Goal: Communication & Community: Answer question/provide support

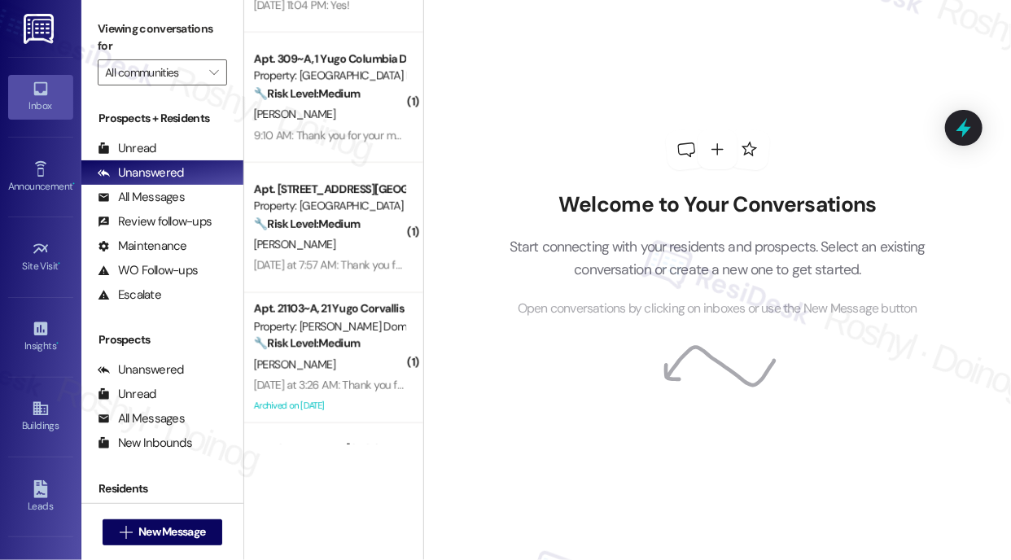
scroll to position [733, 0]
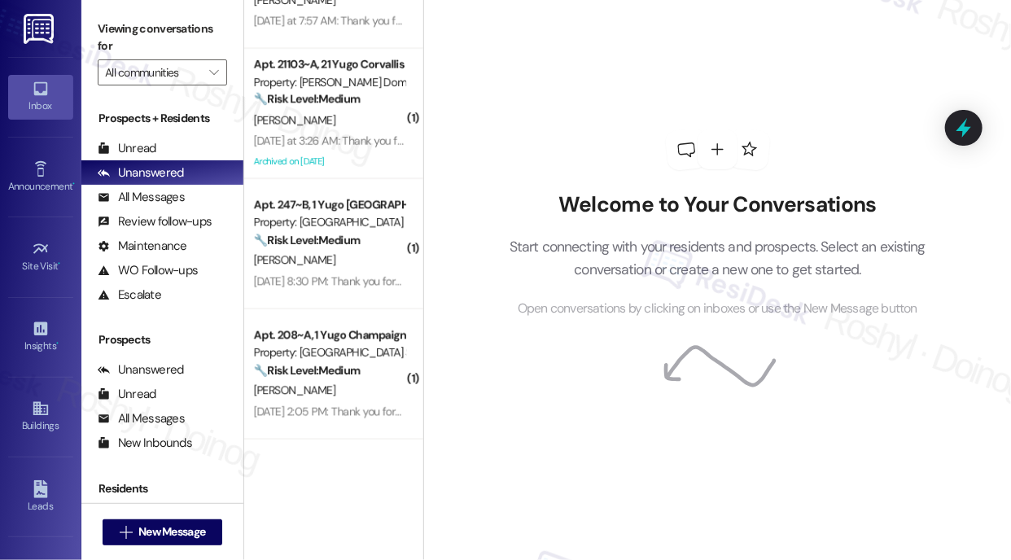
click at [550, 77] on div "Welcome to Your Conversations Start connecting with your residents and prospect…" at bounding box center [718, 224] width 488 height 448
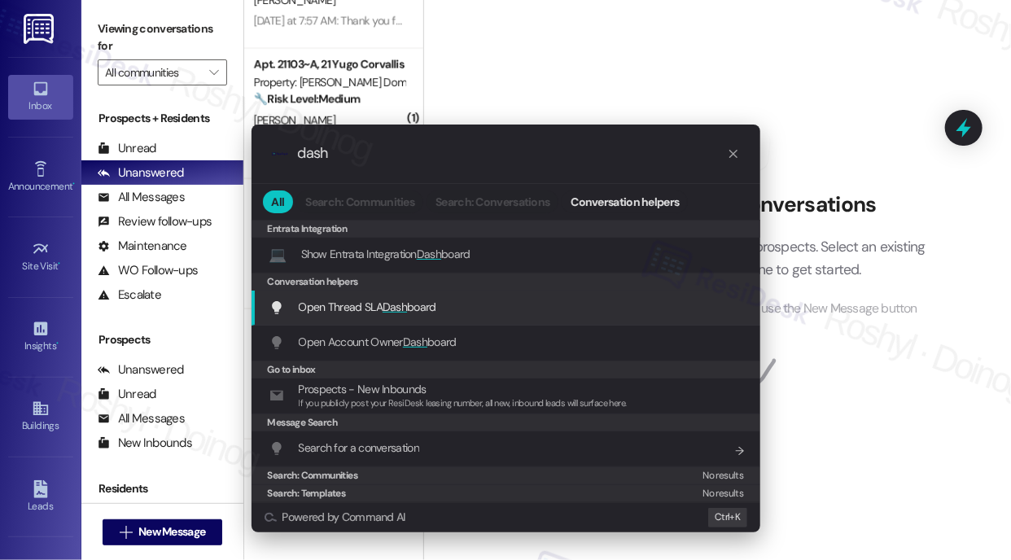
type input "dash"
click at [381, 319] on div "Open Thread SLA Dash board Add shortcut" at bounding box center [506, 308] width 509 height 35
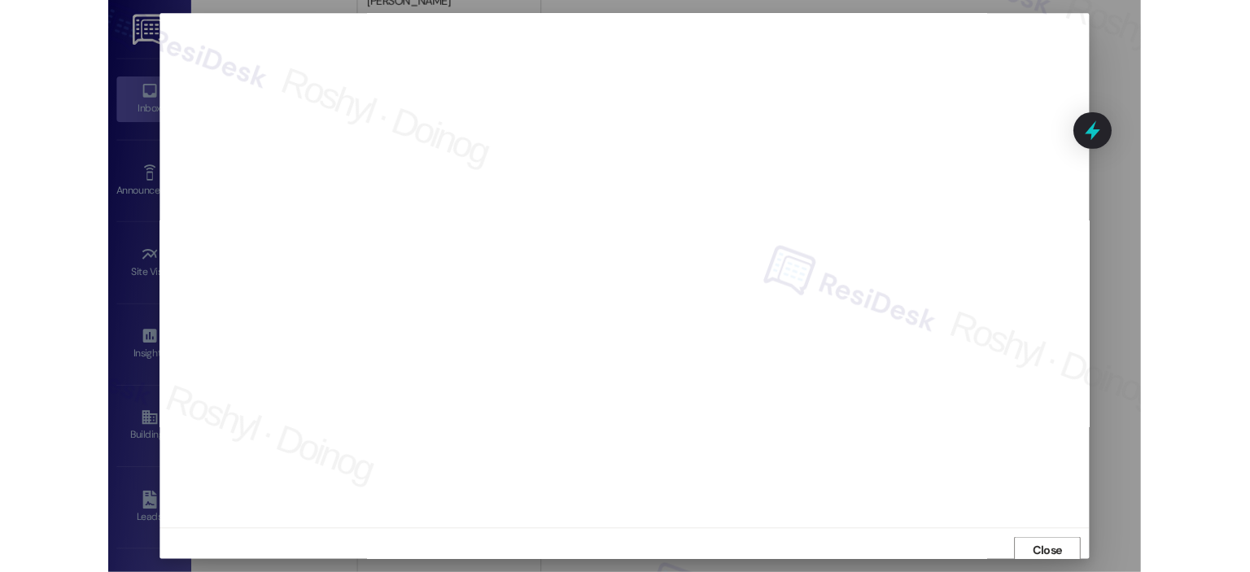
scroll to position [5, 0]
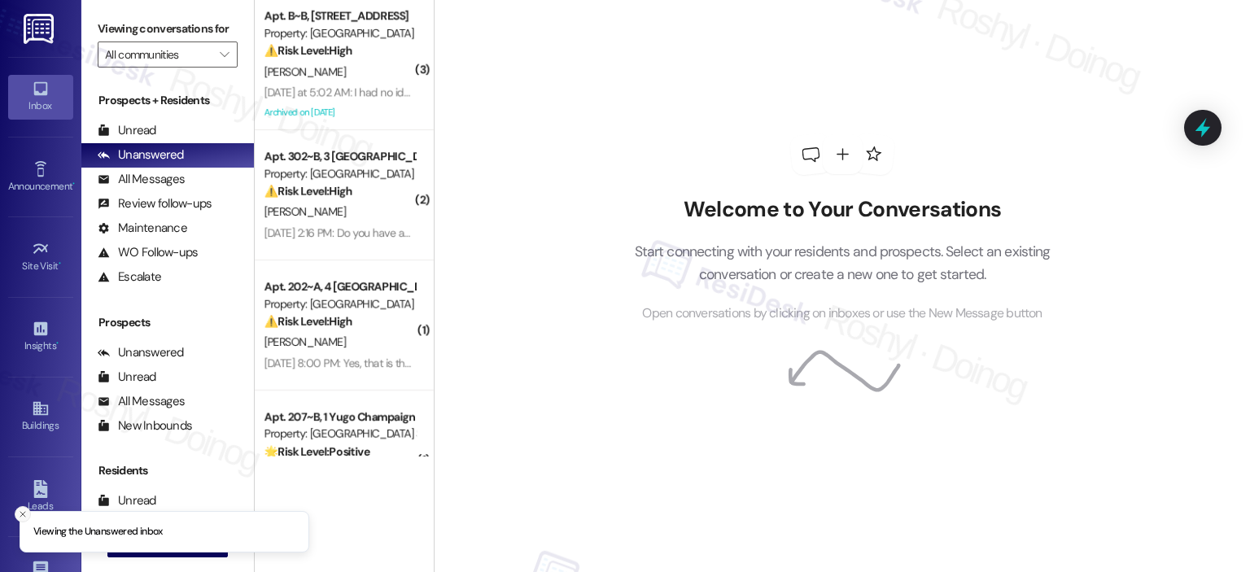
click at [19, 514] on icon "Close toast" at bounding box center [23, 515] width 10 height 10
click at [160, 533] on button " New Message" at bounding box center [167, 545] width 120 height 26
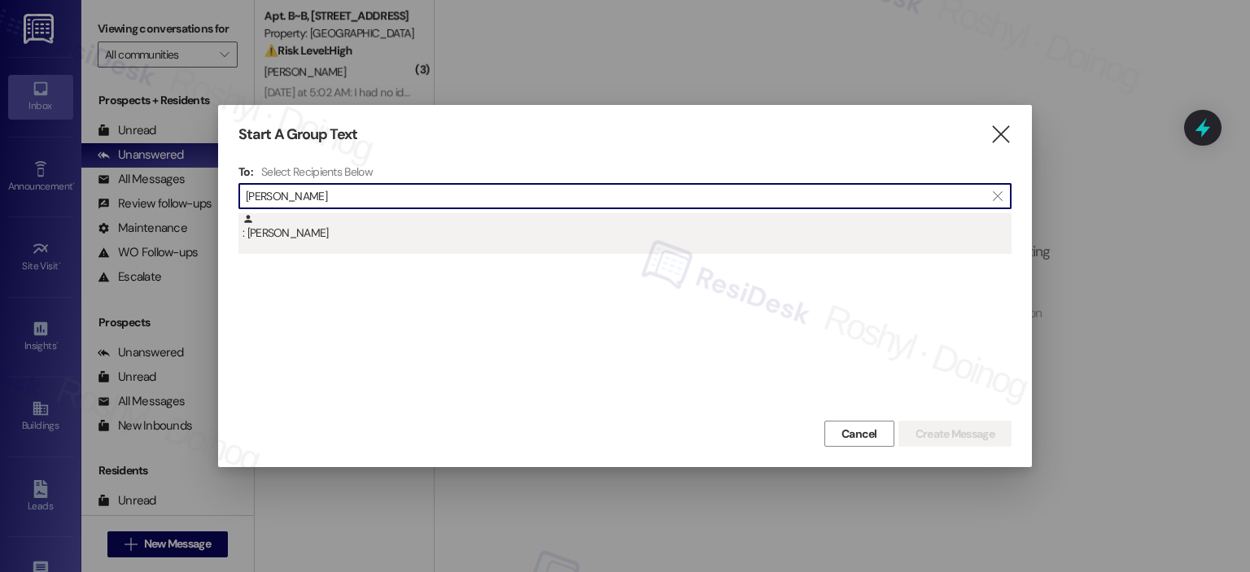
type input "sydney stier"
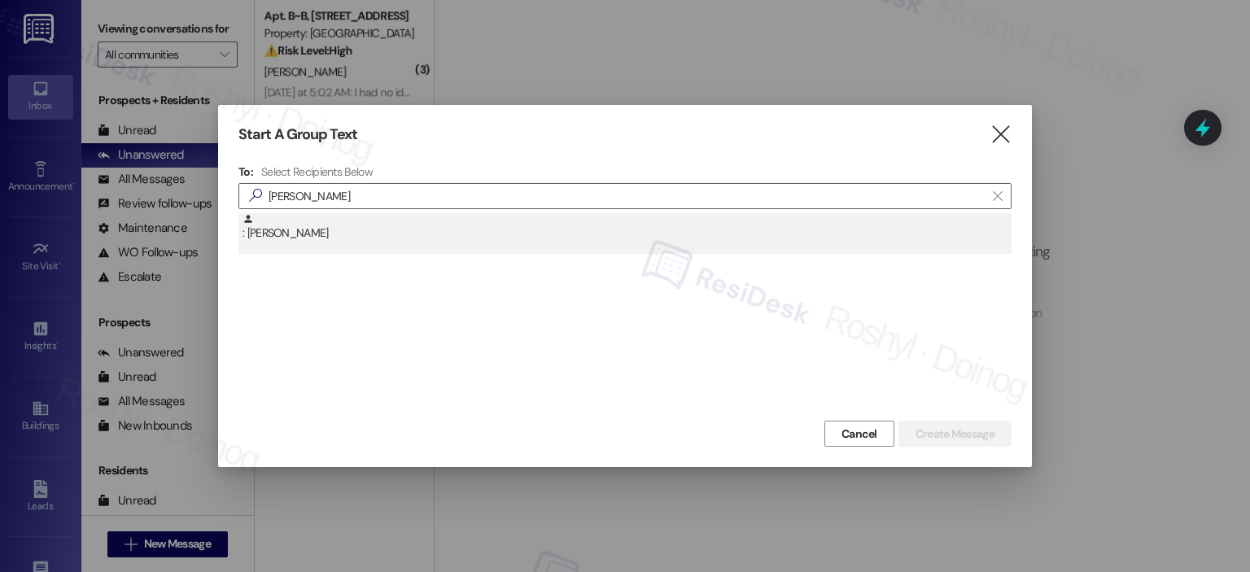
click at [308, 247] on div ": Sydney Stiers" at bounding box center [625, 233] width 773 height 41
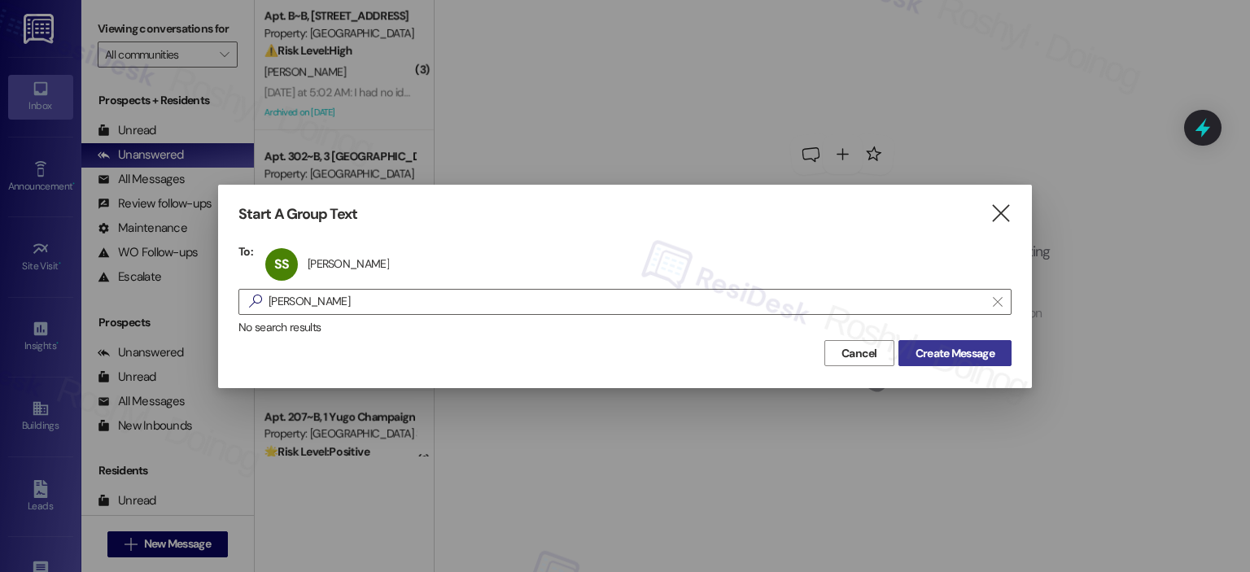
click at [974, 352] on span "Create Message" at bounding box center [955, 353] width 79 height 17
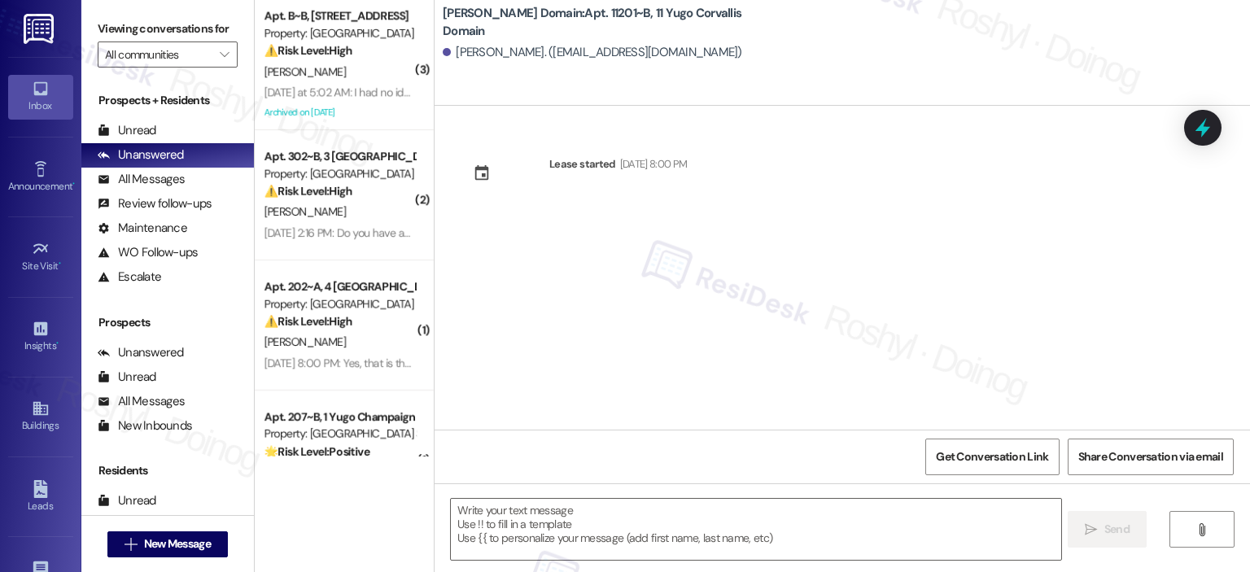
type textarea "Fetching suggested responses. Please feel free to read through the conversation…"
click at [167, 553] on span "New Message" at bounding box center [177, 544] width 67 height 17
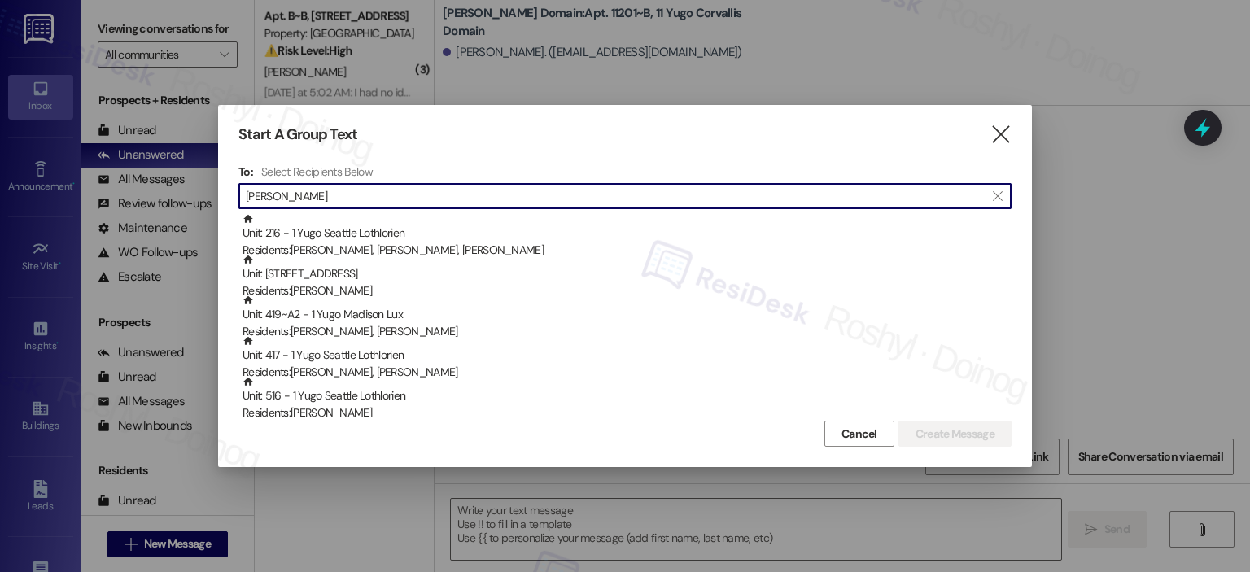
drag, startPoint x: 310, startPoint y: 204, endPoint x: 200, endPoint y: 221, distance: 111.1
click at [200, 221] on div "Start A Group Text  To: Select Recipients Below  zhao  Unit: 216 - 1 Yugo Se…" at bounding box center [625, 286] width 1250 height 572
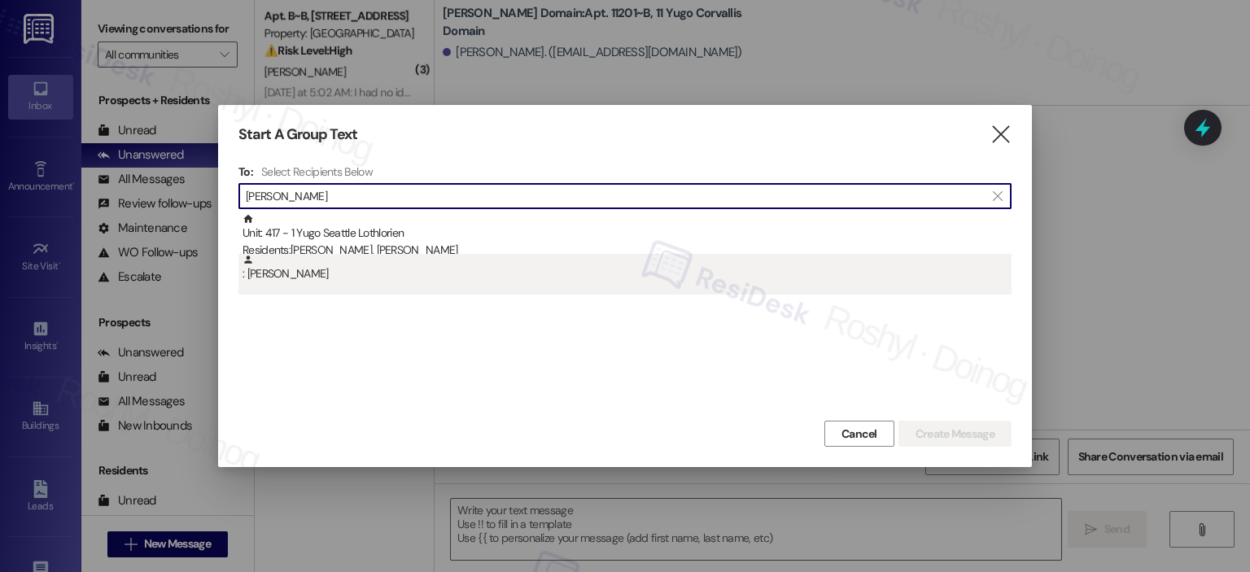
type input "ran zhao"
click at [335, 263] on div ": Ran Zhao" at bounding box center [627, 268] width 769 height 28
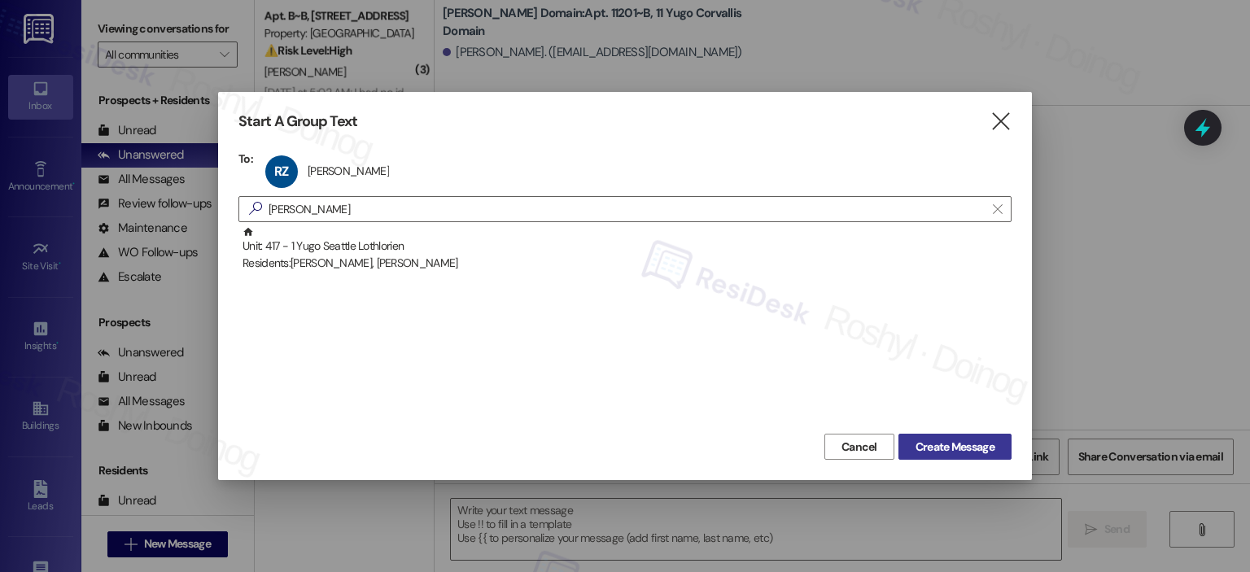
click at [967, 439] on span "Create Message" at bounding box center [955, 447] width 79 height 17
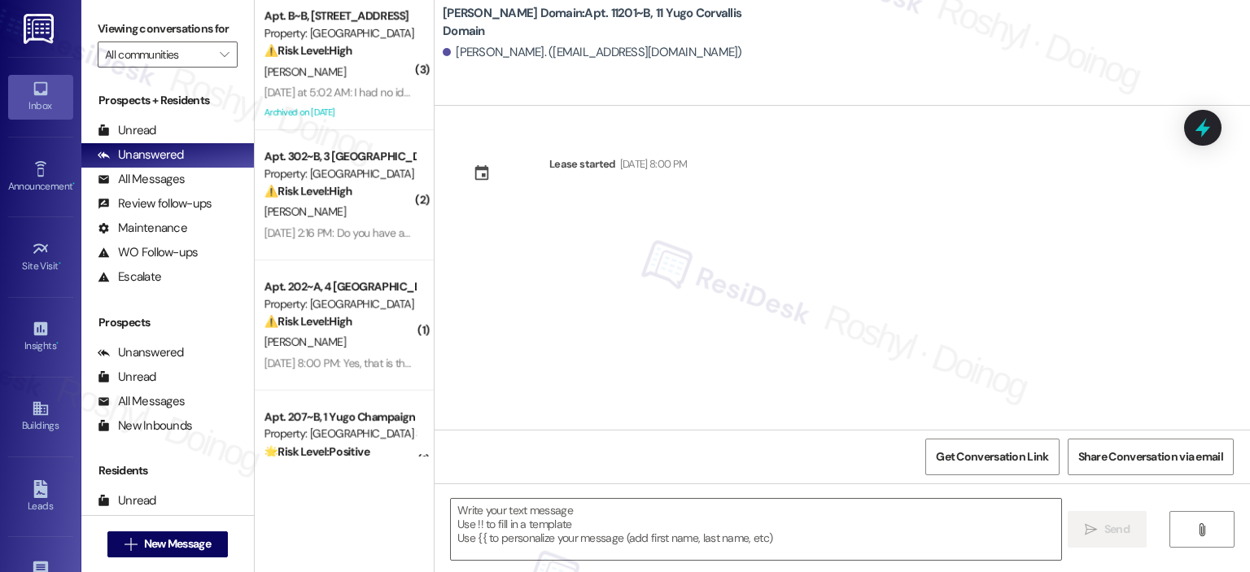
type textarea "Fetching suggested responses. Please feel free to read through the conversation…"
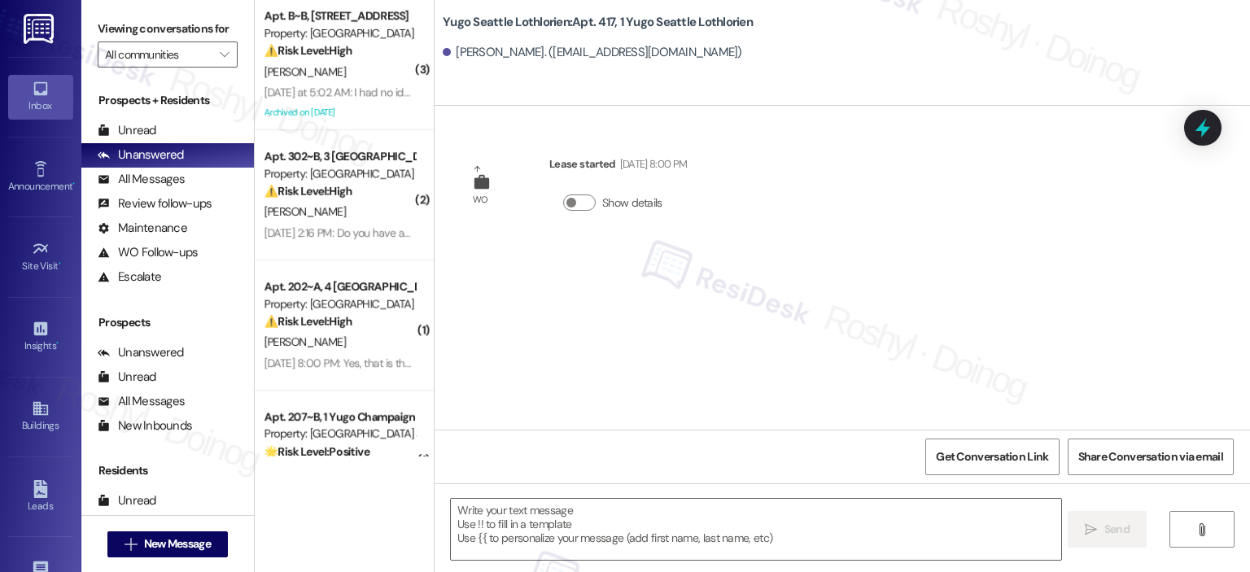
type textarea "Fetching suggested responses. Please feel free to read through the conversation…"
click at [199, 546] on span "New Message" at bounding box center [177, 544] width 67 height 17
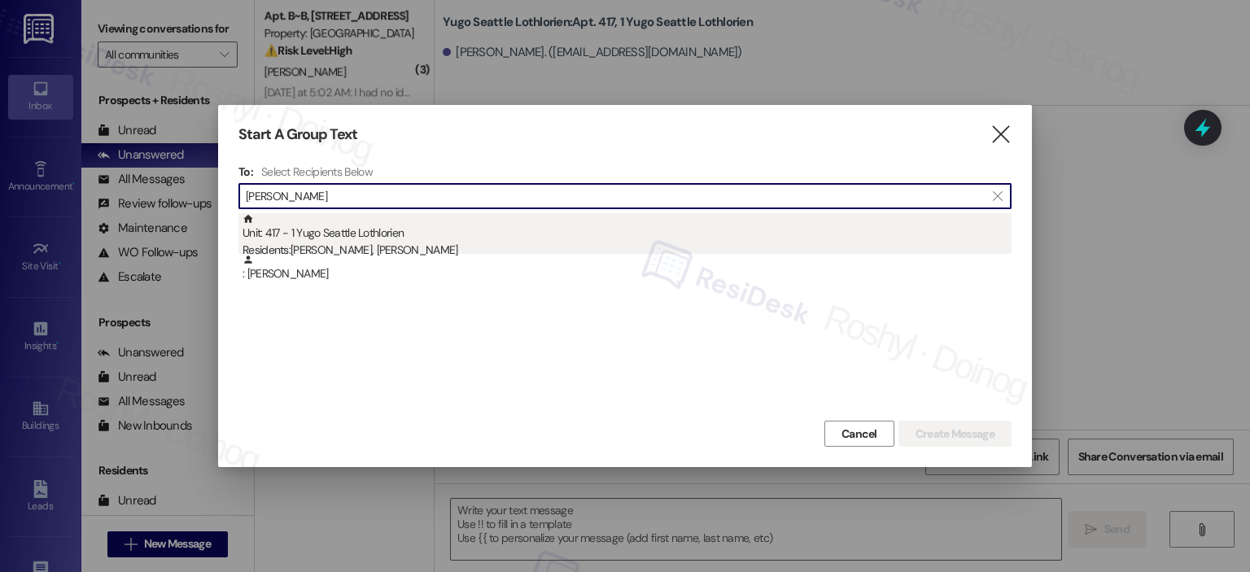
type input "ran zhao"
click at [343, 237] on div "Unit: 417 - 1 Yugo Seattle Lothlorien Residents: Jinqiu Du, Ran Zhao" at bounding box center [627, 236] width 769 height 46
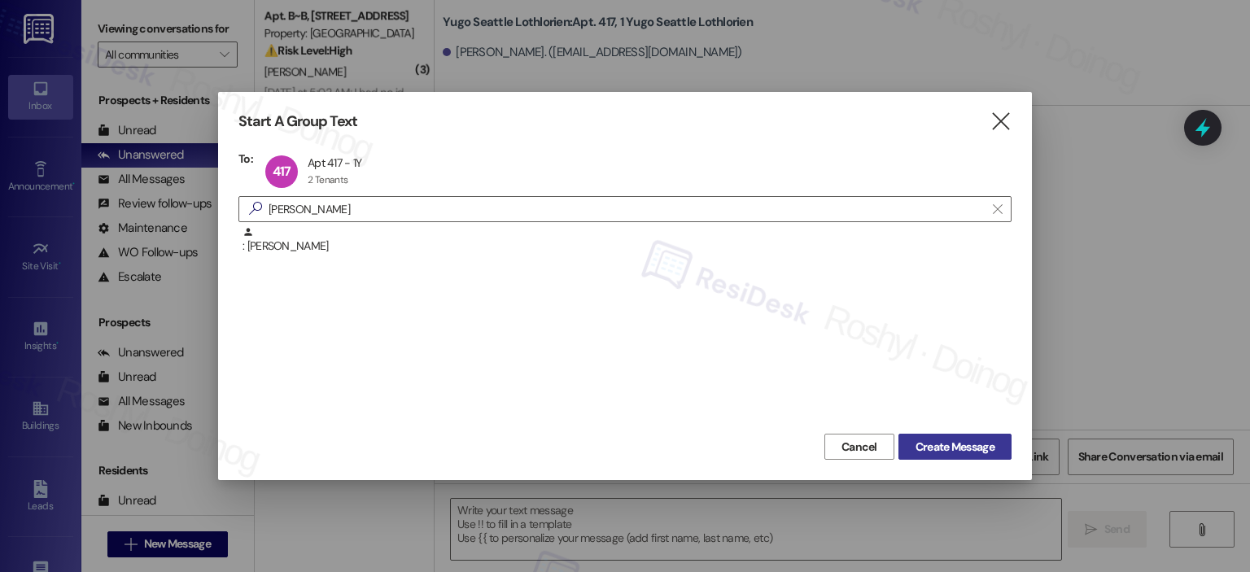
click at [952, 439] on span "Create Message" at bounding box center [955, 447] width 79 height 17
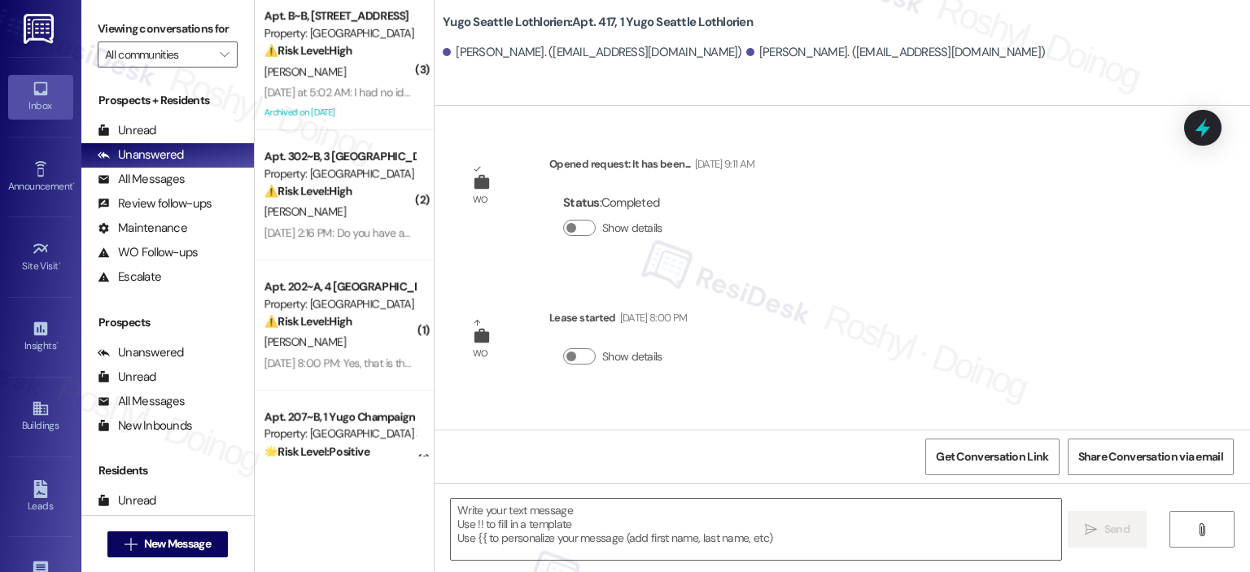
type textarea "Fetching suggested responses. Please feel free to read through the conversation…"
click at [171, 550] on span "New Message" at bounding box center [177, 544] width 67 height 17
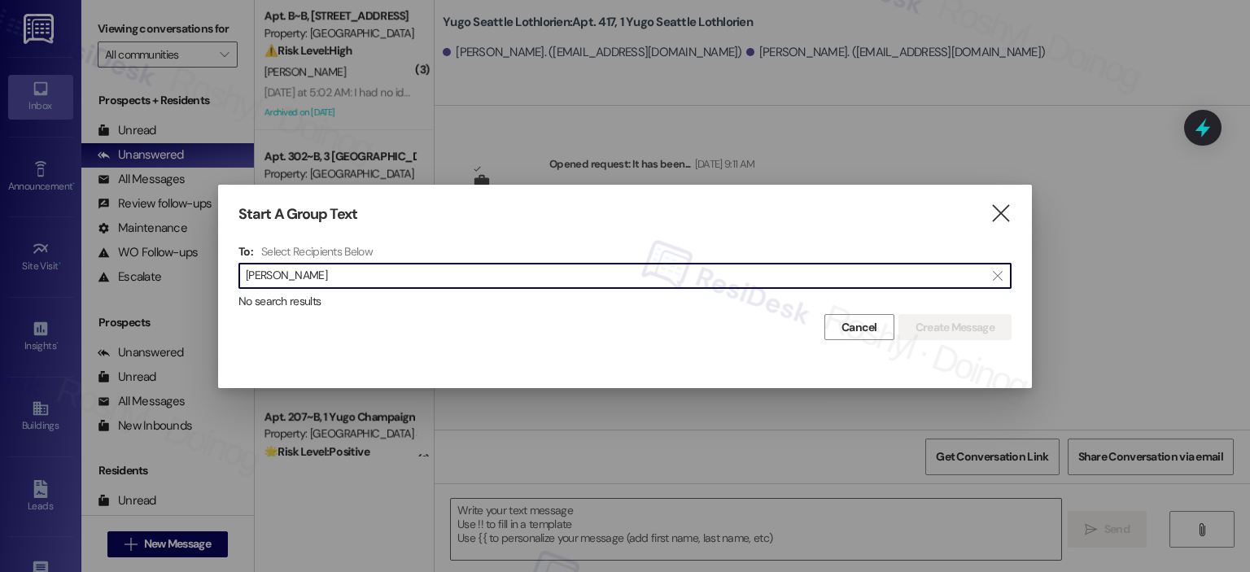
drag, startPoint x: 257, startPoint y: 279, endPoint x: 182, endPoint y: 277, distance: 75.7
click at [182, 277] on div "Start A Group Text  To: Select Recipients Below  liz rodriguez  No search re…" at bounding box center [625, 286] width 1250 height 572
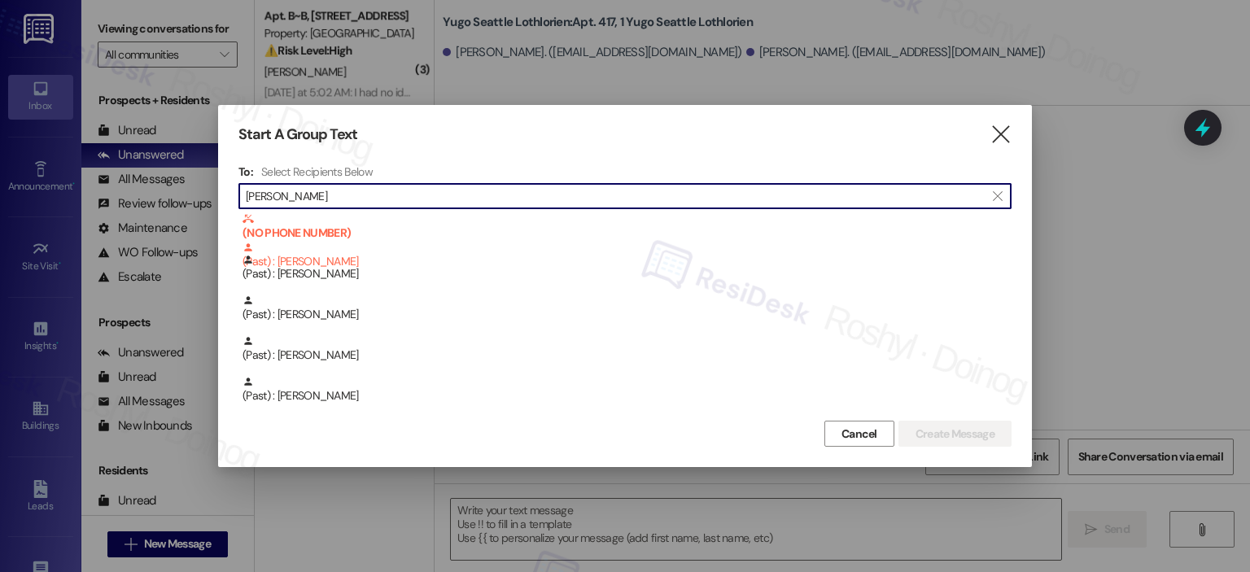
scroll to position [3256, 0]
click at [282, 201] on input "rodriguez" at bounding box center [615, 196] width 739 height 23
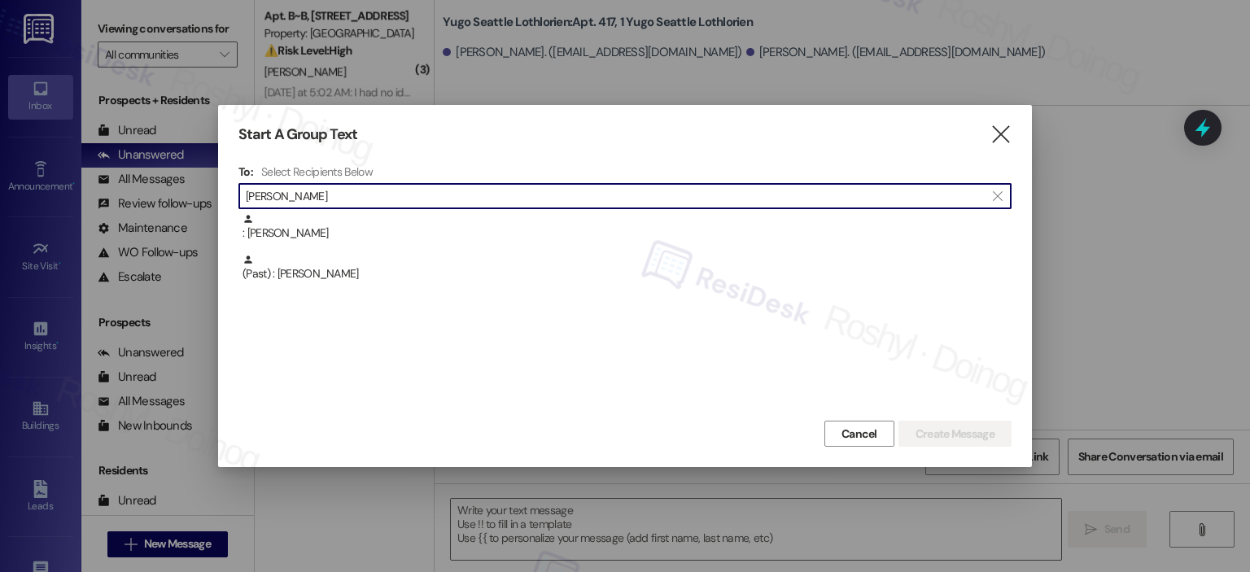
scroll to position [0, 0]
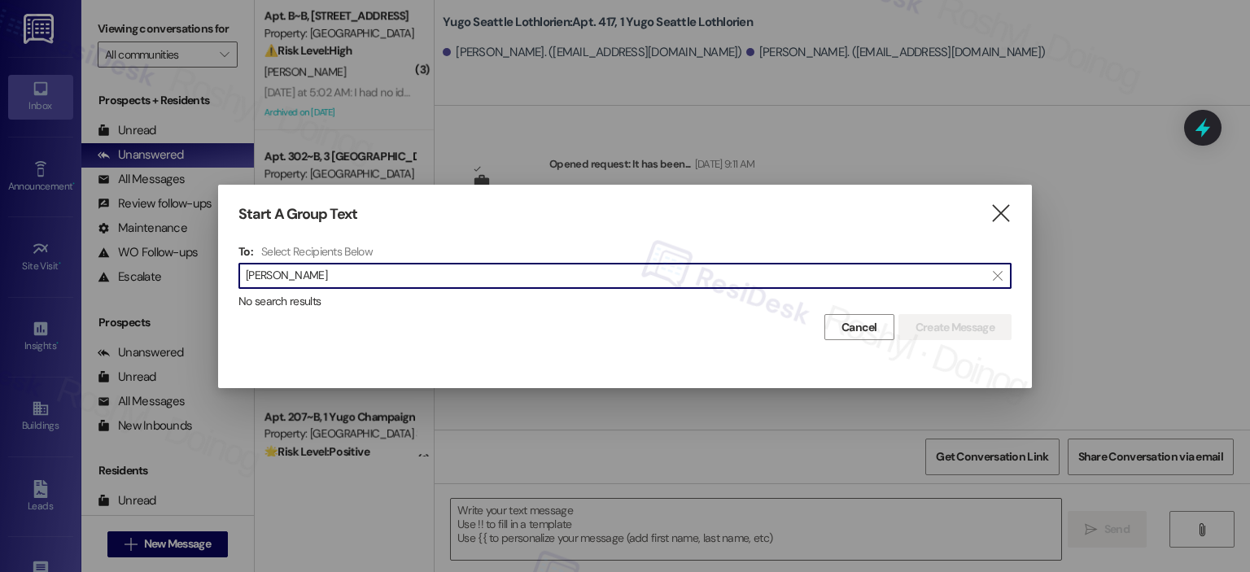
drag, startPoint x: 265, startPoint y: 282, endPoint x: 213, endPoint y: 273, distance: 53.0
click at [213, 273] on div "Start A Group Text  To: Select Recipients Below  zoe nguyen  No search resul…" at bounding box center [625, 286] width 1250 height 572
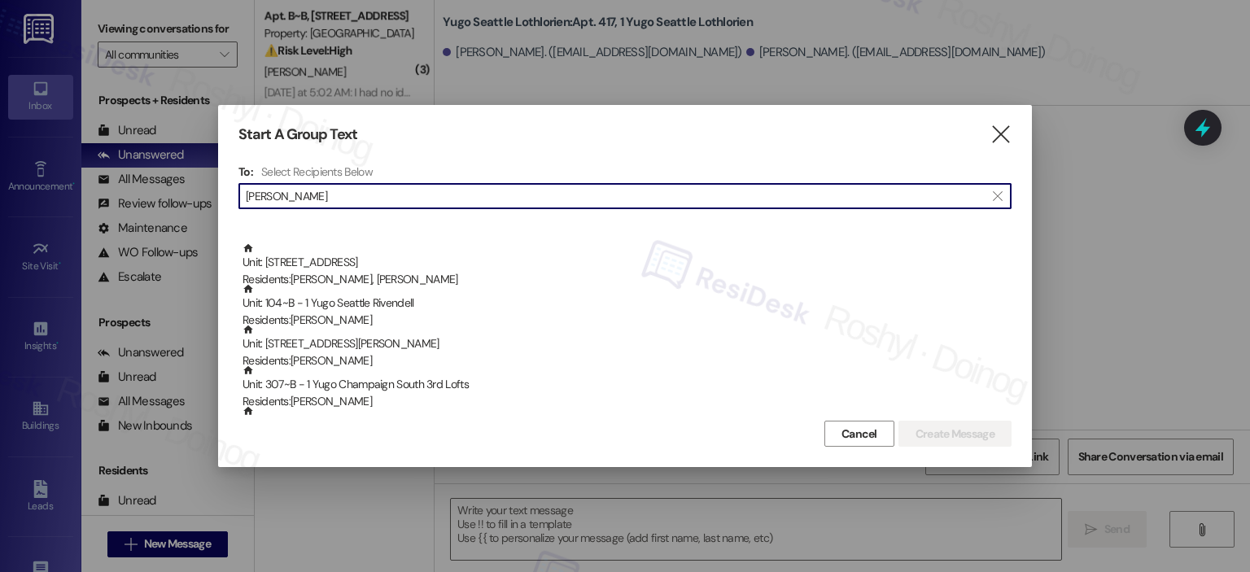
scroll to position [488, 0]
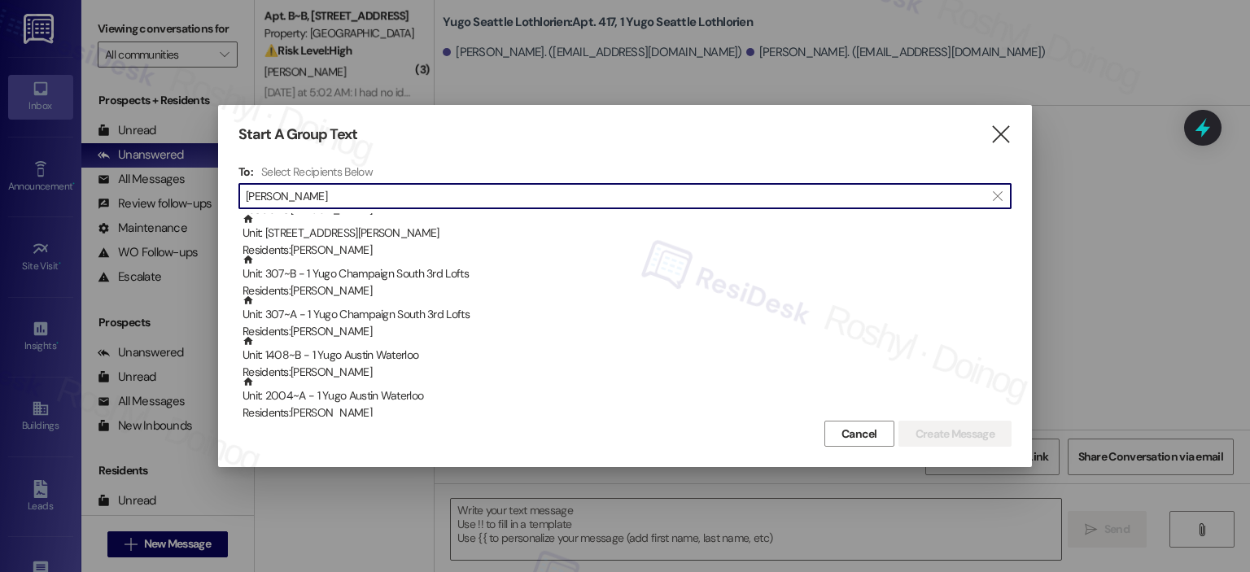
type input "nguyen"
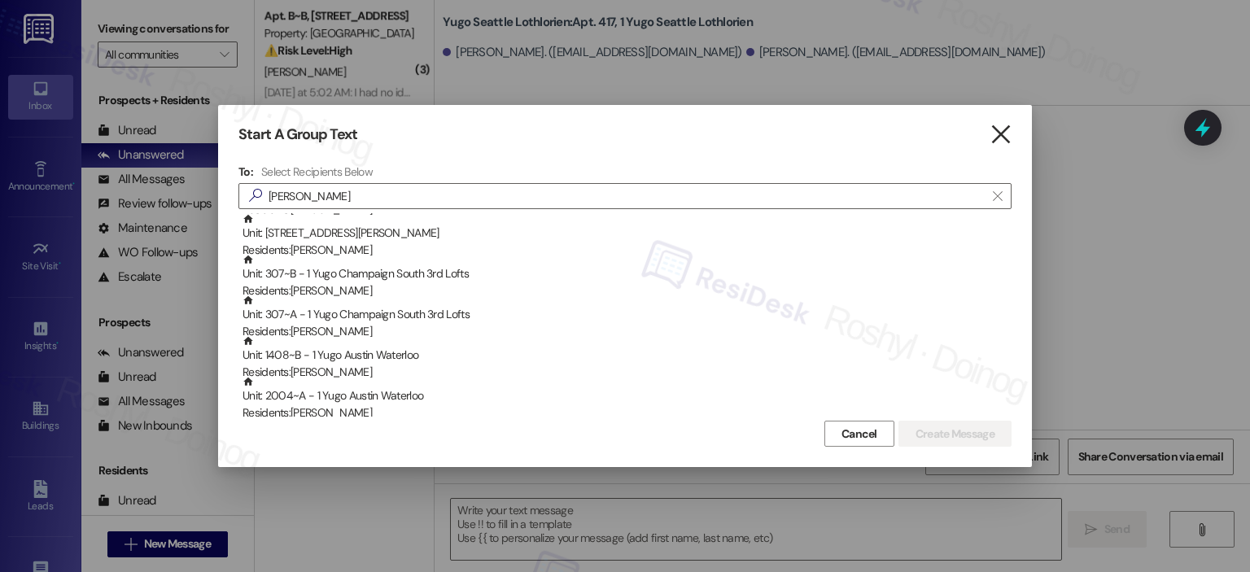
click at [1000, 143] on icon "" at bounding box center [1001, 134] width 22 height 17
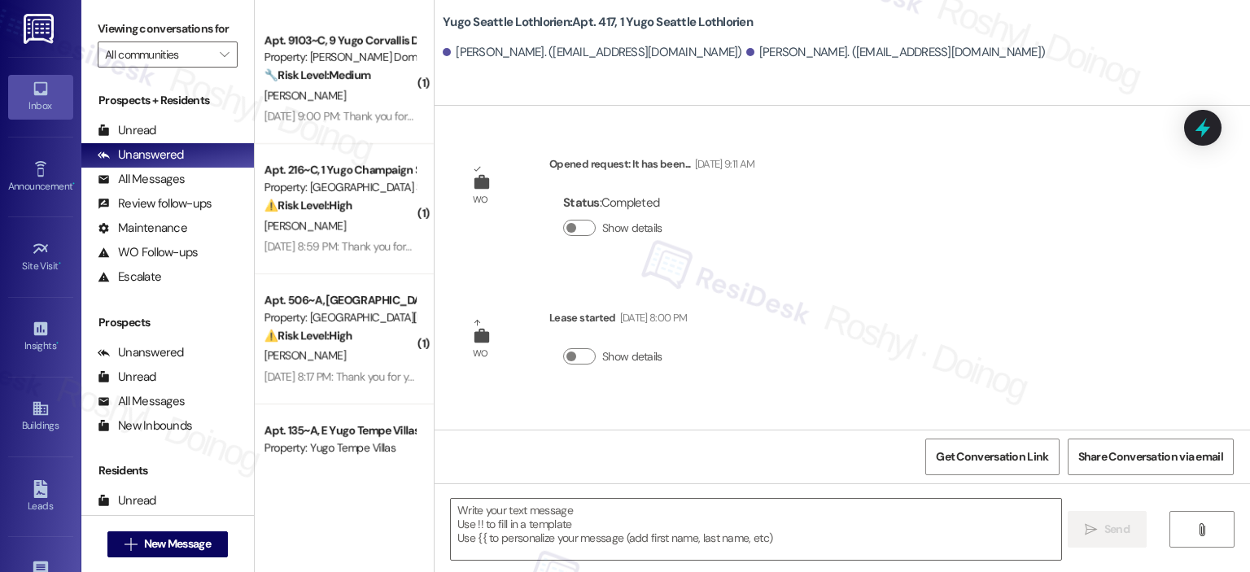
scroll to position [2148, 0]
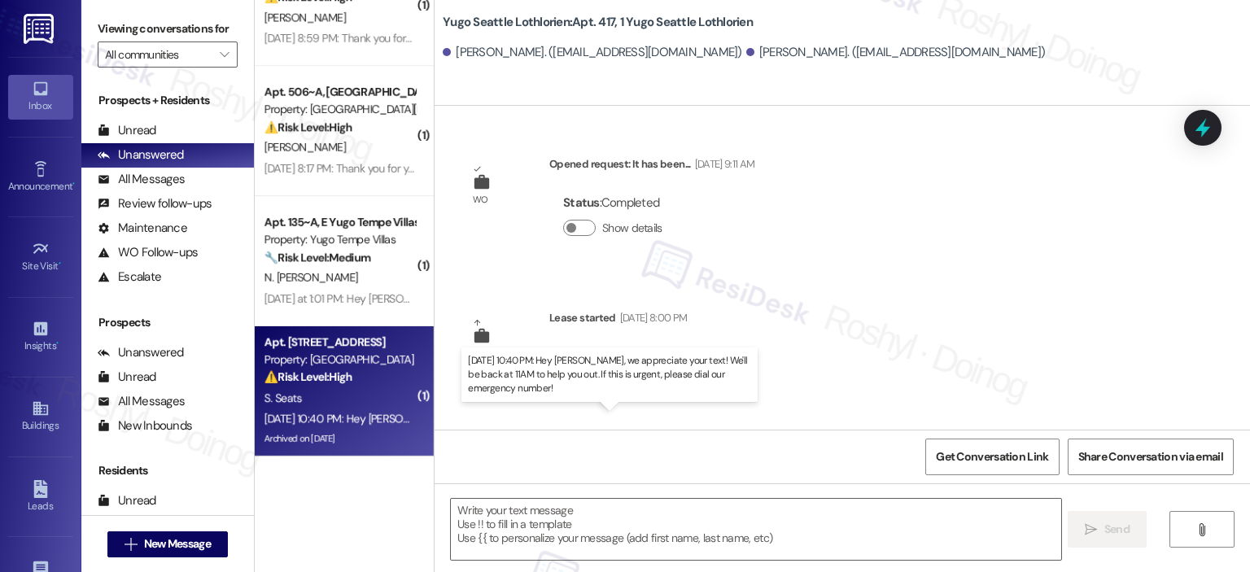
click at [329, 413] on div "Sep 20, 2025 at 10:40 PM: Hey Sanya, we appreciate your text! We'll be back at …" at bounding box center [627, 418] width 725 height 15
type textarea "Fetching suggested responses. Please feel free to read through the conversation…"
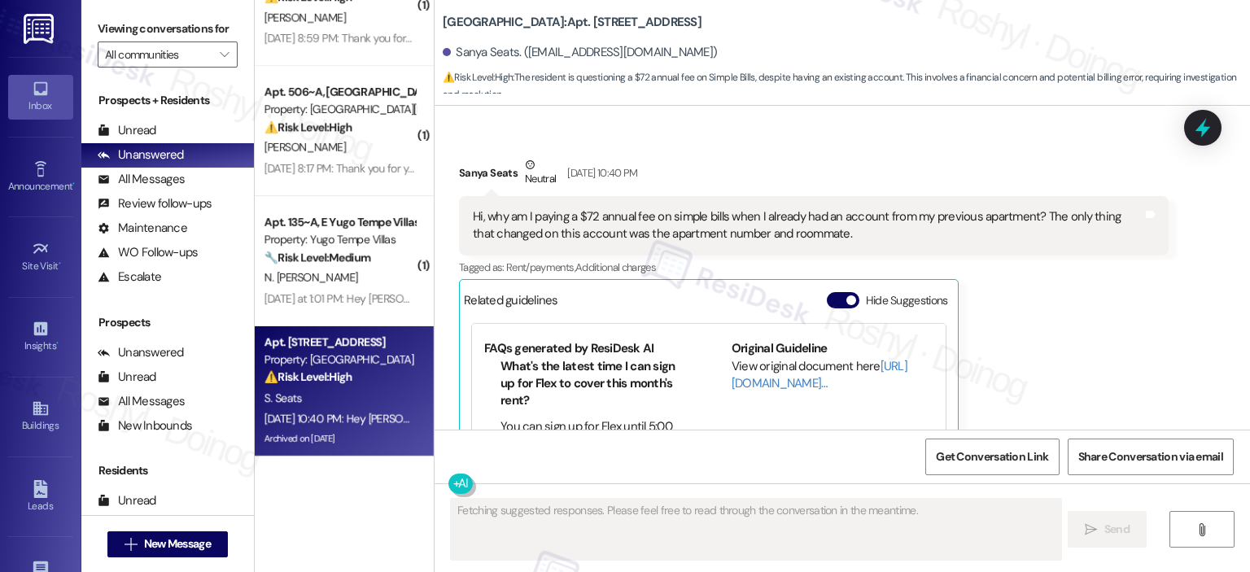
scroll to position [4819, 0]
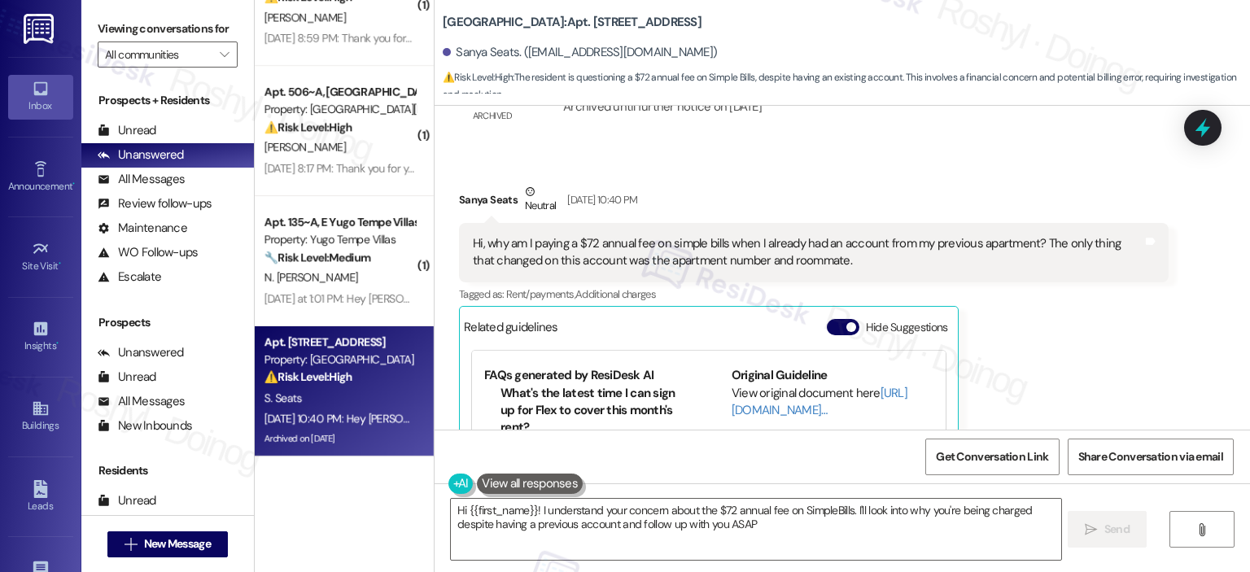
type textarea "Hi {{first_name}}! I understand your concern about the $72 annual fee on Simple…"
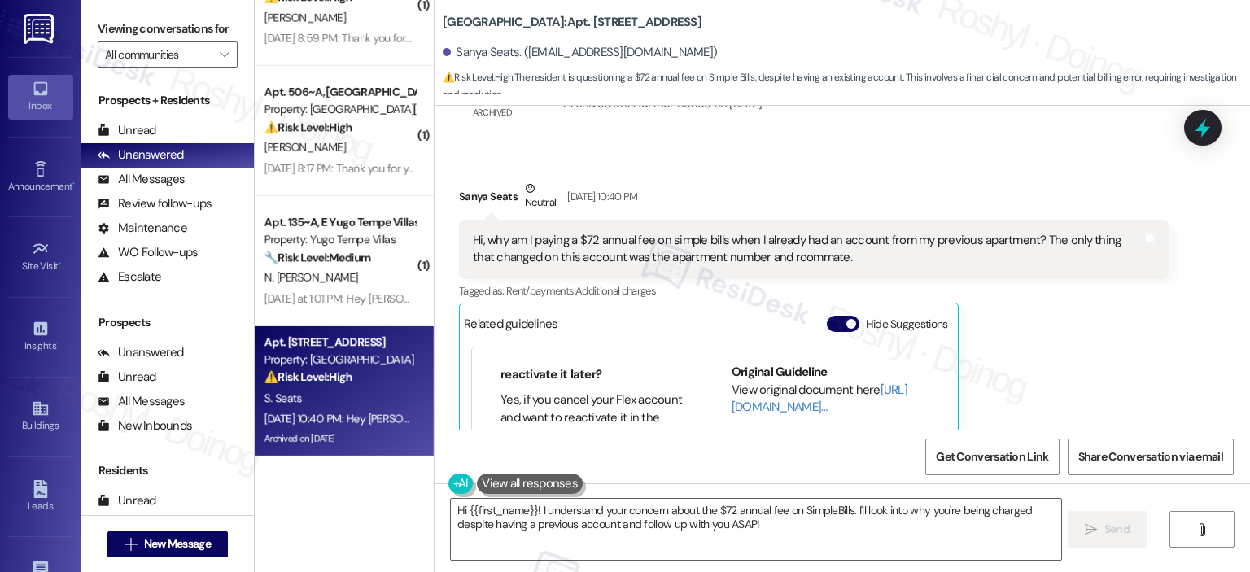
scroll to position [4574, 0]
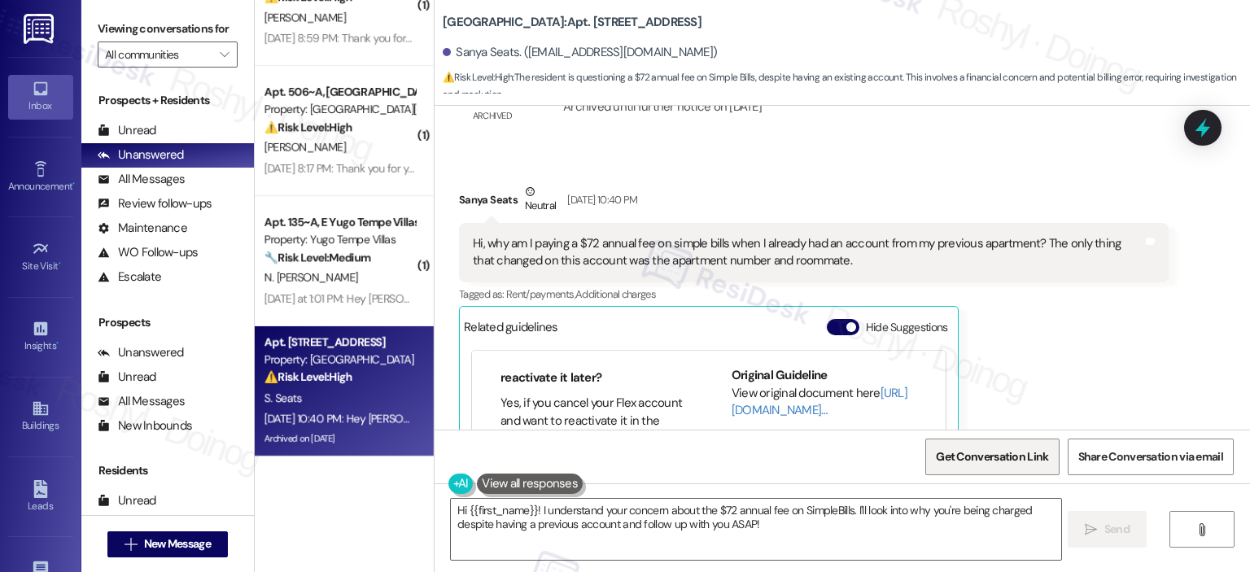
click at [1010, 451] on span "Get Conversation Link" at bounding box center [992, 457] width 112 height 17
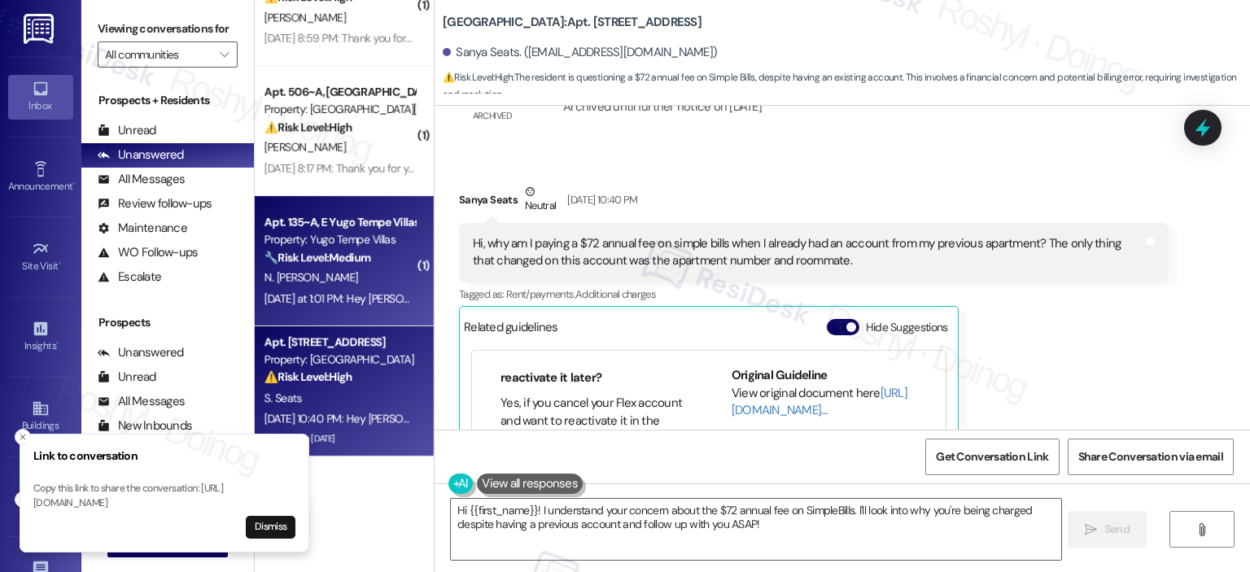
click at [344, 289] on div "Yesterday at 1:01 PM: Hey Nirupama, we appreciate your text! We'll be back at 1…" at bounding box center [340, 299] width 154 height 20
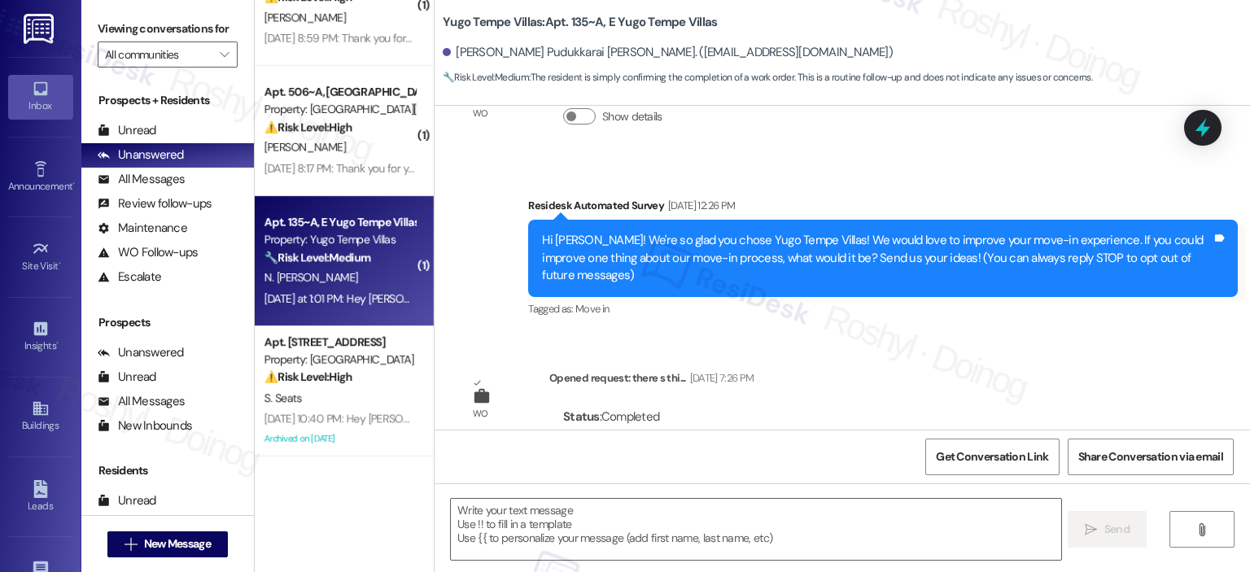
type textarea "Fetching suggested responses. Please feel free to read through the conversation…"
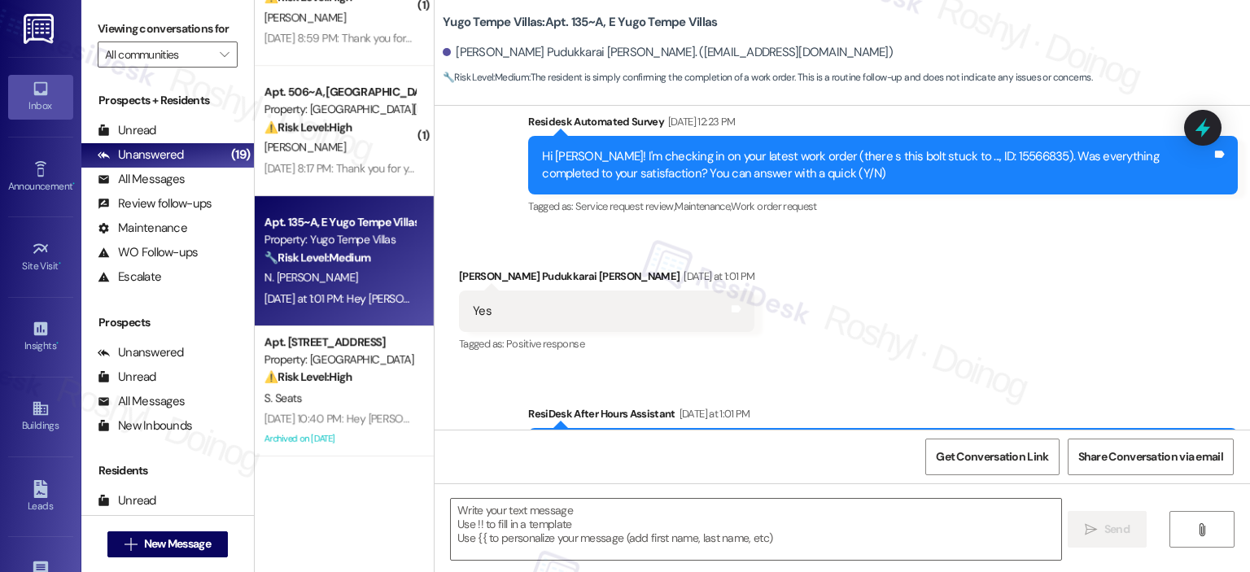
scroll to position [573, 0]
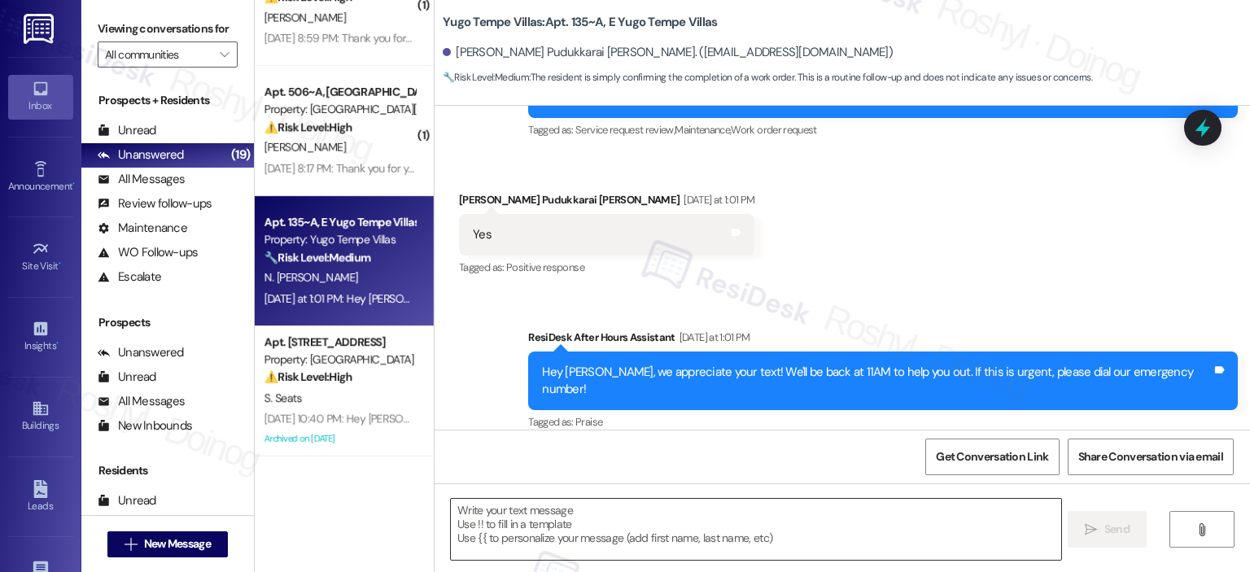
drag, startPoint x: 554, startPoint y: 534, endPoint x: 508, endPoint y: 522, distance: 48.0
click at [554, 535] on textarea at bounding box center [756, 529] width 610 height 61
paste textarea "Good afternoon, {{first_name}}! I'm happy the work order was completed to your …"
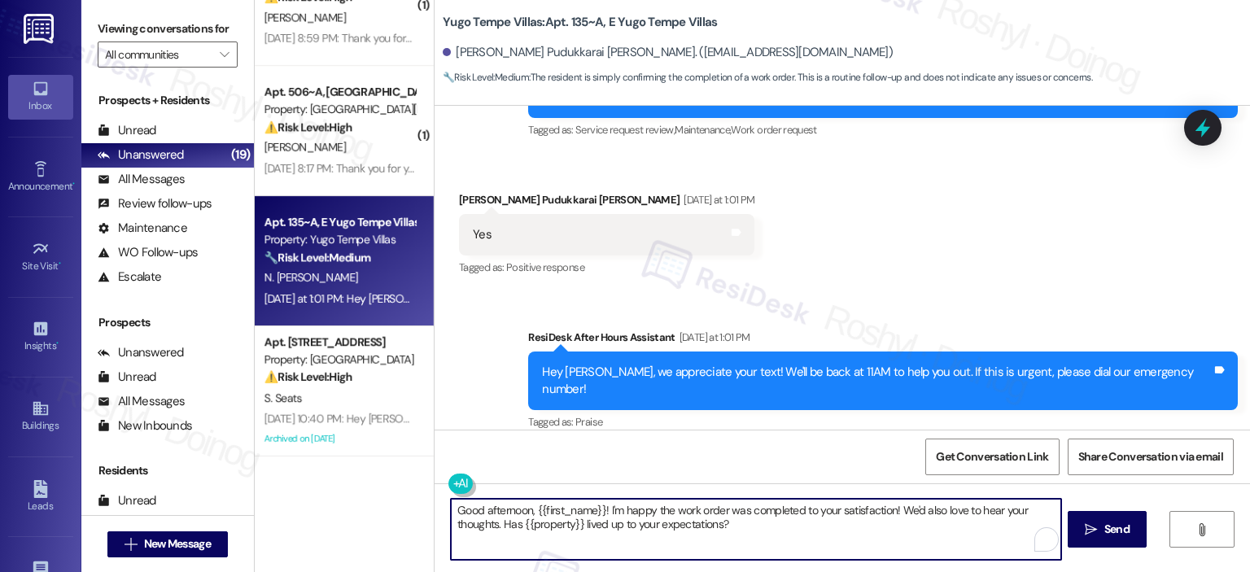
click at [502, 506] on textarea "Good afternoon, {{first_name}}! I'm happy the work order was completed to your …" at bounding box center [756, 529] width 610 height 61
type textarea "Good morning, {{first_name}}! I'm happy the work order was completed to your sa…"
click at [1010, 526] on span "Send" at bounding box center [1117, 529] width 25 height 17
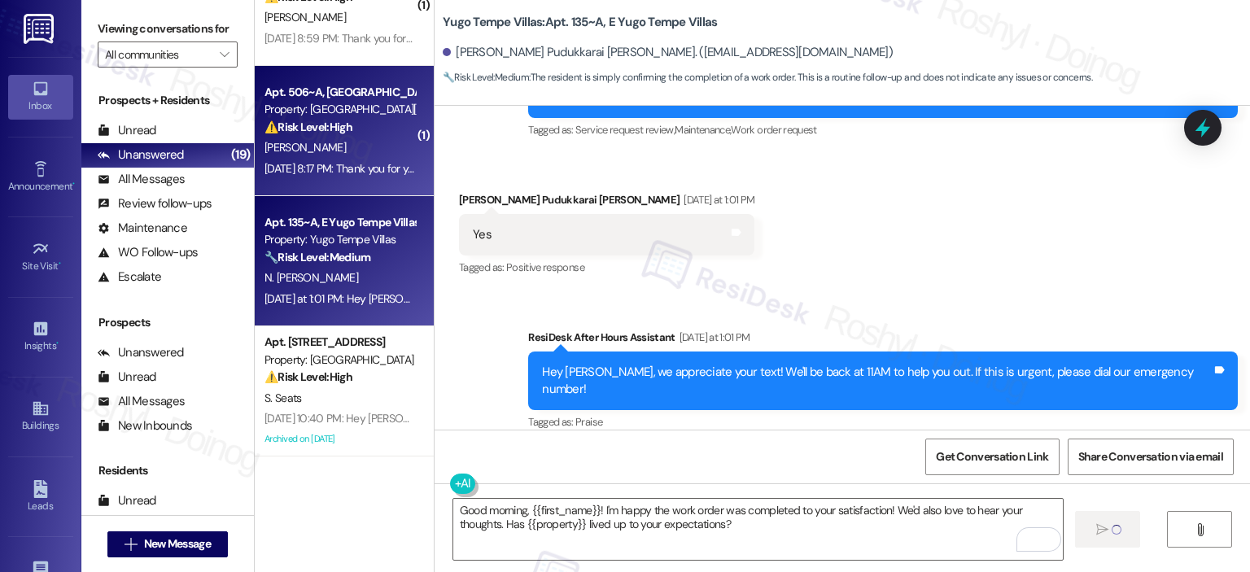
click at [332, 159] on div "Sep 19, 2025 at 8:17 PM: Thank you for your message. Our offices are currently …" at bounding box center [340, 169] width 154 height 20
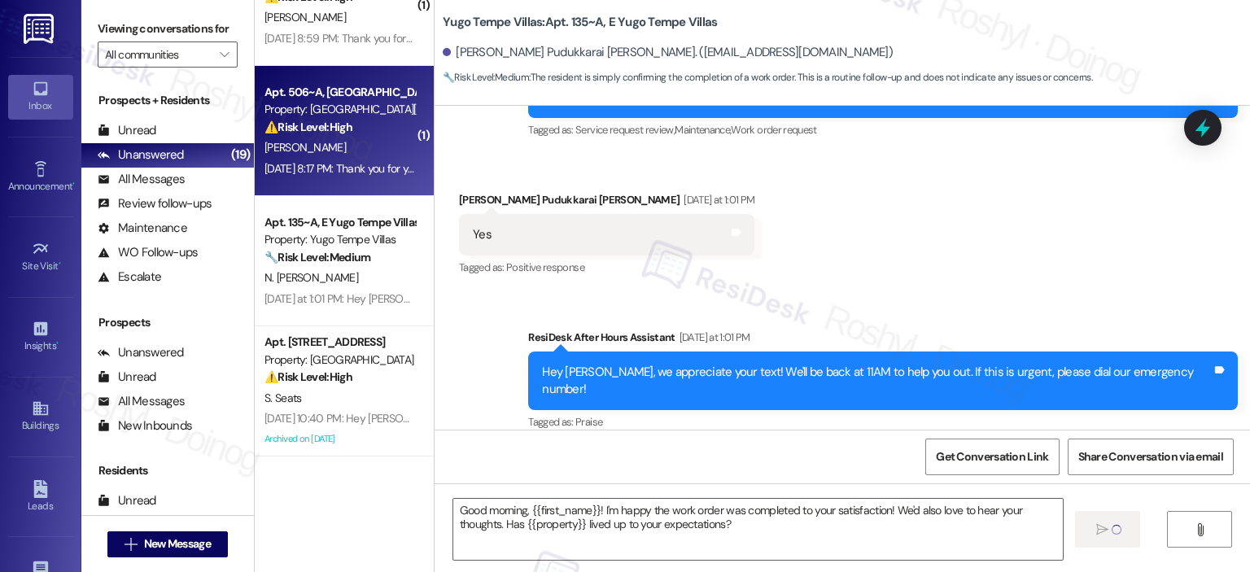
type textarea "Fetching suggested responses. Please feel free to read through the conversation…"
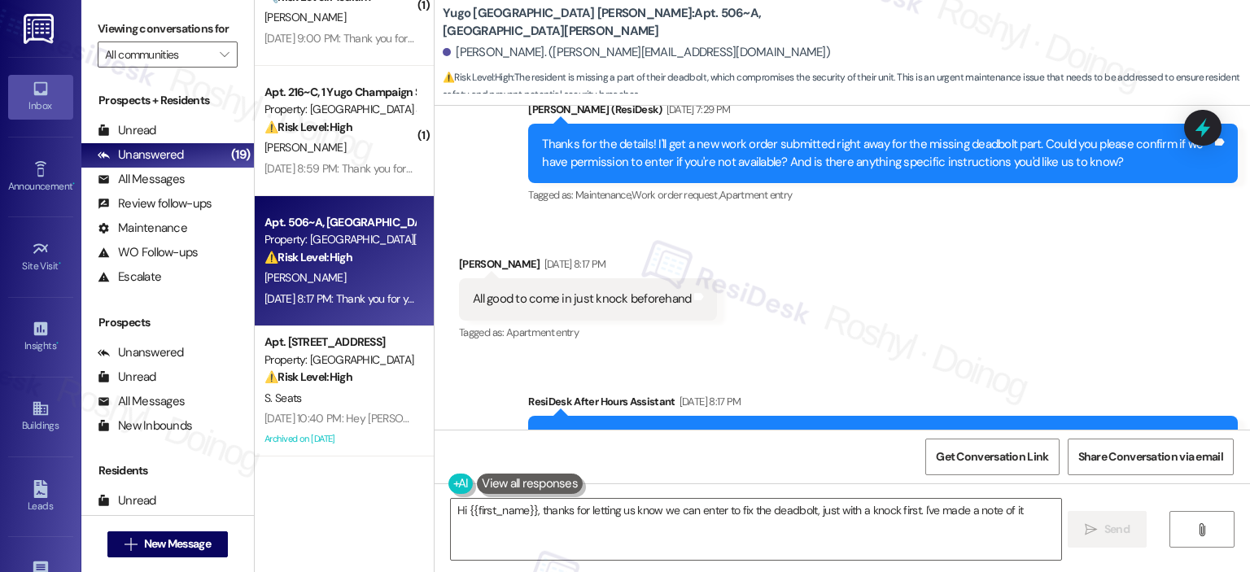
scroll to position [1358, 0]
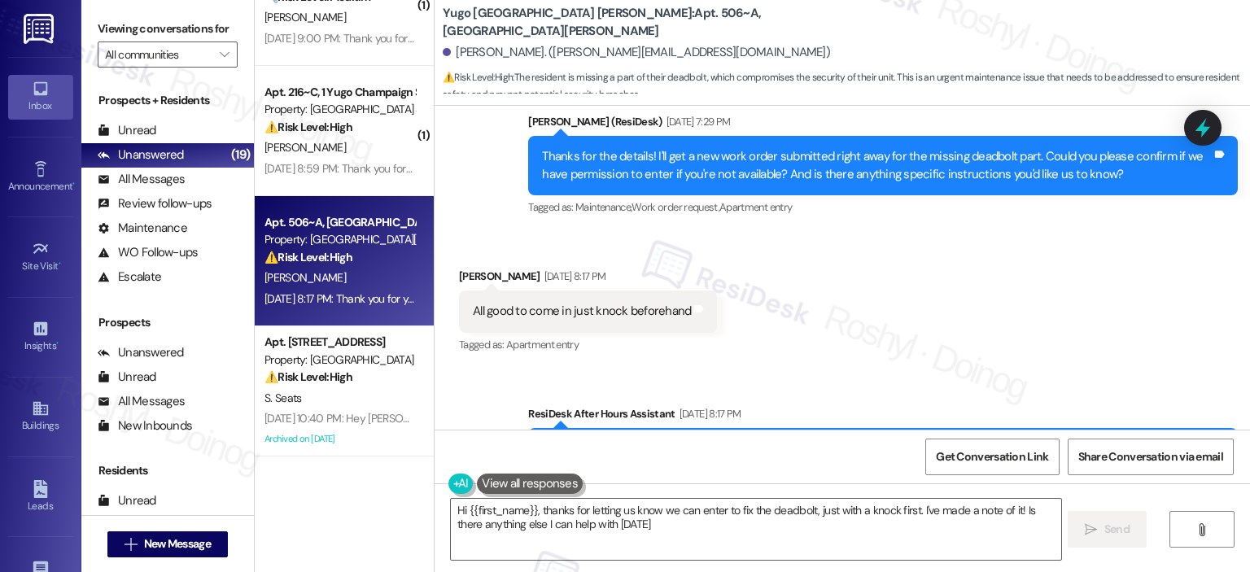
type textarea "Hi {{first_name}}, thanks for letting us know we can enter to fix the deadbolt,…"
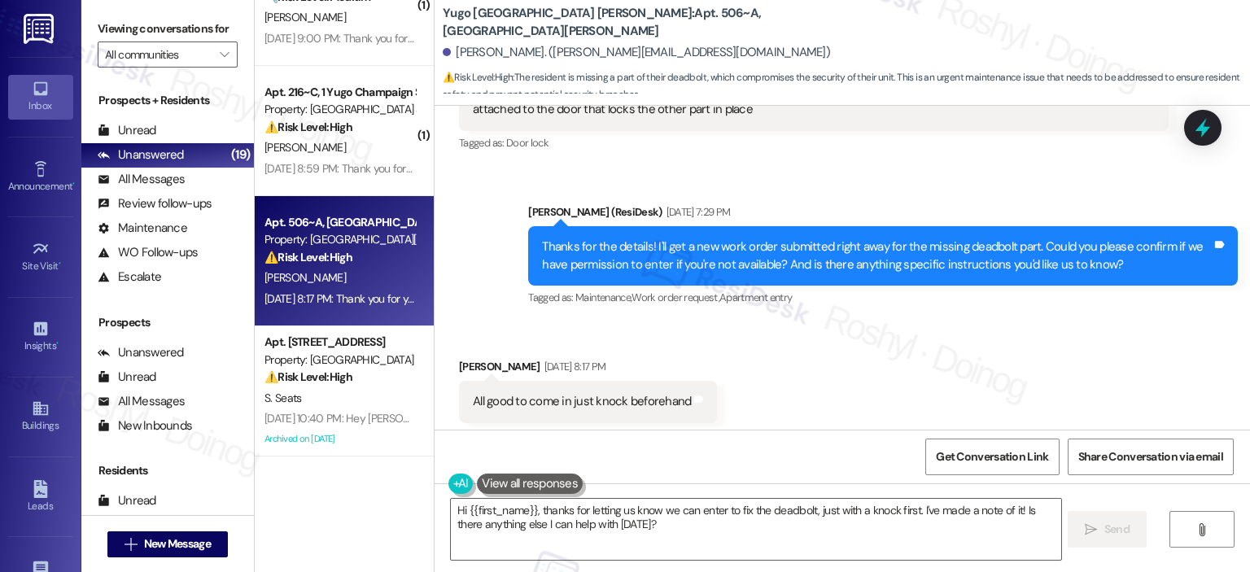
scroll to position [1276, 0]
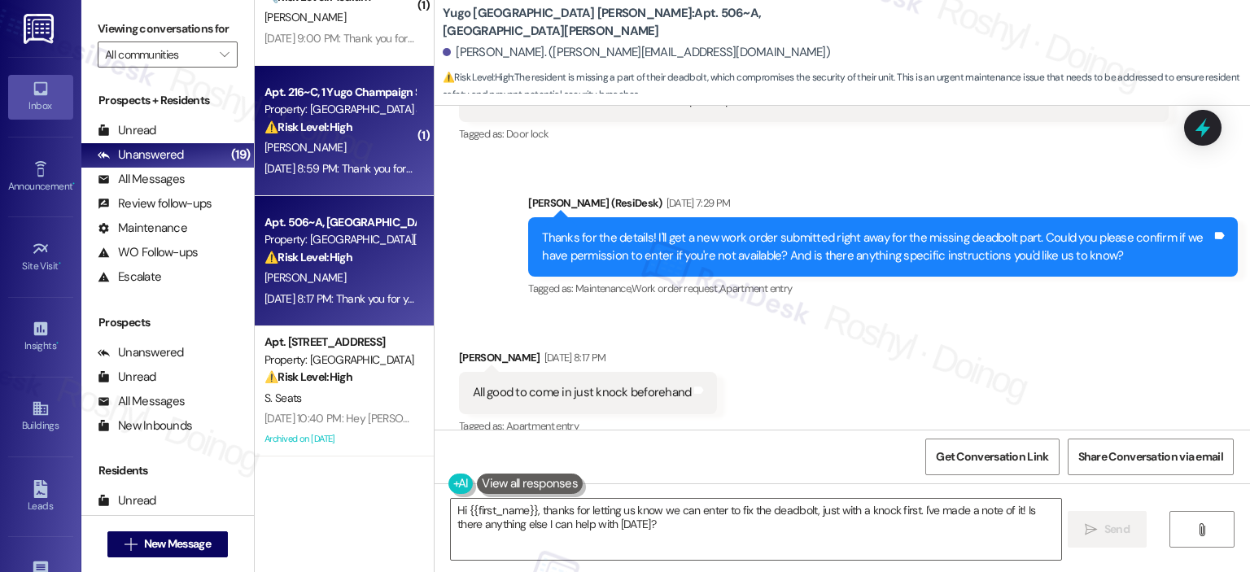
click at [346, 116] on div "Property: [GEOGRAPHIC_DATA] South 3rd Lofts" at bounding box center [340, 109] width 151 height 17
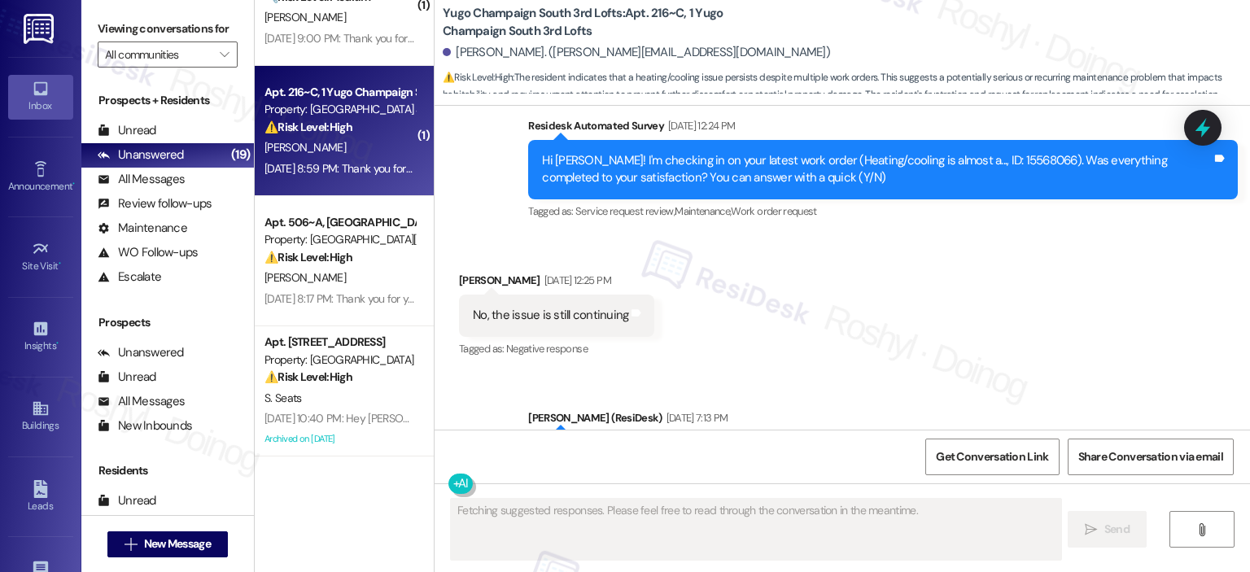
scroll to position [2856, 0]
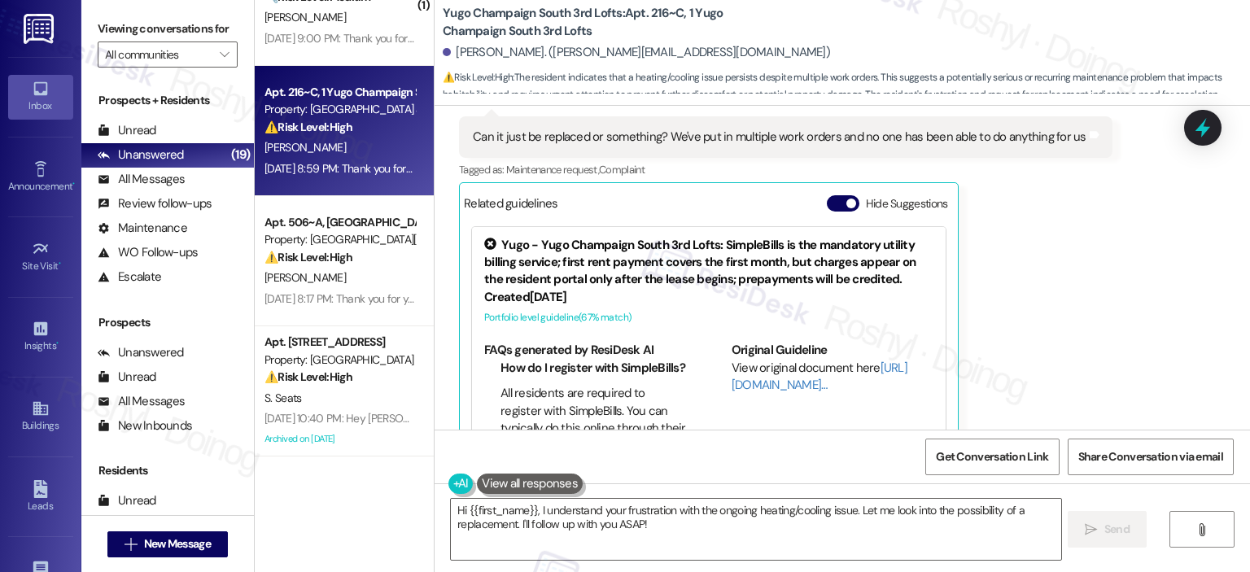
click at [614, 69] on span "⚠️ Risk Level: High : The resident indicates that a heating/cooling issue persi…" at bounding box center [847, 86] width 808 height 35
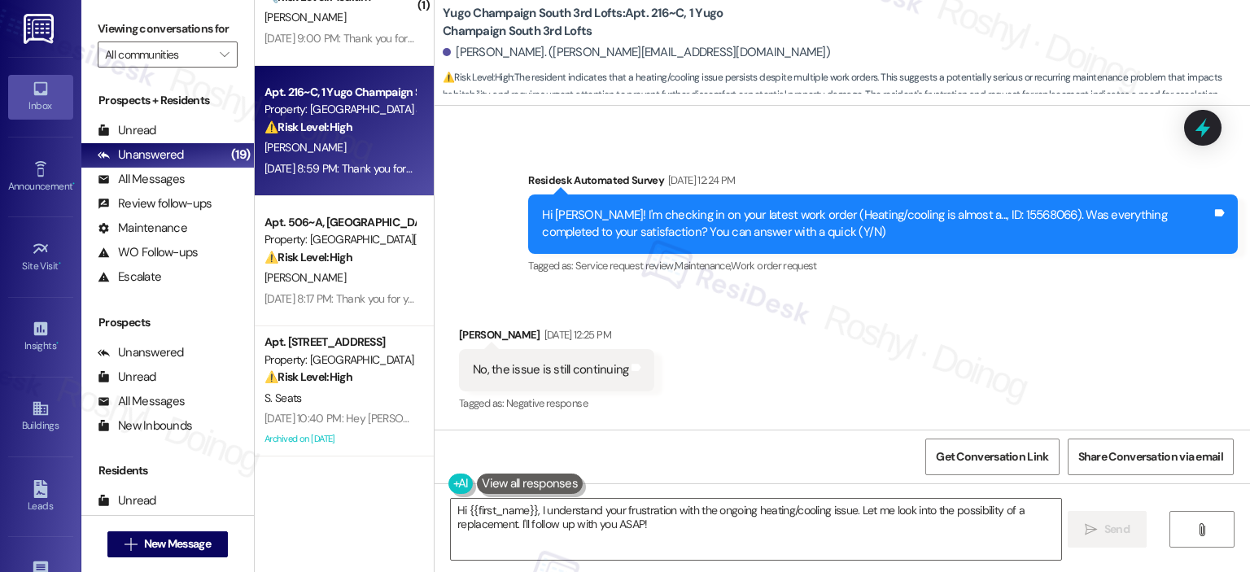
scroll to position [2286, 0]
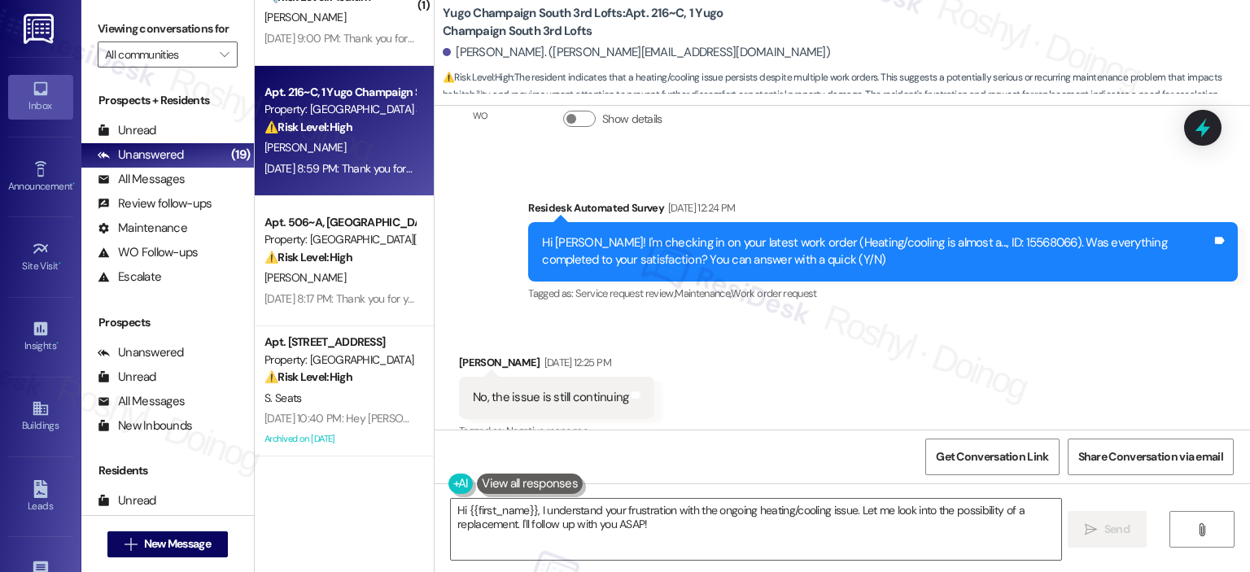
click at [968, 234] on div "Hi Sarah! I'm checking in on your latest work order (Heating/cooling is almost …" at bounding box center [877, 251] width 670 height 35
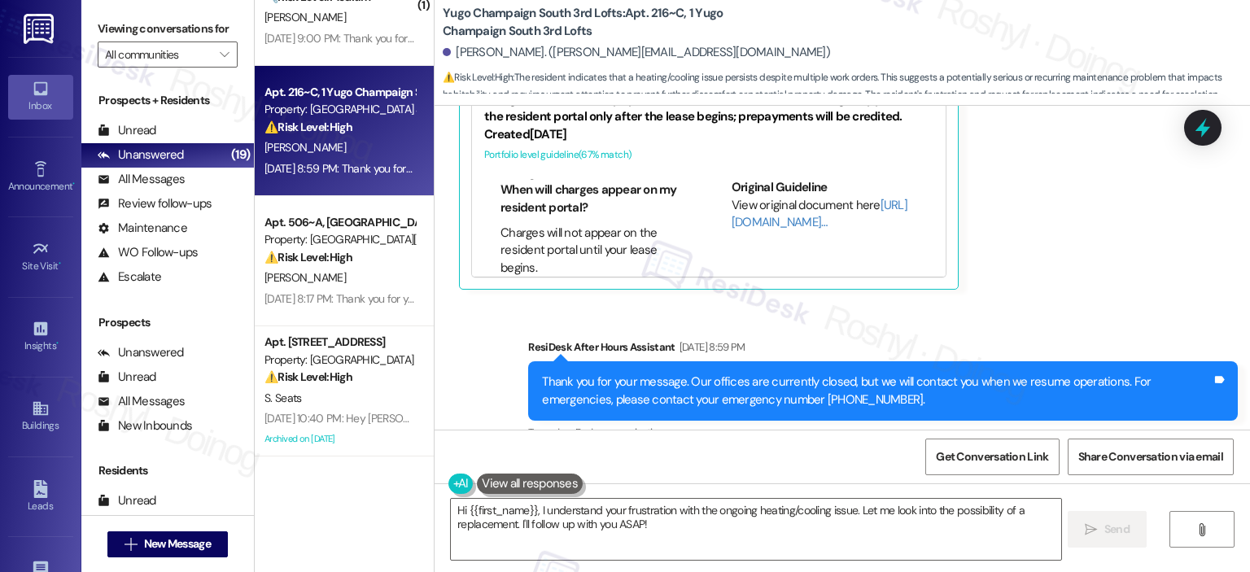
scroll to position [3160, 0]
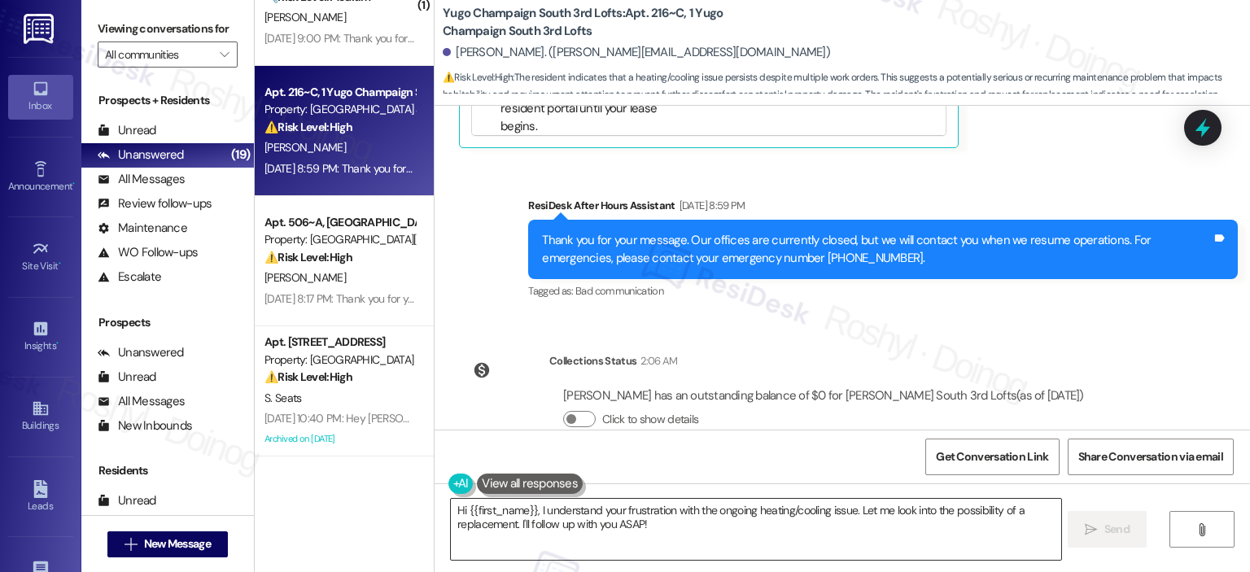
click at [453, 507] on textarea "Hi {{first_name}}, I understand your frustration with the ongoing heating/cooli…" at bounding box center [756, 529] width 610 height 61
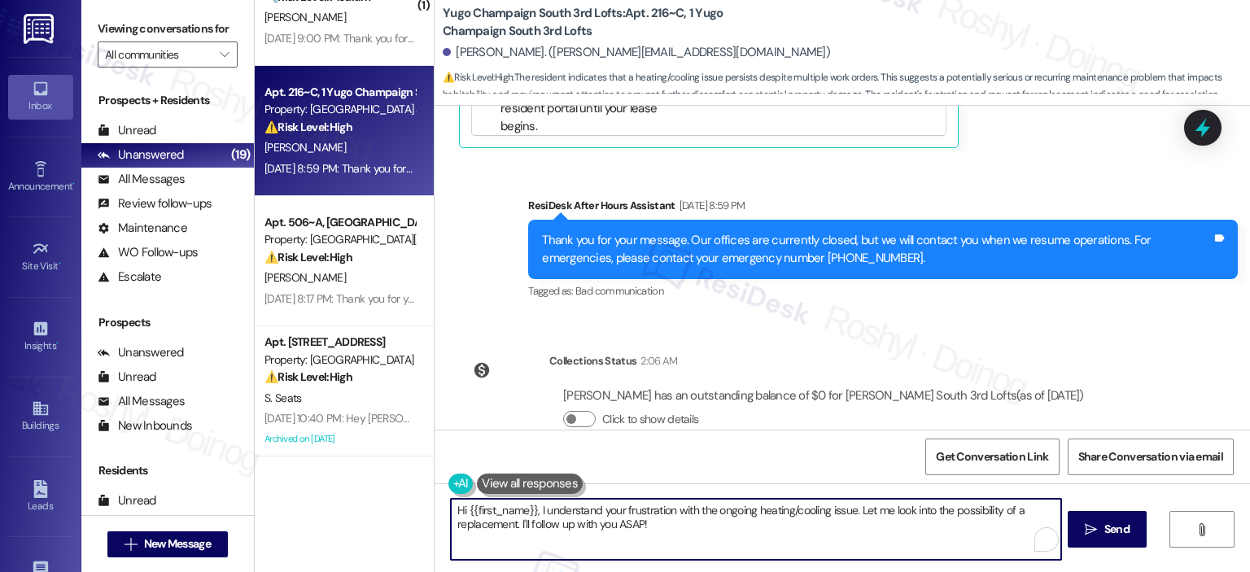
click at [453, 507] on textarea "Hi {{first_name}}, I understand your frustration with the ongoing heating/cooli…" at bounding box center [756, 529] width 610 height 61
drag, startPoint x: 794, startPoint y: 539, endPoint x: 587, endPoint y: 506, distance: 209.3
click at [587, 506] on textarea "Good morning{{first_name}}, I understand your frustration with the ongoing heat…" at bounding box center [756, 529] width 610 height 61
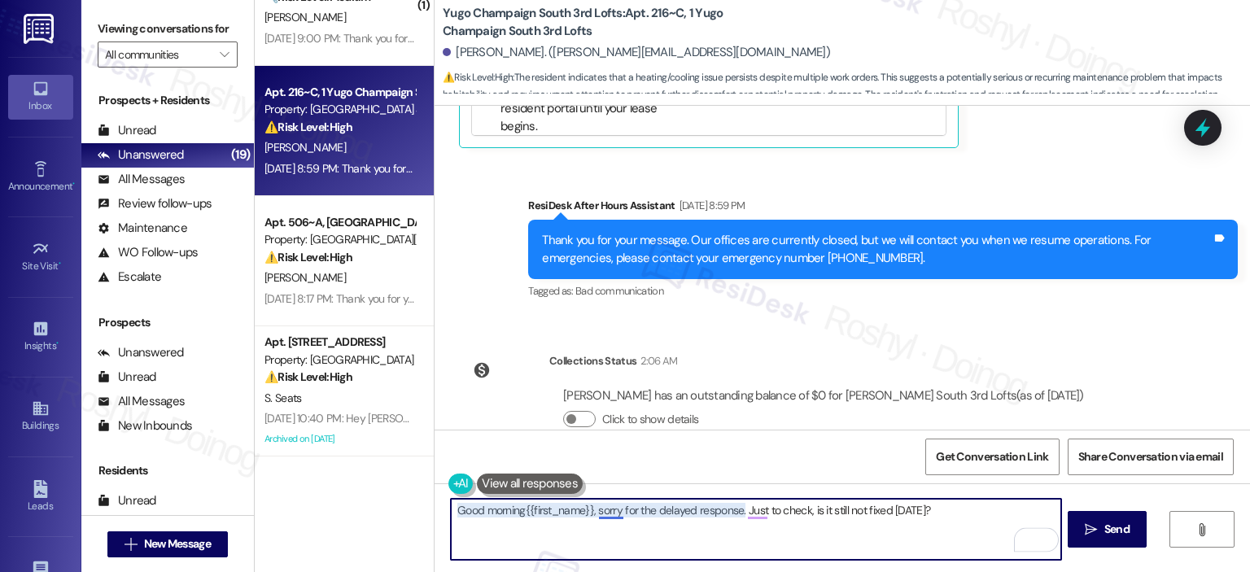
click at [601, 510] on textarea "Good morning{{first_name}}, sorry for the delayed response. Just to check, is i…" at bounding box center [756, 529] width 610 height 61
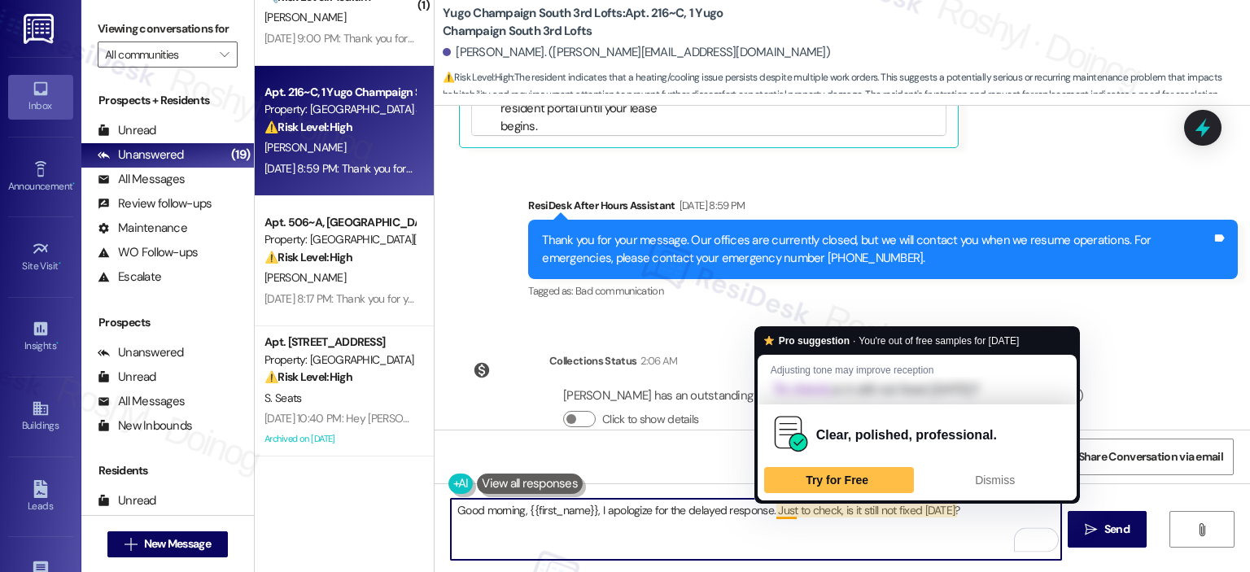
click at [775, 510] on textarea "Good morning, {{first_name}}, I apologize for the delayed response. Just to che…" at bounding box center [756, 529] width 610 height 61
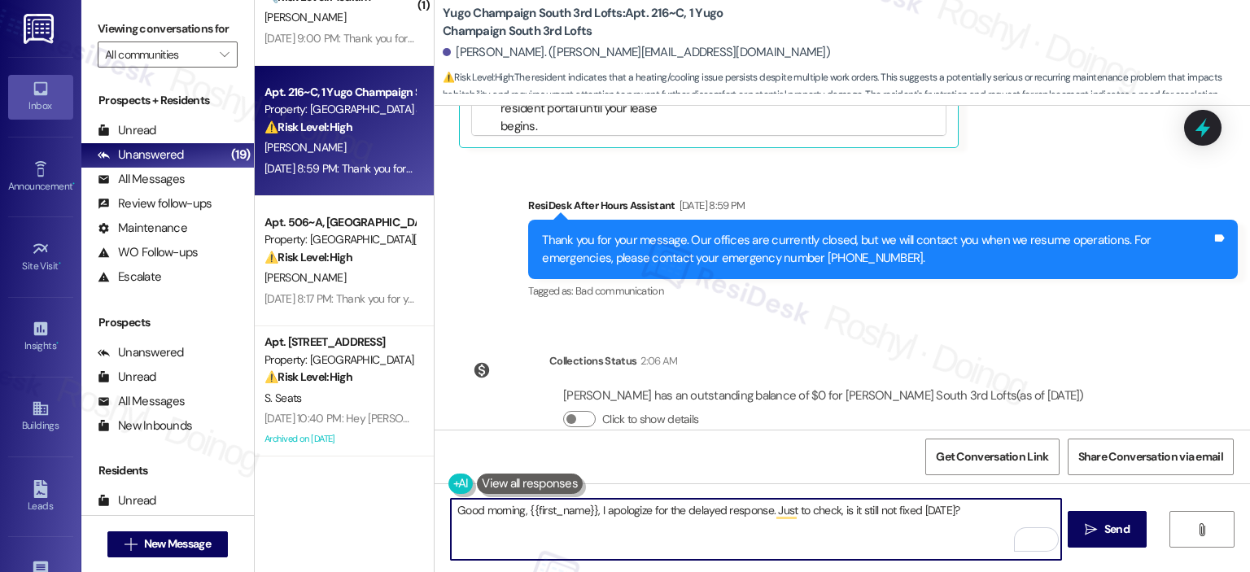
click at [902, 514] on textarea "Good morning, {{first_name}}, I apologize for the delayed response. Just to che…" at bounding box center [756, 529] width 610 height 61
click at [793, 513] on textarea "Good morning, {{first_name}}, I apologize for the delayed response. Just to che…" at bounding box center [756, 529] width 610 height 61
click at [822, 510] on textarea "Good morning, {{first_name}}, I apologize for the delayed response. Just check,…" at bounding box center [756, 529] width 610 height 61
click at [817, 513] on textarea "Good morning, {{first_name}}, I apologize for the delayed response. Just check,…" at bounding box center [756, 529] width 610 height 61
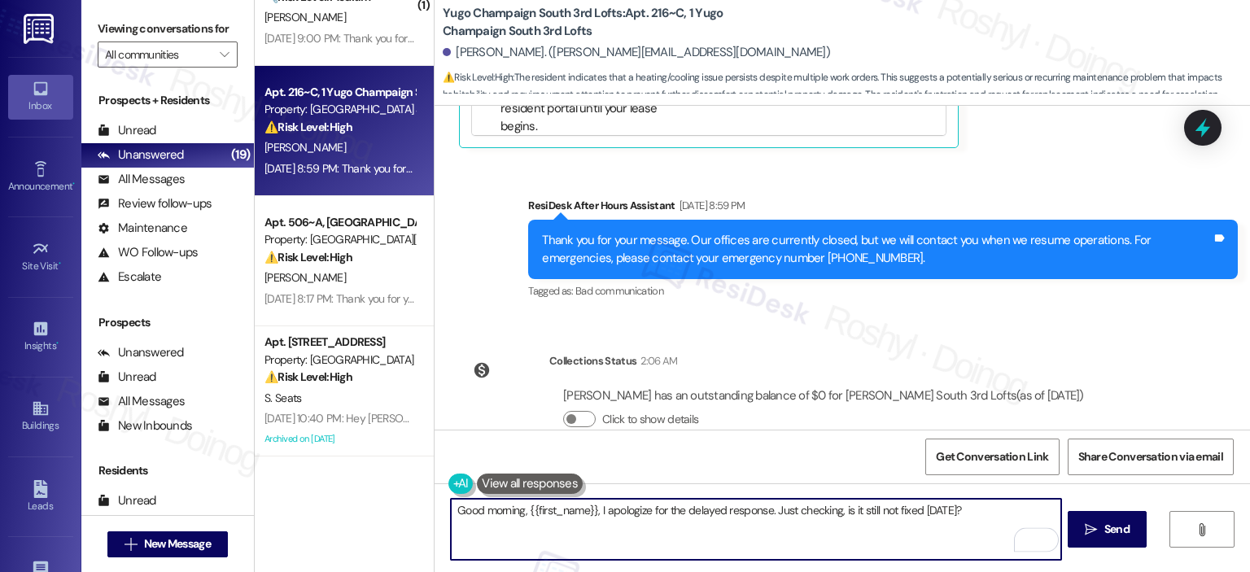
click at [952, 511] on textarea "Good morning, {{first_name}}, I apologize for the delayed response. Just checki…" at bounding box center [756, 529] width 610 height 61
drag, startPoint x: 983, startPoint y: 513, endPoint x: 406, endPoint y: 523, distance: 577.3
click at [406, 523] on div "( 1 ) Apt. 231~B, 1 Yugo Columbia Lofts Property: Yugo Columbia Lofts 🔧 Risk Le…" at bounding box center [753, 286] width 996 height 572
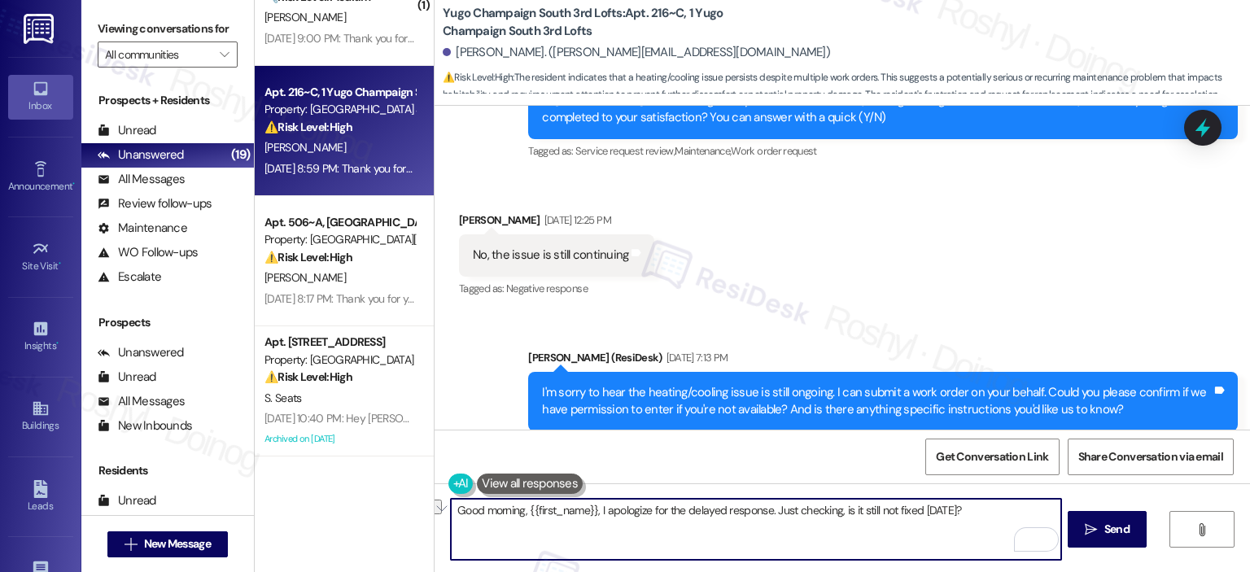
scroll to position [2673, 0]
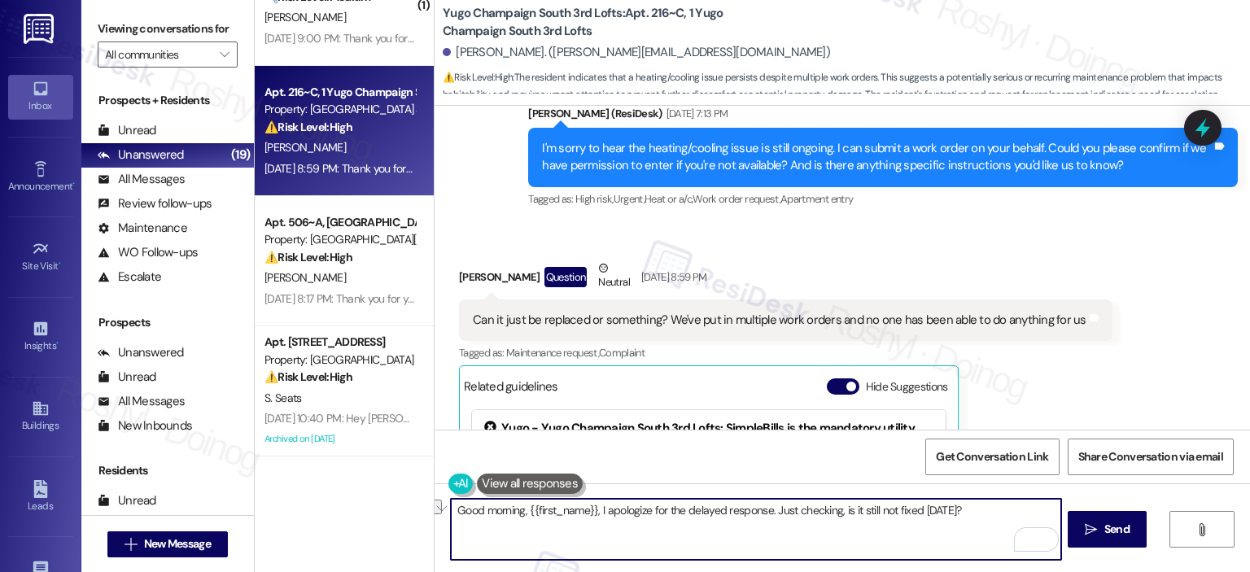
paste textarea "{{first_name}}, I apologize for the delayed response. Just wanted to check—has …"
click at [873, 517] on textarea "Good morning {{first_name}}, I apologize for the delayed response. Just wanted …" at bounding box center [756, 529] width 610 height 61
click at [870, 512] on textarea "Good morning {{first_name}}, I apologize for the delayed response. Just wanted …" at bounding box center [756, 529] width 610 height 61
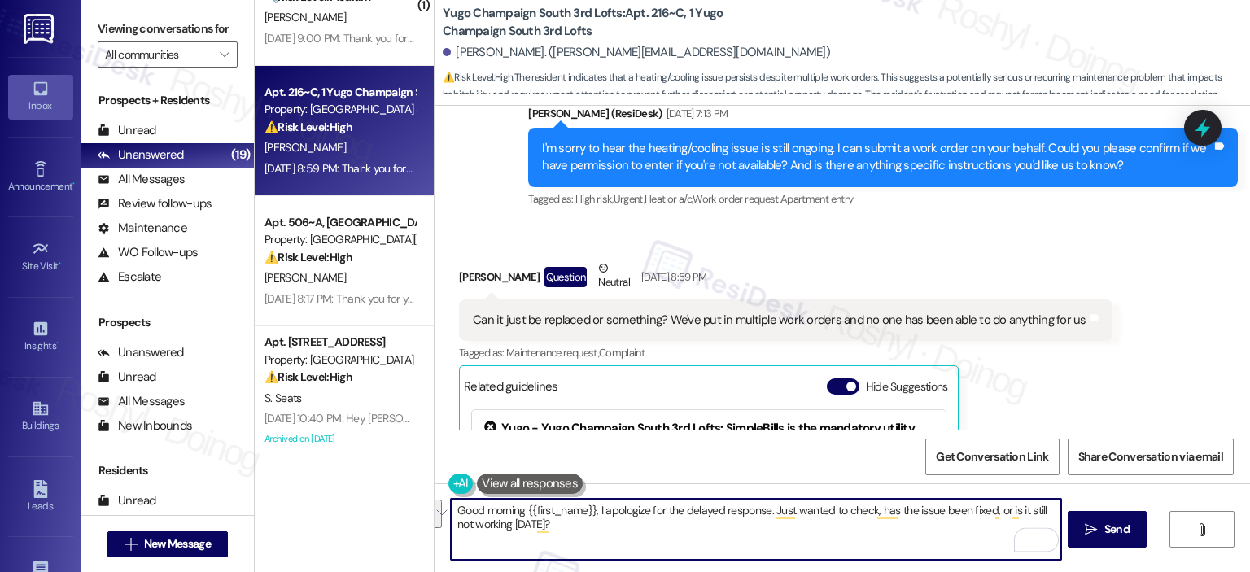
drag, startPoint x: 987, startPoint y: 510, endPoint x: 939, endPoint y: 540, distance: 57.0
click at [939, 540] on textarea "Good morning {{first_name}}, I apologize for the delayed response. Just wanted …" at bounding box center [756, 529] width 610 height 61
type textarea "Good morning {{first_name}}, I apologize for the delayed response. Just wanted …"
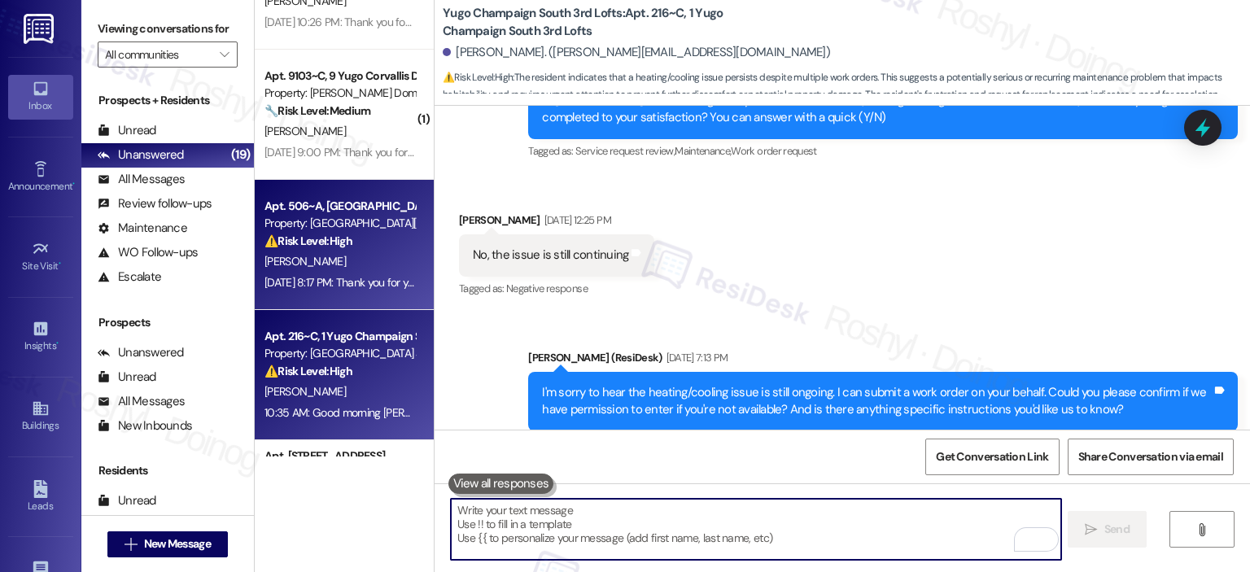
scroll to position [1823, 0]
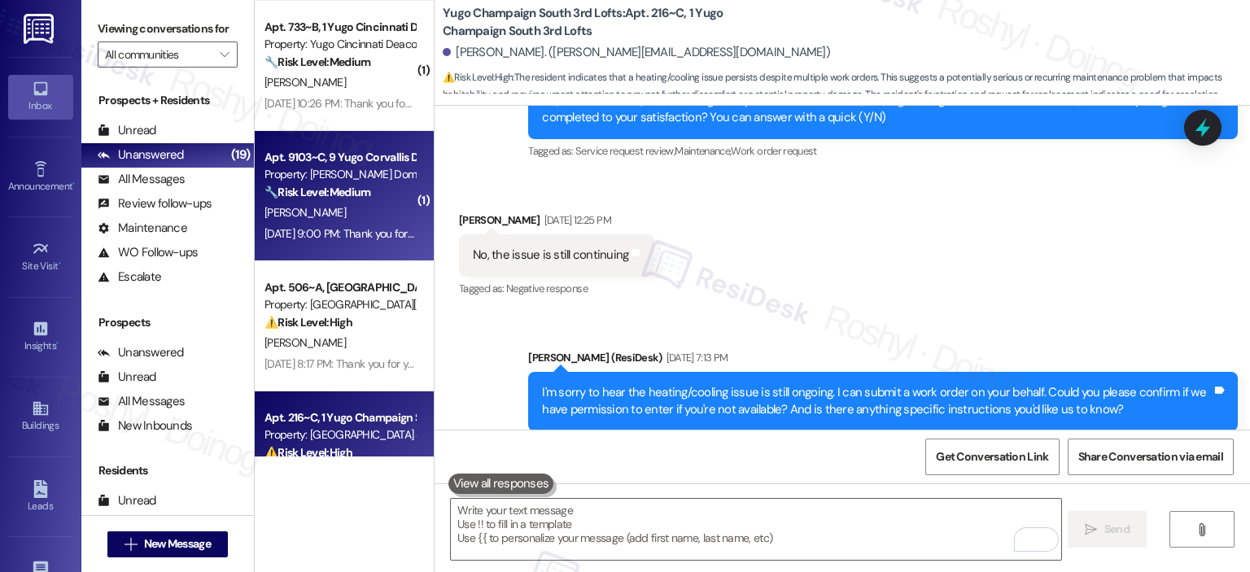
click at [376, 216] on div "O. Harklerode" at bounding box center [340, 213] width 154 height 20
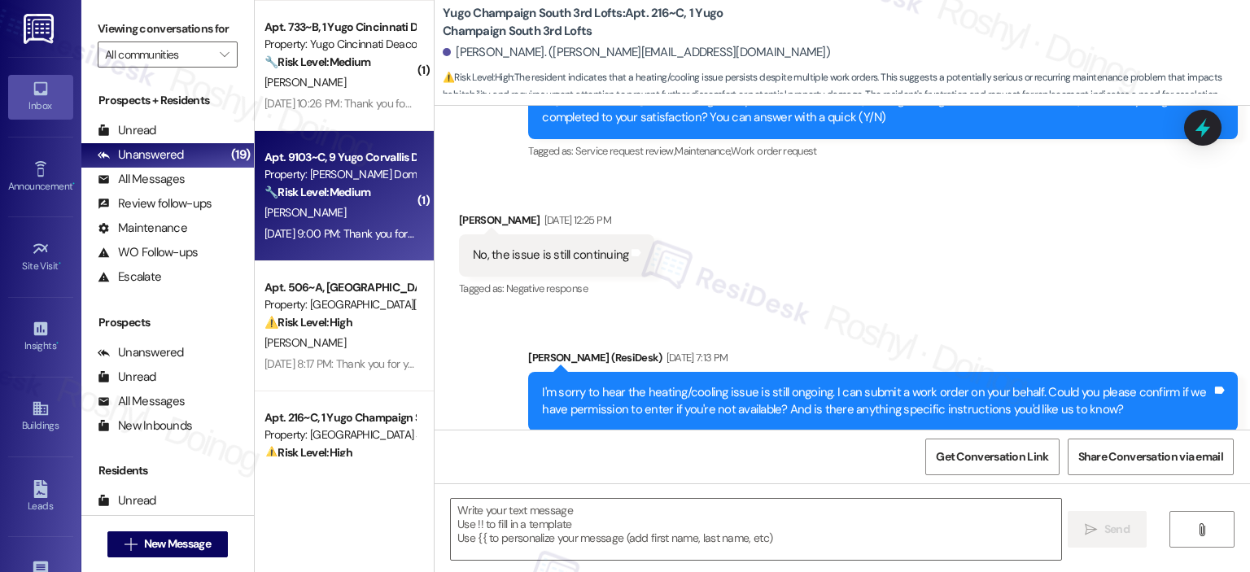
type textarea "Fetching suggested responses. Please feel free to read through the conversation…"
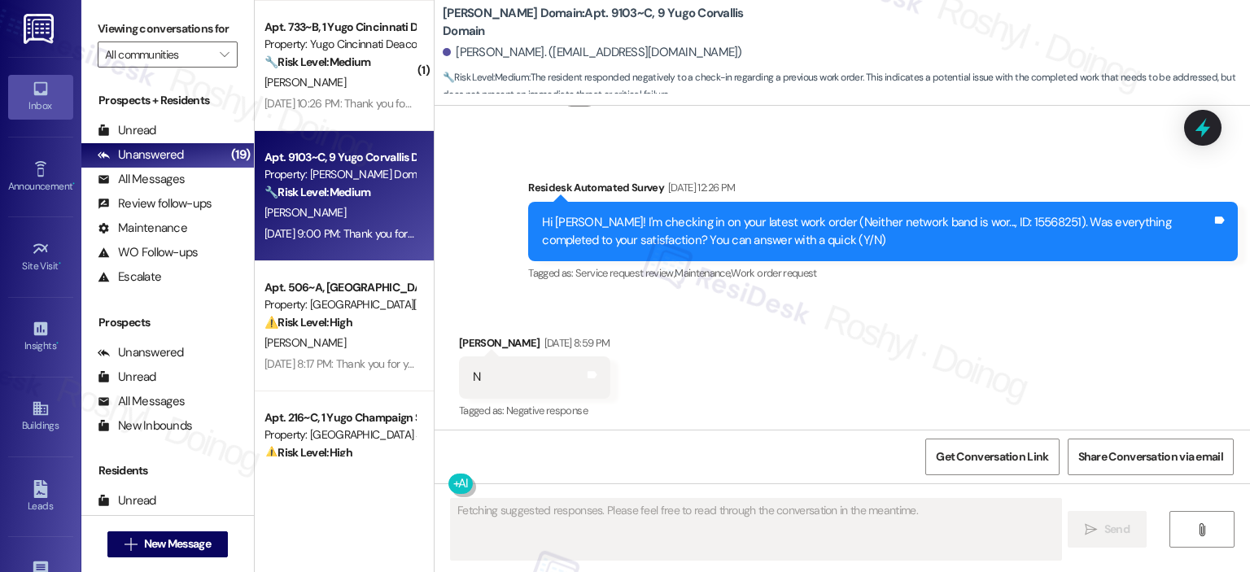
scroll to position [585, 0]
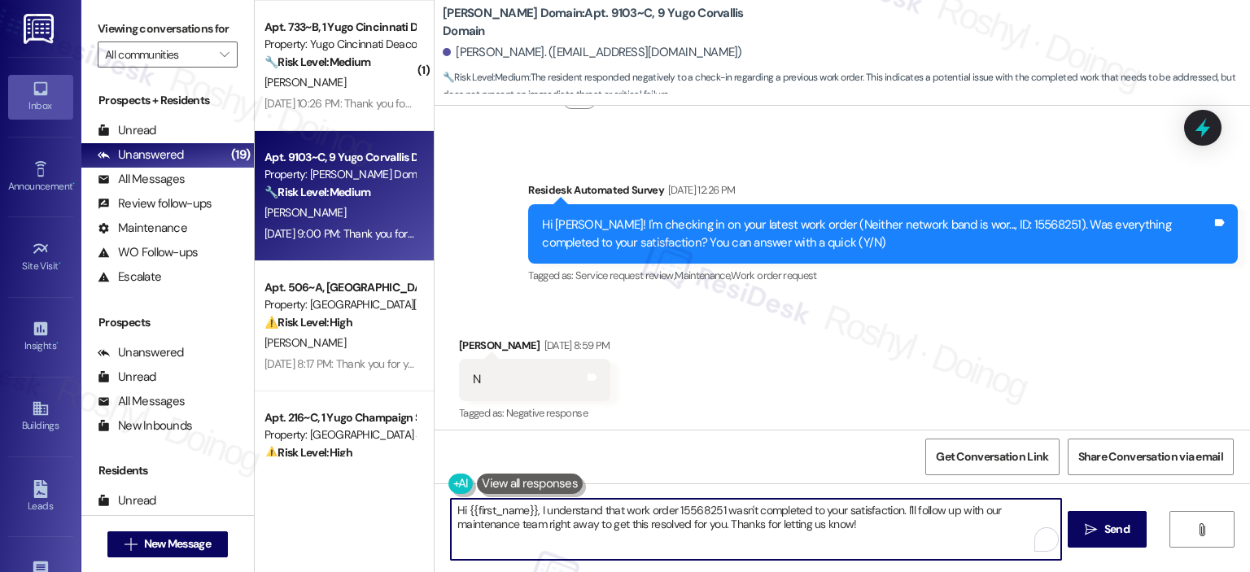
drag, startPoint x: 867, startPoint y: 529, endPoint x: 380, endPoint y: 465, distance: 491.1
click at [381, 465] on div "( 1 ) Apt. A~B, 402 Yugo Pullman Hills Property: Yugo Pullman Hills 🔧 Risk Leve…" at bounding box center [753, 286] width 996 height 572
paste textarea "’m sorry to hear your work order hasn’t been fully completed. Could you share a…"
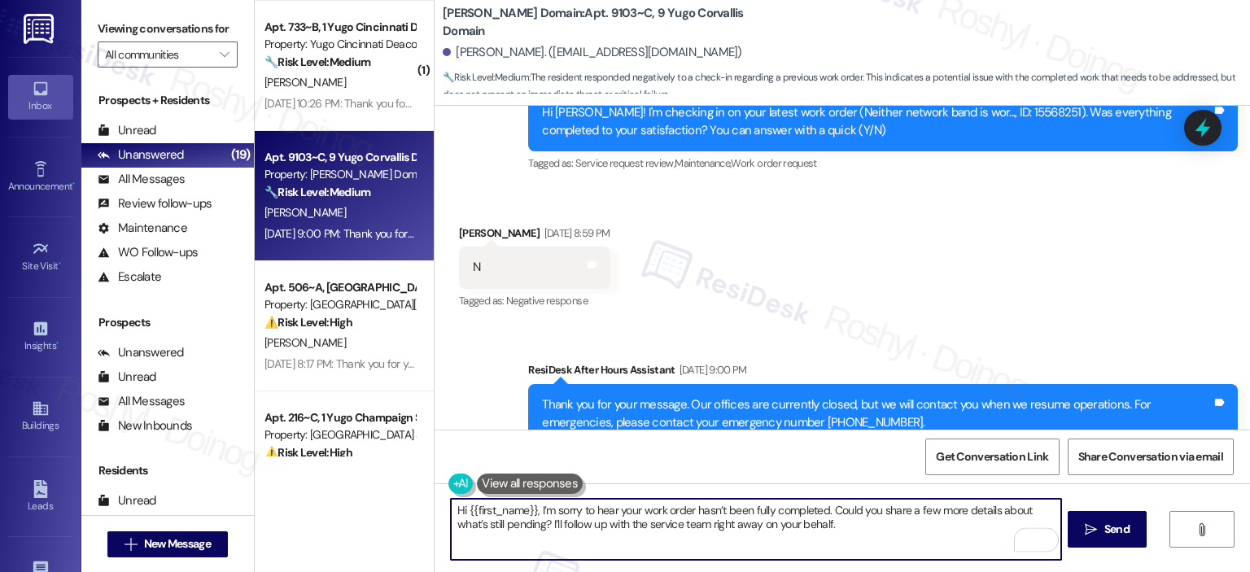
scroll to position [748, 0]
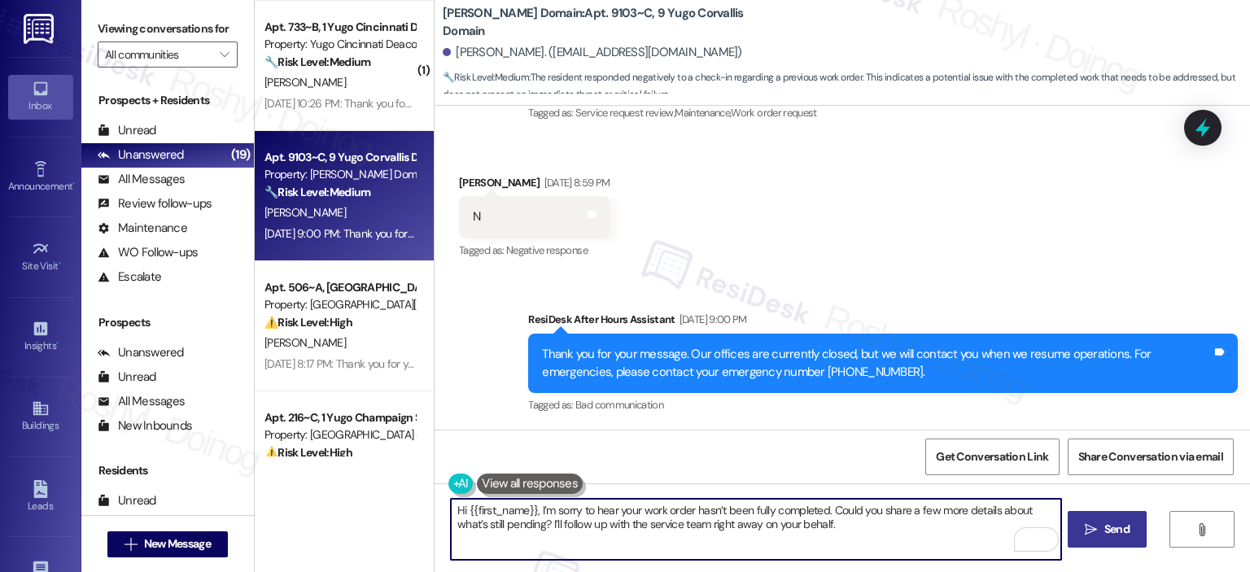
type textarea "Hi {{first_name}}, I’m sorry to hear your work order hasn’t been fully complete…"
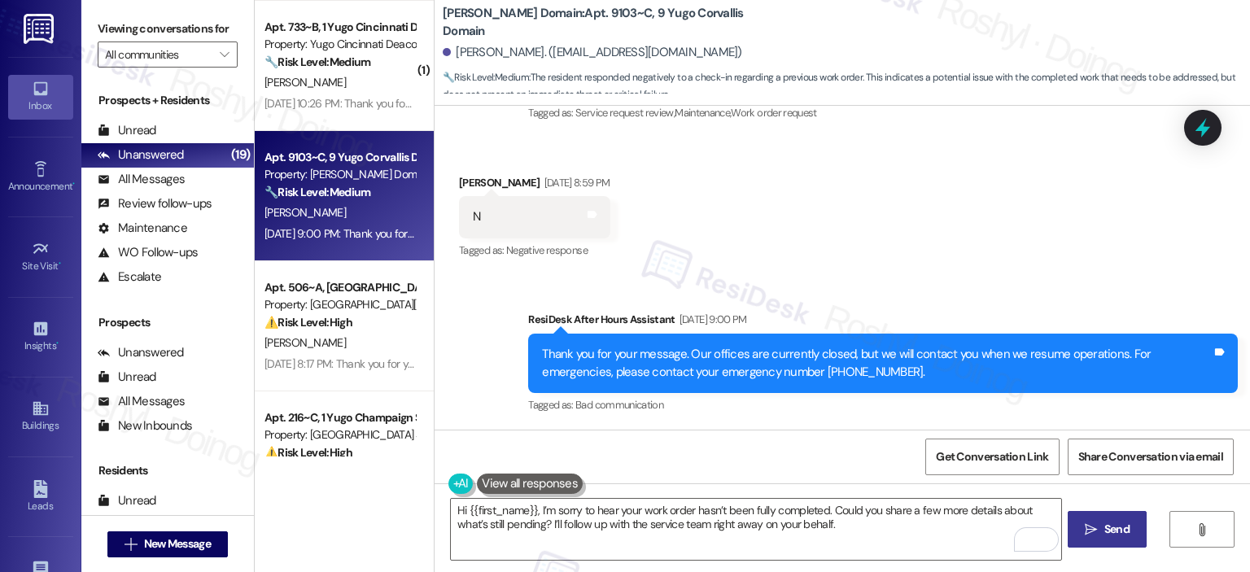
click at [1010, 536] on span "Send" at bounding box center [1117, 529] width 25 height 17
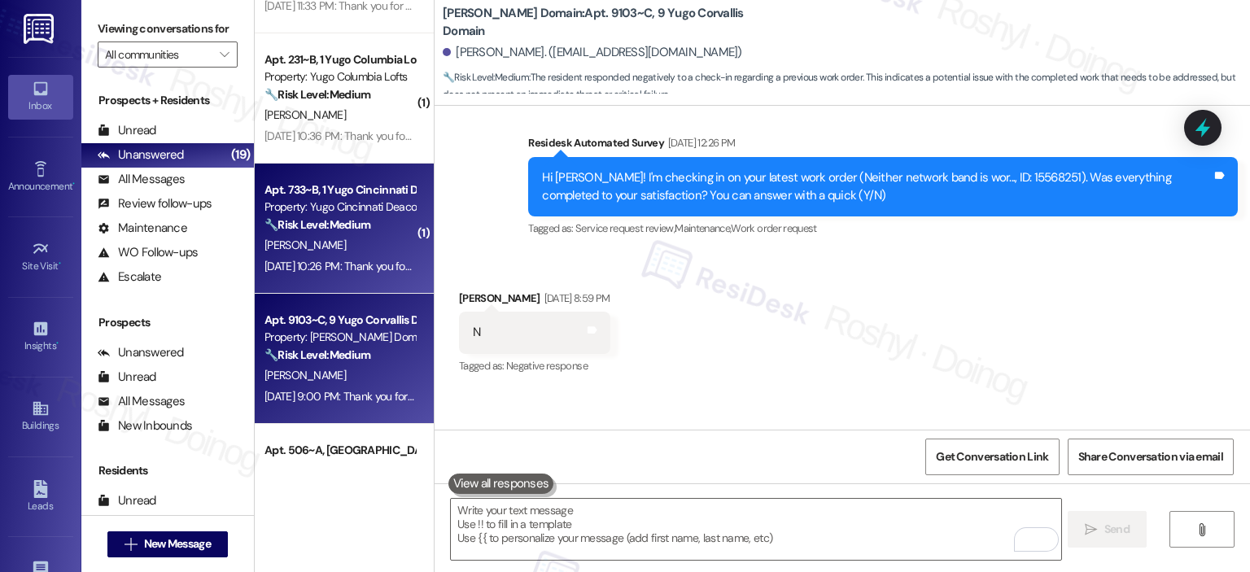
scroll to position [593, 0]
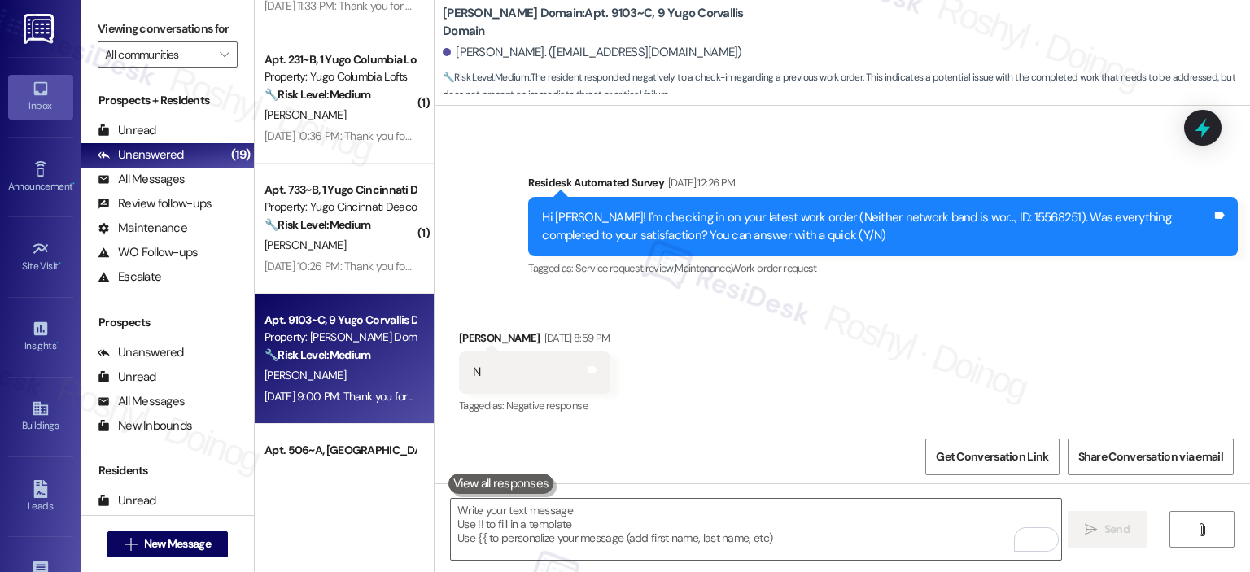
drag, startPoint x: 320, startPoint y: 260, endPoint x: 444, endPoint y: 315, distance: 135.6
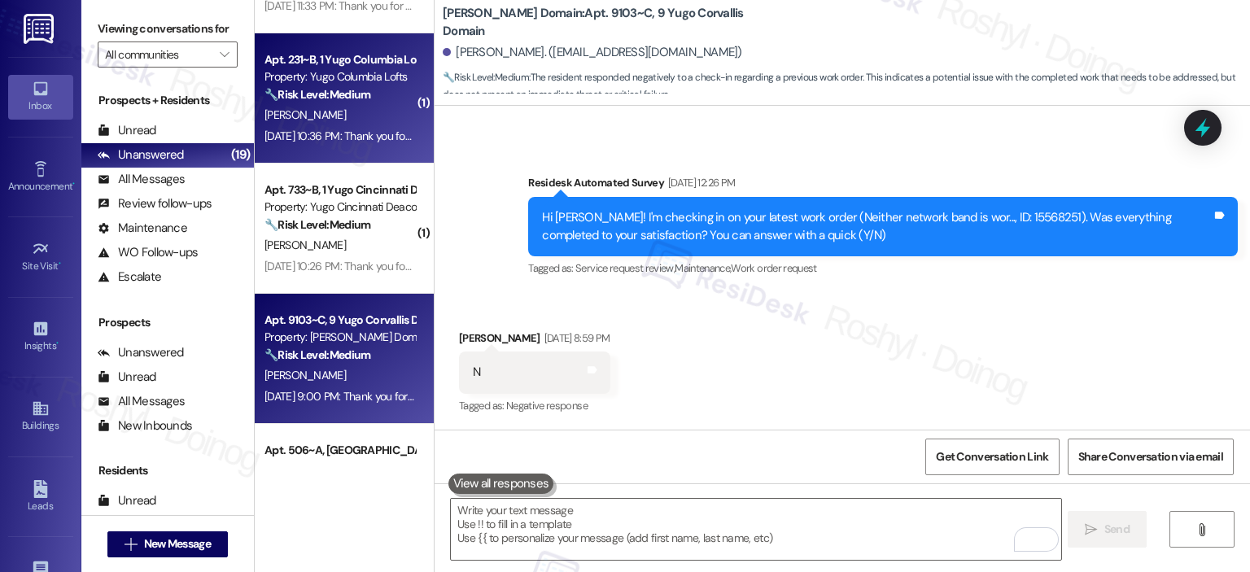
click at [331, 116] on span "M. Gonzalez-Baxcajay" at bounding box center [305, 114] width 81 height 15
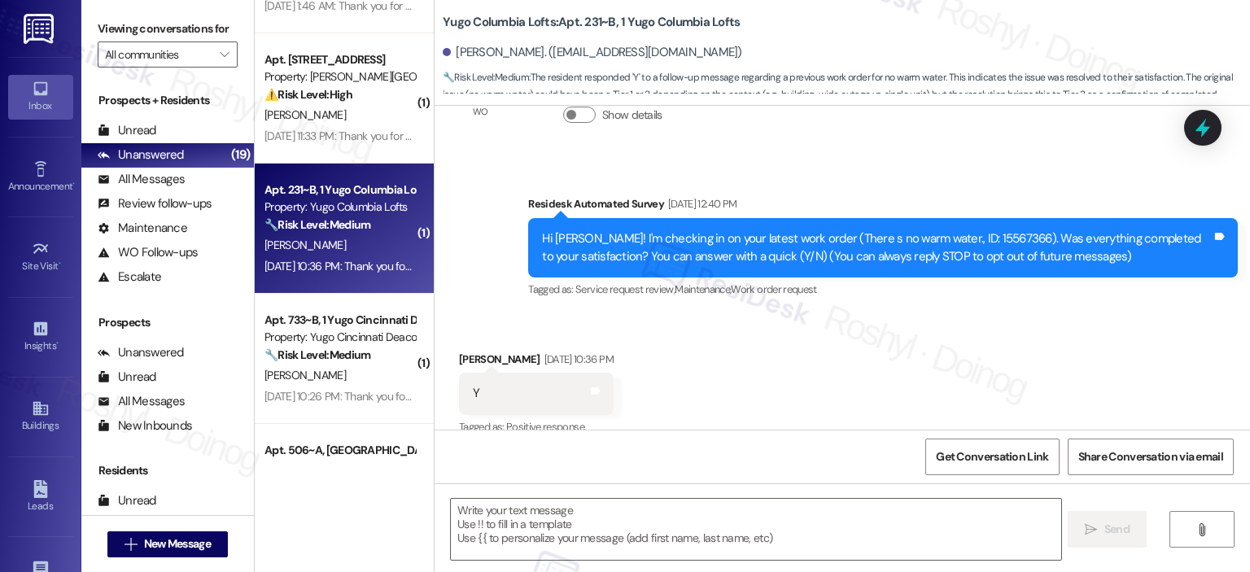
scroll to position [109, 0]
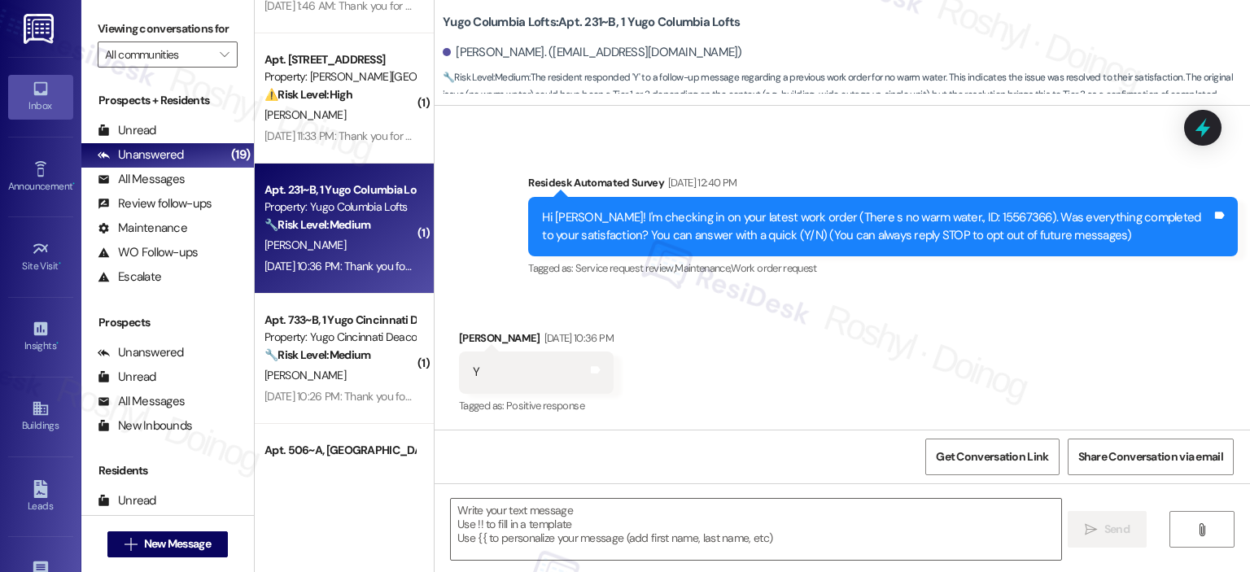
type textarea "Fetching suggested responses. Please feel free to read through the conversation…"
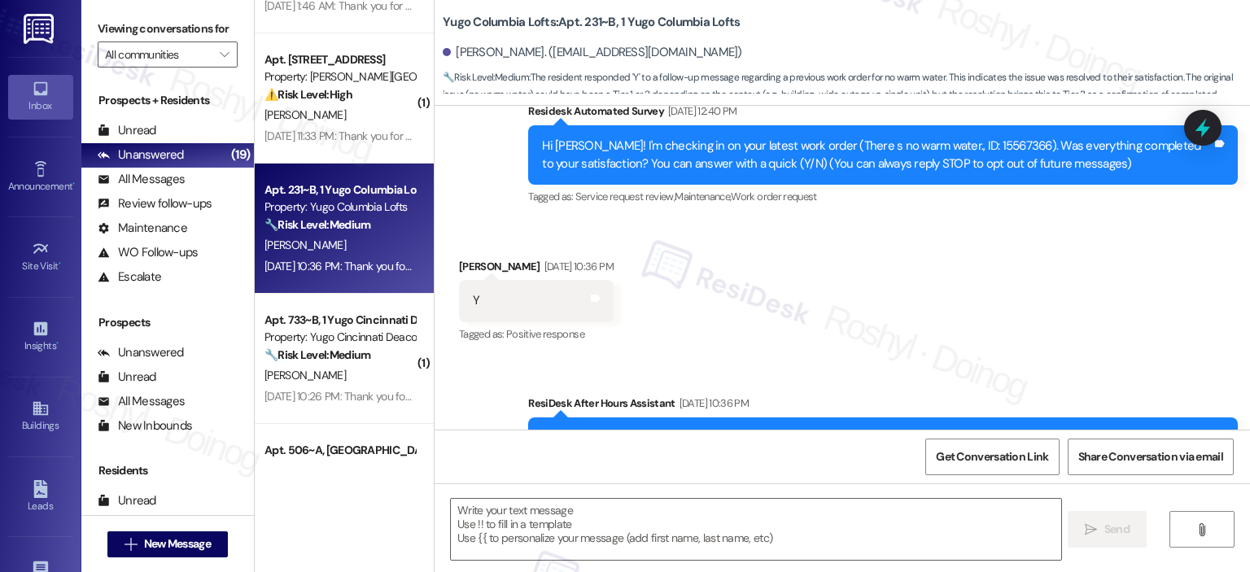
scroll to position [170, 0]
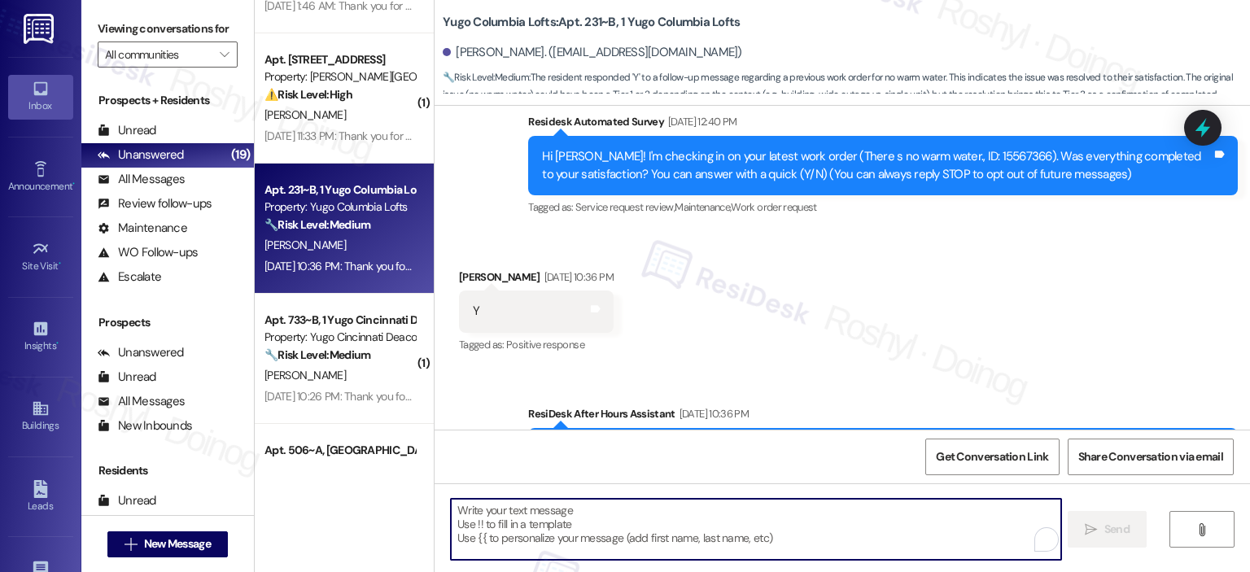
click at [593, 523] on textarea "To enrich screen reader interactions, please activate Accessibility in Grammarl…" at bounding box center [756, 529] width 610 height 61
paste textarea "Good afternoon, {{first_name}}! I'm happy the work order was completed to your …"
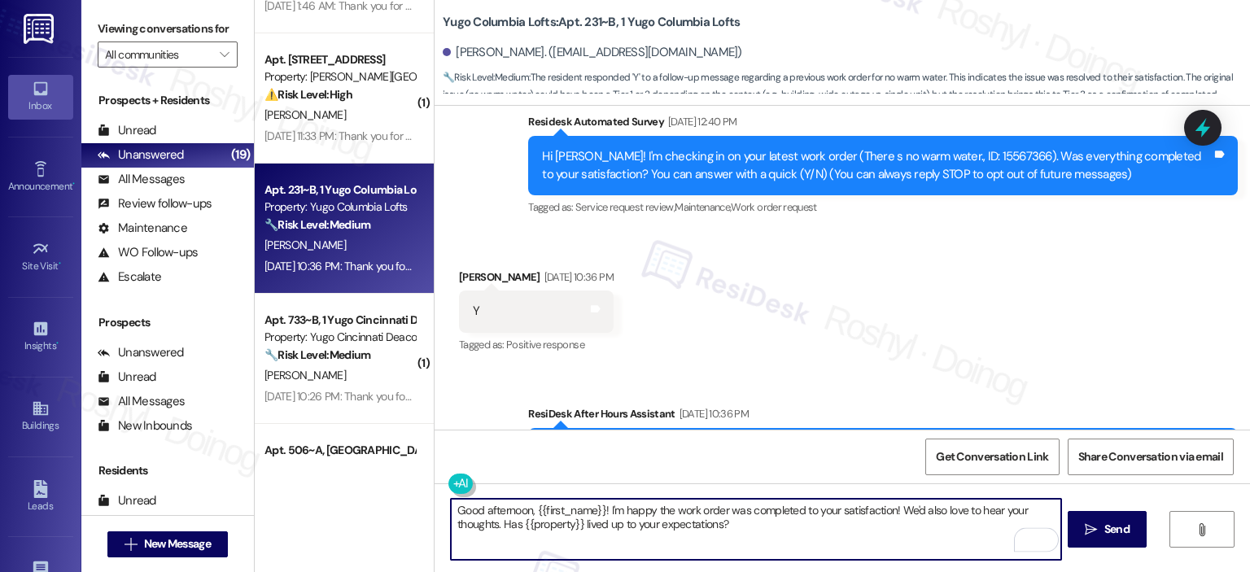
click at [505, 514] on textarea "Good afternoon, {{first_name}}! I'm happy the work order was completed to your …" at bounding box center [756, 529] width 610 height 61
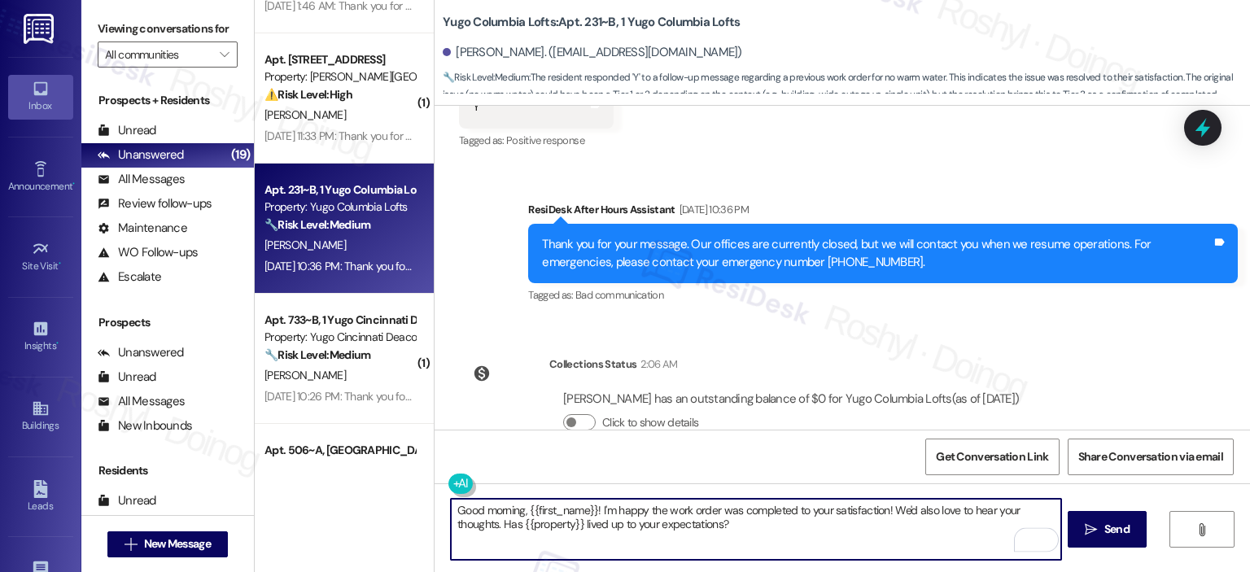
scroll to position [414, 0]
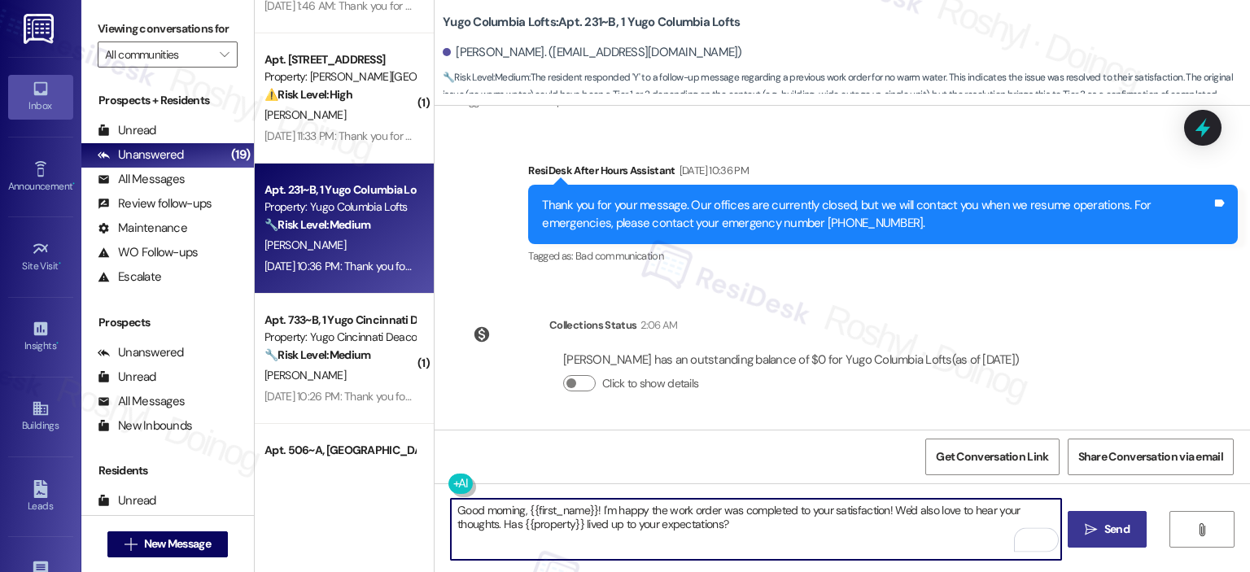
type textarea "Good morning, {{first_name}}! I'm happy the work order was completed to your sa…"
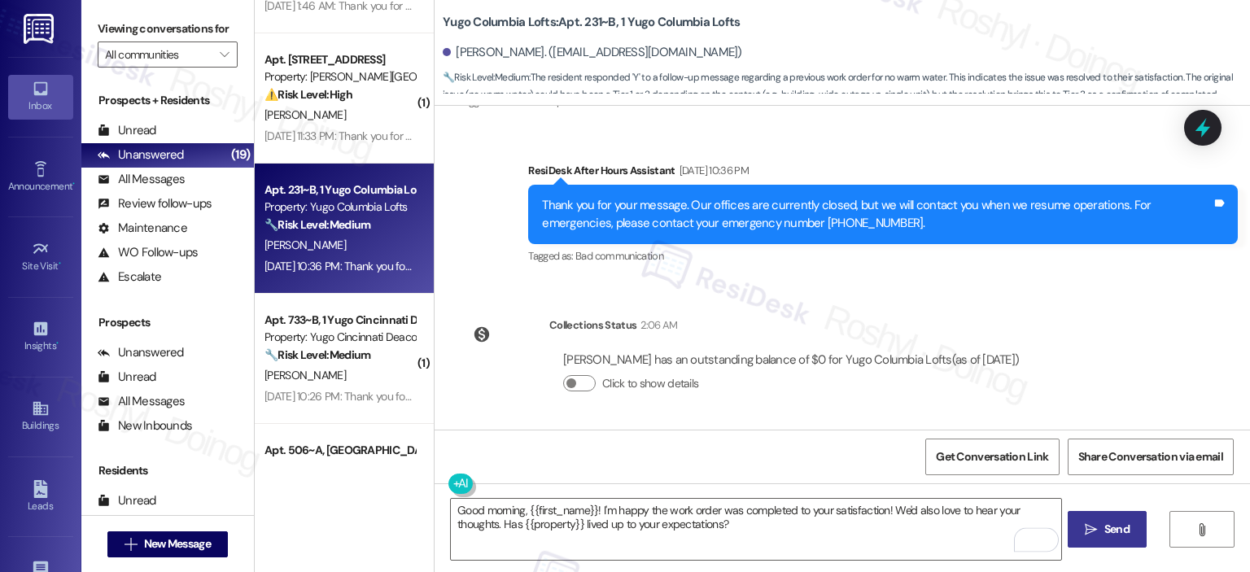
click at [1010, 536] on span "Send" at bounding box center [1117, 529] width 25 height 17
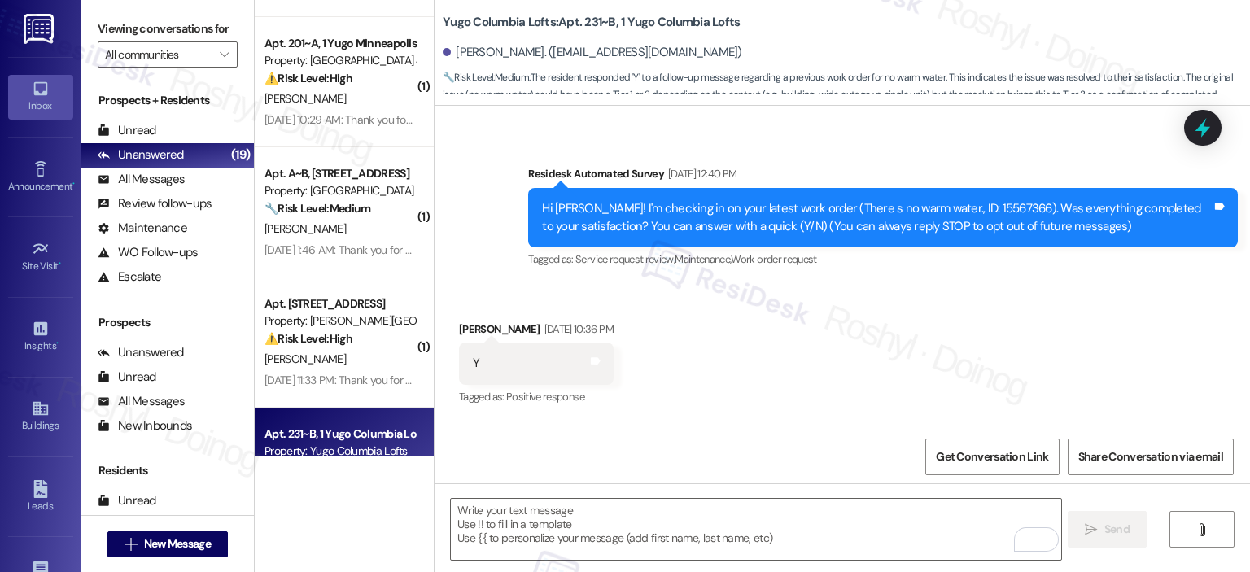
scroll to position [109, 0]
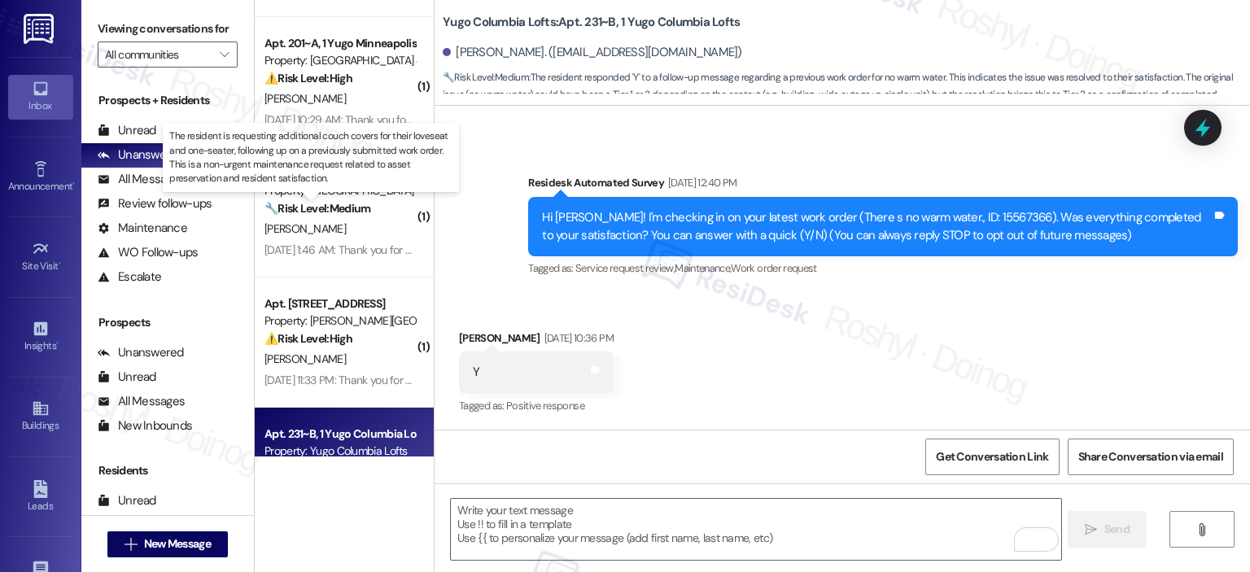
click at [327, 212] on strong "🔧 Risk Level: Medium" at bounding box center [318, 208] width 106 height 15
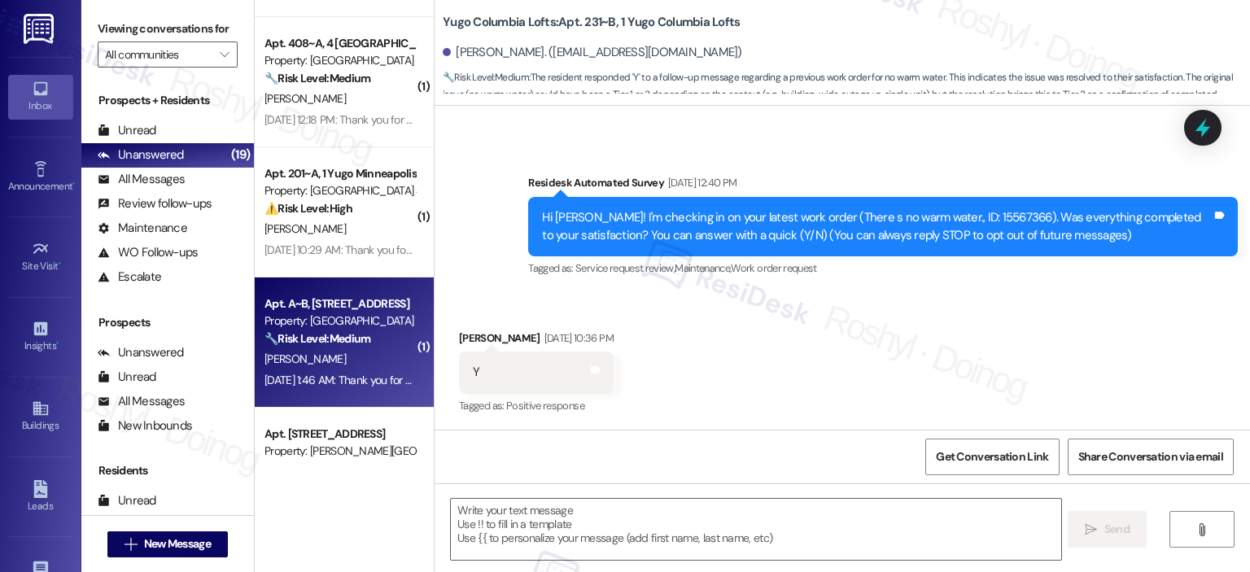
type textarea "Fetching suggested responses. Please feel free to read through the conversation…"
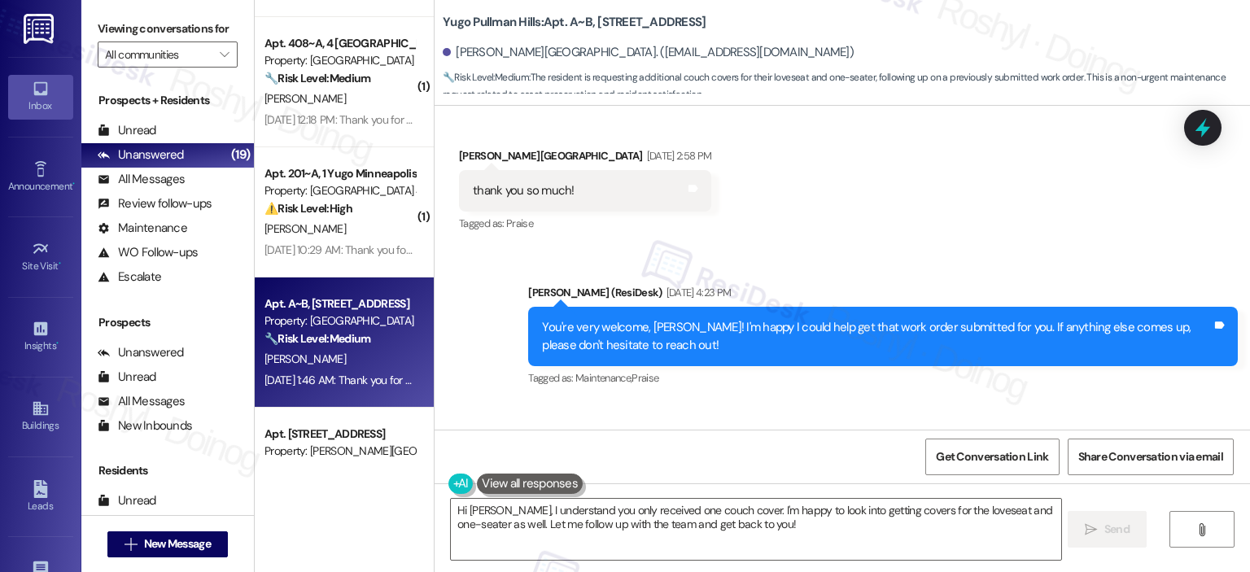
scroll to position [4133, 0]
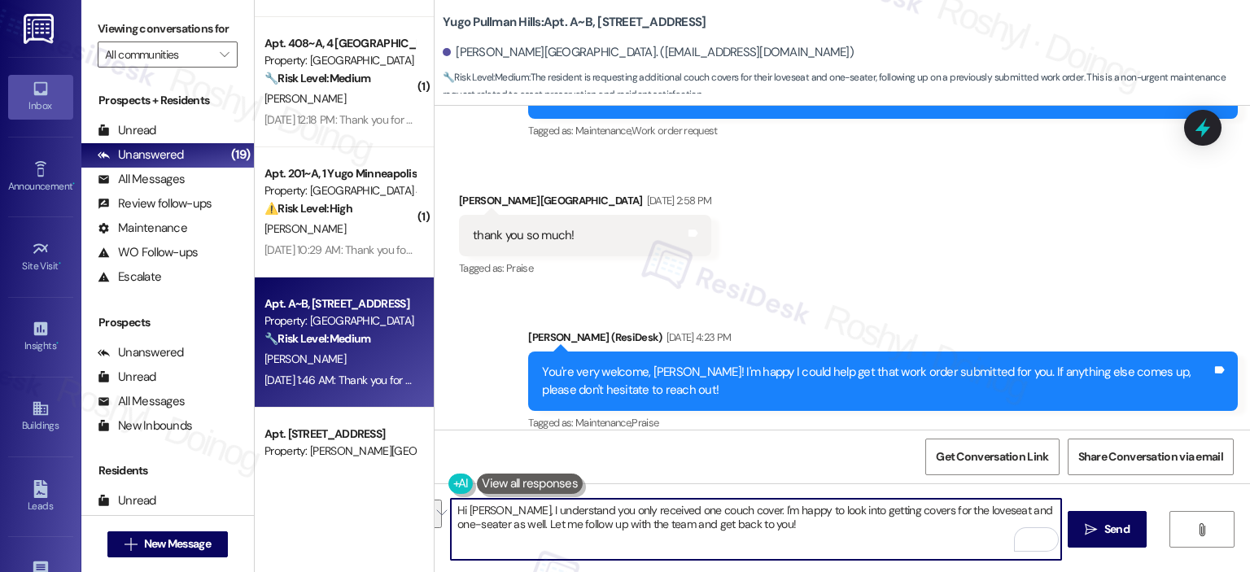
drag, startPoint x: 787, startPoint y: 509, endPoint x: 759, endPoint y: 533, distance: 37.5
click at [759, 533] on textarea "Hi Fatima, I understand you only received one couch cover. I'm happy to look in…" at bounding box center [756, 529] width 610 height 61
click at [879, 515] on textarea "Hi Fatima, I understand you only received one couch cover. I'm happy to submit …" at bounding box center [756, 529] width 610 height 61
type textarea "Hi Fatima, I understand you only received one couch cover. I'm happy to submit …"
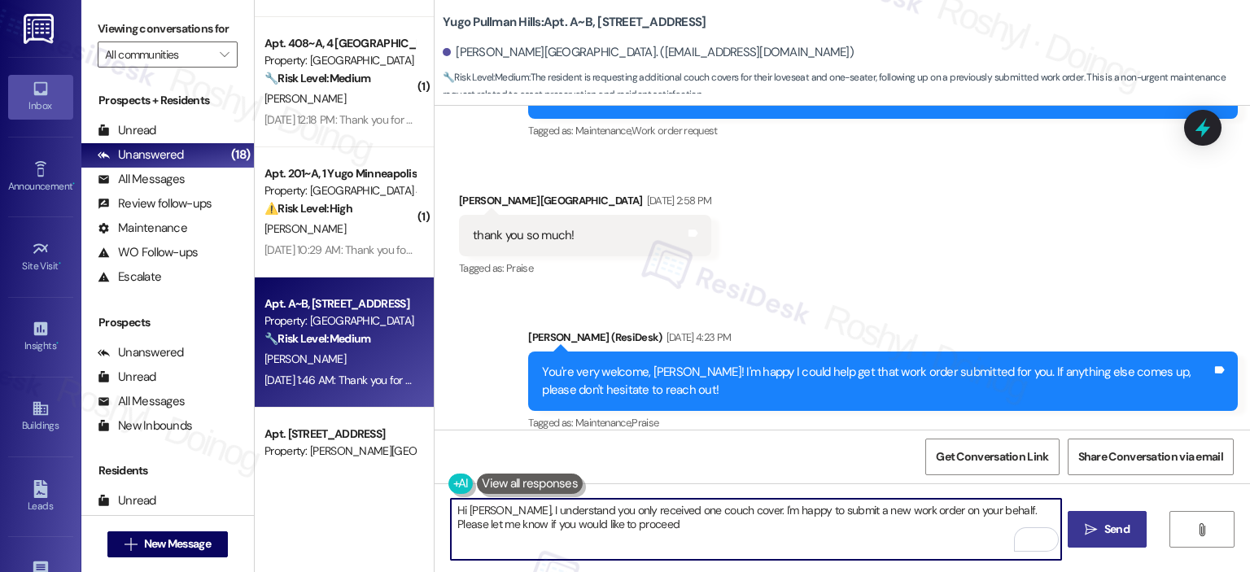
click at [1010, 514] on button " Send" at bounding box center [1107, 529] width 79 height 37
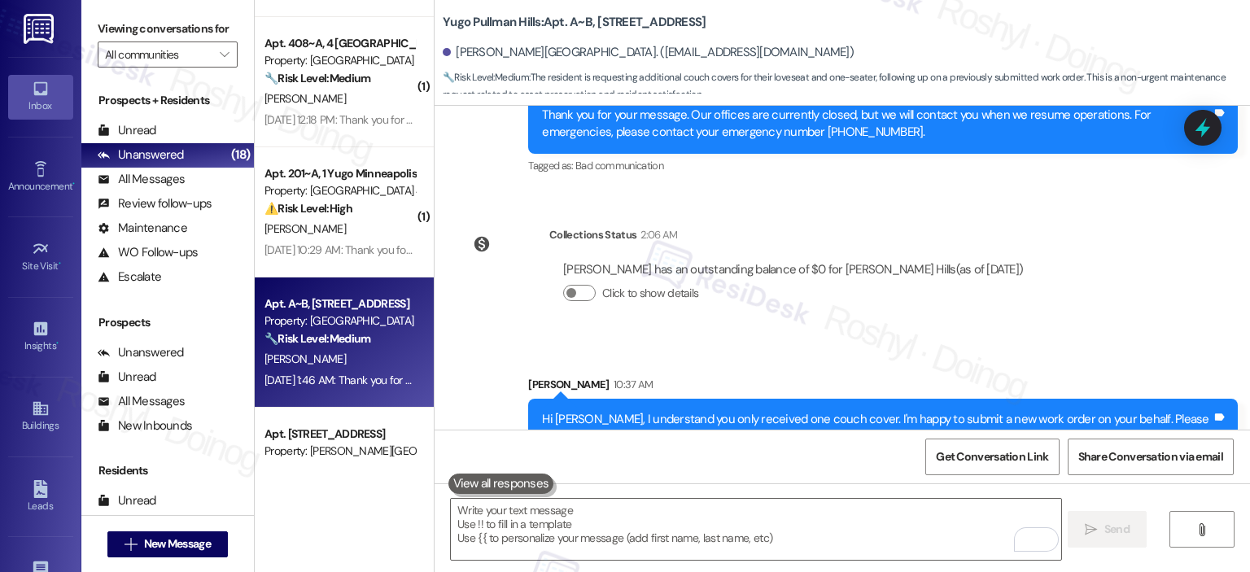
scroll to position [4997, 0]
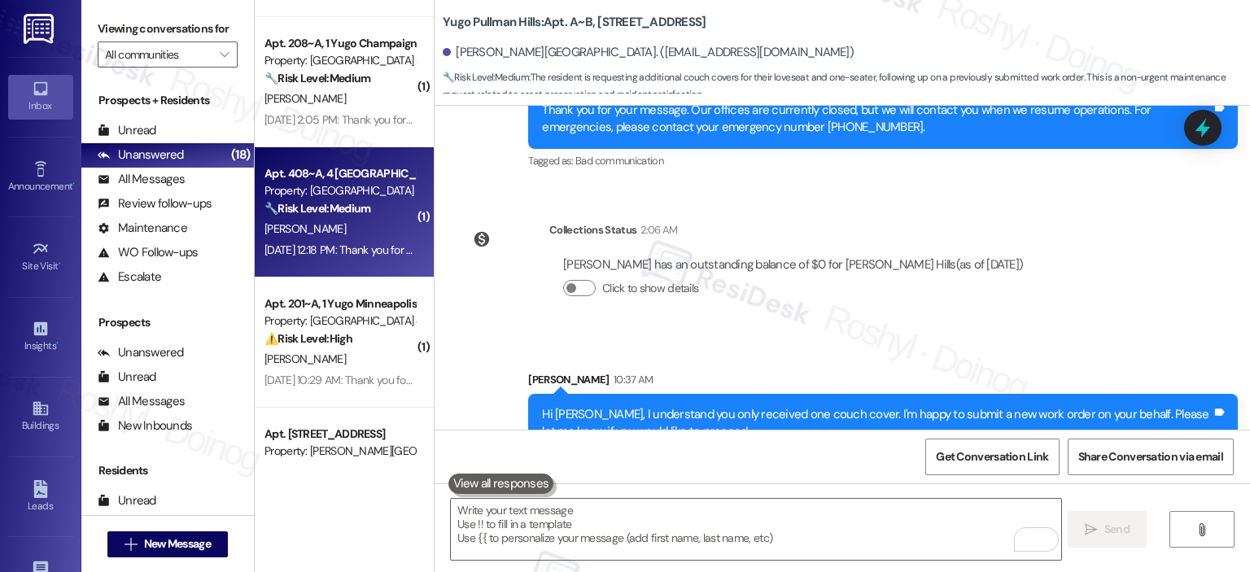
click at [328, 257] on div "Sep 20, 2025 at 12:18 PM: Thank you for your message. Our offices are currently…" at bounding box center [340, 250] width 154 height 20
type textarea "Fetching suggested responses. Please feel free to read through the conversation…"
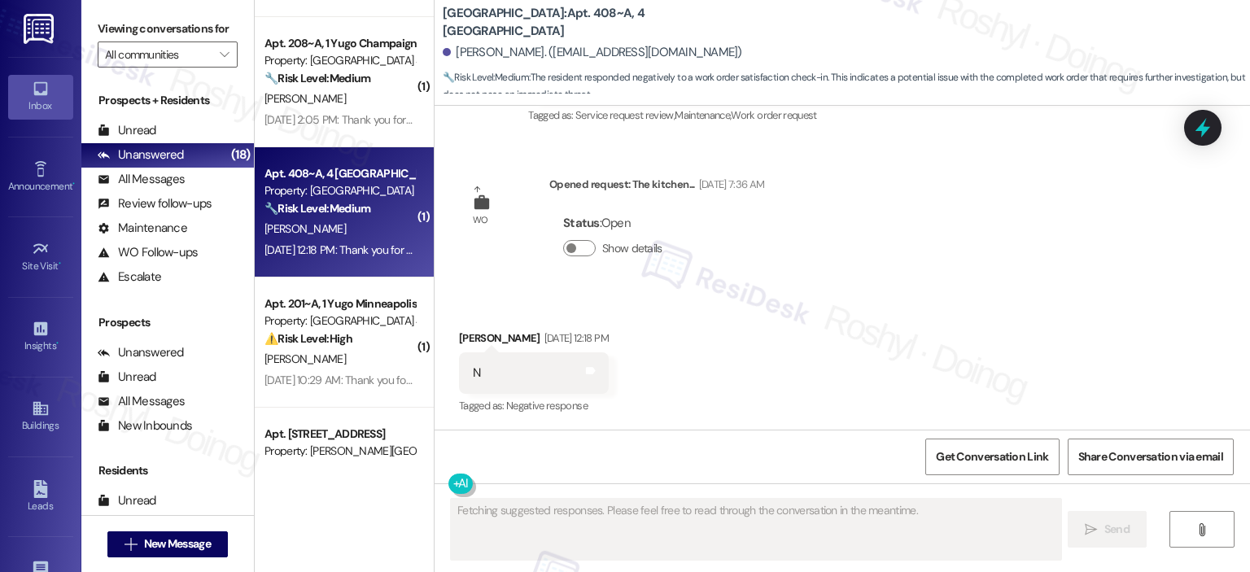
scroll to position [686, 0]
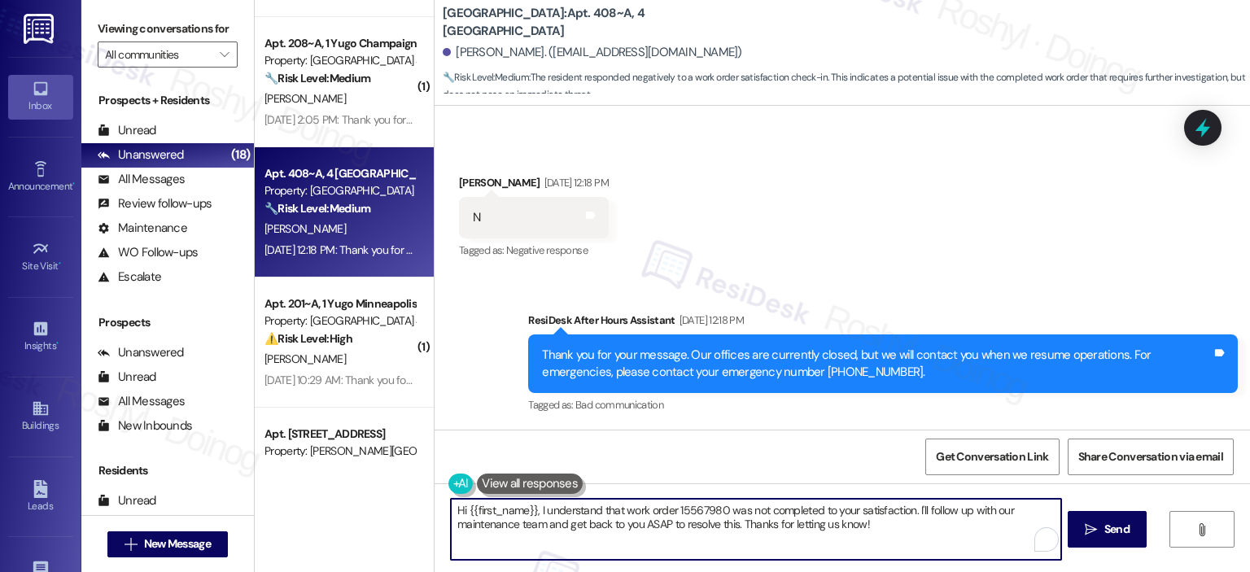
click at [309, 469] on div "( 1 ) Apt. 522, 1 Yugo Greenville Campus Towers Property: Yugo Greenville Campu…" at bounding box center [753, 286] width 996 height 572
paste textarea "’m sorry to hear your work order hasn’t been fully completed. Could you share a…"
type textarea "Hi {{first_name}}, I’m sorry to hear your work order hasn’t been fully complete…"
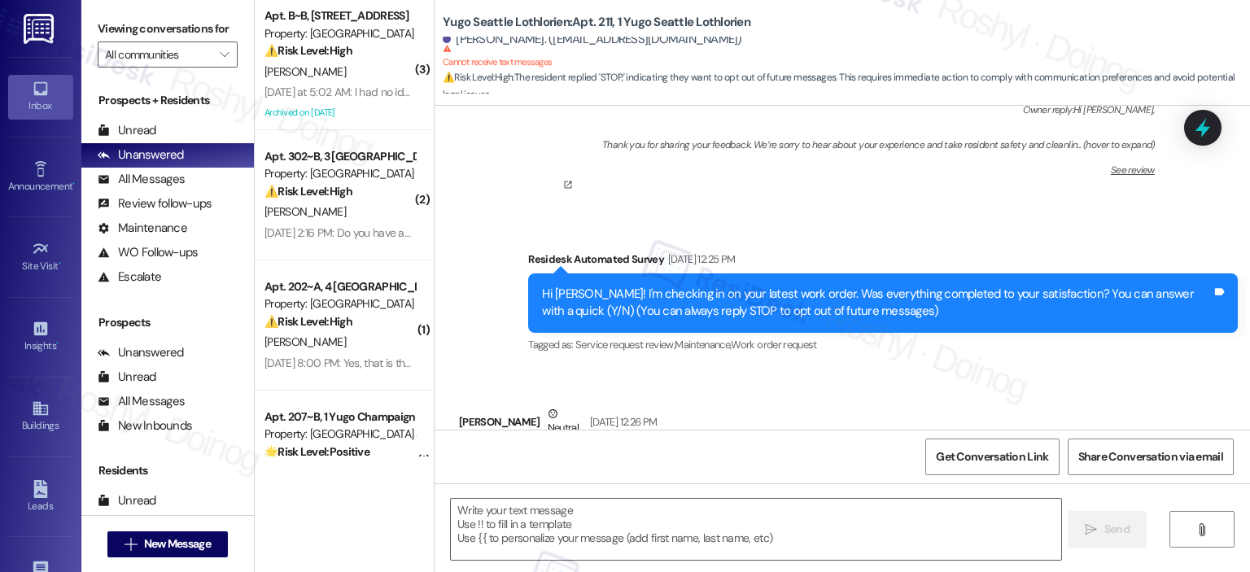
type textarea "Fetching suggested responses. Please feel free to read through the conversation…"
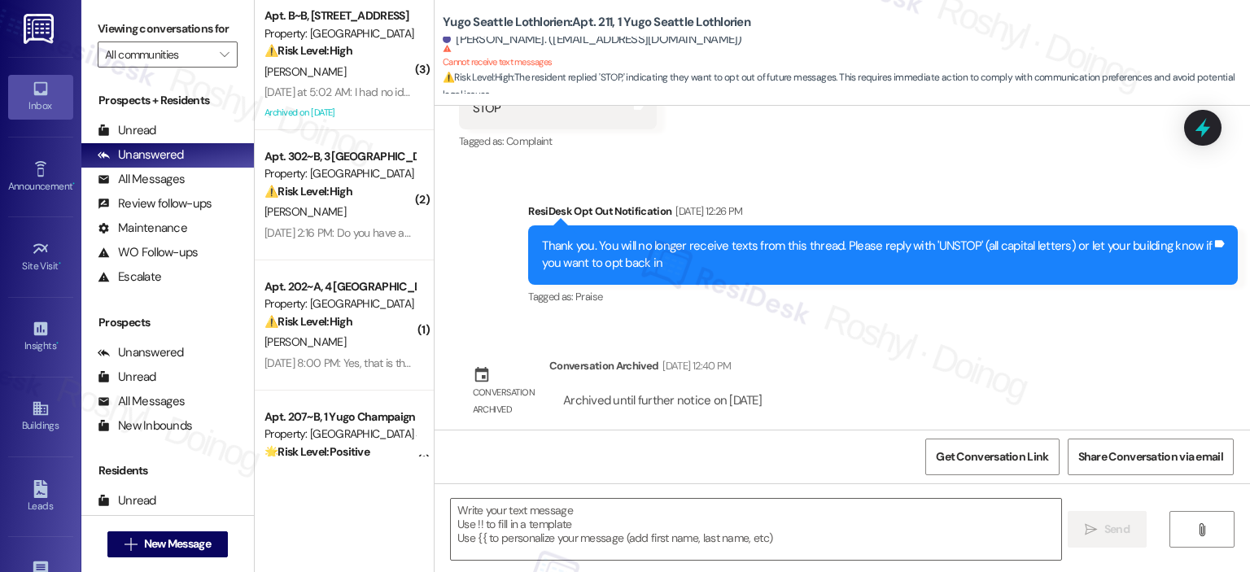
scroll to position [628, 0]
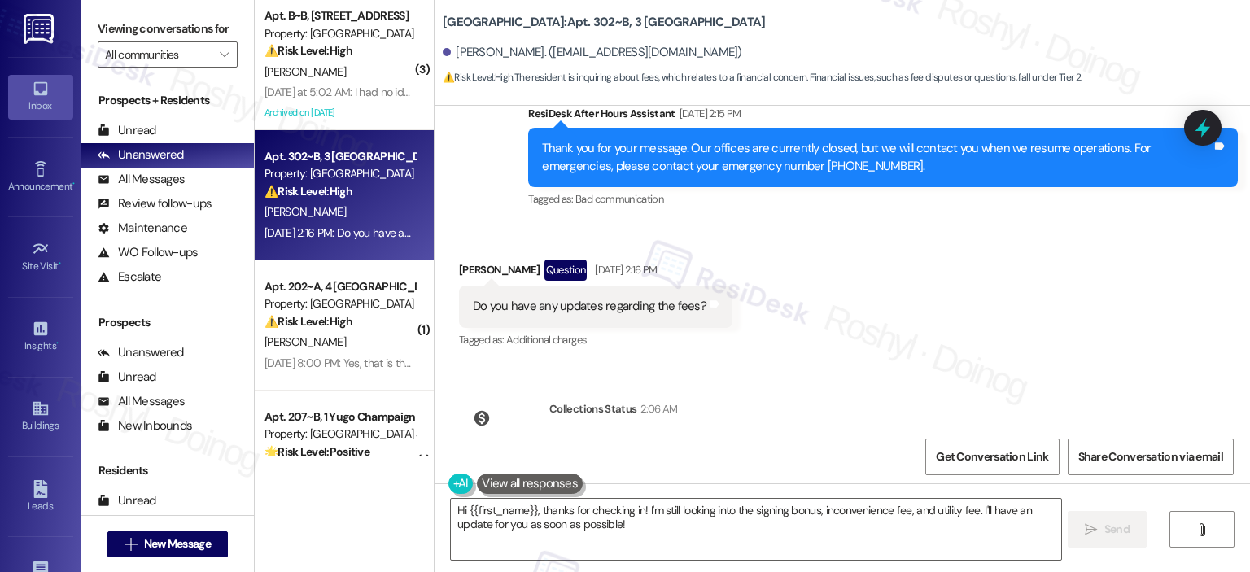
scroll to position [3650, 0]
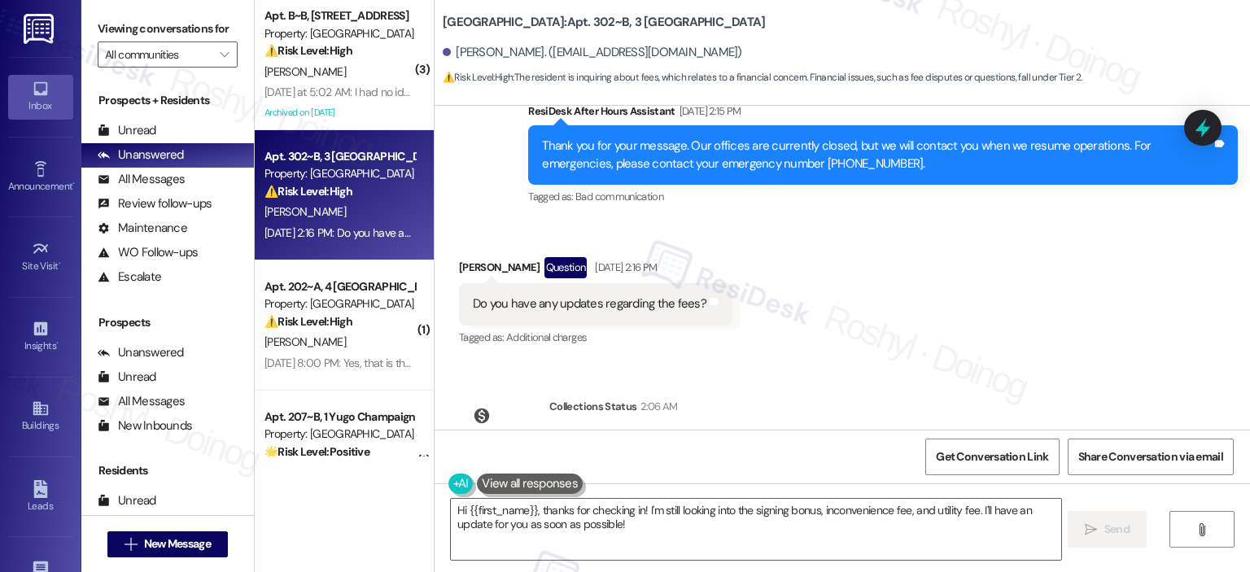
click at [755, 354] on div "Received via SMS [PERSON_NAME] Question [DATE] 2:16 PM Do you have any updates …" at bounding box center [843, 291] width 816 height 141
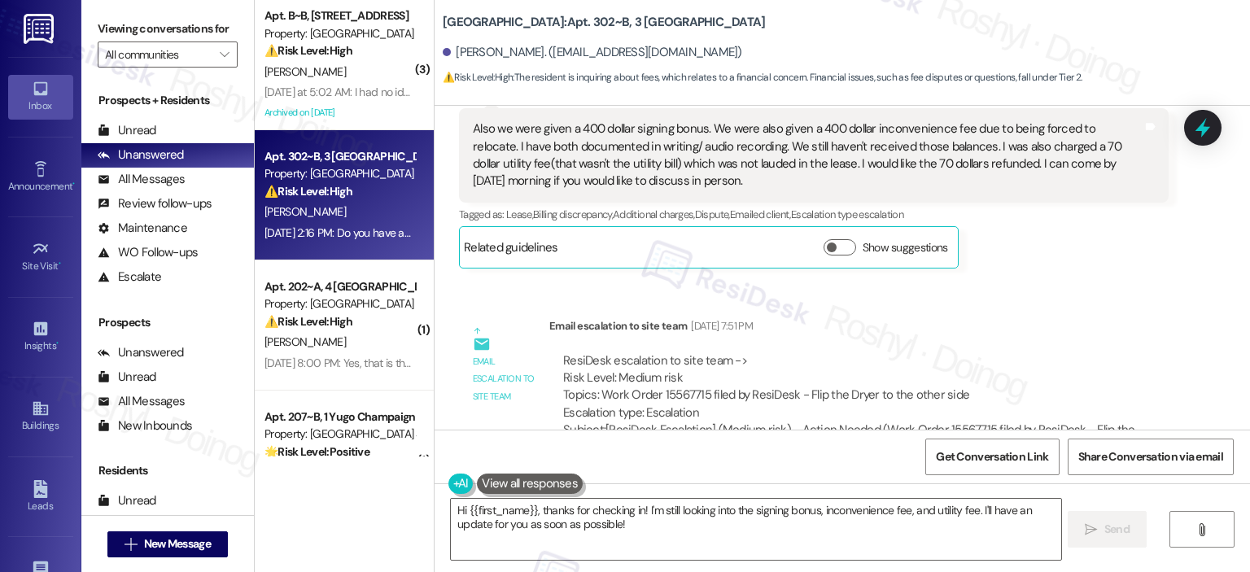
scroll to position [2673, 0]
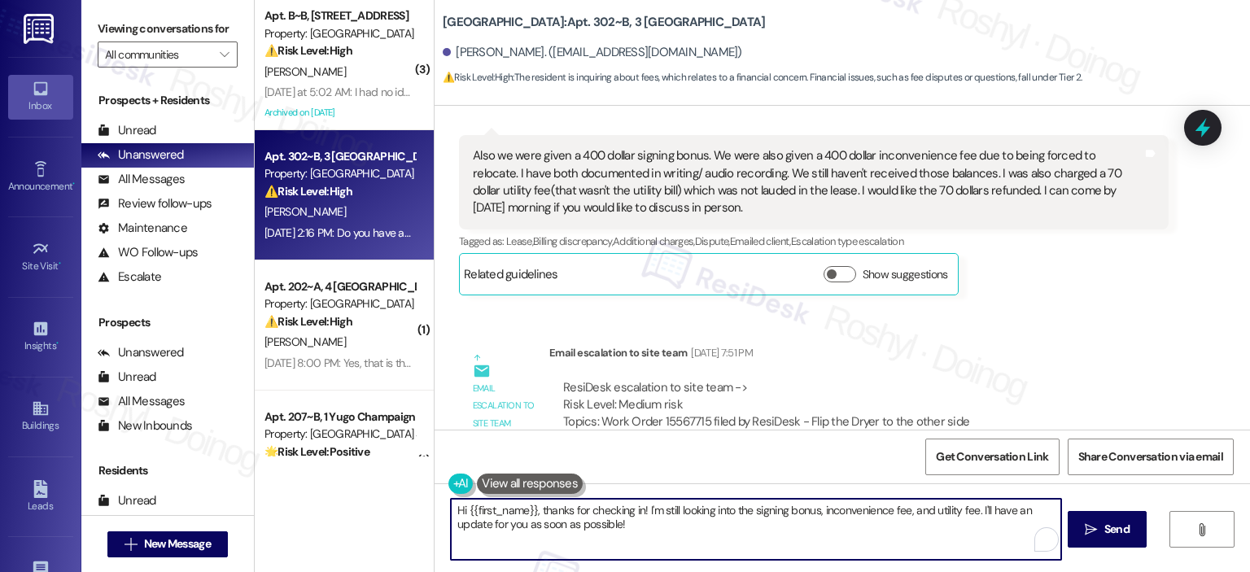
drag, startPoint x: 651, startPoint y: 540, endPoint x: 641, endPoint y: 501, distance: 40.5
click at [641, 501] on textarea "Hi {{first_name}}, thanks for checking in! I'm still looking into the signing b…" at bounding box center [756, 529] width 610 height 61
click at [774, 516] on textarea "Hi {{first_name}}, thanks for checking in! I don't have an update yet but let m…" at bounding box center [756, 529] width 610 height 61
click at [451, 510] on textarea "Hi {{first_name}}, thanks for checking in! I don't have an update yet, but let …" at bounding box center [756, 529] width 610 height 61
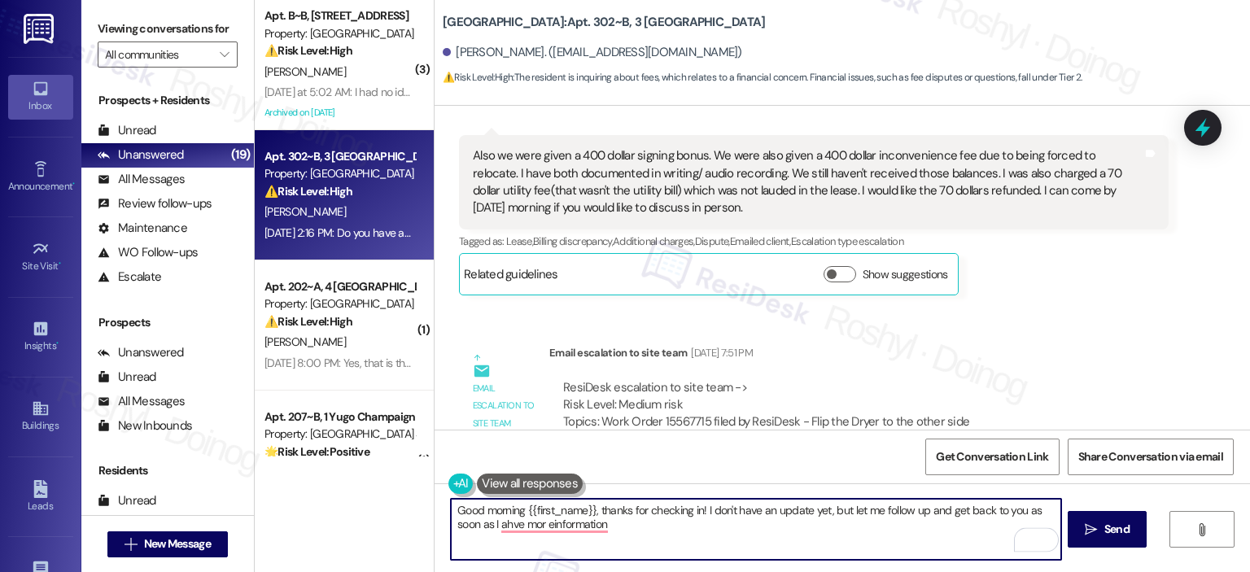
click at [699, 506] on textarea "Good morning {{first_name}}, thanks for checking in! I don't have an update yet…" at bounding box center [756, 529] width 610 height 61
click at [735, 509] on textarea "Good morning {{first_name}}, thanks for checking in! Sorry for the delayed resp…" at bounding box center [756, 529] width 610 height 61
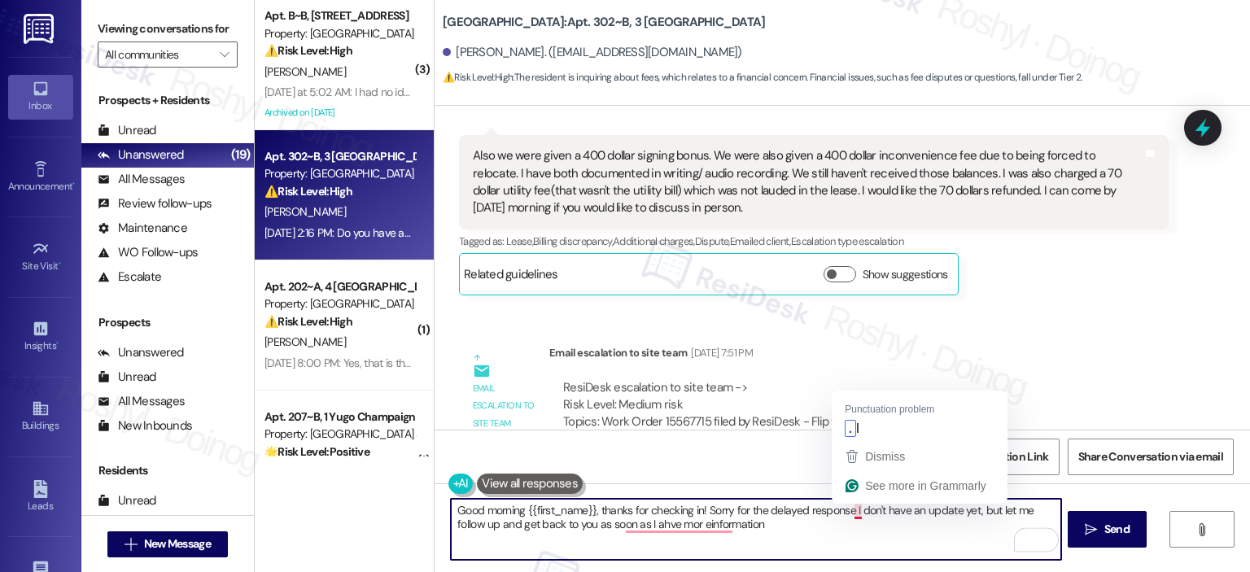
click at [847, 517] on textarea "Good morning {{first_name}}, thanks for checking in! Sorry for the delayed resp…" at bounding box center [756, 529] width 610 height 61
click at [845, 515] on textarea "Good morning {{first_name}}, thanks for checking in! Sorry for the delayed resp…" at bounding box center [756, 529] width 610 height 61
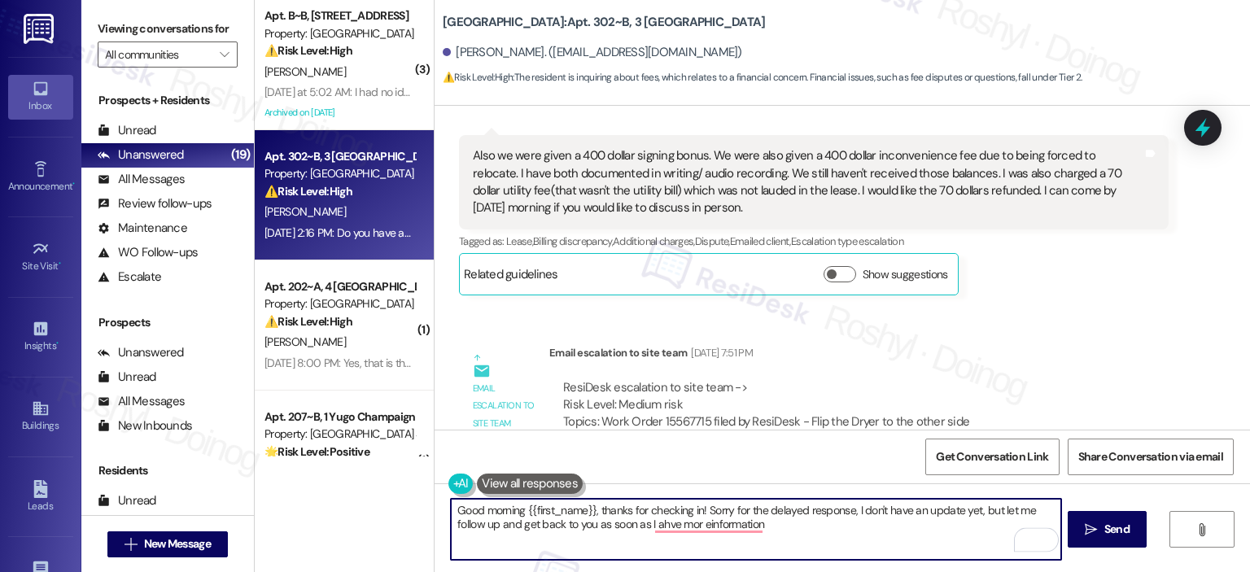
click at [845, 515] on textarea "Good morning {{first_name}}, thanks for checking in! Sorry for the delayed resp…" at bounding box center [756, 529] width 610 height 61
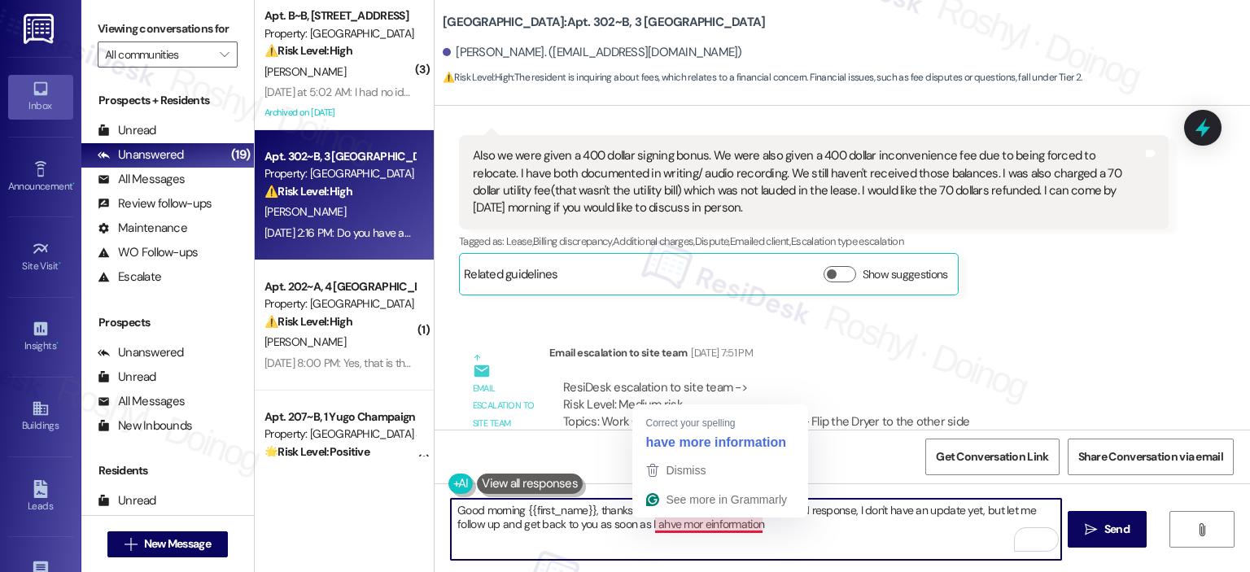
click at [658, 528] on textarea "Good morning {{first_name}}, thanks for checking in! Sorry for the delayed resp…" at bounding box center [756, 529] width 610 height 61
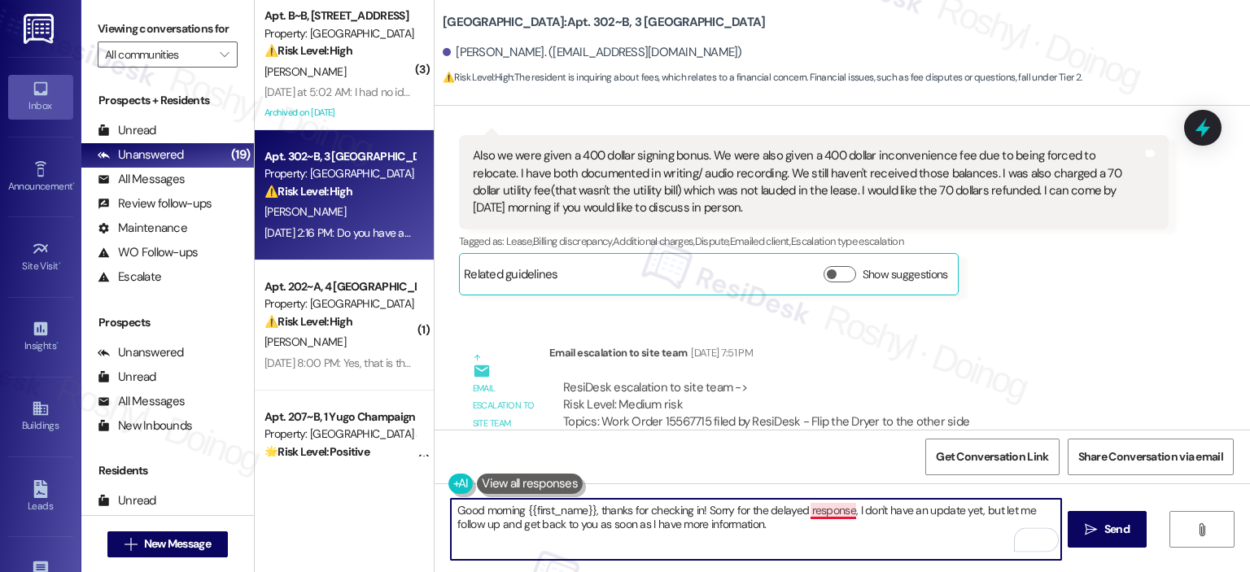
click at [817, 512] on textarea "Good morning {{first_name}}, thanks for checking in! Sorry for the delayed resp…" at bounding box center [756, 529] width 610 height 61
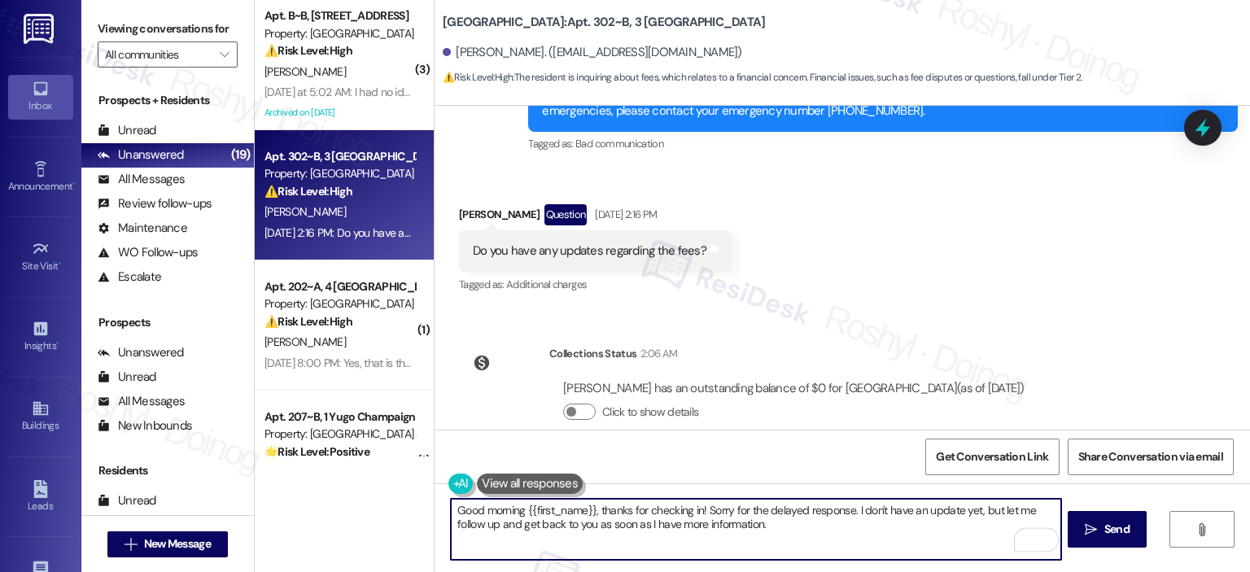
scroll to position [3731, 0]
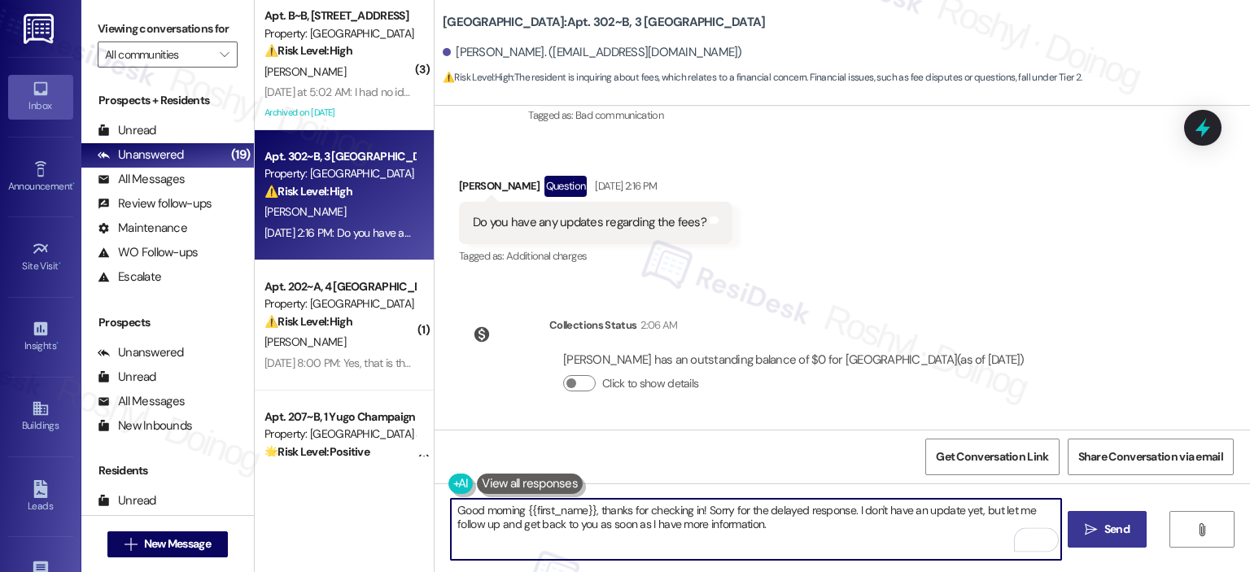
type textarea "Good morning {{first_name}}, thanks for checking in! Sorry for the delayed resp…"
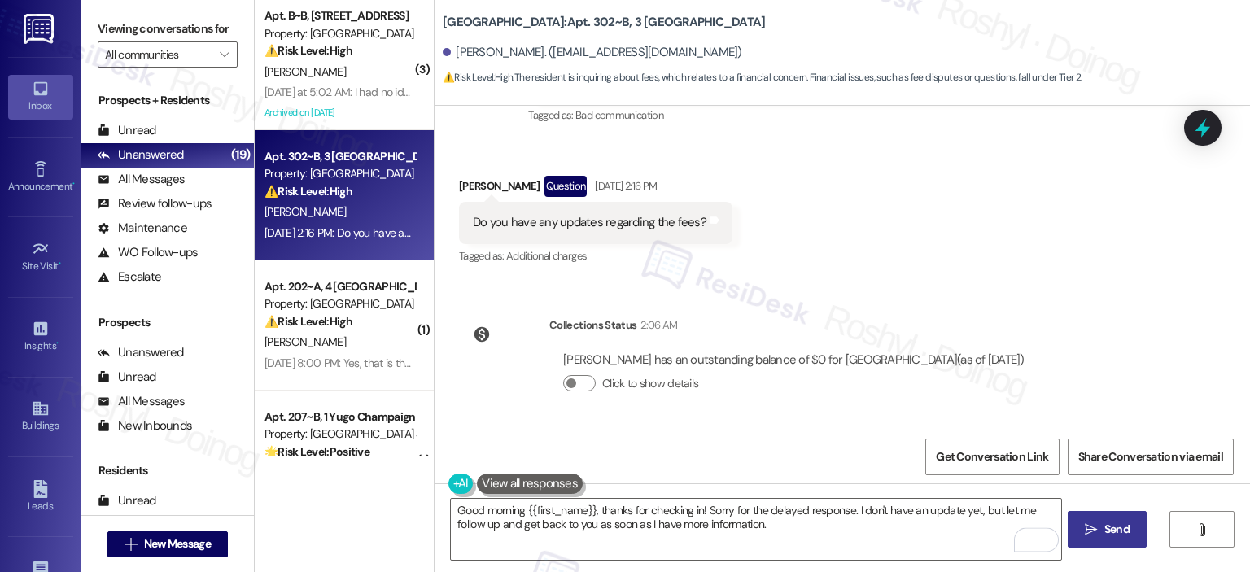
click at [1097, 533] on span " Send" at bounding box center [1107, 529] width 51 height 17
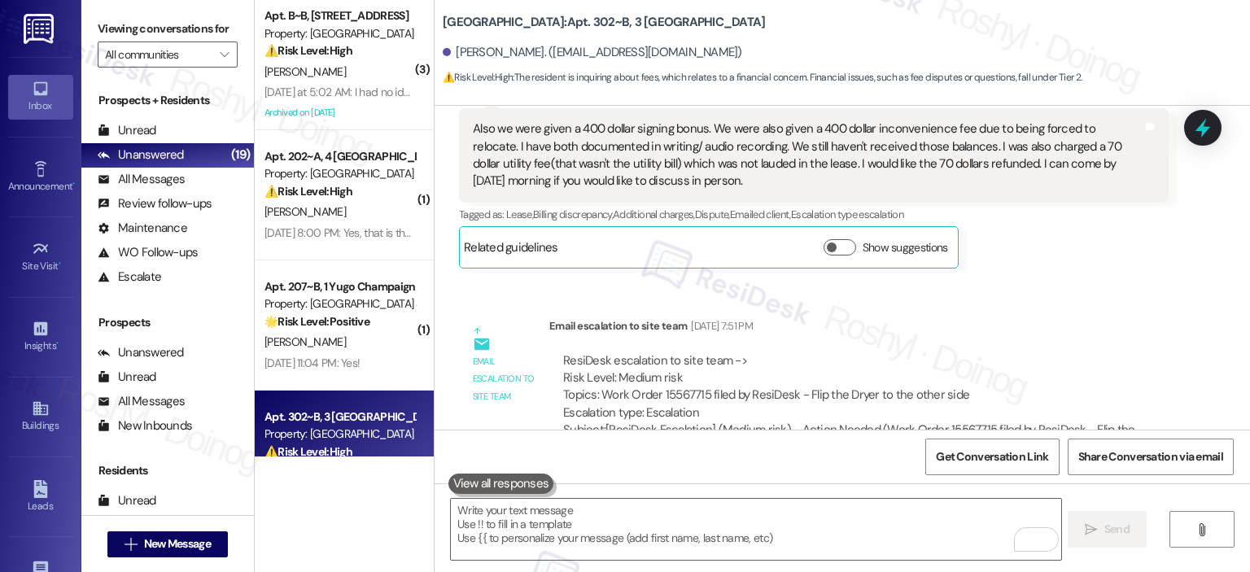
scroll to position [2644, 0]
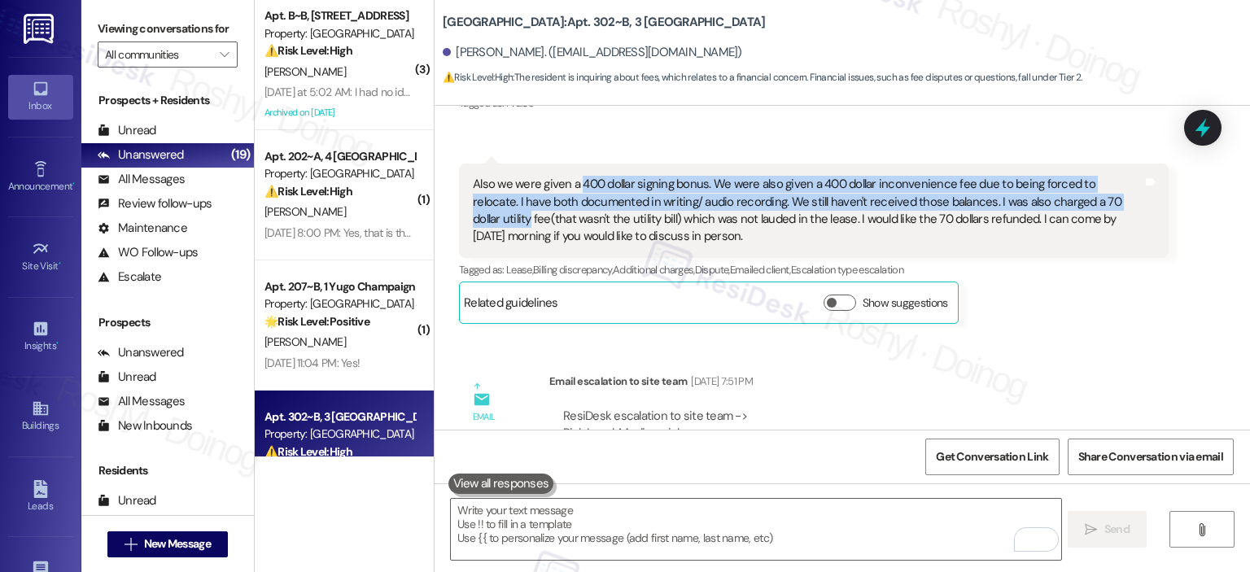
copy div "400 dollar signing bonus. We were also given a 400 dollar inconvenience fee due…"
drag, startPoint x: 572, startPoint y: 182, endPoint x: 1109, endPoint y: 205, distance: 537.0
click at [1109, 205] on div "Also we were given a 400 dollar signing bonus. We were also given a 400 dollar …" at bounding box center [808, 211] width 670 height 70
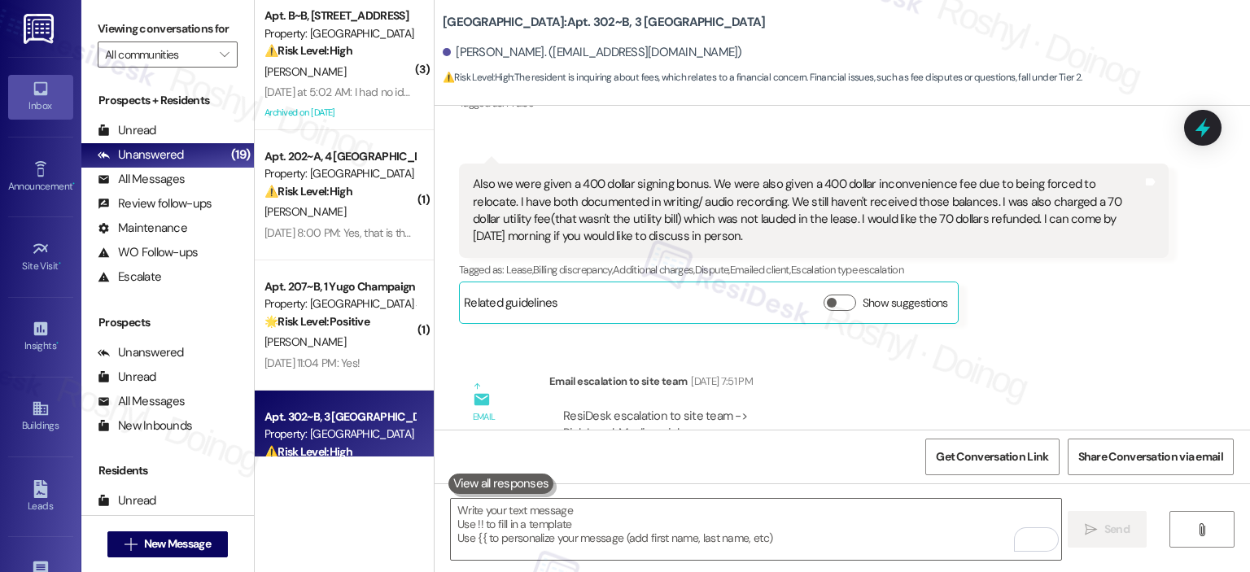
click at [1083, 286] on div "Nolan Canoy Neutral Sep 15, 2025 at 7:50 PM Also we were given a 400 dollar sig…" at bounding box center [814, 244] width 710 height 160
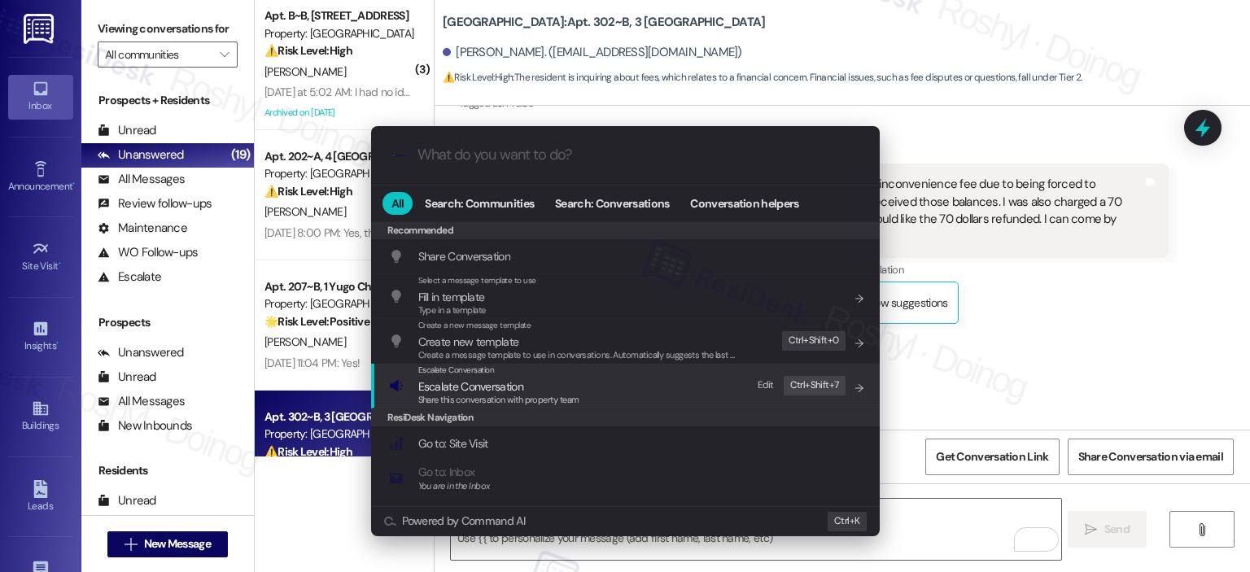
click at [527, 391] on span "Escalate Conversation" at bounding box center [498, 387] width 161 height 18
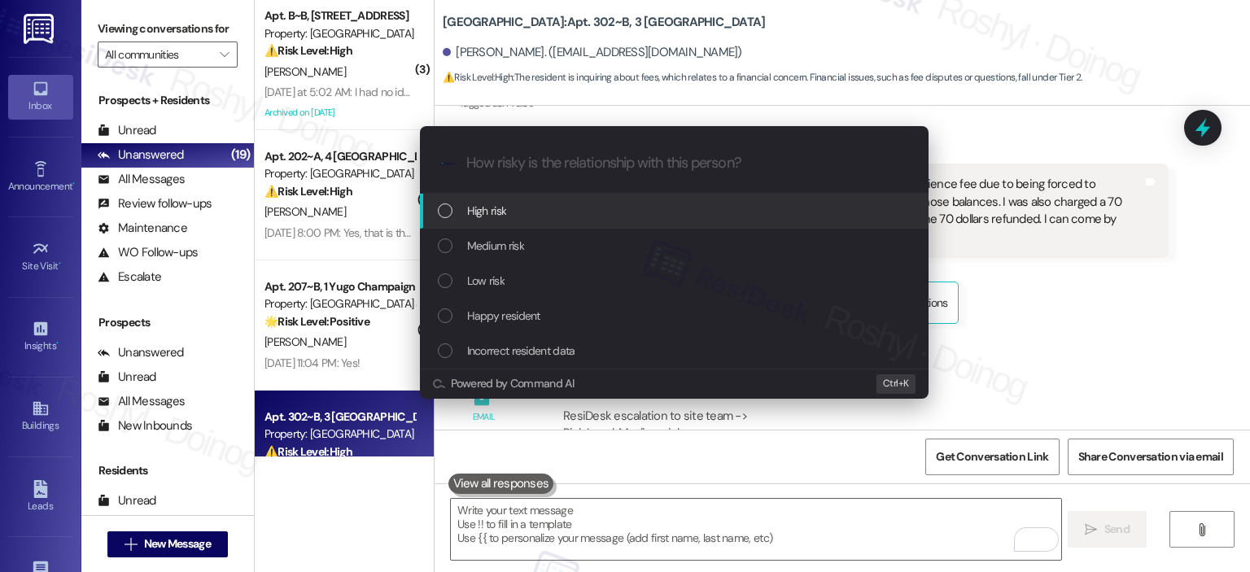
click at [552, 213] on div "High risk" at bounding box center [676, 211] width 476 height 18
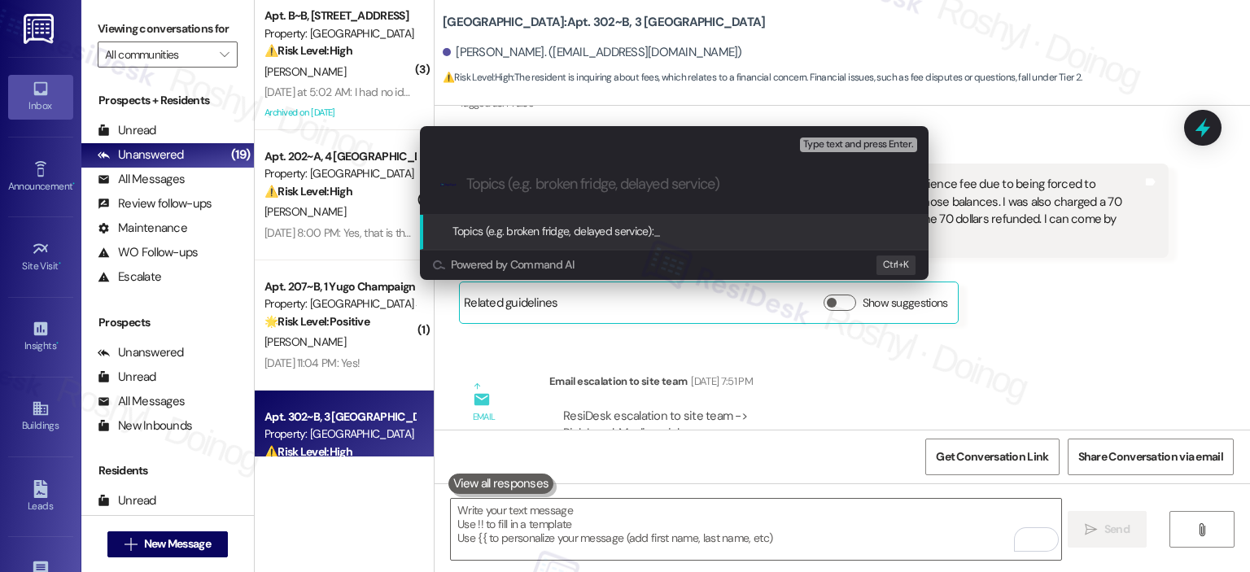
paste input "400 dollar signing bonus. We were also given a 400 dollar inconvenience fee due…"
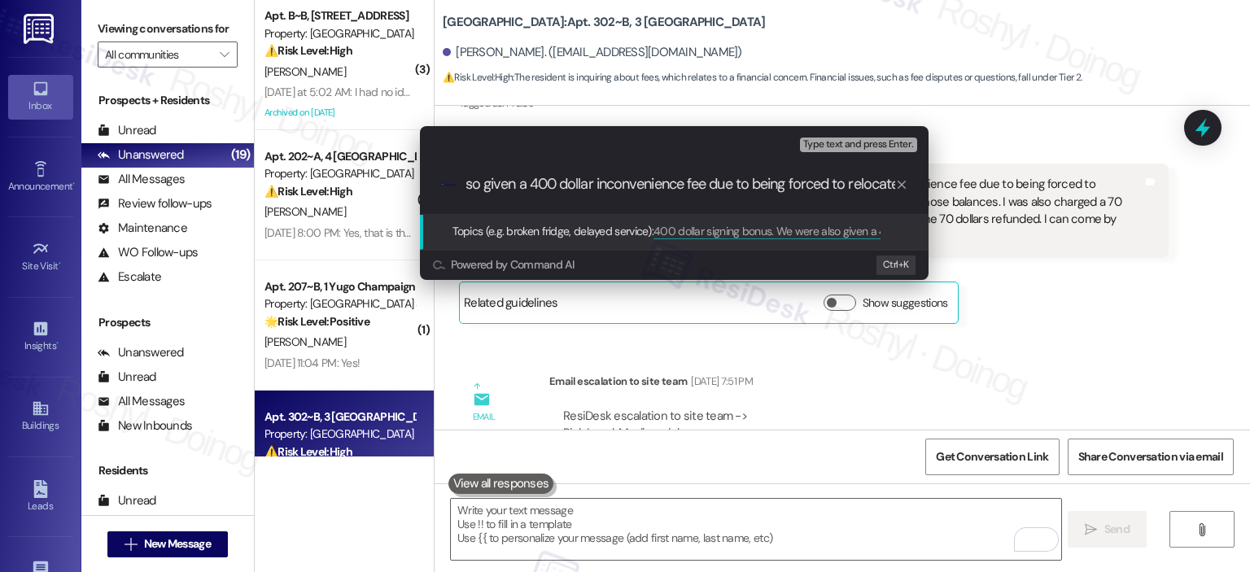
scroll to position [0, 0]
drag, startPoint x: 676, startPoint y: 188, endPoint x: 553, endPoint y: 198, distance: 123.3
click at [553, 198] on div ".cls-1{fill:#0a055f;}.cls-2{fill:#0cc4c4;} resideskLogoBlueOrange 400 dollar si…" at bounding box center [674, 184] width 509 height 58
click at [498, 186] on input "400 dollar signing bonus. We were also given a 400 dollar inconvenience fee due…" at bounding box center [680, 184] width 429 height 17
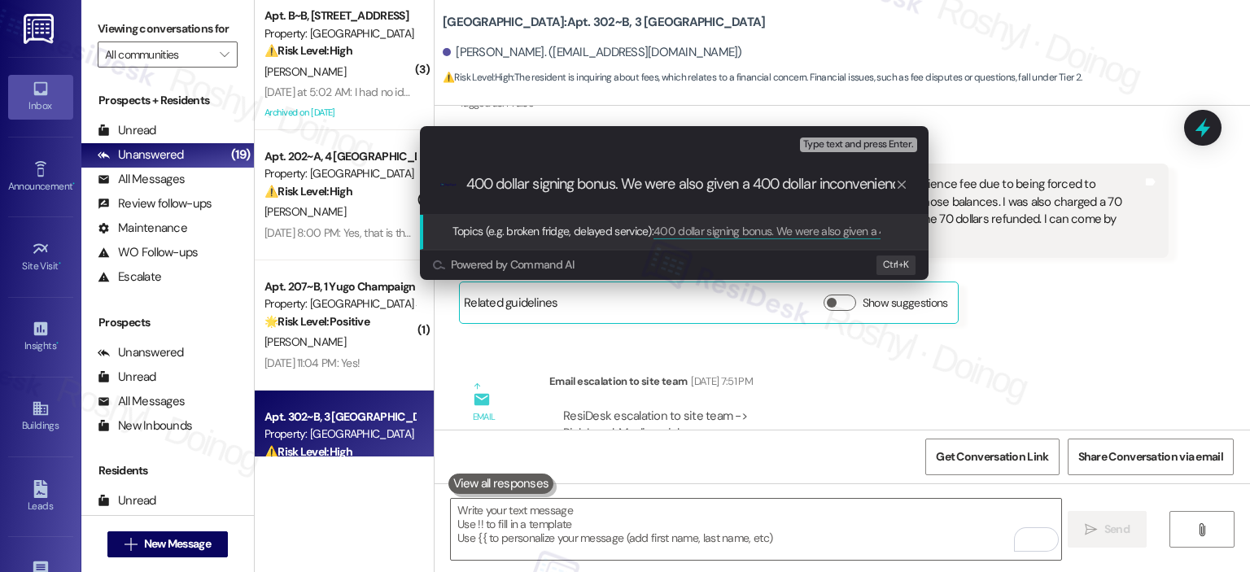
click at [475, 188] on input "400 dollar signing bonus. We were also given a 400 dollar inconvenience fee due…" at bounding box center [680, 184] width 429 height 17
click at [471, 187] on input "400 dollar signing bonus. We were also given a 400 dollar inconvenience fee due…" at bounding box center [680, 184] width 429 height 17
click at [470, 186] on input "400 dollar signing bonus. We were also given a 400 dollar inconvenience fee due…" at bounding box center [680, 184] width 429 height 17
click at [467, 186] on input "400 dollar signing bonus. We were also given a 400 dollar inconvenience fee due…" at bounding box center [680, 184] width 429 height 17
click at [467, 186] on input "$400 dollar signing bonus. We were also given a 400 dollar inconvenience fee du…" at bounding box center [680, 184] width 429 height 17
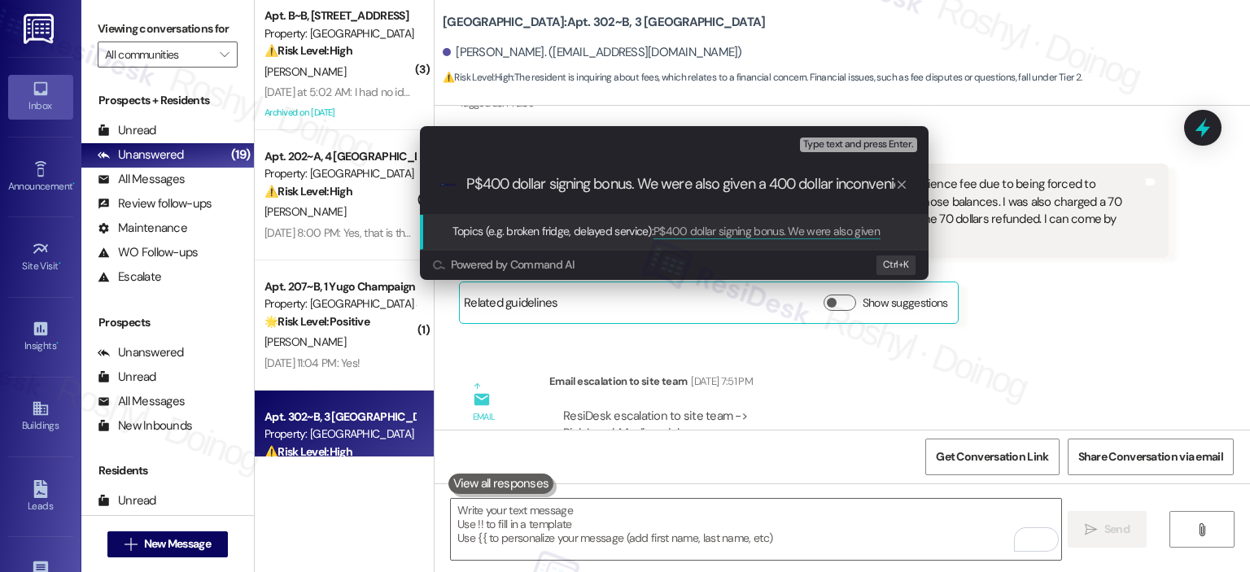
type input "$400 dollar signing bonus. We were also given a 400 dollar inconvenience fee du…"
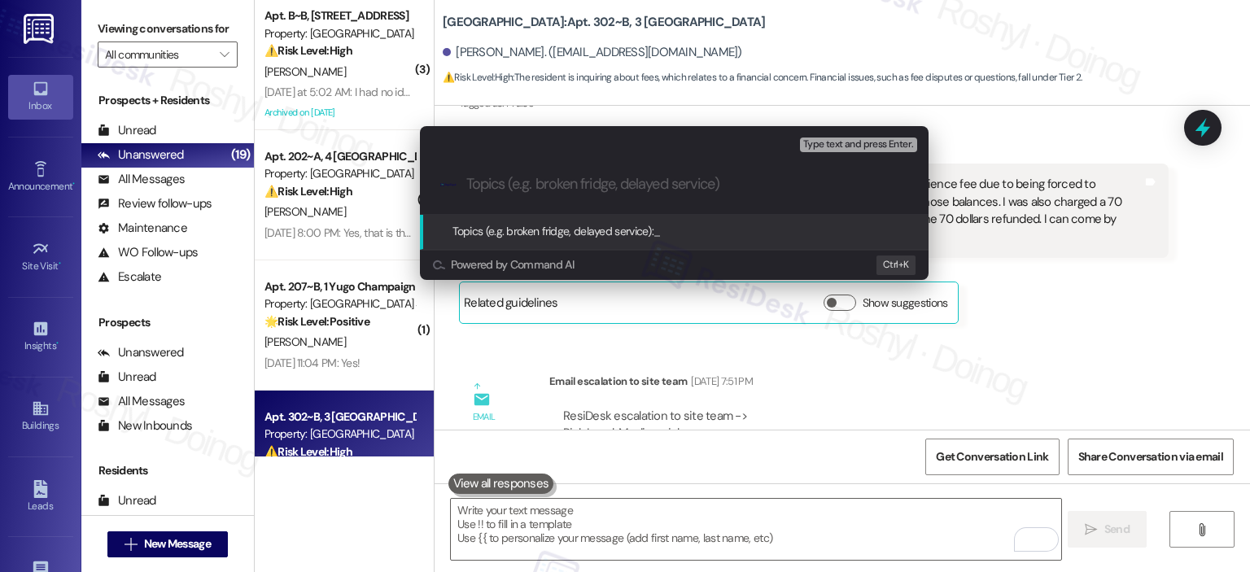
paste input "Missing Signing Bonus, Relocation Credit & Utility Charge Dispute"
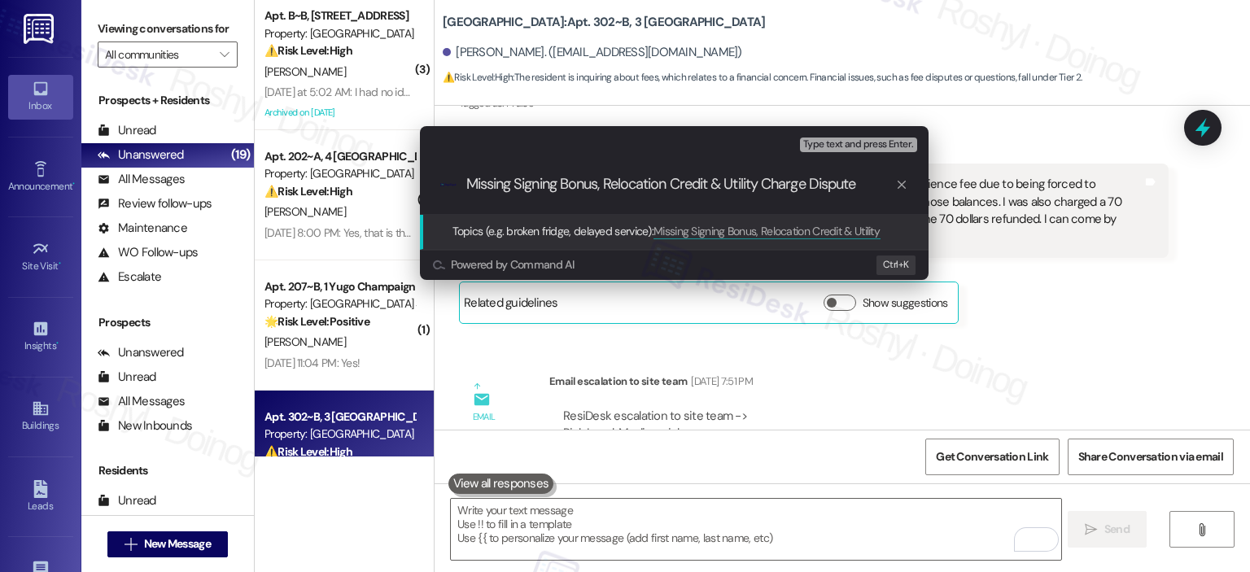
type input "Missing Signing Bonus, Relocation Credit & Utility Charge Dispute"
click at [866, 147] on span "Type text and press Enter." at bounding box center [858, 144] width 110 height 11
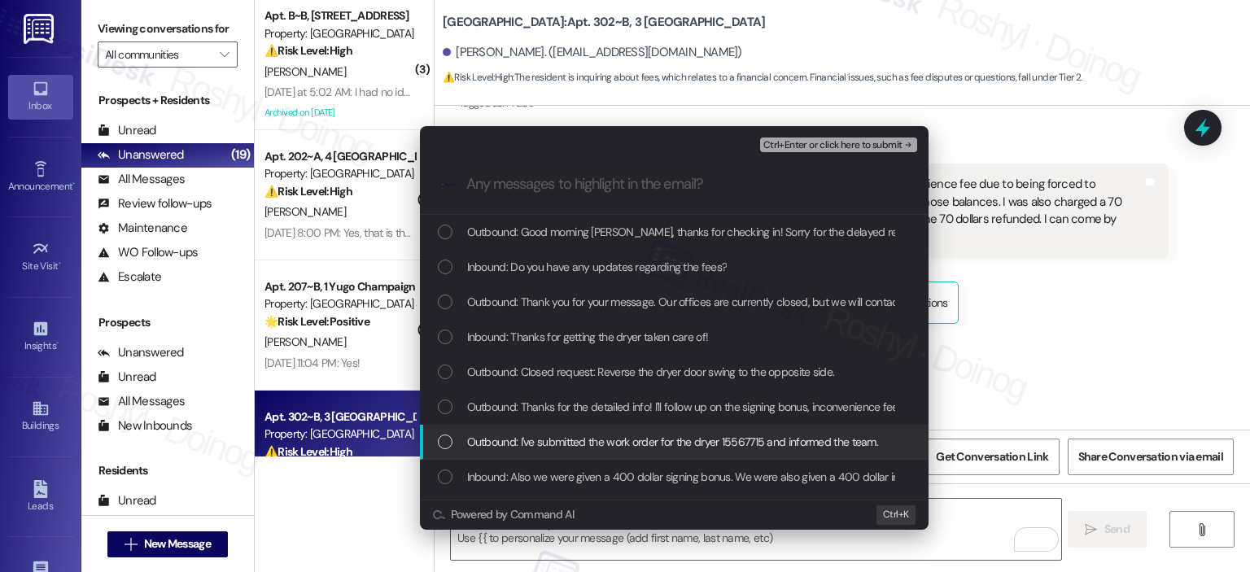
click at [629, 449] on span "Outbound: I've submitted the work order for the dryer 15567715 and informed the…" at bounding box center [673, 442] width 412 height 18
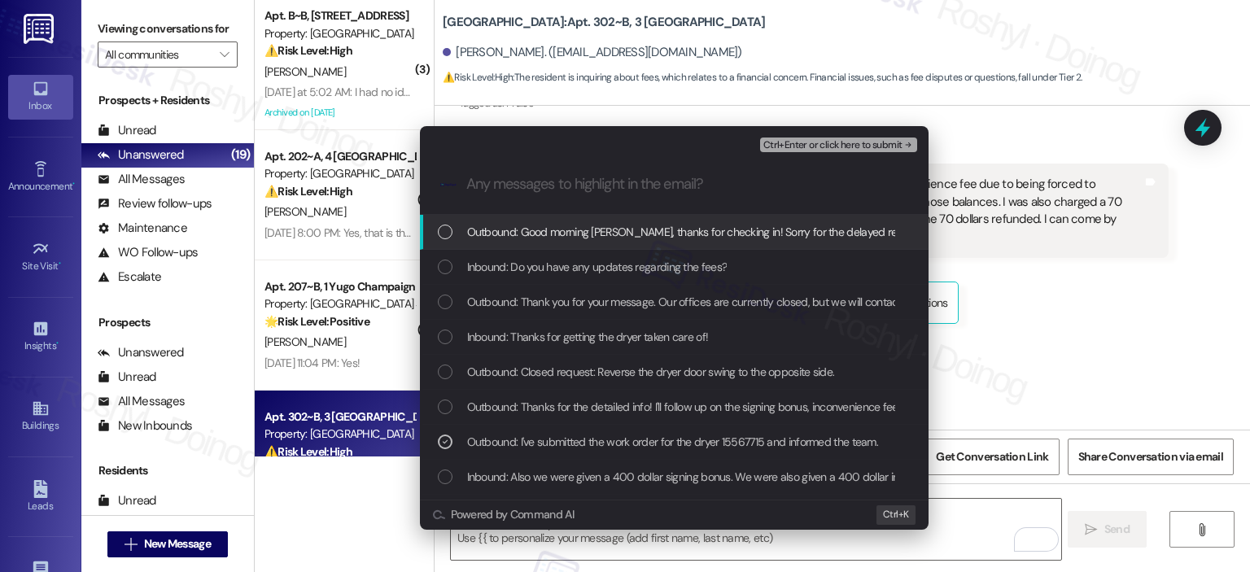
click at [881, 147] on span "Ctrl+Enter or click here to submit" at bounding box center [833, 145] width 139 height 11
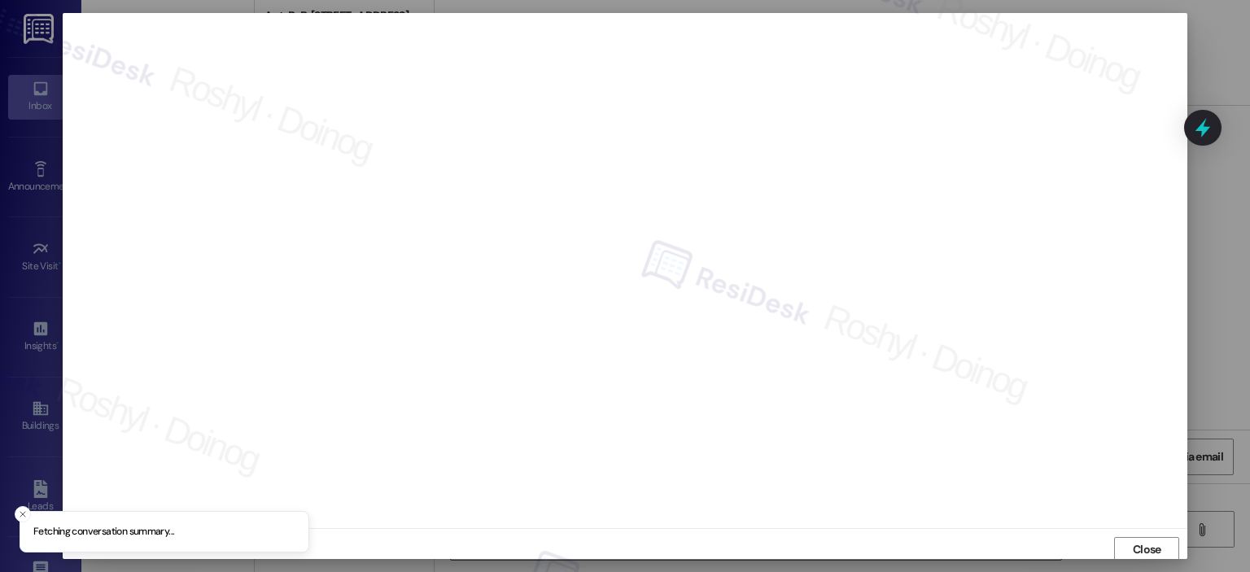
scroll to position [3, 0]
click at [1136, 543] on span "Close" at bounding box center [1147, 546] width 28 height 17
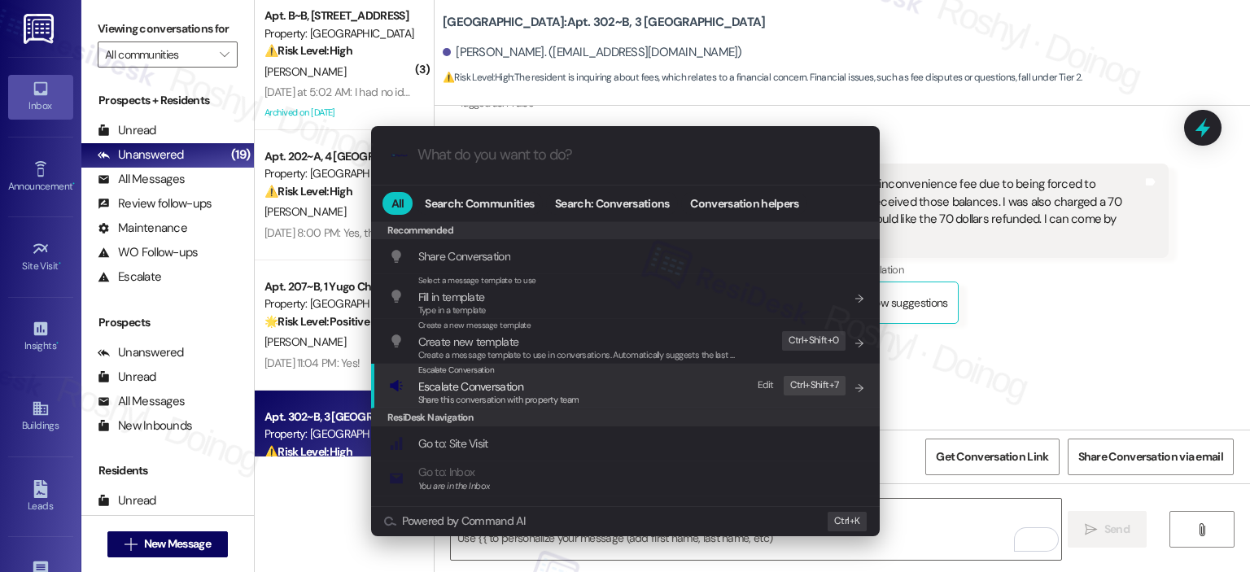
click at [550, 372] on div "Escalate Conversation" at bounding box center [498, 370] width 161 height 13
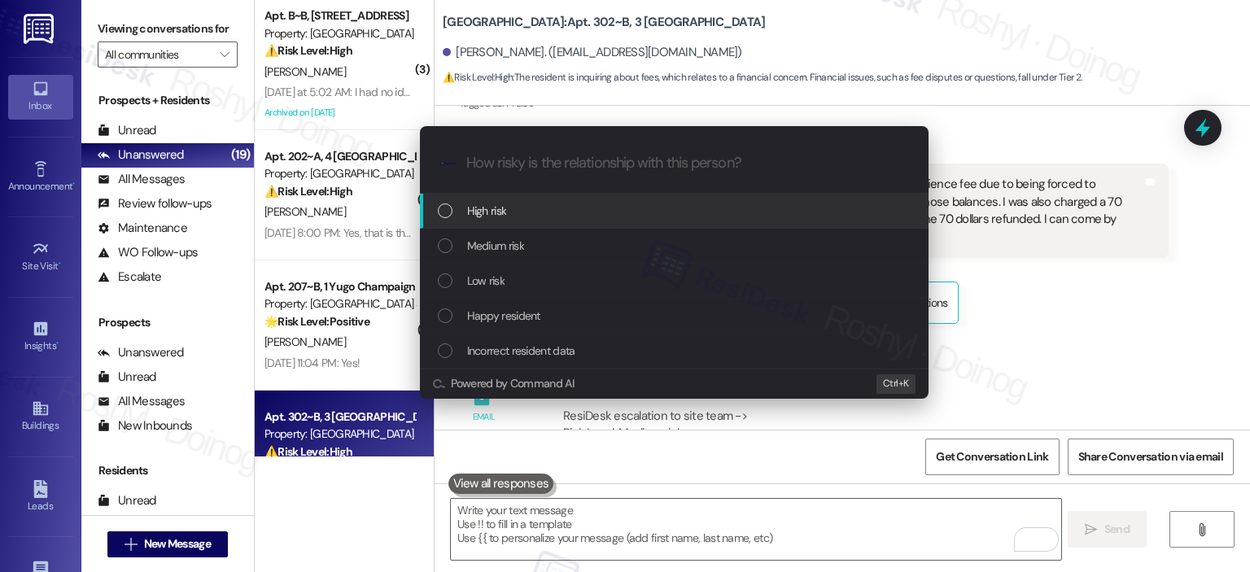
click at [534, 213] on div "High risk" at bounding box center [676, 211] width 476 height 18
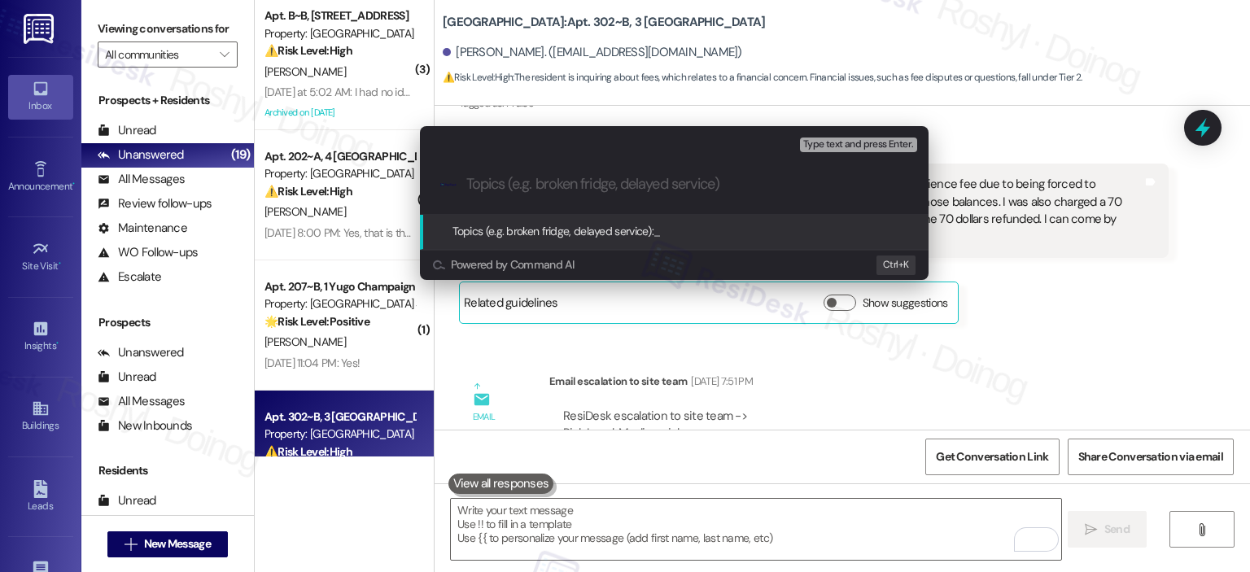
paste input "Missing Signing Bonus, Relocation Credit & Utility Charge Dispute"
type input "Missing Signing Bonus, Relocation Credit & Utility Charge Dispute"
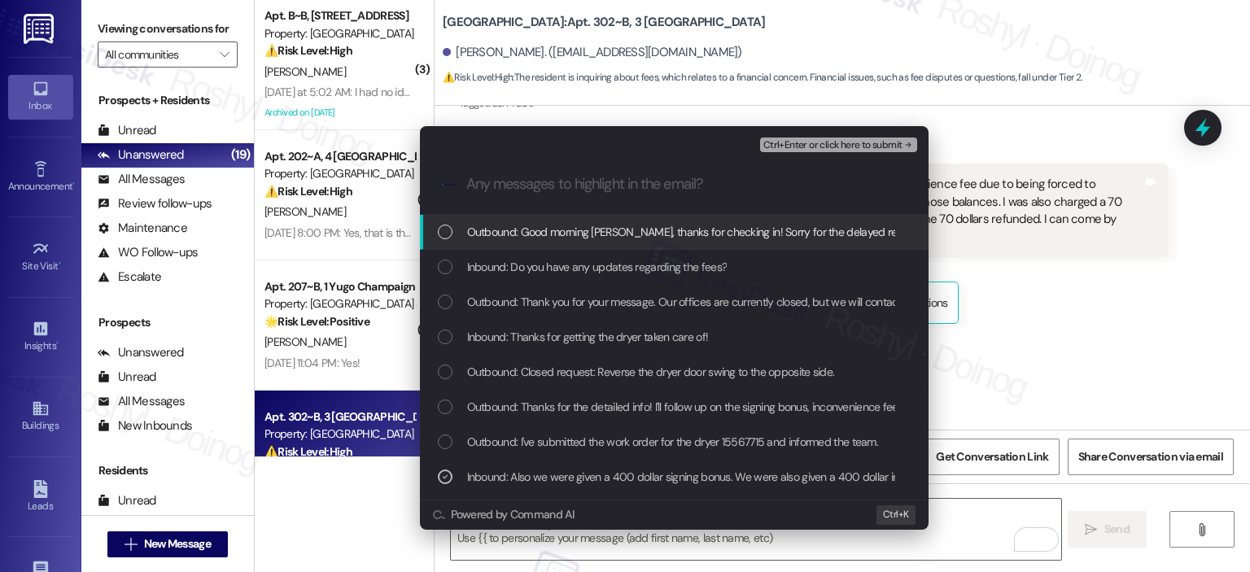
click at [817, 136] on div "Ctrl+Enter or click here to submit" at bounding box center [840, 144] width 160 height 21
click at [813, 140] on span "Ctrl+Enter or click here to submit" at bounding box center [833, 145] width 139 height 11
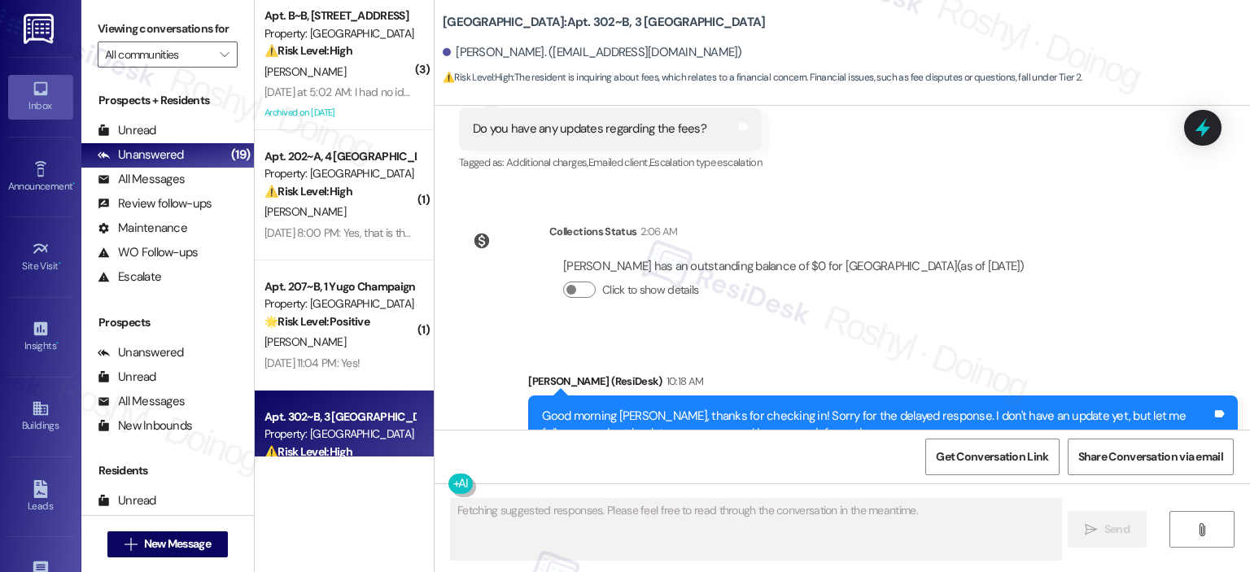
scroll to position [3886, 0]
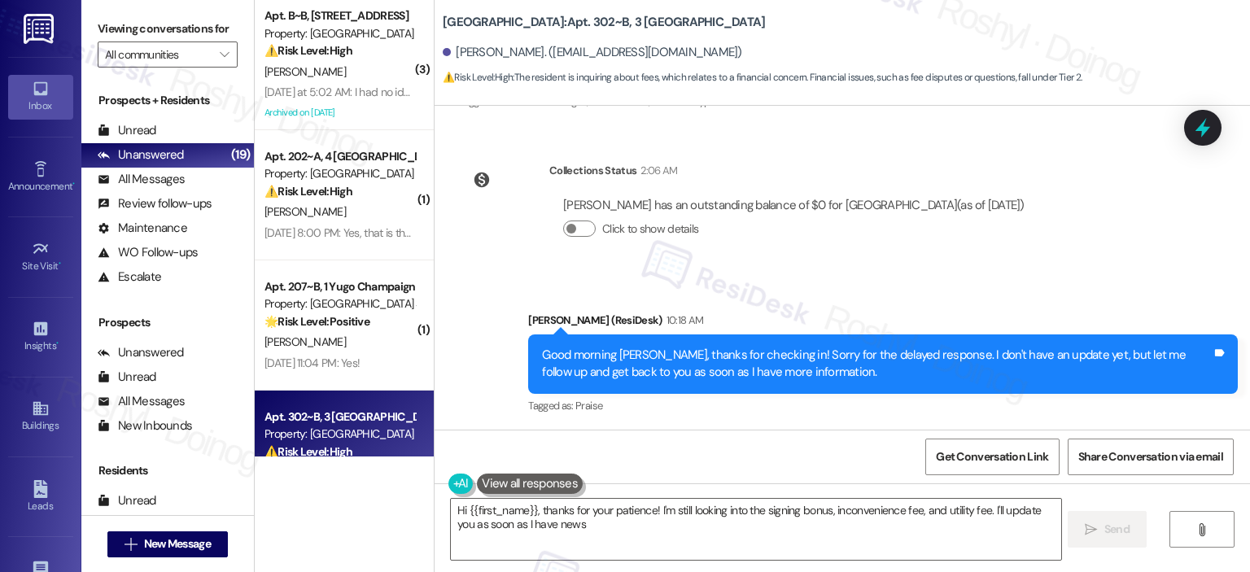
type textarea "Hi {{first_name}}, thanks for your patience! I'm still looking into the signing…"
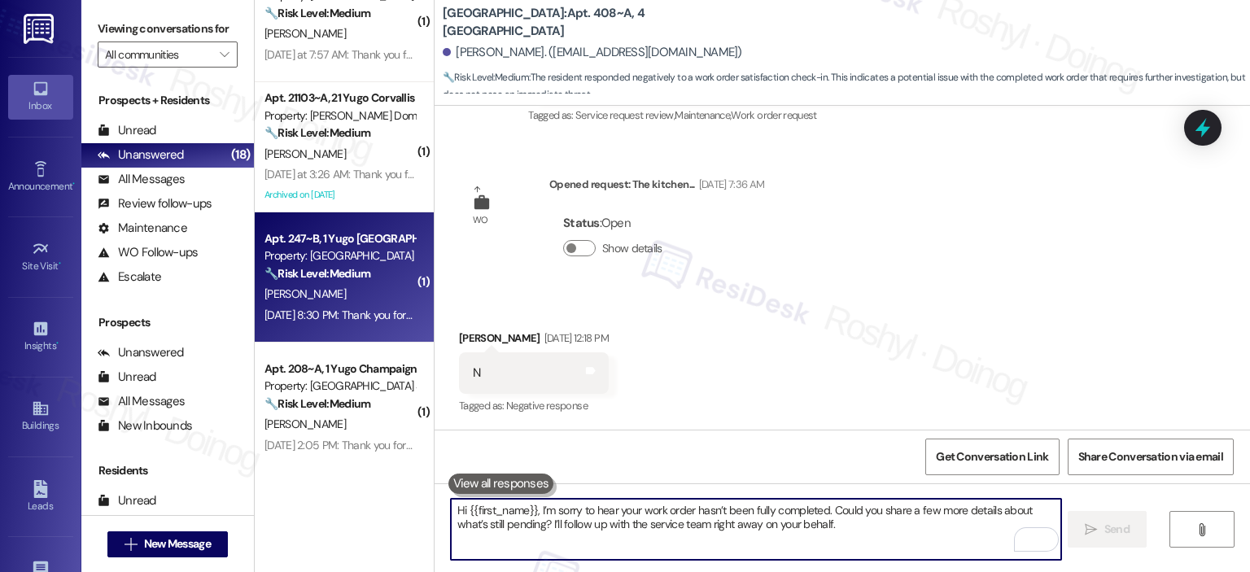
scroll to position [531, 0]
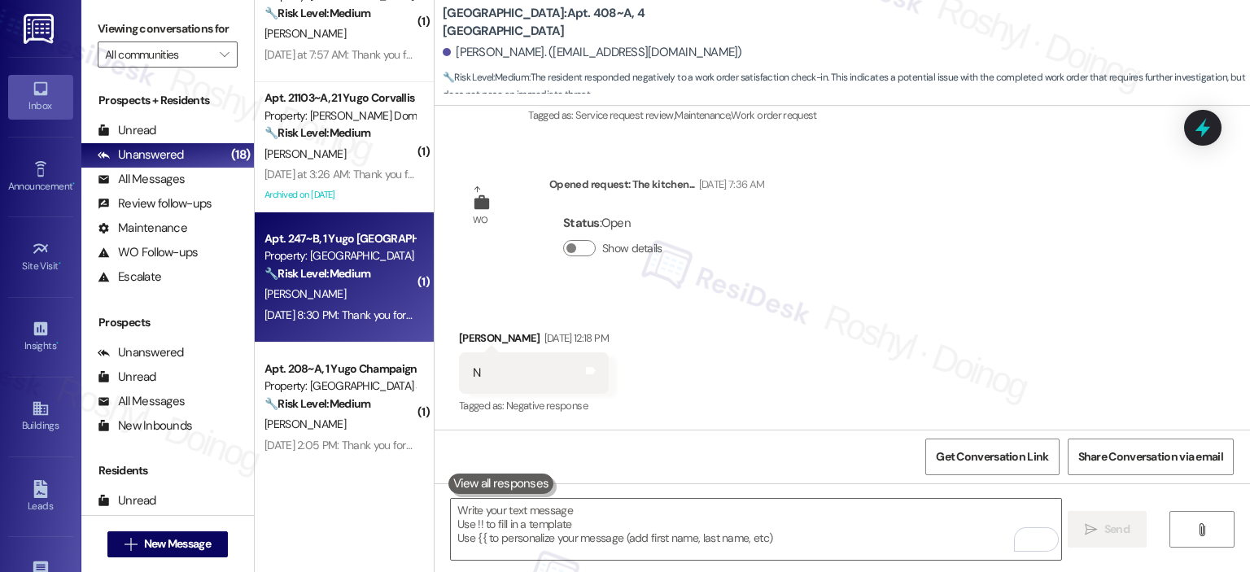
click at [334, 296] on div "A. Guhan" at bounding box center [340, 294] width 154 height 20
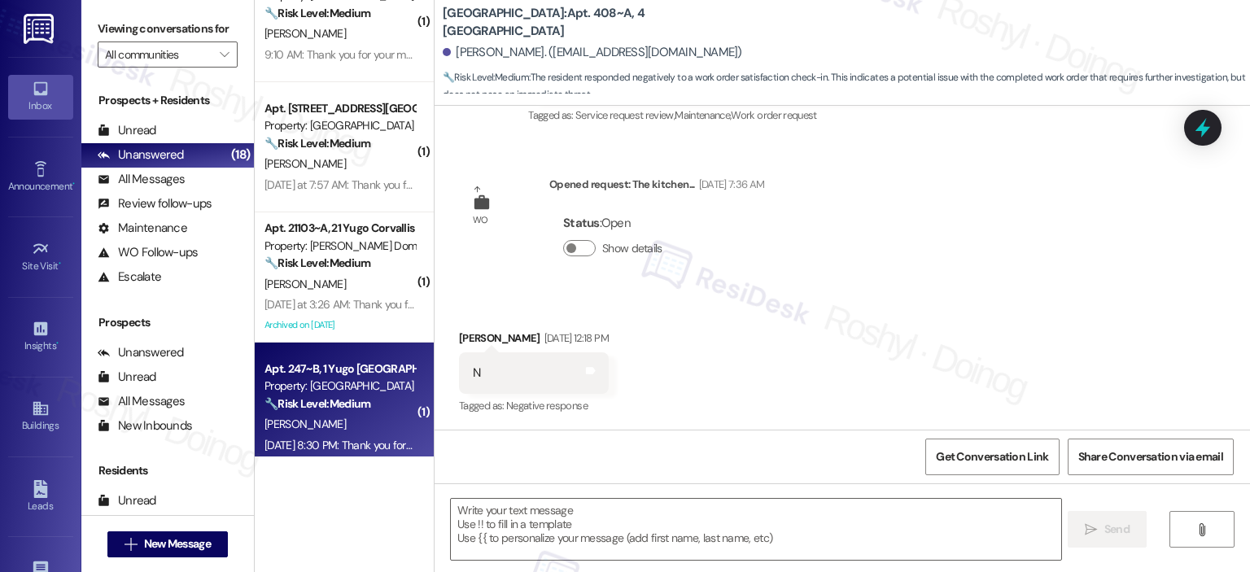
type textarea "Fetching suggested responses. Please feel free to read through the conversation…"
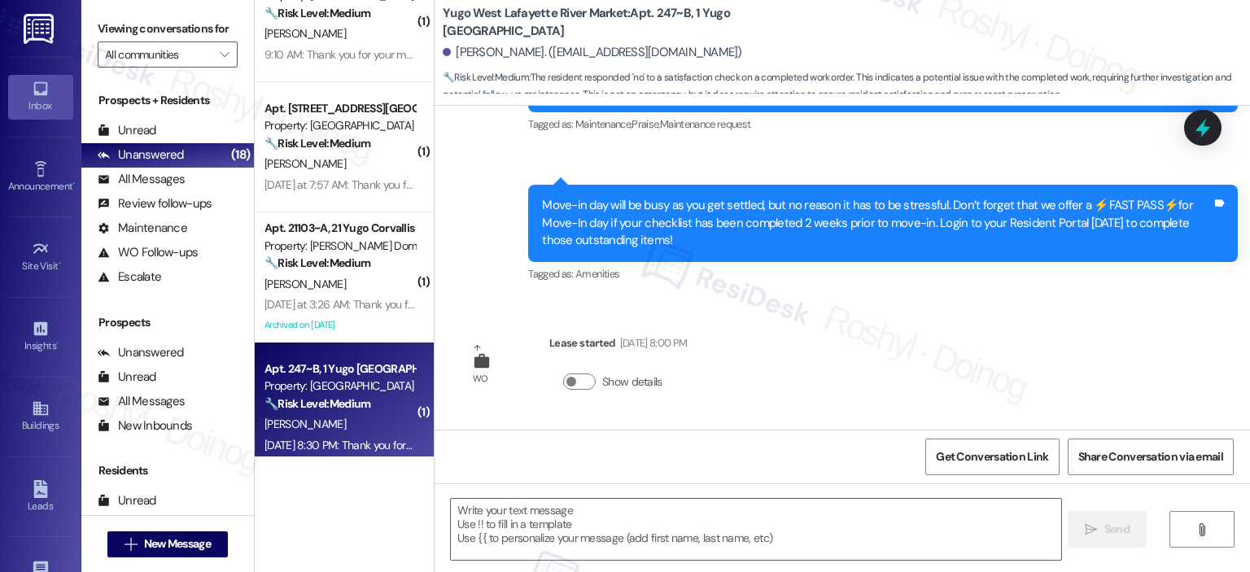
type textarea "Fetching suggested responses. Please feel free to read through the conversation…"
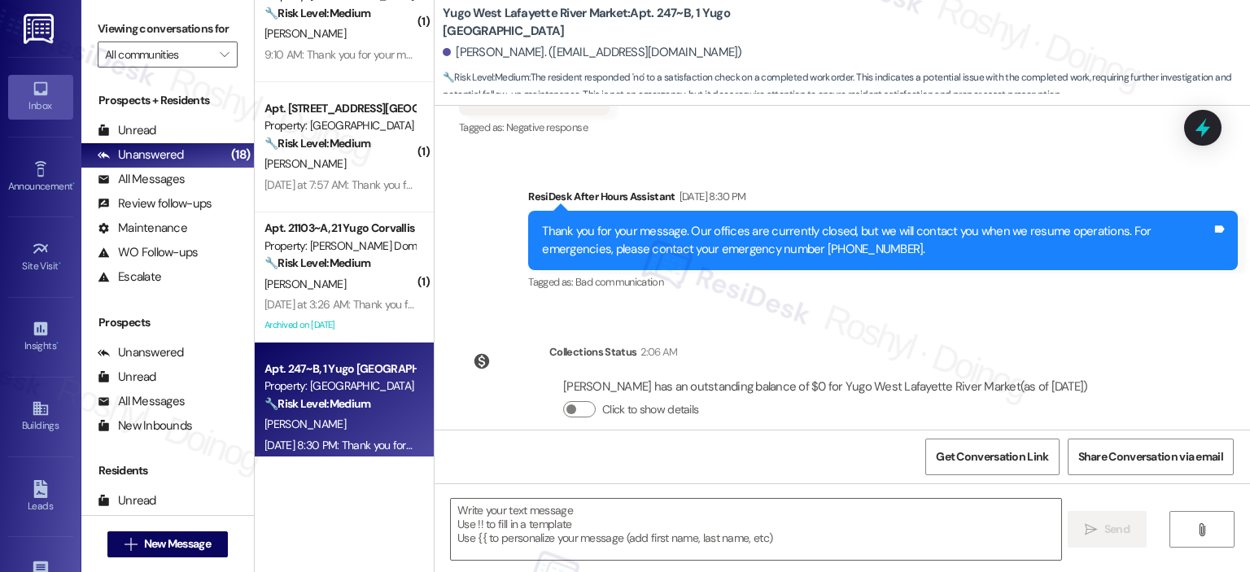
scroll to position [850, 0]
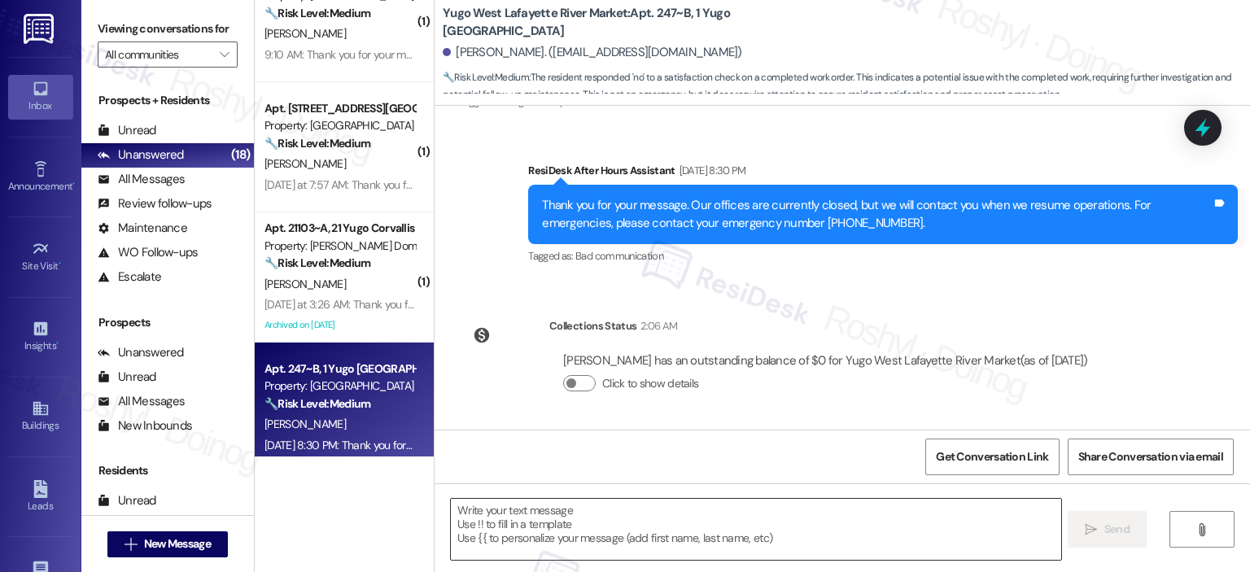
click at [541, 539] on textarea at bounding box center [756, 529] width 610 height 61
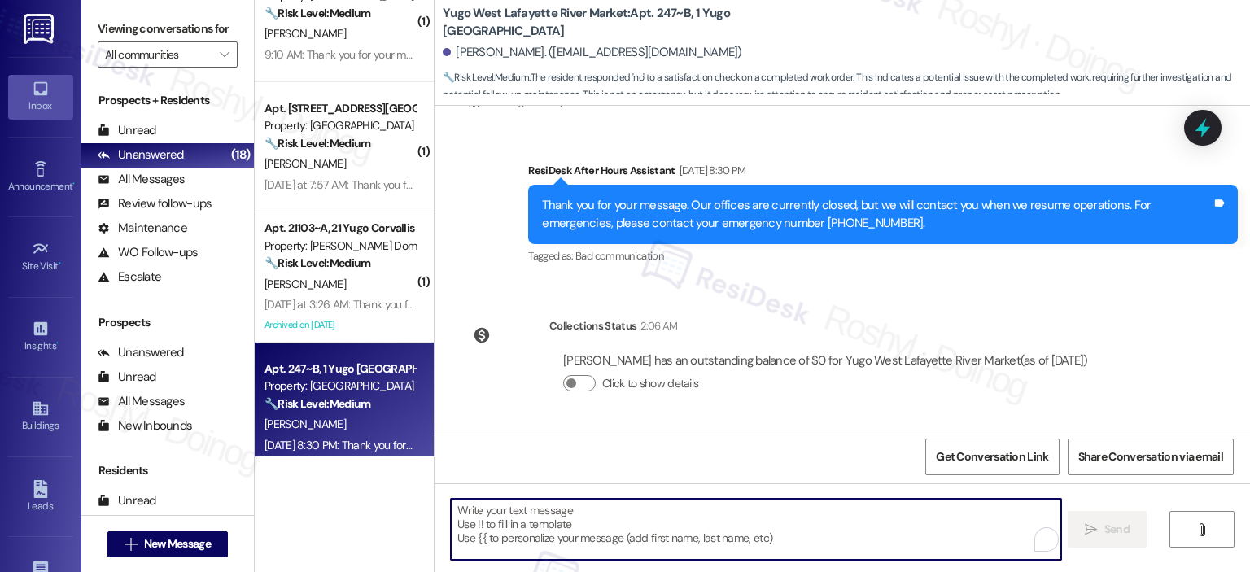
paste textarea "Hi {{first_name}}, I’m sorry to hear your work order hasn’t been fully complete…"
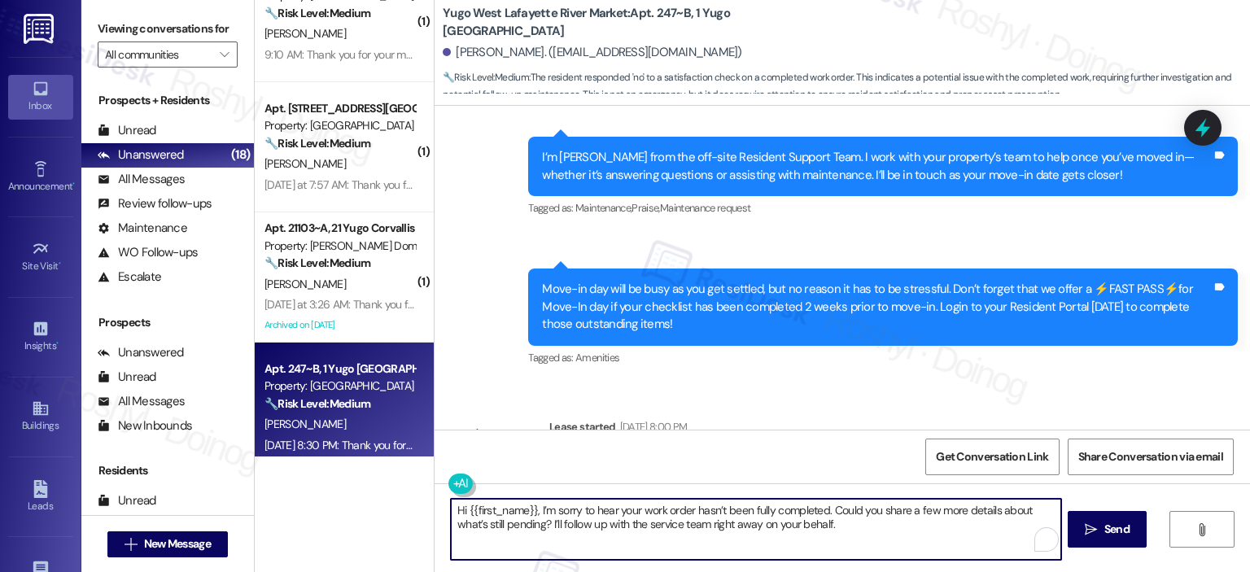
scroll to position [0, 0]
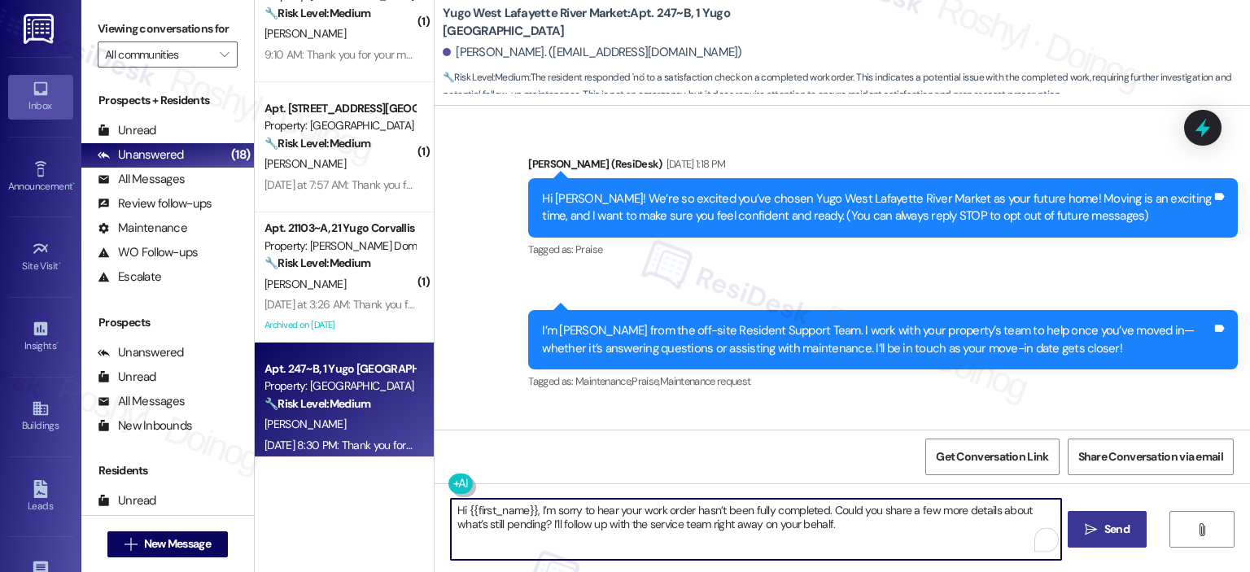
type textarea "Hi {{first_name}}, I’m sorry to hear your work order hasn’t been fully complete…"
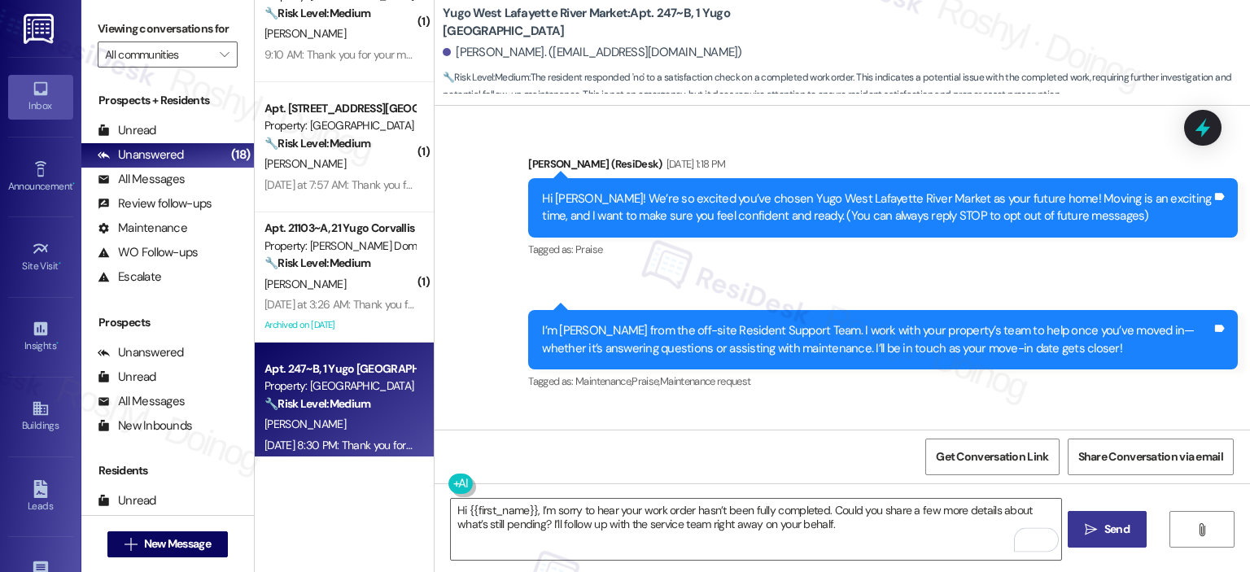
click at [1101, 520] on button " Send" at bounding box center [1107, 529] width 79 height 37
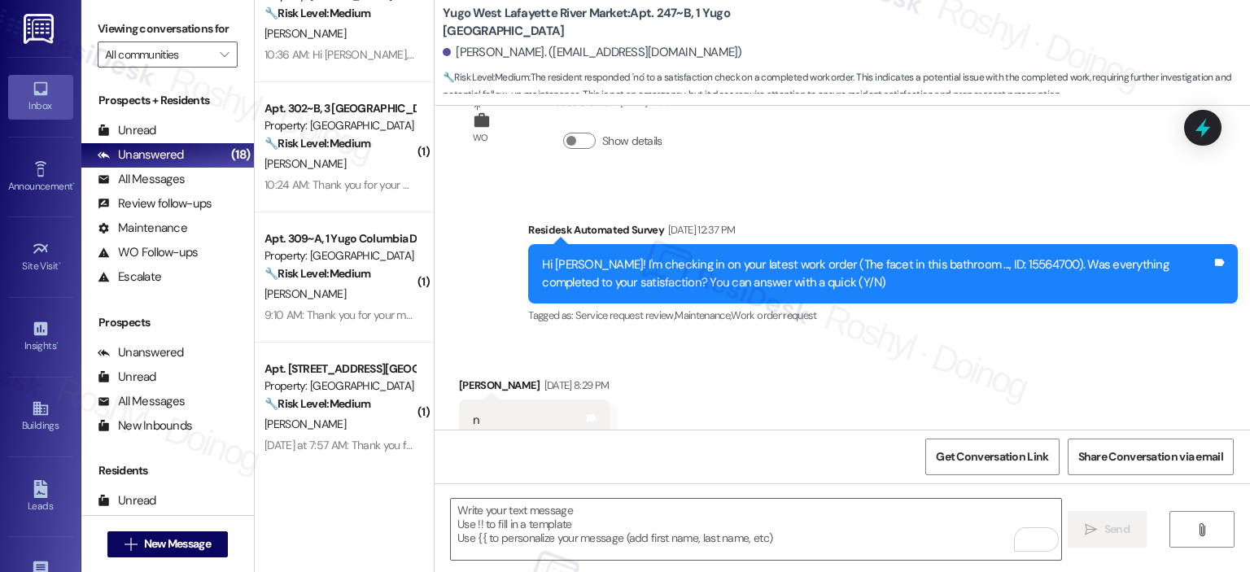
scroll to position [545, 0]
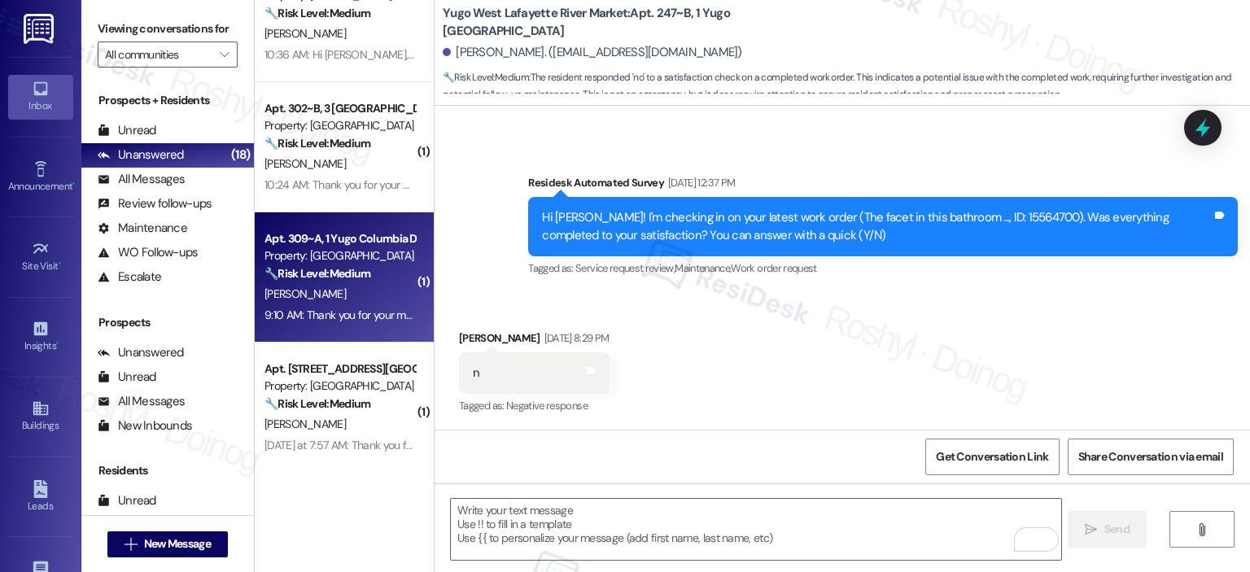
click at [355, 257] on div "Property: Yugo Columbia District Flats" at bounding box center [340, 255] width 151 height 17
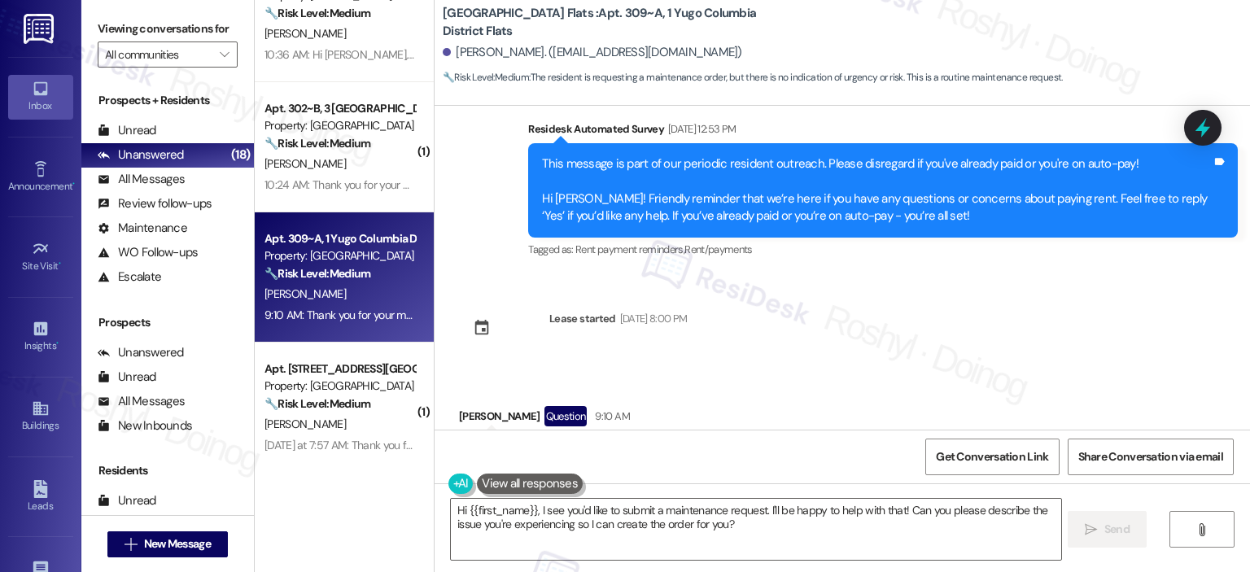
scroll to position [8861, 0]
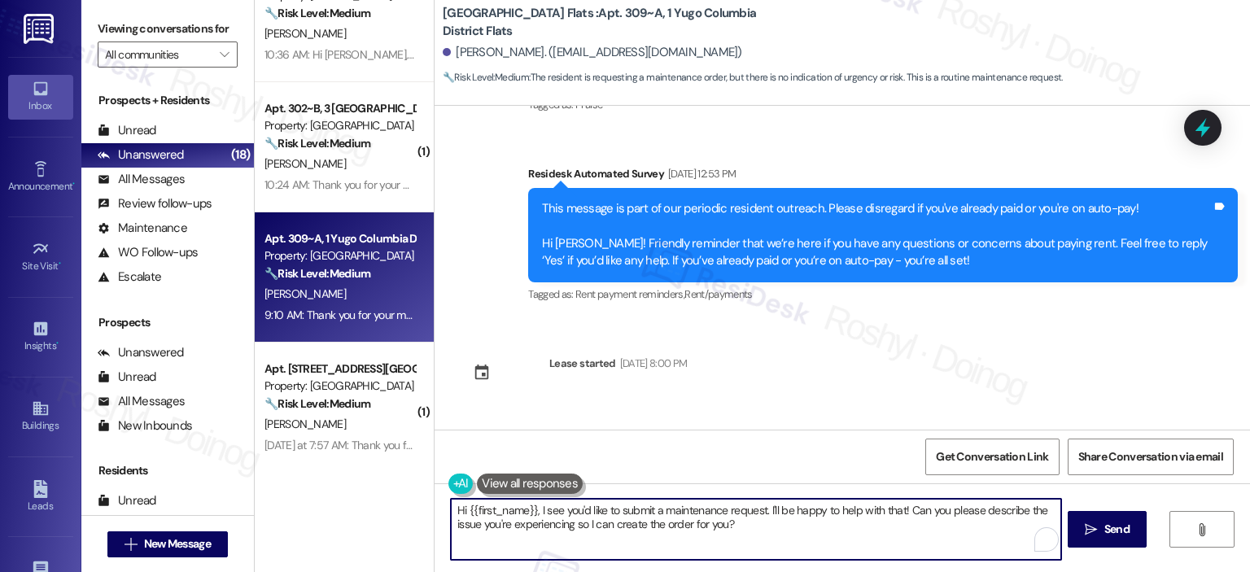
click at [451, 514] on textarea "Hi {{first_name}}, I see you'd like to submit a maintenance request. I'll be ha…" at bounding box center [756, 529] width 610 height 61
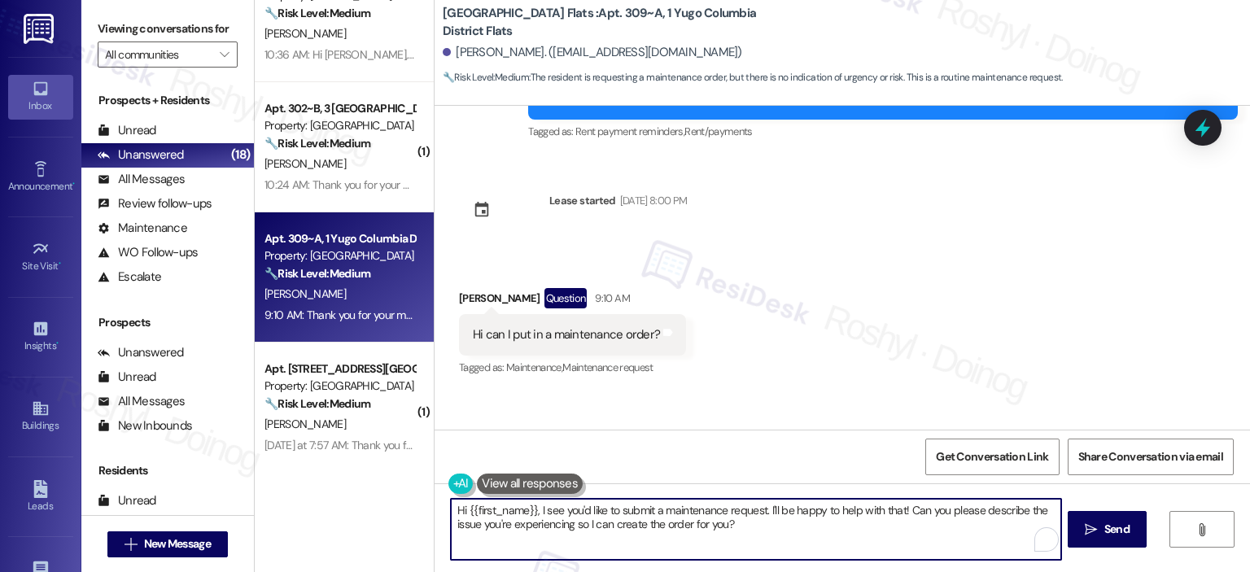
scroll to position [9106, 0]
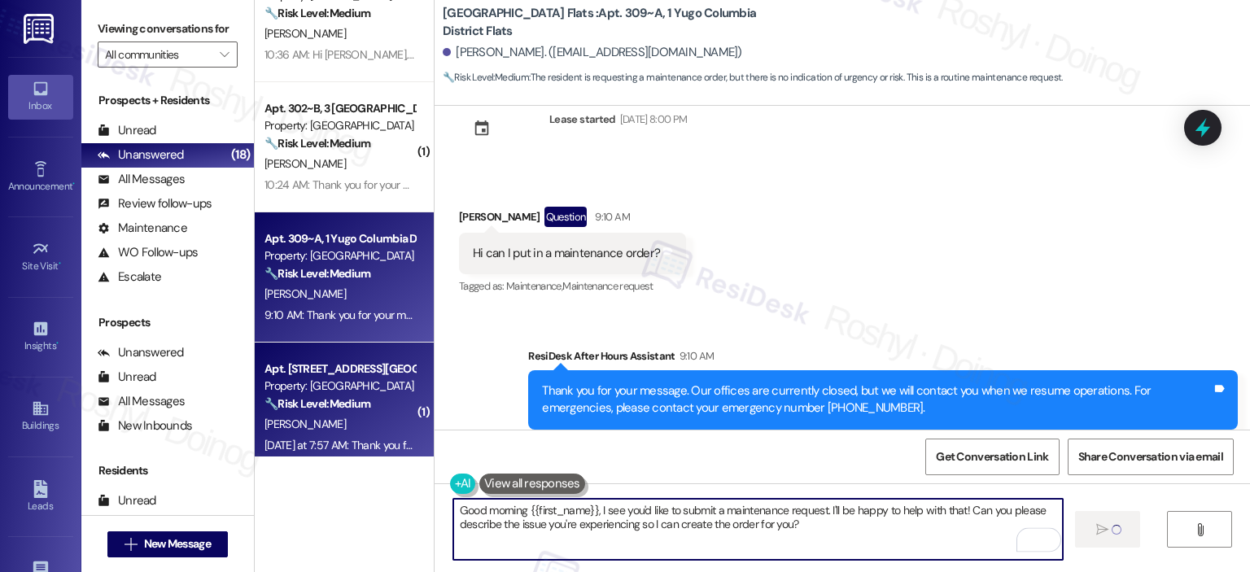
type textarea "Good morning {{first_name}}, I see you'd like to submit a maintenance request. …"
click at [293, 425] on div "[PERSON_NAME]" at bounding box center [340, 424] width 154 height 20
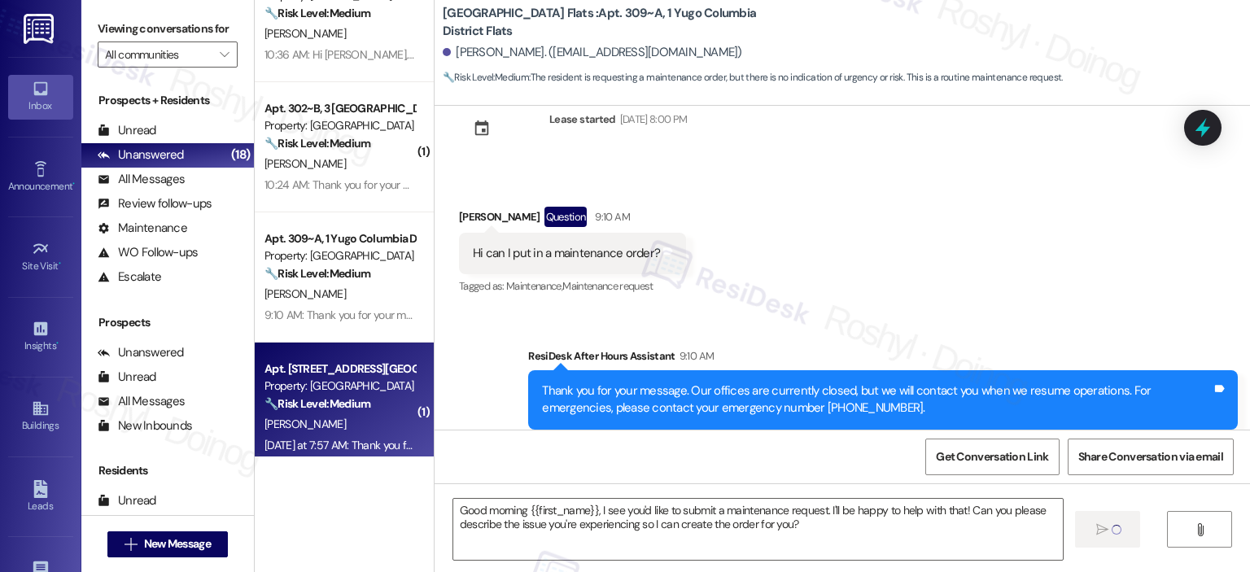
type textarea "Fetching suggested responses. Please feel free to read through the conversation…"
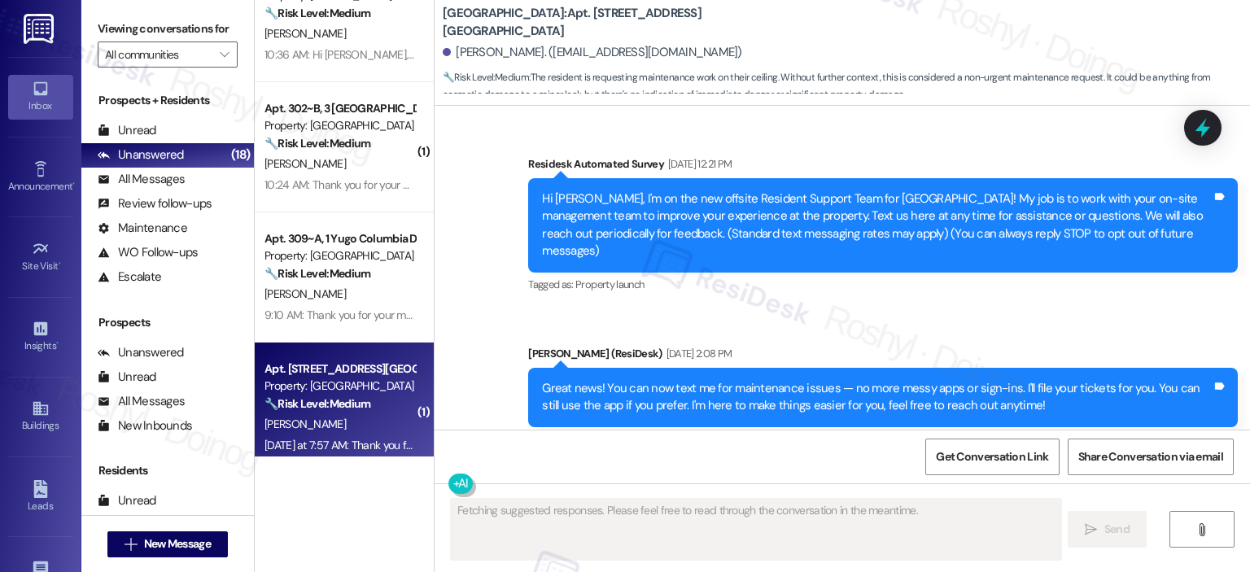
type textarea "Fetching suggested responses. Please feel free to read through the conversation…"
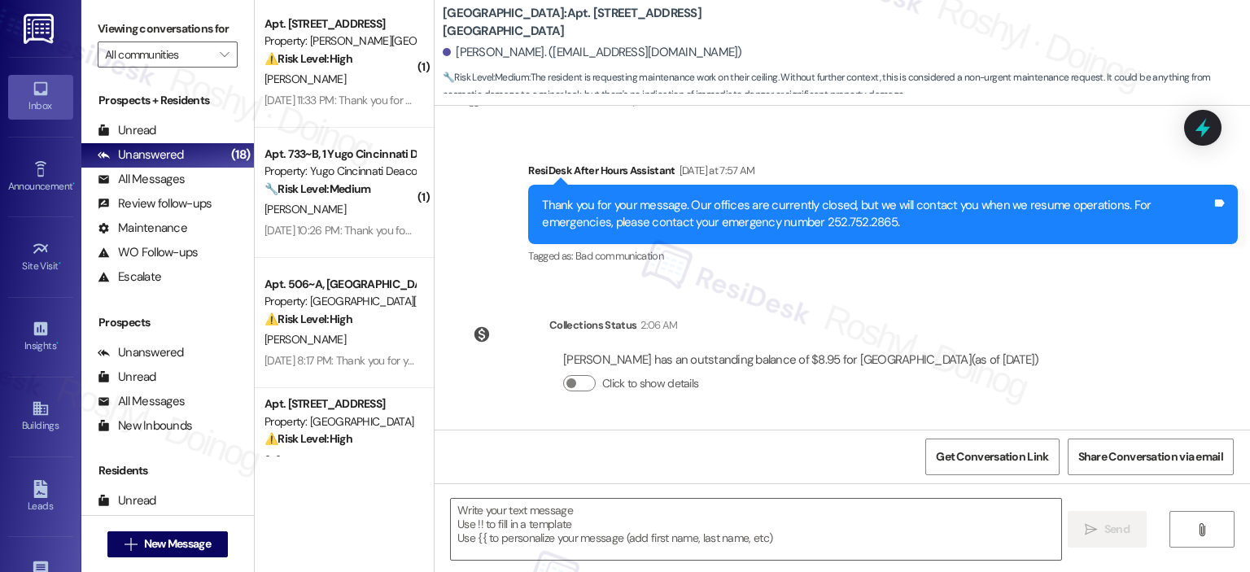
scroll to position [1627, 0]
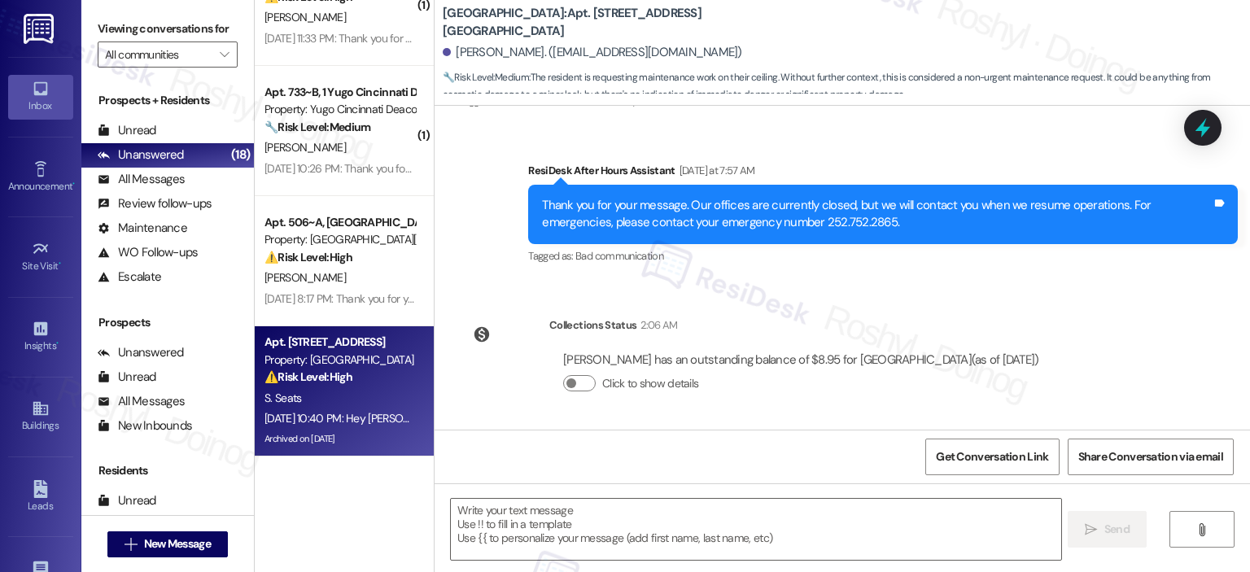
click at [329, 364] on div "Property: [GEOGRAPHIC_DATA]" at bounding box center [340, 360] width 151 height 17
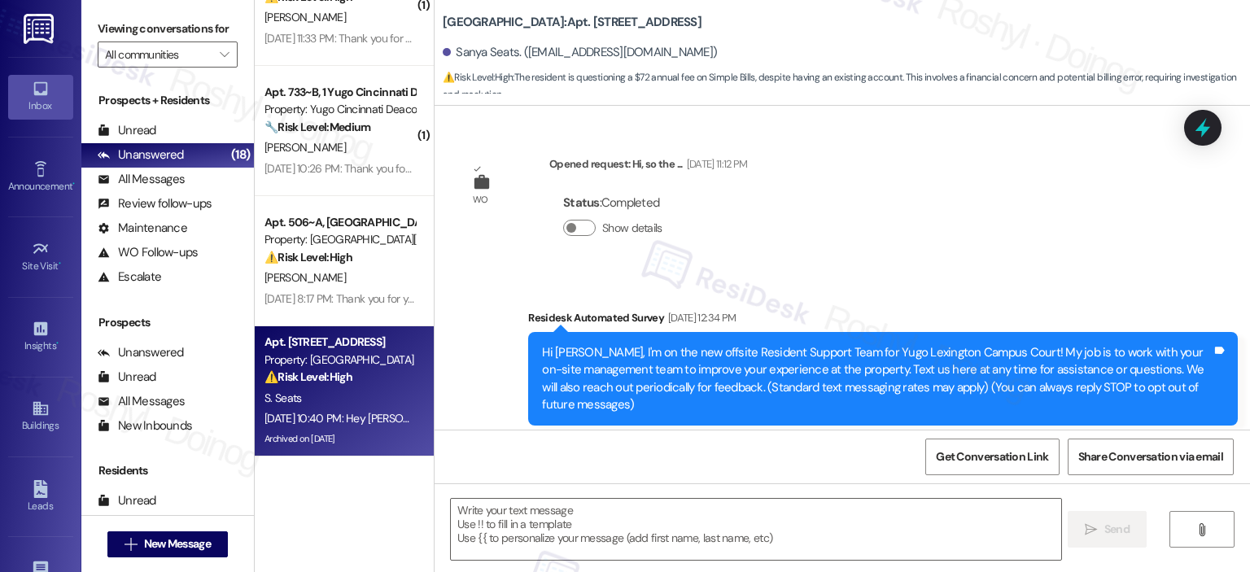
type textarea "Fetching suggested responses. Please feel free to read through the conversation…"
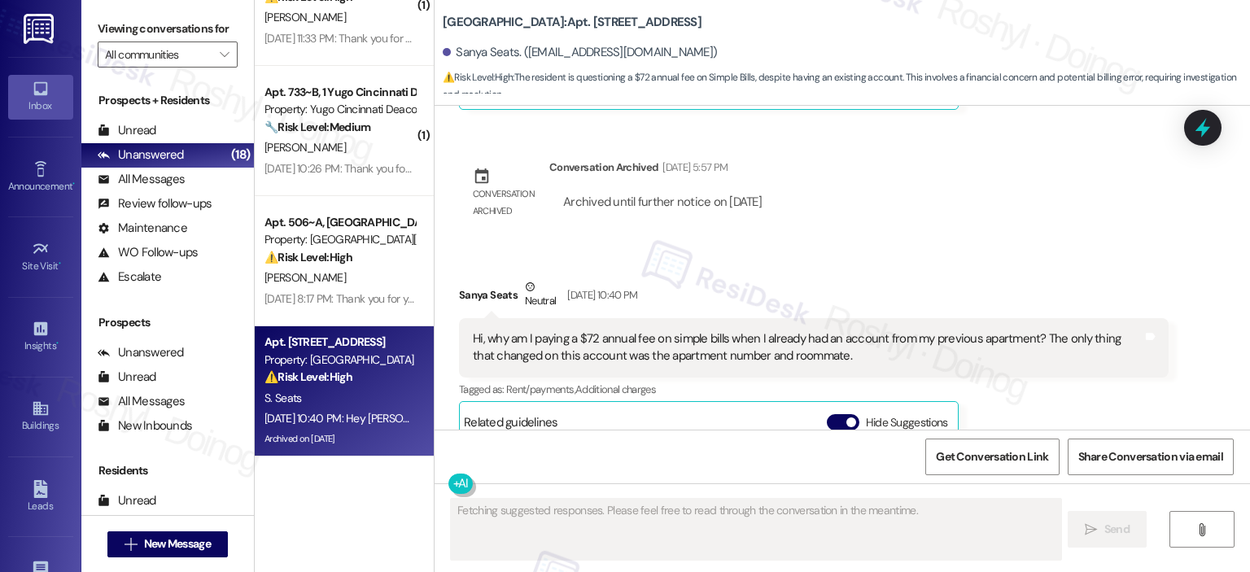
scroll to position [4436, 0]
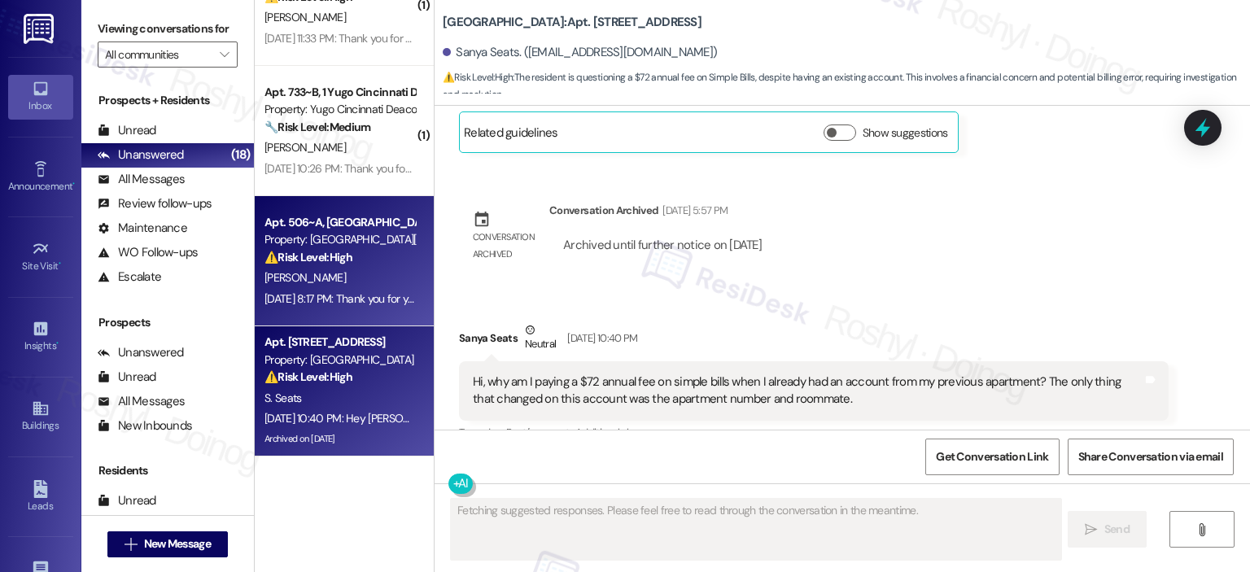
click at [322, 278] on div "[PERSON_NAME]" at bounding box center [340, 278] width 154 height 20
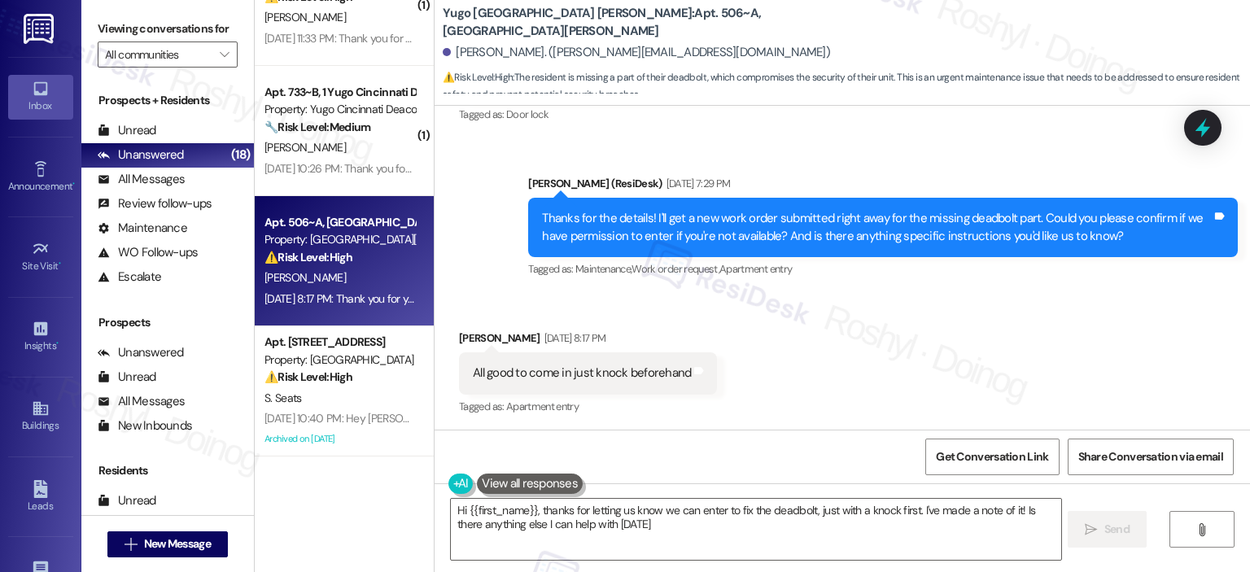
type textarea "Hi {{first_name}}, thanks for letting us know we can enter to fix the deadbolt,…"
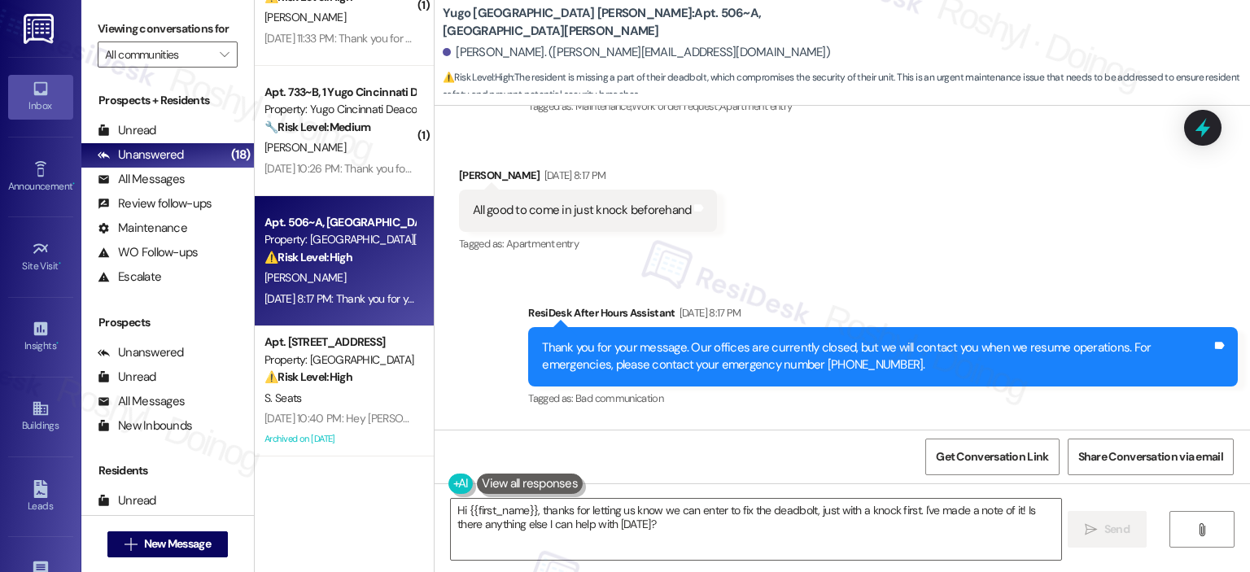
scroll to position [1602, 0]
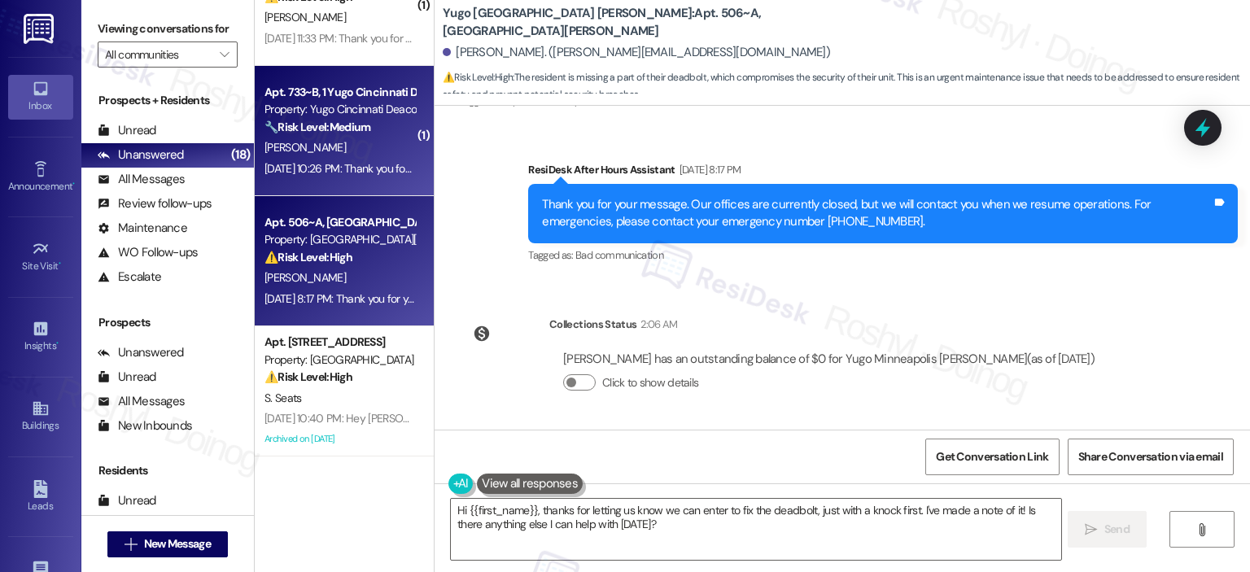
click at [378, 178] on div "Sep 19, 2025 at 10:26 PM: Thank you for your message. Our offices are currently…" at bounding box center [340, 169] width 154 height 20
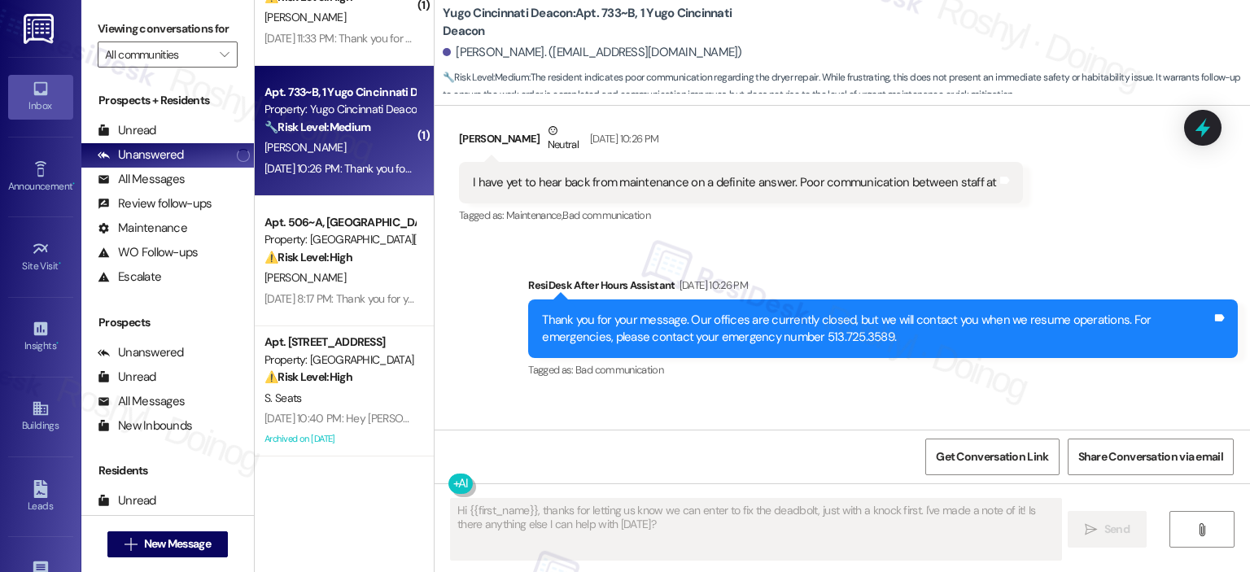
scroll to position [1928, 0]
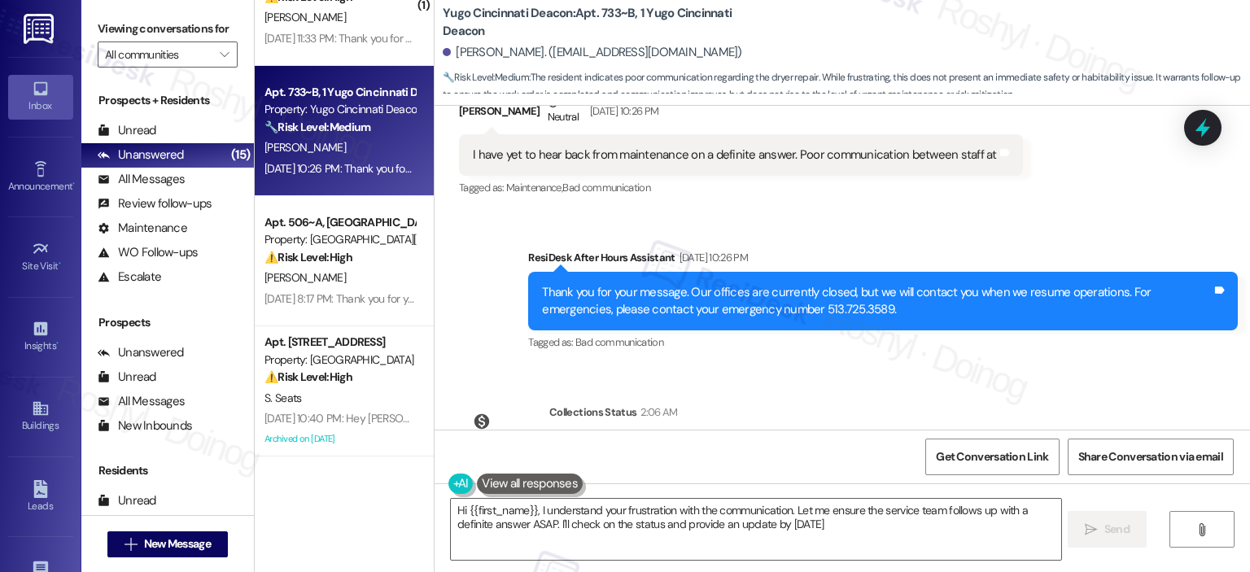
type textarea "Hi {{first_name}}, I understand your frustration with the communication. Let me…"
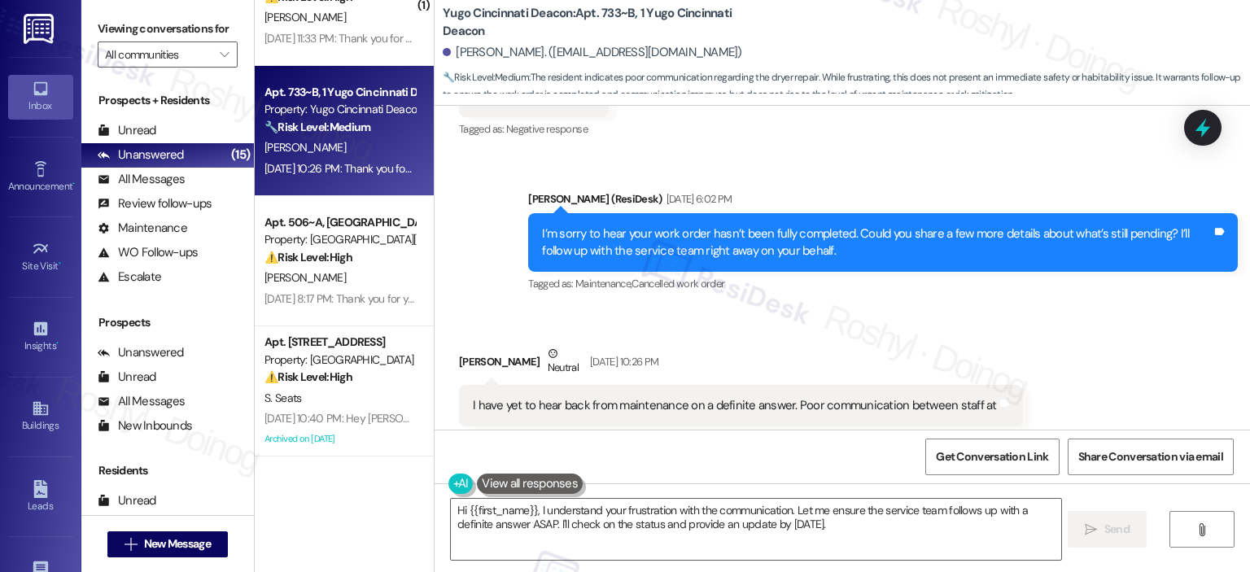
scroll to position [1671, 0]
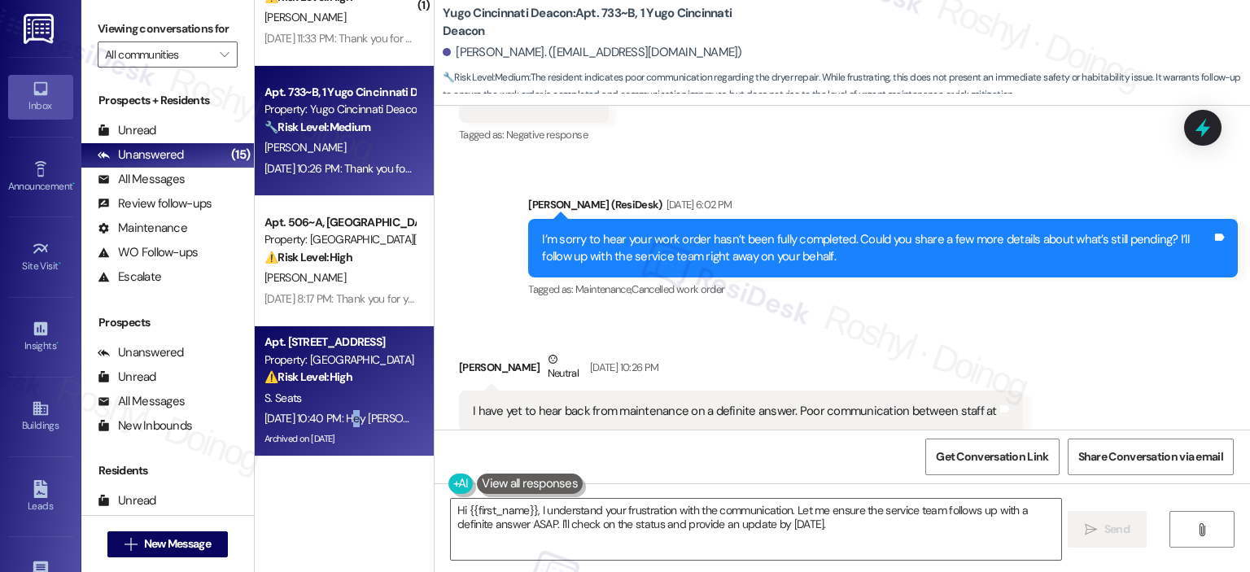
click at [343, 409] on div "Sep 20, 2025 at 10:40 PM: Hey Sanya, we appreciate your text! We'll be back at …" at bounding box center [340, 419] width 154 height 20
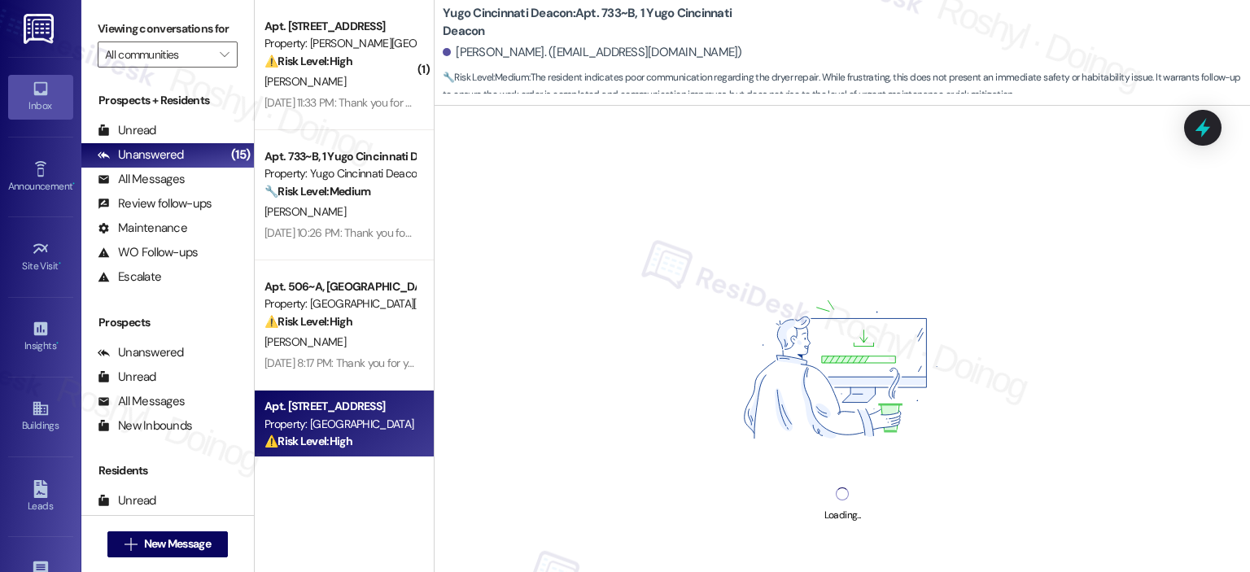
scroll to position [1465, 0]
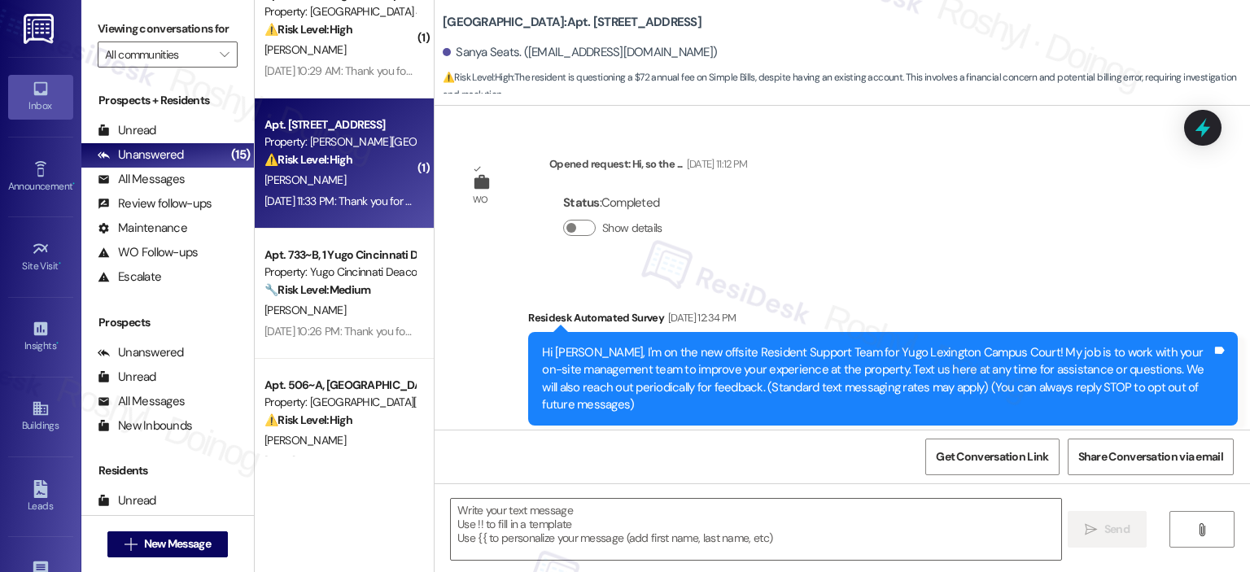
type textarea "Fetching suggested responses. Please feel free to read through the conversation…"
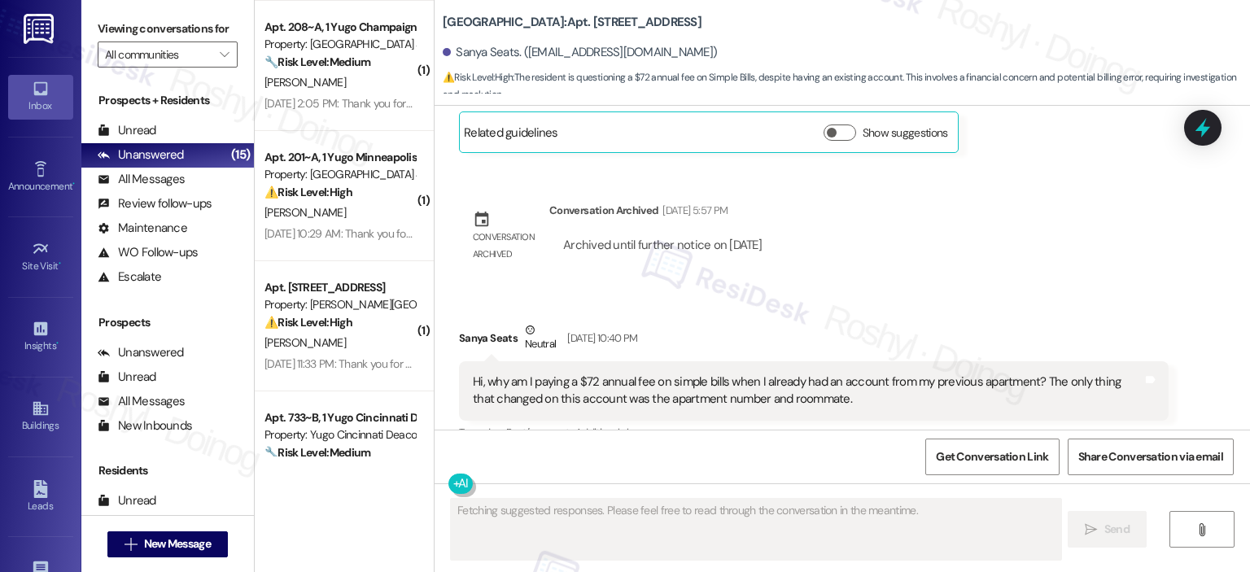
scroll to position [1220, 0]
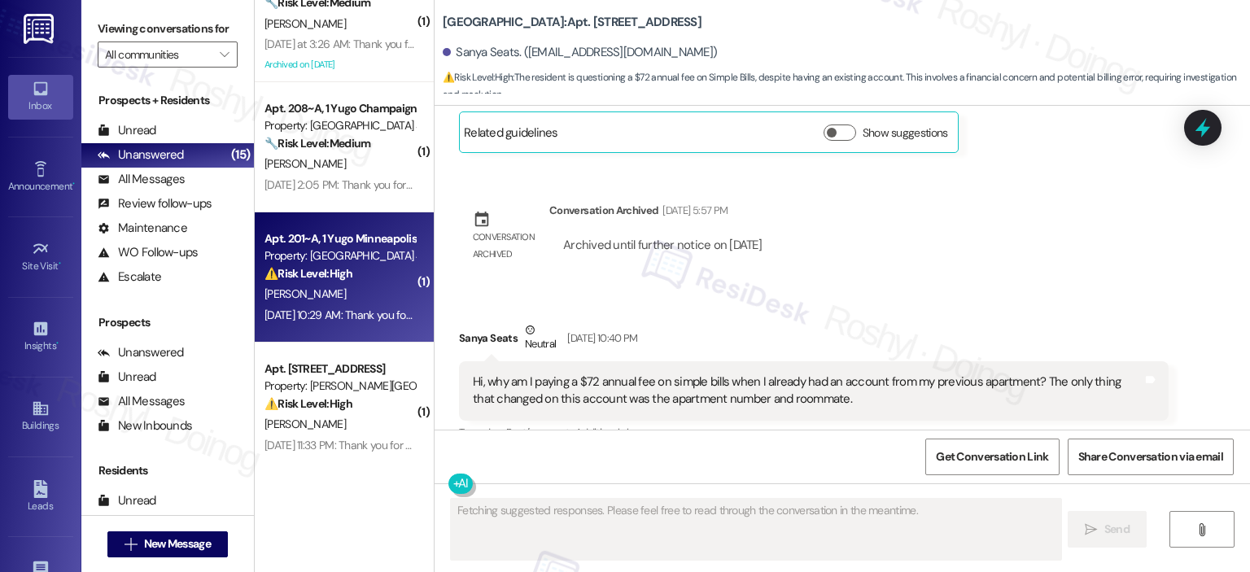
click at [364, 275] on div "⚠️ Risk Level: High The resident is disputing a charge on their account after m…" at bounding box center [340, 273] width 151 height 17
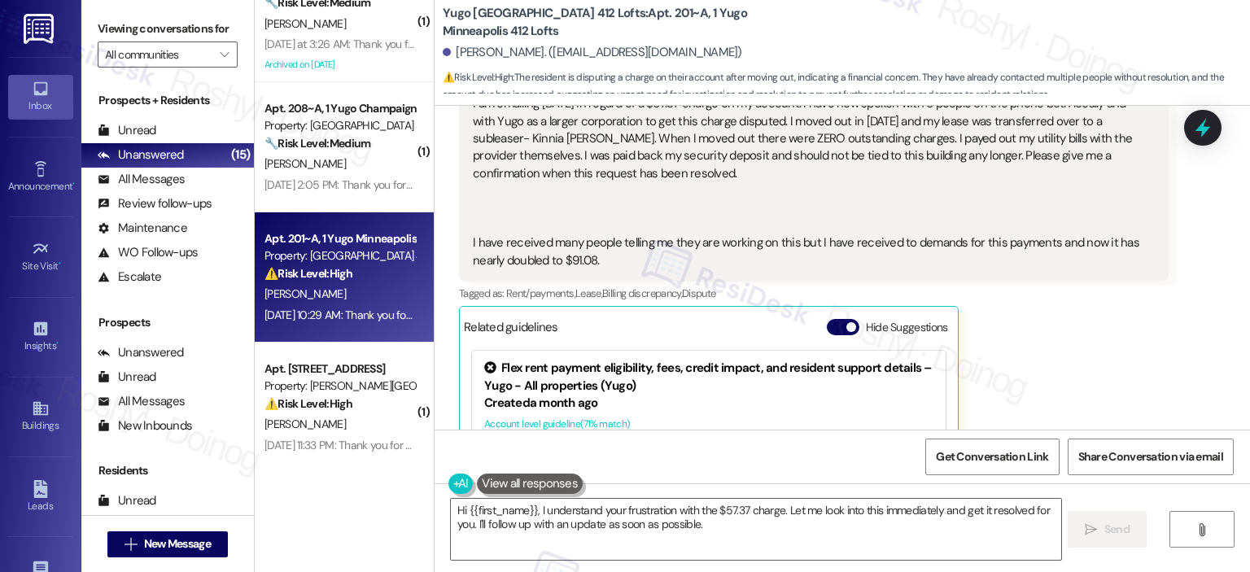
scroll to position [2630, 0]
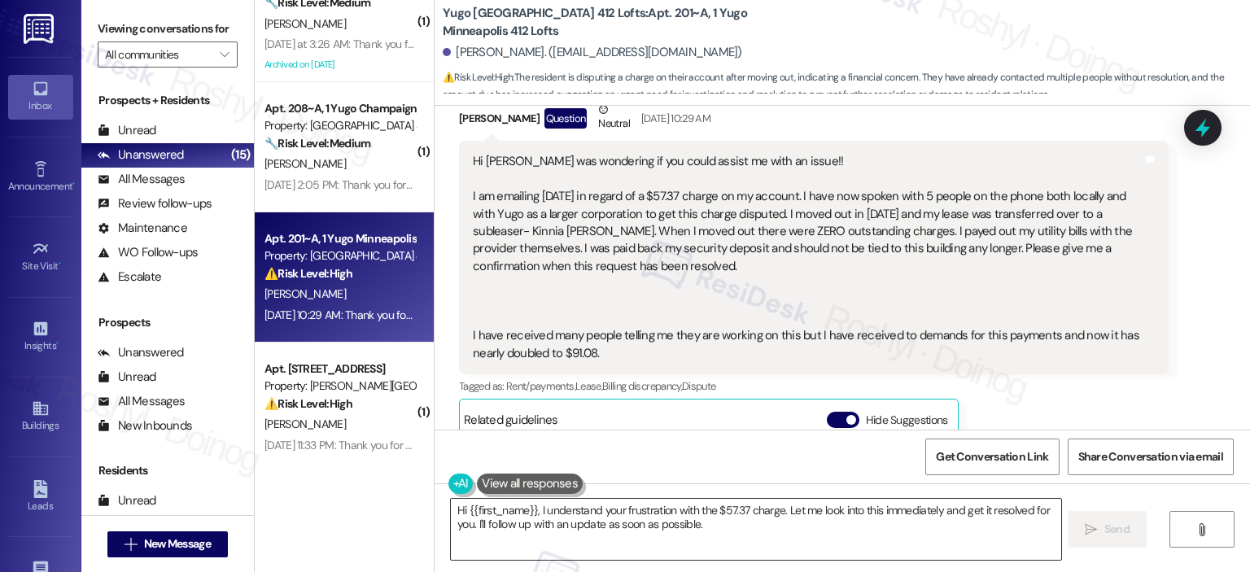
click at [451, 514] on textarea "Hi {{first_name}}, I understand your frustration with the $57.37 charge. Let me…" at bounding box center [756, 529] width 610 height 61
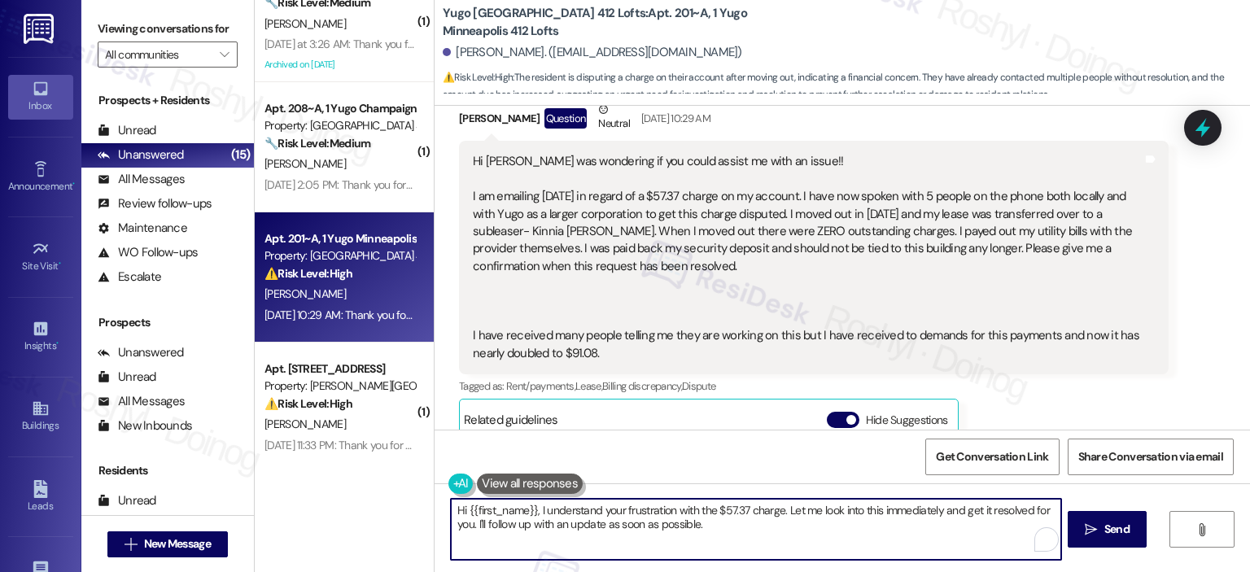
click at [451, 514] on textarea "Hi {{first_name}}, I understand your frustration with the $57.37 charge. Let me…" at bounding box center [756, 529] width 610 height 61
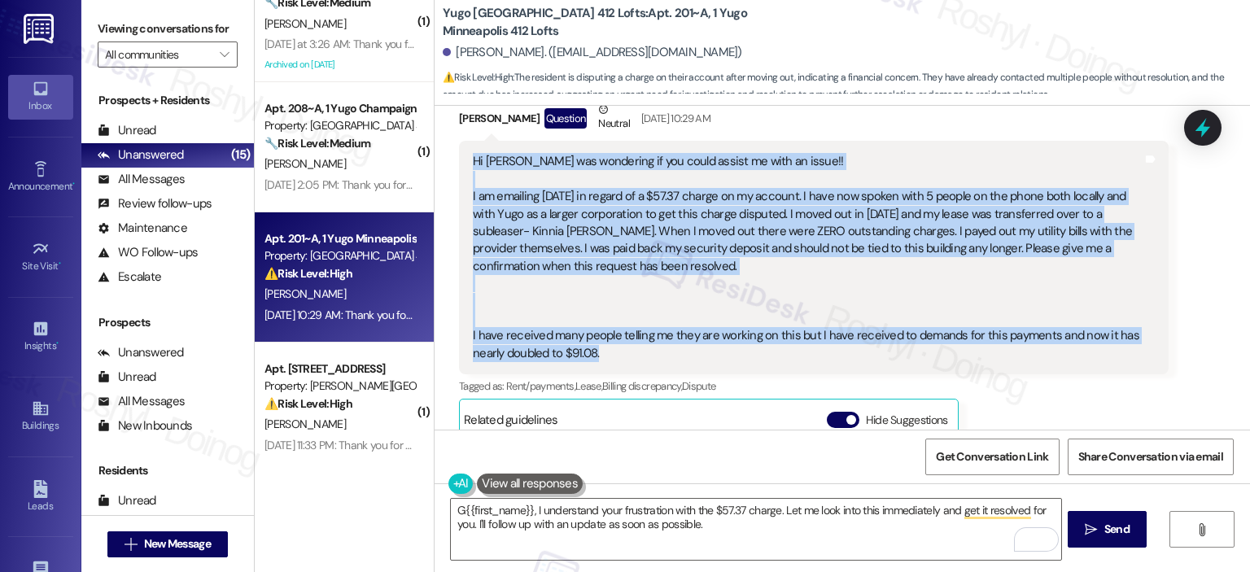
copy div "Hi sarah I was wondering if you could assist me with an issue!! I am emailing t…"
drag, startPoint x: 558, startPoint y: 335, endPoint x: 458, endPoint y: 151, distance: 209.5
click at [459, 151] on div "Hi sarah I was wondering if you could assist me with an issue!! I am emailing t…" at bounding box center [814, 258] width 710 height 234
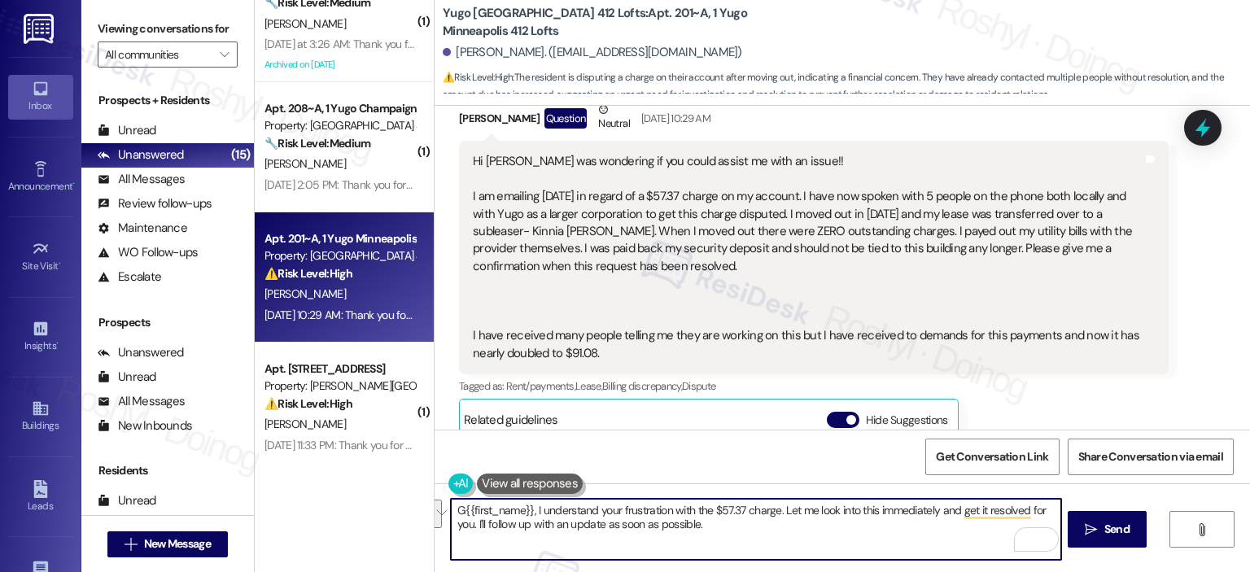
drag, startPoint x: 508, startPoint y: 501, endPoint x: 362, endPoint y: 479, distance: 147.4
click at [362, 479] on div "( 1 ) Apt. 302~B, 3 Yugo Starkville Campus Common Property: Yugo Starkville Cam…" at bounding box center [753, 286] width 996 height 572
paste textarea "Hi sarah I was wondering if you could assist me with an issue!! I am emailing t…"
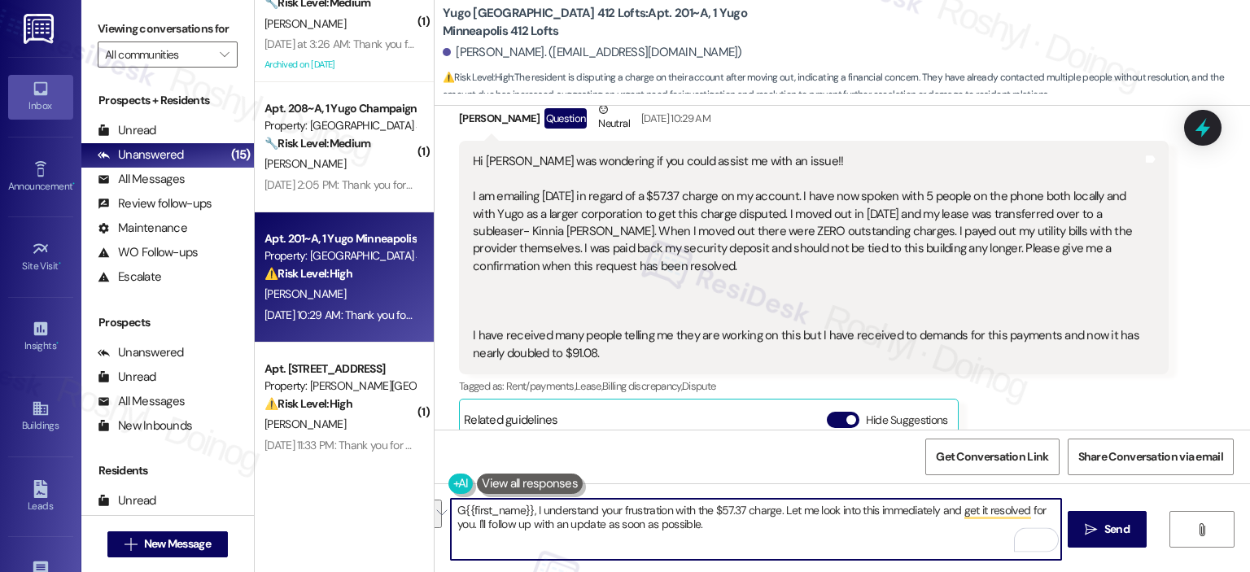
type textarea "Hi sarah I was wondering if you could assist me with an issue!! I am emailing t…"
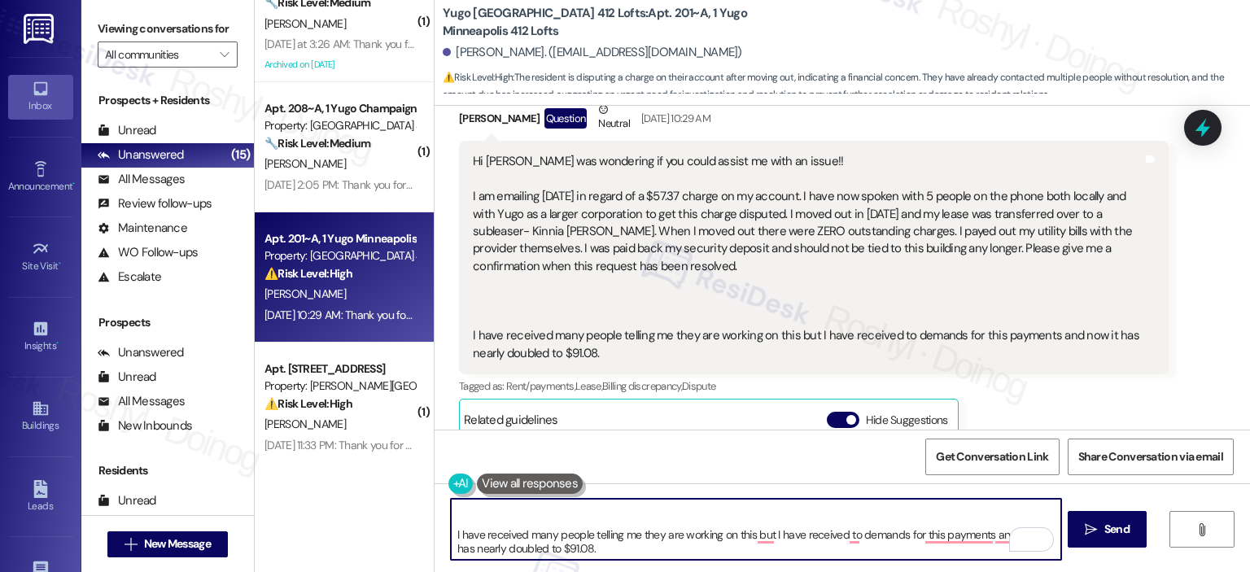
scroll to position [7, 0]
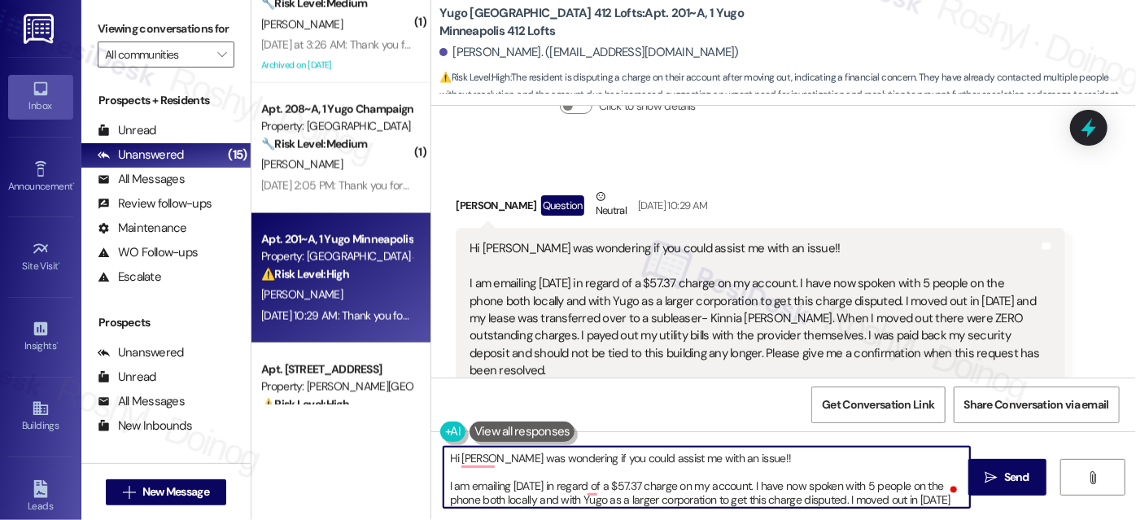
click at [571, 473] on textarea "Hi sarah I was wondering if you could assist me with an issue!! I am emailing t…" at bounding box center [707, 477] width 527 height 61
paste textarea "To enrich screen reader interactions, please activate Accessibility in Grammarl…"
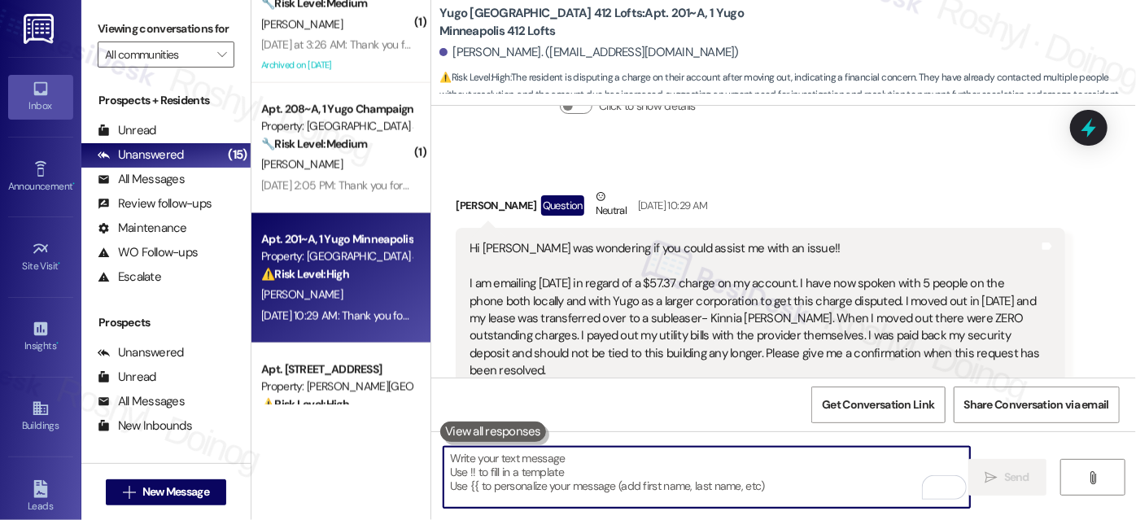
paste textarea "Hi, thank you for reaching out, and I apologize for the delayed response. I see…"
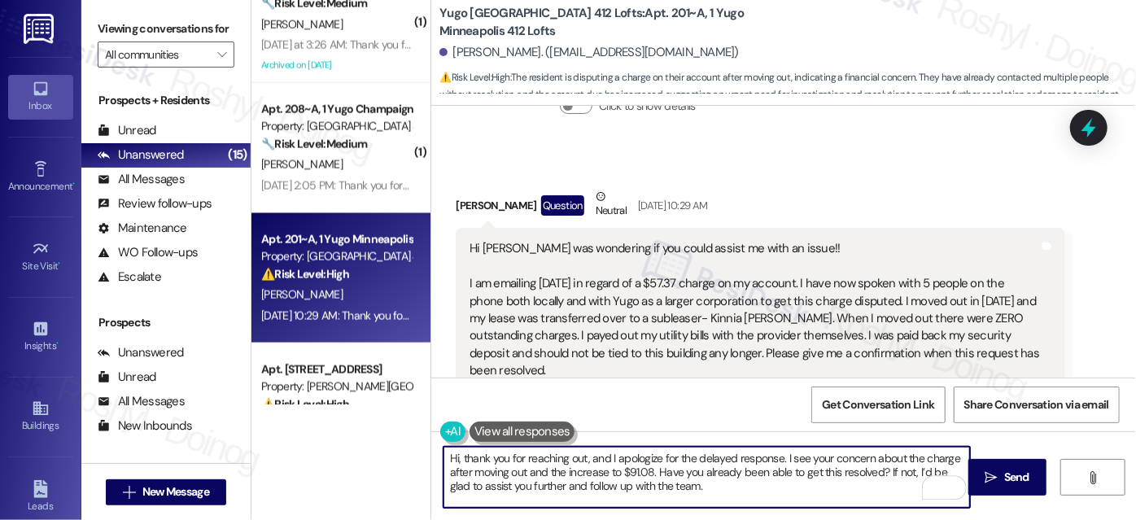
click at [716, 500] on textarea "Hi, thank you for reaching out, and I apologize for the delayed response. I see…" at bounding box center [707, 477] width 527 height 61
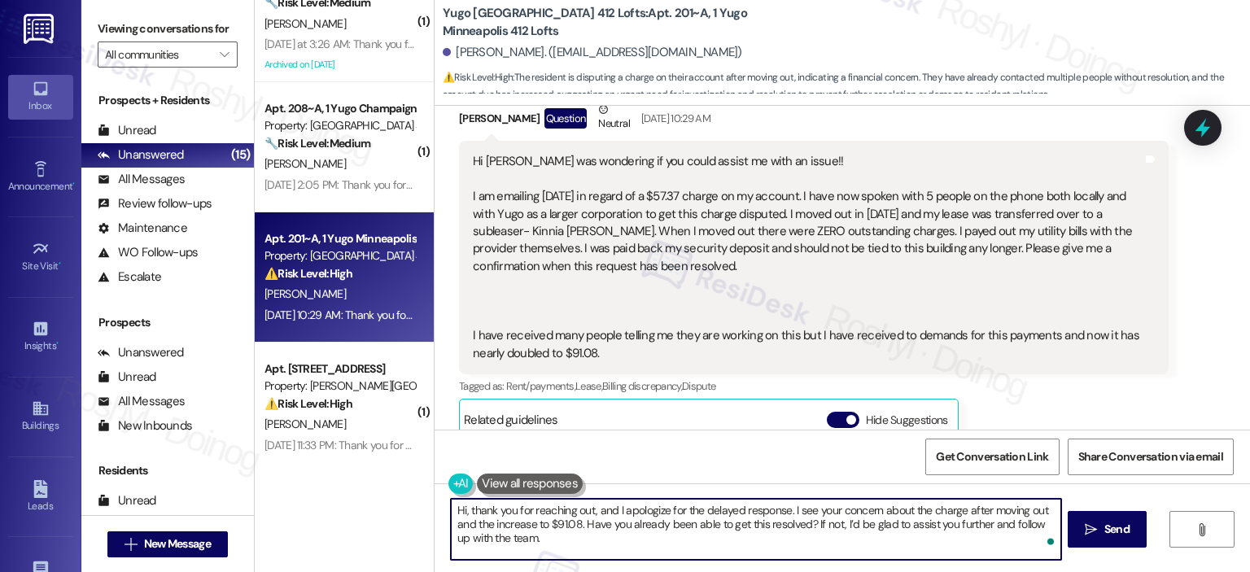
click at [525, 529] on textarea "Hi, thank you for reaching out, and I apologize for the delayed response. I see…" at bounding box center [756, 529] width 610 height 61
click at [456, 519] on textarea "Hi, thank you for reaching out, and I apologize for the delayed response. I see…" at bounding box center [756, 529] width 610 height 61
click at [458, 512] on textarea "Hi, thank you for reaching out, and I apologize for the delayed response. I see…" at bounding box center [756, 529] width 610 height 61
click at [451, 514] on textarea "Hi, thank you for reaching out, and I apologize for the delayed response. I see…" at bounding box center [756, 529] width 610 height 61
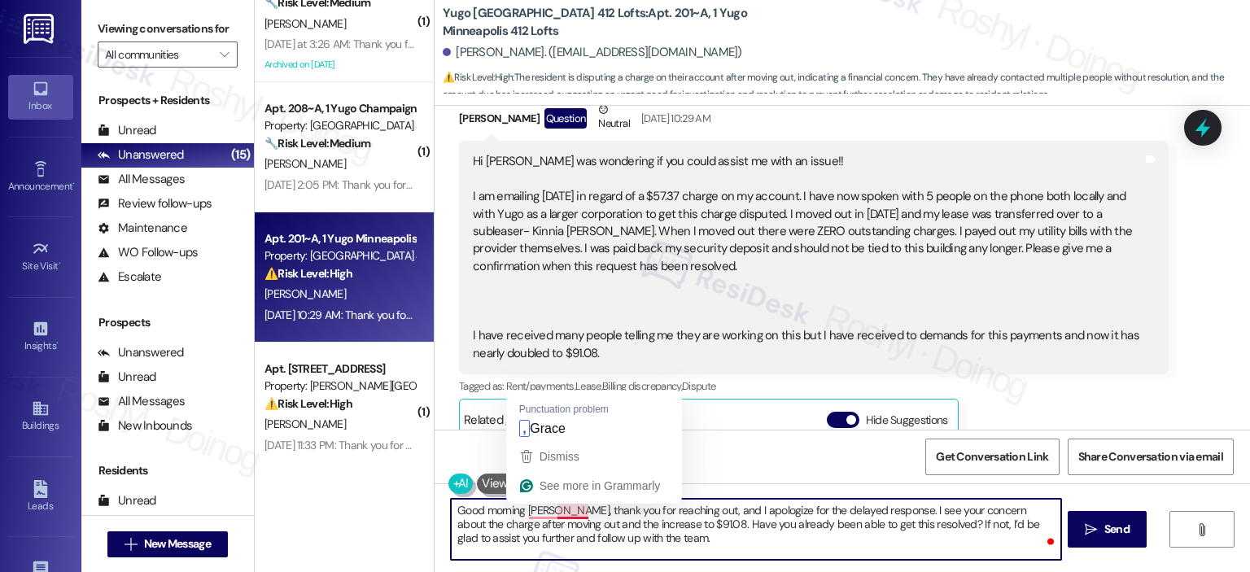
click at [560, 510] on textarea "Good morning Grace, thank you for reaching out, and I apologize for the delayed…" at bounding box center [756, 529] width 610 height 61
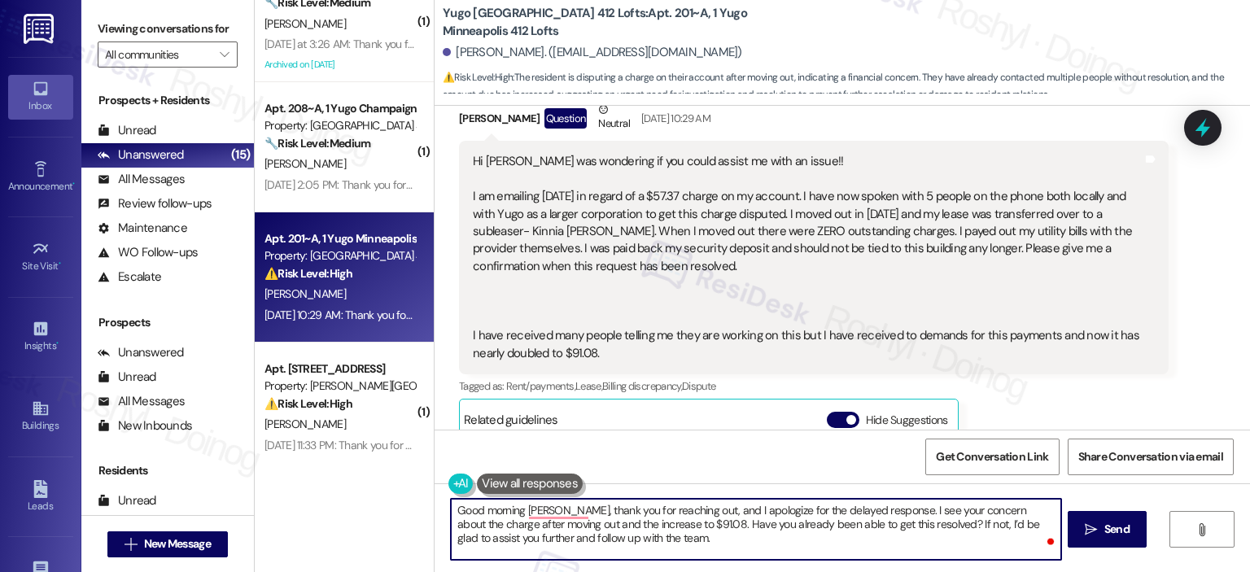
click at [518, 506] on textarea "Good morning Grace, thank you for reaching out, and I apologize for the delayed…" at bounding box center [756, 529] width 610 height 61
click at [528, 510] on textarea "Good morning Grace, thank you for reaching out, and I apologize for the delayed…" at bounding box center [756, 529] width 610 height 61
click at [570, 512] on textarea "Good morning, Grace, thank you for reaching out, and I apologize for the delaye…" at bounding box center [756, 529] width 610 height 61
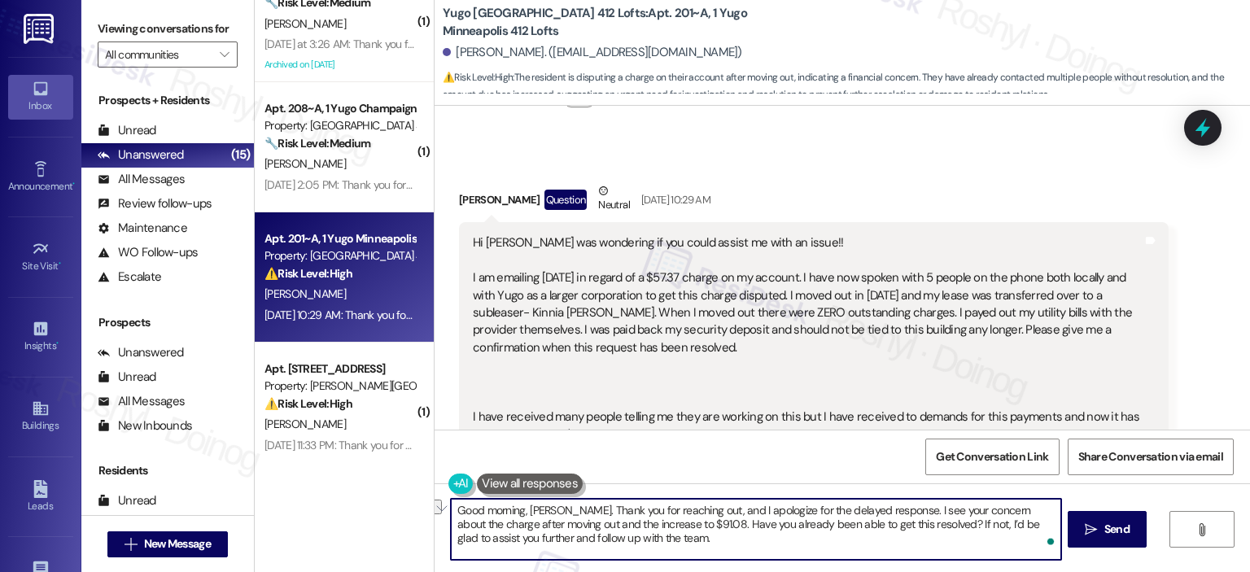
drag, startPoint x: 651, startPoint y: 520, endPoint x: 526, endPoint y: 530, distance: 125.7
click at [526, 530] on textarea "Good morning, Grace. Thank you for reaching out, and I apologize for the delaye…" at bounding box center [756, 529] width 610 height 61
type textarea "Good morning, Grace. Thank you for reaching out, and I apologize for the delaye…"
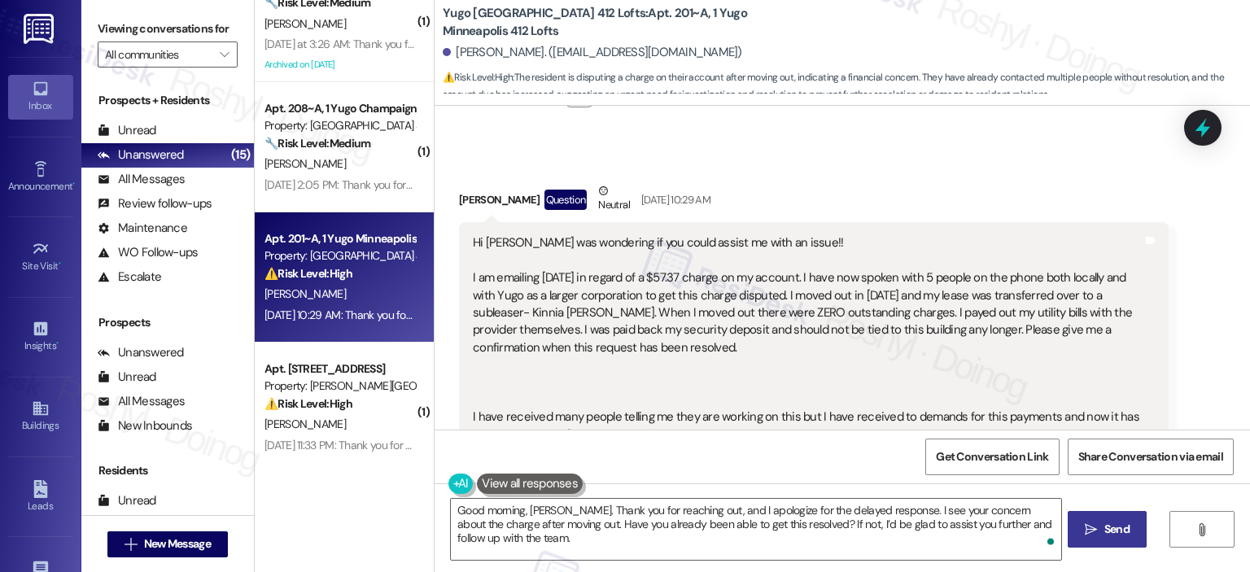
click at [1116, 527] on span "Send" at bounding box center [1117, 529] width 25 height 17
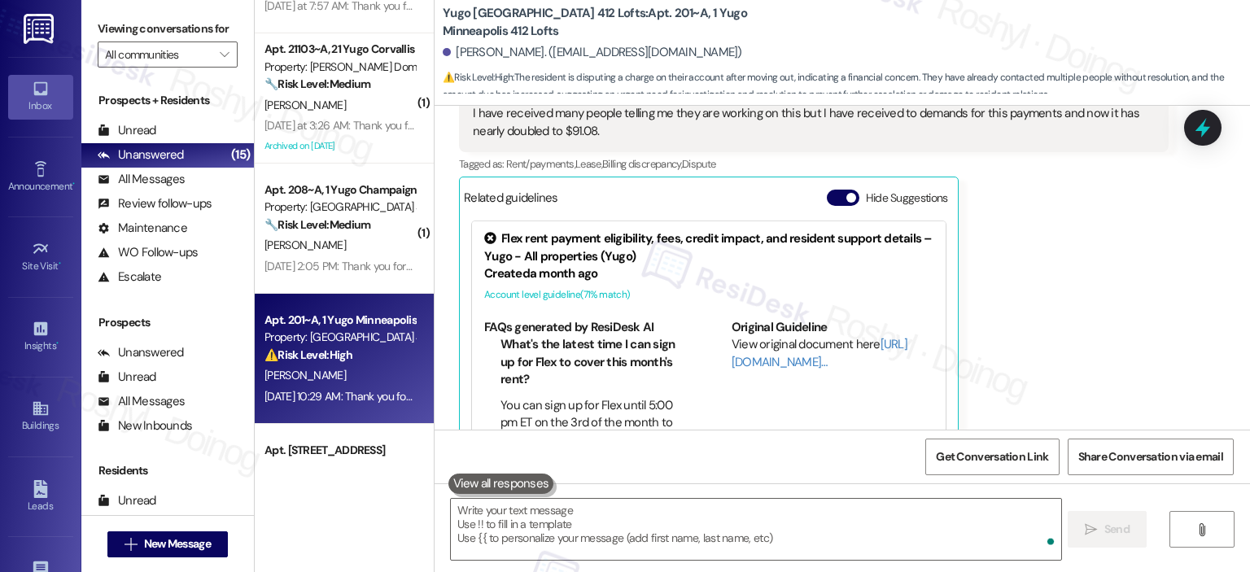
scroll to position [2882, 0]
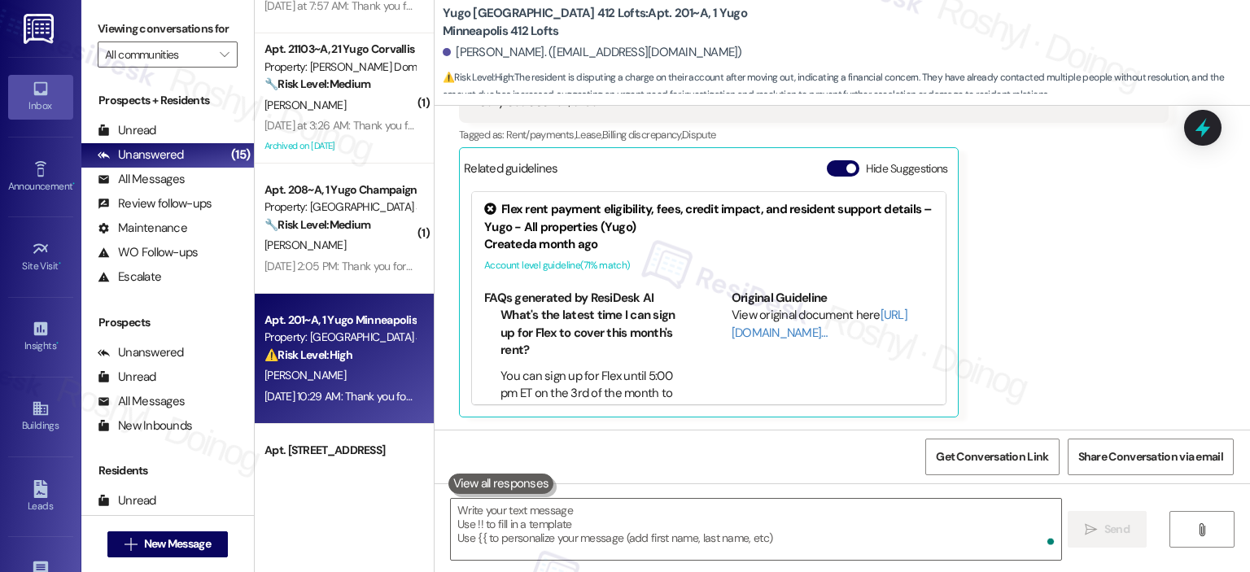
click at [351, 226] on strong "🔧 Risk Level: Medium" at bounding box center [318, 224] width 106 height 15
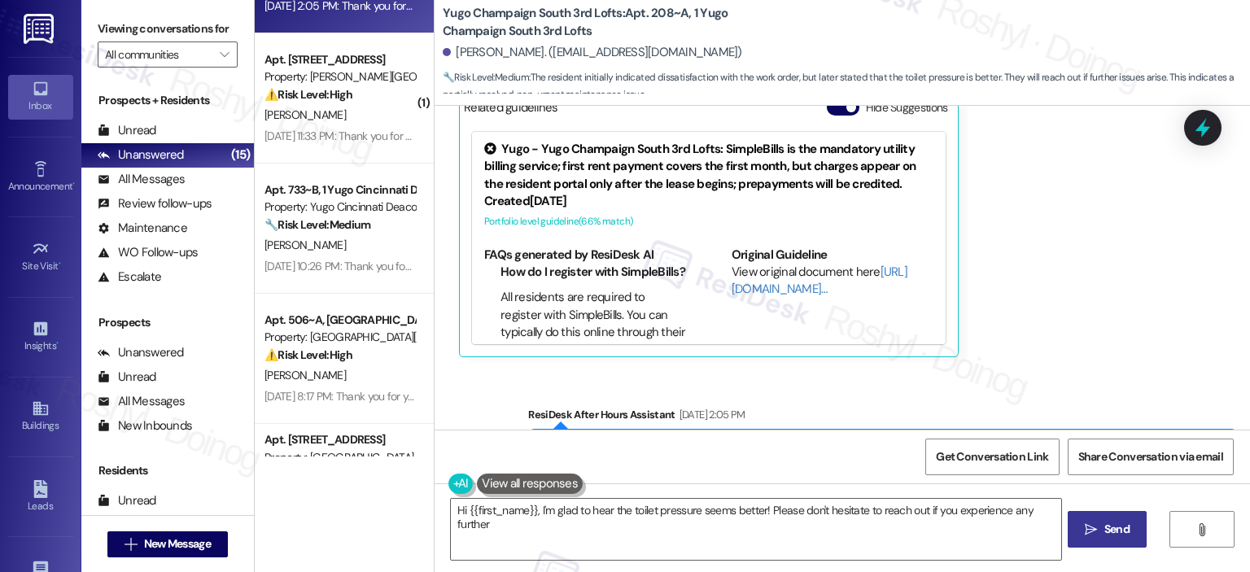
scroll to position [1009, 0]
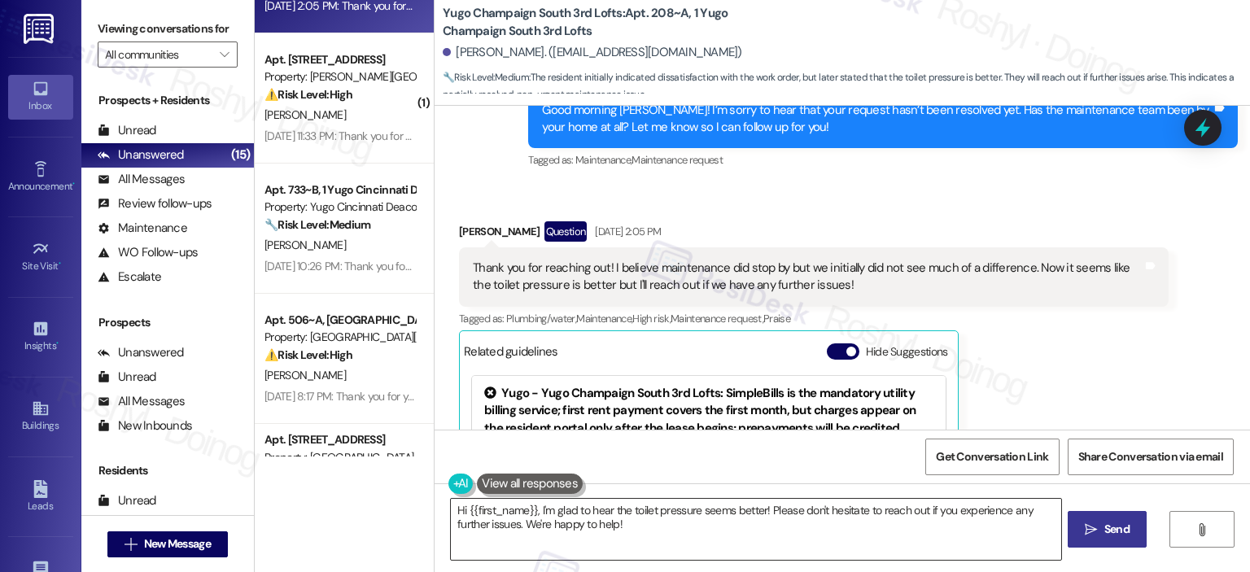
click at [451, 510] on textarea "Hi {{first_name}}, I'm glad to hear the toilet pressure seems better! Please do…" at bounding box center [756, 529] width 610 height 61
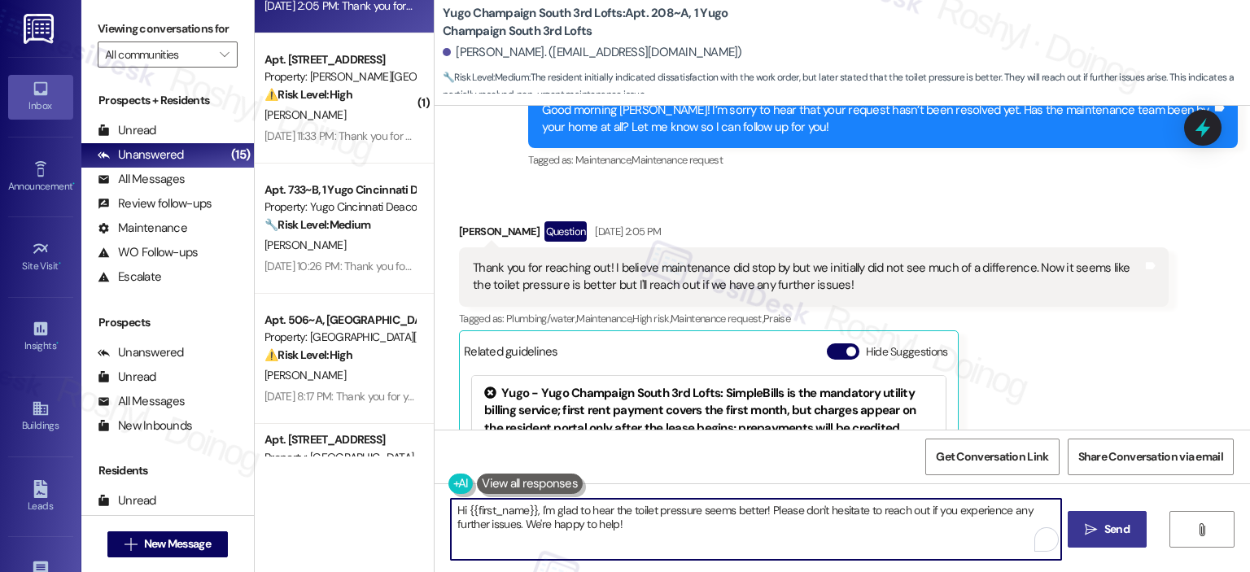
click at [451, 510] on textarea "Hi {{first_name}}, I'm glad to hear the toilet pressure seems better! Please do…" at bounding box center [756, 529] width 610 height 61
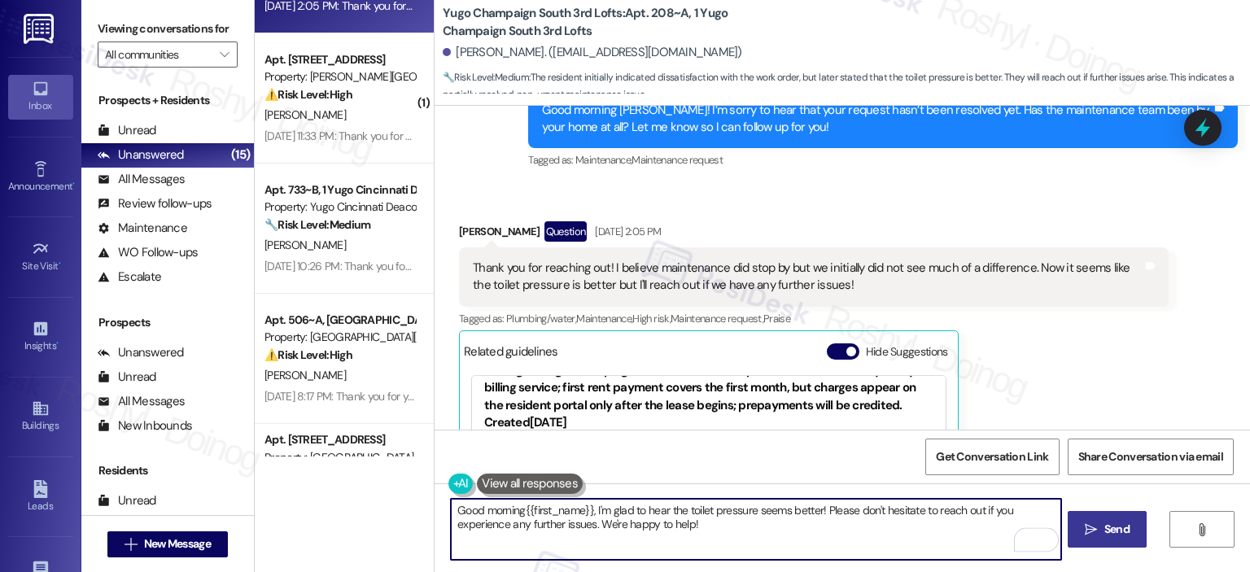
scroll to position [34, 0]
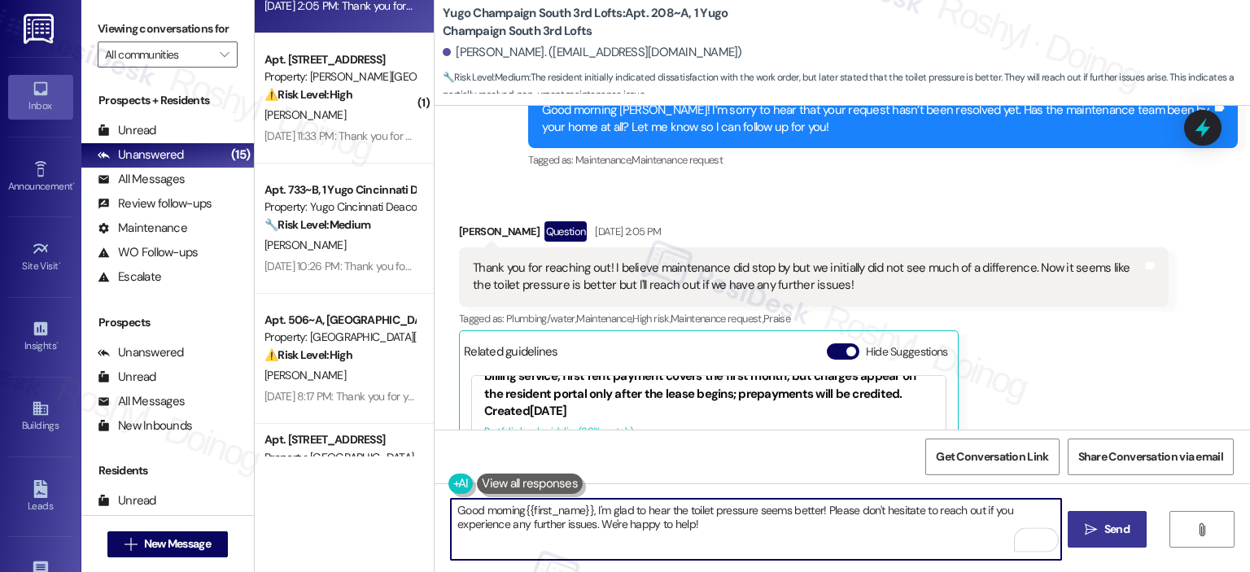
type textarea "Good morning{{first_name}}, I'm glad to hear the toilet pressure seems better! …"
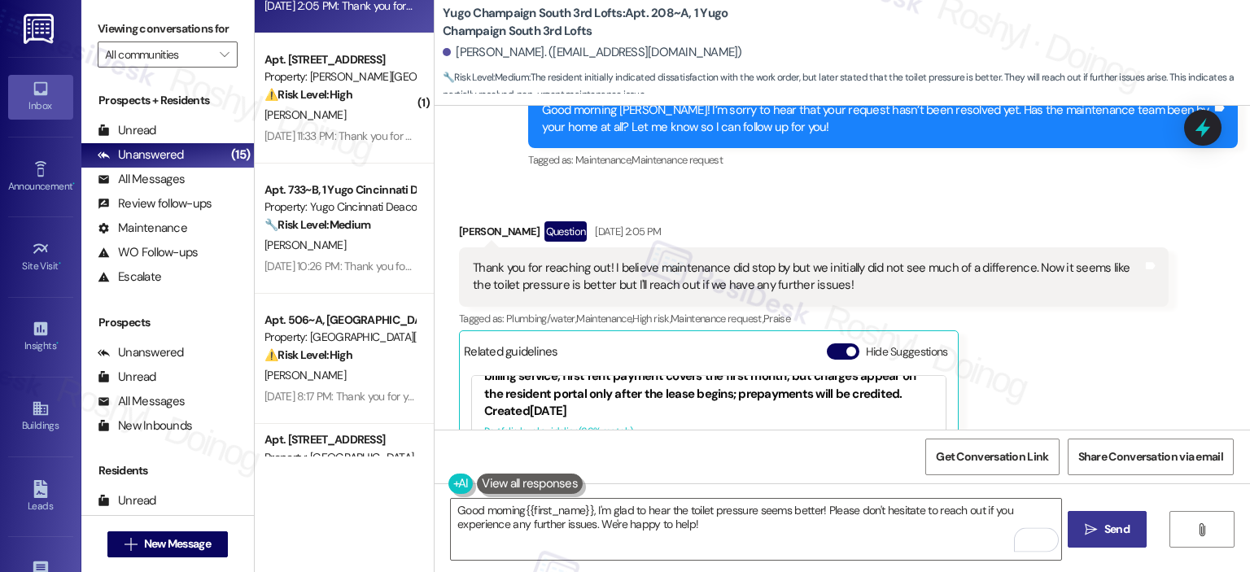
click at [1114, 535] on span "Send" at bounding box center [1117, 529] width 25 height 17
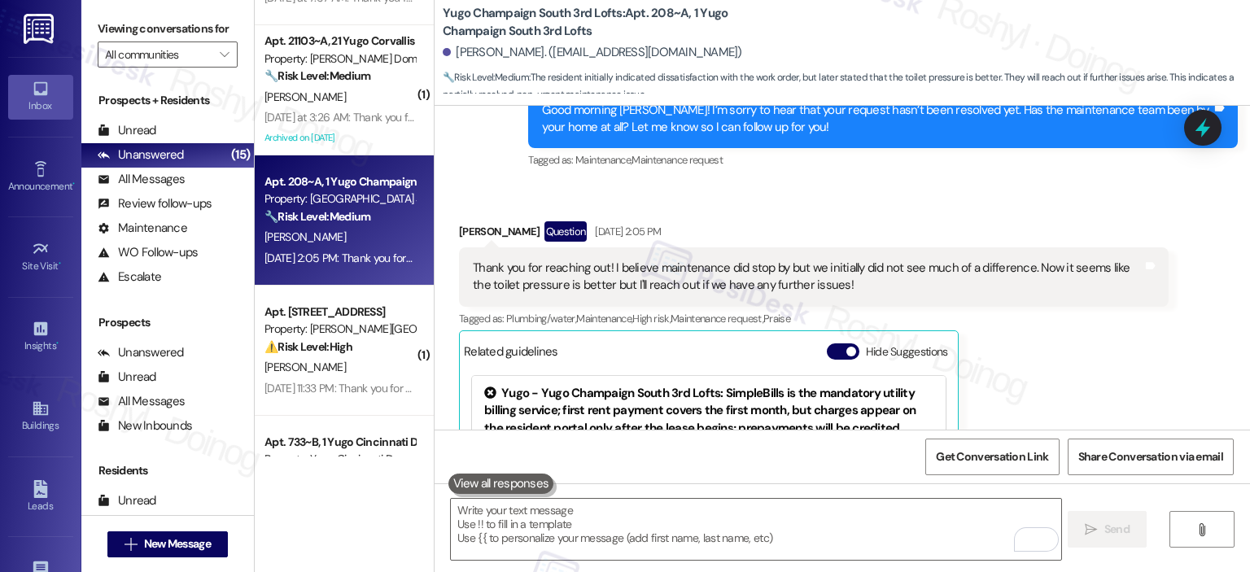
scroll to position [813, 0]
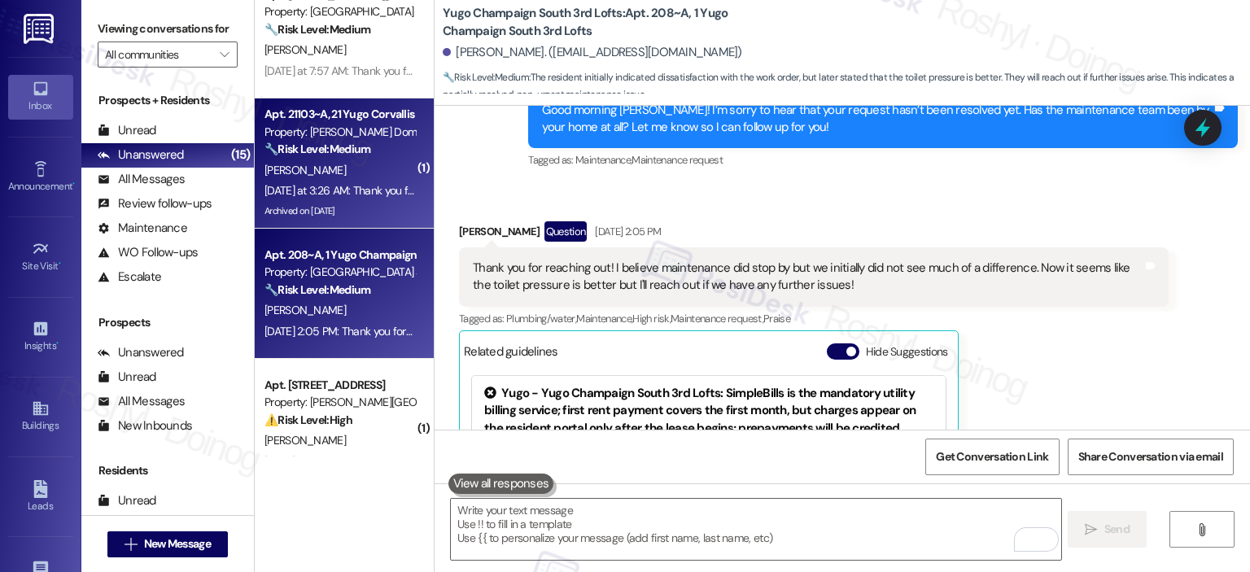
click at [305, 163] on div "[PERSON_NAME]" at bounding box center [340, 170] width 154 height 20
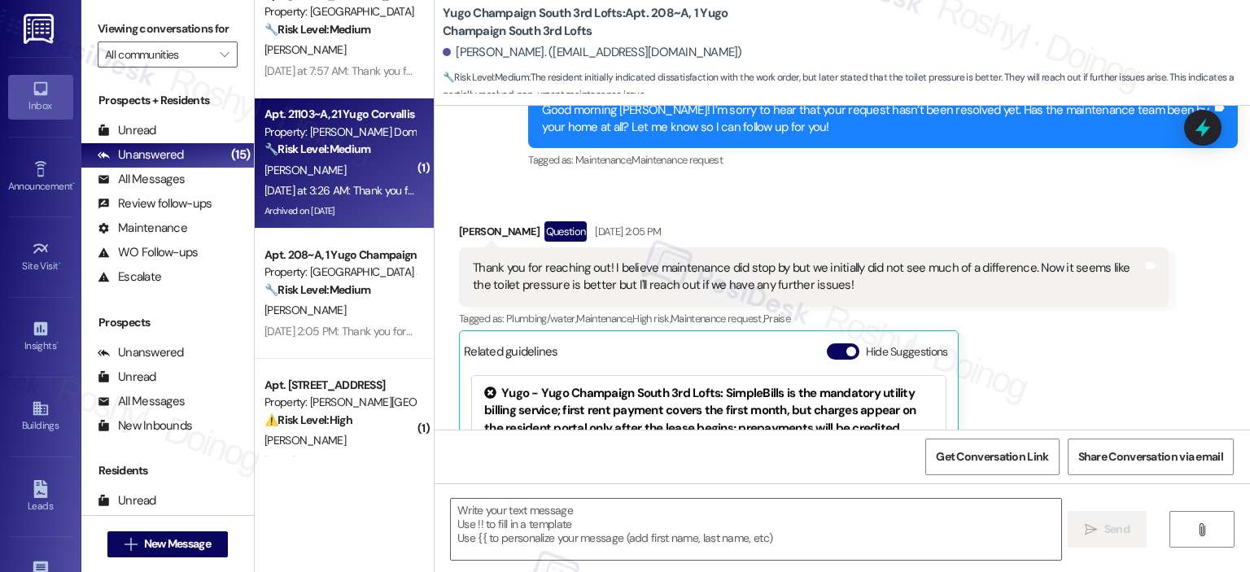
type textarea "Fetching suggested responses. Please feel free to read through the conversation…"
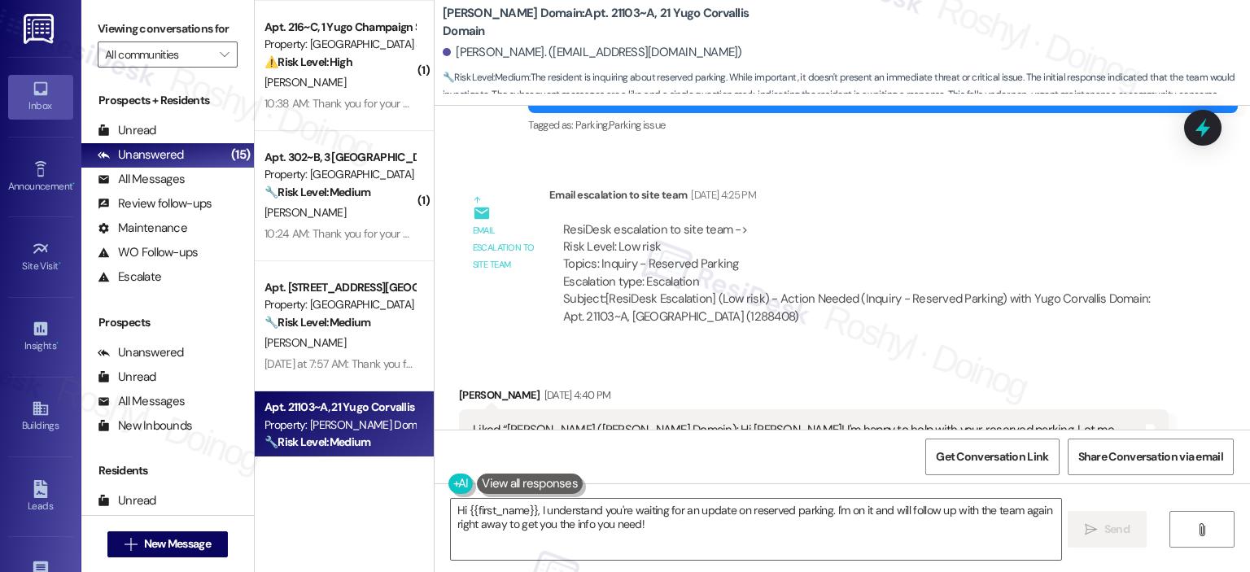
scroll to position [3596, 0]
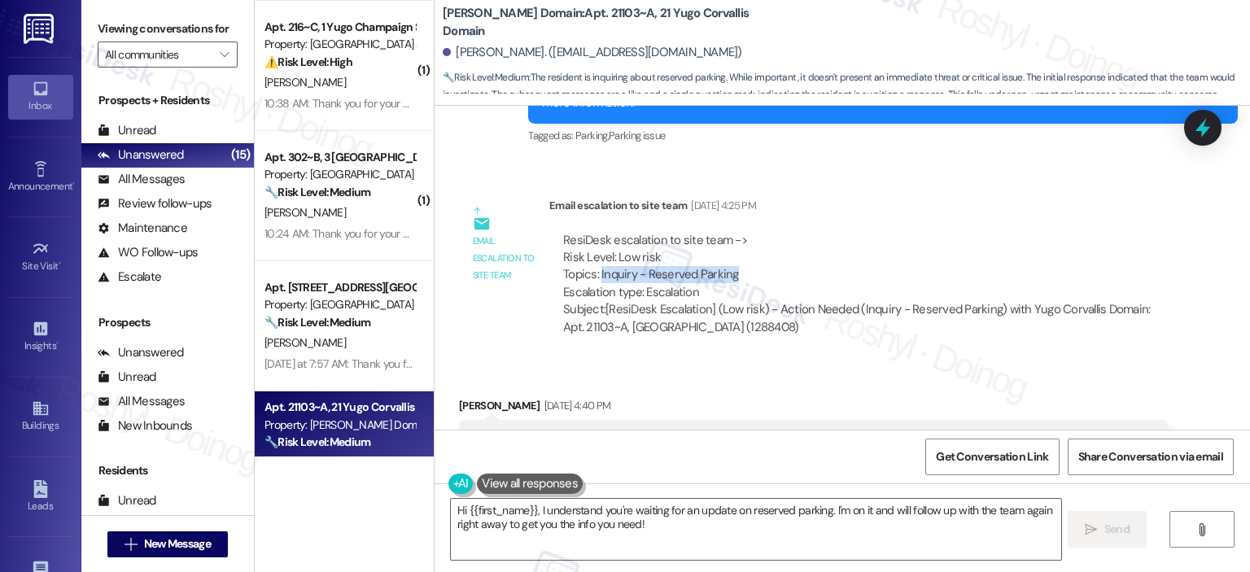
copy div "Inquiry - Reserved Parking"
drag, startPoint x: 589, startPoint y: 256, endPoint x: 733, endPoint y: 256, distance: 143.3
click at [733, 256] on div "ResiDesk escalation to site team -> Risk Level: Low risk Topics: Inquiry - Rese…" at bounding box center [859, 267] width 592 height 70
click at [453, 508] on textarea "Hi {{first_name}}, I understand you're waiting for an update on reserved parkin…" at bounding box center [756, 529] width 610 height 61
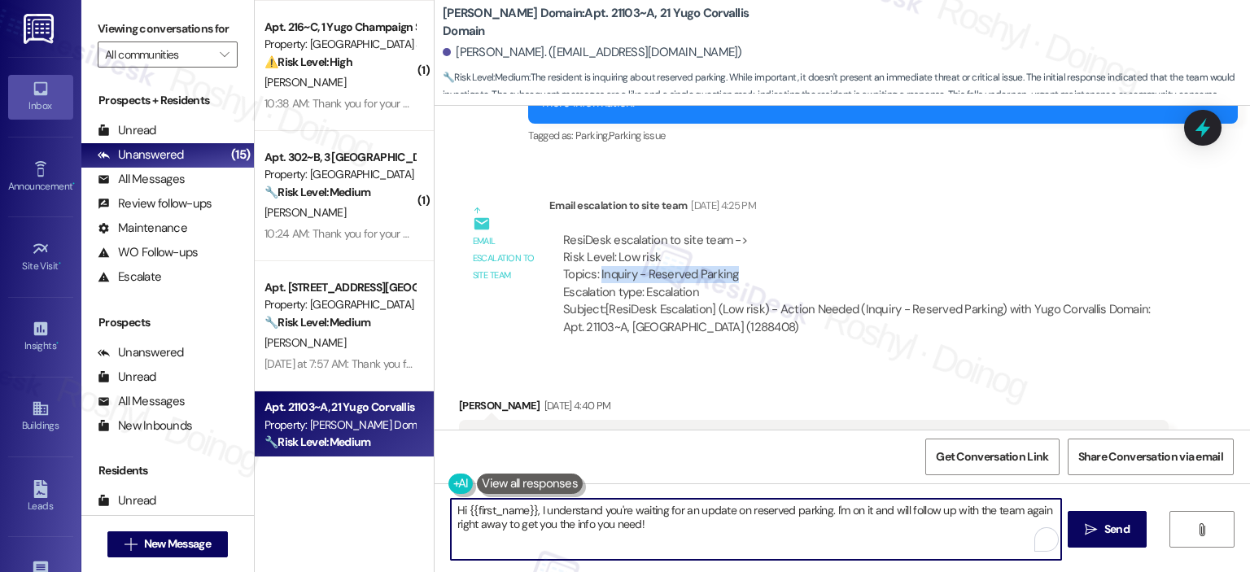
click at [453, 509] on textarea "Hi {{first_name}}, I understand you're waiting for an update on reserved parkin…" at bounding box center [756, 529] width 610 height 61
click at [729, 530] on textarea "Good morning {{first_name}}, I understand you're waiting for an update on reser…" at bounding box center [756, 529] width 610 height 61
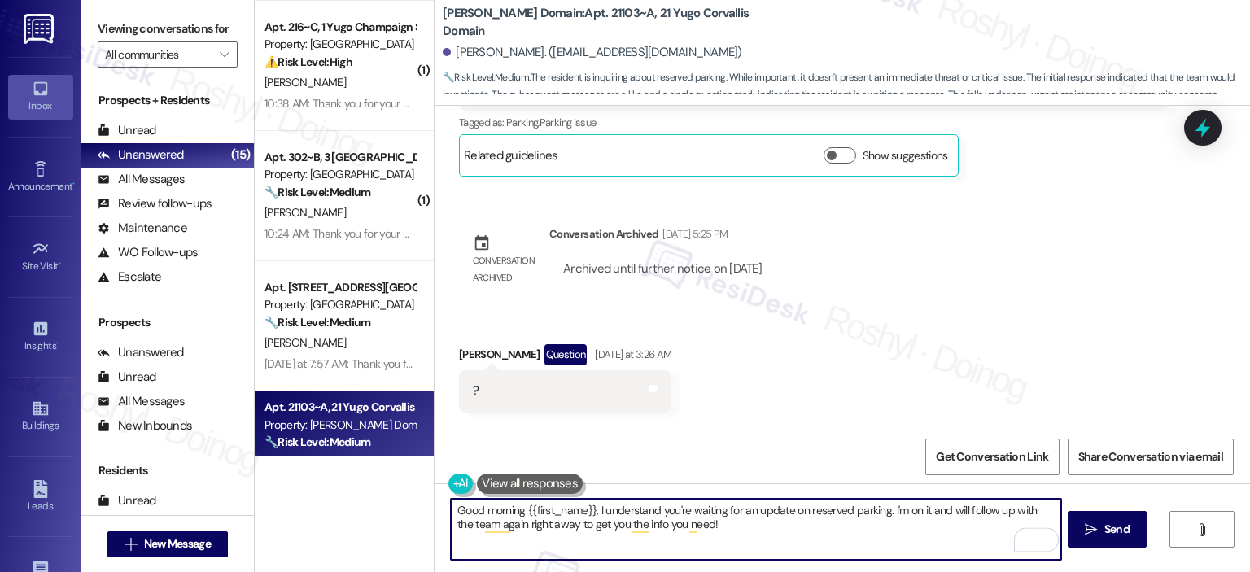
scroll to position [4003, 0]
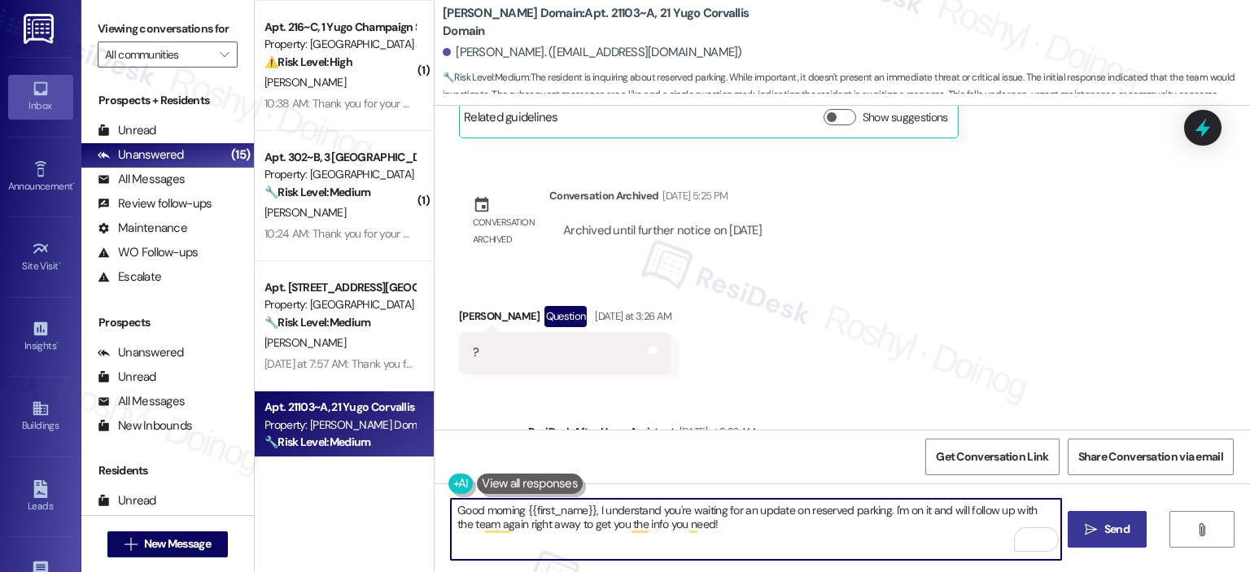
type textarea "Good morning {{first_name}}, I understand you're waiting for an update on reser…"
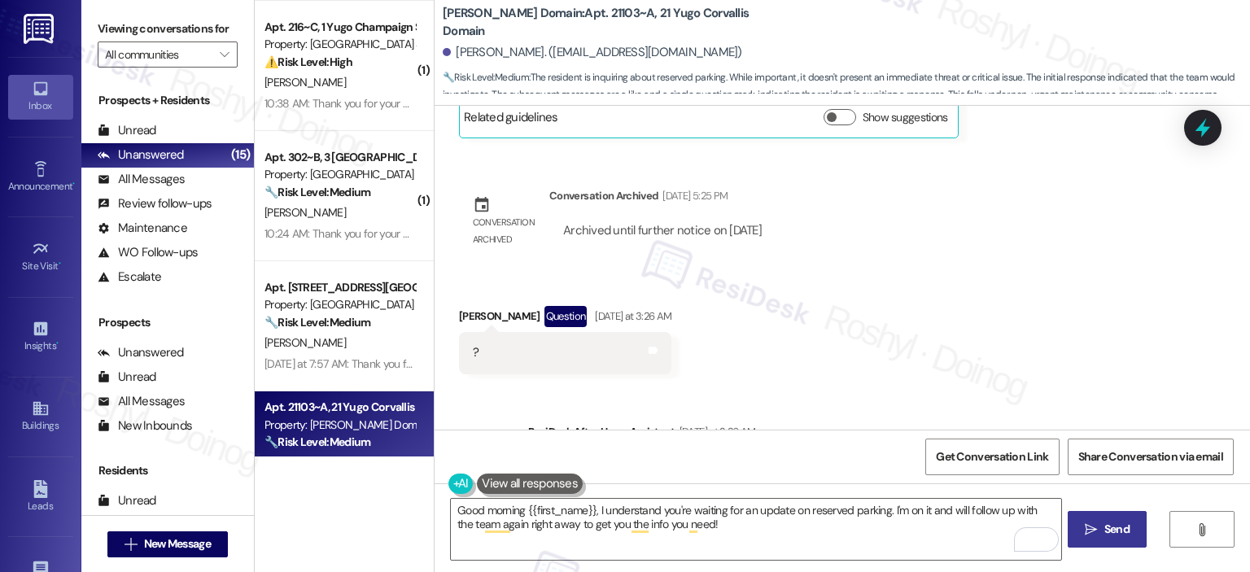
click at [1102, 520] on button " Send" at bounding box center [1107, 529] width 79 height 37
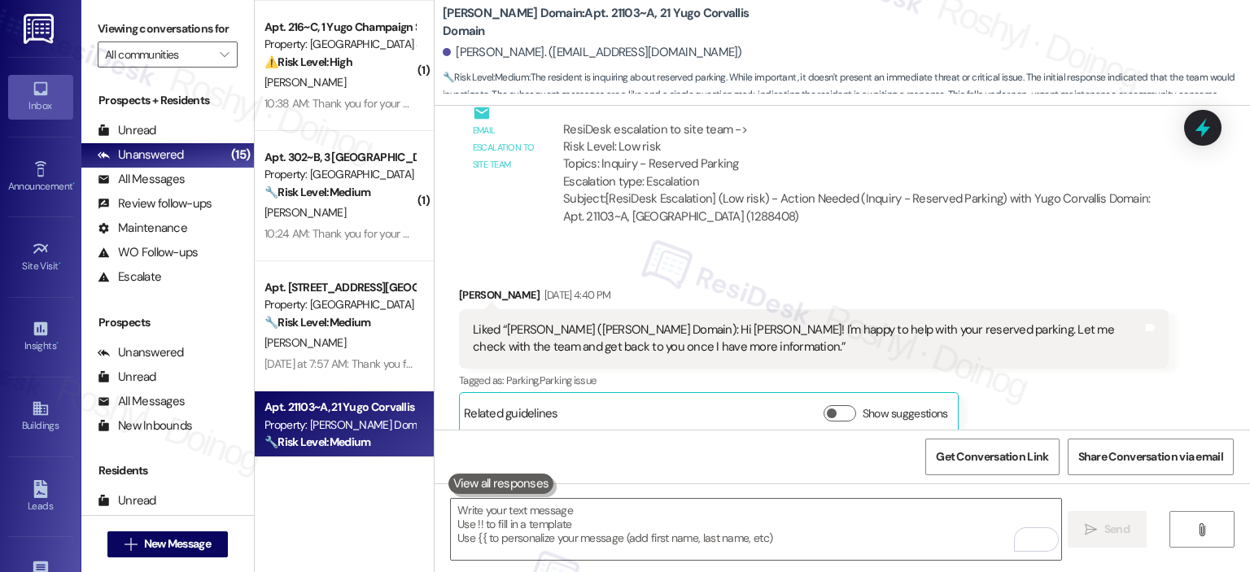
scroll to position [3698, 0]
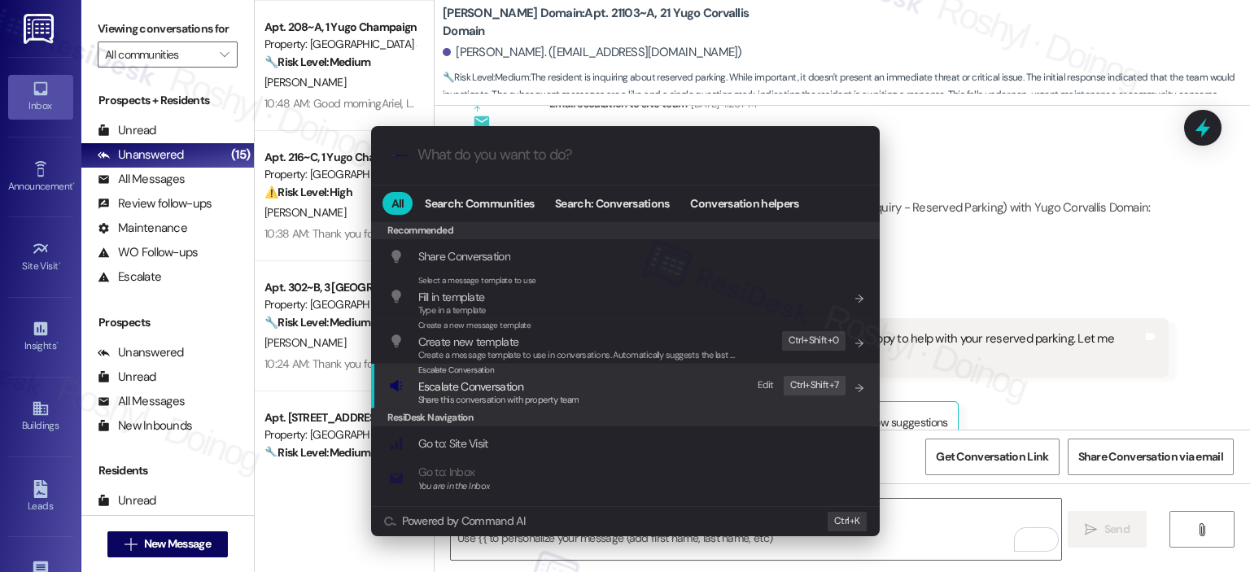
click at [495, 396] on span "Share this conversation with property team" at bounding box center [498, 399] width 161 height 11
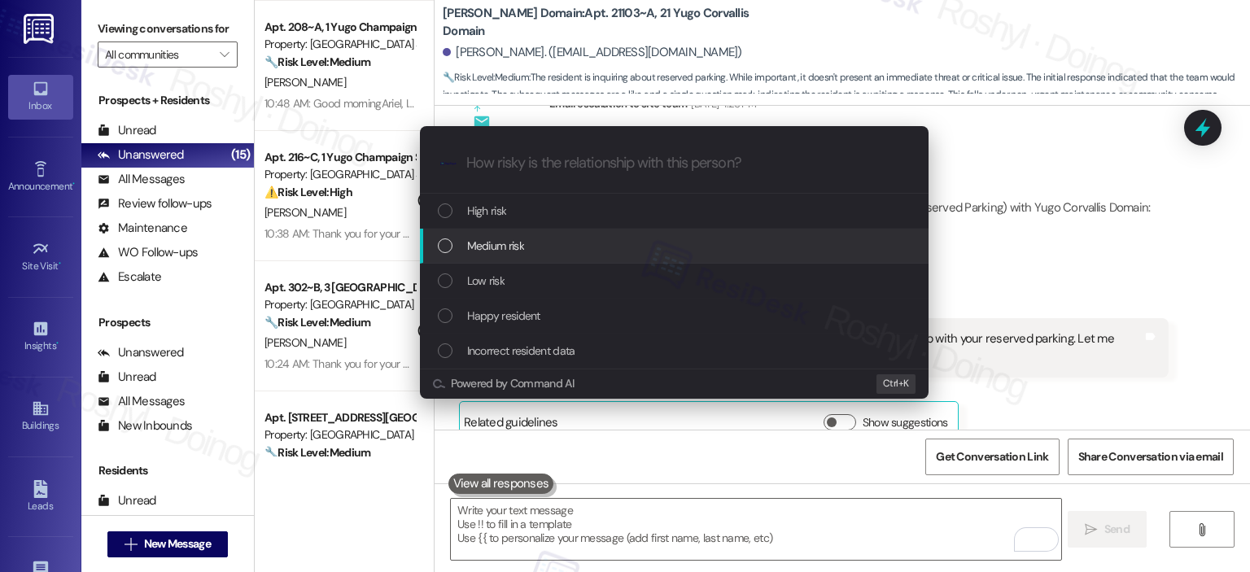
click at [527, 252] on div "Medium risk" at bounding box center [676, 246] width 476 height 18
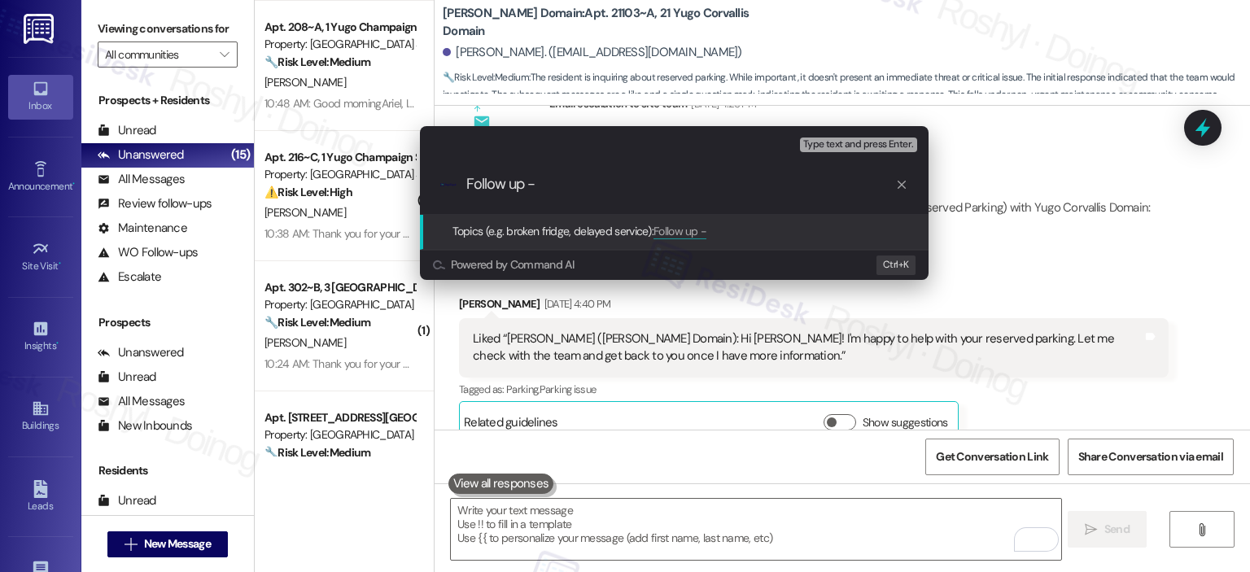
paste input "Inquiry - Reserved Parking"
click at [534, 186] on input "Follow up - Inquiry - Reserved Parking" at bounding box center [680, 184] width 429 height 17
type input "Follow up Inquiry - Reserved Parking"
click at [852, 145] on span "Type text and press Enter." at bounding box center [858, 144] width 110 height 11
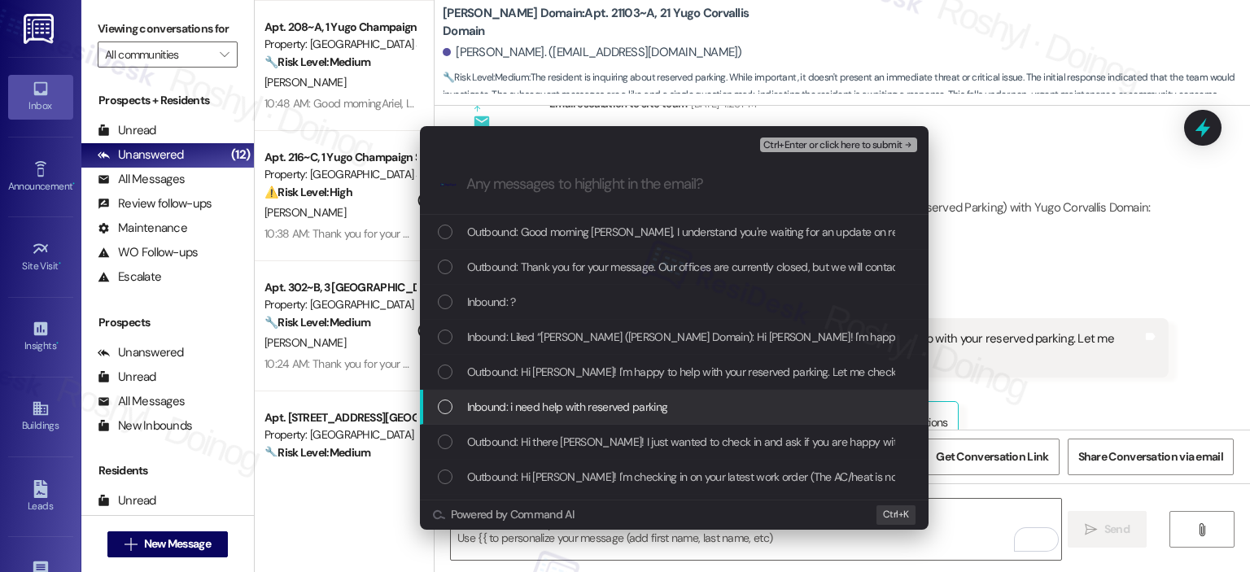
click at [545, 413] on span "Inbound: i need help with reserved parking" at bounding box center [567, 407] width 201 height 18
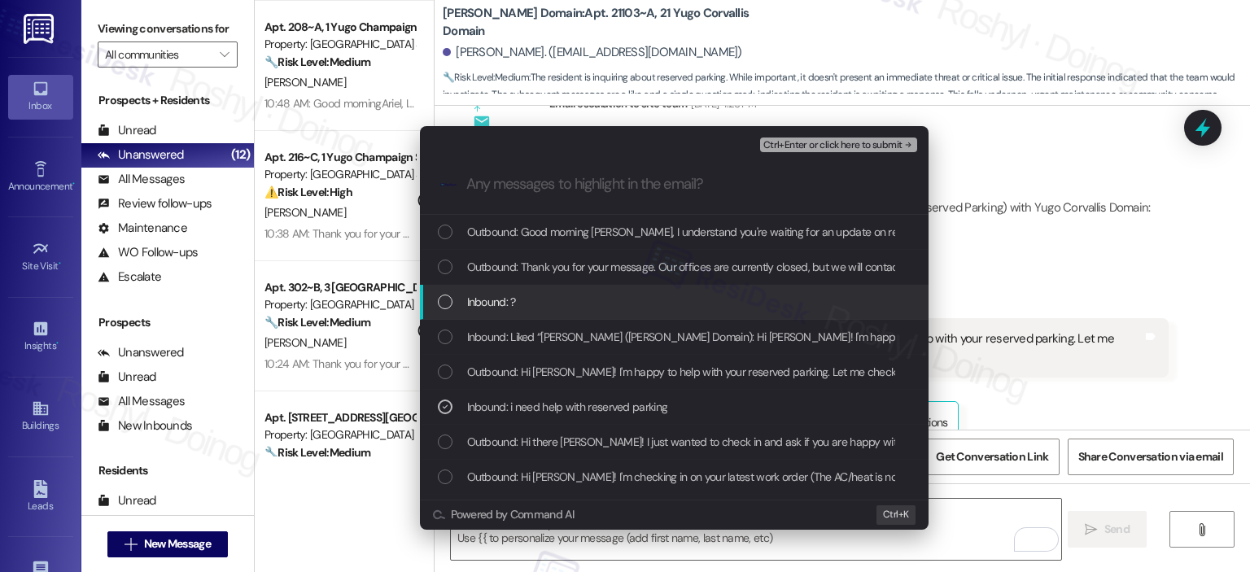
click at [654, 302] on div "Inbound: ?" at bounding box center [676, 302] width 476 height 18
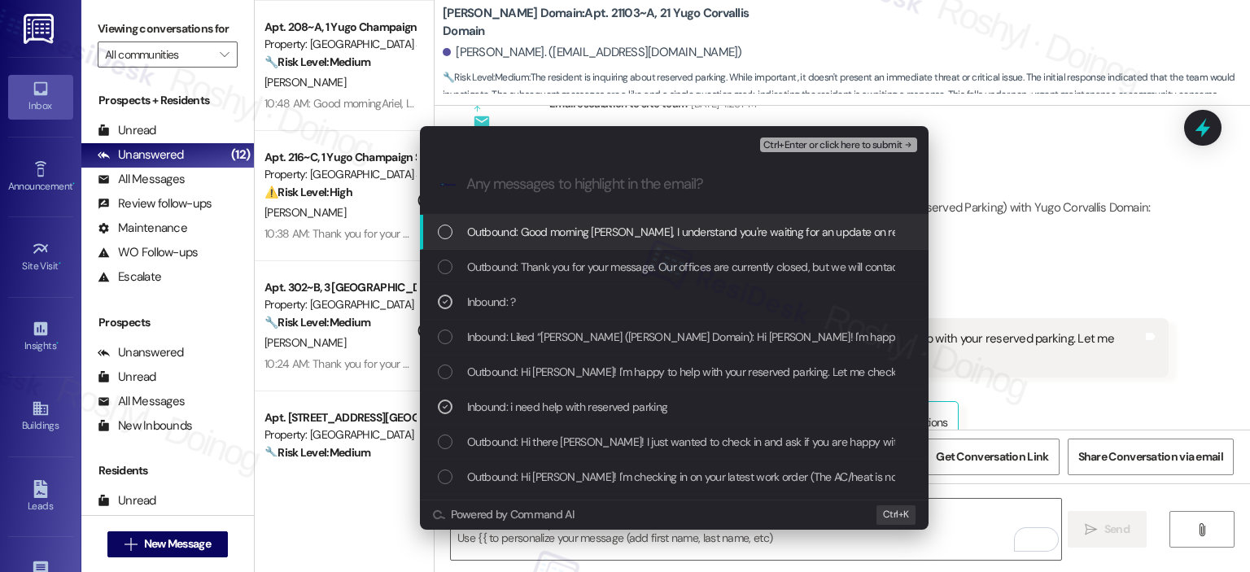
click at [834, 142] on span "Ctrl+Enter or click here to submit" at bounding box center [833, 145] width 139 height 11
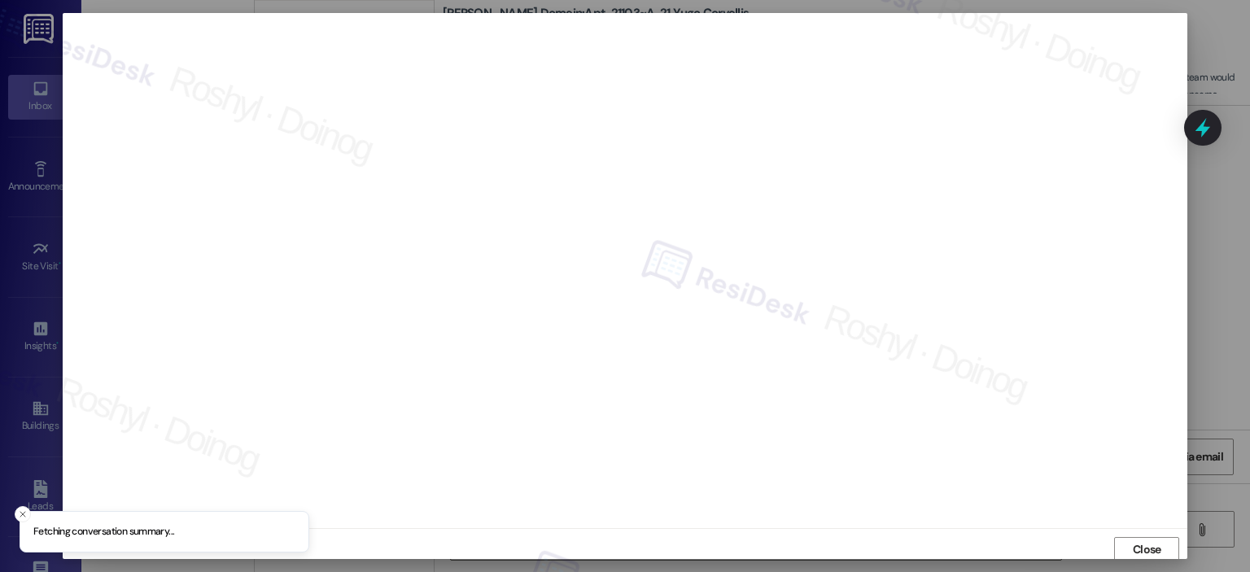
scroll to position [3, 0]
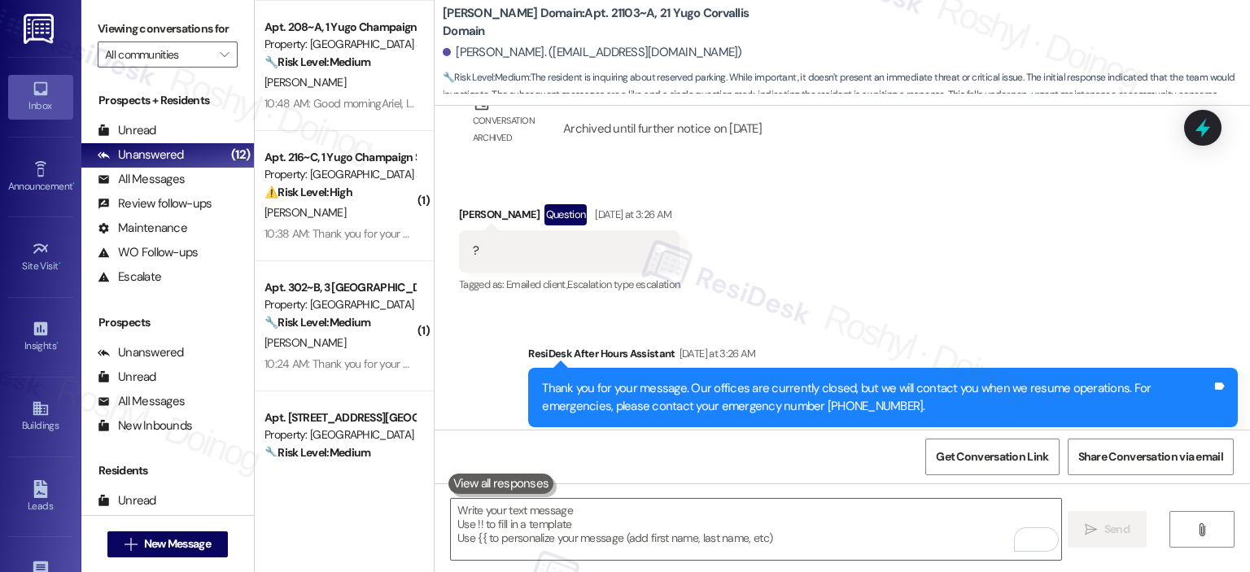
scroll to position [4425, 0]
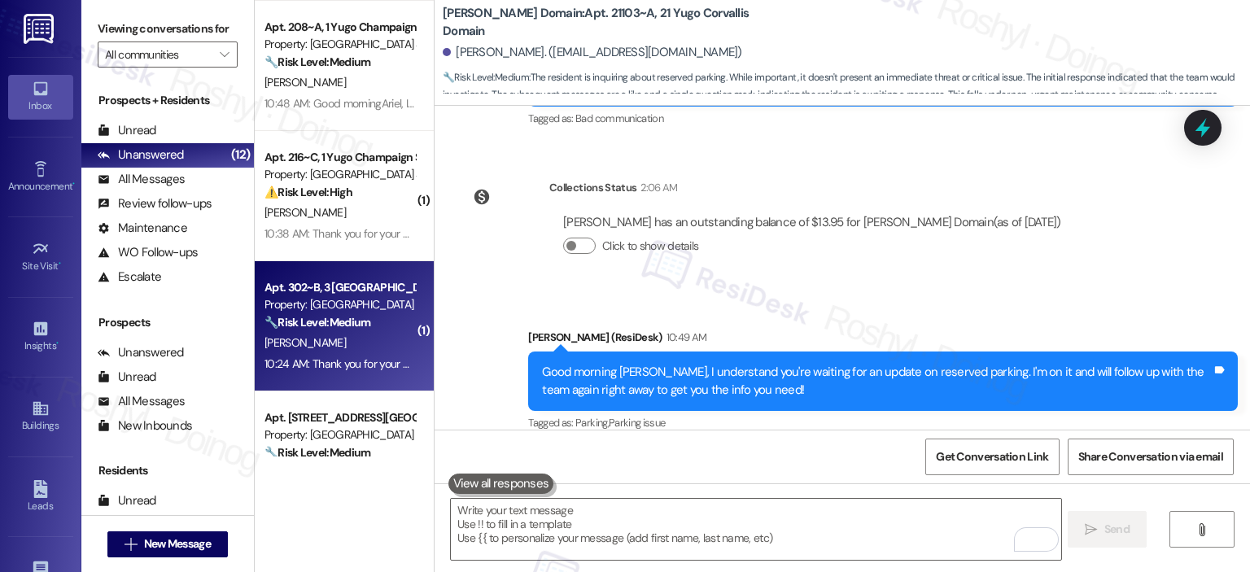
click at [354, 344] on div "[PERSON_NAME]" at bounding box center [340, 343] width 154 height 20
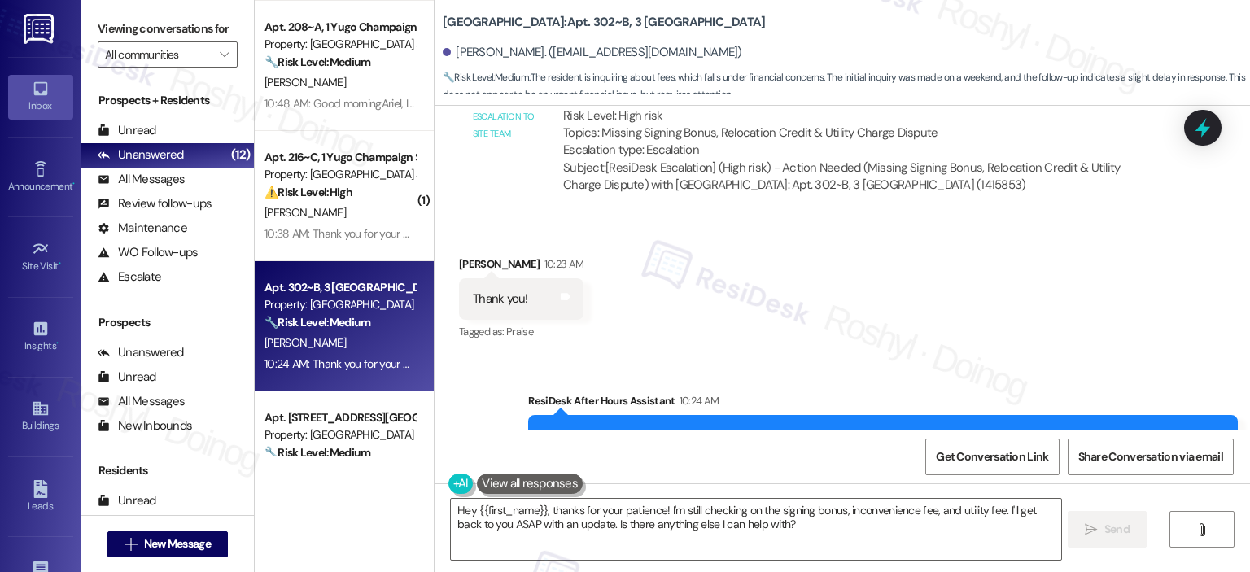
scroll to position [4378, 0]
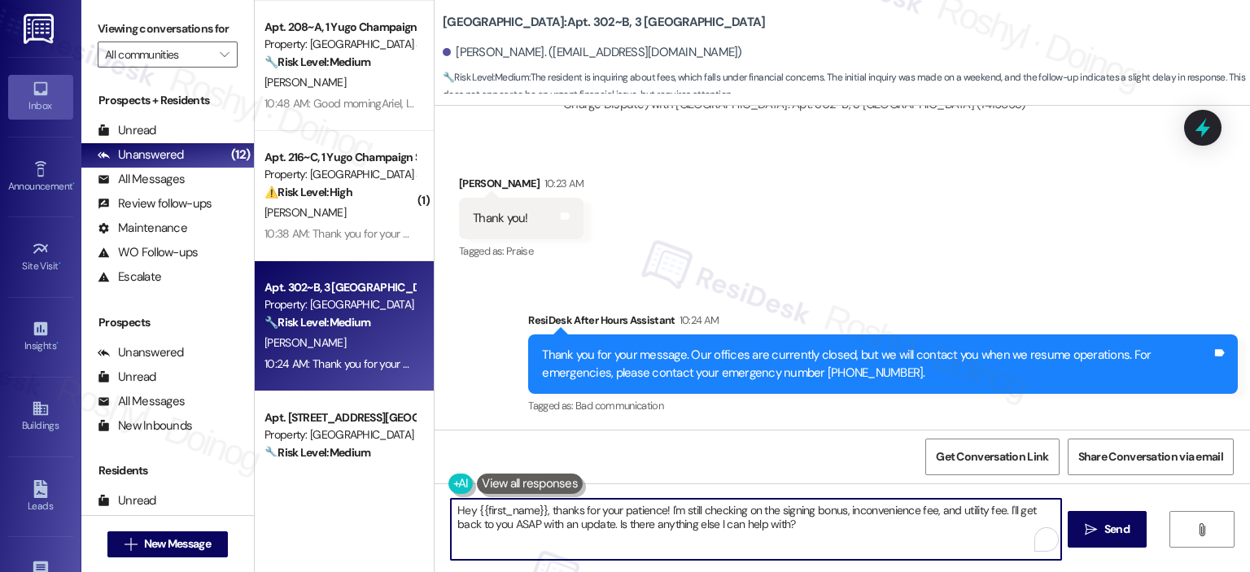
drag, startPoint x: 795, startPoint y: 528, endPoint x: 432, endPoint y: 499, distance: 363.5
click at [442, 499] on div "Hey {{first_name}}, thanks for your patience! I'm still checking on the signing…" at bounding box center [747, 529] width 611 height 63
click at [646, 551] on textarea "Hey {{first_name}}, thanks for your patience! I'm still checking on the signing…" at bounding box center [756, 529] width 610 height 61
drag, startPoint x: 778, startPoint y: 530, endPoint x: 428, endPoint y: 477, distance: 354.0
click at [435, 477] on div "Lease started [DATE] 8:00 PM Survey, sent via SMS Residesk Automated Survey [DA…" at bounding box center [843, 392] width 816 height 572
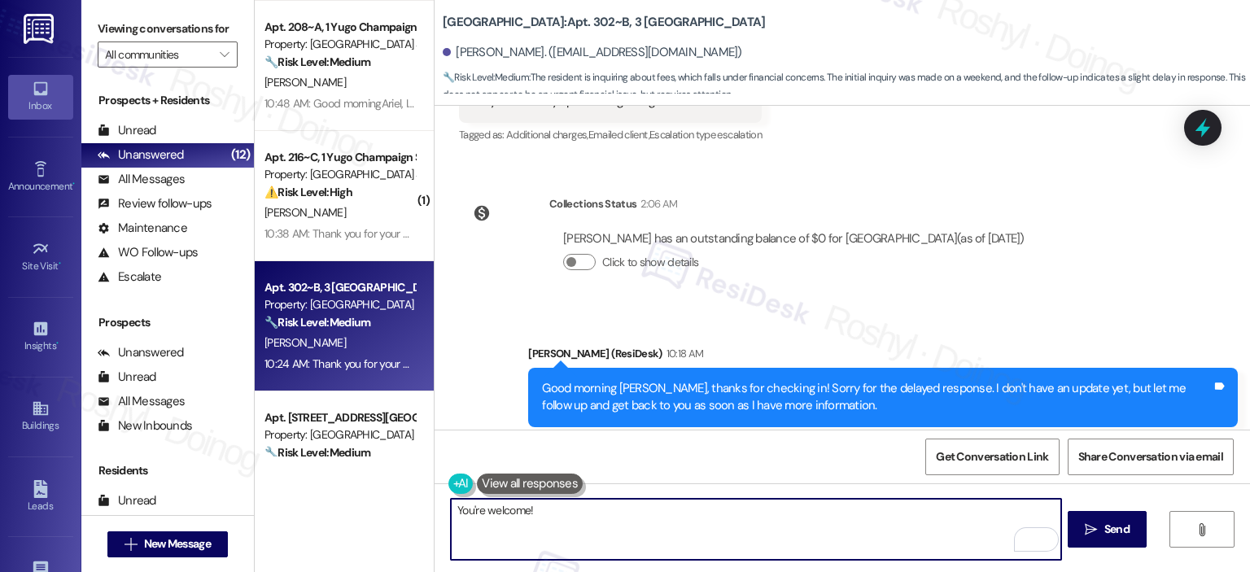
scroll to position [3808, 0]
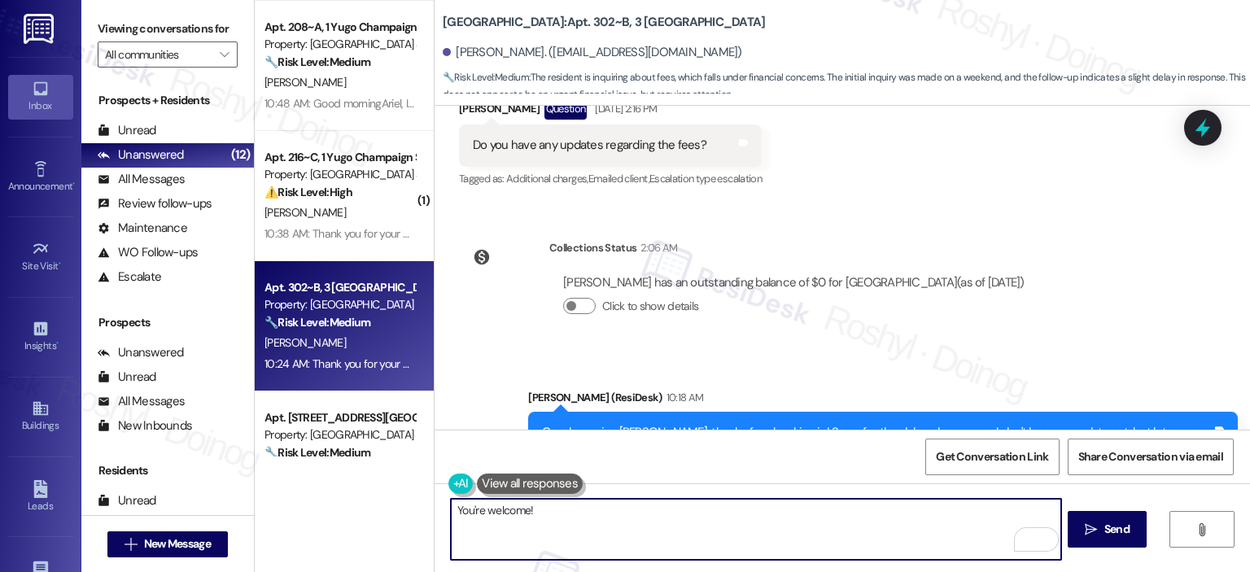
paste textarea "In the meantime, if there's anything else I can assist you with, let me know."
type textarea "You're welcome! In the meantime, if there's anything else I can assist you with…"
click at [1105, 537] on span "Send" at bounding box center [1117, 529] width 25 height 17
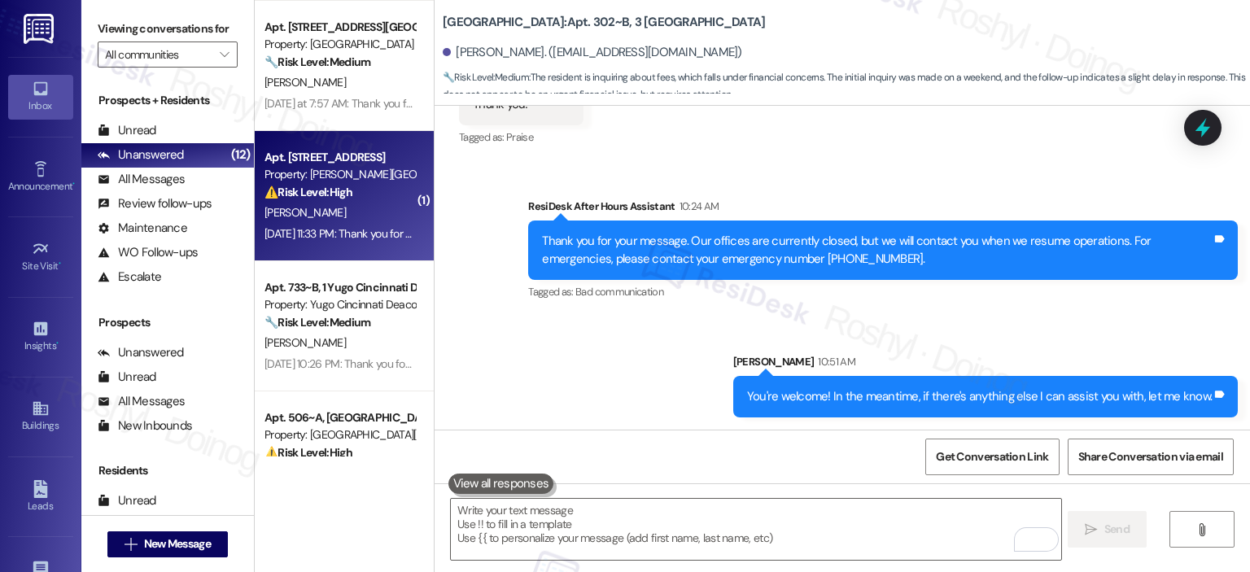
scroll to position [569, 0]
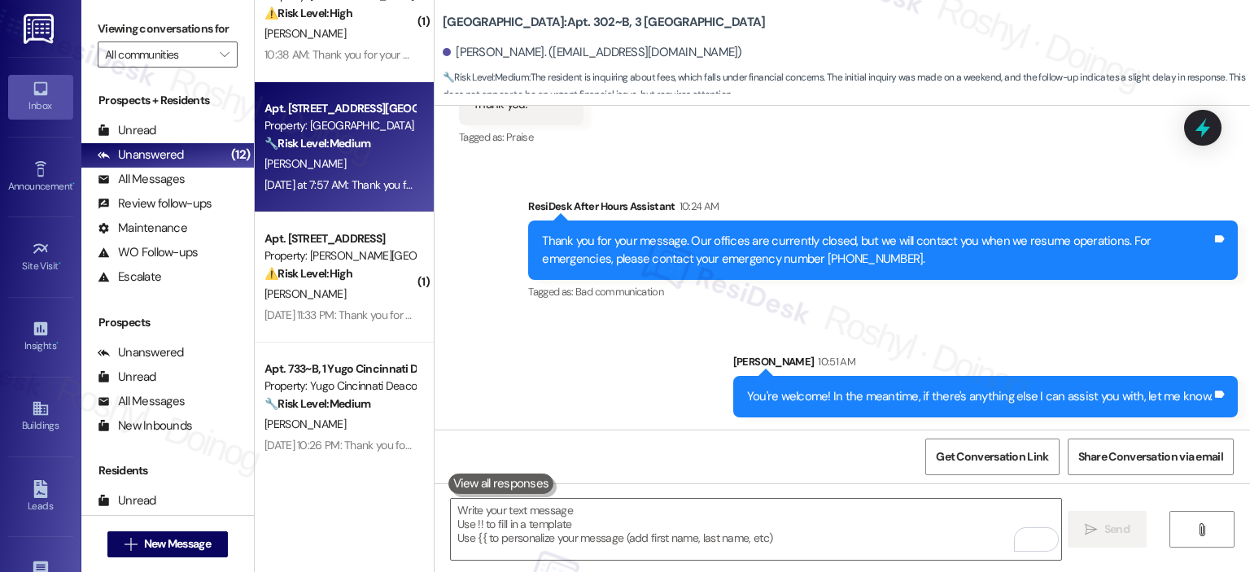
click at [350, 182] on div "[DATE] at 7:57 AM: Thank you for your message. Our offices are currently closed…" at bounding box center [752, 184] width 975 height 15
type textarea "Fetching suggested responses. Please feel free to read through the conversation…"
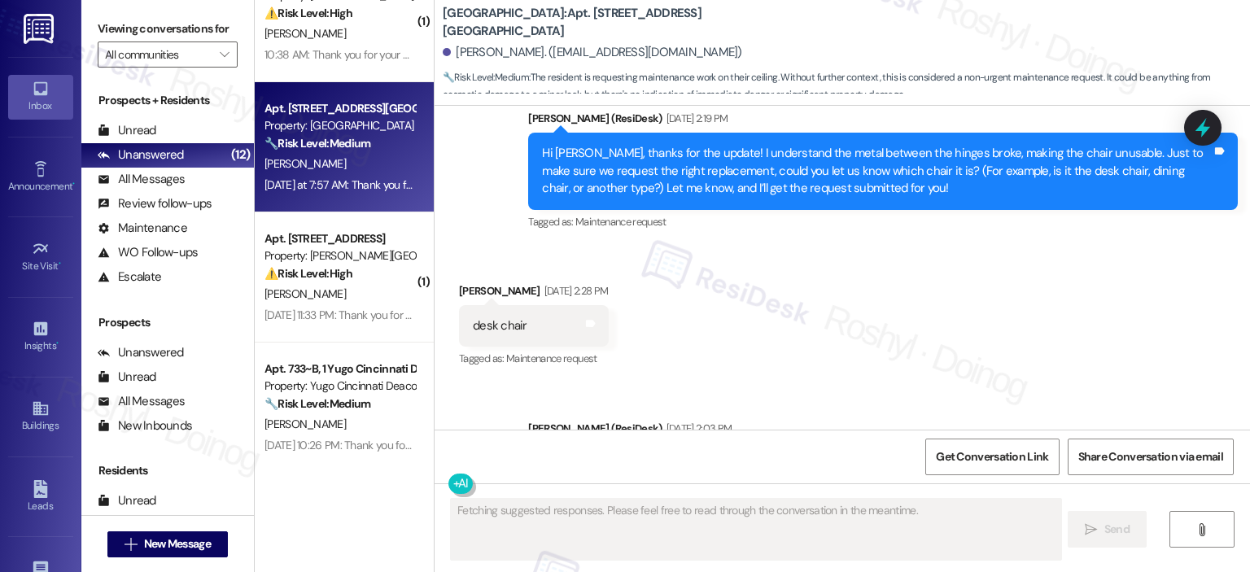
type textarea "Fetching suggested responses. Please feel free to read through the conversation…"
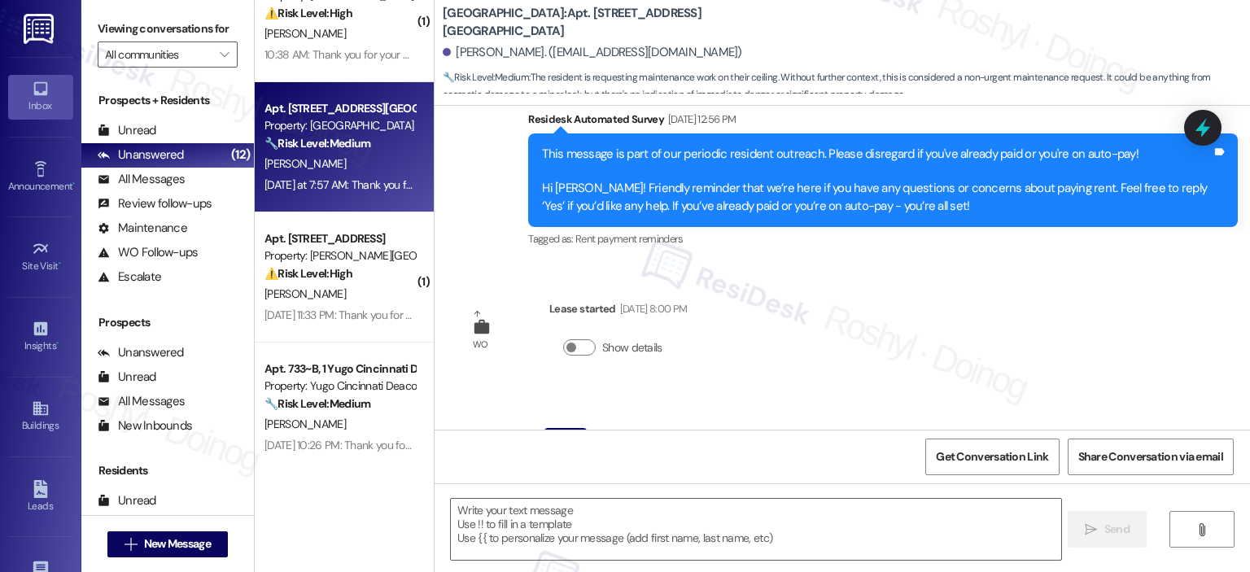
scroll to position [5084, 0]
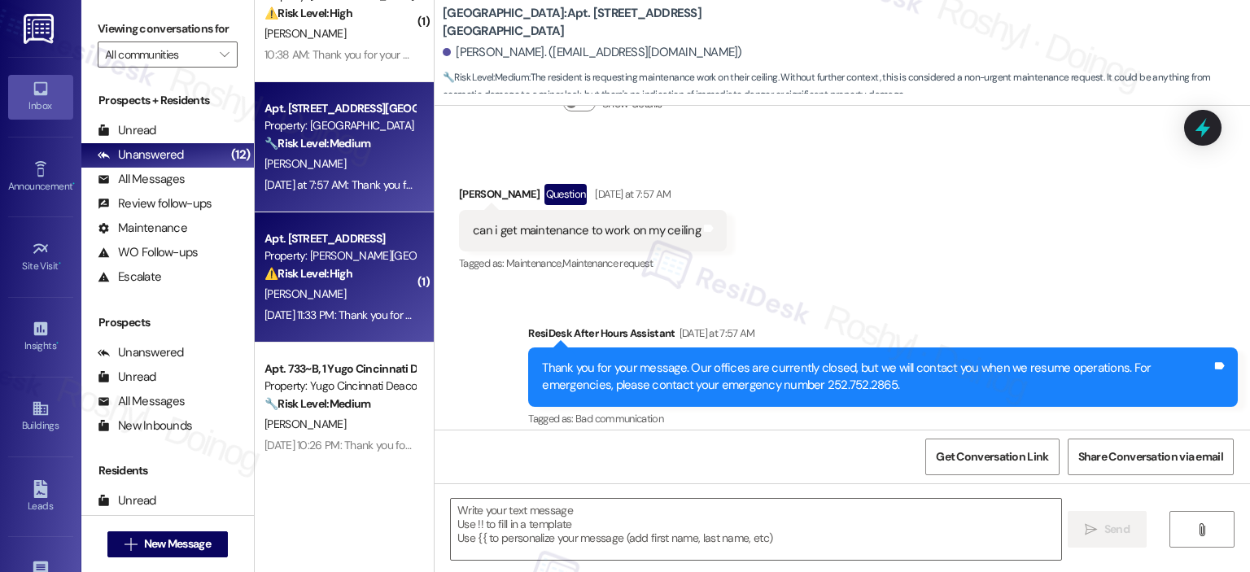
drag, startPoint x: 681, startPoint y: 230, endPoint x: 387, endPoint y: 223, distance: 294.8
click at [387, 223] on div "( 1 ) Apt. 207~B, 1 Yugo Champaign South 3rd Lofts Property: [GEOGRAPHIC_DATA] …" at bounding box center [753, 286] width 996 height 572
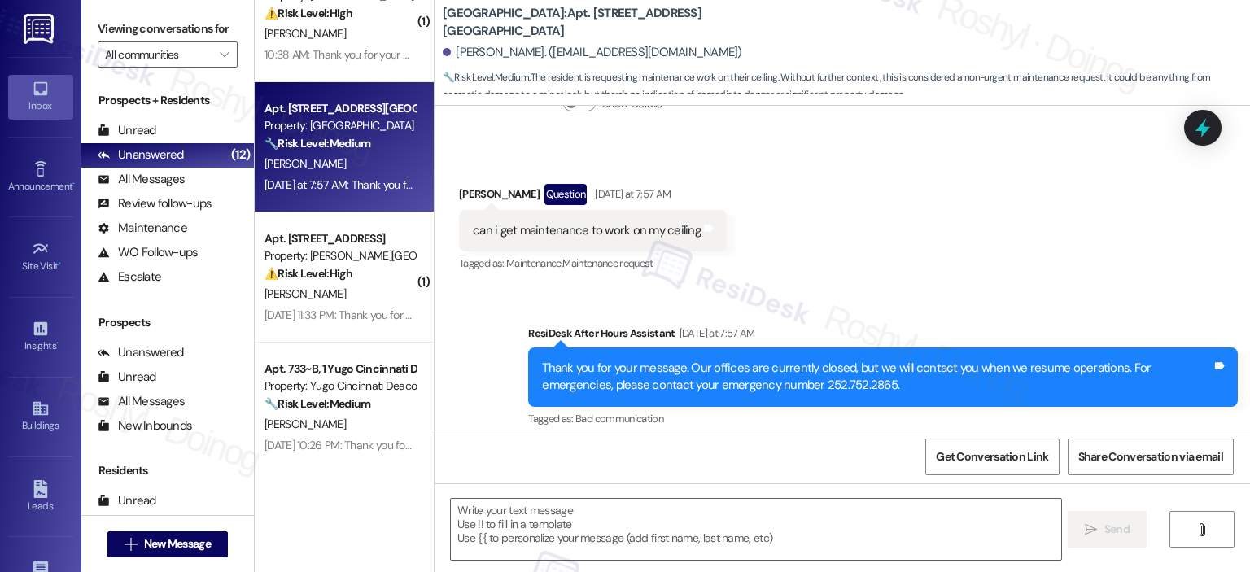
click at [473, 233] on div "can i get maintenance to work on my ceiling" at bounding box center [587, 230] width 228 height 17
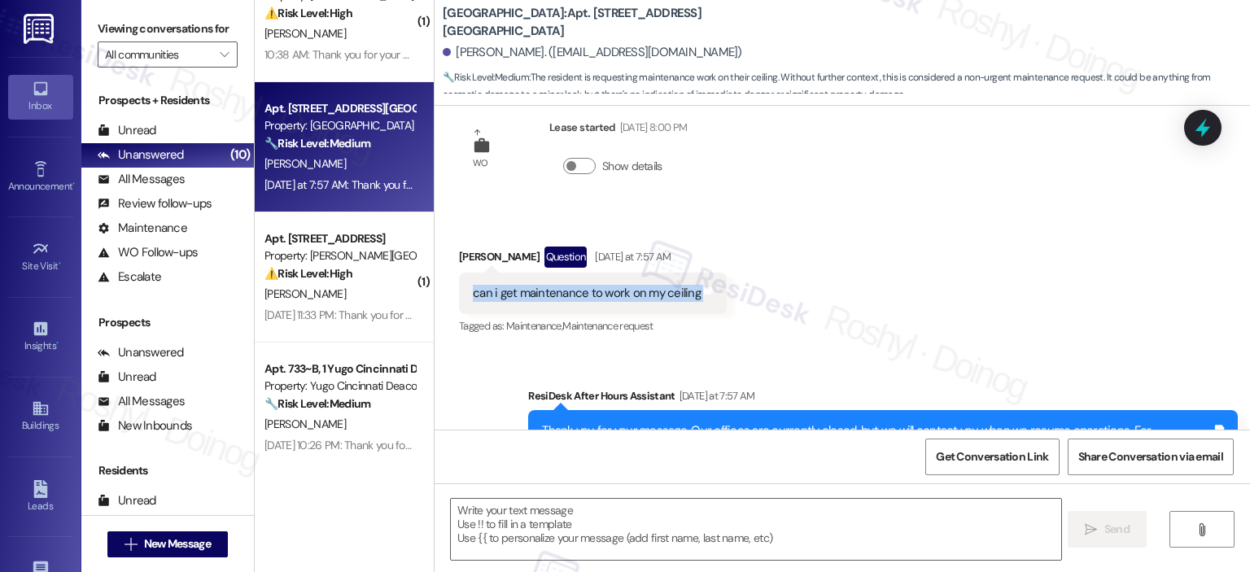
scroll to position [5003, 0]
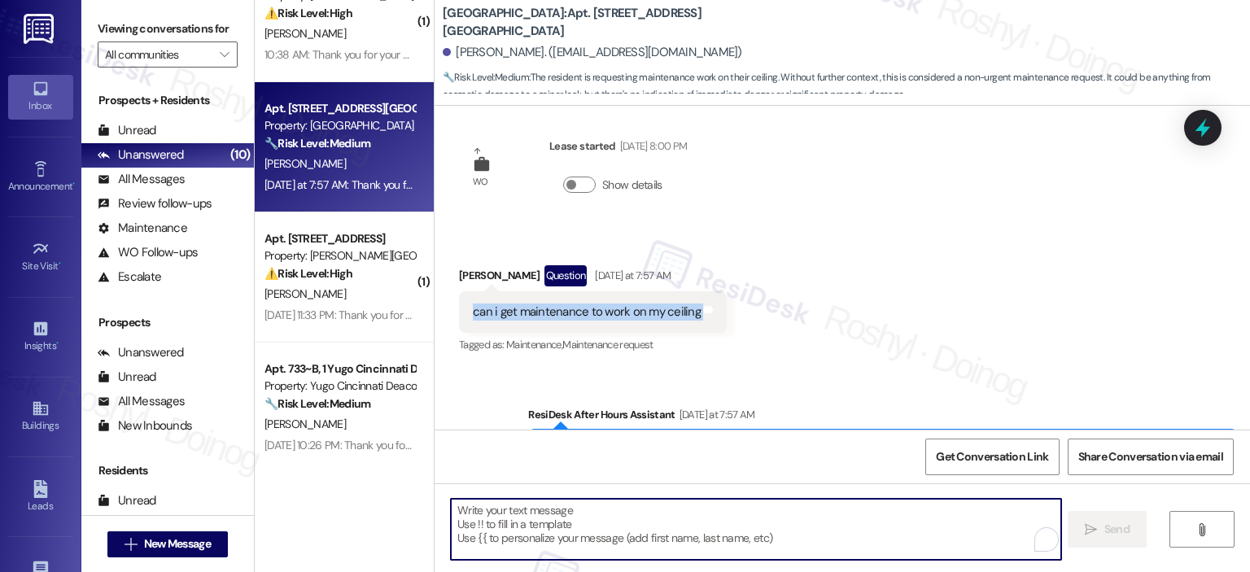
click at [503, 510] on textarea "To enrich screen reader interactions, please activate Accessibility in Grammarl…" at bounding box center [756, 529] width 610 height 61
paste textarea "Hi! Thanks for reaching out. I can help by submitting a work order for your cei…"
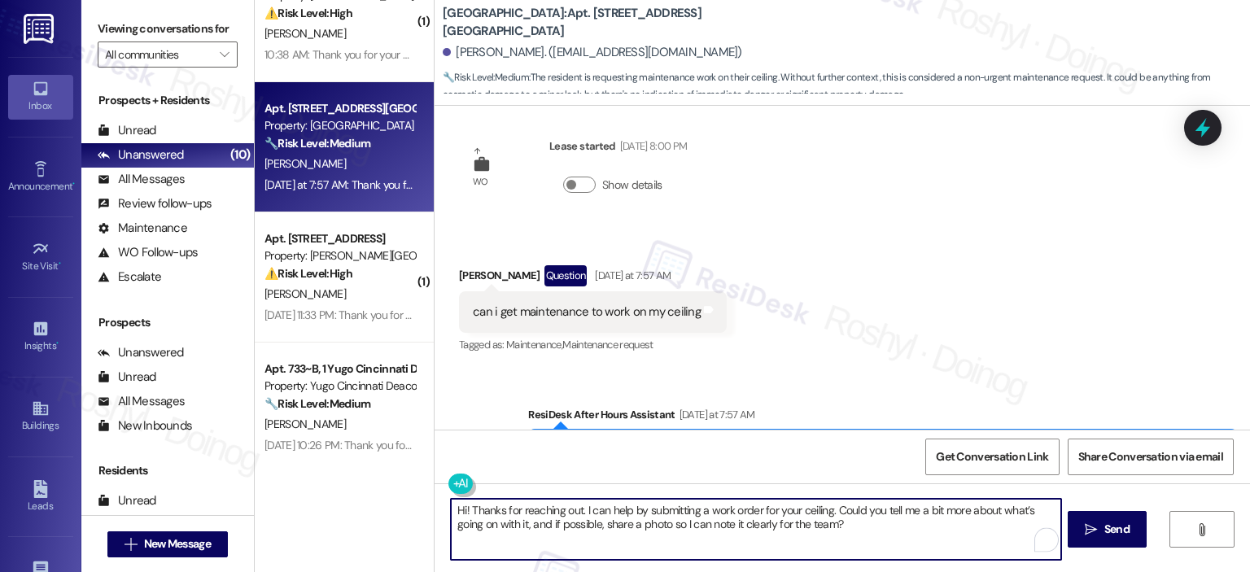
click at [451, 512] on textarea "Hi! Thanks for reaching out. I can help by submitting a work order for your cei…" at bounding box center [756, 529] width 610 height 61
click at [524, 513] on textarea "Good morning [PERSON_NAME]! Thanks for reaching out. I can help by submitting a…" at bounding box center [756, 529] width 610 height 61
click at [544, 510] on textarea "Good morning, [PERSON_NAME]! Thanks for reaching out. I can help by submitting …" at bounding box center [756, 529] width 610 height 61
click at [645, 506] on textarea "Good morning, [PERSON_NAME]! Apologies for the delayed response and Thanks for …" at bounding box center [756, 529] width 610 height 61
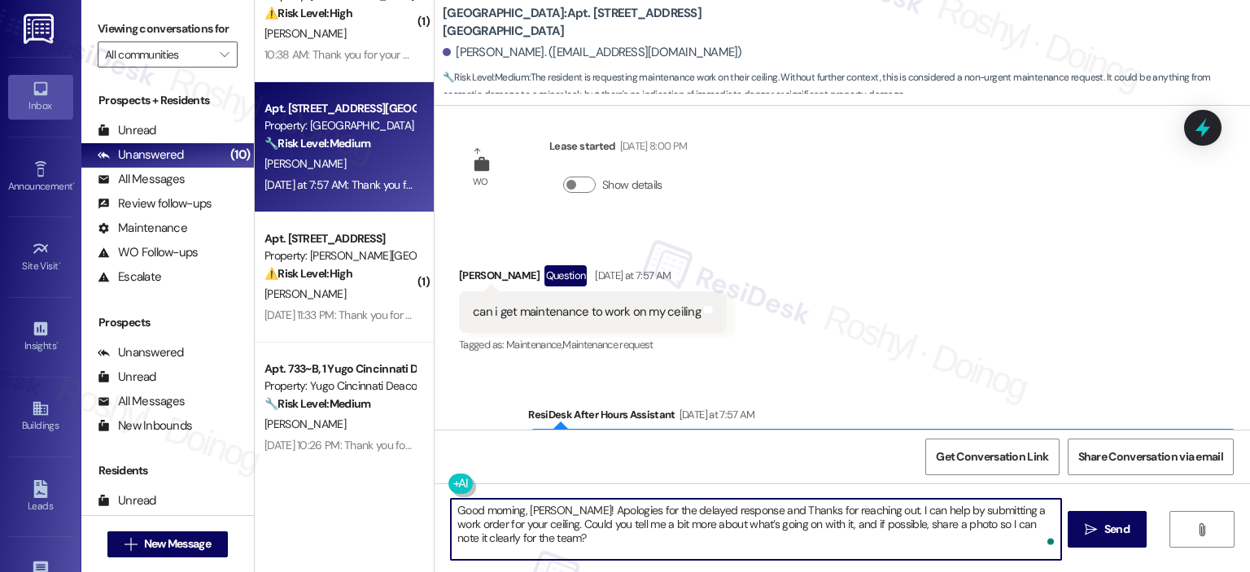
click at [709, 542] on textarea "Good morning, [PERSON_NAME]! Apologies for the delayed response and Thanks for …" at bounding box center [756, 529] width 610 height 61
click at [723, 516] on textarea "Good morning, [PERSON_NAME]! Apologies for the delayed response and Thanks for …" at bounding box center [756, 529] width 610 height 61
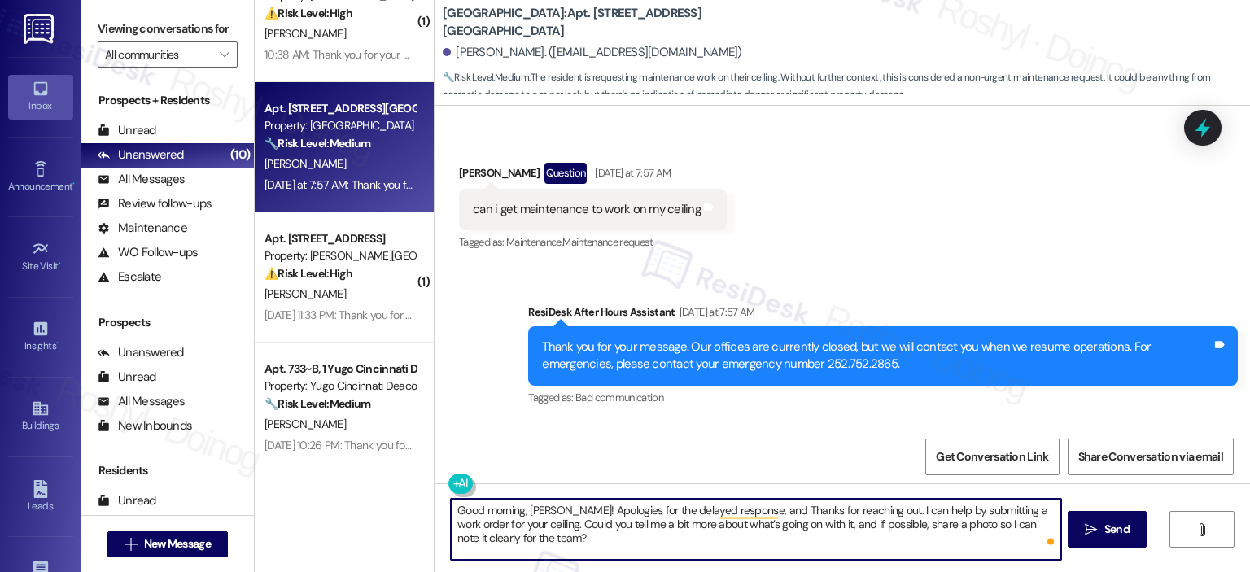
scroll to position [5247, 0]
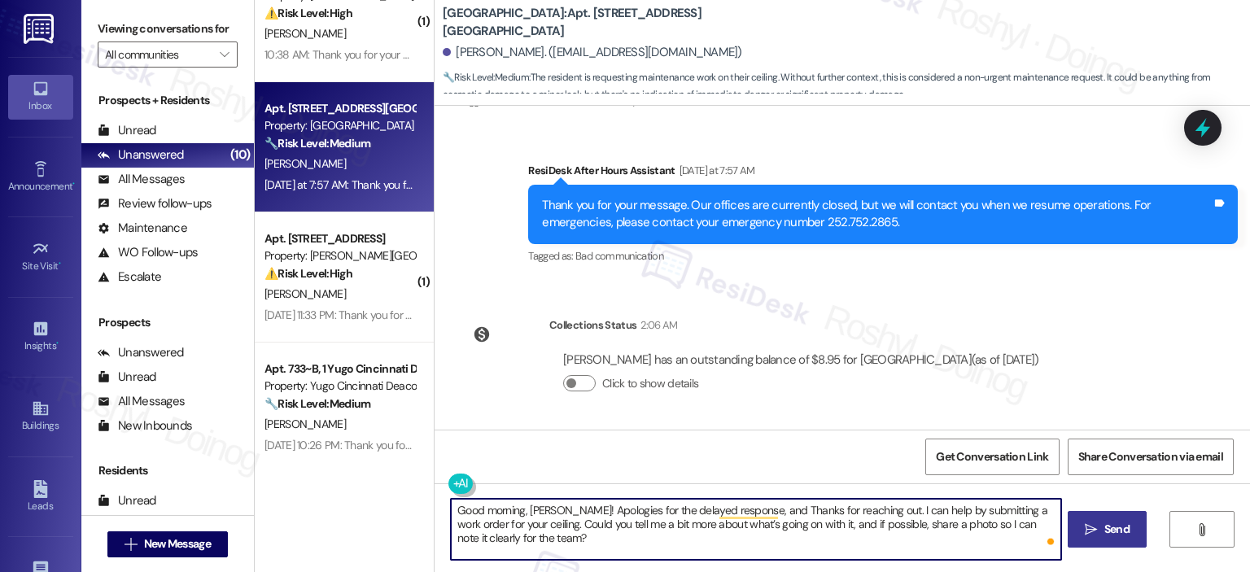
type textarea "Good morning, [PERSON_NAME]! Apologies for the delayed response, and Thanks for…"
click at [1101, 532] on span "Send" at bounding box center [1117, 529] width 32 height 17
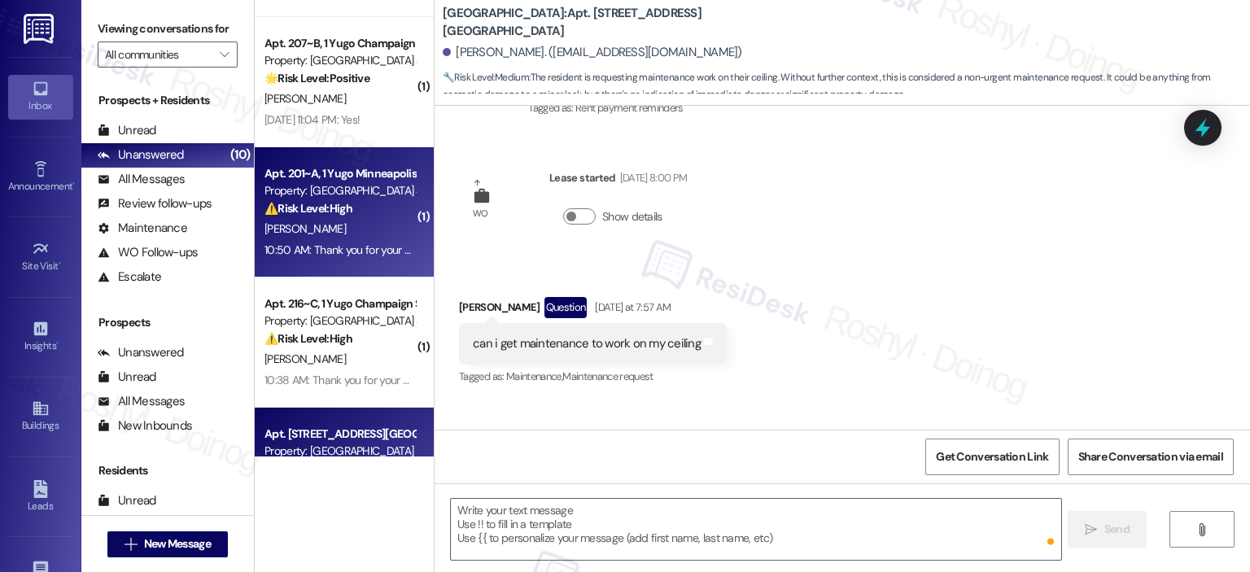
scroll to position [4941, 0]
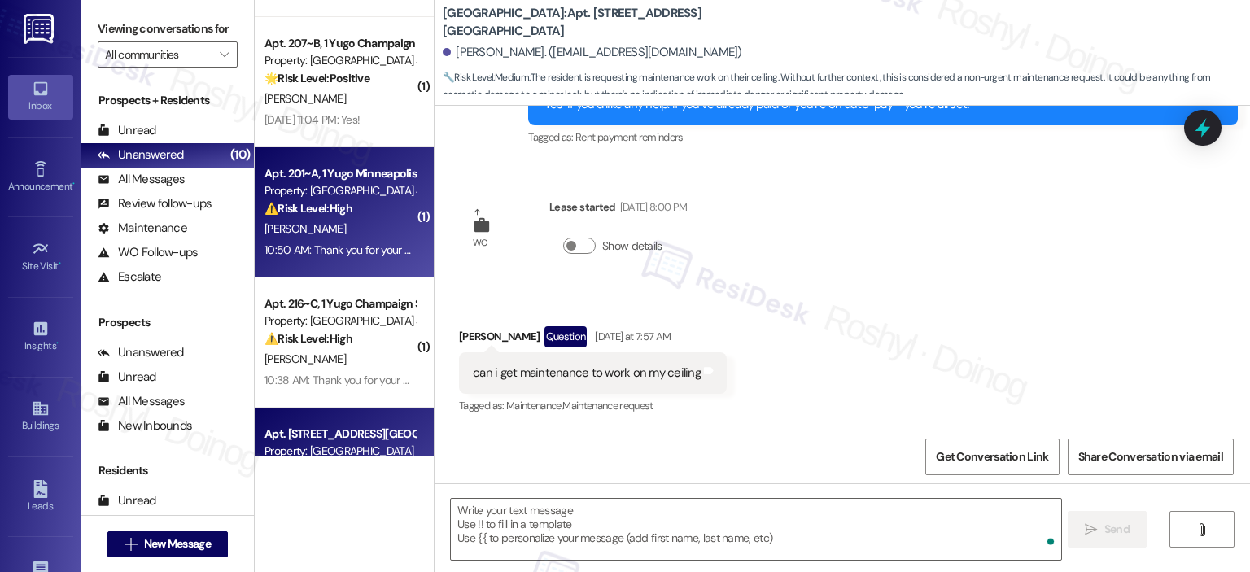
click at [369, 224] on div "[PERSON_NAME]" at bounding box center [340, 229] width 154 height 20
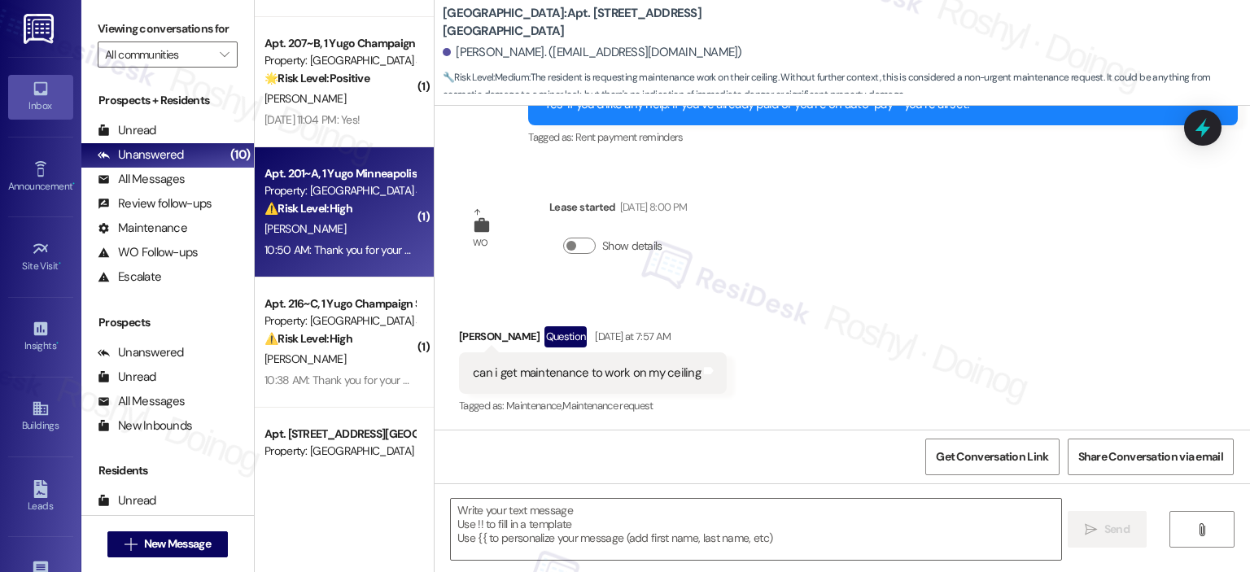
type textarea "Fetching suggested responses. Please feel free to read through the conversation…"
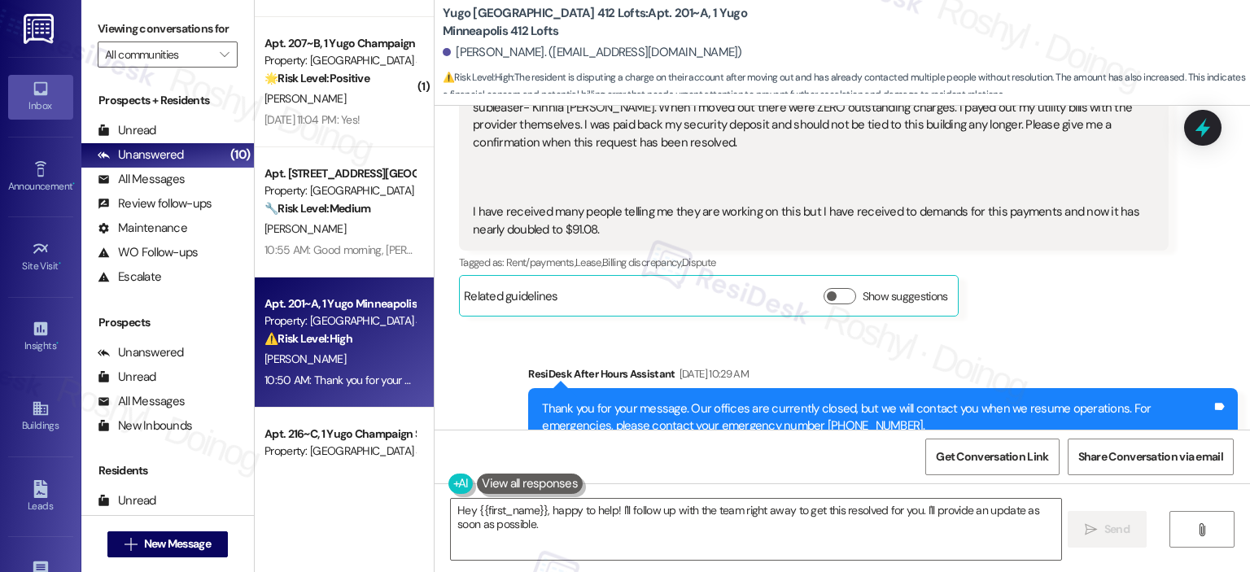
scroll to position [2703, 0]
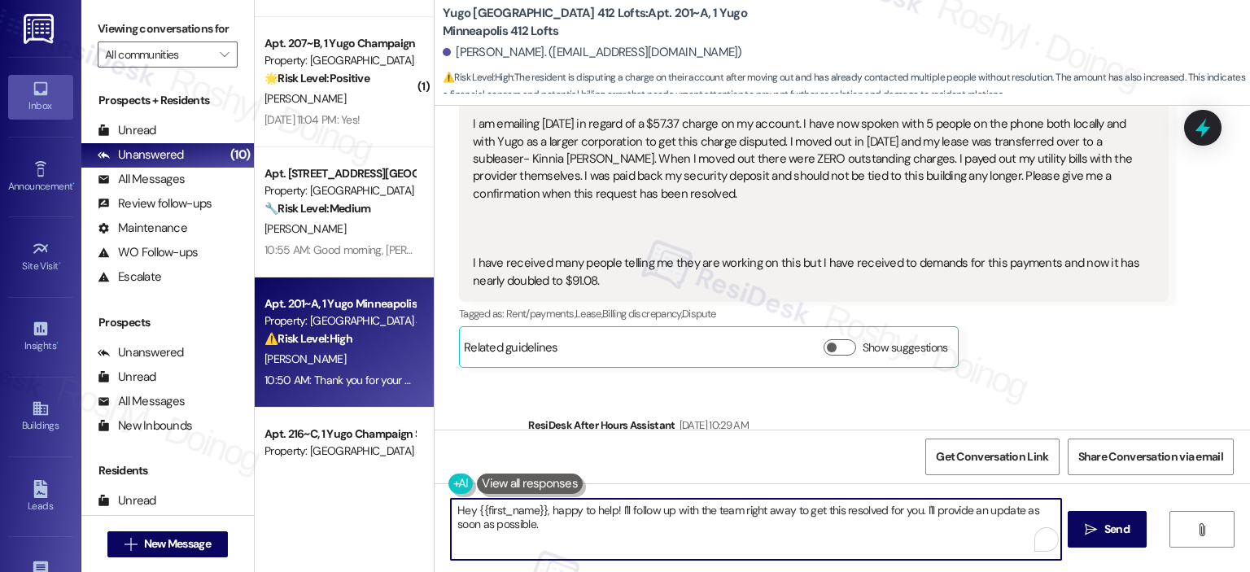
drag, startPoint x: 548, startPoint y: 511, endPoint x: 310, endPoint y: 500, distance: 238.0
click at [310, 500] on div "( 3 ) Apt. B~B, [GEOGRAPHIC_DATA] Property: [GEOGRAPHIC_DATA] ⚠️ Risk Level: Hi…" at bounding box center [753, 286] width 996 height 572
drag, startPoint x: 823, startPoint y: 514, endPoint x: 694, endPoint y: 525, distance: 129.9
click at [694, 525] on textarea "Happy to help! I'll follow up with the team right away to get this resolved for…" at bounding box center [756, 529] width 610 height 61
click at [690, 512] on textarea "Happy to help! I'll follow up with the team right away and I'll provide an upda…" at bounding box center [756, 529] width 610 height 61
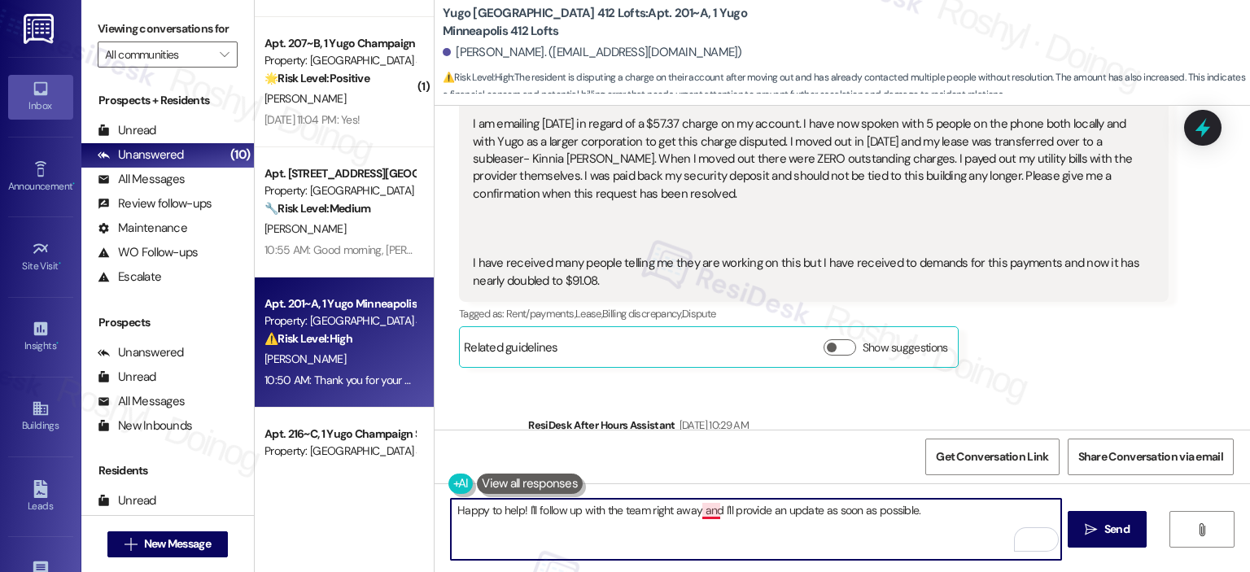
click at [695, 512] on textarea "Happy to help! I'll follow up with the team right away and I'll provide an upda…" at bounding box center [756, 529] width 610 height 61
type textarea "Happy to help! I'll follow up with the team right away, and I'll provide an upd…"
click at [1106, 525] on span "Send" at bounding box center [1117, 529] width 25 height 17
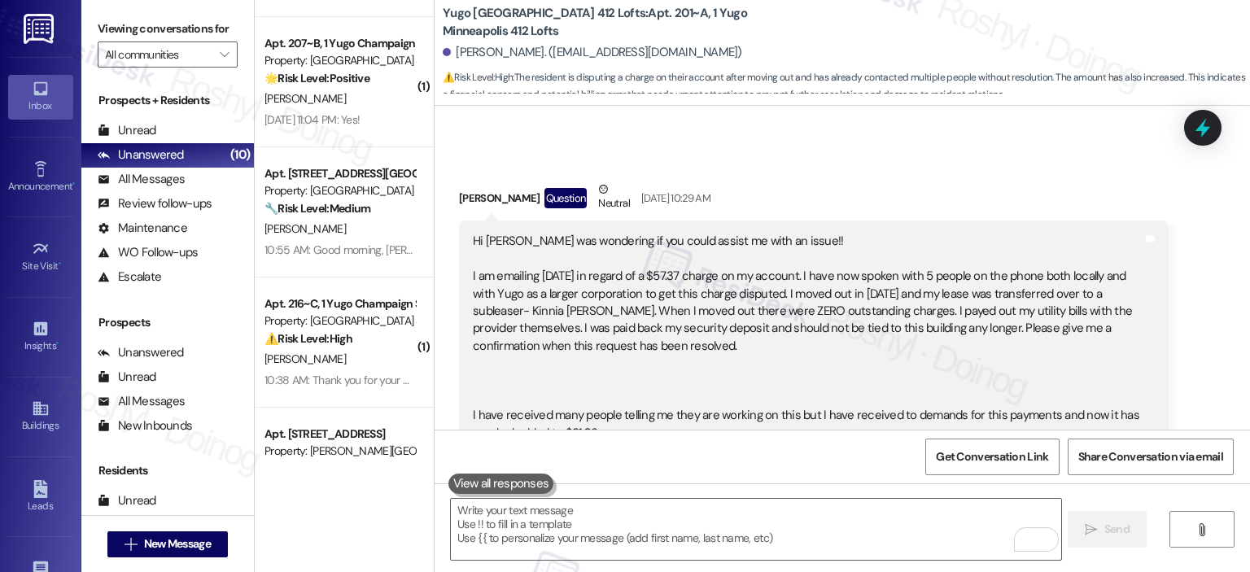
scroll to position [2546, 0]
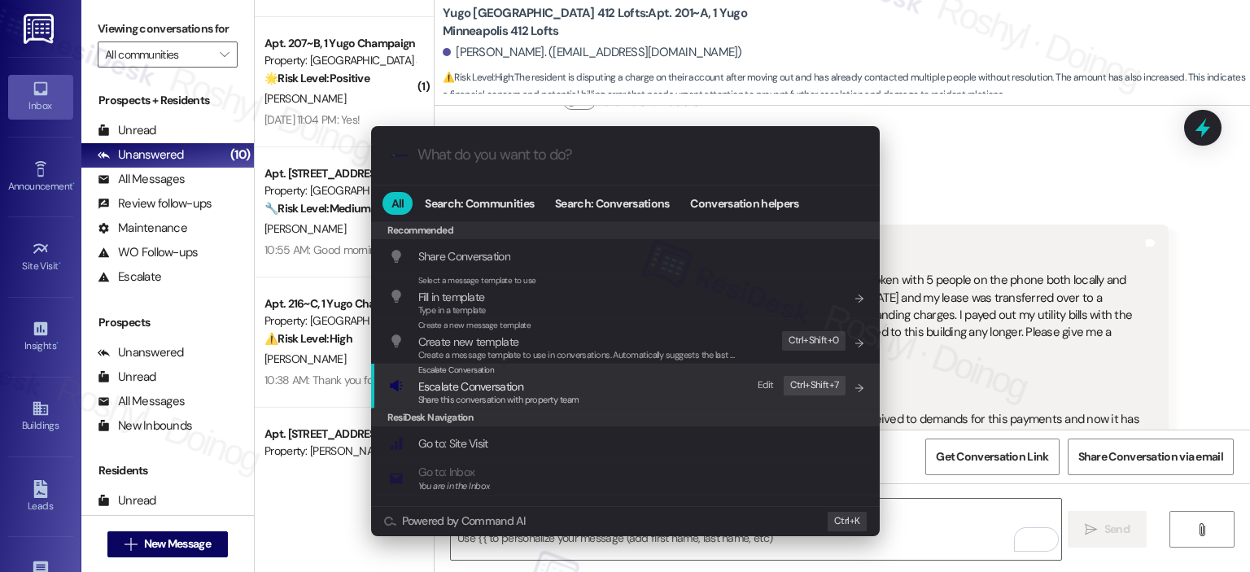
click at [646, 387] on div "Escalate Conversation Escalate Conversation Share this conversation with proper…" at bounding box center [627, 386] width 476 height 44
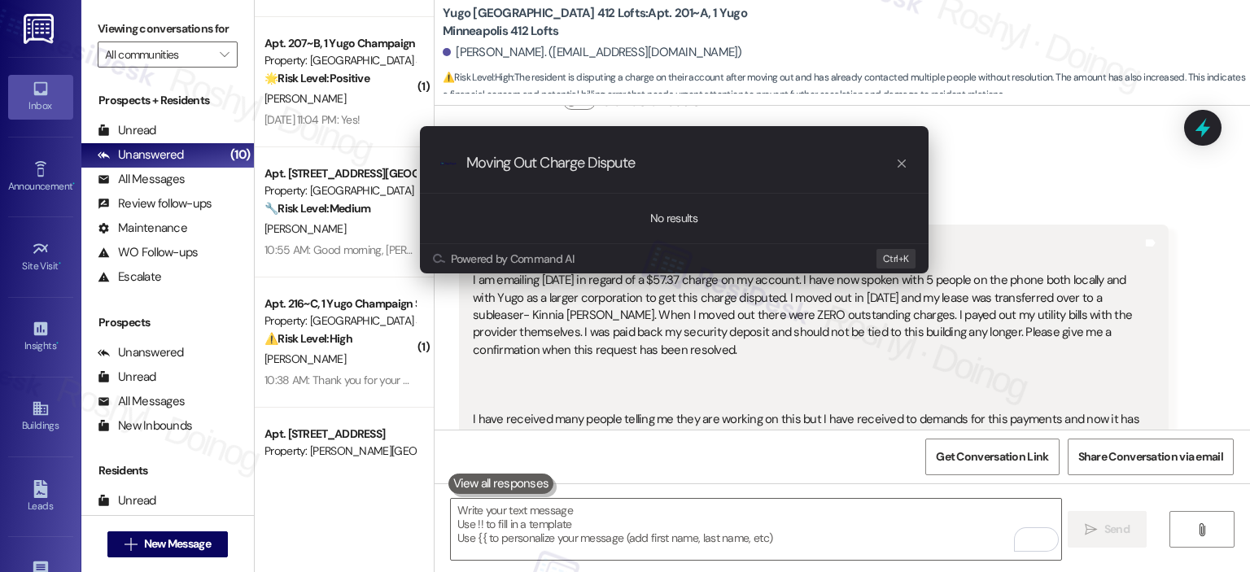
type input "Moving Out Charge Dispute"
click at [511, 175] on div ".cls-1{fill:#0a055f;}.cls-2{fill:#0cc4c4;} resideskLogoBlueOrange Moving Out Ch…" at bounding box center [674, 163] width 509 height 58
click at [517, 162] on input "Moving Out Charge Dispute" at bounding box center [680, 163] width 429 height 17
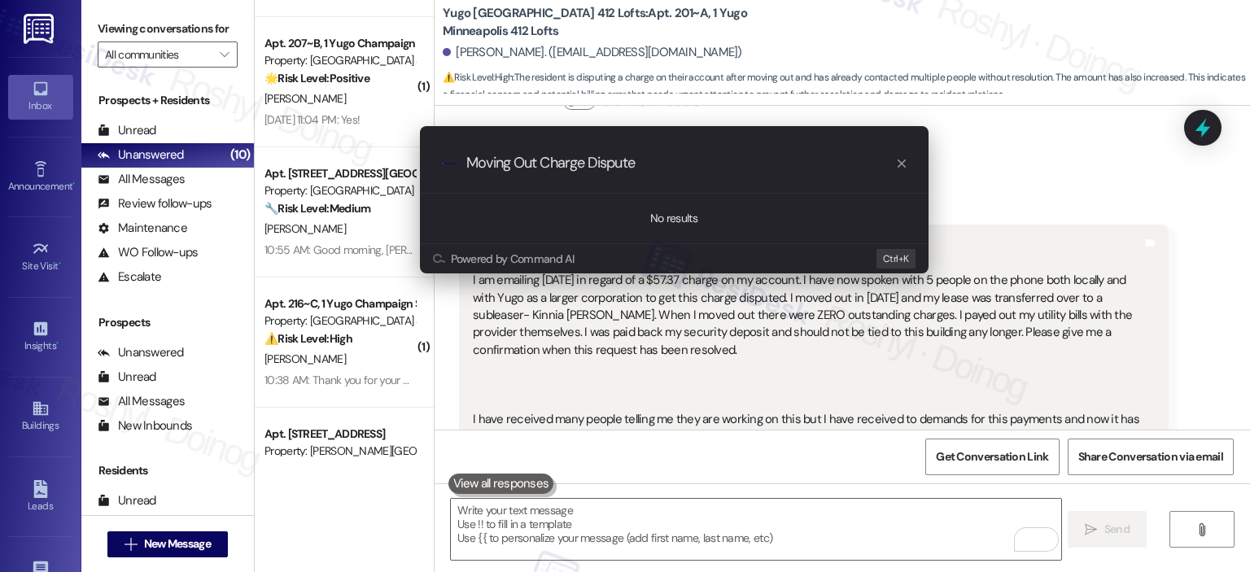
click at [517, 162] on input "Moving Out Charge Dispute" at bounding box center [680, 163] width 429 height 17
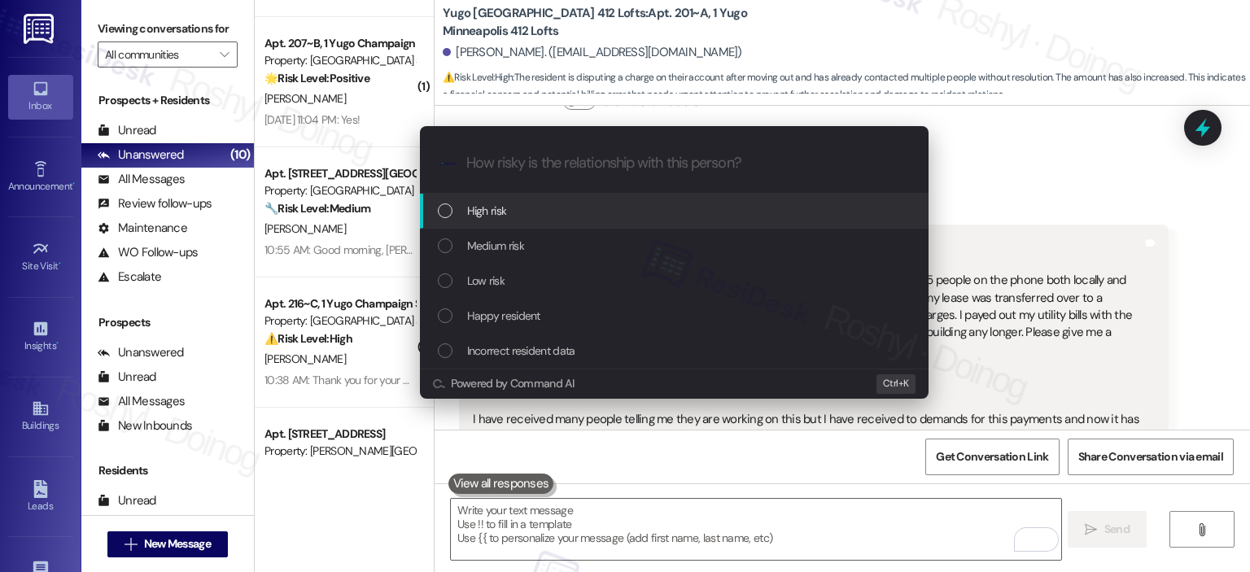
click at [573, 211] on div "High risk" at bounding box center [676, 211] width 476 height 18
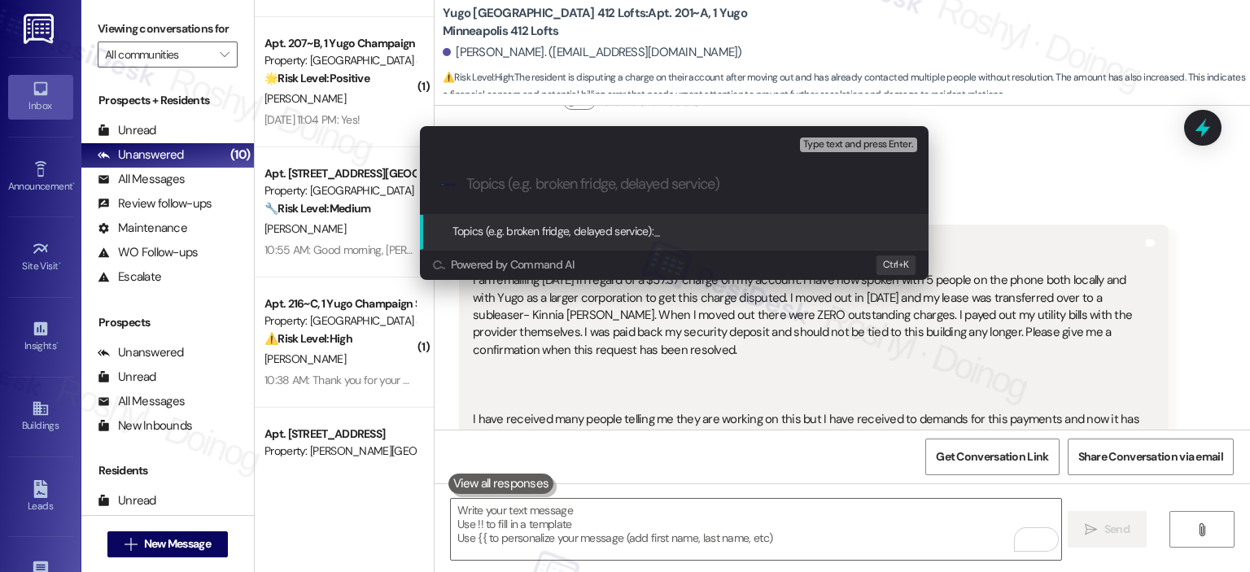
paste input "Moving Out Charge Dispute"
type input "Moving Out Charge Dispute"
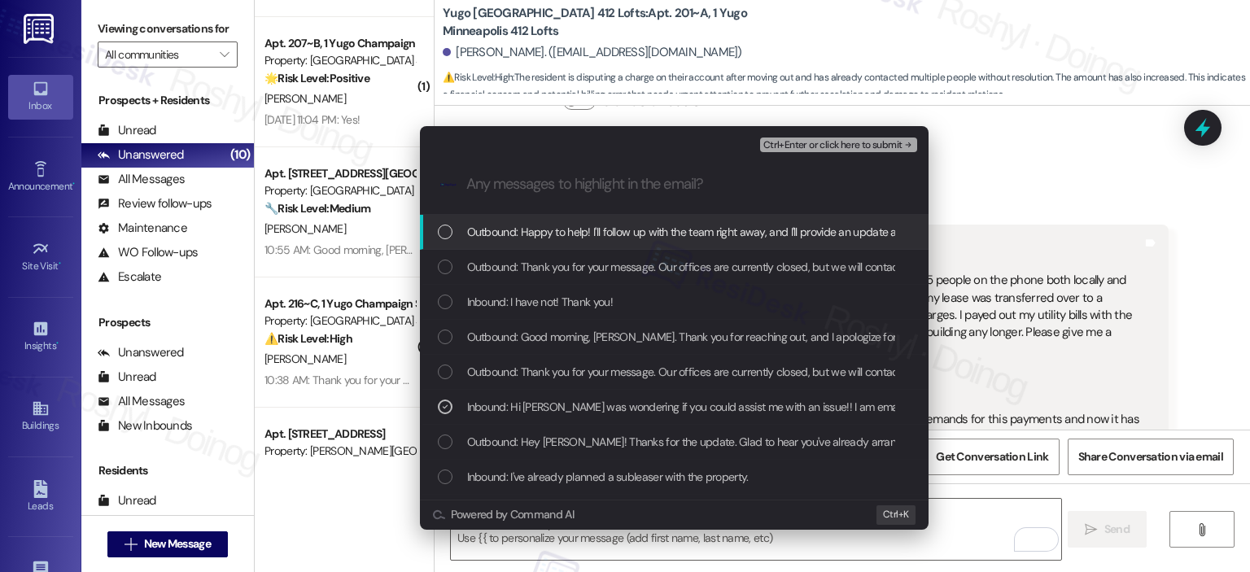
click at [814, 145] on span "Ctrl+Enter or click here to submit" at bounding box center [833, 145] width 139 height 11
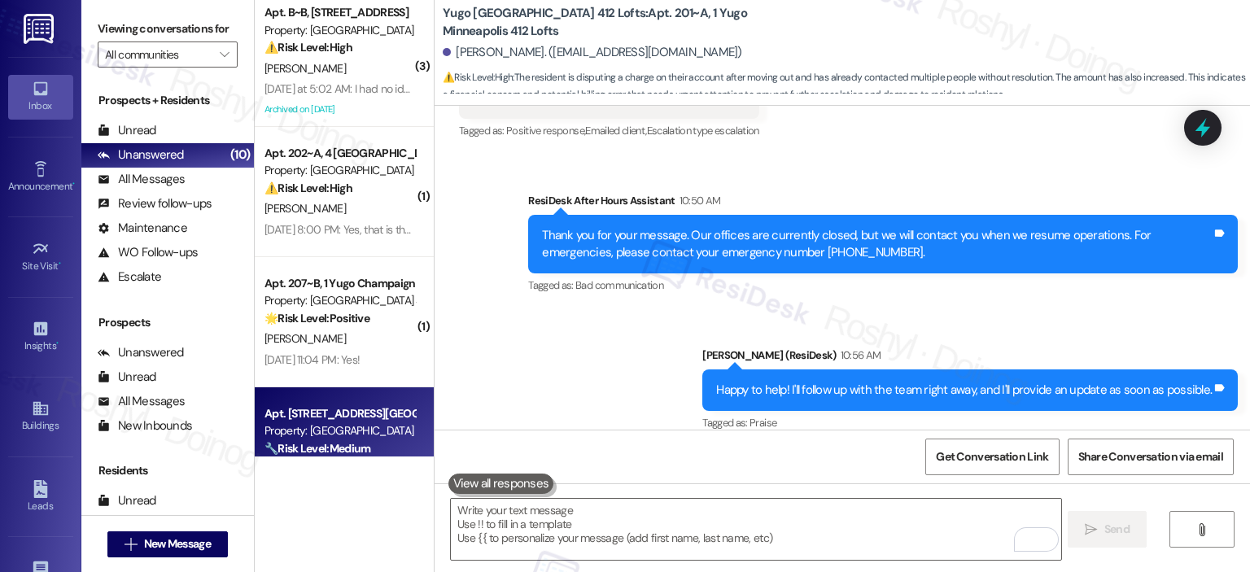
scroll to position [0, 0]
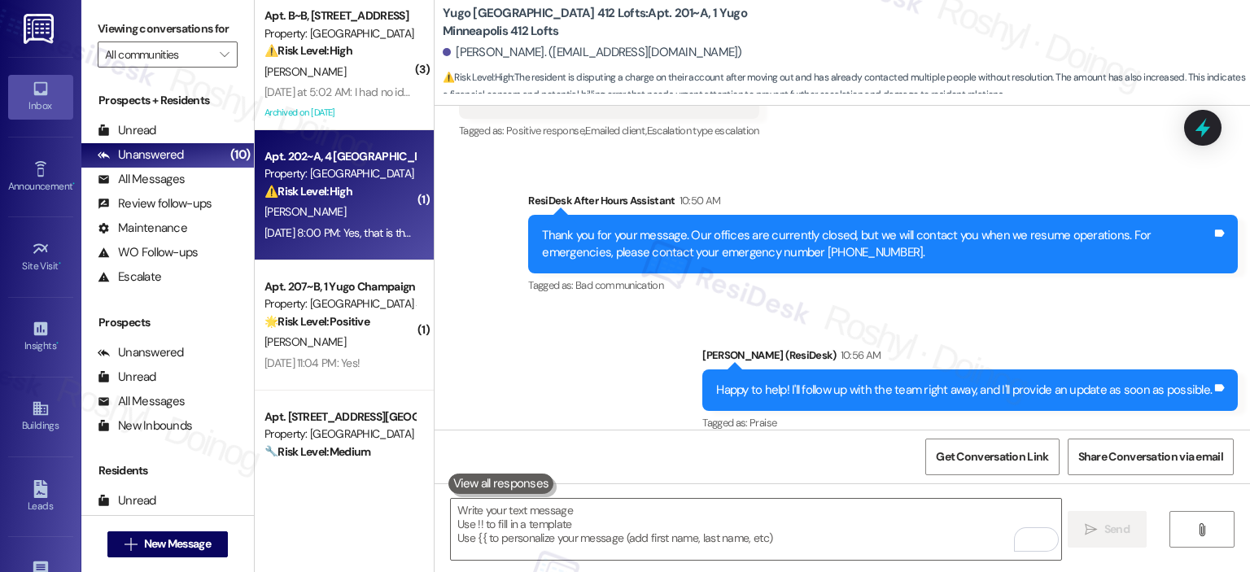
click at [351, 223] on div "[DATE] 8:00 PM: Yes, that is the one that I got a text saying it was complete […" at bounding box center [340, 233] width 154 height 20
type textarea "Fetching suggested responses. Please feel free to read through the conversation…"
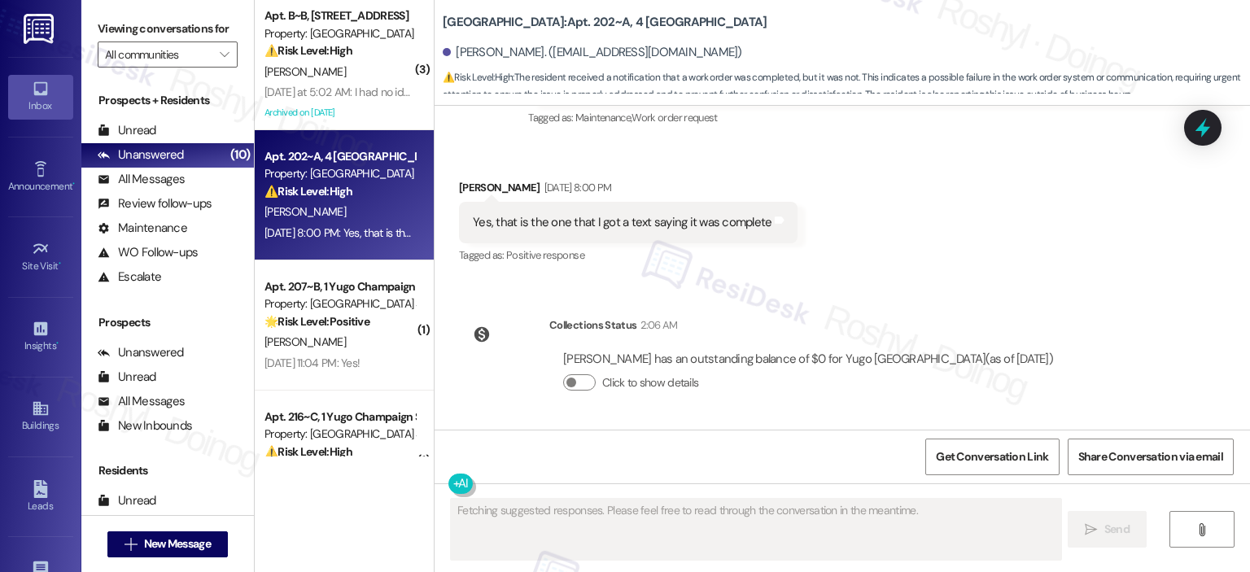
scroll to position [2744, 0]
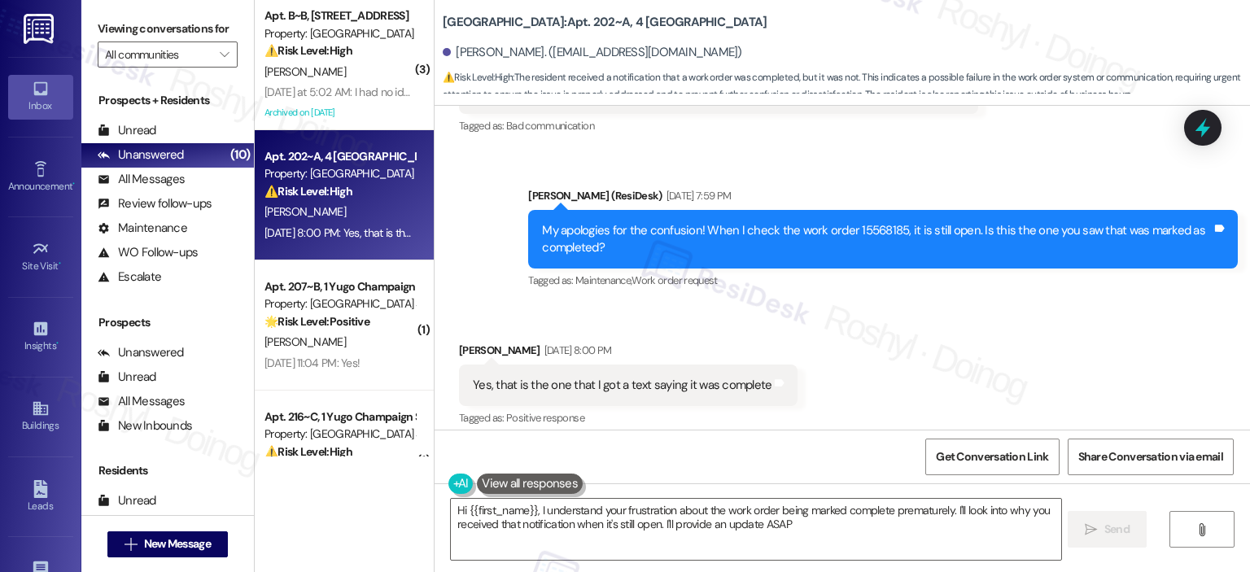
type textarea "Hi {{first_name}}, I understand your frustration about the work order being mar…"
click at [777, 355] on div "[PERSON_NAME] [DATE] 8:00 PM" at bounding box center [628, 353] width 339 height 23
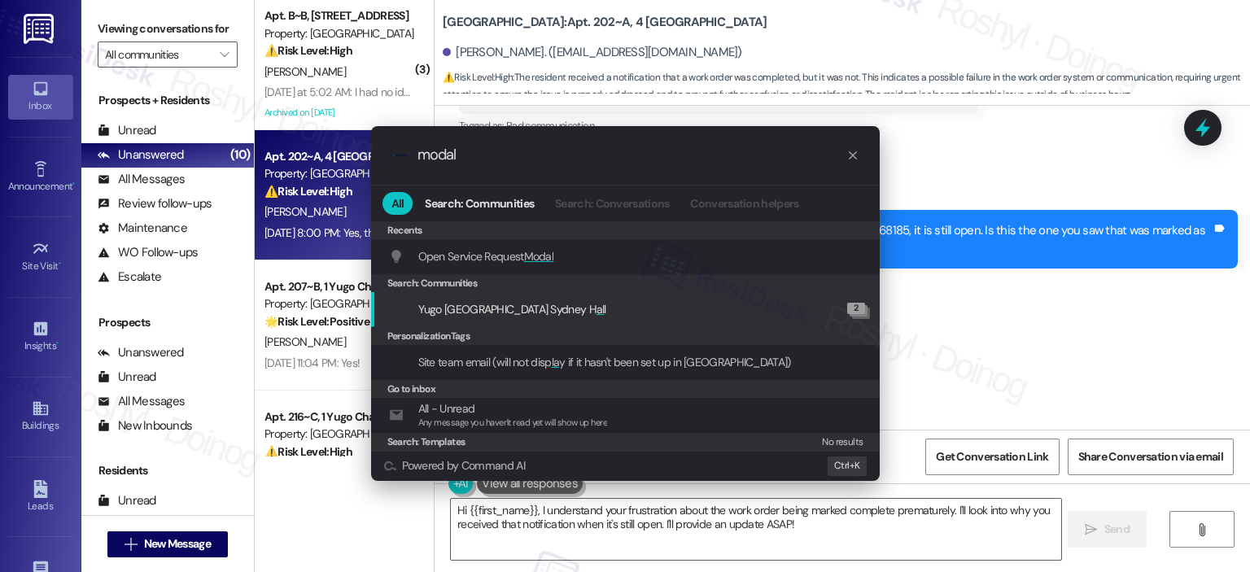
type input "modal"
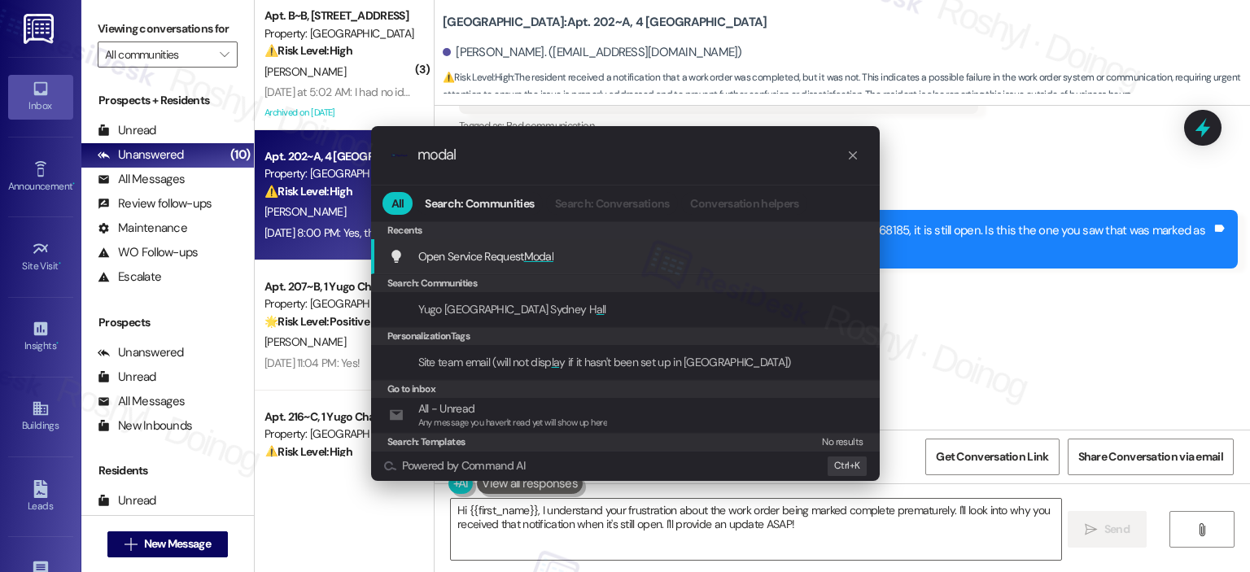
click at [764, 271] on div "Open Service Request Modal Add shortcut" at bounding box center [625, 256] width 509 height 35
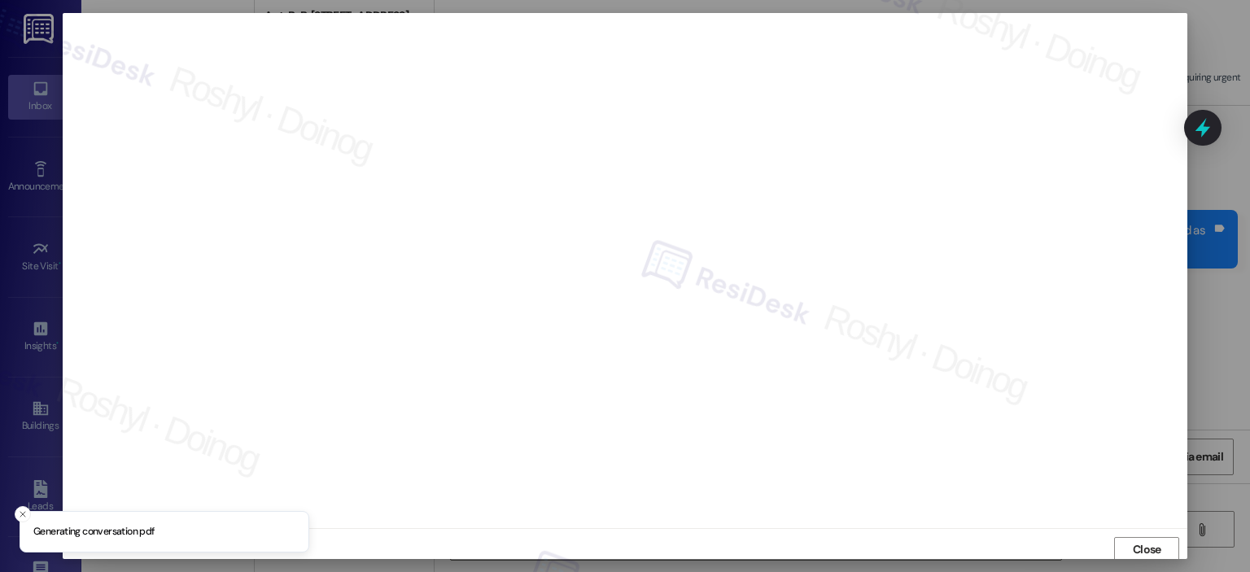
scroll to position [3, 0]
click at [1152, 538] on span "Close" at bounding box center [1147, 546] width 28 height 17
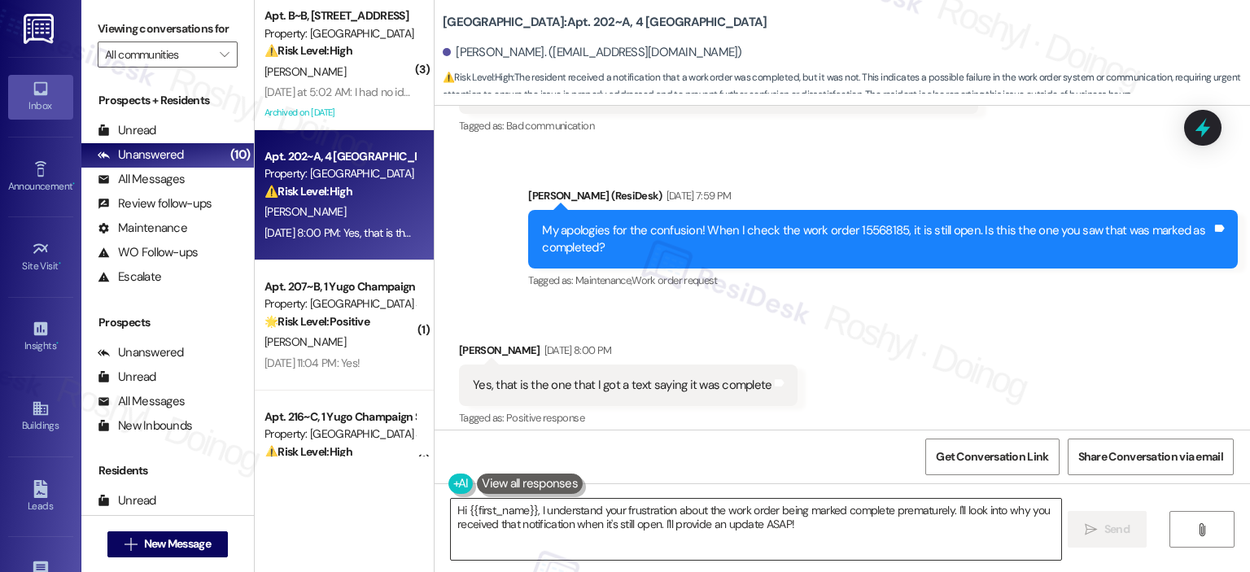
click at [453, 511] on textarea "Hi {{first_name}}, I understand your frustration about the work order being mar…" at bounding box center [756, 529] width 610 height 61
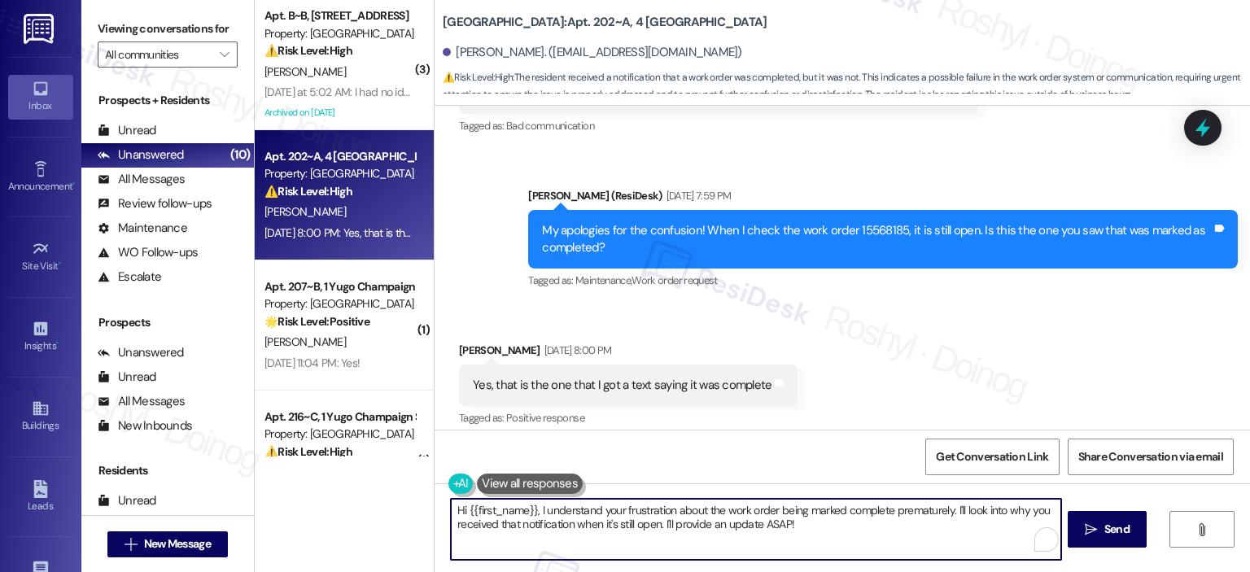
click at [453, 511] on textarea "Hi {{first_name}}, I understand your frustration about the work order being mar…" at bounding box center [756, 529] width 610 height 61
drag, startPoint x: 870, startPoint y: 527, endPoint x: 593, endPoint y: 514, distance: 277.9
click at [593, 514] on textarea "Good morning {{first_name}}, I understand your frustration about the work order…" at bounding box center [756, 529] width 610 height 61
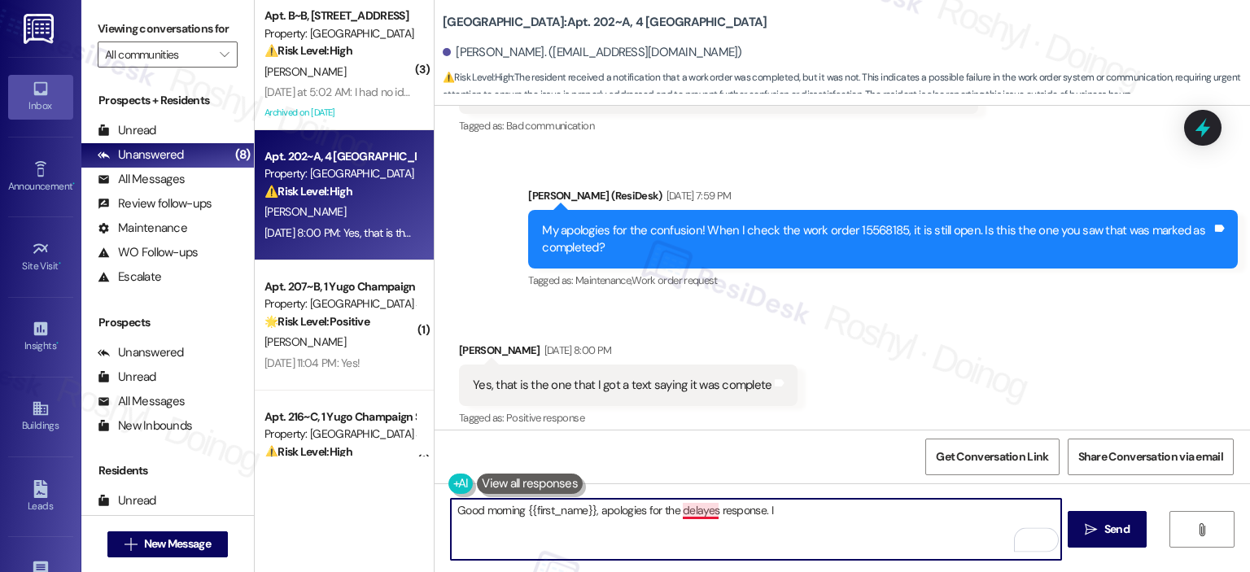
click at [705, 511] on textarea "Good morning {{first_name}}, apologies for the delayes response. I" at bounding box center [756, 529] width 610 height 61
drag, startPoint x: 804, startPoint y: 506, endPoint x: 759, endPoint y: 507, distance: 45.6
click at [759, 507] on textarea "Good morning {{first_name}}, apologies for the delayed response. I" at bounding box center [756, 529] width 610 height 61
click at [887, 517] on textarea "Good morning {{first_name}}, apologies for the delayed response.Just to confirm…" at bounding box center [756, 529] width 610 height 61
click at [934, 504] on textarea "Good morning {{first_name}}, apologies for the delayed response.Just to confirm…" at bounding box center [756, 529] width 610 height 61
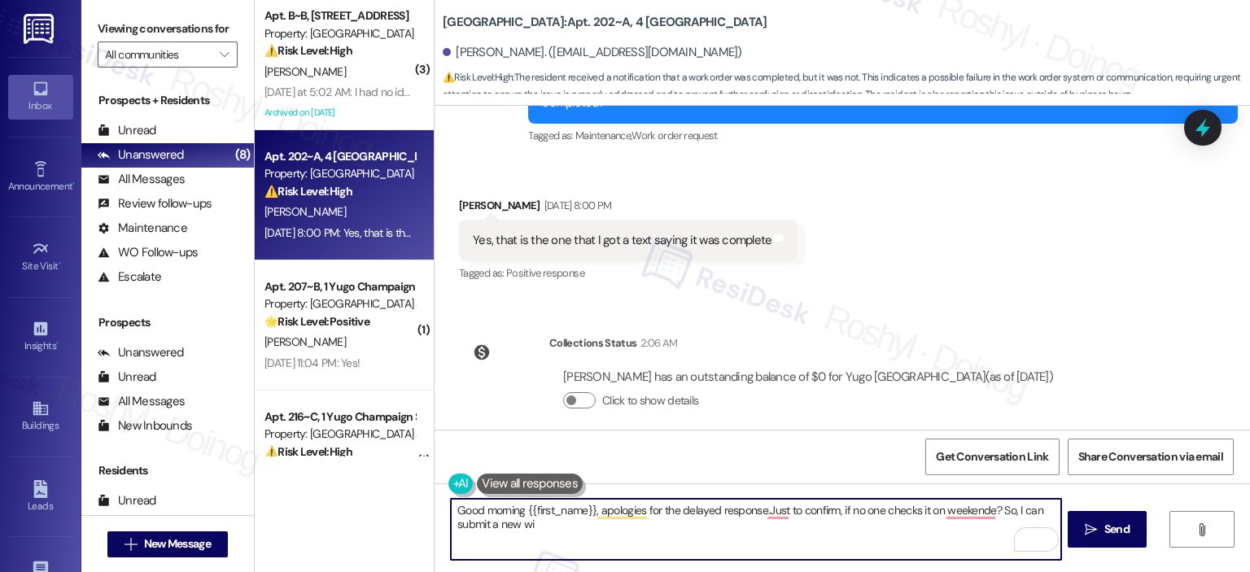
scroll to position [2907, 0]
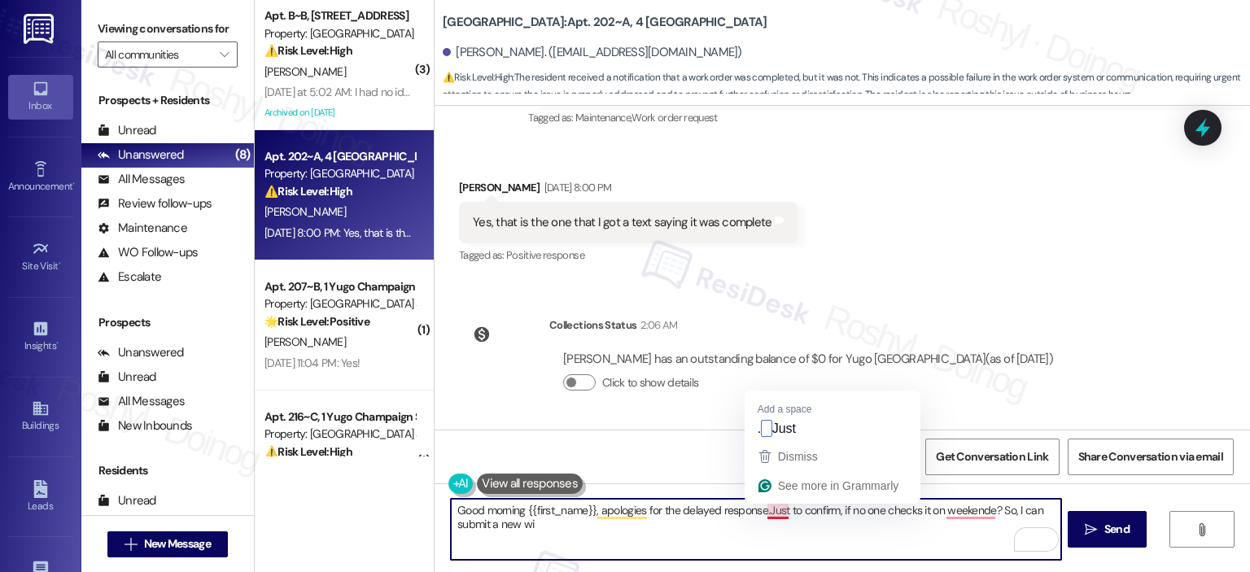
click at [765, 510] on textarea "Good morning {{first_name}}, apologies for the delayed response.Just to confirm…" at bounding box center [756, 529] width 610 height 61
click at [839, 511] on textarea "Good morning {{first_name}}, apologies for the delayed response. Just to confir…" at bounding box center [756, 529] width 610 height 61
drag, startPoint x: 839, startPoint y: 513, endPoint x: 877, endPoint y: 515, distance: 38.3
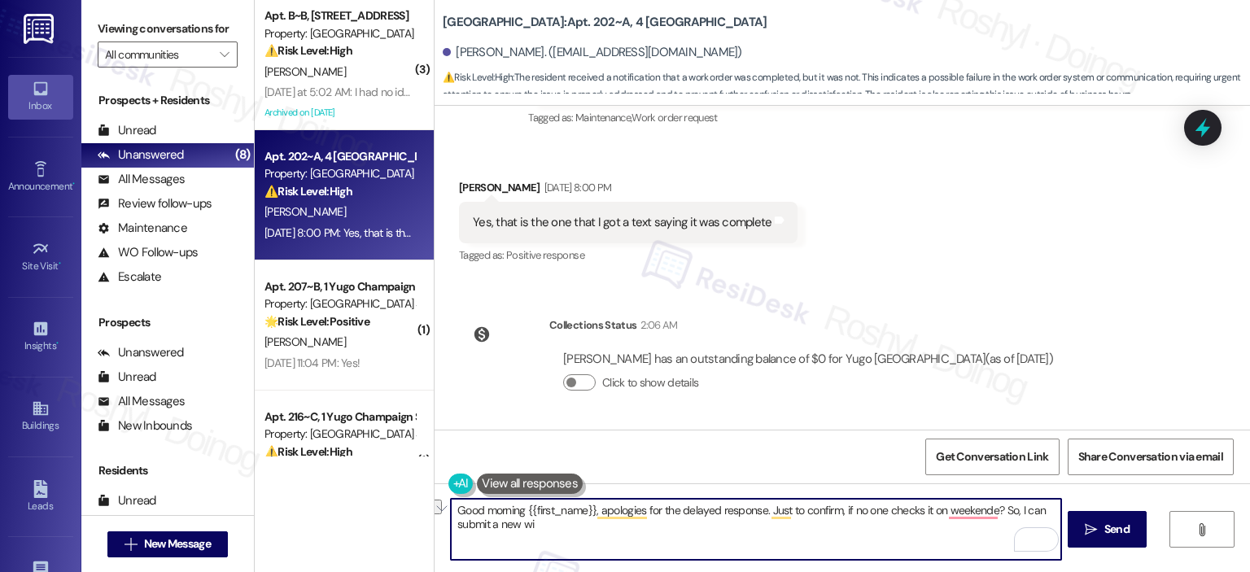
click at [877, 515] on textarea "Good morning {{first_name}}, apologies for the delayed response. Just to confir…" at bounding box center [756, 529] width 610 height 61
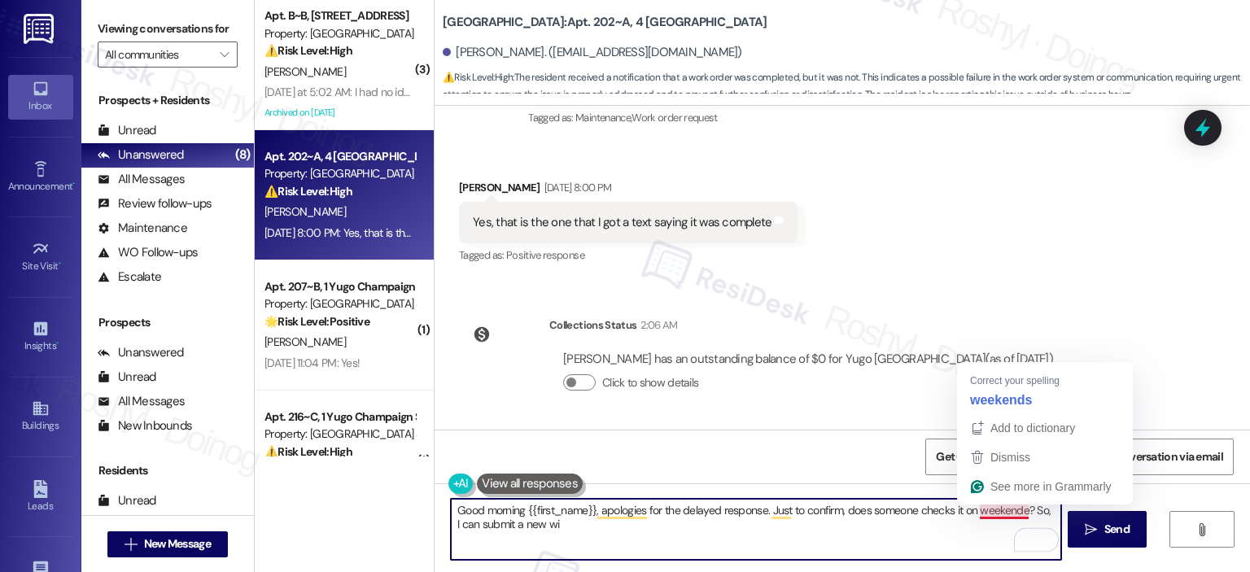
click at [992, 515] on textarea "Good morning {{first_name}}, apologies for the delayed response. Just to confir…" at bounding box center [756, 529] width 610 height 61
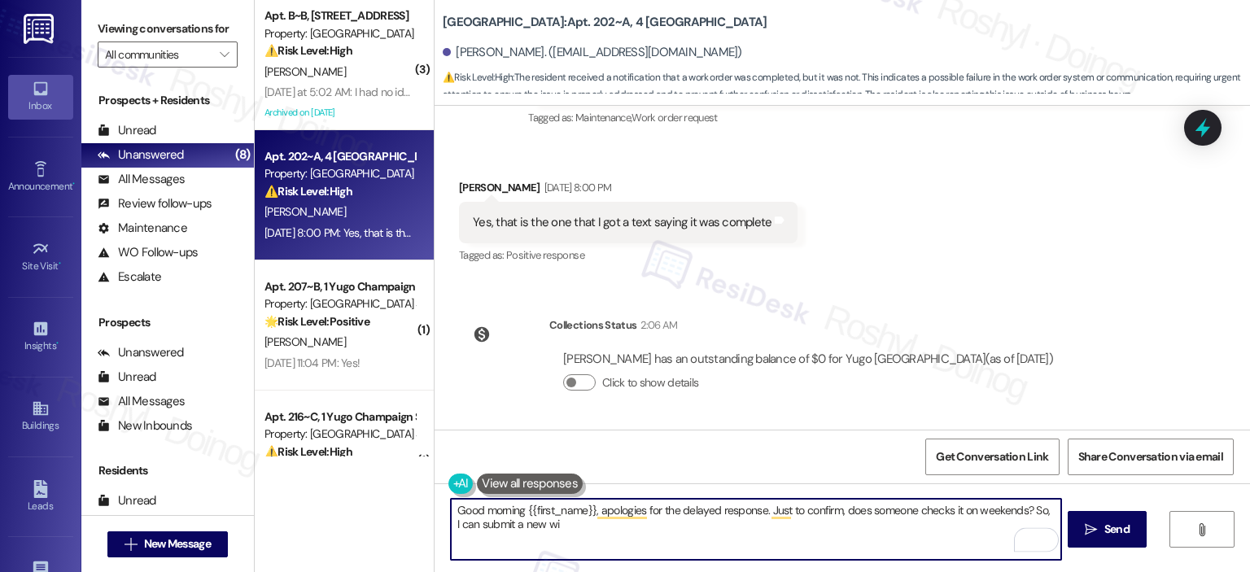
click at [557, 523] on textarea "Good morning {{first_name}}, apologies for the delayed response. Just to confir…" at bounding box center [756, 529] width 610 height 61
paste textarea "—has anyone from maintenance checked on it over the weekend? I can go ahead and…"
click at [837, 509] on textarea "Good morning {{first_name}}, apologies for the delayed response. Just to confir…" at bounding box center [756, 529] width 610 height 61
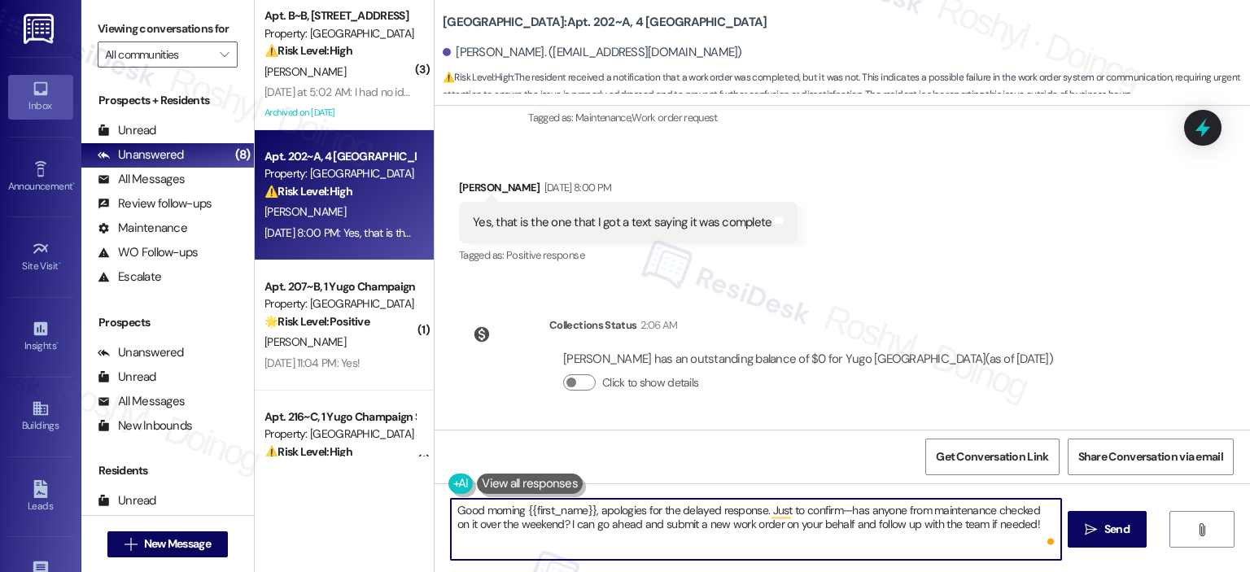
click at [837, 509] on textarea "Good morning {{first_name}}, apologies for the delayed response. Just to confir…" at bounding box center [756, 529] width 610 height 61
type textarea "Good morning {{first_name}}, apologies for the delayed response. Just to confir…"
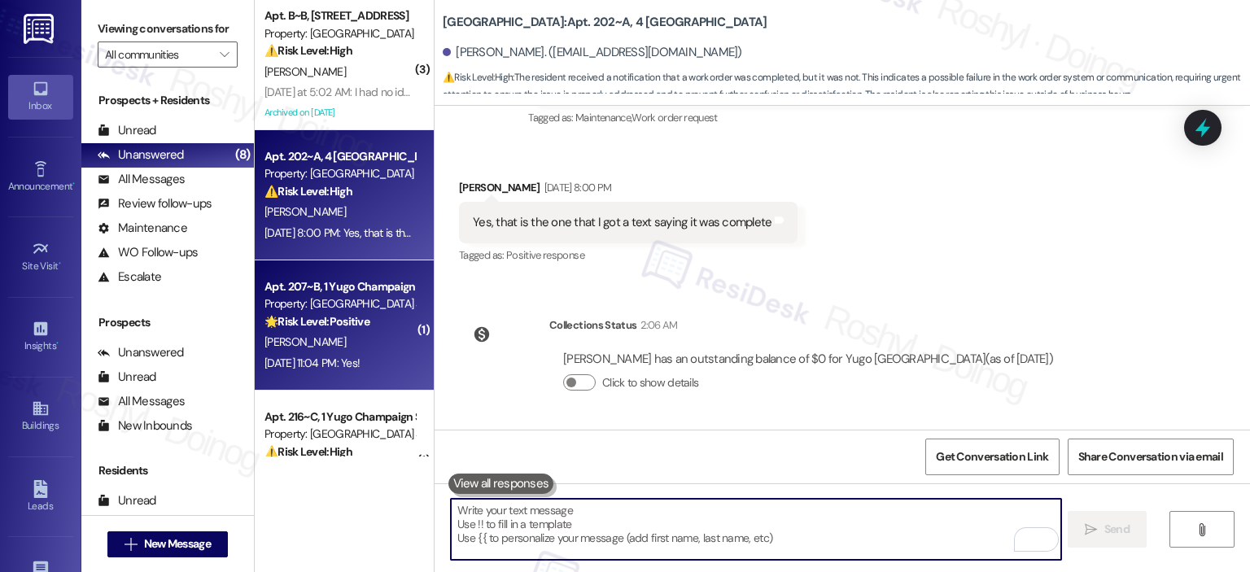
scroll to position [2756, 0]
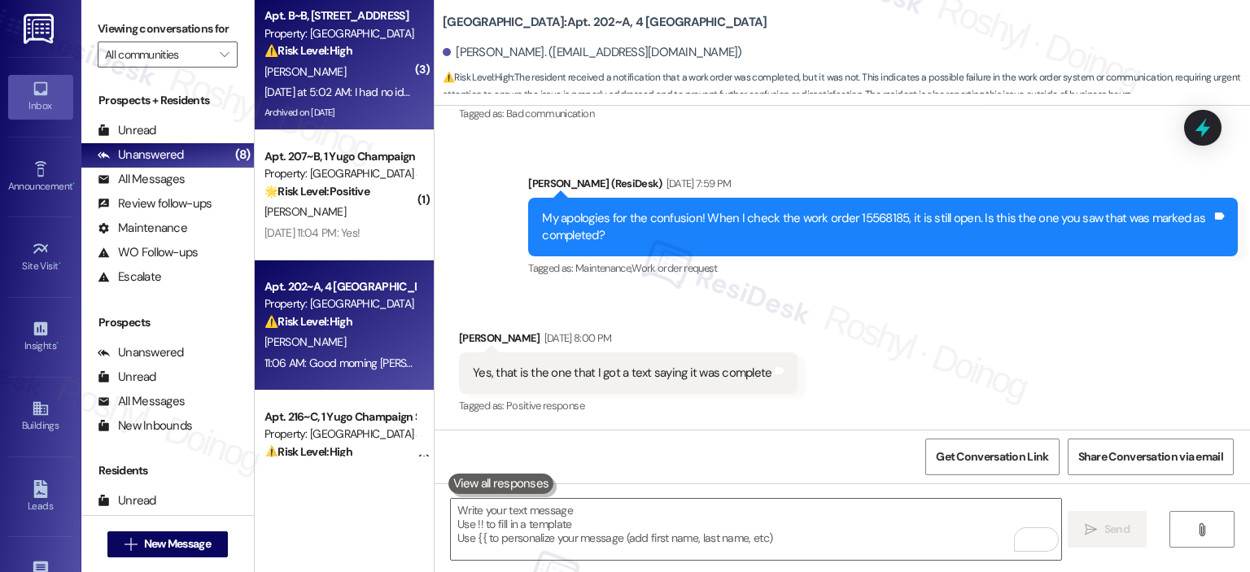
click at [363, 55] on div "⚠️ Risk Level: High The resident is reporting potential illegal activity (hidin…" at bounding box center [340, 50] width 151 height 17
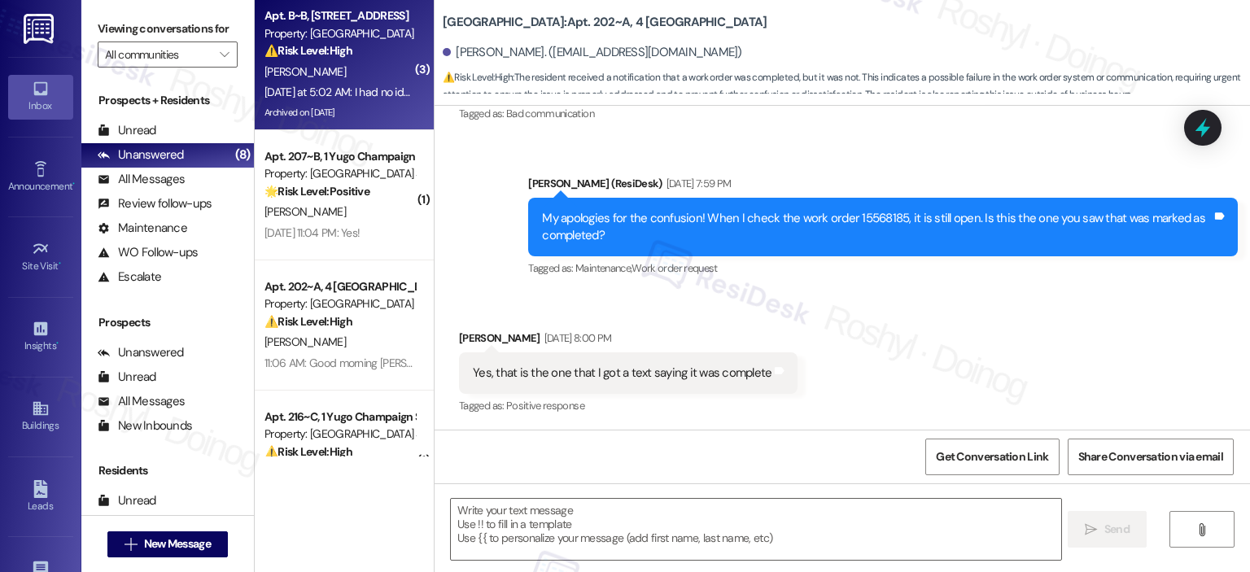
type textarea "Fetching suggested responses. Please feel free to read through the conversation…"
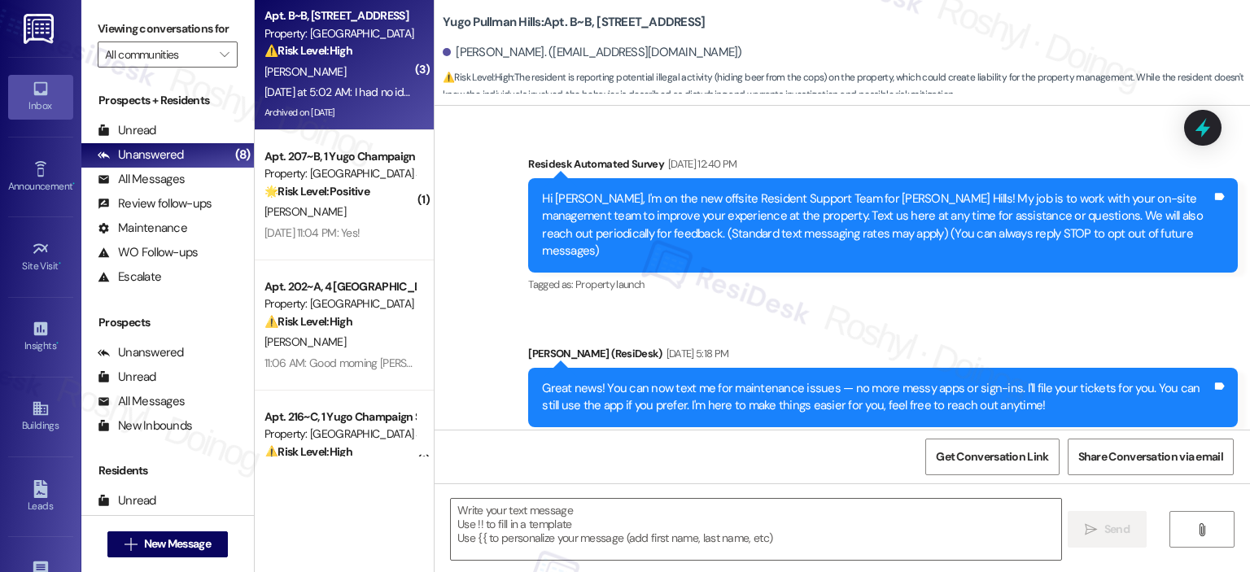
type textarea "Fetching suggested responses. Please feel free to read through the conversation…"
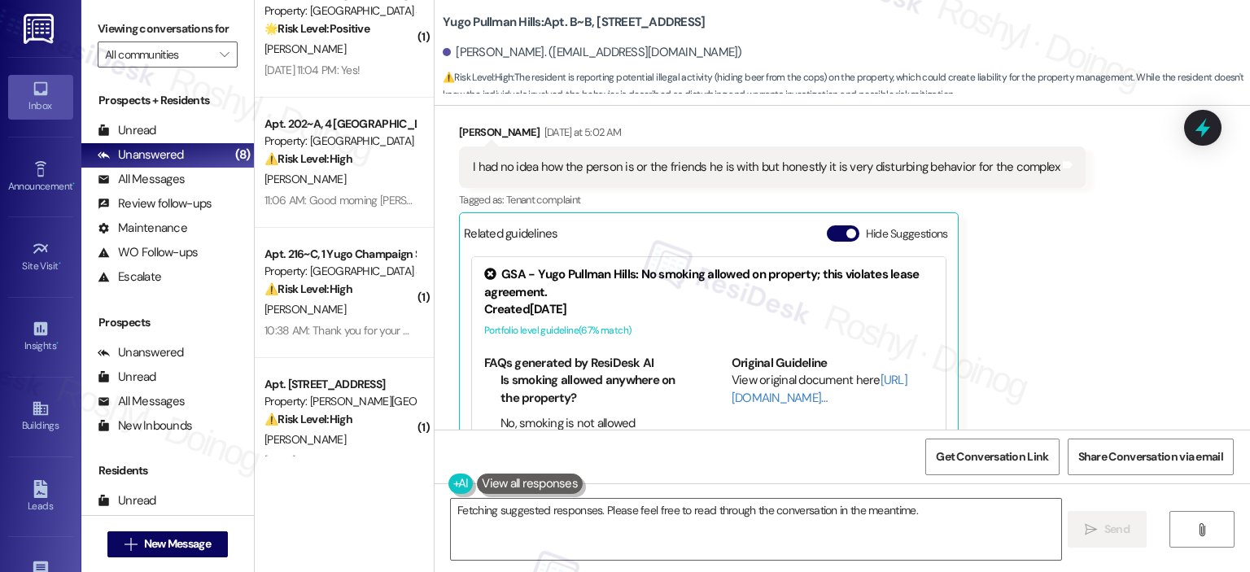
scroll to position [17513, 0]
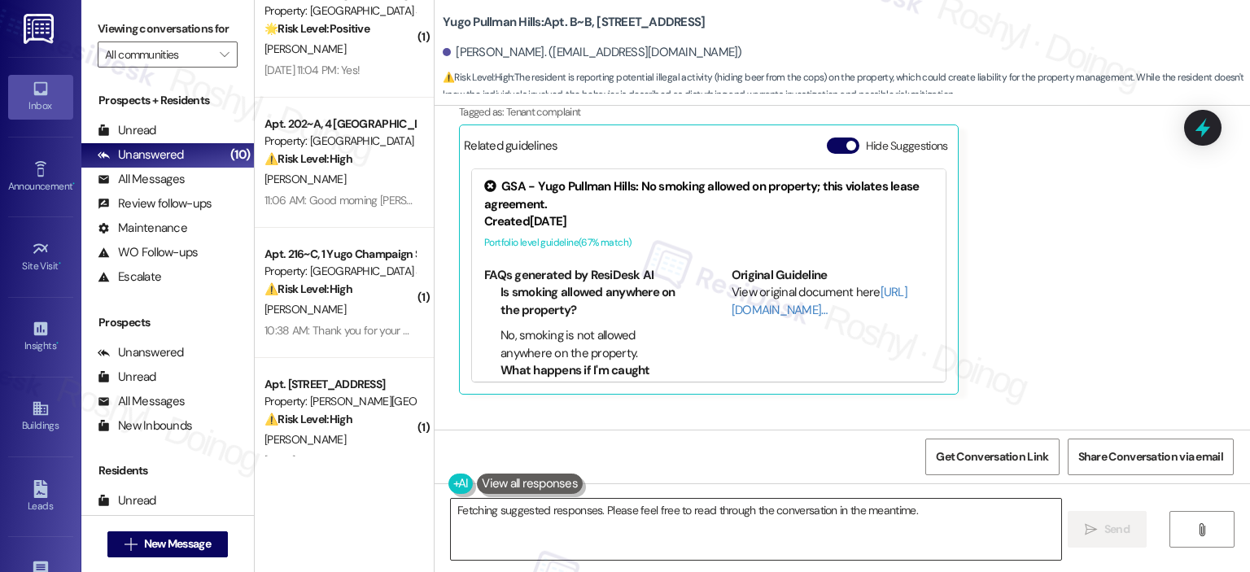
click at [453, 514] on textarea "Hi {{first_name}}, I understand your concern about the behavior in the complex.…" at bounding box center [756, 529] width 610 height 61
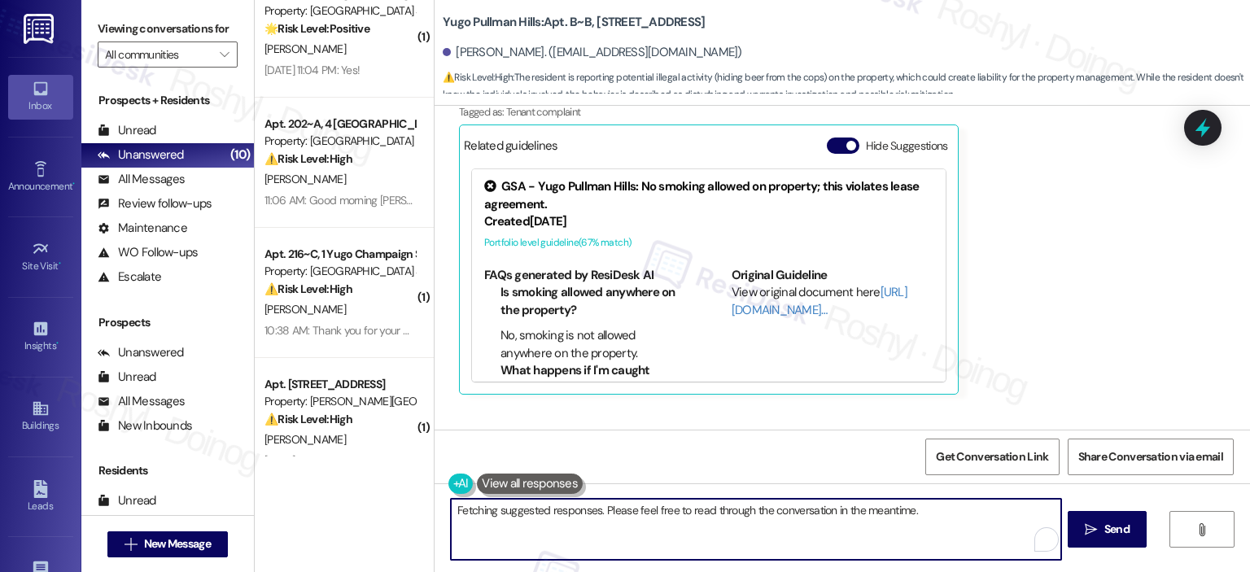
click at [453, 514] on textarea "Hi {{first_name}}, I understand your concern about the behavior in the complex.…" at bounding box center [756, 529] width 610 height 61
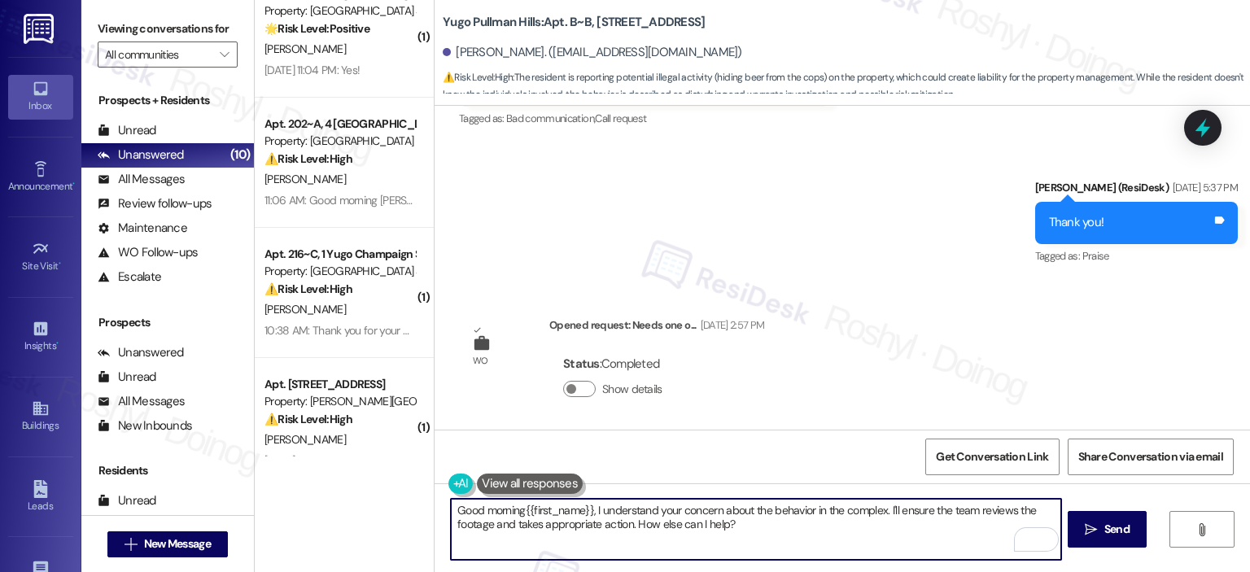
scroll to position [16536, 0]
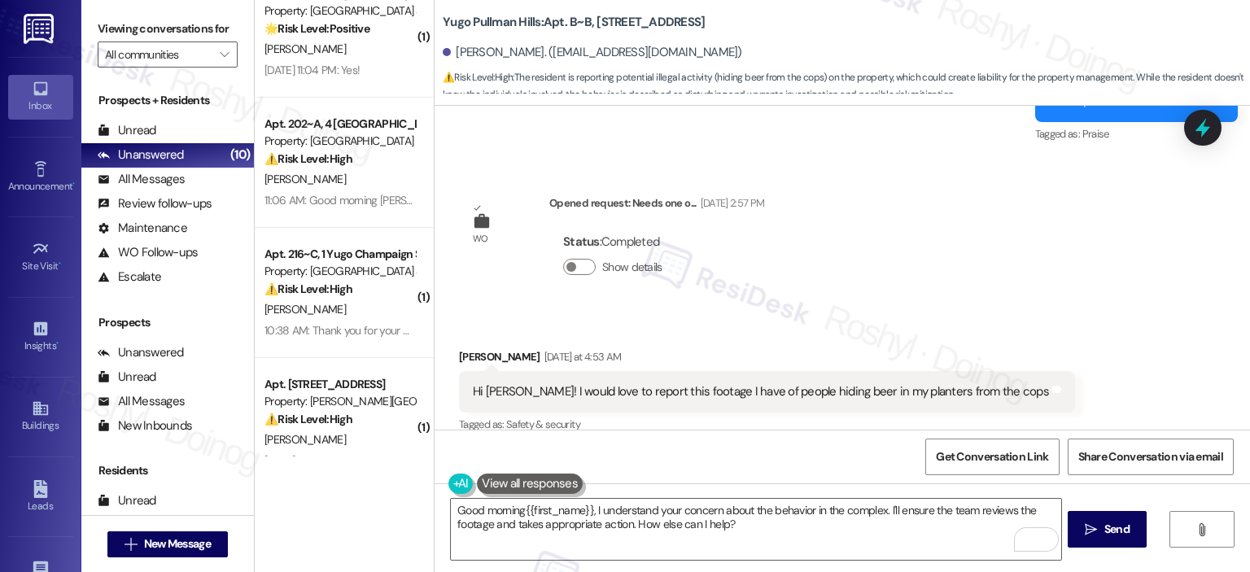
click at [814, 383] on div "Hi Sarah! I would love to report this footage I have of people hiding beer in m…" at bounding box center [761, 391] width 576 height 17
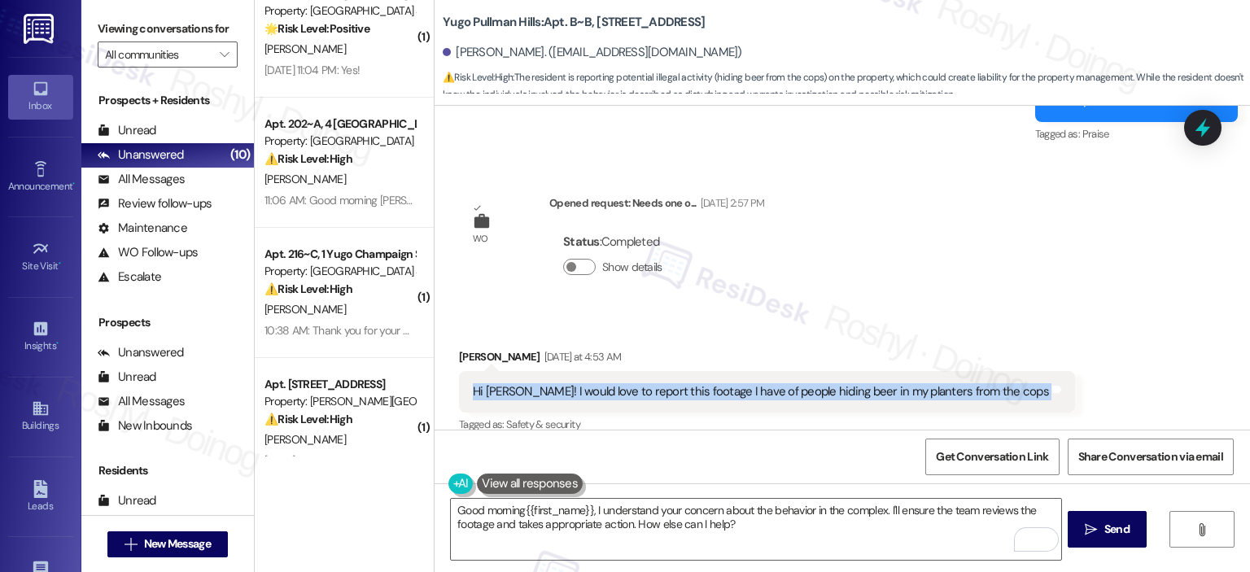
click at [814, 383] on div "Hi Sarah! I would love to report this footage I have of people hiding beer in m…" at bounding box center [761, 391] width 576 height 17
copy div "Hi Sarah! I would love to report this footage I have of people hiding beer in m…"
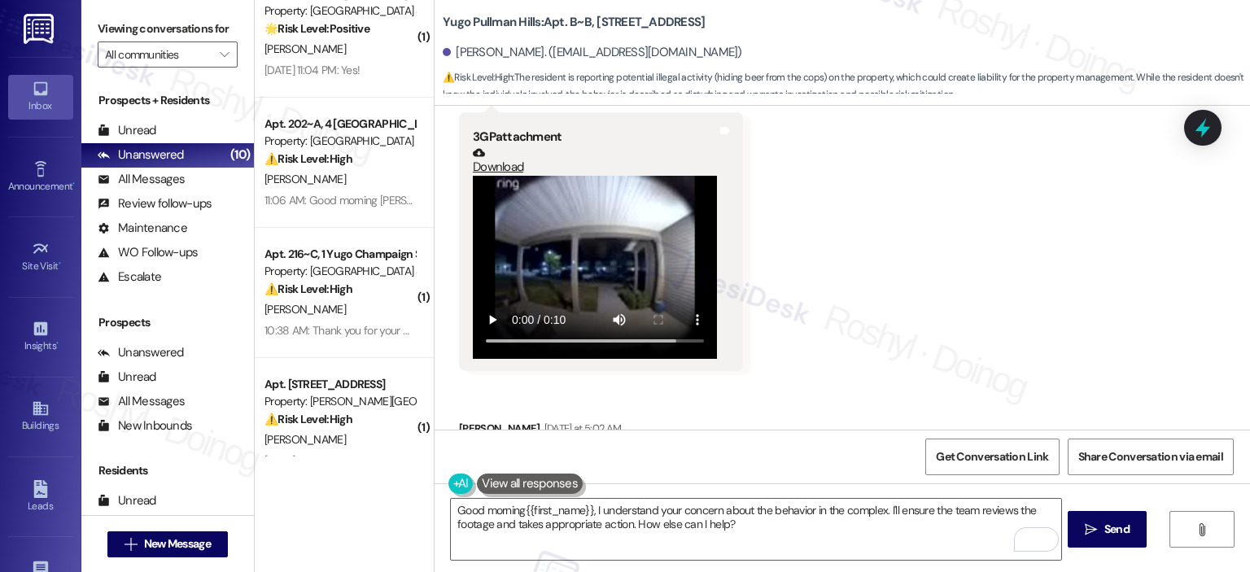
scroll to position [17268, 0]
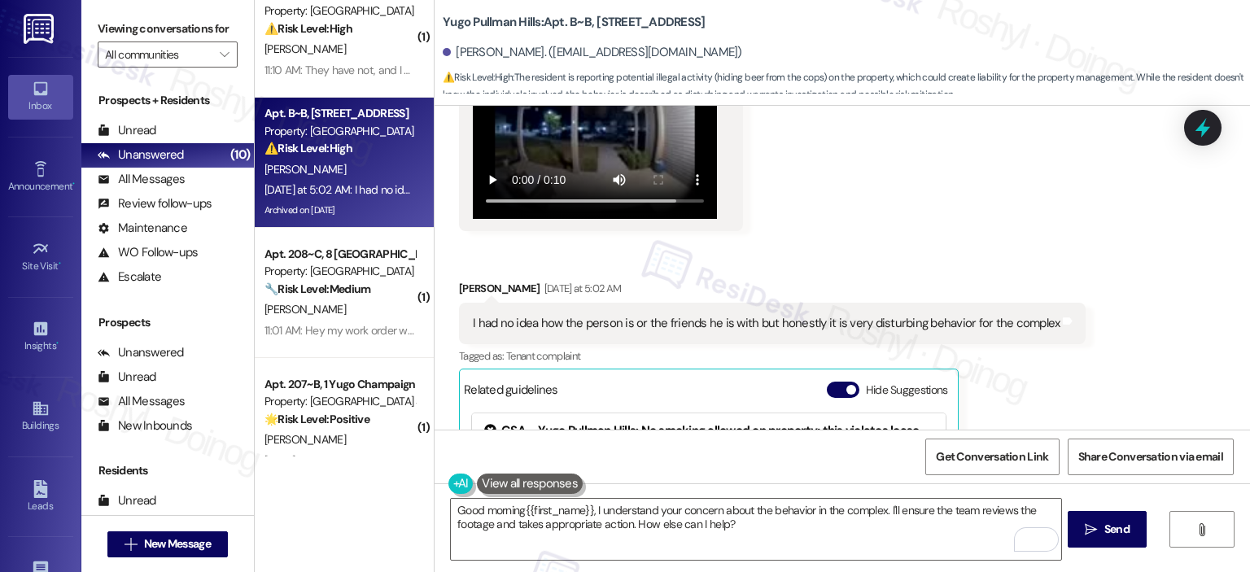
click at [583, 315] on div "I had no idea how the person is or the friends he is with but honestly it is ve…" at bounding box center [766, 323] width 587 height 17
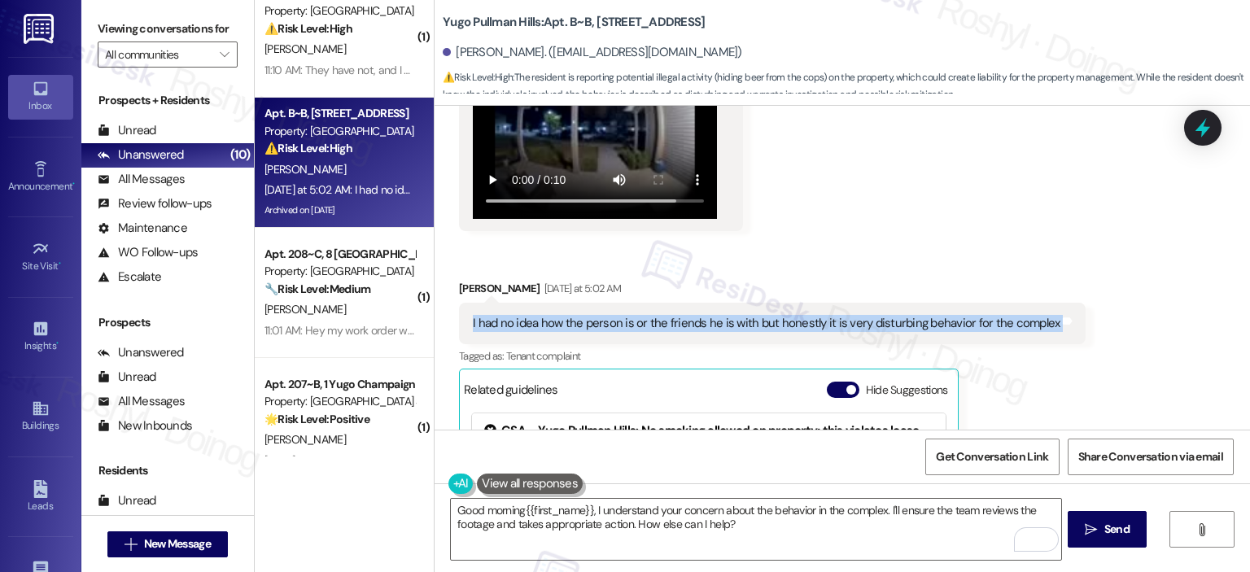
click at [583, 315] on div "I had no idea how the person is or the friends he is with but honestly it is ve…" at bounding box center [766, 323] width 587 height 17
copy div "I had no idea how the person is or the friends he is with but honestly it is ve…"
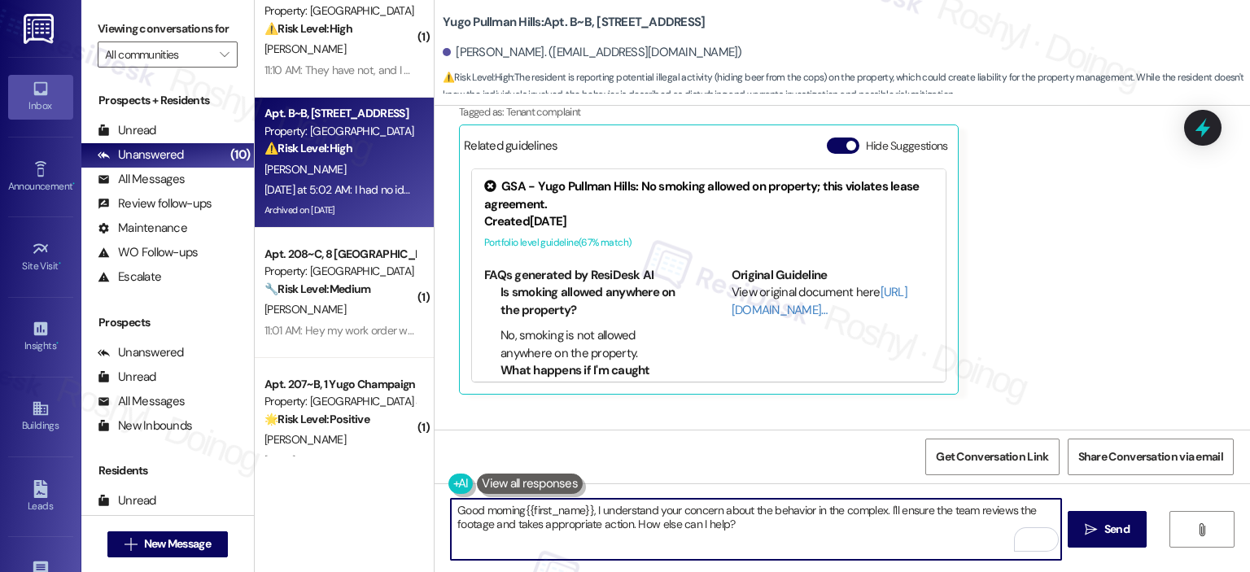
drag, startPoint x: 720, startPoint y: 525, endPoint x: 410, endPoint y: 506, distance: 310.7
click at [410, 506] on div "( 2 ) Apt. 522, 1 Yugo Greenville Campus Towers Property: Yugo Greenville Campu…" at bounding box center [753, 286] width 996 height 572
click at [748, 511] on textarea "Good morning{{first_name}}, I understand your concern about the behavior in the…" at bounding box center [756, 529] width 610 height 61
drag, startPoint x: 589, startPoint y: 512, endPoint x: 852, endPoint y: 556, distance: 265.8
click at [852, 556] on textarea "Good morning{{first_name}}, I understand your concern about the behavior in the…" at bounding box center [756, 529] width 610 height 61
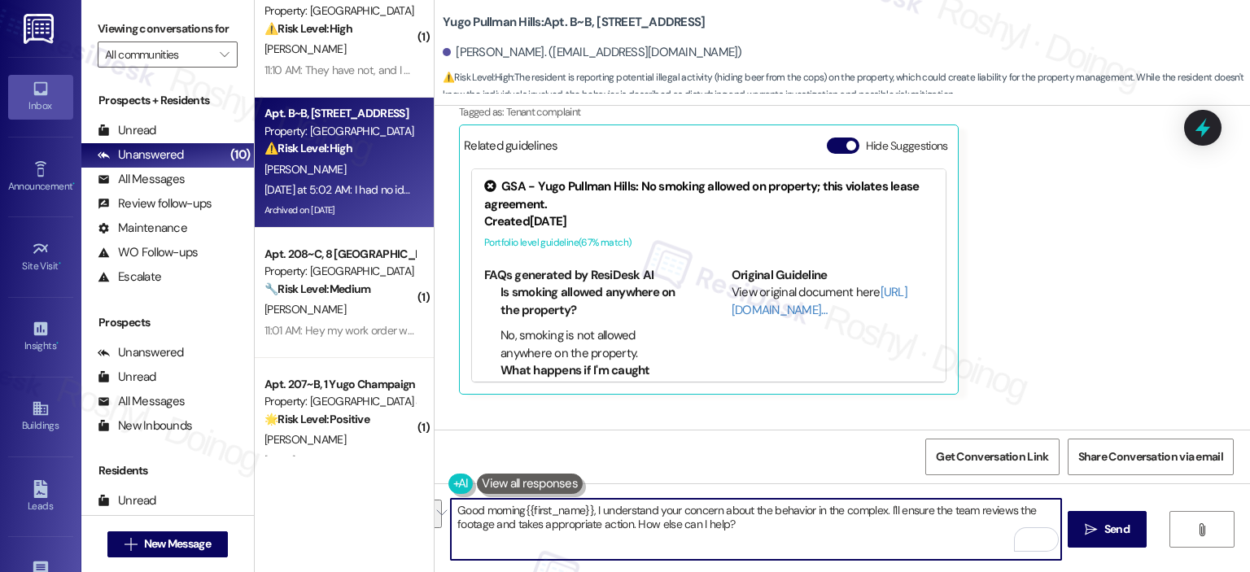
paste textarea "Hi, thank you for letting me know and for sharing this—it’s understandable that…"
drag, startPoint x: 603, startPoint y: 512, endPoint x: 592, endPoint y: 513, distance: 11.4
click at [592, 513] on textarea "Good morning{{first_name}}, Hi, thank you for letting me know and for sharing t…" at bounding box center [756, 529] width 610 height 61
click at [517, 514] on textarea "Good morning{{first_name}}, thank you for letting me know and for sharing this—…" at bounding box center [756, 529] width 610 height 61
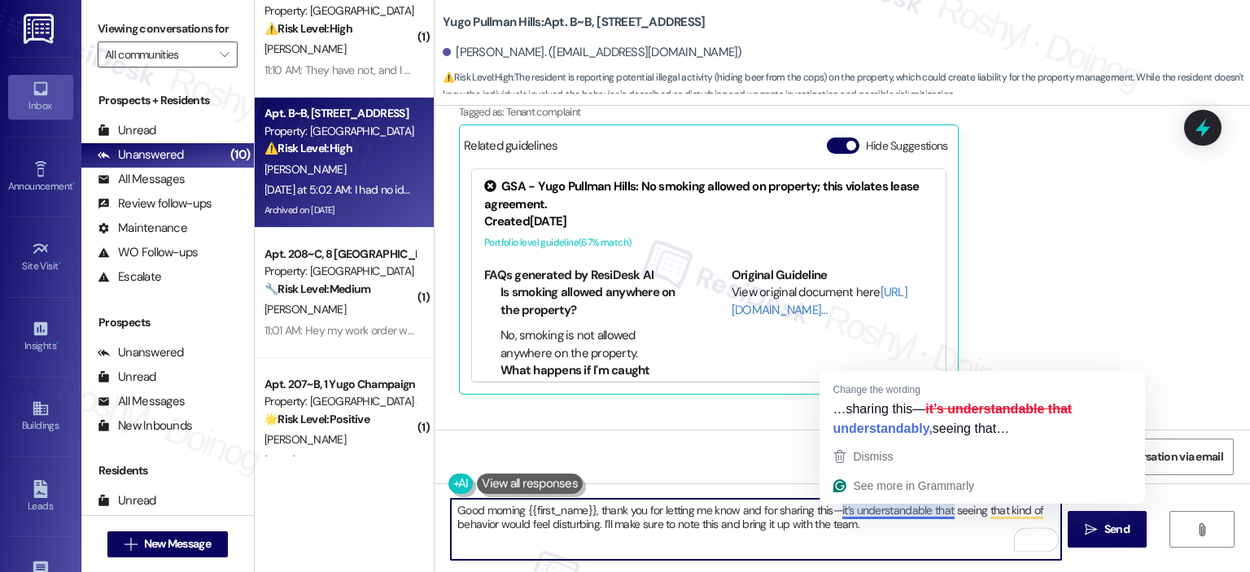
click at [852, 512] on textarea "Good morning {{first_name}}, thank you for letting me know and for sharing this…" at bounding box center [756, 529] width 610 height 61
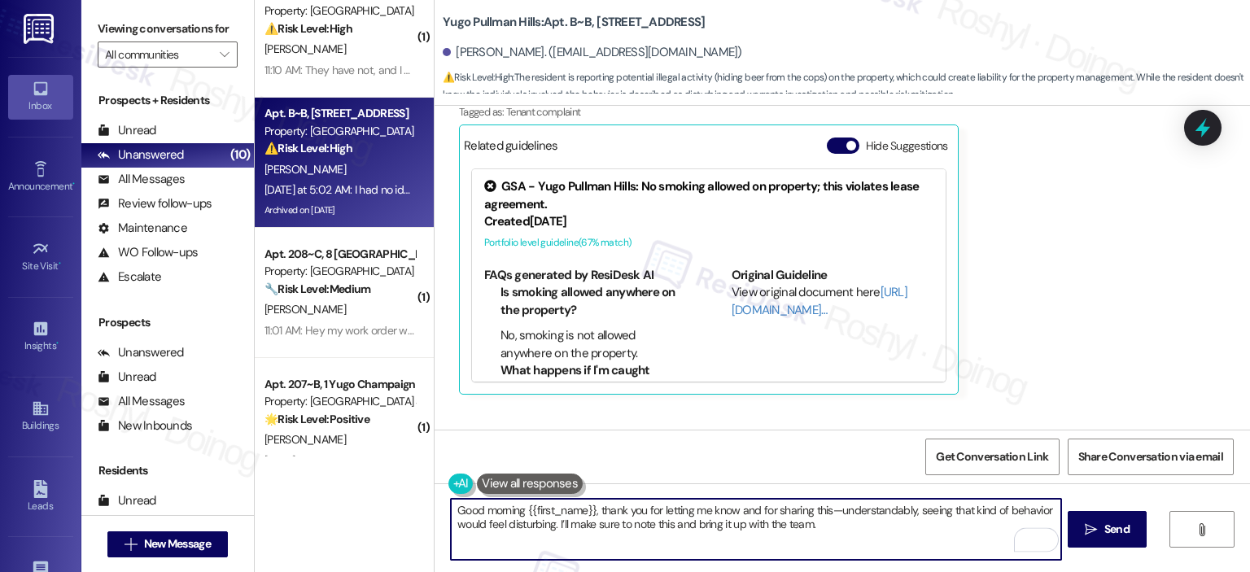
click at [825, 511] on textarea "Good morning {{first_name}}, thank you for letting me know and for sharing this…" at bounding box center [756, 529] width 610 height 61
click at [860, 522] on textarea "Good morning {{first_name}}, thank you for letting me know and for sharing this…" at bounding box center [756, 529] width 610 height 61
click at [847, 515] on textarea "Good morning {{first_name}}, thank you for letting me know and for sharing this…" at bounding box center [756, 529] width 610 height 61
click at [838, 521] on textarea "Good morning {{first_name}}, thank you for letting me know and for sharing this…" at bounding box center [756, 529] width 610 height 61
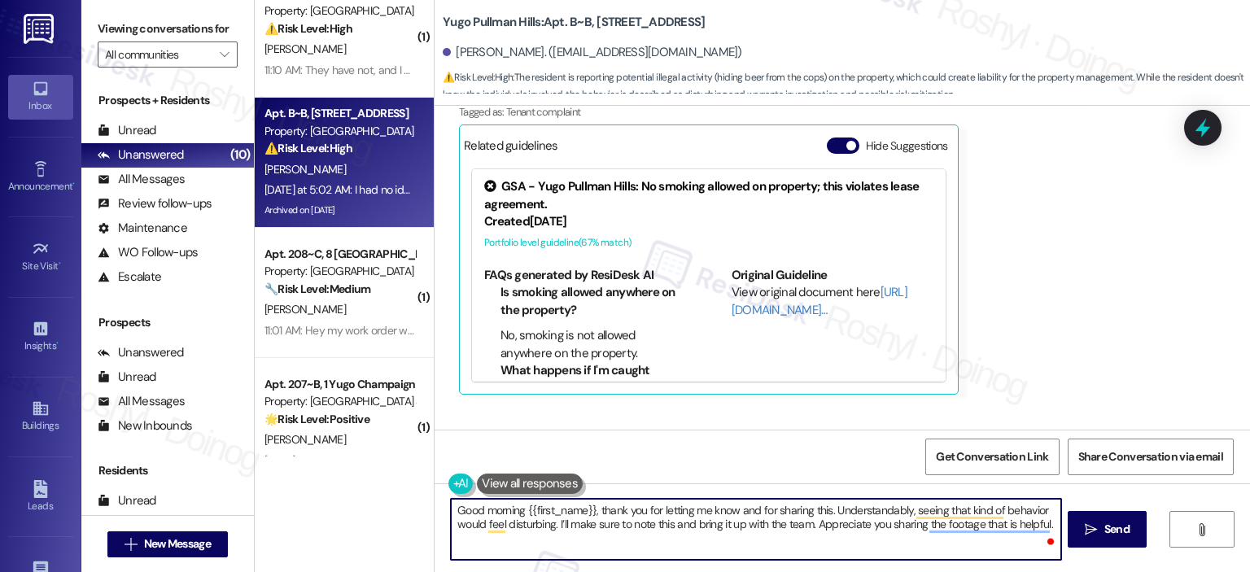
click at [943, 534] on textarea "Good morning {{first_name}}, thank you for letting me know and for sharing this…" at bounding box center [756, 529] width 610 height 61
click at [947, 526] on textarea "Good morning {{first_name}}, thank you for letting me know and for sharing this…" at bounding box center [756, 529] width 610 height 61
click at [946, 528] on textarea "Good morning {{first_name}}, thank you for letting me know and for sharing this…" at bounding box center [756, 529] width 610 height 61
click at [1005, 528] on textarea "Good morning {{first_name}}, thank you for letting me know and for sharing this…" at bounding box center [756, 529] width 610 height 61
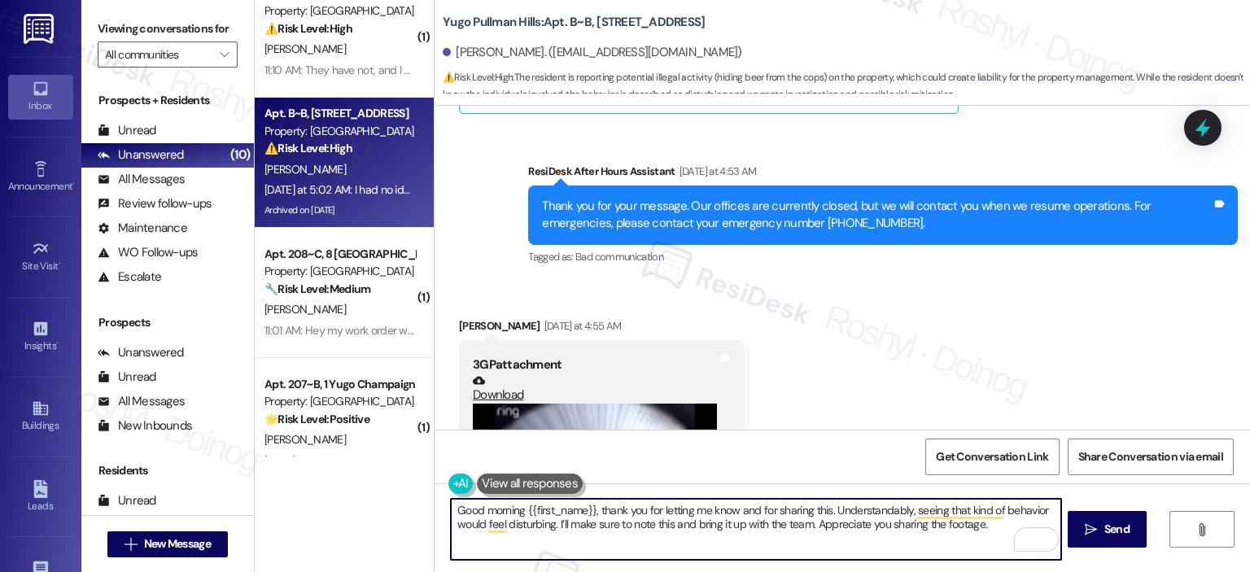
scroll to position [17024, 0]
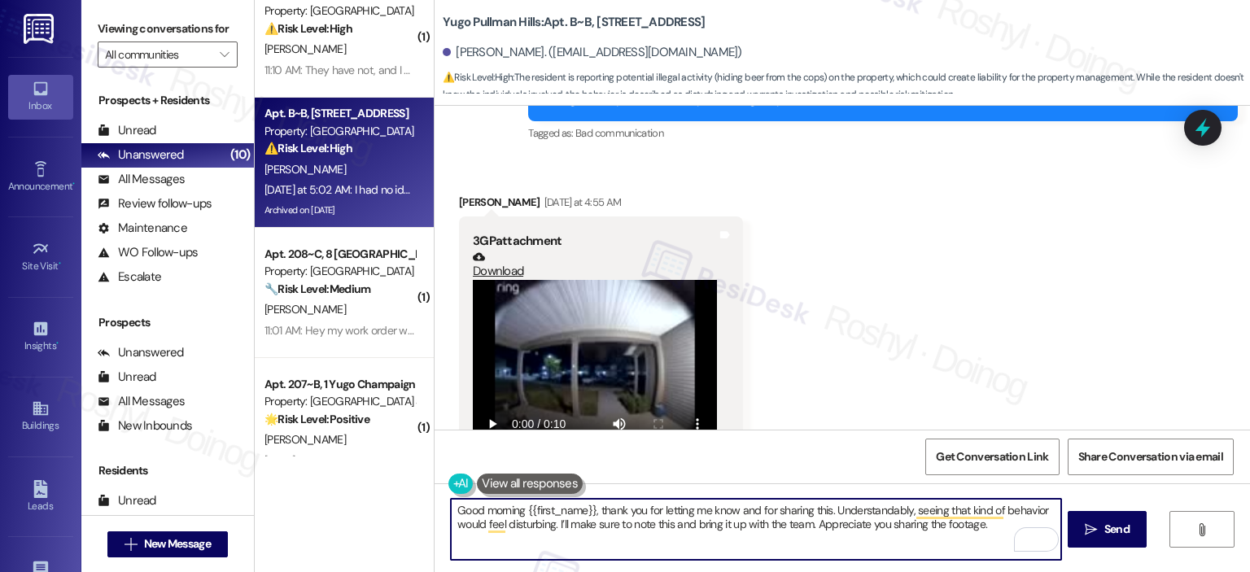
type textarea "Good morning {{first_name}}, thank you for letting me know and for sharing this…"
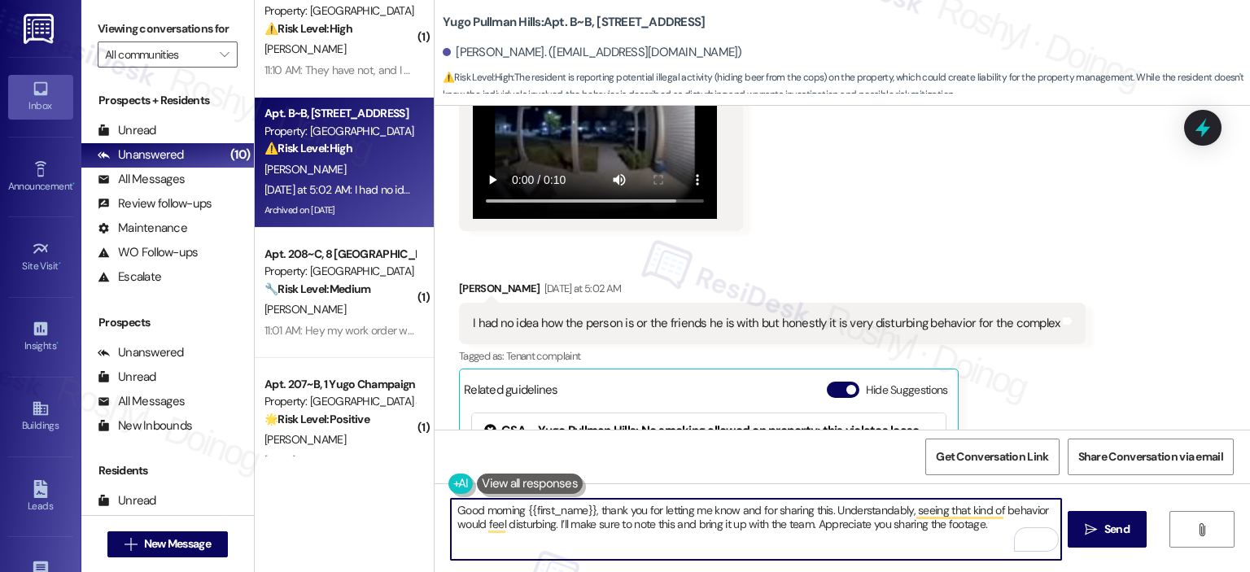
scroll to position [17513, 0]
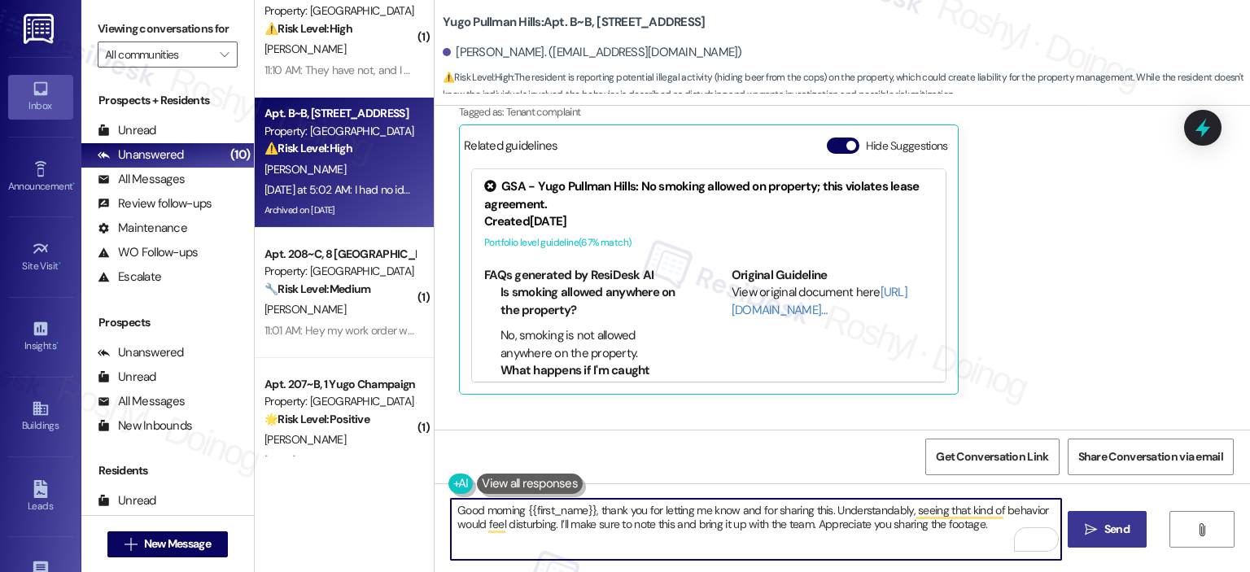
click at [1106, 528] on span "Send" at bounding box center [1117, 529] width 25 height 17
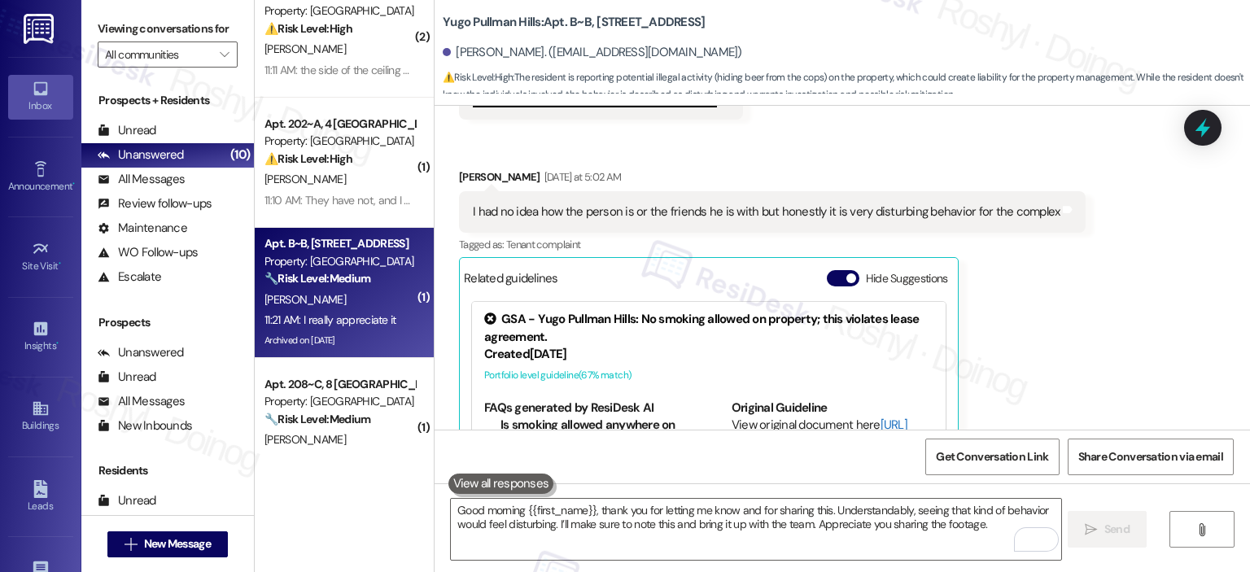
scroll to position [17350, 0]
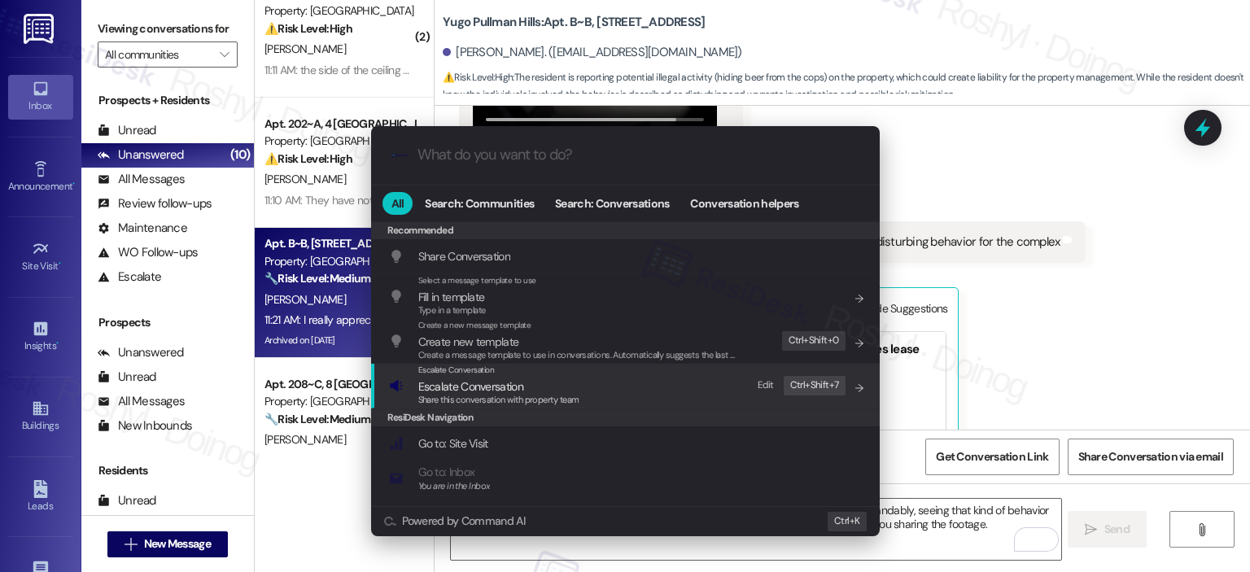
click at [651, 405] on div "Escalate Conversation Escalate Conversation Share this conversation with proper…" at bounding box center [627, 386] width 476 height 44
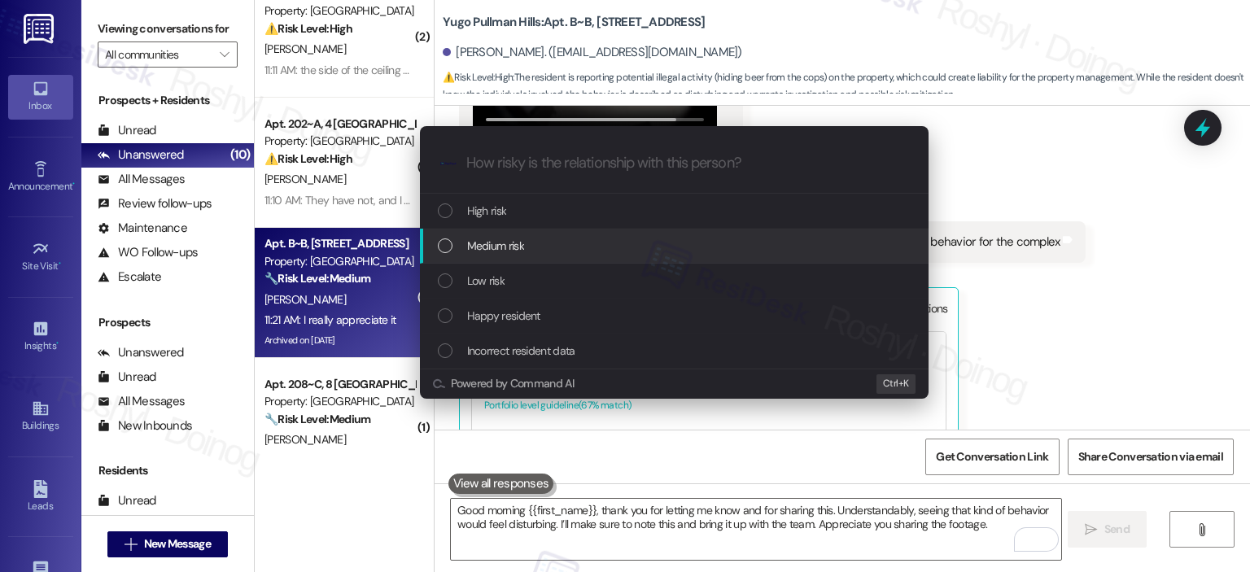
click at [549, 252] on div "Medium risk" at bounding box center [676, 246] width 476 height 18
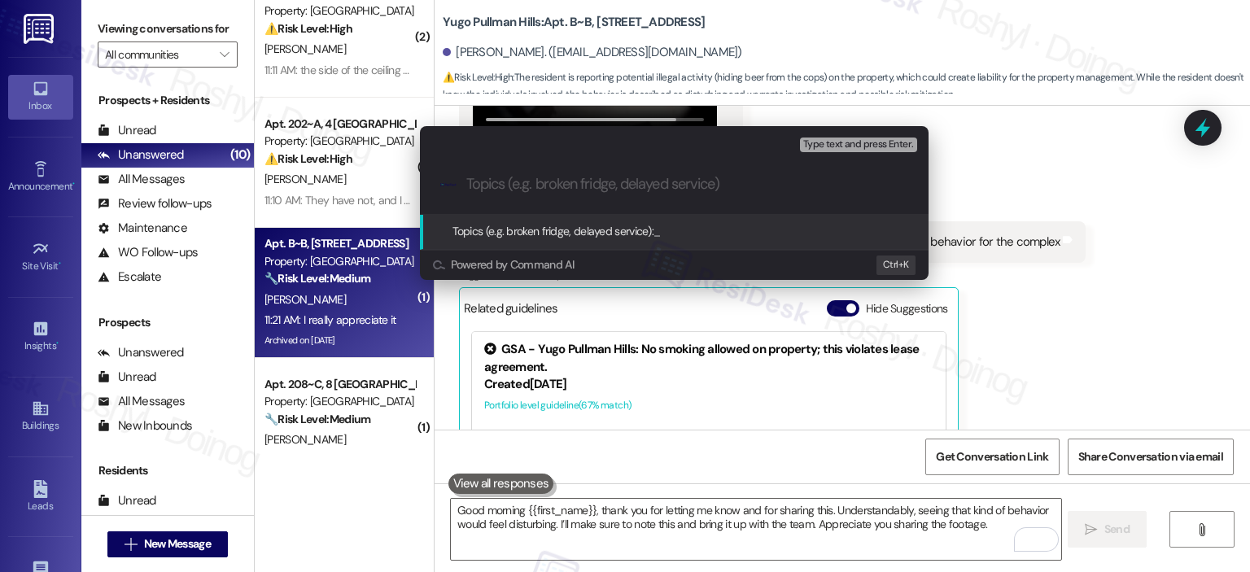
paste input "Resident Report – Suspicious Activity Caught on Camera (Alcohol Hidden in Plant…"
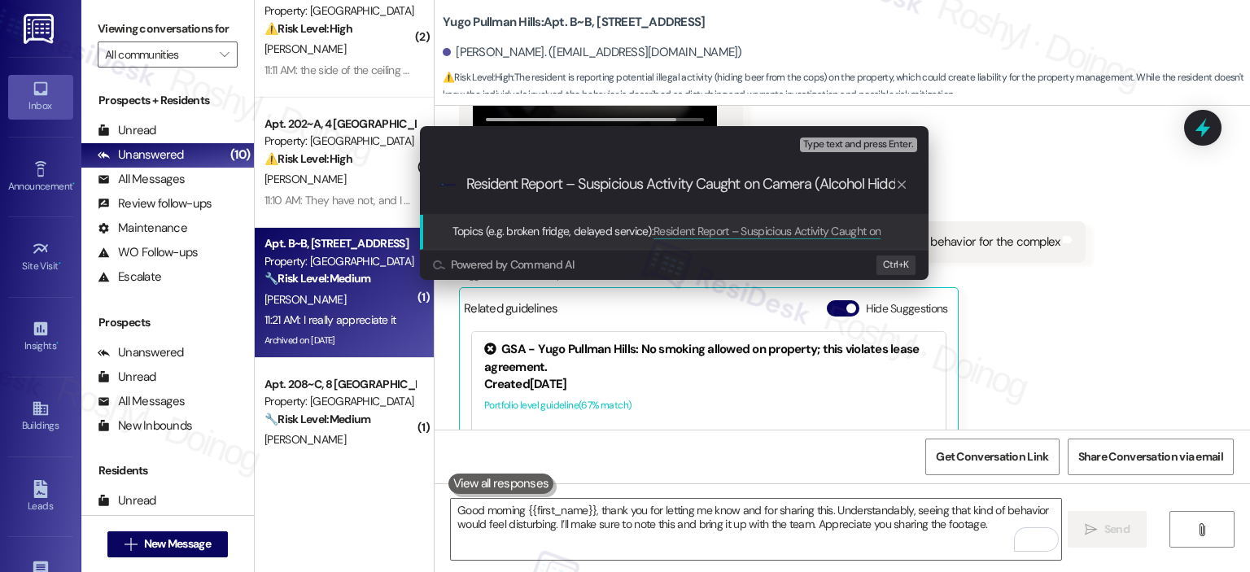
scroll to position [0, 94]
type input "Resident Report – Suspicious Activity Caught on Camera (Alcohol Hidden in Plant…"
click at [832, 140] on span "Type text and press Enter." at bounding box center [858, 144] width 110 height 11
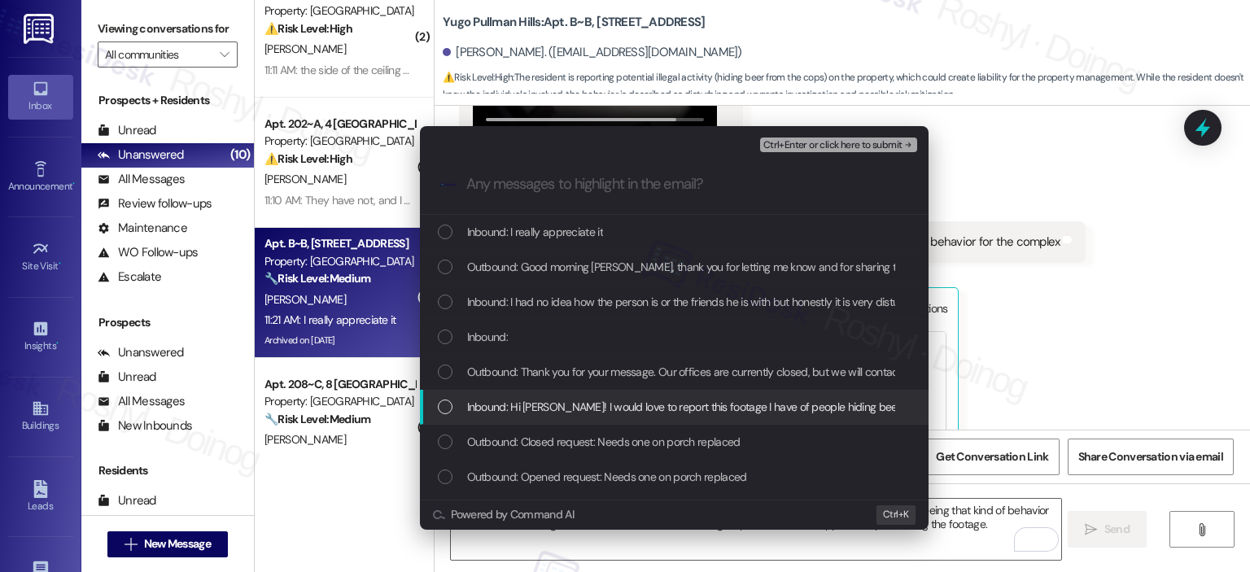
click at [632, 413] on span "Inbound: Hi Sarah! I would love to report this footage I have of people hiding …" at bounding box center [753, 407] width 573 height 18
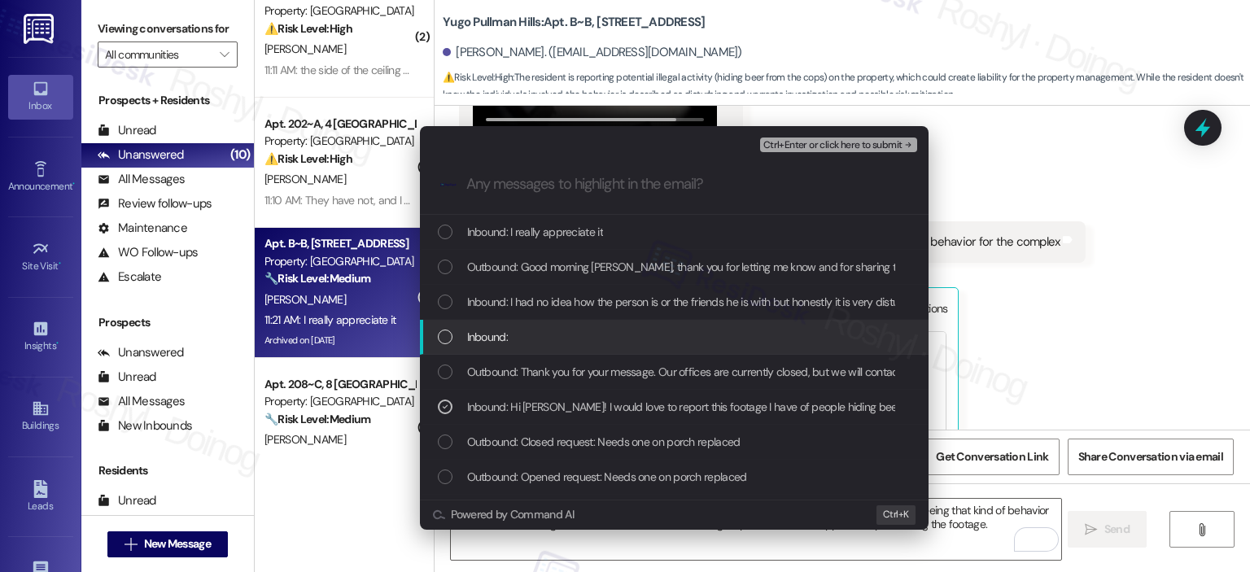
click at [622, 335] on div "Inbound:" at bounding box center [676, 337] width 476 height 18
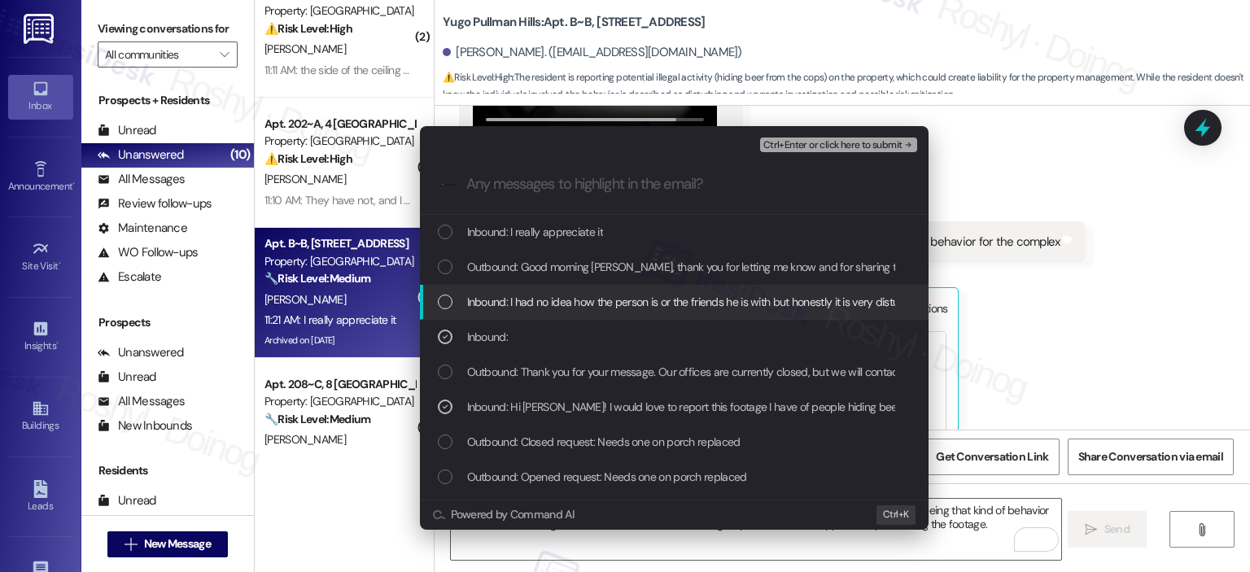
click at [637, 302] on span "Inbound: I had no idea how the person is or the friends he is with but honestly…" at bounding box center [755, 302] width 577 height 18
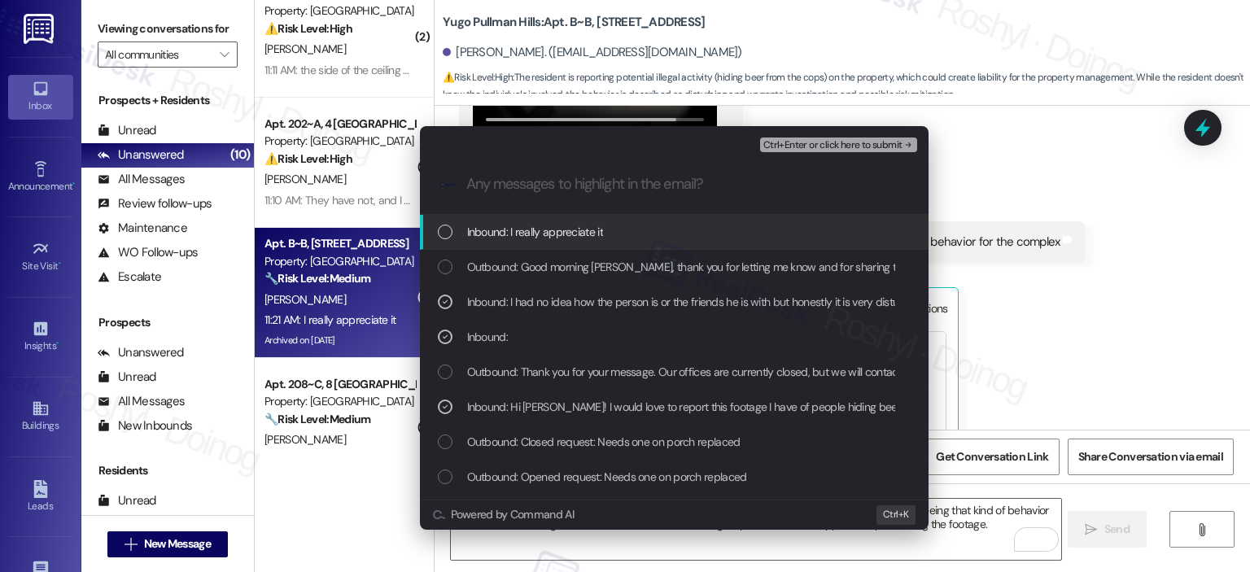
click at [826, 148] on span "Ctrl+Enter or click here to submit" at bounding box center [833, 145] width 139 height 11
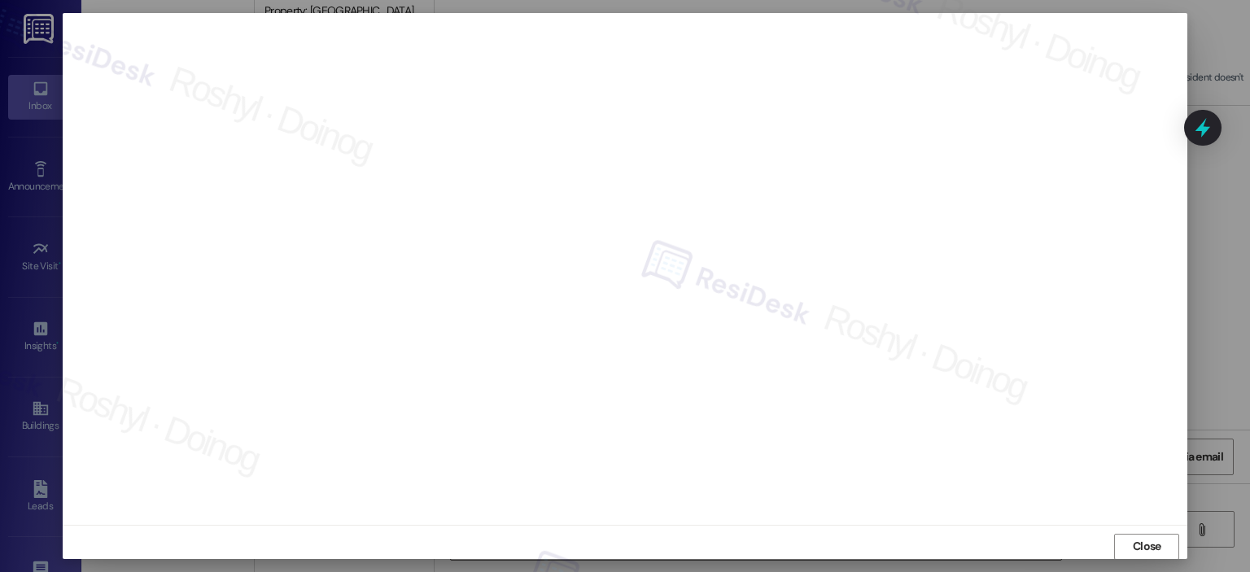
scroll to position [17756, 0]
click at [1163, 540] on button "Close" at bounding box center [1146, 547] width 65 height 26
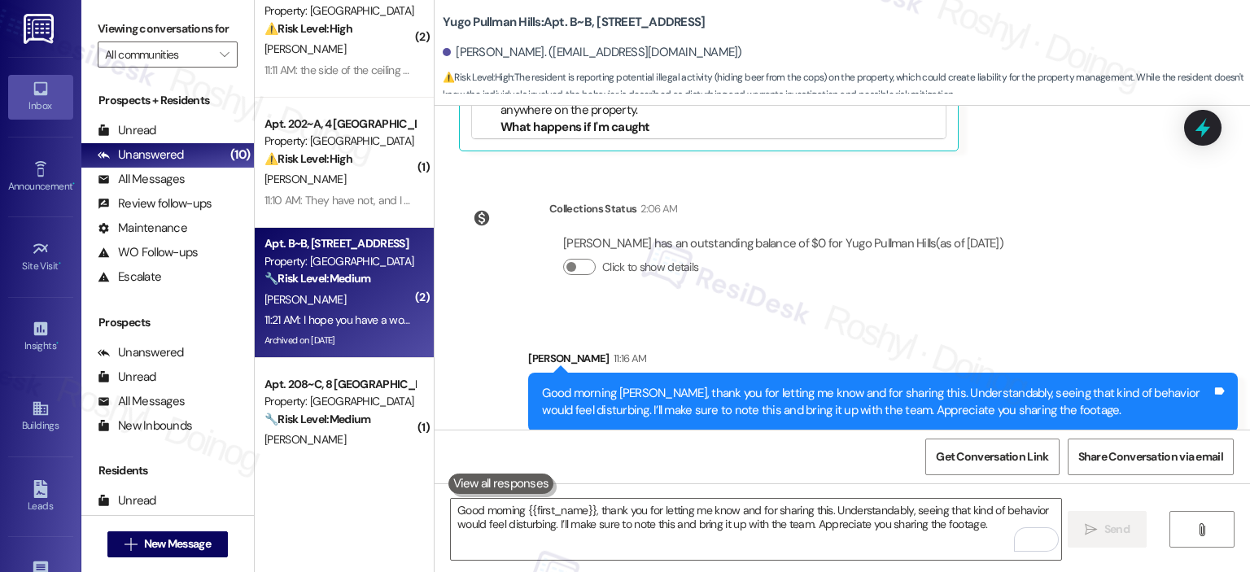
click at [1044, 444] on div "Received via SMS Alexa Midtbo 11:21 AM I really appreciate it Tags and notes Re…" at bounding box center [843, 557] width 816 height 227
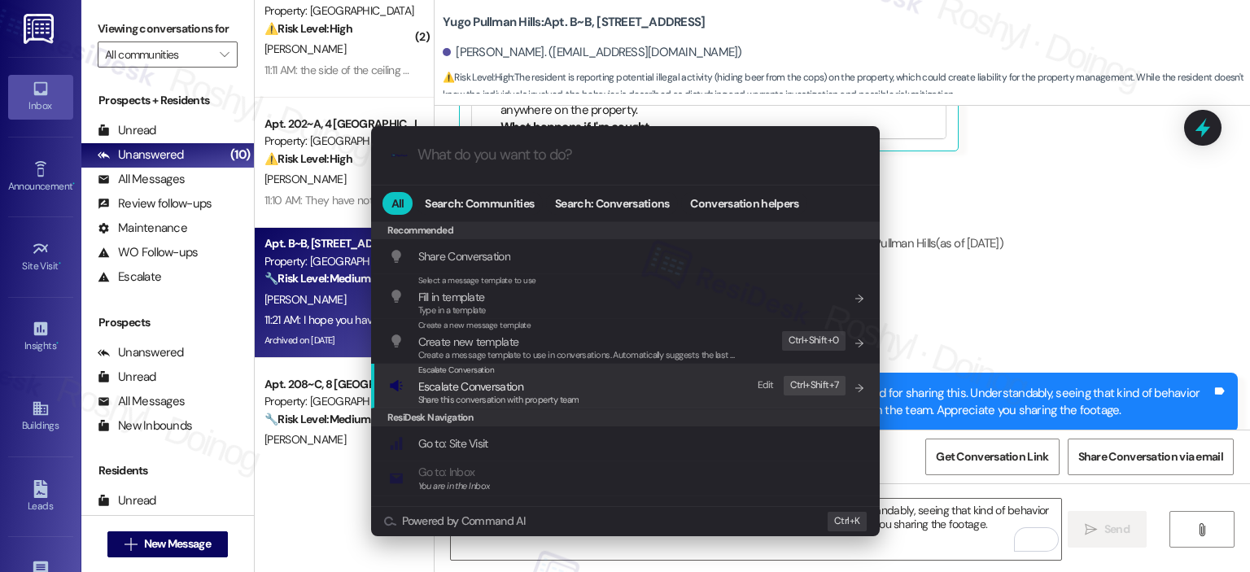
click at [537, 392] on span "Escalate Conversation" at bounding box center [498, 387] width 161 height 18
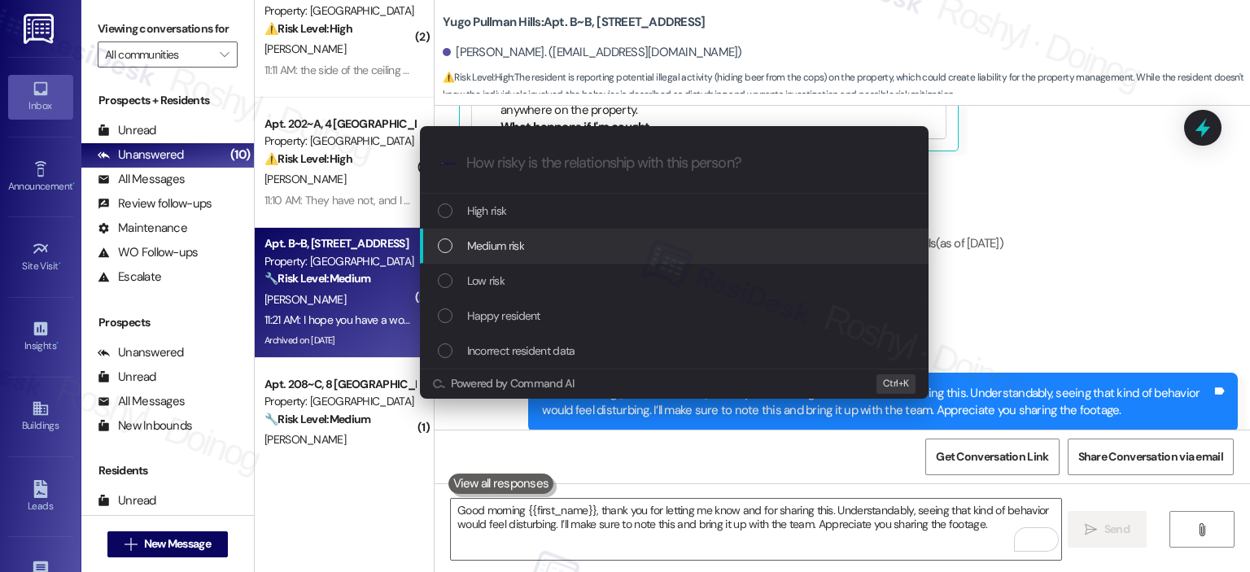
click at [472, 245] on span "Medium risk" at bounding box center [495, 246] width 57 height 18
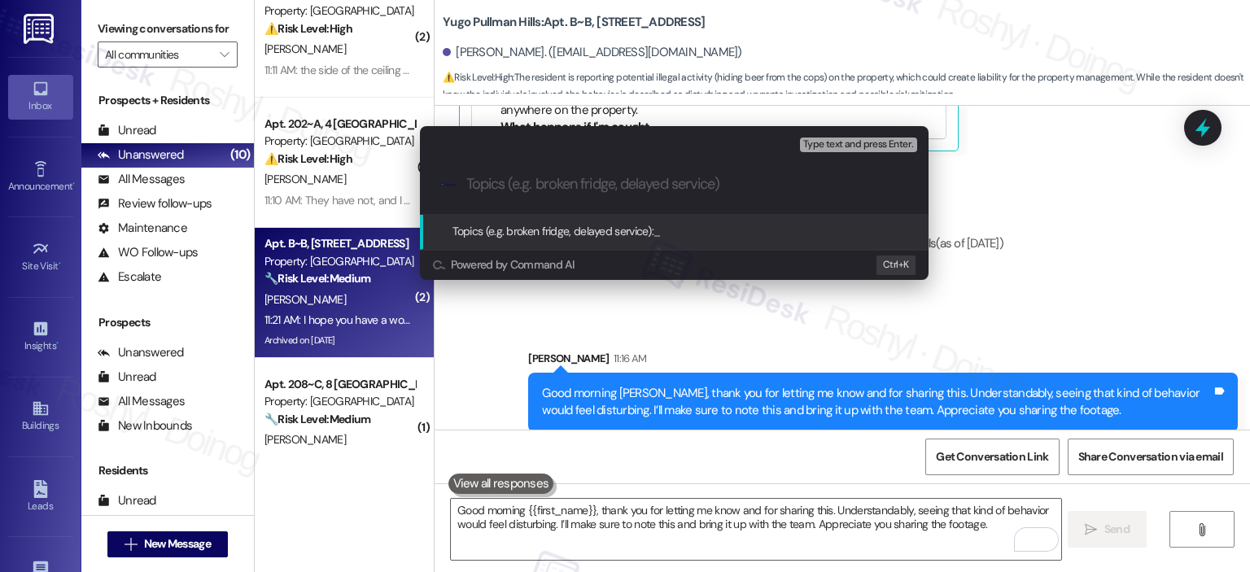
paste input "Resident Report – Suspicious Activity Caught on Camera (Alcohol Hidden in Plant…"
type input "Resident Report – Suspicious Activity Caught on Camera (Alcohol Hidden in Plant…"
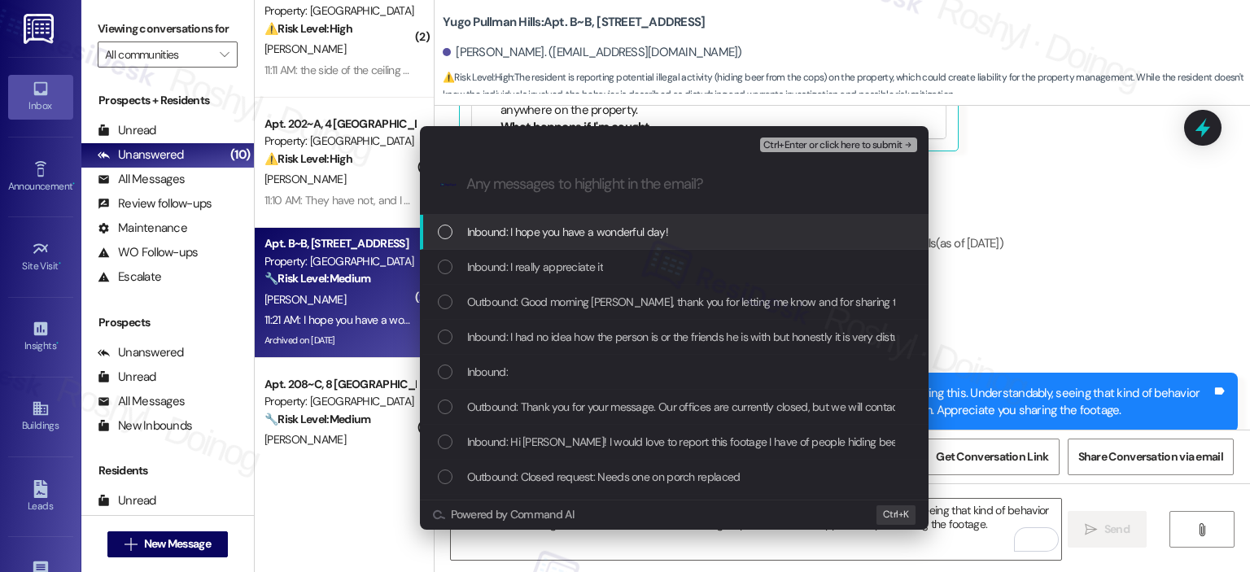
scroll to position [0, 0]
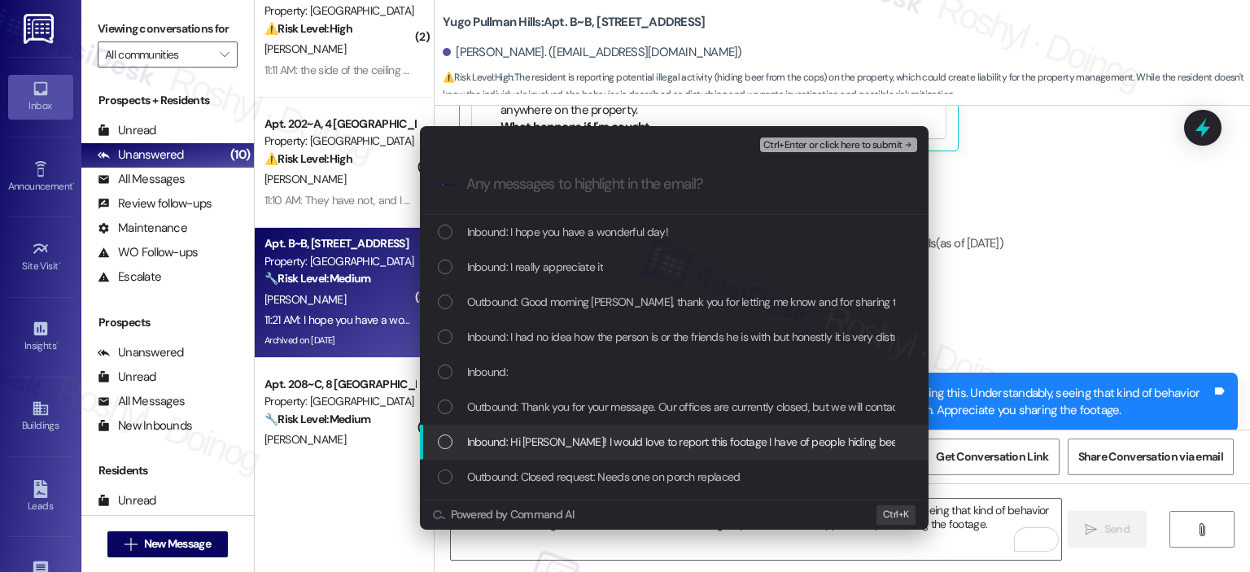
click at [534, 441] on span "Inbound: Hi Sarah! I would love to report this footage I have of people hiding …" at bounding box center [753, 442] width 573 height 18
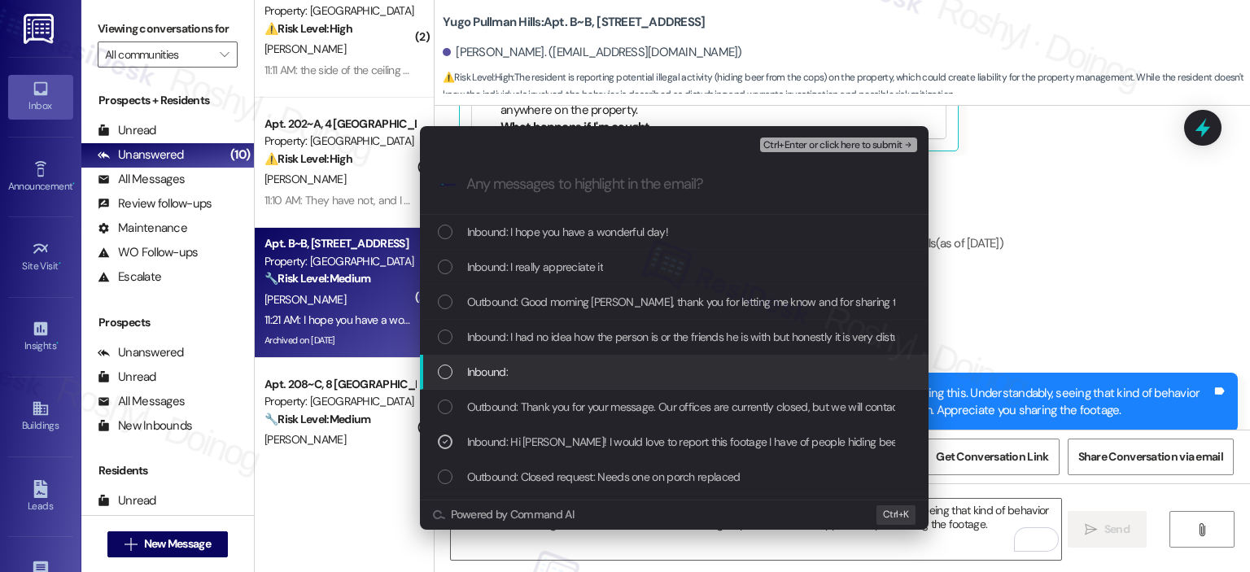
click at [538, 370] on div "Inbound:" at bounding box center [676, 372] width 476 height 18
click at [563, 344] on span "Inbound: I had no idea how the person is or the friends he is with but honestly…" at bounding box center [755, 337] width 577 height 18
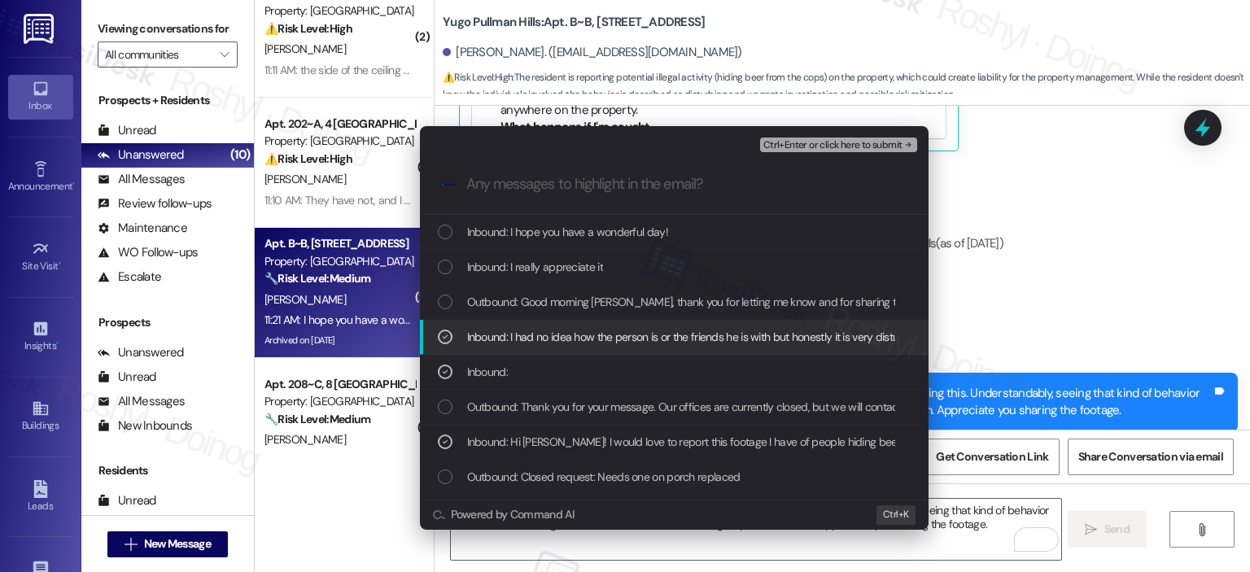
click at [587, 336] on span "Inbound: I had no idea how the person is or the friends he is with but honestly…" at bounding box center [755, 337] width 577 height 18
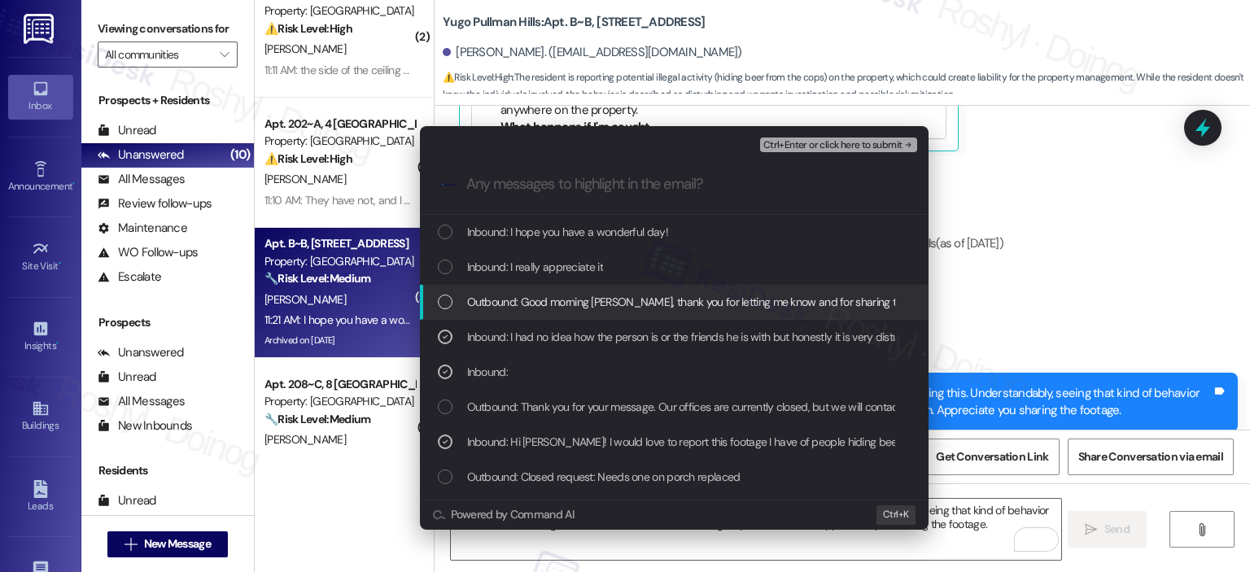
click at [834, 153] on div "Ctrl+Enter or click here to submit" at bounding box center [840, 144] width 160 height 21
click at [834, 149] on span "Ctrl+Enter or click here to submit" at bounding box center [833, 145] width 139 height 11
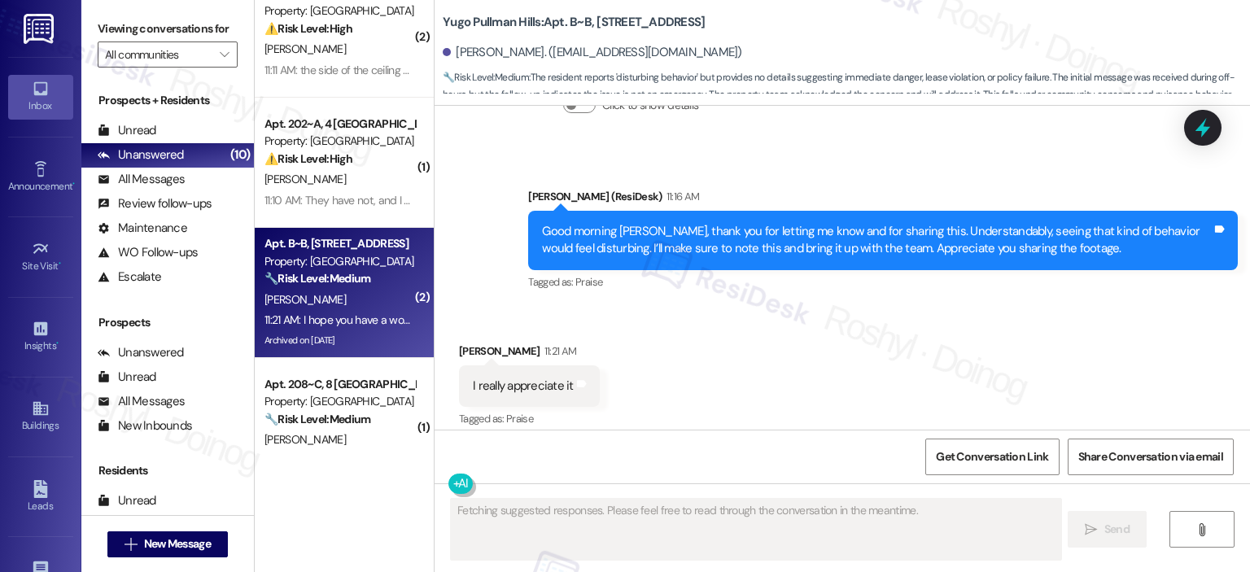
scroll to position [17690, 0]
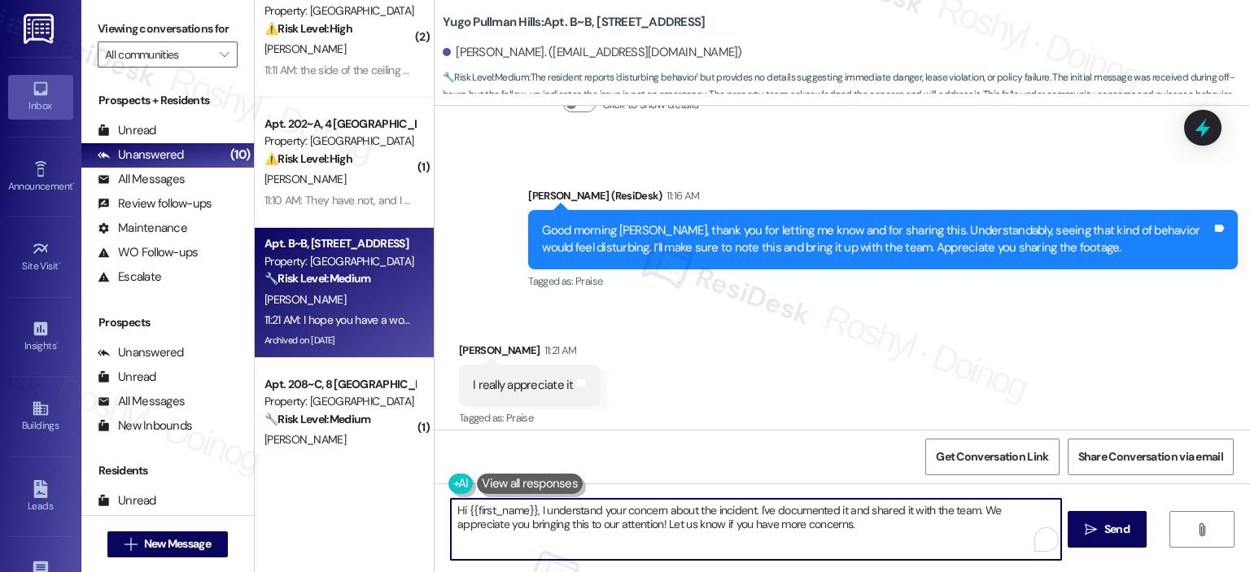
drag, startPoint x: 841, startPoint y: 527, endPoint x: 383, endPoint y: 501, distance: 458.3
click at [383, 501] on div "( 1 ) Apt. 201~A, 1 Yugo Minneapolis 412 Lofts Property: Yugo Minneapolis 412 L…" at bounding box center [753, 286] width 996 height 572
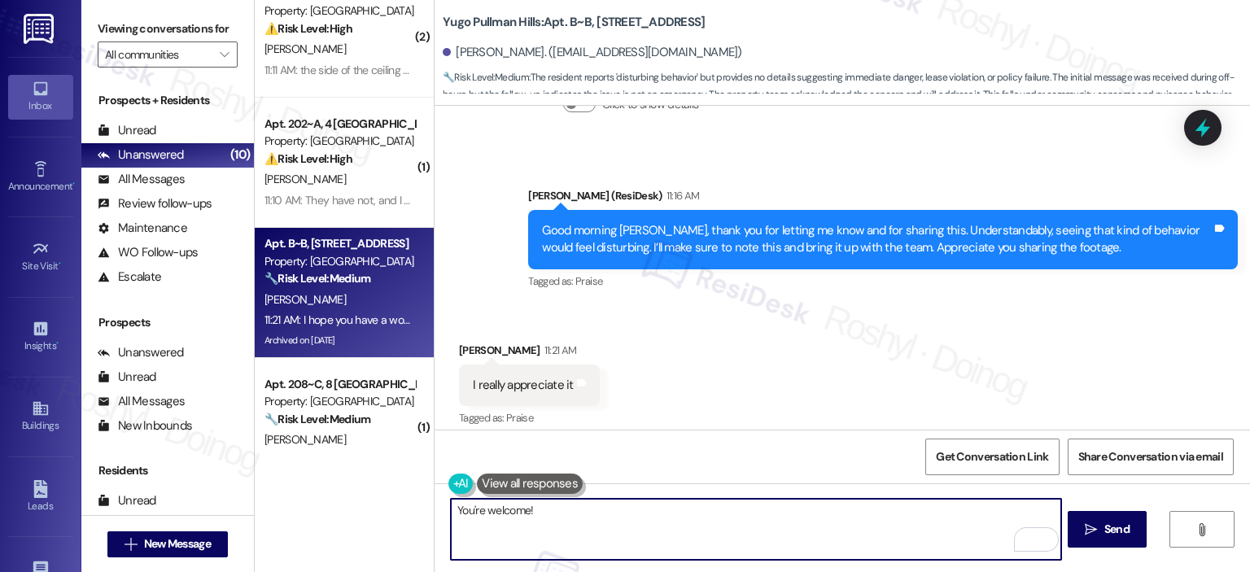
paste textarea "If something comes up, I’ll be glad to assist. Just let me know."
type textarea "You're welcome! If something comes up, I’ll be glad to assist. Just let me know."
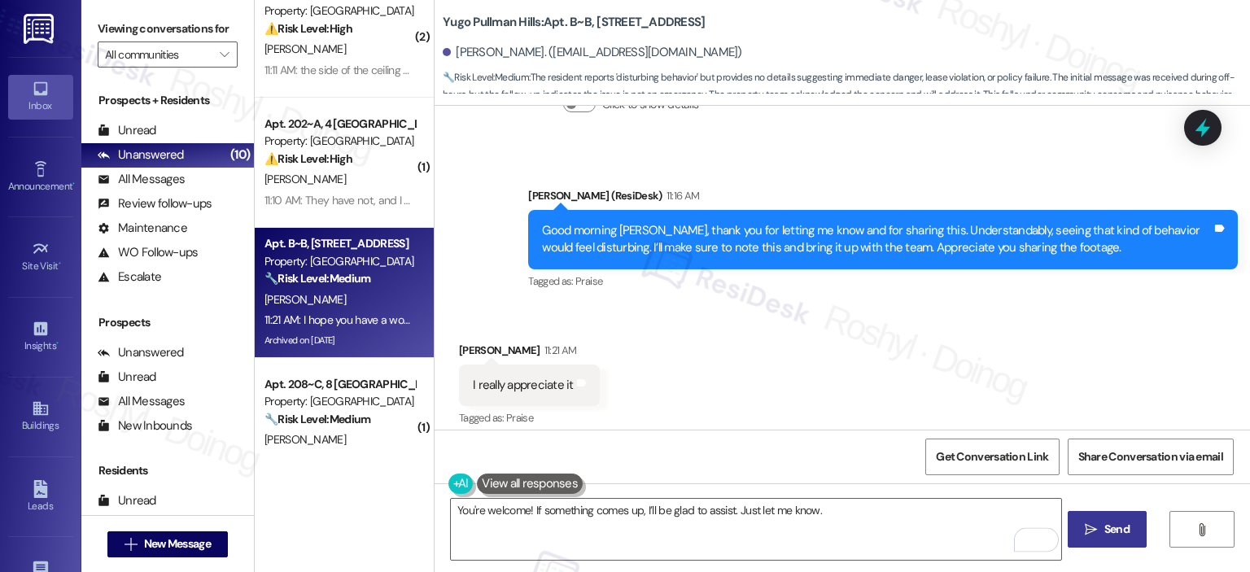
click at [1088, 523] on icon "" at bounding box center [1091, 529] width 12 height 13
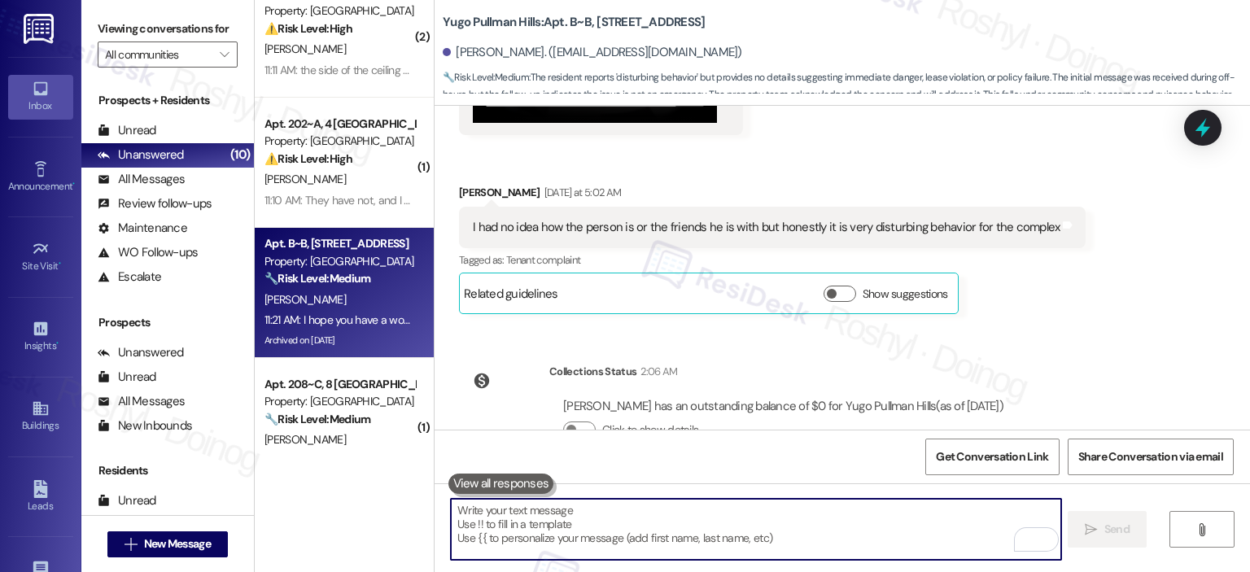
scroll to position [17689, 0]
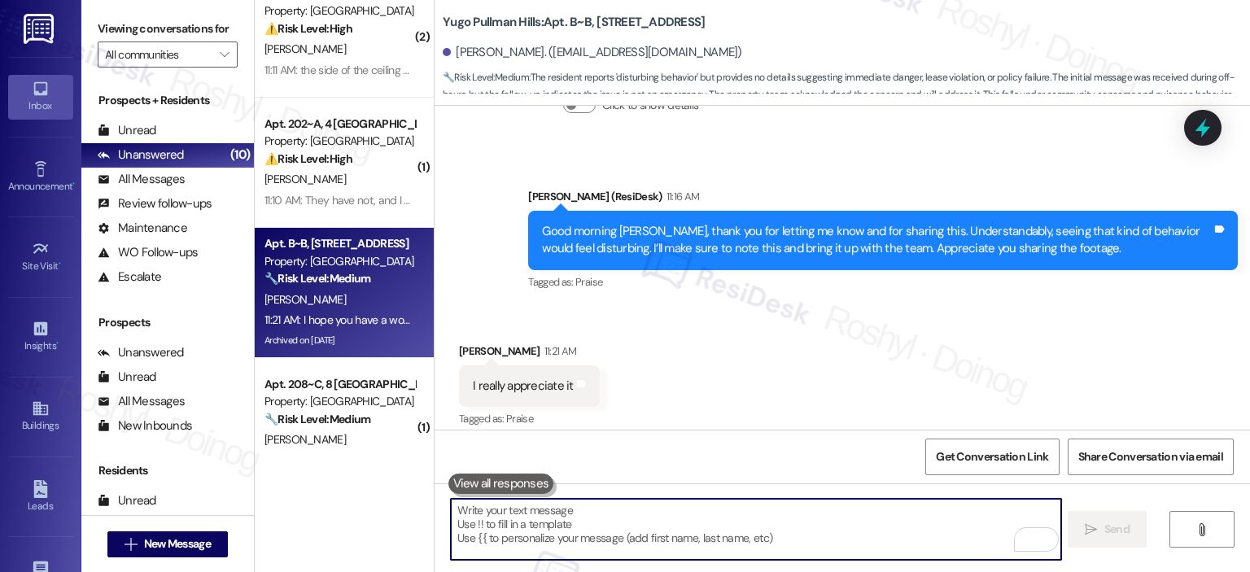
click at [547, 522] on textarea "To enrich screen reader interactions, please activate Accessibility in Grammarl…" at bounding box center [756, 529] width 610 height 61
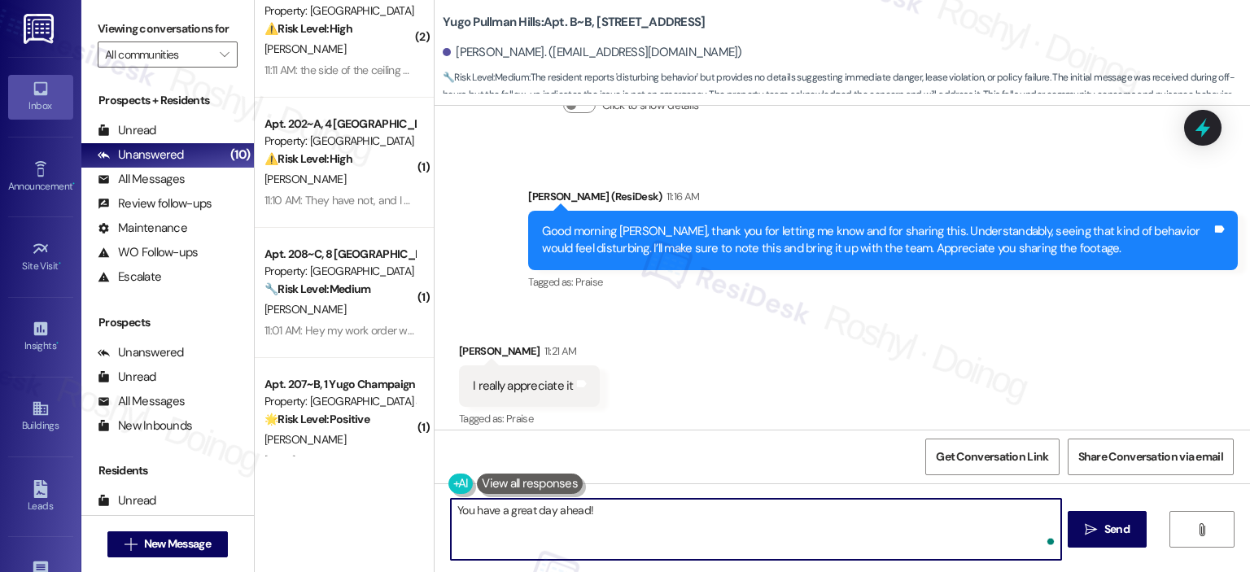
type textarea "You have a great day ahead!"
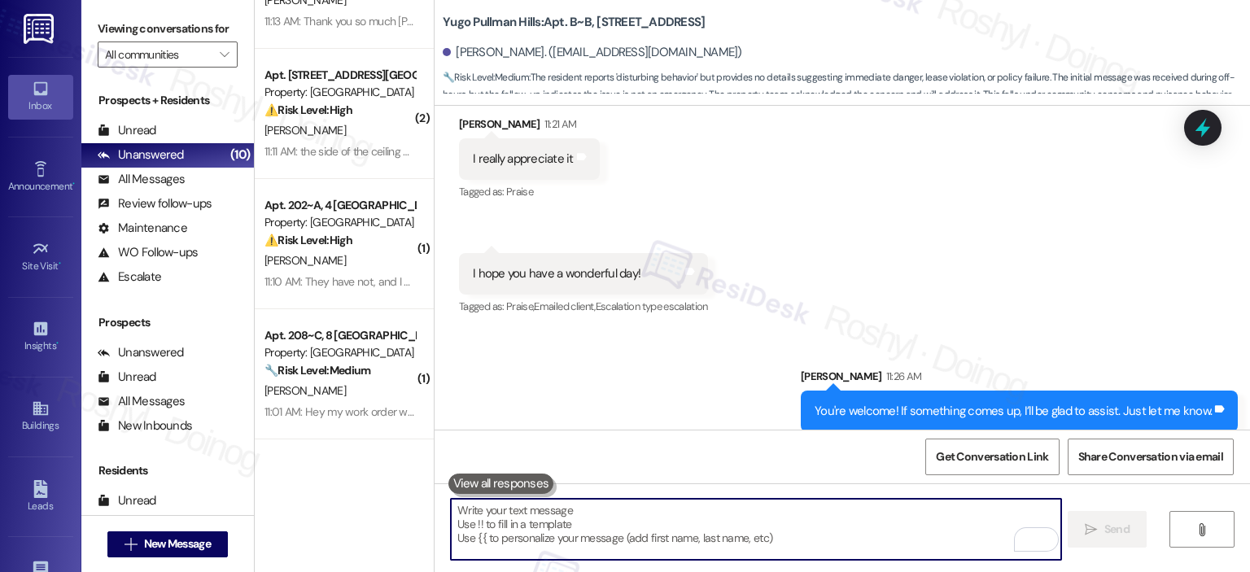
scroll to position [0, 0]
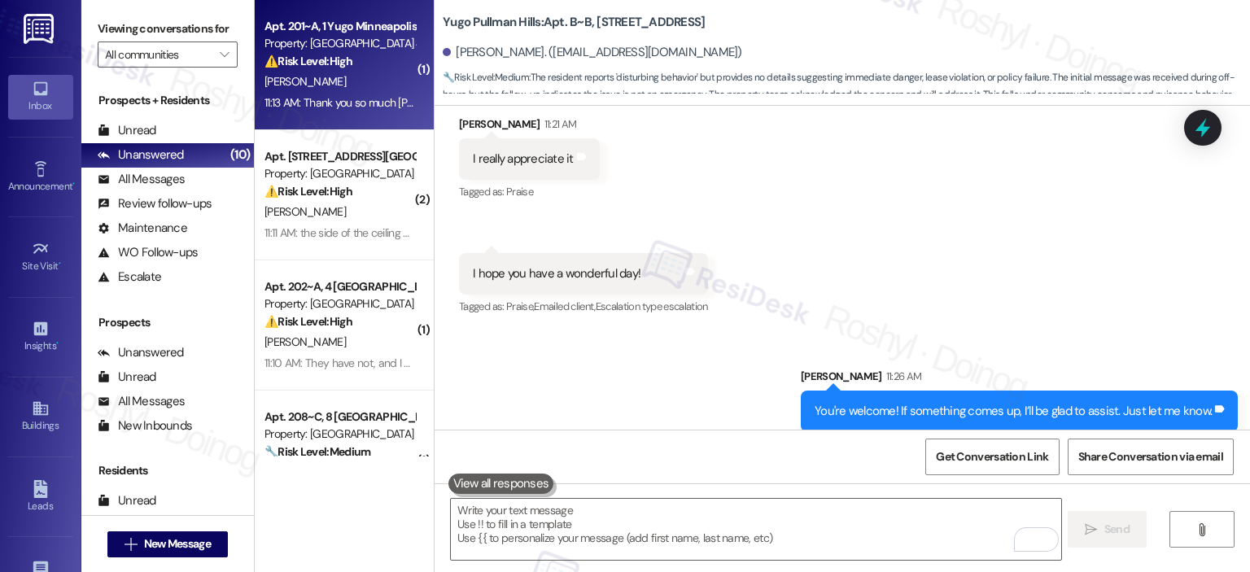
click at [365, 25] on div "Apt. 201~A, 1 Yugo Minneapolis 412 Lofts" at bounding box center [340, 26] width 151 height 17
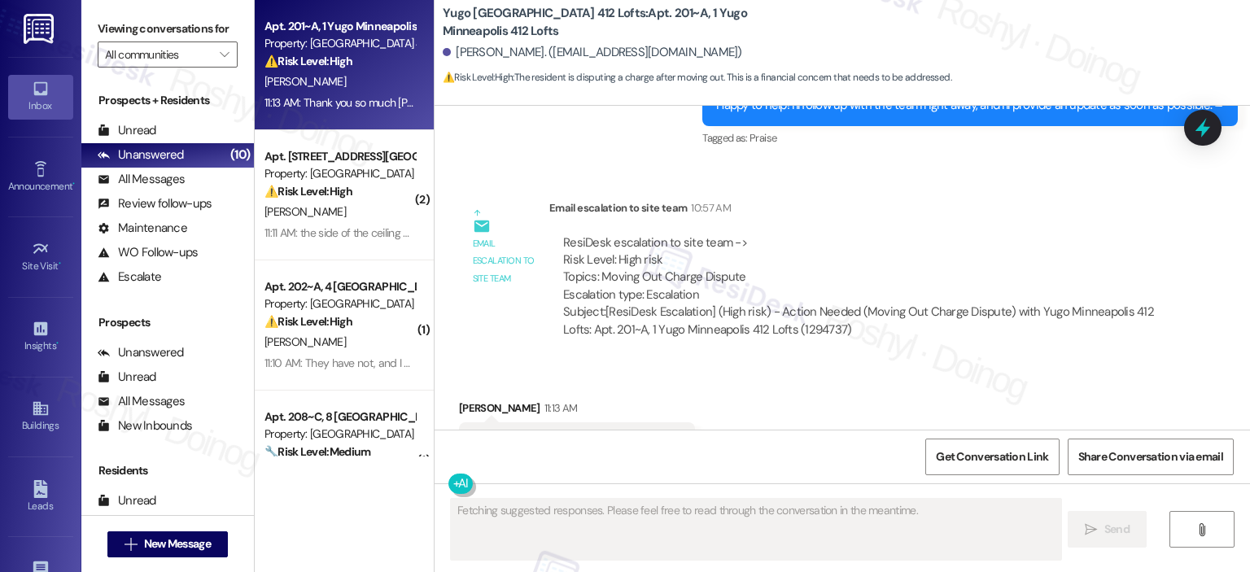
scroll to position [3667, 0]
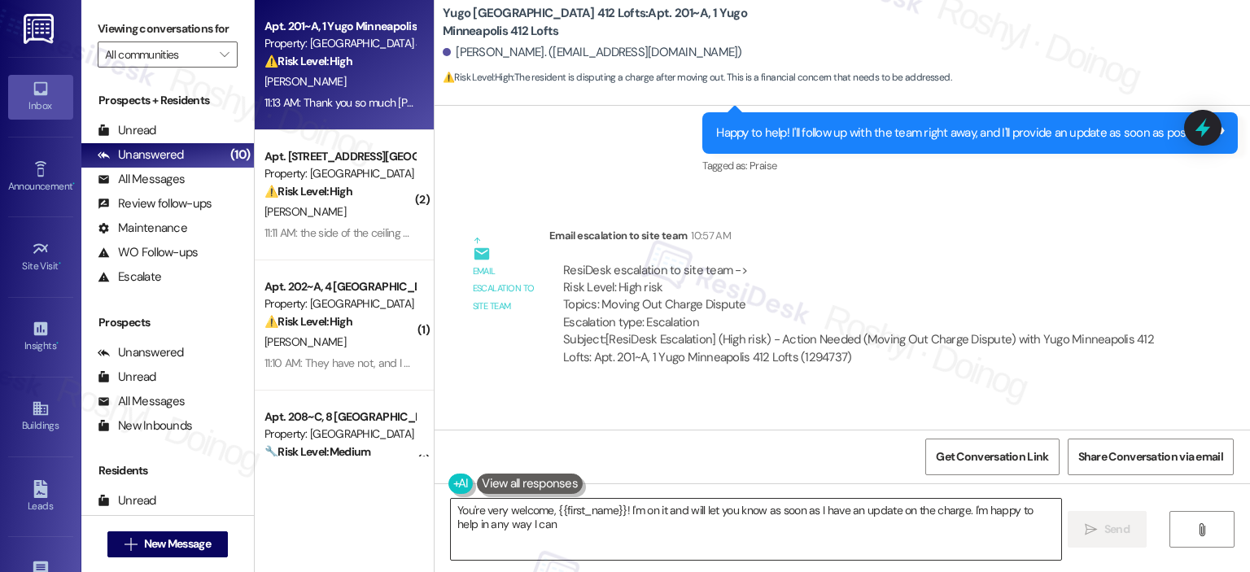
type textarea "You're very welcome, {{first_name}}! I'm on it and will let you know as soon as…"
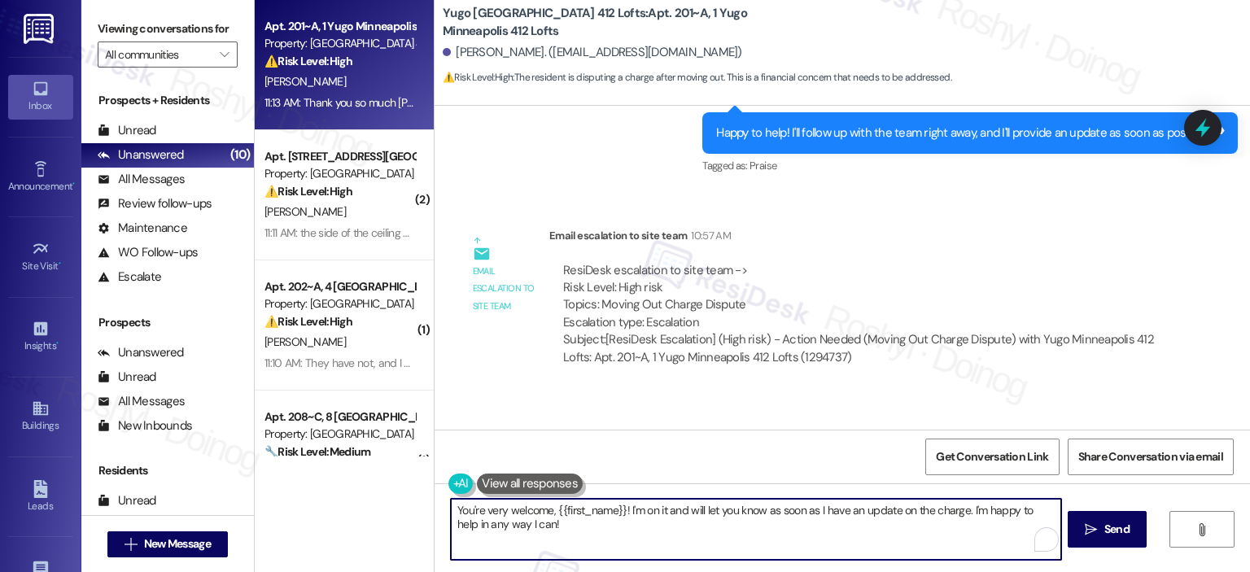
click at [883, 522] on textarea "You're very welcome, {{first_name}}! I'm on it and will let you know as soon as…" at bounding box center [756, 529] width 610 height 61
click at [1106, 523] on span "Send" at bounding box center [1117, 529] width 25 height 17
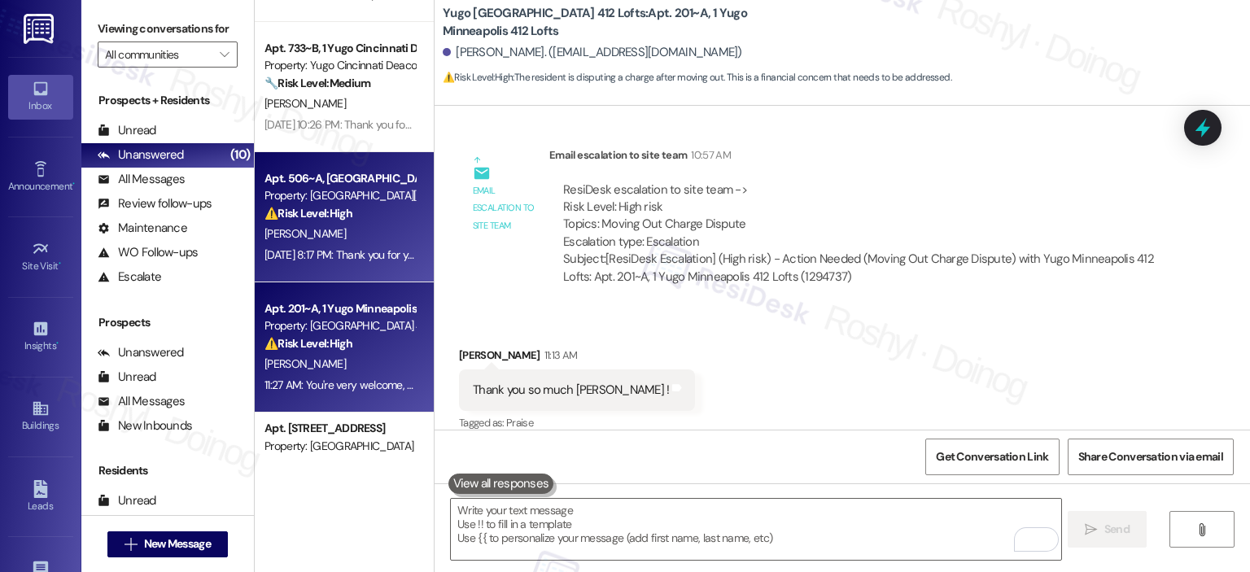
scroll to position [732, 0]
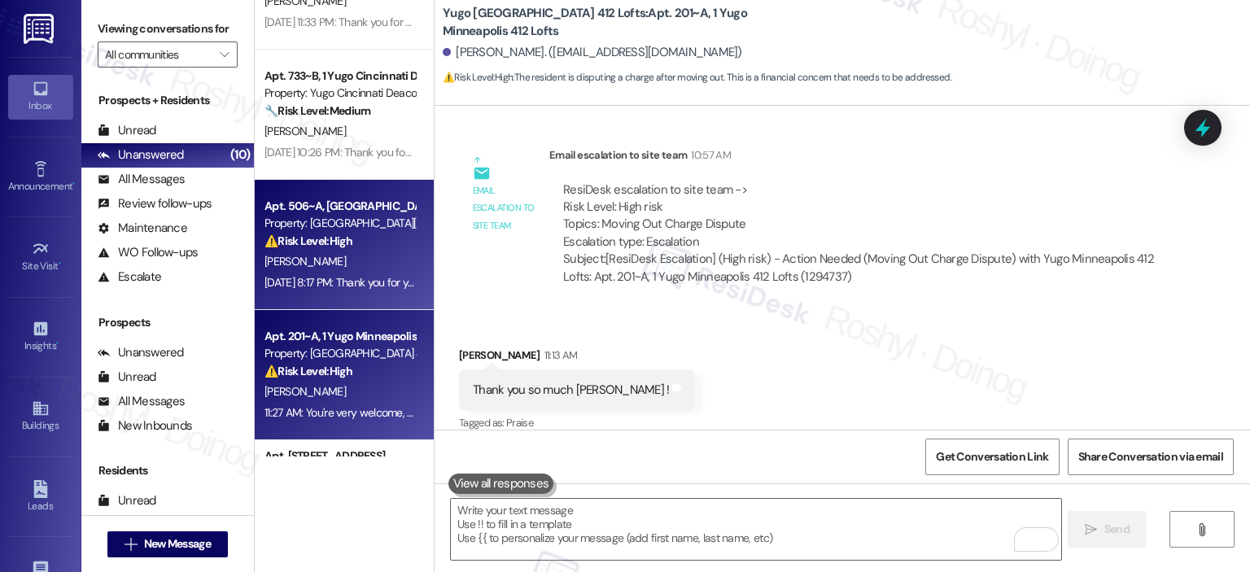
click at [370, 266] on div "J. Bowman" at bounding box center [340, 262] width 154 height 20
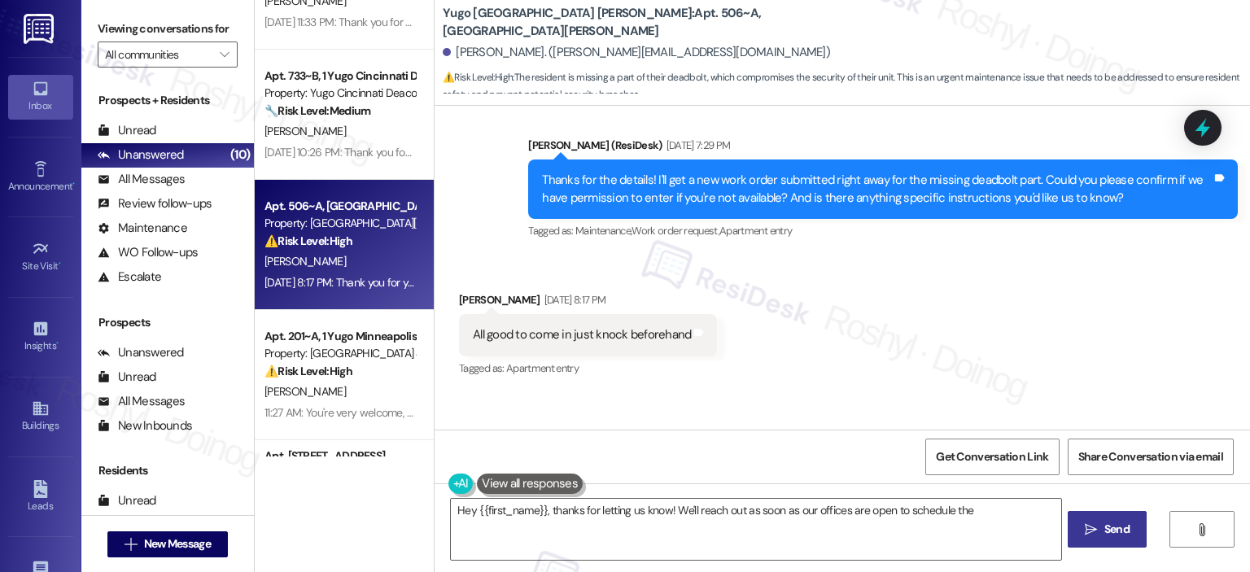
scroll to position [1276, 0]
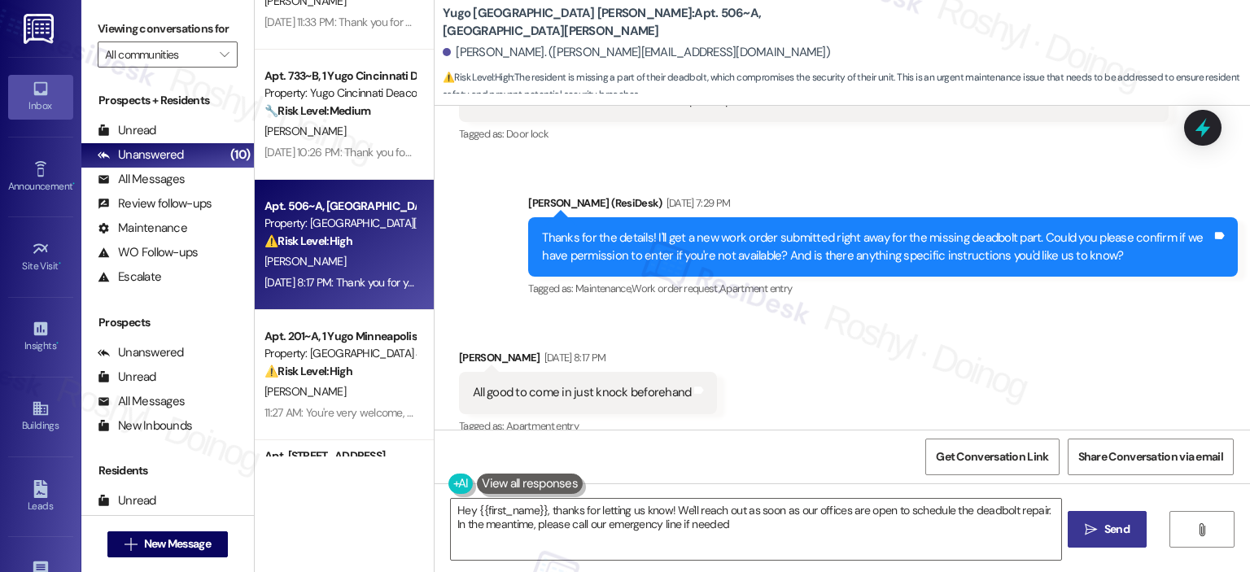
type textarea "Hey {{first_name}}, thanks for letting us know! We'll reach out as soon as our …"
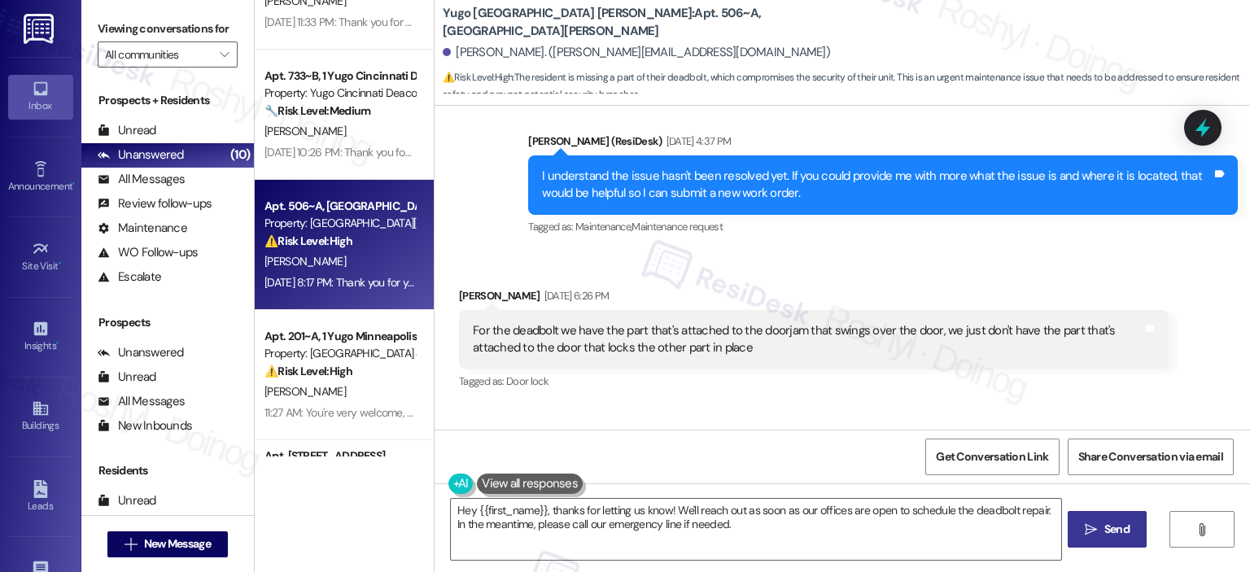
scroll to position [1032, 0]
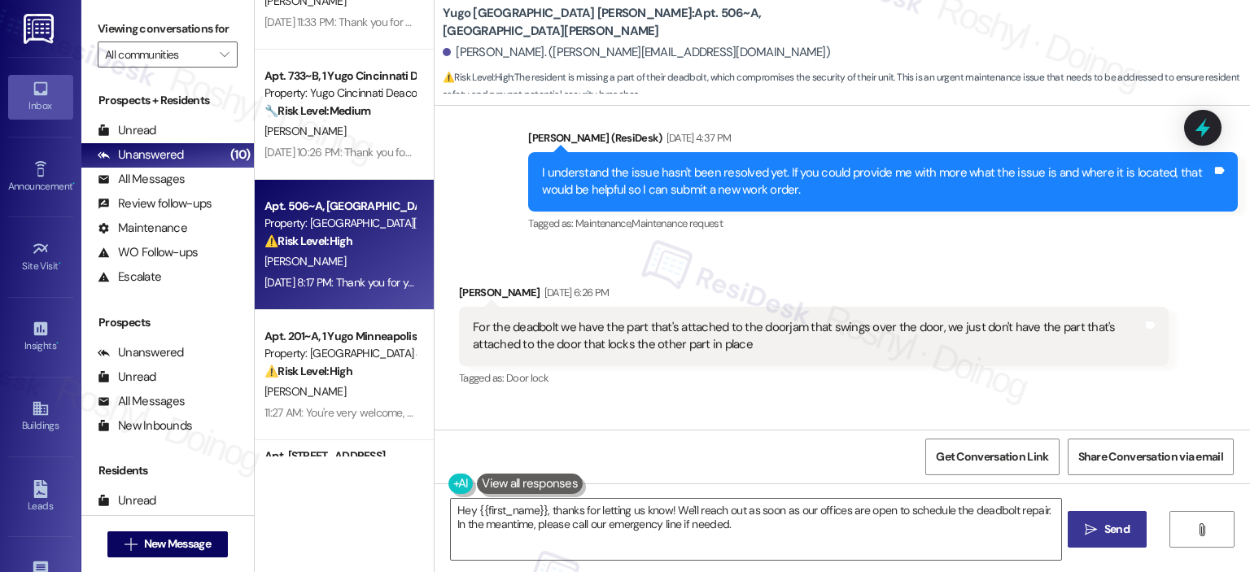
click at [827, 296] on div "Jack Bowman Sep 19, 2025 at 6:26 PM" at bounding box center [814, 295] width 710 height 23
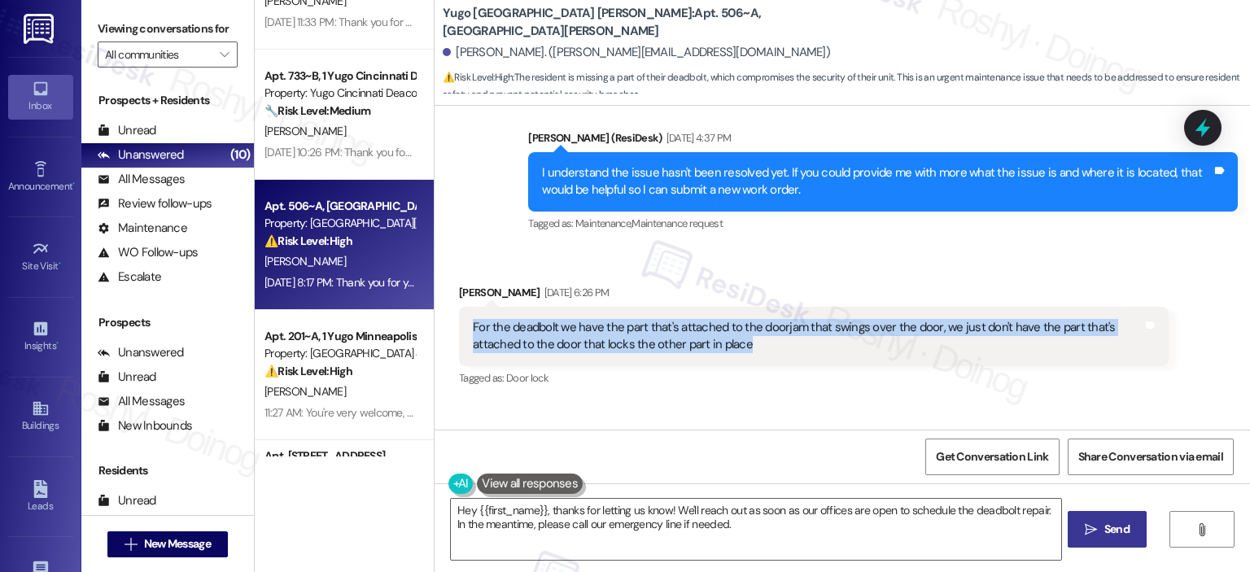
copy div "For the deadbolt we have the part that's attached to the doorjam that swings ov…"
drag, startPoint x: 770, startPoint y: 350, endPoint x: 451, endPoint y: 328, distance: 319.9
click at [459, 328] on div "For the deadbolt we have the part that's attached to the doorjam that swings ov…" at bounding box center [814, 336] width 710 height 59
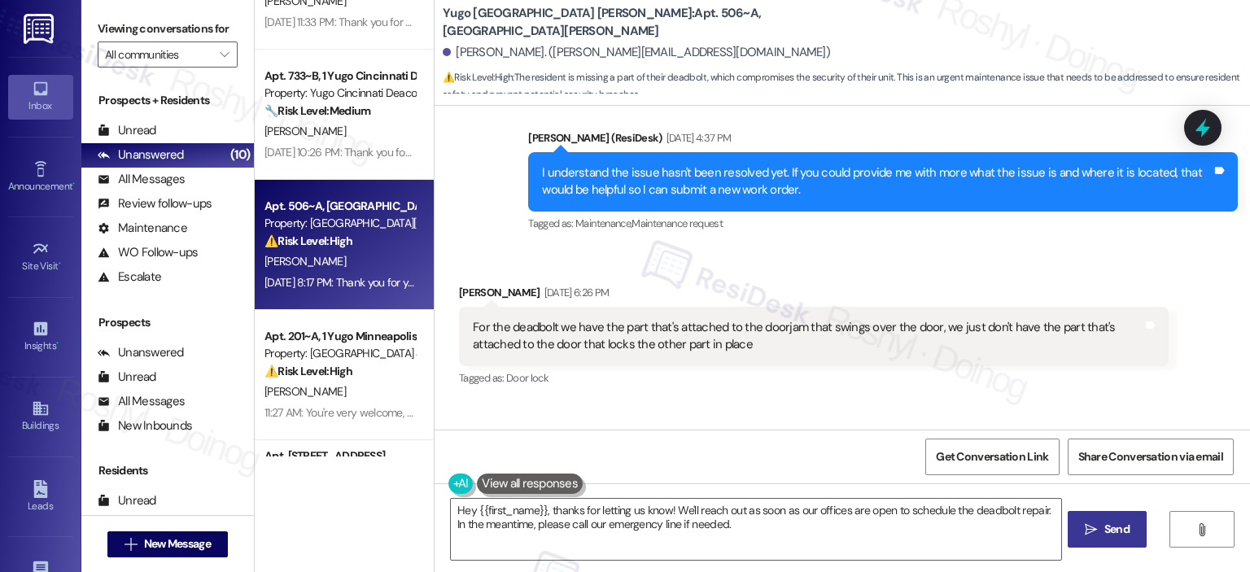
click at [719, 409] on div "Sent via SMS Sarah (ResiDesk) Sep 19, 2025 at 7:29 PM Thanks for the details! I…" at bounding box center [843, 479] width 816 height 155
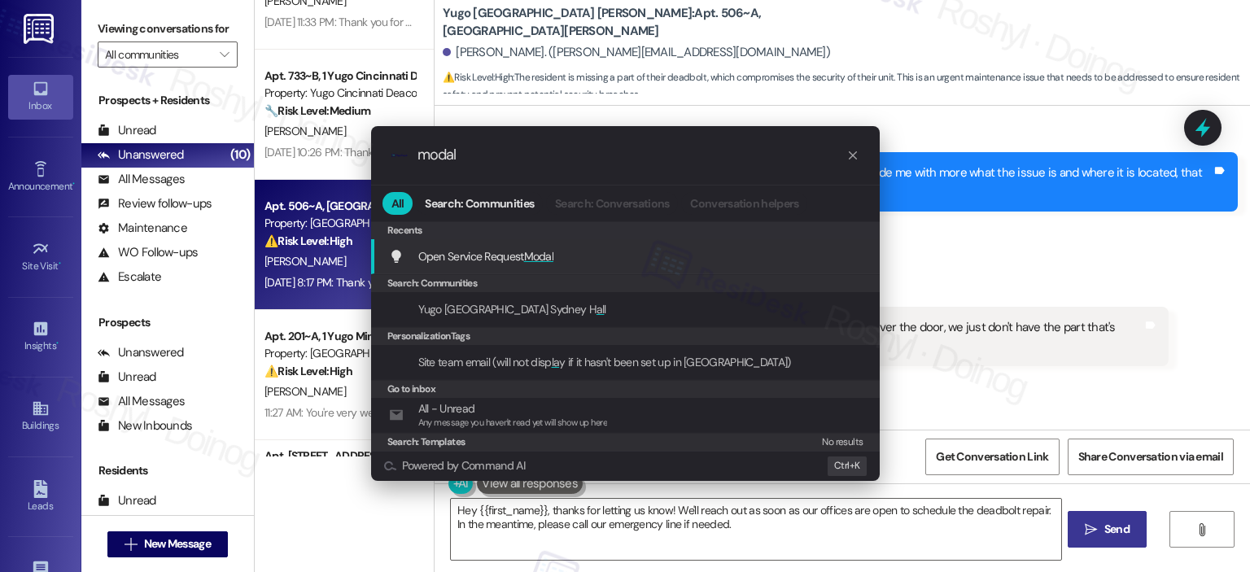
click at [773, 261] on div "Open Service Request Modal Add shortcut" at bounding box center [627, 256] width 476 height 18
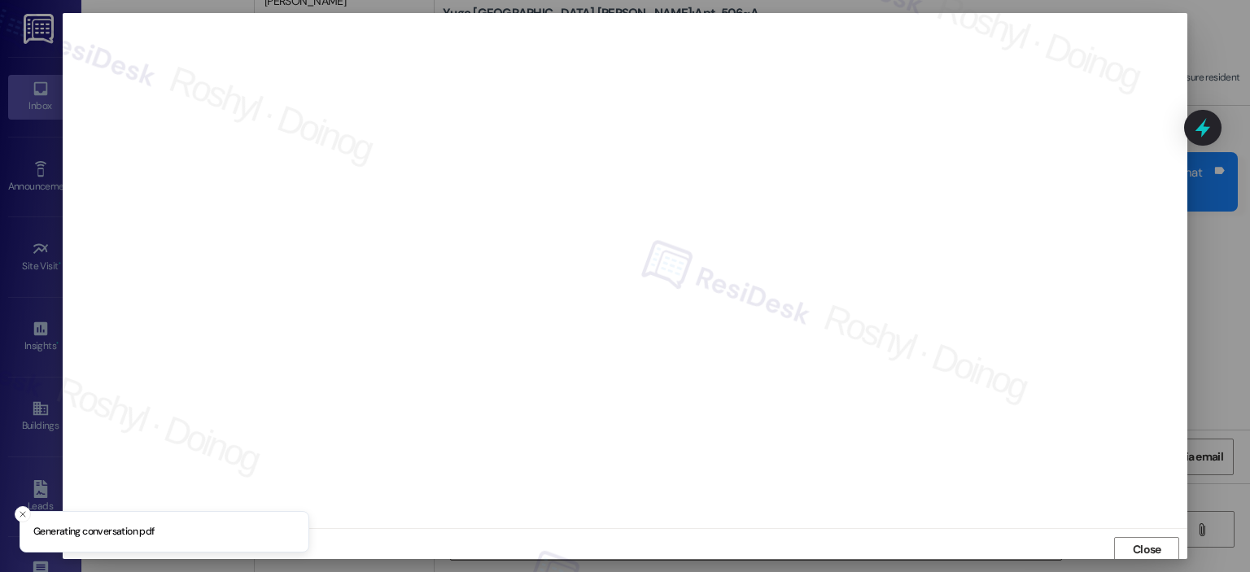
scroll to position [3, 0]
click at [1163, 545] on button "Close" at bounding box center [1146, 547] width 65 height 26
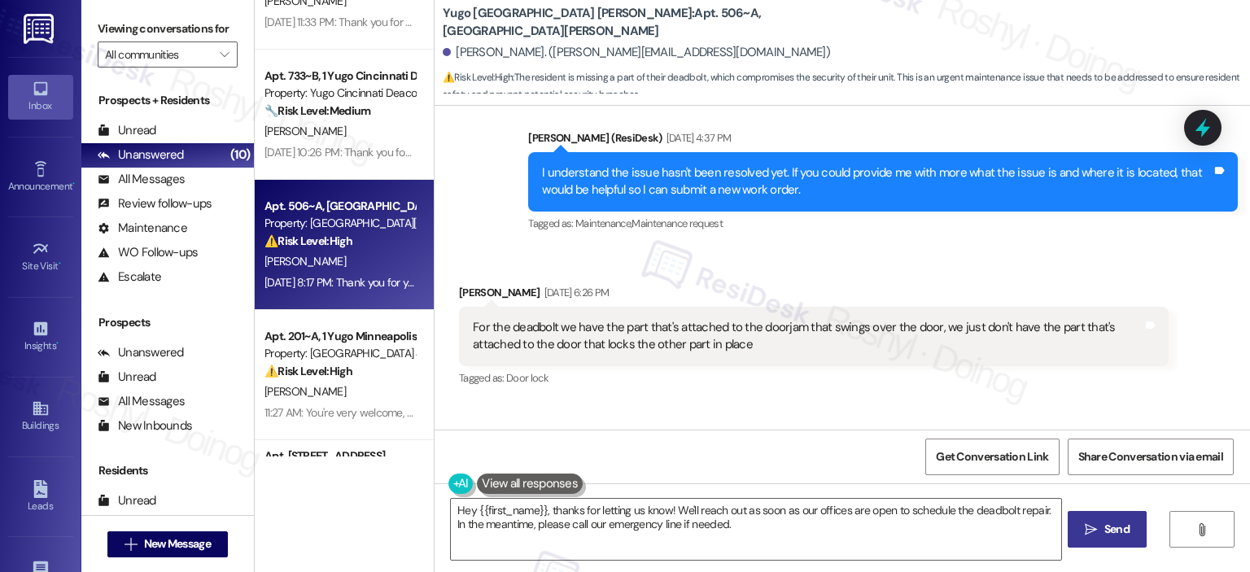
click at [755, 263] on div "Received via SMS Jack Bowman Sep 19, 2025 at 6:26 PM For the deadbolt we have t…" at bounding box center [843, 324] width 816 height 155
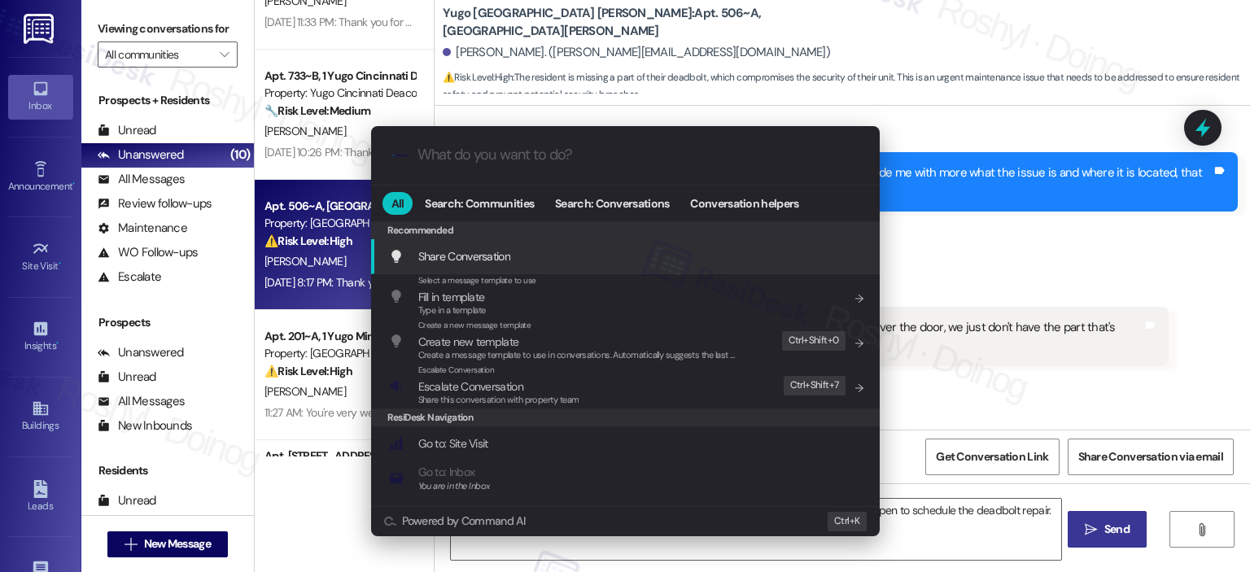
click at [949, 243] on div ".cls-1{fill:#0a055f;}.cls-2{fill:#0cc4c4;} resideskLogoBlueOrange All Search: C…" at bounding box center [625, 286] width 1250 height 572
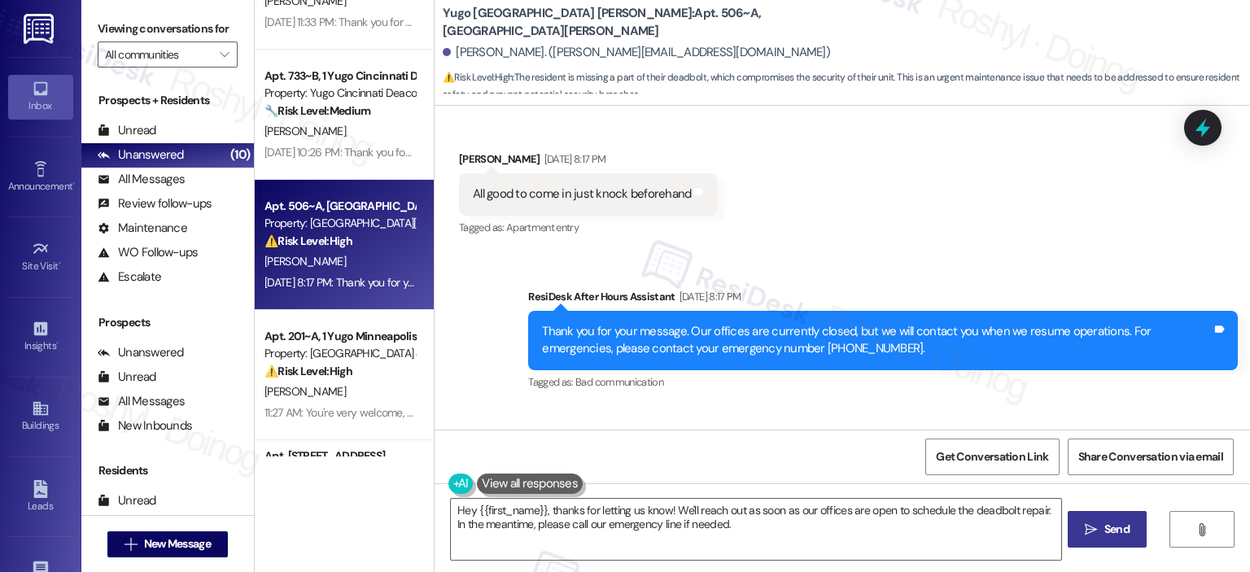
scroll to position [1439, 0]
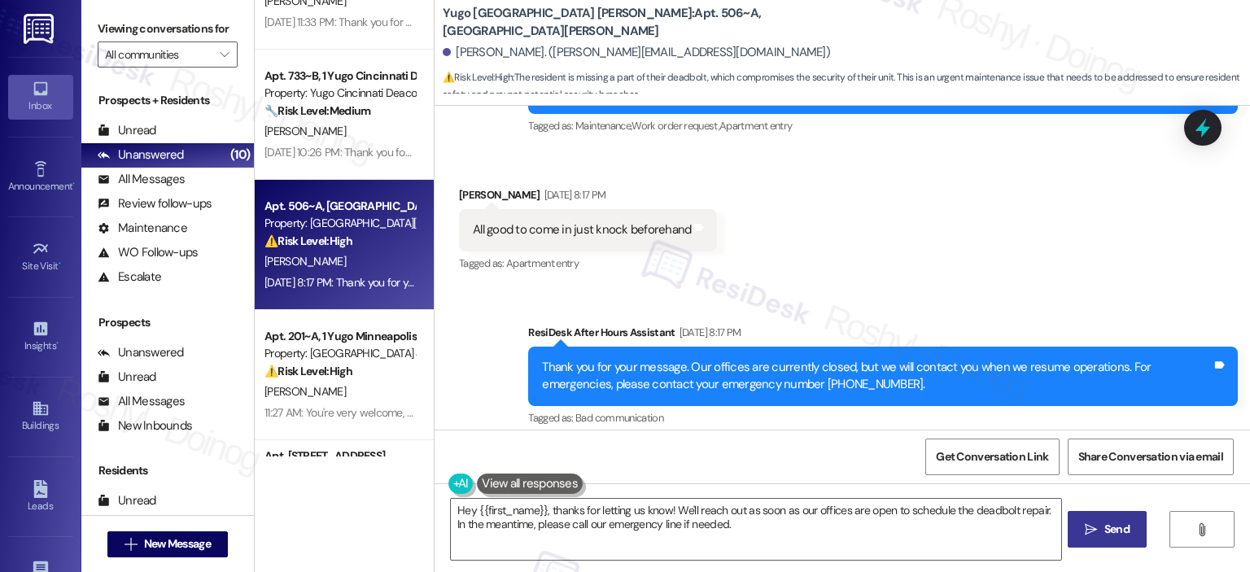
click at [954, 242] on div "Received via SMS Jack Bowman Sep 19, 2025 at 8:17 PM All good to come in just k…" at bounding box center [843, 219] width 816 height 138
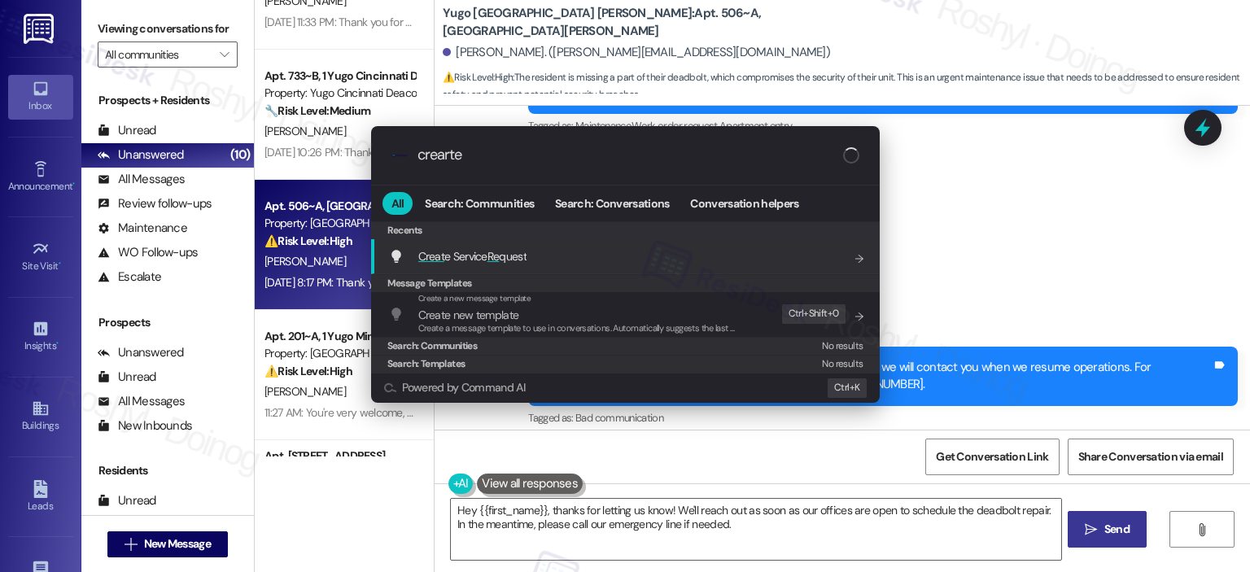
type input "crearte"
click at [496, 268] on div "Creat e Service Re quest Add shortcut" at bounding box center [625, 256] width 509 height 35
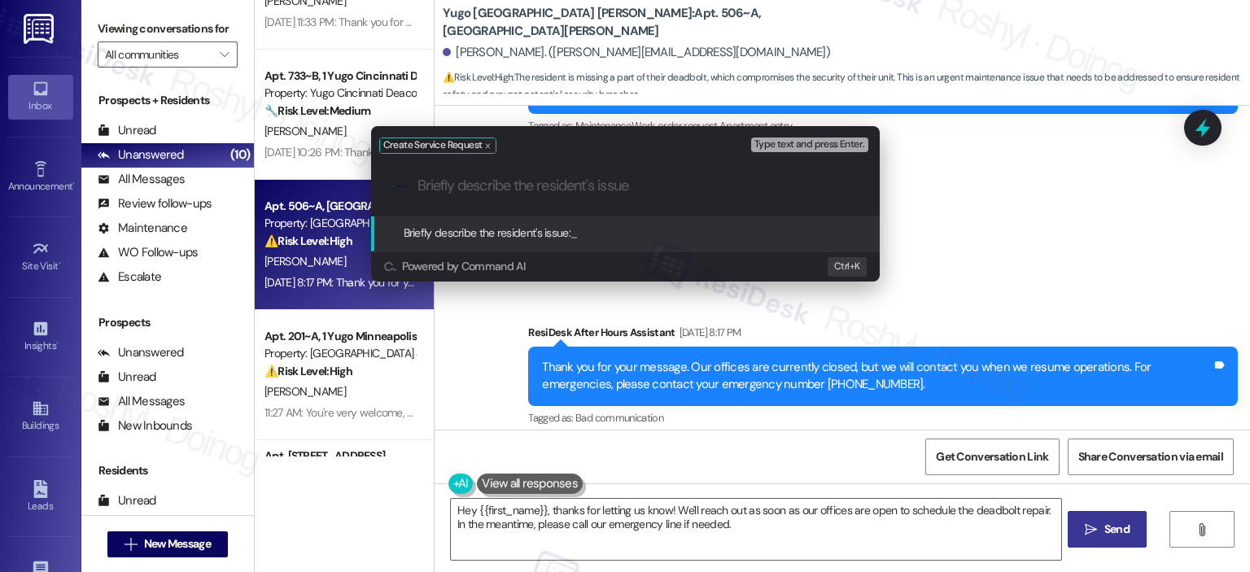
paste input "Missing locking component on door side of deadbolt."
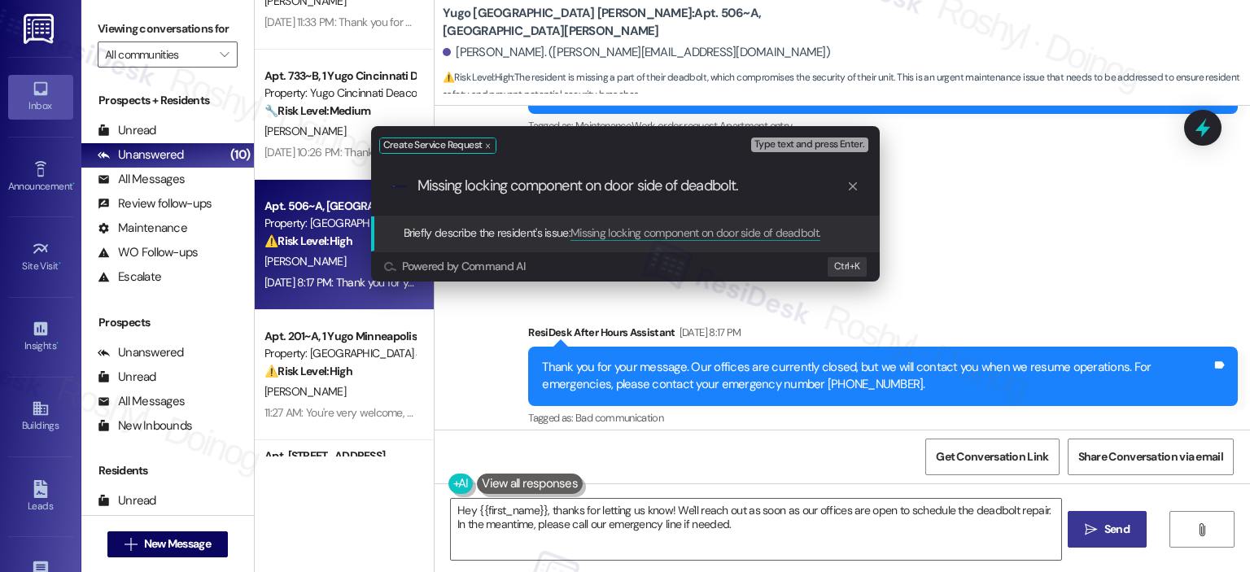
type input "Missing locking component on door side of deadbolt"
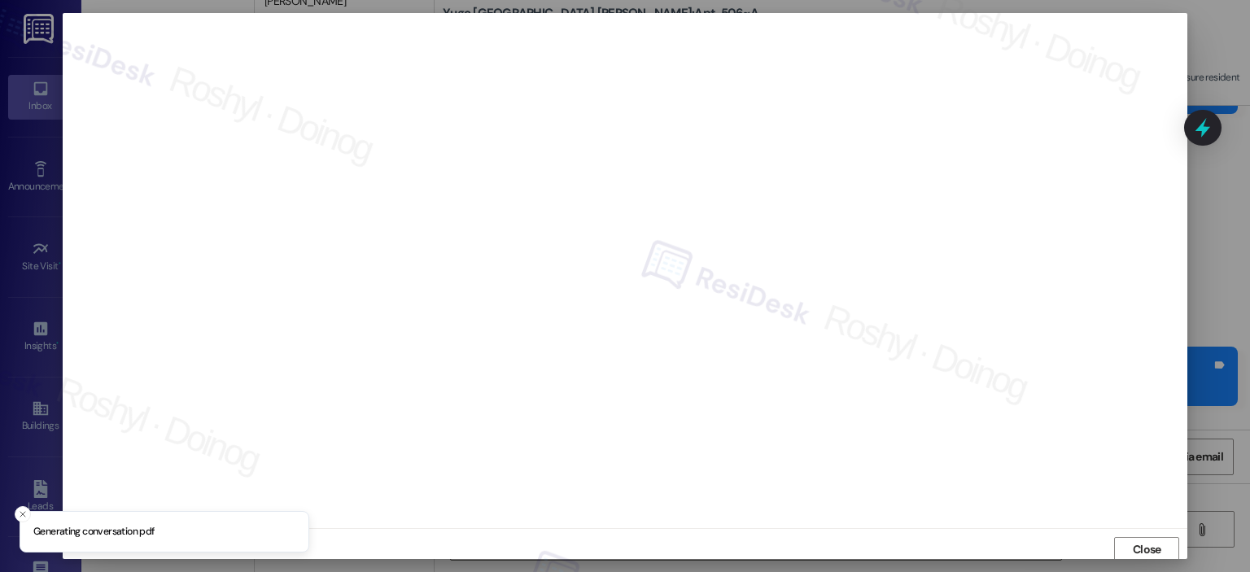
scroll to position [3, 0]
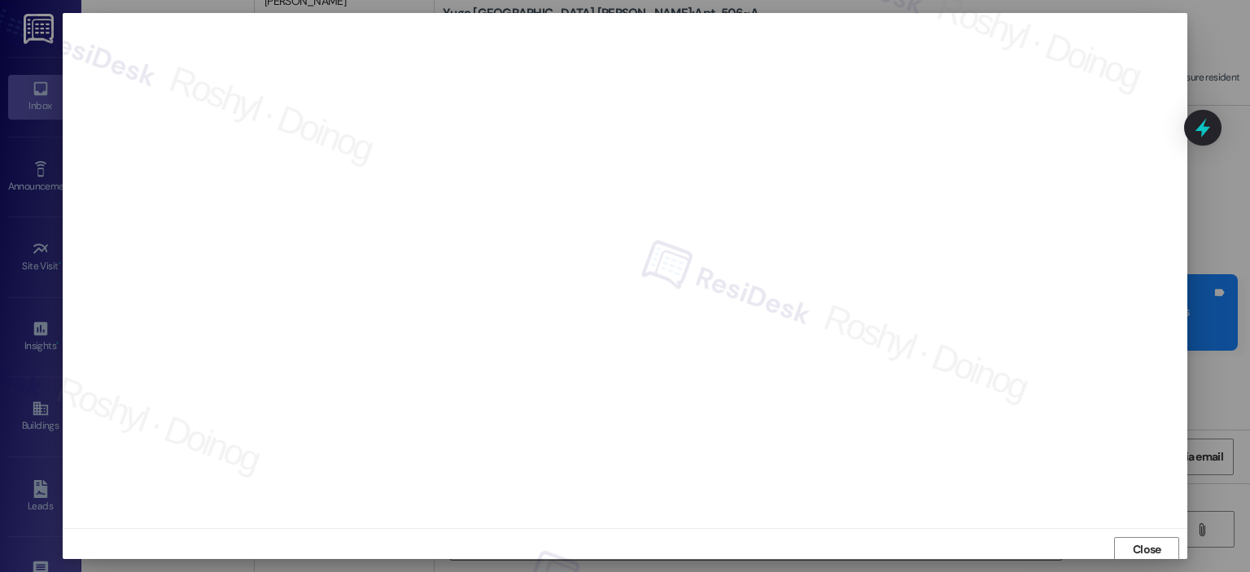
scroll to position [3, 0]
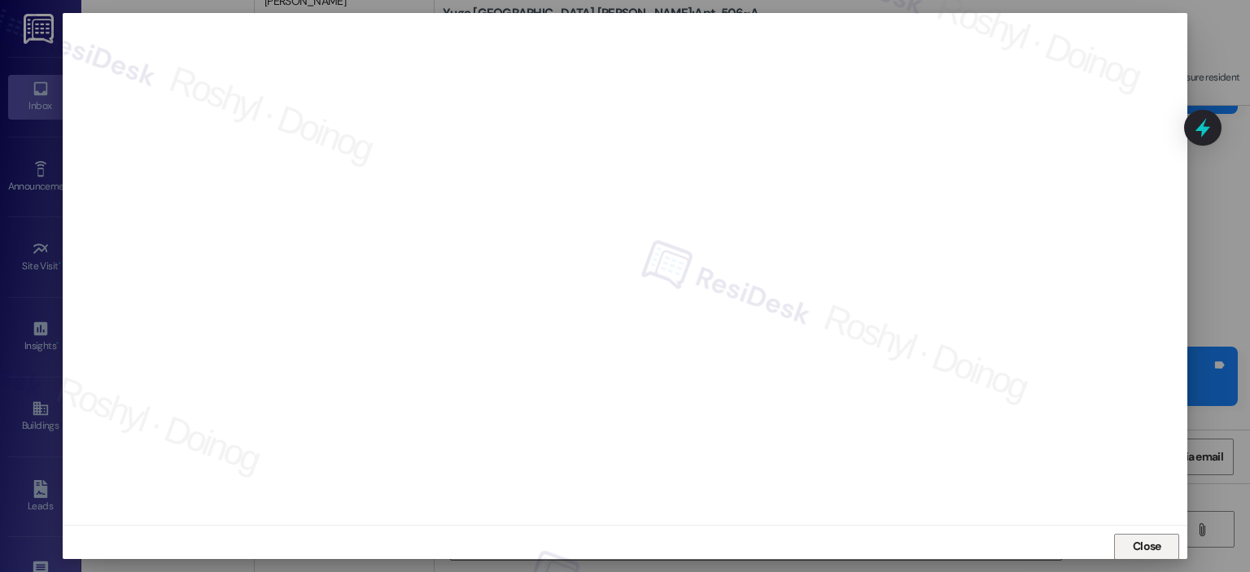
click at [1149, 539] on span "Close" at bounding box center [1147, 546] width 28 height 17
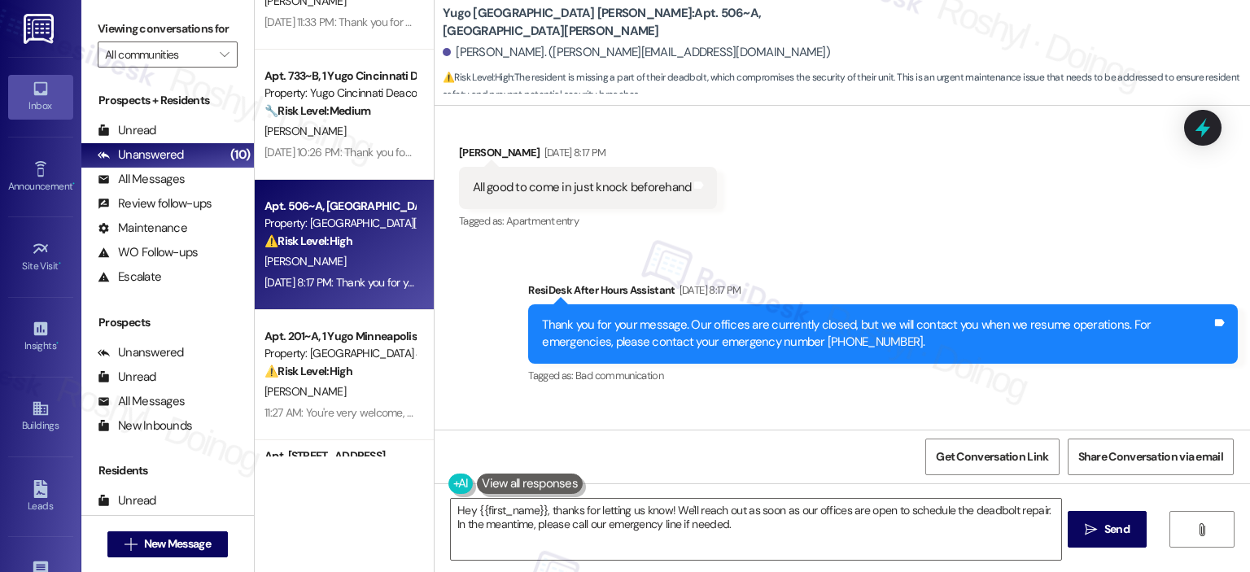
scroll to position [1358, 0]
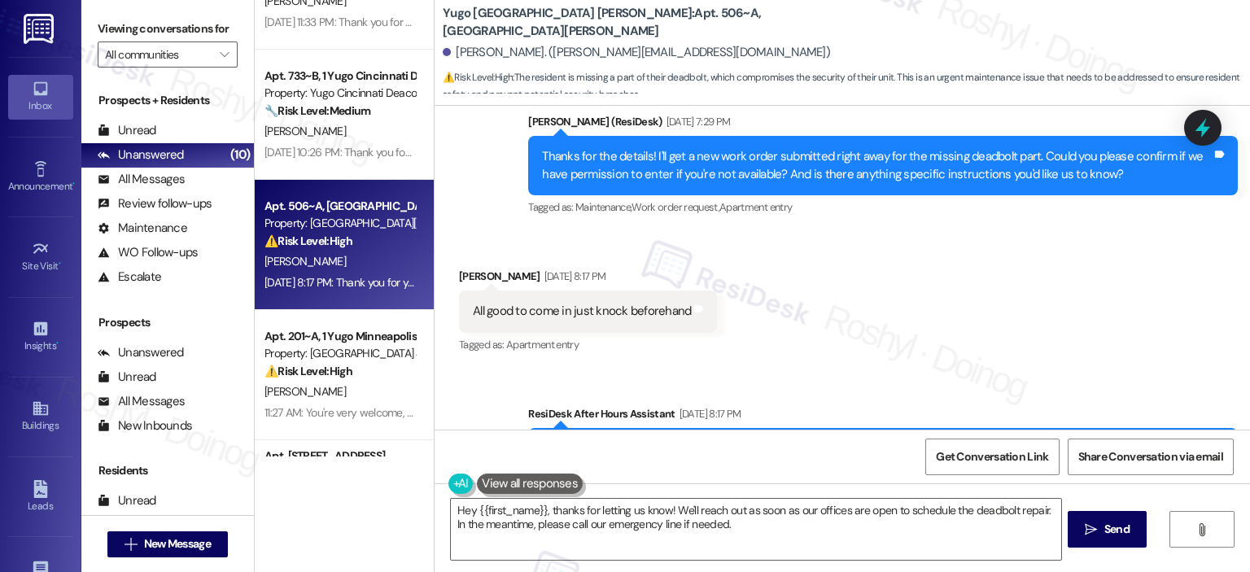
click at [804, 334] on div "Received via SMS [PERSON_NAME] [DATE] 8:17 PM All good to come in just knock be…" at bounding box center [843, 300] width 816 height 138
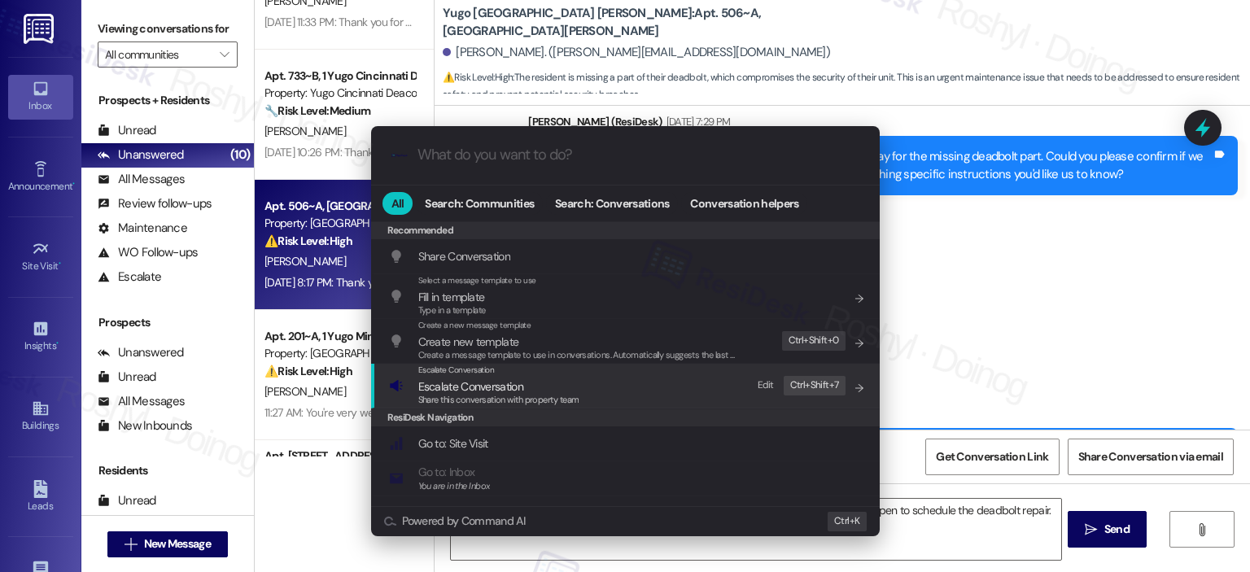
click at [535, 387] on span "Escalate Conversation" at bounding box center [498, 387] width 161 height 18
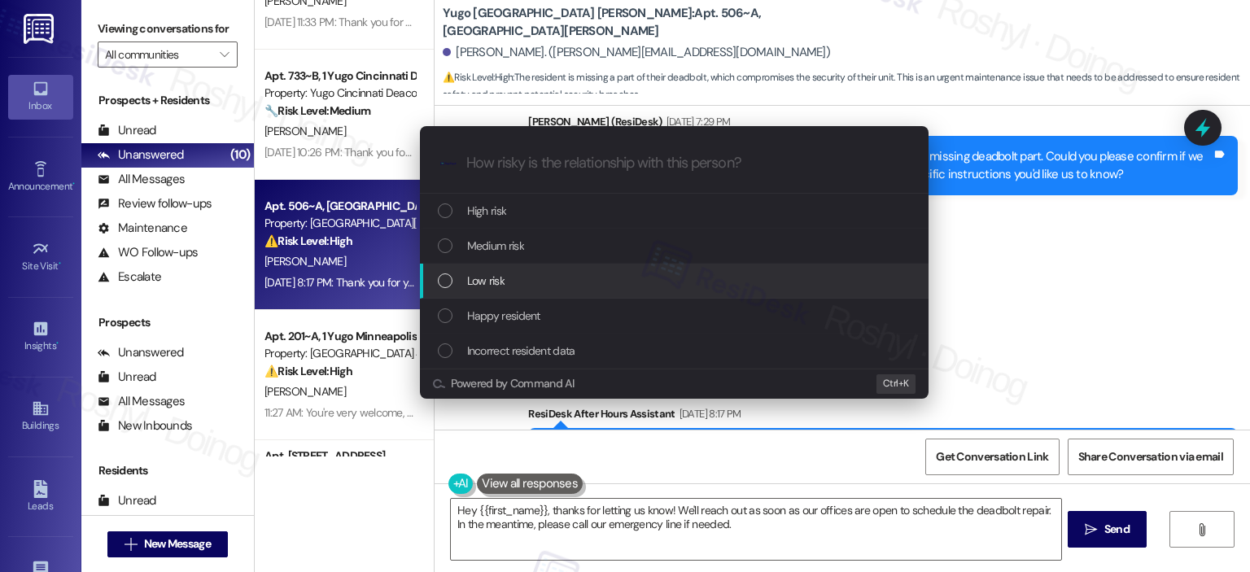
paste input "Work Order (number) filed by ResiDesk - issue Incomplete Deadbolt Assembly 1556…"
type input "Work Order (number) filed by ResiDesk - issue Incomplete Deadbolt Assembly 1556…"
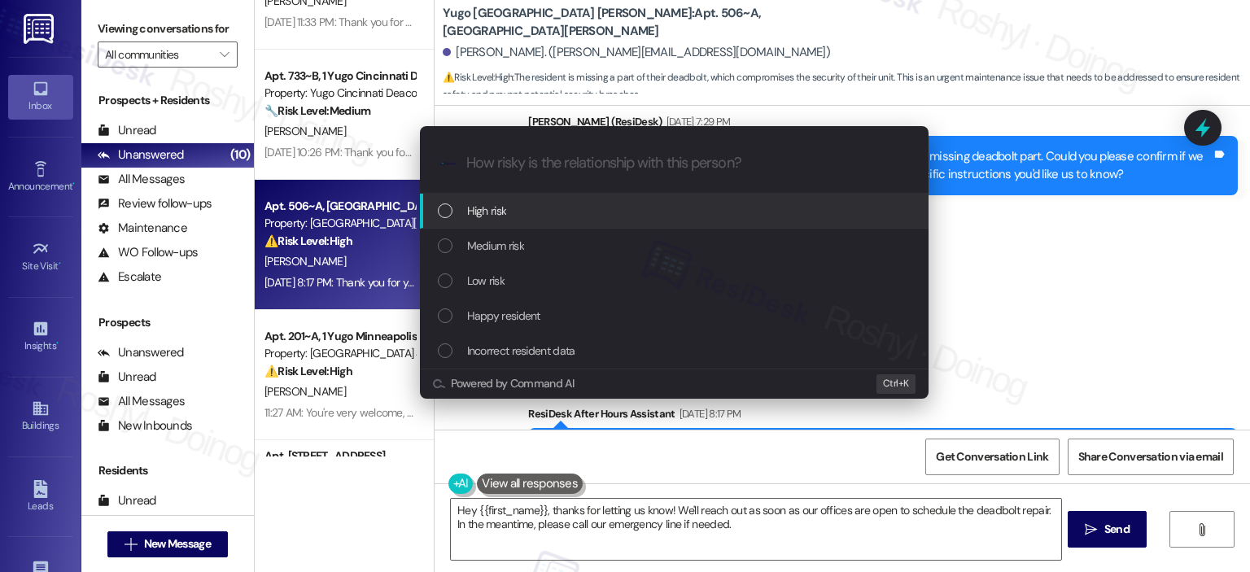
scroll to position [0, 0]
click at [580, 221] on div "High risk" at bounding box center [674, 211] width 509 height 35
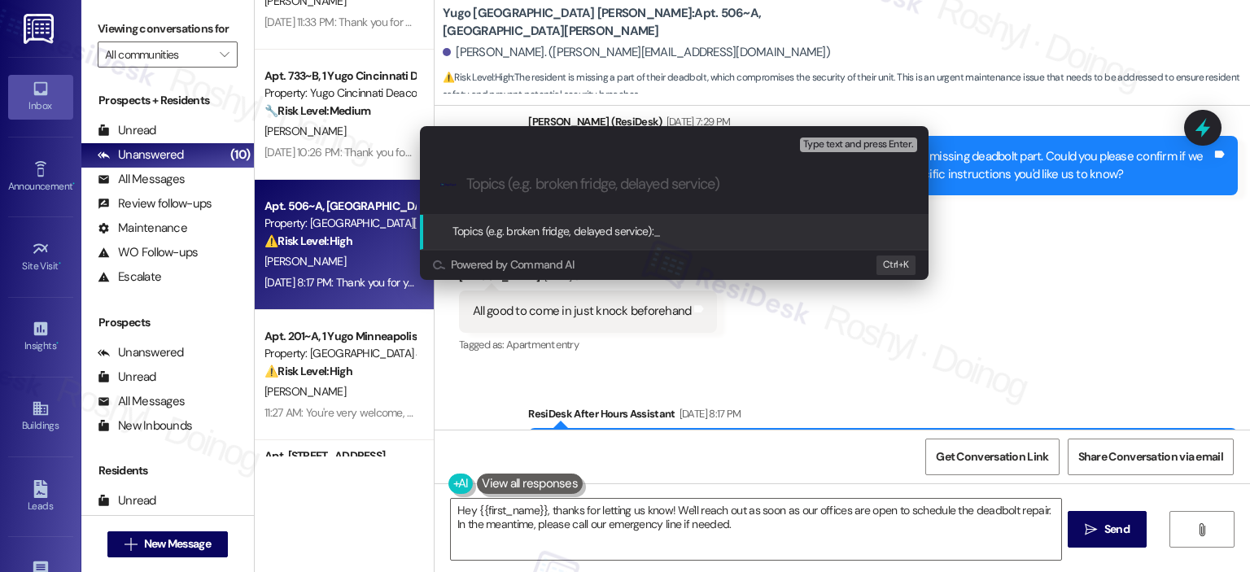
paste input "Work Order (number) filed by ResiDesk - issue Incomplete Deadbolt Assembly 1556…"
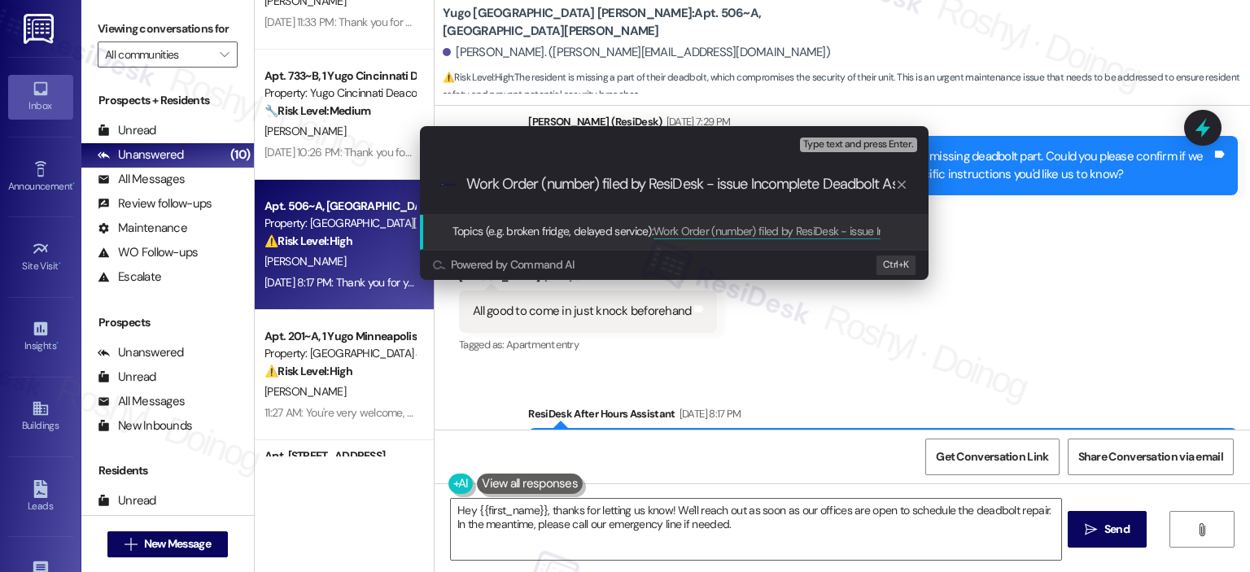
scroll to position [0, 117]
click at [619, 188] on input "Work Order (number) filed by ResiDesk - issue Incomplete Deadbolt Assembly 1556…" at bounding box center [680, 184] width 429 height 17
click at [865, 186] on input "Work Order (number) filed by ResiDesk - Incomplete Deadbolt Assembly 15569283" at bounding box center [680, 184] width 429 height 17
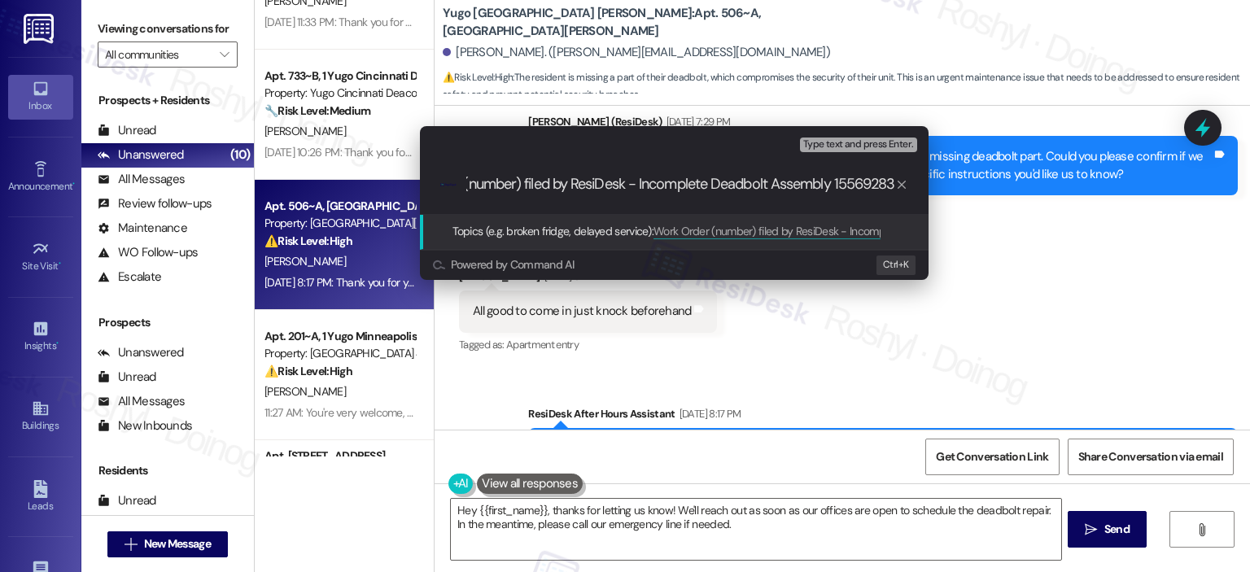
click at [865, 186] on input "Work Order (number) filed by ResiDesk - Incomplete Deadbolt Assembly 15569283" at bounding box center [680, 184] width 429 height 17
drag, startPoint x: 518, startPoint y: 183, endPoint x: 576, endPoint y: 182, distance: 58.6
click at [576, 182] on input "Work Order (number) filed by ResiDesk - Incomplete Deadbolt Assembly" at bounding box center [680, 184] width 429 height 17
paste input "15569283"
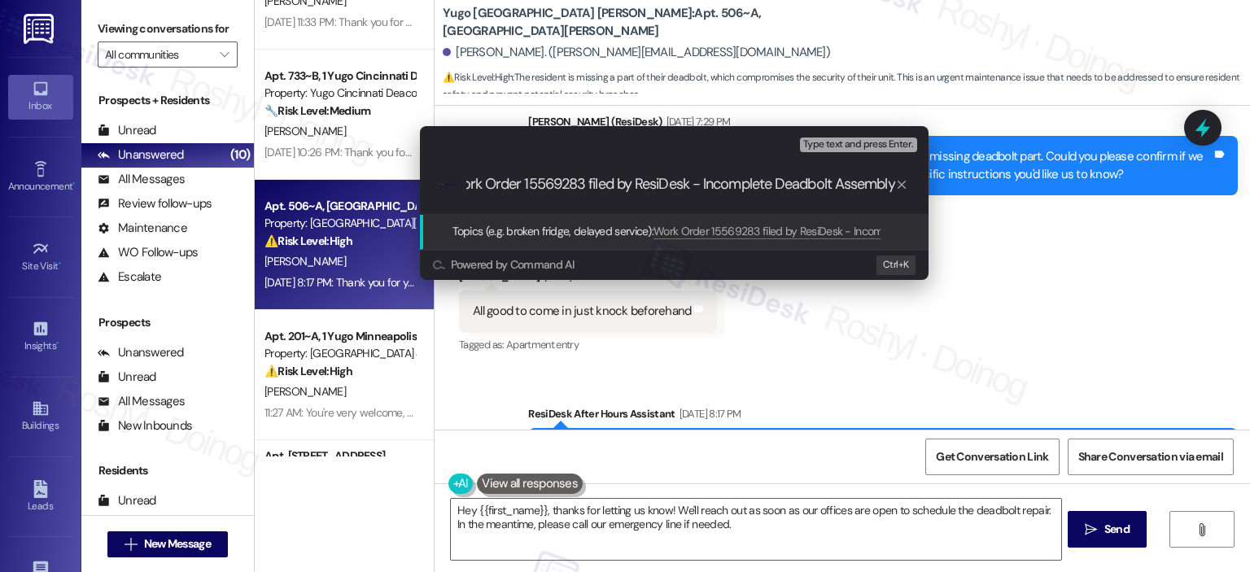
click at [483, 186] on input "Work Order 15569283 filed by ResiDesk - Incomplete Deadbolt Assembly" at bounding box center [680, 184] width 429 height 17
type input "Work Order 15569283 filed by ResiDesk - Incomplete Deadbolt Assembly"
click at [878, 147] on span "Type text and press Enter." at bounding box center [858, 144] width 110 height 11
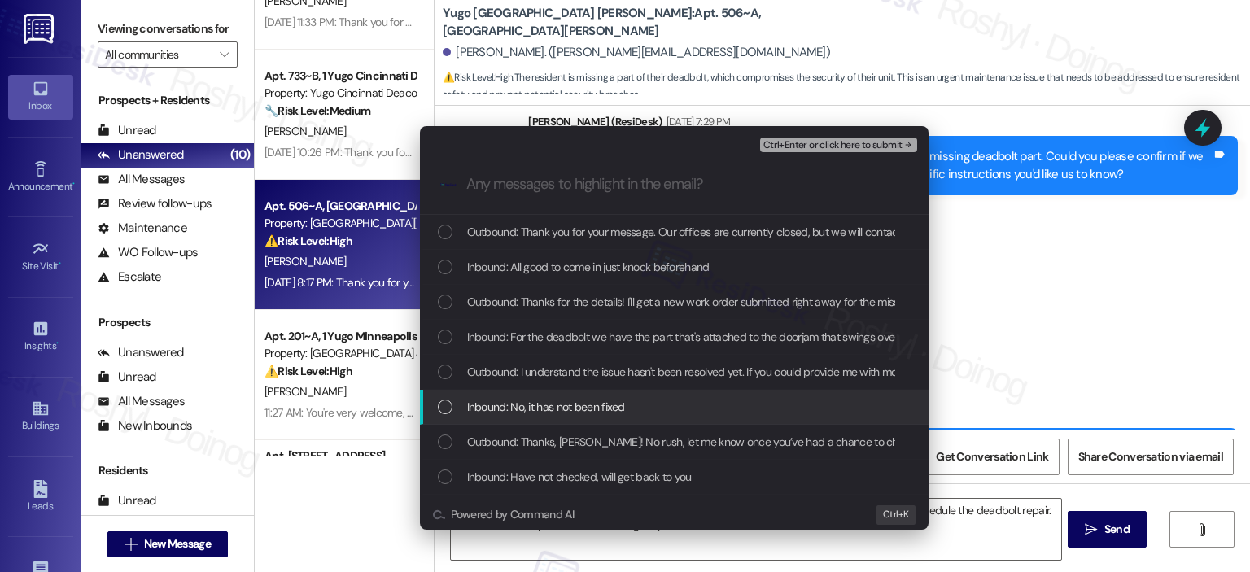
click at [574, 412] on span "Inbound: No, it has not been fixed" at bounding box center [546, 407] width 158 height 18
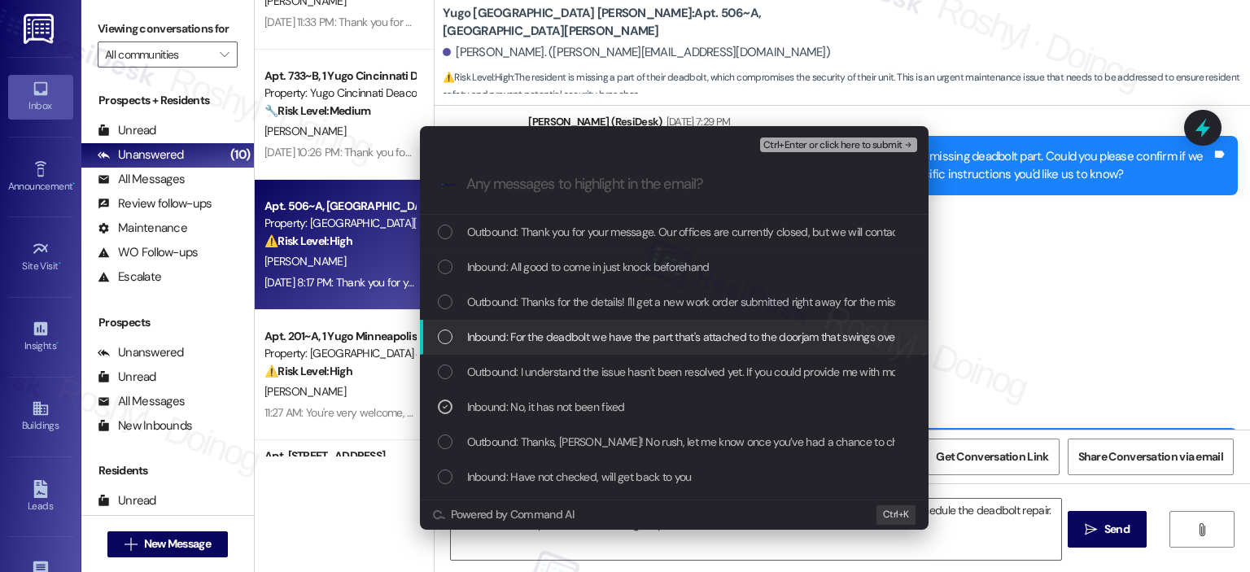
click at [642, 335] on span "Inbound: For the deadbolt we have the part that's attached to the doorjam that …" at bounding box center [911, 337] width 888 height 18
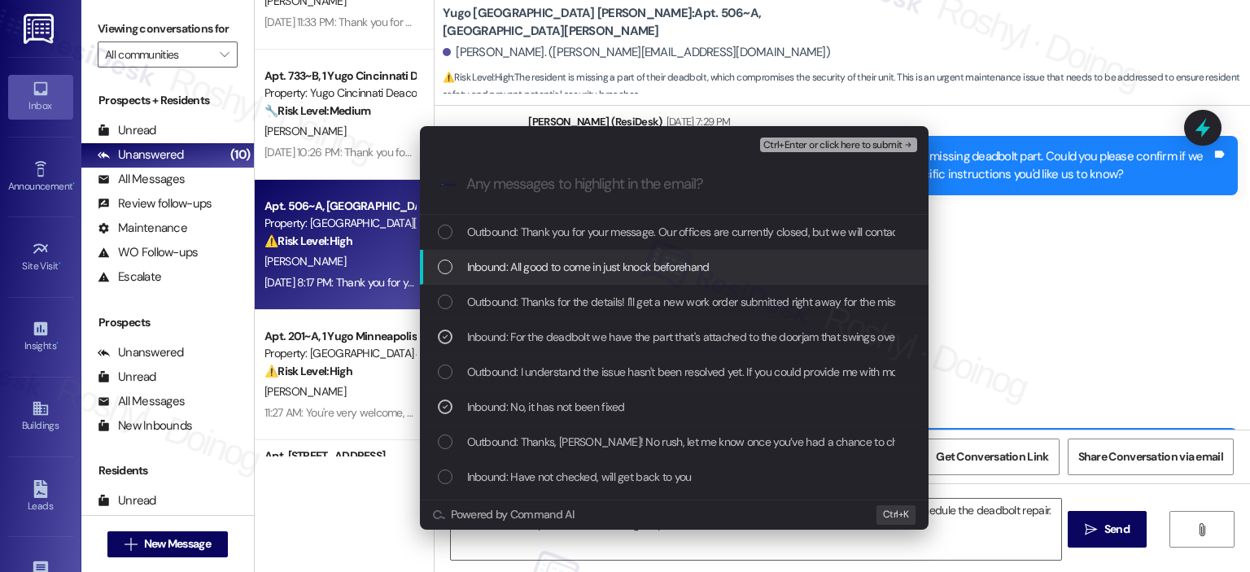
click at [655, 266] on span "Inbound: All good to come in just knock beforehand" at bounding box center [588, 267] width 243 height 18
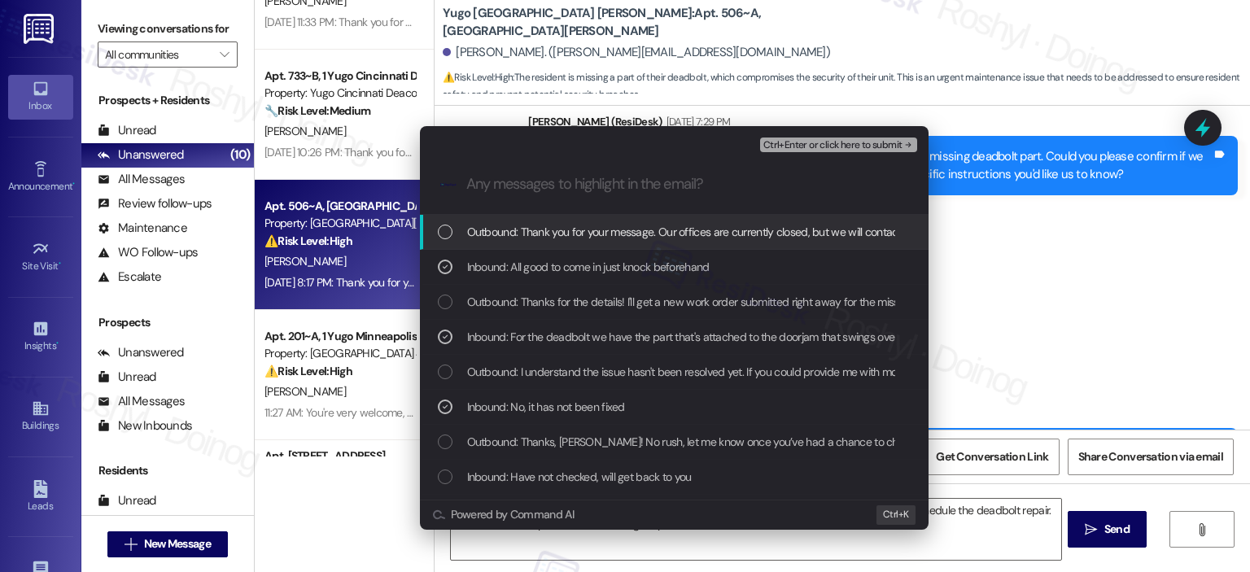
click at [815, 147] on span "Ctrl+Enter or click here to submit" at bounding box center [833, 145] width 139 height 11
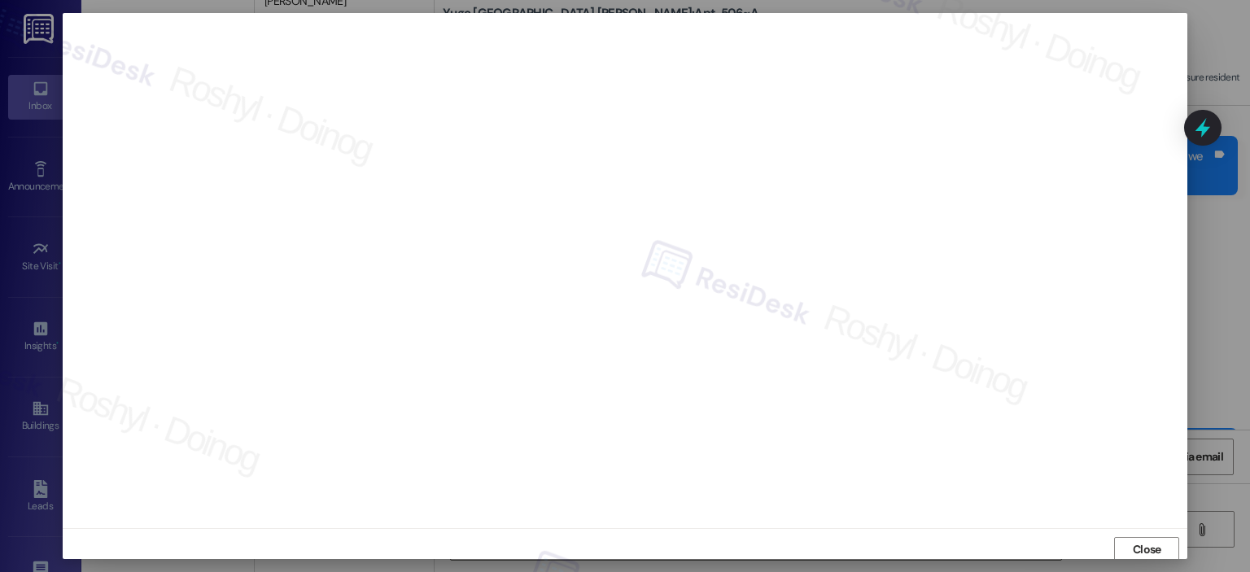
scroll to position [3, 0]
click at [1149, 548] on span "Close" at bounding box center [1147, 546] width 28 height 17
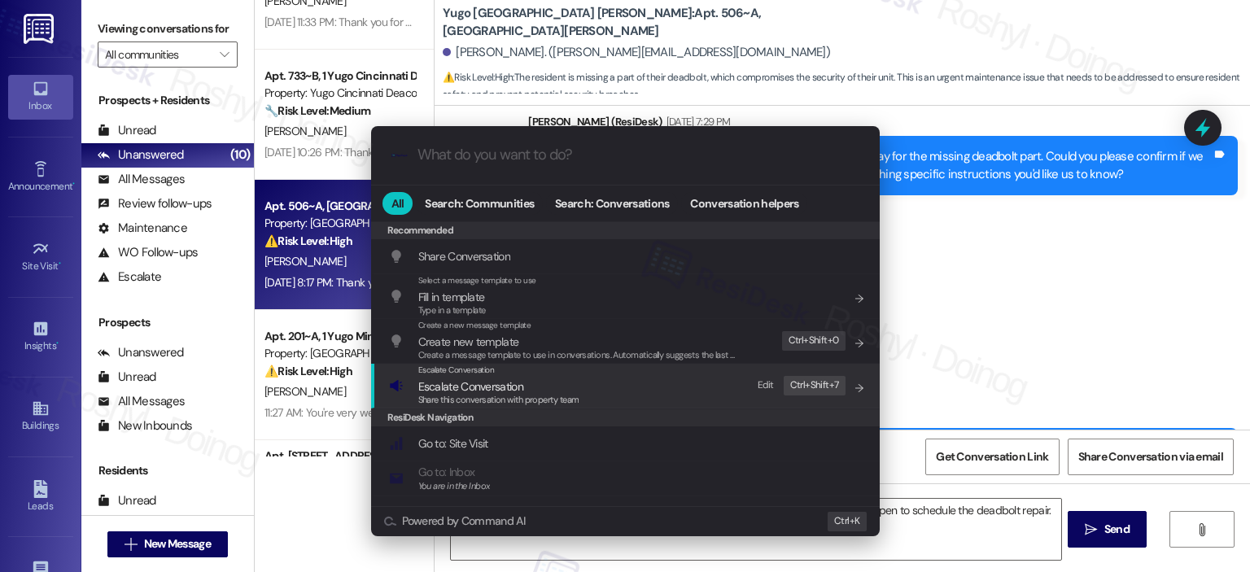
click at [615, 394] on div "Escalate Conversation Escalate Conversation Share this conversation with proper…" at bounding box center [627, 386] width 476 height 44
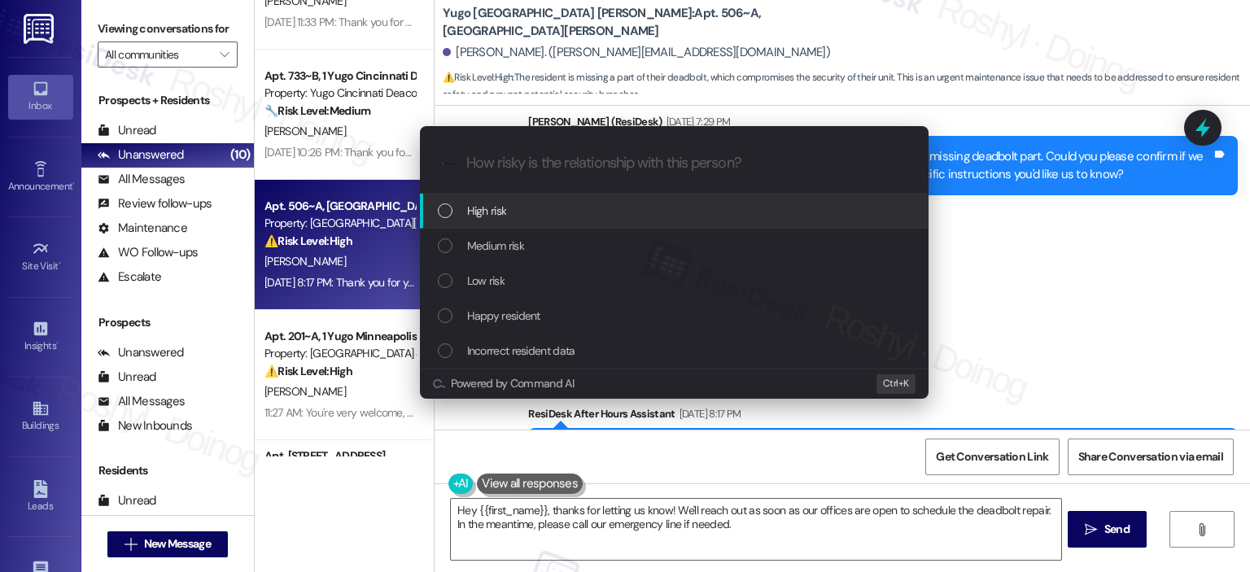
click at [568, 198] on div "High risk" at bounding box center [674, 211] width 509 height 35
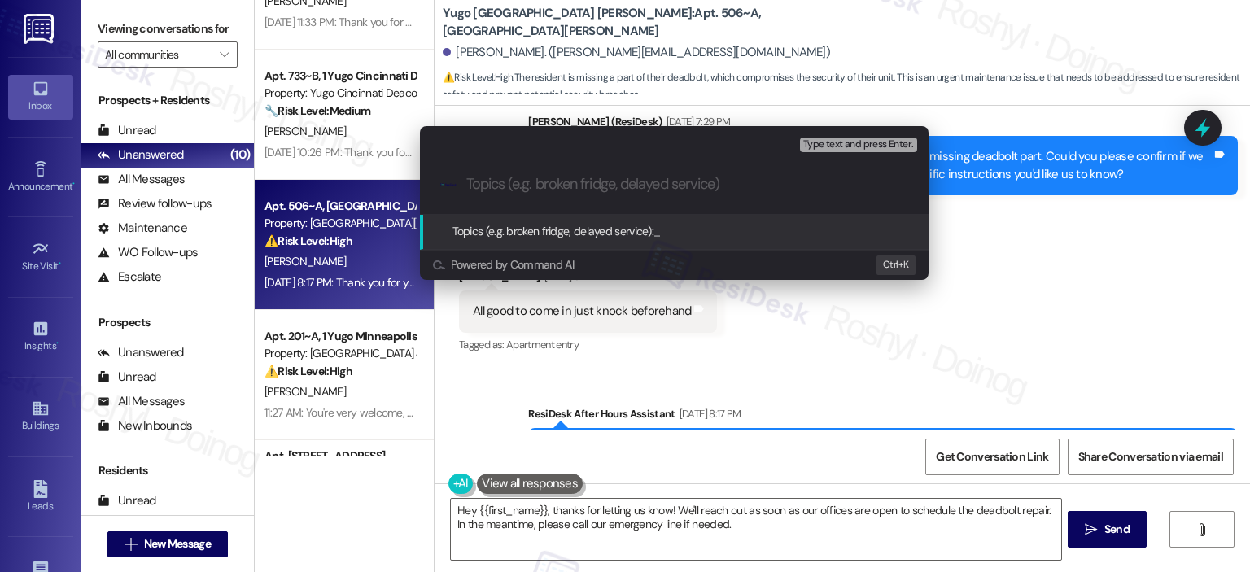
paste input "Work Order 15569283 filed by ResiDesk - Incomplete Deadbolt Assembly"
type input "Work Order 15569283 filed by ResiDesk - Incomplete Deadbolt Assembly"
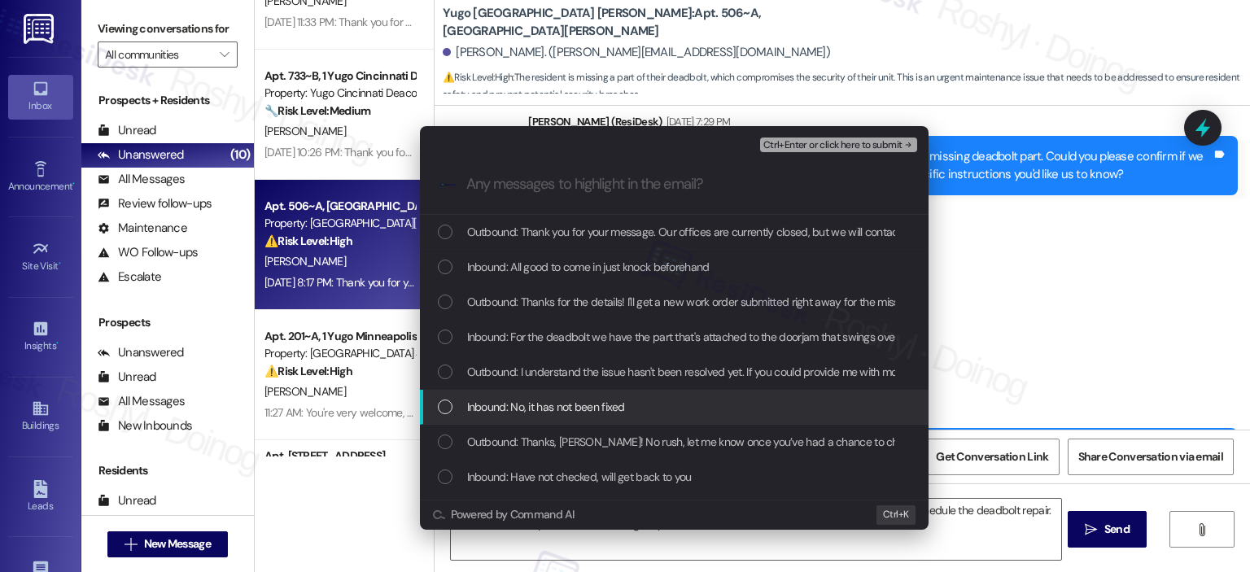
click at [555, 408] on span "Inbound: No, it has not been fixed" at bounding box center [546, 407] width 158 height 18
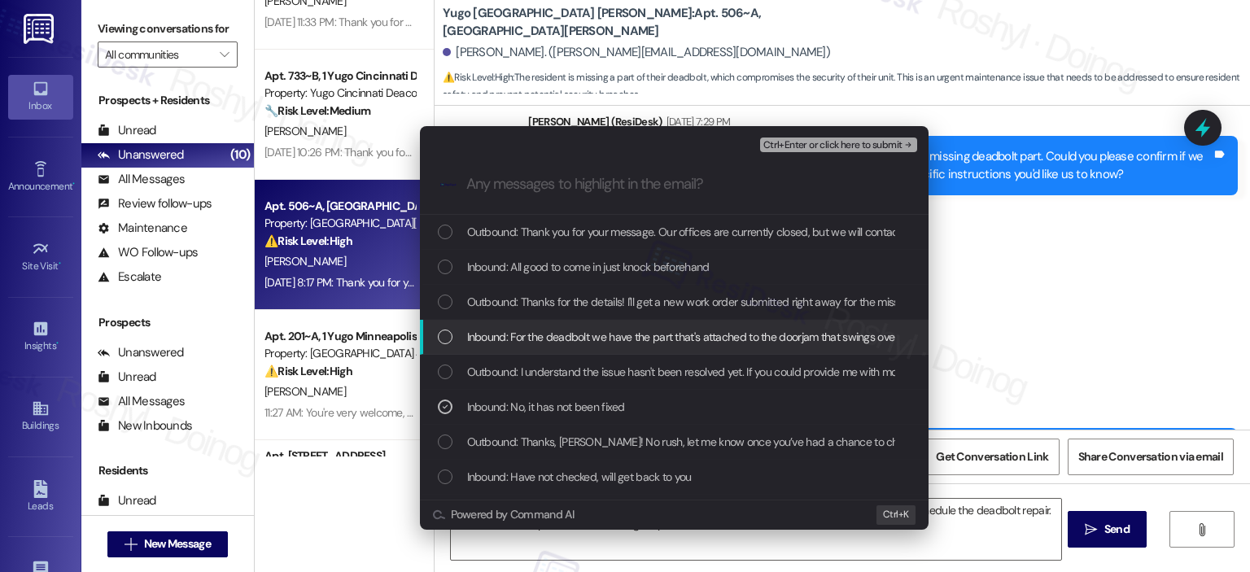
click at [579, 336] on span "Inbound: For the deadbolt we have the part that's attached to the doorjam that …" at bounding box center [911, 337] width 888 height 18
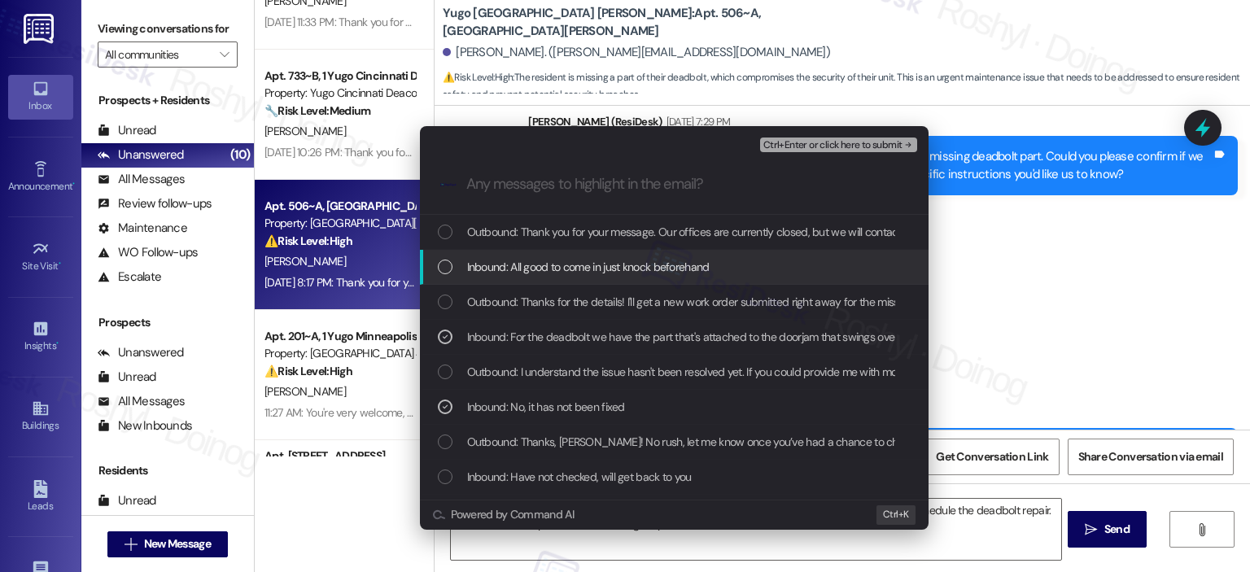
click at [589, 273] on span "Inbound: All good to come in just knock beforehand" at bounding box center [588, 267] width 243 height 18
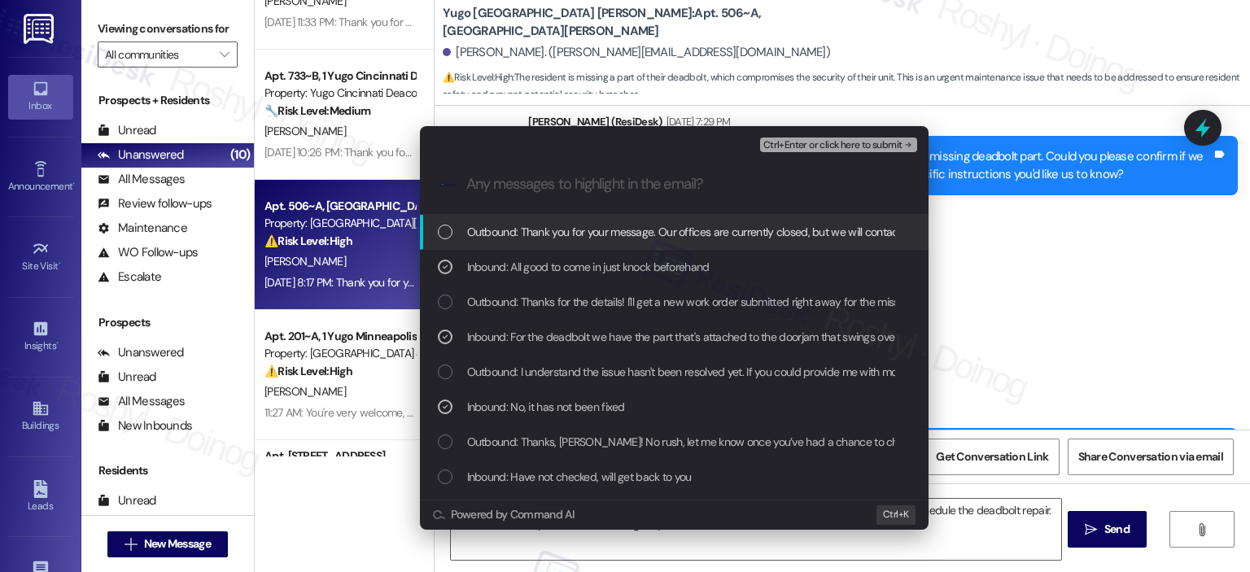
click at [857, 142] on span "Ctrl+Enter or click here to submit" at bounding box center [833, 145] width 139 height 11
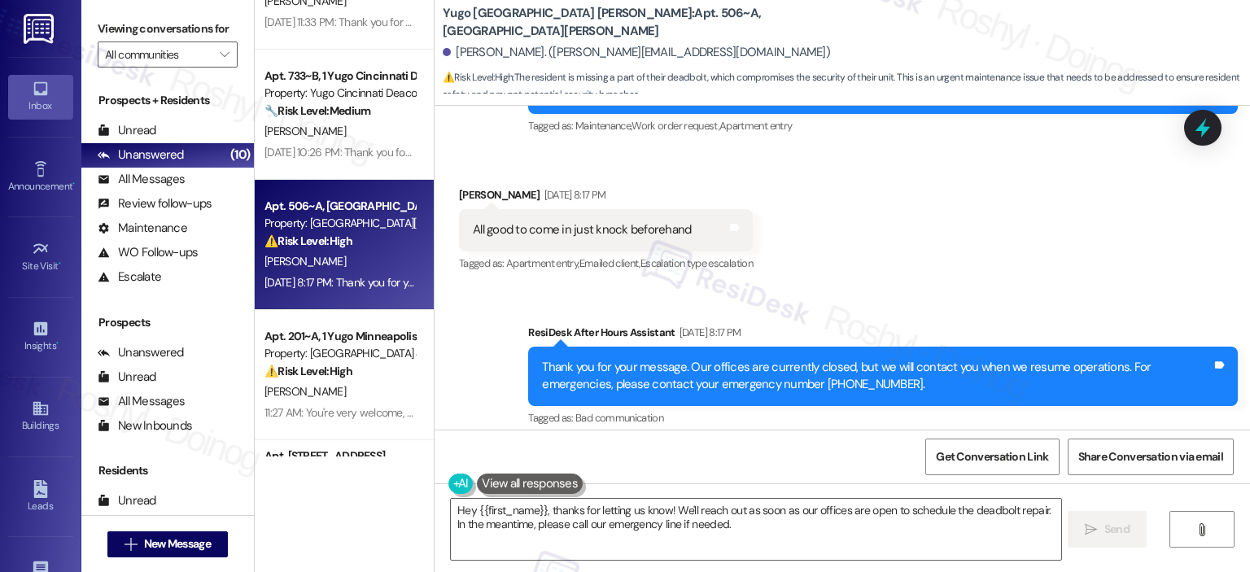
scroll to position [1358, 0]
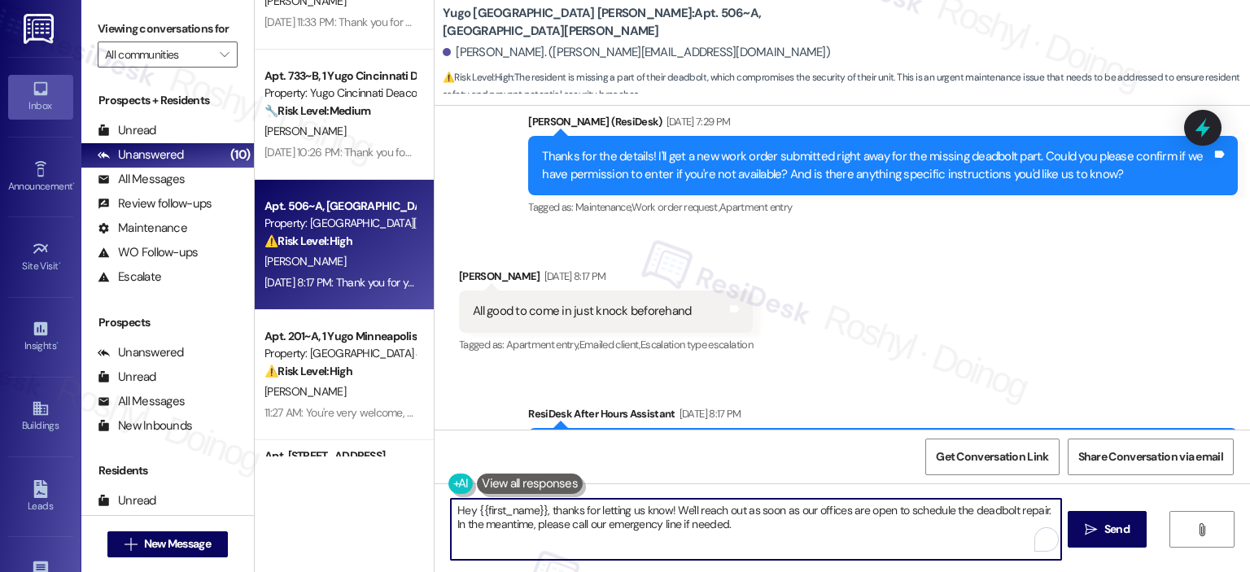
drag, startPoint x: 738, startPoint y: 524, endPoint x: 668, endPoint y: 524, distance: 70.8
click at [687, 524] on textarea "Hey {{first_name}}, thanks for letting us know! We'll reach out as soon as our …" at bounding box center [756, 529] width 610 height 61
click at [454, 515] on textarea "Hey {{first_name}}, thanks for letting us know! We'll reach out as soon as our …" at bounding box center [756, 529] width 610 height 61
drag, startPoint x: 720, startPoint y: 510, endPoint x: 839, endPoint y: 543, distance: 124.0
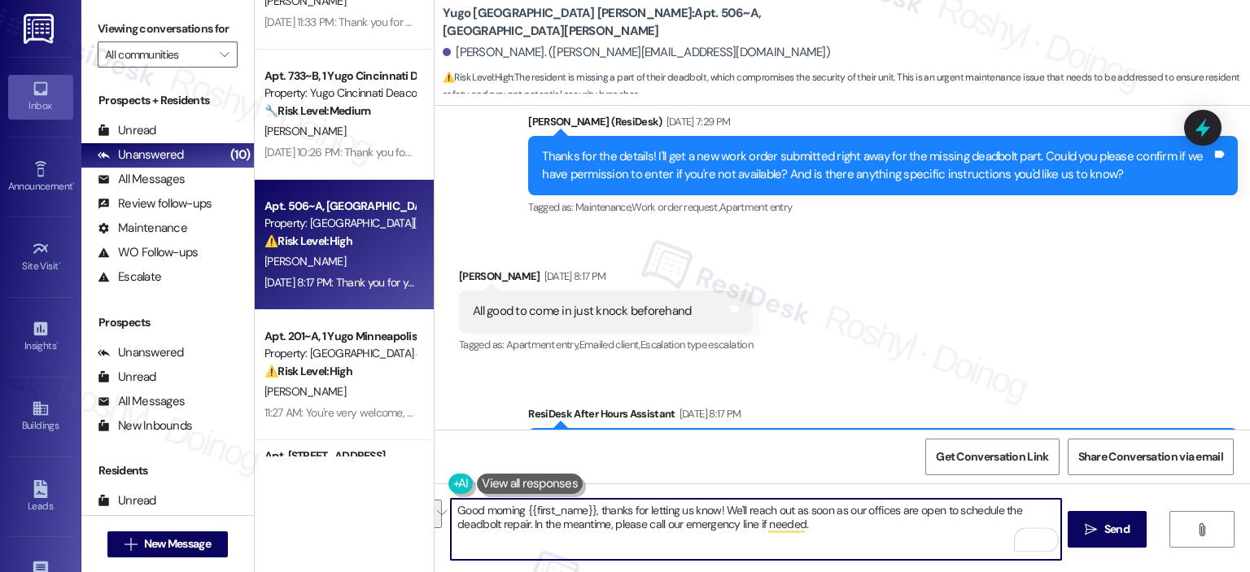
click at [839, 543] on textarea "Good morning {{first_name}}, thanks for letting us know! We'll reach out as soo…" at bounding box center [756, 529] width 610 height 61
click at [639, 525] on textarea "Good morning {{first_name}}, thanks for letting us know! We'll reach out as soo…" at bounding box center [756, 529] width 610 height 61
drag, startPoint x: 720, startPoint y: 509, endPoint x: 865, endPoint y: 533, distance: 147.8
click at [865, 532] on textarea "Good morning {{first_name}}, thanks for letting us know! We'll reach out as soo…" at bounding box center [756, 529] width 610 height 61
paste textarea "I’ve submitted your request, and our maintenance team will be reaching out soon…"
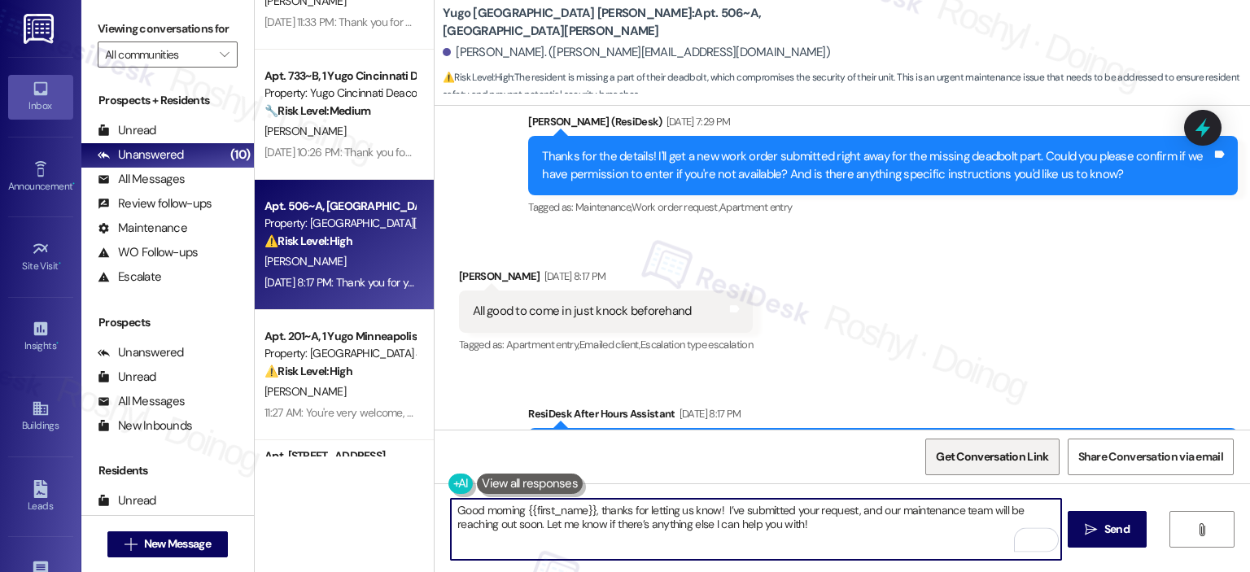
scroll to position [1602, 0]
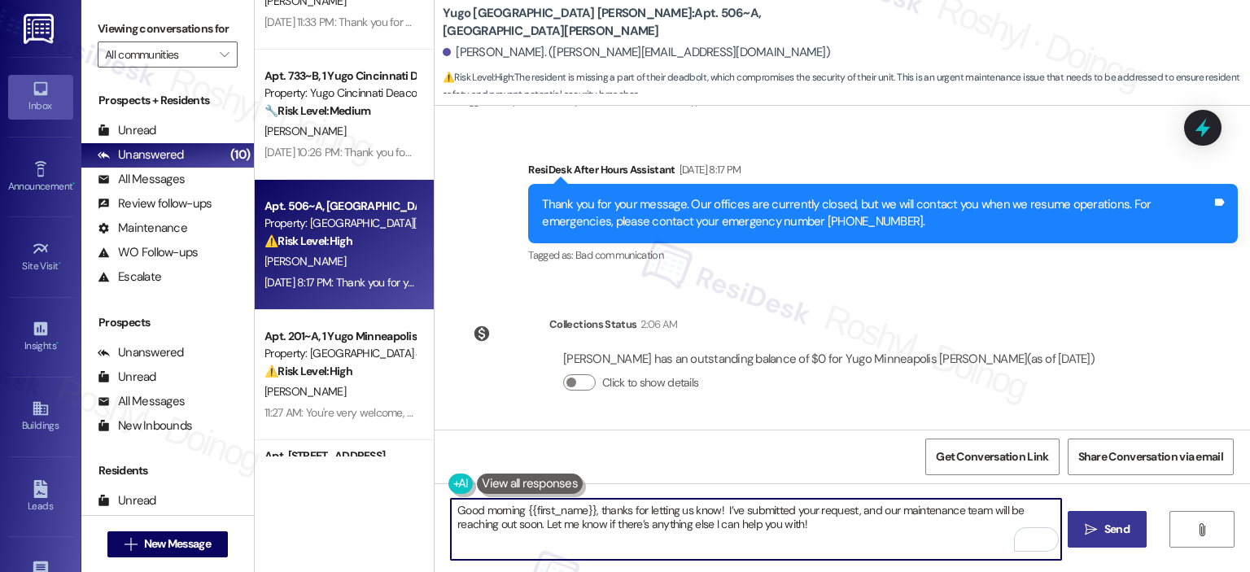
type textarea "Good morning {{first_name}}, thanks for letting us know! I’ve submitted your re…"
click at [1122, 531] on span "Send" at bounding box center [1117, 529] width 25 height 17
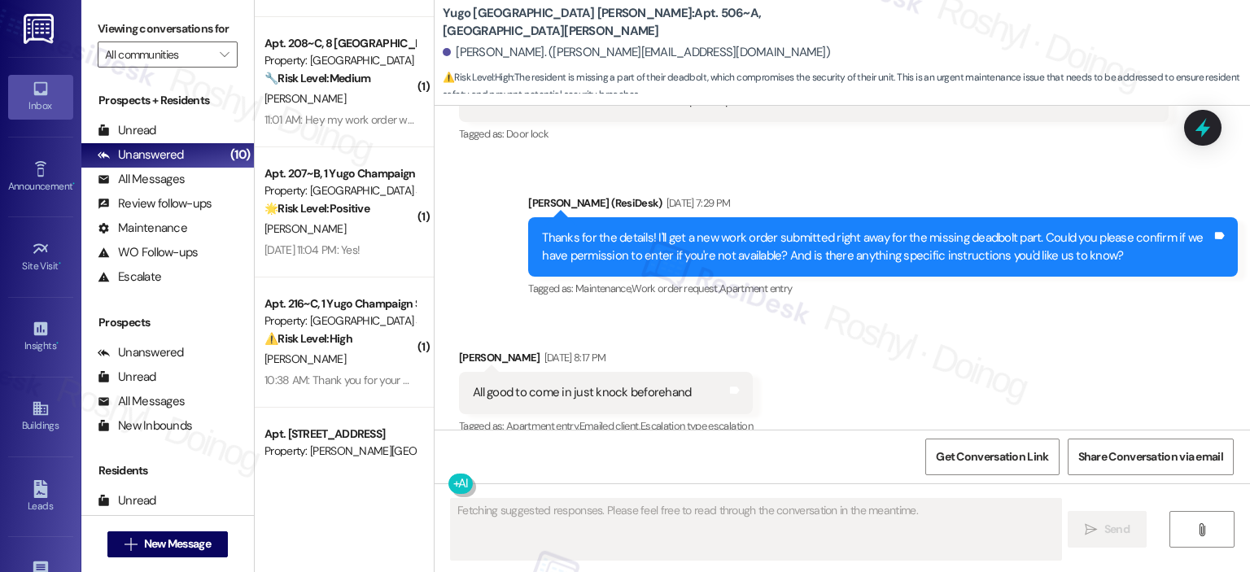
scroll to position [1296, 0]
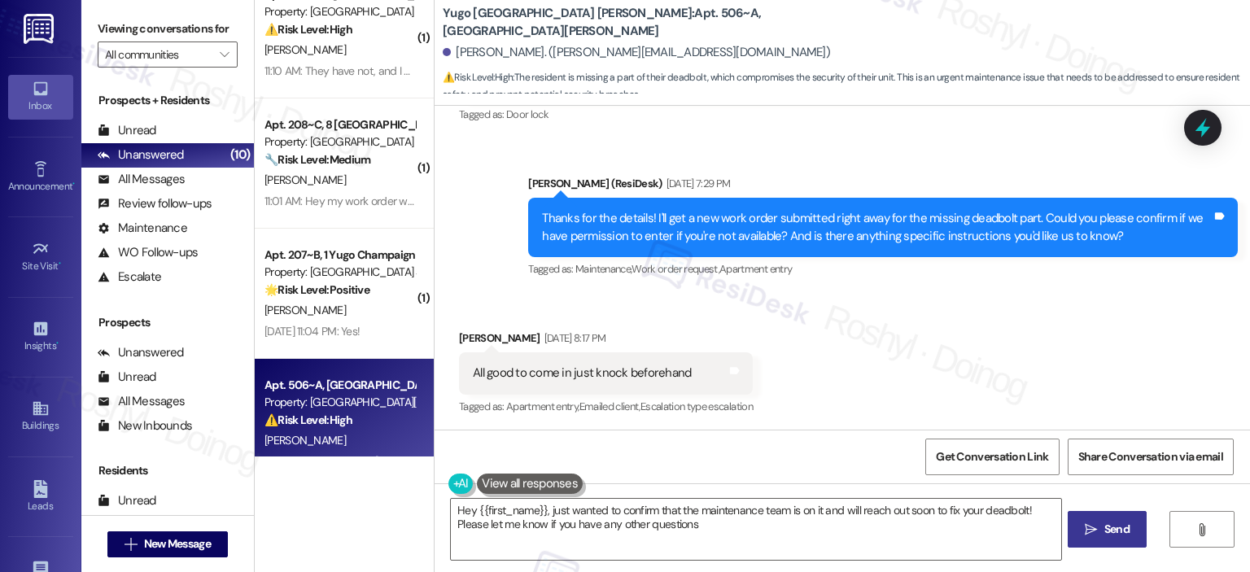
type textarea "Hey {{first_name}}, just wanted to confirm that the maintenance team is on it a…"
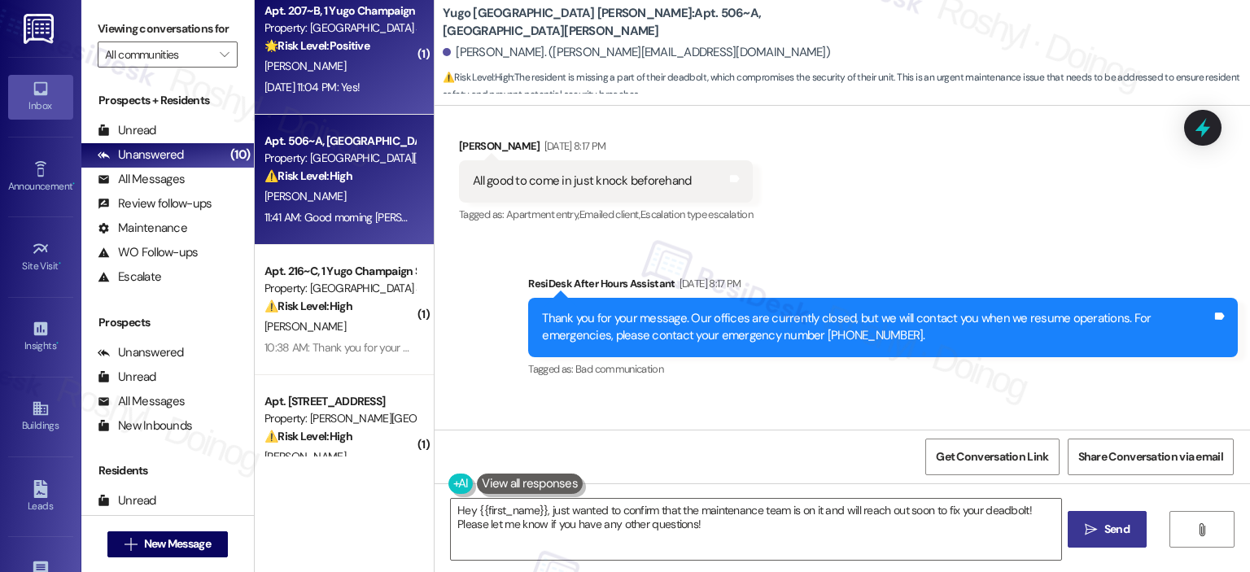
scroll to position [716, 0]
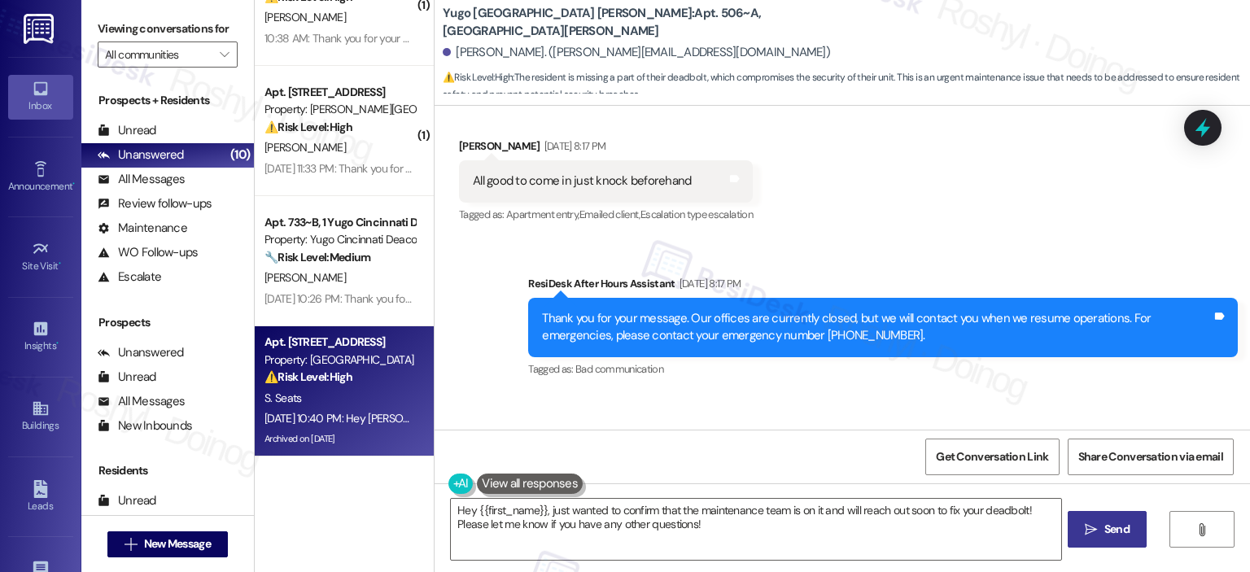
click at [378, 373] on div "⚠️ Risk Level: High The resident is questioning a $72 annual fee on Simple Bill…" at bounding box center [340, 377] width 151 height 17
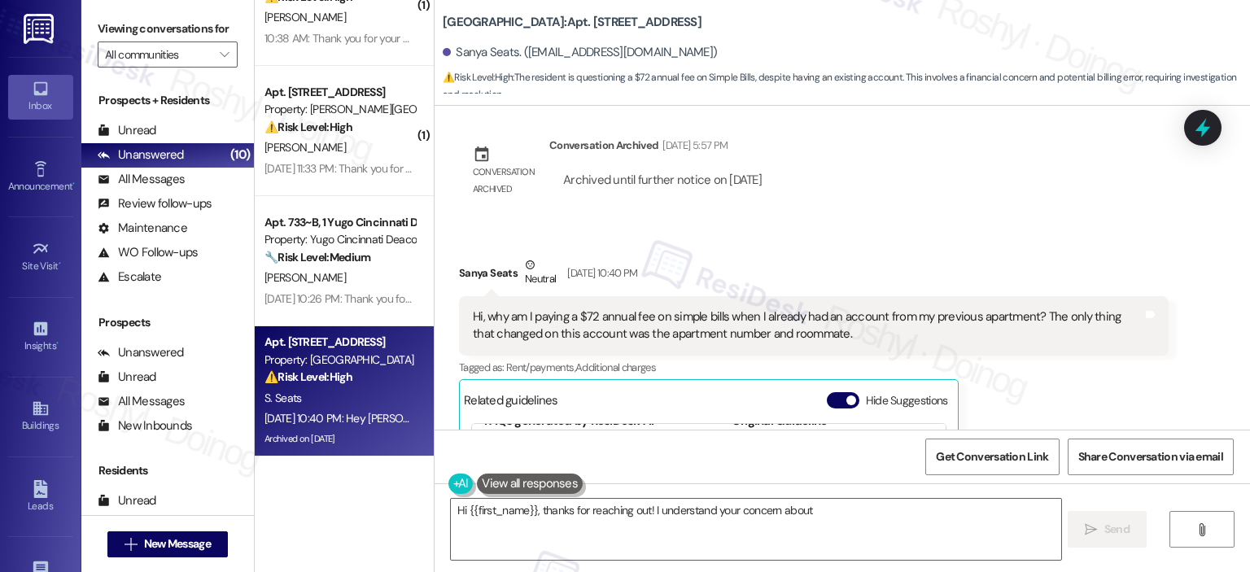
scroll to position [4493, 0]
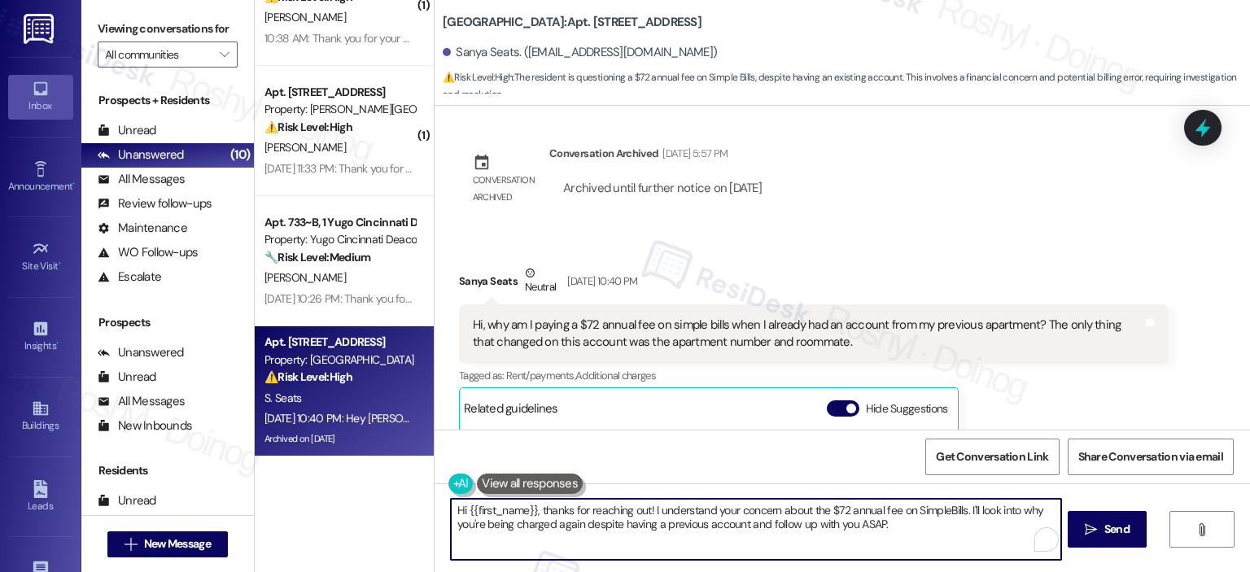
drag, startPoint x: 960, startPoint y: 511, endPoint x: 1033, endPoint y: 535, distance: 77.0
click at [1033, 535] on div "Hi {{first_name}}, thanks for reaching out! I understand your concern about the…" at bounding box center [755, 529] width 611 height 63
click at [537, 520] on textarea "Hi {{first_name}}, thanks for reaching out! I understand your concern about the…" at bounding box center [756, 529] width 610 height 61
click at [713, 531] on textarea "Hi {{first_name}}, thanks for reaching out! I understand your concern about the…" at bounding box center [756, 529] width 610 height 61
click at [454, 513] on textarea "Hi {{first_name}}, thanks for reaching out! I understand your concern about the…" at bounding box center [756, 529] width 610 height 61
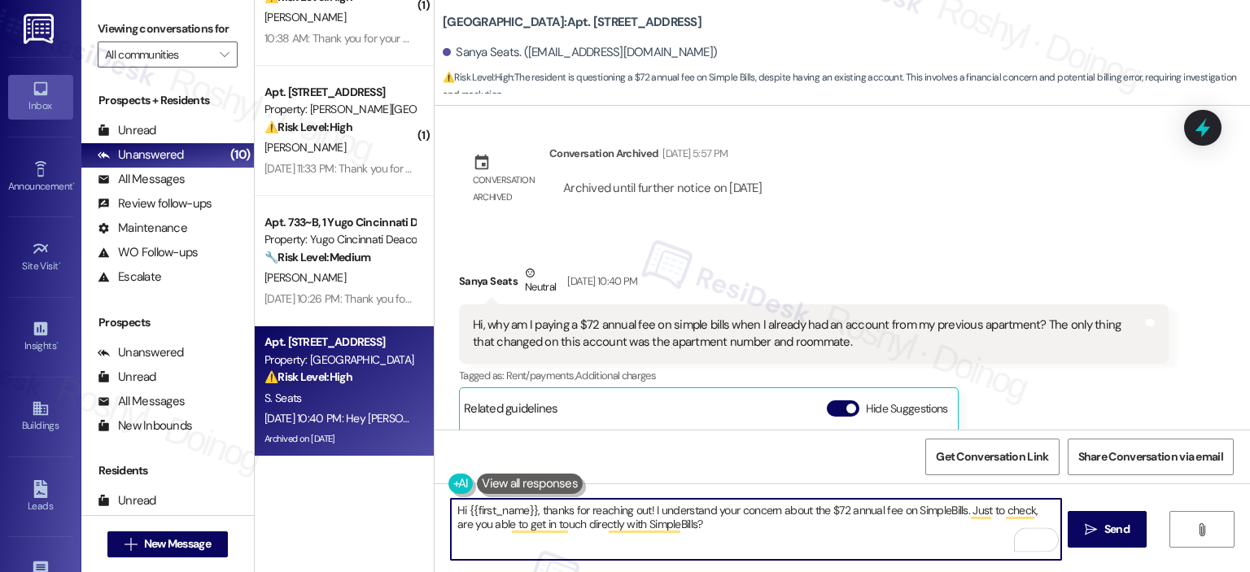
click at [454, 513] on textarea "Hi {{first_name}}, thanks for reaching out! I understand your concern about the…" at bounding box center [756, 529] width 610 height 61
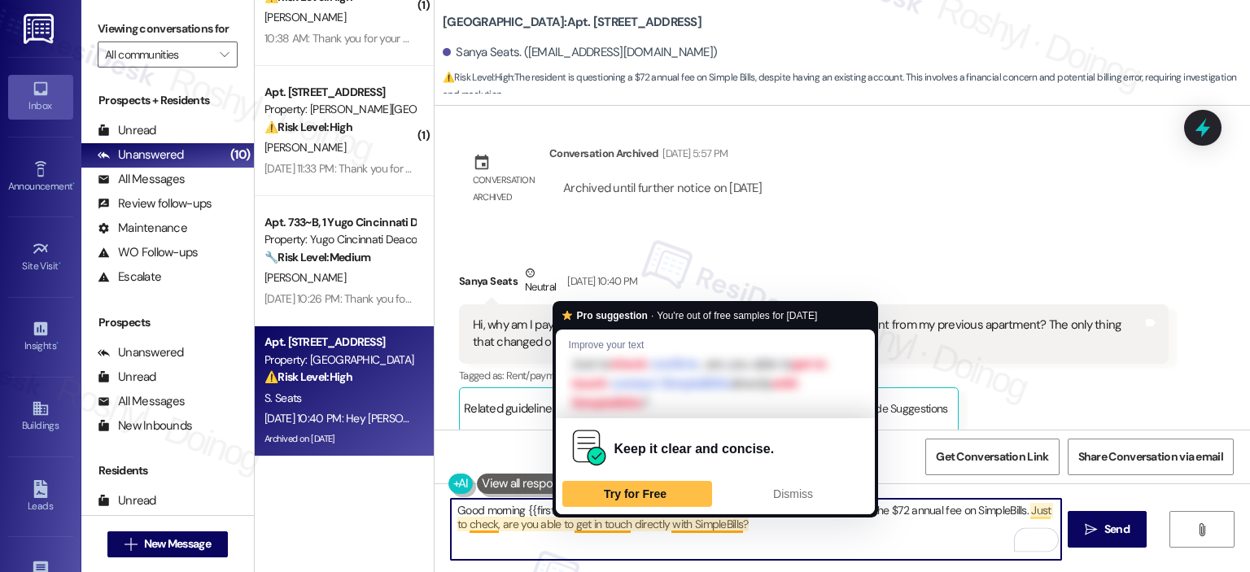
click at [710, 529] on textarea "Good morning {{first_name}}, thanks for reaching out! I understand your concern…" at bounding box center [756, 529] width 610 height 61
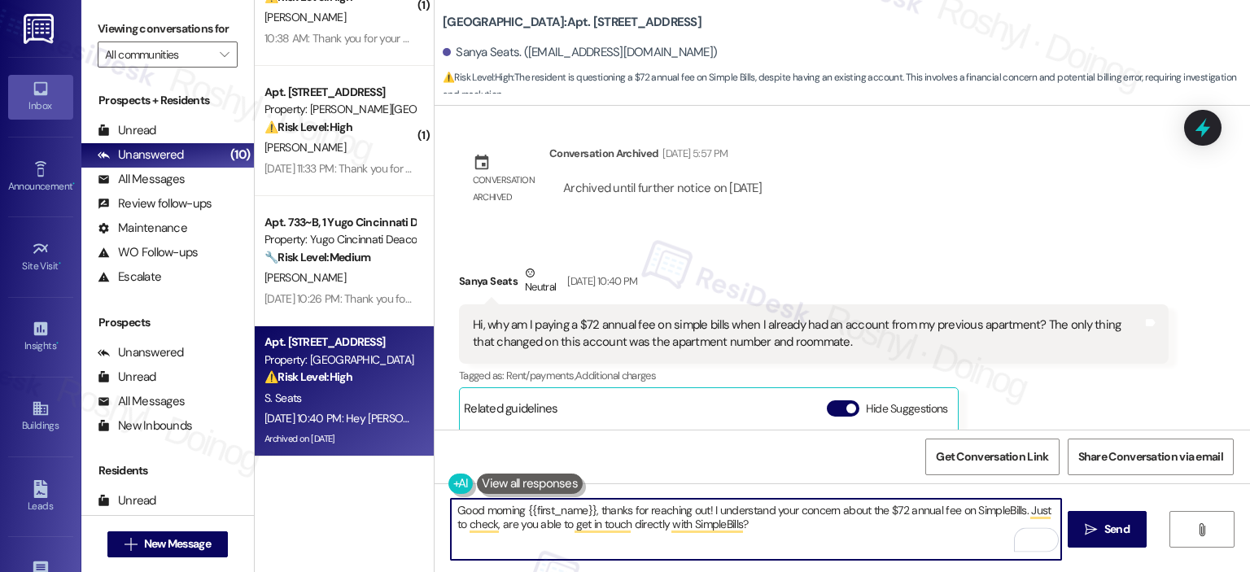
click at [704, 514] on textarea "Good morning {{first_name}}, thanks for reaching out! I understand your concern…" at bounding box center [756, 529] width 610 height 61
click at [878, 510] on textarea "Good morning {{first_name}}, thanks for reaching out! Apologies for the delayed…" at bounding box center [756, 529] width 610 height 61
click at [972, 523] on textarea "Good morning {{first_name}}, thanks for reaching out! Apologies for the delayed…" at bounding box center [756, 529] width 610 height 61
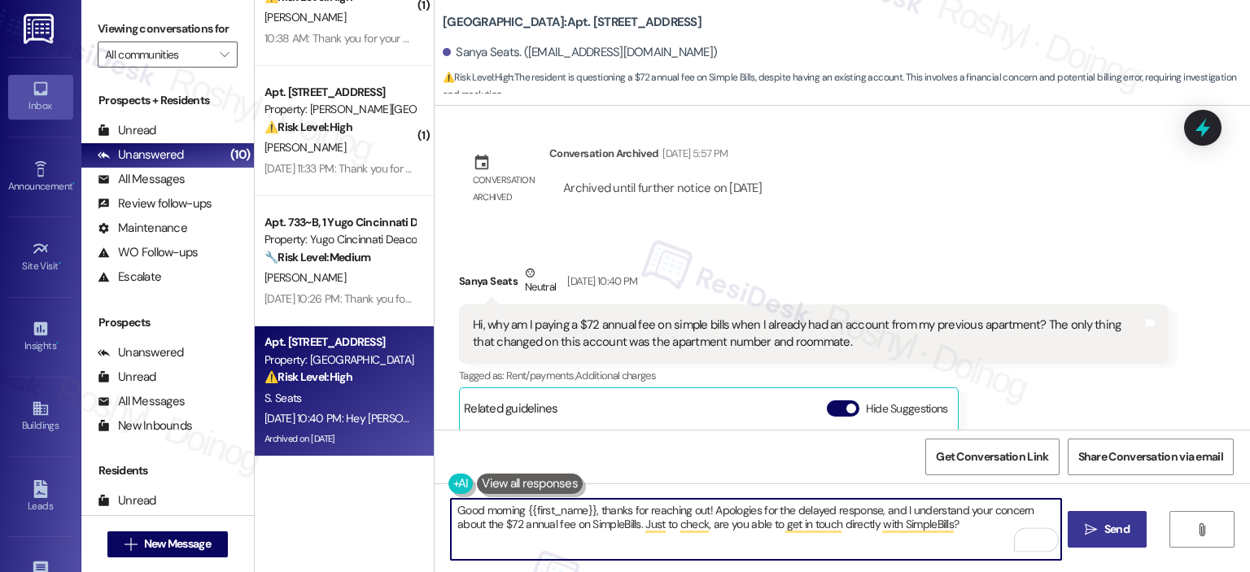
type textarea "Good morning {{first_name}}, thanks for reaching out! Apologies for the delayed…"
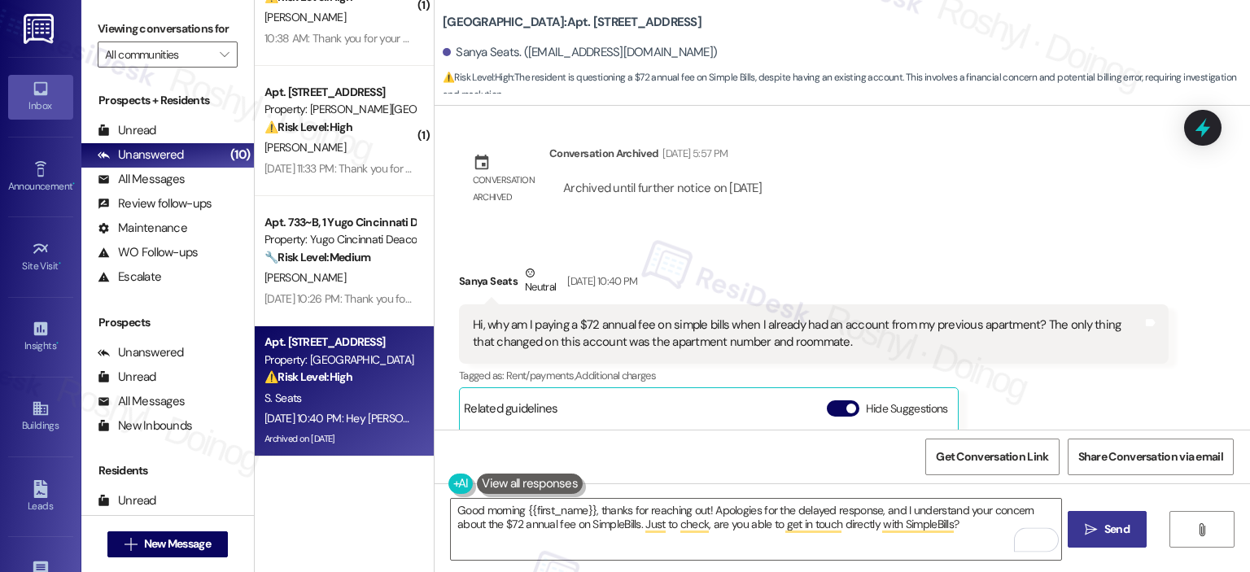
click at [1094, 530] on icon "" at bounding box center [1091, 529] width 12 height 13
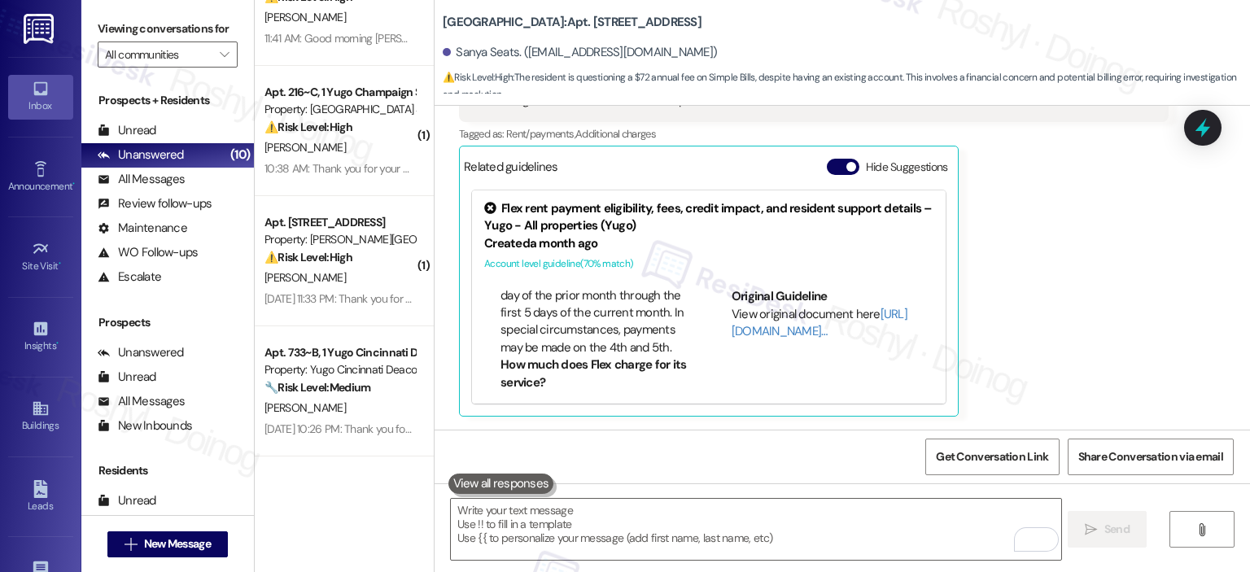
scroll to position [4868, 0]
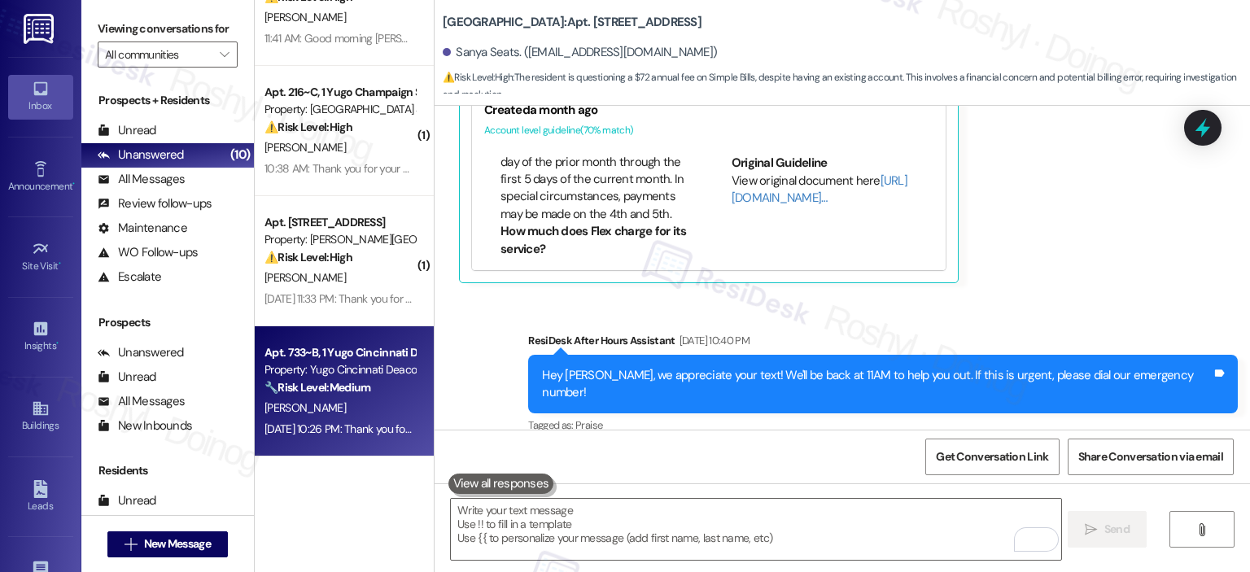
click at [359, 396] on div "🔧 Risk Level: Medium The resident indicates poor communication regarding the dr…" at bounding box center [340, 387] width 151 height 17
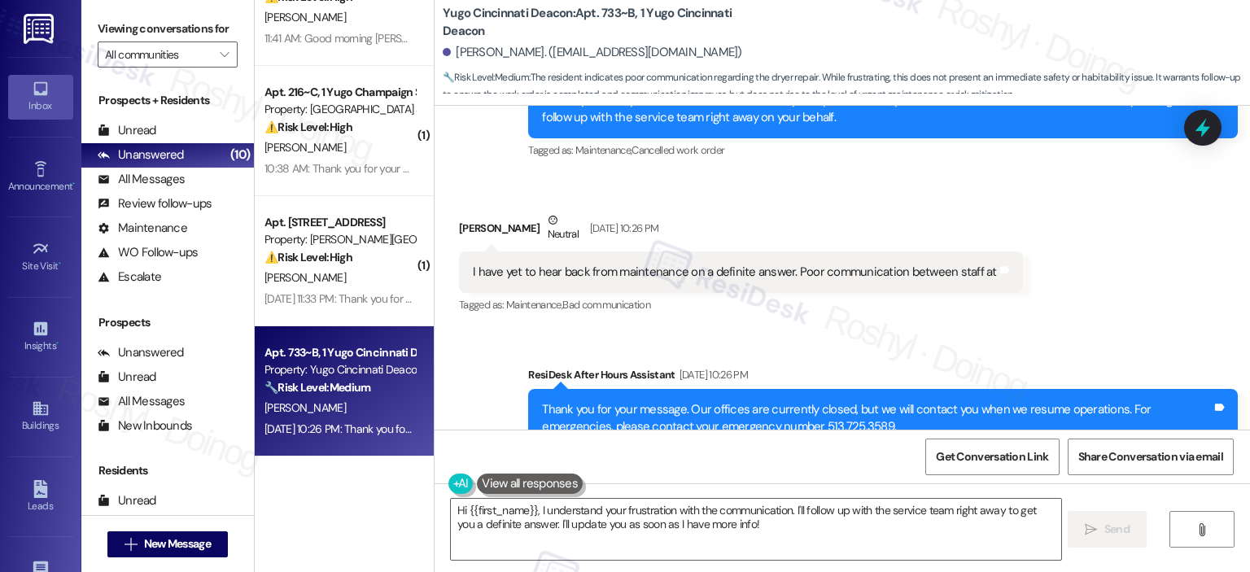
scroll to position [1774, 0]
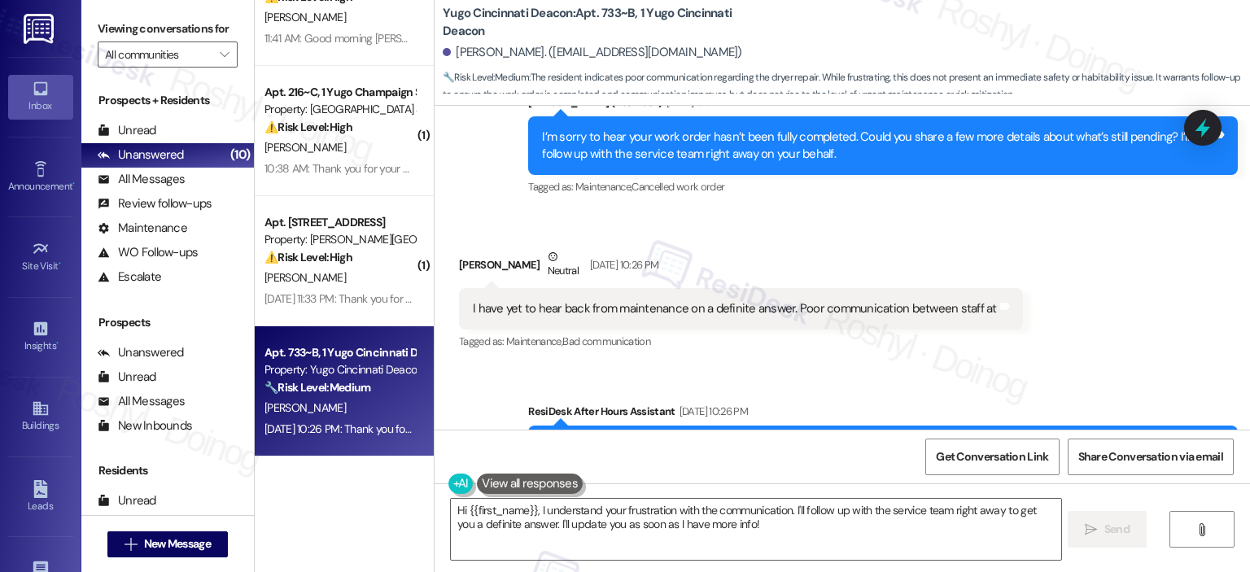
click at [676, 300] on div "I have yet to hear back from maintenance on a definite answer. Poor communicati…" at bounding box center [735, 308] width 524 height 17
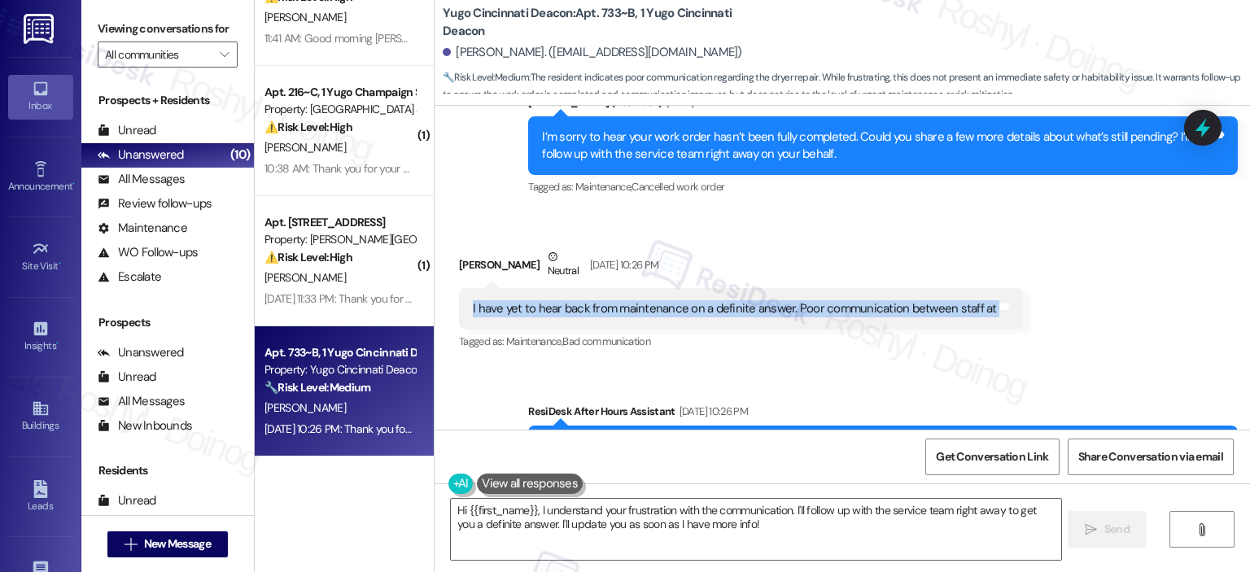
copy div "I have yet to hear back from maintenance on a definite answer. Poor communicati…"
click at [676, 300] on div "I have yet to hear back from maintenance on a definite answer. Poor communicati…" at bounding box center [735, 308] width 524 height 17
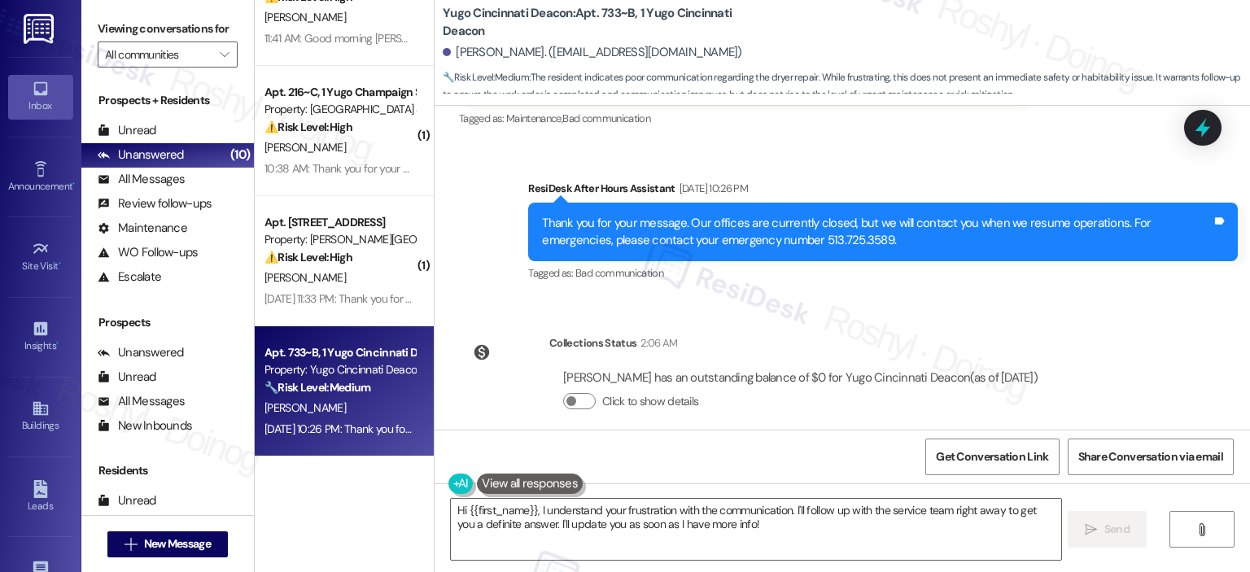
scroll to position [1753, 0]
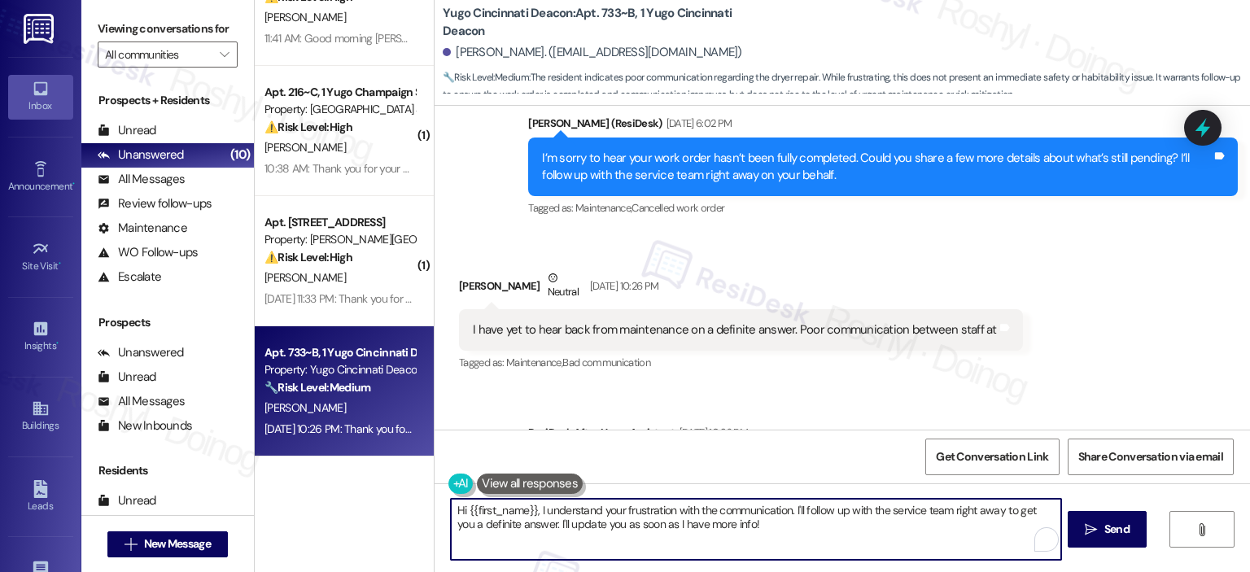
drag, startPoint x: 757, startPoint y: 537, endPoint x: 387, endPoint y: 497, distance: 372.6
click at [387, 497] on div "( 1 ) Apt. 207~B, 1 Yugo Champaign South 3rd Lofts Property: Yugo Champaign Sou…" at bounding box center [753, 286] width 996 height 572
paste textarea ", thank you for your patience. I apologize for the poor communication you’ve ex…"
click at [683, 510] on textarea "Hi, thank you for your patience. I apologize for the poor communication you’ve …" at bounding box center [756, 529] width 610 height 61
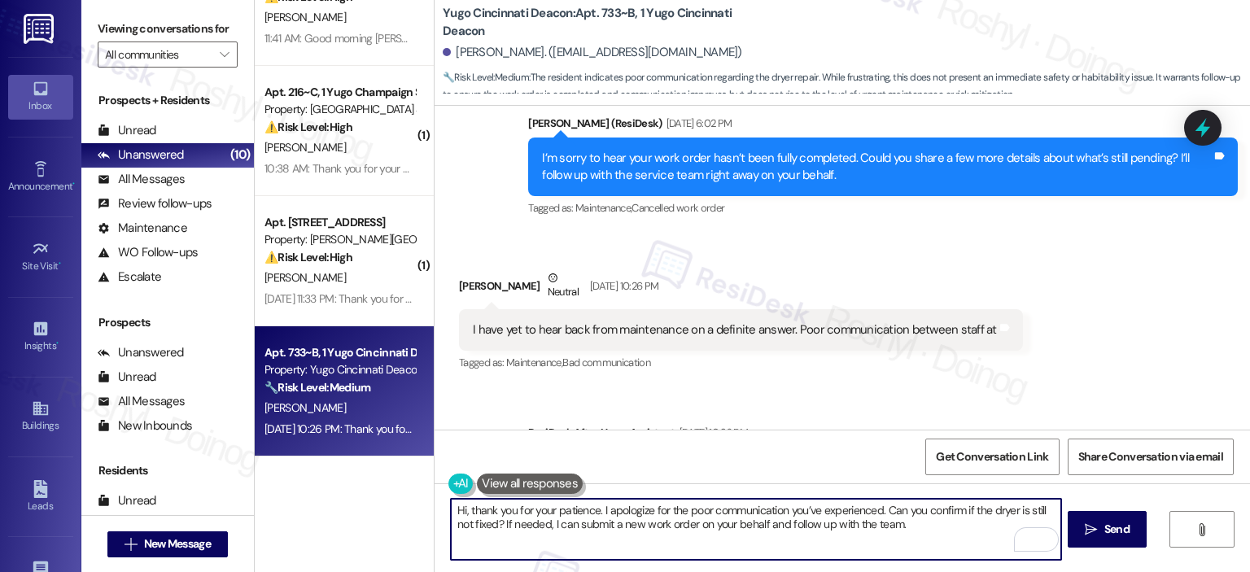
click at [683, 510] on textarea "Hi, thank you for your patience. I apologize for the poor communication you’ve …" at bounding box center [756, 529] width 610 height 61
click at [799, 507] on textarea "Hi, thank you for your patience. I apologize for the poor communication you’ve …" at bounding box center [756, 529] width 610 height 61
drag, startPoint x: 785, startPoint y: 513, endPoint x: 681, endPoint y: 511, distance: 104.2
click at [681, 511] on textarea "Hi, thank you for your patience. I apologize for the poor communication you’ve …" at bounding box center [756, 529] width 610 height 61
click at [451, 506] on textarea "Hi, thank you for your patience. I apologize for the inconvenience you’ve exper…" at bounding box center [756, 529] width 610 height 61
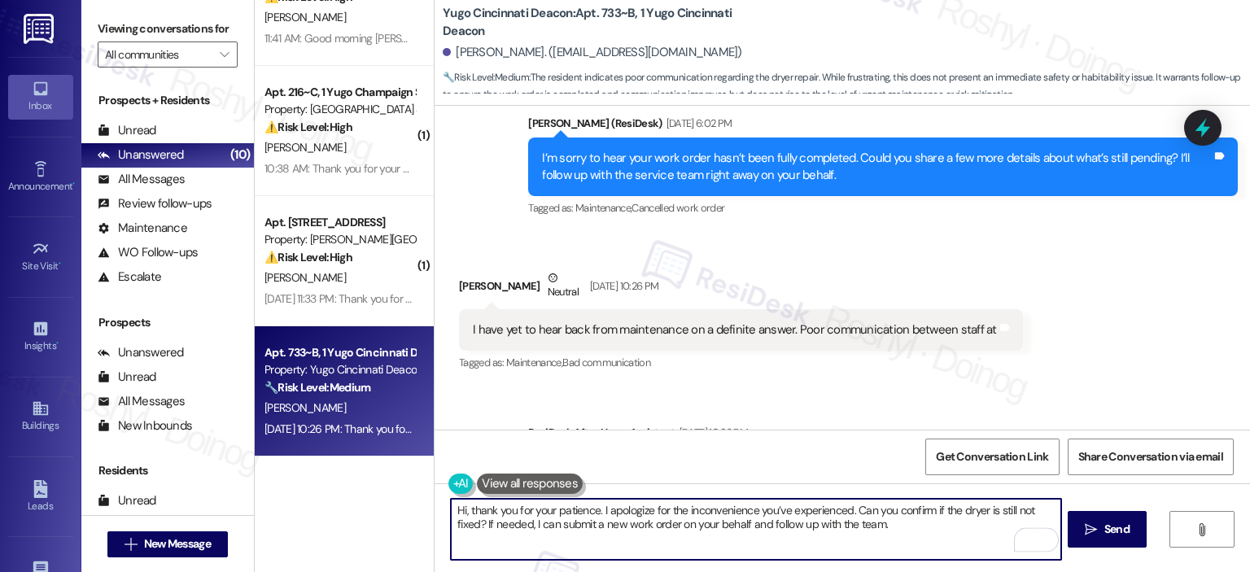
click at [451, 506] on textarea "Hi, thank you for your patience. I apologize for the inconvenience you’ve exper…" at bounding box center [756, 529] width 610 height 61
click at [545, 510] on textarea "Good morning Mariano, thank you for your patience. I apologize for the inconven…" at bounding box center [756, 529] width 610 height 61
click at [625, 510] on textarea "Good morning, Mariano, thank you for your patience. I apologize for the inconve…" at bounding box center [756, 529] width 610 height 61
click at [567, 510] on textarea "Good morning, Mariano, thank you for your patience. I apologize for the inconve…" at bounding box center [756, 529] width 610 height 61
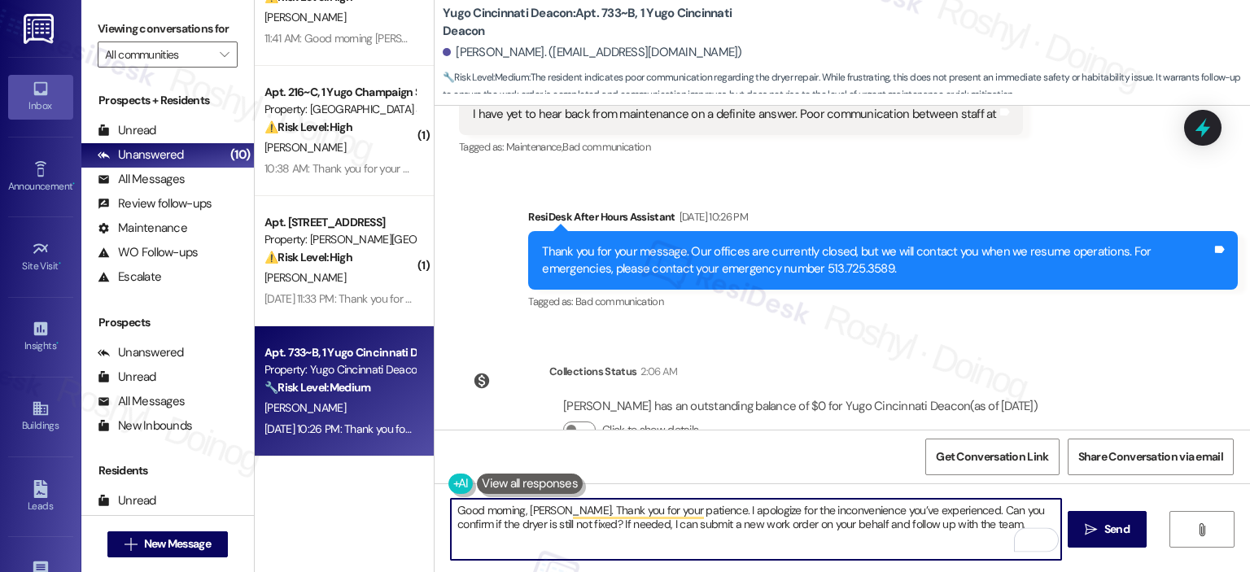
scroll to position [1997, 0]
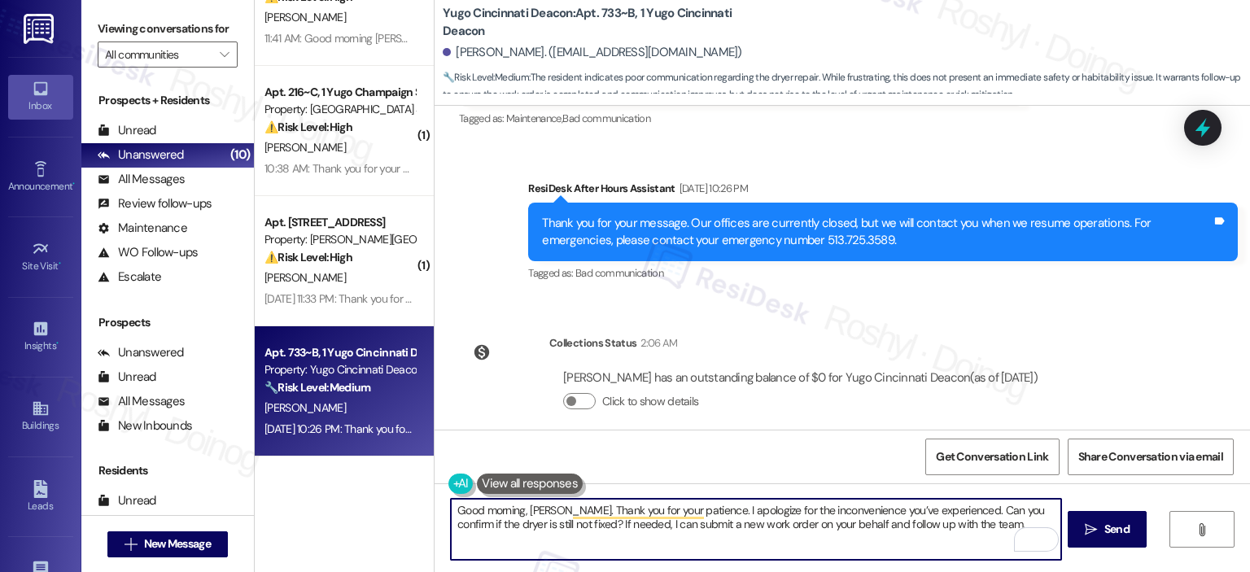
click at [697, 510] on textarea "Good morning, Mariano. Thank you for your patience. I apologize for the inconve…" at bounding box center [756, 529] width 610 height 61
click at [699, 511] on textarea "Good morning, Mariano. Thank you for your patience and I apologize for the inco…" at bounding box center [756, 529] width 610 height 61
click at [608, 506] on textarea "Good morning, Mariano. Thank you for your patience, and I apologize for the inc…" at bounding box center [756, 529] width 610 height 61
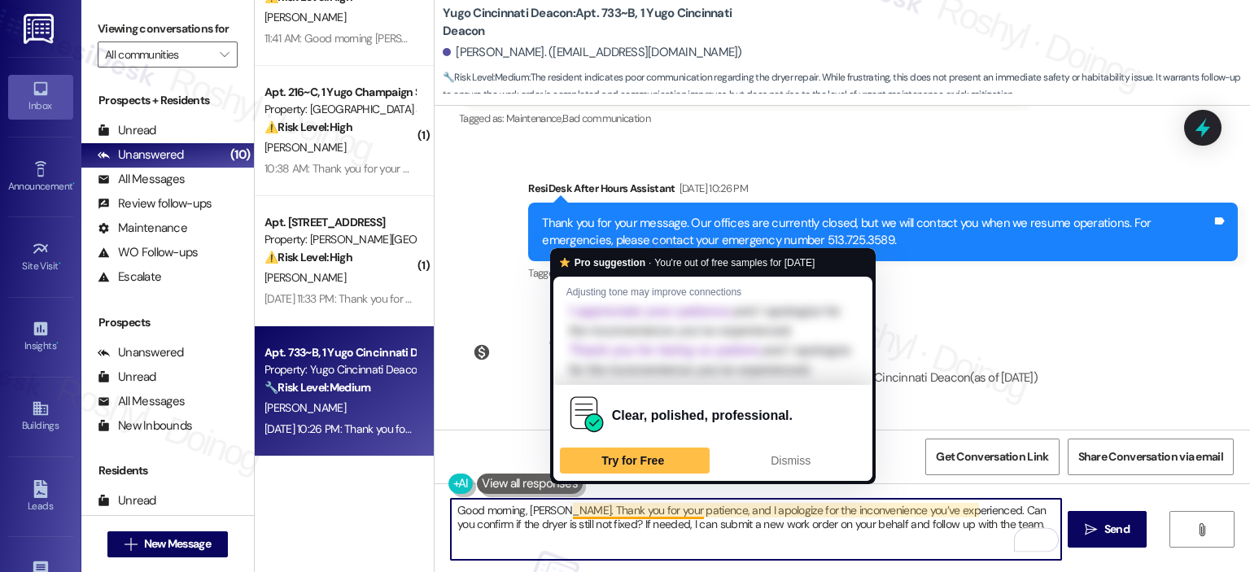
click at [602, 509] on textarea "Good morning, Mariano. Thank you for your patience, and I apologize for the inc…" at bounding box center [756, 529] width 610 height 61
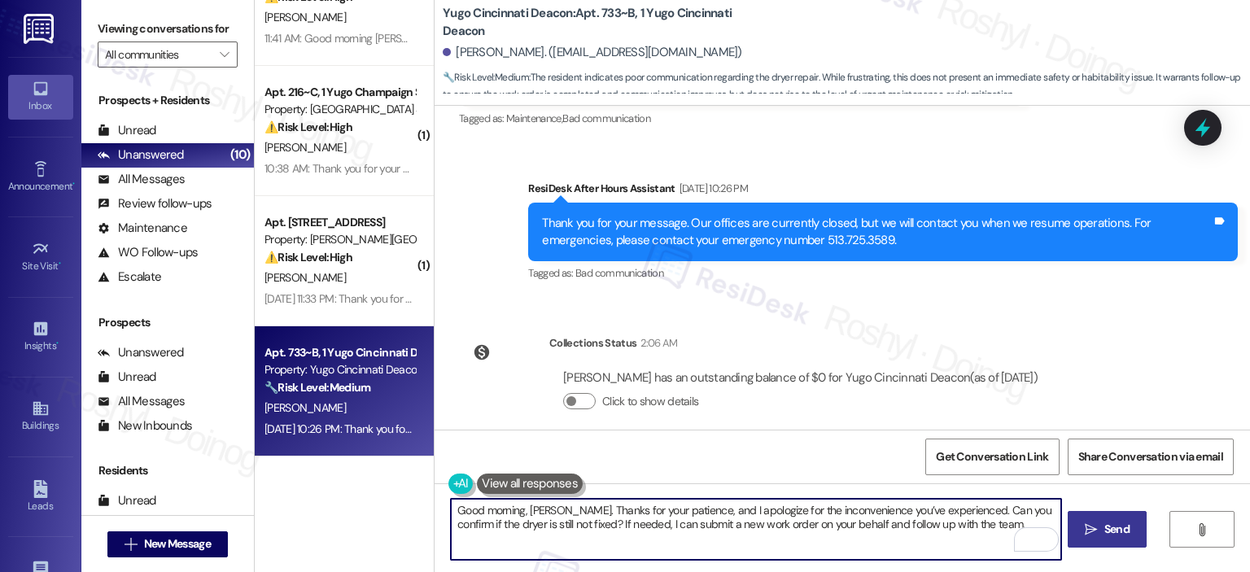
type textarea "Good morning, Mariano. Thanks for your patience, and I apologize for the inconv…"
click at [1098, 538] on button " Send" at bounding box center [1107, 529] width 79 height 37
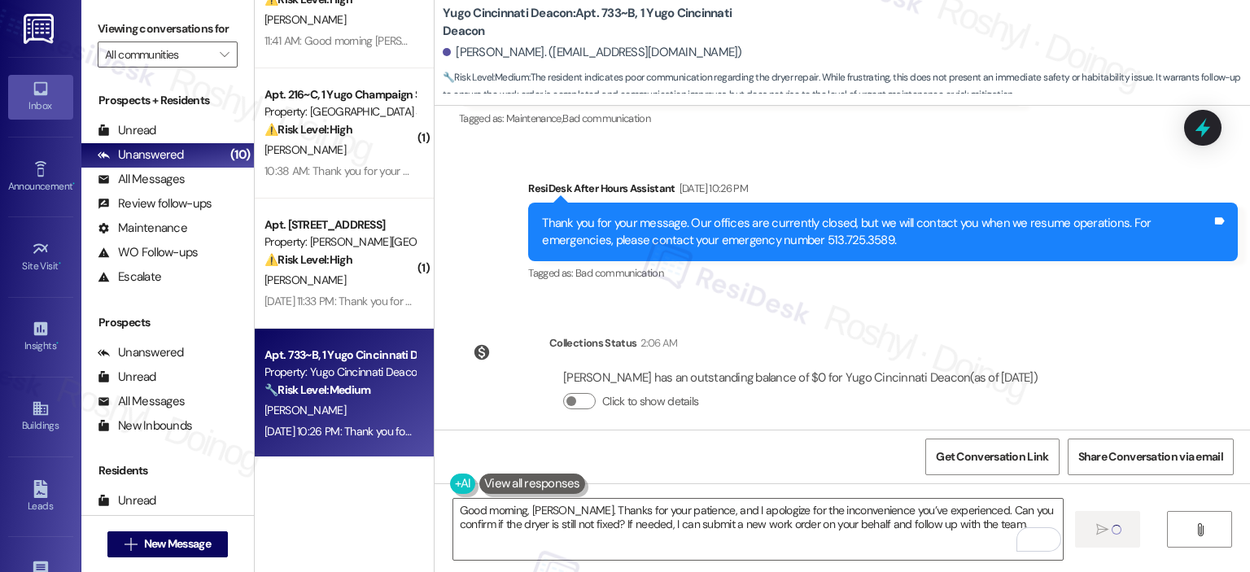
scroll to position [716, 0]
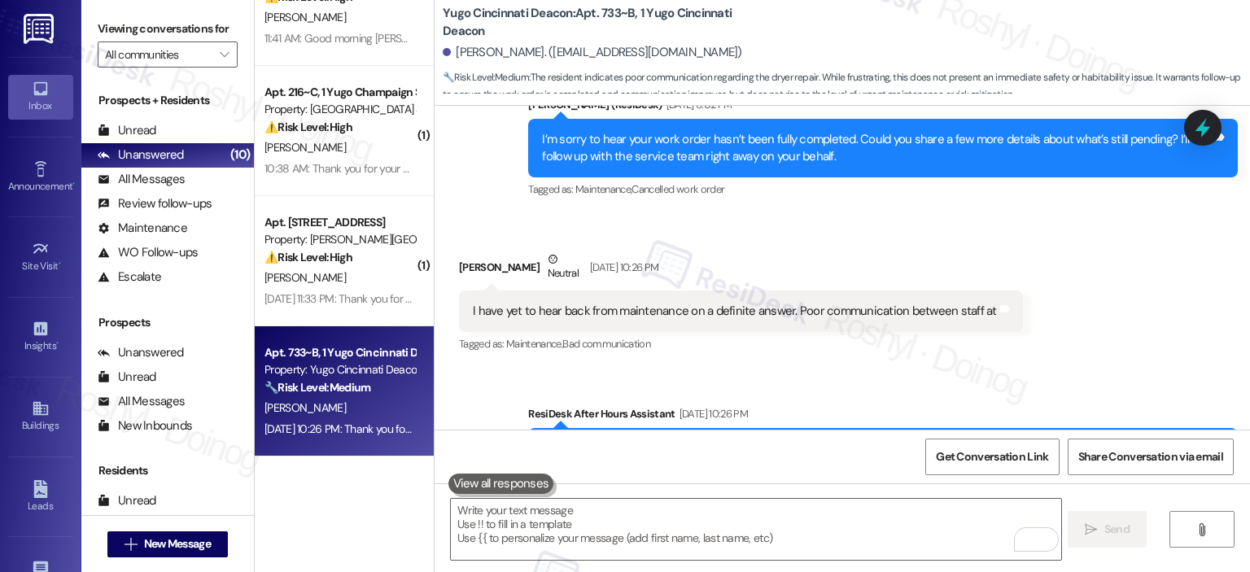
click at [352, 252] on div "⚠️ Risk Level: High The resident reports a malfunctioning fridge causing signif…" at bounding box center [340, 257] width 151 height 17
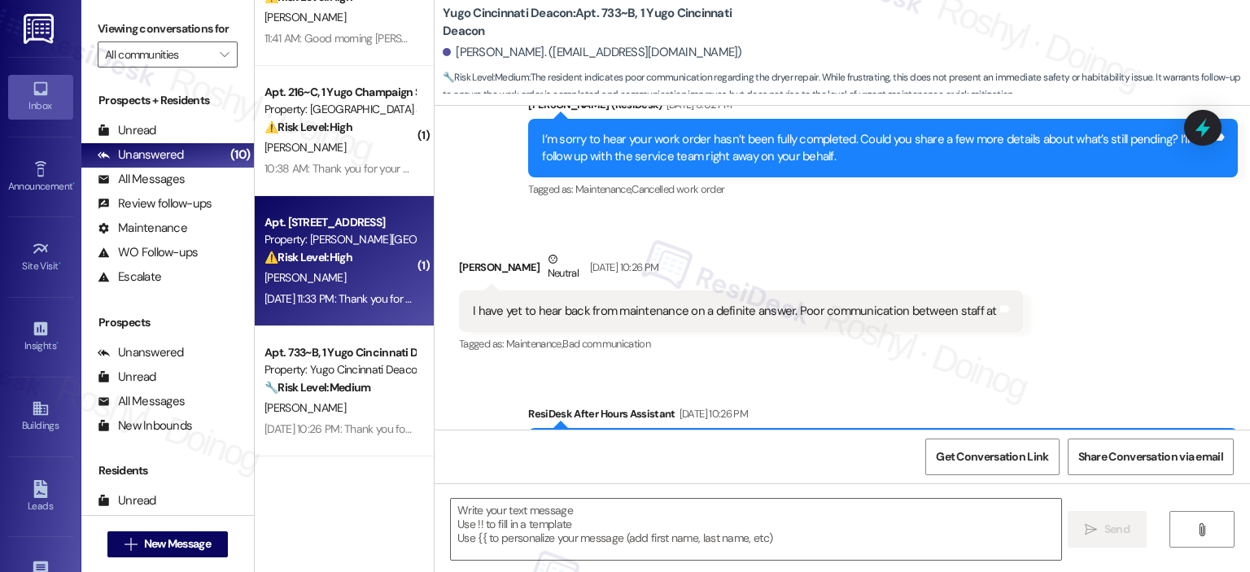
scroll to position [1692, 0]
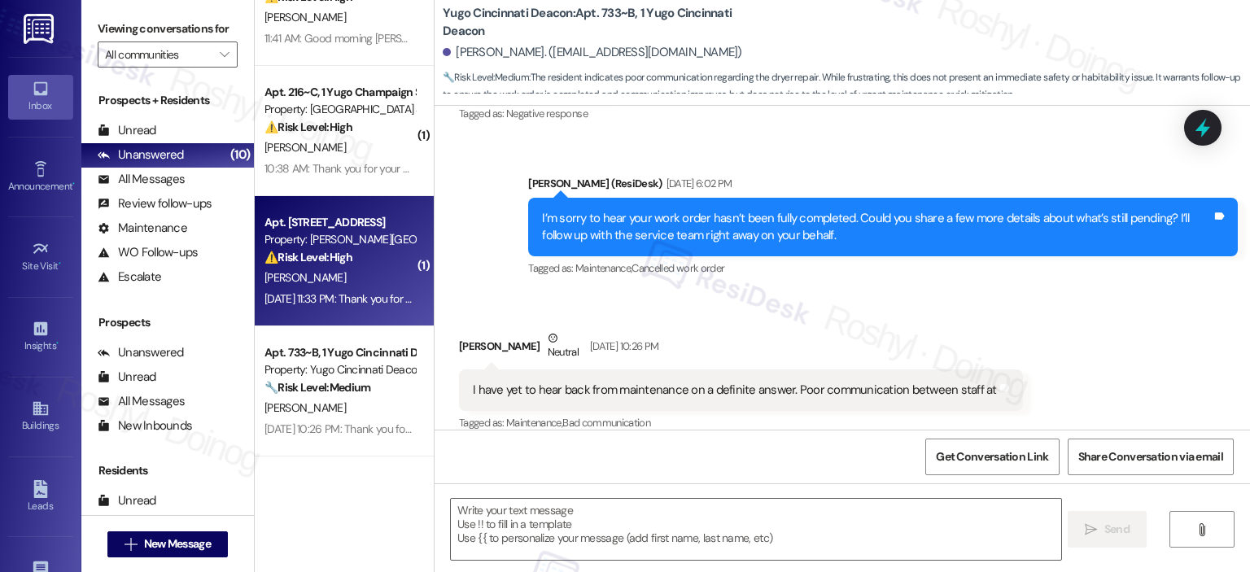
type textarea "Fetching suggested responses. Please feel free to read through the conversation…"
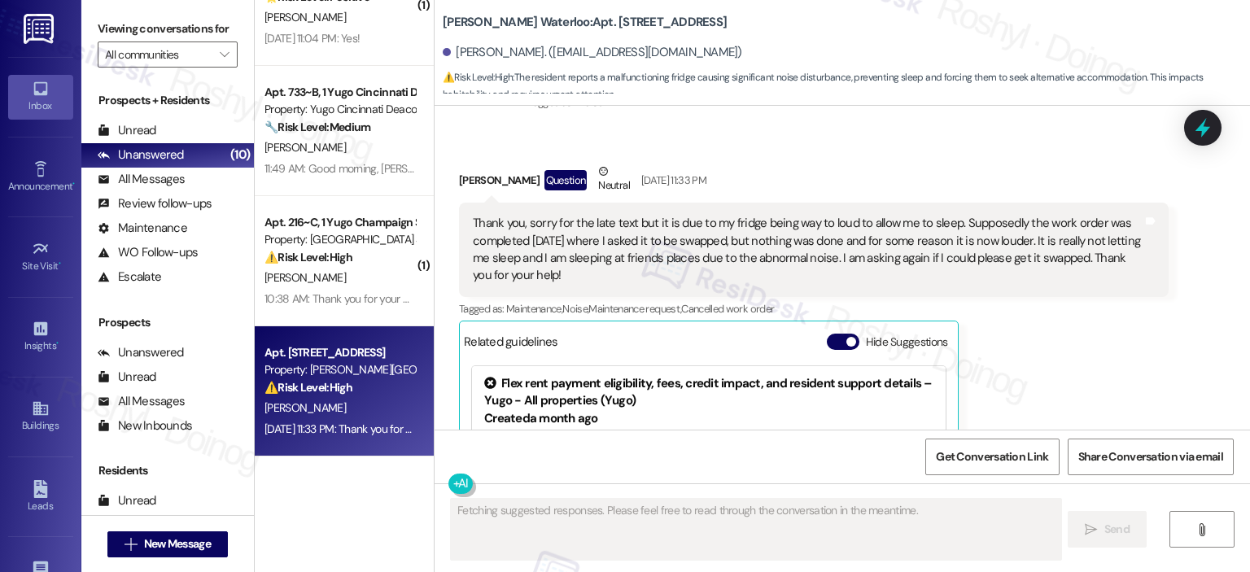
scroll to position [2989, 0]
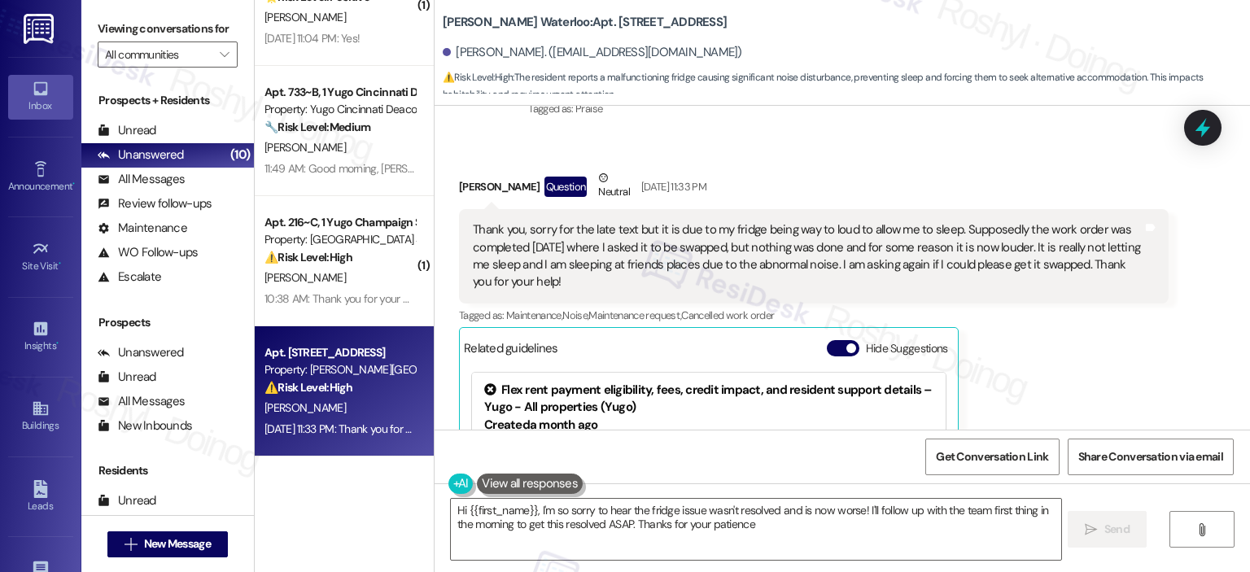
type textarea "Hi {{first_name}}, I'm so sorry to hear the fridge issue wasn't resolved and is…"
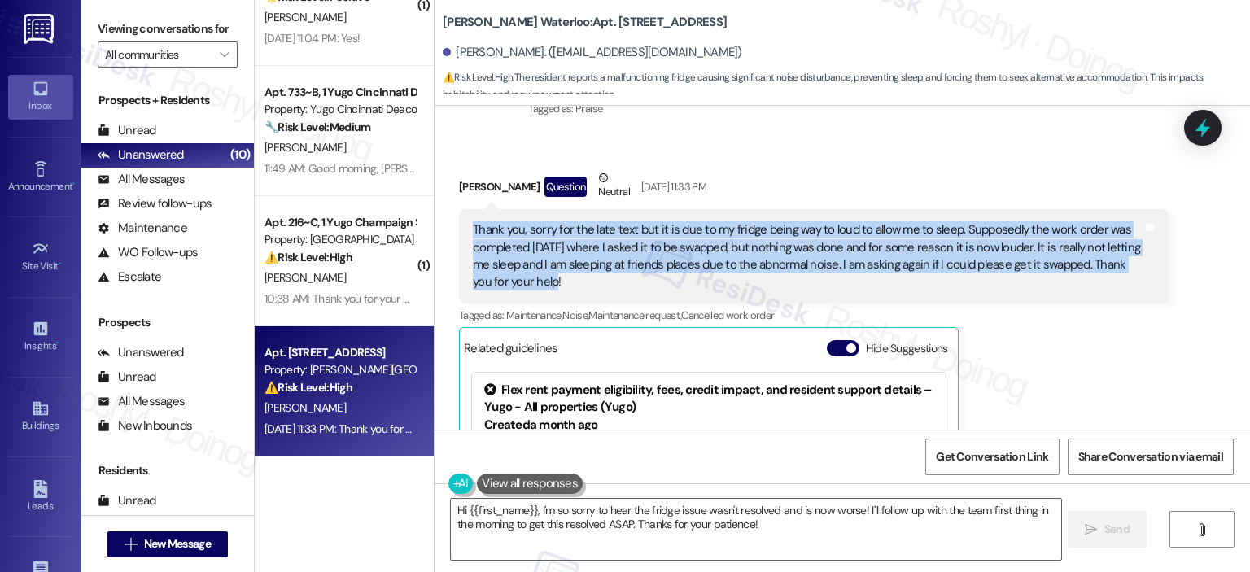
drag, startPoint x: 593, startPoint y: 279, endPoint x: 443, endPoint y: 214, distance: 164.1
click at [447, 214] on div "Received via SMS Josemiliano Cohen Question Neutral Sep 19, 2025 at 11:33 PM Th…" at bounding box center [814, 383] width 734 height 453
copy div "Thank you, sorry for the late text but it is due to my fridge being way to loud…"
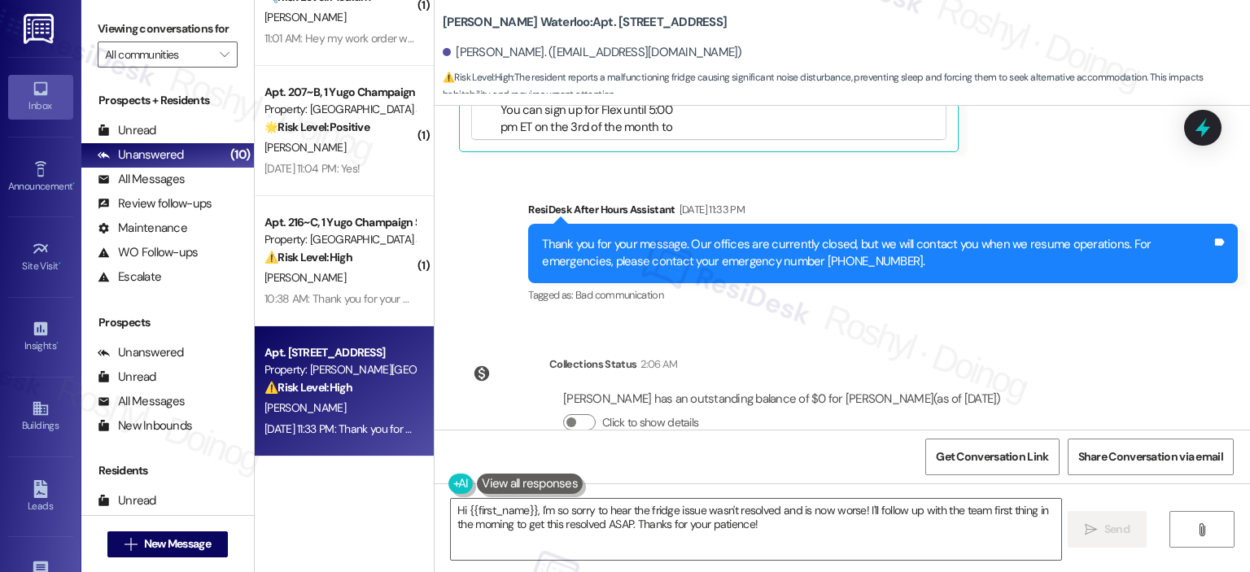
scroll to position [3457, 0]
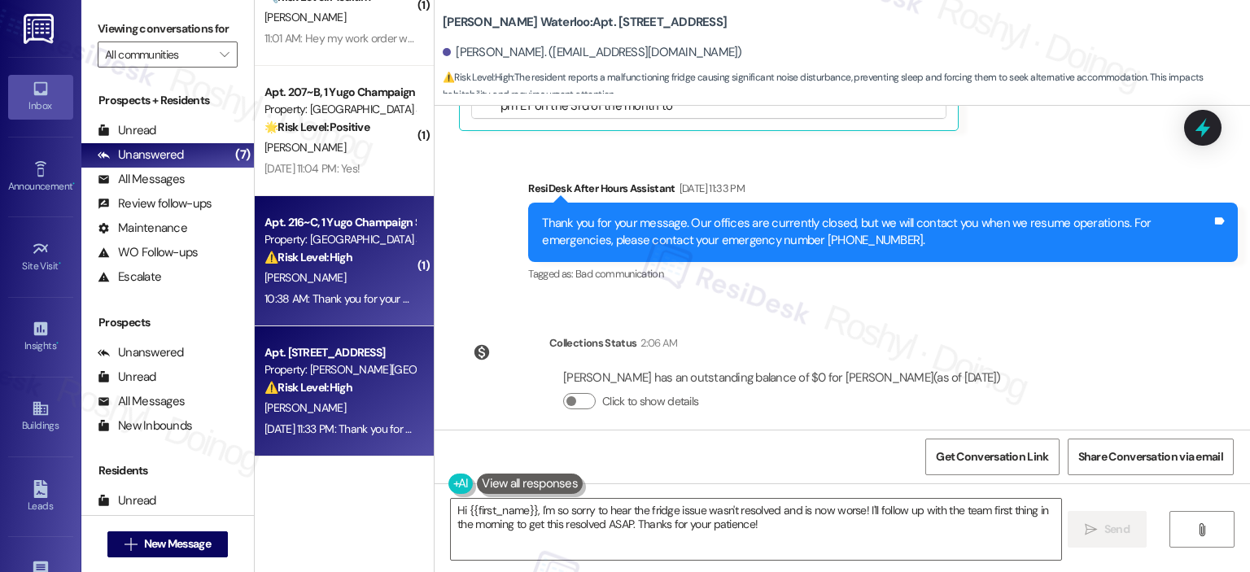
click at [381, 281] on div "[PERSON_NAME]" at bounding box center [340, 278] width 154 height 20
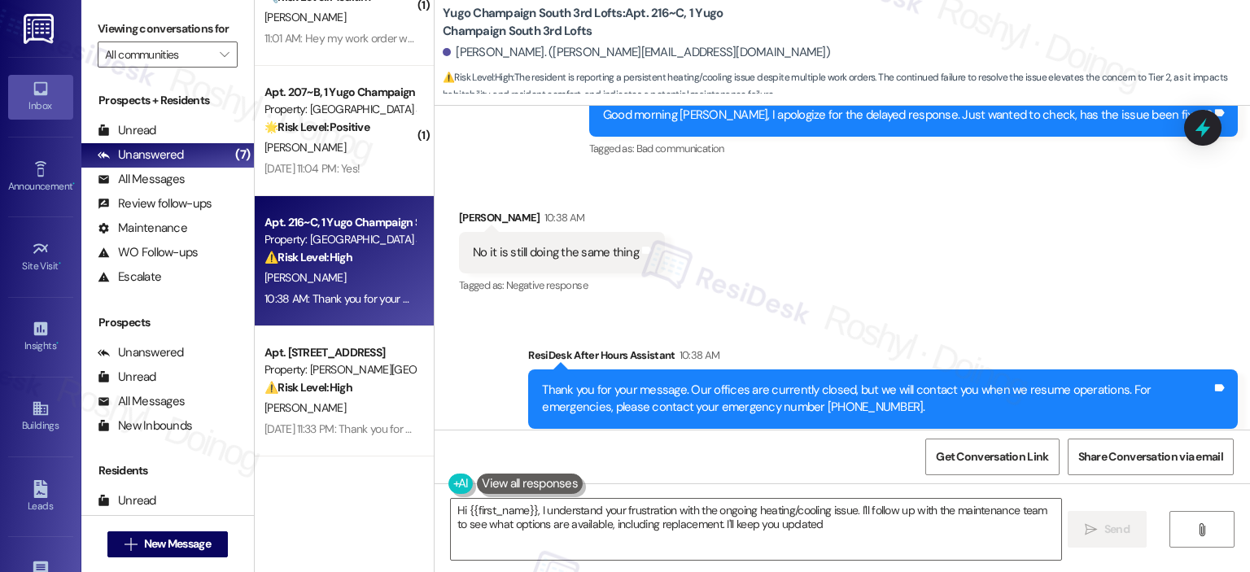
type textarea "Hi {{first_name}}, I understand your frustration with the ongoing heating/cooli…"
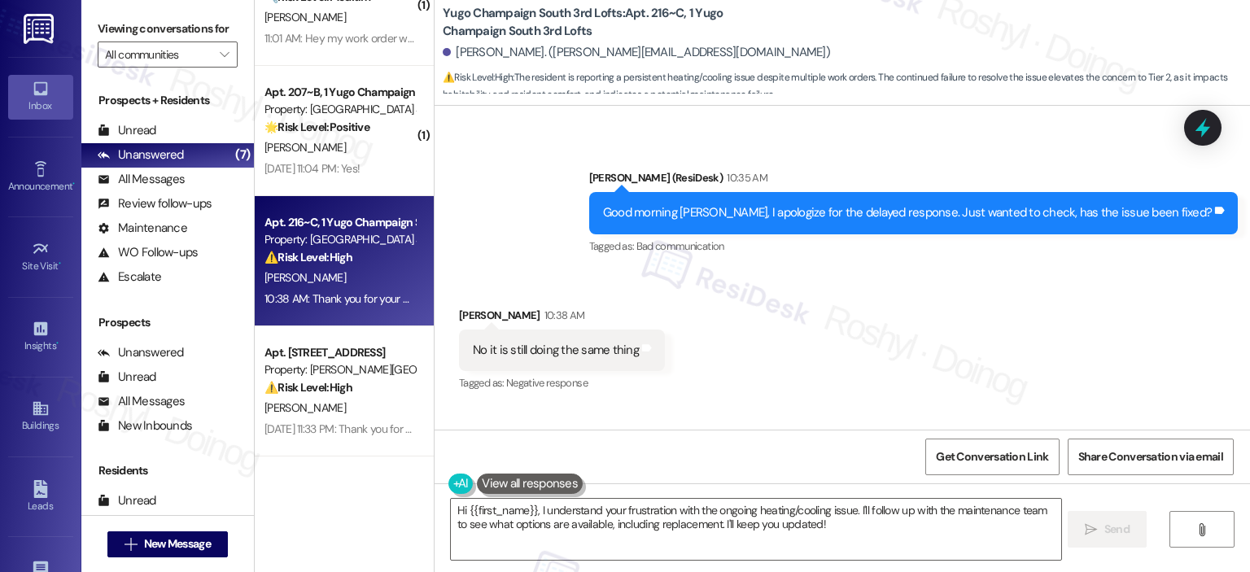
scroll to position [3199, 0]
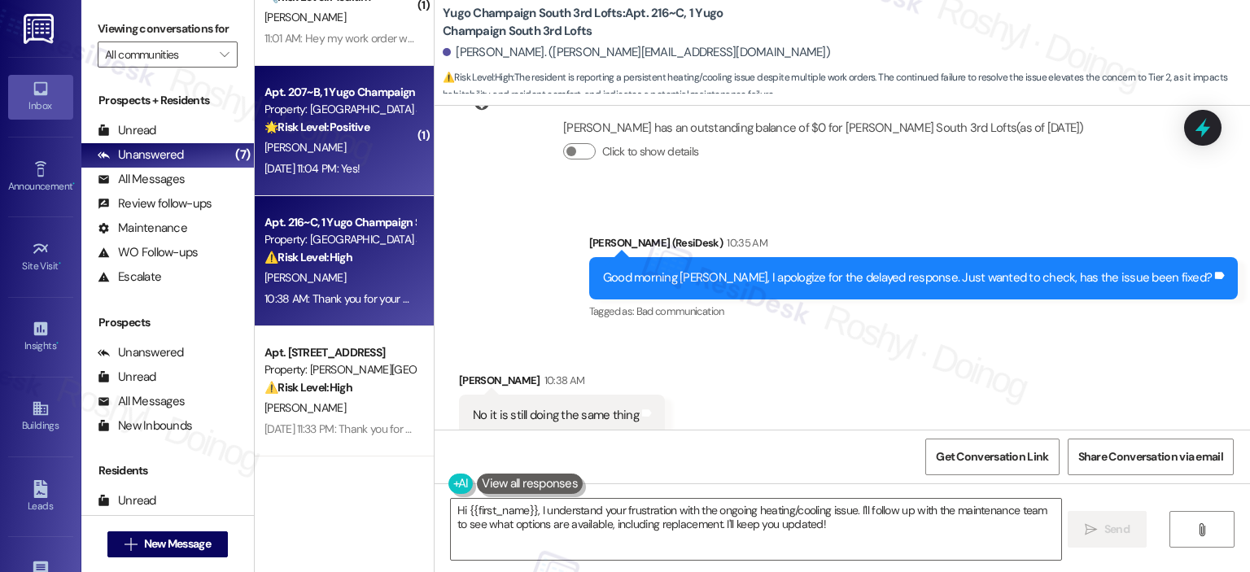
click at [342, 165] on div "Sep 19, 2025 at 11:04 PM: Yes! Sep 19, 2025 at 11:04 PM: Yes!" at bounding box center [312, 168] width 95 height 15
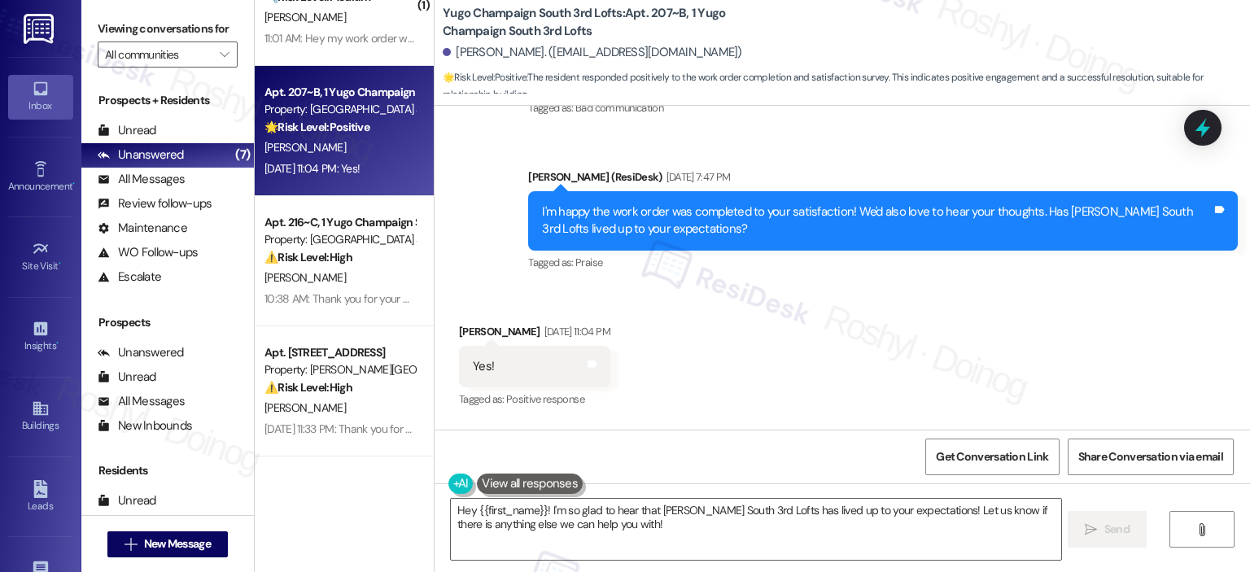
scroll to position [1841, 0]
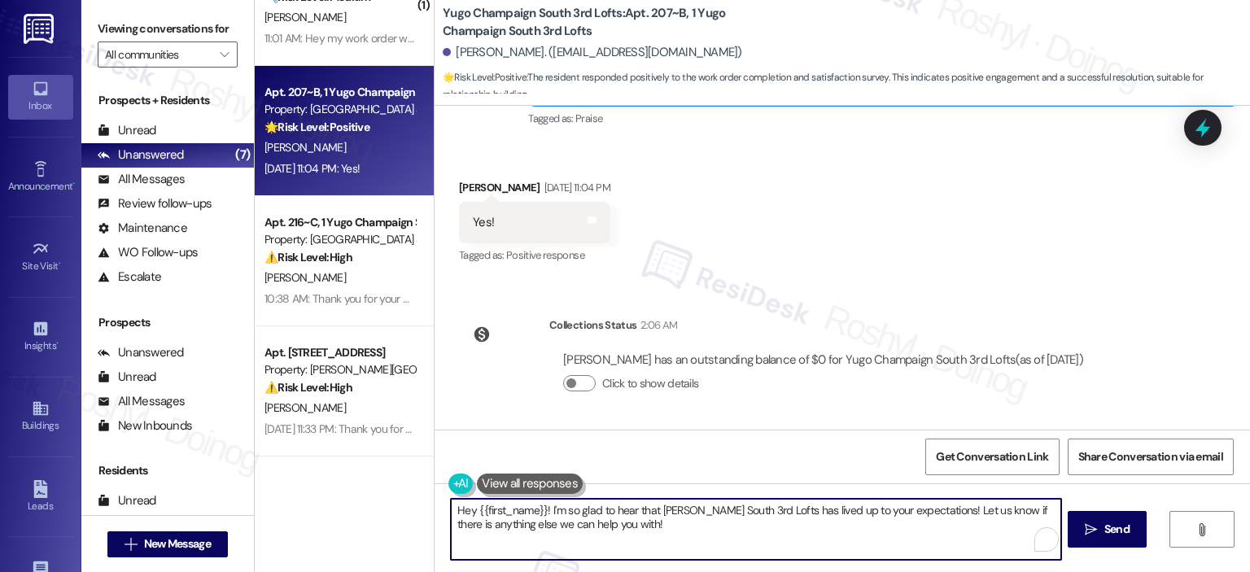
click at [456, 509] on textarea "Hey {{first_name}}! I'm so glad to hear that Yugo Champaign South 3rd Lofts has…" at bounding box center [756, 529] width 610 height 61
drag, startPoint x: 733, startPoint y: 528, endPoint x: 593, endPoint y: 514, distance: 140.8
click at [593, 514] on textarea "Good morning {{first_name}}! I'm so glad to hear that Yugo Champaign South 3rd …" at bounding box center [756, 529] width 610 height 61
paste textarea "That’s great to hear, {{first_name}}! Thanks for sharing, we’re so glad {{prope…"
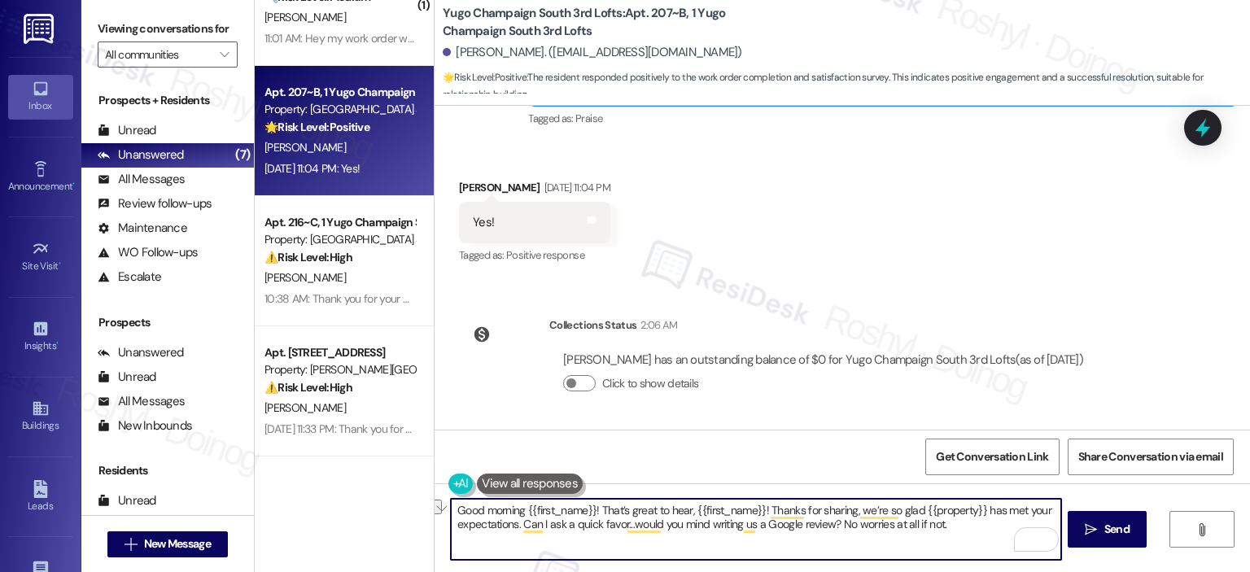
drag, startPoint x: 751, startPoint y: 510, endPoint x: 684, endPoint y: 514, distance: 67.7
click at [684, 514] on textarea "Good morning {{first_name}}! That’s great to hear, {{first_name}}! Thanks for s…" at bounding box center [756, 529] width 610 height 61
type textarea "Good morning {{first_name}}! That’s great to hear! Thanks for sharing, we’re so…"
click at [1105, 523] on span "Send" at bounding box center [1117, 529] width 25 height 17
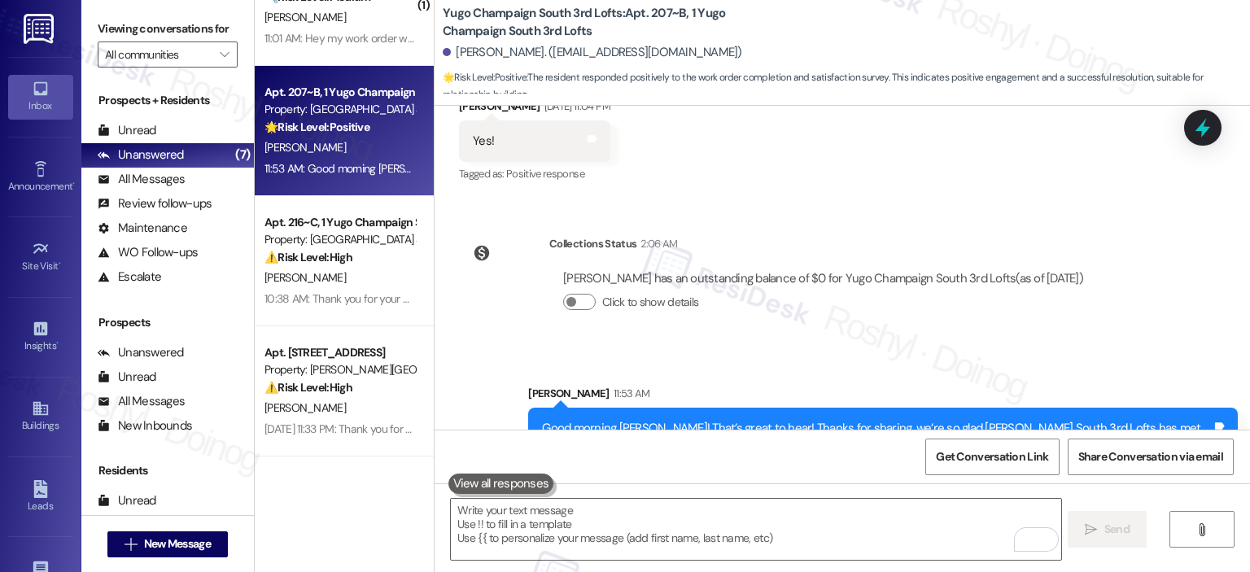
scroll to position [1972, 0]
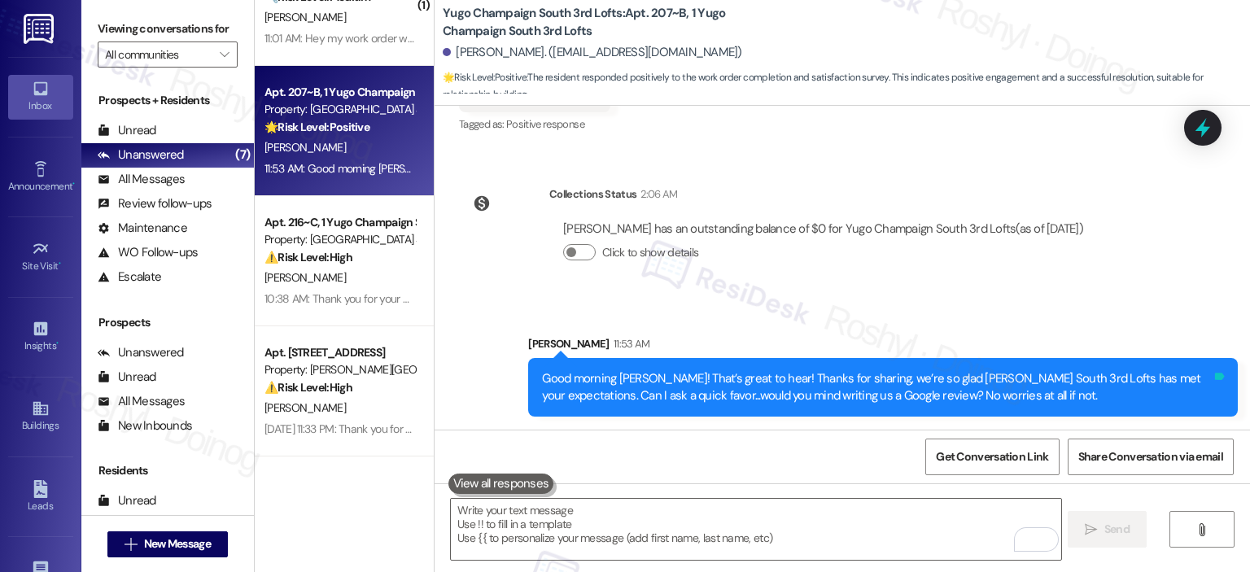
click at [1216, 372] on icon at bounding box center [1220, 376] width 12 height 12
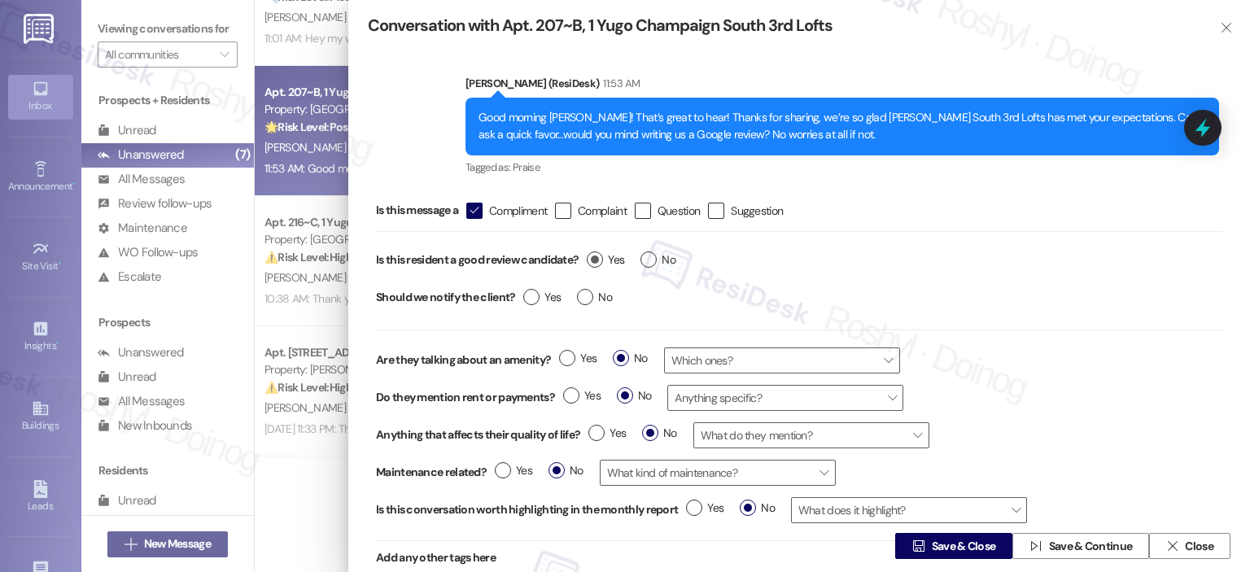
click at [611, 261] on span "Yes" at bounding box center [605, 260] width 37 height 17
click at [611, 261] on input "Yes" at bounding box center [605, 262] width 37 height 21
radio input "true"
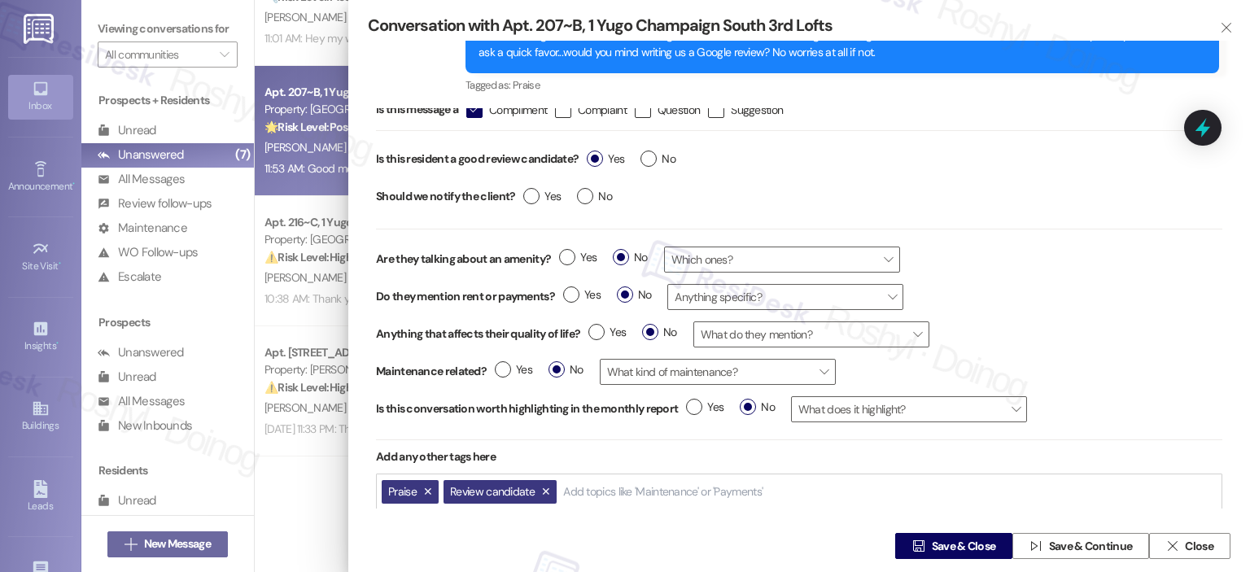
scroll to position [88, 0]
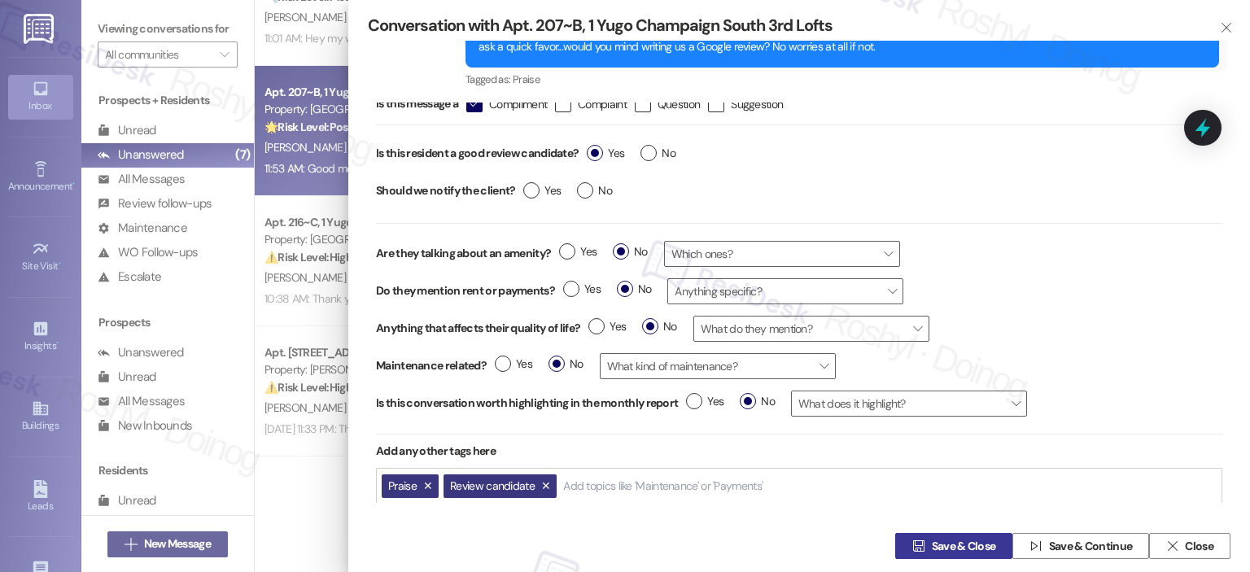
click at [964, 553] on span "Save & Close" at bounding box center [964, 546] width 64 height 17
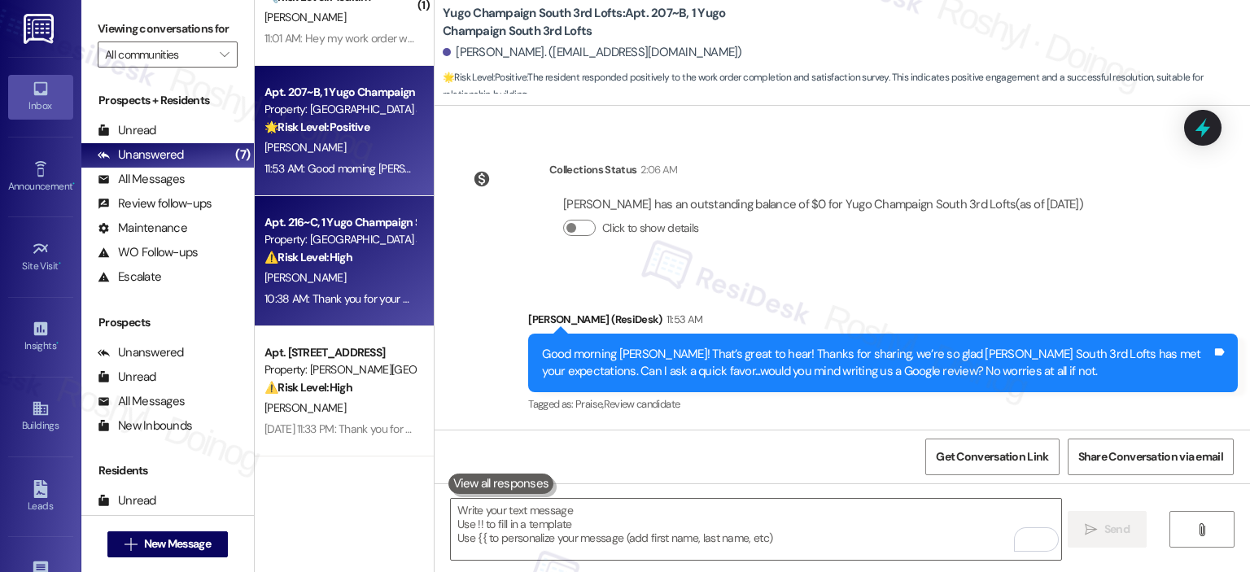
scroll to position [292, 0]
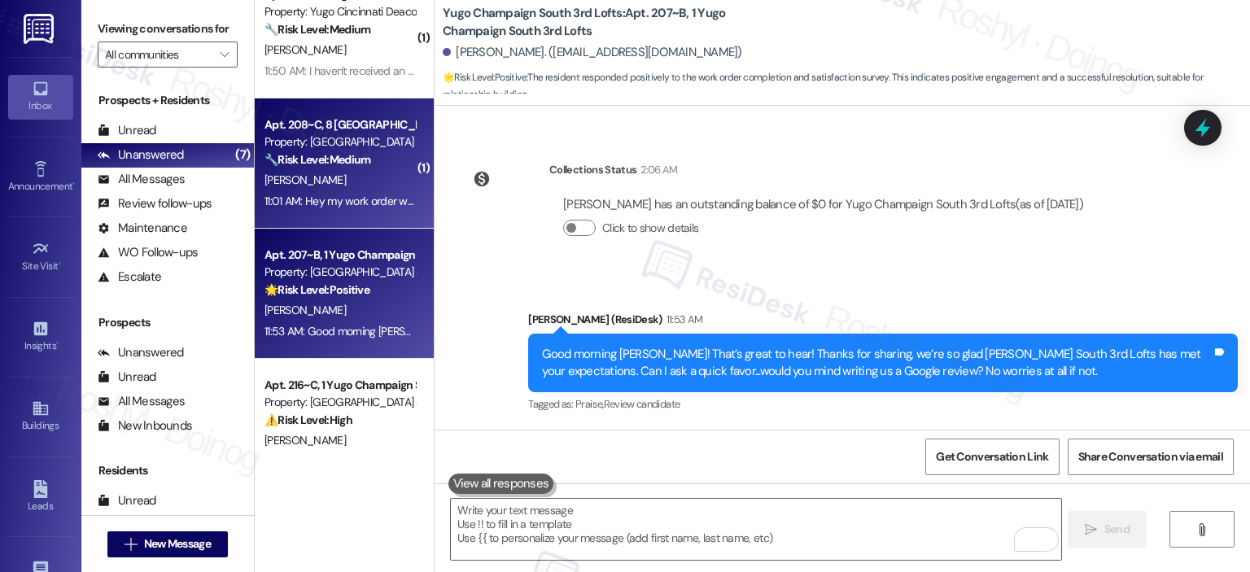
click at [343, 170] on div "[PERSON_NAME]" at bounding box center [340, 180] width 154 height 20
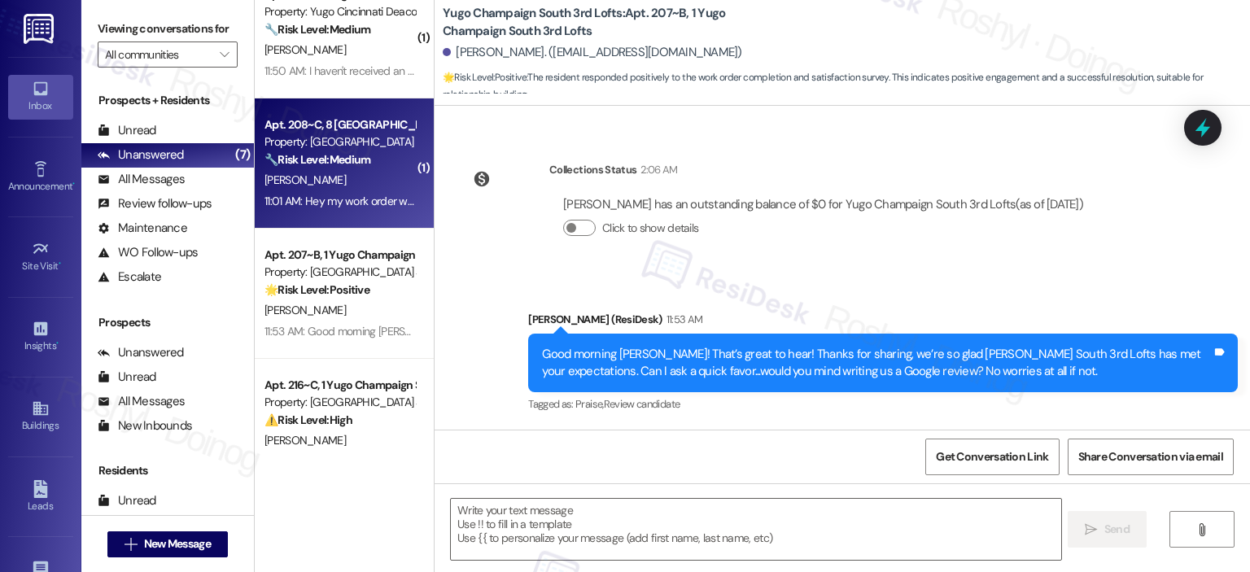
type textarea "Fetching suggested responses. Please feel free to read through the conversation…"
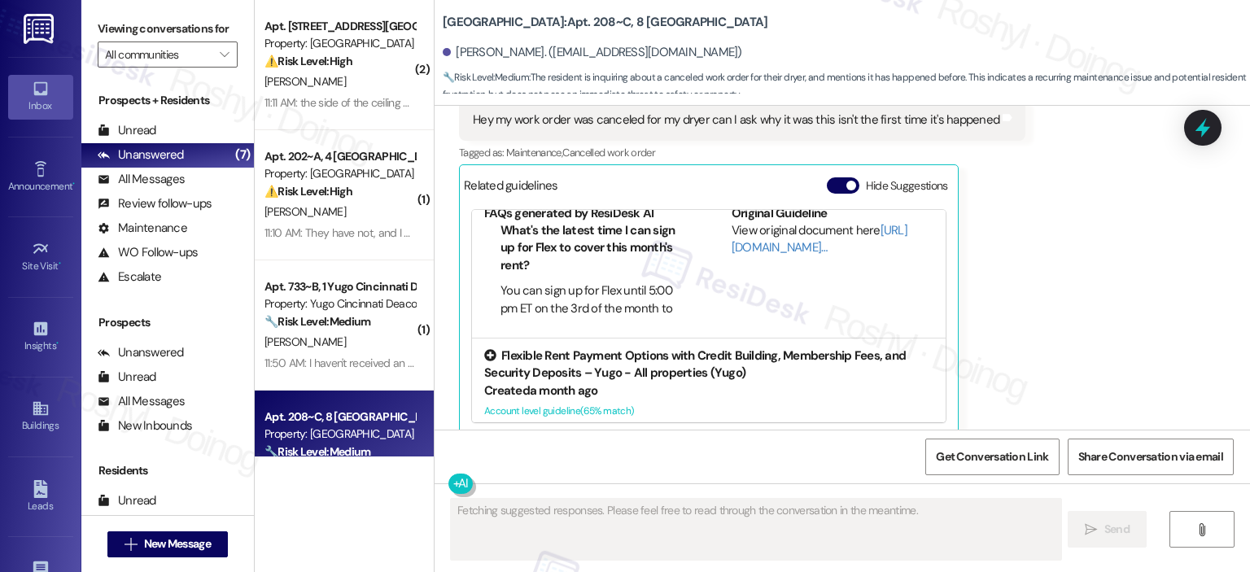
scroll to position [201, 0]
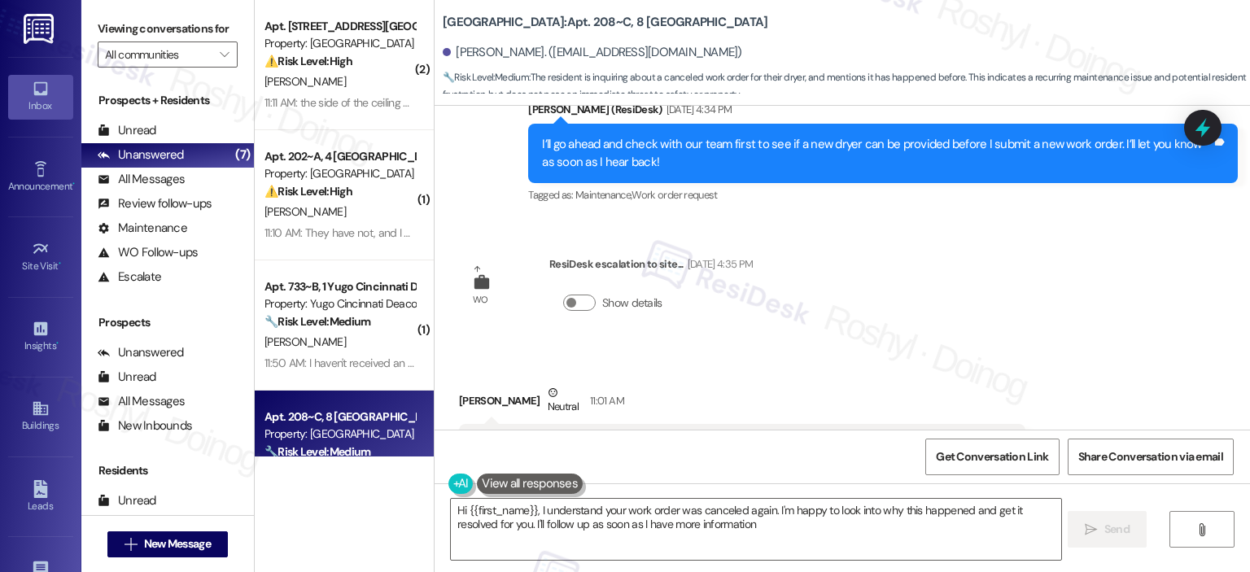
type textarea "Hi {{first_name}}, I understand your work order was canceled again. I'm happy t…"
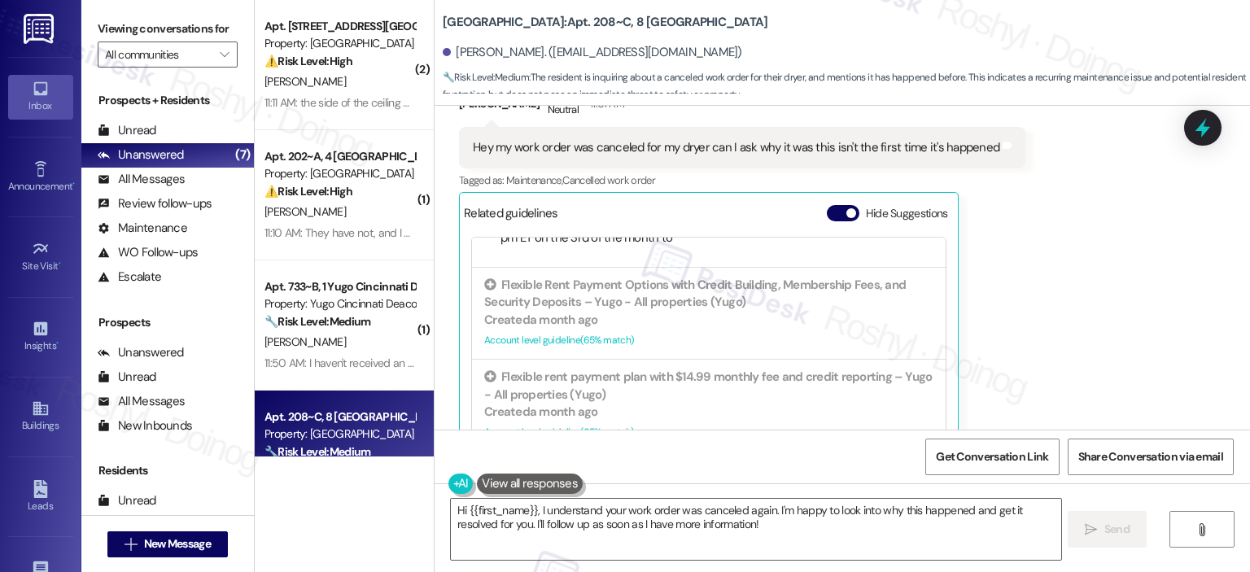
scroll to position [6277, 0]
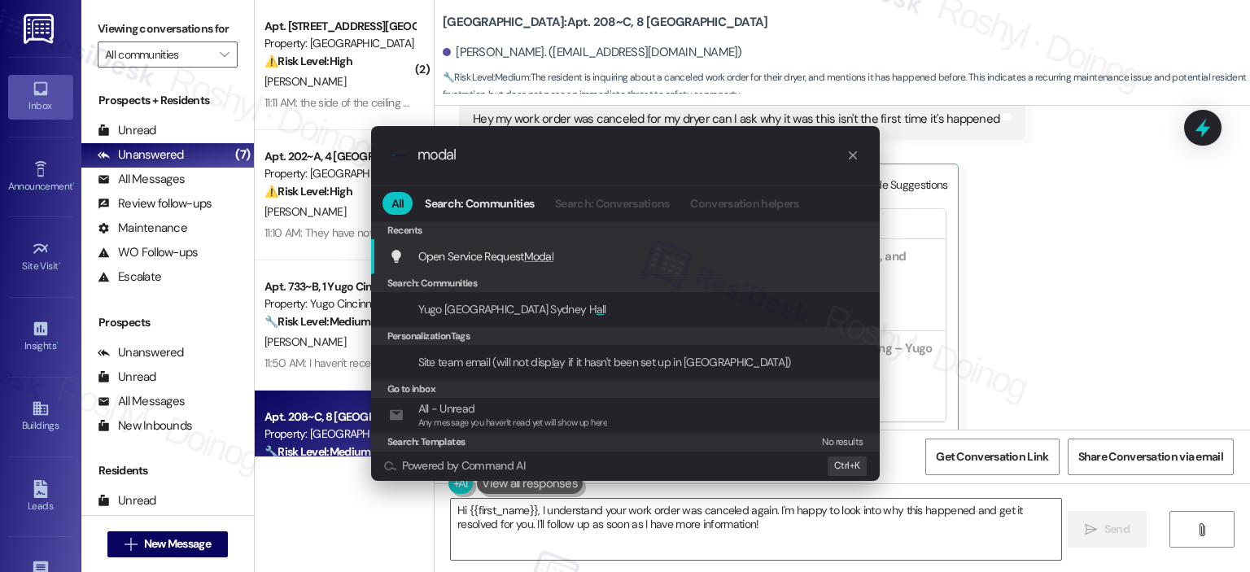
type input "modal"
click at [724, 270] on div "Open Service Request Modal Add shortcut" at bounding box center [625, 256] width 509 height 35
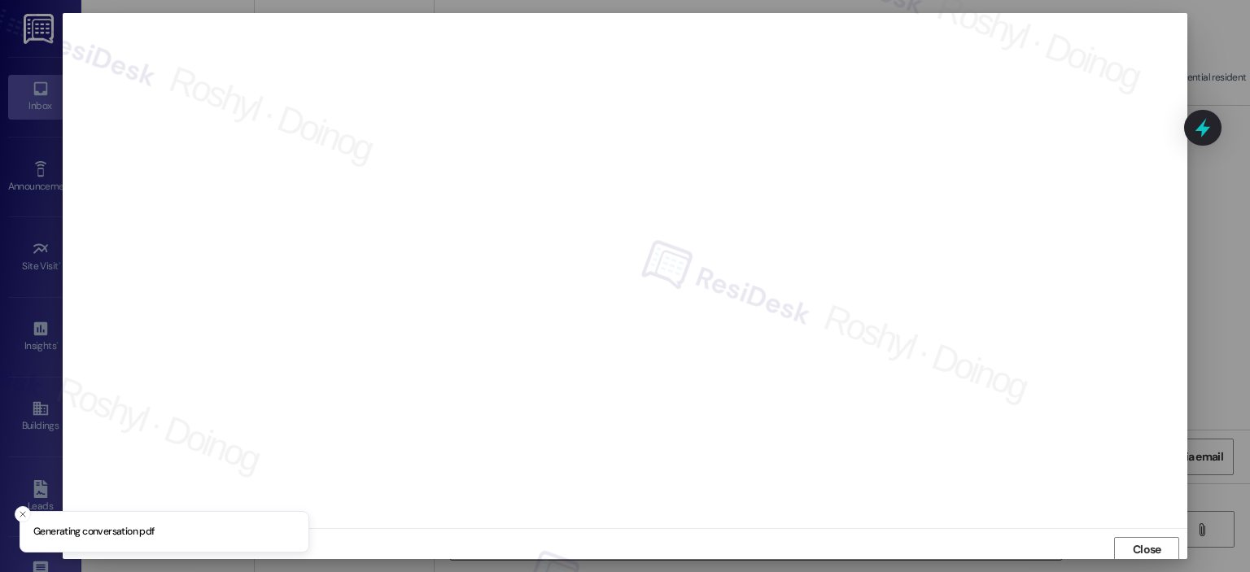
scroll to position [3, 0]
click at [1156, 541] on span "Close" at bounding box center [1147, 546] width 28 height 17
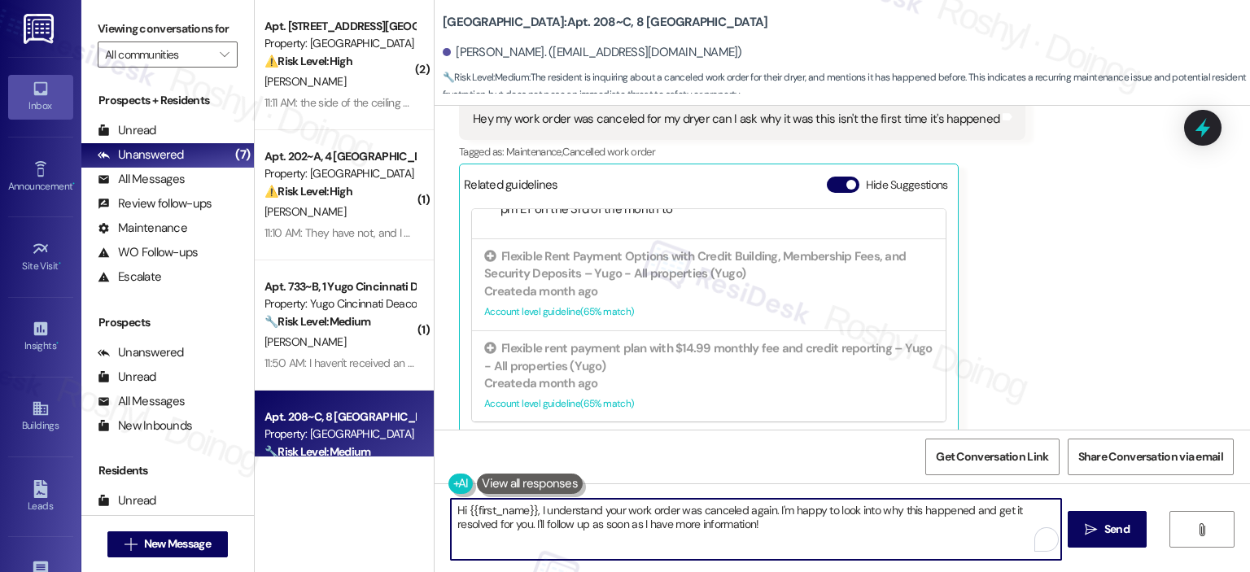
drag, startPoint x: 755, startPoint y: 534, endPoint x: 532, endPoint y: 503, distance: 226.0
click at [532, 503] on textarea "Hi {{first_name}}, I understand your work order was canceled again. I'm happy t…" at bounding box center [756, 529] width 610 height 61
click at [451, 506] on textarea "Hi {{first_name}}, I understand your work order was canceled again. I'm happy t…" at bounding box center [756, 529] width 610 height 61
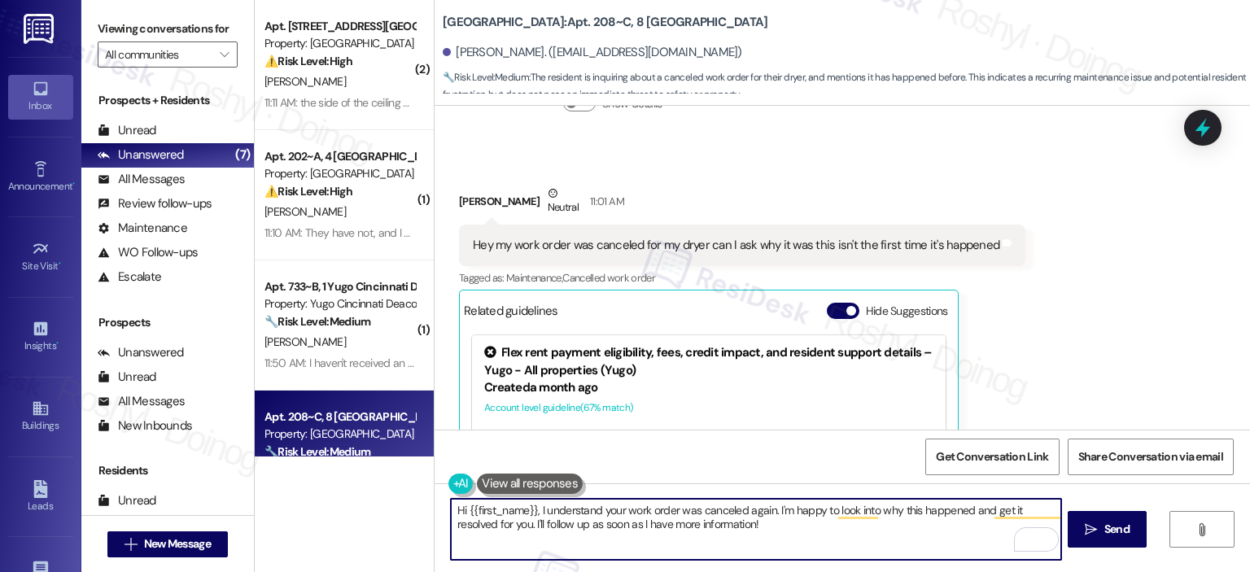
scroll to position [6115, 0]
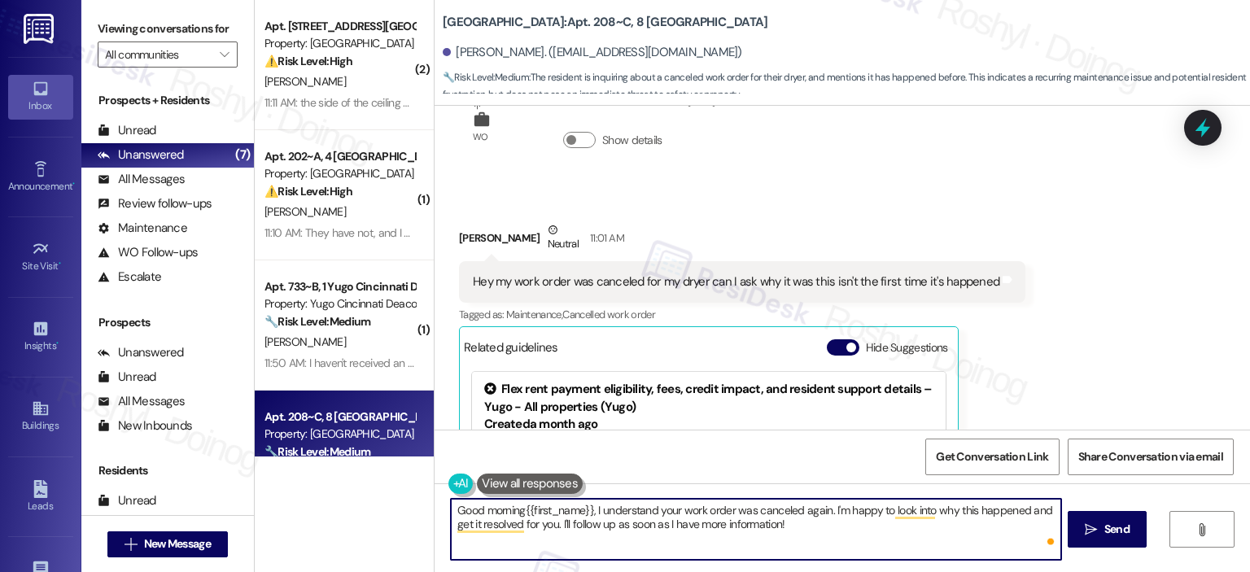
type textarea "Good morning {{first_name}}, I understand your work order was canceled again. I…"
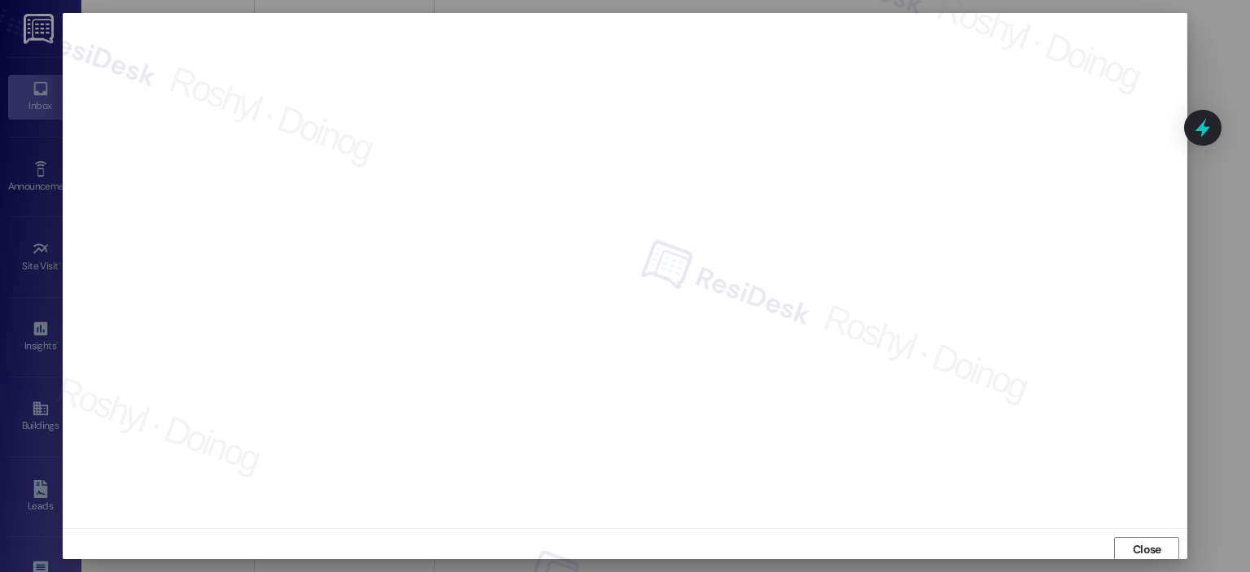
scroll to position [5, 0]
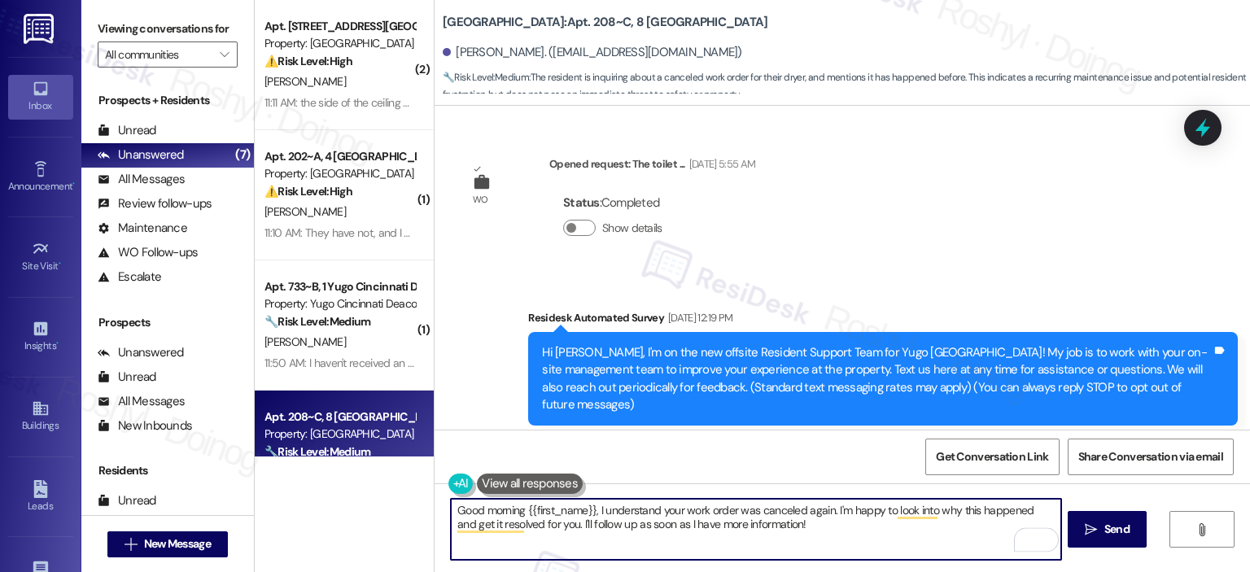
scroll to position [6115, 0]
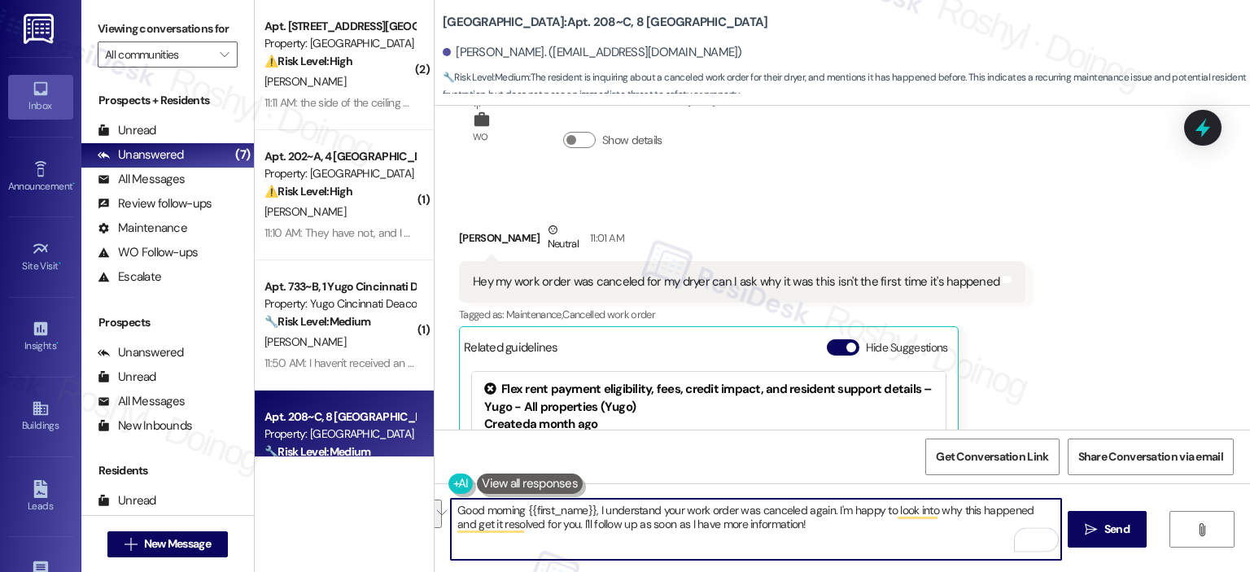
drag, startPoint x: 0, startPoint y: 0, endPoint x: 593, endPoint y: 510, distance: 782.2
click at [593, 510] on textarea "Good morning {{first_name}}, I understand your work order was canceled again. I…" at bounding box center [756, 529] width 610 height 61
paste textarea "I checked on the work orders—one was cancelled as a duplicate, and the original…"
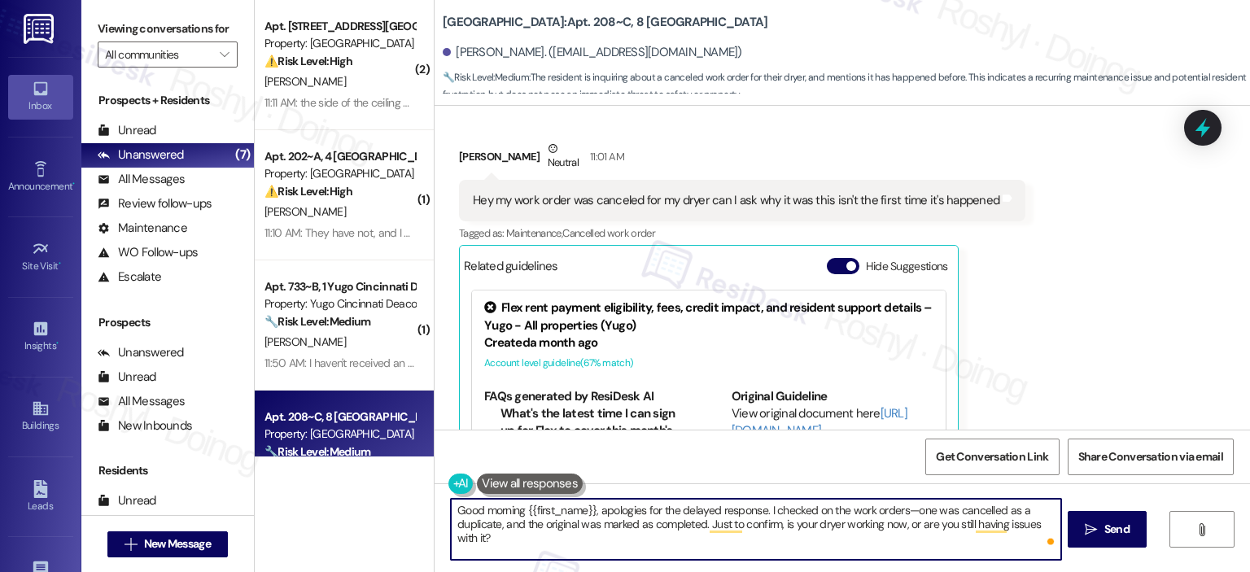
scroll to position [6277, 0]
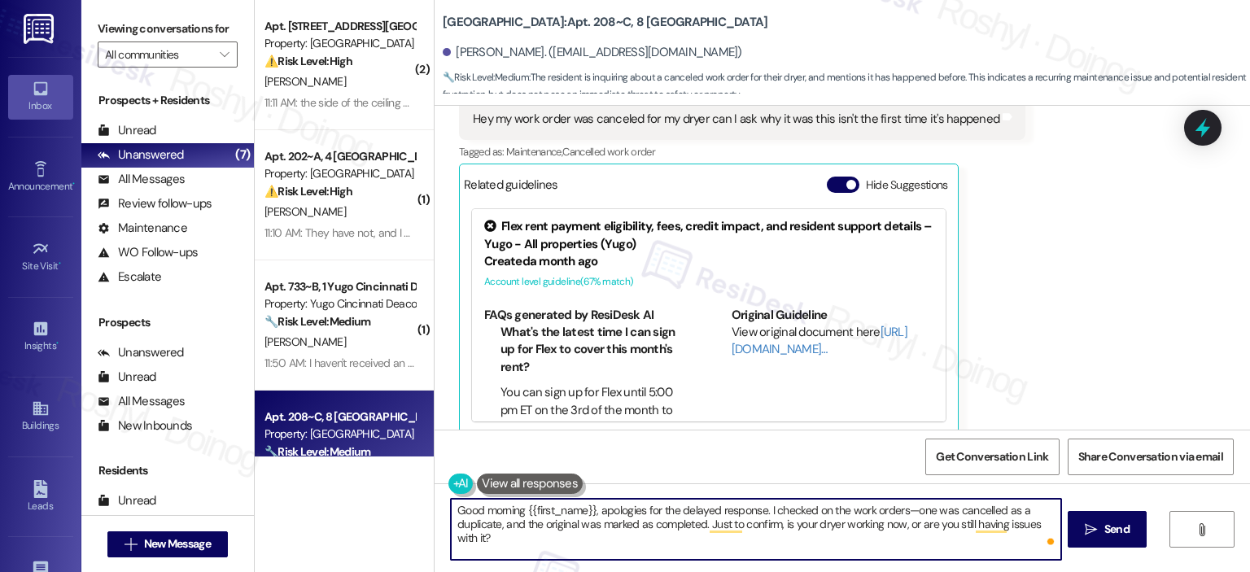
click at [899, 508] on textarea "Good morning {{first_name}}, apologies for the delayed response. I checked on t…" at bounding box center [756, 529] width 610 height 61
click at [902, 510] on textarea "Good morning {{first_name}}, apologies for the delayed response. I checked on t…" at bounding box center [756, 529] width 610 height 61
click at [873, 514] on textarea "Good morning {{first_name}}, apologies for the delayed response. I checked on t…" at bounding box center [756, 529] width 610 height 61
type textarea "Good morning {{first_name}}, apologies for the delayed response. I checked on t…"
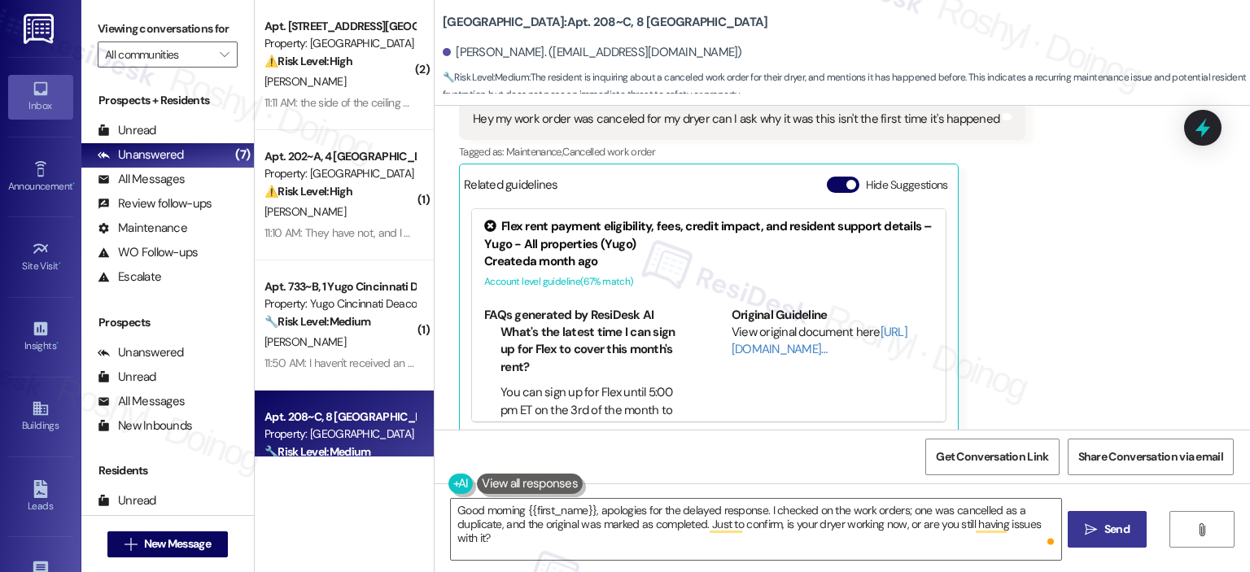
click at [1101, 536] on span "Send" at bounding box center [1117, 529] width 32 height 17
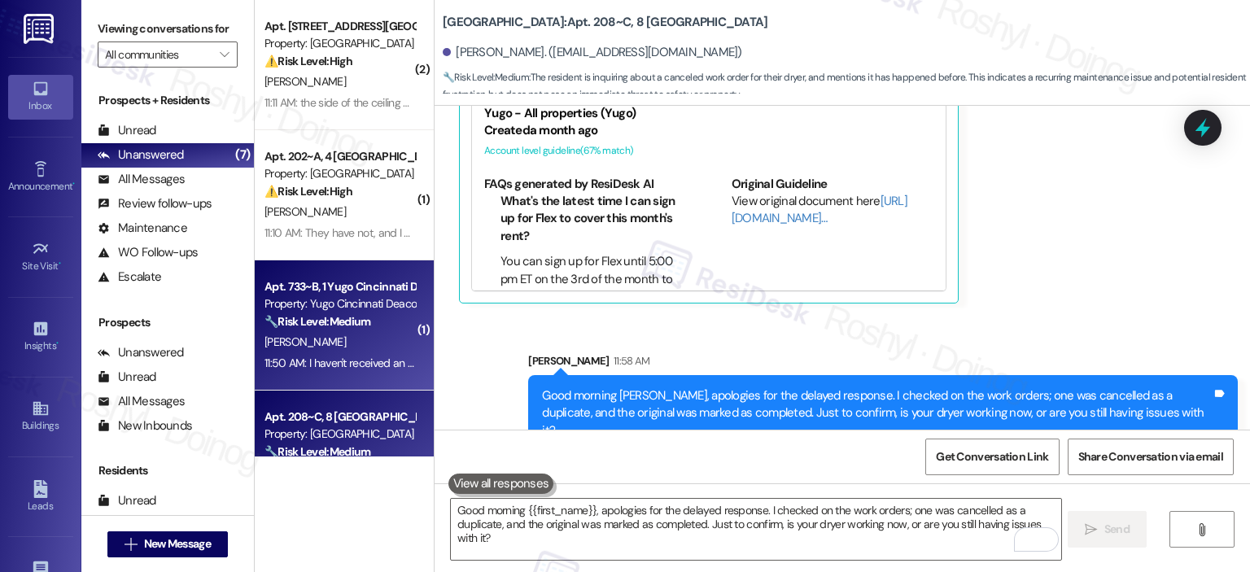
click at [331, 362] on div "11:50 AM: I haven't received an update on my dryer 11:50 AM: I haven't received…" at bounding box center [384, 363] width 238 height 15
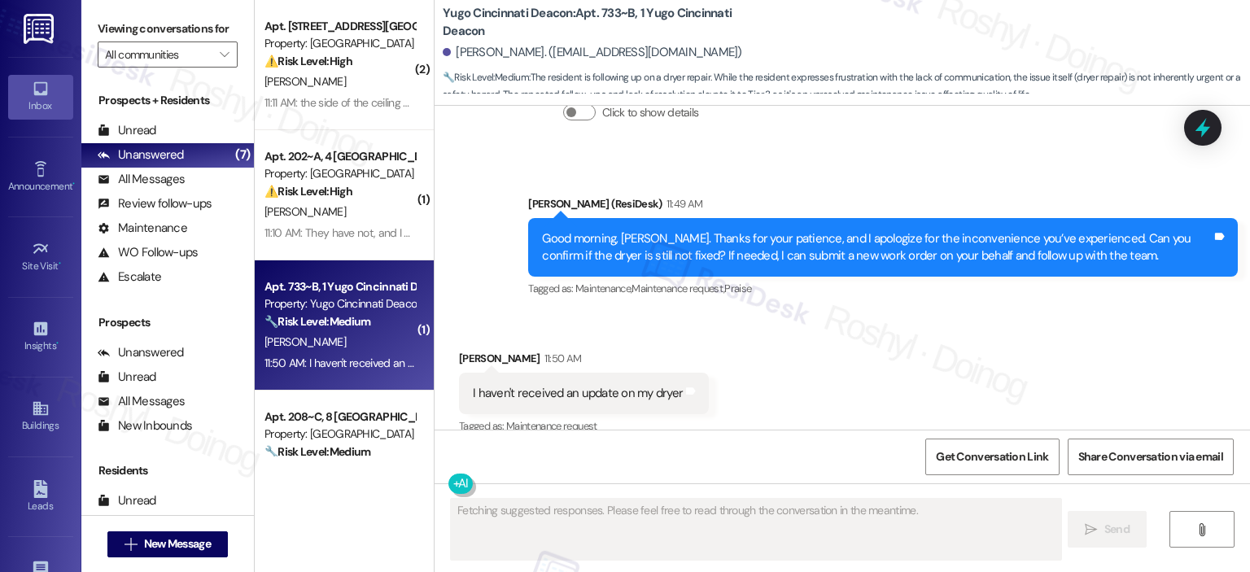
scroll to position [2289, 0]
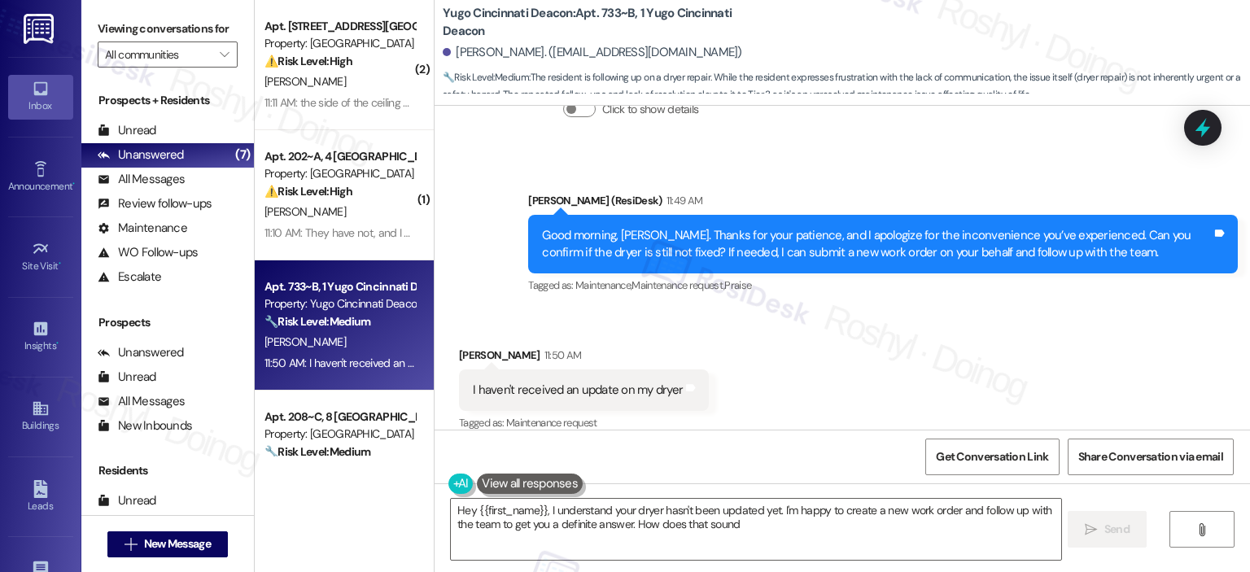
type textarea "Hey {{first_name}}, I understand your dryer hasn't been updated yet. I'm happy …"
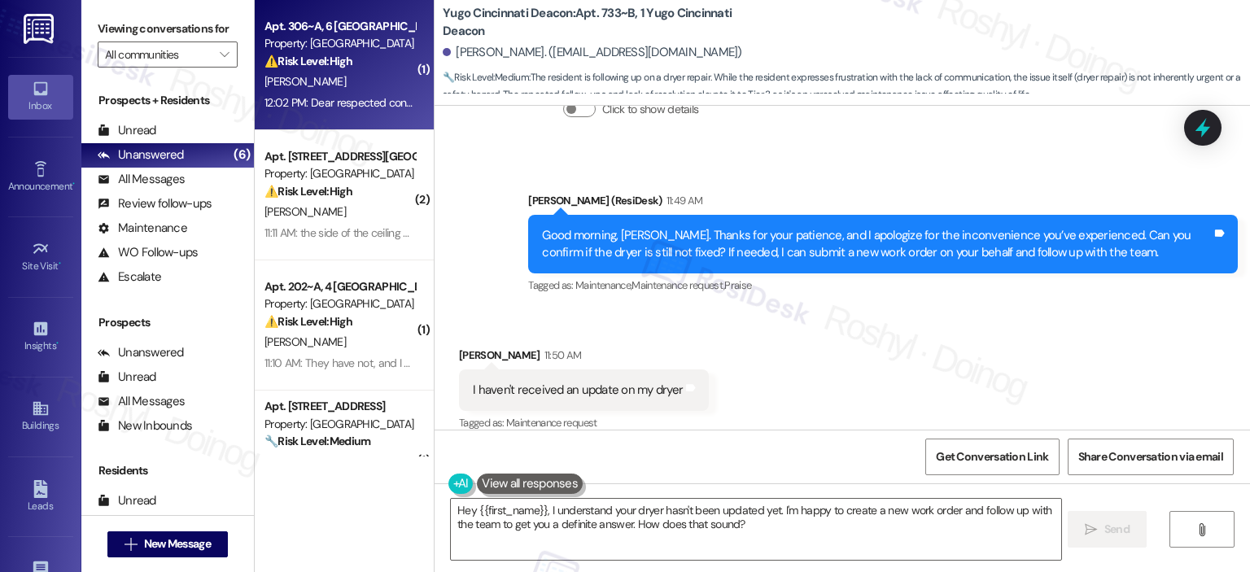
click at [352, 108] on div "12:02 PM: Dear respected concern, I got an email of renewal. But, already I lea…" at bounding box center [758, 102] width 987 height 15
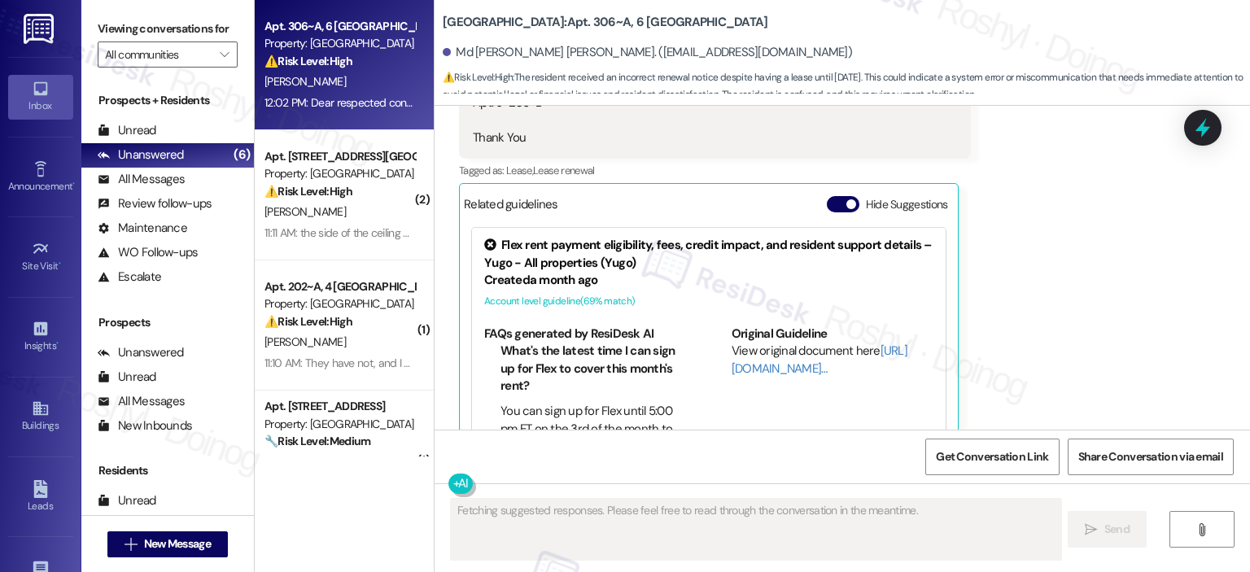
scroll to position [4350, 0]
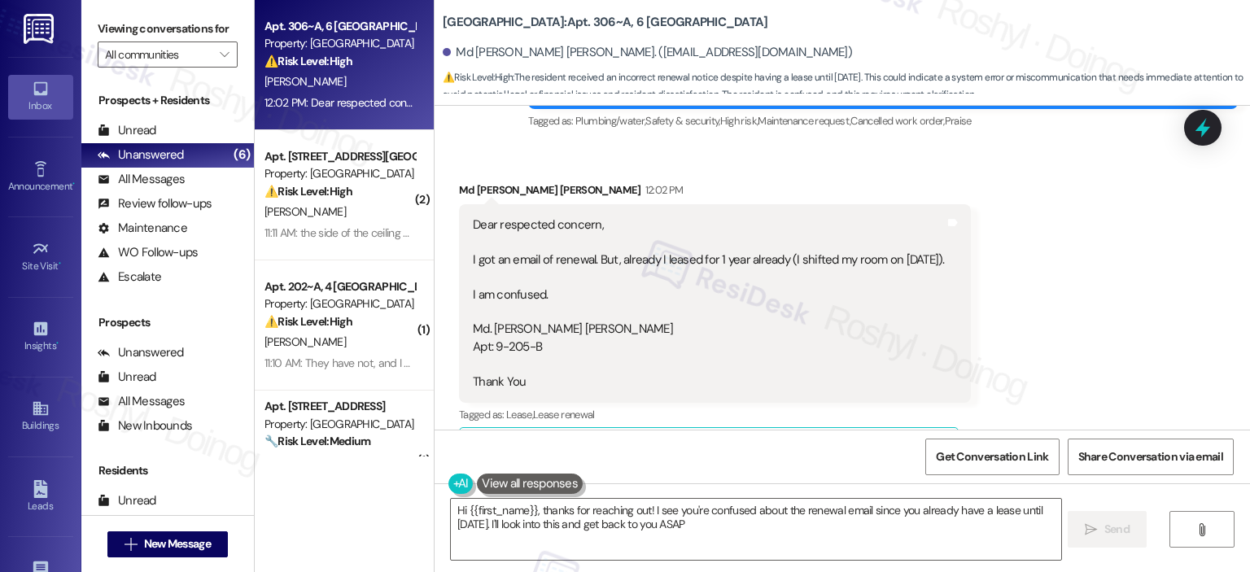
type textarea "Hi {{first_name}}, thanks for reaching out! I see you're confused about the ren…"
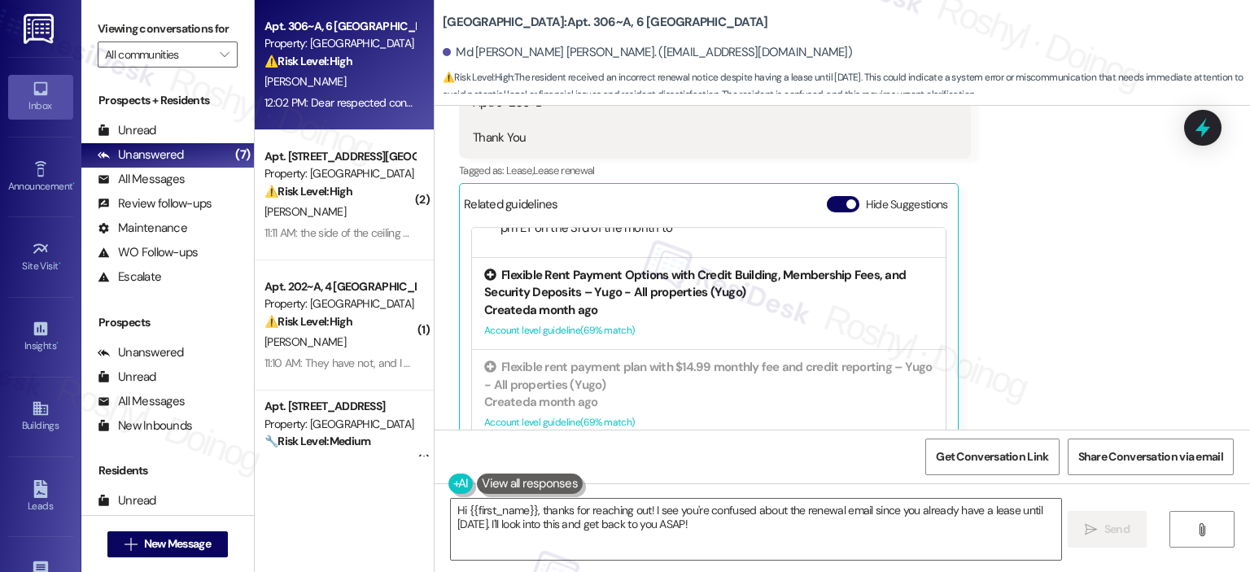
scroll to position [4595, 0]
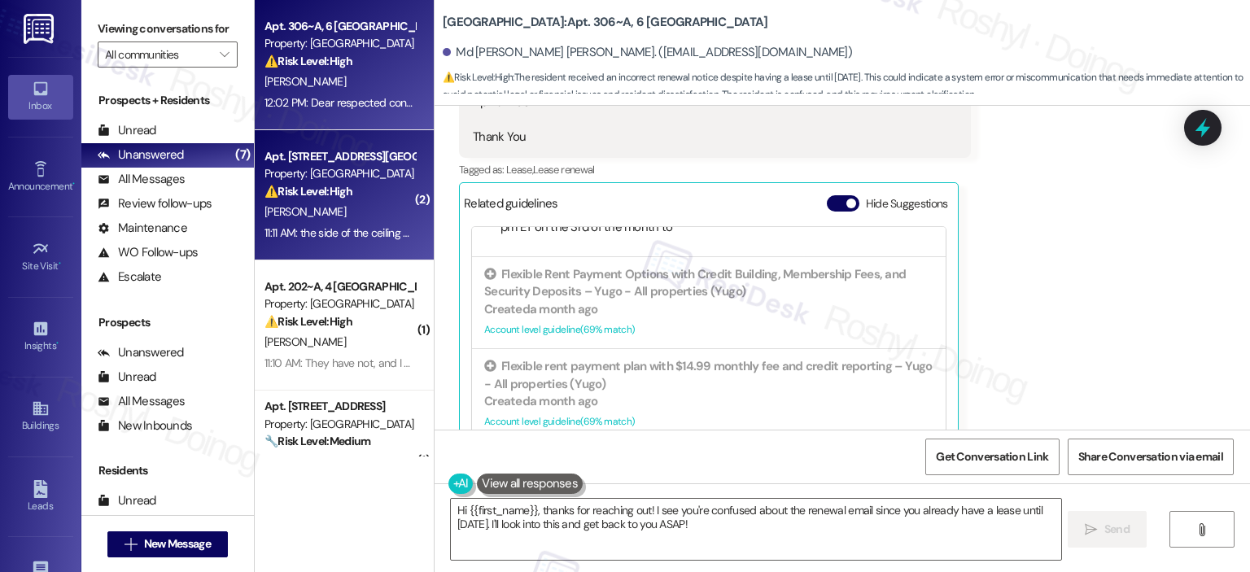
click at [304, 179] on div "Property: [GEOGRAPHIC_DATA]" at bounding box center [340, 173] width 151 height 17
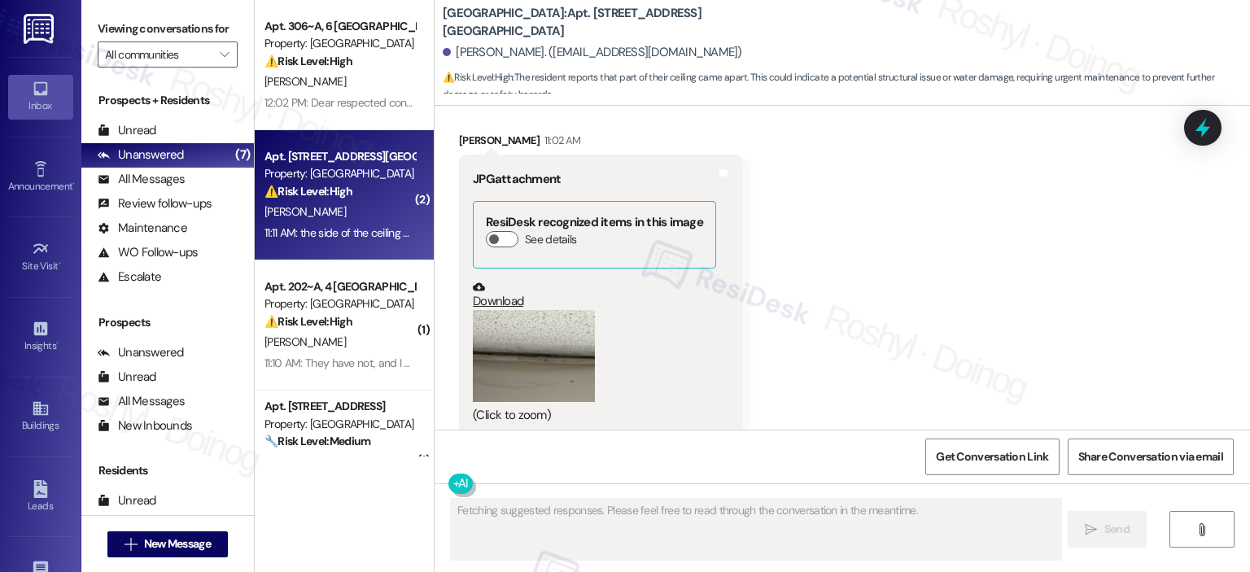
scroll to position [5892, 0]
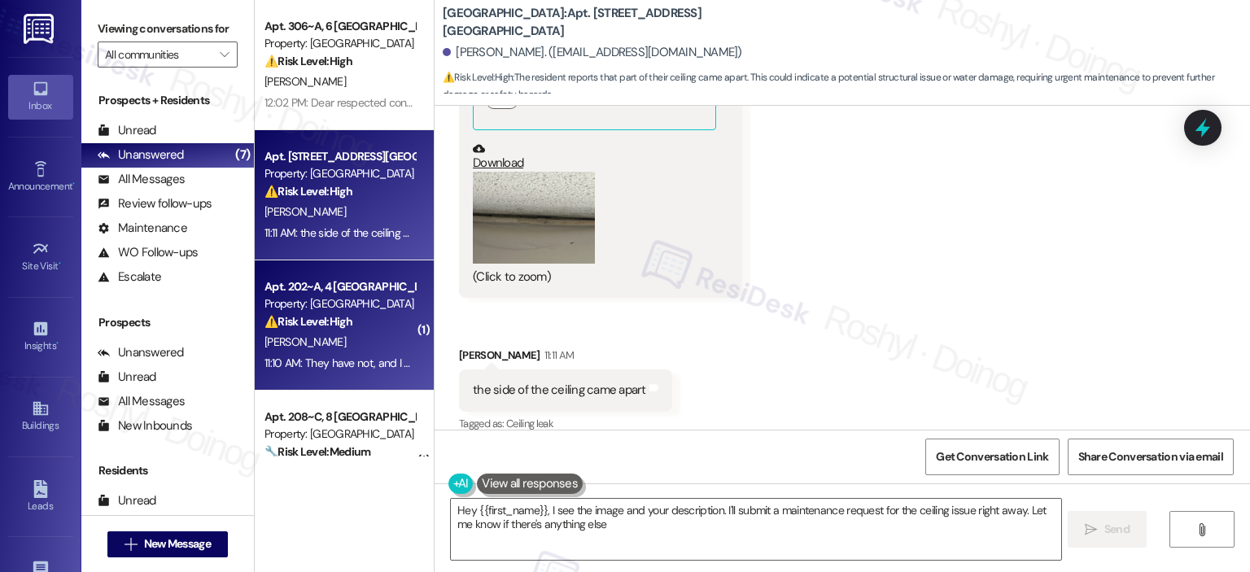
type textarea "Hey {{first_name}}, I see the image and your description. I'll submit a mainten…"
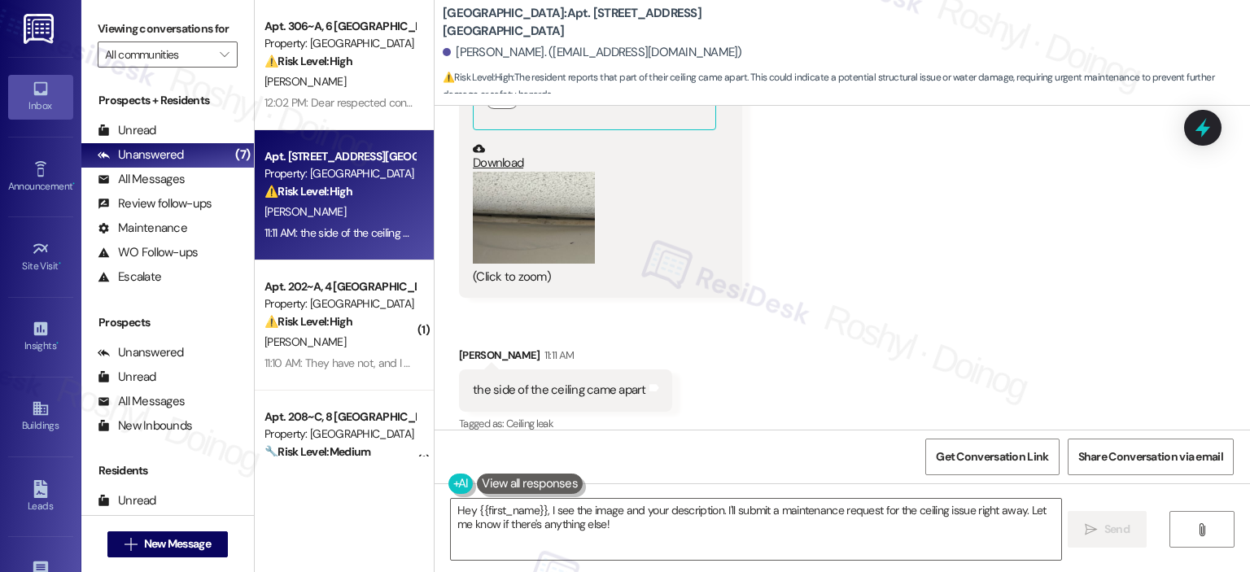
click at [502, 216] on button "Zoom image" at bounding box center [534, 218] width 122 height 92
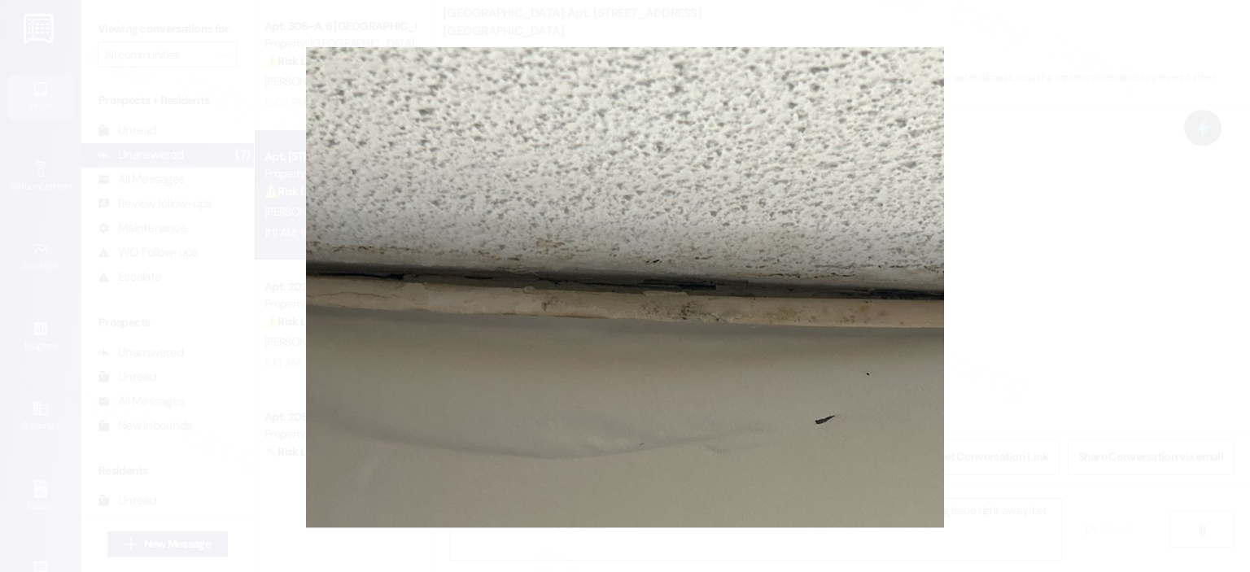
click at [1075, 292] on button "Unzoom image" at bounding box center [625, 286] width 1250 height 572
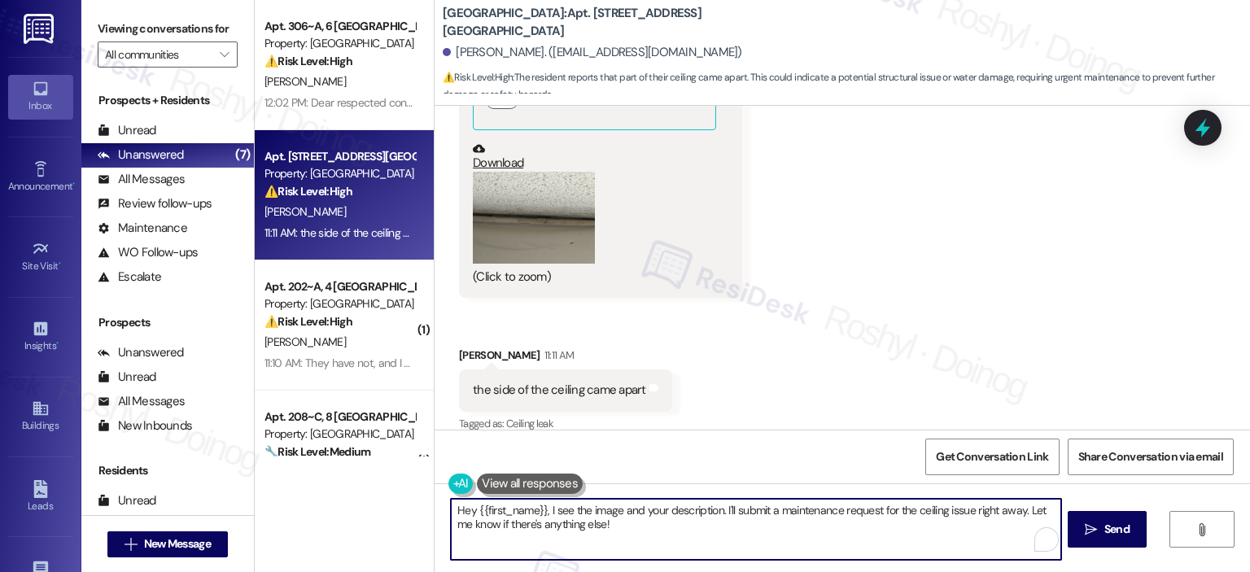
drag, startPoint x: 716, startPoint y: 512, endPoint x: 431, endPoint y: 489, distance: 286.7
click at [435, 489] on div "Hey {{first_name}}, I see the image and your description. I'll submit a mainten…" at bounding box center [843, 545] width 816 height 122
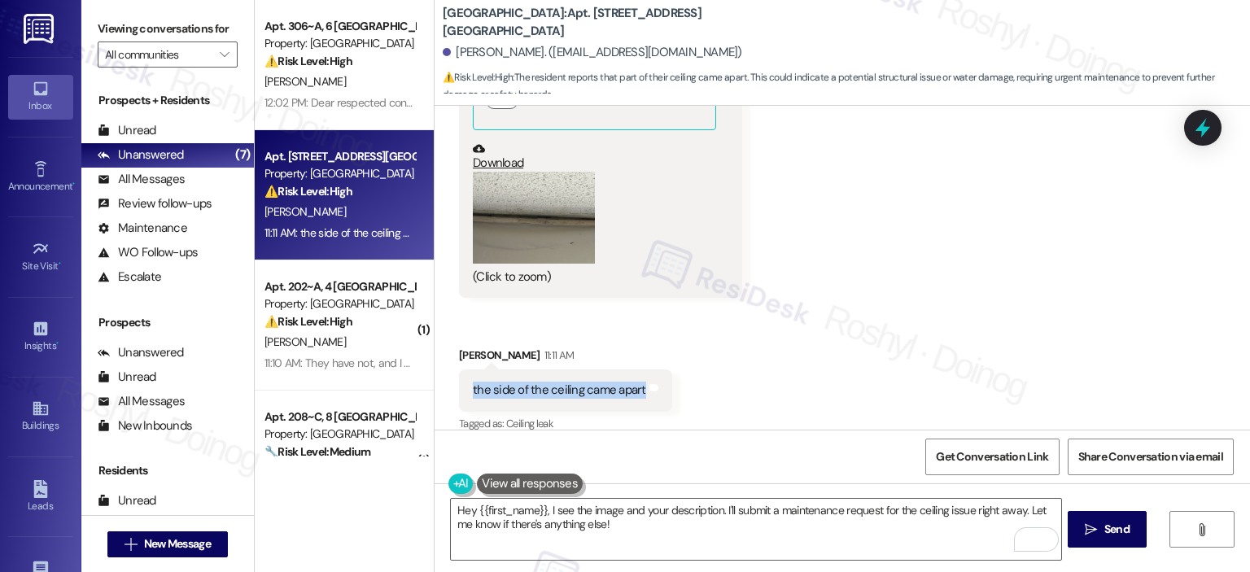
copy div "the side of the ceiling came apart"
drag, startPoint x: 460, startPoint y: 376, endPoint x: 632, endPoint y: 374, distance: 171.8
click at [632, 374] on div "the side of the ceiling came apart Tags and notes" at bounding box center [565, 391] width 213 height 42
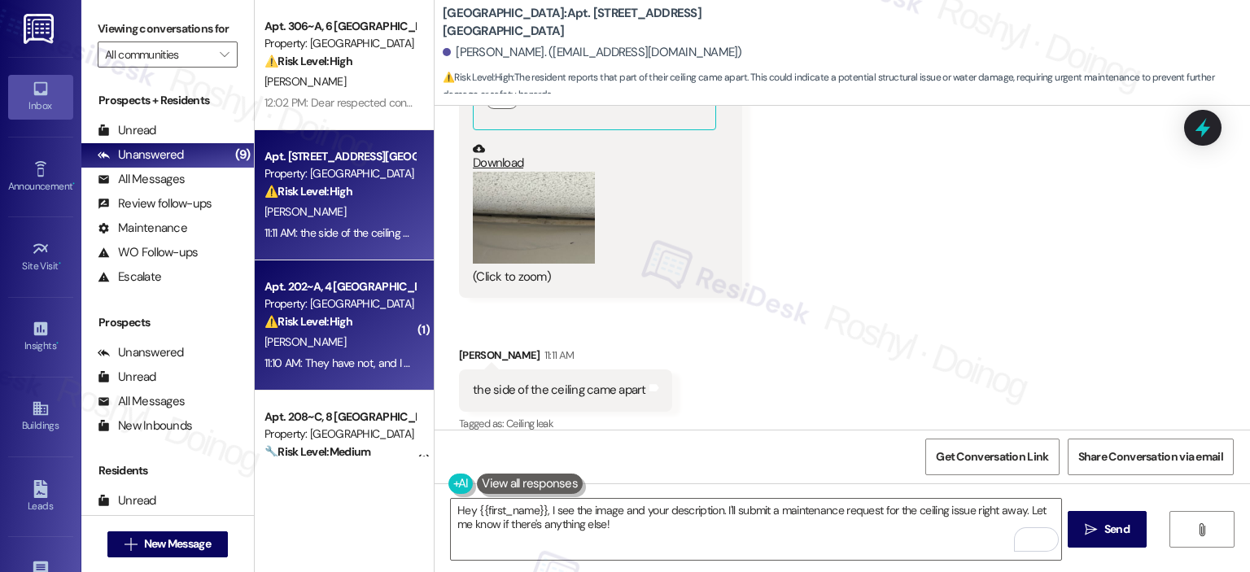
click at [343, 306] on div "Property: [GEOGRAPHIC_DATA]" at bounding box center [340, 304] width 151 height 17
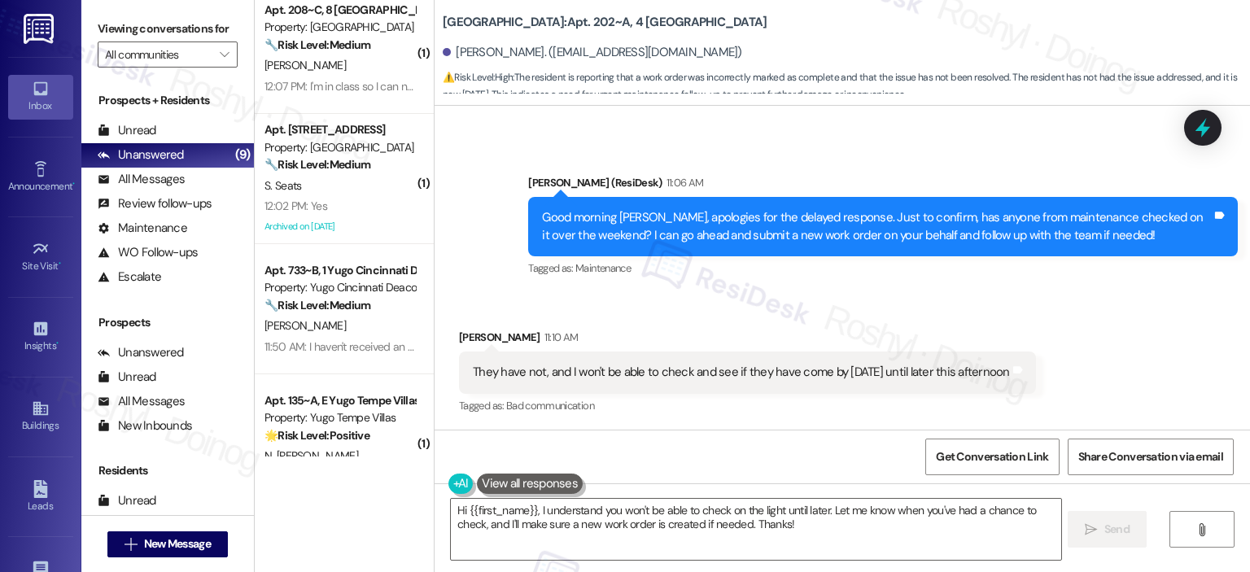
scroll to position [3199, 0]
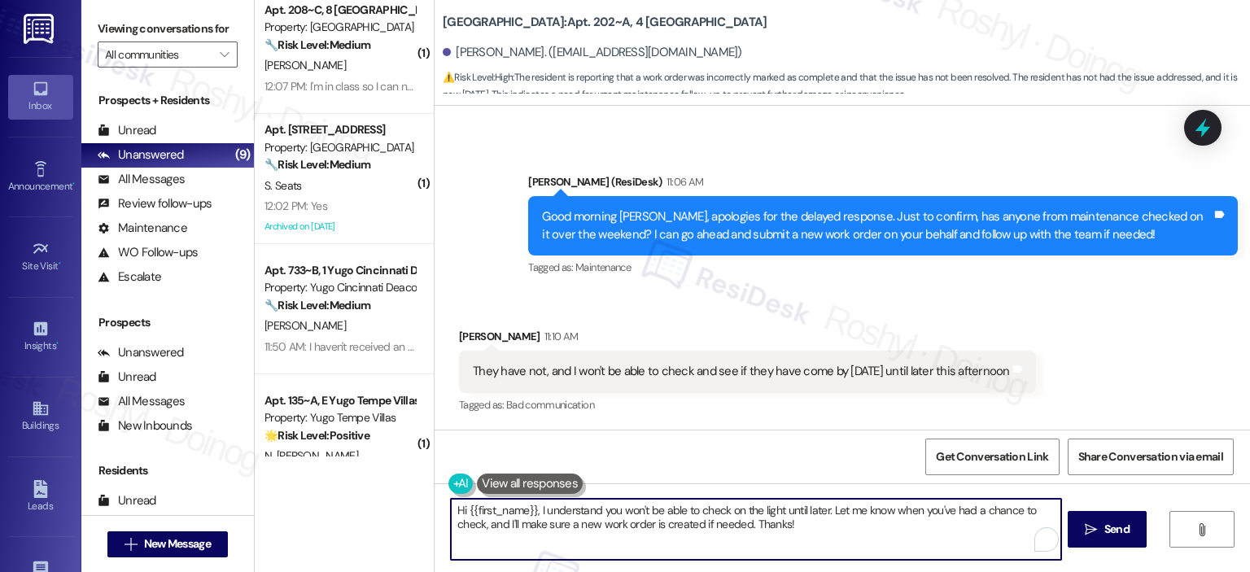
drag, startPoint x: 681, startPoint y: 530, endPoint x: 444, endPoint y: 505, distance: 238.2
click at [451, 505] on textarea "Hi {{first_name}}, I understand you won't be able to check on the light until l…" at bounding box center [756, 529] width 610 height 61
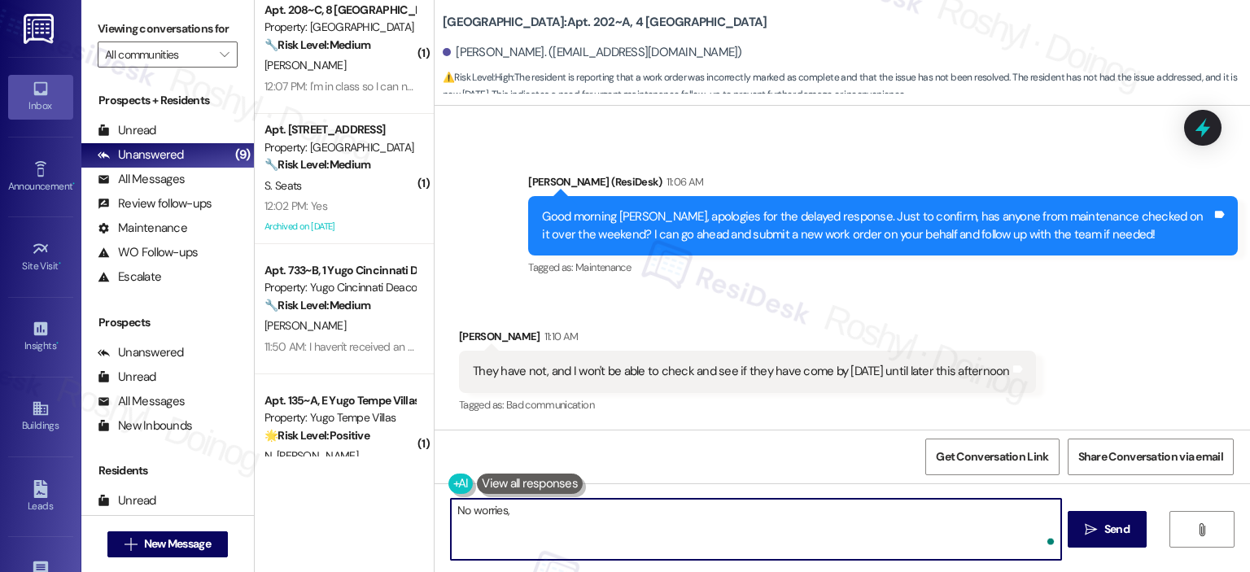
paste textarea "I'll proceed to submit a work order on your behalf. Could you please confirm if…"
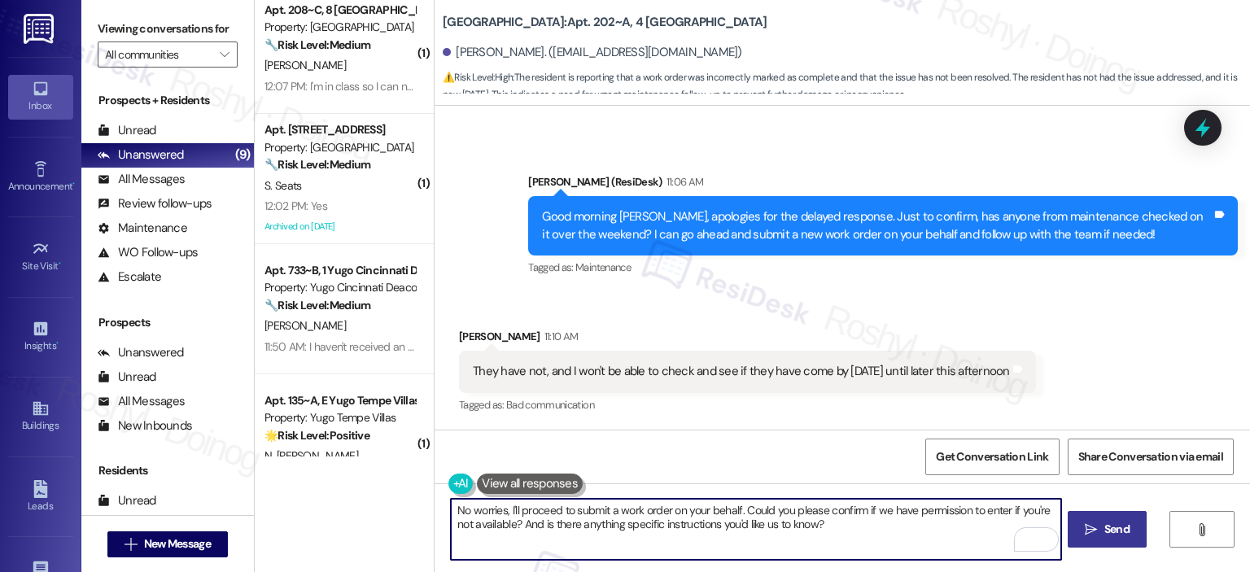
type textarea "No worries, I'll proceed to submit a work order on your behalf. Could you pleas…"
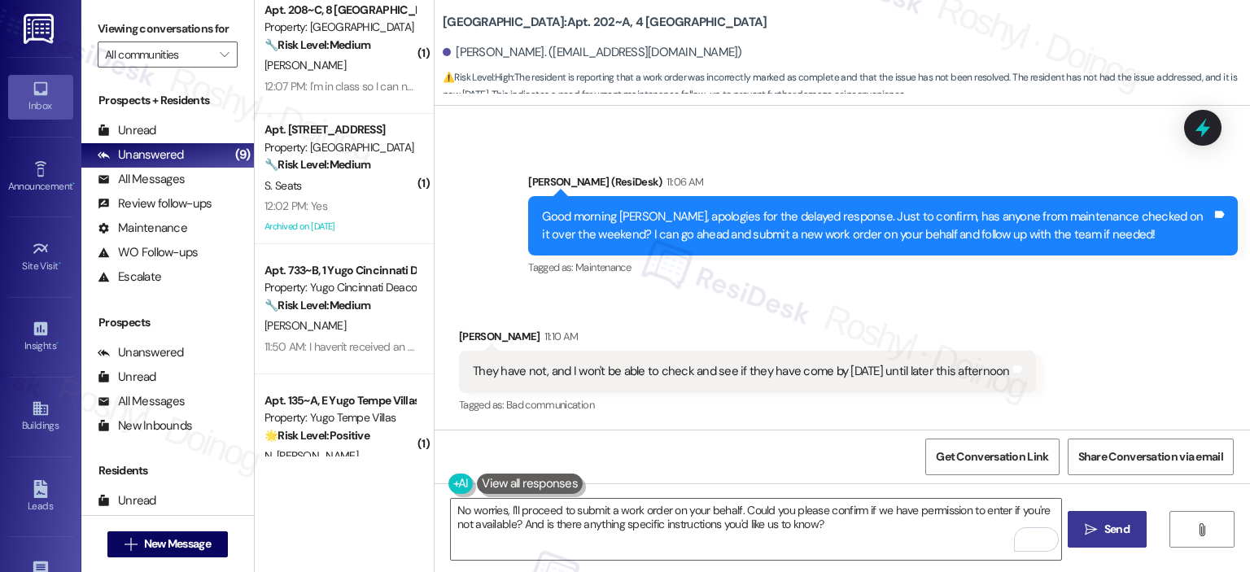
click at [1089, 523] on icon "" at bounding box center [1091, 529] width 12 height 13
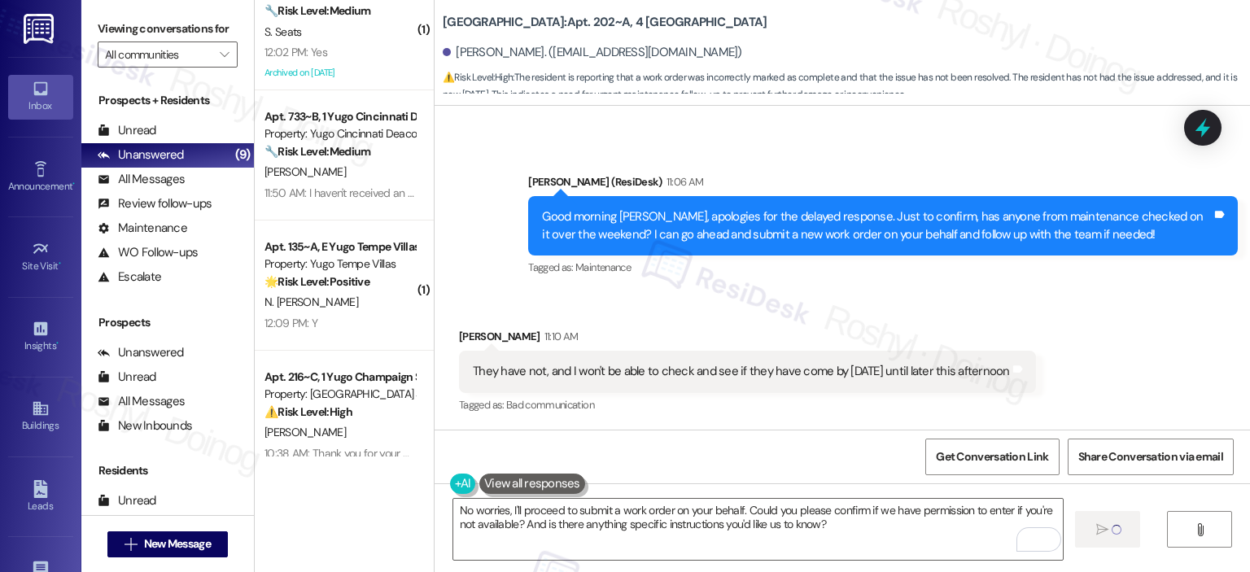
scroll to position [570, 0]
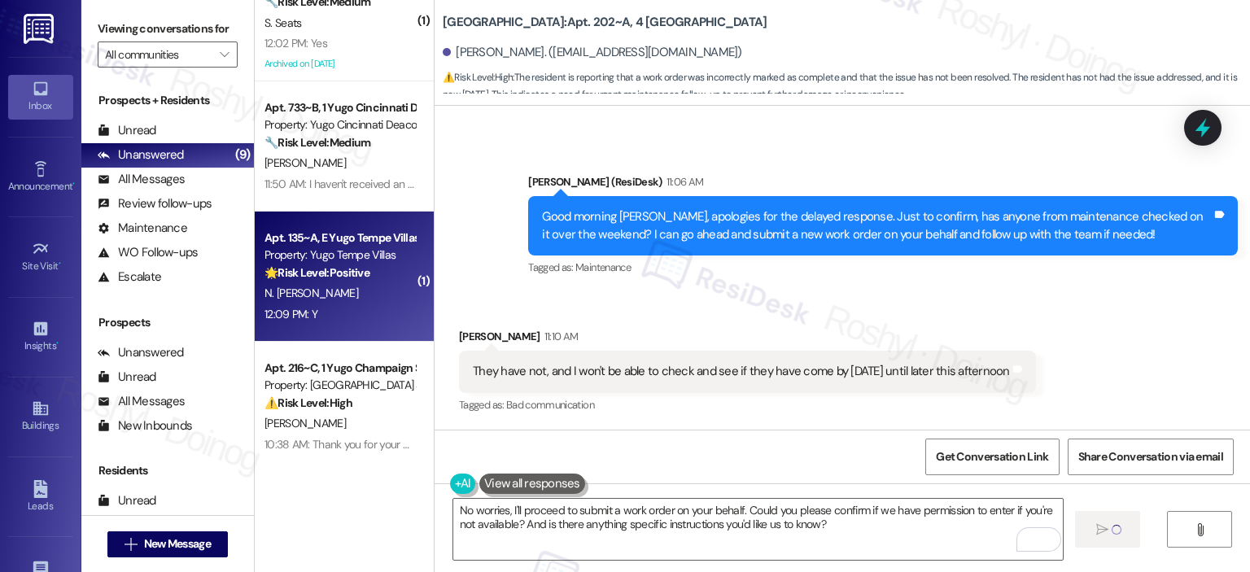
click at [344, 316] on div "12:09 PM: Y 12:09 PM: Y" at bounding box center [340, 314] width 154 height 20
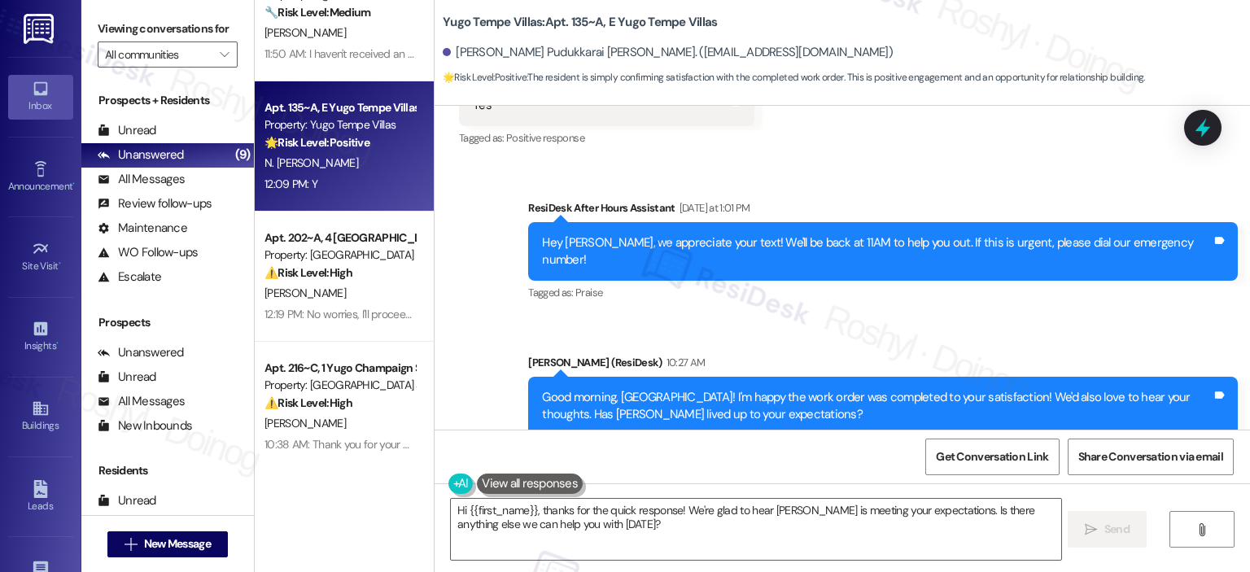
scroll to position [865, 0]
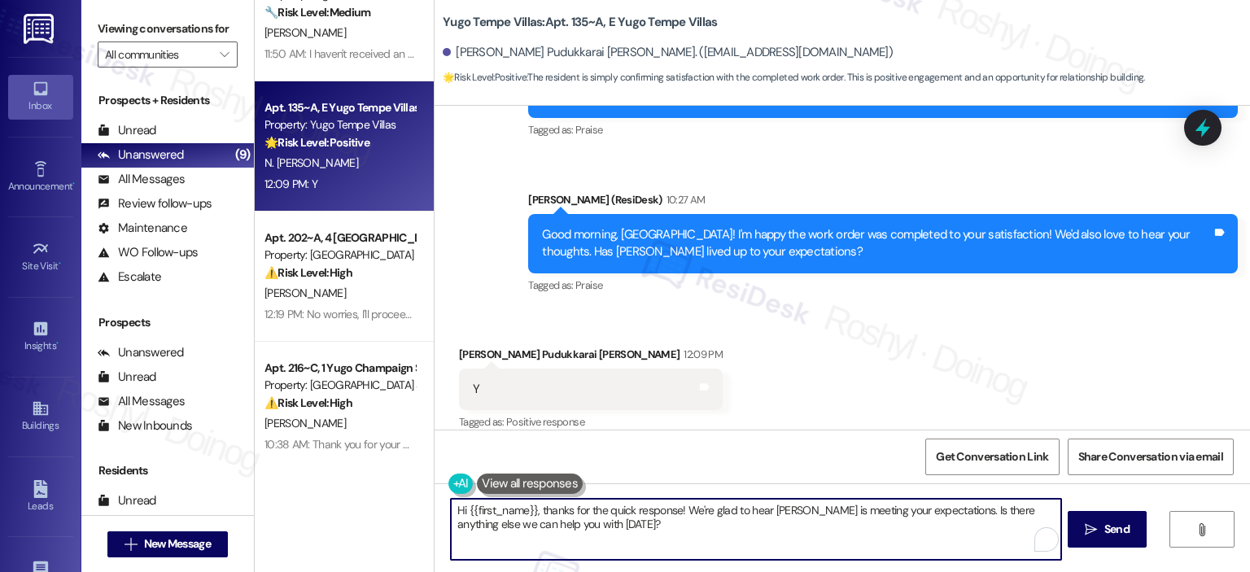
drag, startPoint x: 671, startPoint y: 527, endPoint x: 332, endPoint y: 480, distance: 341.8
click at [332, 480] on div "( 1 ) Apt. 208~C, 8 [GEOGRAPHIC_DATA] Property: [GEOGRAPHIC_DATA] Common 🔧 Risk…" at bounding box center [753, 286] width 996 height 572
paste textarea "That’s great to hear, {{first_name}}! Thanks for sharing, we’re so glad {{prope…"
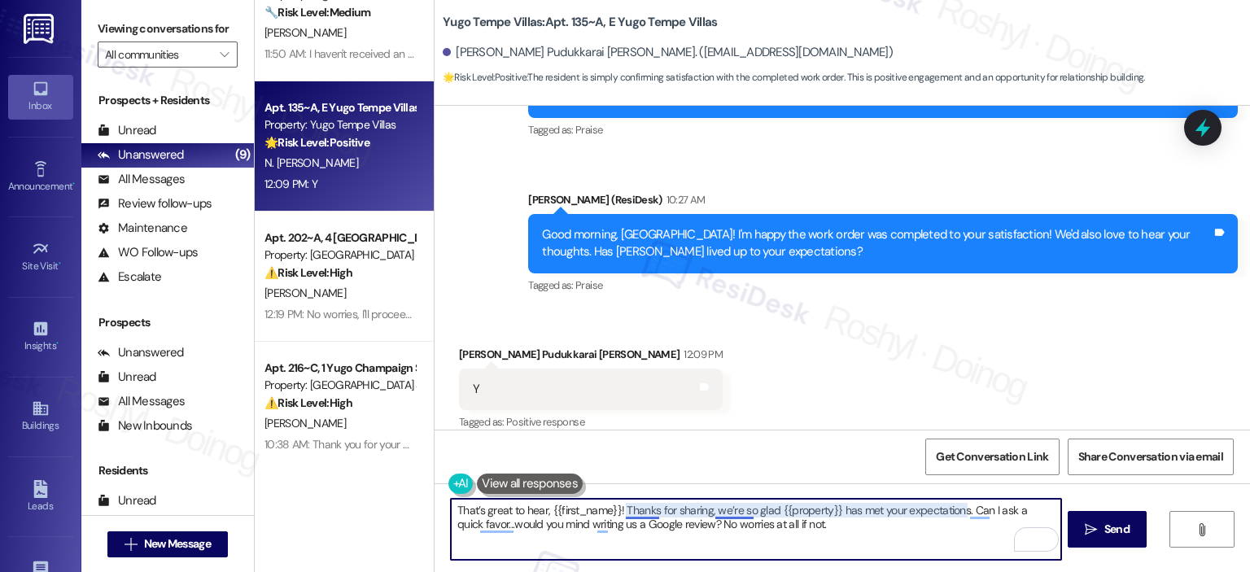
click at [640, 506] on textarea "That’s great to hear, {{first_name}}! Thanks for sharing, we’re so glad {{prope…" at bounding box center [756, 529] width 610 height 61
click at [785, 525] on textarea "That’s great to hear, {{first_name}}! Thanks for sharing, we’re so glad {{prope…" at bounding box center [756, 529] width 610 height 61
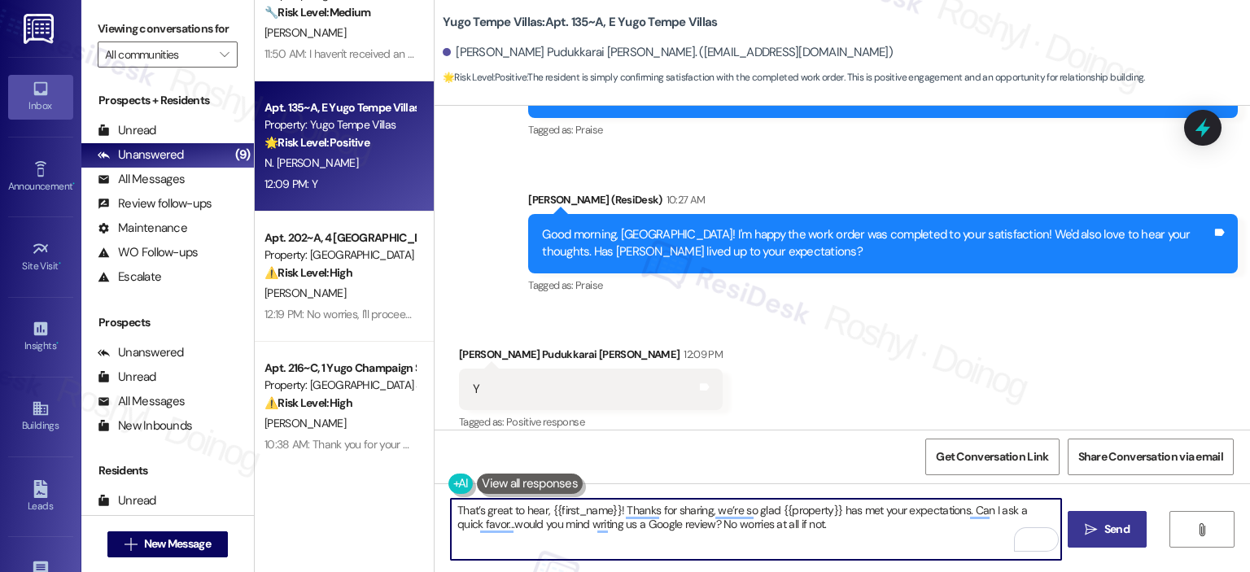
type textarea "That’s great to hear, {{first_name}}! Thanks for sharing, we’re so glad {{prope…"
click at [1127, 545] on button " Send" at bounding box center [1107, 529] width 79 height 37
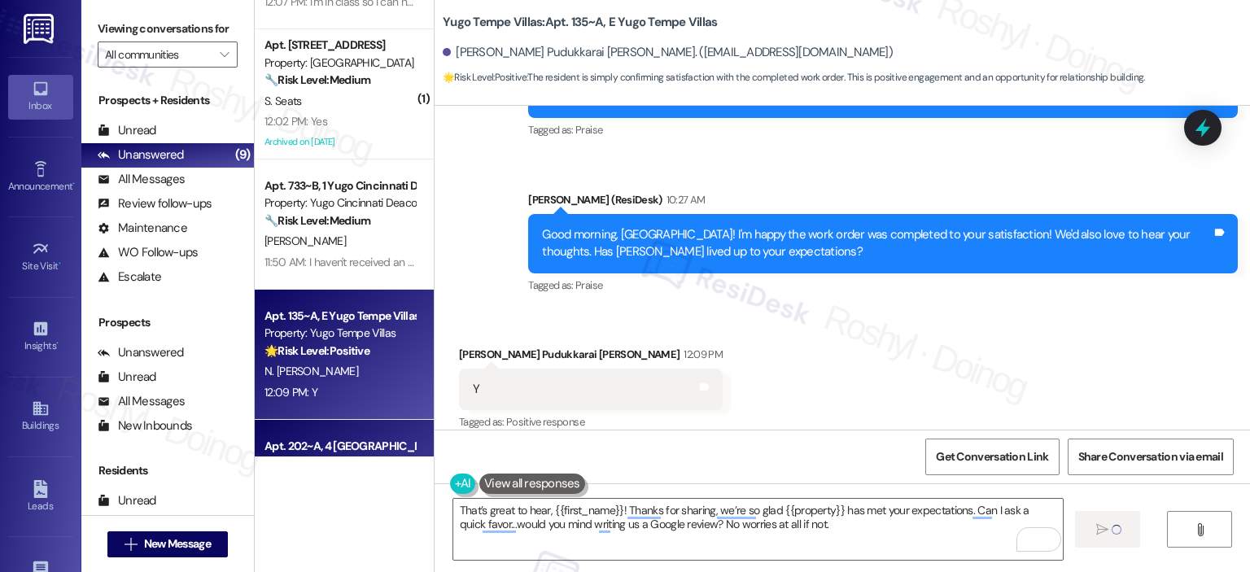
scroll to position [326, 0]
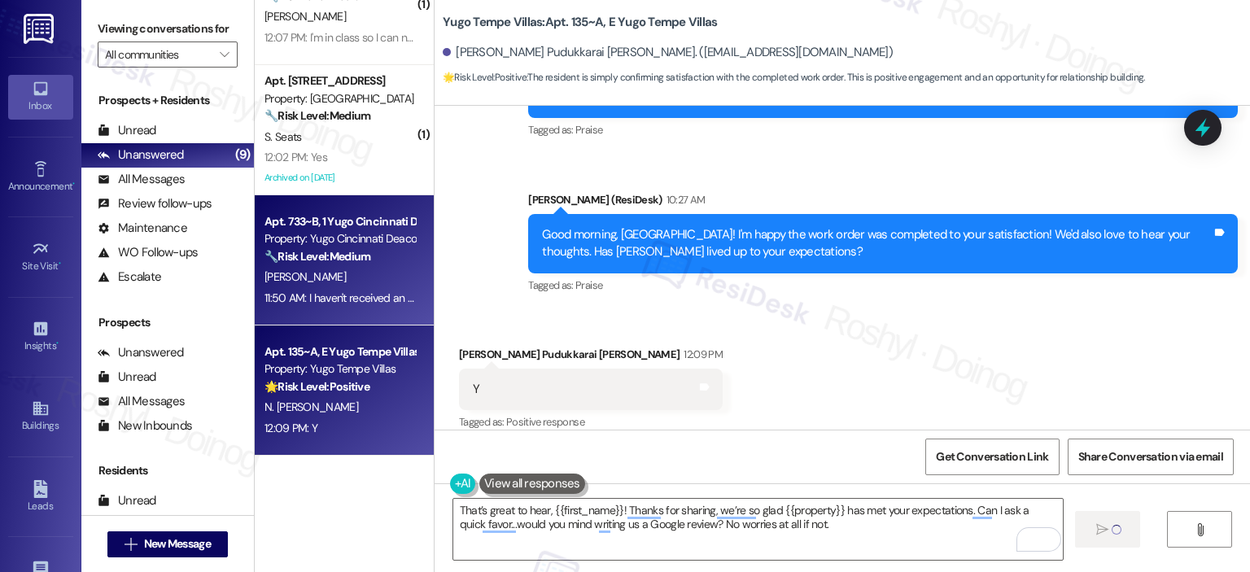
click at [341, 269] on div "[PERSON_NAME]" at bounding box center [340, 277] width 154 height 20
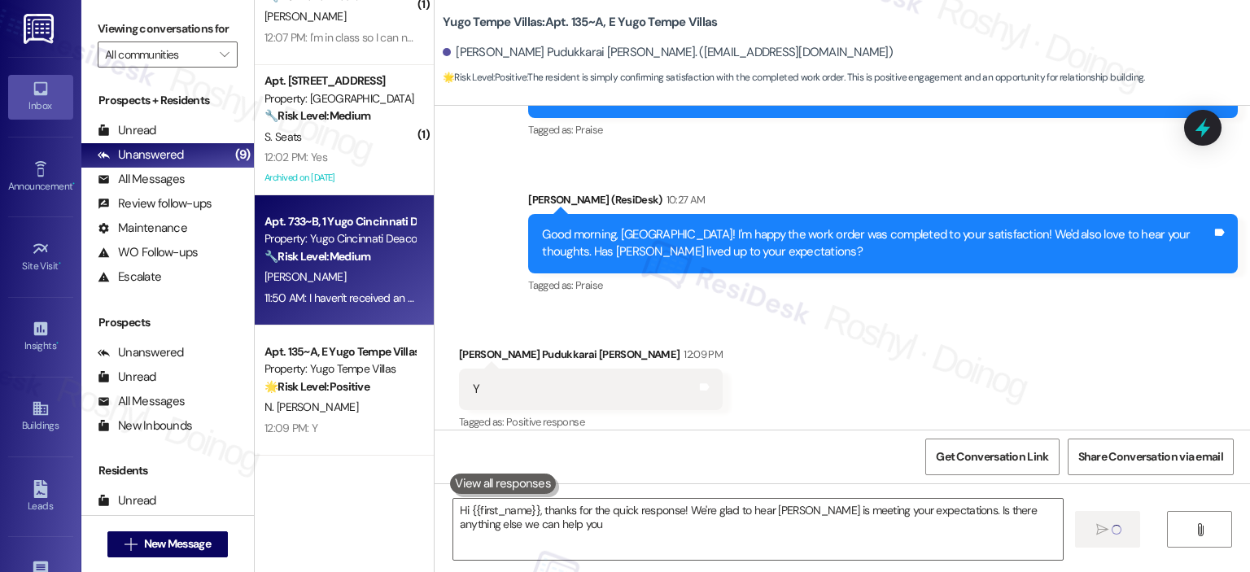
type textarea "Hi {{first_name}}, thanks for the quick response! We're glad to hear [PERSON_NA…"
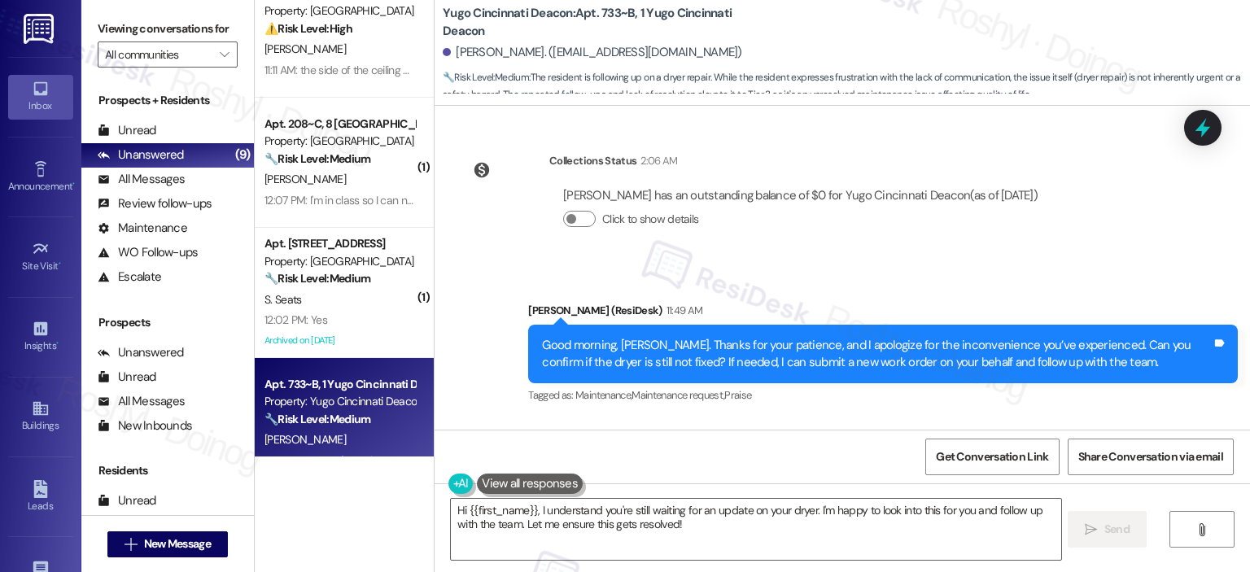
scroll to position [2289, 0]
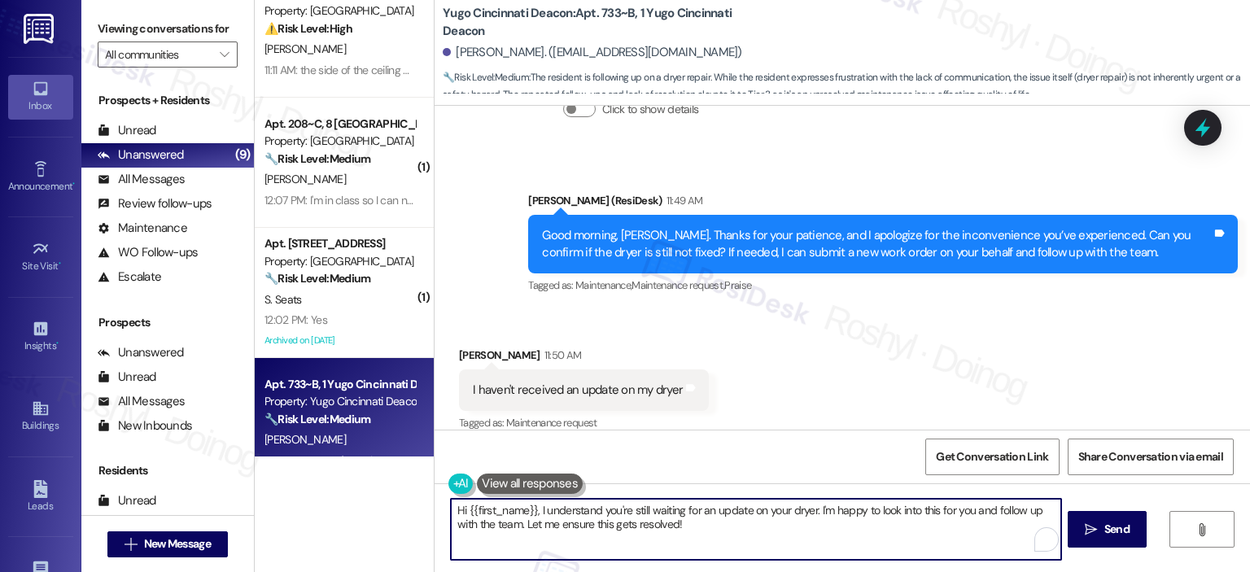
drag, startPoint x: 494, startPoint y: 495, endPoint x: 247, endPoint y: 462, distance: 248.9
click at [255, 462] on div "Apt. 306~A, [GEOGRAPHIC_DATA] Common Property: [GEOGRAPHIC_DATA] Common ⚠️ Risk…" at bounding box center [753, 286] width 996 height 572
paste textarea "I'll proceed to submit a work order on your behalf. Could you please confirm if…"
click at [451, 511] on textarea "I'll proceed to submit a work order on your behalf. Could you please confirm if…" at bounding box center [756, 529] width 610 height 61
type textarea "Sorry to hear that. I'll proceed to submit a work order on your behalf. Could y…"
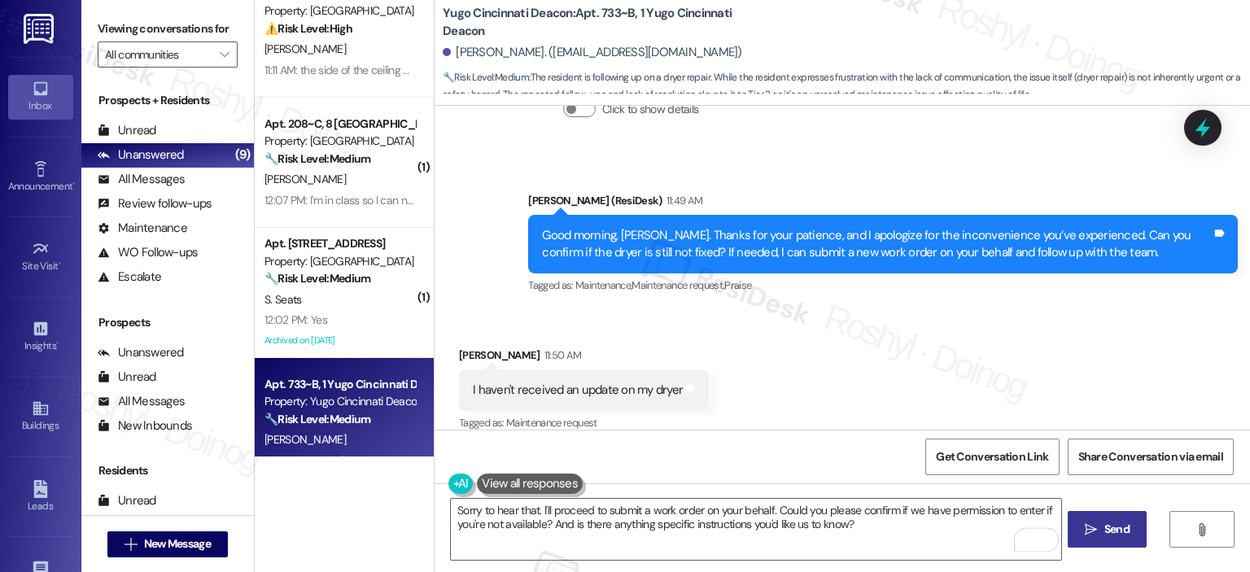
click at [1106, 525] on span "Send" at bounding box center [1117, 529] width 25 height 17
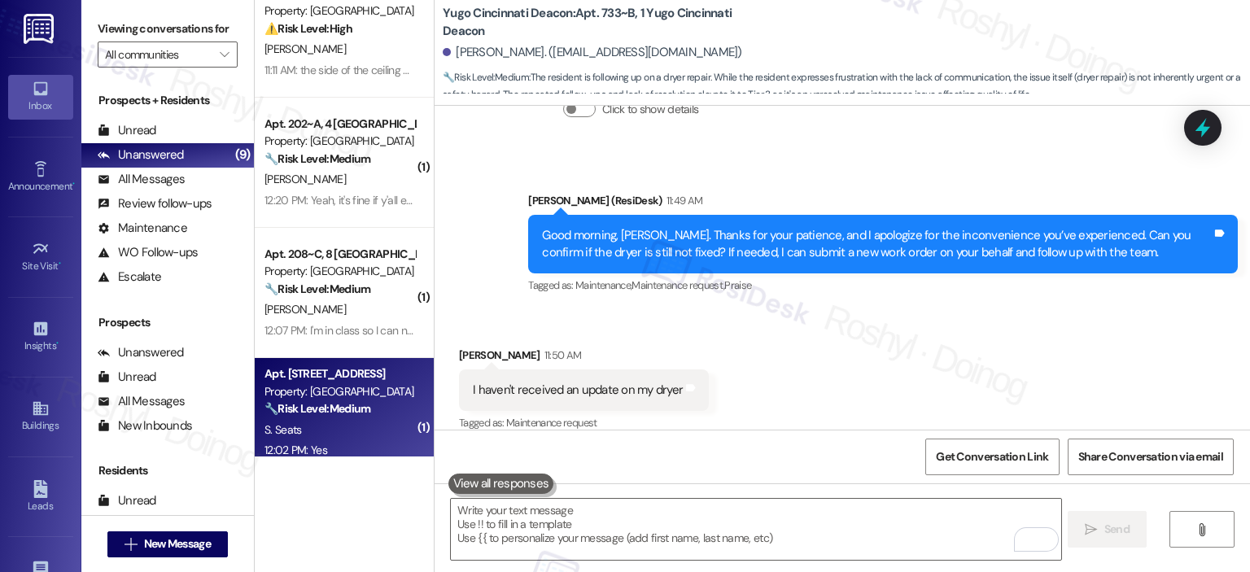
click at [337, 416] on div "🔧 Risk Level: Medium The resident is inquiring about a billing fee from SimpleB…" at bounding box center [340, 409] width 151 height 17
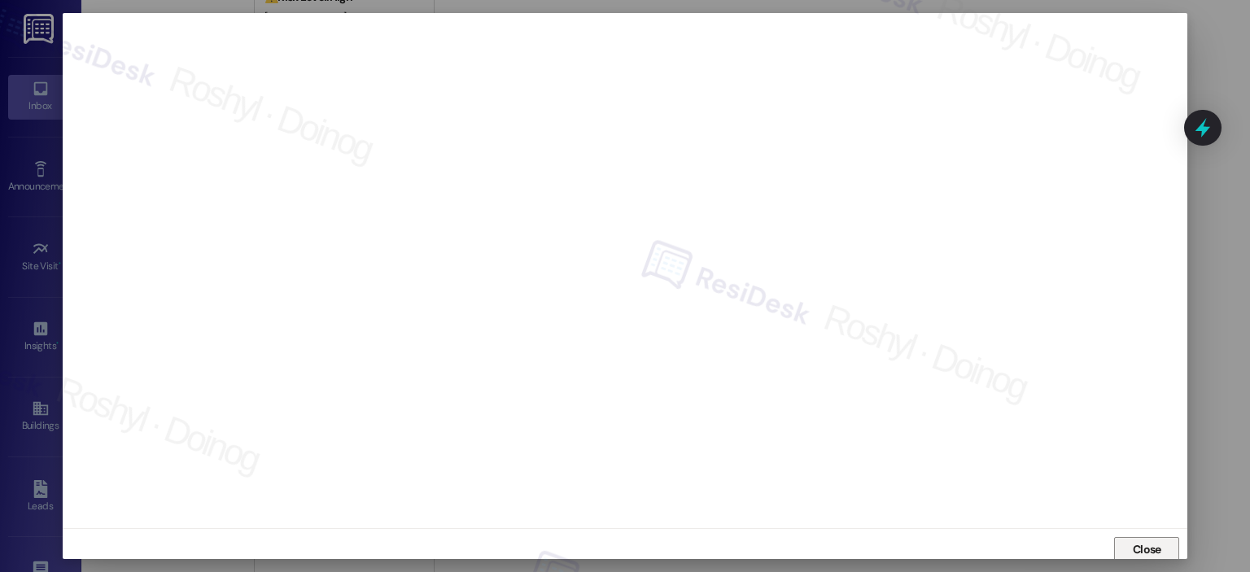
click at [1143, 545] on span "Close" at bounding box center [1147, 549] width 28 height 17
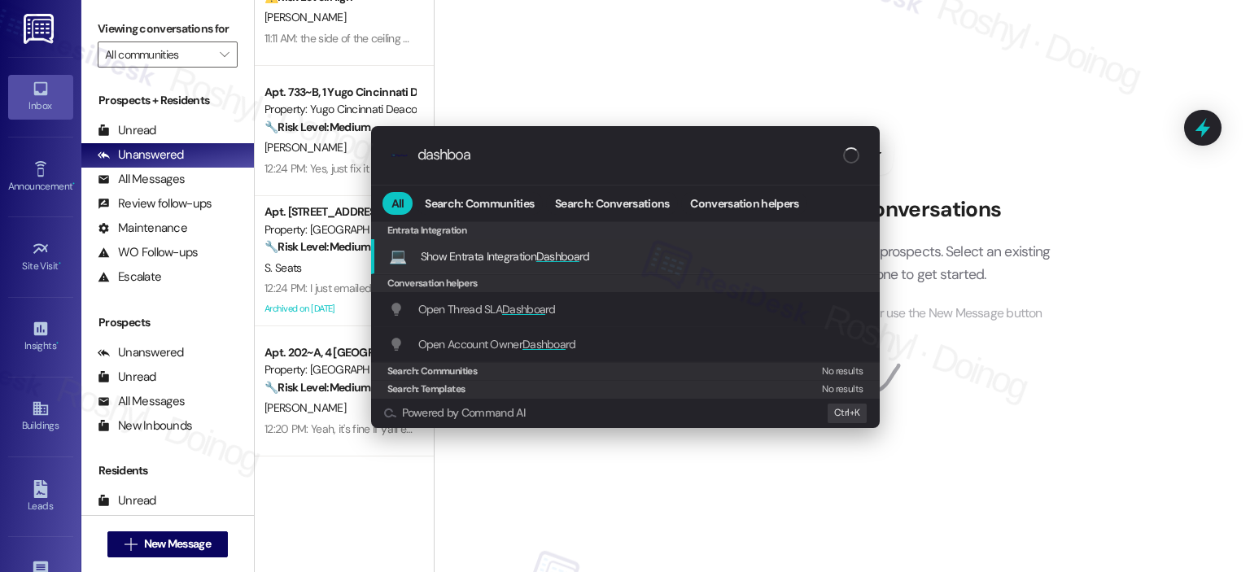
type input "dashboa"
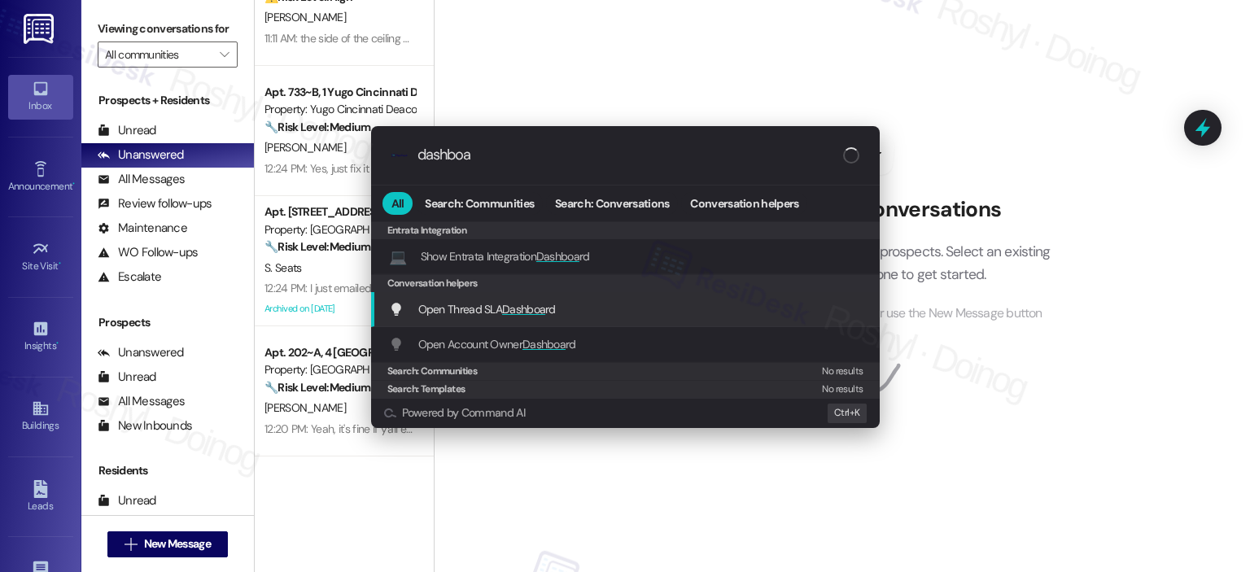
click at [534, 309] on span "Dashboa" at bounding box center [523, 309] width 43 height 15
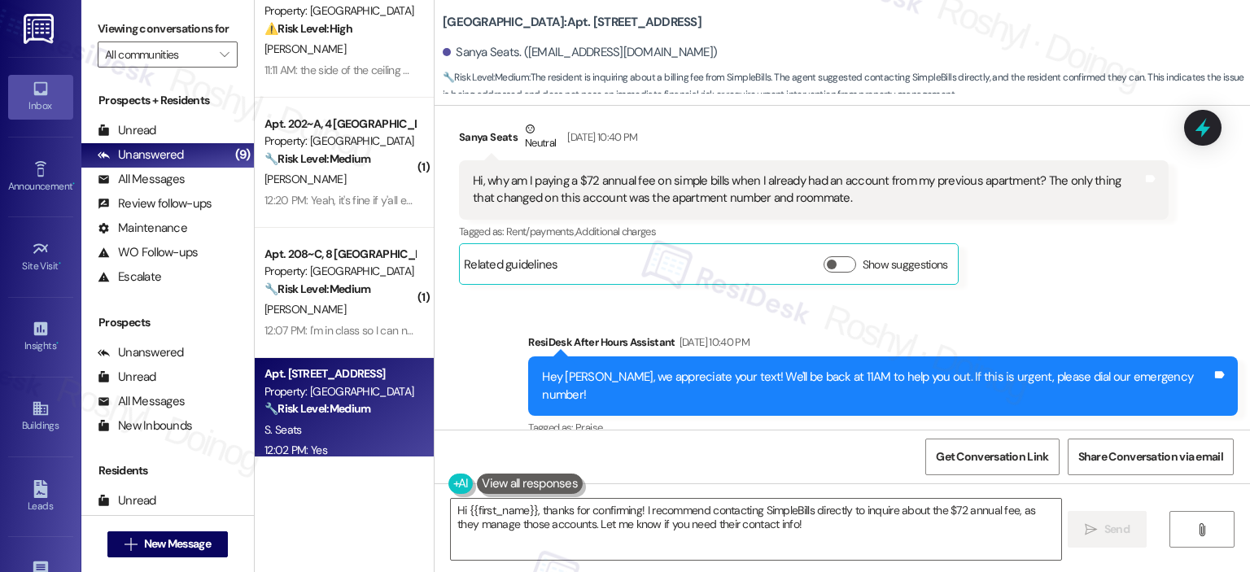
scroll to position [4637, 0]
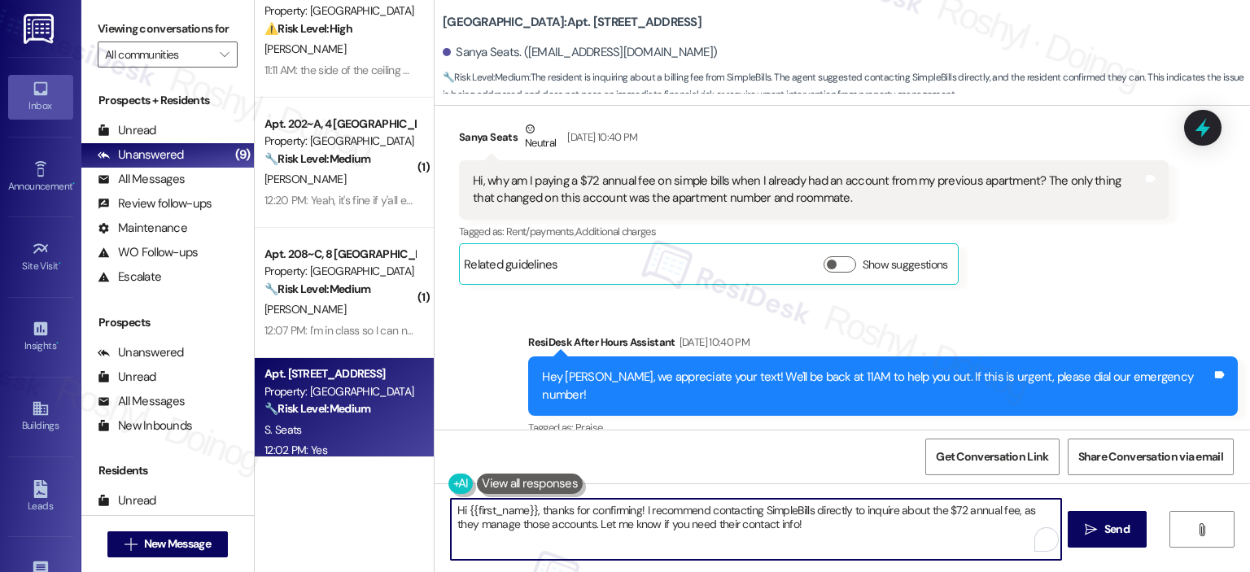
drag, startPoint x: 816, startPoint y: 526, endPoint x: 436, endPoint y: 502, distance: 380.1
click at [442, 502] on div "Hi {{first_name}}, thanks for confirming! I recommend contacting SimpleBills di…" at bounding box center [747, 529] width 611 height 63
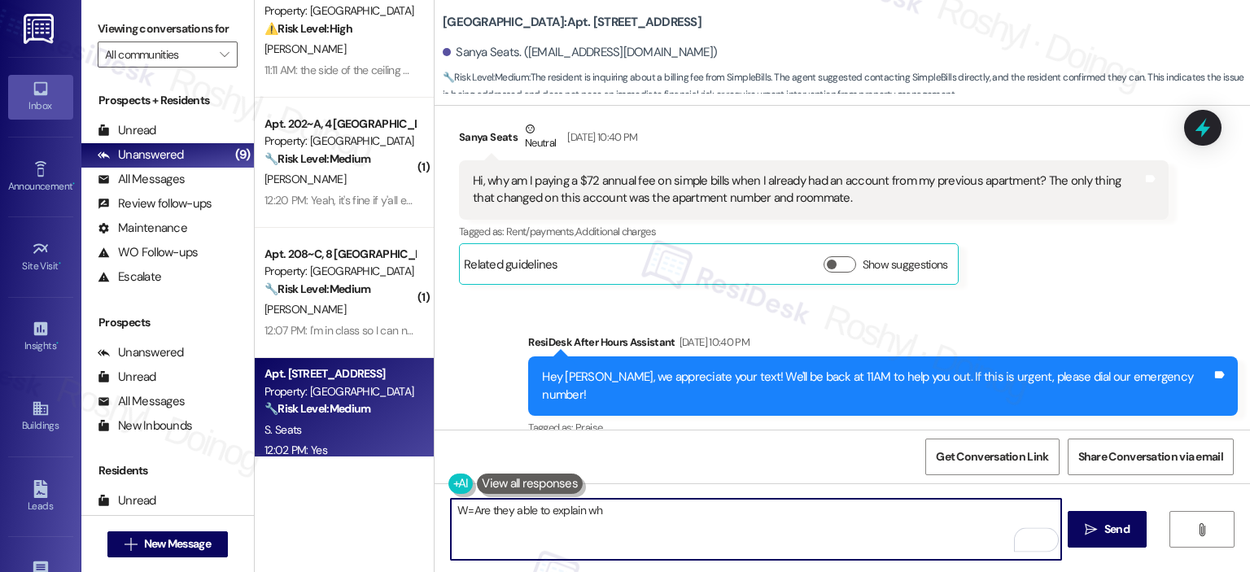
click at [467, 504] on textarea "W=Are they able to explain wh" at bounding box center [756, 529] width 610 height 61
click at [462, 508] on textarea "W=Are they able to explain wh" at bounding box center [756, 529] width 610 height 61
click at [576, 510] on textarea "Are they able to explain wh" at bounding box center [756, 529] width 610 height 61
click at [554, 504] on textarea "Are they able to explain fix it or explain what is that for?" at bounding box center [756, 529] width 610 height 61
click at [560, 513] on textarea "Are they able to explain, fix it or explain what is that for?" at bounding box center [756, 529] width 610 height 61
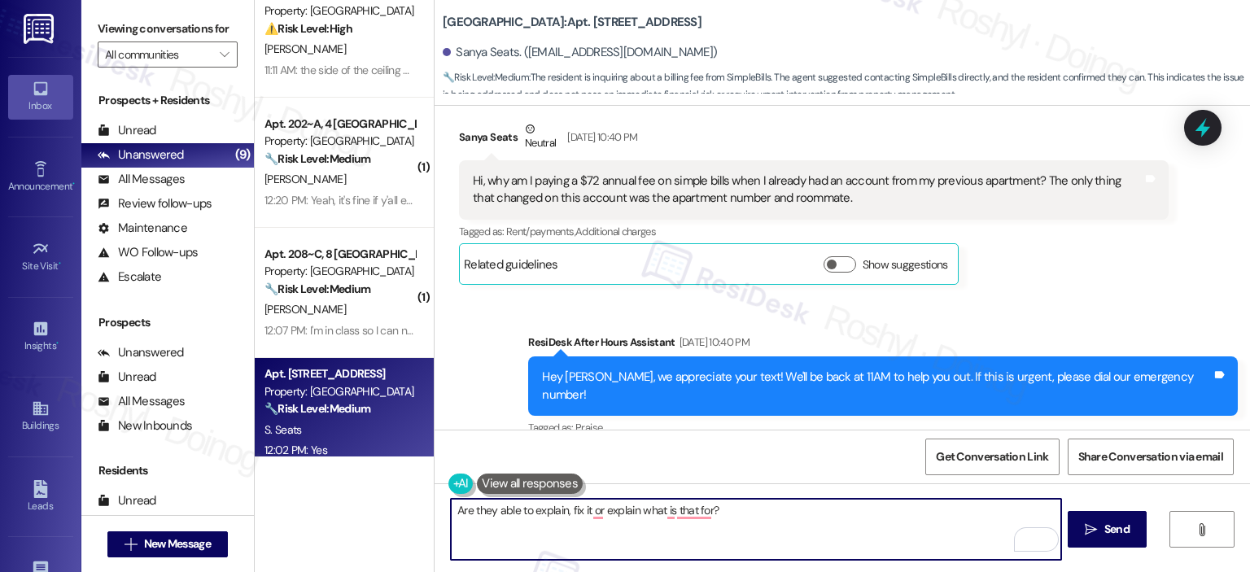
click at [563, 510] on textarea "Are they able to explain, fix it or explain what is that for?" at bounding box center [756, 529] width 610 height 61
click at [585, 512] on textarea "Are they able to explain, fix it or explain what is that for?" at bounding box center [756, 529] width 610 height 61
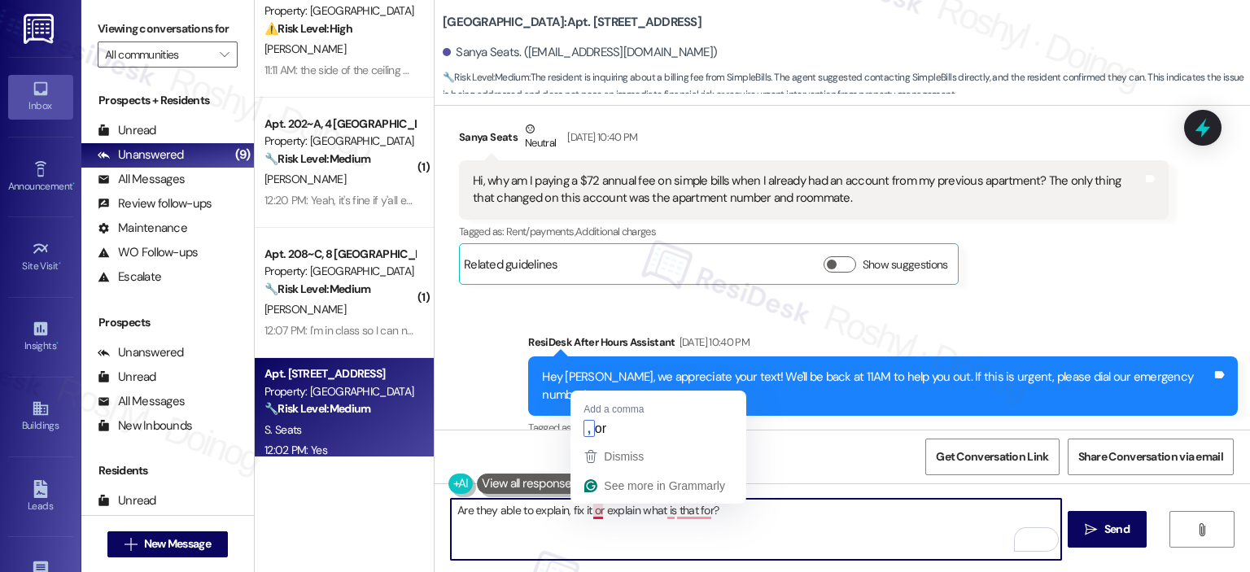
click at [587, 514] on textarea "Are they able to explain, fix it or explain what is that for?" at bounding box center [756, 529] width 610 height 61
click at [529, 512] on textarea "Are they able to explain, fix it or explain what is that for?" at bounding box center [756, 529] width 610 height 61
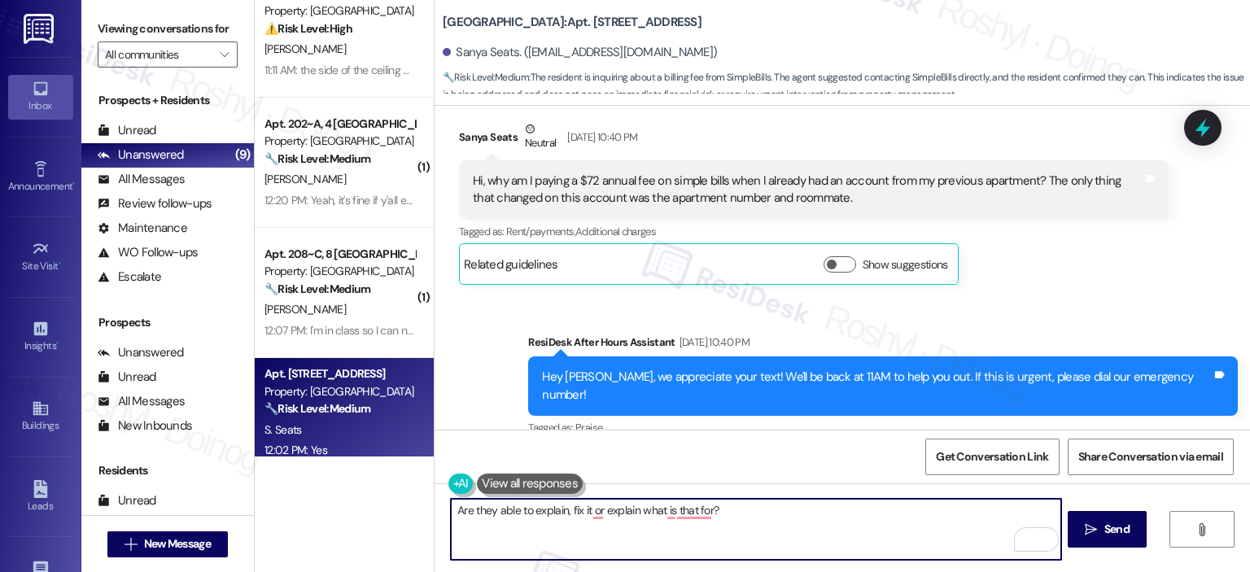
click at [529, 512] on textarea "Are they able to explain, fix it or explain what is that for?" at bounding box center [756, 529] width 610 height 61
click at [628, 514] on textarea "Are they able to fix it or explain what is that for?" at bounding box center [756, 529] width 610 height 61
click at [612, 509] on textarea "Are they able to fix it or explain what is that for?" at bounding box center [756, 529] width 610 height 61
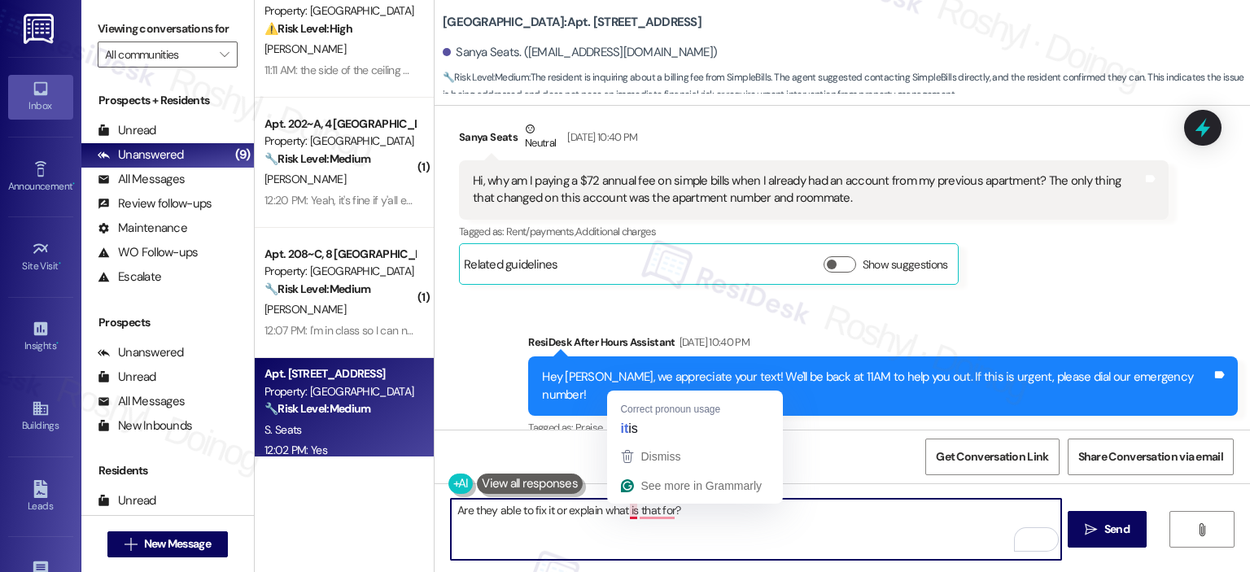
click at [624, 515] on textarea "Are they able to fix it or explain what is that for?" at bounding box center [756, 529] width 610 height 61
click at [668, 510] on textarea "Are they able to fix it or explain what it is that for?" at bounding box center [756, 529] width 610 height 61
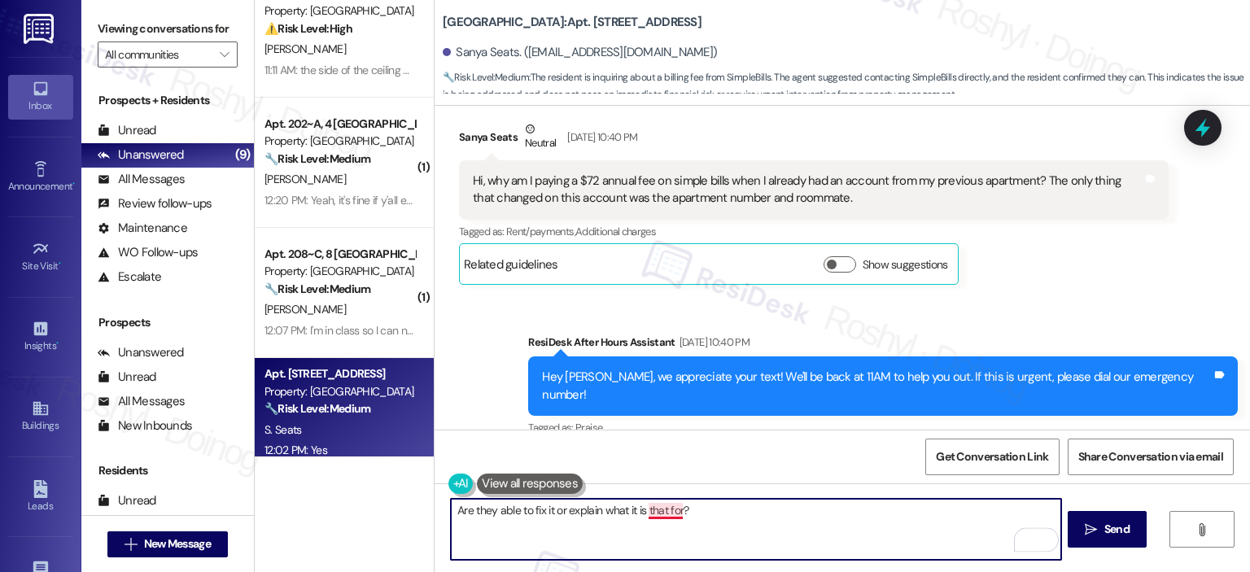
click at [648, 504] on textarea "Are they able to fix it or explain what it is that for?" at bounding box center [756, 529] width 610 height 61
type textarea "Are they able to fix it or explain what it is for?"
click at [684, 507] on textarea "Are they able to fix it or explain what it is for?" at bounding box center [756, 529] width 610 height 61
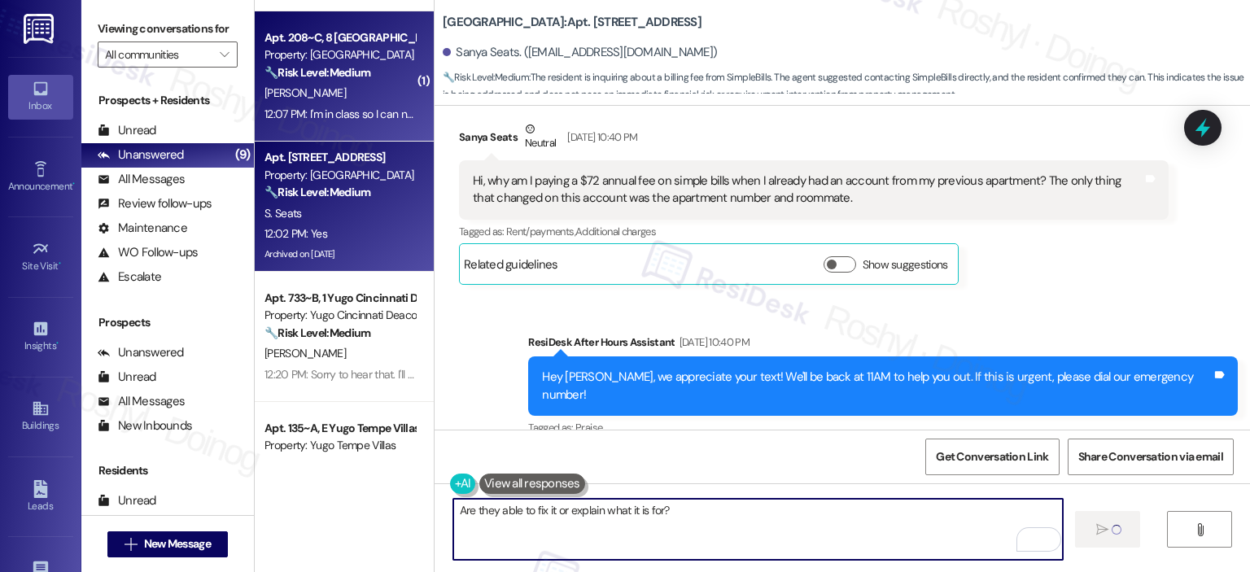
scroll to position [488, 0]
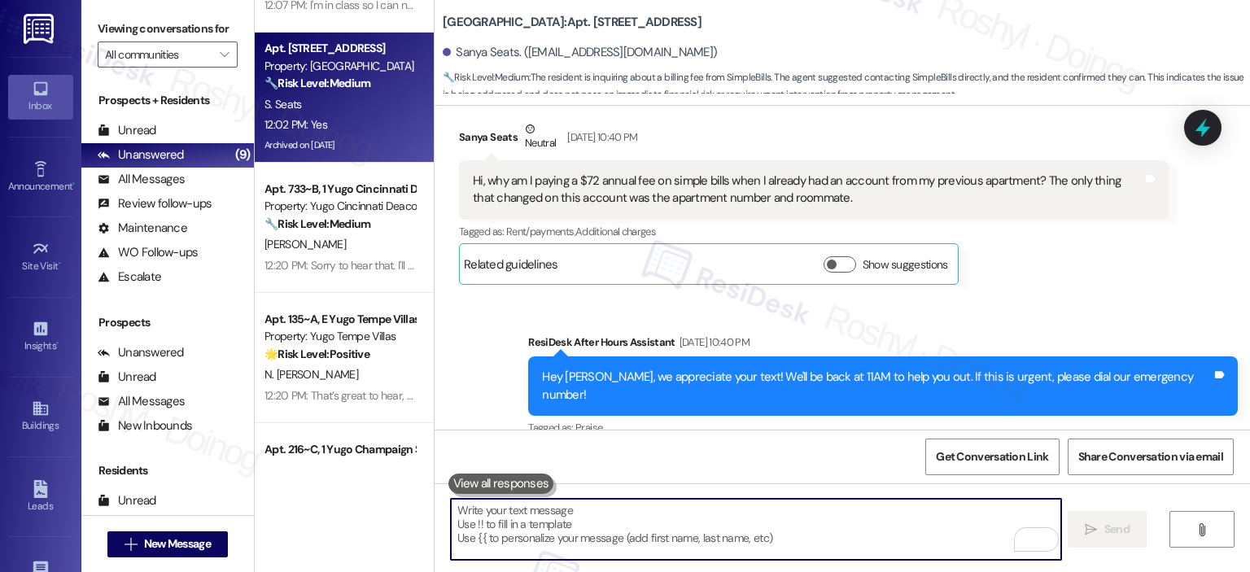
click at [331, 195] on div "Apt. 306~A, 6 Yugo Starkville Campus Common Property: Yugo Starkville Campus Co…" at bounding box center [344, 228] width 179 height 457
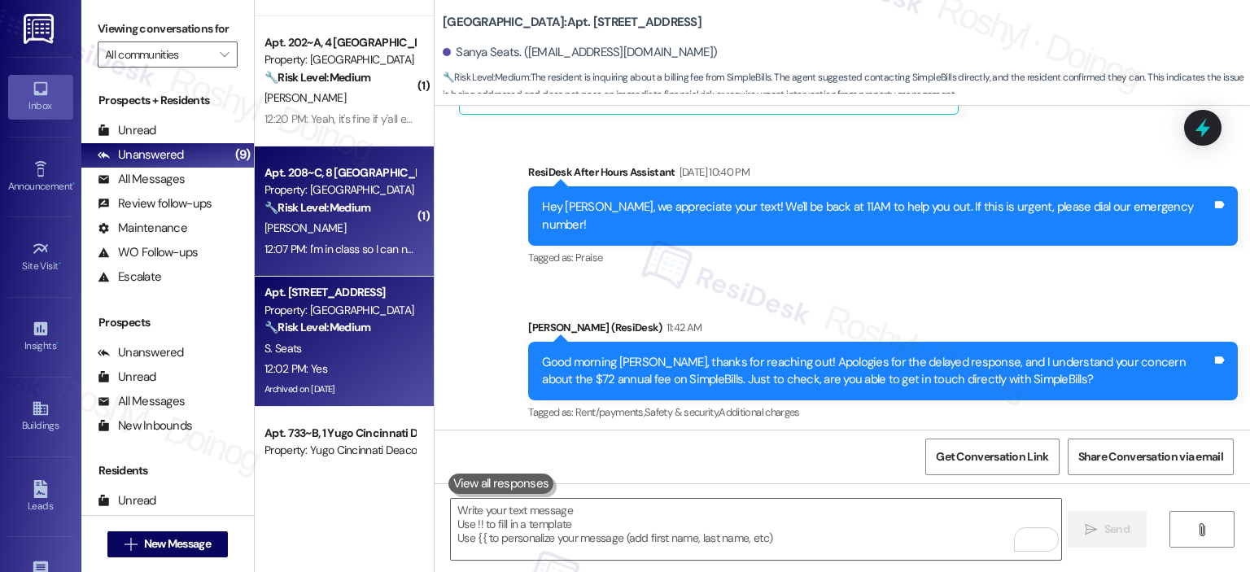
scroll to position [4881, 0]
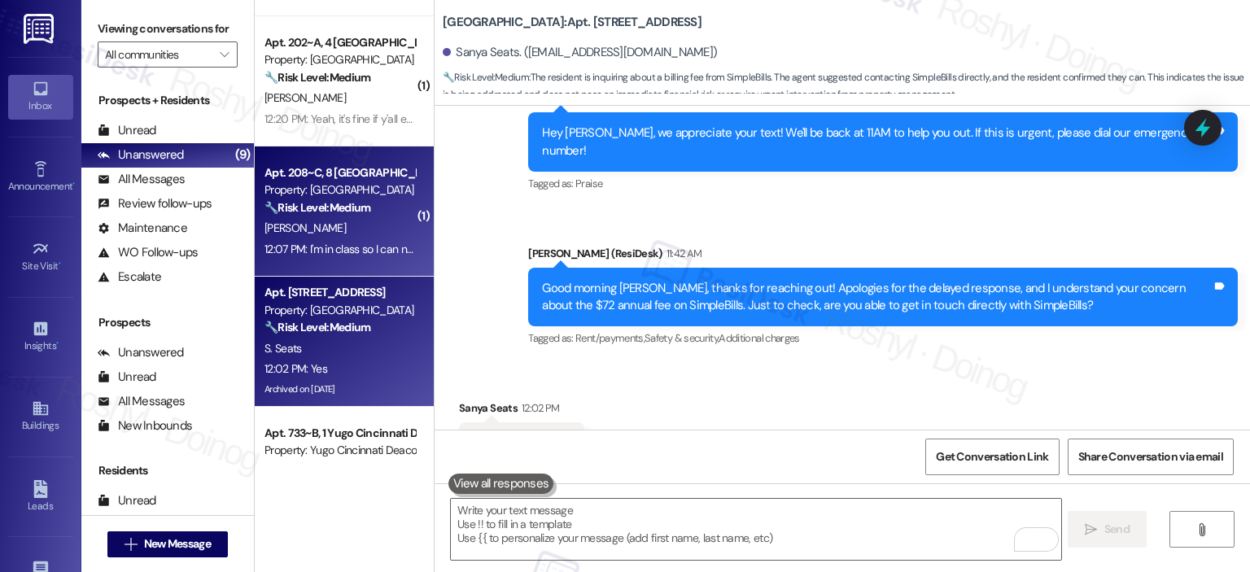
click at [346, 246] on div "12:07 PM: I'm in class so I can not check 12:07 PM: I'm in class so I can not c…" at bounding box center [356, 249] width 183 height 15
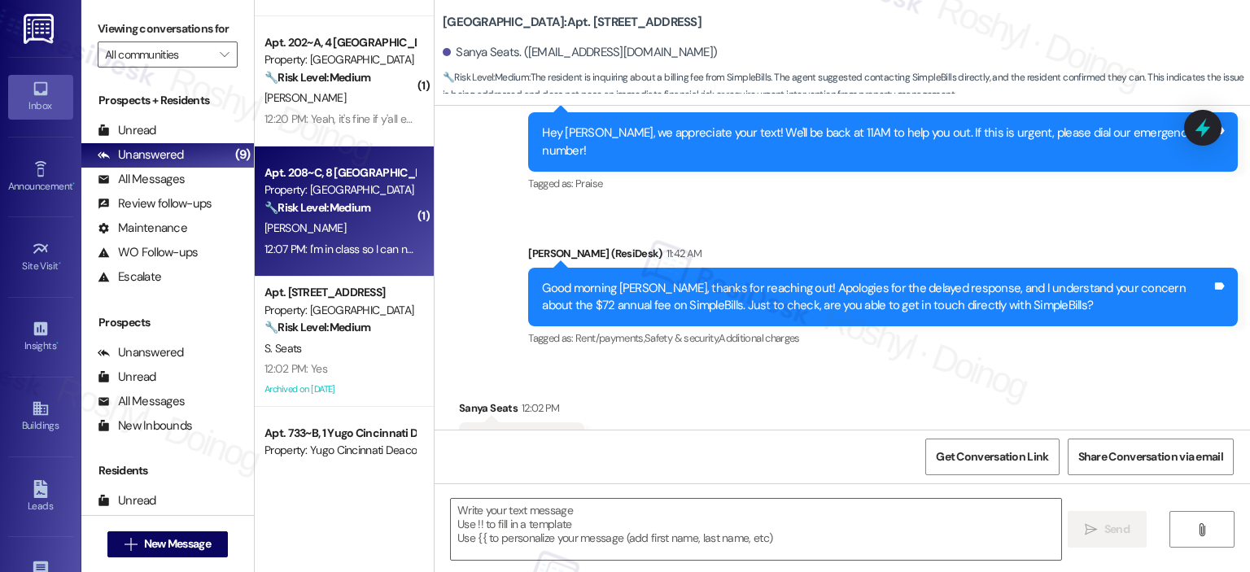
type textarea "Fetching suggested responses. Please feel free to read through the conversation…"
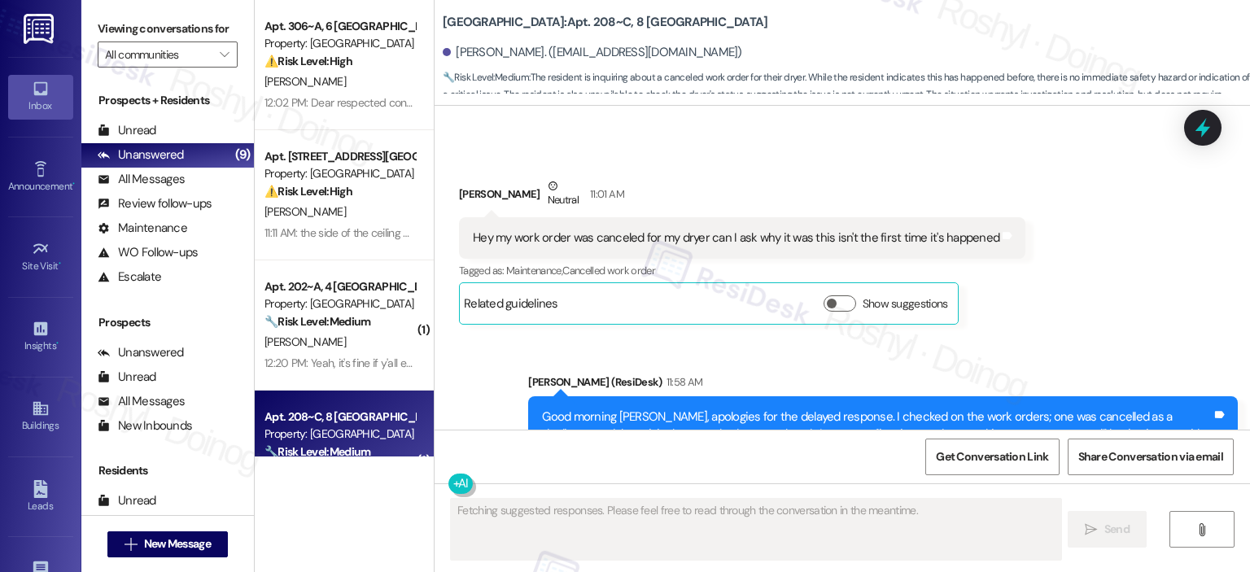
scroll to position [6340, 0]
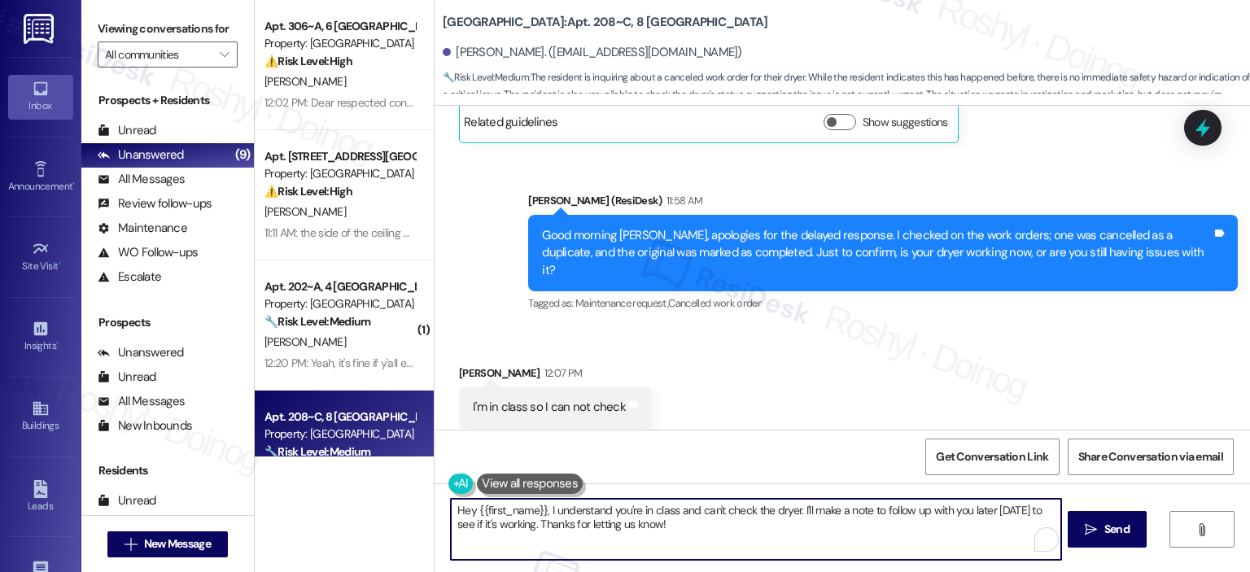
drag, startPoint x: 541, startPoint y: 508, endPoint x: 319, endPoint y: 496, distance: 221.8
click at [319, 497] on div "Apt. 306~A, 6 Yugo Starkville Campus Common Property: Yugo Starkville Campus Co…" at bounding box center [753, 286] width 996 height 572
drag, startPoint x: 698, startPoint y: 516, endPoint x: 964, endPoint y: 557, distance: 269.3
click at [964, 557] on textarea "I understand you're in class and can't check the dryer. I'll make a note to fol…" at bounding box center [756, 529] width 610 height 61
click at [832, 514] on textarea "I understand you're in class and can't check the dryer. Let me know once you ca…" at bounding box center [756, 529] width 610 height 61
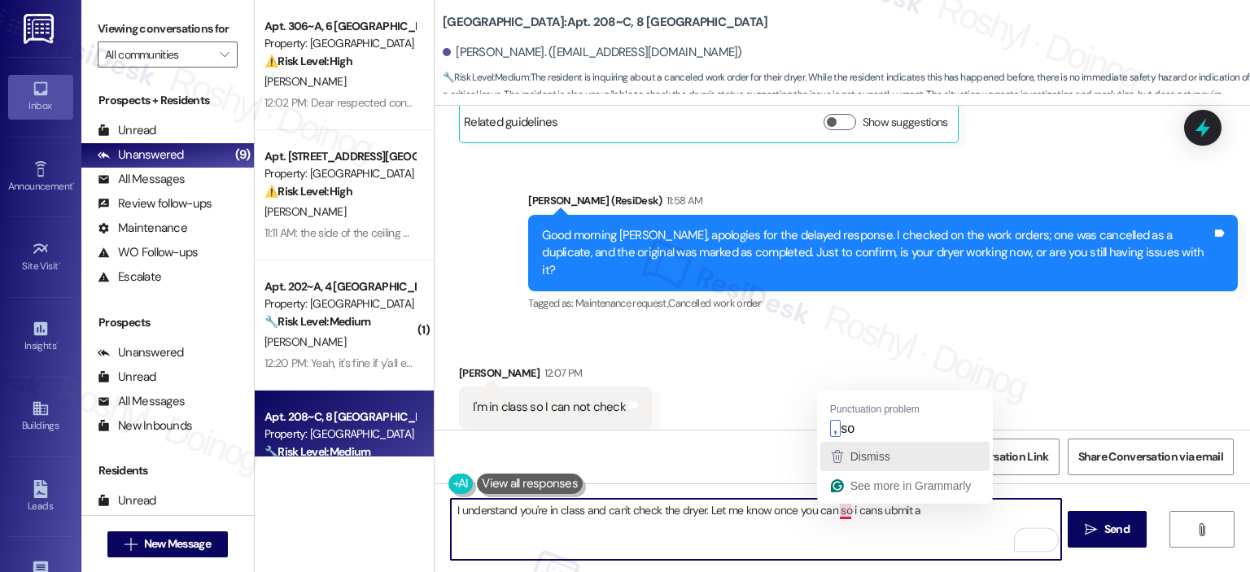
click at [852, 442] on button "Dismiss" at bounding box center [905, 456] width 169 height 29
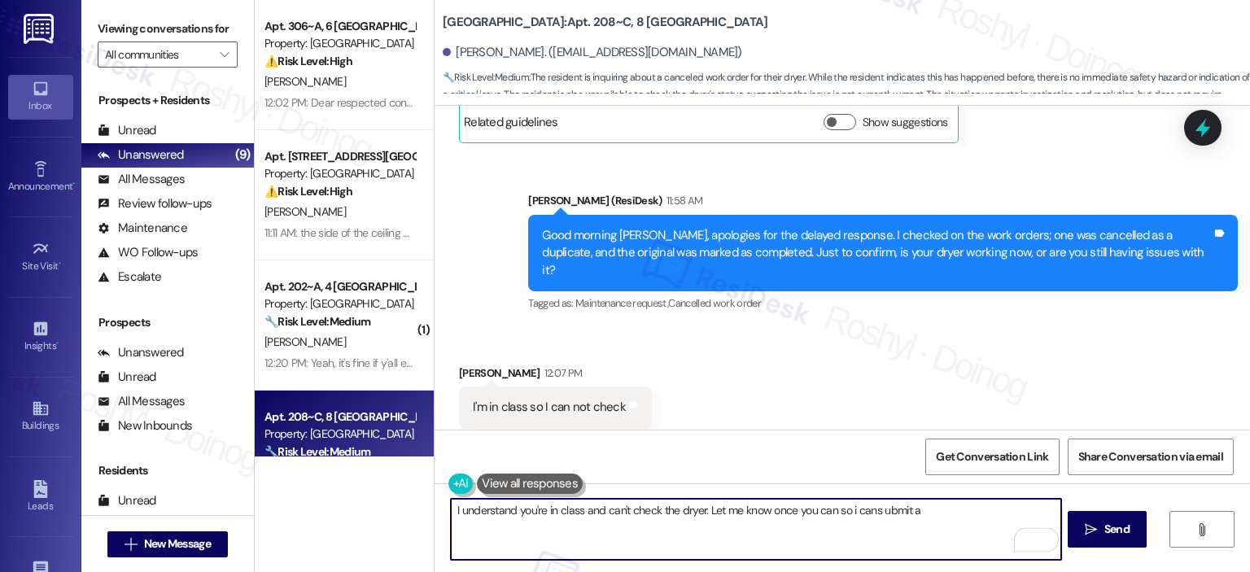
click at [859, 516] on textarea "I understand you're in class and can't check the dryer. Let me know once you ca…" at bounding box center [756, 529] width 610 height 61
click at [860, 515] on textarea "I understand you're in class and can't check the dryer. Let me know once you ca…" at bounding box center [756, 529] width 610 height 61
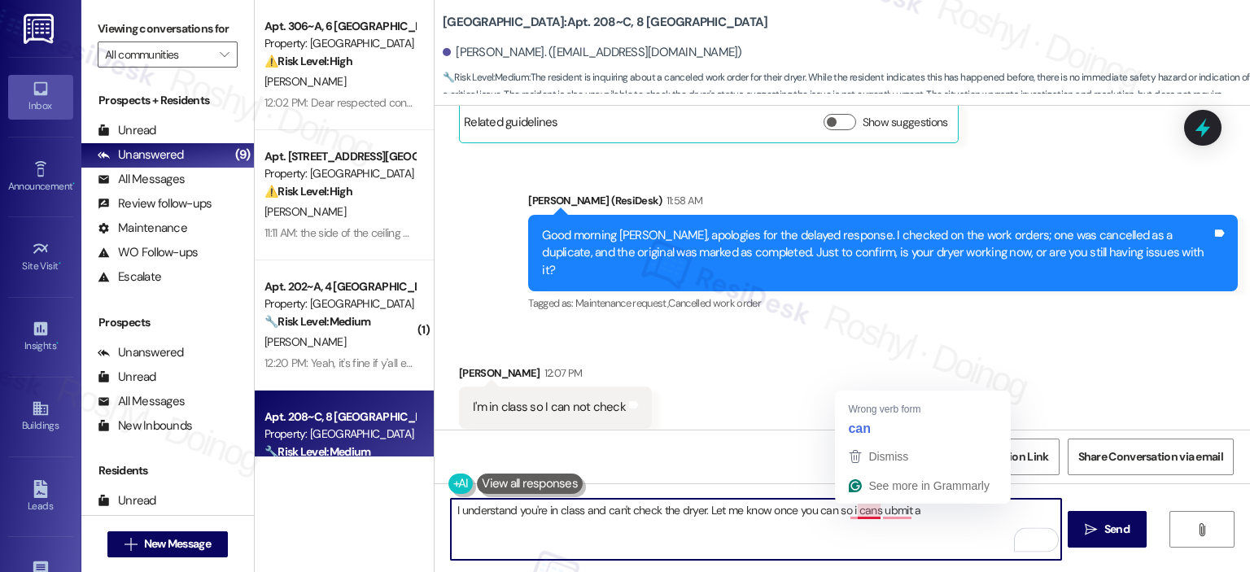
click at [857, 509] on textarea "I understand you're in class and can't check the dryer. Let me know once you ca…" at bounding box center [756, 529] width 610 height 61
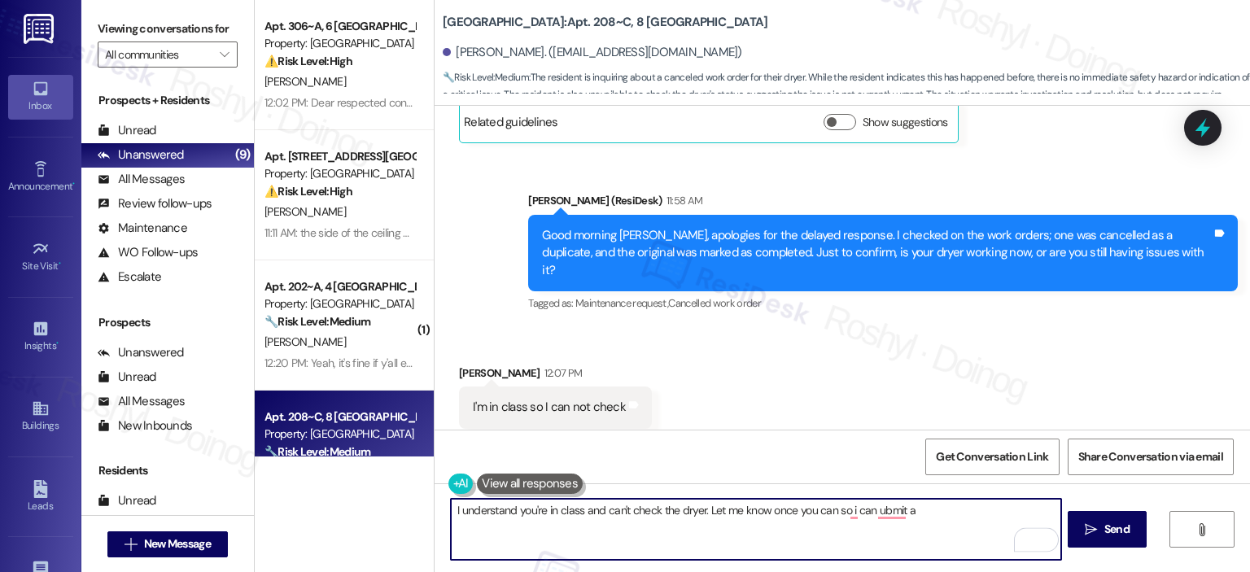
click at [843, 507] on textarea "I understand you're in class and can't check the dryer. Let me know once you ca…" at bounding box center [756, 529] width 610 height 61
click at [848, 509] on textarea "I understand you're in class and can't check the dryer. Let me know once you ca…" at bounding box center [756, 529] width 610 height 61
click at [880, 504] on textarea "I understand you're in class and can't check the dryer. Let me know once you ca…" at bounding box center [756, 529] width 610 height 61
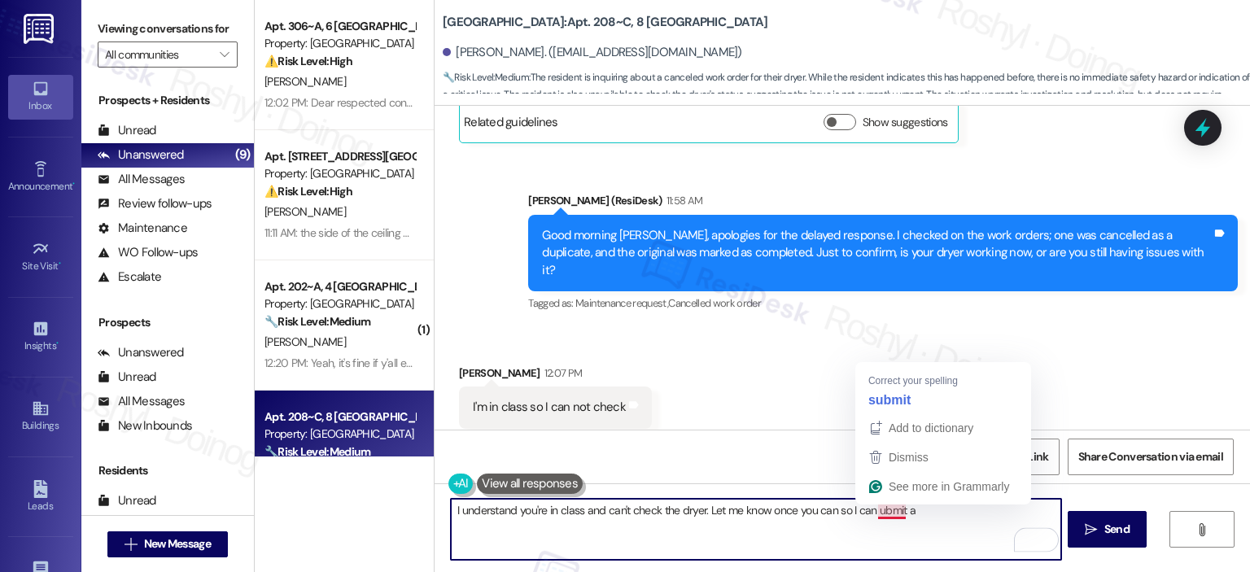
click at [881, 511] on textarea "I understand you're in class and can't check the dryer. Let me know once you ca…" at bounding box center [756, 529] width 610 height 61
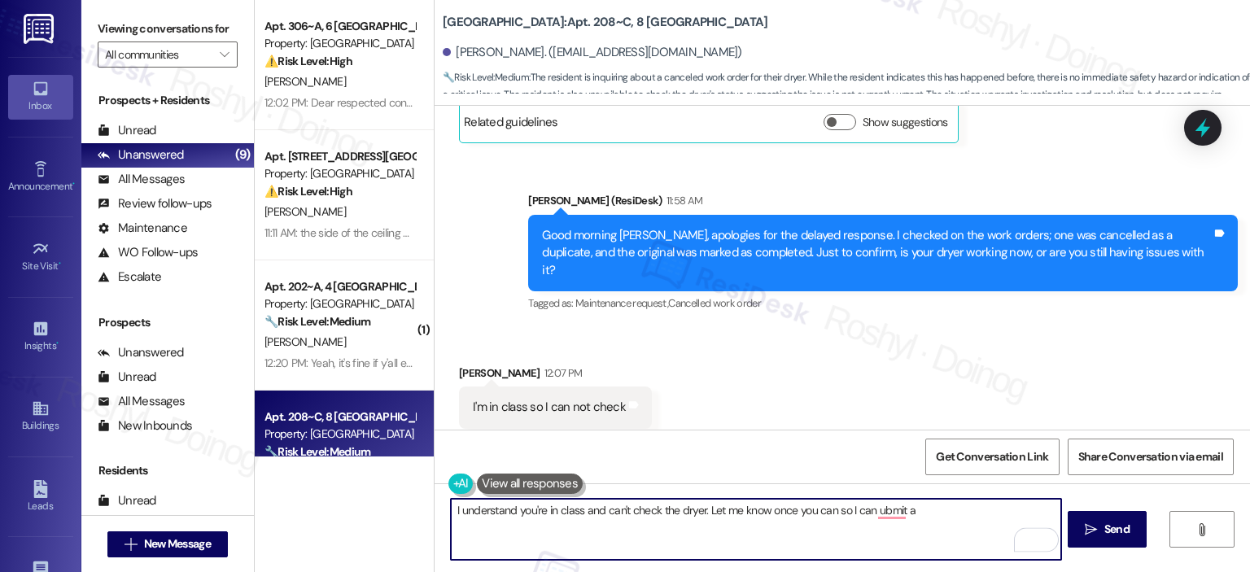
click at [905, 404] on div "Received via SMS Cheyenne Johnson 12:07 PM I'm in class so I can not check Tags…" at bounding box center [843, 397] width 816 height 138
click at [905, 502] on textarea "I understand you're in class and can't check the dryer. Let me know once you ca…" at bounding box center [756, 529] width 610 height 61
click at [886, 509] on textarea "I understand you're in class and can't check the dryer. Let me know once you ca…" at bounding box center [756, 529] width 610 height 61
click at [918, 516] on textarea "I understand you're in class and can't check the dryer. Let me know once you ca…" at bounding box center [756, 529] width 610 height 61
drag, startPoint x: 569, startPoint y: 540, endPoint x: 316, endPoint y: 485, distance: 259.0
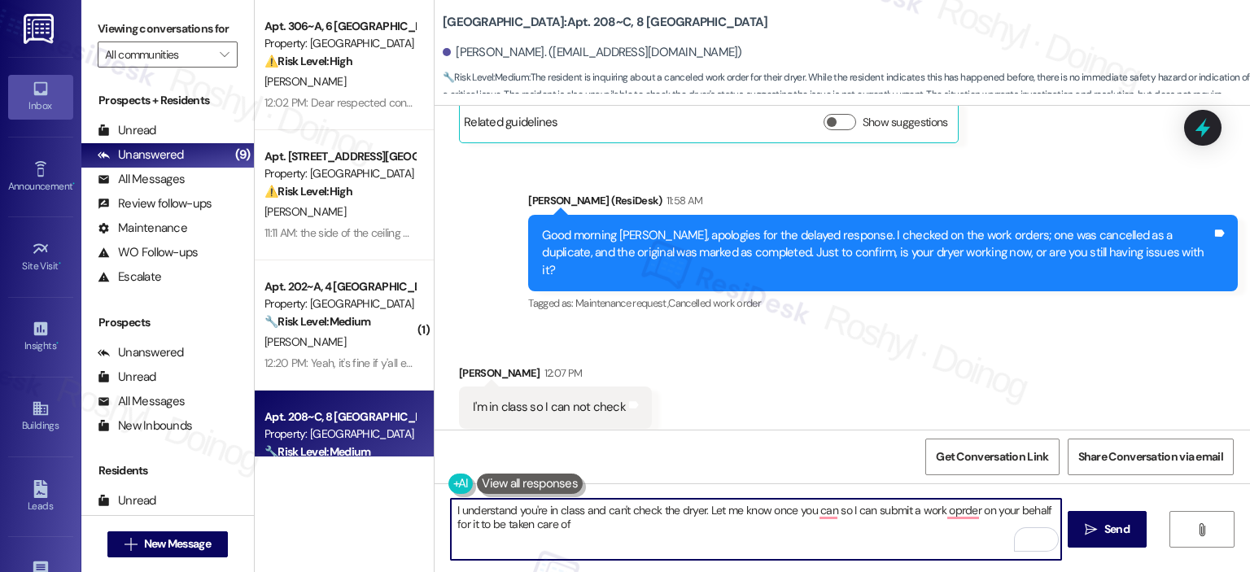
click at [316, 485] on div "Apt. 306~A, 6 Yugo Starkville Campus Common Property: Yugo Starkville Campus Co…" at bounding box center [753, 286] width 996 height 572
drag, startPoint x: 435, startPoint y: 508, endPoint x: 315, endPoint y: 484, distance: 122.0
click at [315, 484] on div "Apt. 306~A, 6 Yugo Starkville Campus Common Property: Yugo Starkville Campus Co…" at bounding box center [753, 286] width 996 height 572
paste textarea "Hi {{first_name}}, I understand you're in class and can’t check the dryer right…"
drag, startPoint x: 534, startPoint y: 510, endPoint x: 339, endPoint y: 506, distance: 194.6
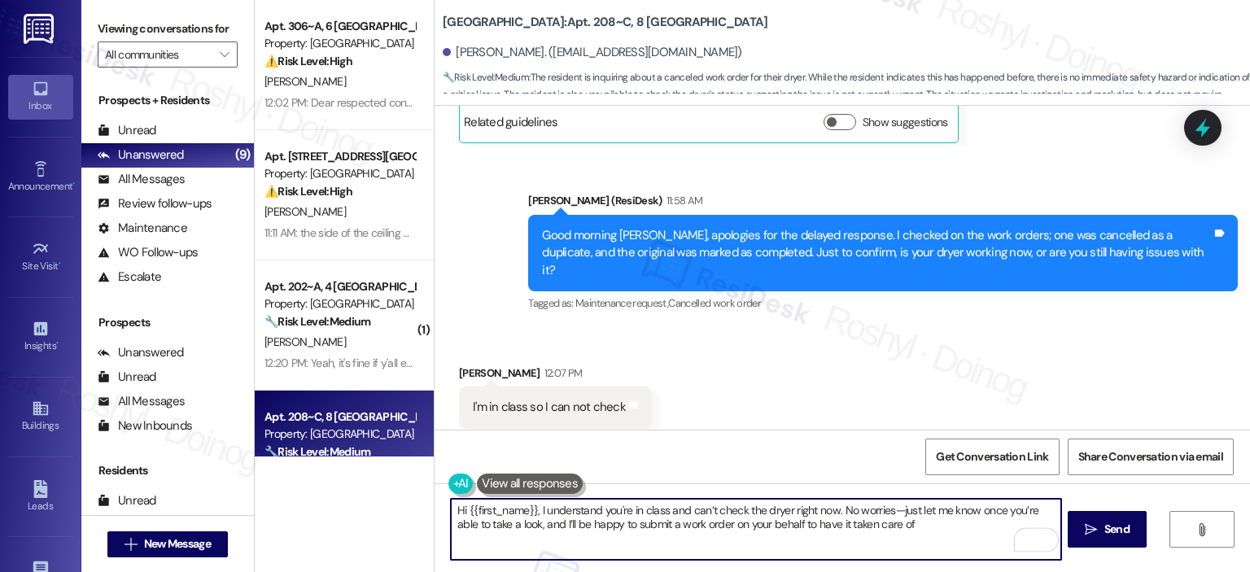
click at [339, 506] on div "Apt. 306~A, 6 Yugo Starkville Campus Common Property: Yugo Starkville Campus Co…" at bounding box center [753, 286] width 996 height 572
click at [451, 515] on textarea "understand you're in class and can’t check the dryer right now. No worries—just…" at bounding box center [756, 529] width 610 height 61
click at [821, 527] on textarea "I understand you're in class and can’t check the dryer right now. No worries—ju…" at bounding box center [756, 529] width 610 height 61
click at [802, 514] on textarea "I understand you're in class and can’t check the dryer right now. No worries—ju…" at bounding box center [756, 529] width 610 height 61
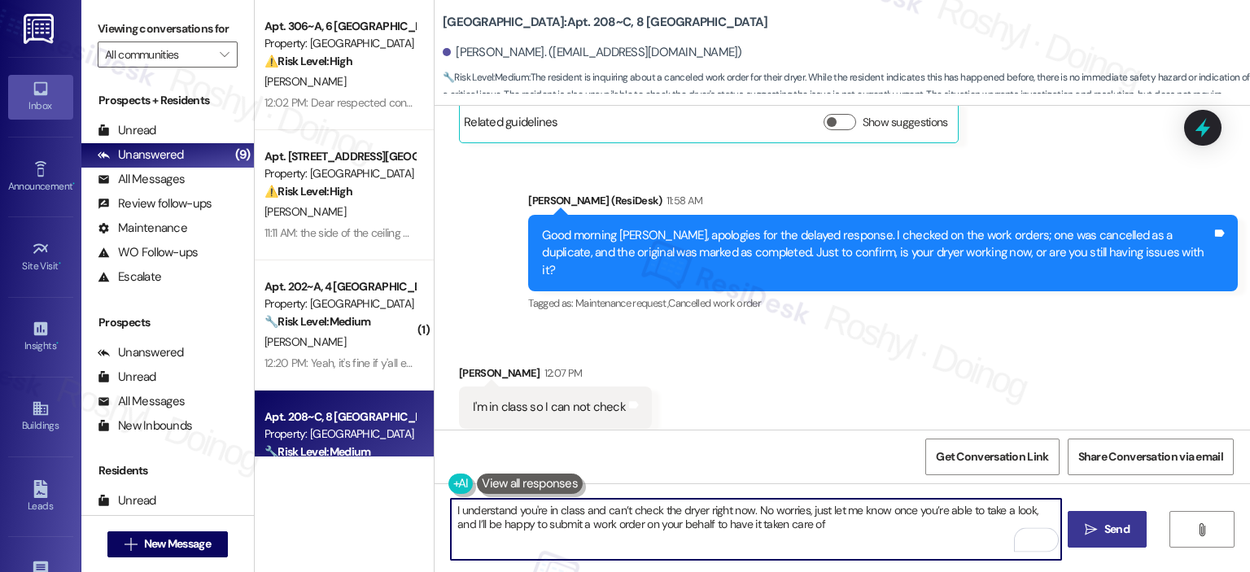
type textarea "I understand you're in class and can’t check the dryer right now. No worries, j…"
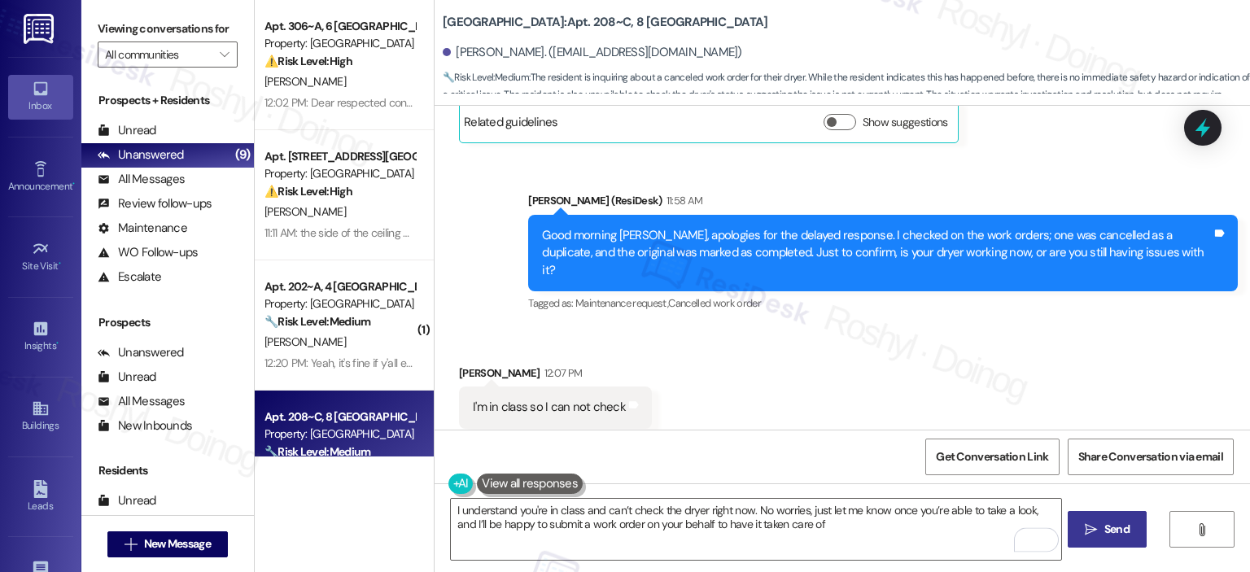
click at [1130, 527] on span "Send" at bounding box center [1117, 529] width 32 height 17
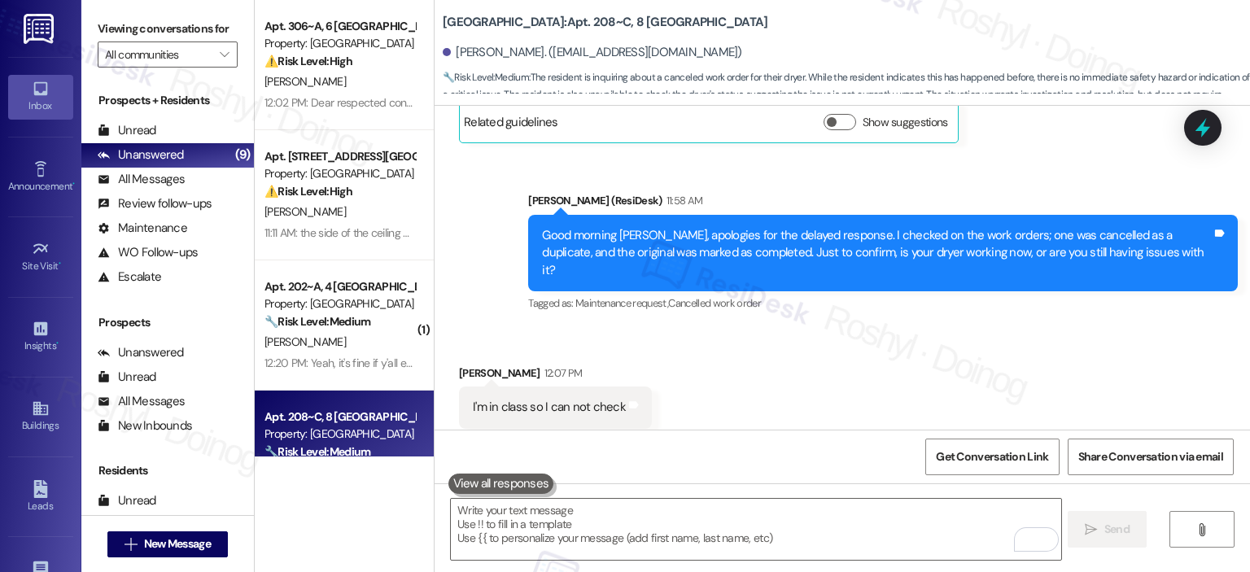
click at [366, 356] on div "12:20 PM: Yeah, it's fine if y'all enter if I'm not there, and there's nothing …" at bounding box center [488, 363] width 446 height 15
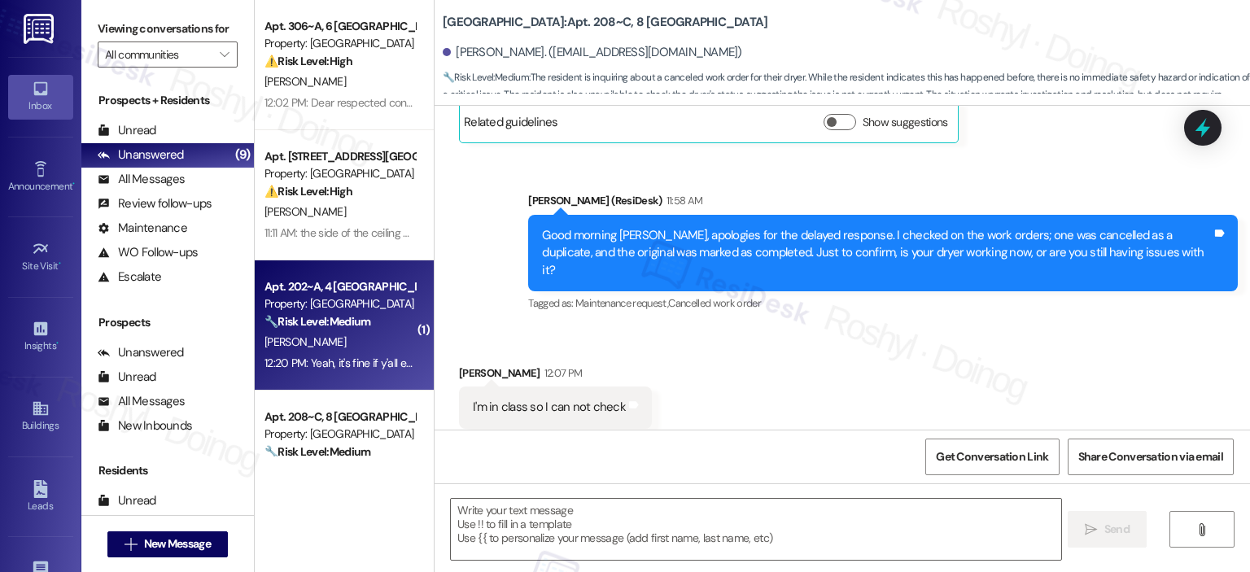
type textarea "Fetching suggested responses. Please feel free to read through the conversation…"
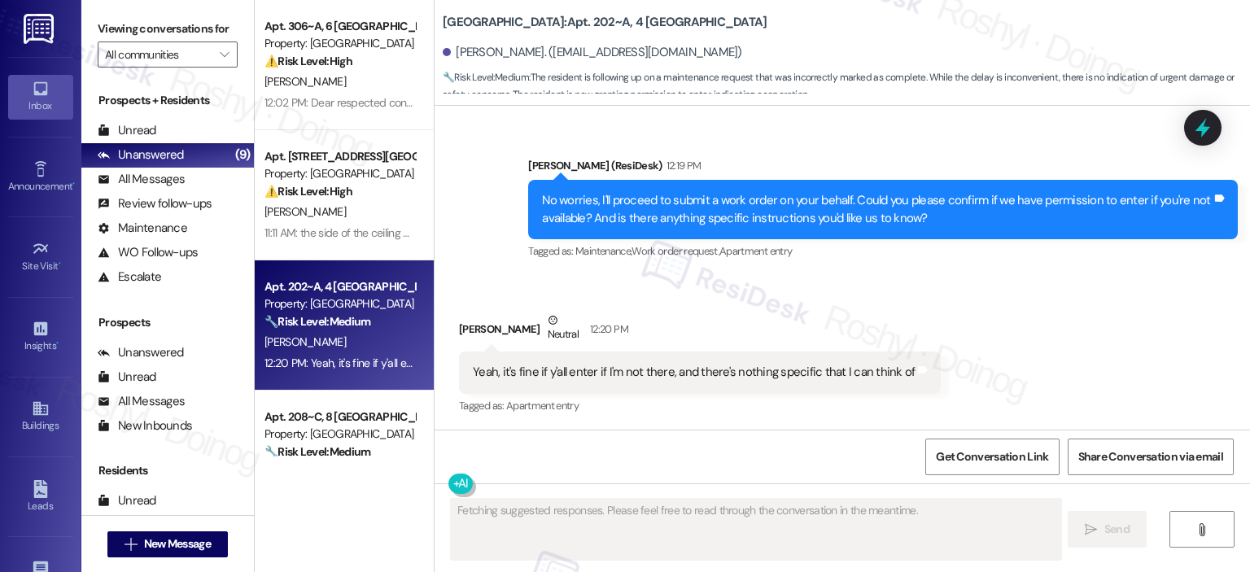
scroll to position [3509, 0]
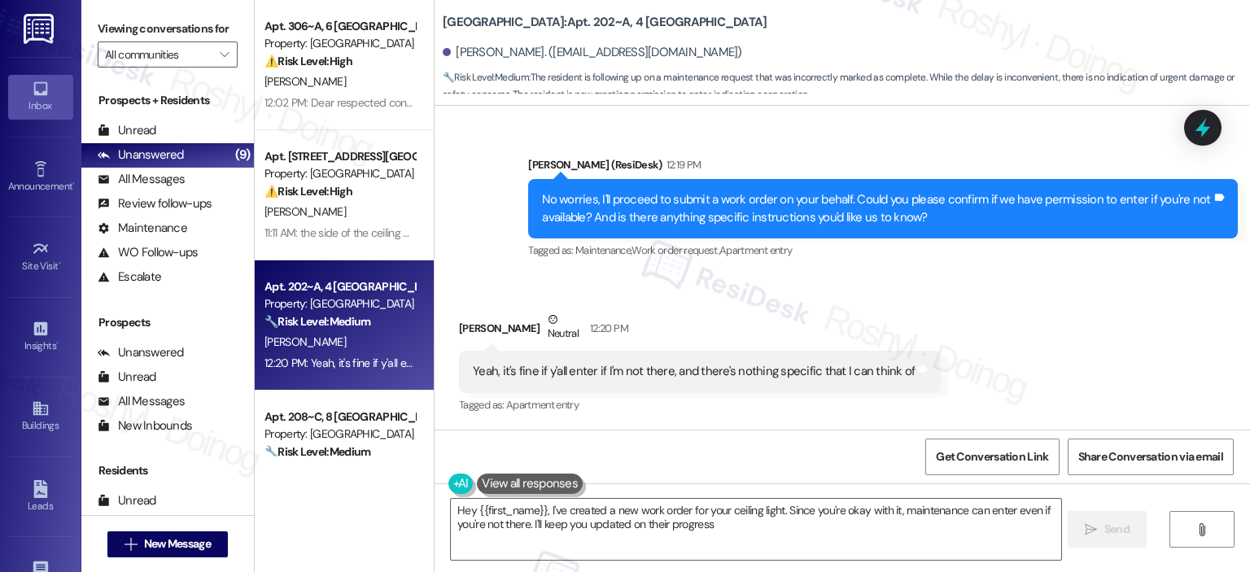
type textarea "Hey {{first_name}}, I've created a new work order for your ceiling light. Since…"
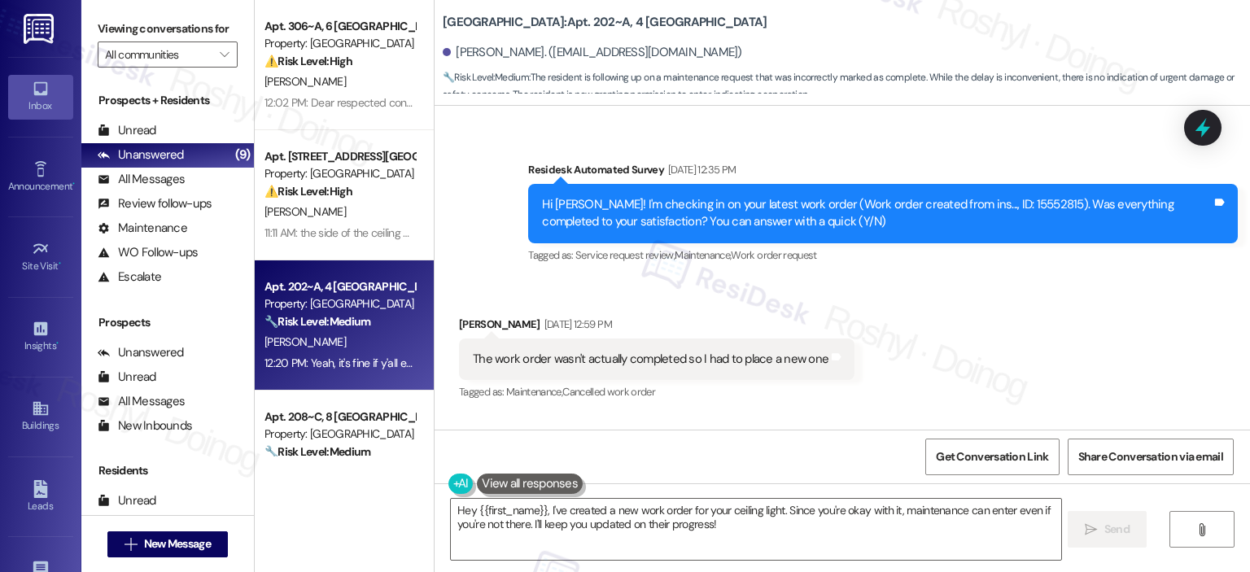
scroll to position [904, 0]
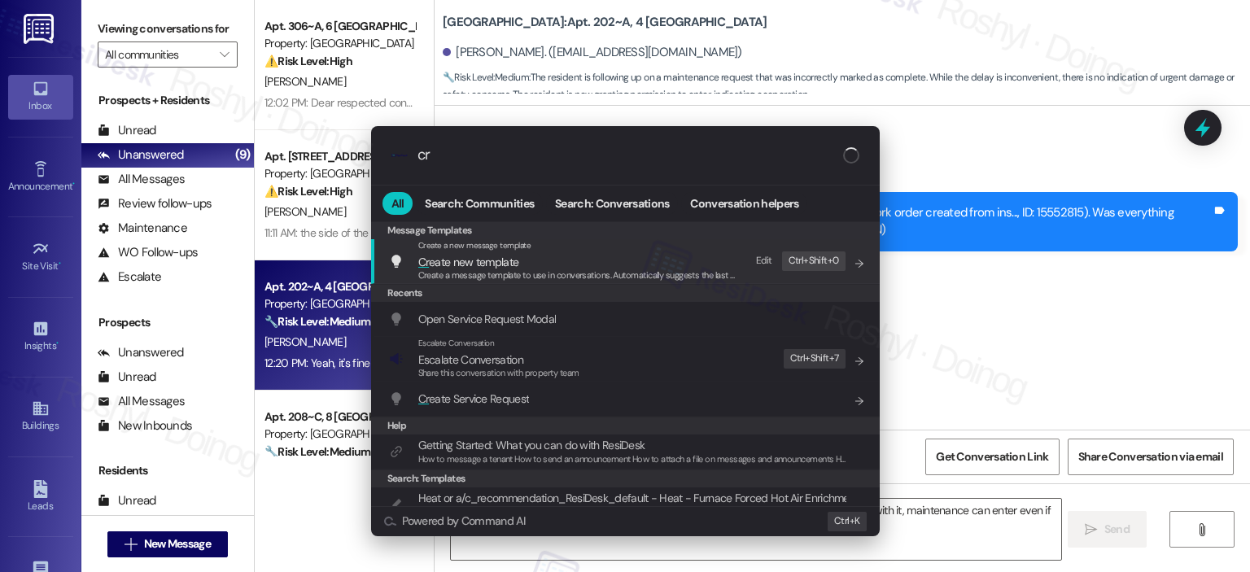
type input "c"
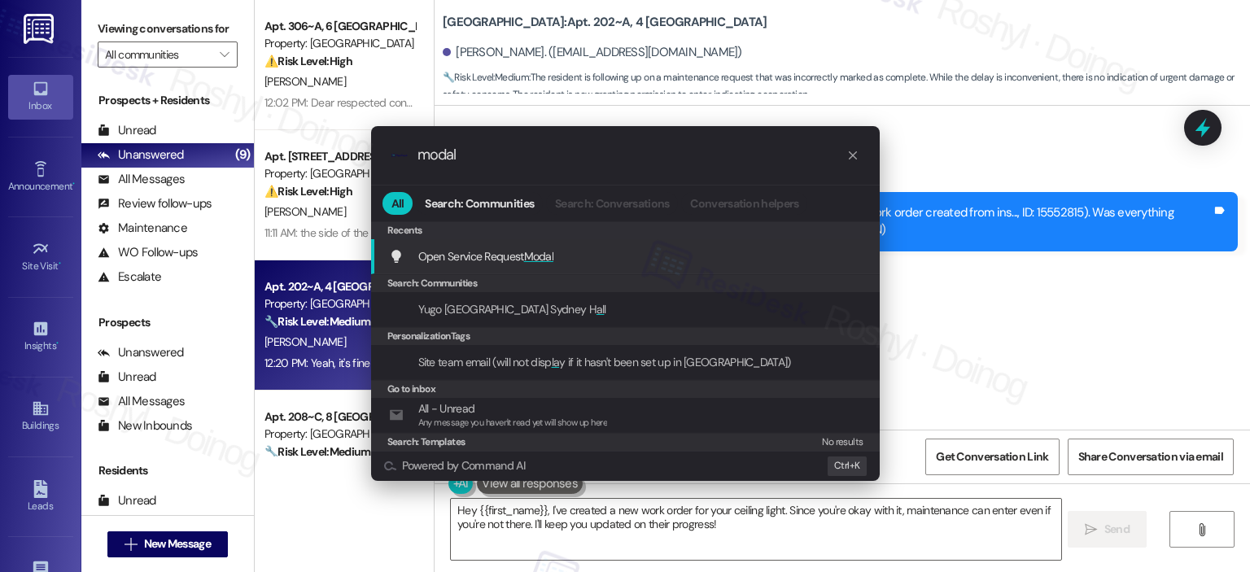
click at [602, 266] on div "Open Service Request Modal Add shortcut" at bounding box center [625, 256] width 509 height 35
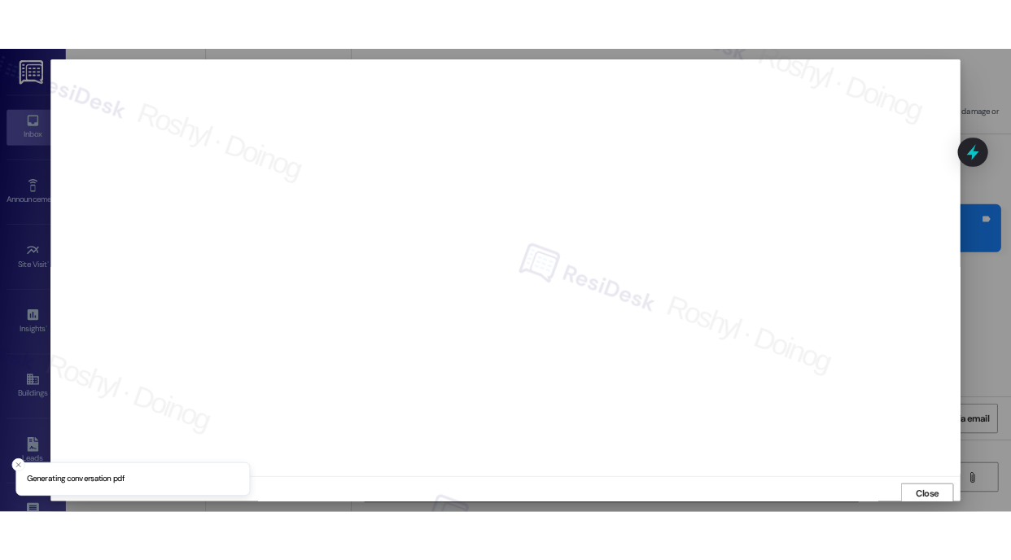
scroll to position [3, 0]
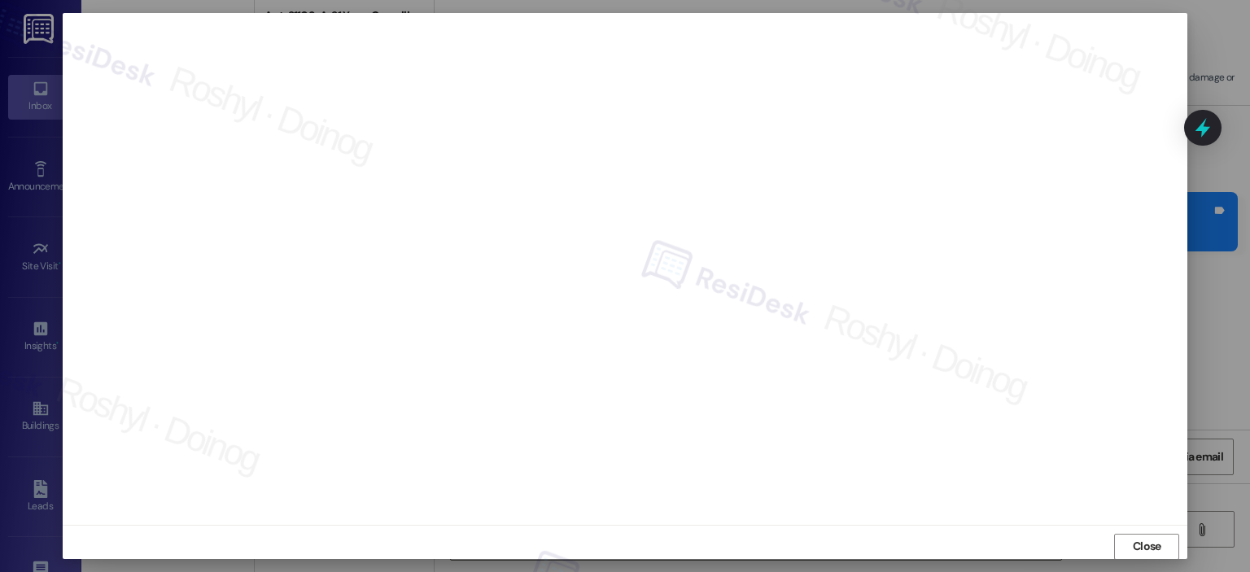
click at [1219, 254] on div at bounding box center [625, 286] width 1250 height 572
click at [1221, 312] on div at bounding box center [625, 286] width 1250 height 572
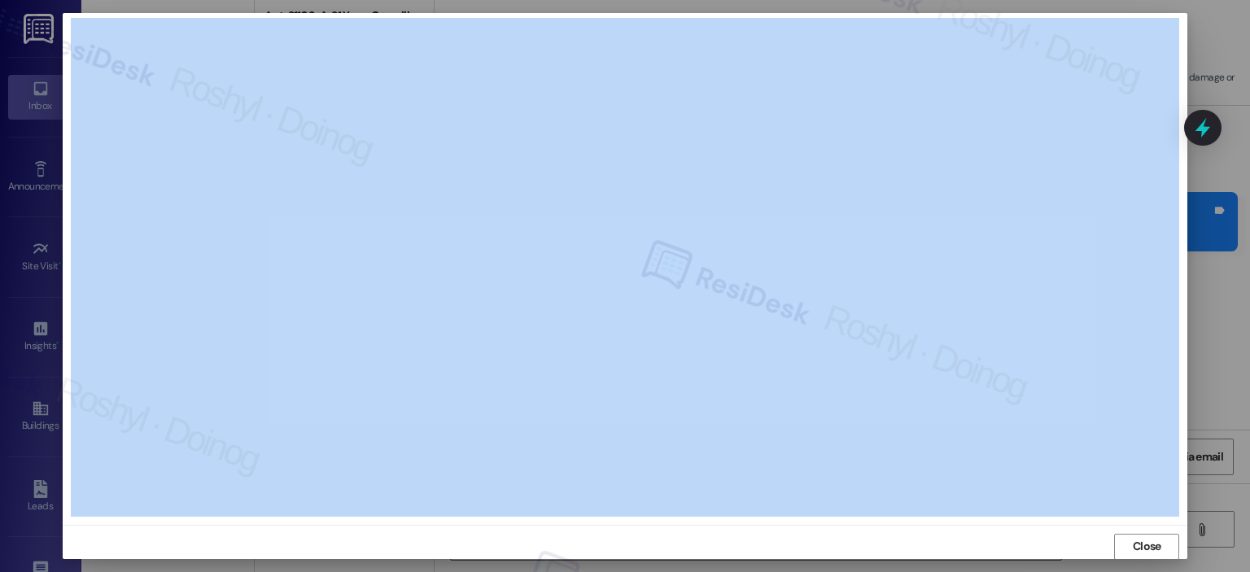
click at [1221, 312] on div at bounding box center [625, 286] width 1250 height 572
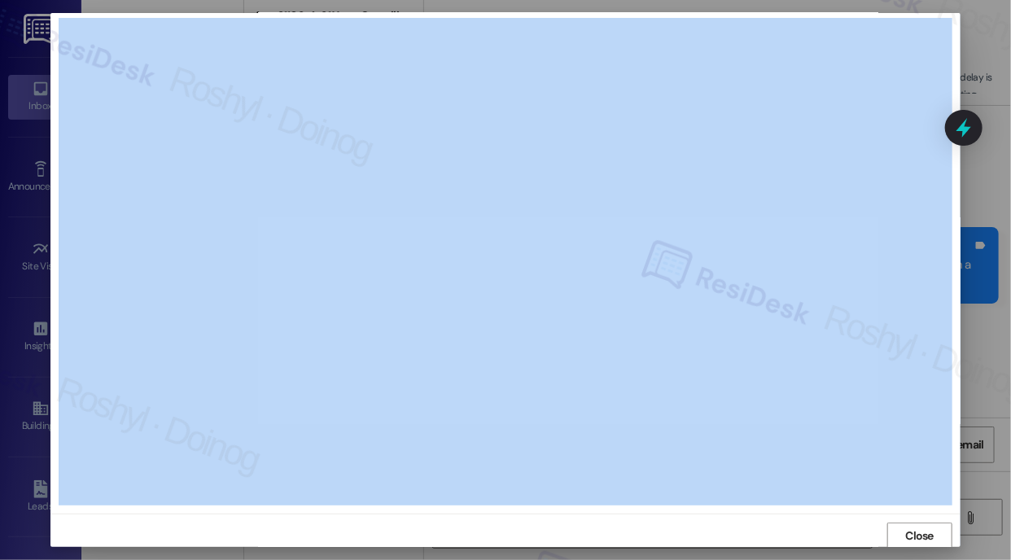
scroll to position [938, 0]
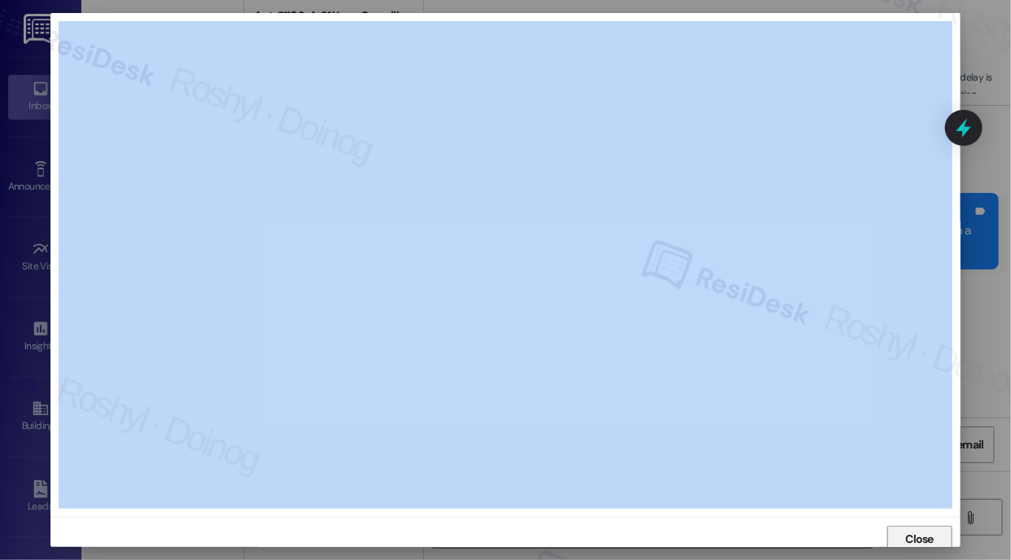
click at [906, 540] on span "Close" at bounding box center [920, 539] width 28 height 17
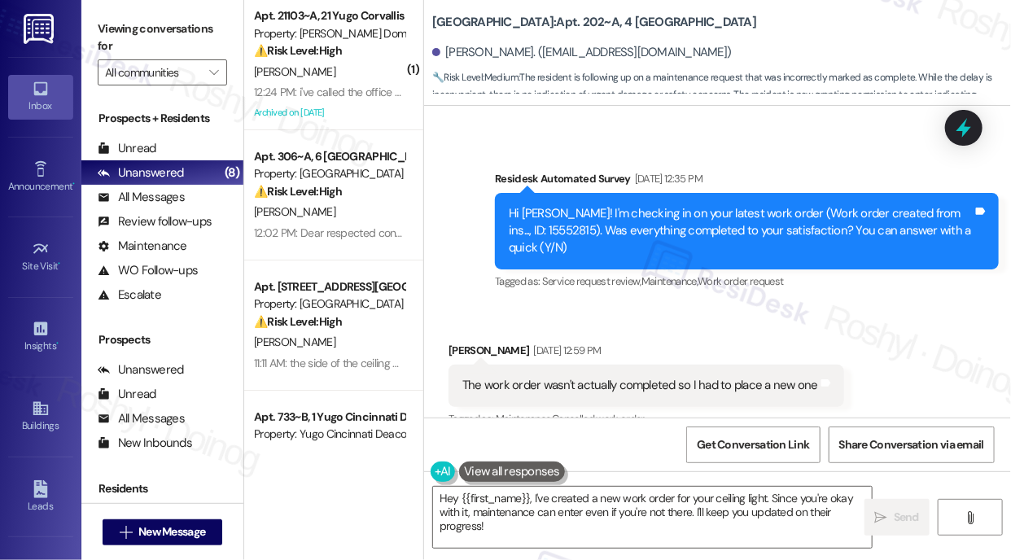
click at [747, 313] on div "Received via SMS William Tracy Sep 18, 2025 at 12:59 PM The work order wasn't a…" at bounding box center [717, 374] width 587 height 138
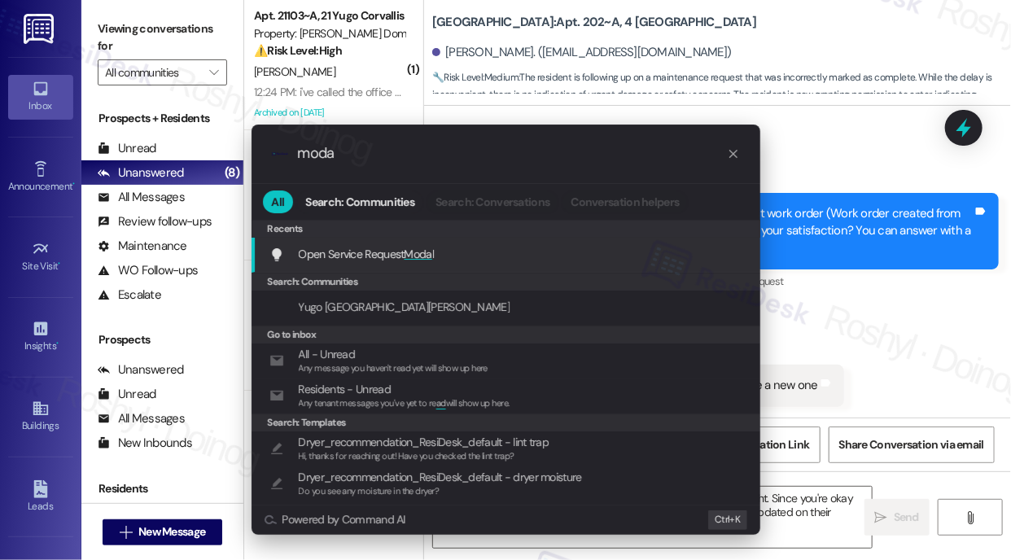
type input "moda"
click at [469, 258] on div "Open Service Request Moda l Add shortcut" at bounding box center [507, 254] width 476 height 18
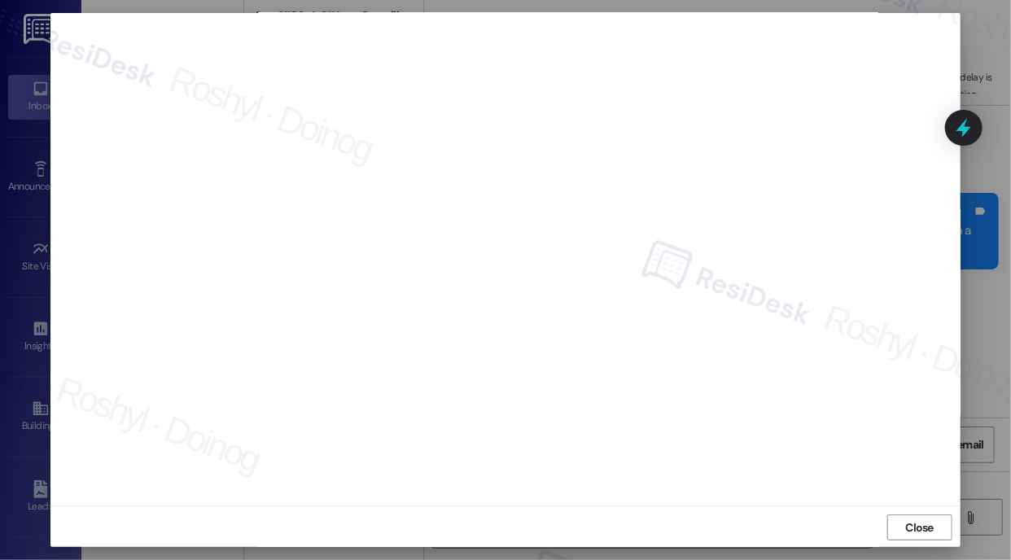
scroll to position [13, 0]
click at [903, 523] on span "Close" at bounding box center [920, 526] width 35 height 17
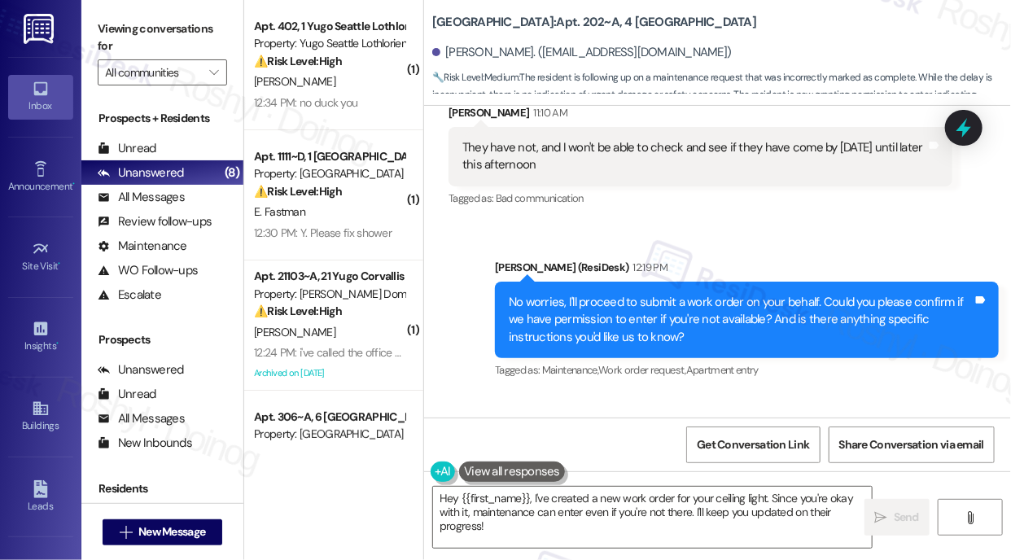
scroll to position [3695, 0]
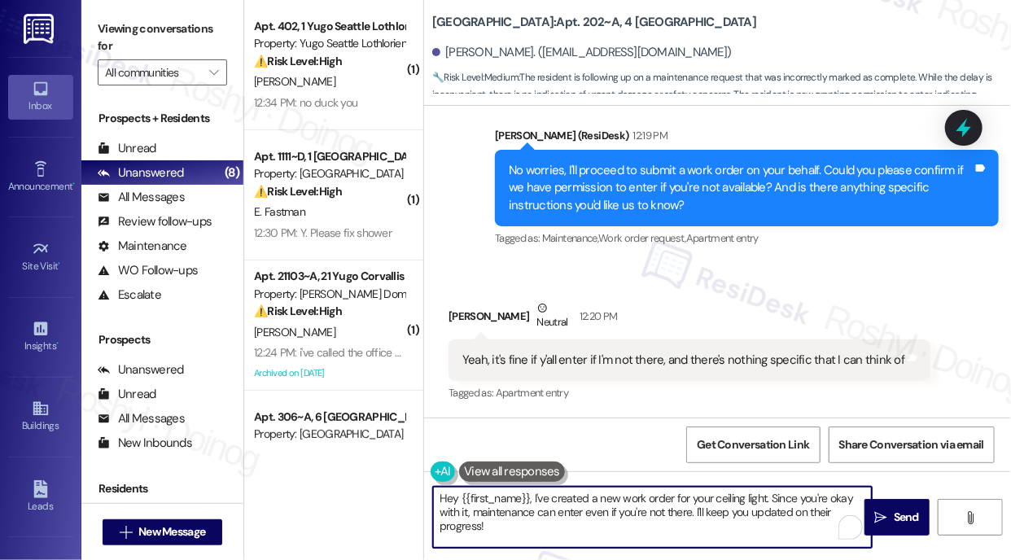
drag, startPoint x: 548, startPoint y: 530, endPoint x: 406, endPoint y: 482, distance: 149.6
click at [406, 482] on div "( 1 ) Apt. 402, 1 Yugo Seattle Lothlorien Property: Yugo Seattle Lothlorien ⚠️ …" at bounding box center [627, 280] width 767 height 560
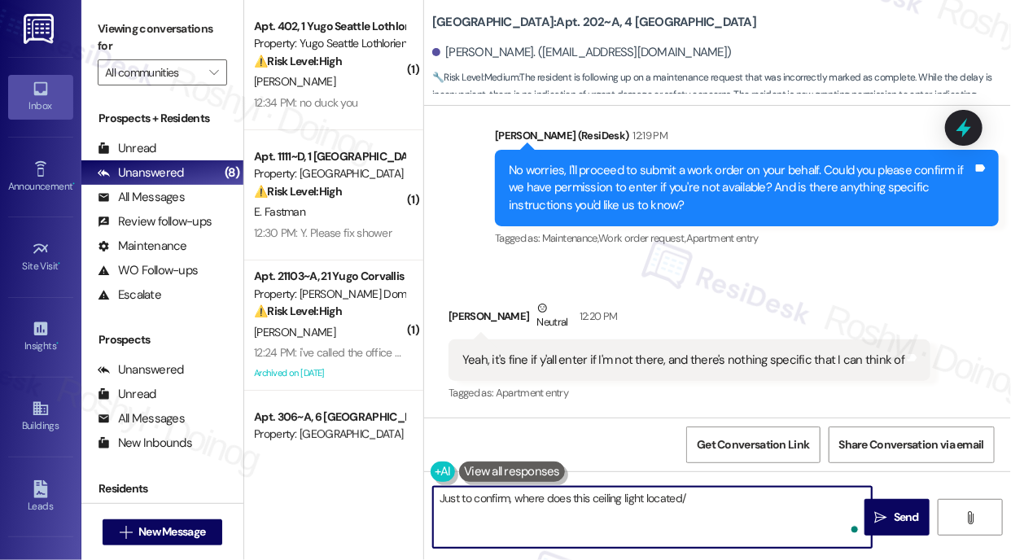
type textarea "Just to confirm, where does this ceiling light located"
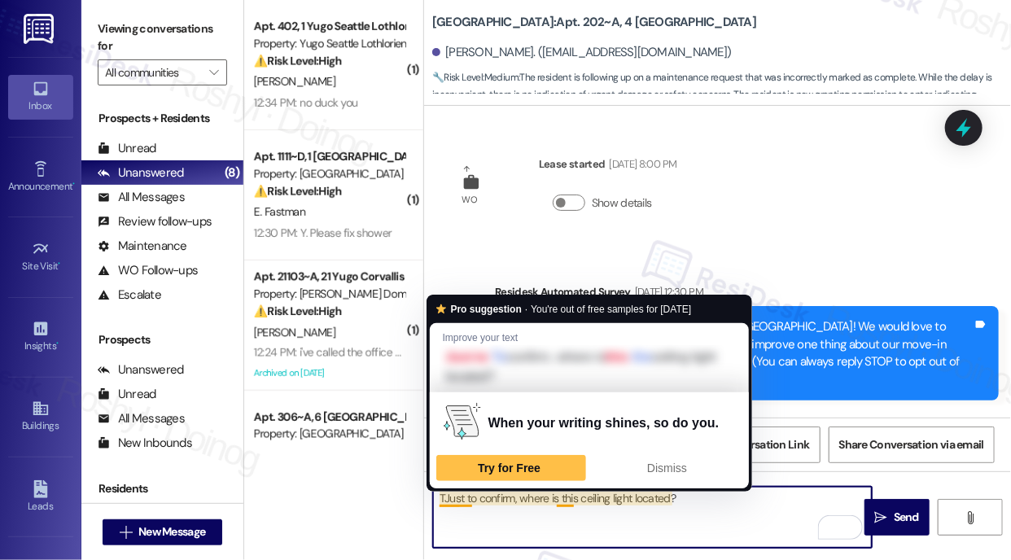
scroll to position [3695, 0]
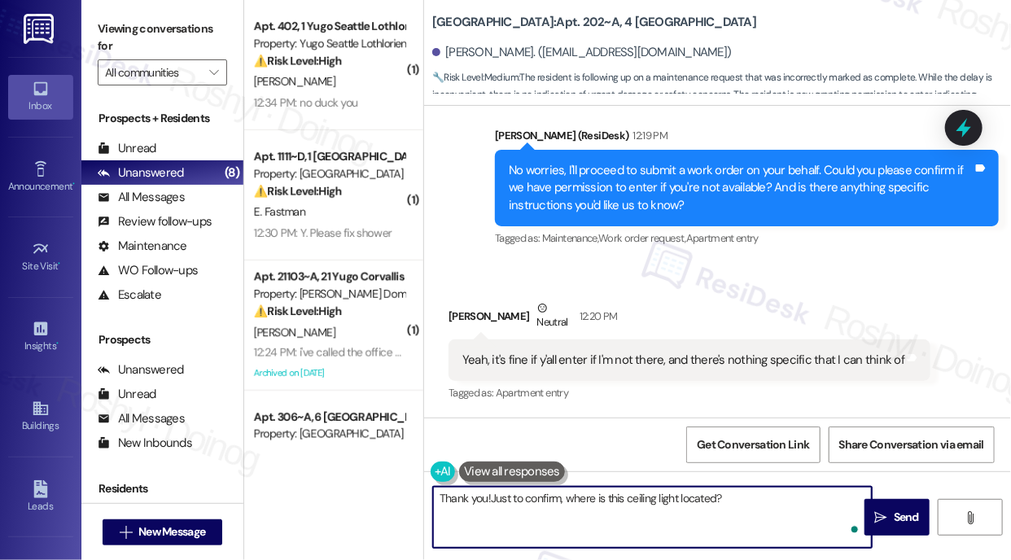
type textarea "Thank you! Just to confirm, where is this ceiling light located?"
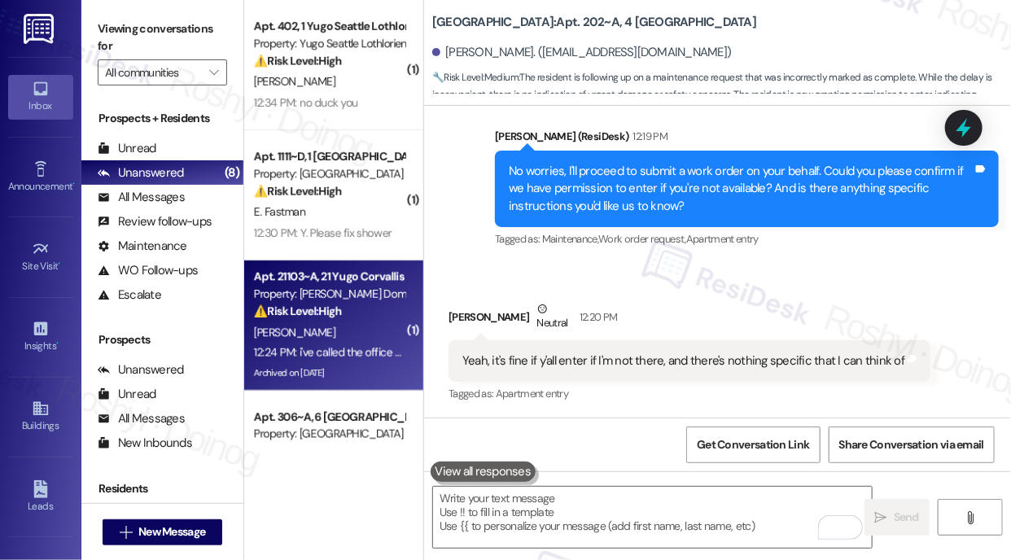
click at [368, 316] on div "⚠️ Risk Level: High The resident is following up on reserved parking that was s…" at bounding box center [329, 311] width 151 height 17
type textarea "Fetching suggested responses. Please feel free to read through the conversation…"
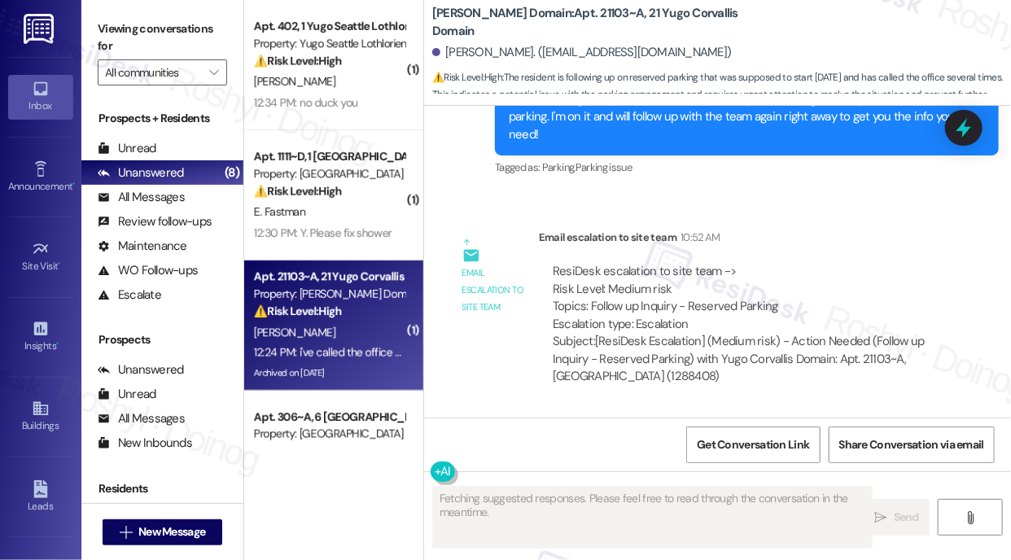
scroll to position [5194, 0]
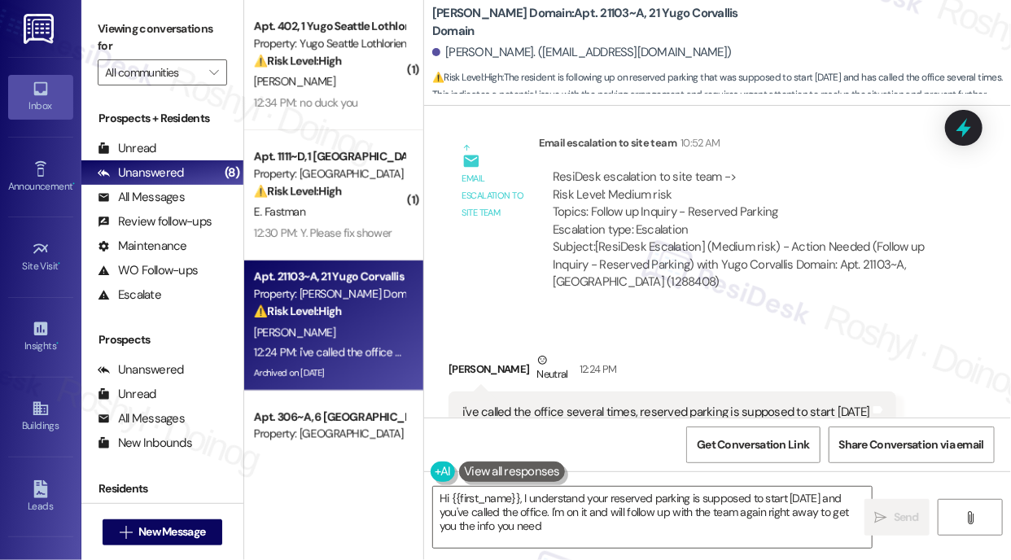
type textarea "Hi {{first_name}}, I understand your reserved parking is supposed to start toda…"
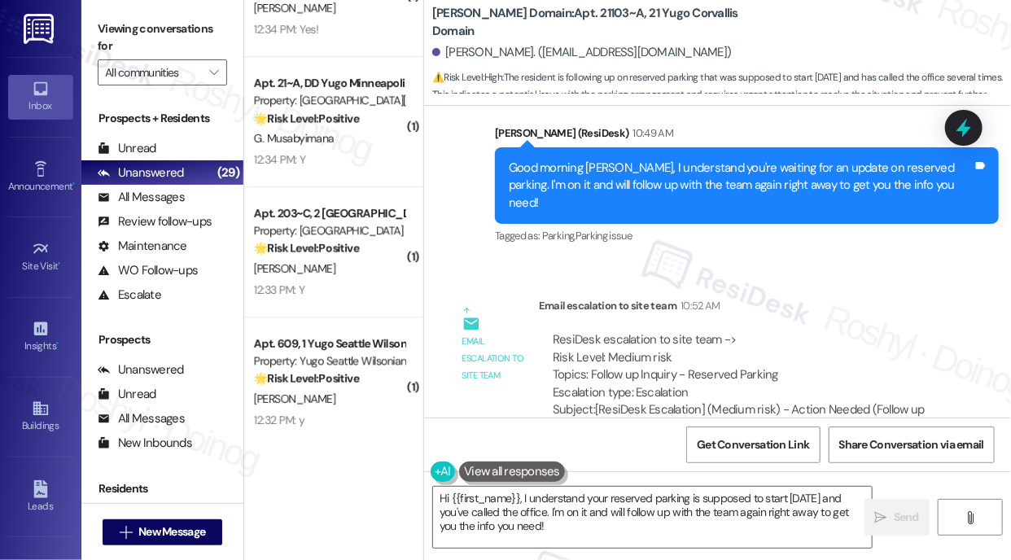
scroll to position [3332, 0]
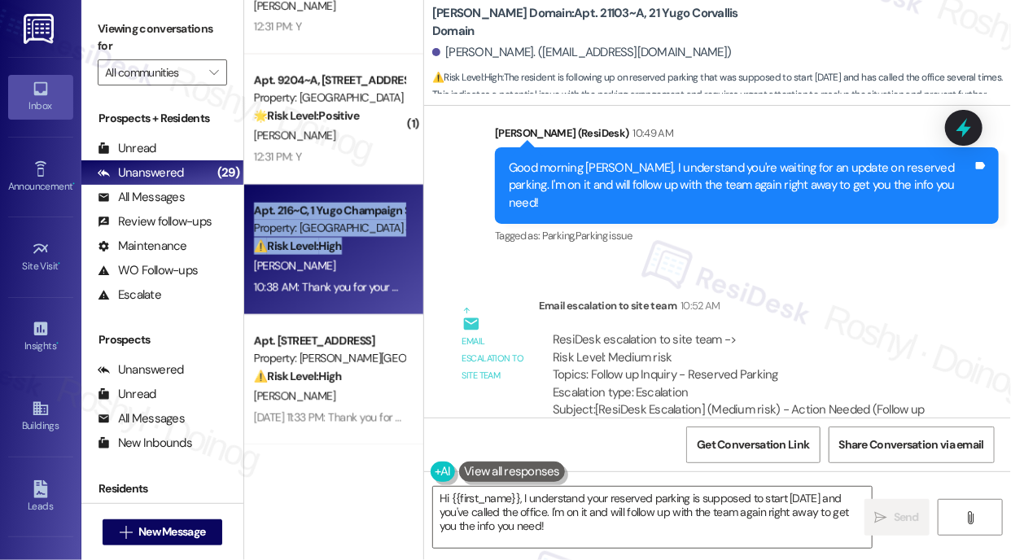
drag, startPoint x: 323, startPoint y: 152, endPoint x: 387, endPoint y: 240, distance: 108.5
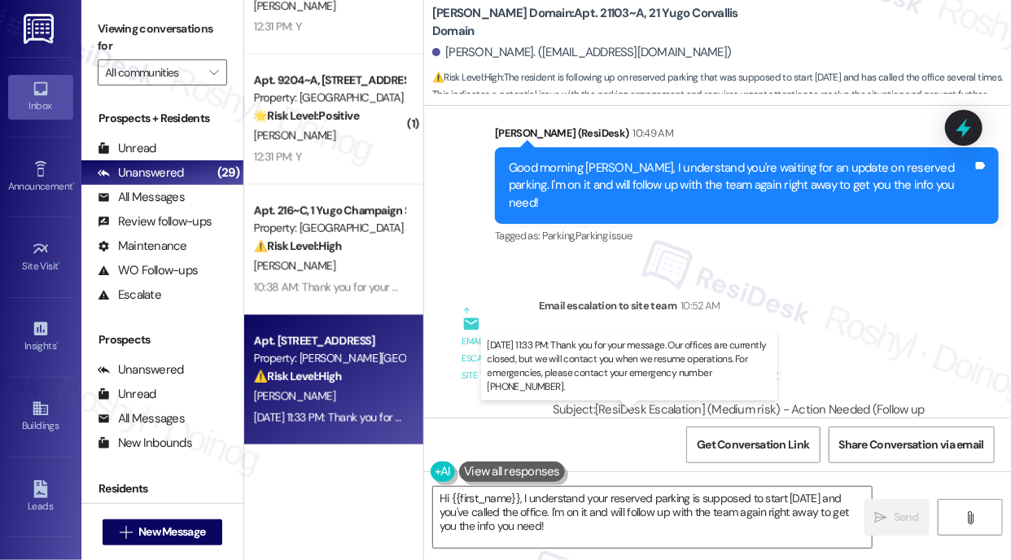
click at [293, 414] on div "Sep 19, 2025 at 11:33 PM: Thank you for your message. Our offices are currently…" at bounding box center [746, 417] width 985 height 15
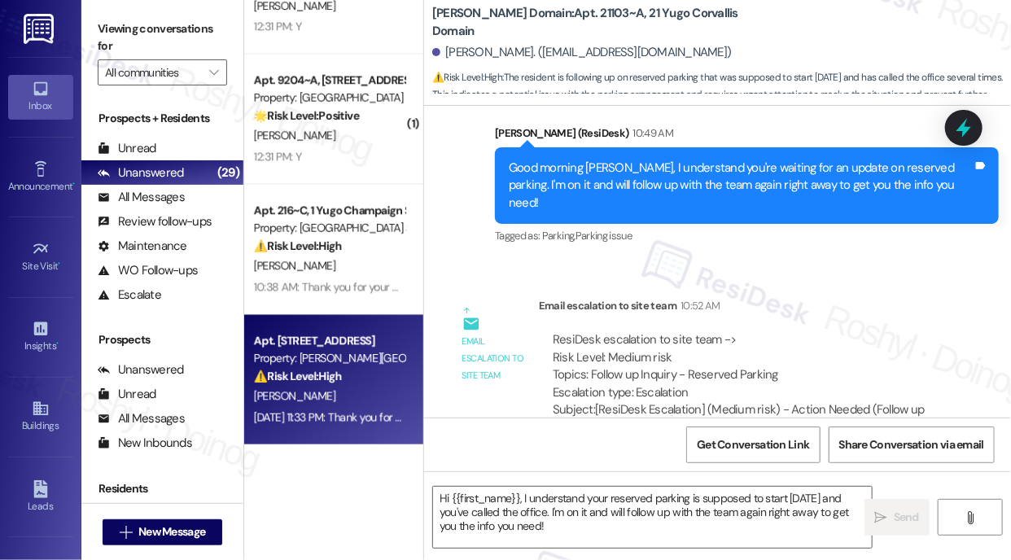
type textarea "Fetching suggested responses. Please feel free to read through the conversation…"
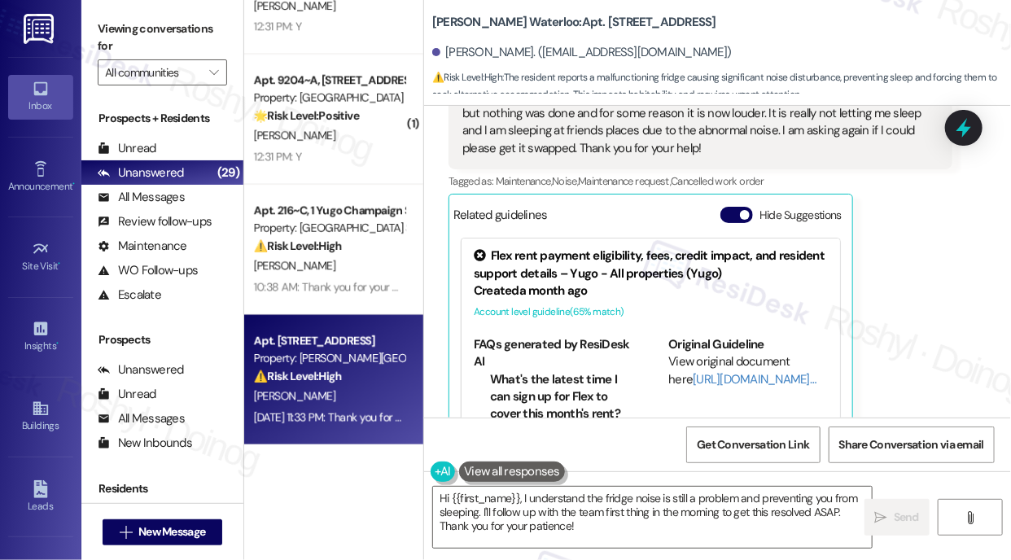
scroll to position [3168, 0]
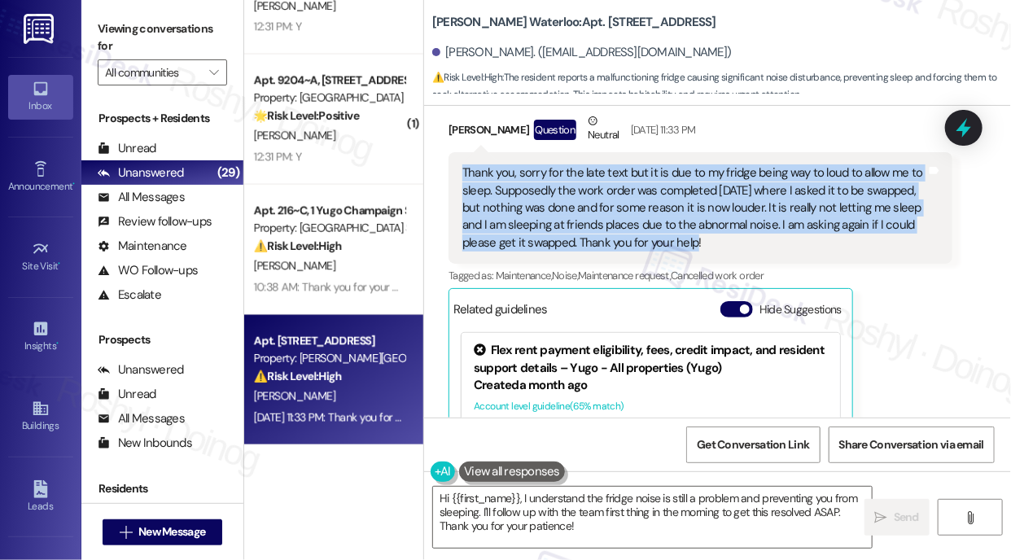
copy div "Thank you, sorry for the late text but it is due to my fridge being way to loud…"
drag, startPoint x: 724, startPoint y: 250, endPoint x: 460, endPoint y: 168, distance: 276.3
click at [461, 168] on div "Thank you, sorry for the late text but it is due to my fridge being way to loud…" at bounding box center [694, 207] width 467 height 87
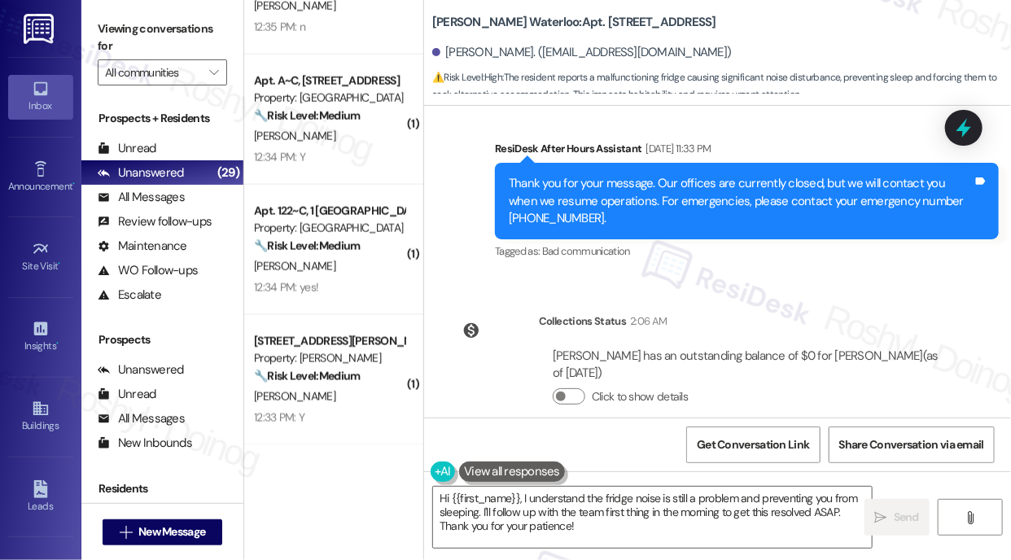
scroll to position [3656, 0]
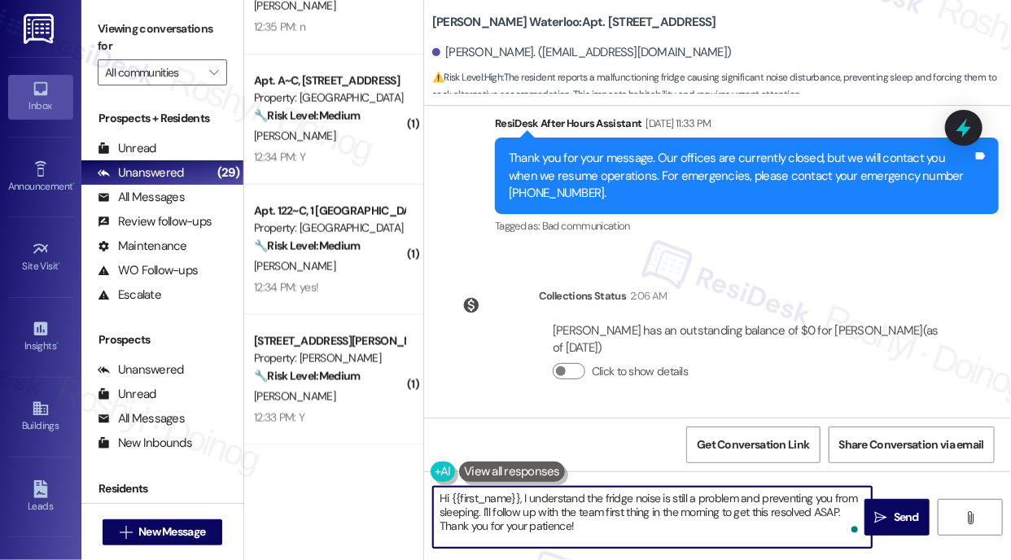
click at [521, 497] on textarea "Hi {{first_name}}, I understand the fridge noise is still a problem and prevent…" at bounding box center [652, 517] width 439 height 61
paste textarea "Hi, thank you for sharing this with me, and I apologize for the delayed respons…"
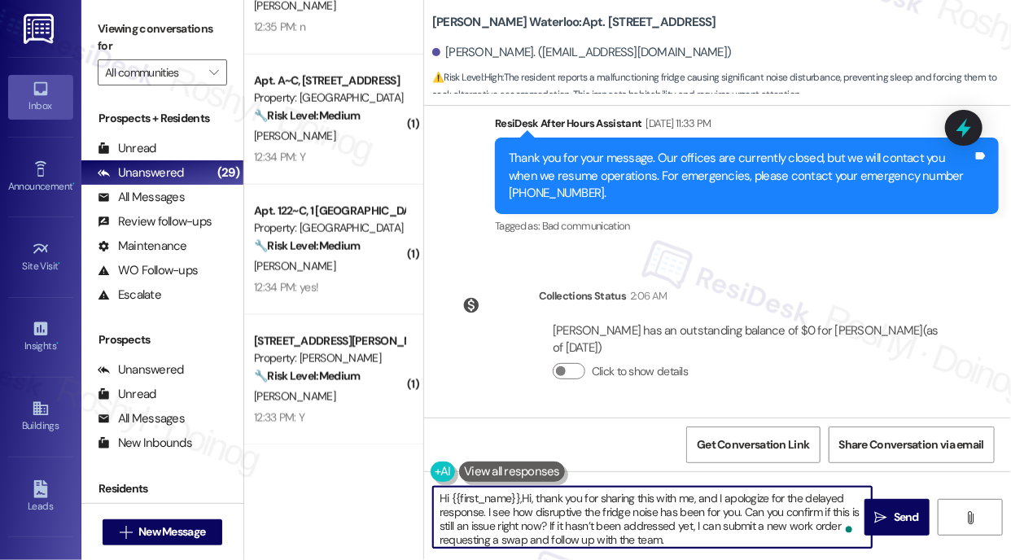
click at [537, 497] on textarea "Hi {{first_name}},Hi, thank you for sharing this with me, and I apologize for t…" at bounding box center [652, 517] width 439 height 61
click at [536, 497] on textarea "Hi {{first_name}},Hi, thank you for sharing this with me, and I apologize for t…" at bounding box center [652, 517] width 439 height 61
click at [690, 538] on textarea "Hi {{first_name}}, thank you for sharing this with me, and I apologize for the …" at bounding box center [652, 517] width 439 height 61
type textarea "Hi {{first_name}}, thank you for sharing this with me, and I apologize for the …"
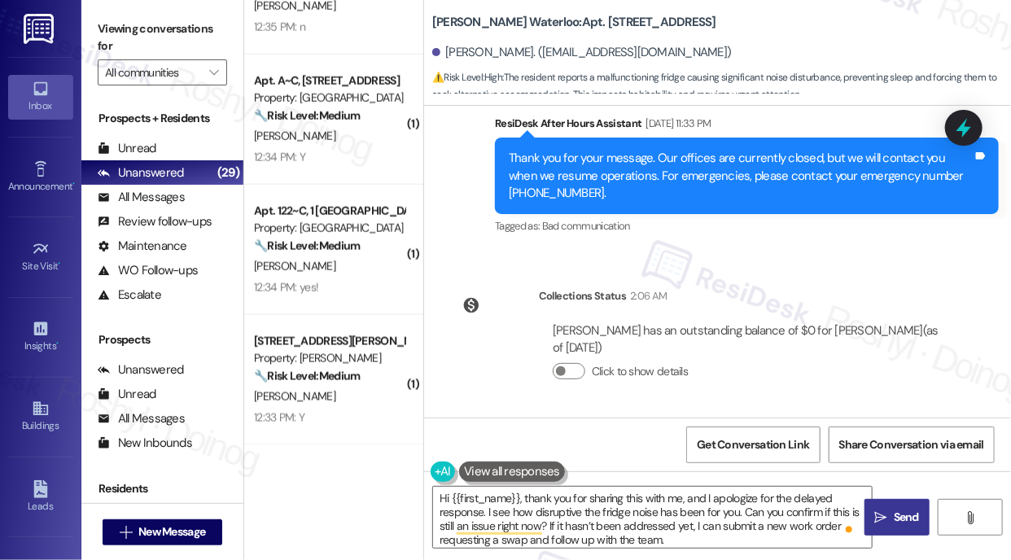
click at [891, 523] on span "Send" at bounding box center [907, 517] width 32 height 17
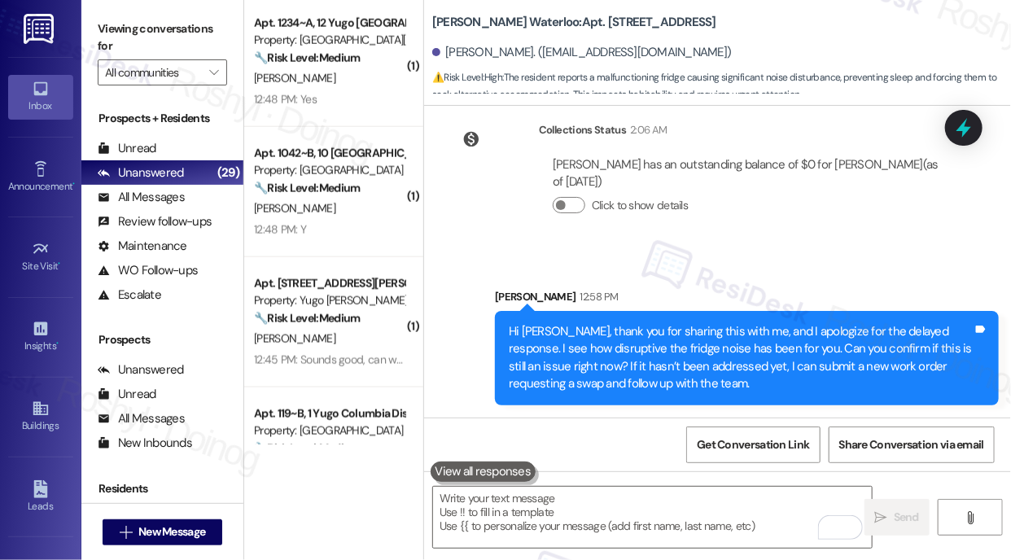
scroll to position [776, 0]
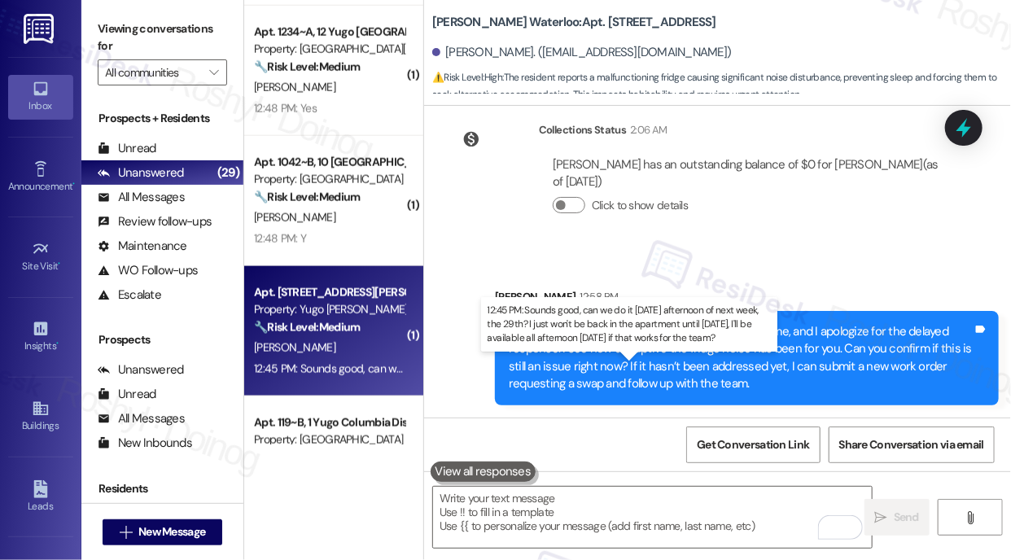
click at [375, 361] on div "12:45 PM: Sounds good, can we do it Tuesday afternoon of next week, the 29th? I…" at bounding box center [697, 368] width 887 height 15
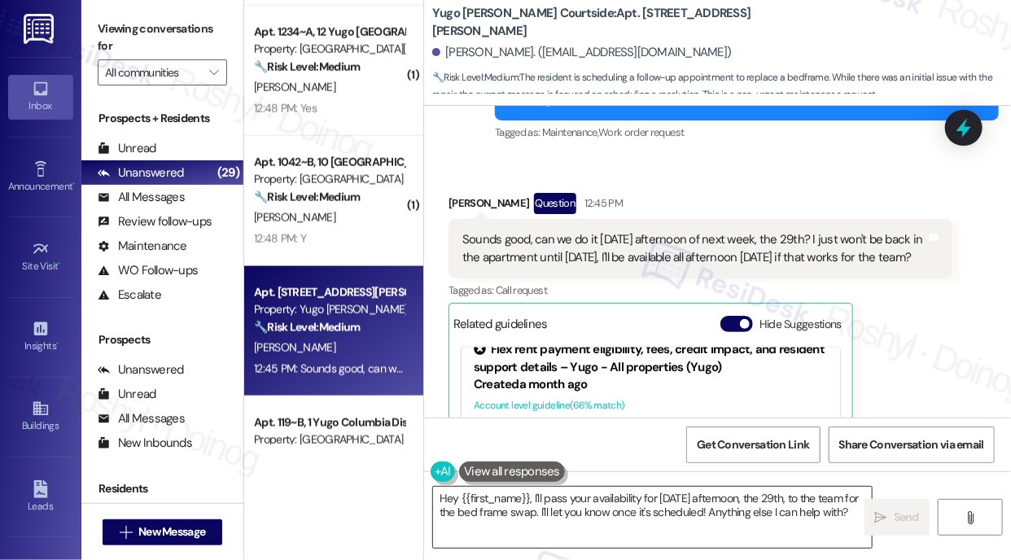
scroll to position [20, 0]
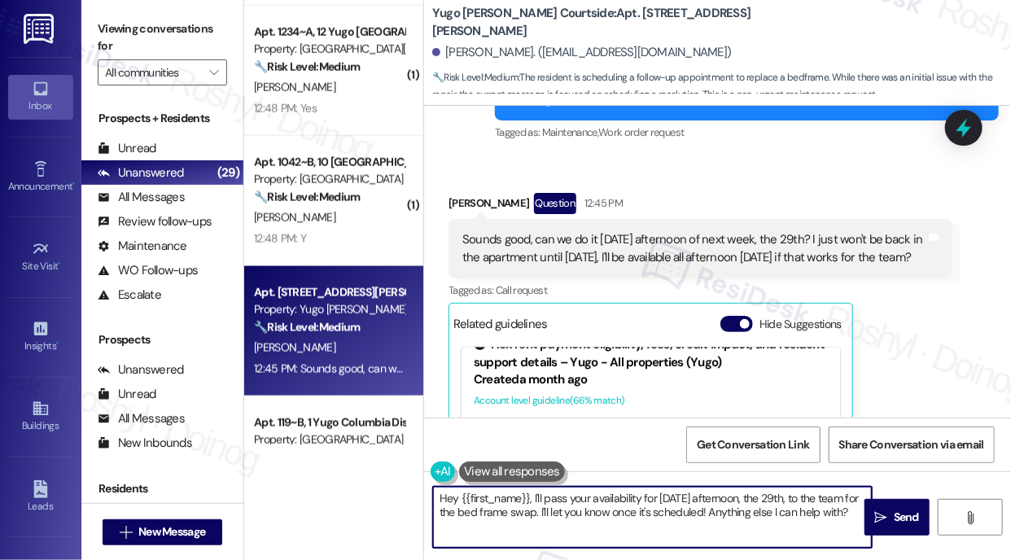
click at [530, 500] on textarea "Hey {{first_name}}, I'll pass your availability for next Tuesday afternoon, the…" at bounding box center [652, 517] width 439 height 61
drag, startPoint x: 533, startPoint y: 493, endPoint x: 401, endPoint y: 482, distance: 133.2
click at [401, 482] on div "( 1 ) Apt. 213, 1 Yugo Minneapolis 412 Lofts Property: Yugo Minneapolis 412 Lof…" at bounding box center [627, 280] width 767 height 560
click at [480, 501] on textarea "I'll pass your availability for next Tuesday afternoon, the 29th, to the team f…" at bounding box center [652, 517] width 439 height 61
click at [456, 497] on textarea "I'll pass your availability for next Tuesday afternoon, the 29th, to the team f…" at bounding box center [652, 517] width 439 height 61
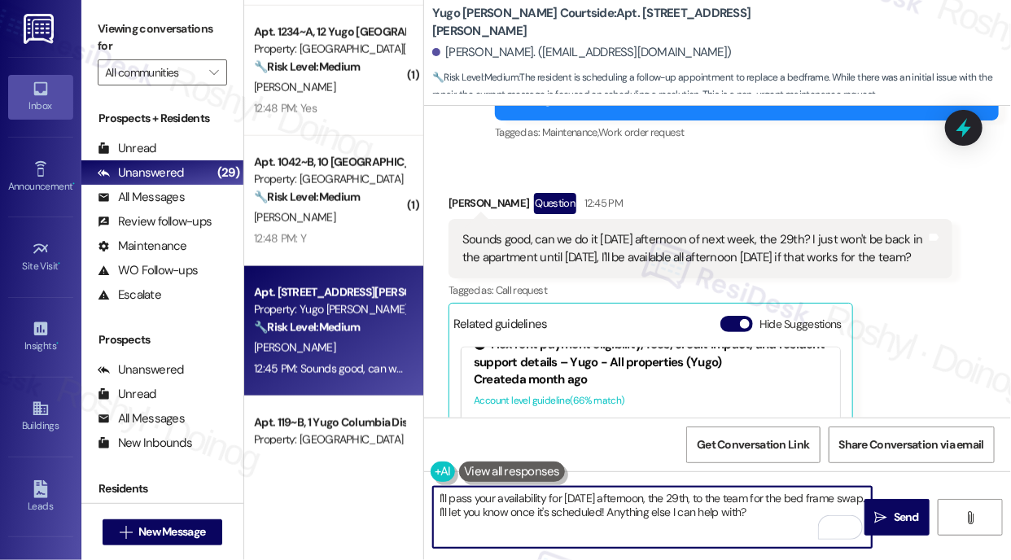
click at [456, 497] on textarea "I'll pass your availability for next Tuesday afternoon, the 29th, to the team f…" at bounding box center [652, 517] width 439 height 61
click at [486, 499] on textarea "I'll add it on the work order notes about your availability for next Tuesday af…" at bounding box center [652, 517] width 439 height 61
drag, startPoint x: 465, startPoint y: 512, endPoint x: 801, endPoint y: 508, distance: 336.2
click at [801, 508] on textarea "I'll add it to the work order notes about your availability for next Tuesday af…" at bounding box center [652, 517] width 439 height 61
drag, startPoint x: 642, startPoint y: 526, endPoint x: 471, endPoint y: 513, distance: 172.3
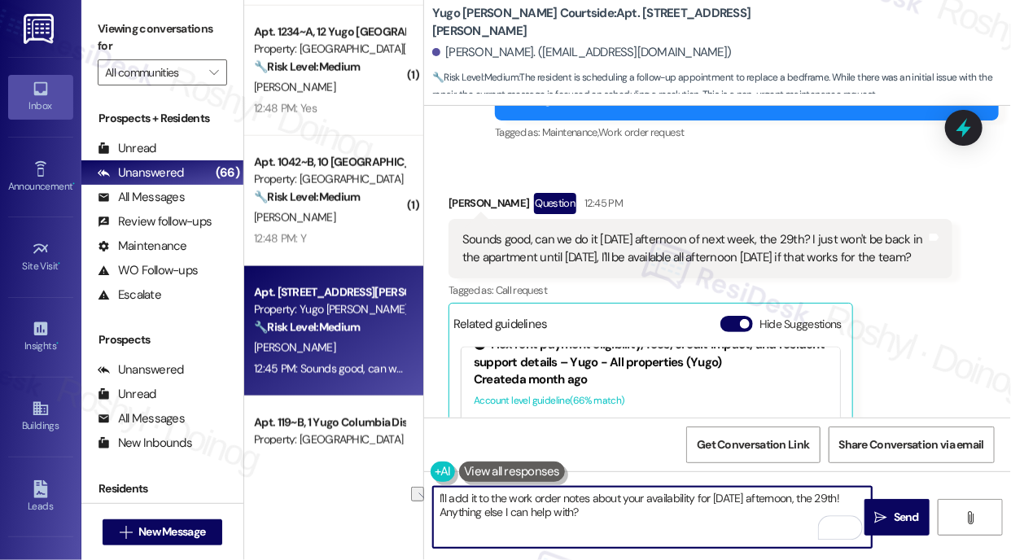
click at [471, 513] on textarea "I'll add it to the work order notes about your availability for next Tuesday af…" at bounding box center [652, 517] width 439 height 61
drag, startPoint x: 468, startPoint y: 517, endPoint x: 673, endPoint y: 517, distance: 205.1
click at [673, 517] on textarea "I'll add it to the work order notes about your availability for next Tuesday af…" at bounding box center [652, 517] width 439 height 61
paste textarea "I'll proceed to submit a work order on your behalf. Could you please confirm if…"
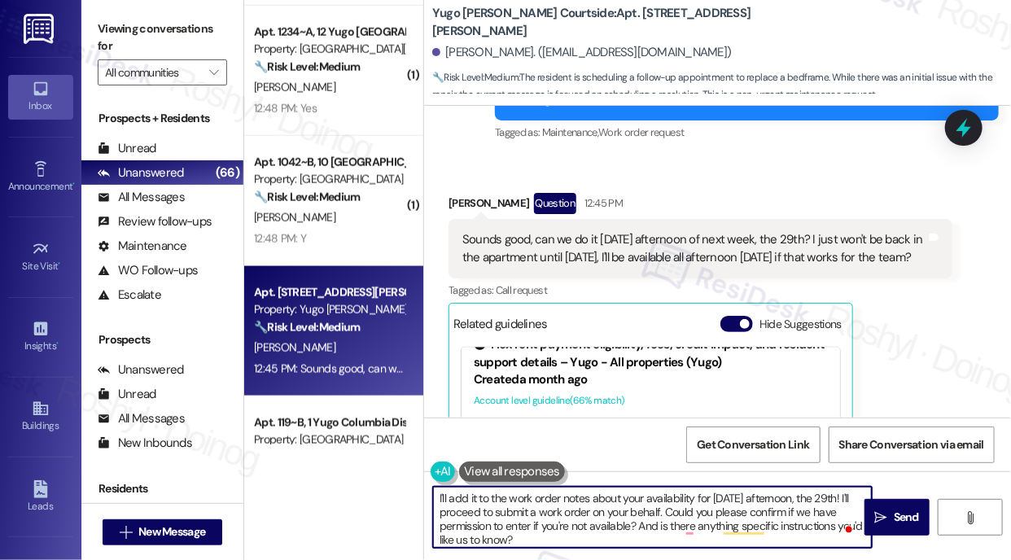
click at [628, 522] on textarea "I'll add it to the work order notes about your availability for next Tuesday af…" at bounding box center [652, 517] width 439 height 61
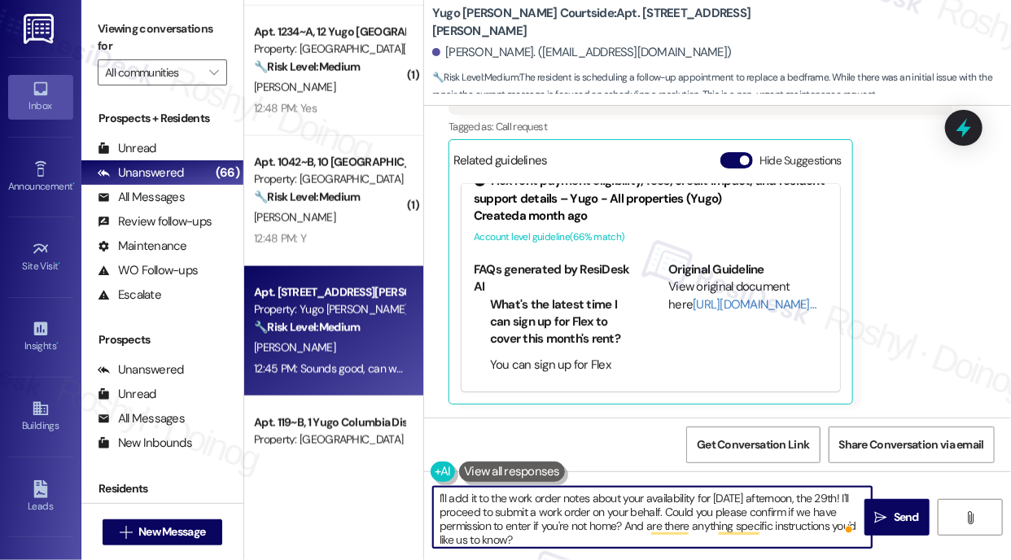
scroll to position [6150, 0]
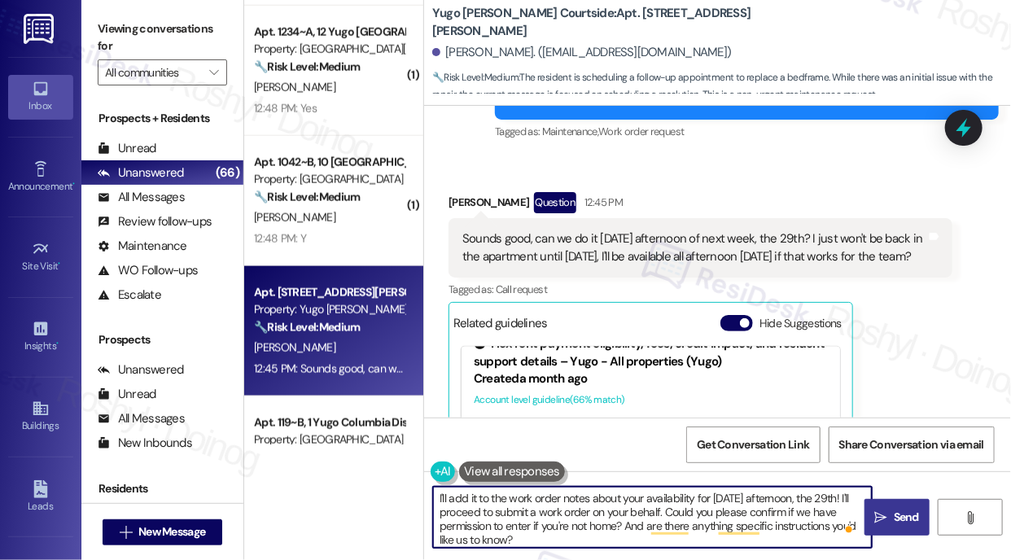
type textarea "I'll add it to the work order notes about your availability for next Tuesday af…"
click at [894, 516] on span "Send" at bounding box center [906, 517] width 25 height 17
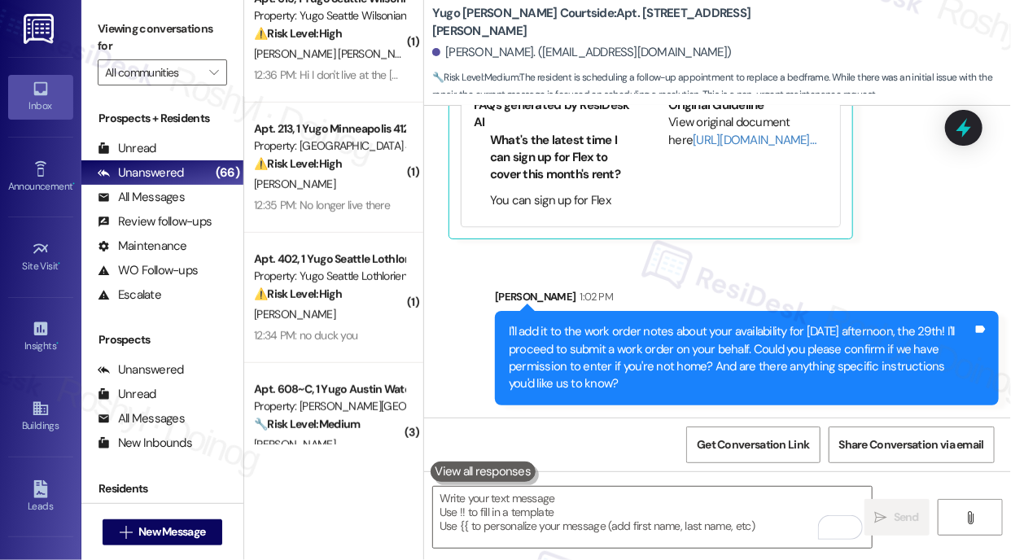
scroll to position [287, 0]
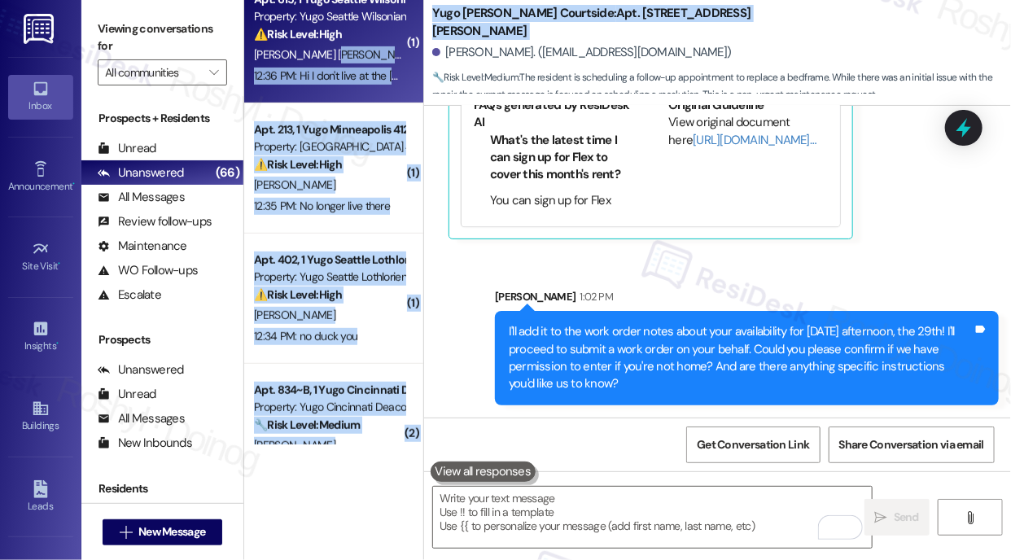
drag, startPoint x: 423, startPoint y: 37, endPoint x: 412, endPoint y: 48, distance: 15.6
click at [414, 51] on div "( 2 ) Apt. 7201~C, 7 Yugo Lexington Campus Court Property: Yugo Lexington Campu…" at bounding box center [627, 280] width 767 height 560
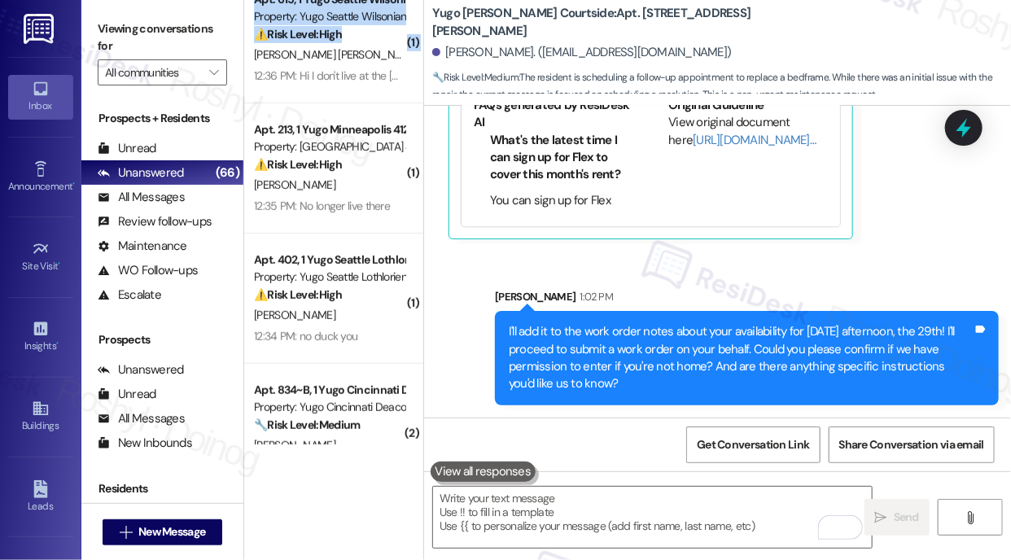
drag, startPoint x: 416, startPoint y: 26, endPoint x: 417, endPoint y: 116, distance: 89.6
click at [417, 116] on div "( 2 ) Apt. 7201~C, 7 Yugo Lexington Campus Court Property: Yugo Lexington Campu…" at bounding box center [333, 222] width 179 height 444
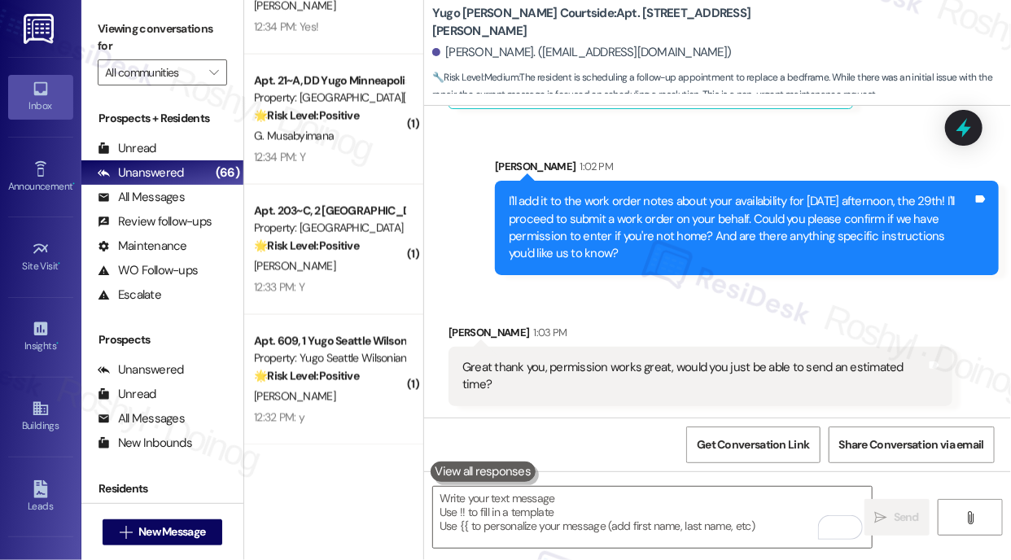
scroll to position [6609, 0]
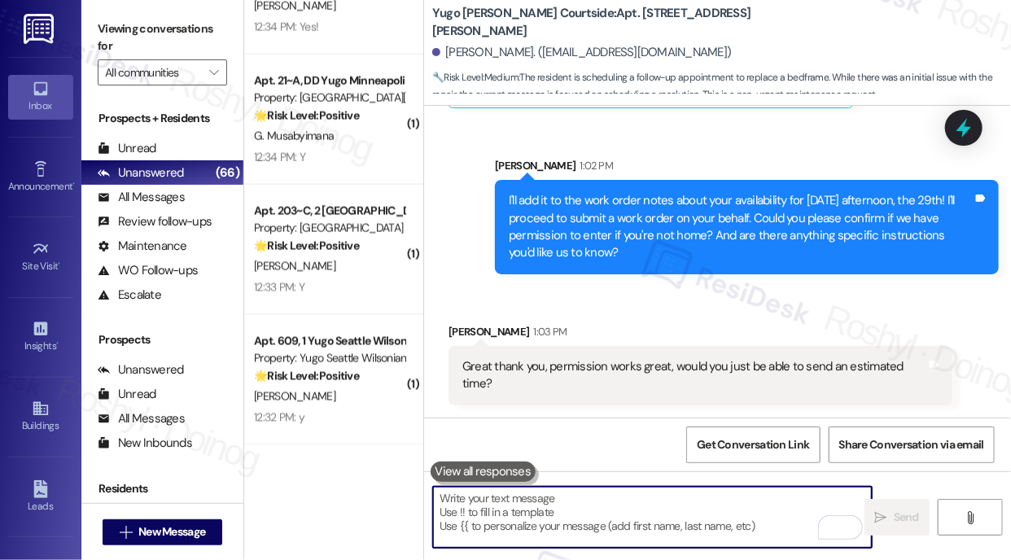
click at [473, 527] on textarea "To enrich screen reader interactions, please activate Accessibility in Grammarl…" at bounding box center [652, 517] width 439 height 61
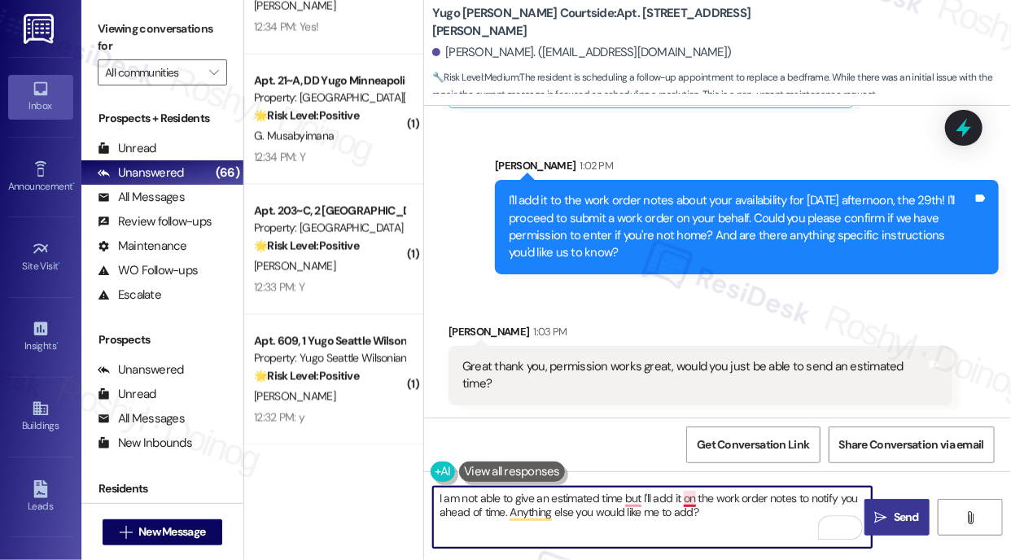
click at [684, 501] on textarea "I am not able to give an estimated time but I'll add it on the work order notes…" at bounding box center [652, 517] width 439 height 61
drag, startPoint x: 637, startPoint y: 488, endPoint x: 629, endPoint y: 501, distance: 14.9
click at [637, 488] on textarea "I am not able to give an estimated time but I'll add it to the work order notes…" at bounding box center [652, 517] width 439 height 61
click at [629, 501] on textarea "I am not able to give an estimated time but I'll add it to the work order notes…" at bounding box center [652, 517] width 439 height 61
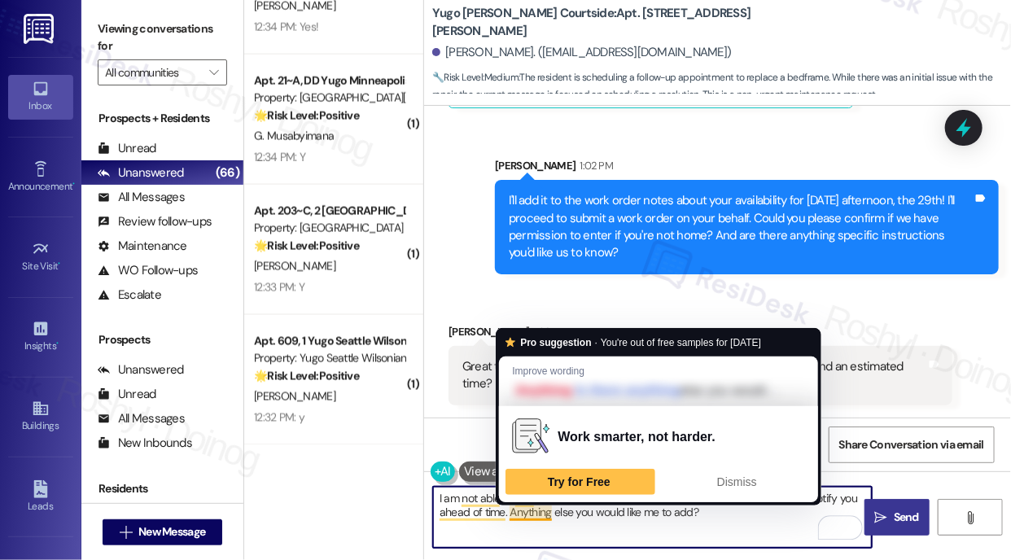
click at [723, 516] on textarea "I am not able to give an estimated time, but I'll add it to the work order note…" at bounding box center [652, 517] width 439 height 61
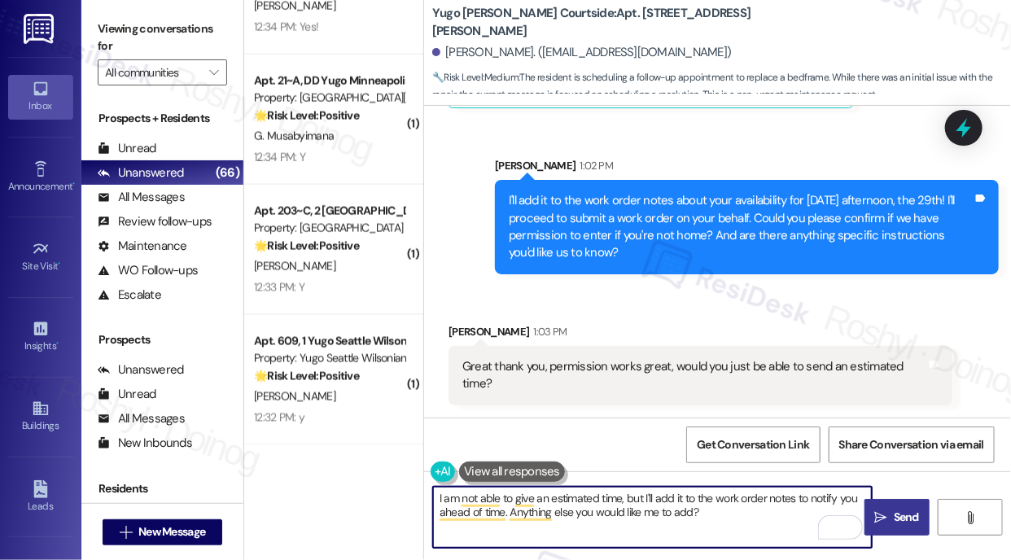
type textarea "I am not able to give an estimated time, but I'll add it to the work order note…"
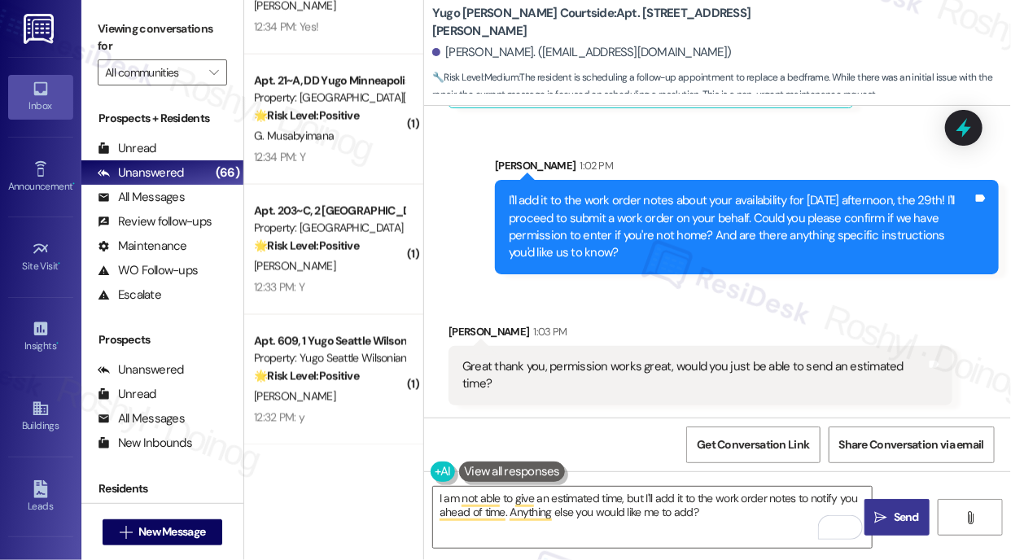
click at [900, 523] on span "Send" at bounding box center [906, 517] width 25 height 17
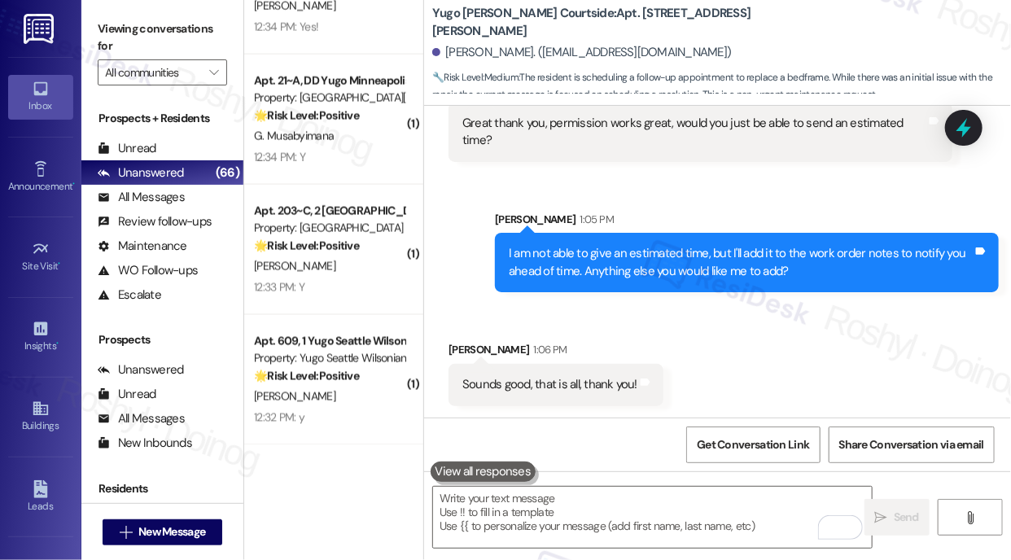
scroll to position [6689, 0]
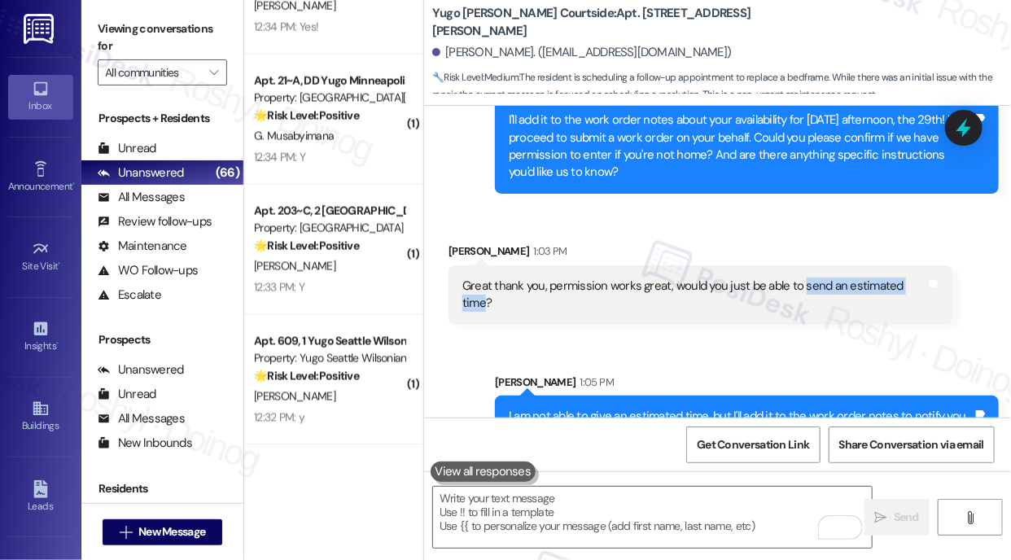
copy div "send an estimated time"
drag, startPoint x: 799, startPoint y: 285, endPoint x: 485, endPoint y: 300, distance: 313.8
click at [485, 300] on div "Great thank you, permission works great, would you just be able to send an esti…" at bounding box center [694, 295] width 464 height 35
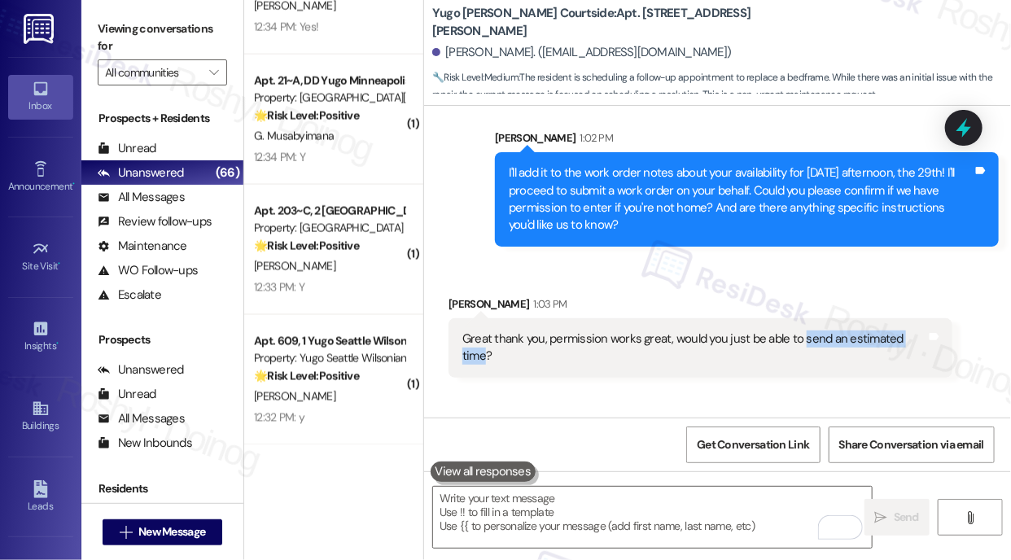
scroll to position [6608, 0]
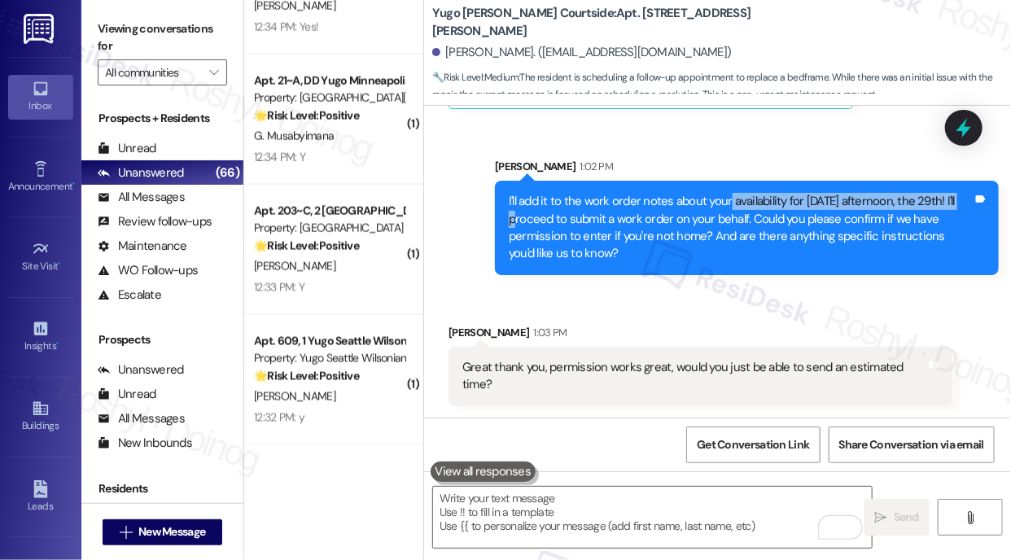
copy div "availability for next Tuesday afternoon, the 29th!"
drag, startPoint x: 729, startPoint y: 197, endPoint x: 533, endPoint y: 227, distance: 197.7
click at [533, 227] on div "I'll add it to the work order notes about your availability for next Tuesday af…" at bounding box center [741, 228] width 464 height 70
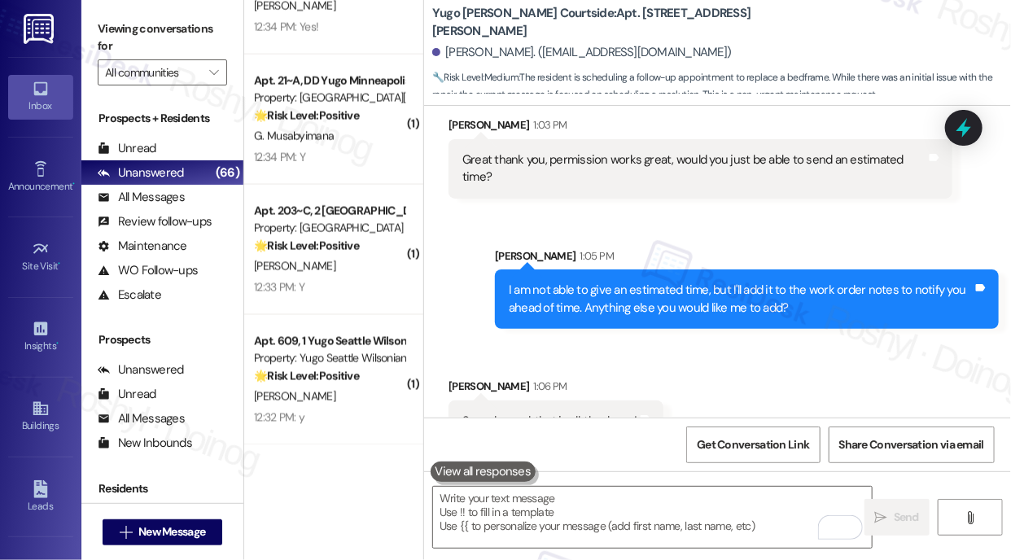
scroll to position [6853, 0]
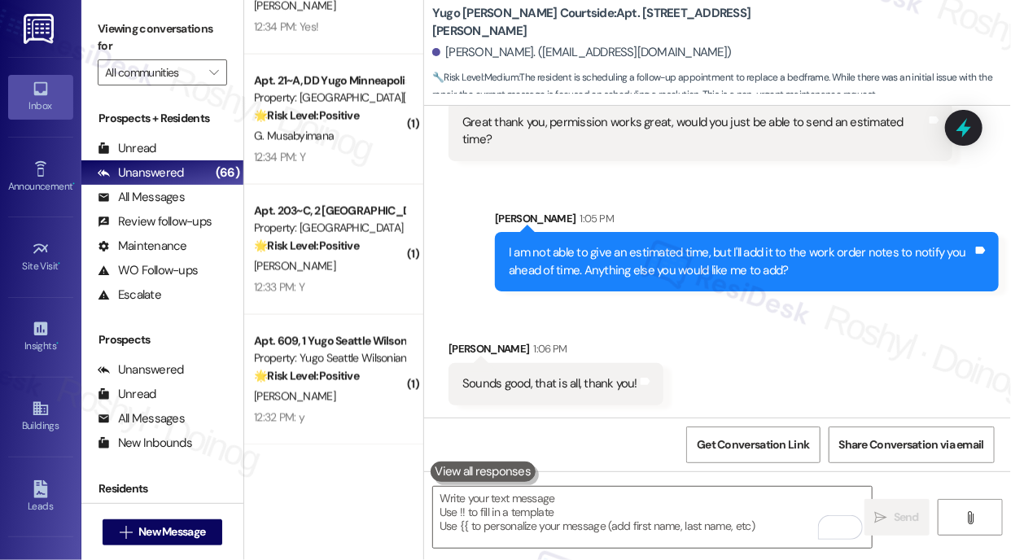
click at [705, 183] on div "Sent via SMS Sarah 1:05 PM I am not able to give an estimated time, but I'll ad…" at bounding box center [717, 238] width 587 height 131
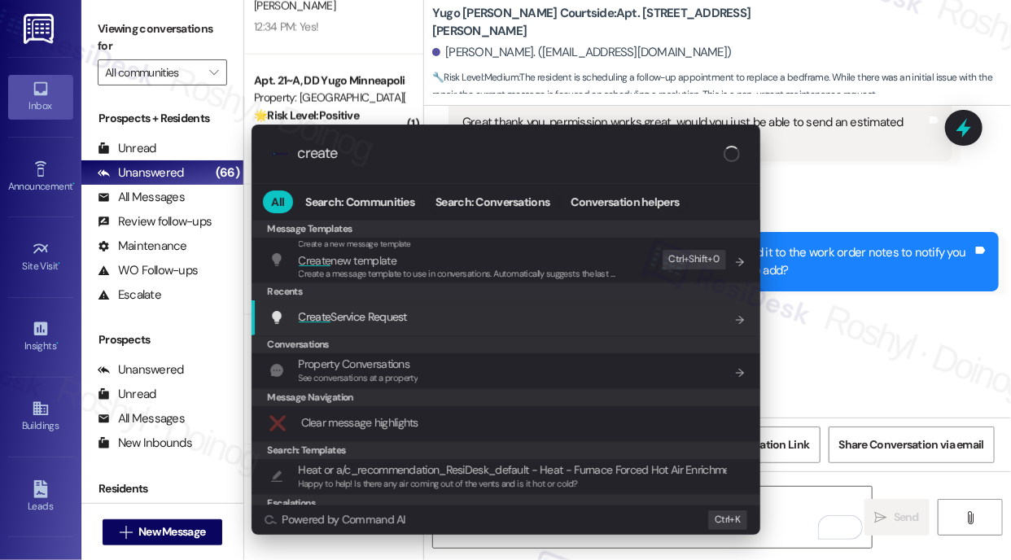
type input "create"
click at [521, 313] on div "Create Service Request Add shortcut" at bounding box center [507, 317] width 476 height 18
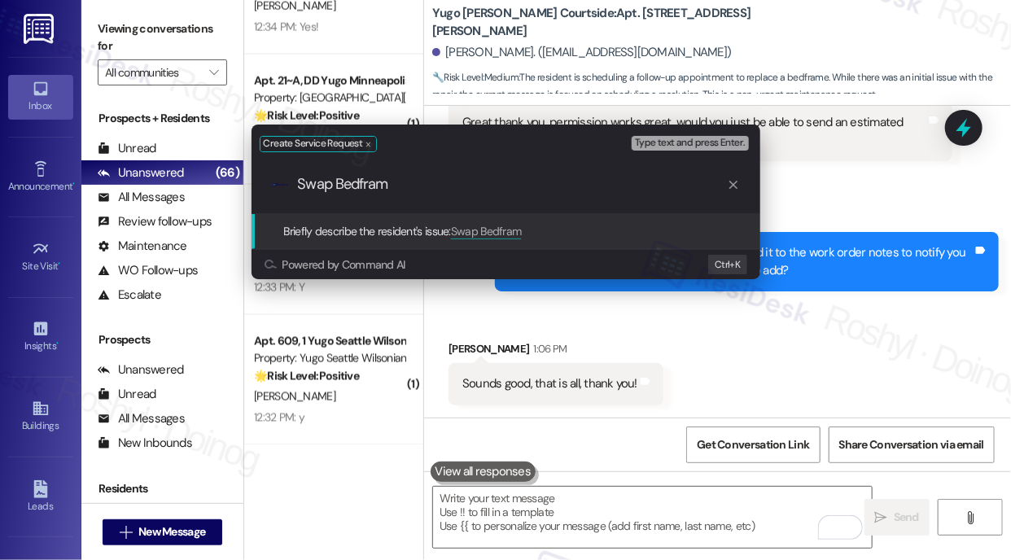
type input "Swap Bedframe"
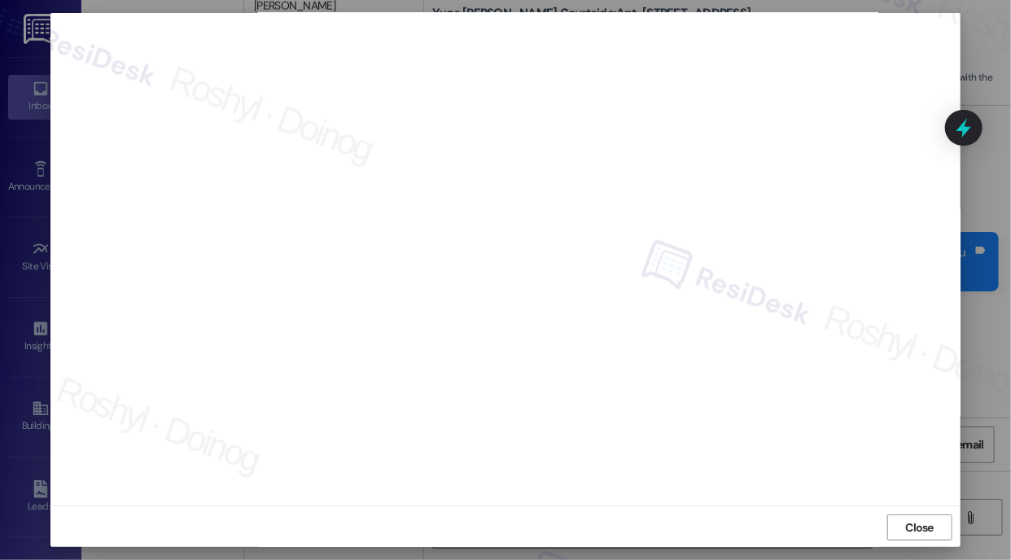
scroll to position [13, 0]
click at [906, 521] on span "Close" at bounding box center [920, 526] width 28 height 17
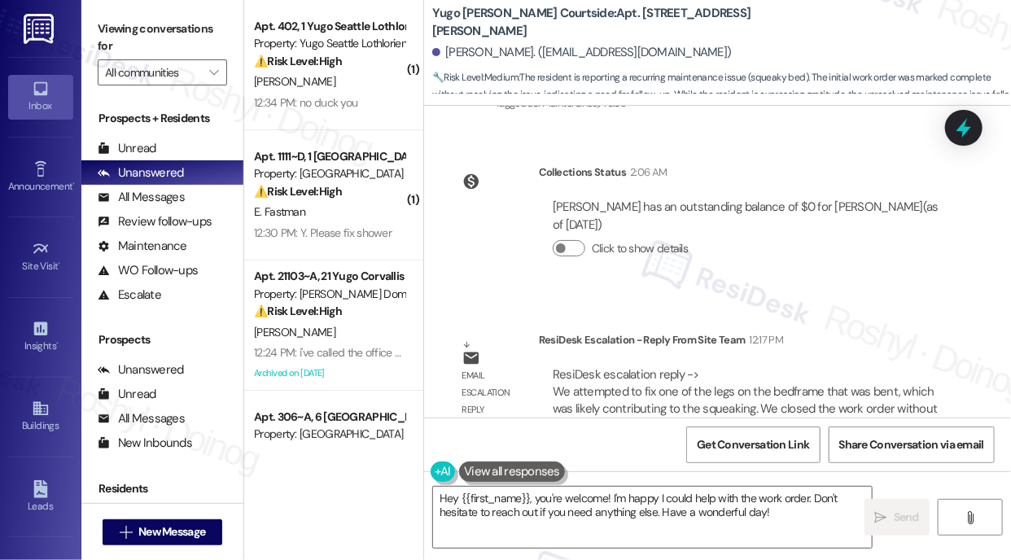
scroll to position [5515, 0]
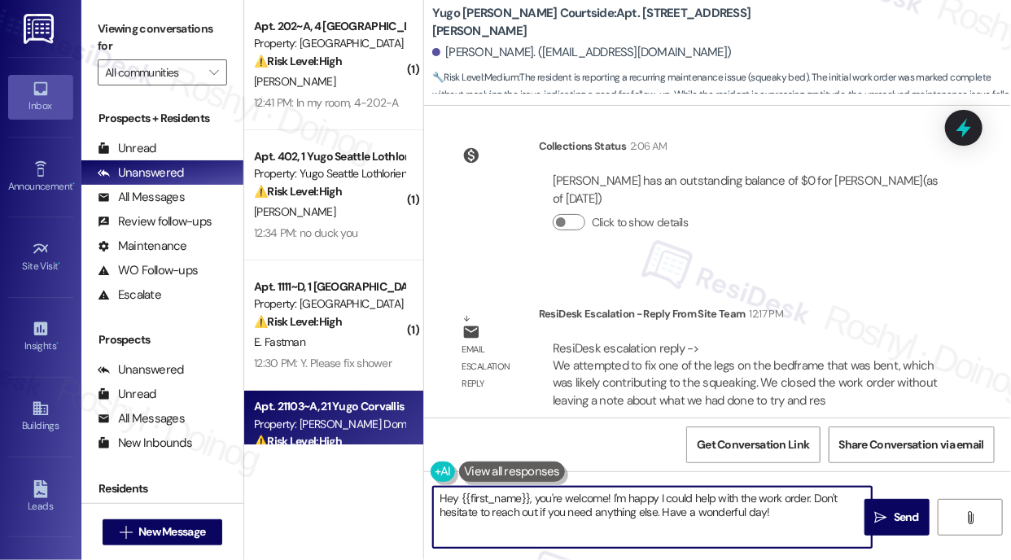
drag, startPoint x: 790, startPoint y: 524, endPoint x: 326, endPoint y: 440, distance: 471.7
click at [238, 442] on div "Viewing conversations for All communities  Prospects + Residents Unread (0) Un…" at bounding box center [546, 280] width 930 height 560
paste textarea "i {{first_name}}, I got an update from the team regarding your bedframe. It loo…"
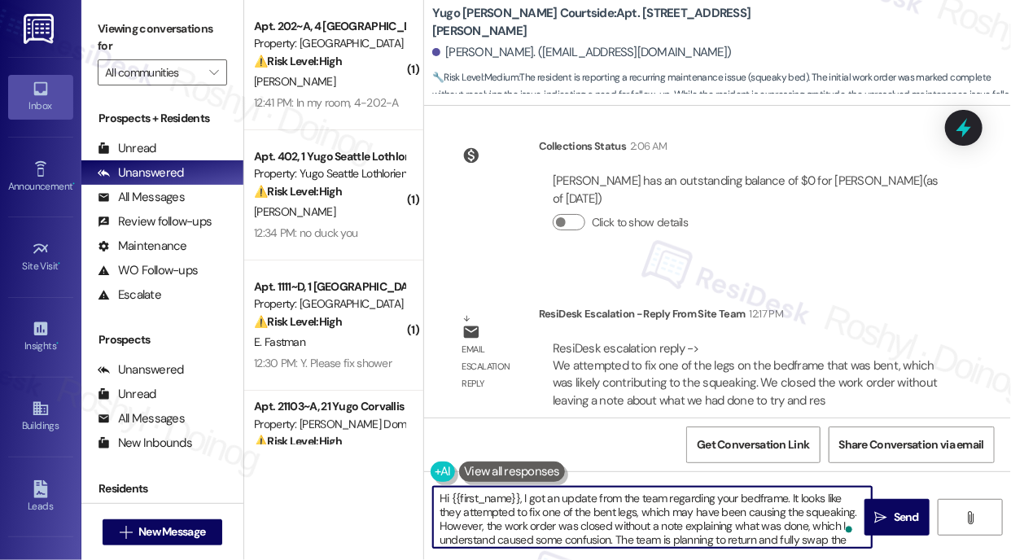
scroll to position [0, 0]
click at [441, 501] on textarea "Hi {{first_name}}, I got an update from the team regarding your bedframe. It lo…" at bounding box center [652, 517] width 439 height 61
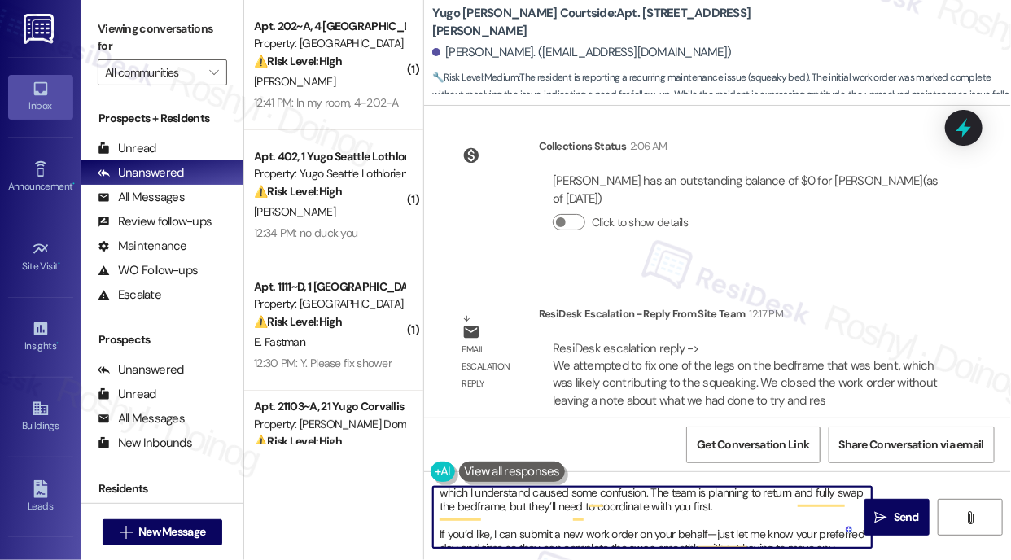
scroll to position [72, 0]
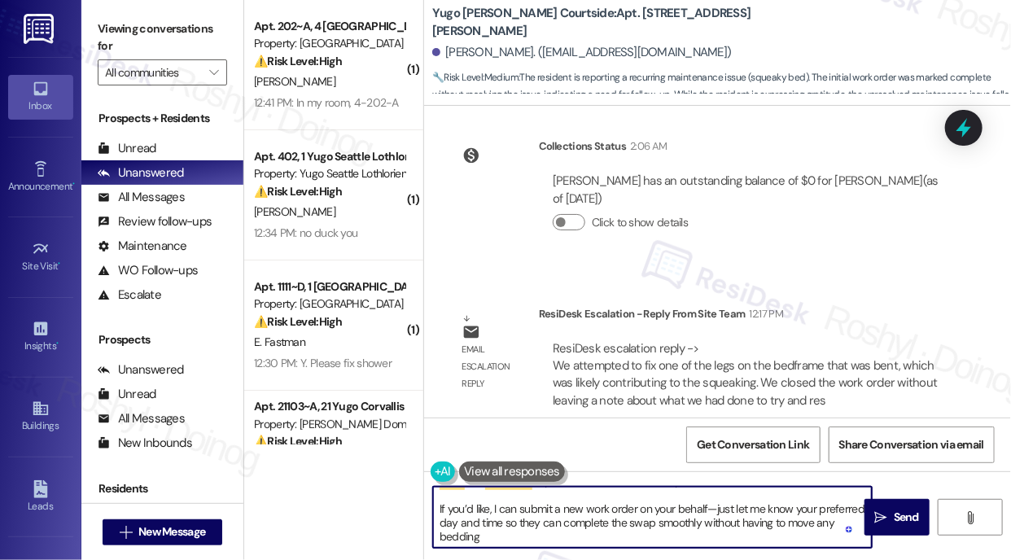
drag, startPoint x: 436, startPoint y: 508, endPoint x: 559, endPoint y: 540, distance: 127.0
click at [559, 540] on textarea "Good morning {{first_name}}, I got an update from the team regarding your bedfr…" at bounding box center [652, 517] width 439 height 61
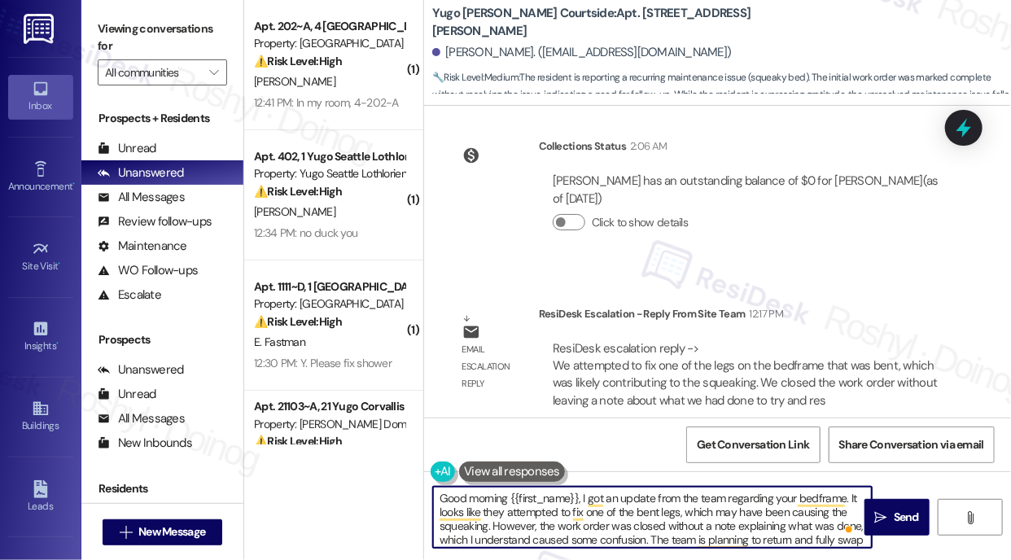
scroll to position [46, 0]
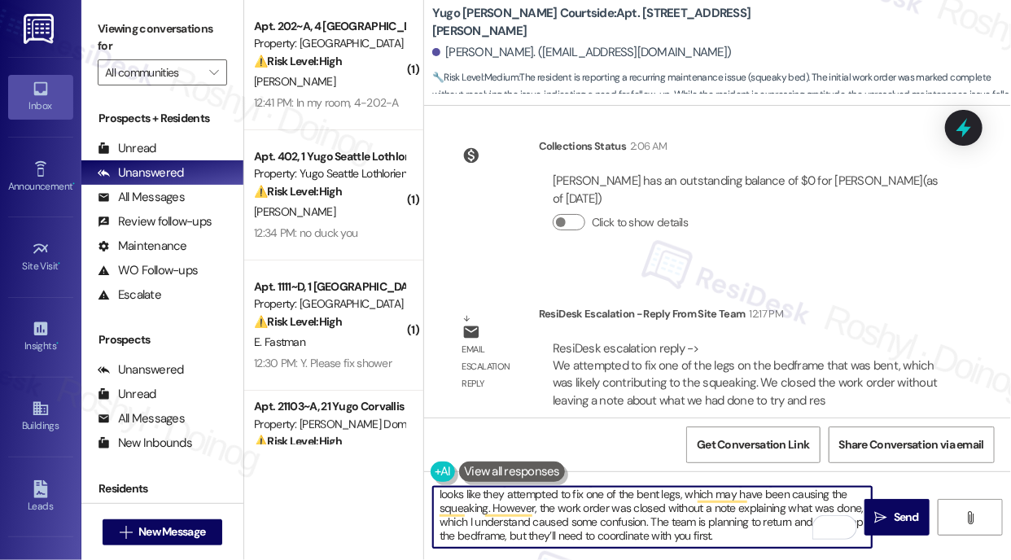
paste textarea "If you’d like, I can submit a new work order on your behalf—just let me know yo…"
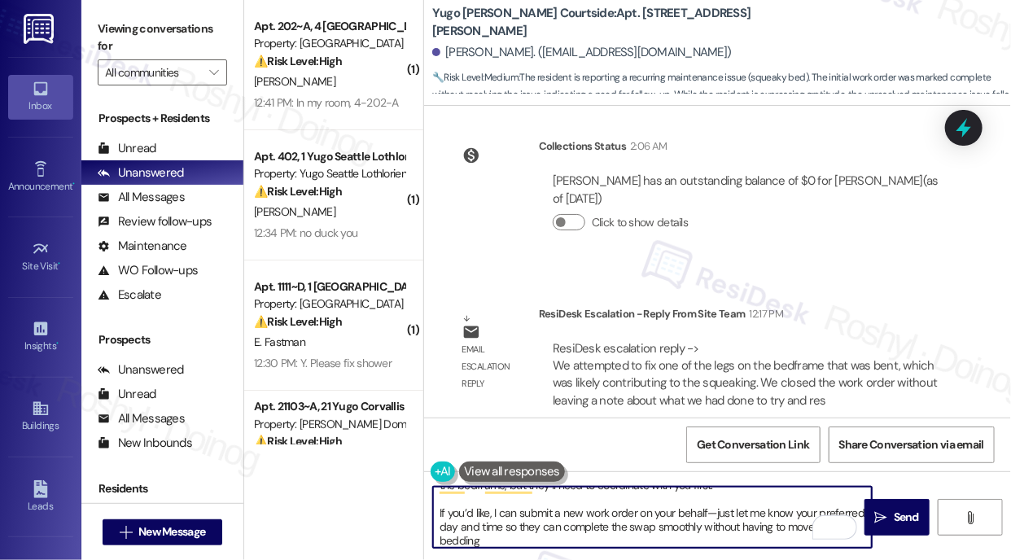
scroll to position [68, 0]
type textarea "Good morning {{first_name}}, I got an update from the team regarding your bedfr…"
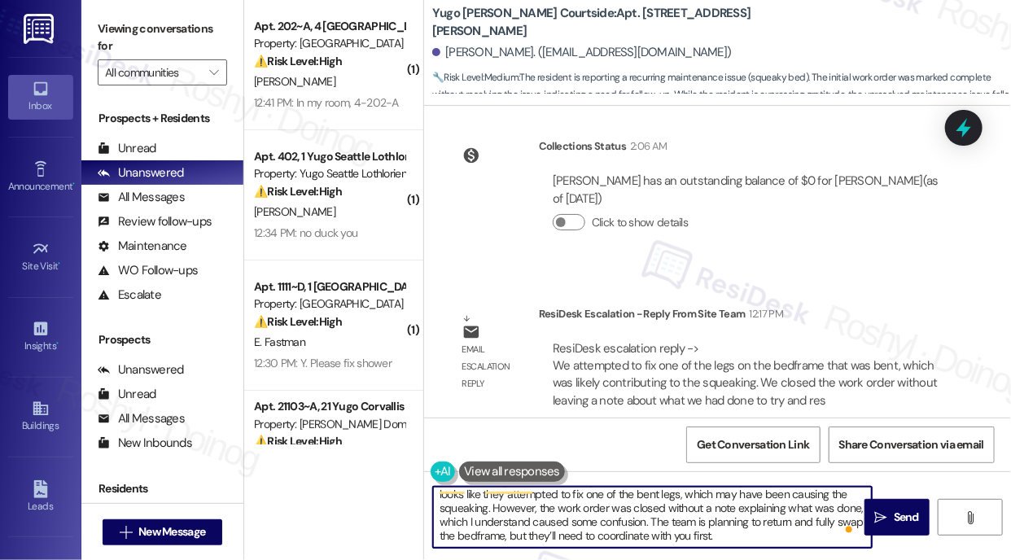
scroll to position [46, 0]
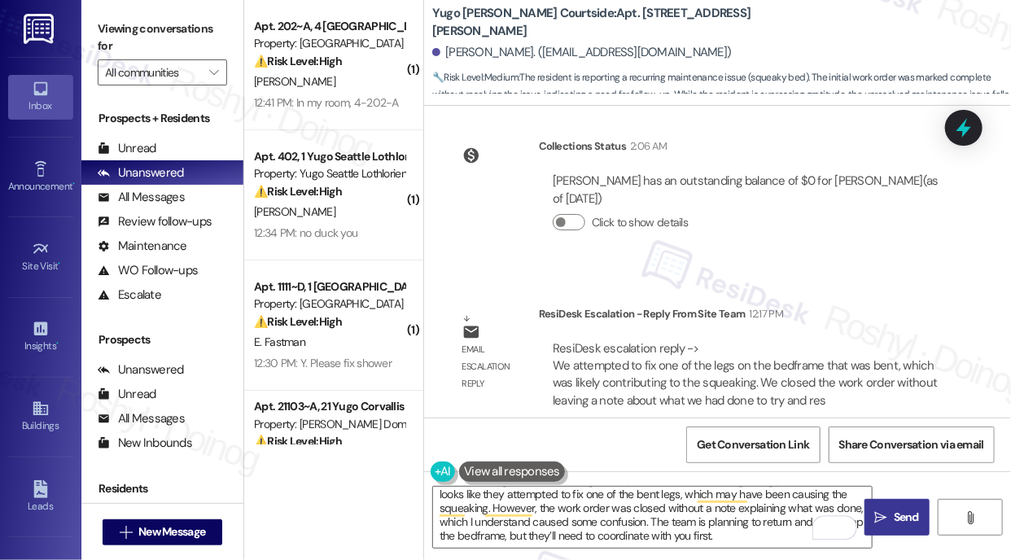
click at [896, 517] on span "Send" at bounding box center [906, 517] width 25 height 17
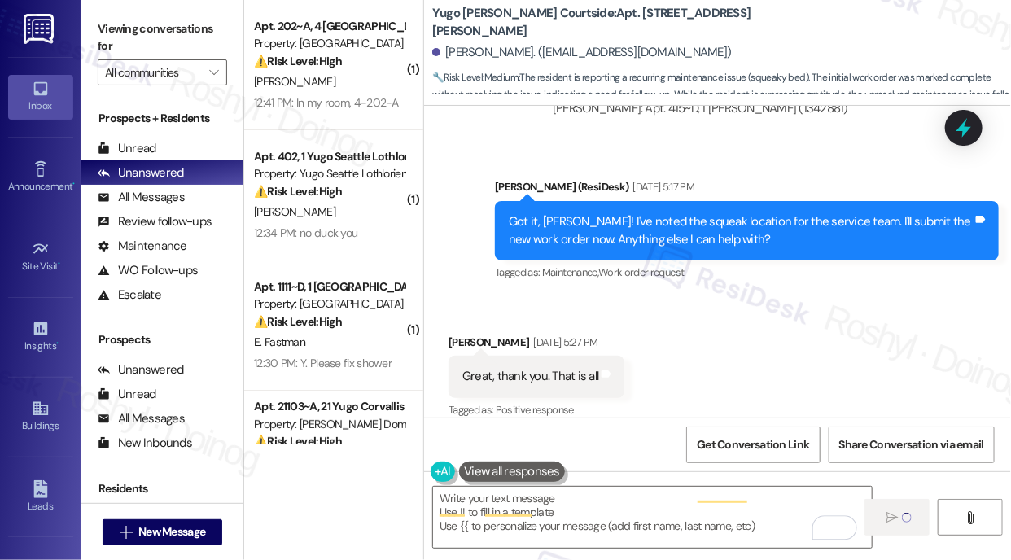
scroll to position [0, 0]
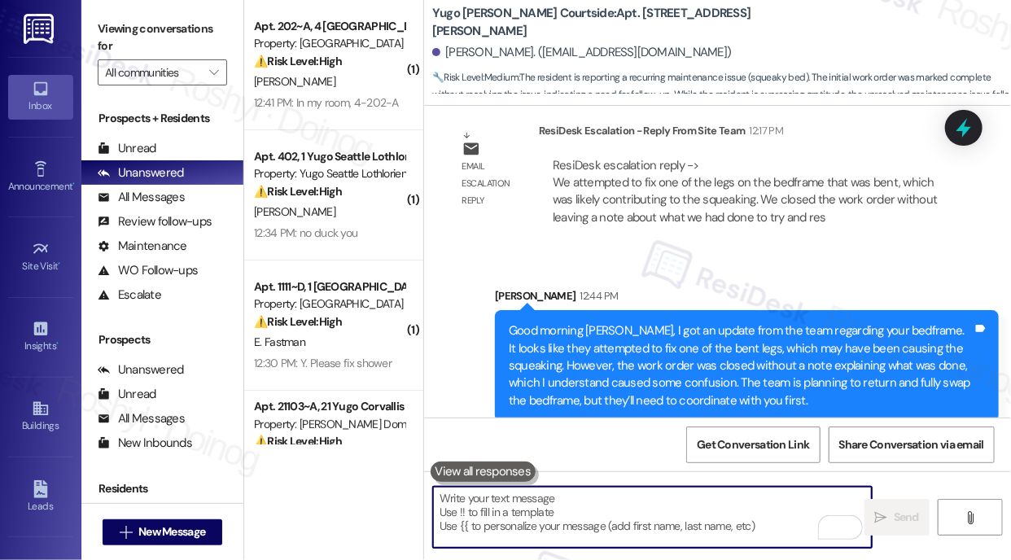
click at [523, 511] on textarea "To enrich screen reader interactions, please activate Accessibility in Grammarl…" at bounding box center [652, 517] width 439 height 61
paste textarea "If you’d like, I can submit a new work order on your behalf—just let me know yo…"
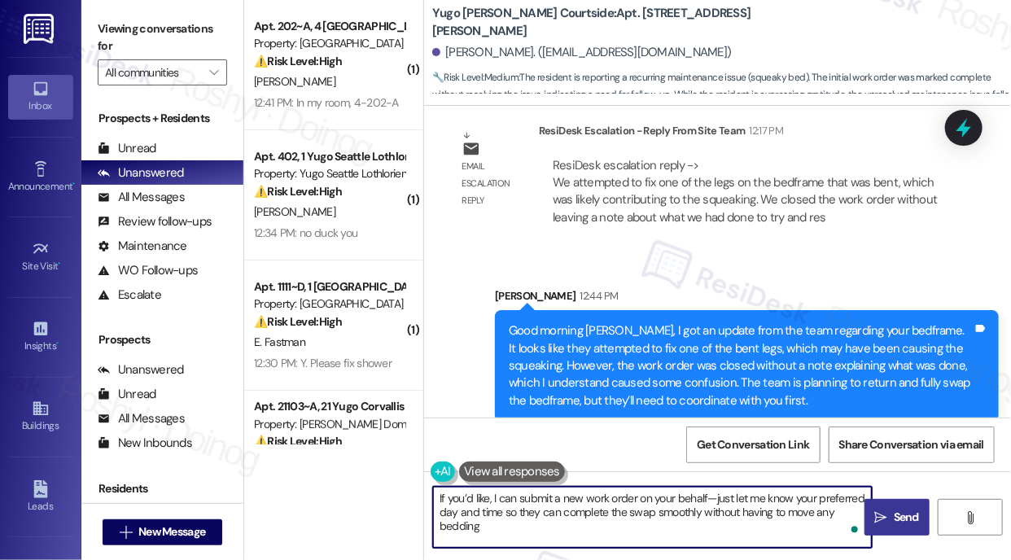
click at [711, 498] on textarea "If you’d like, I can submit a new work order on your behalf—just let me know yo…" at bounding box center [652, 517] width 439 height 61
click at [707, 494] on textarea "If you’d like, I can submit a new work order on your behalf—just let me know yo…" at bounding box center [652, 517] width 439 height 61
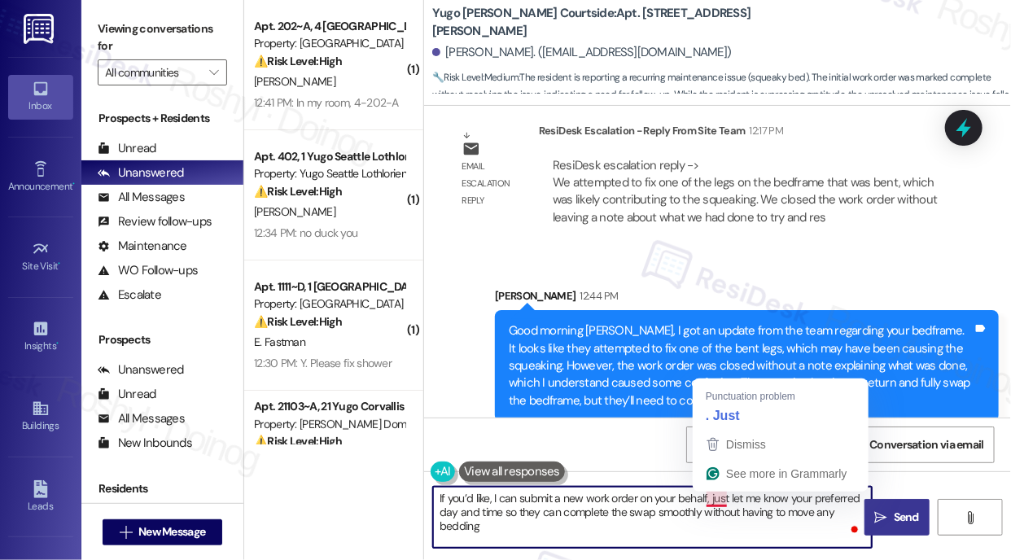
click at [720, 494] on textarea "If you’d like, I can submit a new work order on your behalf, just let me know y…" at bounding box center [652, 517] width 439 height 61
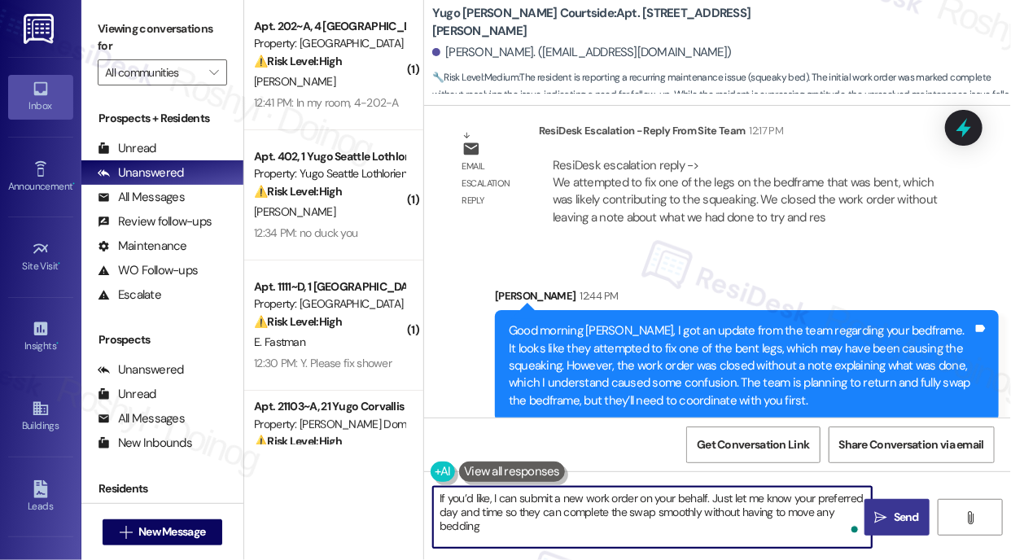
type textarea "If you’d like, I can submit a new work order on your behalf. Just let me know y…"
click at [907, 523] on span "Send" at bounding box center [906, 517] width 25 height 17
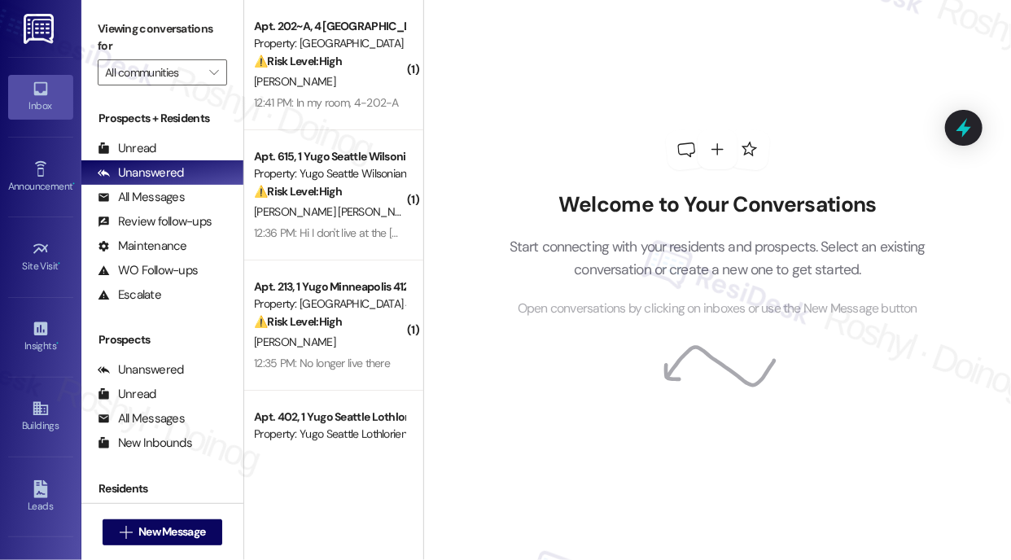
click at [233, 73] on div "Viewing conversations for All communities " at bounding box center [162, 51] width 162 height 102
click at [212, 72] on icon "" at bounding box center [213, 72] width 9 height 13
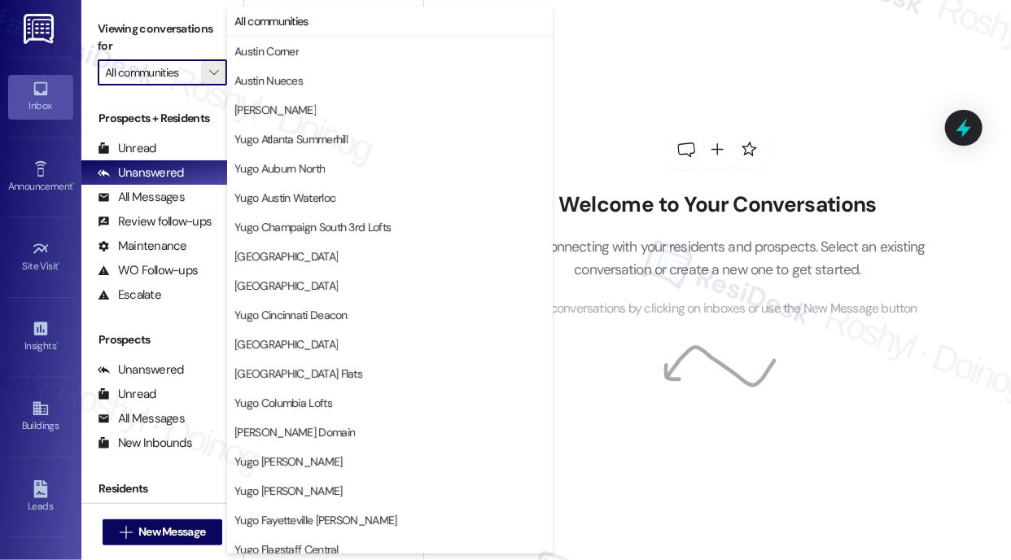
click at [682, 103] on div "Welcome to Your Conversations Start connecting with your residents and prospect…" at bounding box center [718, 224] width 488 height 448
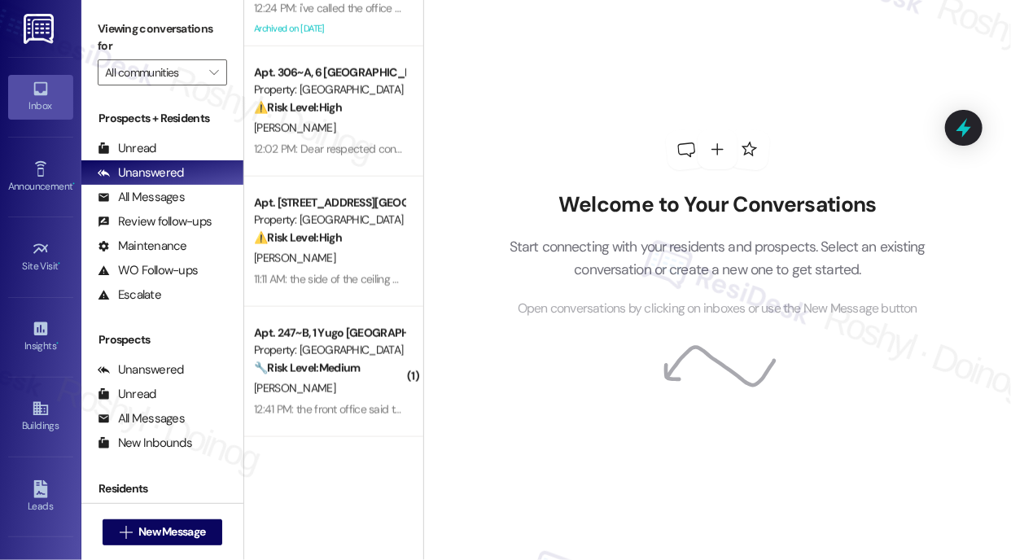
scroll to position [733, 0]
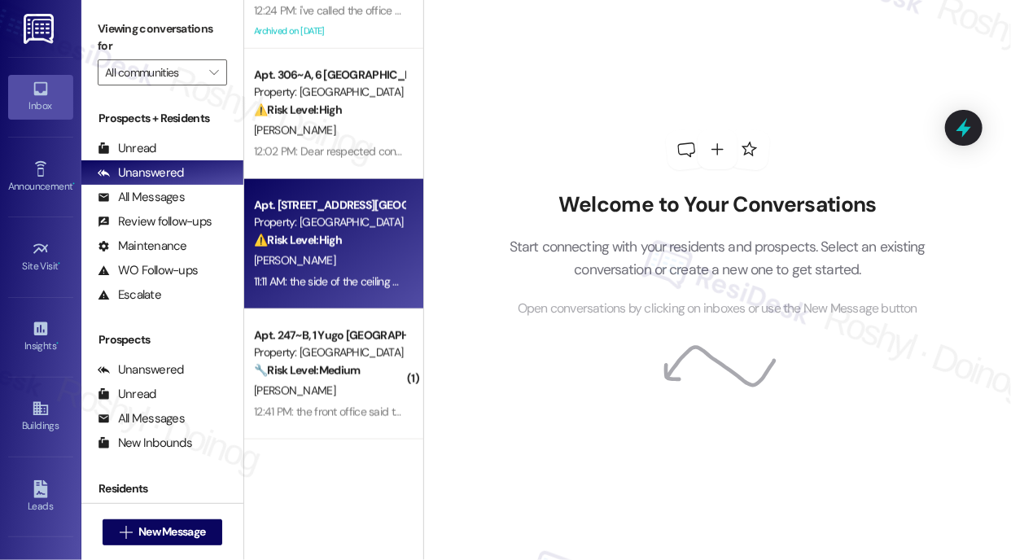
click at [339, 233] on strong "⚠️ Risk Level: High" at bounding box center [298, 240] width 88 height 15
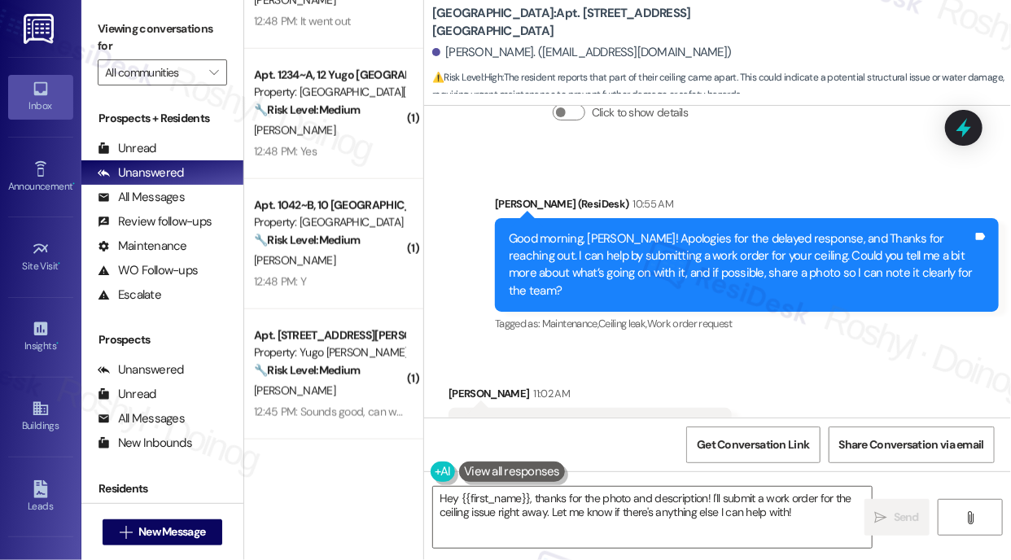
scroll to position [5881, 0]
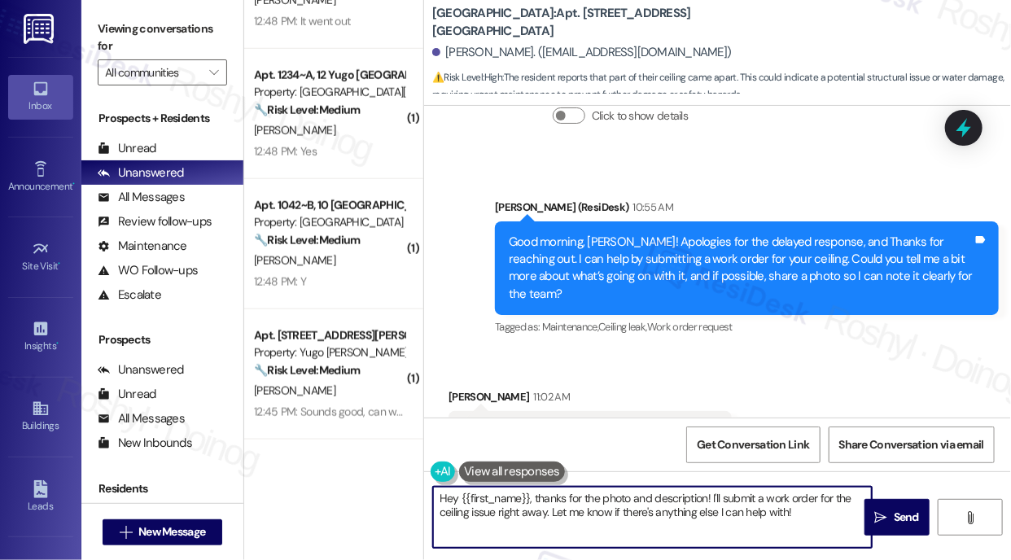
drag, startPoint x: 536, startPoint y: 498, endPoint x: 280, endPoint y: 497, distance: 255.6
click at [280, 497] on div "( 1 ) Apt. 213, 1 Yugo Minneapolis 412 Lofts Property: [GEOGRAPHIC_DATA] 412 Lo…" at bounding box center [627, 280] width 767 height 560
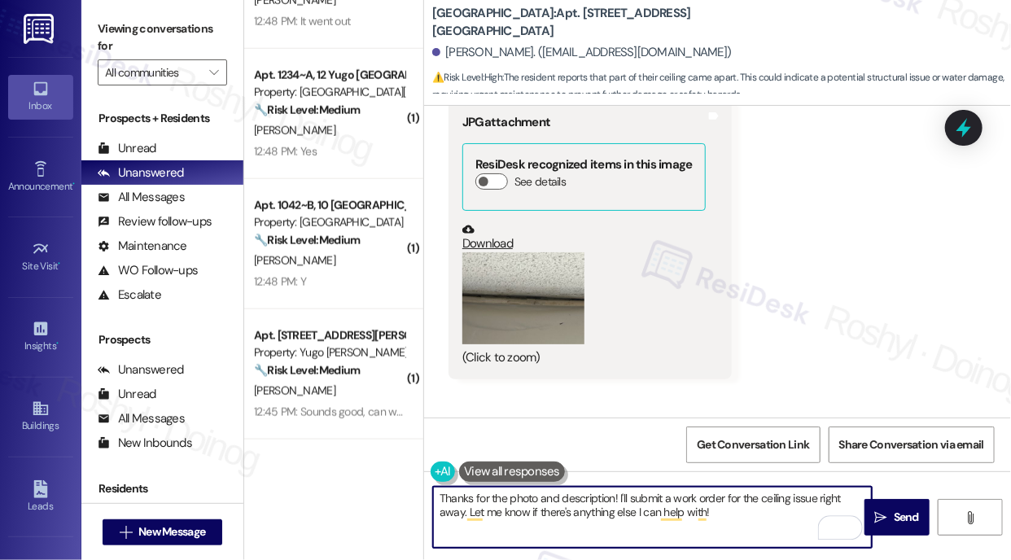
scroll to position [6288, 0]
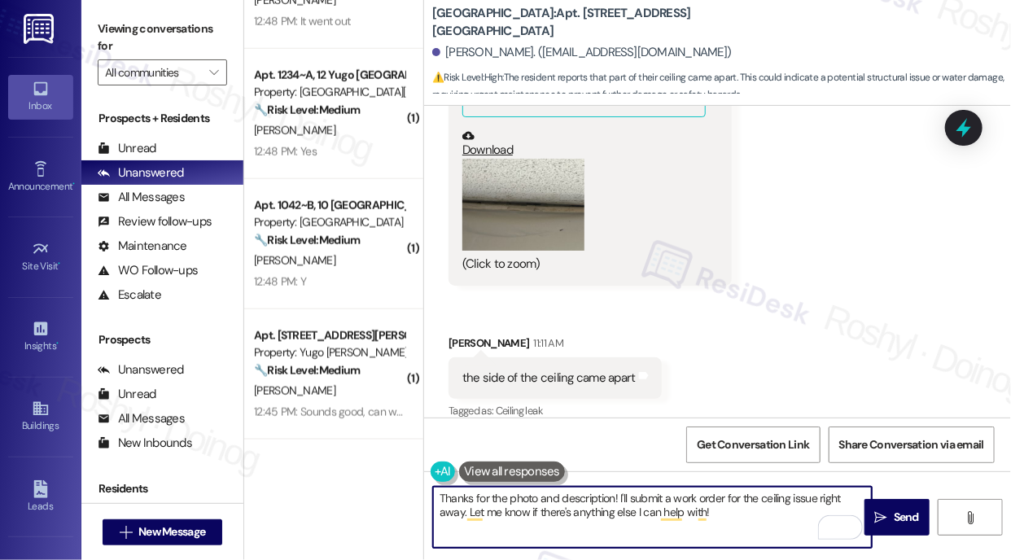
click at [726, 515] on textarea "Thanks for the photo and description! I'll submit a work order for the ceiling …" at bounding box center [652, 517] width 439 height 61
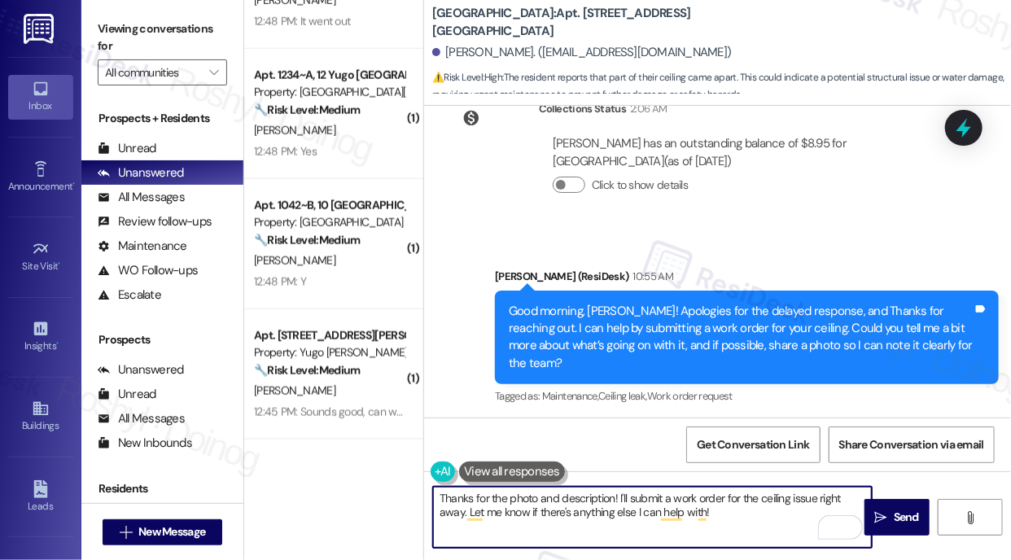
scroll to position [5800, 0]
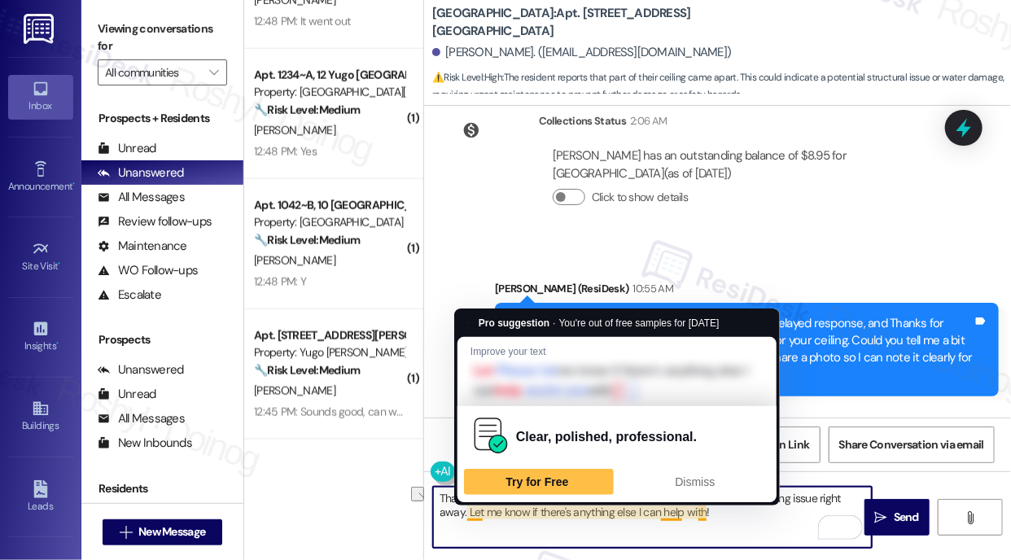
drag, startPoint x: 746, startPoint y: 519, endPoint x: 466, endPoint y: 515, distance: 279.3
click at [466, 515] on textarea "Thanks for the photo and description! I'll submit a work order for the ceiling …" at bounding box center [652, 517] width 439 height 61
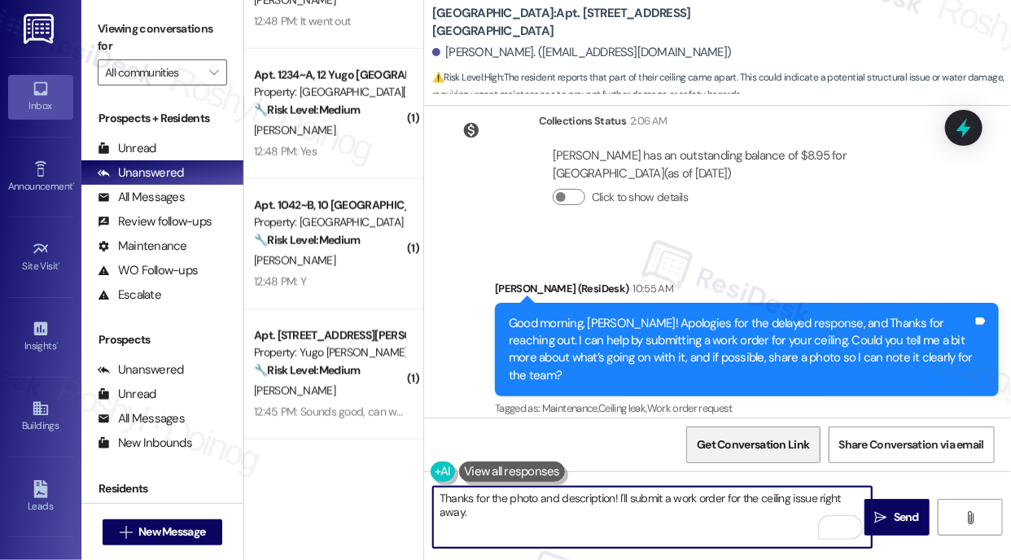
paste textarea "Could you please confirm if we have permission to enter if you're not available…"
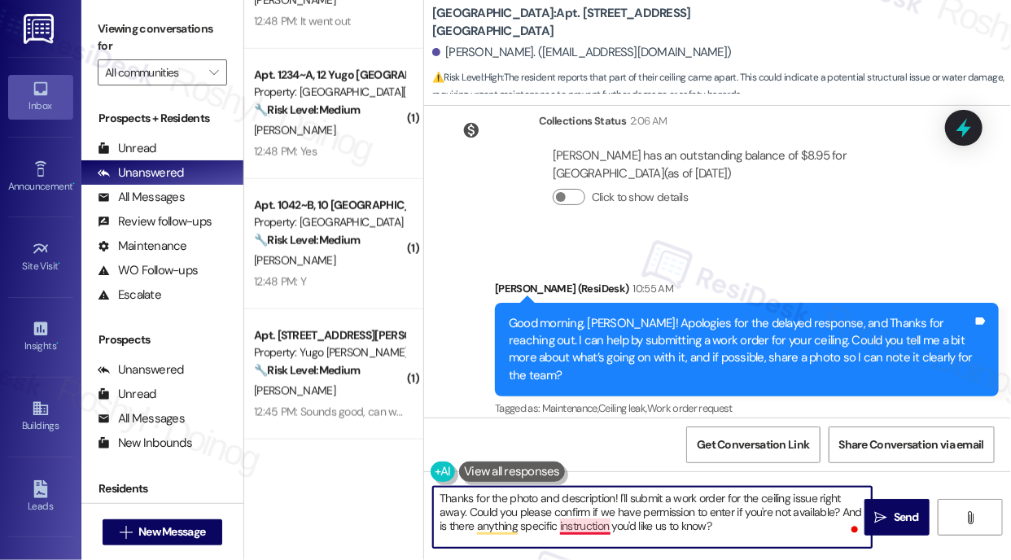
click at [602, 532] on textarea "Thanks for the photo and description! I'll submit a work order for the ceiling …" at bounding box center [652, 517] width 439 height 61
type textarea "Thanks for the photo and description! I'll submit a work order for the ceiling …"
click at [905, 512] on span "Send" at bounding box center [906, 517] width 25 height 17
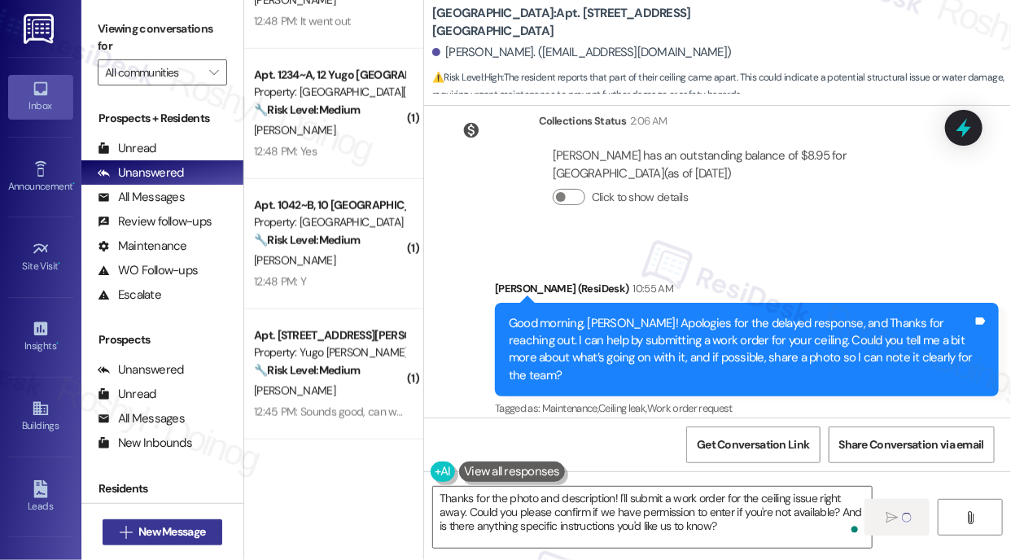
click at [145, 532] on span "New Message" at bounding box center [171, 531] width 67 height 17
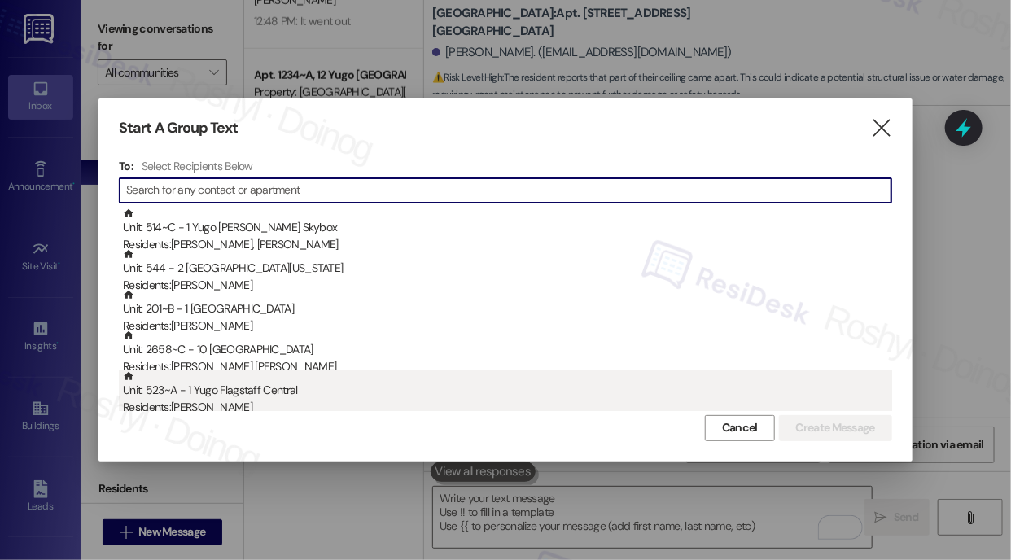
scroll to position [6287, 0]
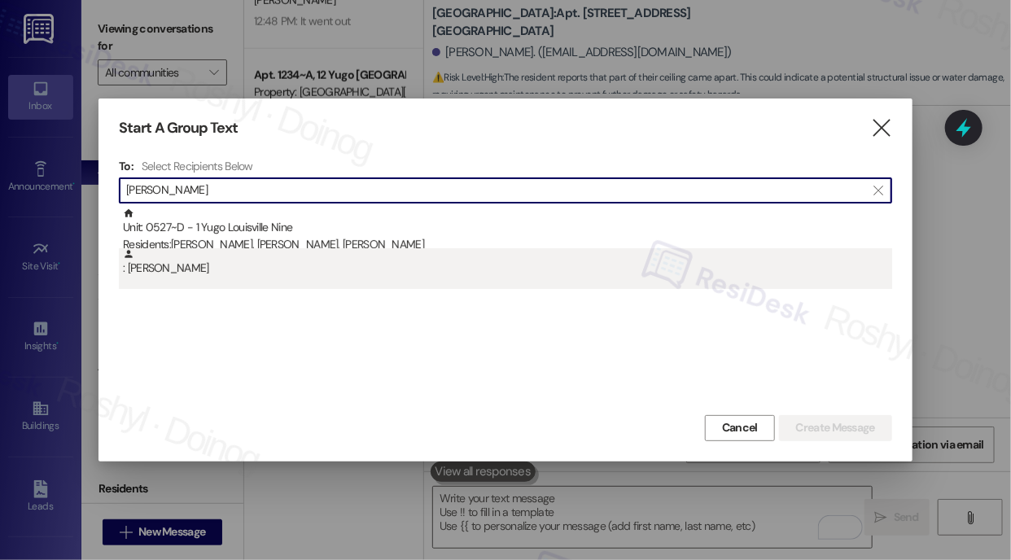
type input "[PERSON_NAME]"
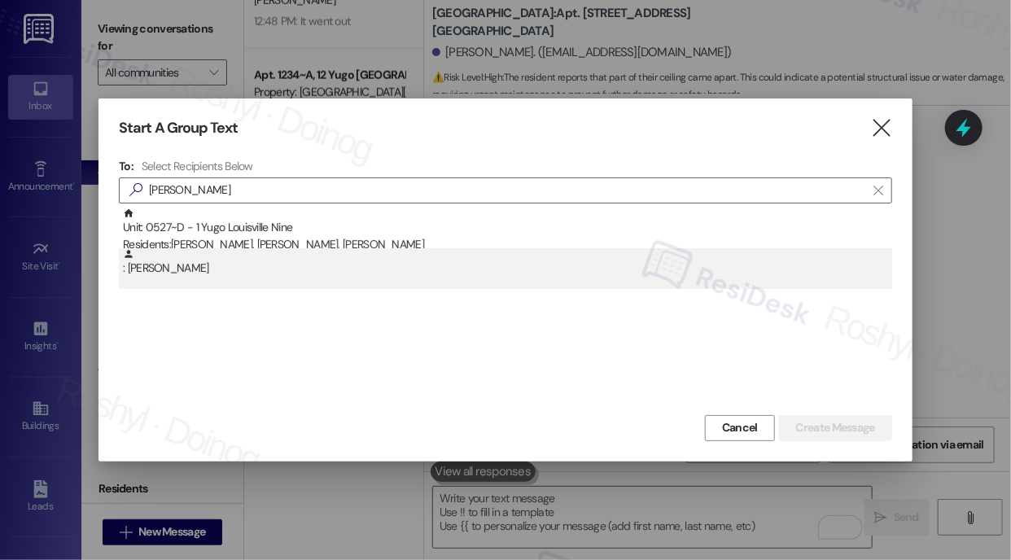
click at [309, 268] on div ": [PERSON_NAME]" at bounding box center [507, 262] width 769 height 28
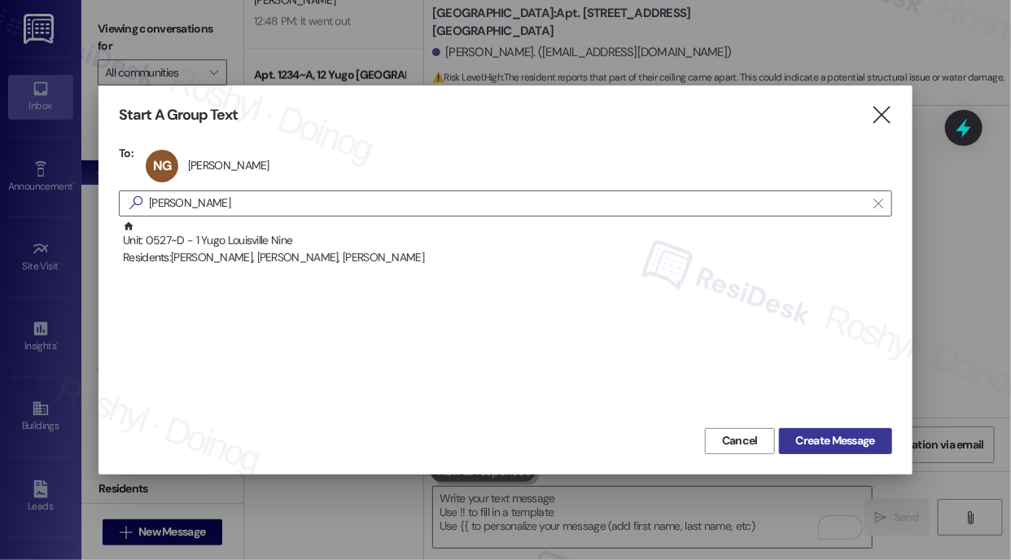
click at [837, 439] on span "Create Message" at bounding box center [835, 440] width 79 height 17
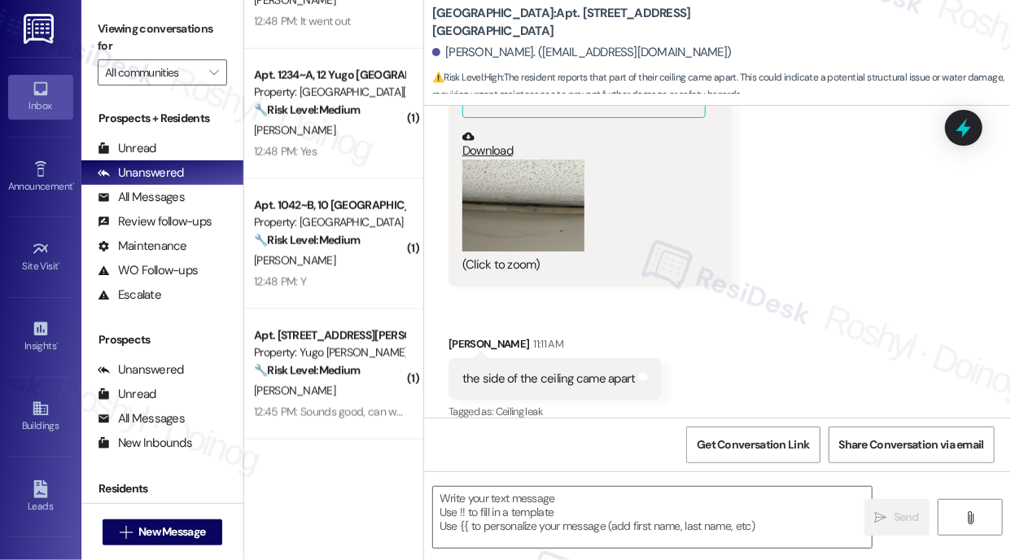
type textarea "Fetching suggested responses. Please feel free to read through the conversation…"
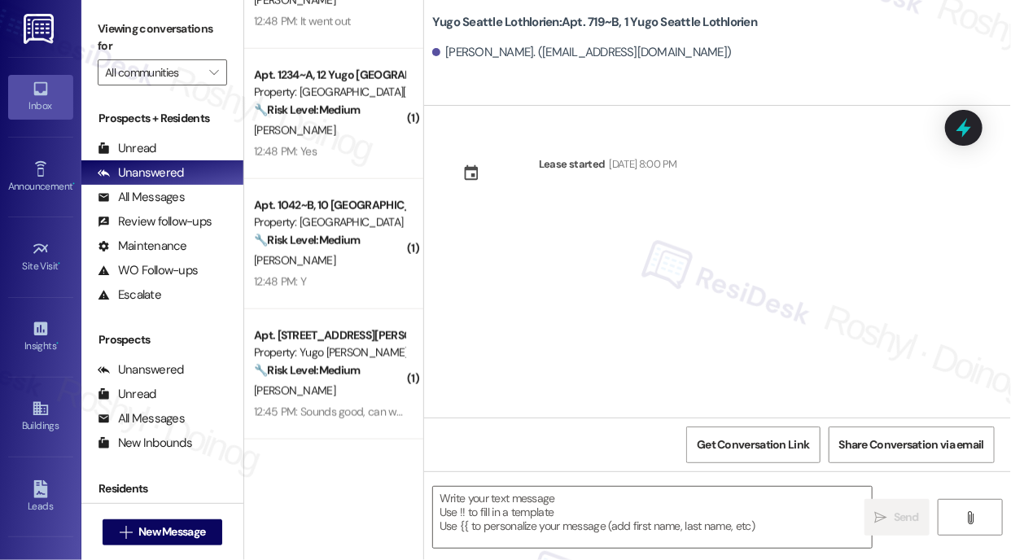
scroll to position [0, 0]
click at [521, 517] on textarea at bounding box center [652, 517] width 439 height 61
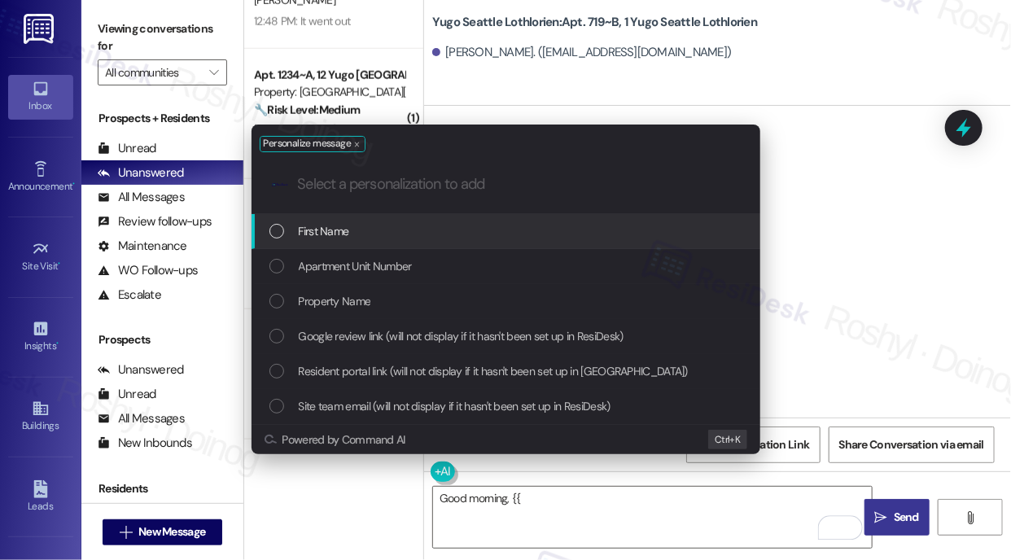
click at [495, 233] on div "First Name" at bounding box center [507, 231] width 476 height 18
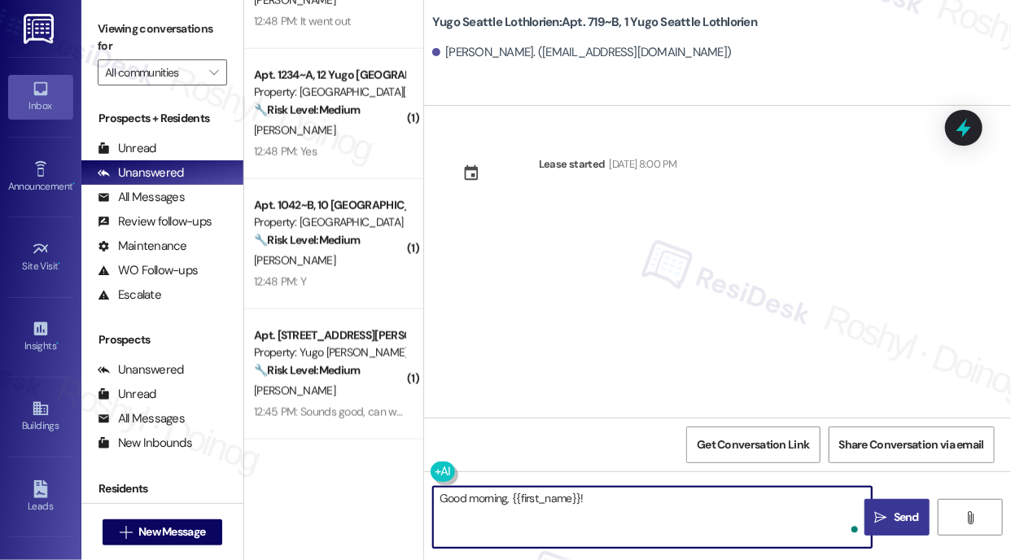
paste textarea "Move-In day is right around the corner! Please log-in to your Resident Portal t…"
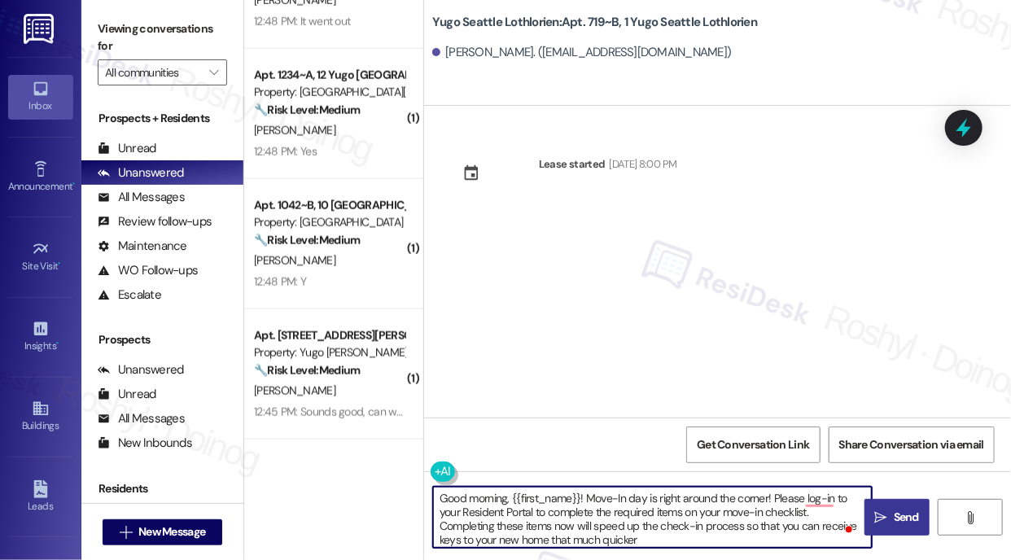
type textarea "Good morning, {{first_name}}! Move-In day is right around the corner! Please lo…"
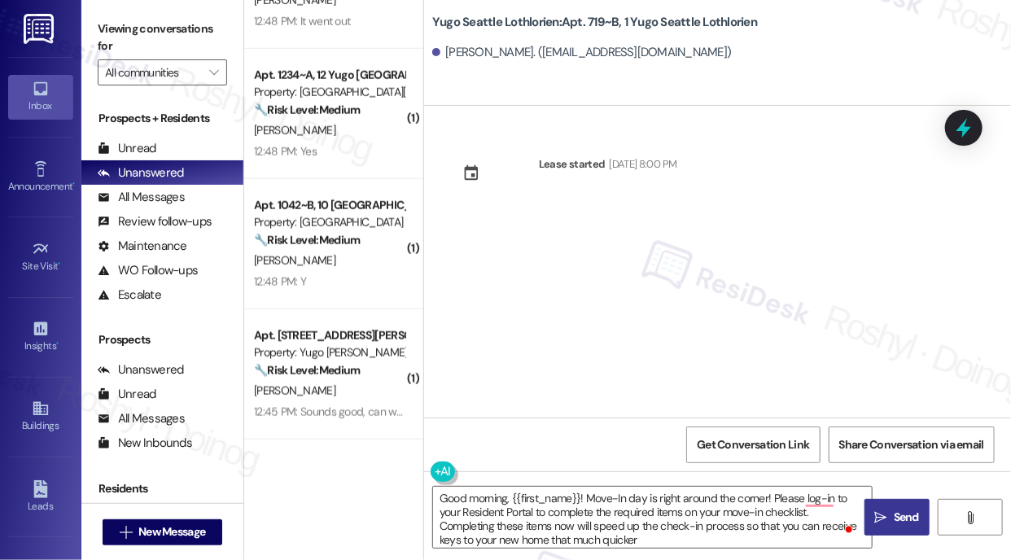
click at [886, 524] on span " Send" at bounding box center [897, 517] width 51 height 17
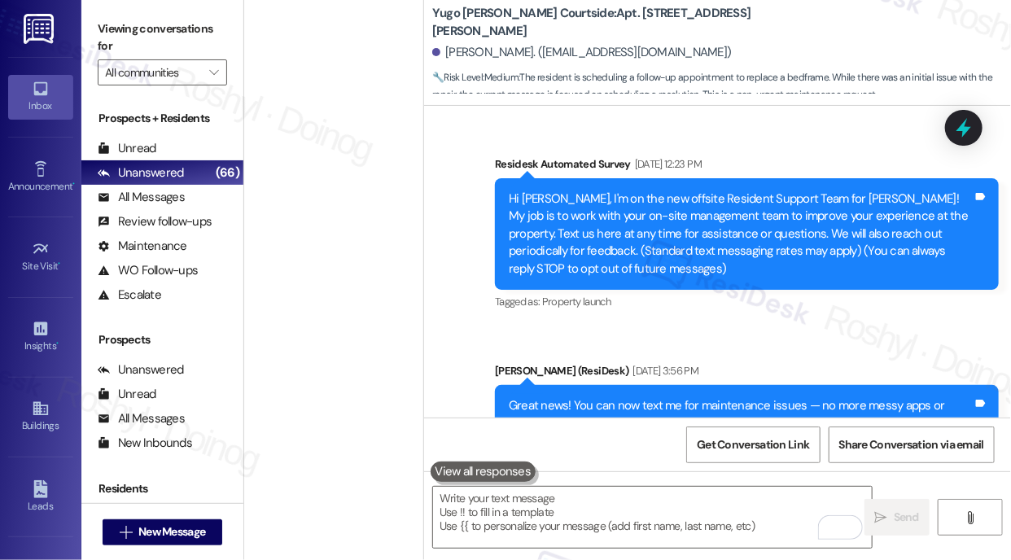
scroll to position [6853, 0]
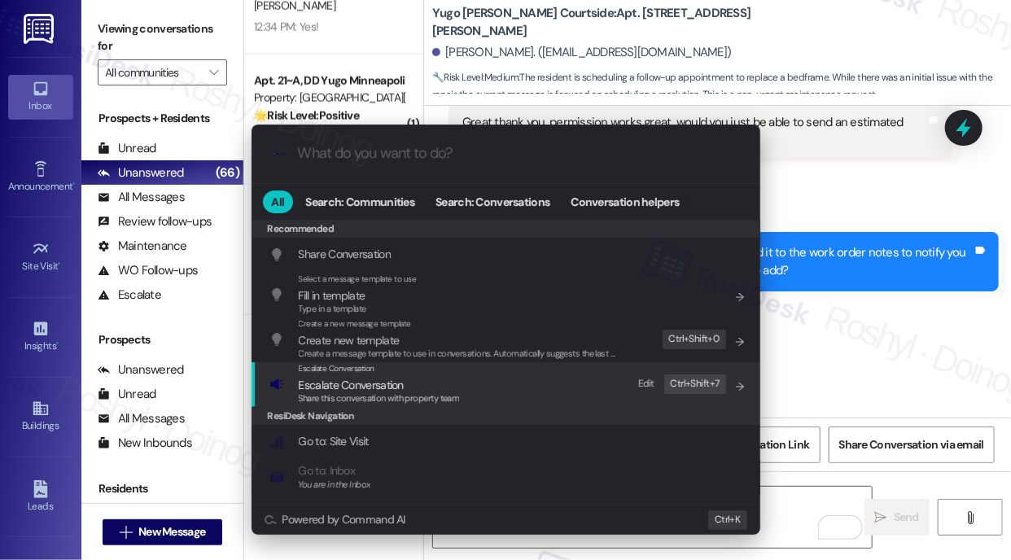
click at [567, 382] on div "Escalate Conversation Escalate Conversation Share this conversation with proper…" at bounding box center [507, 384] width 476 height 44
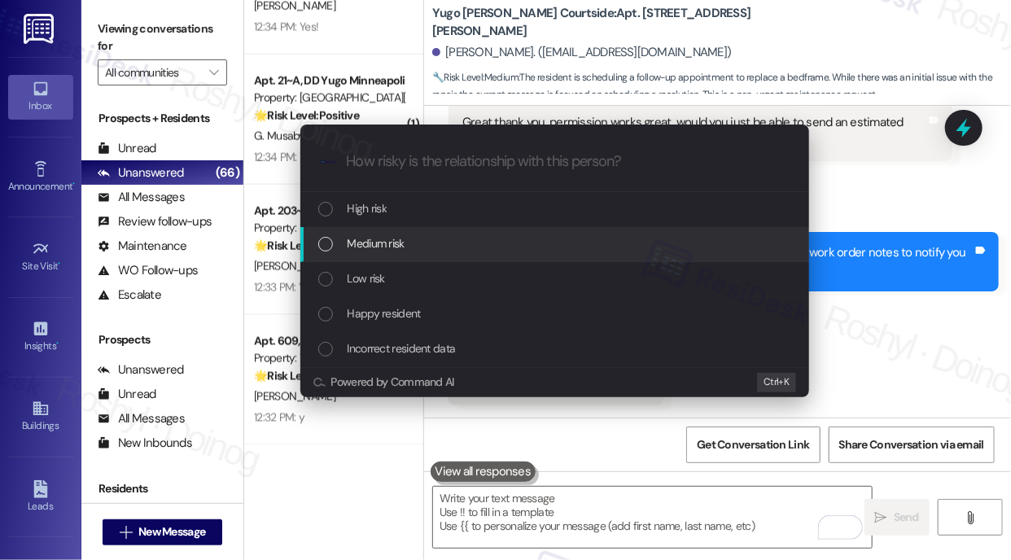
click at [502, 258] on div "Medium risk" at bounding box center [554, 244] width 509 height 35
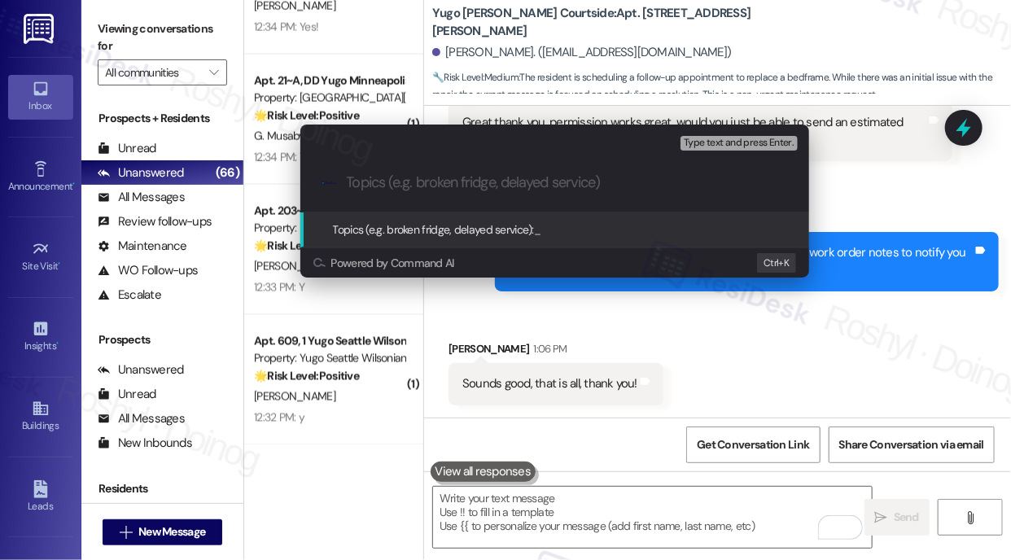
paste input "Work Order (number) filed by ResiDesk - issue Bedframe swap - 15569350"
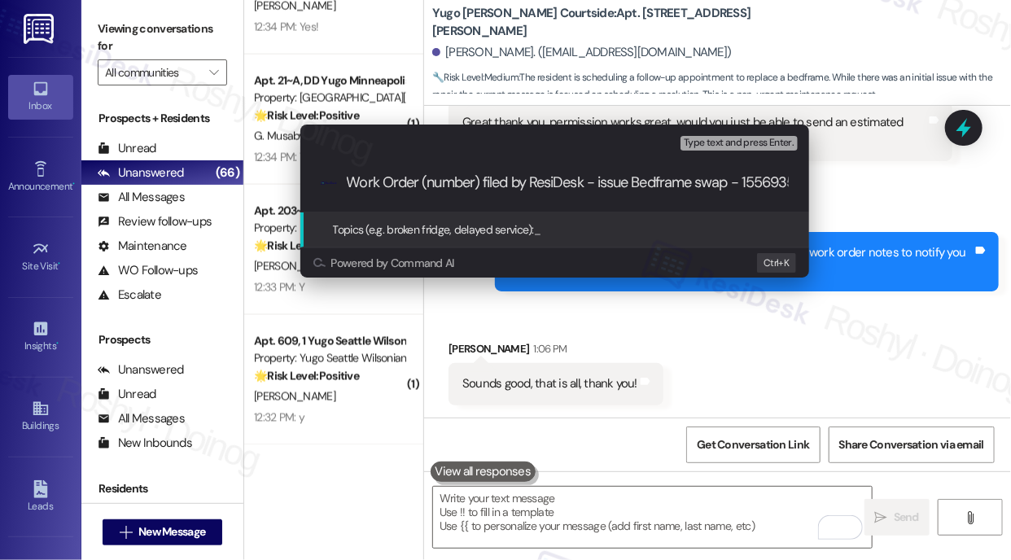
scroll to position [0, 35]
click at [576, 190] on input "Work Order (number) filed by ResiDesk - issue Bedframe swap - 15569350" at bounding box center [561, 182] width 429 height 17
click at [726, 182] on input "Work Order (number) filed by ResiDesk -Bedframe swap - 15569350" at bounding box center [561, 182] width 429 height 17
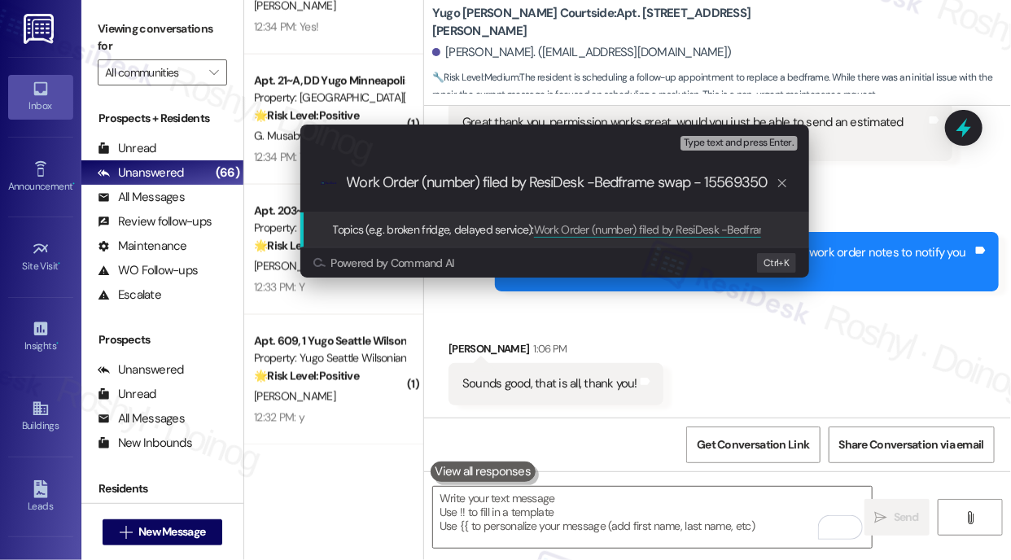
click at [726, 182] on input "Work Order (number) filed by ResiDesk -Bedframe swap - 15569350" at bounding box center [561, 182] width 429 height 17
click at [597, 187] on input "Work Order (number) filed by ResiDesk -Bedframe swap" at bounding box center [561, 182] width 429 height 17
drag, startPoint x: 423, startPoint y: 182, endPoint x: 464, endPoint y: 182, distance: 41.5
click at [464, 182] on input "Work Order (number) filed by ResiDesk - Bedframe swap" at bounding box center [561, 182] width 429 height 17
click at [436, 185] on input "Work Order (number) filed by ResiDesk - Bedframe swap" at bounding box center [561, 182] width 429 height 17
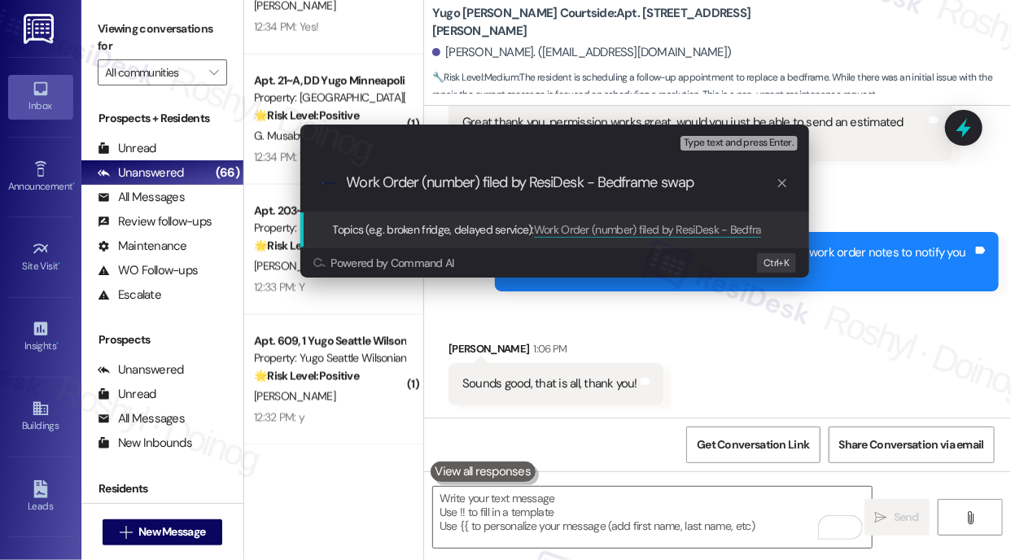
click at [421, 182] on input "Work Order (number) filed by ResiDesk - Bedframe swap" at bounding box center [561, 182] width 429 height 17
drag, startPoint x: 425, startPoint y: 182, endPoint x: 482, endPoint y: 184, distance: 57.0
click at [482, 184] on input "Work Order (number) filed by ResiDesk - Bedframe swap" at bounding box center [561, 182] width 429 height 17
paste input "15569350"
click at [348, 182] on input "Work Order 15569350 filed by ResiDesk - Bedframe swap" at bounding box center [561, 182] width 429 height 17
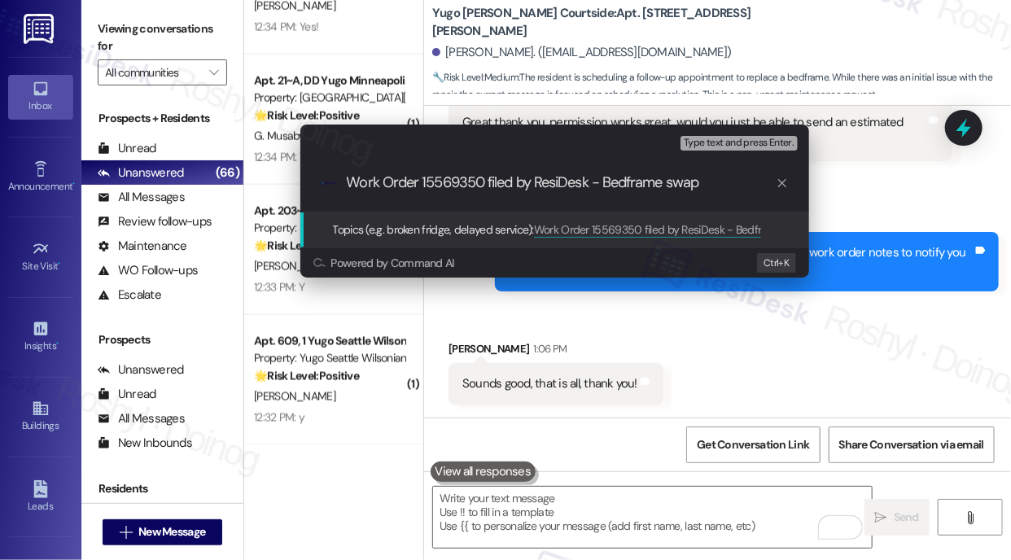
click at [355, 182] on input "Work Order 15569350 filed by ResiDesk - Bedframe swap" at bounding box center [561, 182] width 429 height 17
type input "Work Order 15569350 filed by ResiDesk - Bedframe swap"
click at [768, 142] on span "Type text and press Enter." at bounding box center [739, 143] width 110 height 11
click at [732, 176] on input "Work Order 15569350 filed by ResiDesk - Bedframe swap" at bounding box center [561, 182] width 429 height 17
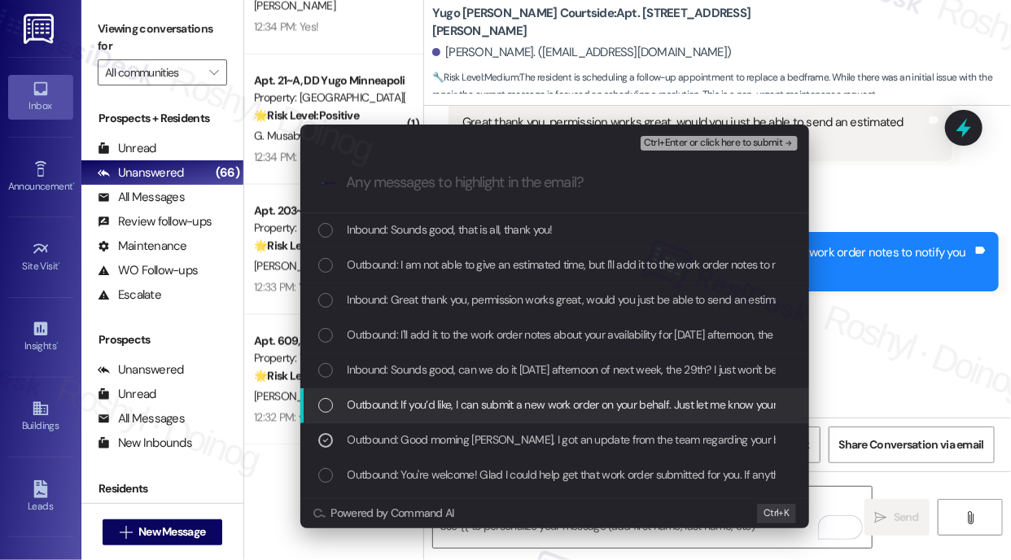
click at [528, 409] on span "Outbound: If you’d like, I can submit a new work order on your behalf. Just let…" at bounding box center [807, 405] width 918 height 18
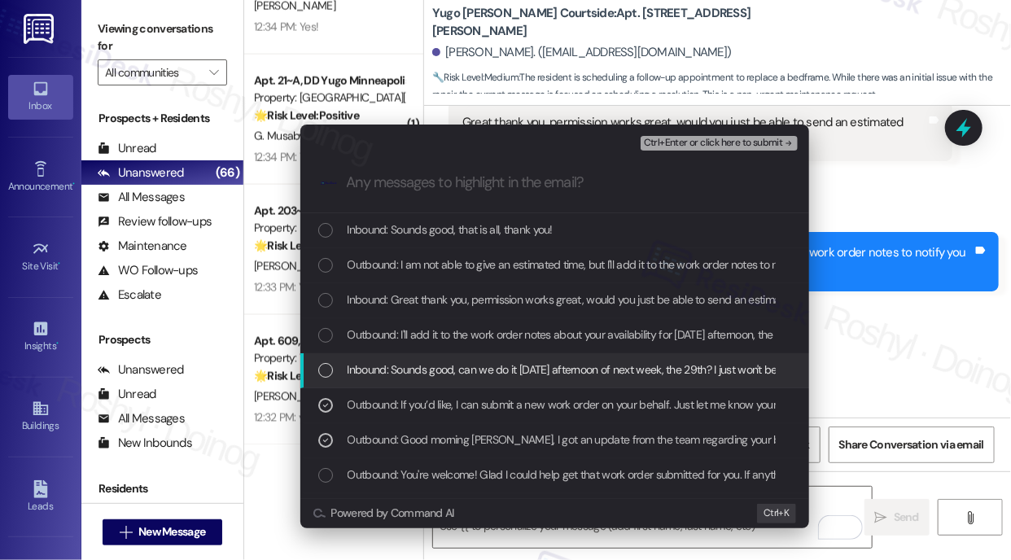
click at [541, 364] on span "Inbound: Sounds good, can we do it Tuesday afternoon of next week, the 29th? I …" at bounding box center [789, 370] width 883 height 18
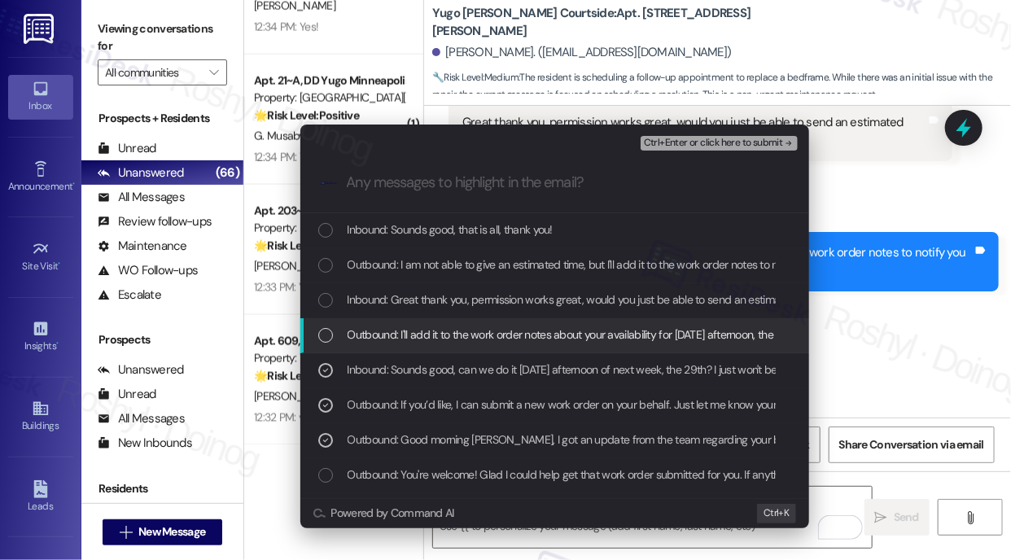
click at [508, 333] on span "Outbound: I'll add it to the work order notes about your availability for next …" at bounding box center [1027, 335] width 1358 height 18
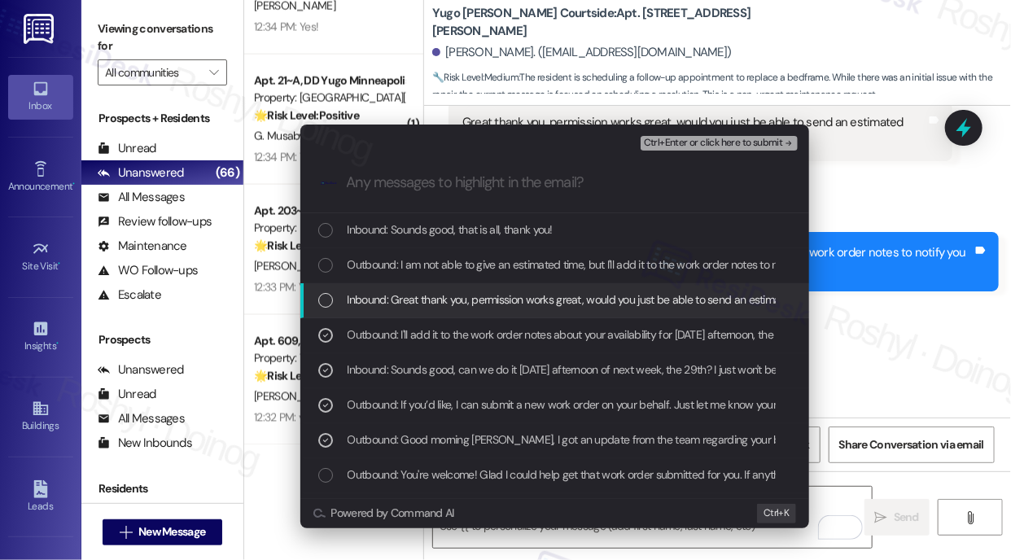
click at [515, 291] on span "Inbound: Great thank you, permission works great, would you just be able to sen…" at bounding box center [587, 300] width 478 height 18
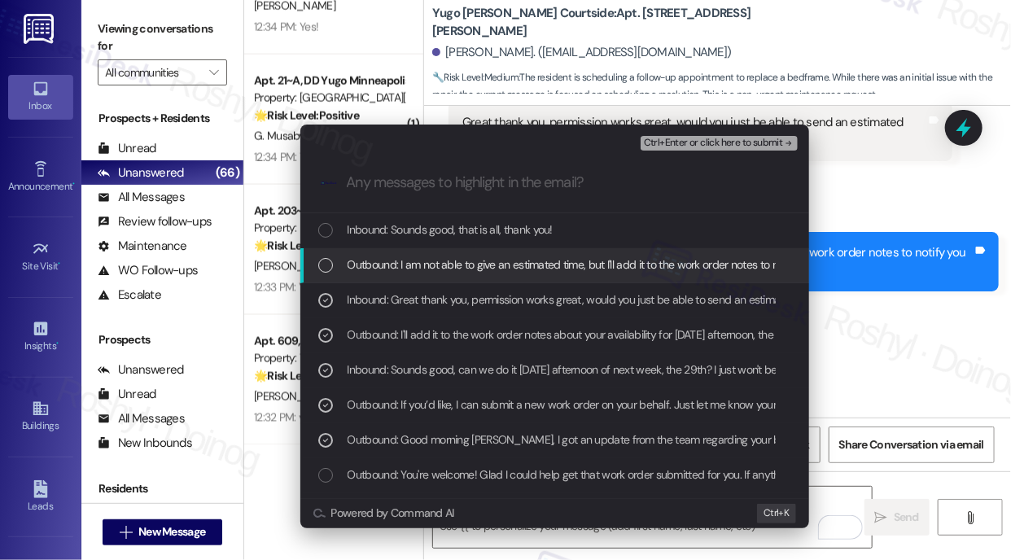
click at [545, 269] on span "Outbound: I am not able to give an estimated time, but I'll add it to the work …" at bounding box center [714, 265] width 733 height 18
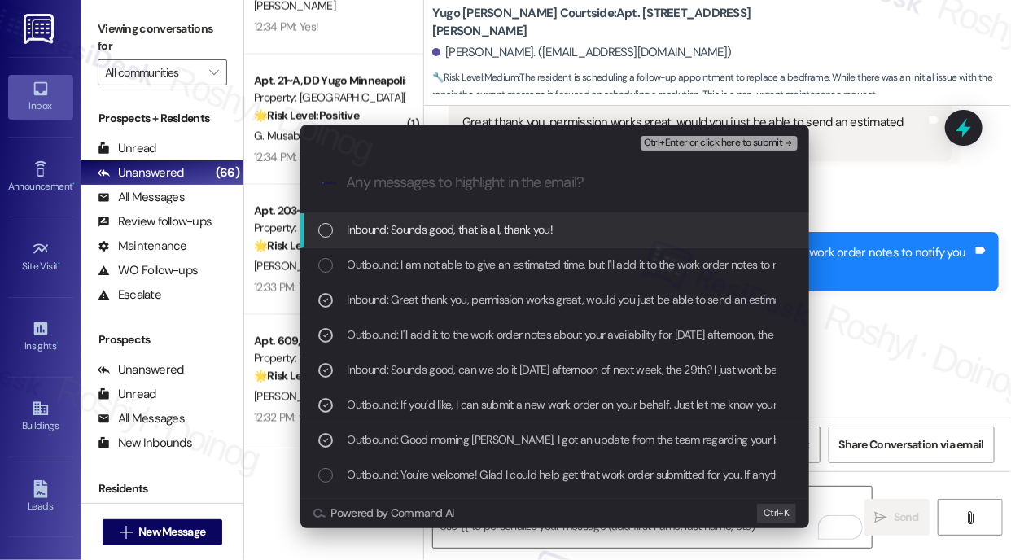
click at [740, 139] on span "Ctrl+Enter or click here to submit" at bounding box center [713, 143] width 139 height 11
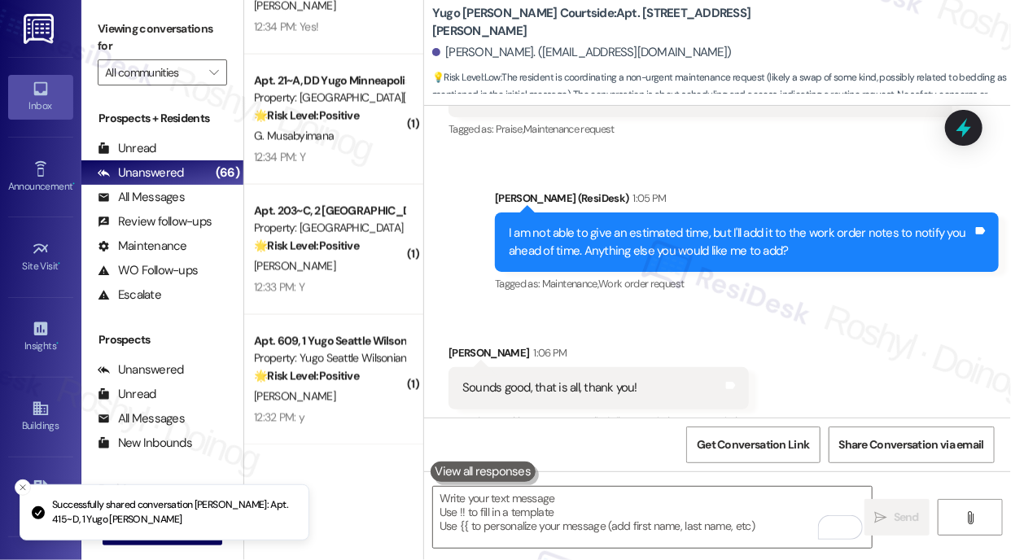
scroll to position [6728, 0]
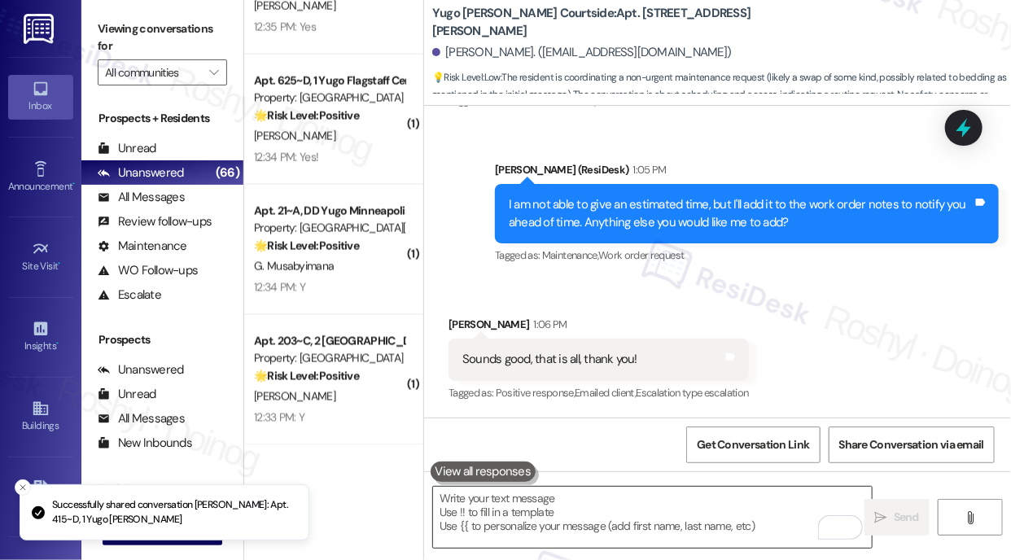
click at [557, 508] on textarea "To enrich screen reader interactions, please activate Accessibility in Grammarl…" at bounding box center [652, 517] width 439 height 61
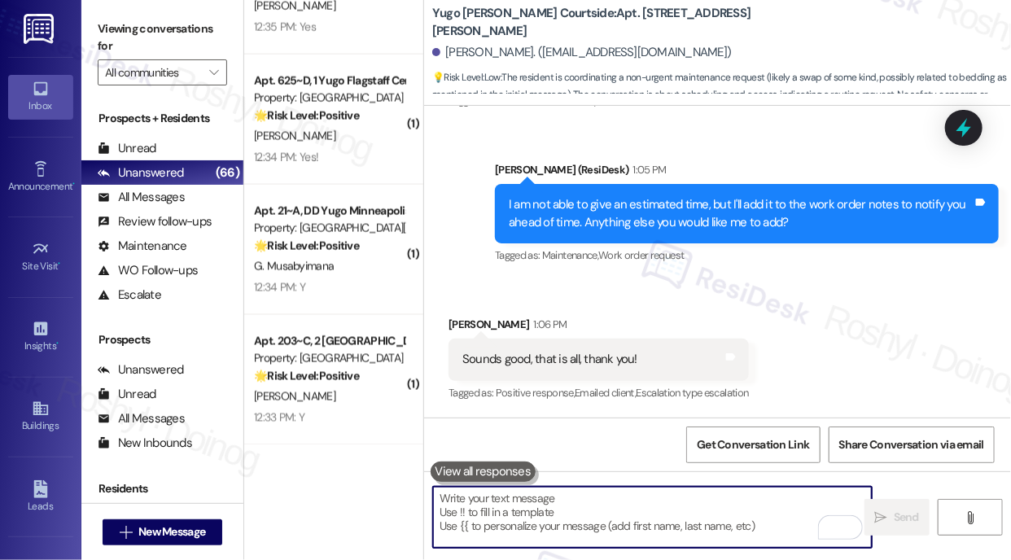
click at [563, 506] on textarea "To enrich screen reader interactions, please activate Accessibility in Grammarl…" at bounding box center [652, 517] width 439 height 61
paste textarea "Thank you, {{first_name}}! I’ve submitted your request, and our maintenance tea…"
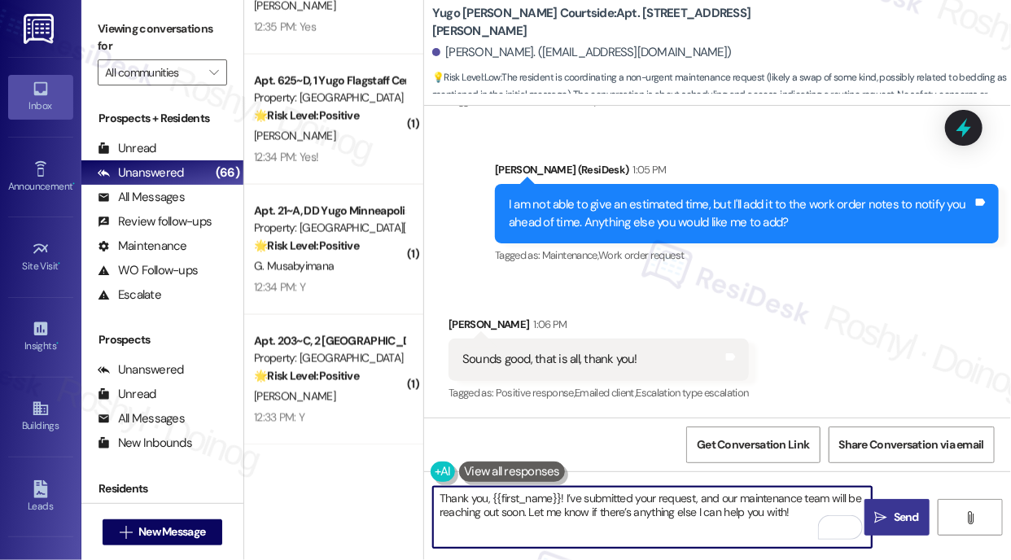
type textarea "Thank you, {{first_name}}! I’ve submitted your request, and our maintenance tea…"
click at [899, 510] on span "Send" at bounding box center [906, 517] width 25 height 17
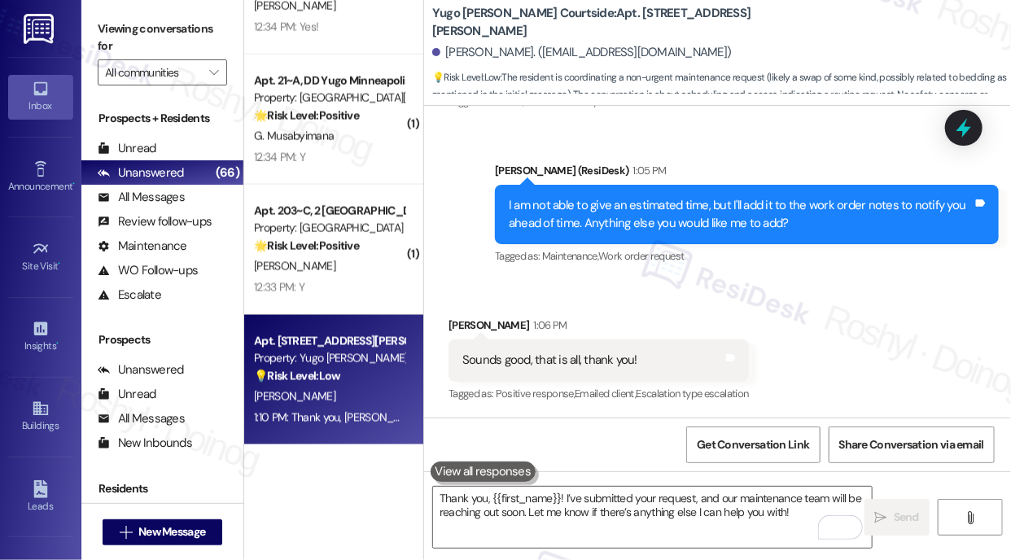
scroll to position [6859, 0]
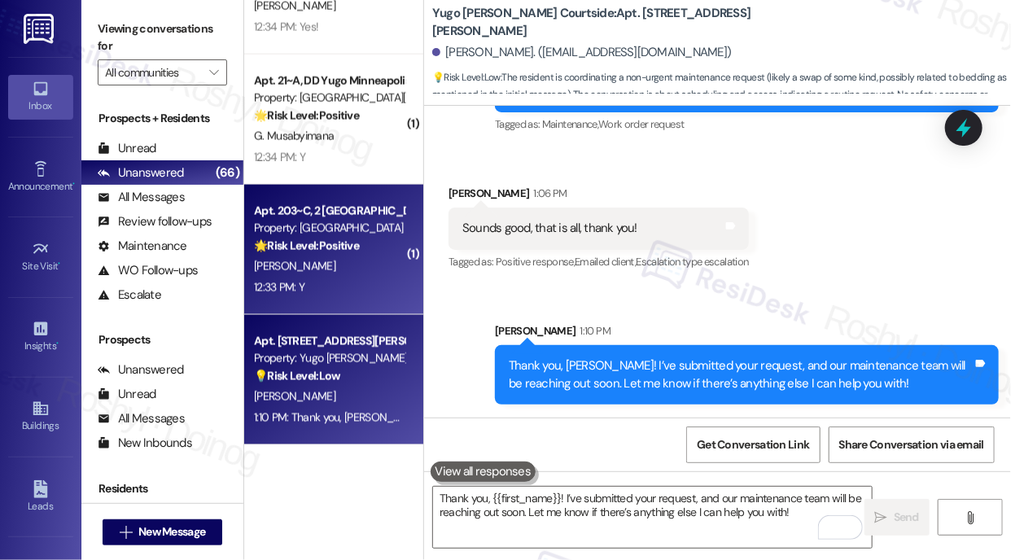
click at [306, 286] on div "12:33 PM: Y 12:33 PM: Y" at bounding box center [329, 288] width 154 height 20
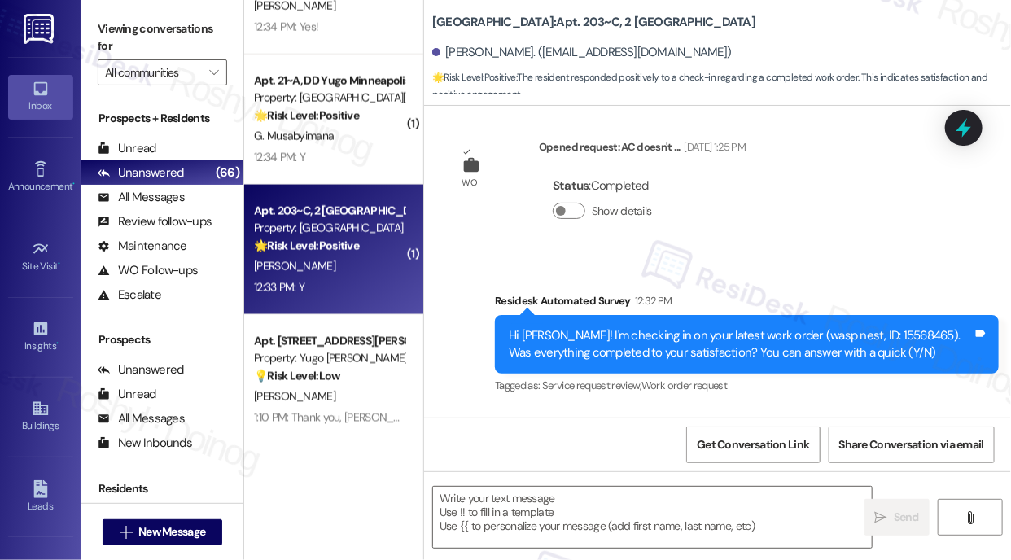
type textarea "Fetching suggested responses. Please feel free to read through the conversation…"
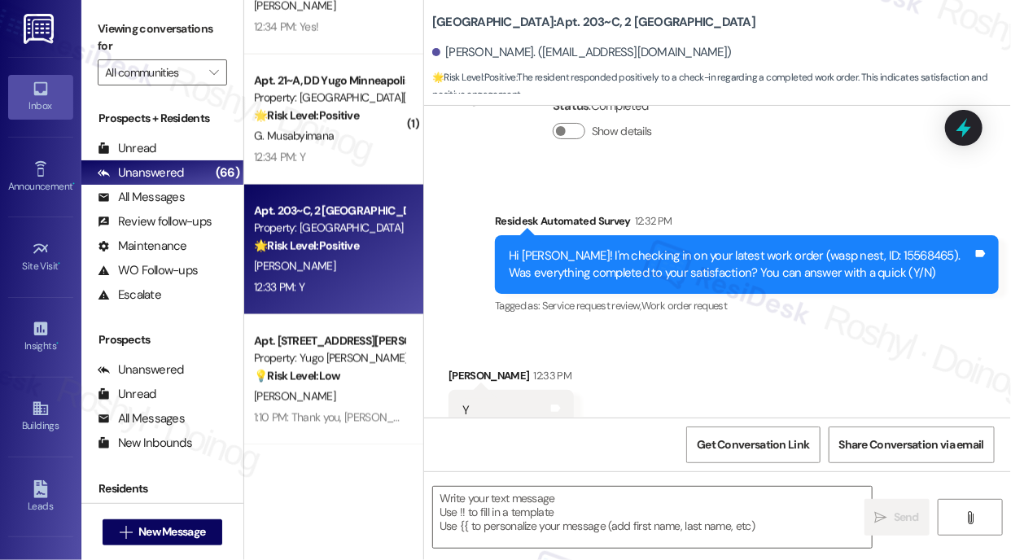
scroll to position [433, 0]
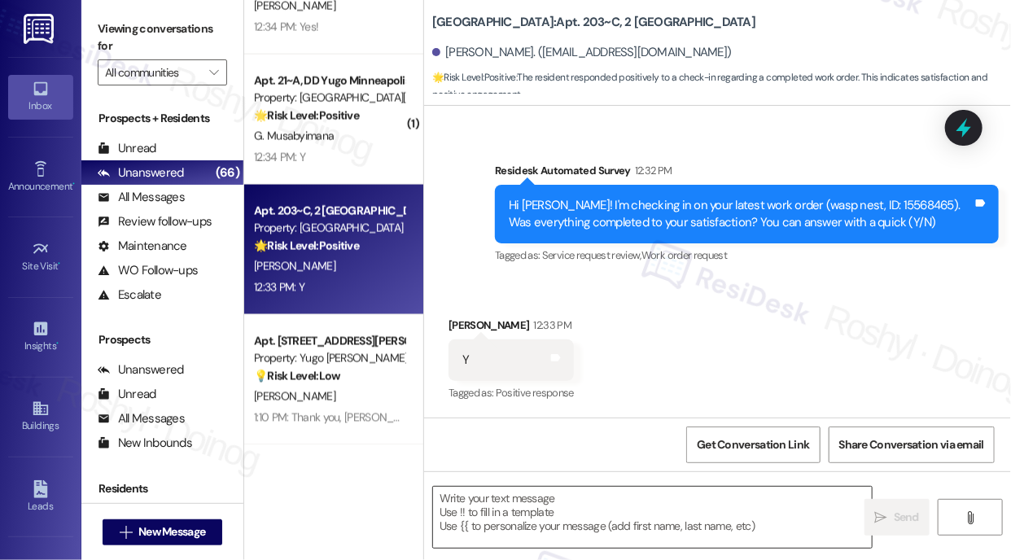
click at [580, 501] on textarea at bounding box center [652, 517] width 439 height 61
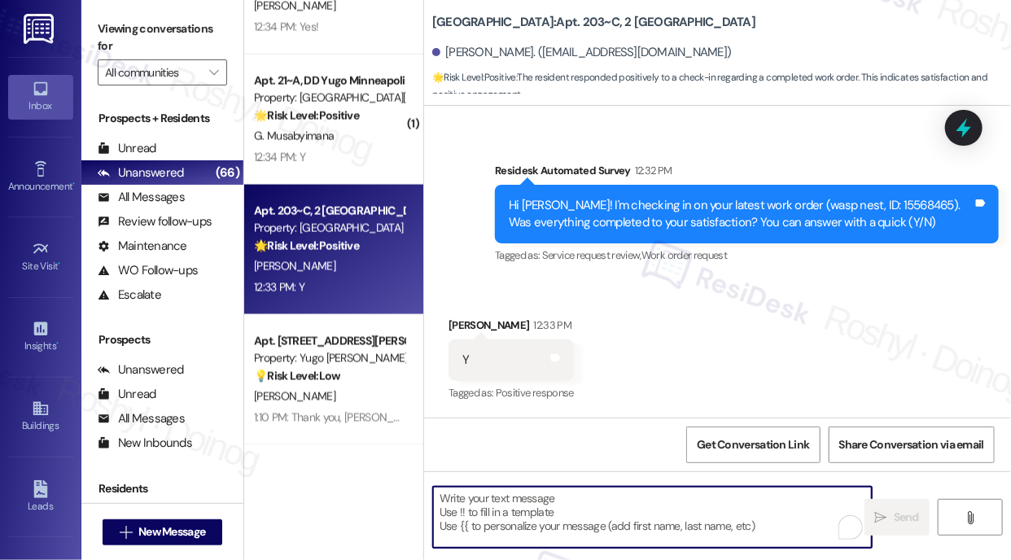
paste textarea "I'm happy the work order was completed to your satisfaction! We'd also love to …"
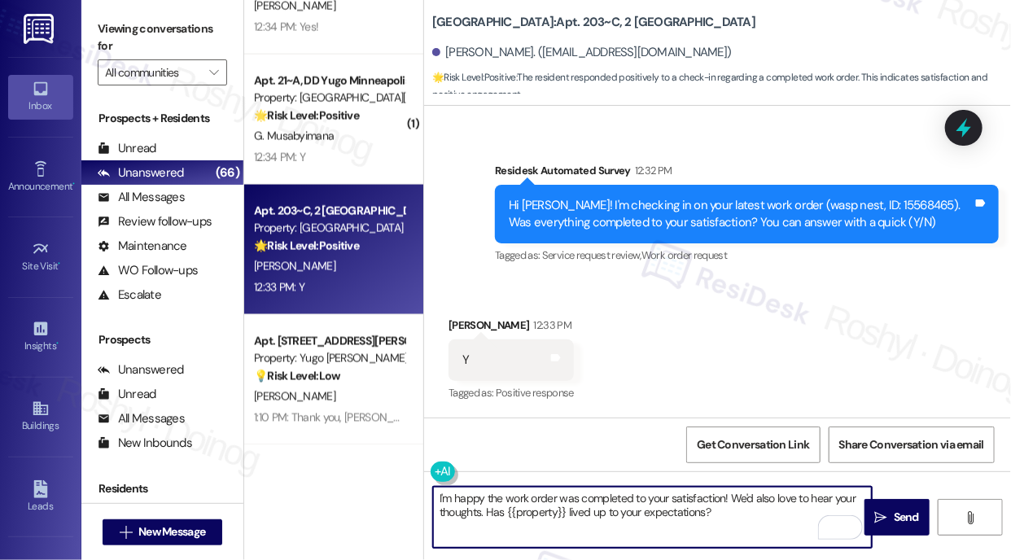
type textarea "I'm happy the work order was completed to your satisfaction! We'd also love to …"
click at [908, 517] on span "Send" at bounding box center [906, 517] width 25 height 17
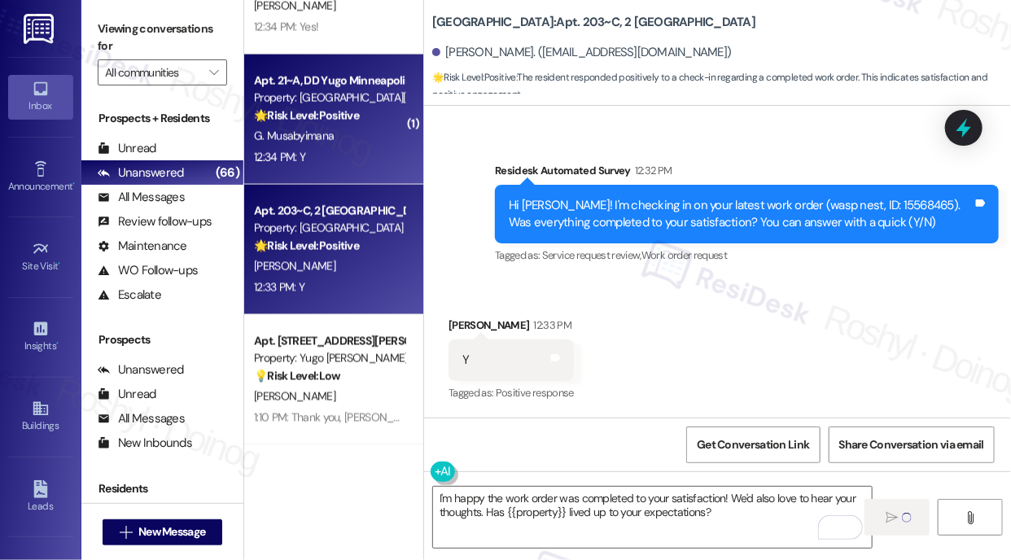
click at [343, 111] on strong "🌟 Risk Level: Positive" at bounding box center [306, 115] width 105 height 15
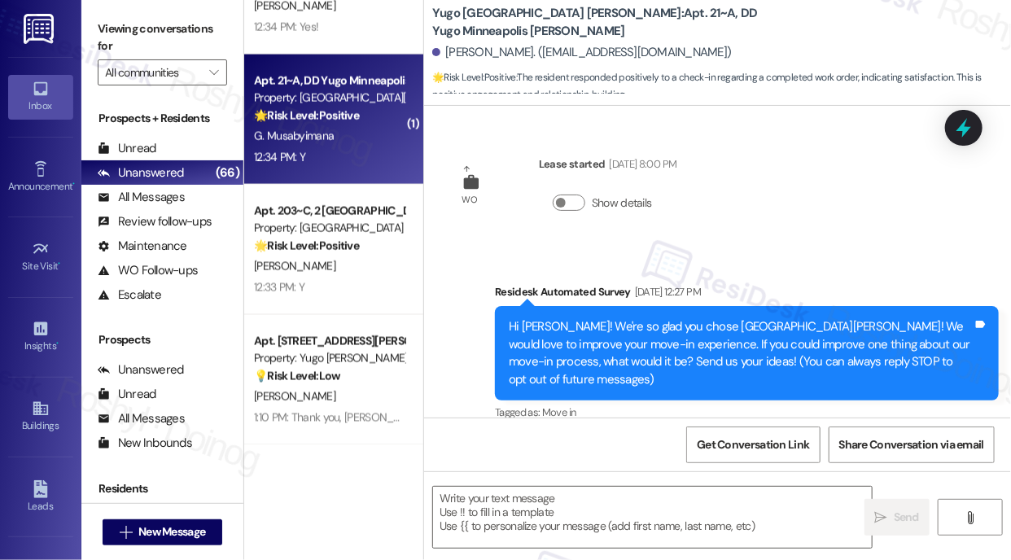
type textarea "Fetching suggested responses. Please feel free to read through the conversation…"
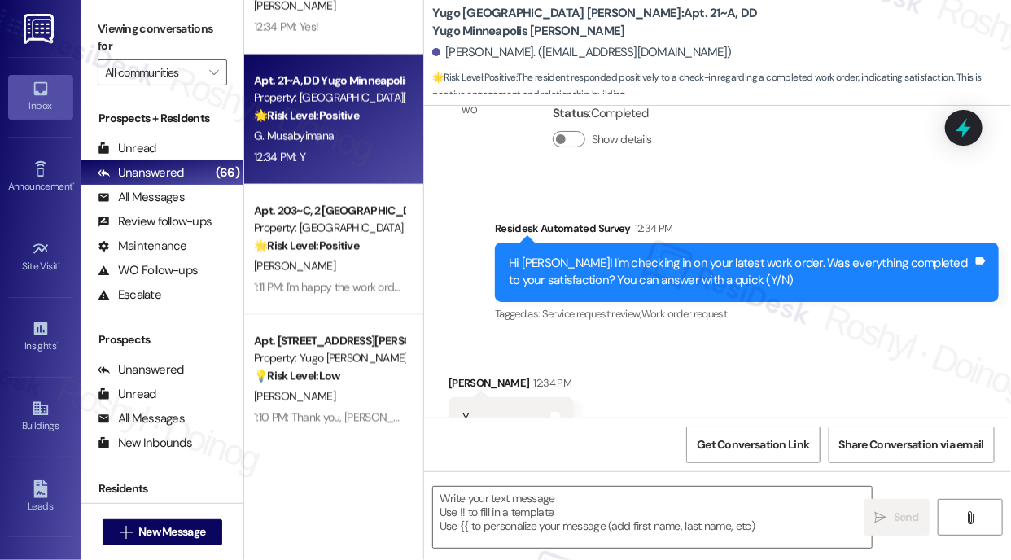
scroll to position [466, 0]
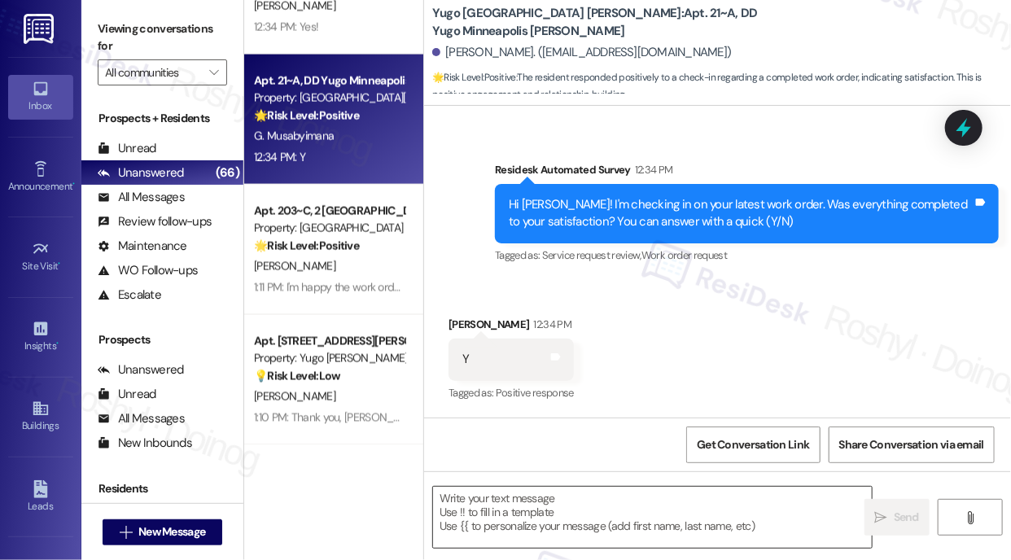
click at [547, 499] on textarea at bounding box center [652, 517] width 439 height 61
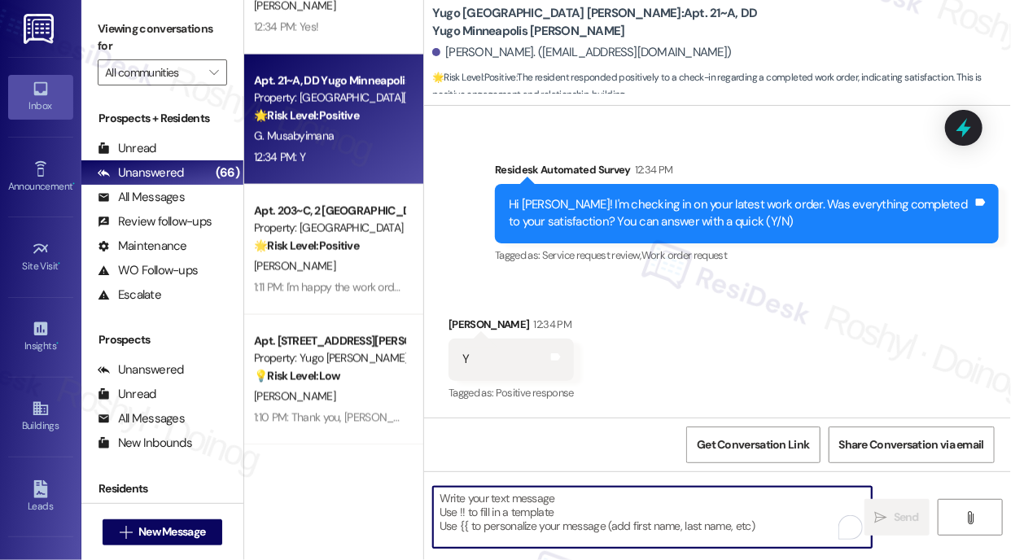
paste textarea "I'm happy the work order was completed to your satisfaction! We'd also love to …"
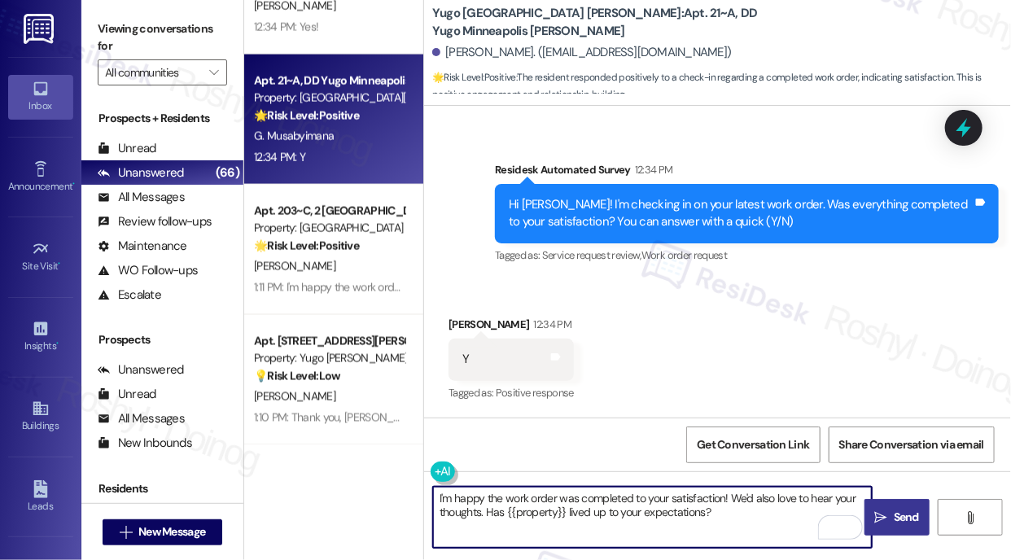
type textarea "I'm happy the work order was completed to your satisfaction! We'd also love to …"
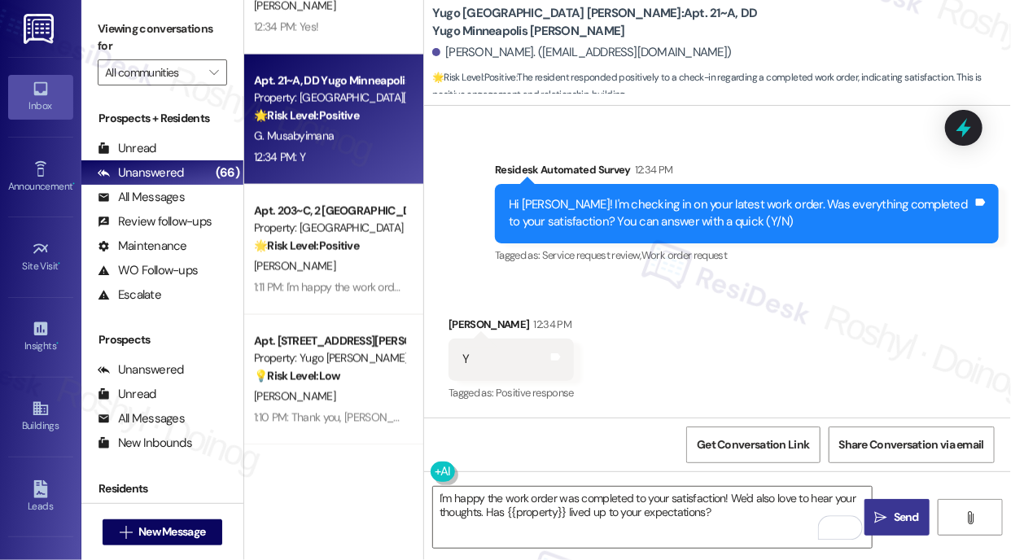
click at [904, 521] on span "Send" at bounding box center [906, 517] width 25 height 17
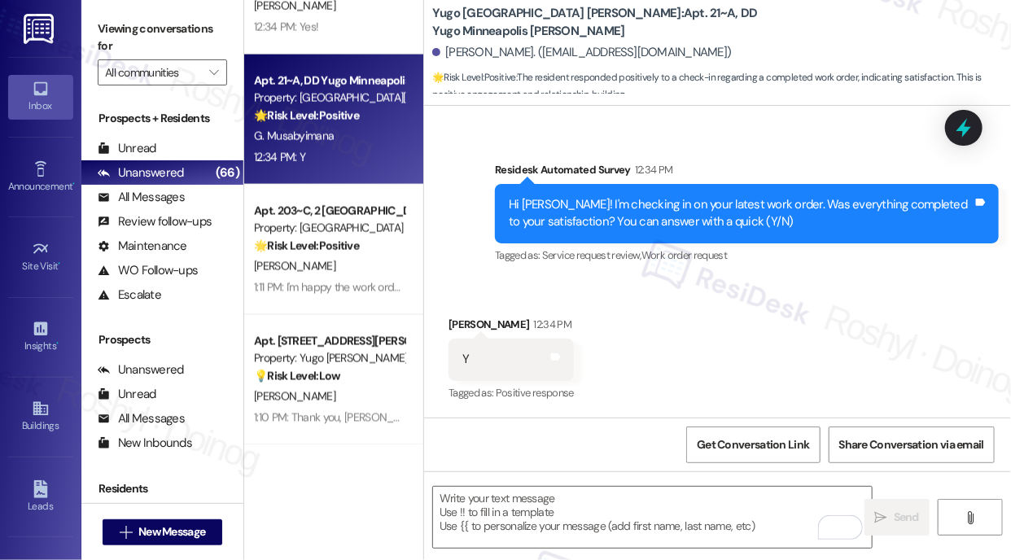
scroll to position [465, 0]
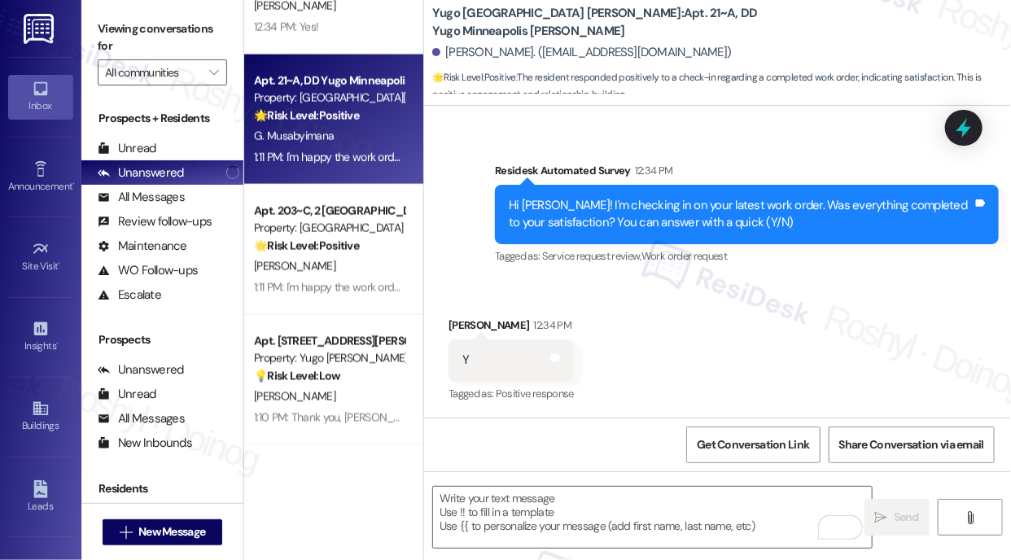
click at [391, 502] on div "( 1 ) Apt. 410A~2, 1 Yugo Charleston Campus Property: Yugo Charleston Campus 🌟 …" at bounding box center [333, 280] width 179 height 560
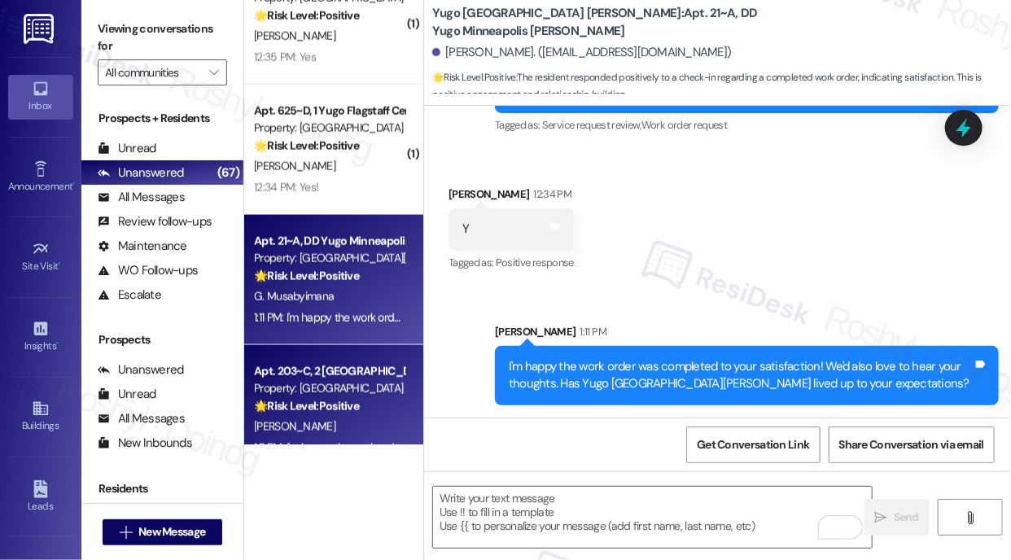
scroll to position [5905, 0]
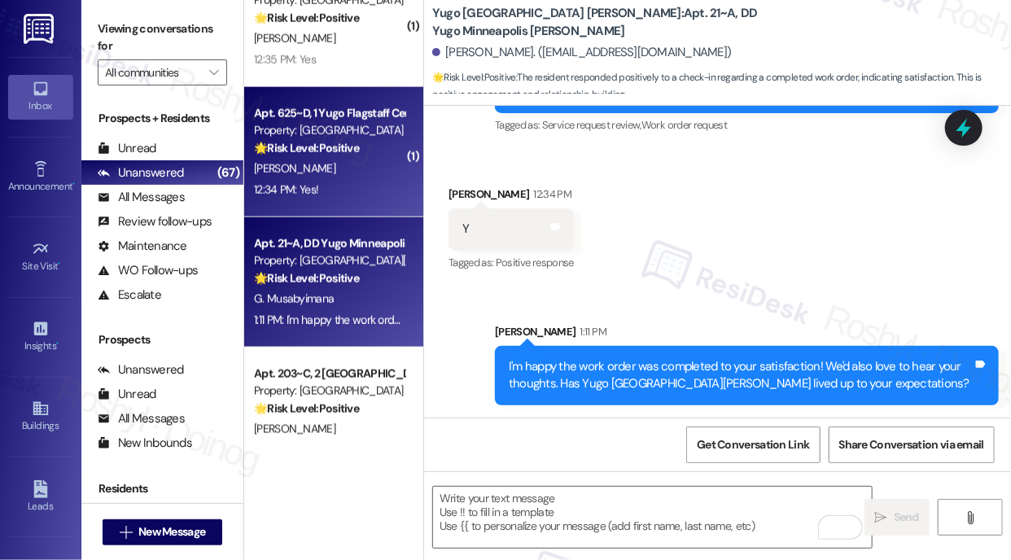
click at [369, 154] on div "🌟 Risk Level: Positive The resident responded positively to a check-in regardin…" at bounding box center [329, 148] width 151 height 17
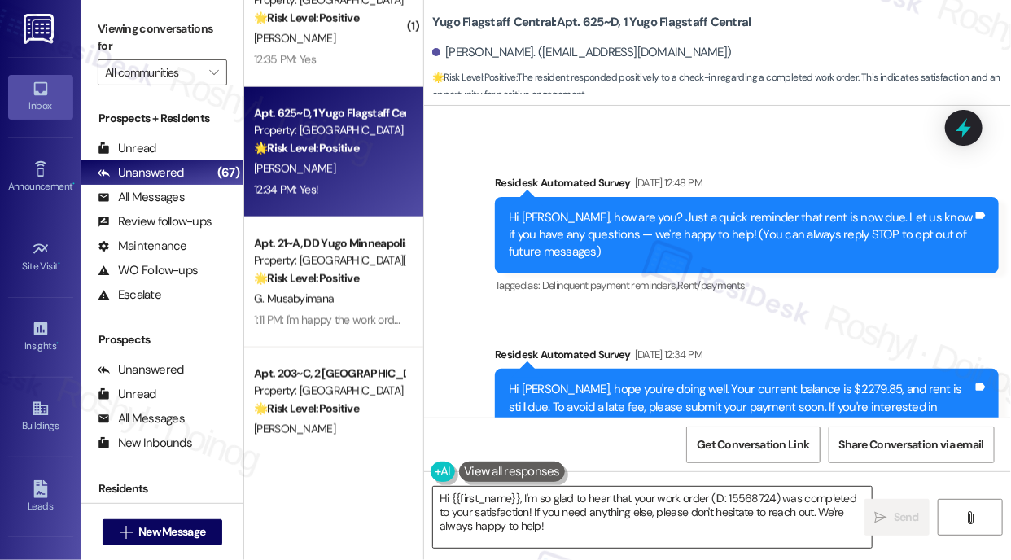
scroll to position [326, 0]
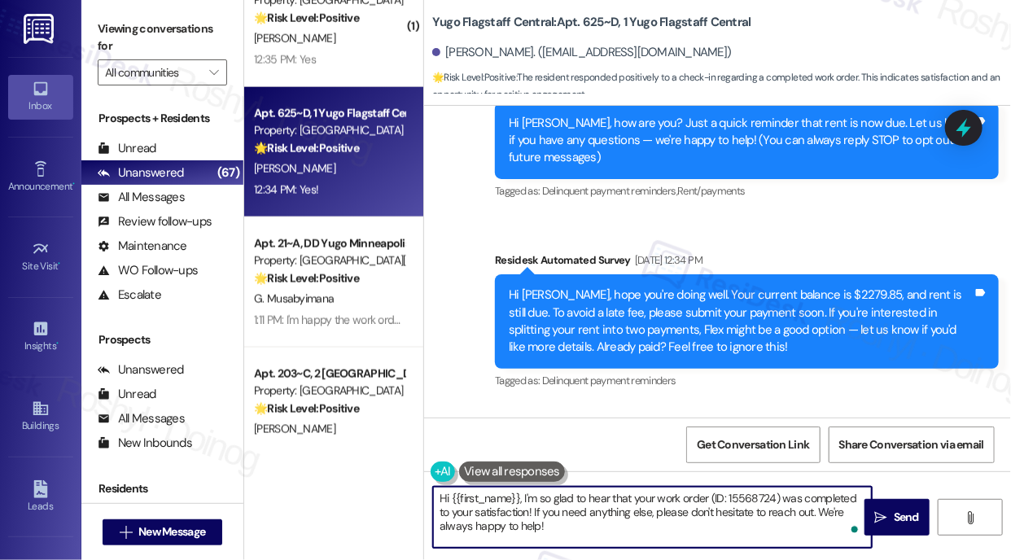
drag, startPoint x: 558, startPoint y: 525, endPoint x: 392, endPoint y: 474, distance: 174.6
click at [392, 474] on div "( 1 ) Apt. 404~A, 1 Yugo Seattle Rivendell Property: Yugo Seattle Rivendell 🌟 R…" at bounding box center [627, 280] width 767 height 560
paste textarea "I'm happy the work order was completed to your satisfaction! We'd also love to …"
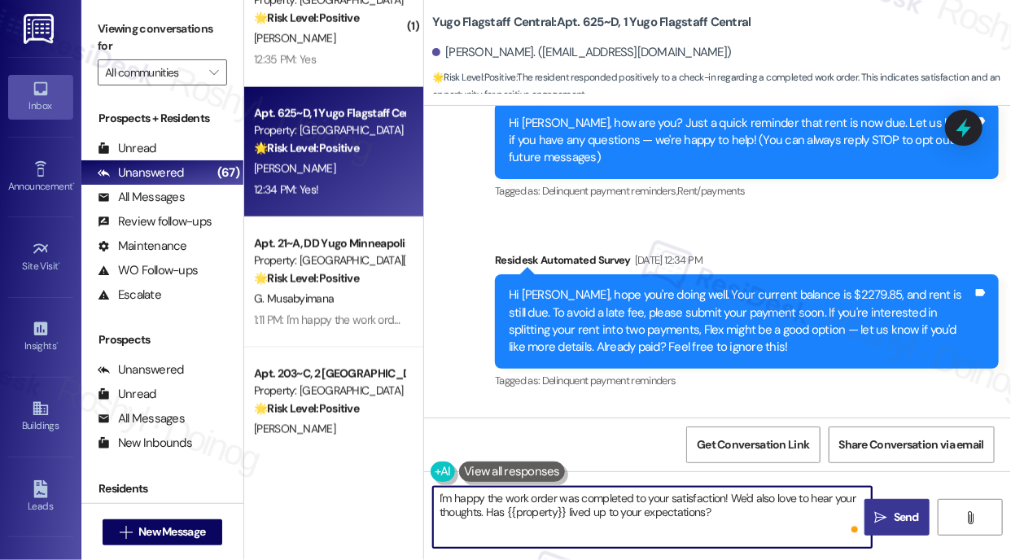
type textarea "I'm happy the work order was completed to your satisfaction! We'd also love to …"
click at [910, 509] on span "Send" at bounding box center [906, 517] width 25 height 17
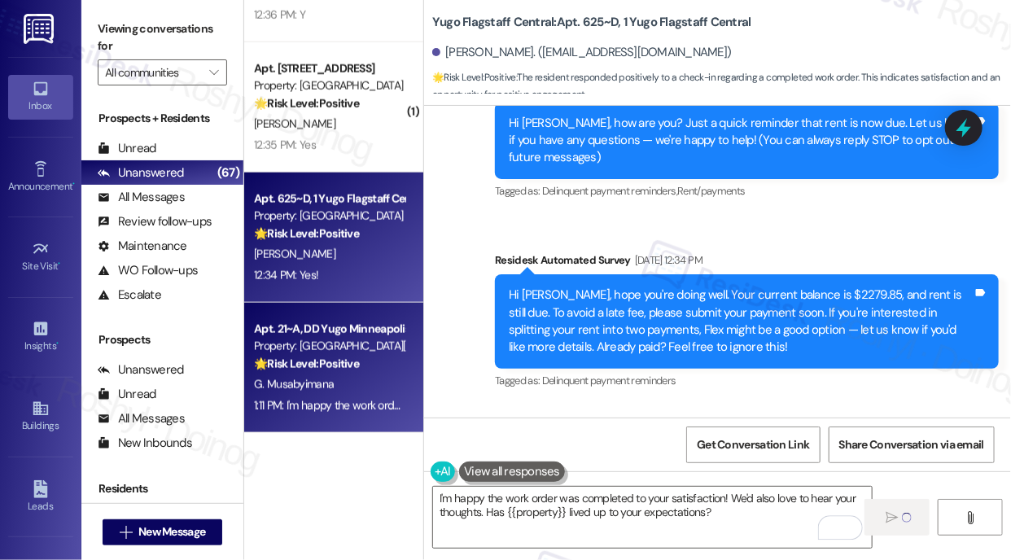
scroll to position [5660, 0]
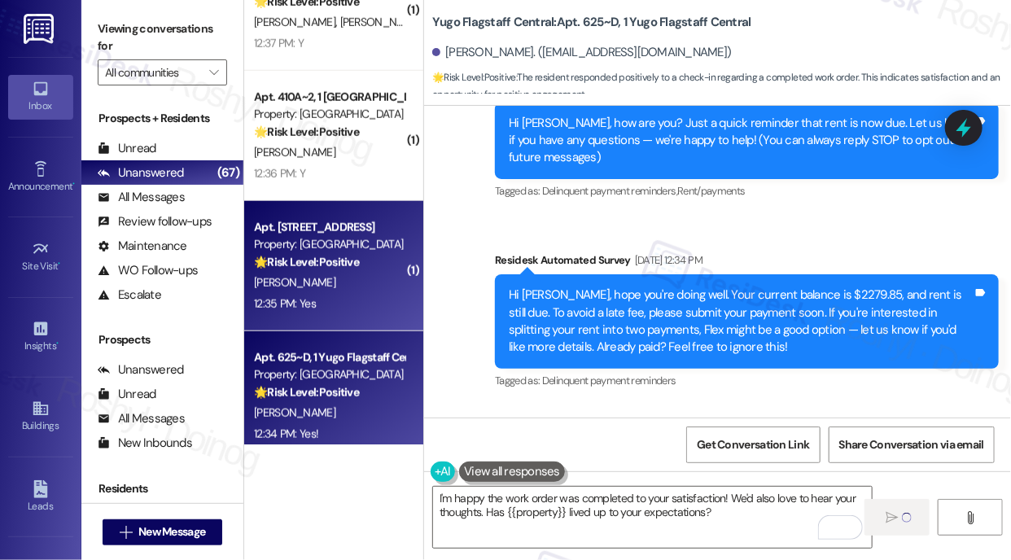
click at [313, 251] on div "Property: [GEOGRAPHIC_DATA]" at bounding box center [329, 244] width 151 height 17
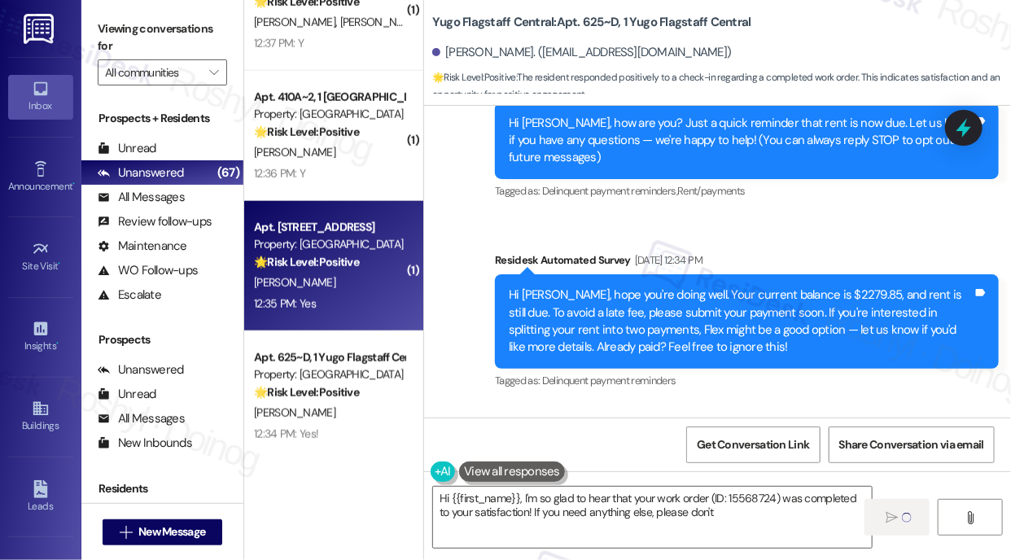
type textarea "Hi {{first_name}}, I'm so glad to hear that your work order (ID: 15568724) was …"
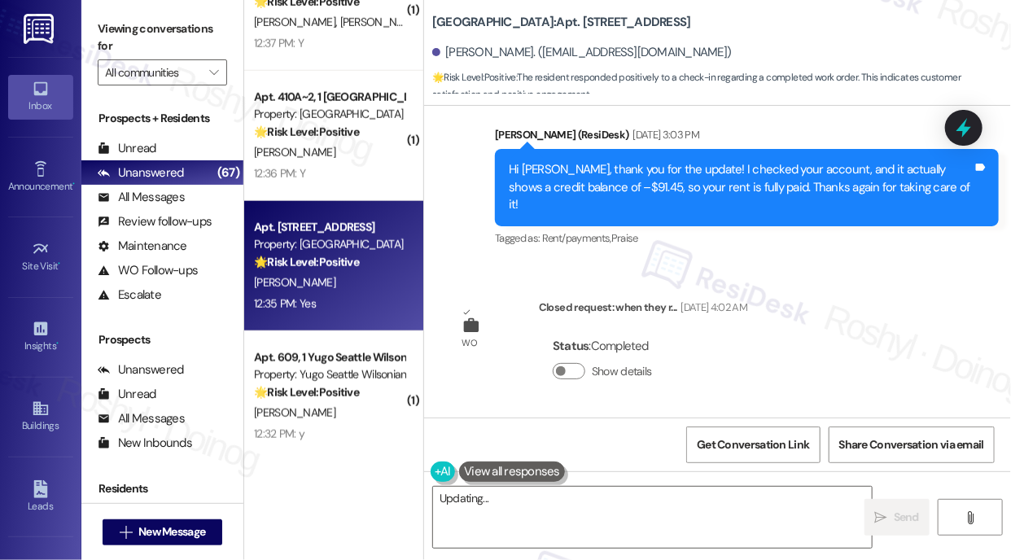
scroll to position [6903, 0]
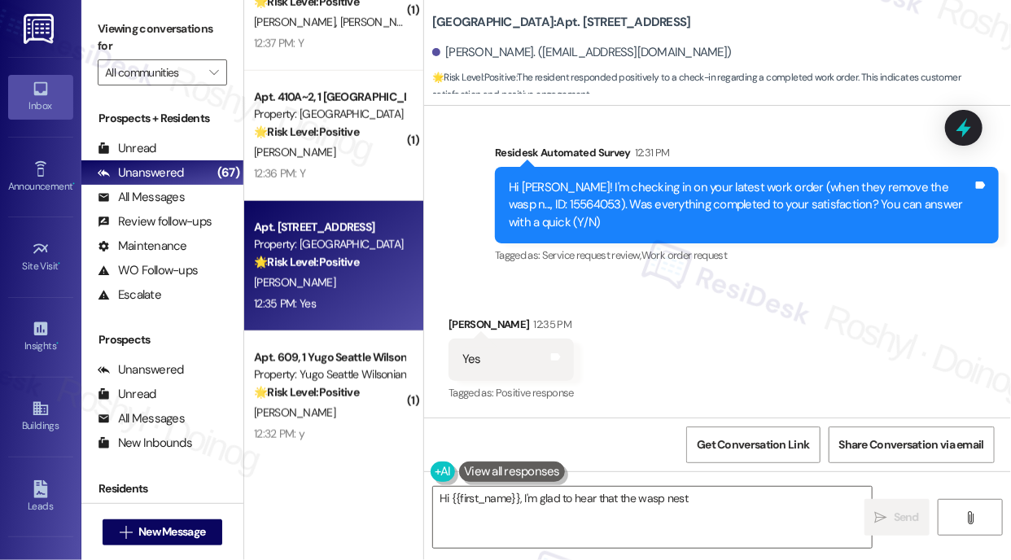
drag, startPoint x: 1005, startPoint y: 409, endPoint x: 976, endPoint y: 302, distance: 111.2
click at [977, 305] on div "Received via SMS Josephine Heyman 12:35 PM Yes Tags and notes Tagged as: Positi…" at bounding box center [717, 348] width 587 height 138
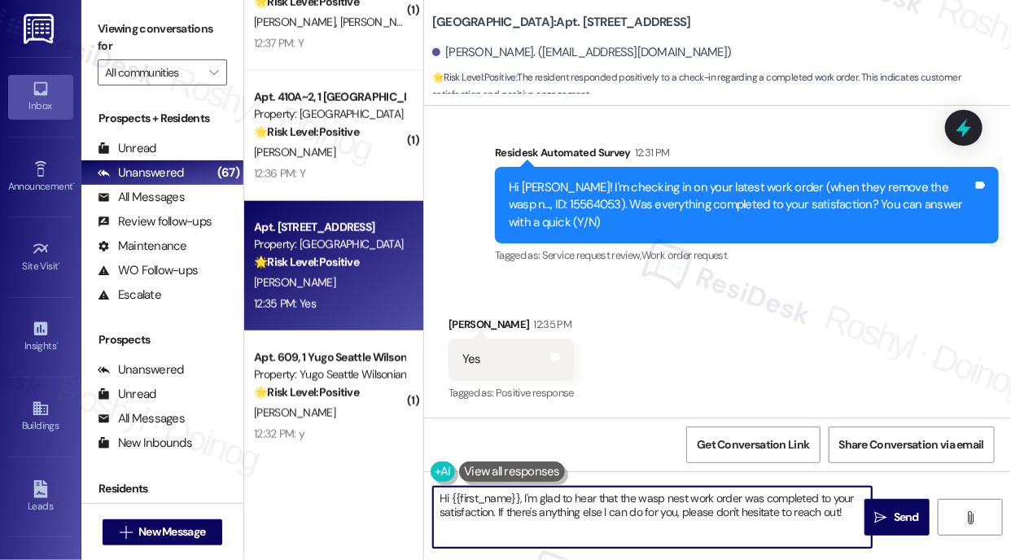
click at [582, 505] on textarea "Hi {{first_name}}, I'm glad to hear that the wasp nest work order was completed…" at bounding box center [652, 517] width 439 height 61
paste textarea "I'm happy the work order was completed to your satisfaction! We'd also love to …"
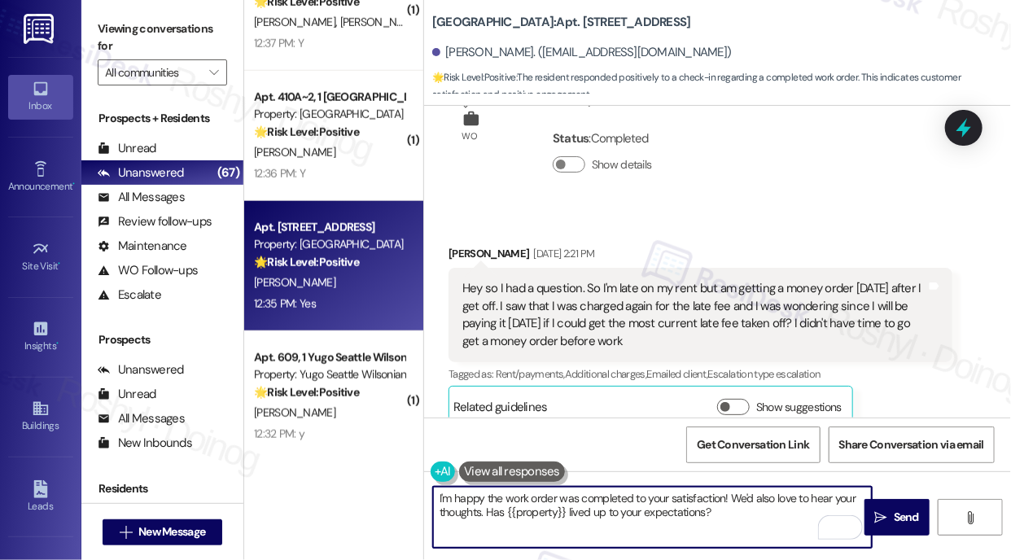
scroll to position [4136, 0]
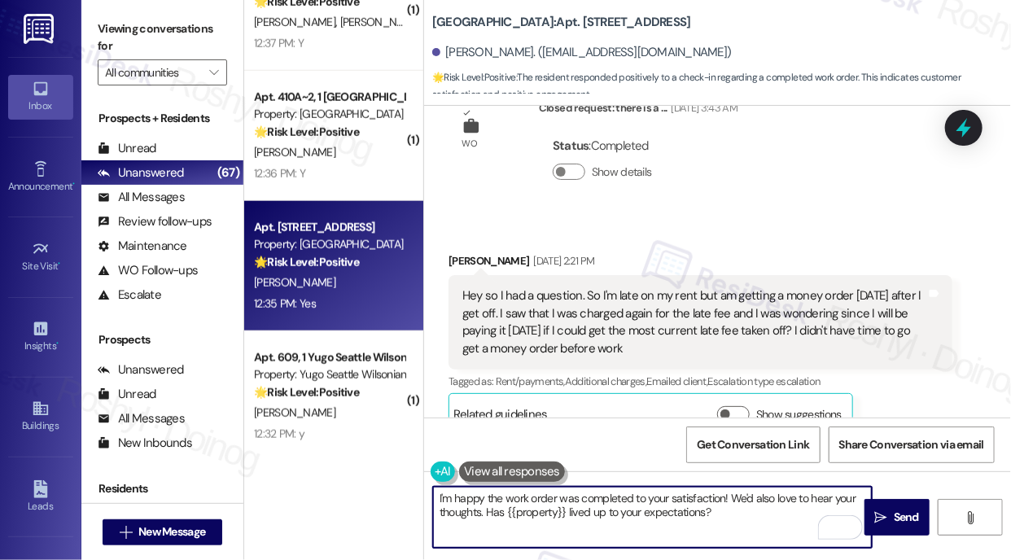
type textarea "I'm happy the work order was completed to your satisfaction! We'd also love to …"
click at [795, 172] on div "Survey, sent via SMS Residesk Automated Survey Mar 17, 2025 at 12:21 PM Hi Jose…" at bounding box center [717, 262] width 587 height 312
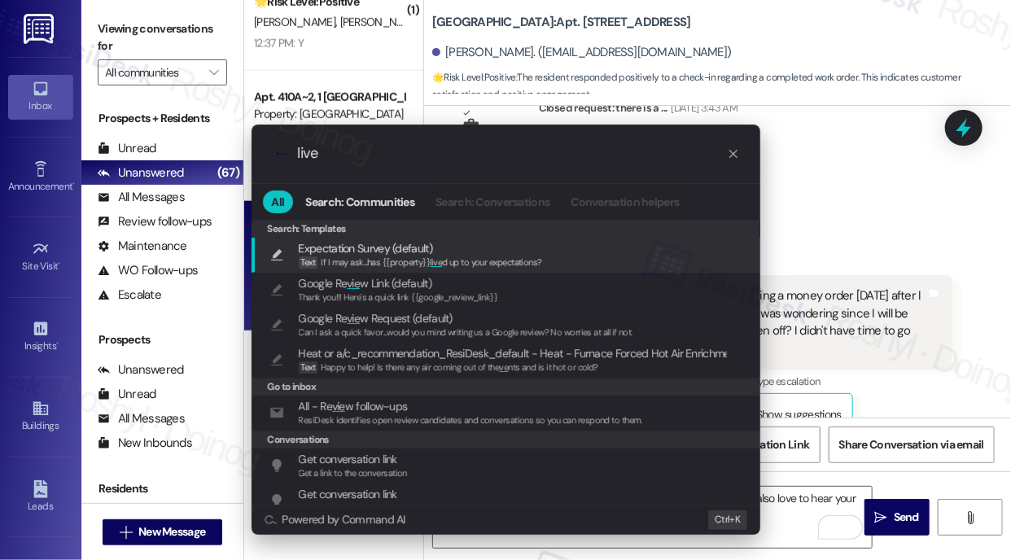
type input "live"
click at [795, 173] on div ".cls-1{fill:#0a055f;}.cls-2{fill:#0cc4c4;} resideskLogoBlueOrange live All Sear…" at bounding box center [505, 280] width 1011 height 560
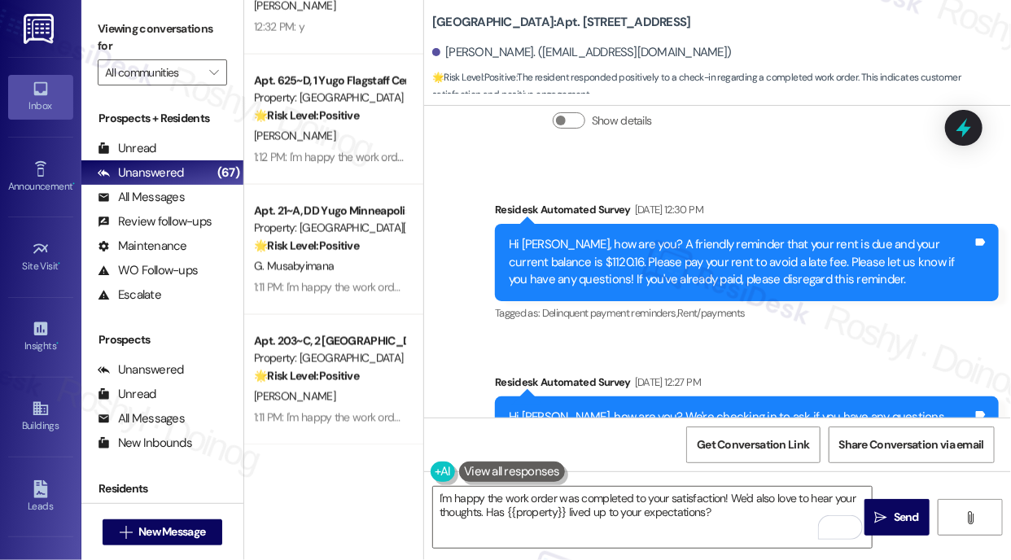
scroll to position [3363, 0]
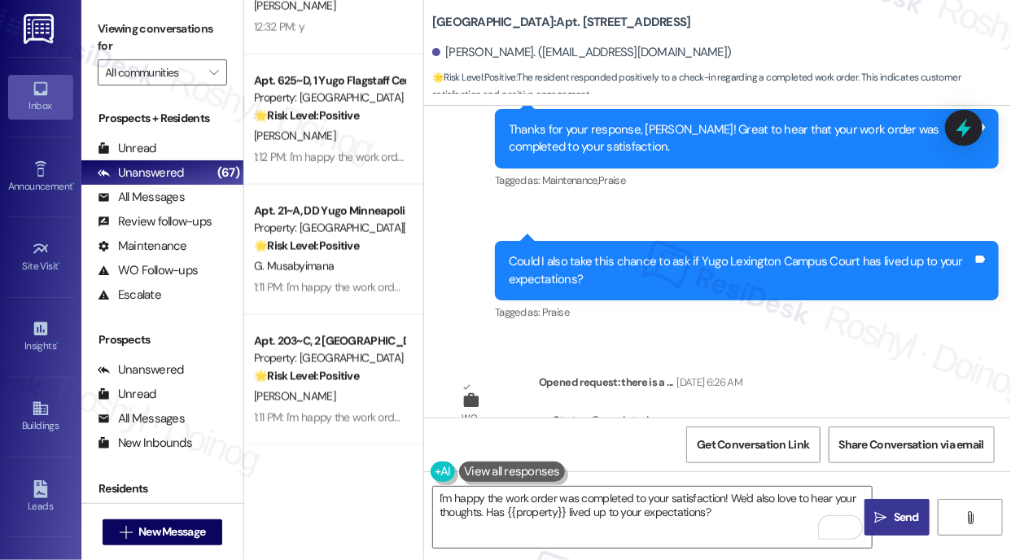
click at [898, 530] on button " Send" at bounding box center [897, 517] width 65 height 37
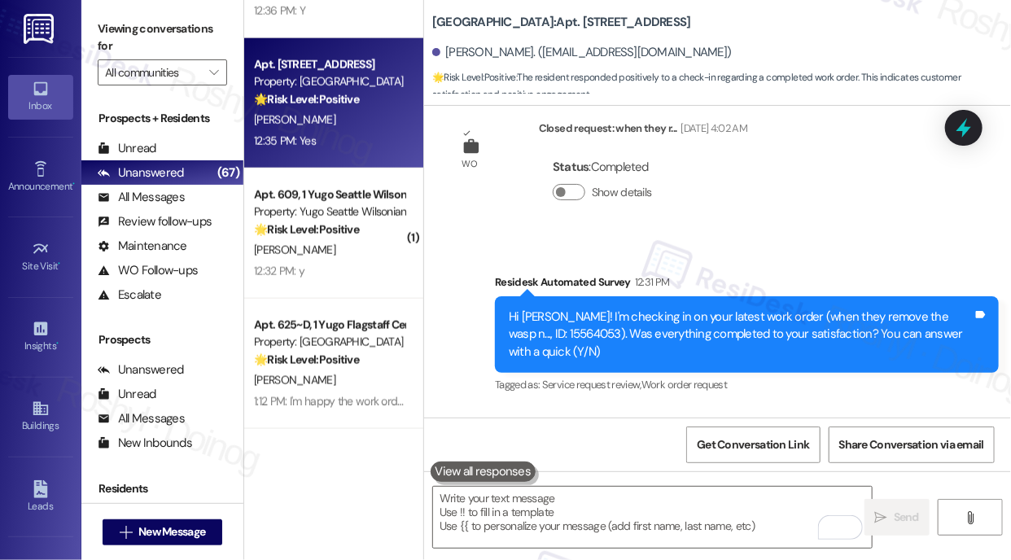
scroll to position [6903, 0]
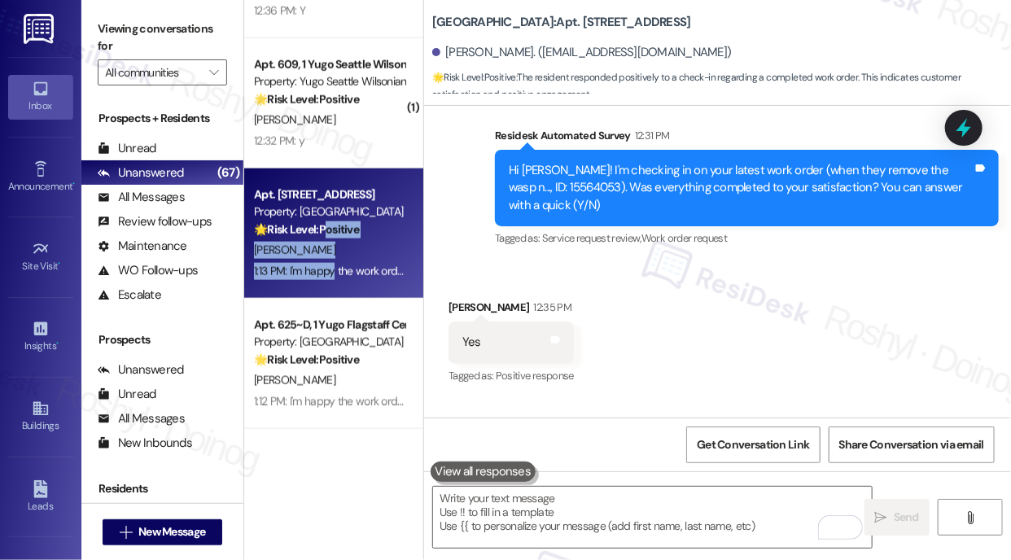
drag, startPoint x: 332, startPoint y: 265, endPoint x: 340, endPoint y: 168, distance: 97.2
click at [335, 191] on div "Apt. 2102, 2 Yugo Lexington Campus Court Property: Yugo Lexington Campus Court …" at bounding box center [333, 234] width 179 height 130
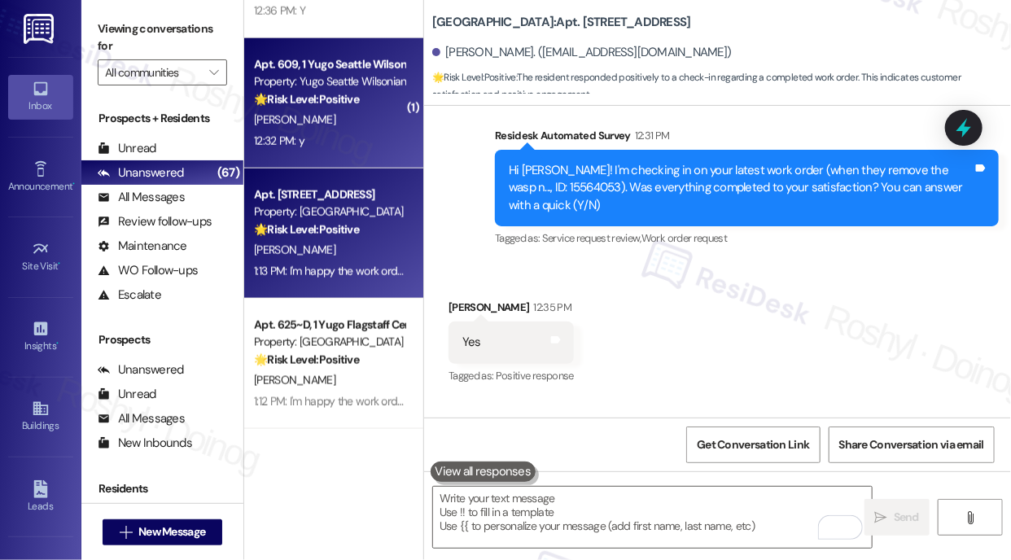
click at [340, 153] on div "Apt. 609, 1 Yugo Seattle Wilsonian Property: Yugo Seattle Wilsonian 🌟 Risk Leve…" at bounding box center [333, 103] width 179 height 130
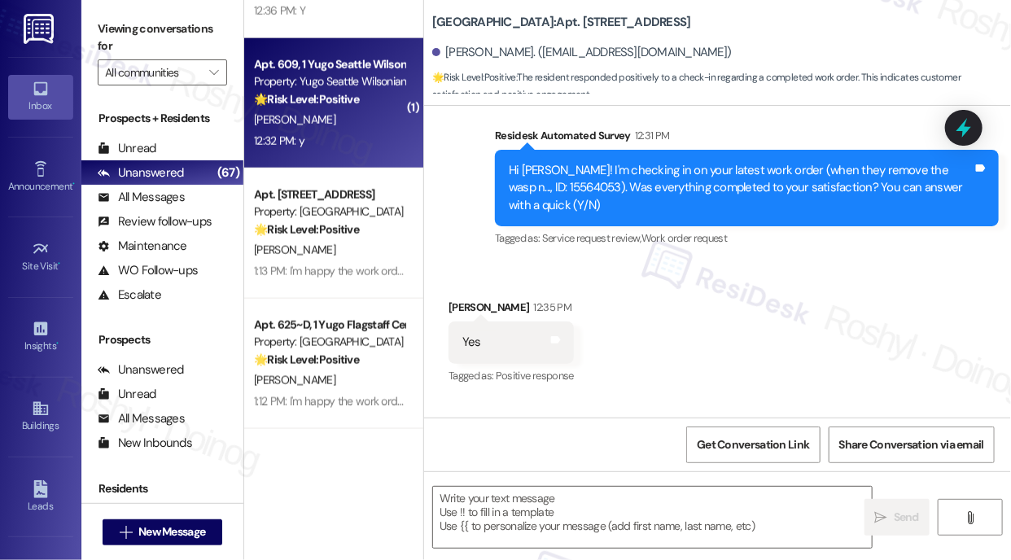
type textarea "Fetching suggested responses. Please feel free to read through the conversation…"
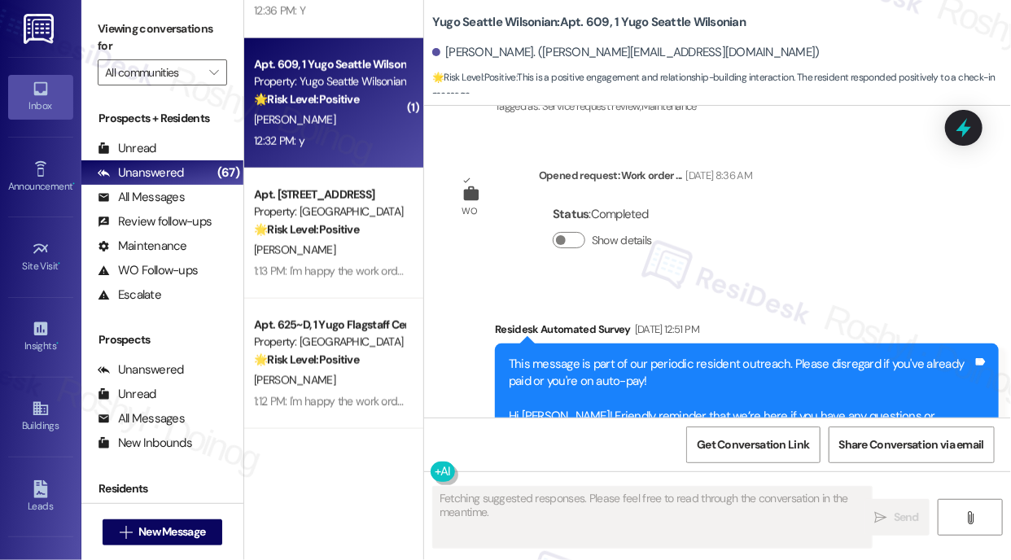
type textarea "Fetching suggested responses. Please feel free to read through the conversation…"
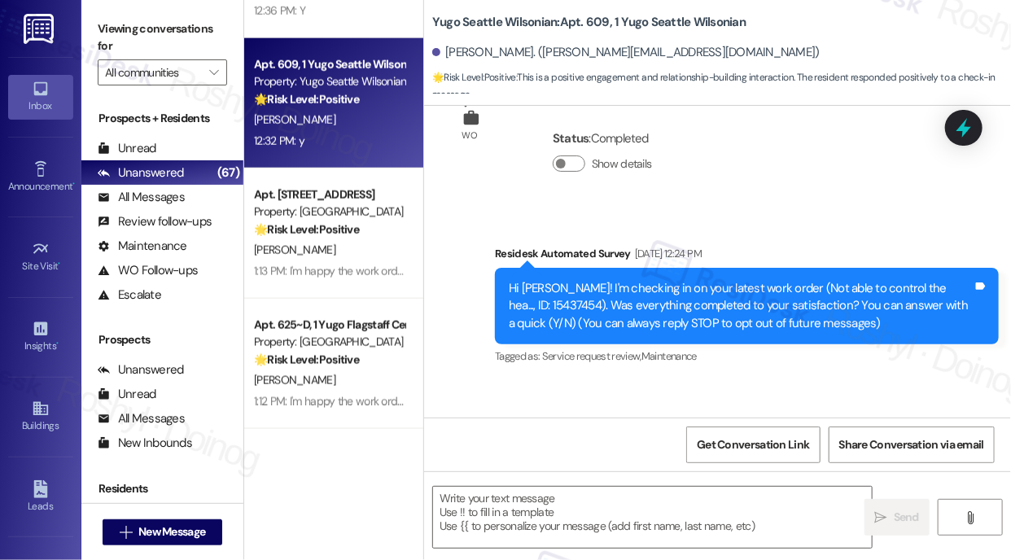
scroll to position [0, 0]
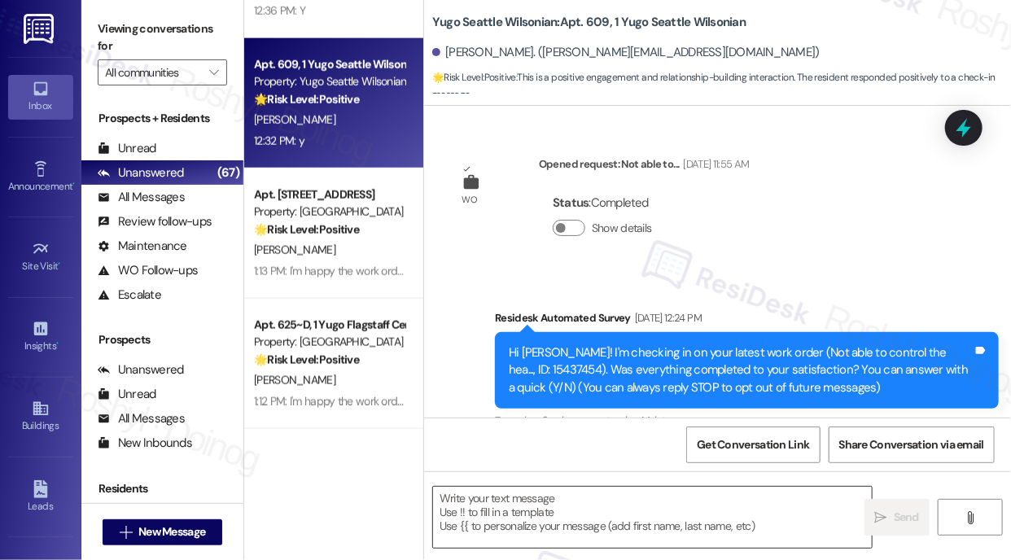
click at [580, 523] on textarea at bounding box center [652, 517] width 439 height 61
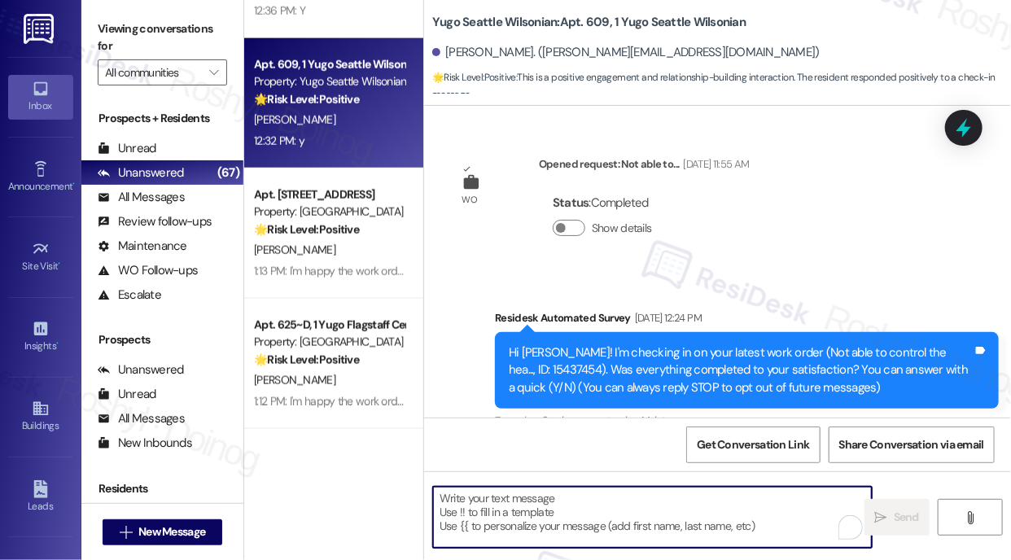
paste textarea "I'm happy the work order was completed to your satisfaction! We'd also love to …"
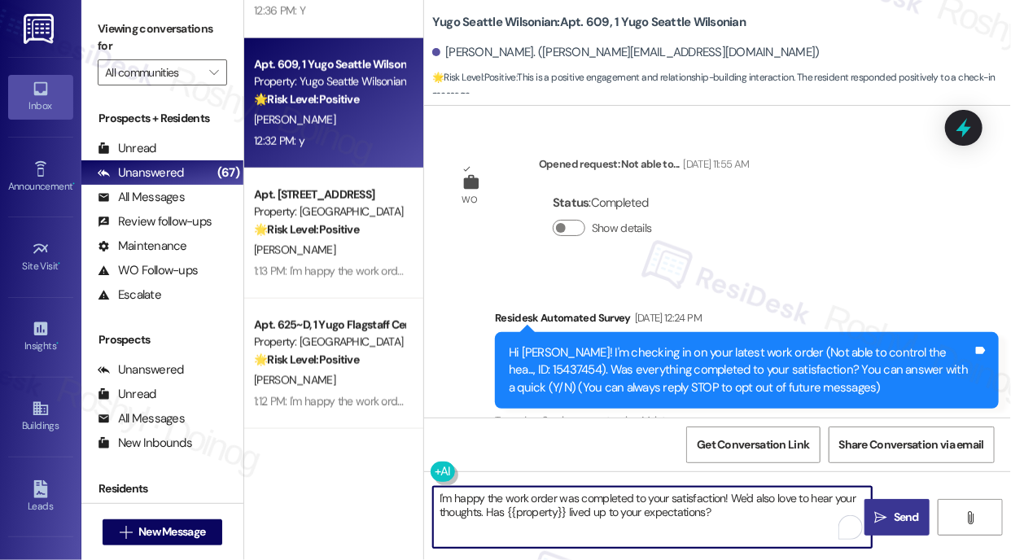
type textarea "I'm happy the work order was completed to your satisfaction! We'd also love to …"
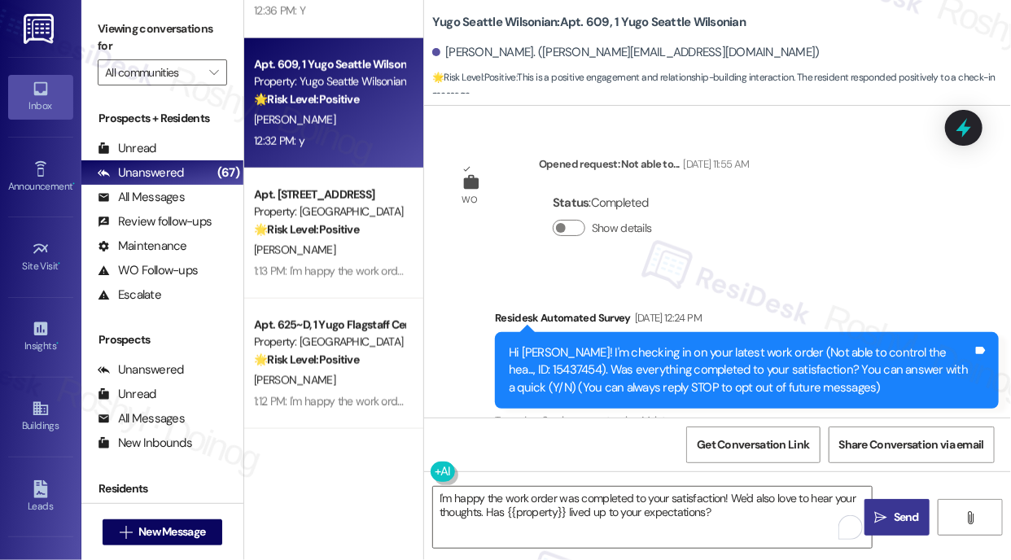
click at [880, 511] on icon "" at bounding box center [881, 517] width 12 height 13
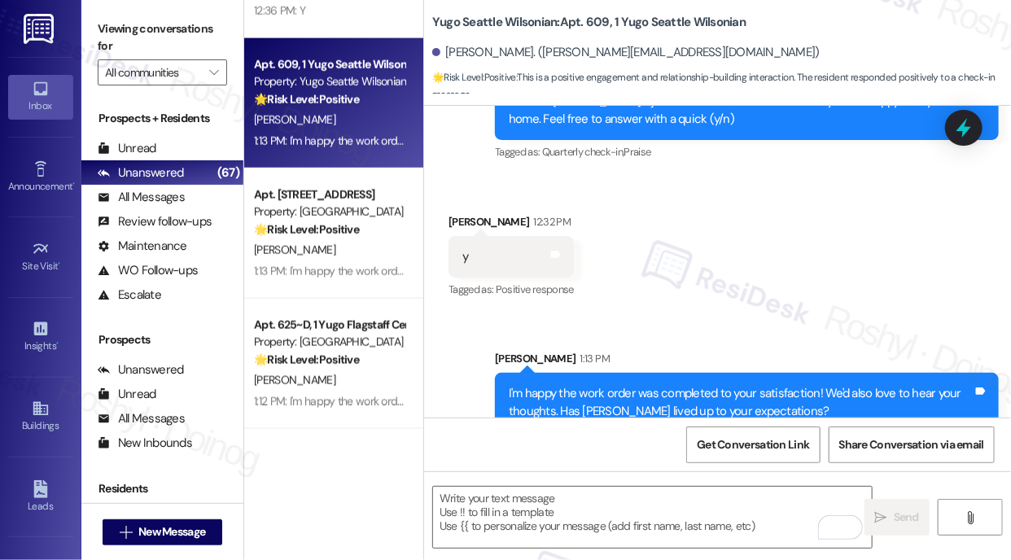
scroll to position [1986, 0]
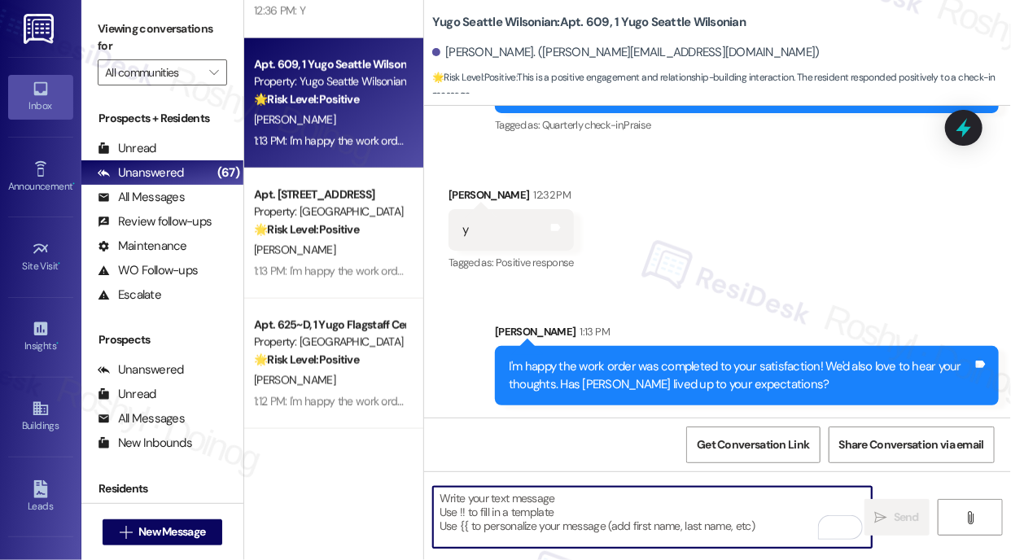
click at [523, 515] on textarea "To enrich screen reader interactions, please activate Accessibility in Grammarl…" at bounding box center [652, 517] width 439 height 61
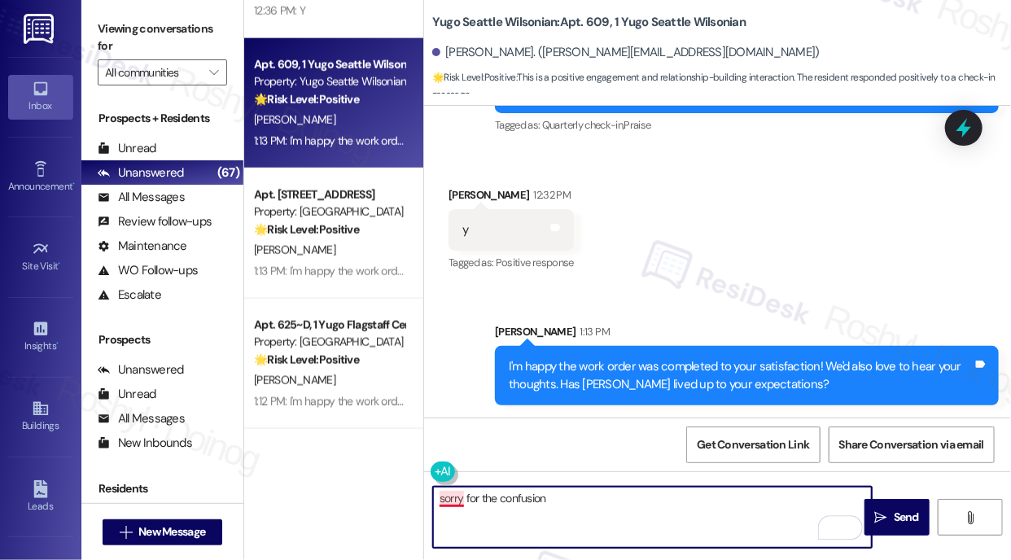
click at [446, 497] on textarea "sorry for the confusion" at bounding box center [652, 517] width 439 height 61
click at [558, 494] on textarea "Sorry for the confusion" at bounding box center [652, 517] width 439 height 61
click at [614, 497] on textarea "Sorry for the confusion, that was intented to a different resident" at bounding box center [652, 517] width 439 height 61
click at [612, 501] on textarea "Sorry for the confusion, that was intented to a different resident" at bounding box center [652, 517] width 439 height 61
click at [611, 500] on textarea "Sorry for the confusion, that was intented to a different resident" at bounding box center [652, 517] width 439 height 61
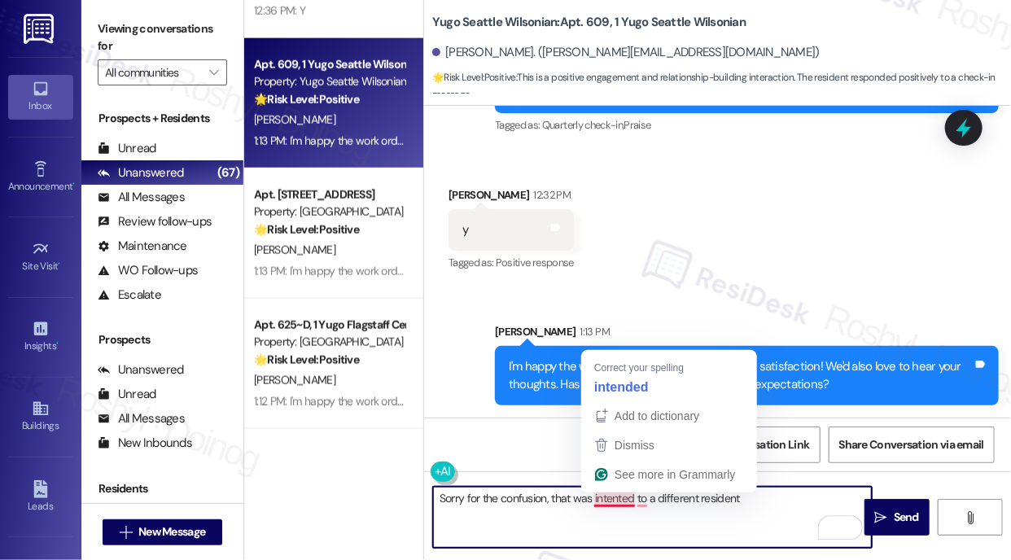
click at [619, 498] on textarea "Sorry for the confusion, that was intented to a different resident" at bounding box center [652, 517] width 439 height 61
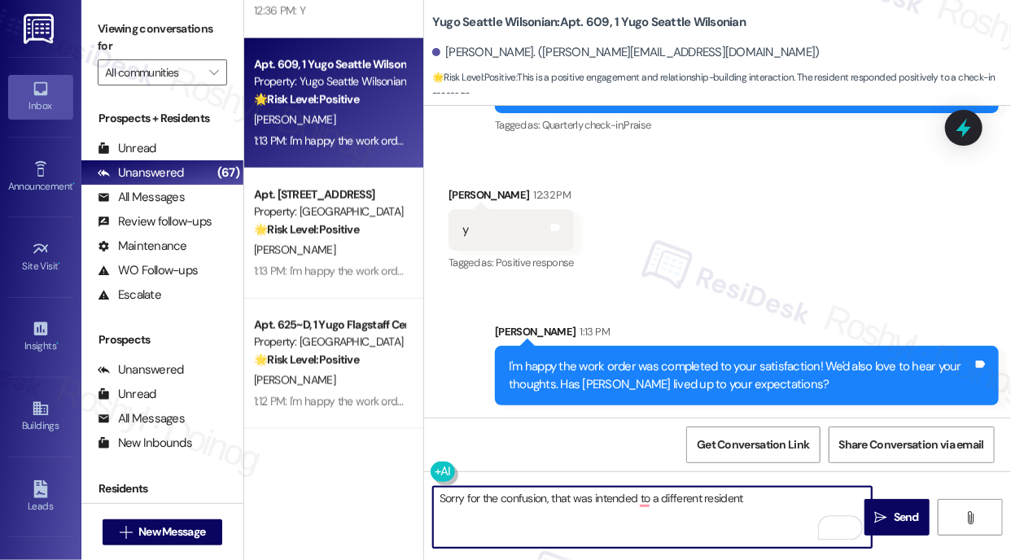
click at [641, 497] on textarea "Sorry for the confusion, that was intended to a different resident" at bounding box center [652, 517] width 439 height 61
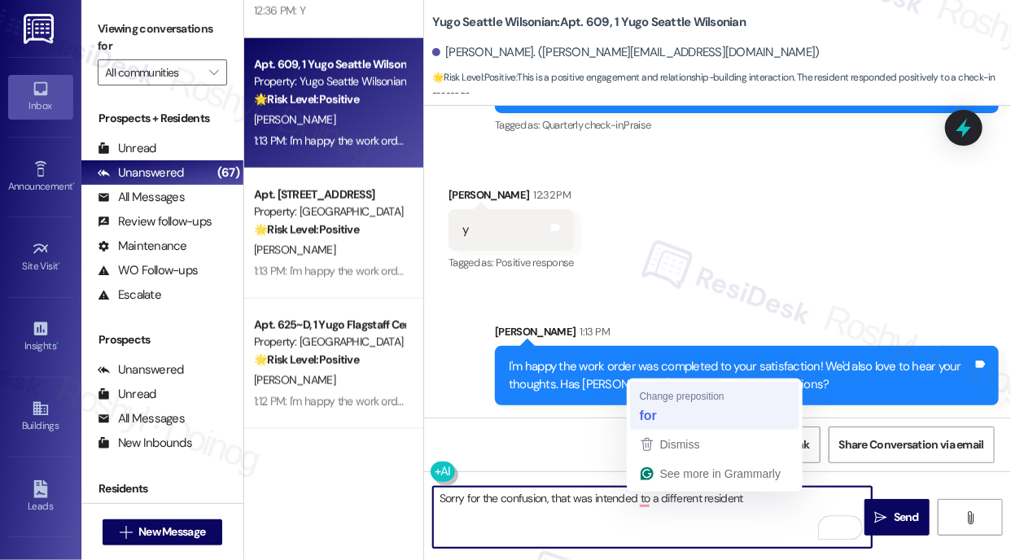
click at [671, 418] on div "Get Conversation Link Share Conversation via email" at bounding box center [717, 445] width 587 height 54
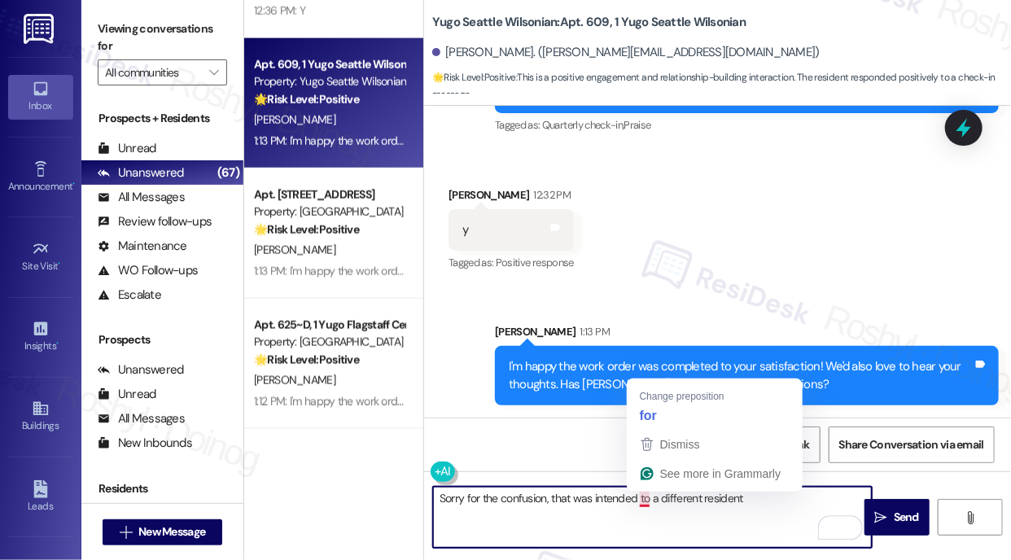
click at [645, 500] on textarea "Sorry for the confusion, that was intended to a different resident" at bounding box center [652, 517] width 439 height 61
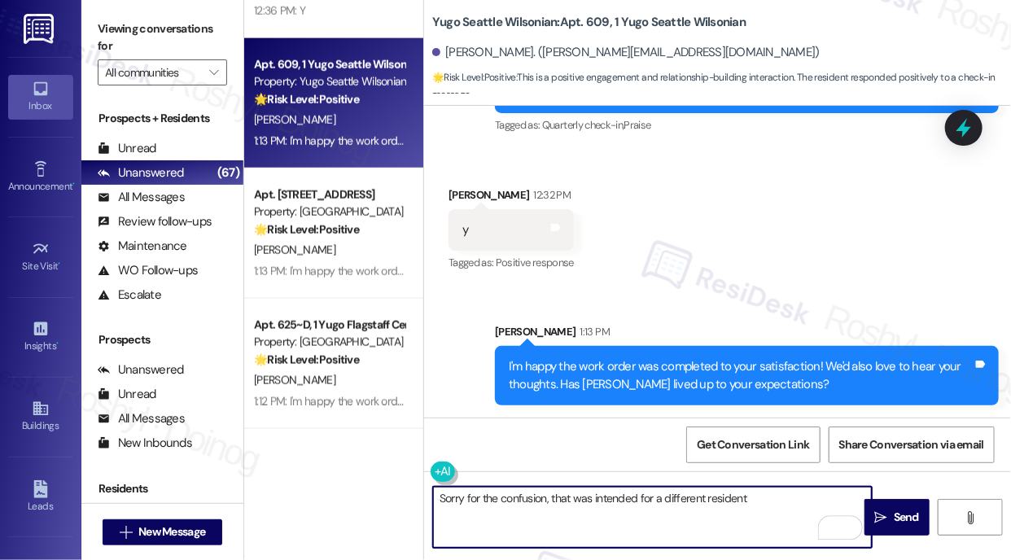
click at [762, 494] on textarea "Sorry for the confusion, that was intended for a different resident" at bounding box center [652, 517] width 439 height 61
type textarea "Sorry for the confusion, that was intended for a different resident"
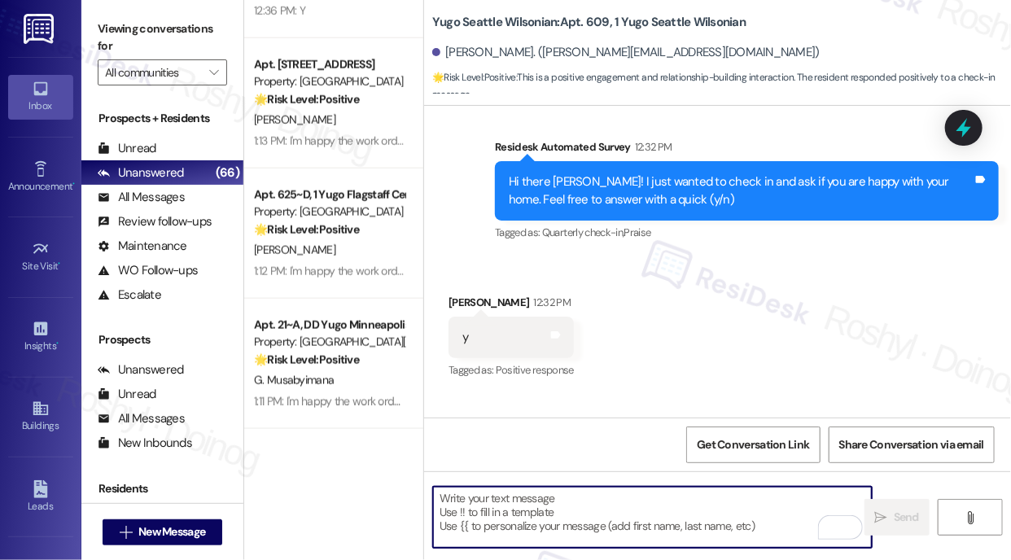
scroll to position [1855, 0]
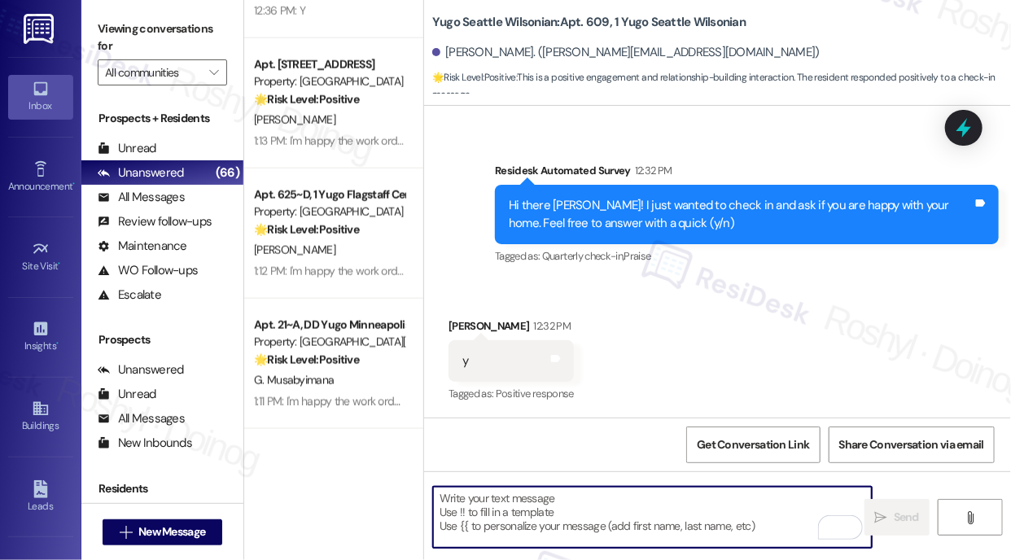
paste textarea "Hi {{first_name}}, that’s great to hear! Thanks for sharing, I’m glad you’re ha…"
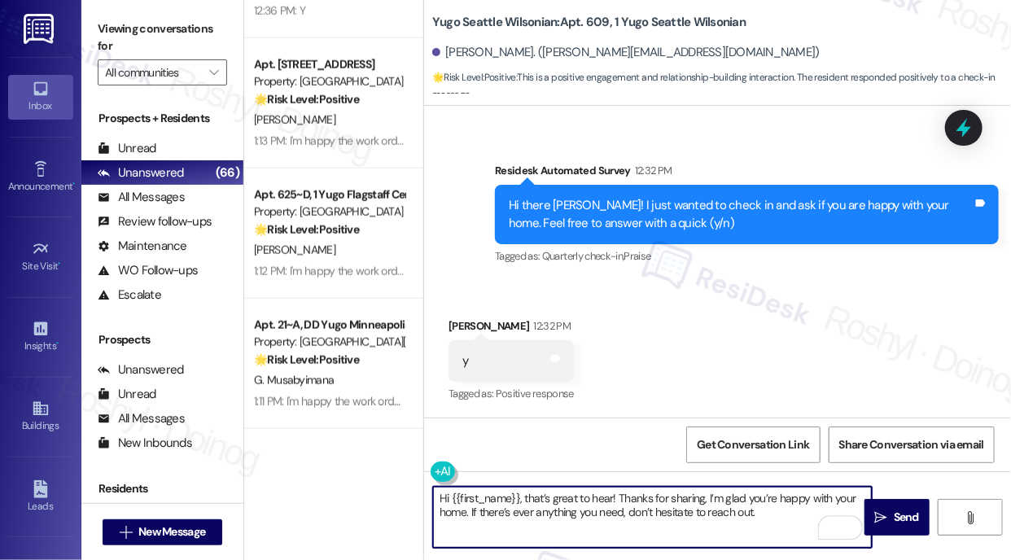
drag, startPoint x: 526, startPoint y: 498, endPoint x: 386, endPoint y: 485, distance: 140.6
click at [387, 486] on div "( 1 ) Apt. 318~C, 8 Yugo Muncie Varsity House Property: [GEOGRAPHIC_DATA] 🌟 Ris…" at bounding box center [627, 280] width 767 height 560
click at [439, 504] on textarea "that’s great to hear! Thanks for sharing, I’m glad you’re happy with your home.…" at bounding box center [652, 517] width 439 height 61
click at [443, 501] on textarea "that’s great to hear! Thanks for sharing, I’m glad you’re happy with your home.…" at bounding box center [652, 517] width 439 height 61
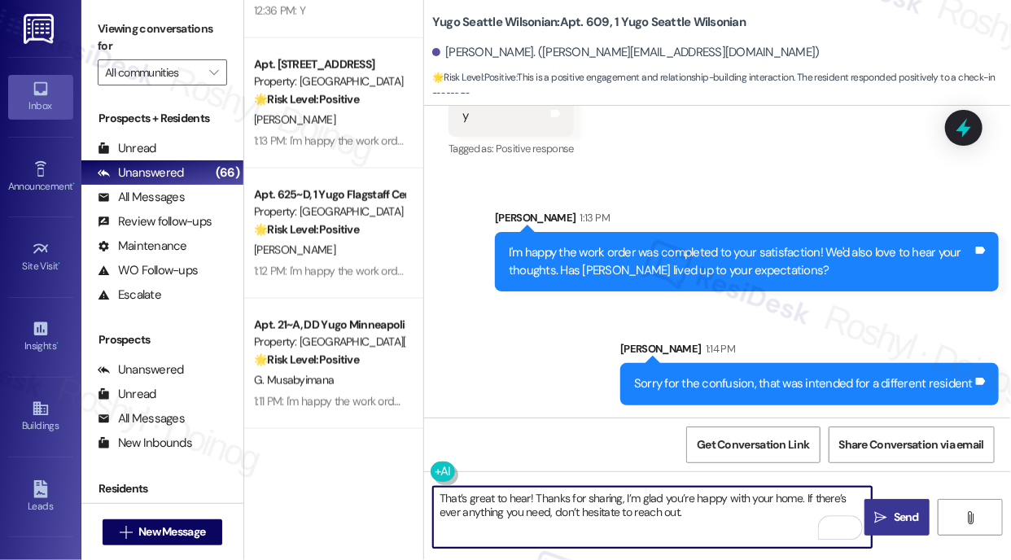
type textarea "That’s great to hear! Thanks for sharing, I’m glad you’re happy with your home.…"
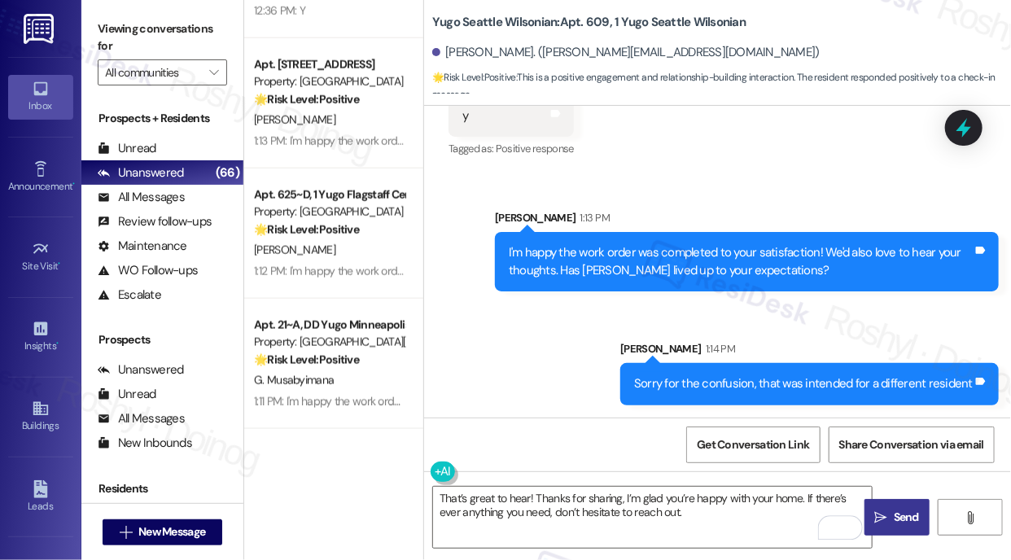
click at [904, 510] on span "Send" at bounding box center [906, 517] width 25 height 17
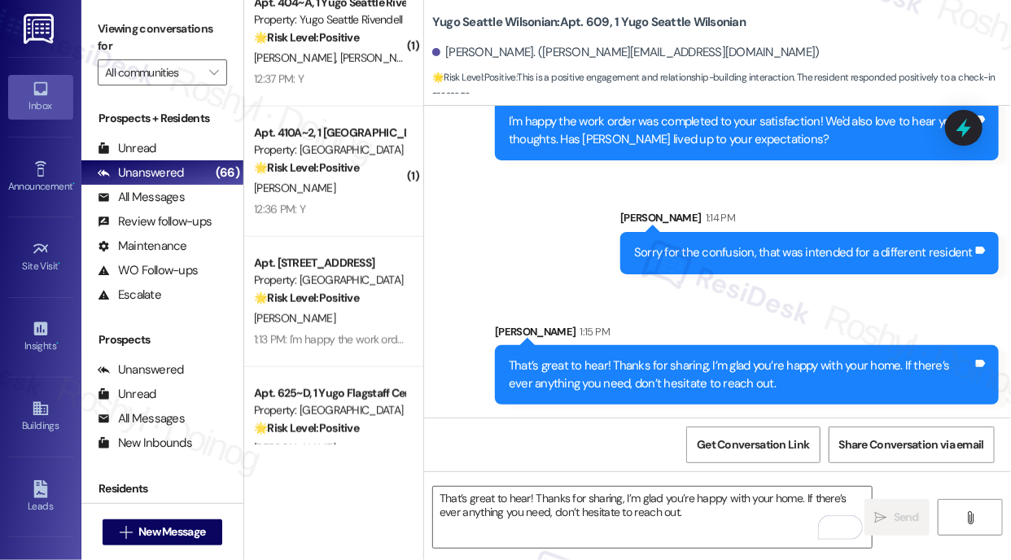
scroll to position [5579, 0]
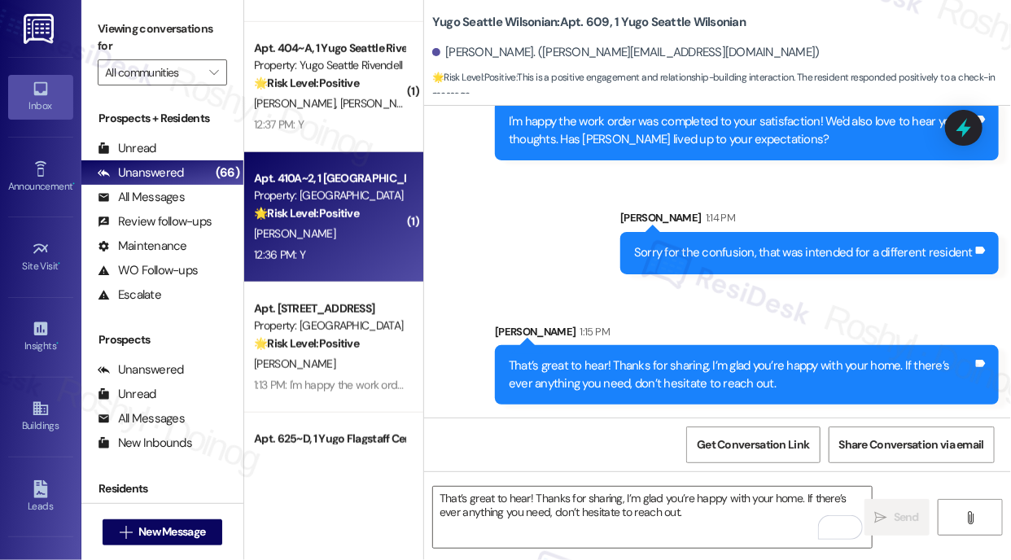
click at [364, 252] on div "12:36 PM: Y 12:36 PM: Y" at bounding box center [329, 255] width 154 height 20
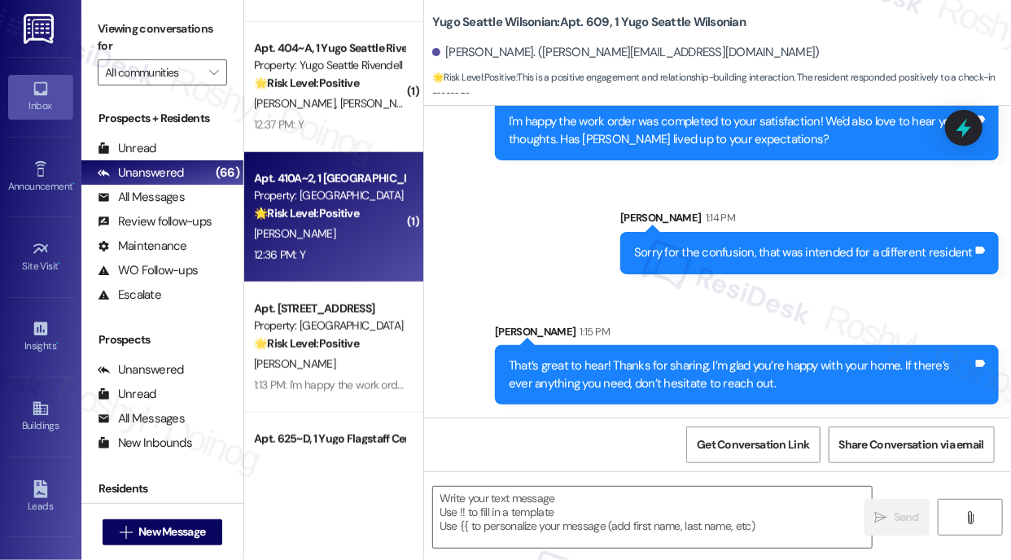
type textarea "Fetching suggested responses. Please feel free to read through the conversation…"
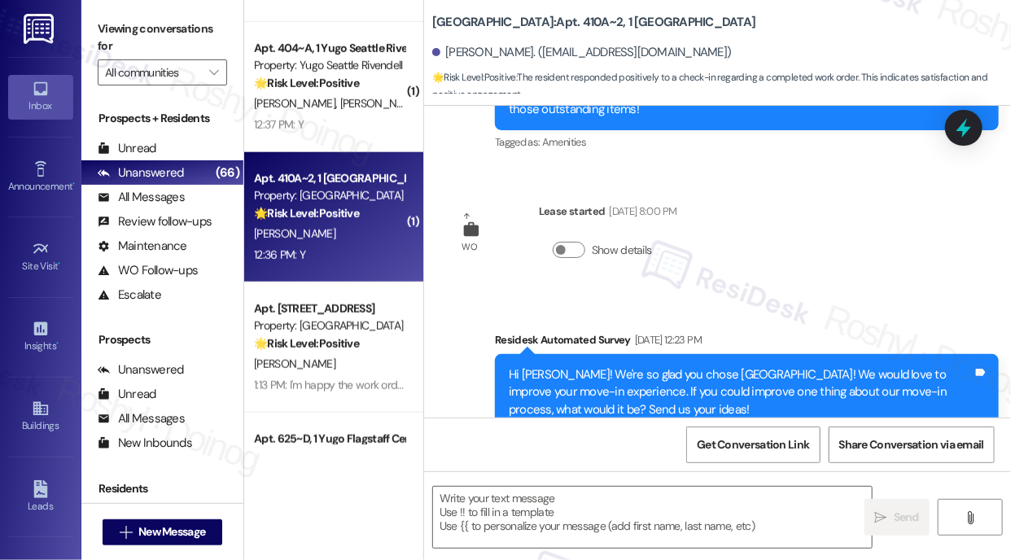
type textarea "Fetching suggested responses. Please feel free to read through the conversation…"
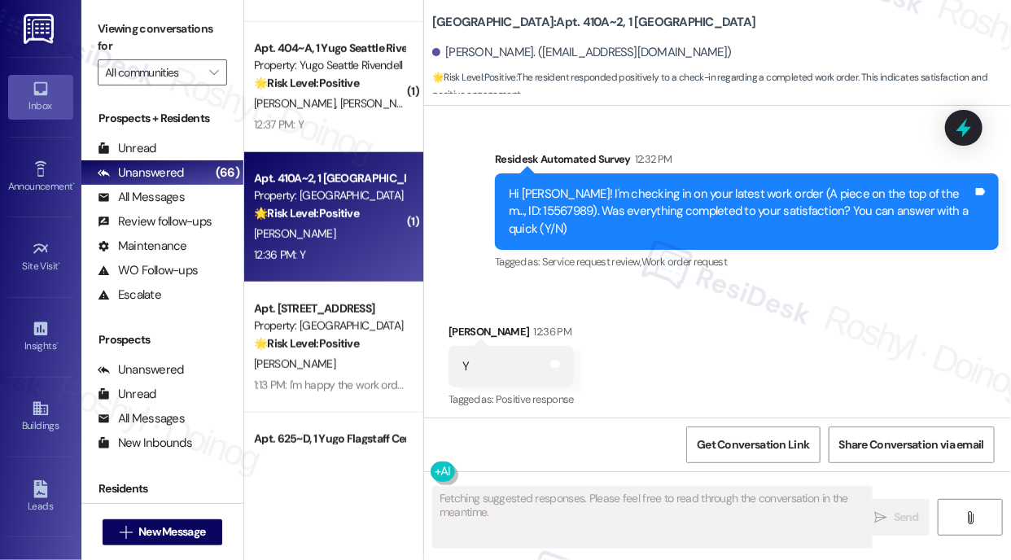
scroll to position [954, 0]
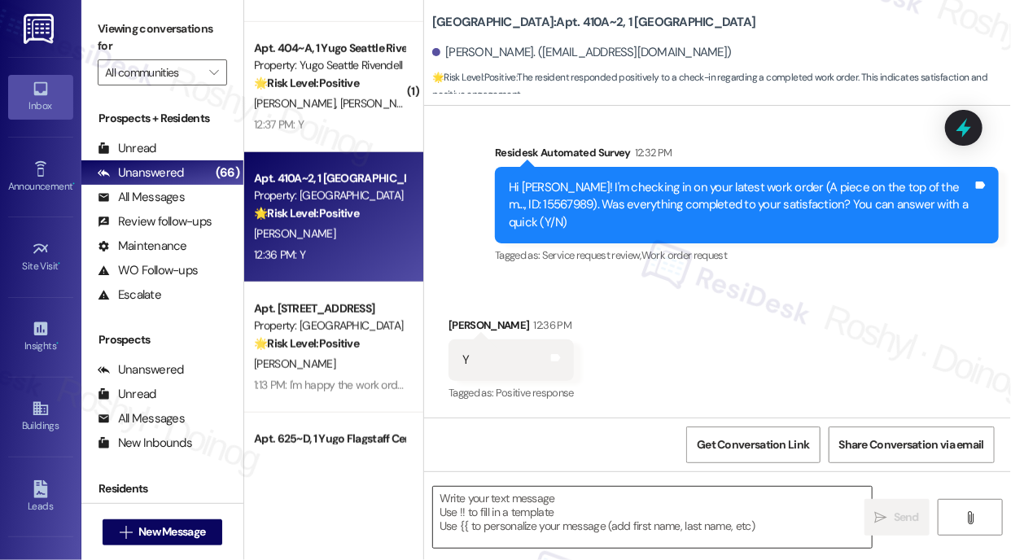
click at [580, 525] on textarea at bounding box center [652, 517] width 439 height 61
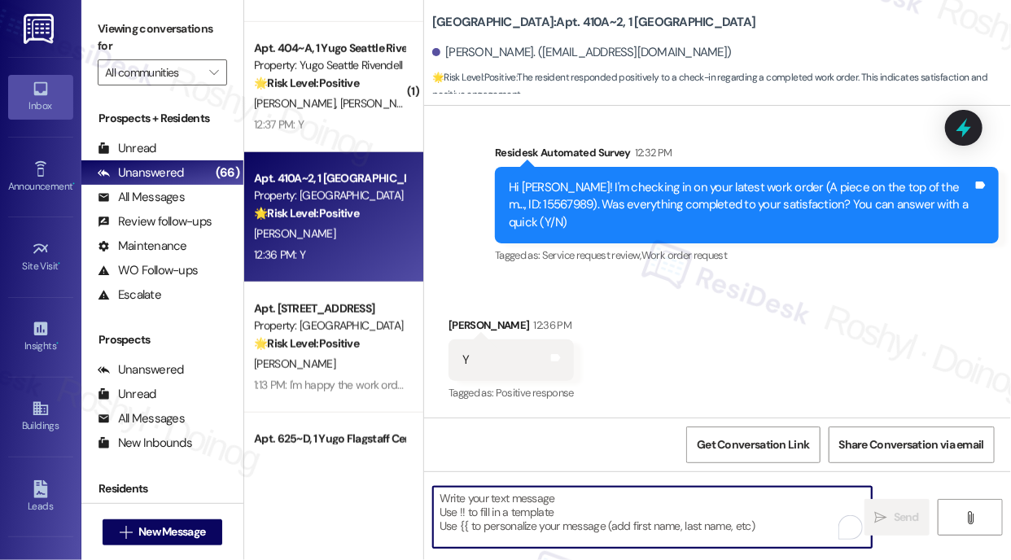
paste textarea "I'm happy the work order was completed to your satisfaction! We'd also love to …"
type textarea "I'm happy the work order was completed to your satisfaction! We'd also love to …"
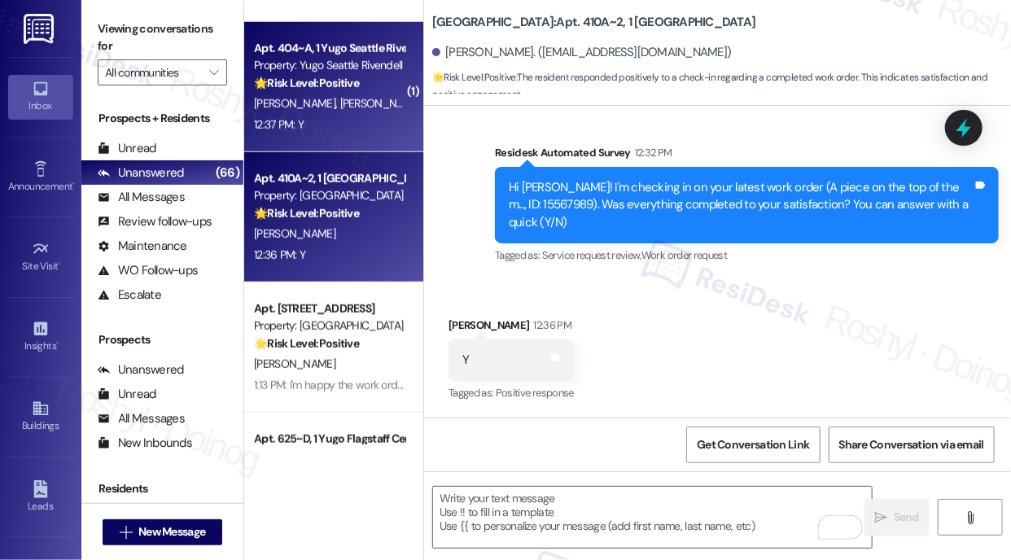
click at [332, 125] on div "12:37 PM: Y 12:37 PM: Y" at bounding box center [329, 125] width 154 height 20
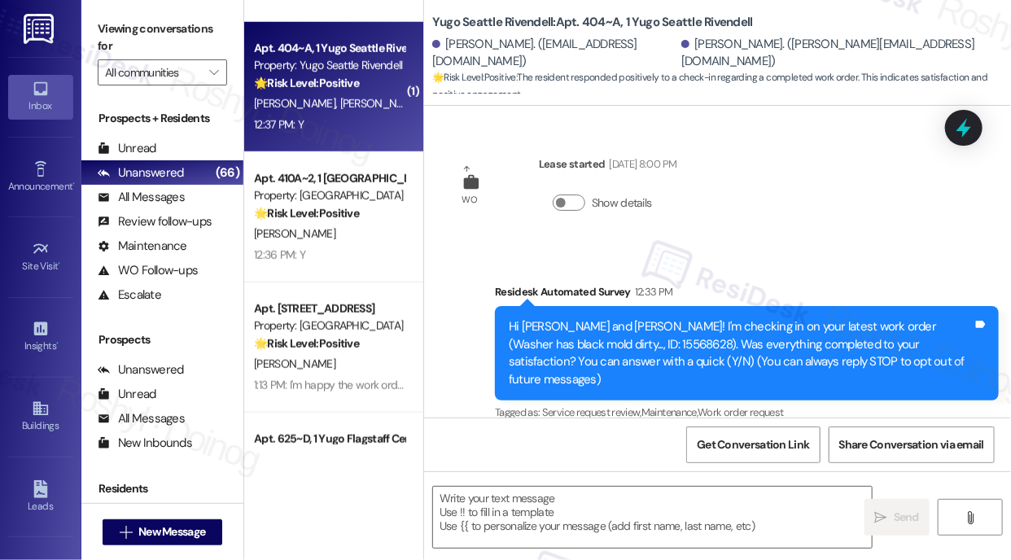
type textarea "Fetching suggested responses. Please feel free to read through the conversation…"
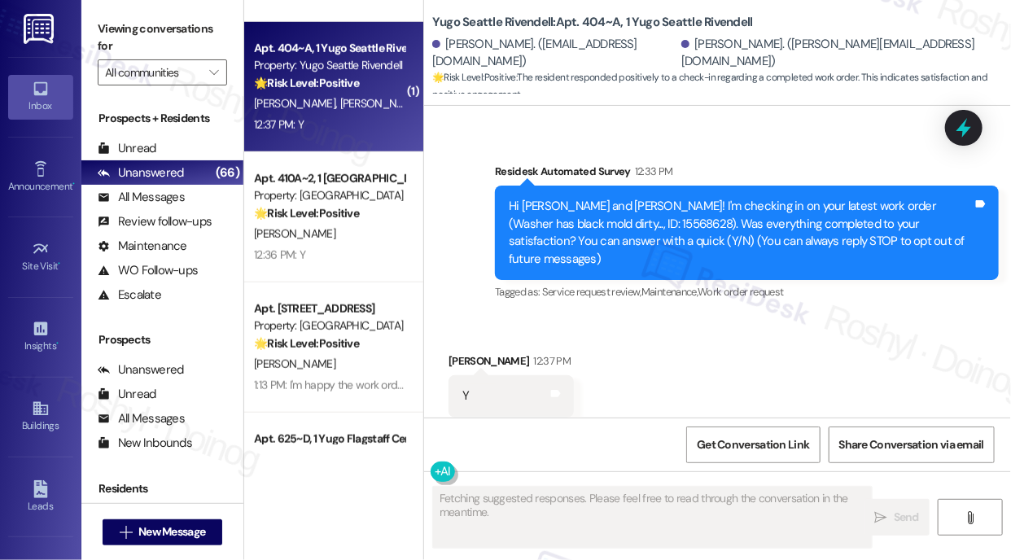
scroll to position [138, 0]
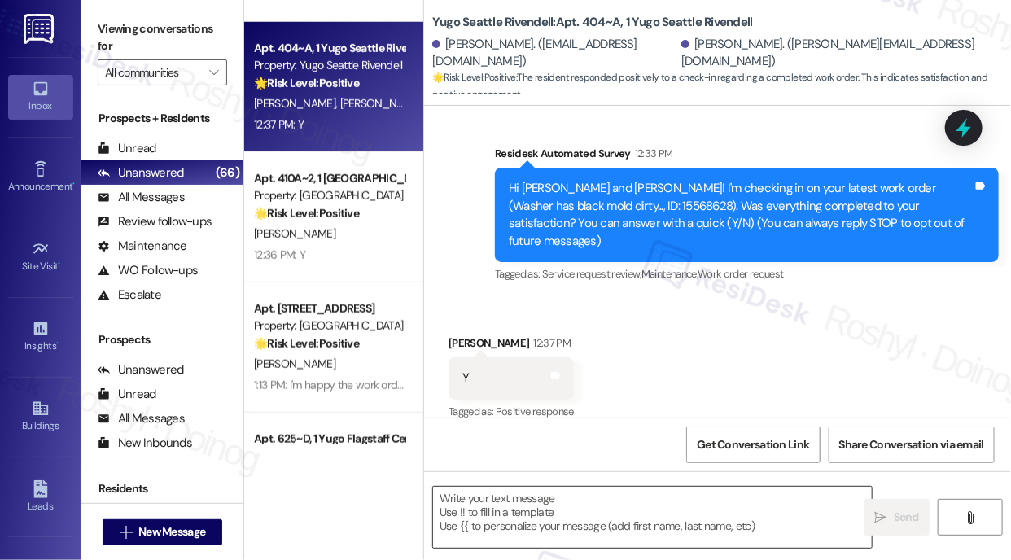
click at [591, 510] on textarea at bounding box center [652, 517] width 439 height 61
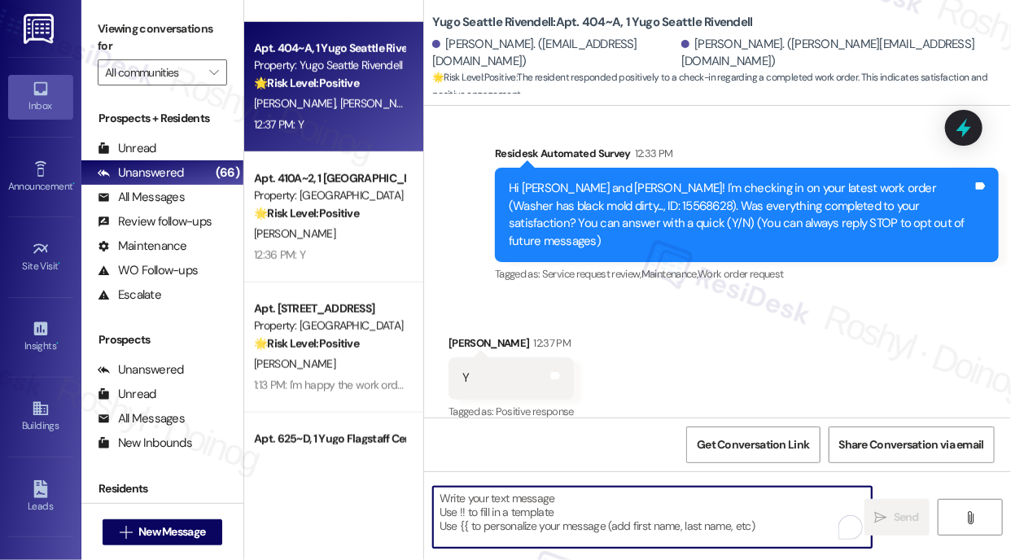
paste textarea "I'm happy the work order was completed to your satisfaction! We'd also love to …"
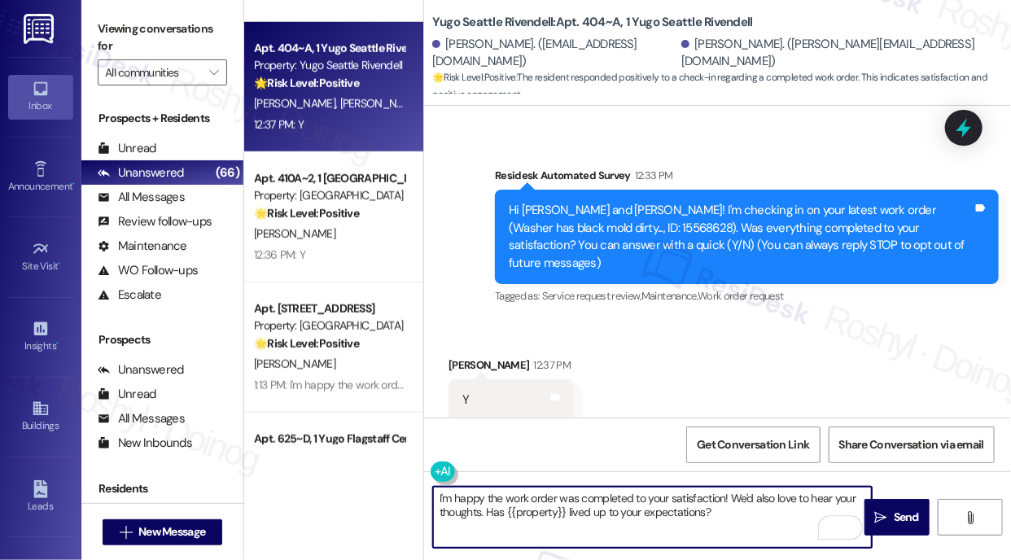
scroll to position [139, 0]
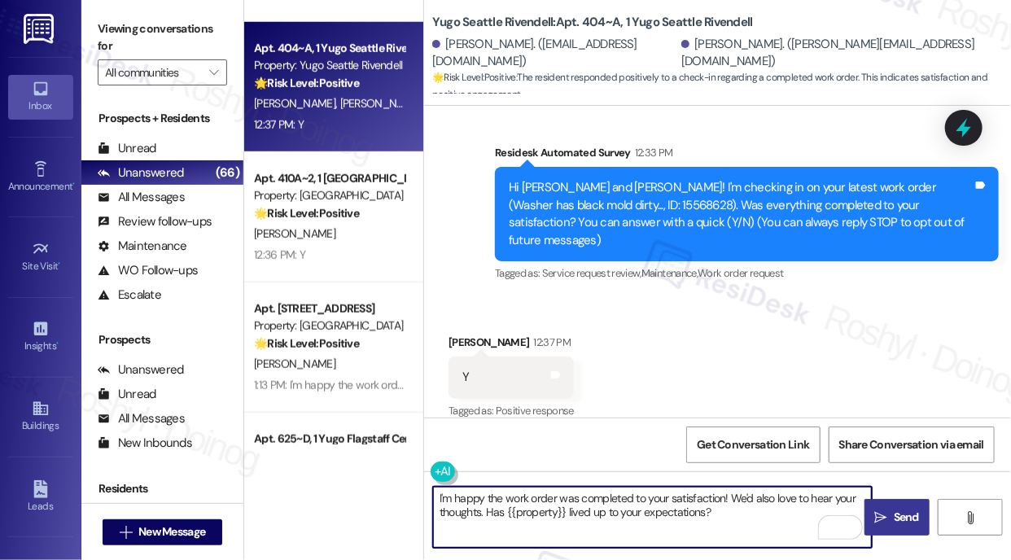
type textarea "I'm happy the work order was completed to your satisfaction! We'd also love to …"
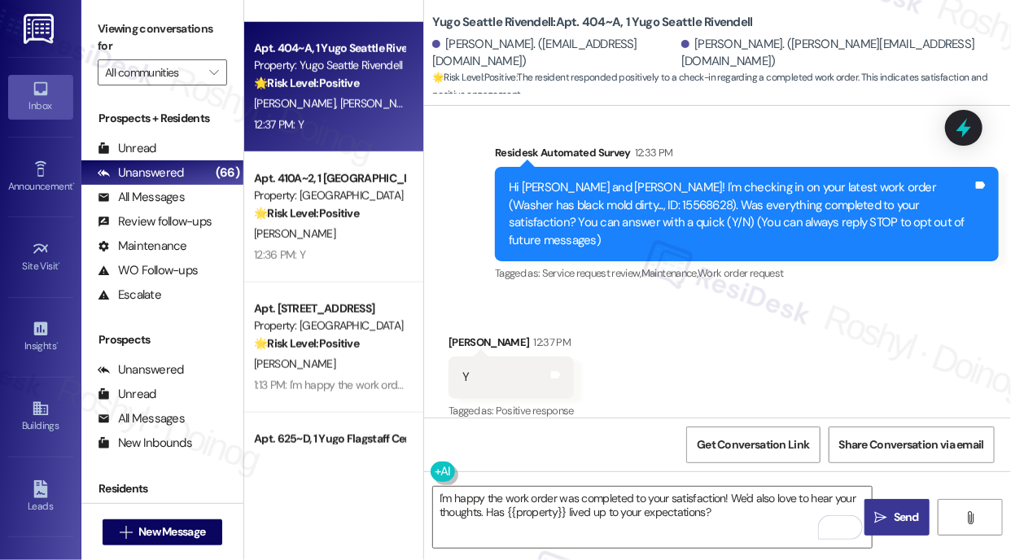
click at [903, 506] on button " Send" at bounding box center [897, 517] width 65 height 37
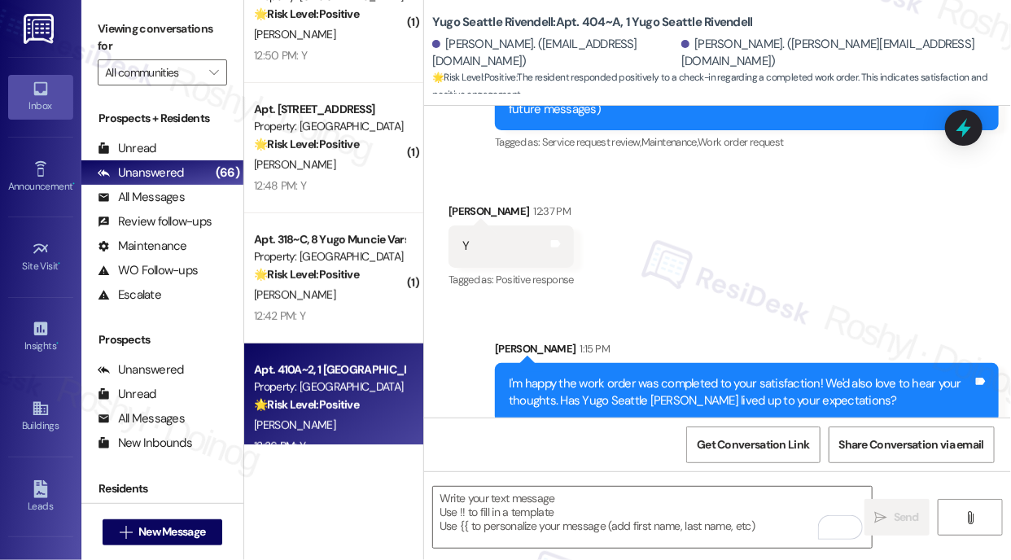
scroll to position [5253, 0]
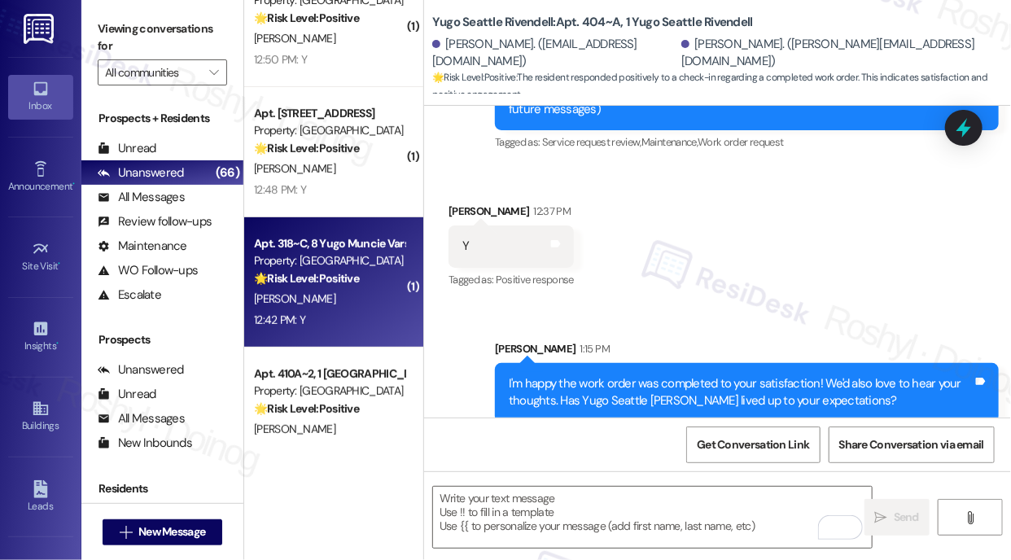
click at [316, 281] on strong "🌟 Risk Level: Positive" at bounding box center [306, 278] width 105 height 15
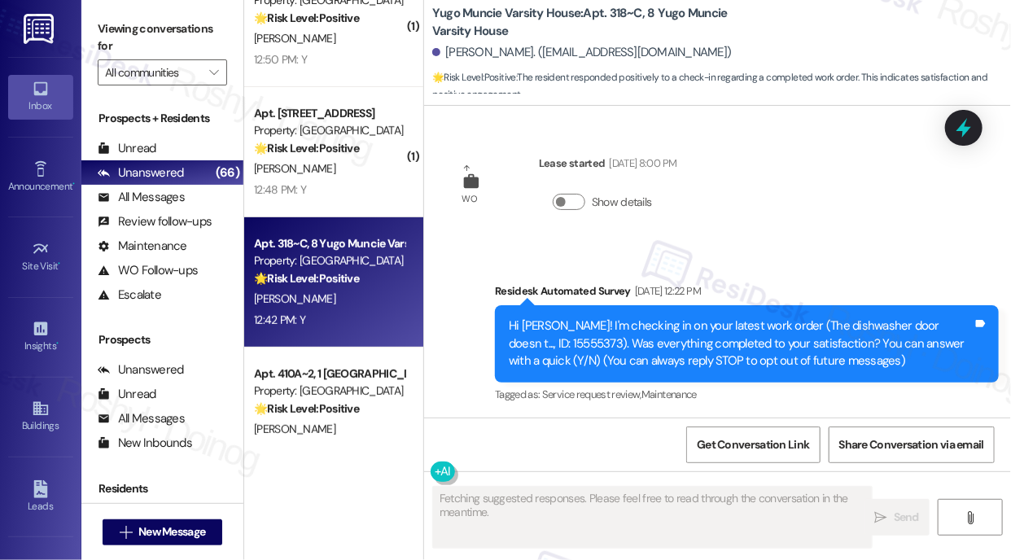
scroll to position [0, 0]
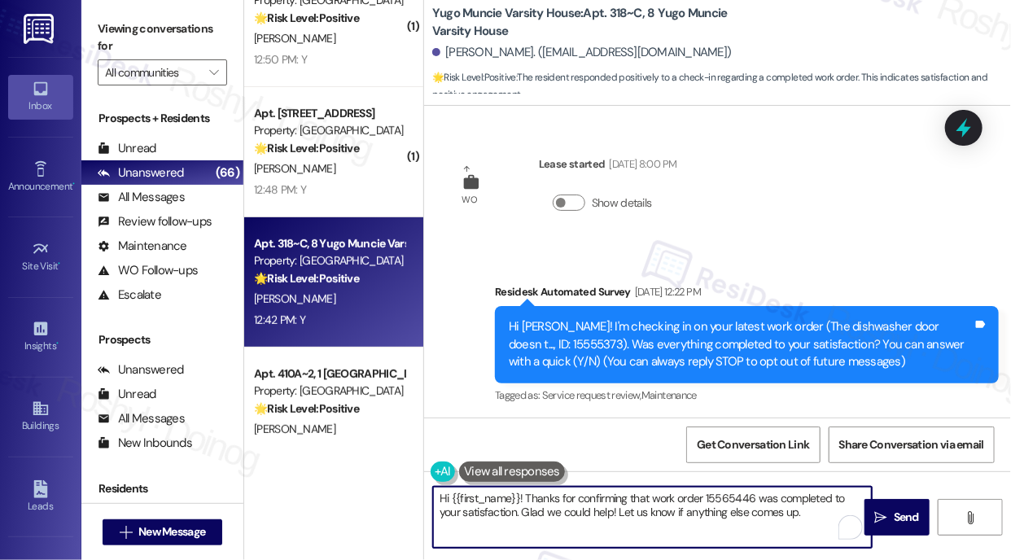
drag, startPoint x: 758, startPoint y: 510, endPoint x: 345, endPoint y: 478, distance: 414.0
click at [345, 478] on div "( 1 ) Apt. 310, [GEOGRAPHIC_DATA][PERSON_NAME] Property: [GEOGRAPHIC_DATA][PERS…" at bounding box center [627, 280] width 767 height 560
paste textarea "I'm happy the work order was completed to your satisfaction! We'd also love to …"
type textarea "I'm happy the work order was completed to your satisfaction! We'd also love to …"
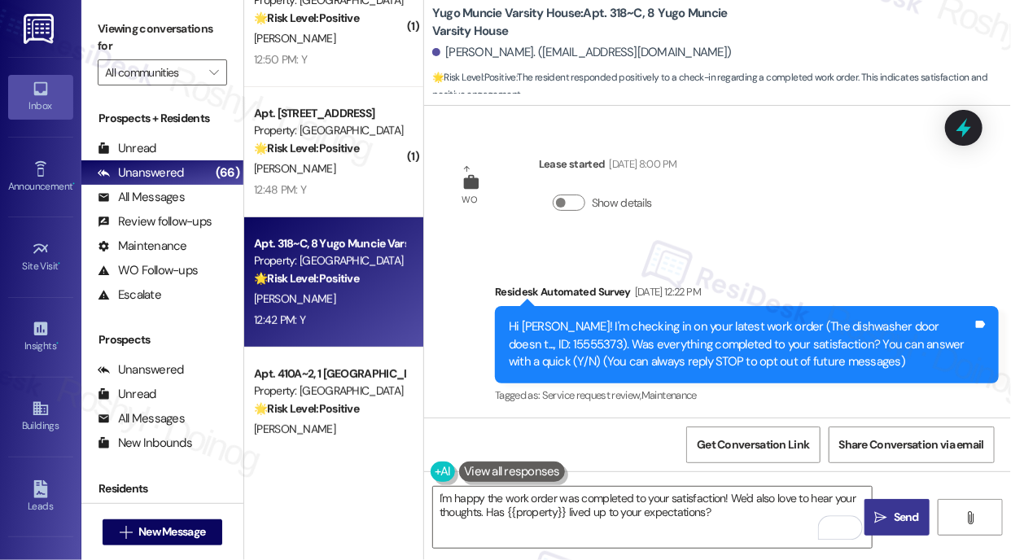
click at [921, 523] on span "Send" at bounding box center [907, 517] width 32 height 17
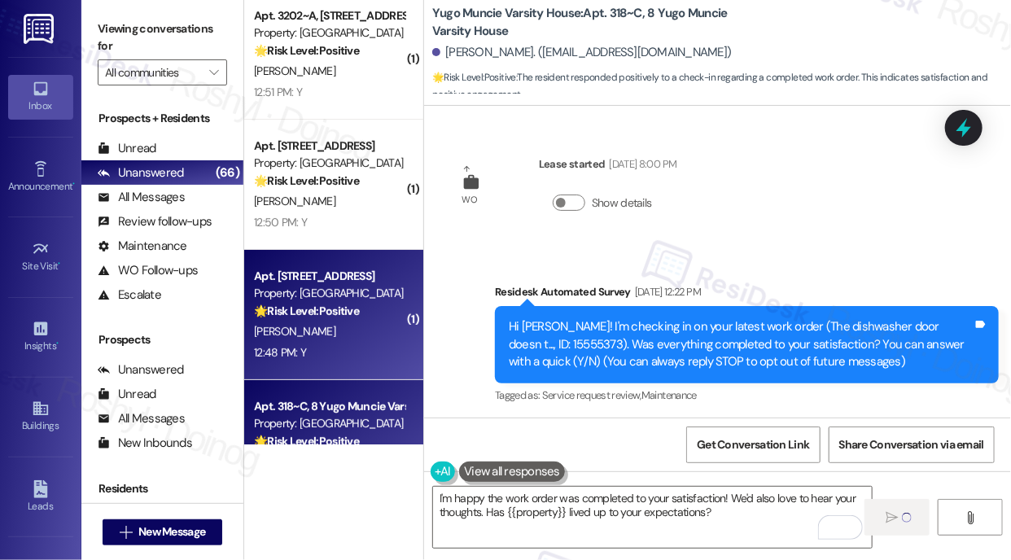
scroll to position [5009, 0]
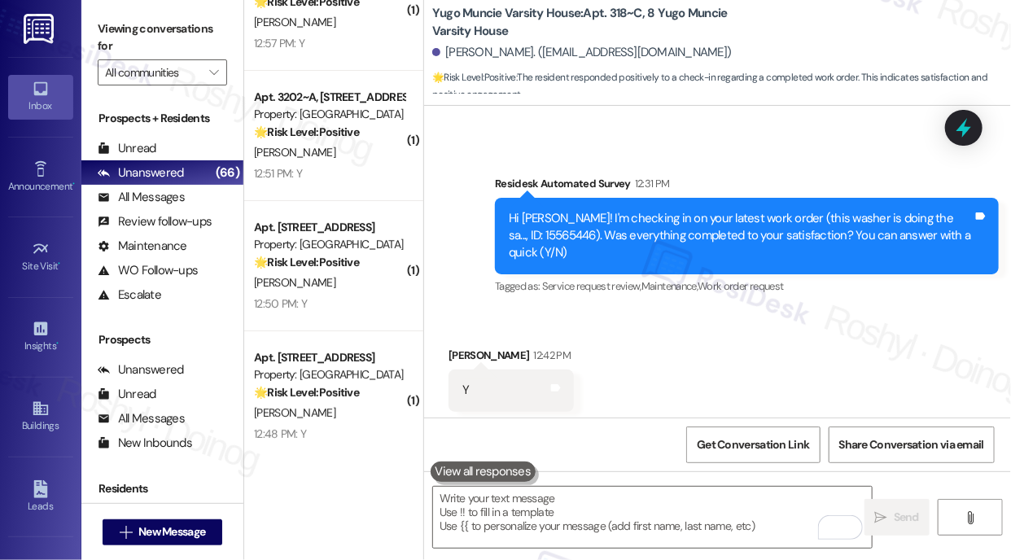
click at [360, 252] on div "Property: [GEOGRAPHIC_DATA]" at bounding box center [329, 244] width 151 height 17
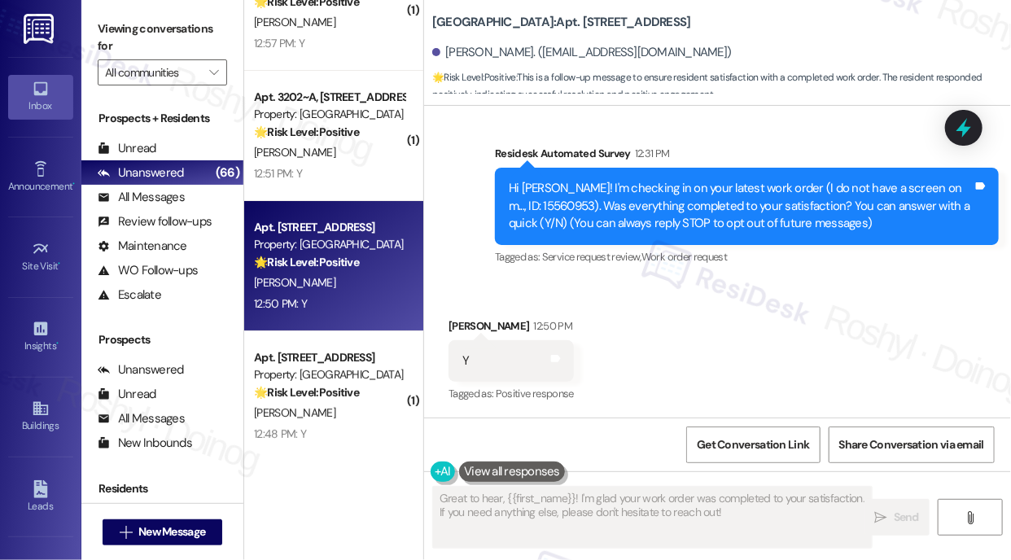
scroll to position [0, 0]
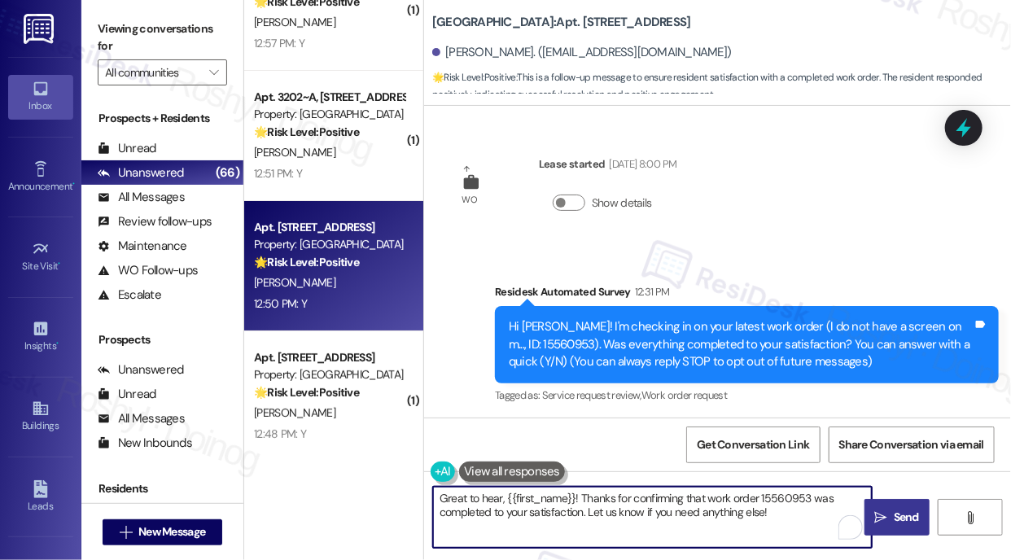
drag, startPoint x: 738, startPoint y: 514, endPoint x: 361, endPoint y: 462, distance: 379.6
click at [361, 462] on div "( 1 ) Apt. 0803~D, [GEOGRAPHIC_DATA] Property: [GEOGRAPHIC_DATA] 🔧 Risk Level: …" at bounding box center [627, 280] width 767 height 560
paste textarea "I'm happy the work order was completed to your satisfaction! We'd also love to …"
type textarea "I'm happy the work order was completed to your satisfaction! We'd also love to …"
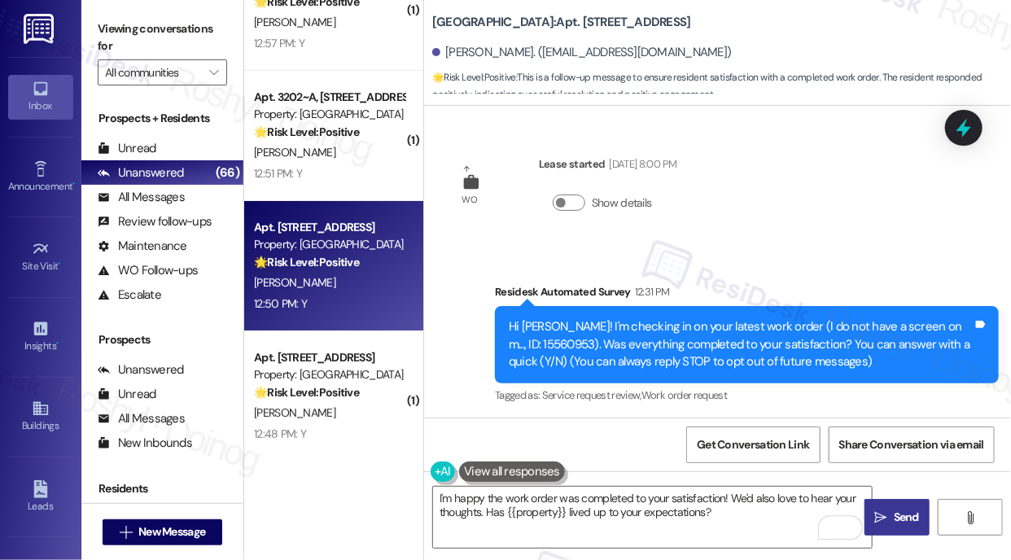
click at [889, 521] on span " Send" at bounding box center [897, 517] width 51 height 17
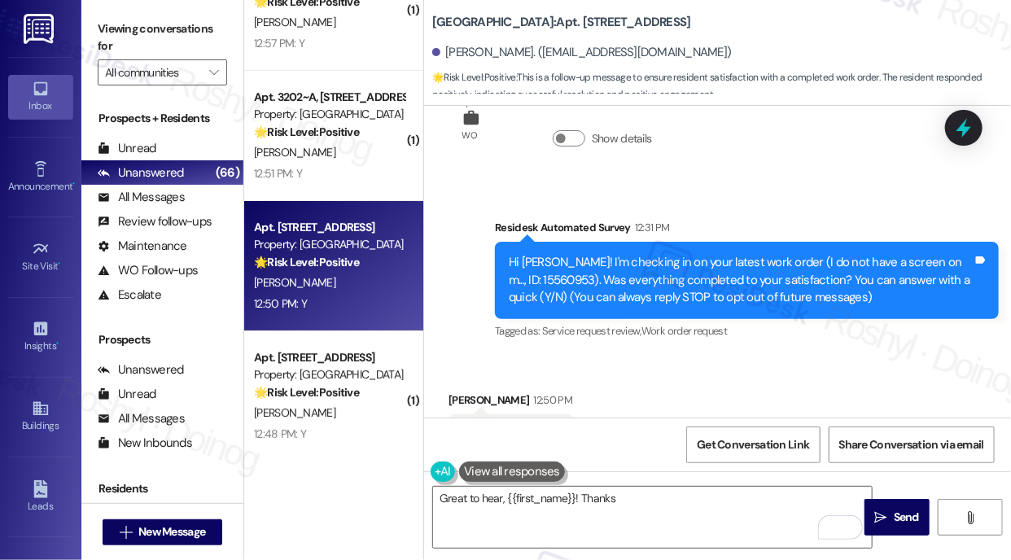
scroll to position [138, 0]
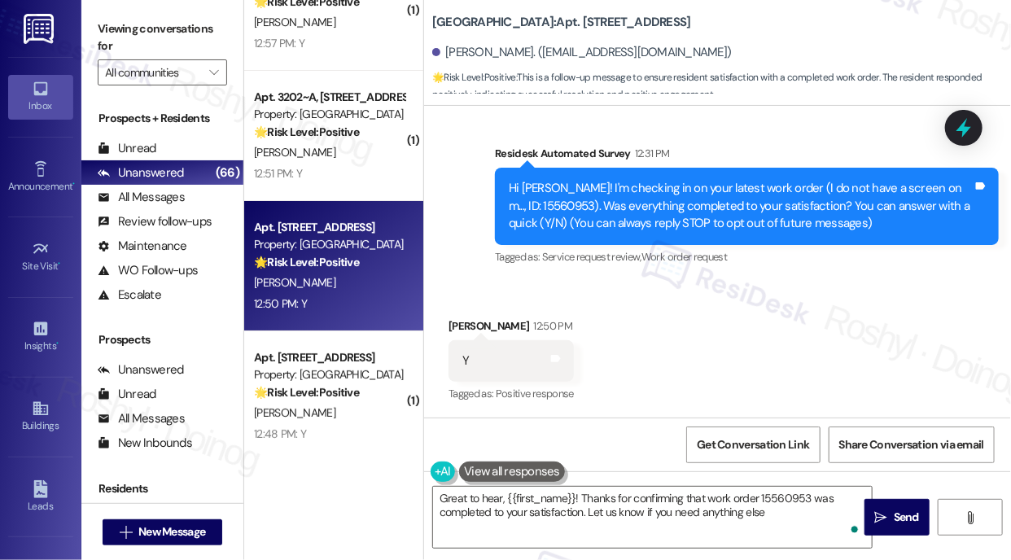
type textarea "Great to hear, {{first_name}}! Thanks for confirming that work order 15560953 w…"
click at [342, 186] on div "Apt. 3202~A, [GEOGRAPHIC_DATA] Property: [GEOGRAPHIC_DATA] Court 🌟 Risk Level: …" at bounding box center [333, 136] width 179 height 130
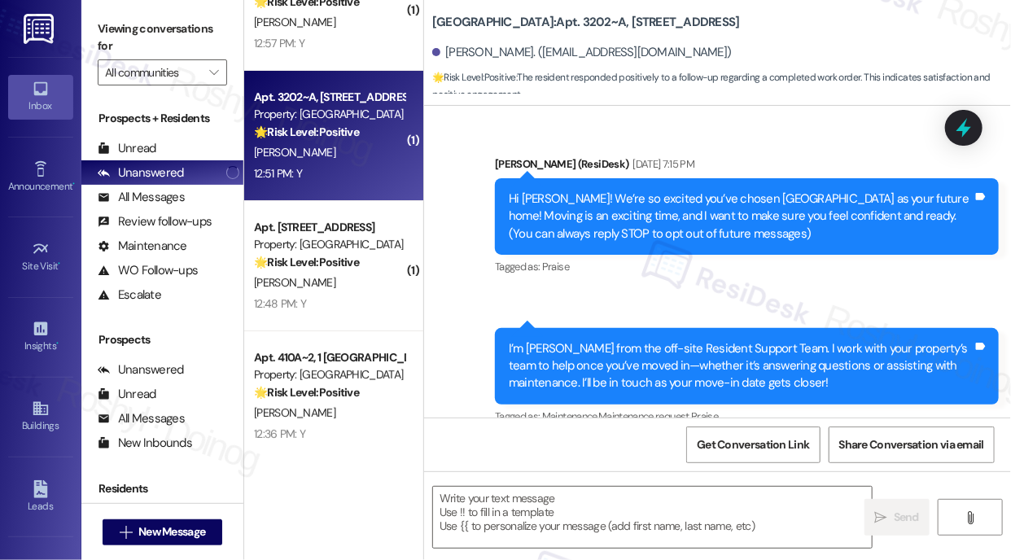
type textarea "Fetching suggested responses. Please feel free to read through the conversation…"
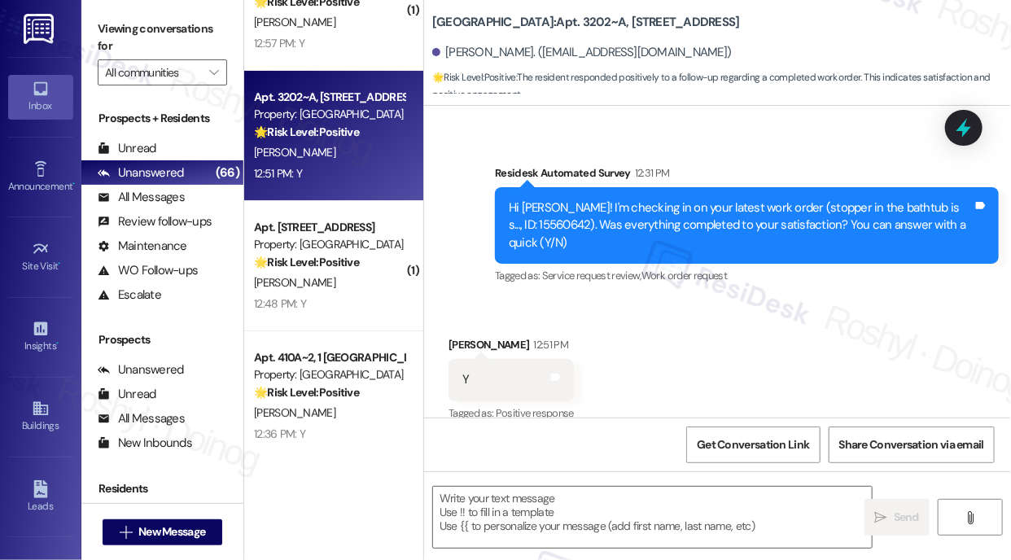
scroll to position [628, 0]
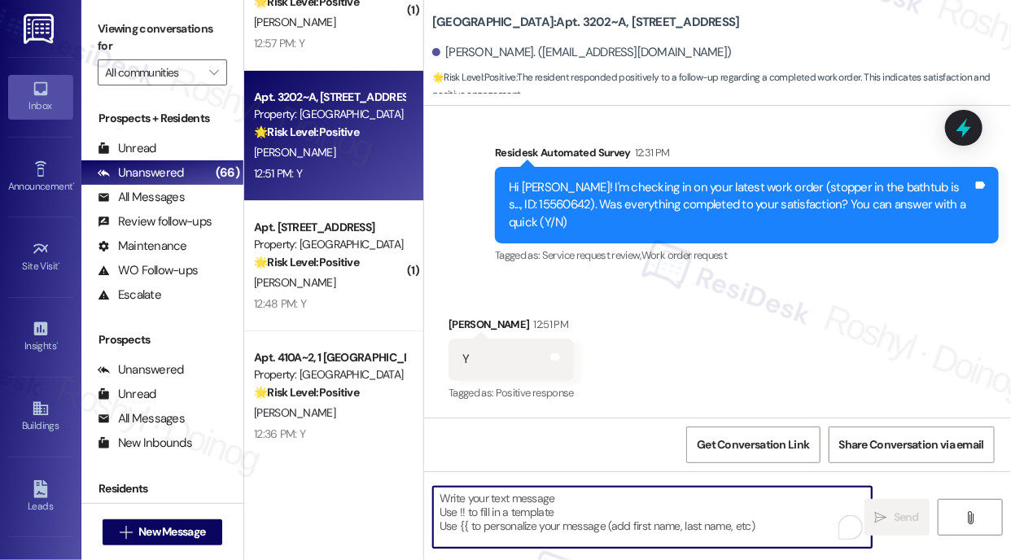
click at [520, 517] on textarea "To enrich screen reader interactions, please activate Accessibility in Grammarl…" at bounding box center [652, 517] width 439 height 61
paste textarea "I'm happy the work order was completed to your satisfaction! We'd also love to …"
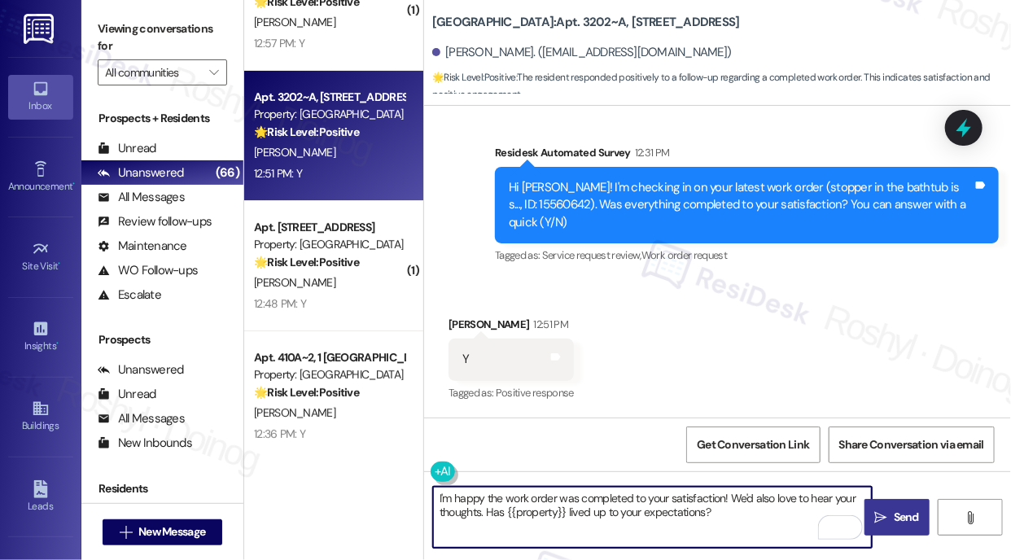
type textarea "I'm happy the work order was completed to your satisfaction! We'd also love to …"
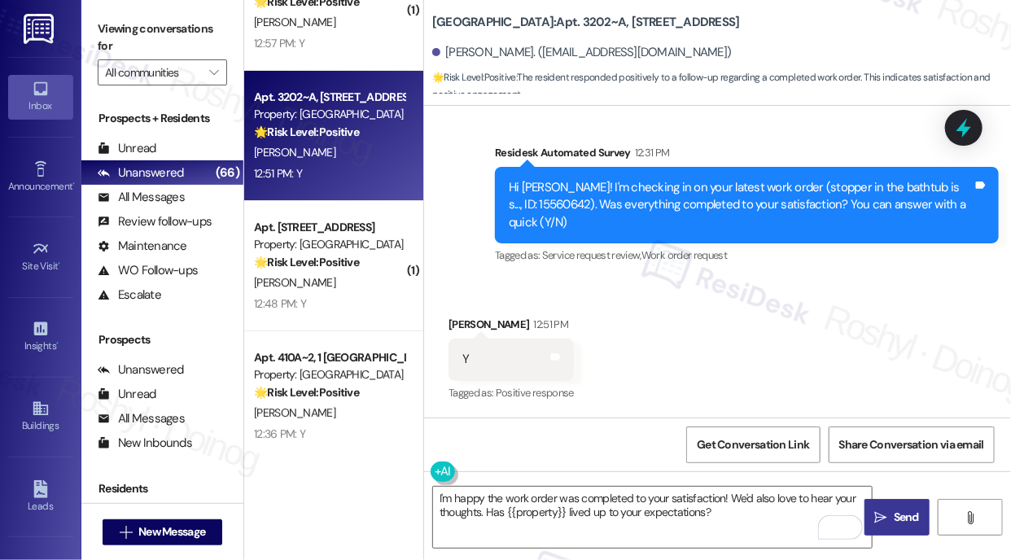
click at [915, 532] on button " Send" at bounding box center [897, 517] width 65 height 37
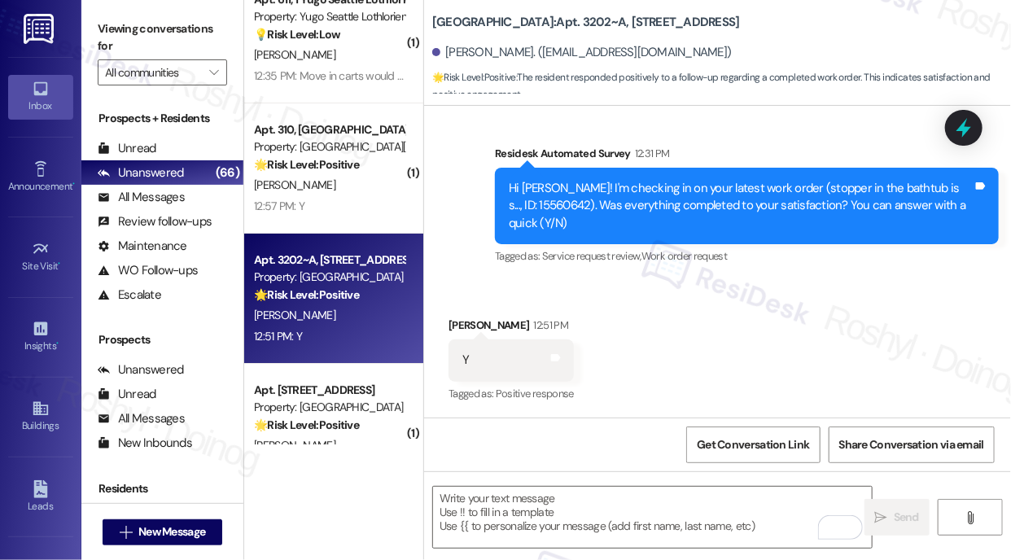
scroll to position [4765, 0]
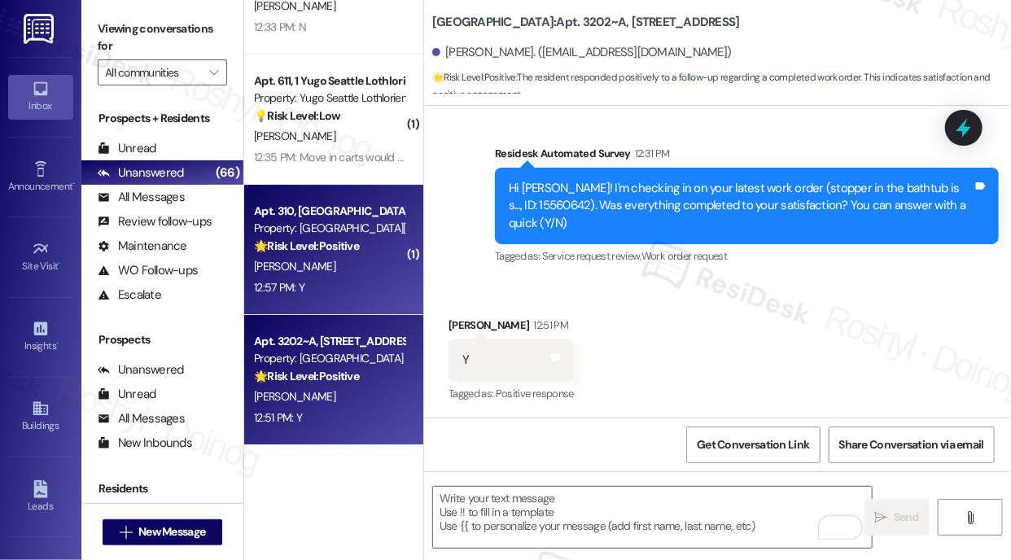
click at [339, 261] on div "[PERSON_NAME]" at bounding box center [329, 266] width 154 height 20
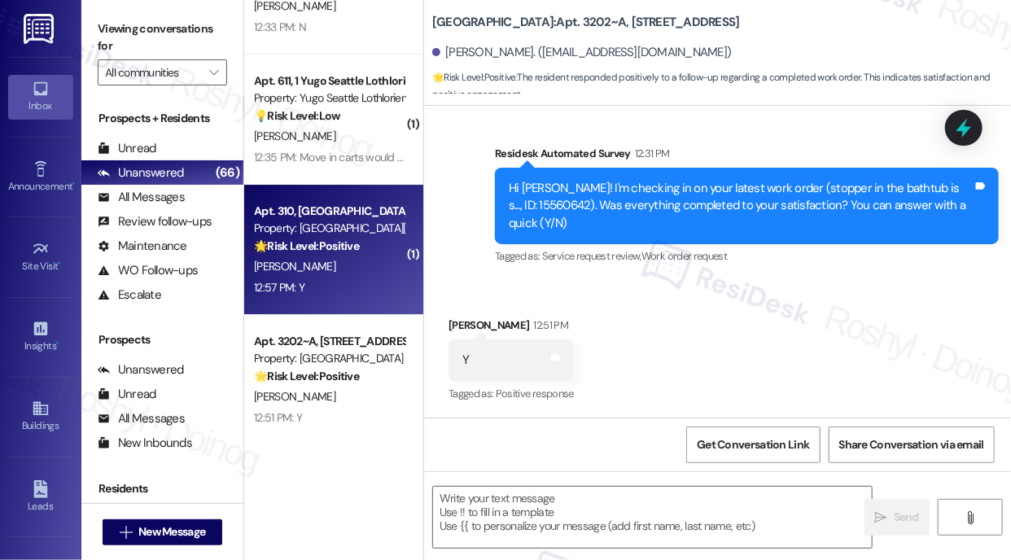
type textarea "Fetching suggested responses. Please feel free to read through the conversation…"
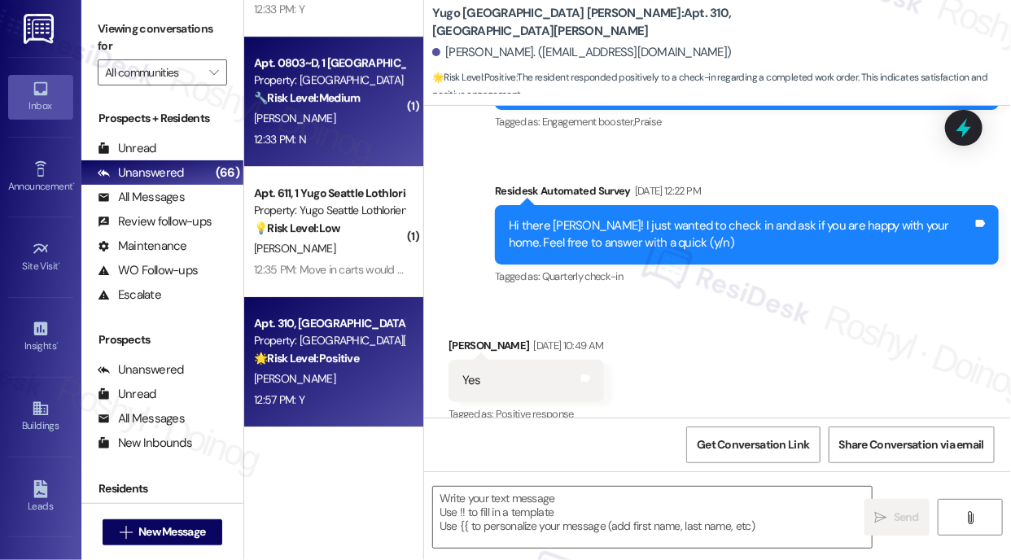
scroll to position [4683, 0]
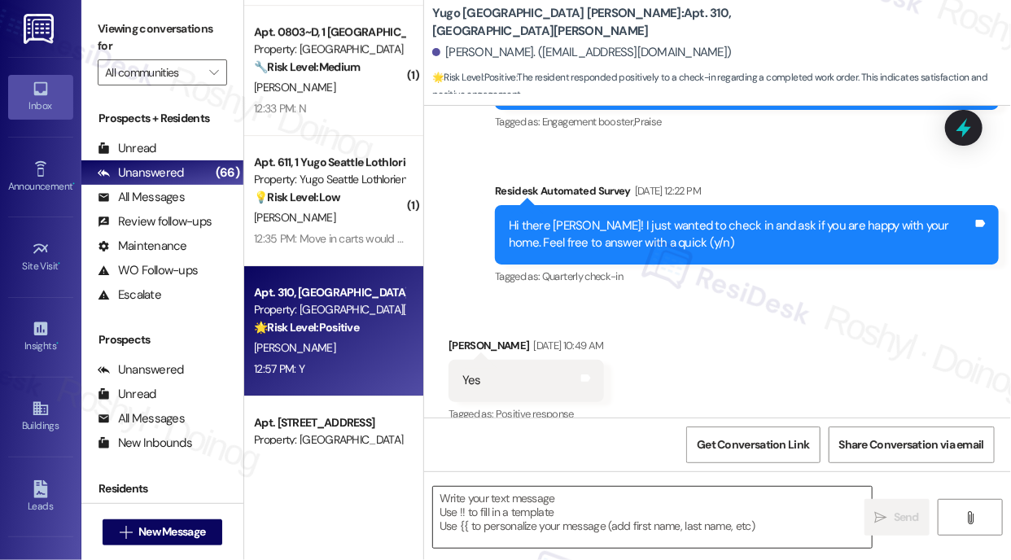
click at [479, 504] on textarea at bounding box center [652, 517] width 439 height 61
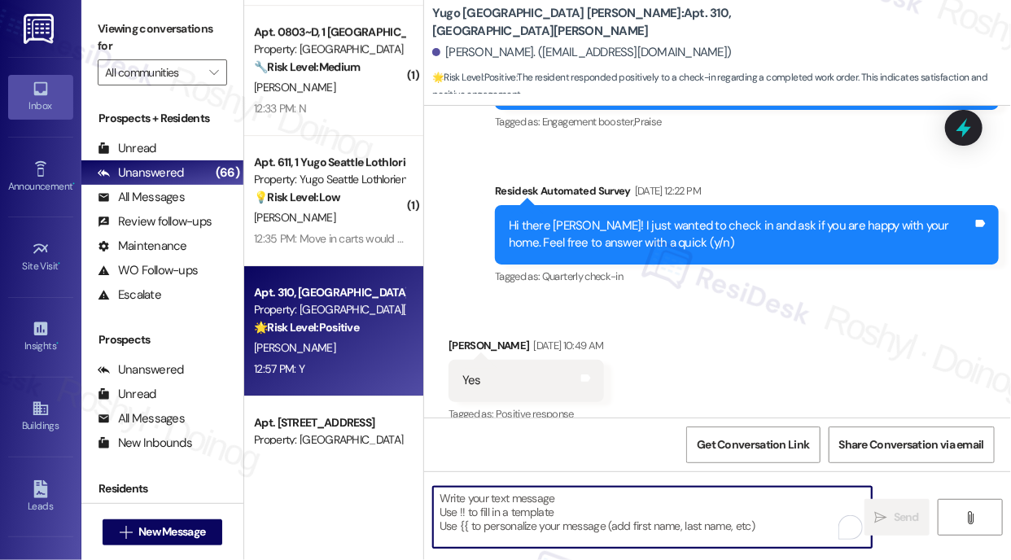
paste textarea "I'm happy the work order was completed to your satisfaction! We'd also love to …"
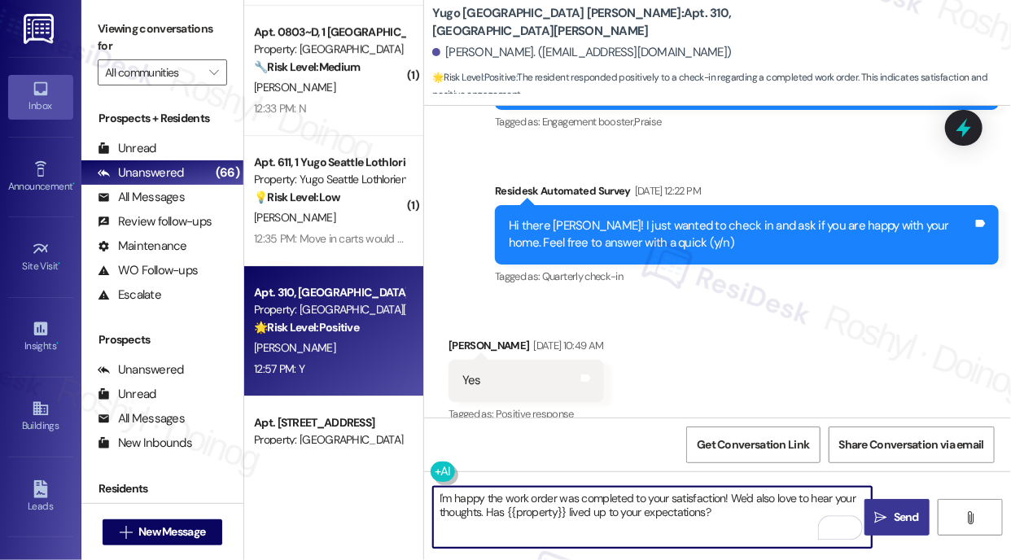
type textarea "I'm happy the work order was completed to your satisfaction! We'd also love to …"
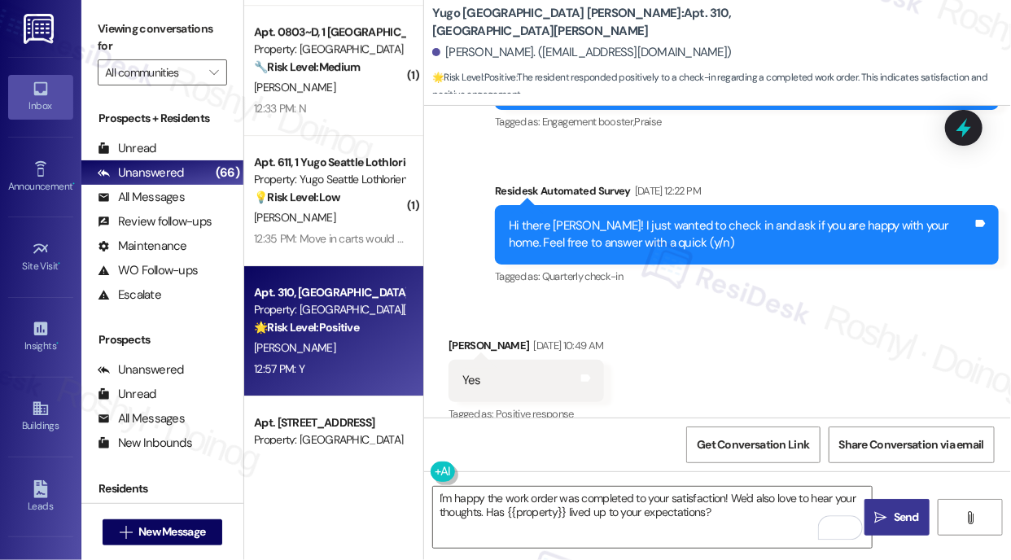
click at [881, 509] on span " Send" at bounding box center [897, 517] width 51 height 17
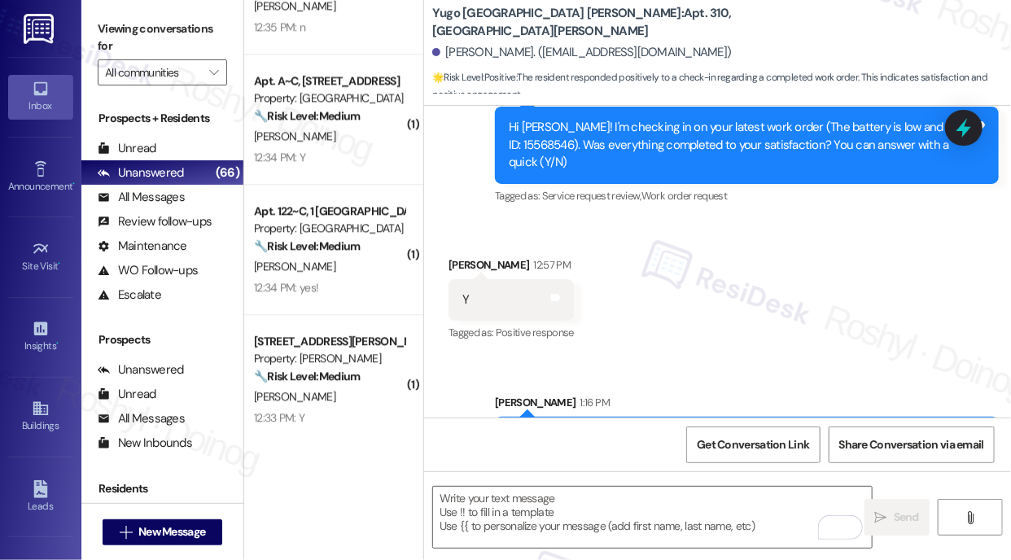
scroll to position [1426, 0]
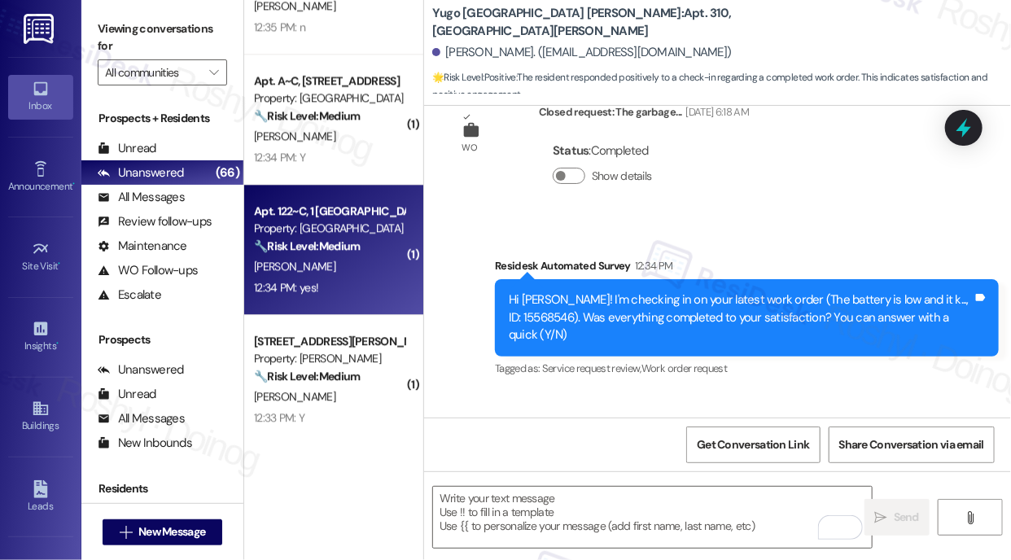
click at [366, 266] on div "[PERSON_NAME]" at bounding box center [329, 266] width 154 height 20
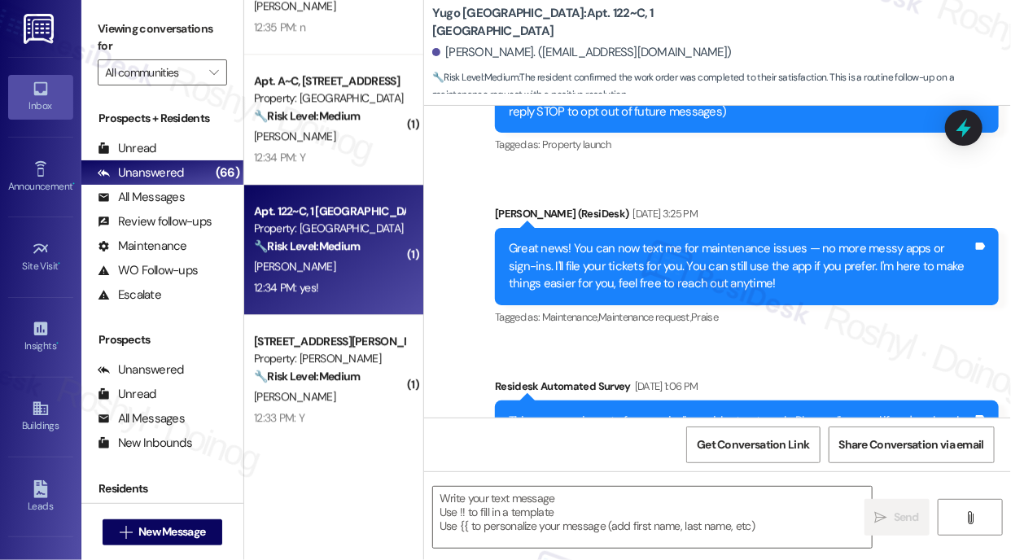
type textarea "Fetching suggested responses. Please feel free to read through the conversation…"
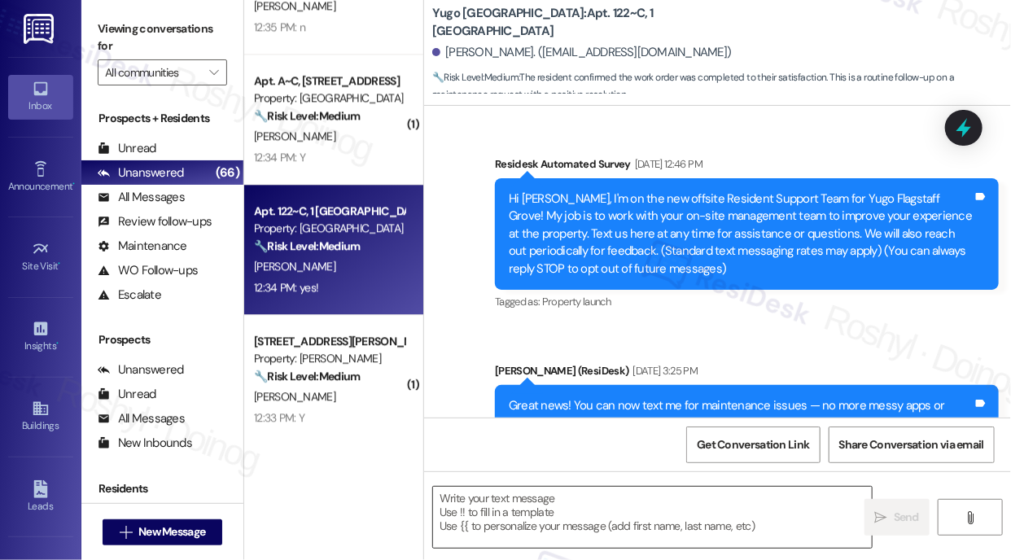
click at [490, 515] on textarea at bounding box center [652, 517] width 439 height 61
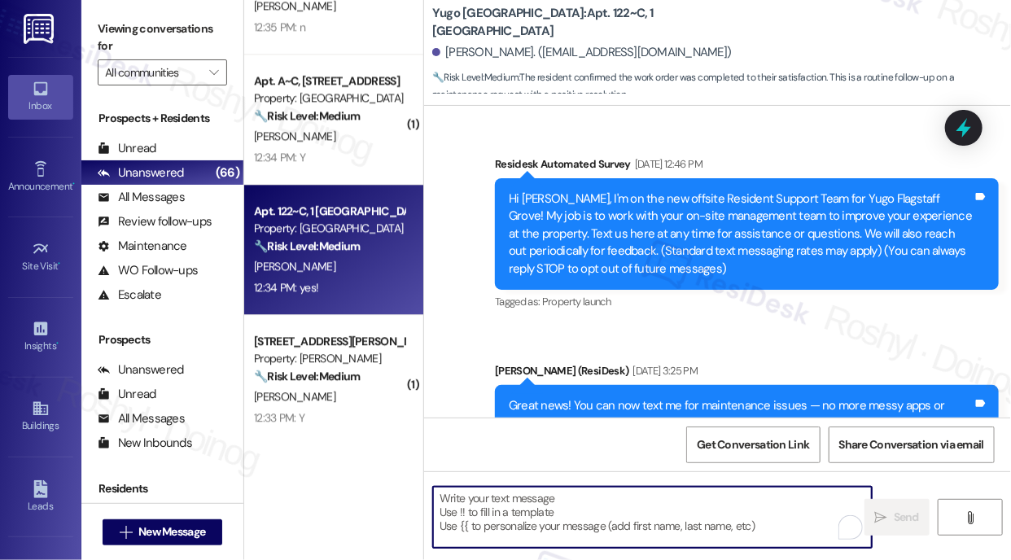
paste textarea "I'm happy the work order was completed to your satisfaction! We'd also love to …"
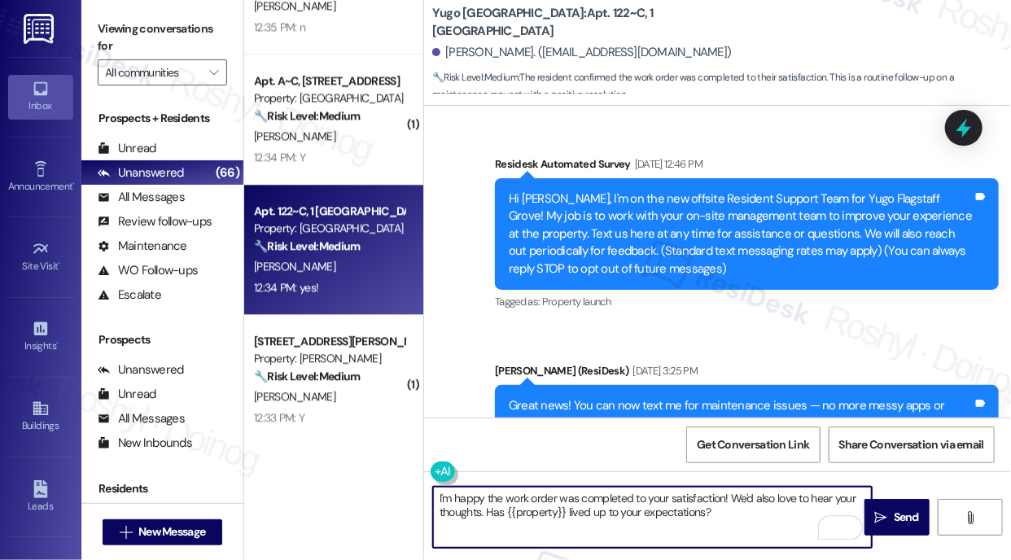
type textarea "I'm happy the work order was completed to your satisfaction! We'd also love to …"
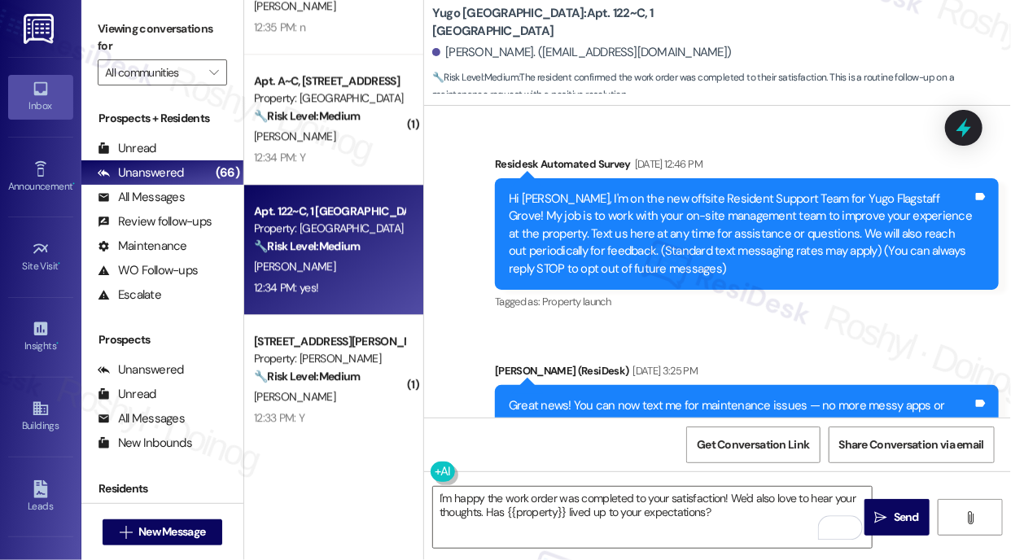
drag, startPoint x: 1003, startPoint y: 138, endPoint x: 1004, endPoint y: 159, distance: 21.2
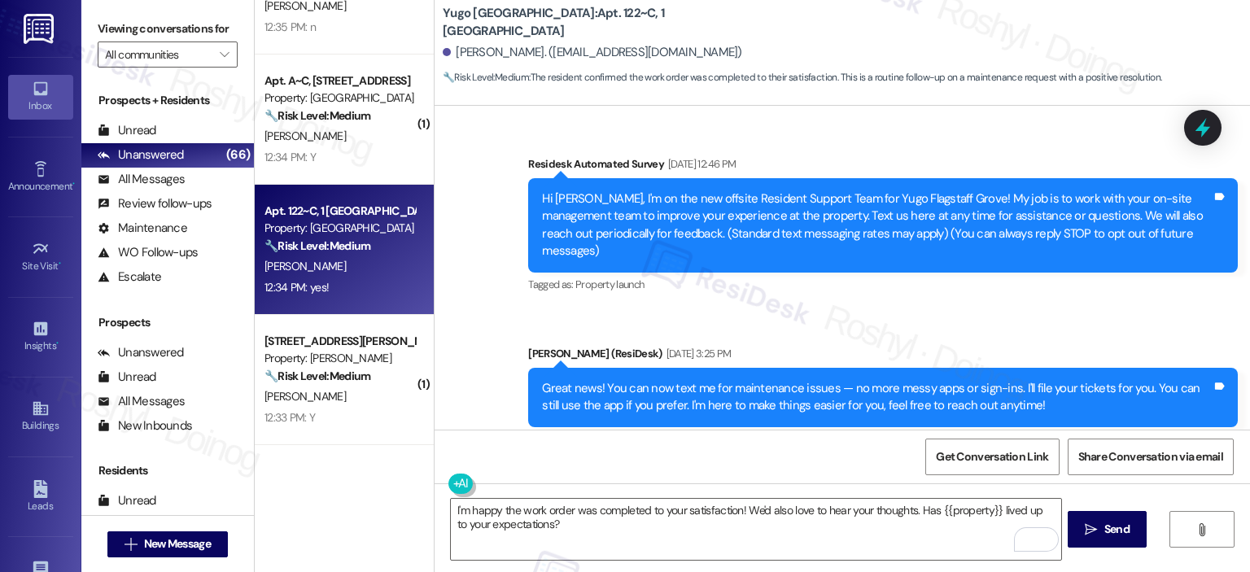
scroll to position [1452, 0]
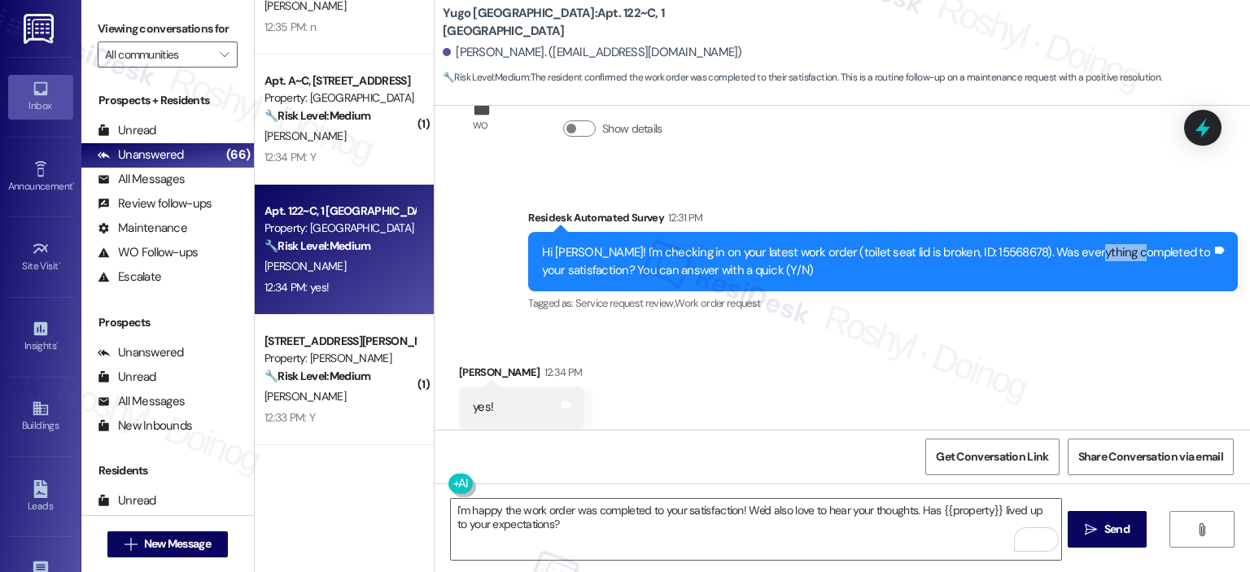
drag, startPoint x: 1071, startPoint y: 210, endPoint x: 1121, endPoint y: 221, distance: 50.8
click at [1010, 244] on div "Hi [PERSON_NAME]! I'm checking in on your latest work order (toilet seat lid is…" at bounding box center [877, 261] width 670 height 35
click at [1010, 532] on icon "" at bounding box center [1091, 529] width 12 height 13
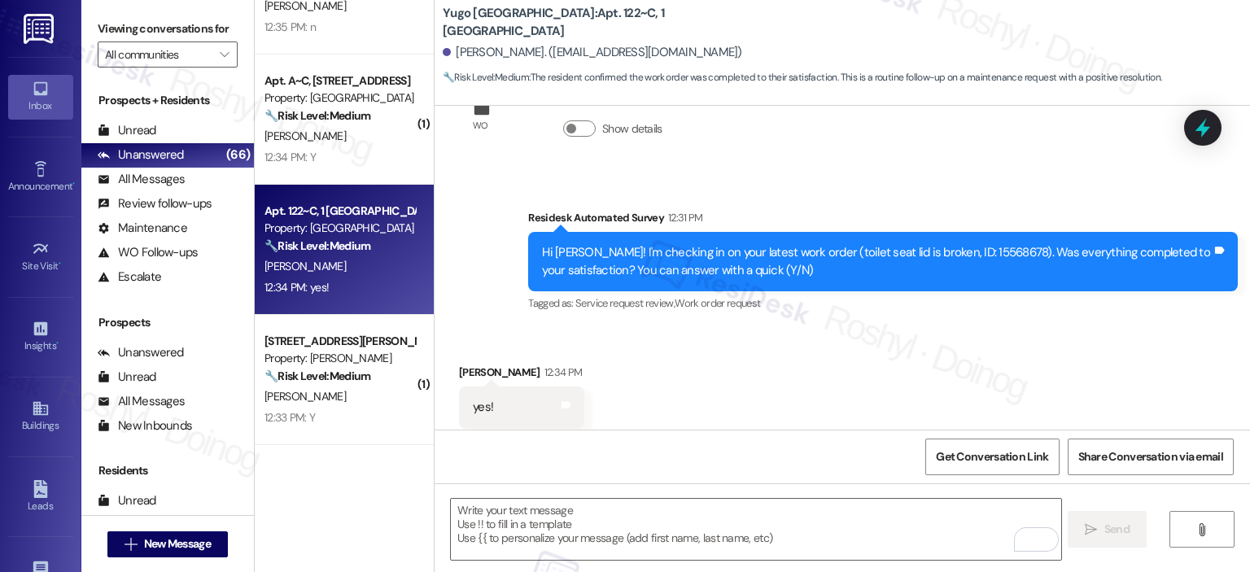
click at [324, 142] on div "[PERSON_NAME]" at bounding box center [340, 136] width 154 height 20
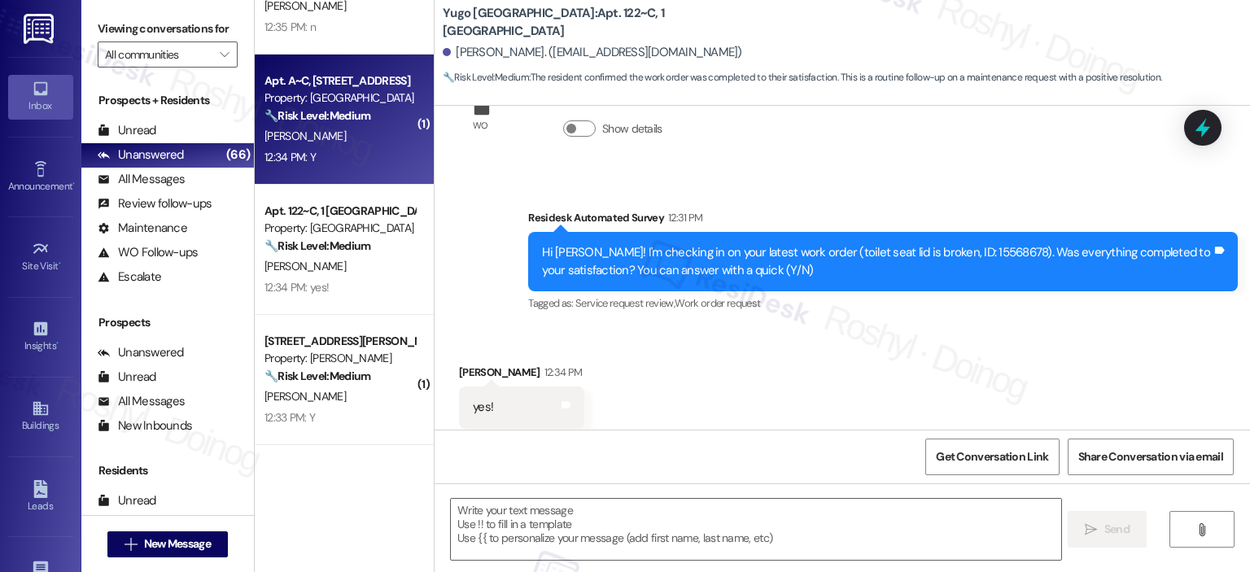
type textarea "Fetching suggested responses. Please feel free to read through the conversation…"
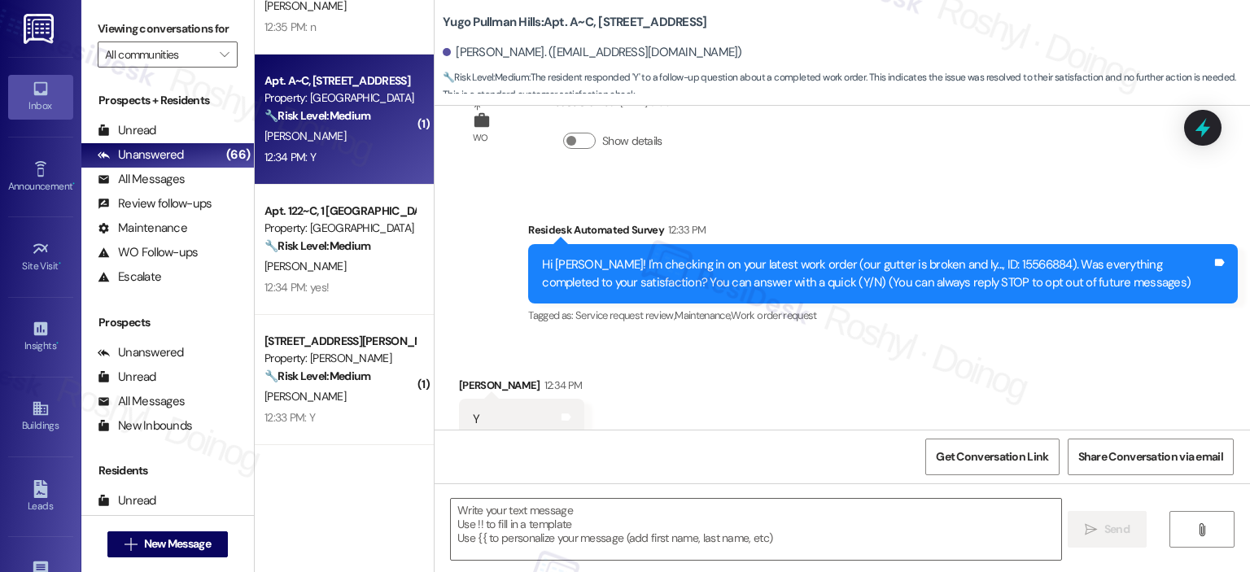
scroll to position [109, 0]
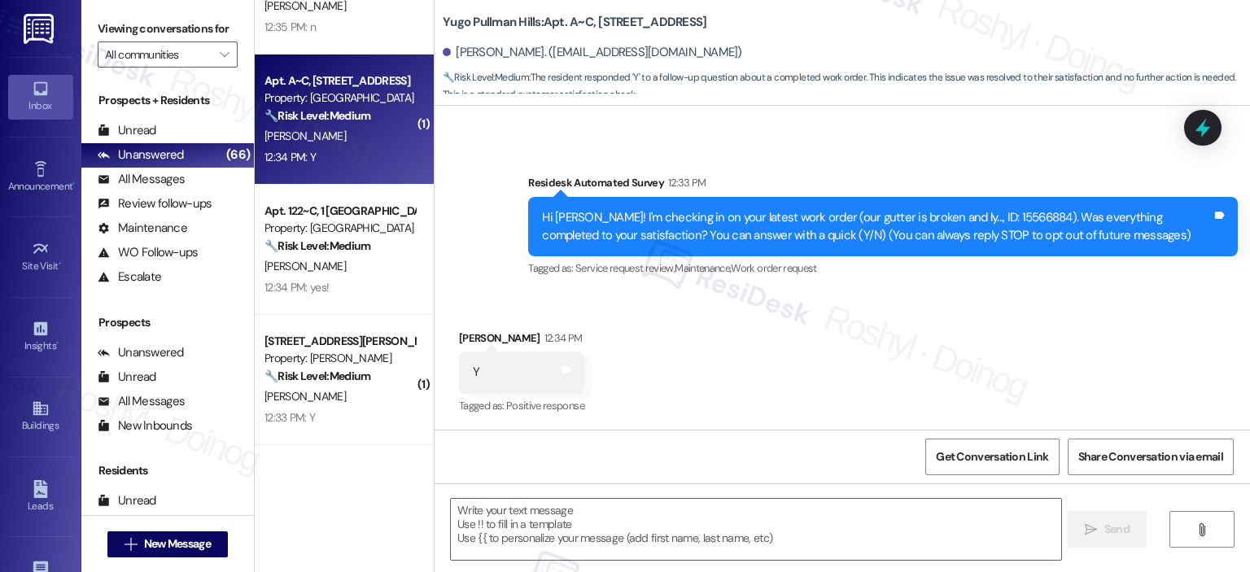
type textarea "Fetching suggested responses. Please feel free to read through the conversation…"
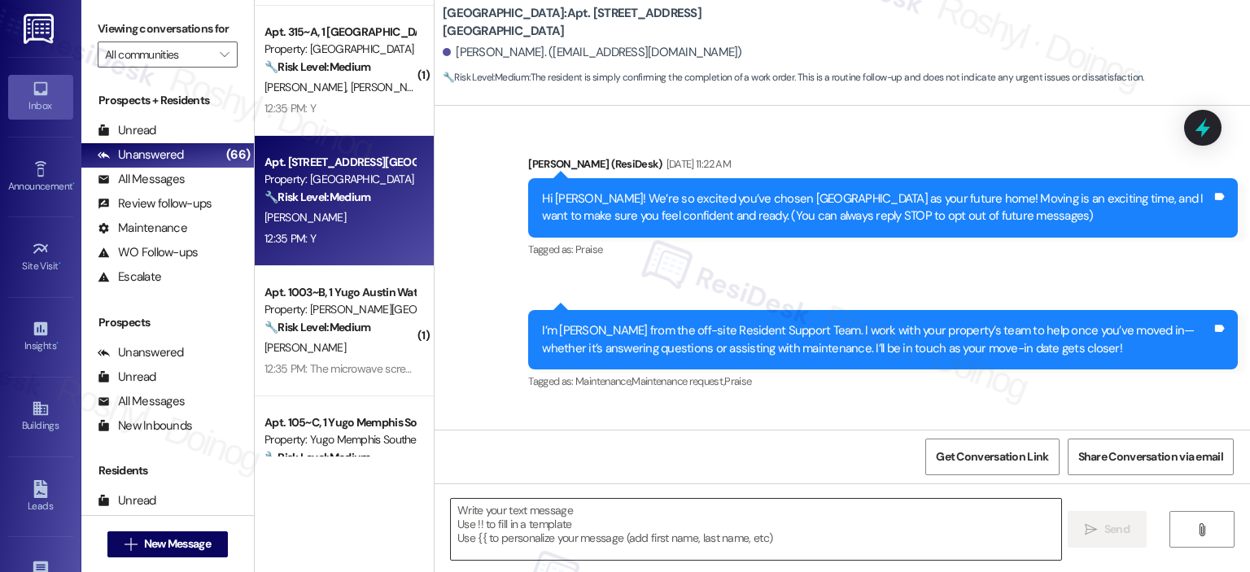
click at [541, 525] on textarea at bounding box center [756, 529] width 610 height 61
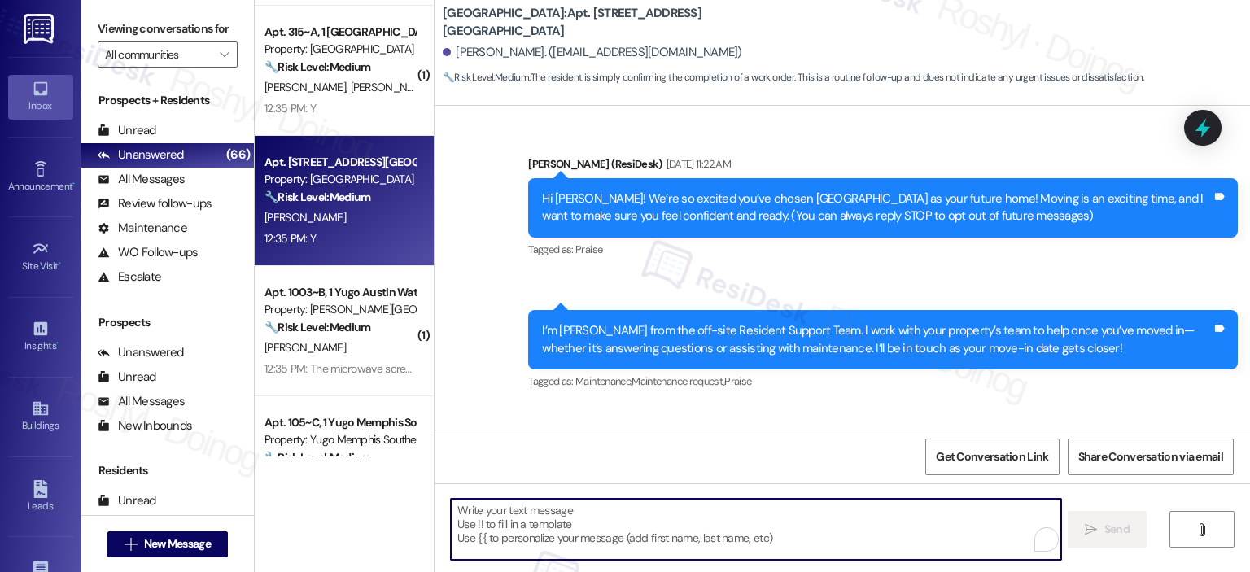
paste textarea "I'm happy the work order was completed to your satisfaction! We'd also love to …"
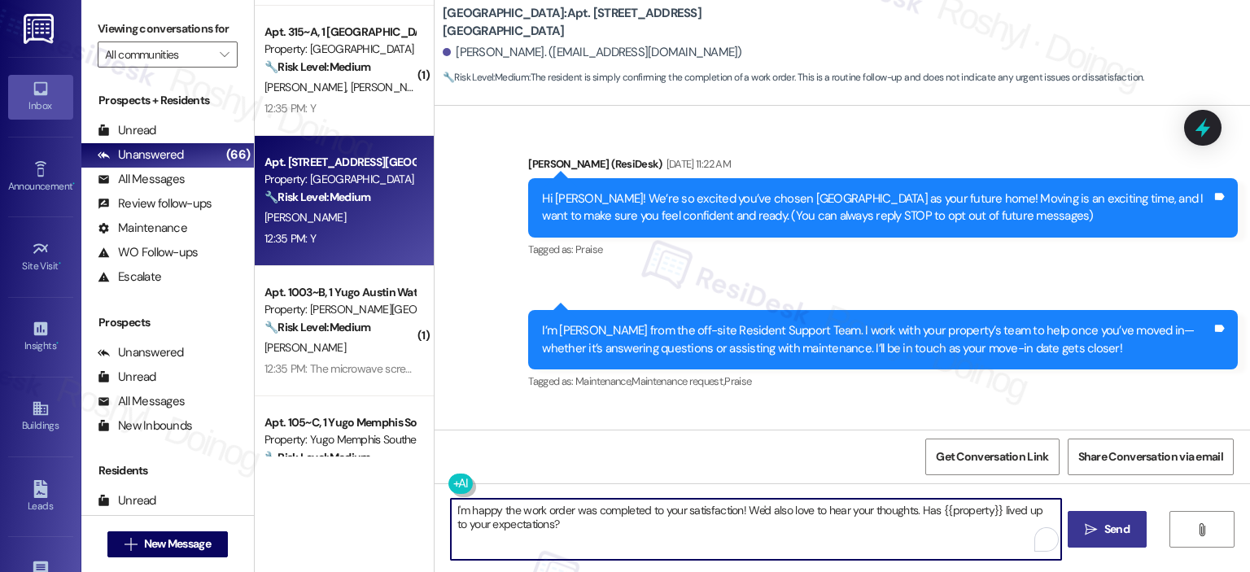
type textarea "I'm happy the work order was completed to your satisfaction! We'd also love to …"
click at [1105, 534] on span "Send" at bounding box center [1117, 529] width 25 height 17
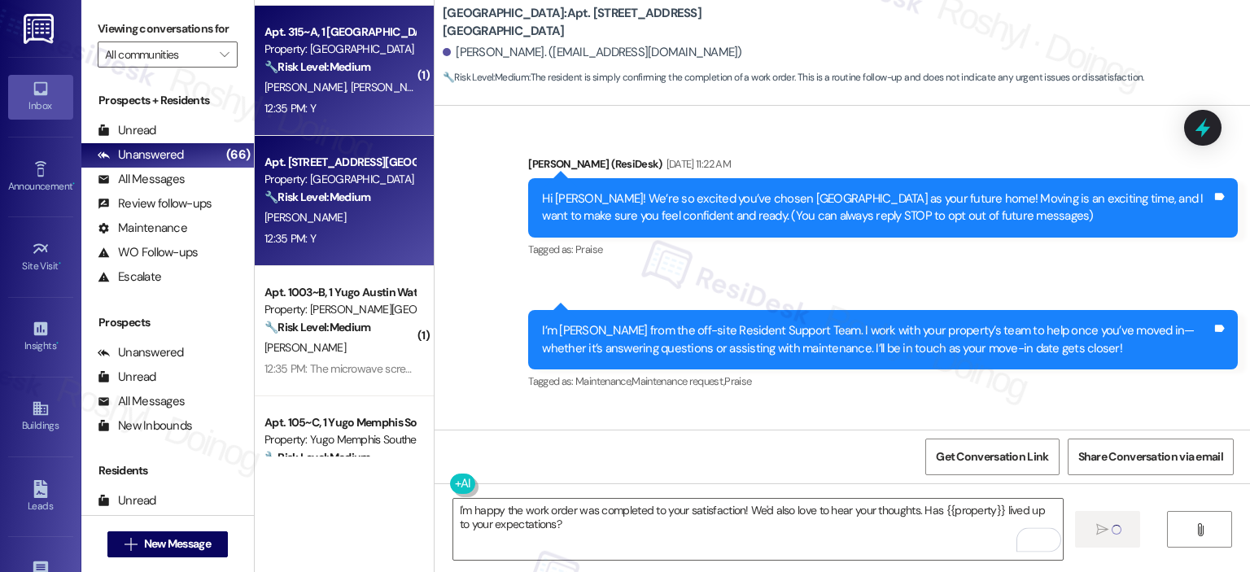
click at [346, 103] on div "12:35 PM: Y 12:35 PM: Y" at bounding box center [340, 109] width 154 height 20
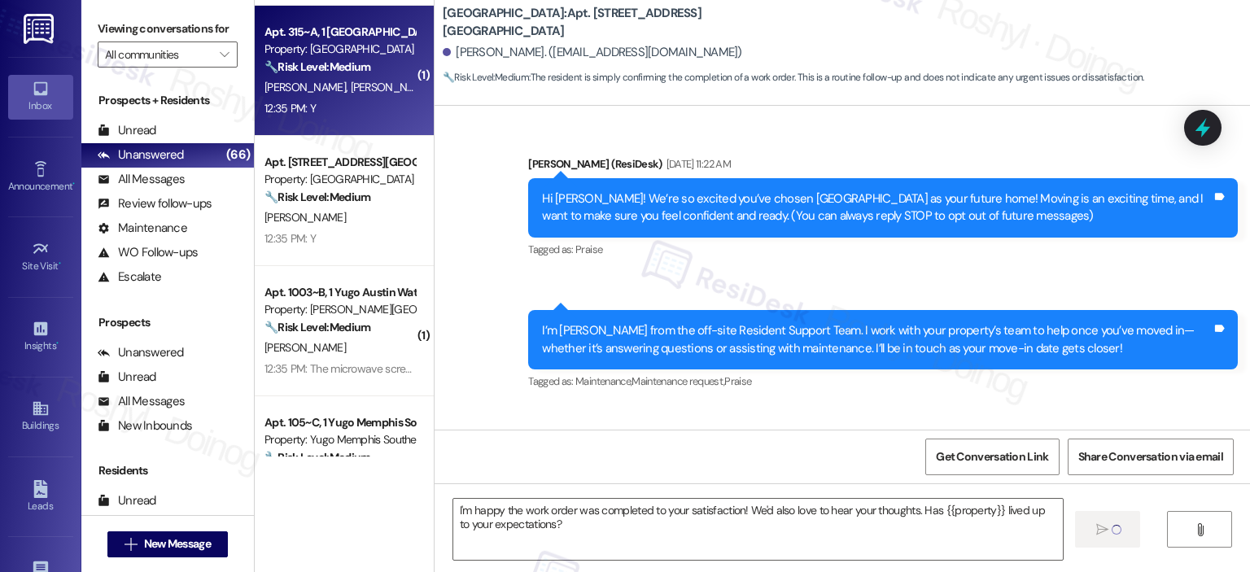
type textarea "Fetching suggested responses. Please feel free to read through the conversation…"
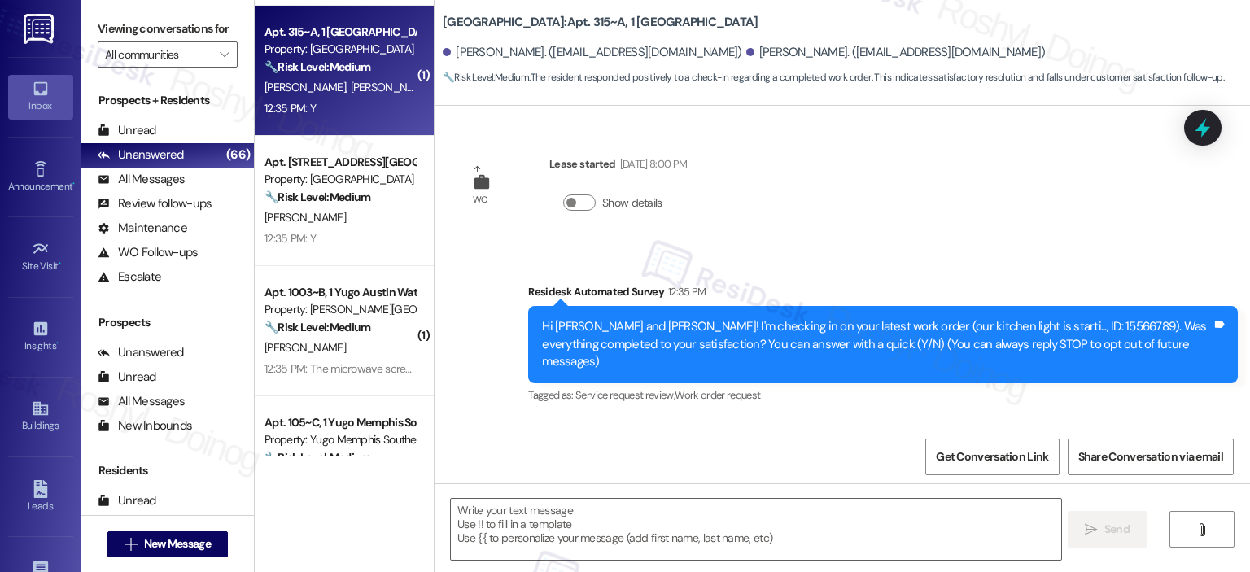
scroll to position [109, 0]
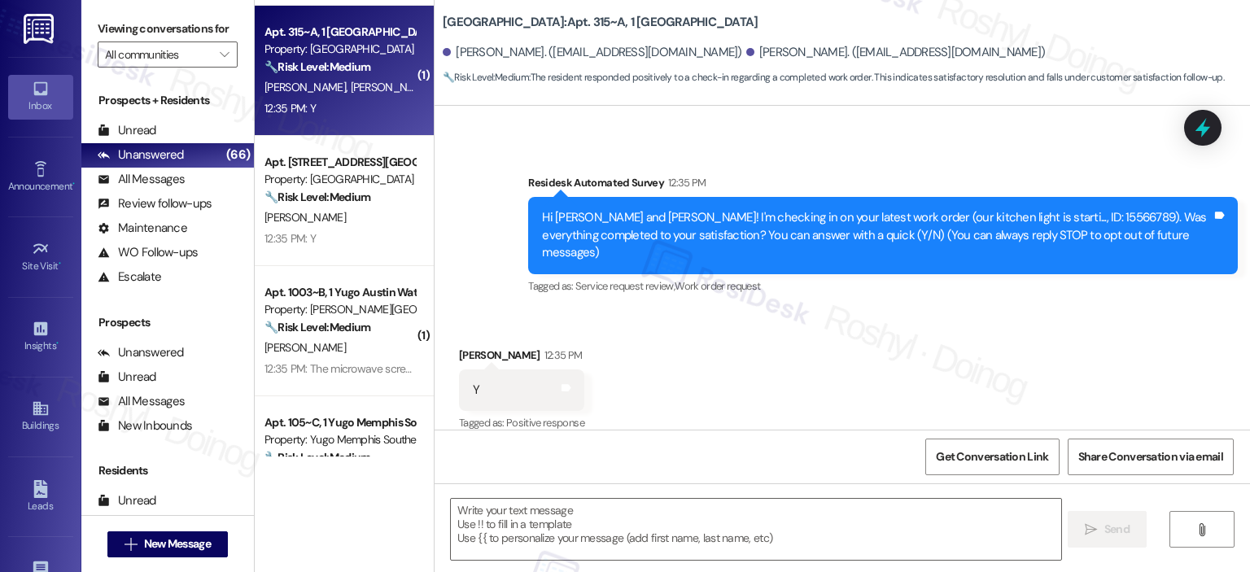
type textarea "Fetching suggested responses. Please feel free to read through the conversation…"
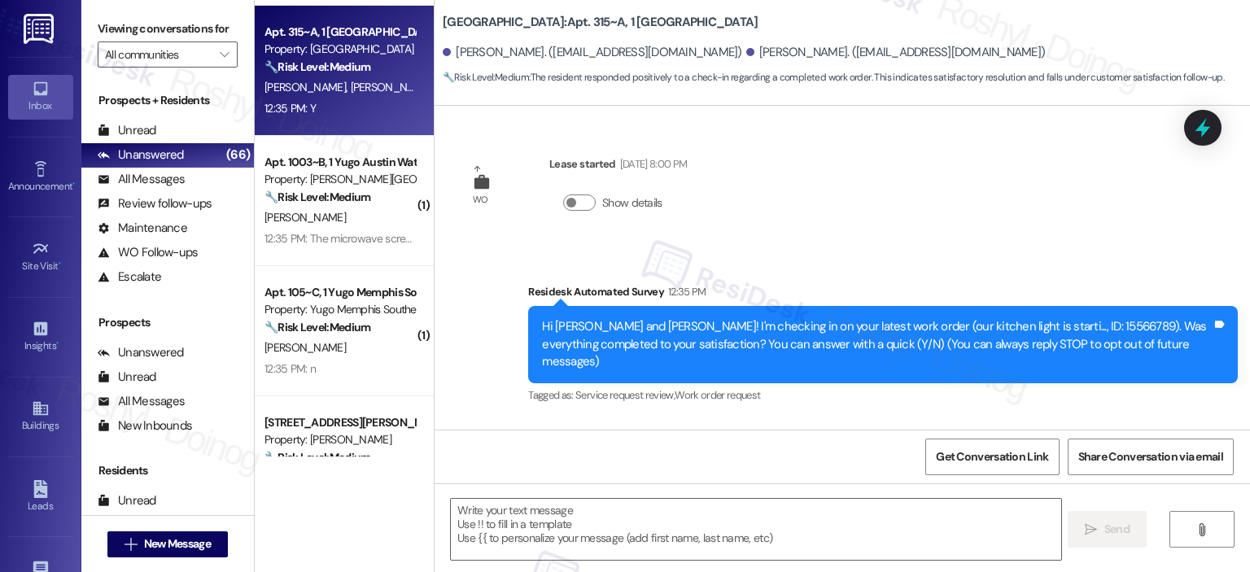
scroll to position [0, 0]
click at [557, 532] on textarea at bounding box center [756, 529] width 610 height 61
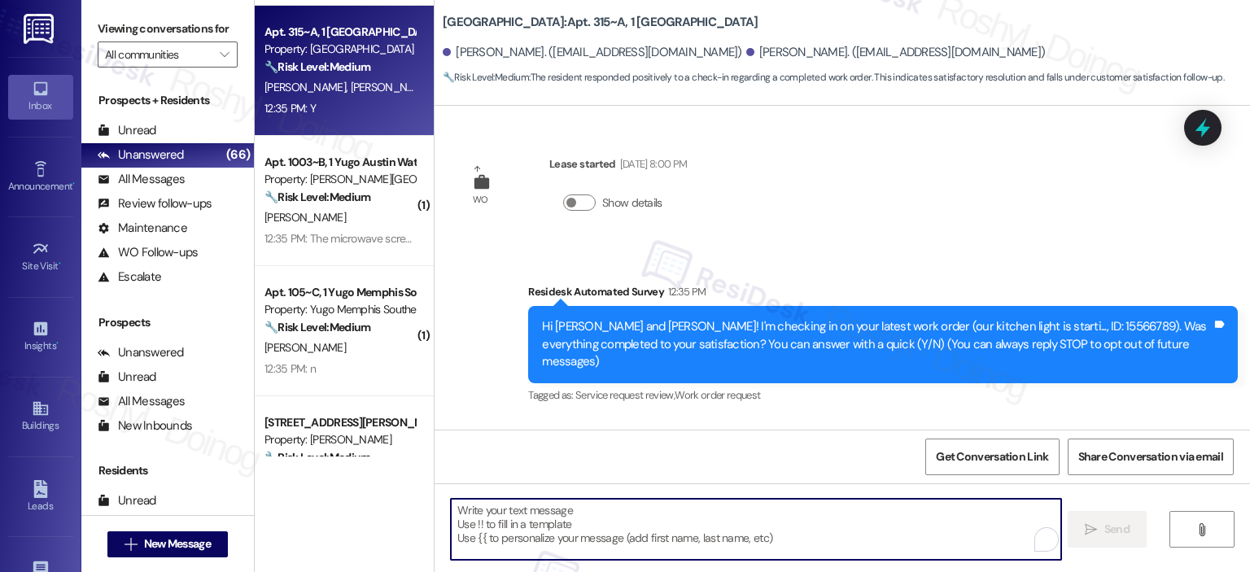
paste textarea "I'm happy the work order was completed to your satisfaction! We'd also love to …"
type textarea "I'm happy the work order was completed to your satisfaction! We'd also love to …"
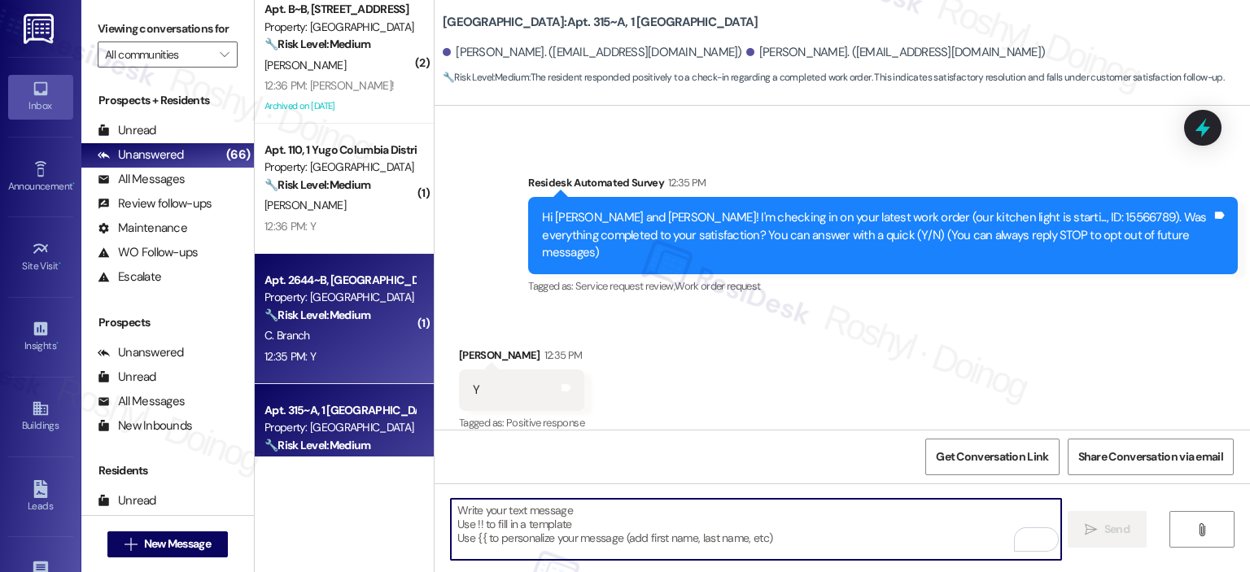
scroll to position [2974, 0]
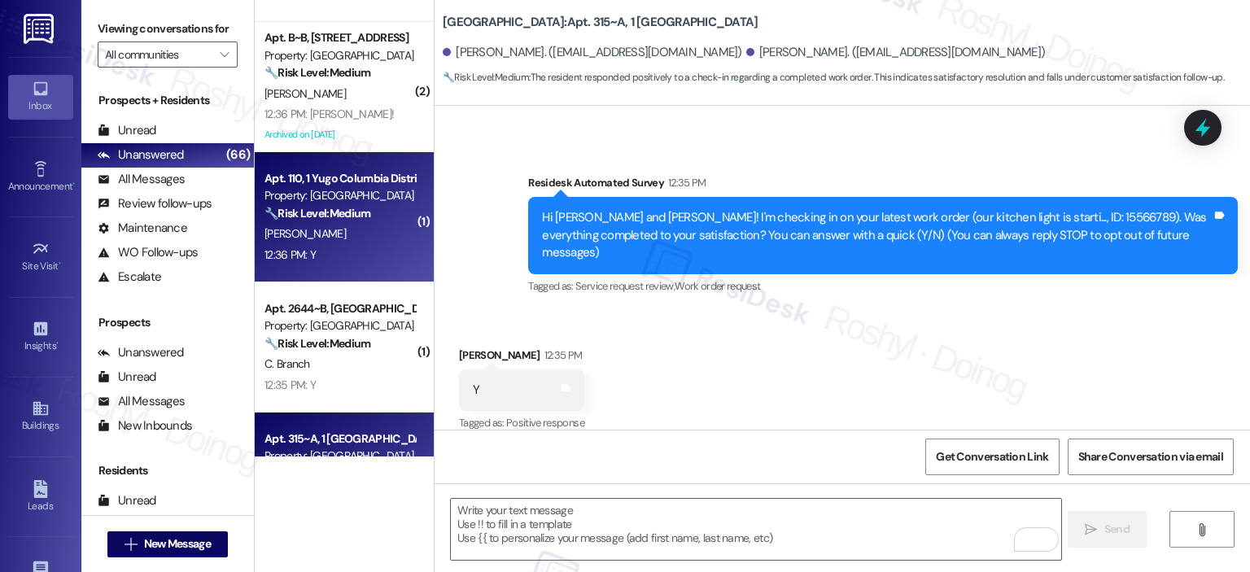
click at [331, 215] on strong "🔧 Risk Level: Medium" at bounding box center [318, 213] width 106 height 15
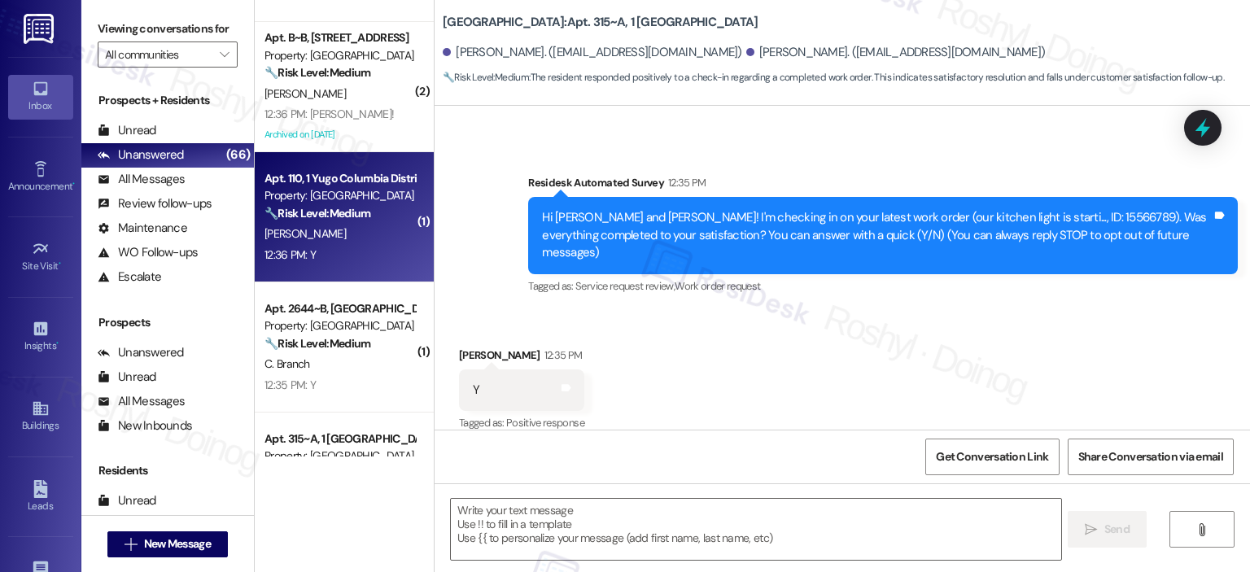
type textarea "Fetching suggested responses. Please feel free to read through the conversation…"
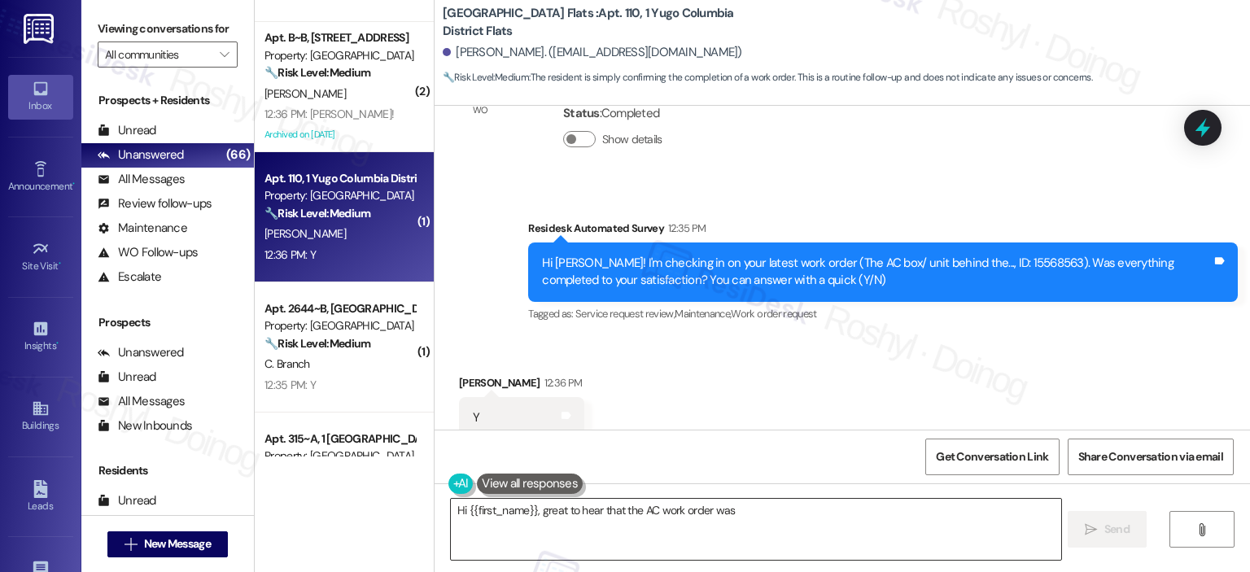
scroll to position [1490, 0]
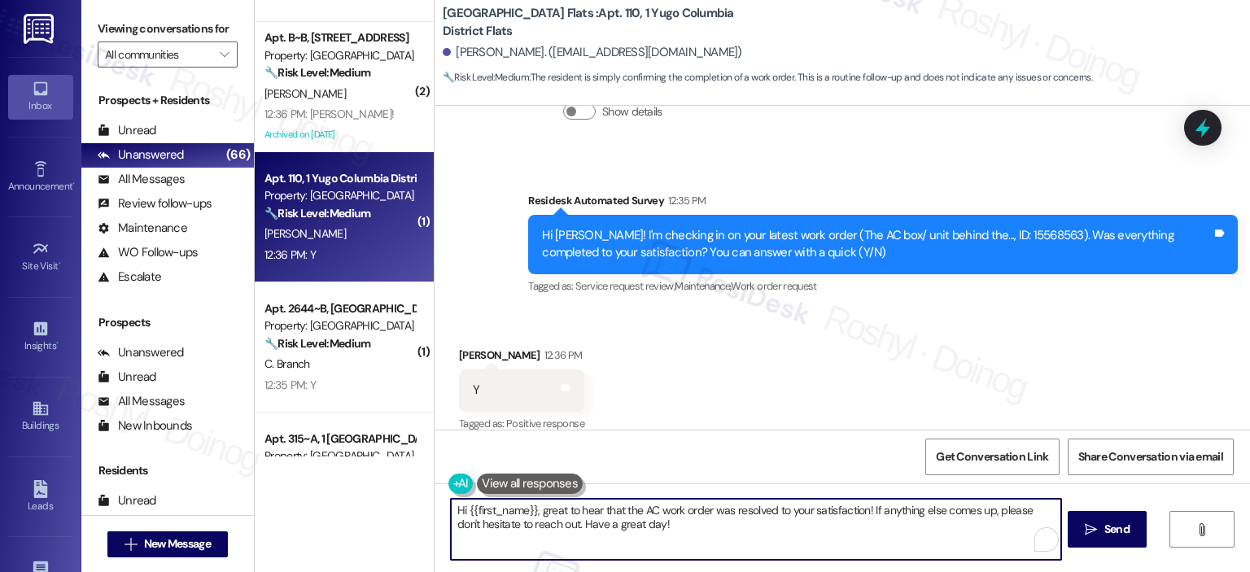
drag, startPoint x: 653, startPoint y: 530, endPoint x: 451, endPoint y: 433, distance: 223.9
click at [372, 455] on div "( 1 ) Apt. B~C, [GEOGRAPHIC_DATA] Property: Yugo Pullman Hills 🔧 Risk Level: Me…" at bounding box center [753, 286] width 996 height 572
paste textarea "I'm happy the work order was completed to your satisfaction! We'd also love to …"
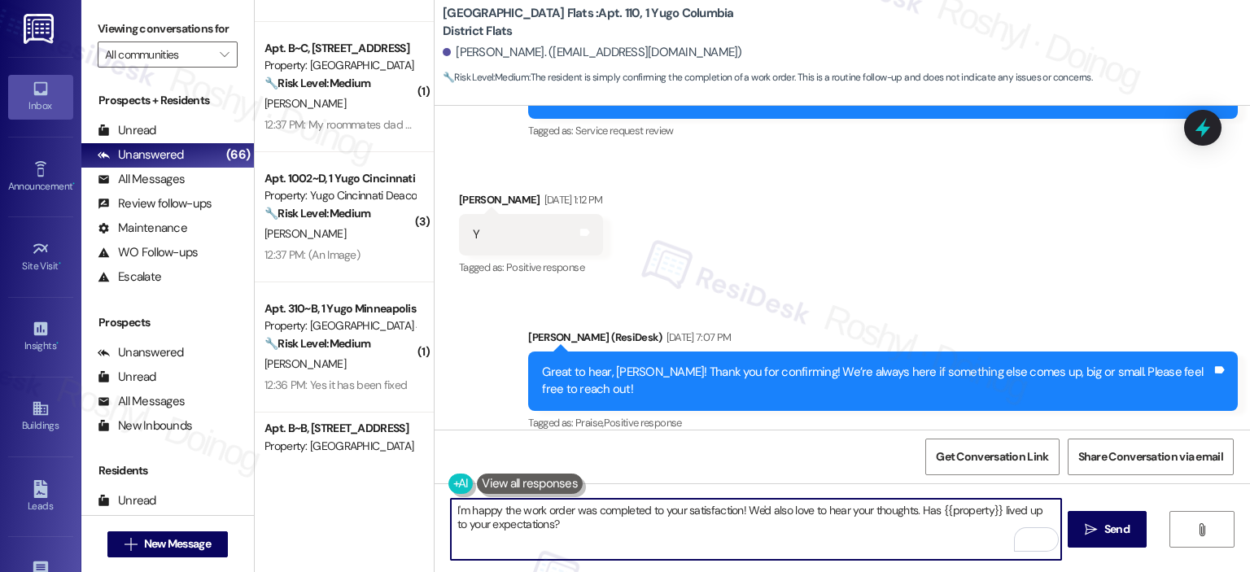
scroll to position [1029, 0]
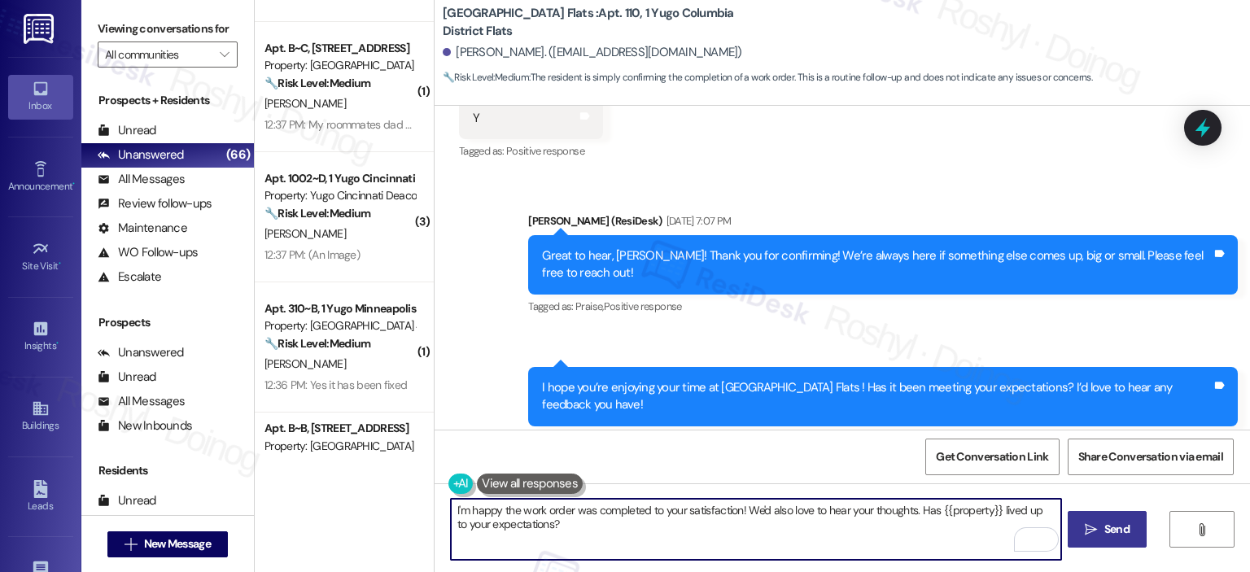
type textarea "I'm happy the work order was completed to your satisfaction! We'd also love to …"
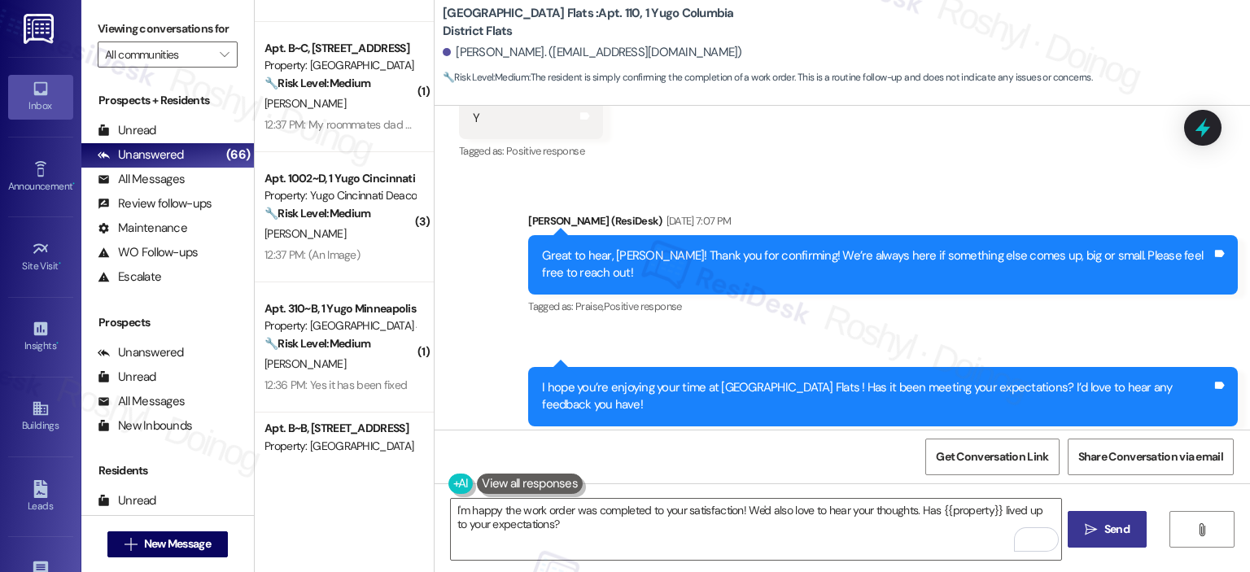
click at [1094, 535] on icon "" at bounding box center [1091, 529] width 12 height 13
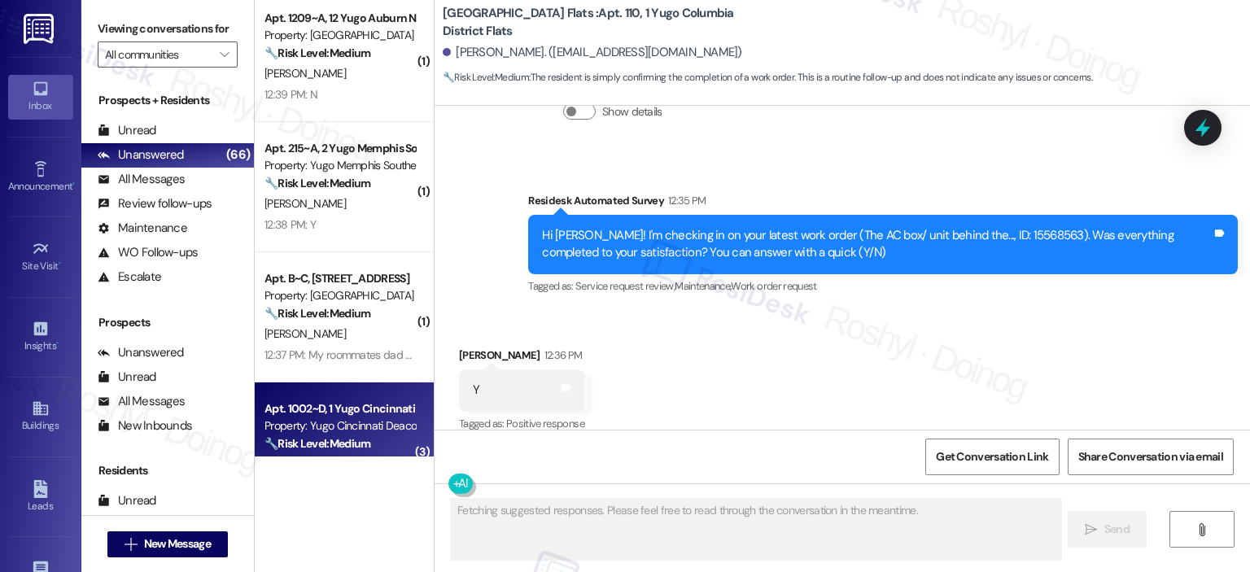
scroll to position [2730, 0]
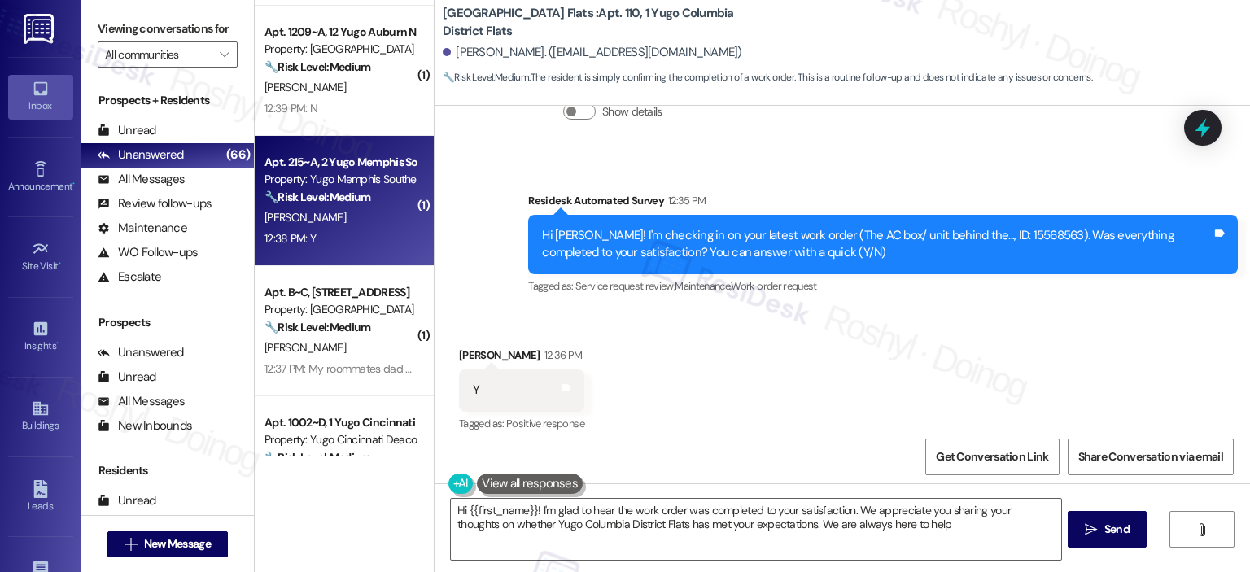
type textarea "Hi {{first_name}}! I'm glad to hear the work order was completed to your satisf…"
click at [331, 243] on div "12:38 PM: Y 12:38 PM: Y" at bounding box center [340, 239] width 154 height 20
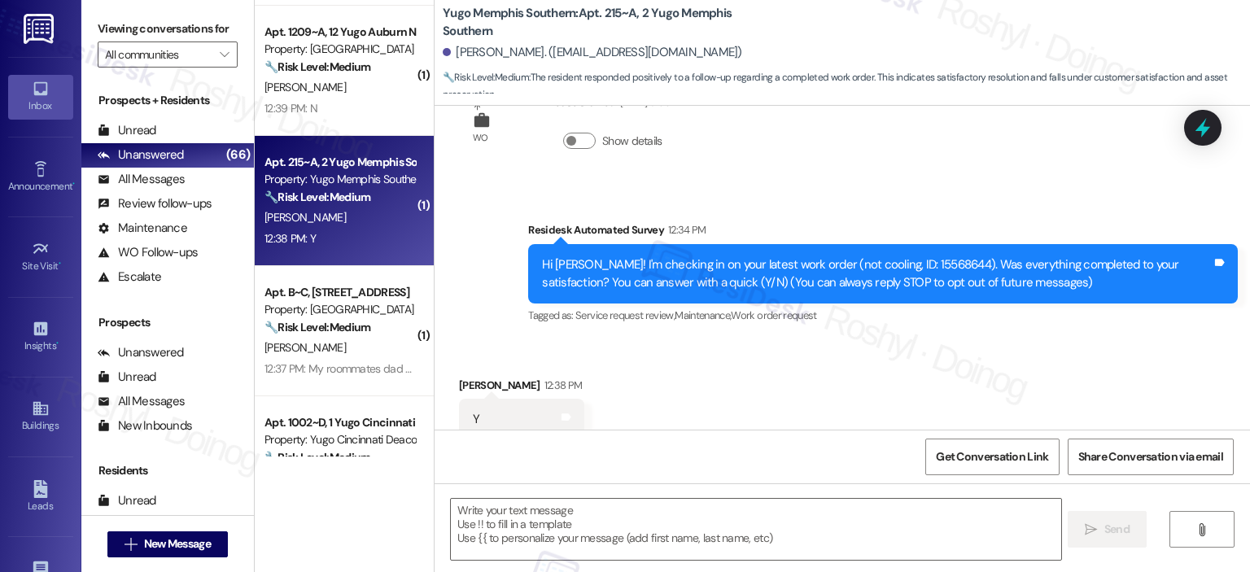
scroll to position [109, 0]
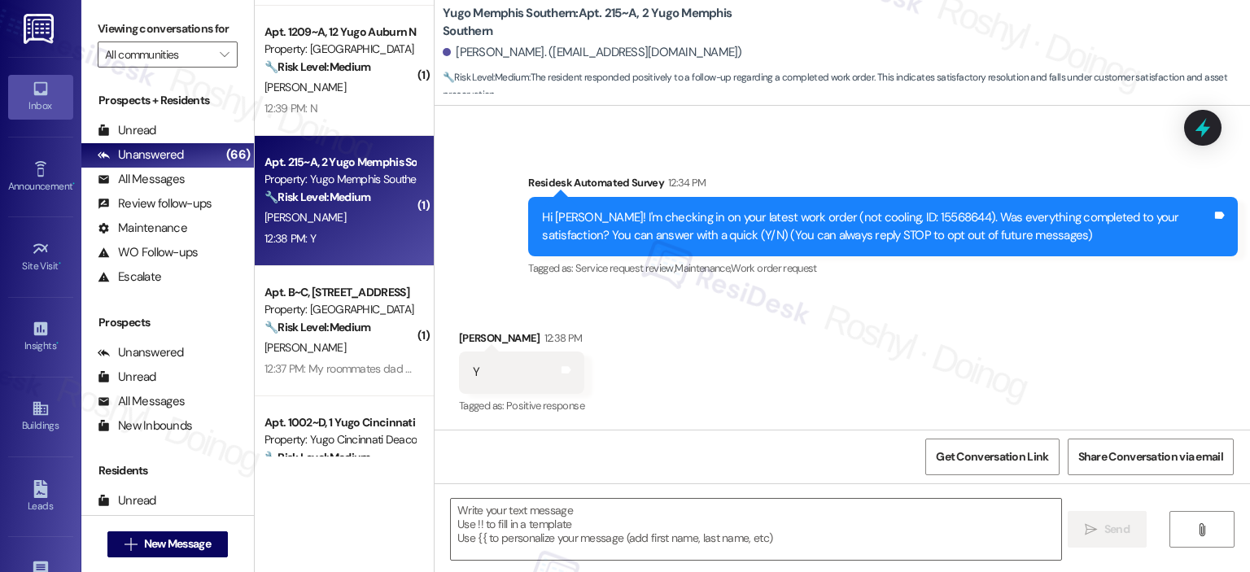
type textarea "Fetching suggested responses. Please feel free to read through the conversation…"
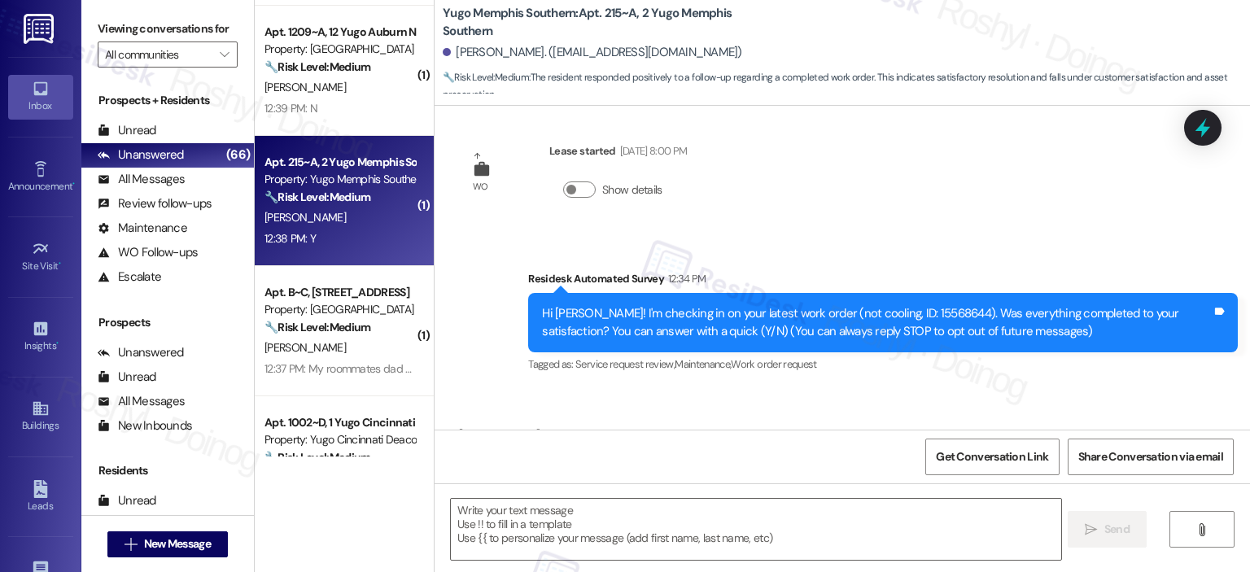
scroll to position [0, 0]
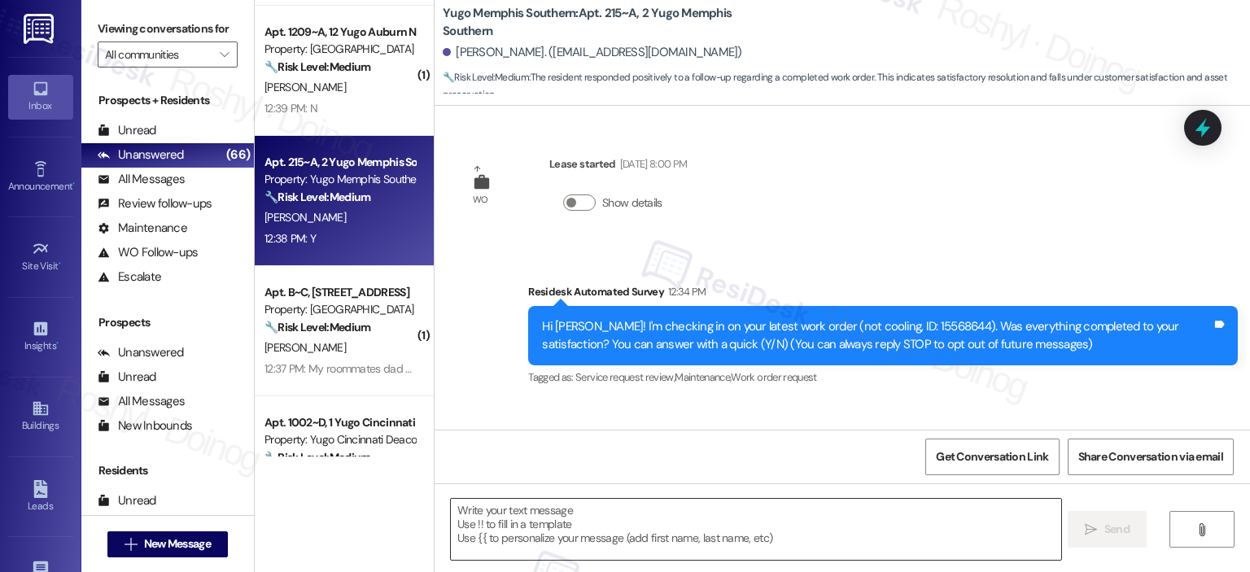
click at [691, 527] on textarea at bounding box center [756, 529] width 610 height 61
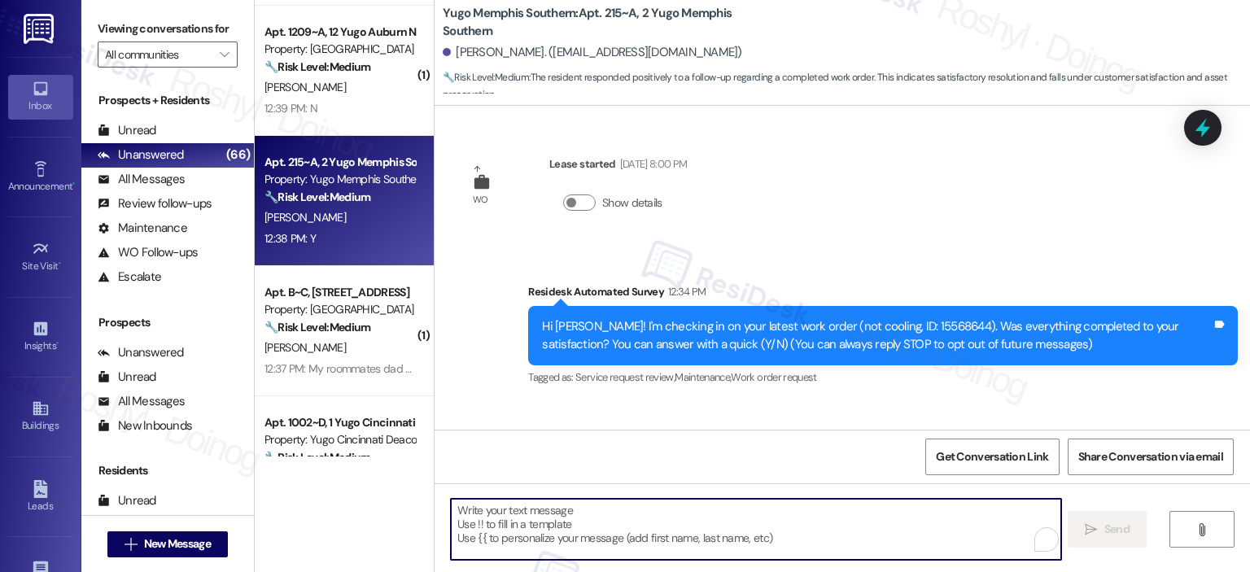
paste textarea "I'm happy the work order was completed to your satisfaction! We'd also love to …"
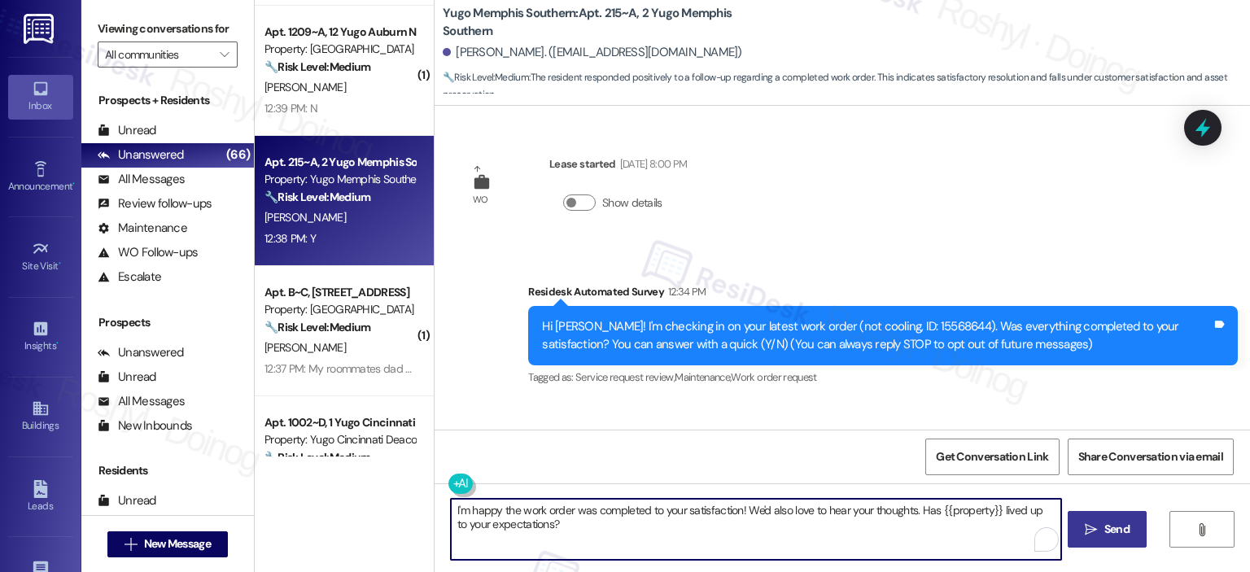
type textarea "I'm happy the work order was completed to your satisfaction! We'd also love to …"
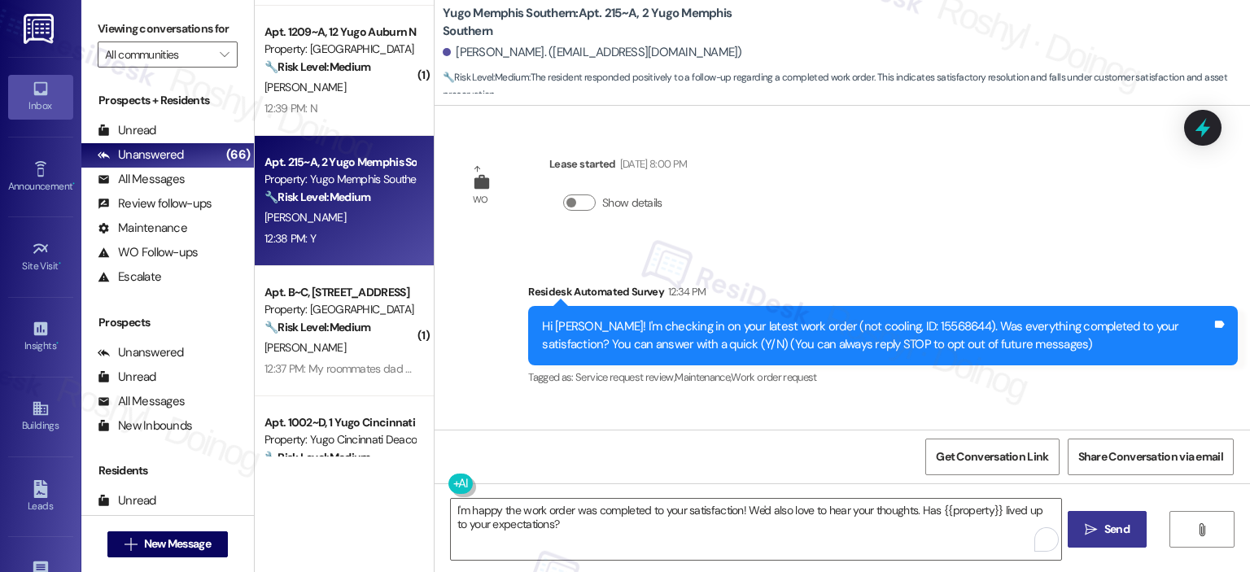
click at [1088, 533] on icon "" at bounding box center [1091, 529] width 12 height 13
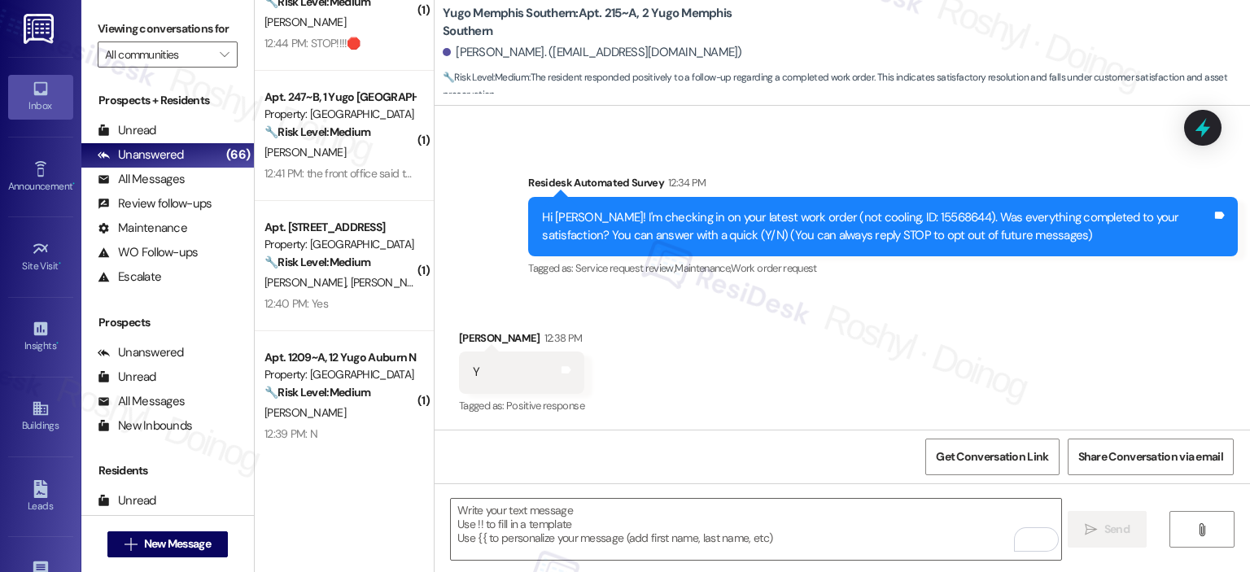
click at [351, 275] on span "[PERSON_NAME]" at bounding box center [391, 282] width 81 height 15
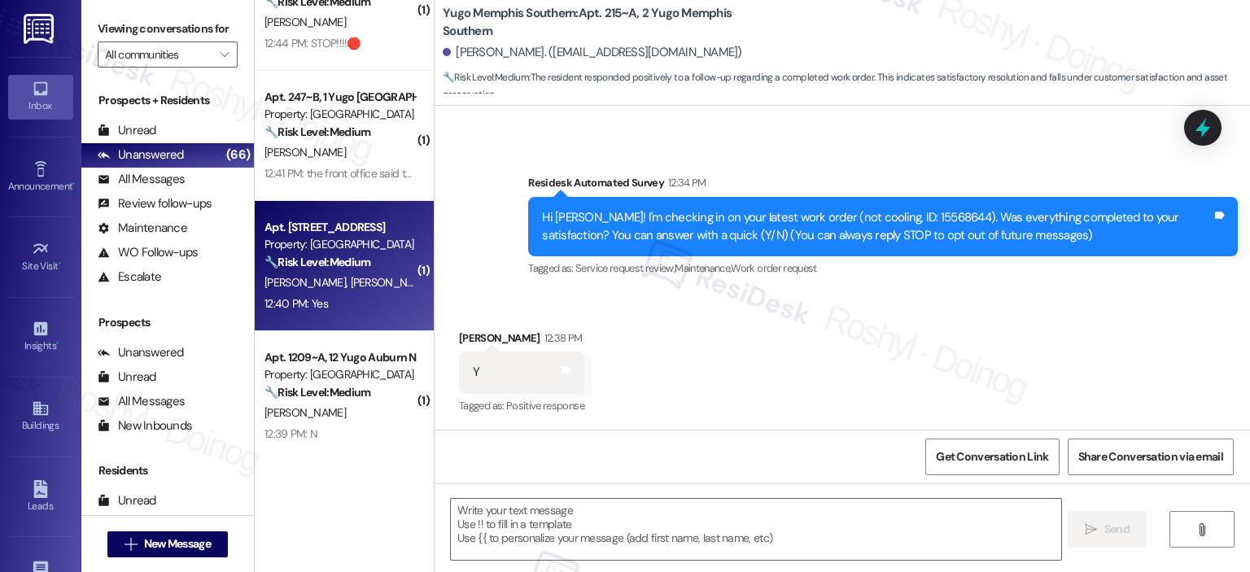
type textarea "Fetching suggested responses. Please feel free to read through the conversation…"
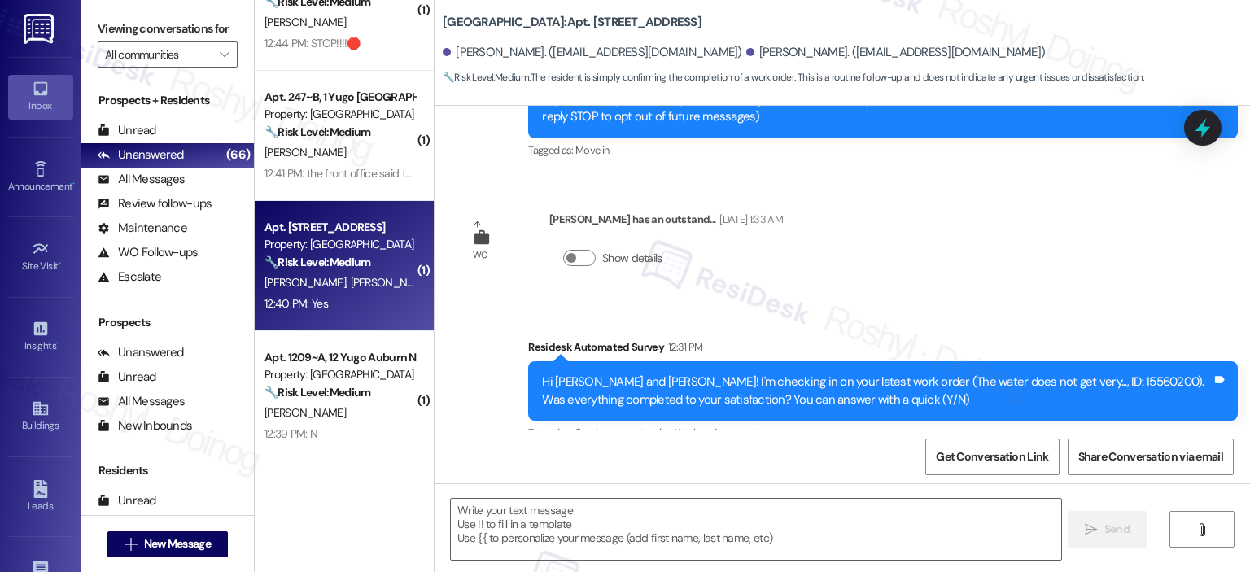
type textarea "Fetching suggested responses. Please feel free to read through the conversation…"
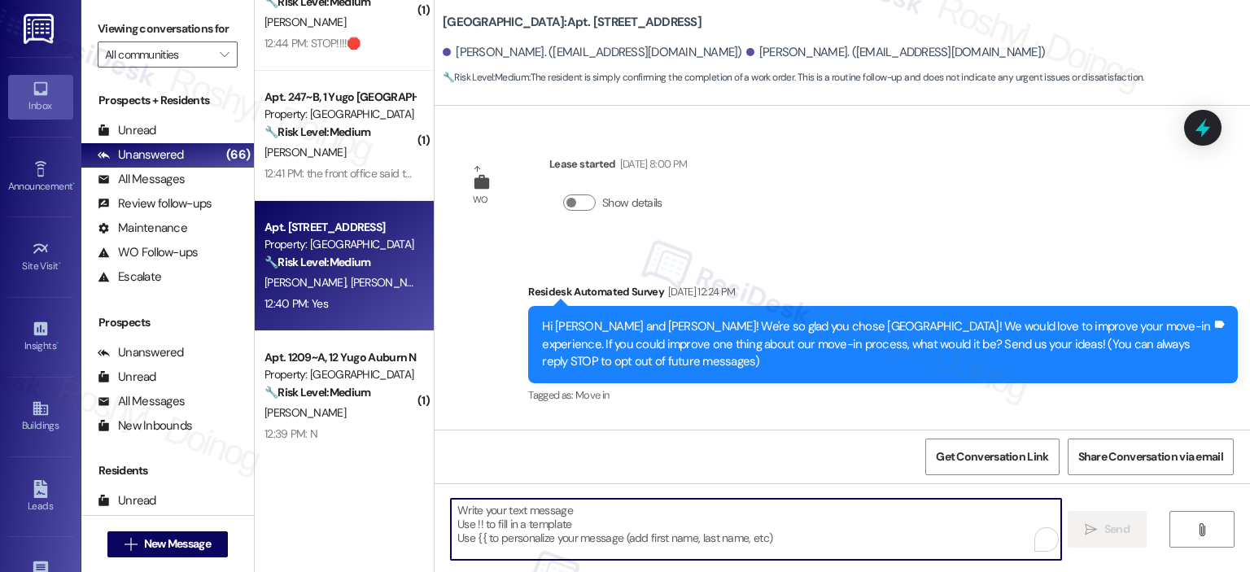
click at [665, 503] on textarea "To enrich screen reader interactions, please activate Accessibility in Grammarl…" at bounding box center [756, 529] width 610 height 61
paste textarea "I'm happy the work order was completed to your satisfaction! We'd also love to …"
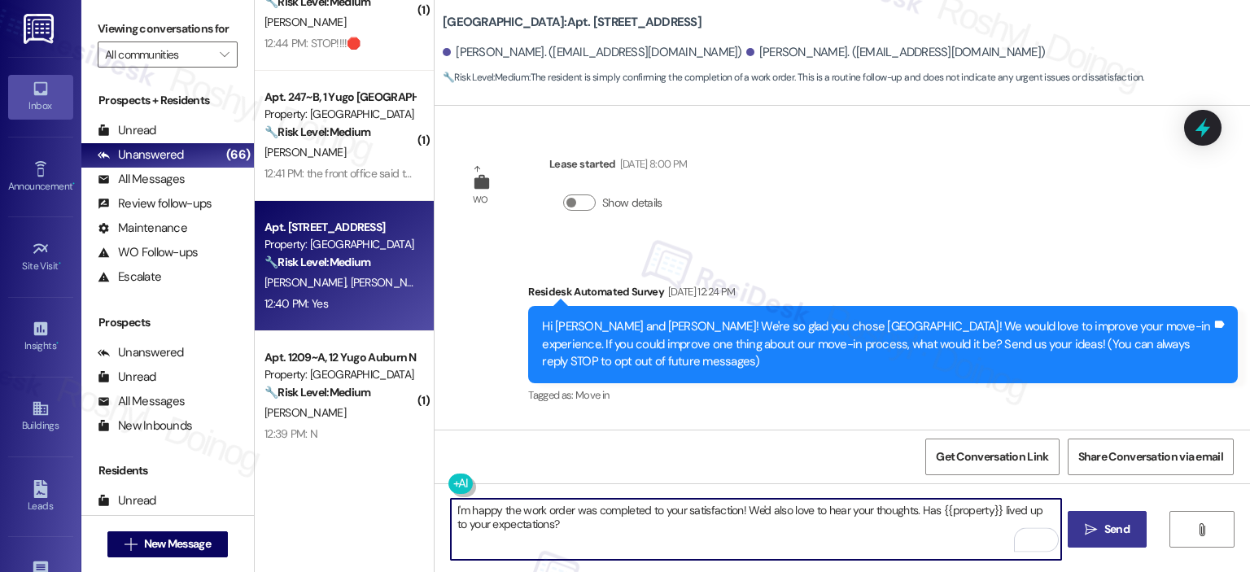
type textarea "I'm happy the work order was completed to your satisfaction! We'd also love to …"
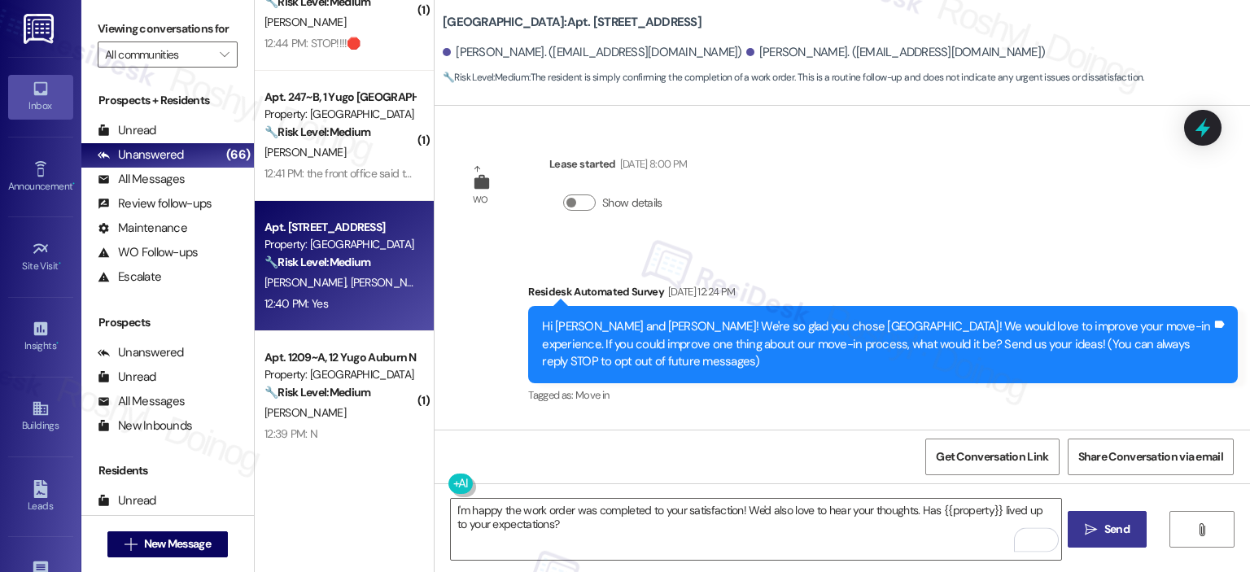
click at [1105, 534] on span "Send" at bounding box center [1117, 529] width 25 height 17
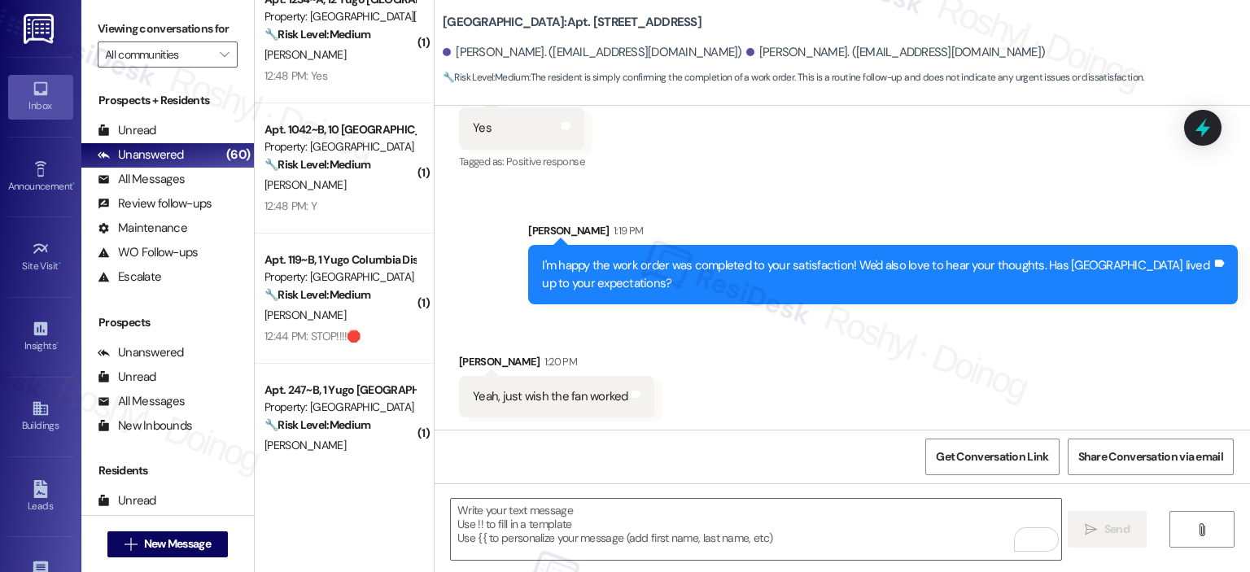
scroll to position [655, 0]
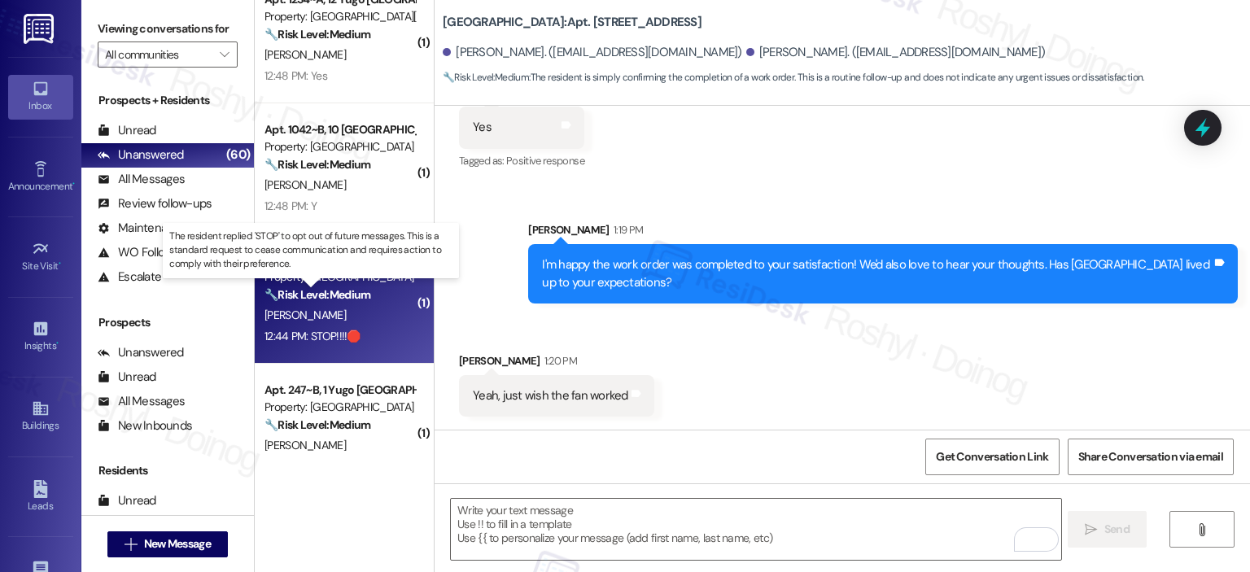
click at [343, 299] on strong "🔧 Risk Level: Medium" at bounding box center [318, 294] width 106 height 15
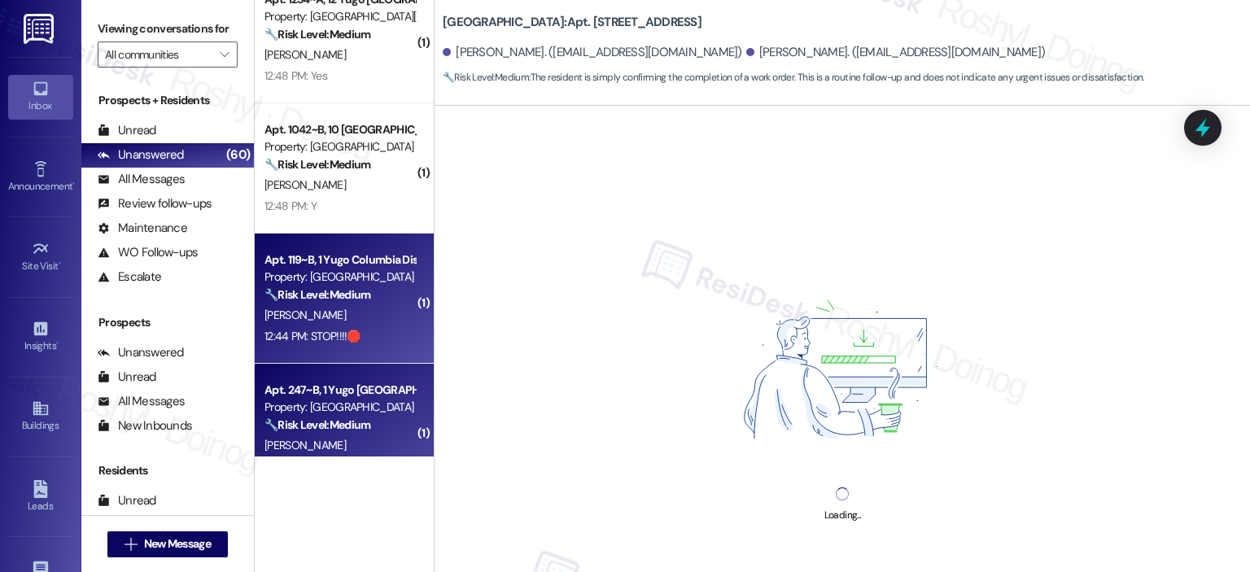
scroll to position [2323, 0]
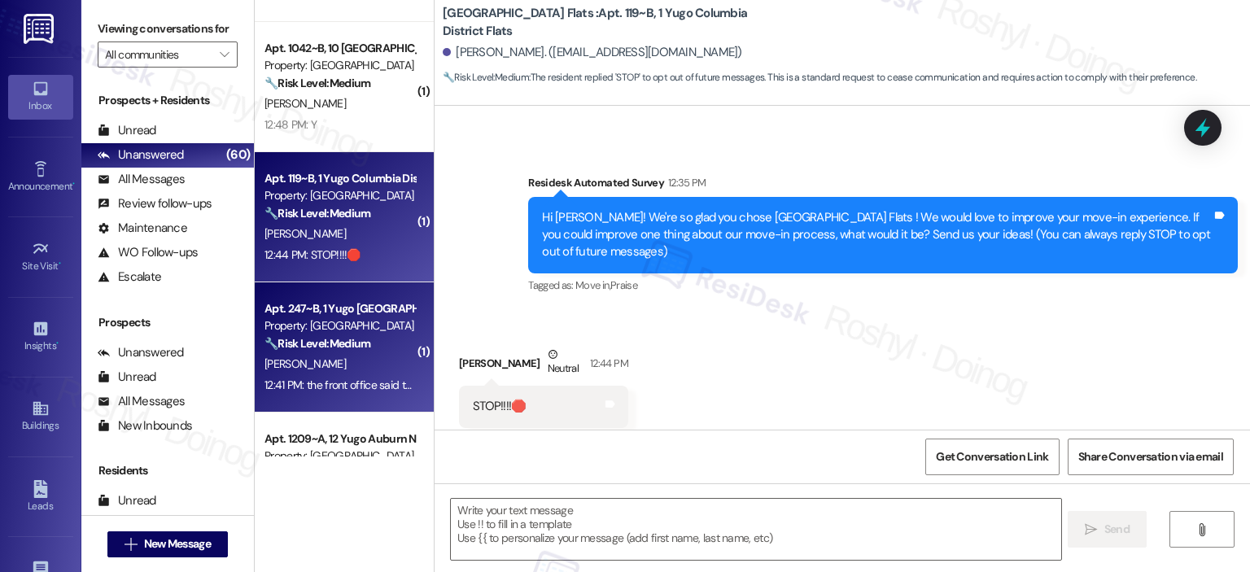
type textarea "Fetching suggested responses. Please feel free to read through the conversation…"
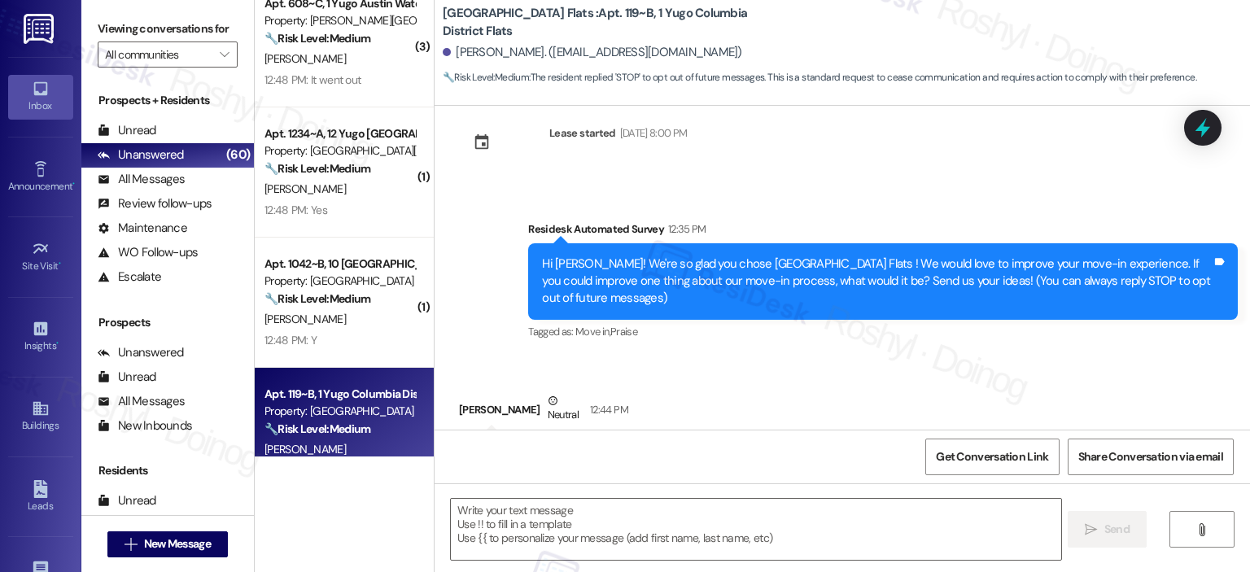
scroll to position [2078, 0]
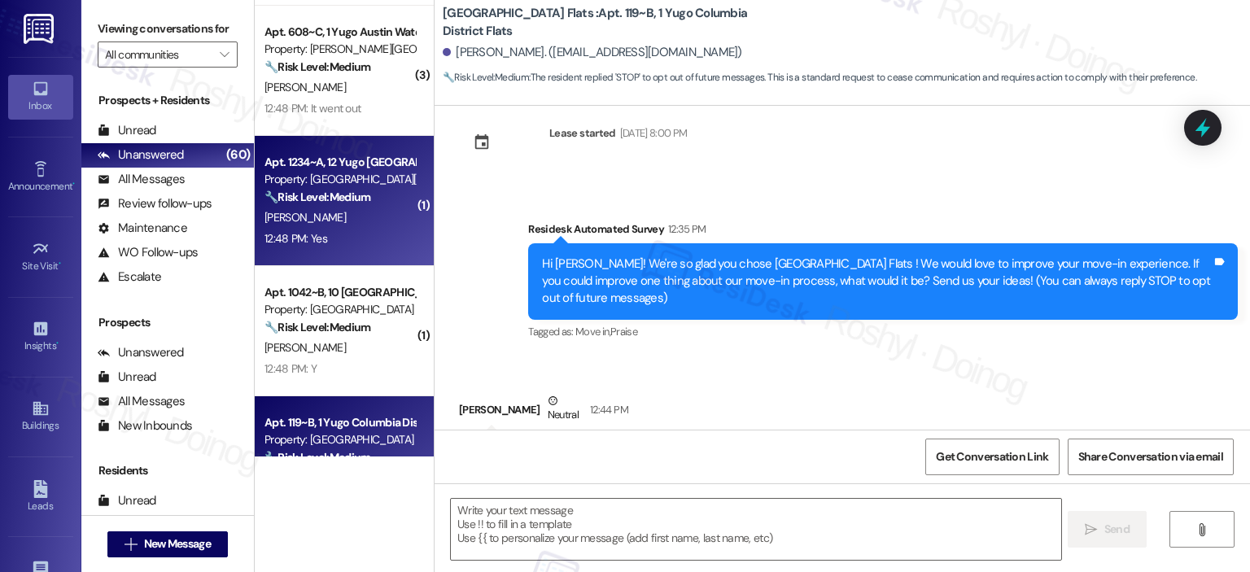
click at [361, 208] on div "[PERSON_NAME]" at bounding box center [340, 218] width 154 height 20
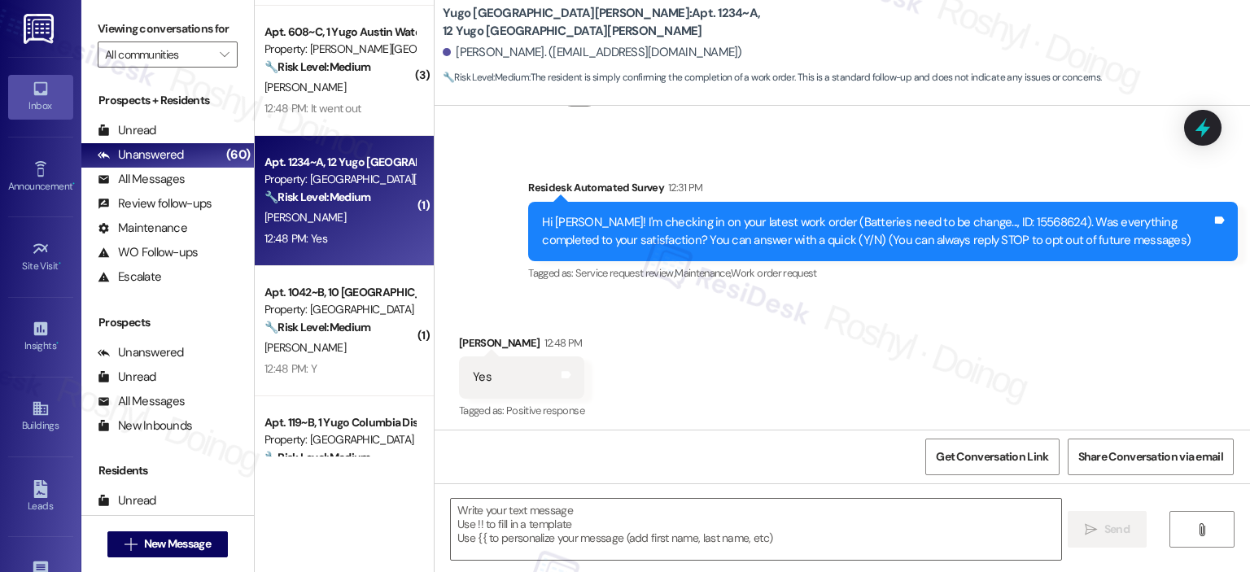
type textarea "Fetching suggested responses. Please feel free to read through the conversation…"
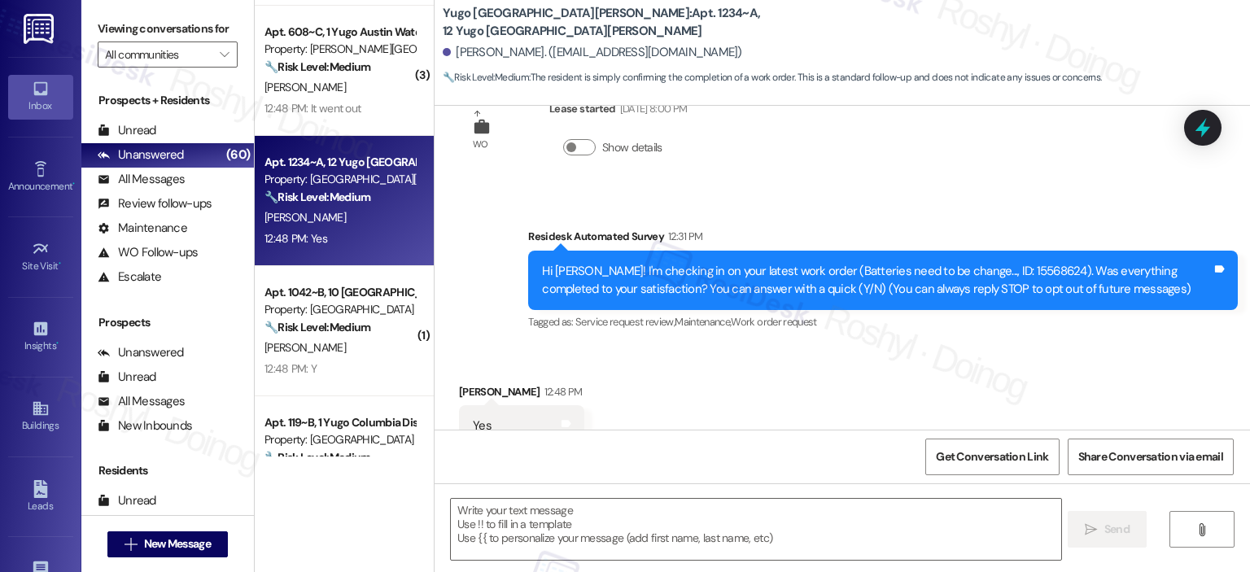
scroll to position [0, 0]
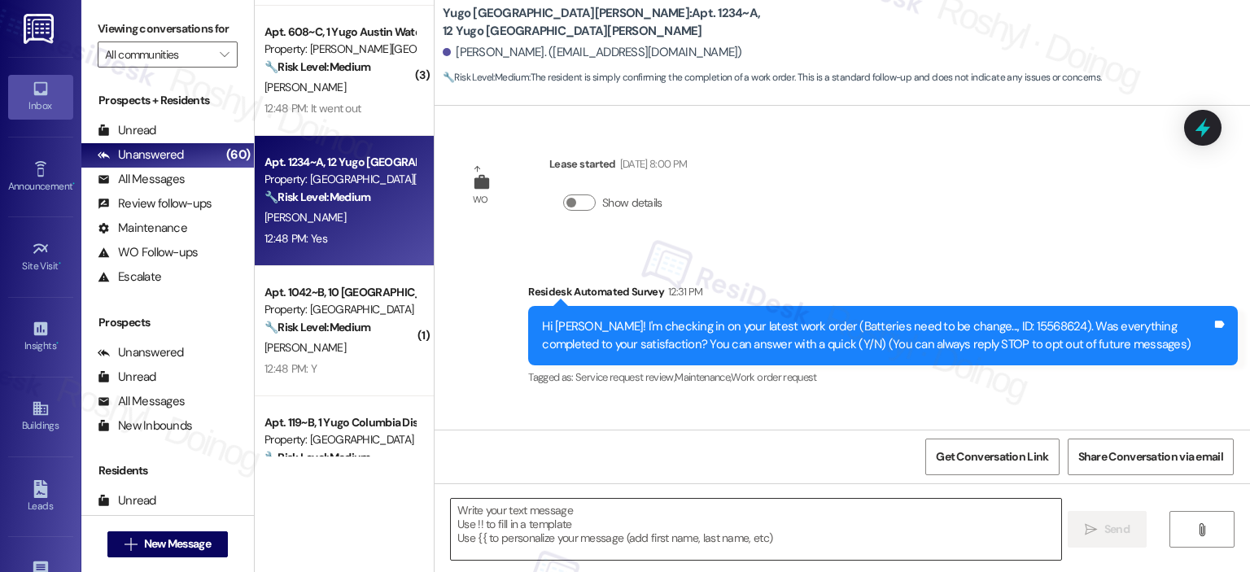
click at [565, 523] on textarea at bounding box center [756, 529] width 610 height 61
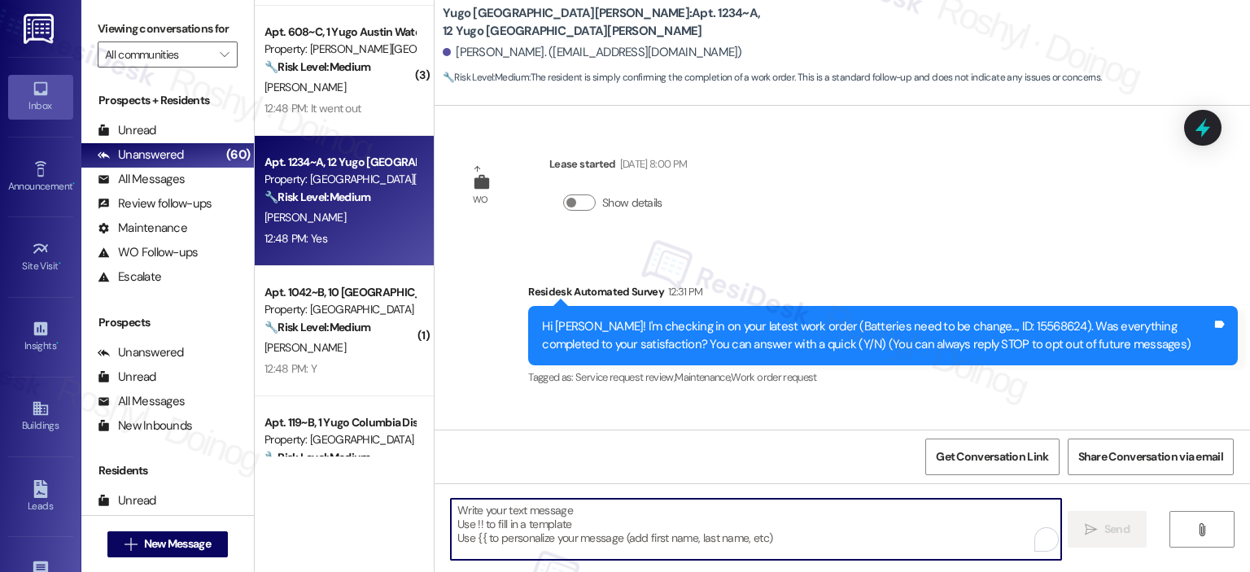
paste textarea "I'm happy the work order was completed to your satisfaction! We'd also love to …"
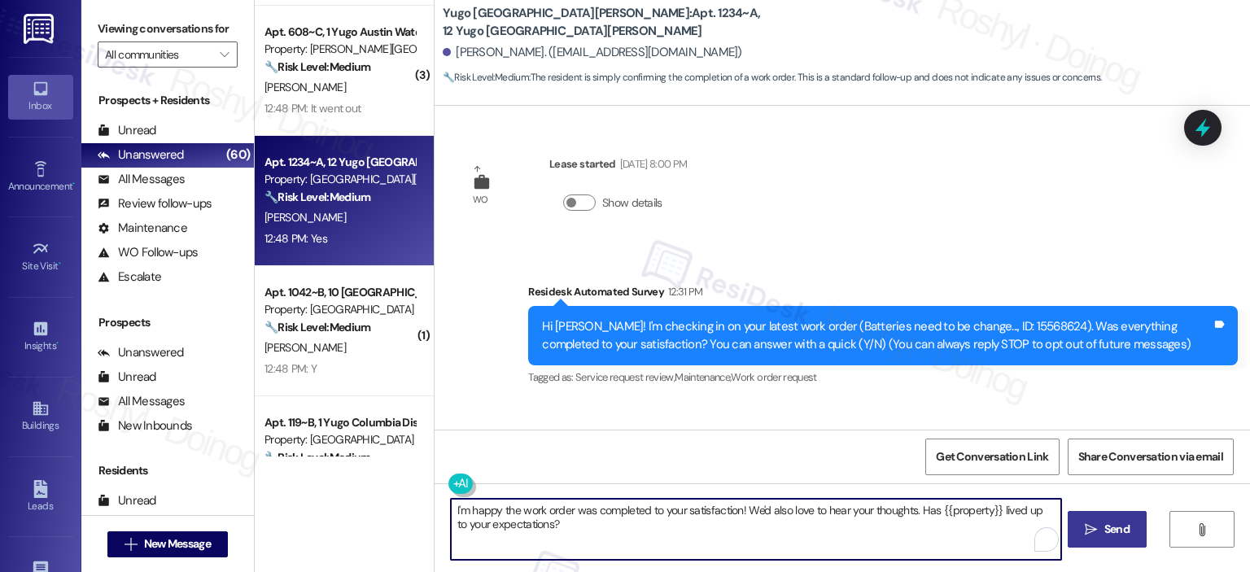
type textarea "I'm happy the work order was completed to your satisfaction! We'd also love to …"
click at [1125, 539] on button " Send" at bounding box center [1107, 529] width 79 height 37
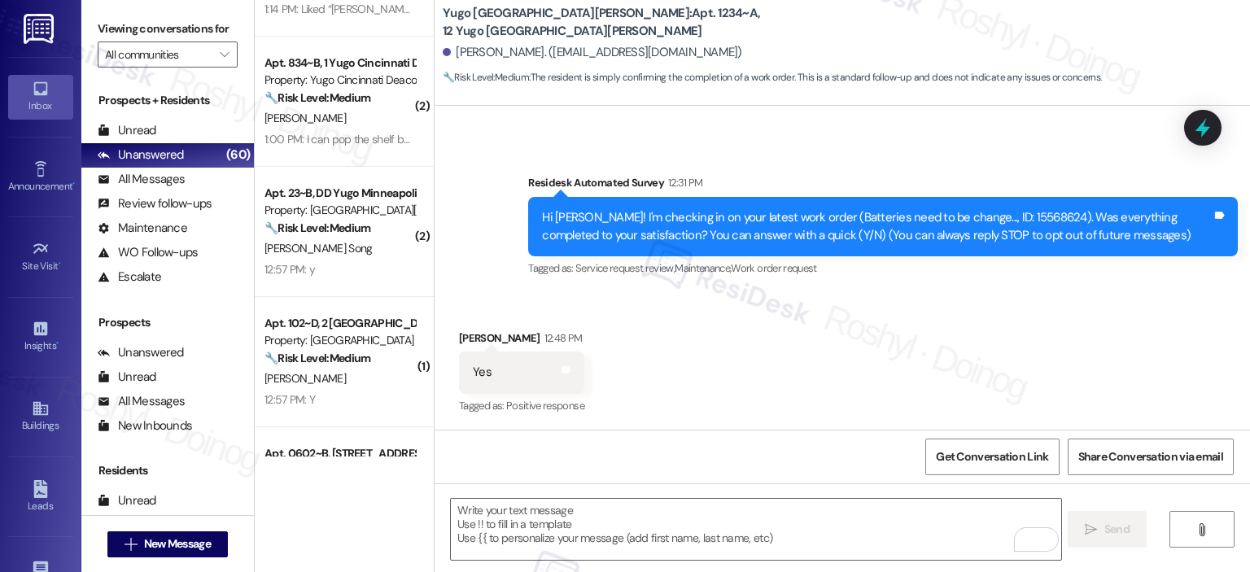
scroll to position [1264, 0]
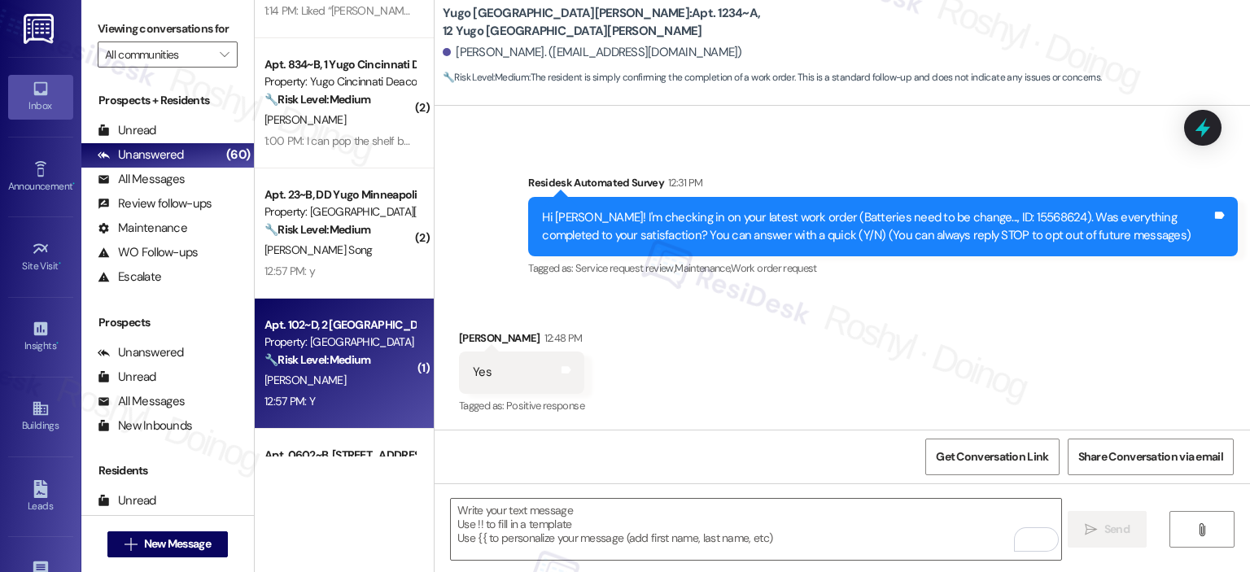
click at [358, 347] on div "Property: [GEOGRAPHIC_DATA]" at bounding box center [340, 342] width 151 height 17
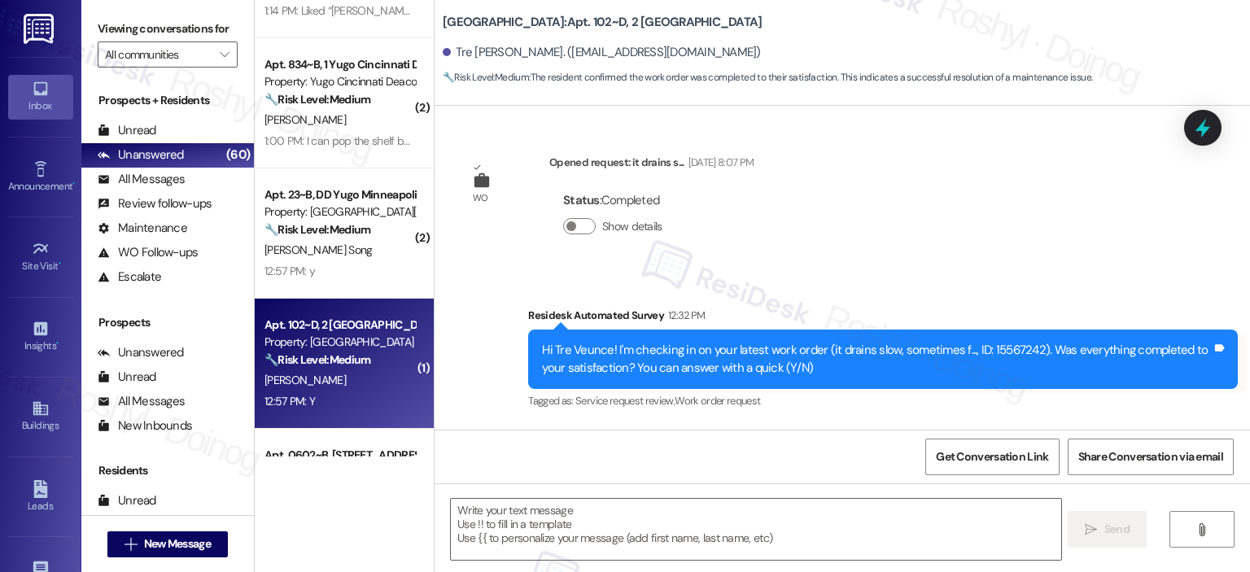
scroll to position [403, 0]
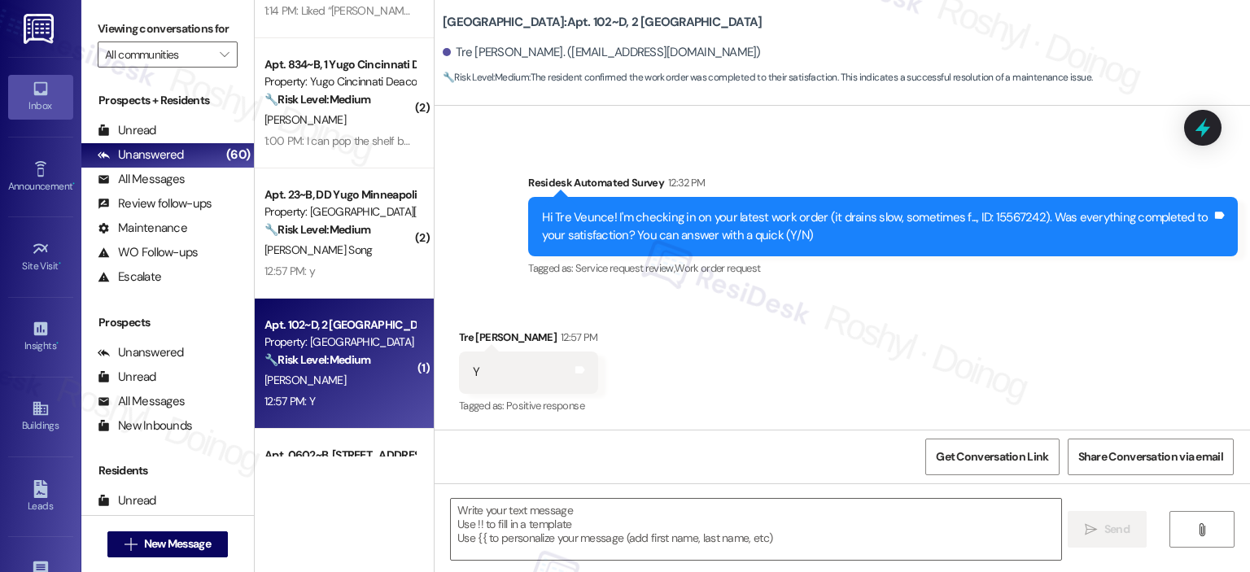
type textarea "Fetching suggested responses. Please feel free to read through the conversation…"
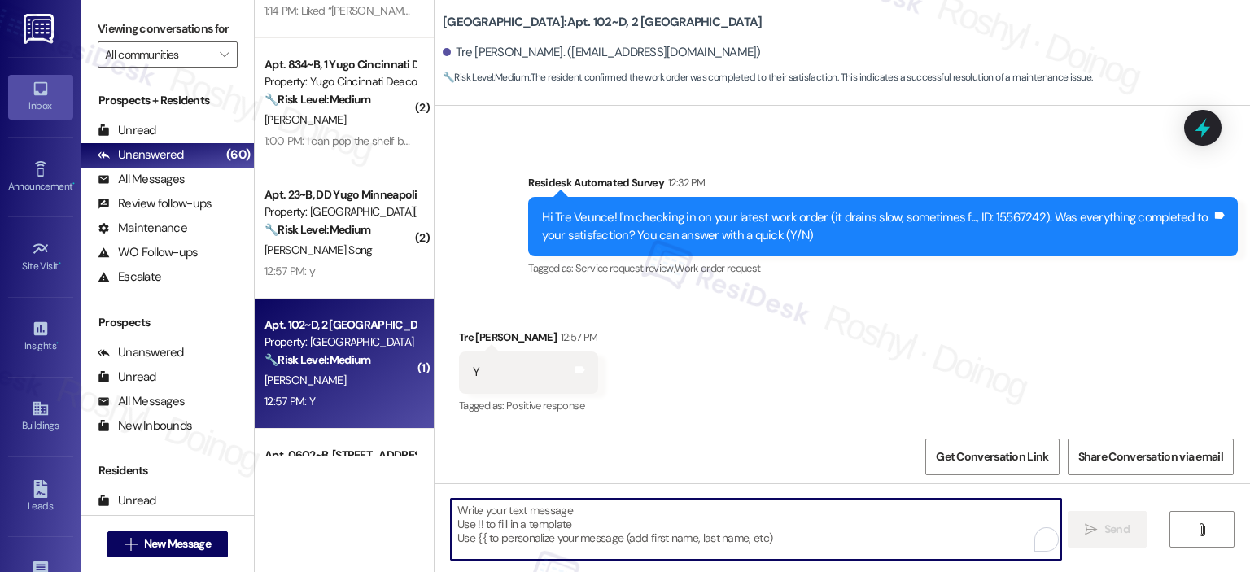
click at [526, 541] on textarea "To enrich screen reader interactions, please activate Accessibility in Grammarl…" at bounding box center [756, 529] width 610 height 61
paste textarea "I'm happy the work order was completed to your satisfaction! We'd also love to …"
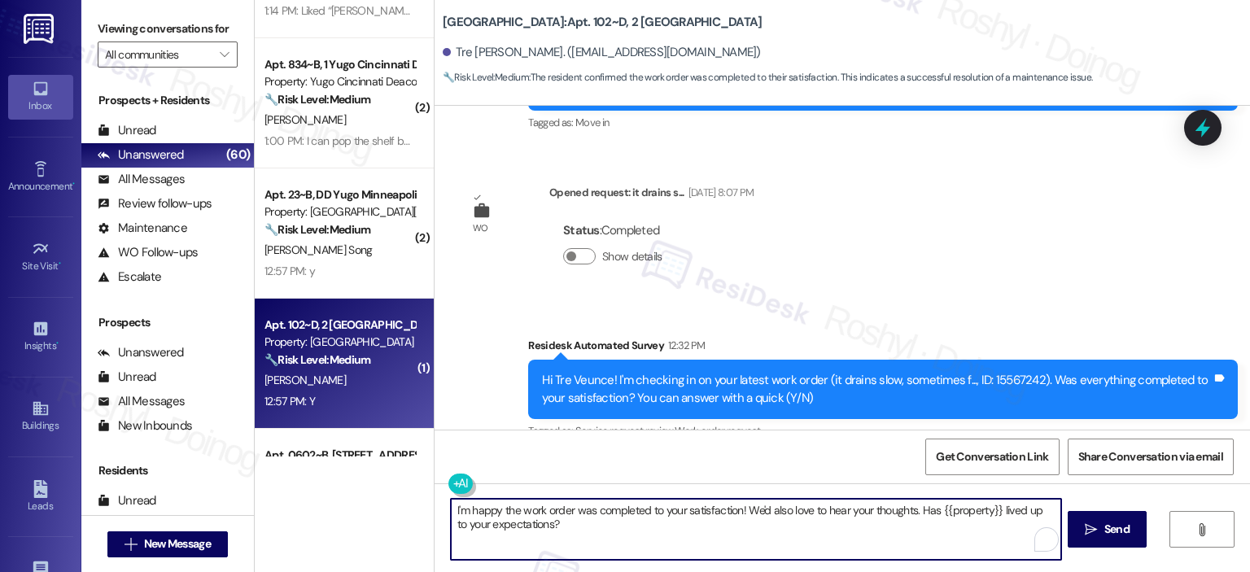
scroll to position [0, 0]
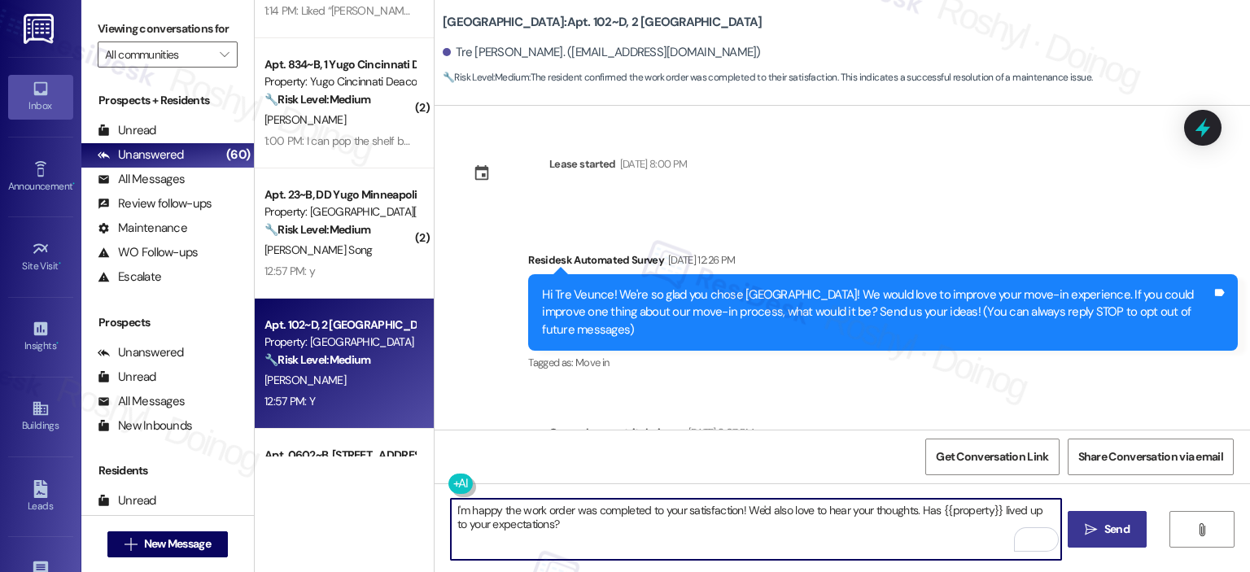
type textarea "I'm happy the work order was completed to your satisfaction! We'd also love to …"
click at [1106, 528] on span "Send" at bounding box center [1117, 529] width 25 height 17
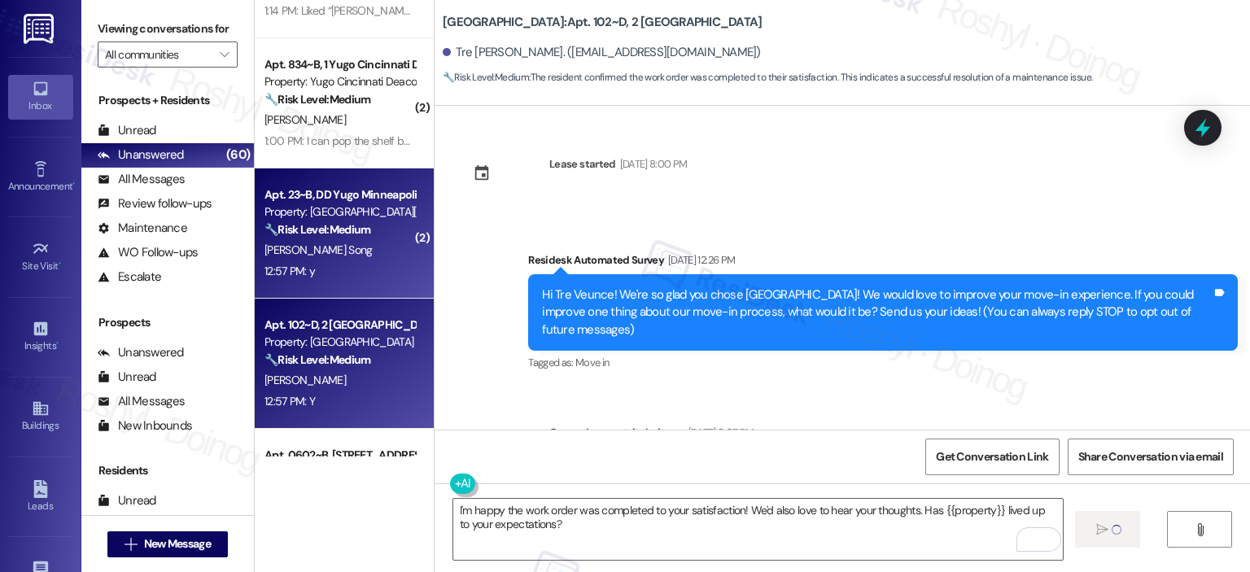
click at [339, 227] on strong "🔧 Risk Level: Medium" at bounding box center [318, 229] width 106 height 15
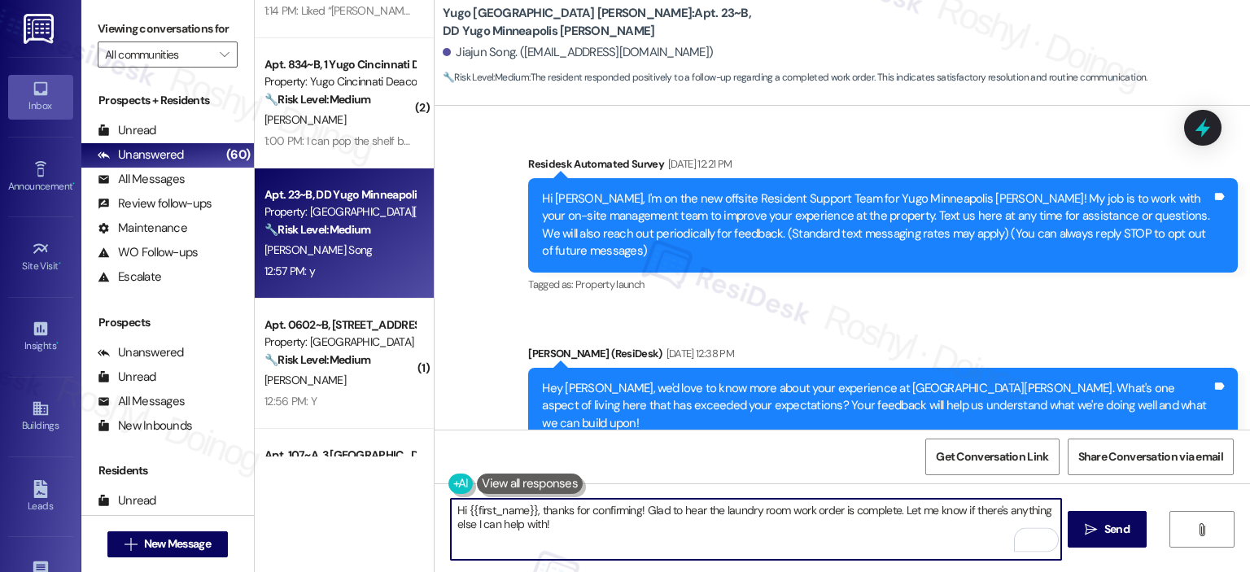
drag, startPoint x: 588, startPoint y: 526, endPoint x: 323, endPoint y: 489, distance: 267.1
click at [323, 489] on div "( 1 ) Apt. 402, 1 Yugo Seattle Lothlorien Property: Yugo Seattle Lothlorien ⚠️ …" at bounding box center [753, 286] width 996 height 572
paste textarea "I'm happy the work order was completed to your satisfaction! We'd also love to …"
type textarea "I'm happy the work order was completed to your satisfaction! We'd also love to …"
click at [1088, 547] on button " Send" at bounding box center [1107, 529] width 79 height 37
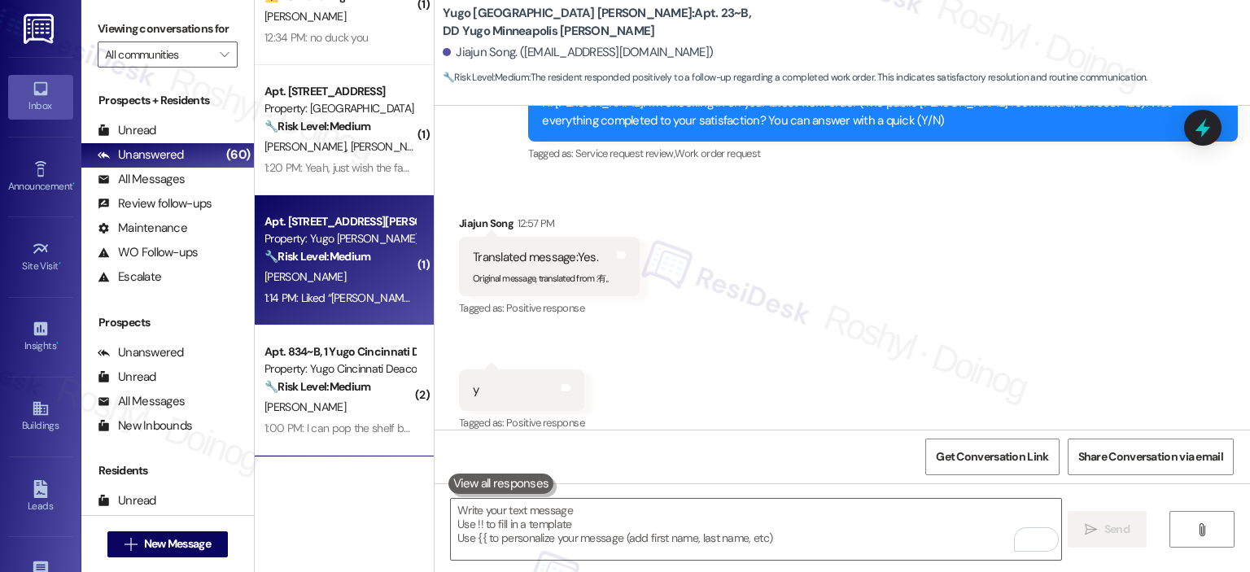
scroll to position [939, 0]
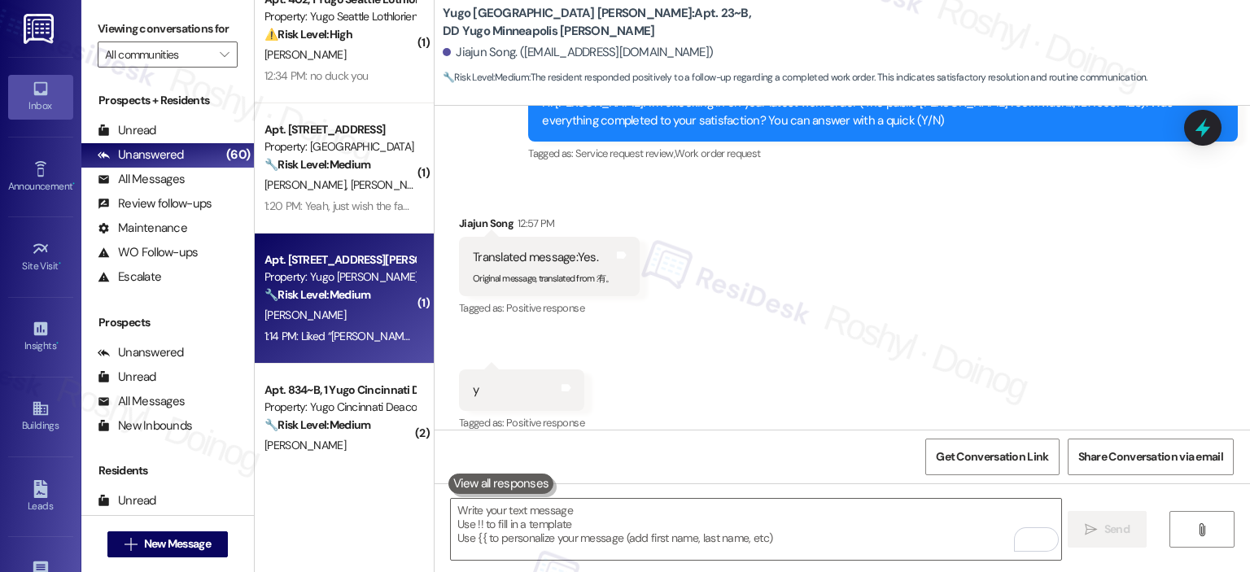
click at [339, 298] on strong "🔧 Risk Level: Medium" at bounding box center [318, 294] width 106 height 15
type textarea "Fetching suggested responses. Please feel free to read through the conversation…"
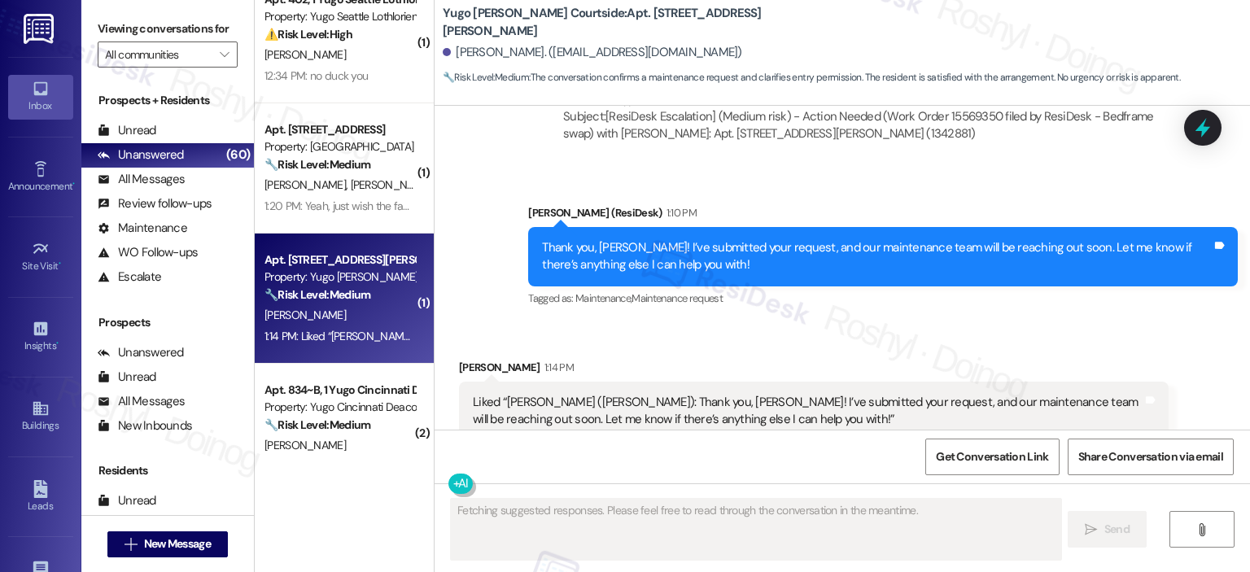
scroll to position [6597, 0]
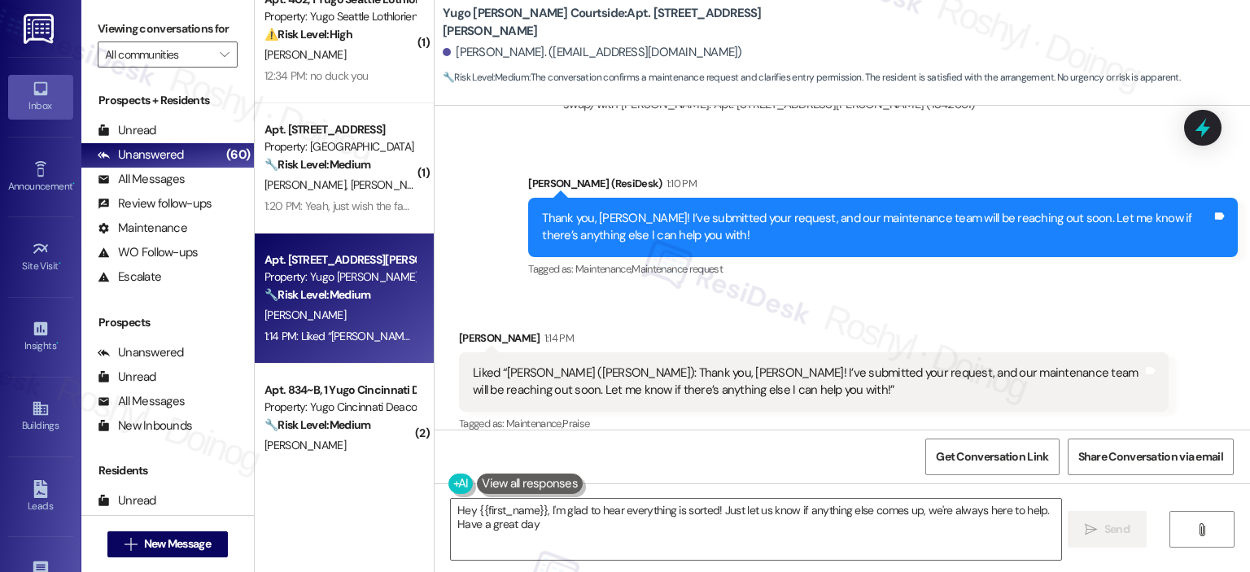
type textarea "Hey {{first_name}}, I'm glad to hear everything is sorted! Just let us know if …"
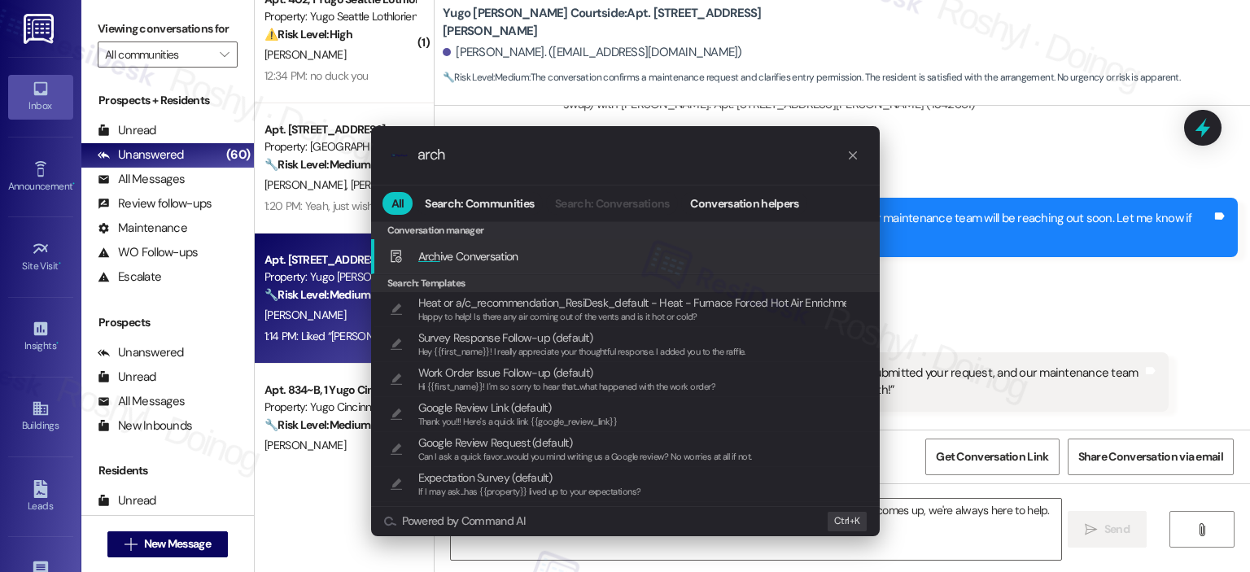
type input "arch"
click at [664, 247] on div "Arch ive Conversation Add shortcut" at bounding box center [627, 256] width 476 height 18
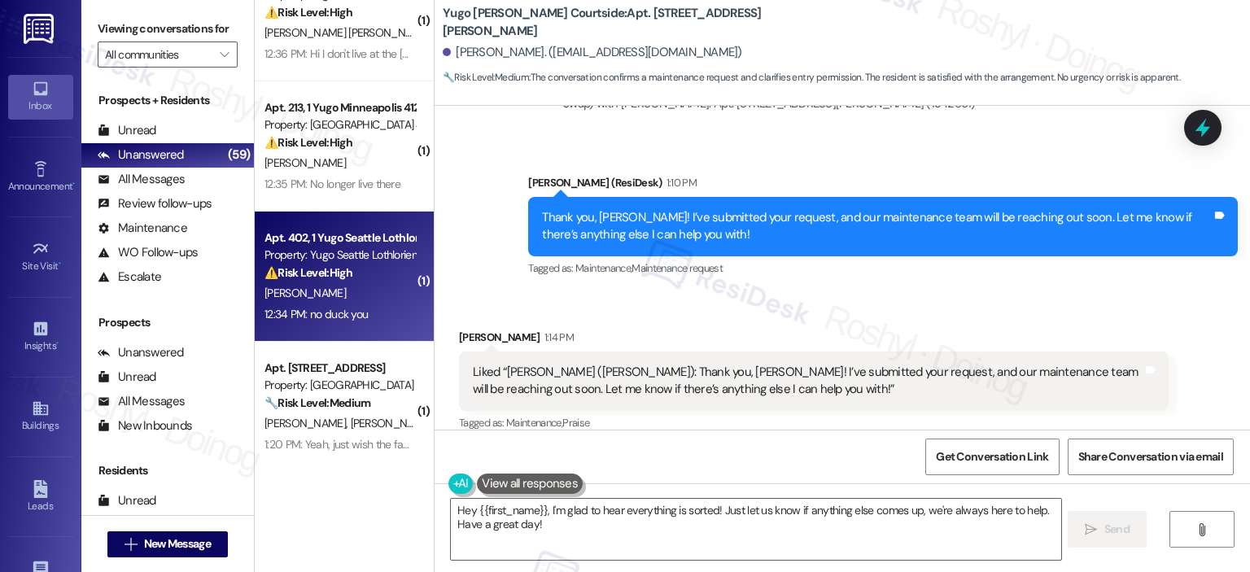
scroll to position [613, 0]
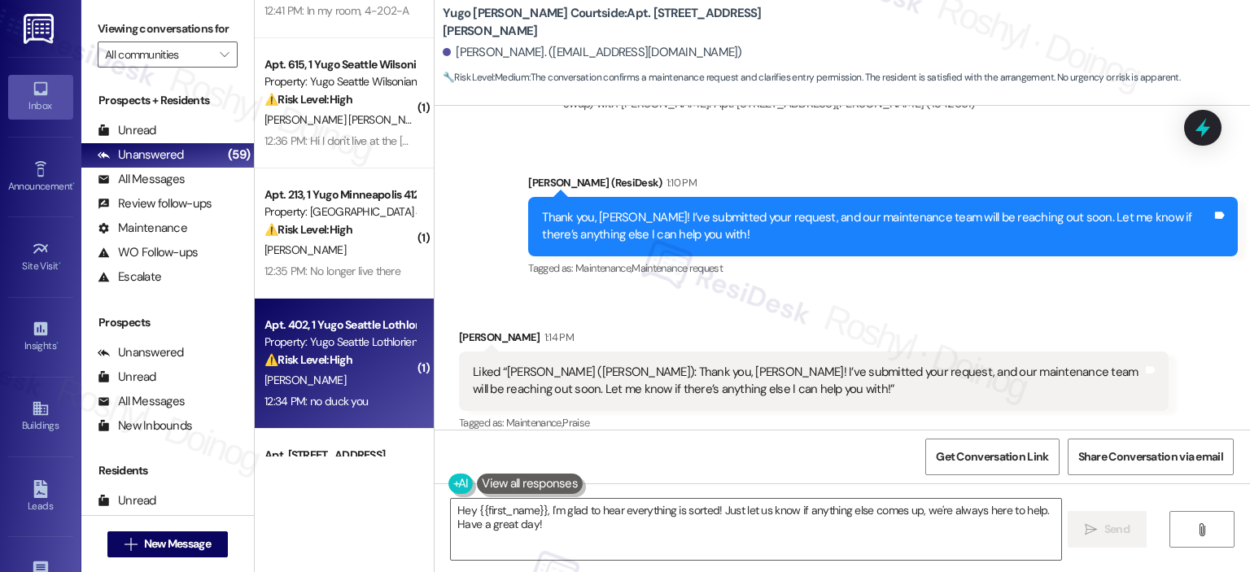
click at [353, 341] on div "Property: Yugo Seattle Lothlorien" at bounding box center [340, 342] width 151 height 17
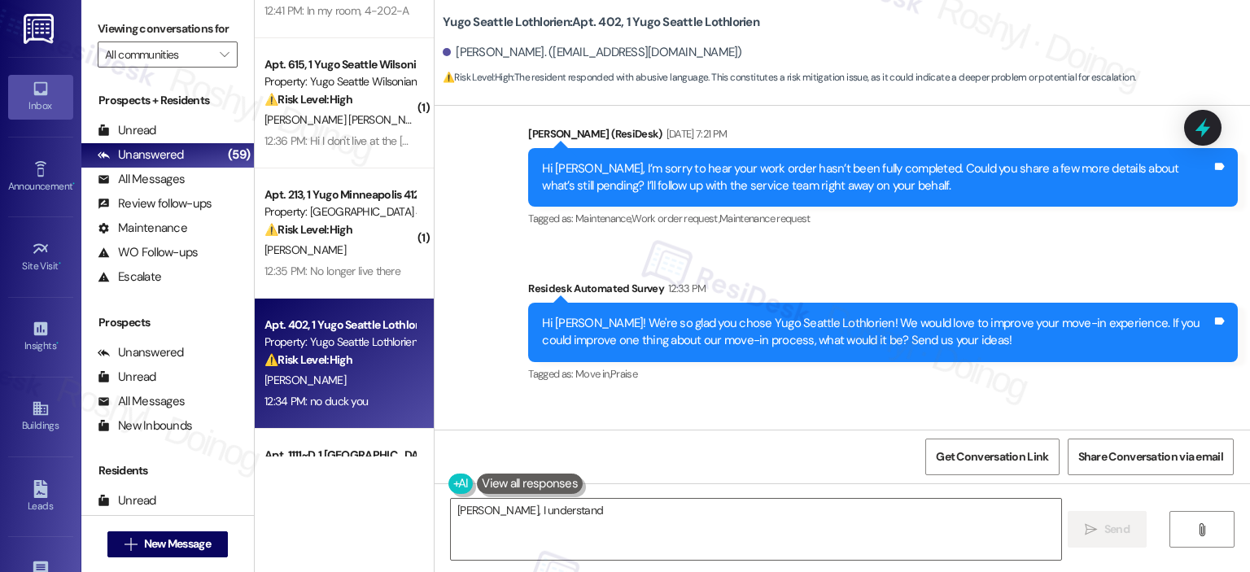
scroll to position [3054, 0]
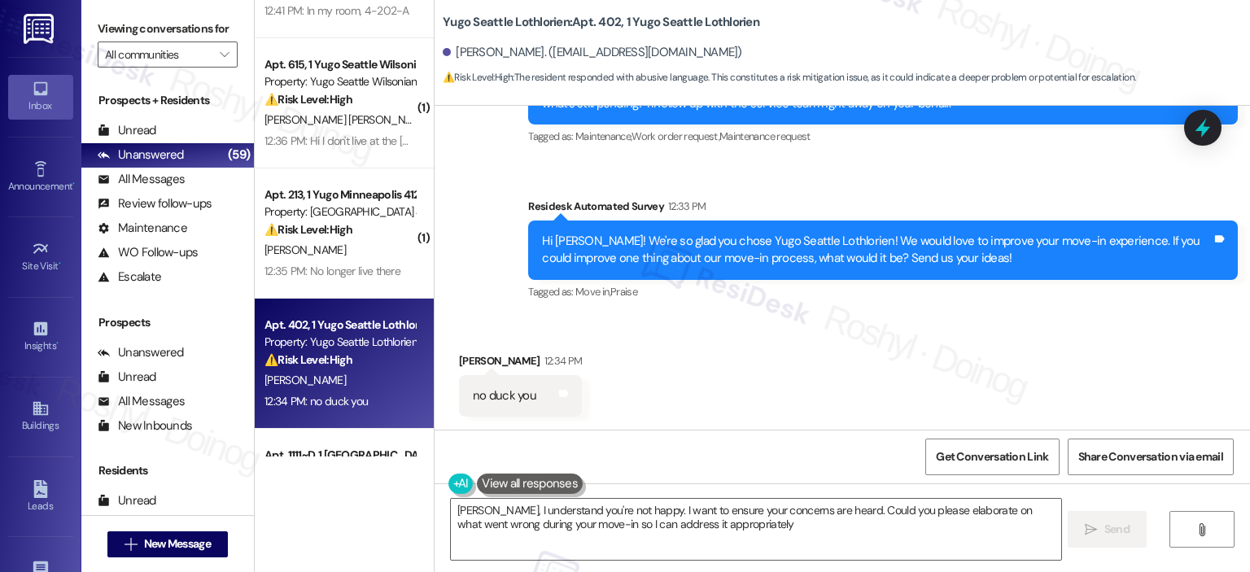
type textarea "[PERSON_NAME], I understand you're not happy. I want to ensure your concerns ar…"
click at [895, 530] on textarea "[PERSON_NAME], I understand you're not happy. I want to ensure your concerns ar…" at bounding box center [756, 529] width 610 height 61
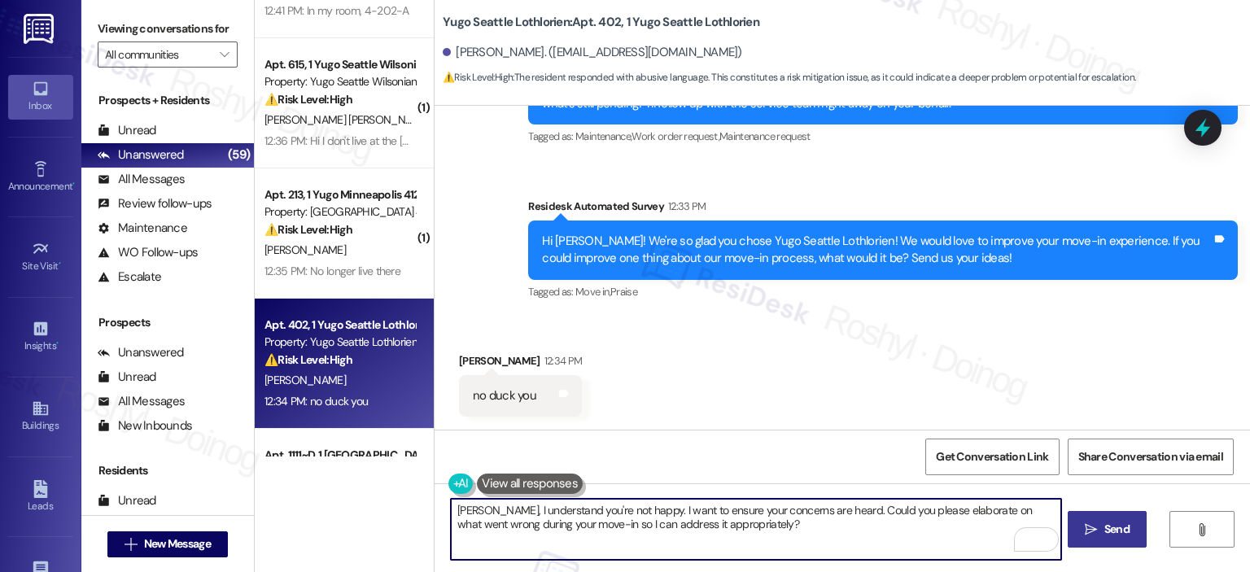
click at [1095, 544] on button " Send" at bounding box center [1107, 529] width 79 height 37
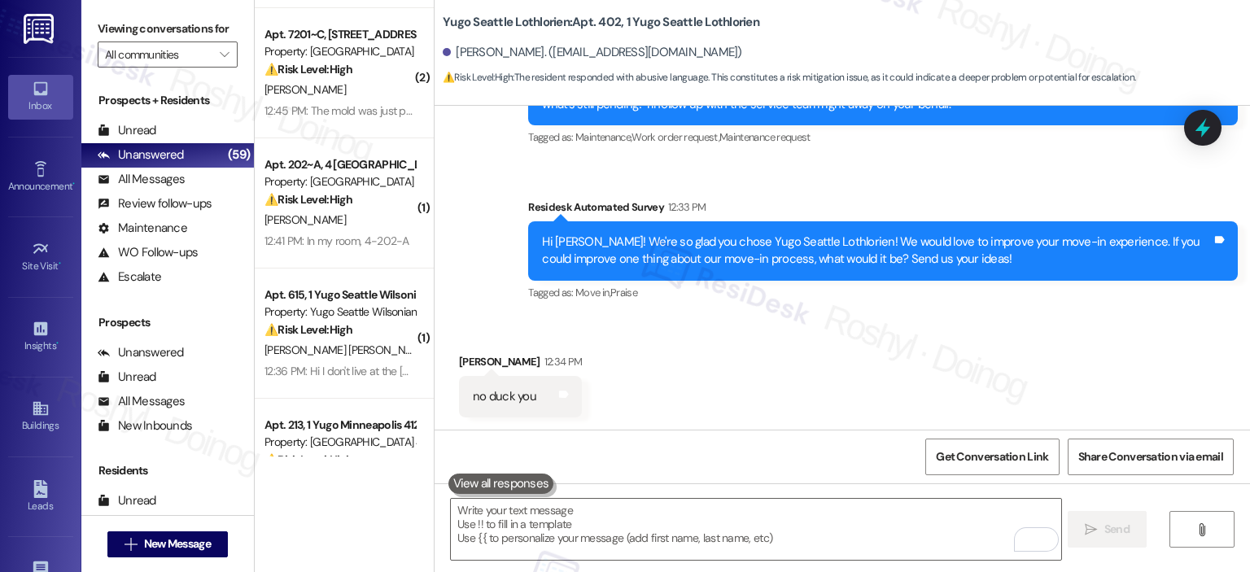
scroll to position [407, 0]
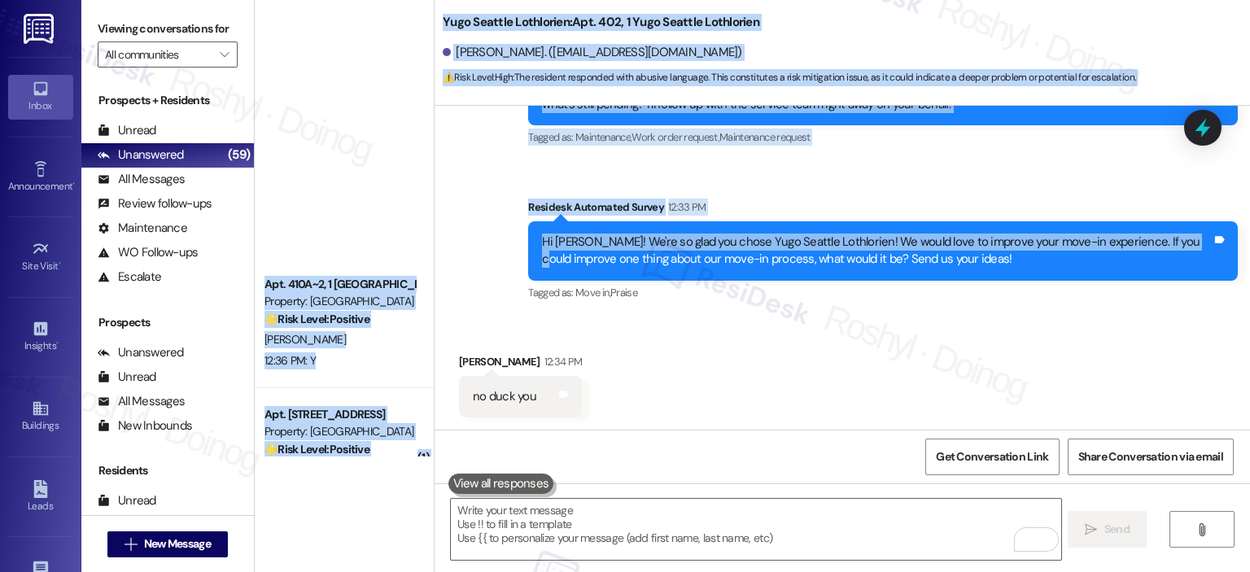
scroll to position [5926, 0]
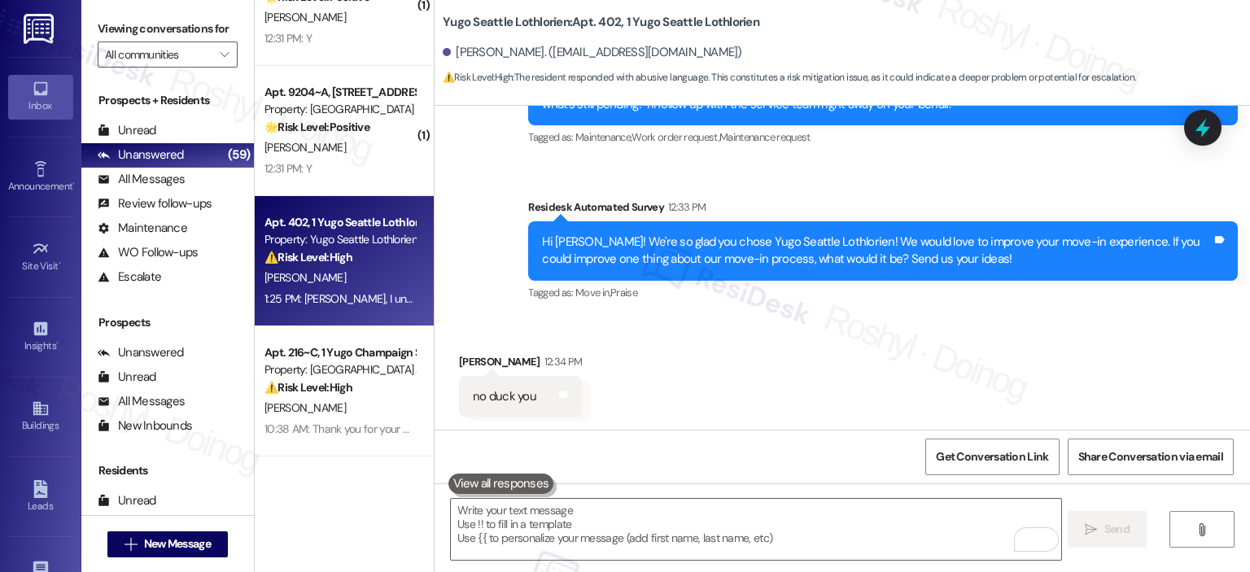
click at [759, 381] on div "Received via SMS [PERSON_NAME] 12:34 PM no duck you Tags and notes" at bounding box center [843, 373] width 816 height 113
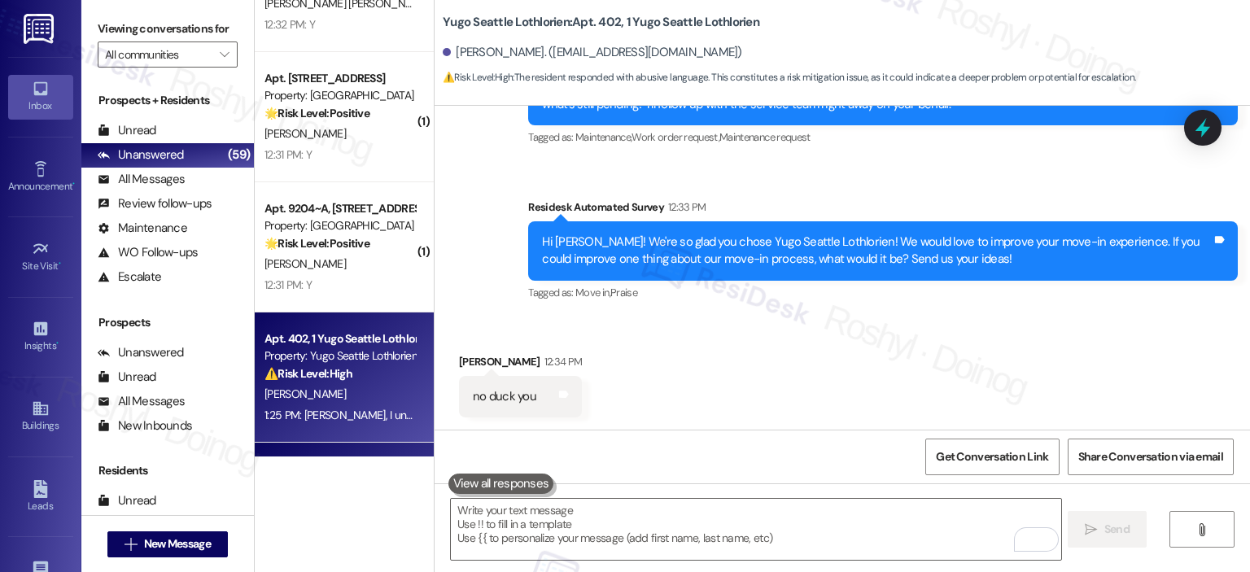
scroll to position [5763, 0]
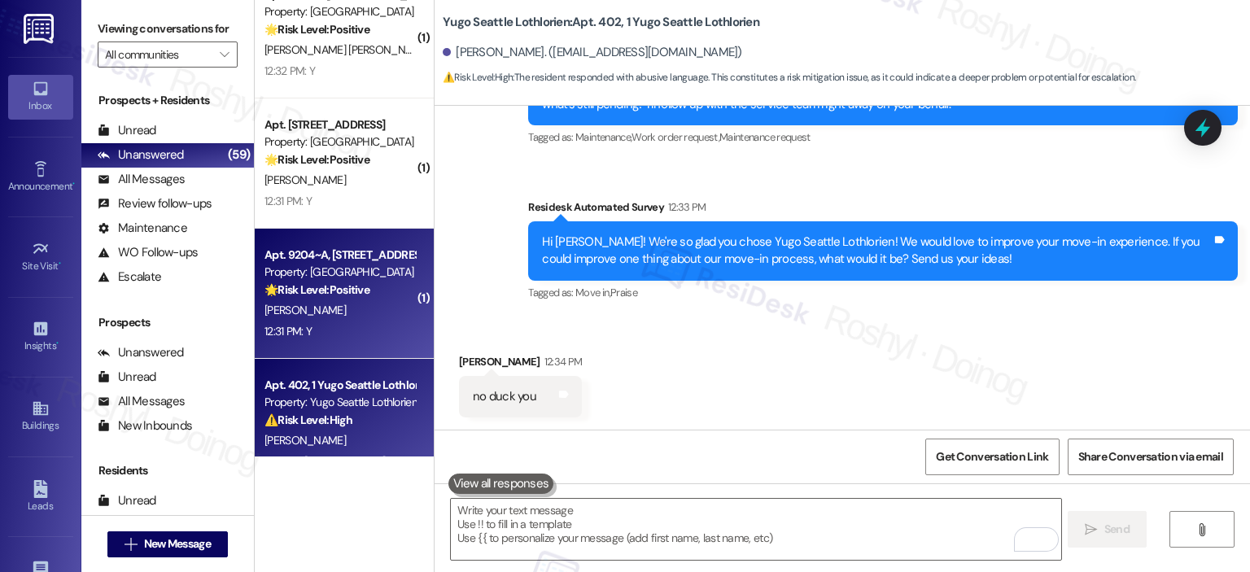
click at [266, 297] on div "🌟 Risk Level: Positive The resident responded positively to a check-in regardin…" at bounding box center [340, 290] width 151 height 17
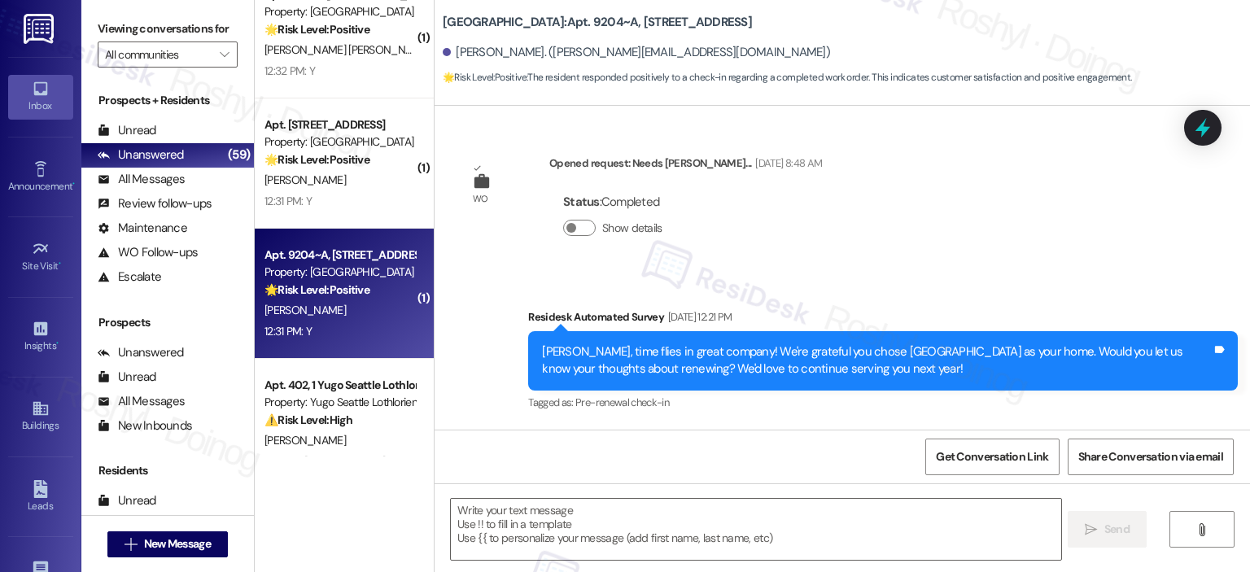
type textarea "Fetching suggested responses. Please feel free to read through the conversation…"
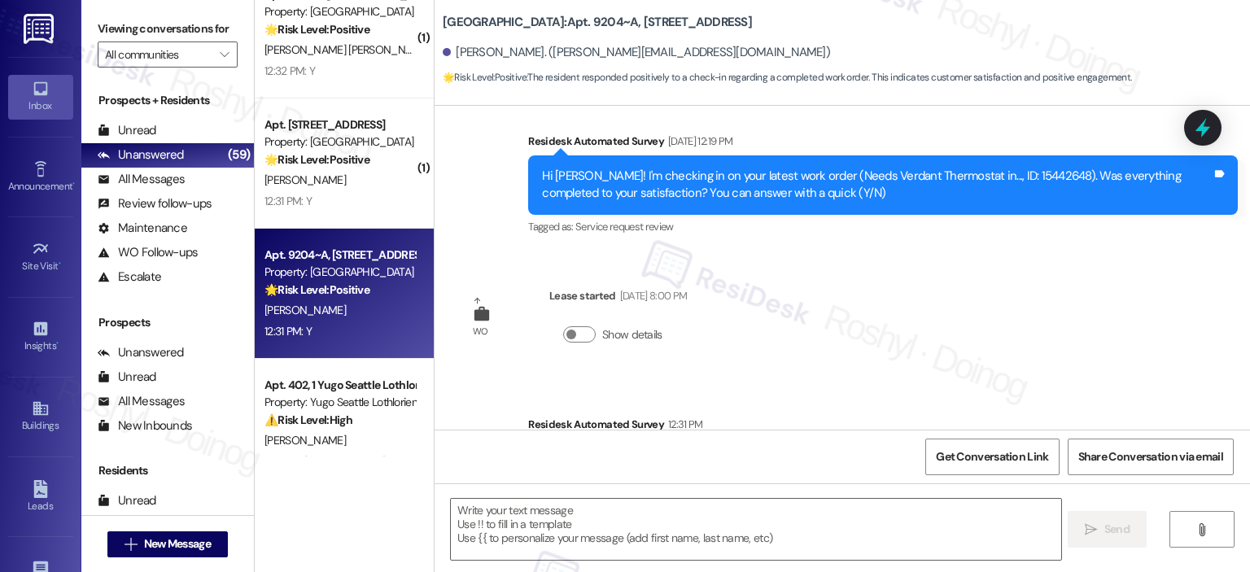
scroll to position [2468, 0]
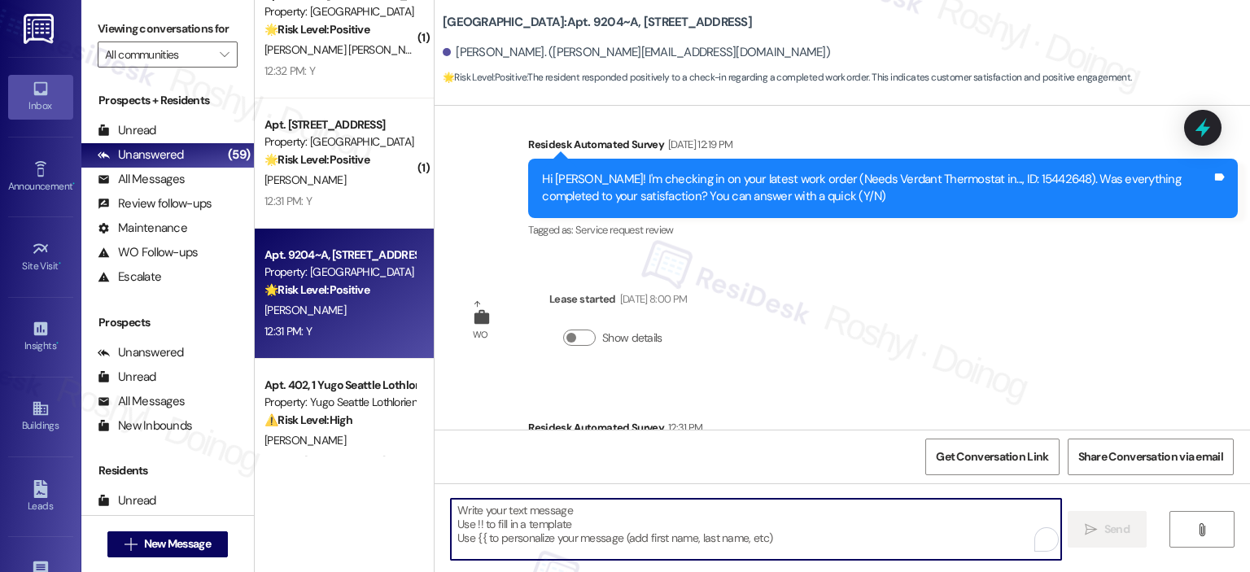
click at [578, 521] on textarea "To enrich screen reader interactions, please activate Accessibility in Grammarl…" at bounding box center [756, 529] width 610 height 61
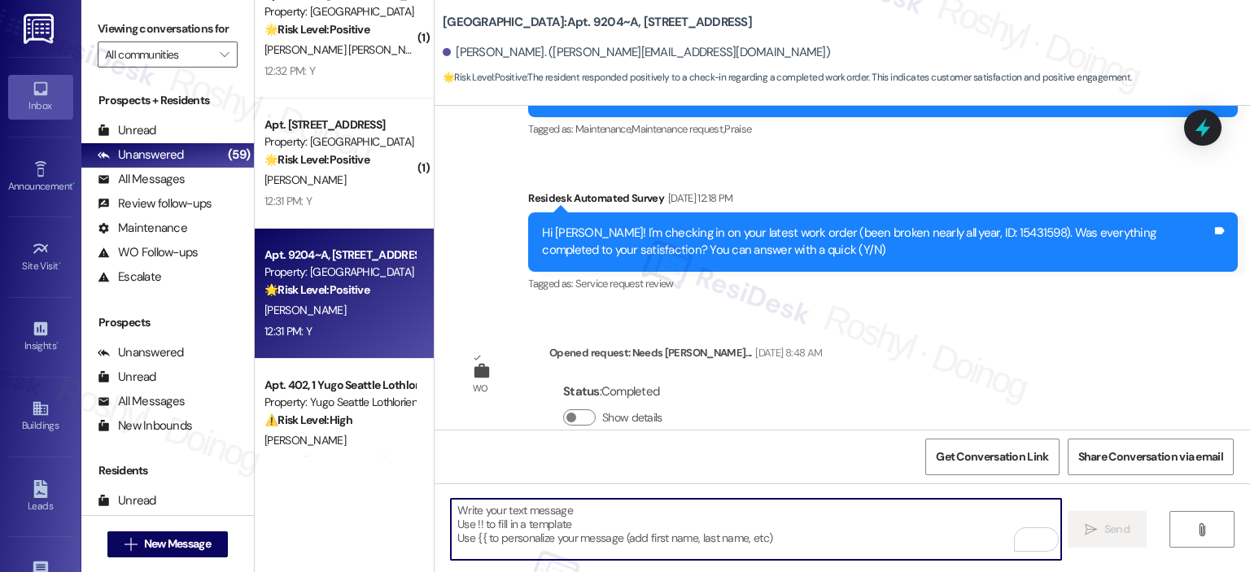
scroll to position [0, 0]
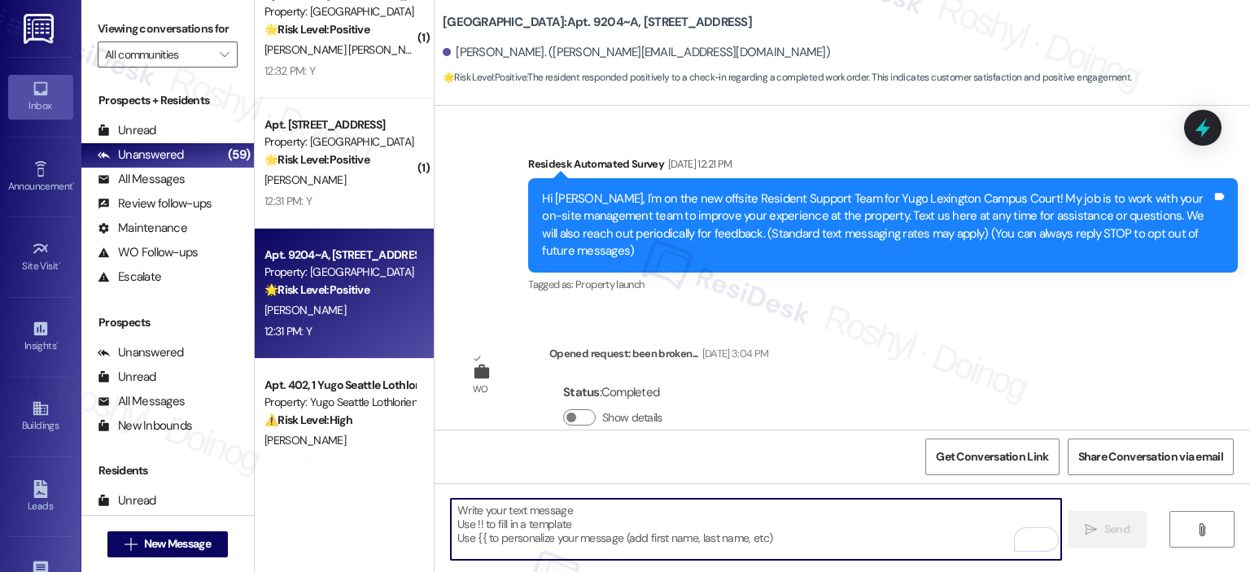
click at [639, 507] on textarea "To enrich screen reader interactions, please activate Accessibility in Grammarl…" at bounding box center [756, 529] width 610 height 61
paste textarea "I'm happy the work order was completed to your satisfaction! We'd also love to …"
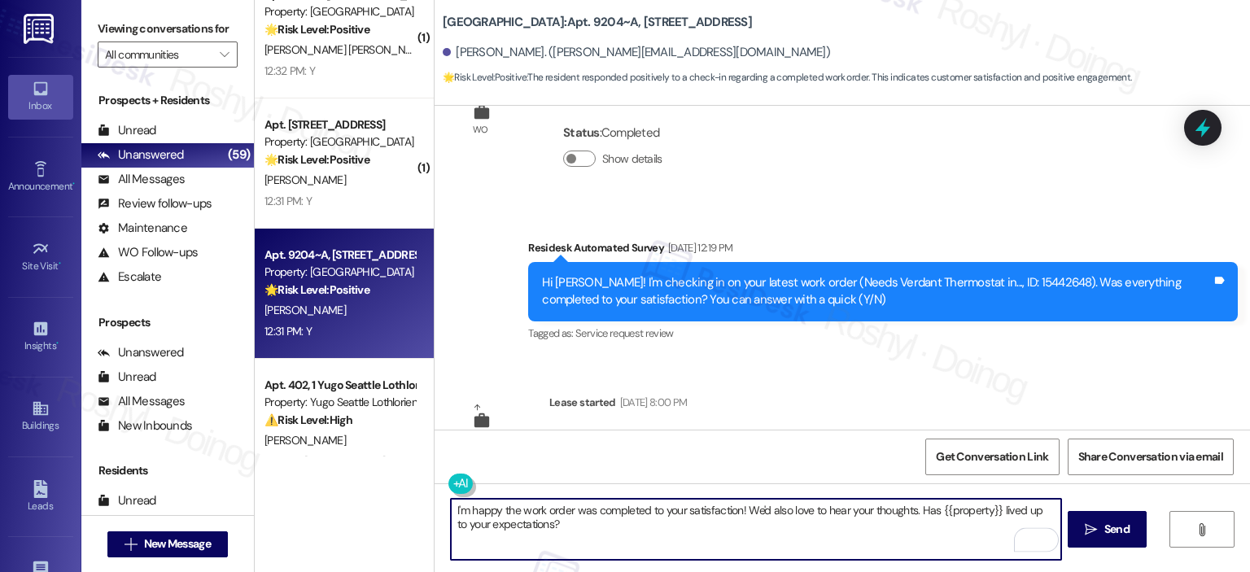
scroll to position [2713, 0]
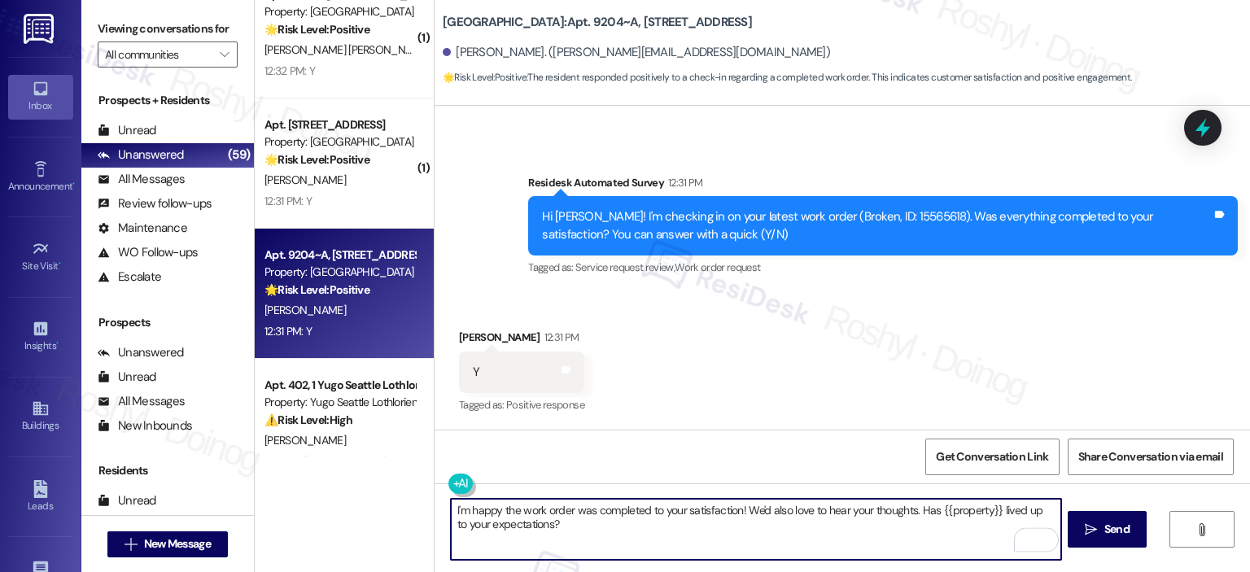
type textarea "I'm happy the work order was completed to your satisfaction! We'd also love to …"
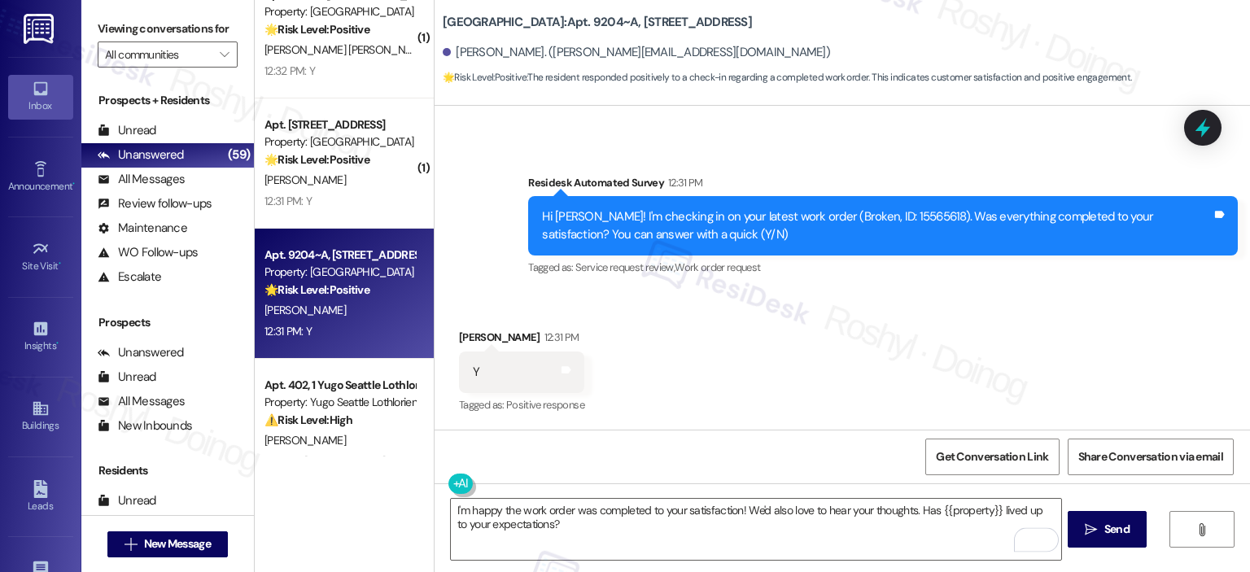
click at [979, 185] on div "Residesk Automated Survey 12:31 PM" at bounding box center [883, 185] width 710 height 23
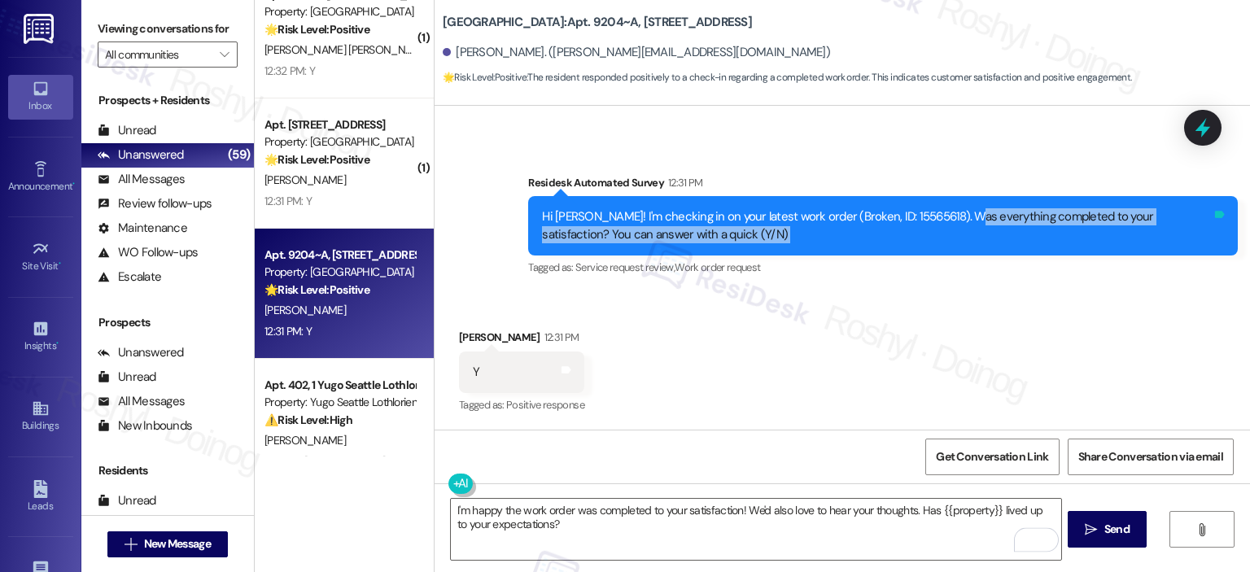
drag, startPoint x: 1003, startPoint y: 211, endPoint x: 1211, endPoint y: 211, distance: 208.4
click at [1211, 211] on div "Hi [PERSON_NAME]! I'm checking in on your latest work order (Broken, ID: 155656…" at bounding box center [883, 225] width 710 height 59
drag, startPoint x: 1108, startPoint y: 538, endPoint x: 1030, endPoint y: 535, distance: 78.2
click at [1108, 539] on button " Send" at bounding box center [1107, 529] width 79 height 37
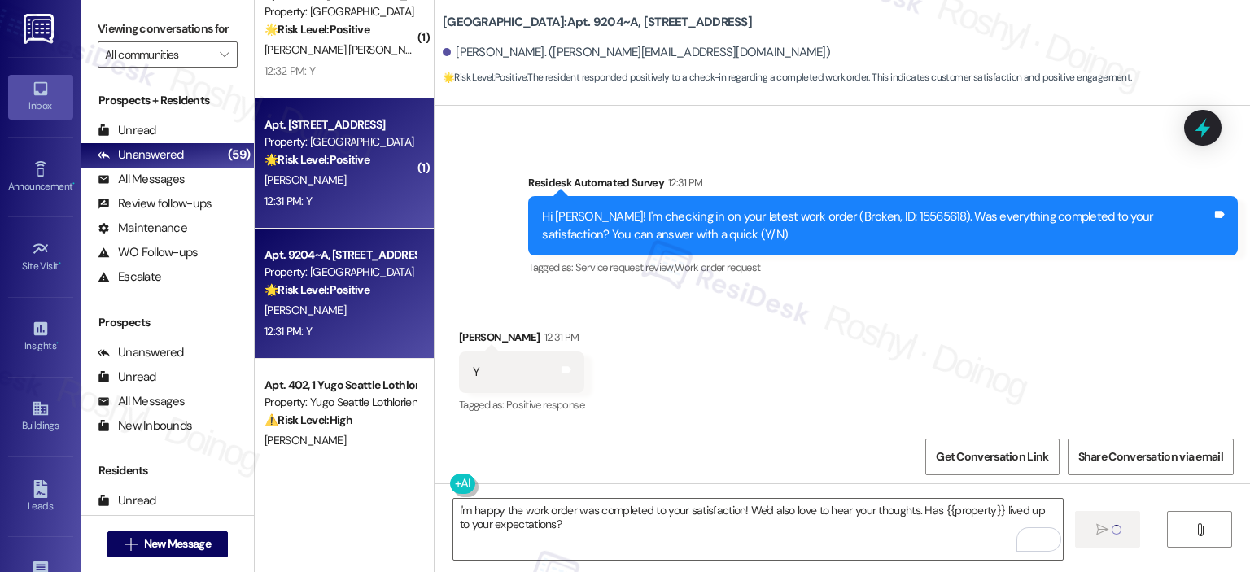
click at [339, 181] on div "[PERSON_NAME]" at bounding box center [340, 180] width 154 height 20
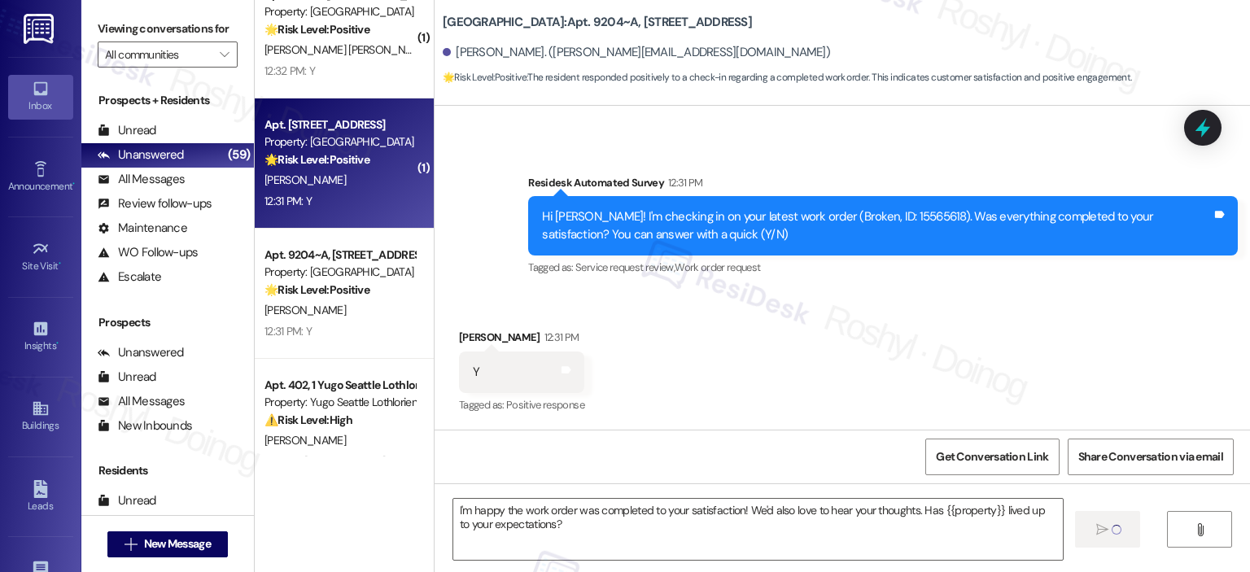
type textarea "Fetching suggested responses. Please feel free to read through the conversation…"
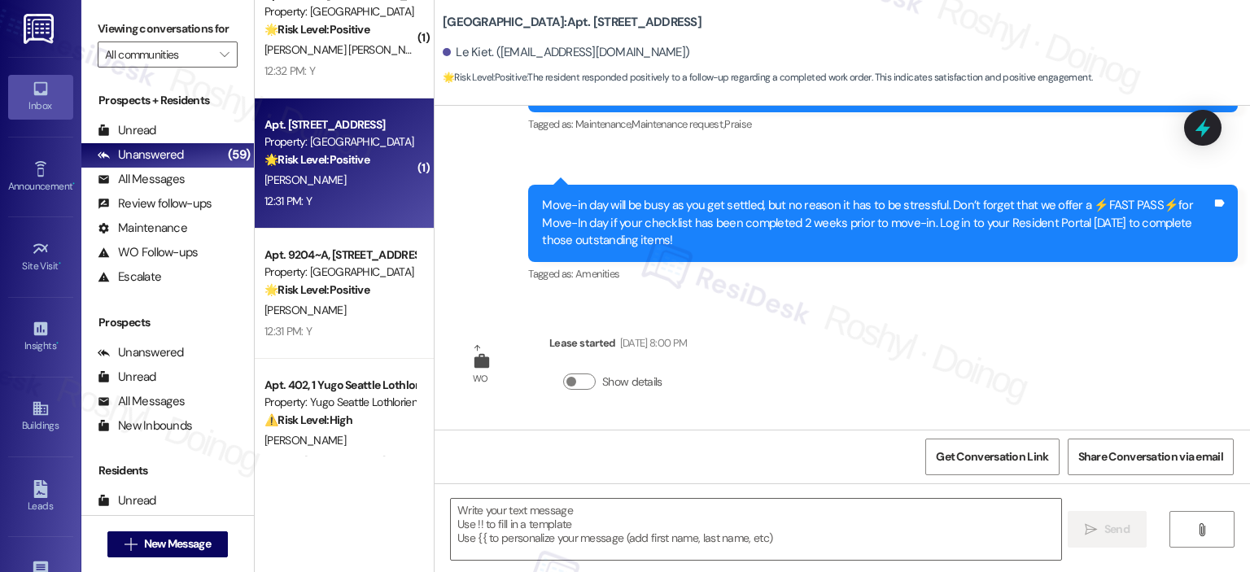
type textarea "Fetching suggested responses. Please feel free to read through the conversation…"
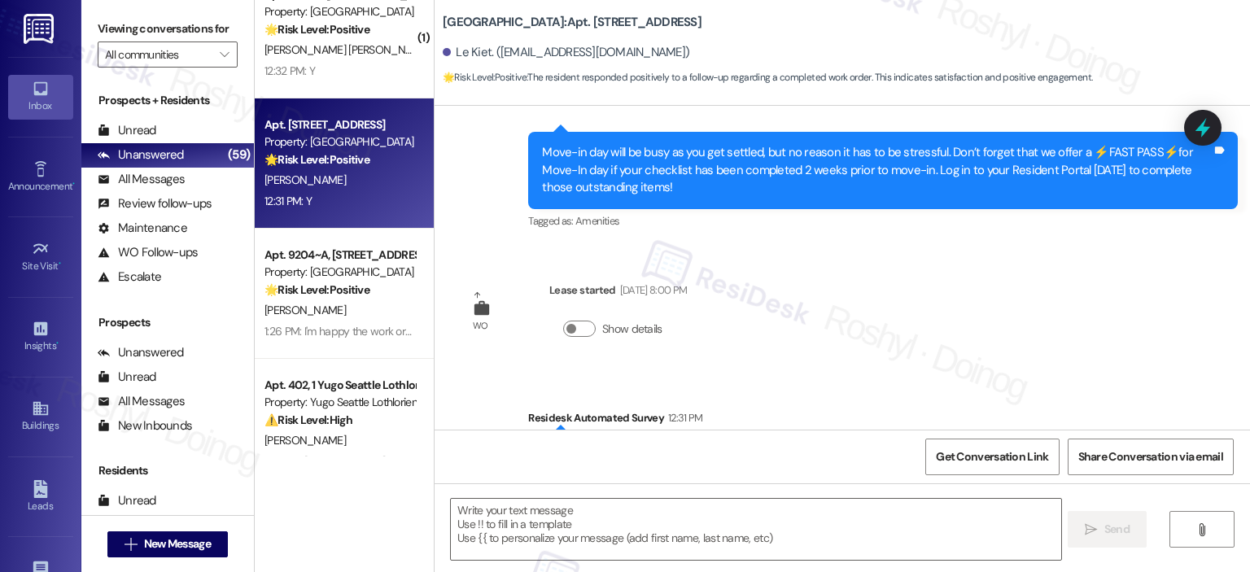
scroll to position [326, 0]
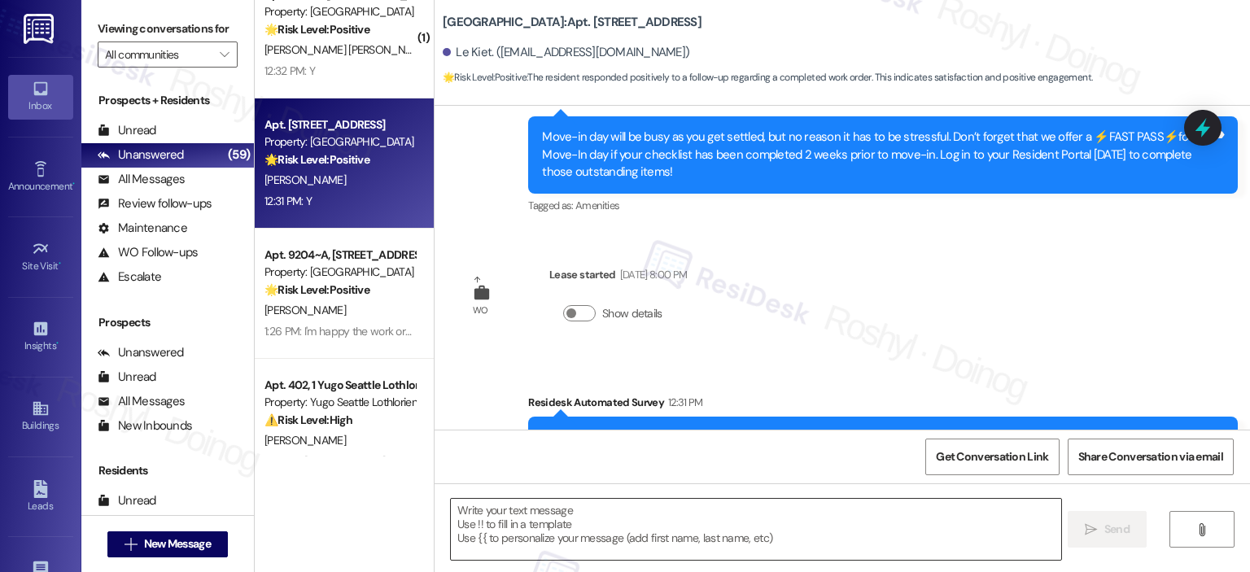
click at [606, 540] on textarea at bounding box center [756, 529] width 610 height 61
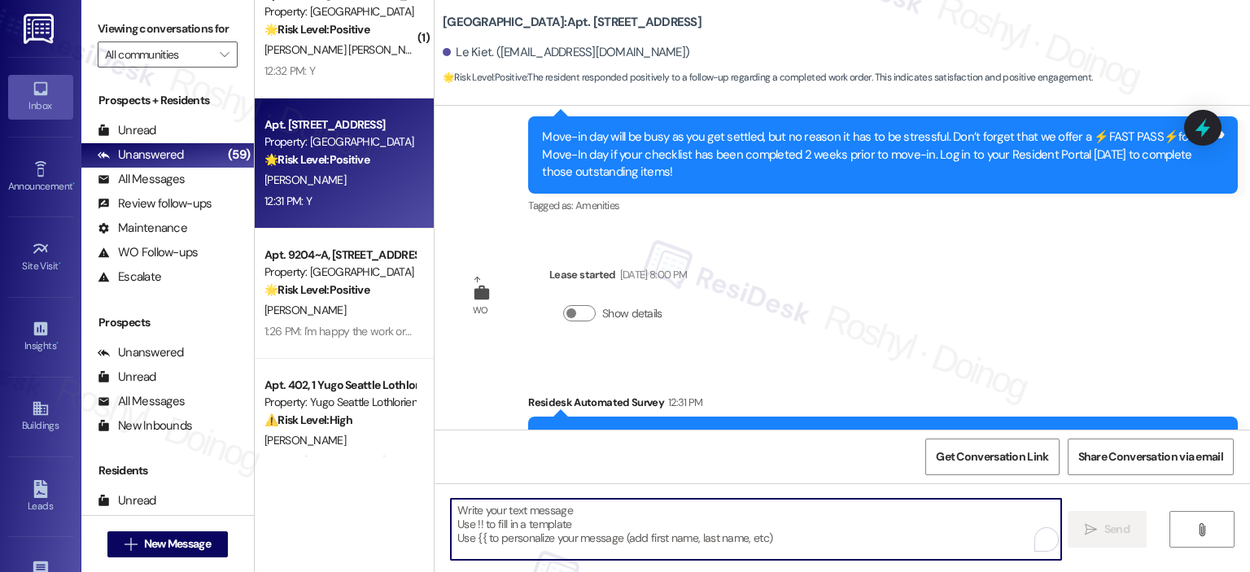
paste textarea "I'm happy the work order was completed to your satisfaction! We'd also love to …"
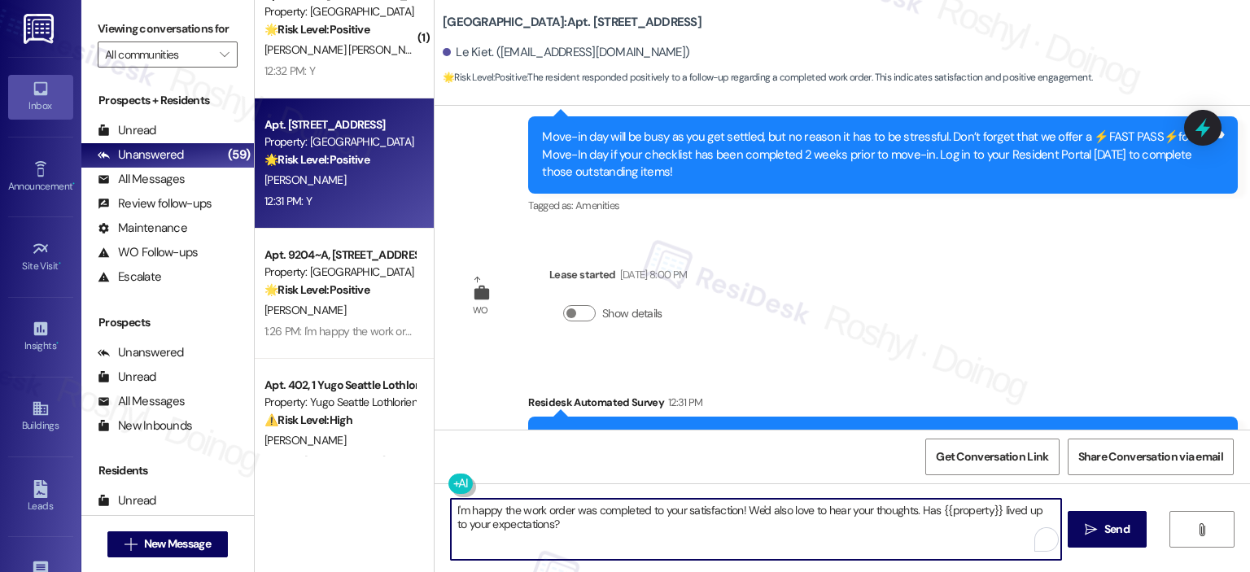
scroll to position [546, 0]
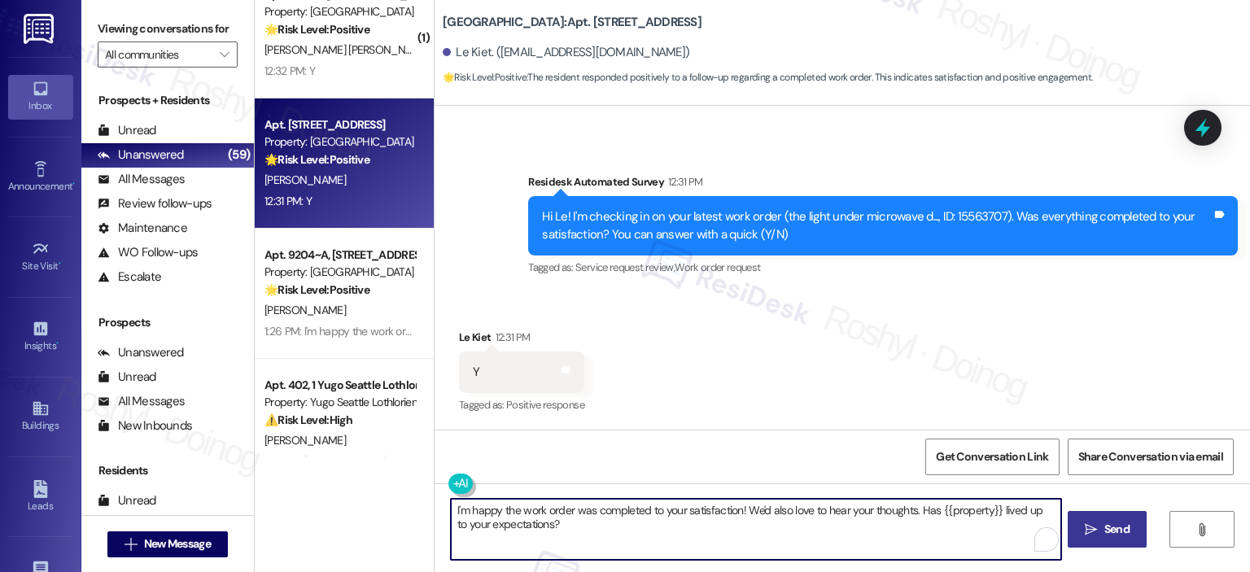
type textarea "I'm happy the work order was completed to your satisfaction! We'd also love to …"
click at [1127, 526] on span "Send" at bounding box center [1117, 529] width 25 height 17
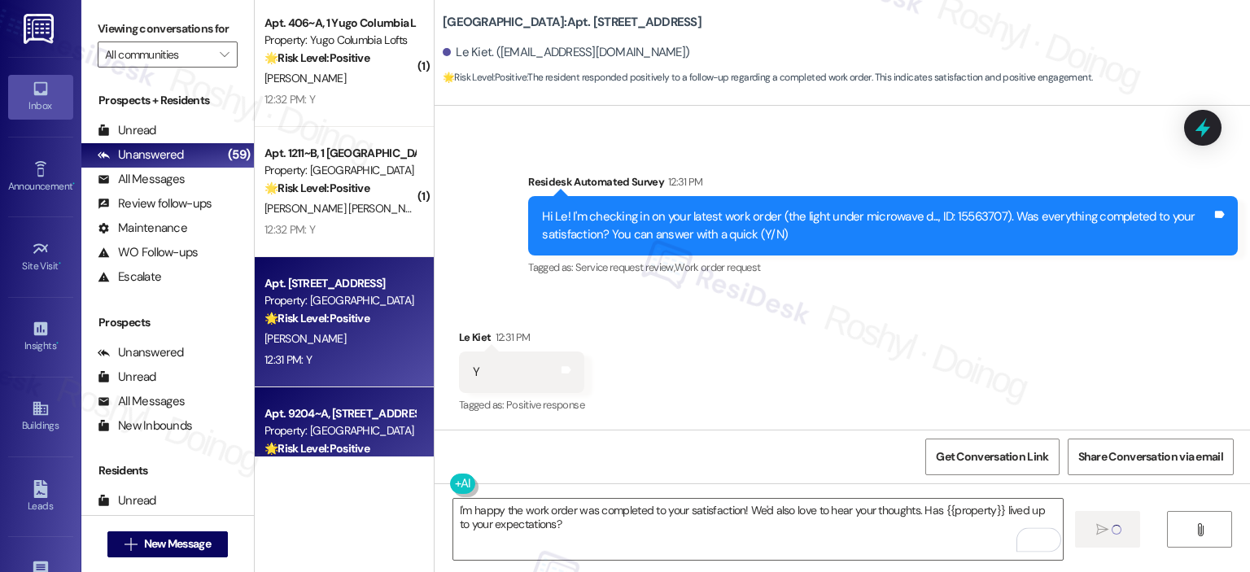
scroll to position [5600, 0]
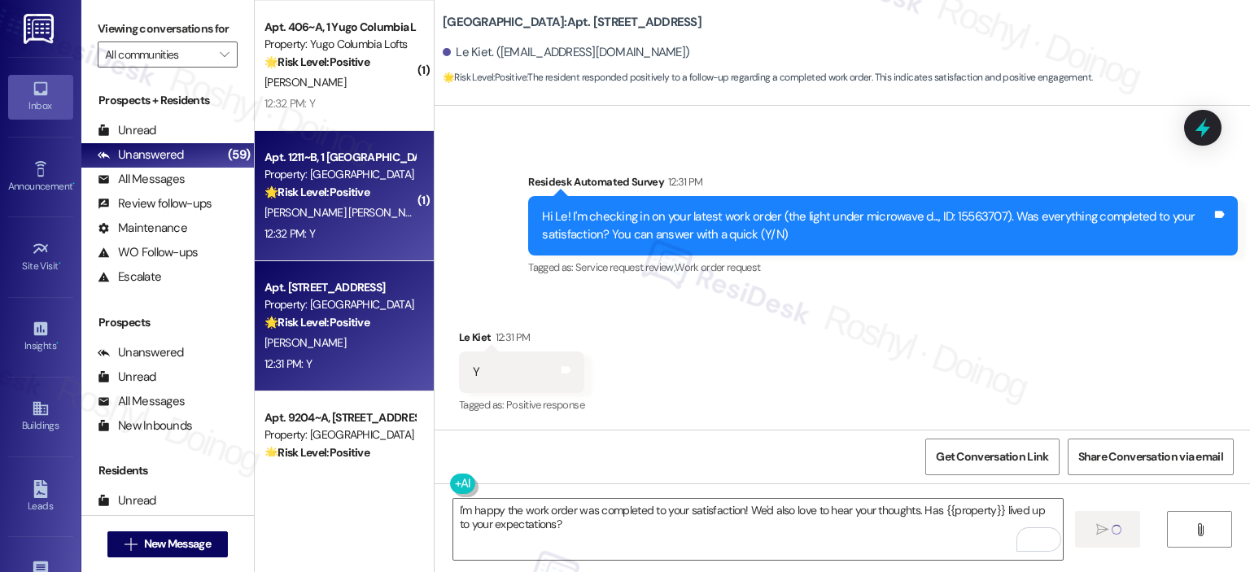
click at [365, 211] on div "[PERSON_NAME] [PERSON_NAME]" at bounding box center [340, 213] width 154 height 20
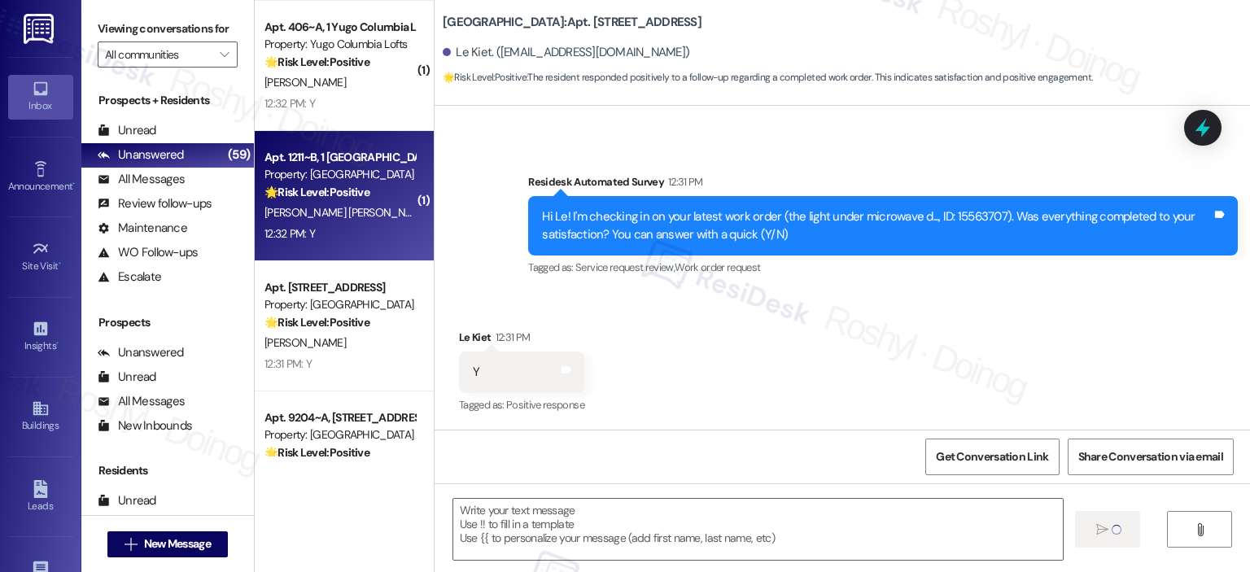
type textarea "Fetching suggested responses. Please feel free to read through the conversation…"
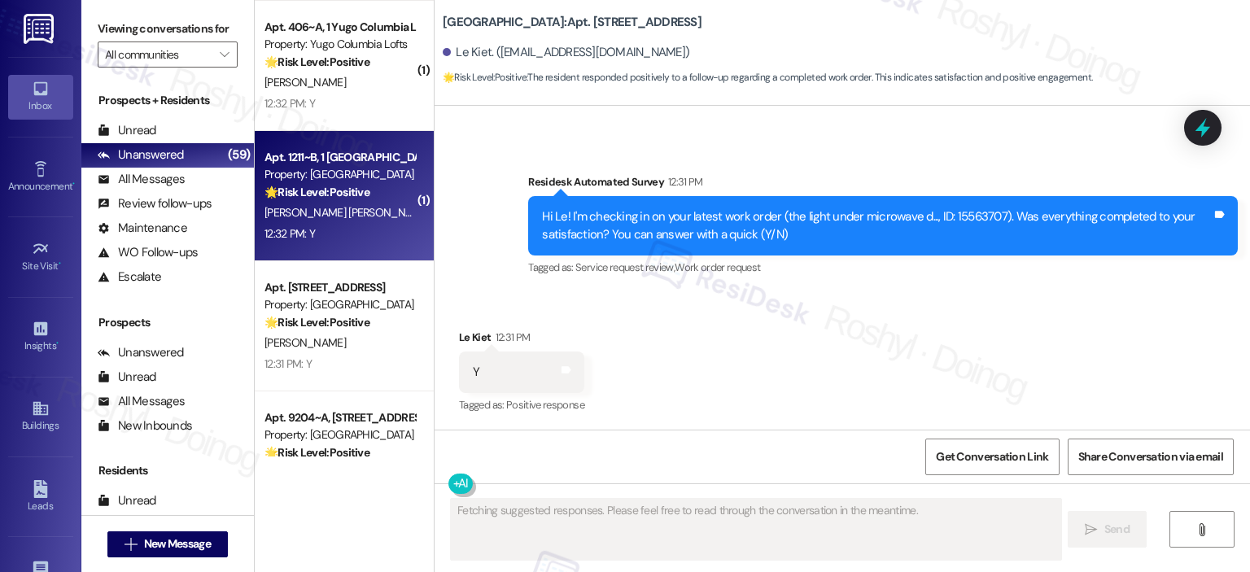
scroll to position [545, 0]
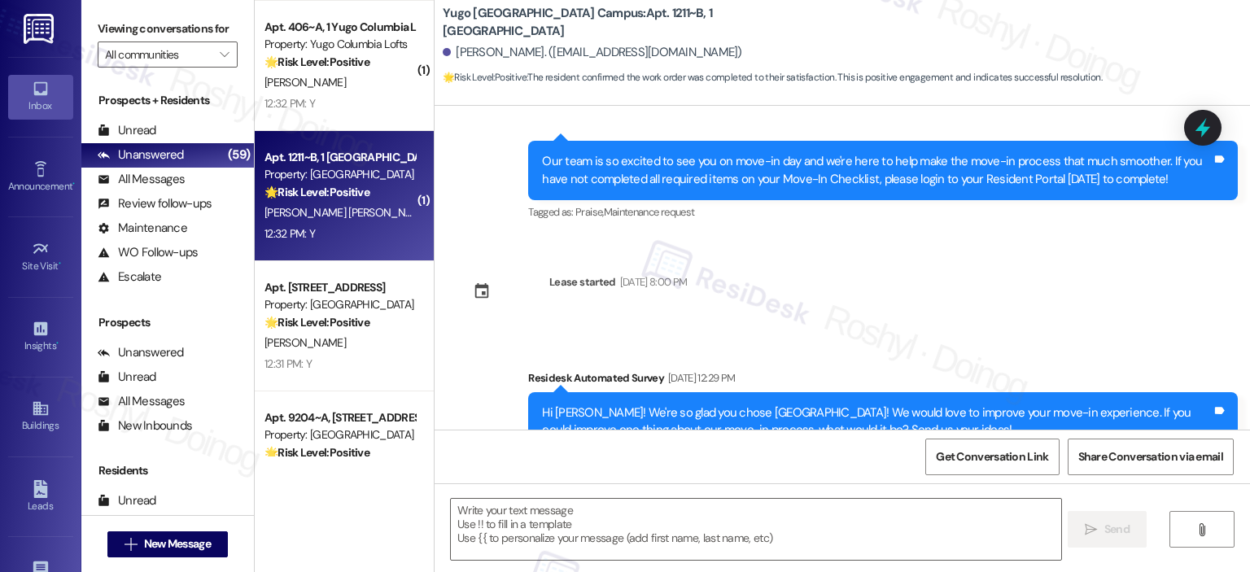
type textarea "Fetching suggested responses. Please feel free to read through the conversation…"
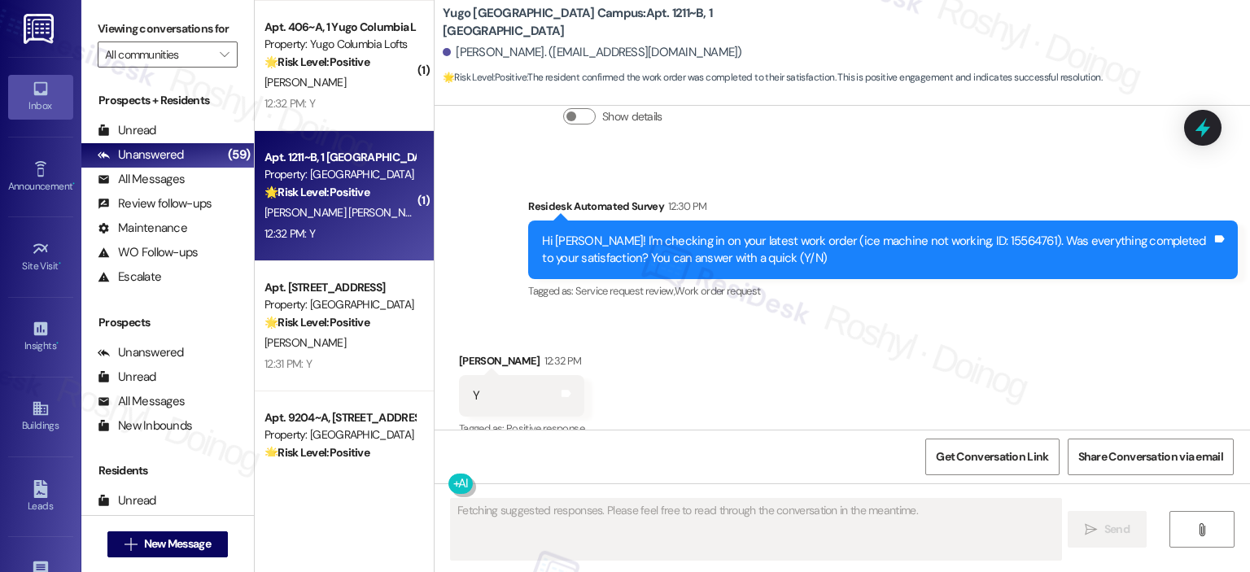
scroll to position [804, 0]
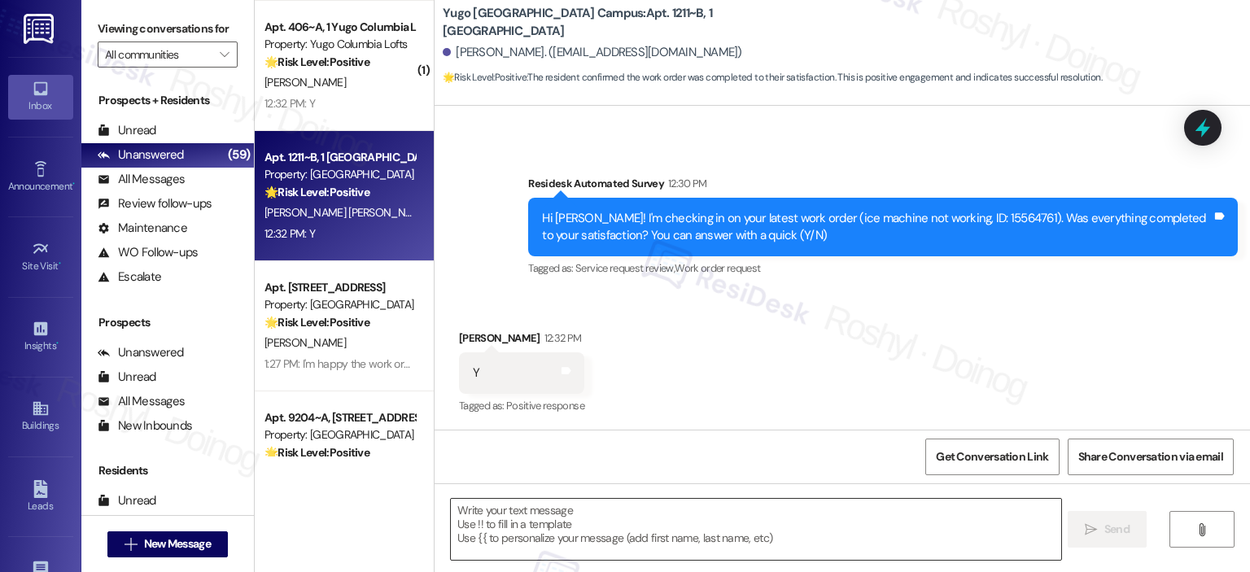
click at [627, 510] on textarea at bounding box center [756, 529] width 610 height 61
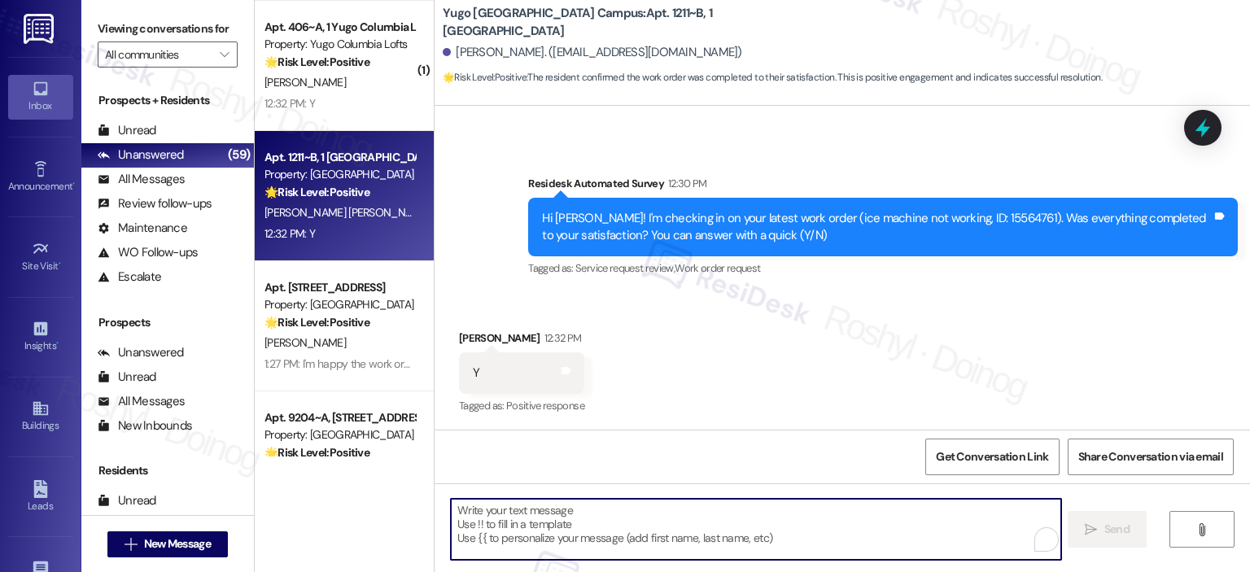
paste textarea "I'm happy the work order was completed to your satisfaction! We'd also love to …"
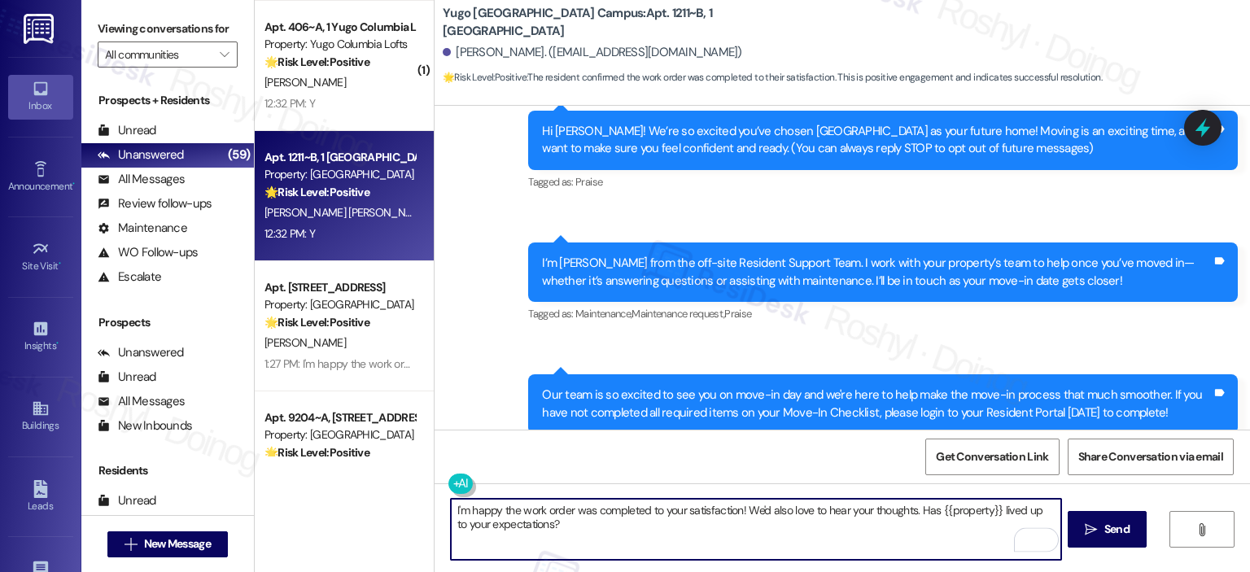
scroll to position [0, 0]
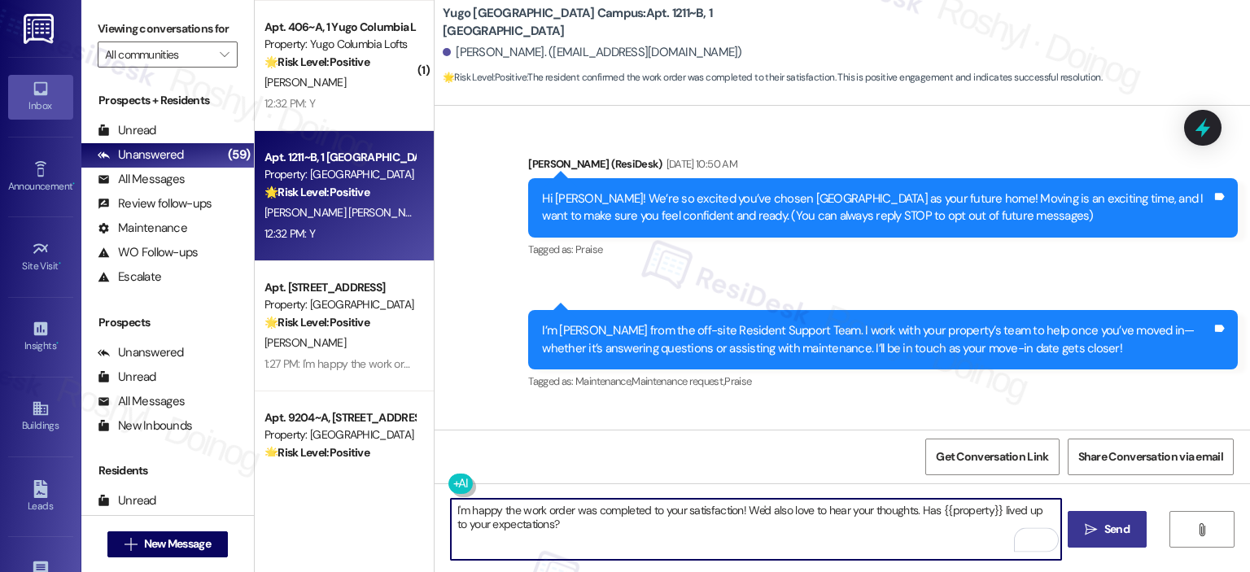
type textarea "I'm happy the work order was completed to your satisfaction! We'd also love to …"
click at [1130, 517] on button " Send" at bounding box center [1107, 529] width 79 height 37
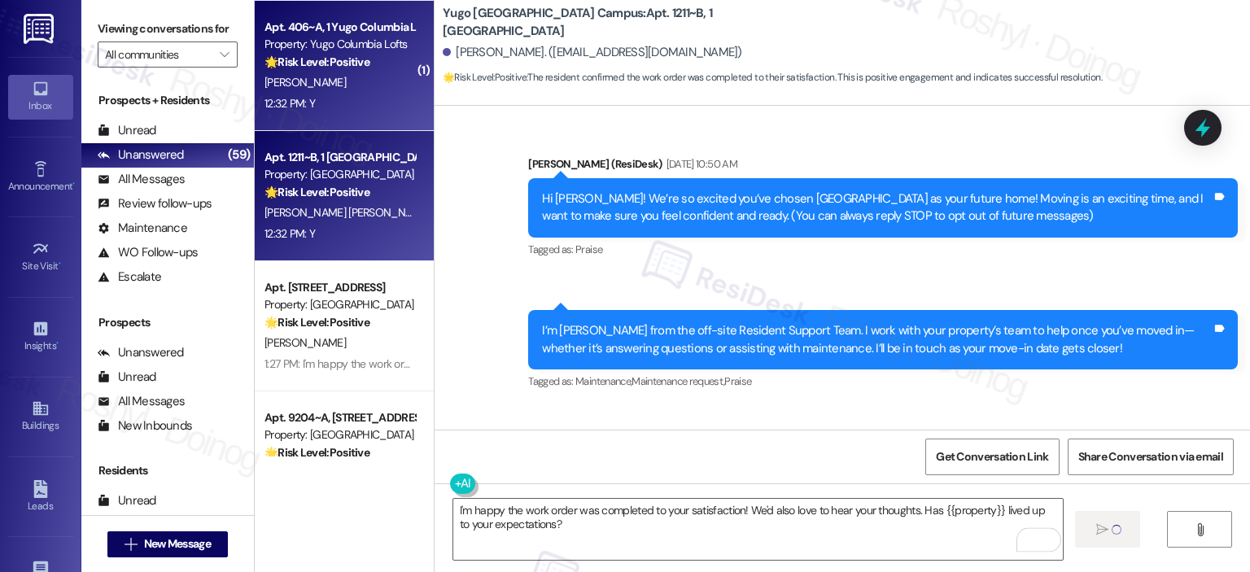
click at [366, 94] on div "12:32 PM: Y 12:32 PM: Y" at bounding box center [340, 104] width 154 height 20
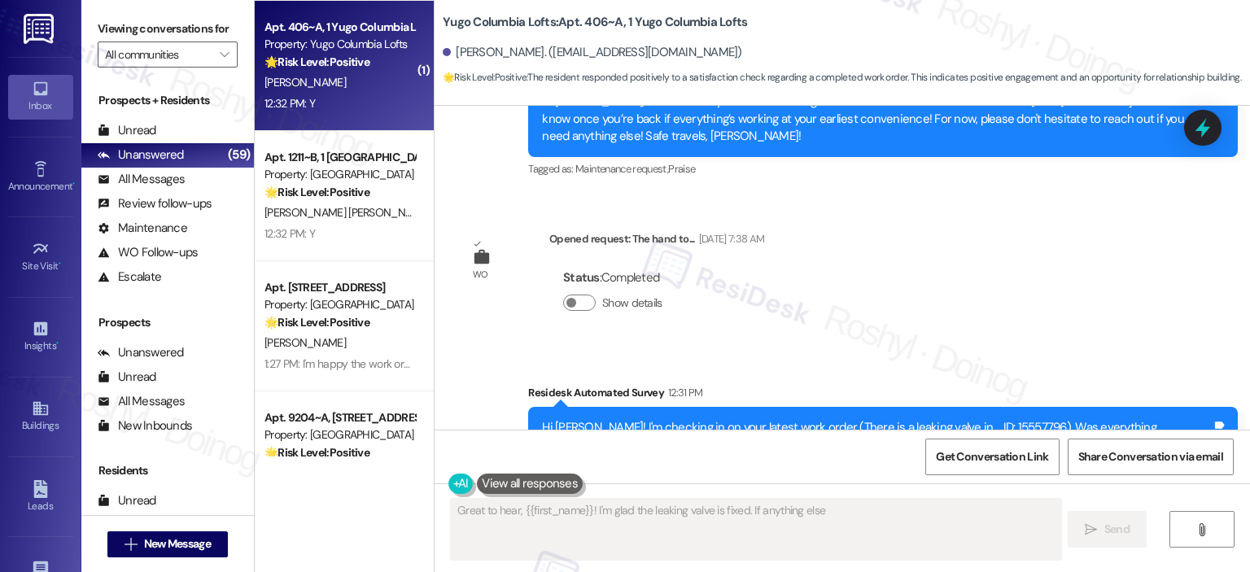
scroll to position [727, 0]
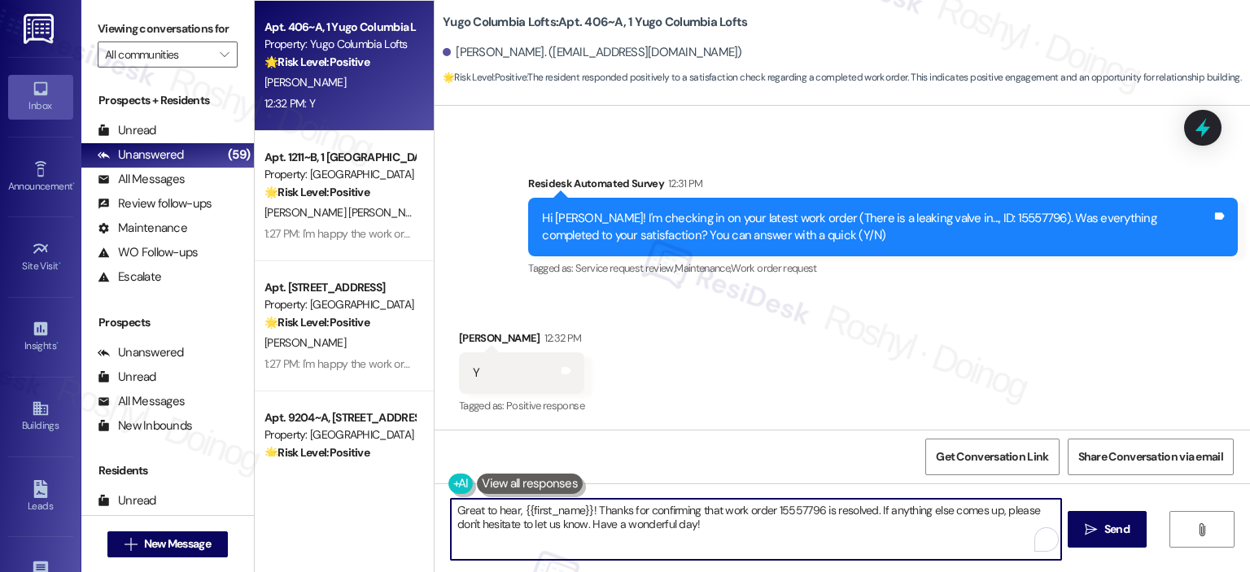
drag, startPoint x: 670, startPoint y: 528, endPoint x: 221, endPoint y: 463, distance: 453.1
click at [221, 463] on div "Viewing conversations for All communities  Prospects + Residents Unread (0) Un…" at bounding box center [665, 286] width 1169 height 572
paste textarea "I'm happy the work order was completed to your satisfaction! We'd also love to …"
type textarea "I'm happy the work order was completed to your satisfaction! We'd also love to …"
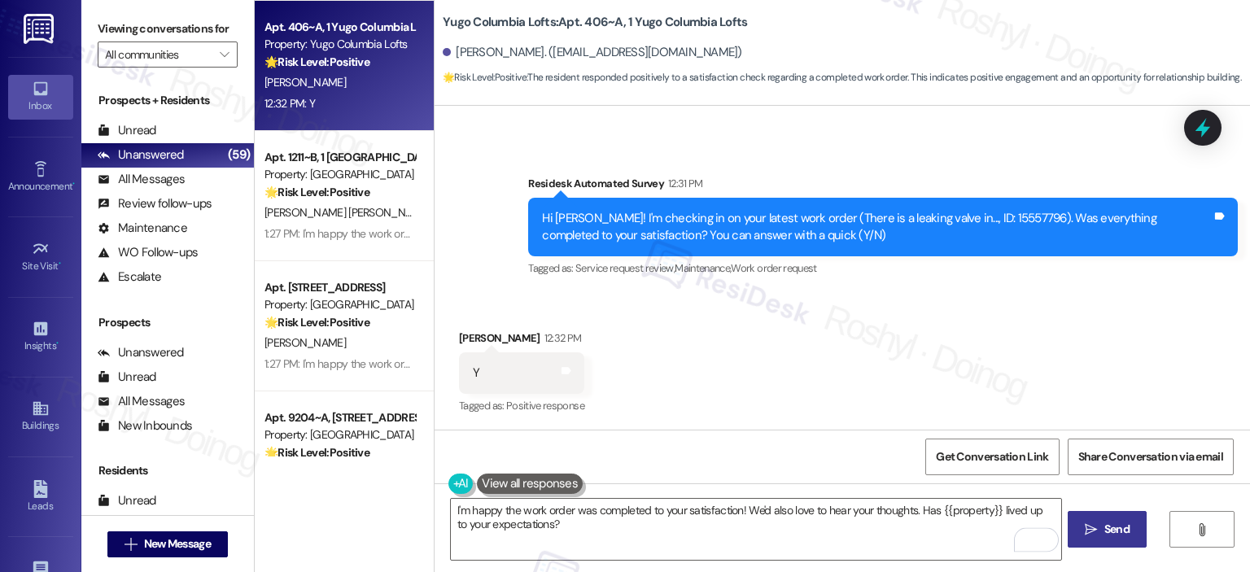
click at [1116, 528] on span "Send" at bounding box center [1117, 529] width 25 height 17
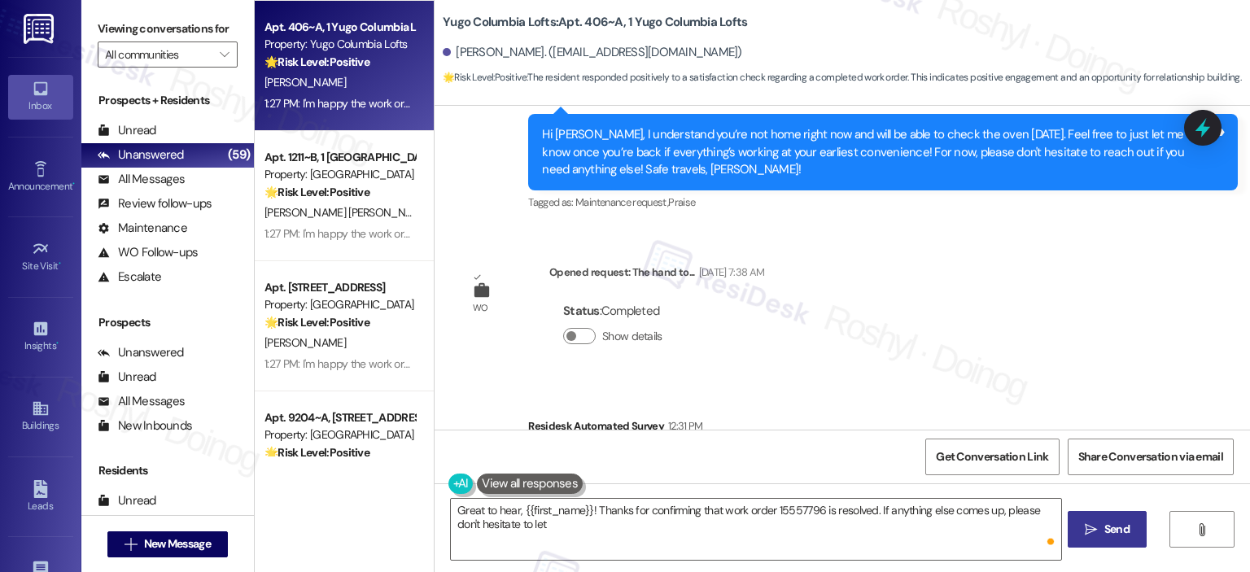
scroll to position [646, 0]
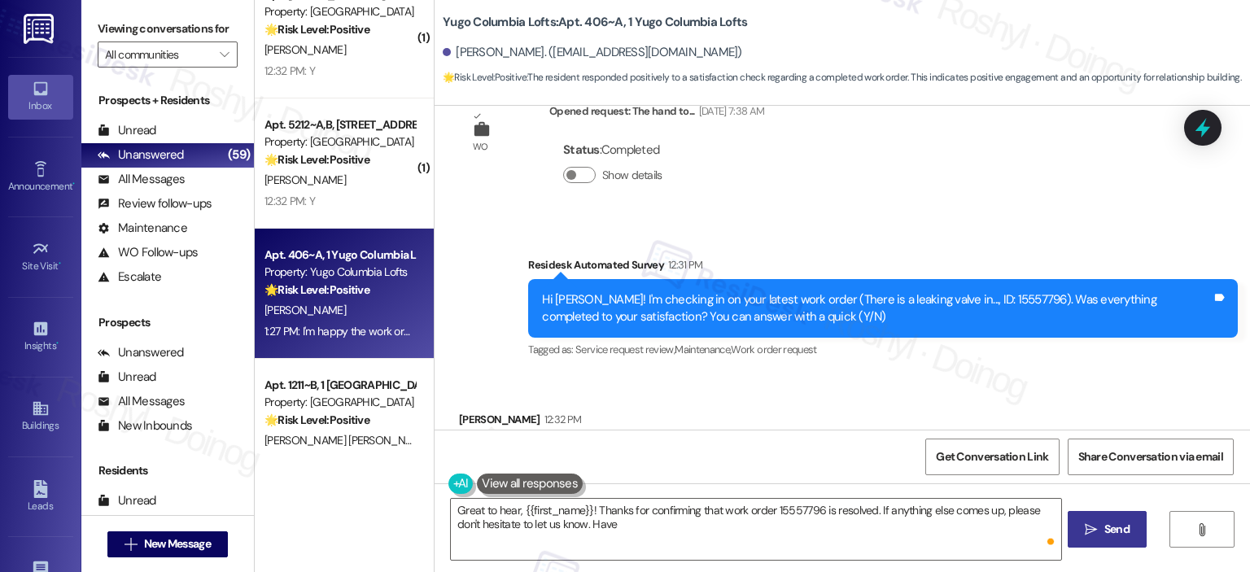
type textarea "Great to hear, {{first_name}}! Thanks for confirming that work order 15557796 i…"
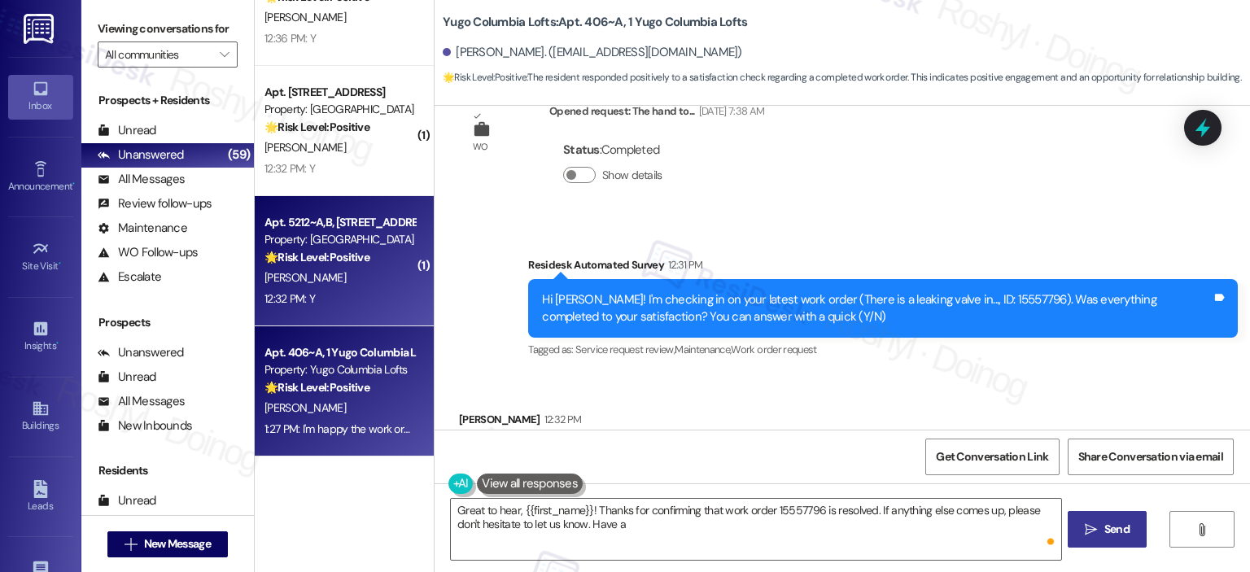
click at [335, 266] on div "🌟 Risk Level: Positive The message is a follow-up on a completed work order and…" at bounding box center [340, 257] width 151 height 17
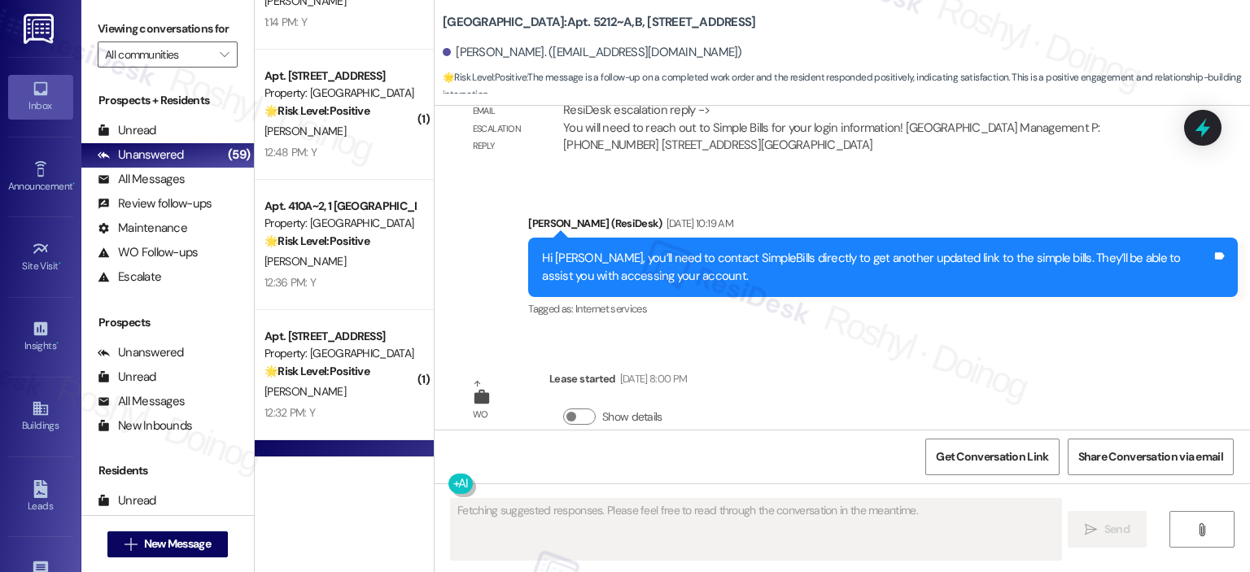
scroll to position [1524, 0]
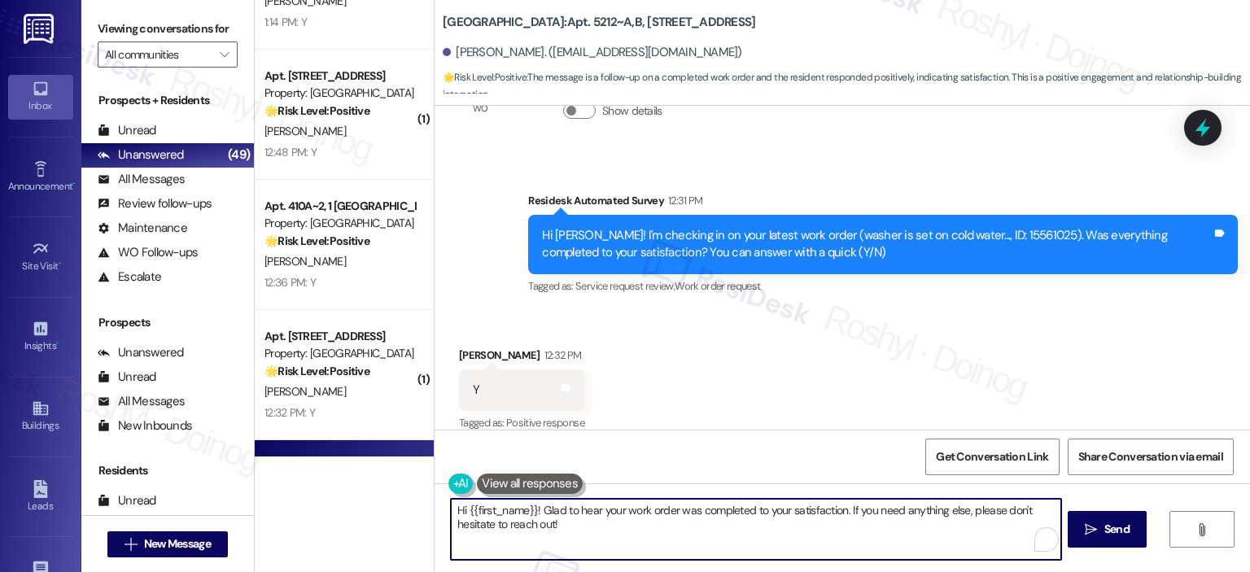
drag, startPoint x: 563, startPoint y: 524, endPoint x: 360, endPoint y: 471, distance: 209.5
click at [360, 471] on div "( 1 ) Apt. 611, 1 Yugo Seattle Lothlorien Property: Yugo Seattle Lothlorien 💡 R…" at bounding box center [753, 286] width 996 height 572
paste textarea "I'm happy the work order was completed to your satisfaction! We'd also love to …"
type textarea "I'm happy the work order was completed to your satisfaction! We'd also love to …"
click at [1106, 536] on span "Send" at bounding box center [1117, 529] width 25 height 17
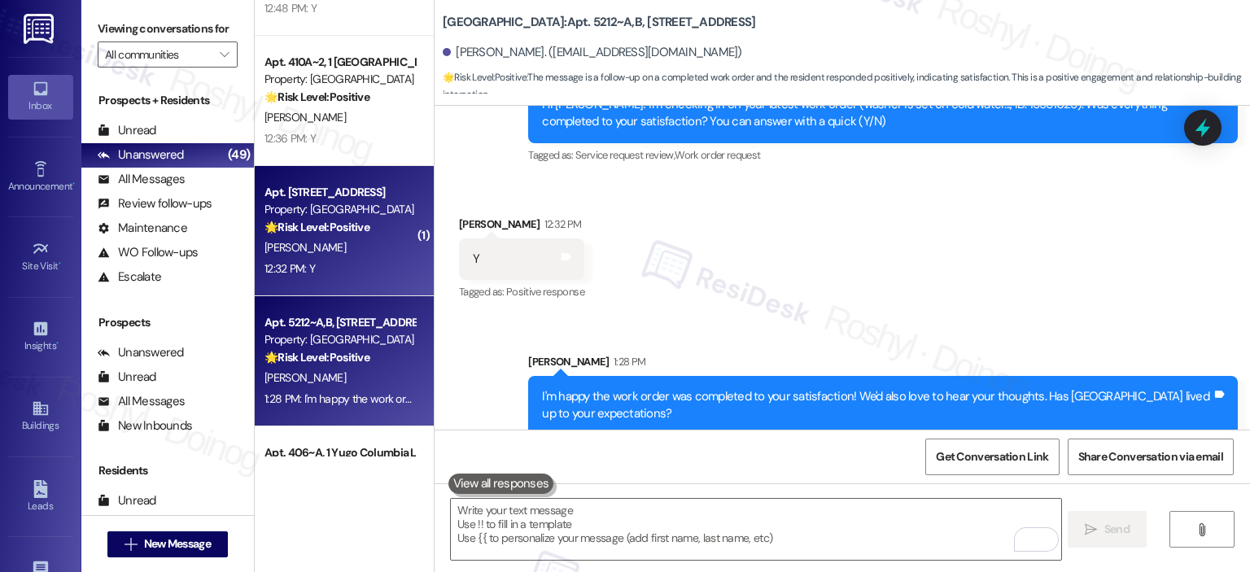
scroll to position [5193, 0]
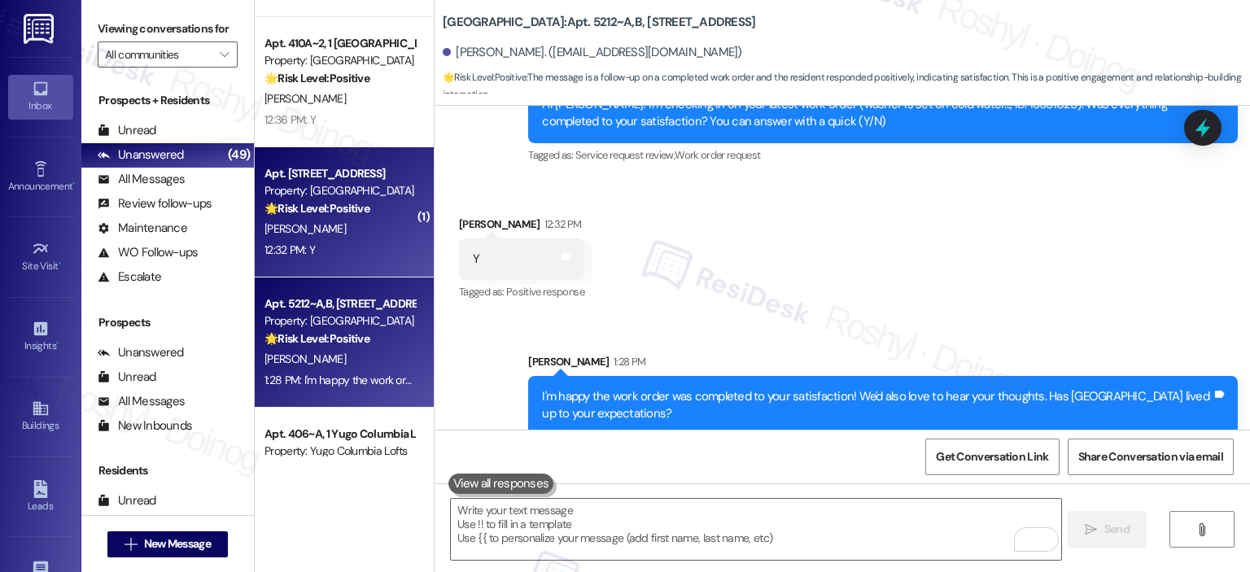
click at [358, 243] on div "12:32 PM: Y 12:32 PM: Y" at bounding box center [340, 250] width 154 height 20
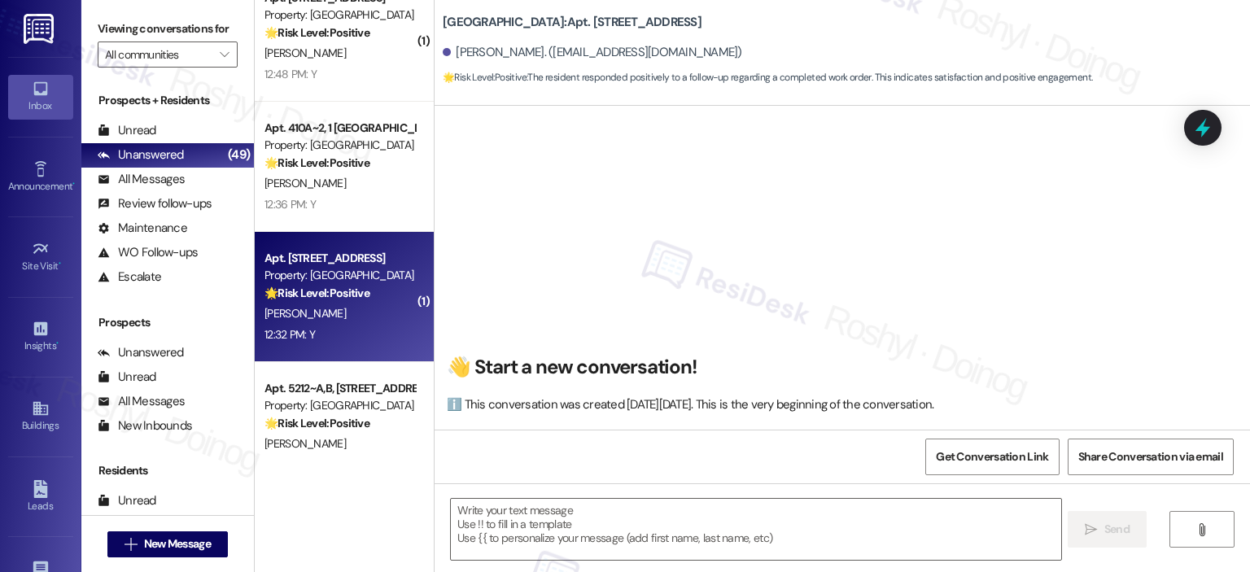
scroll to position [5030, 0]
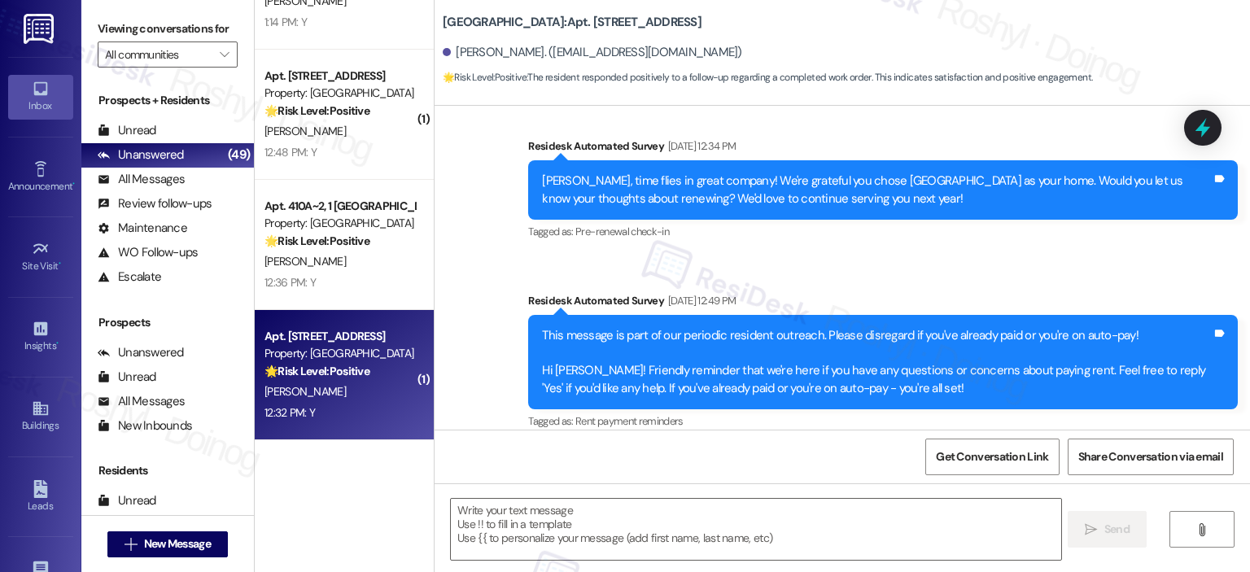
type textarea "Fetching suggested responses. Please feel free to read through the conversation…"
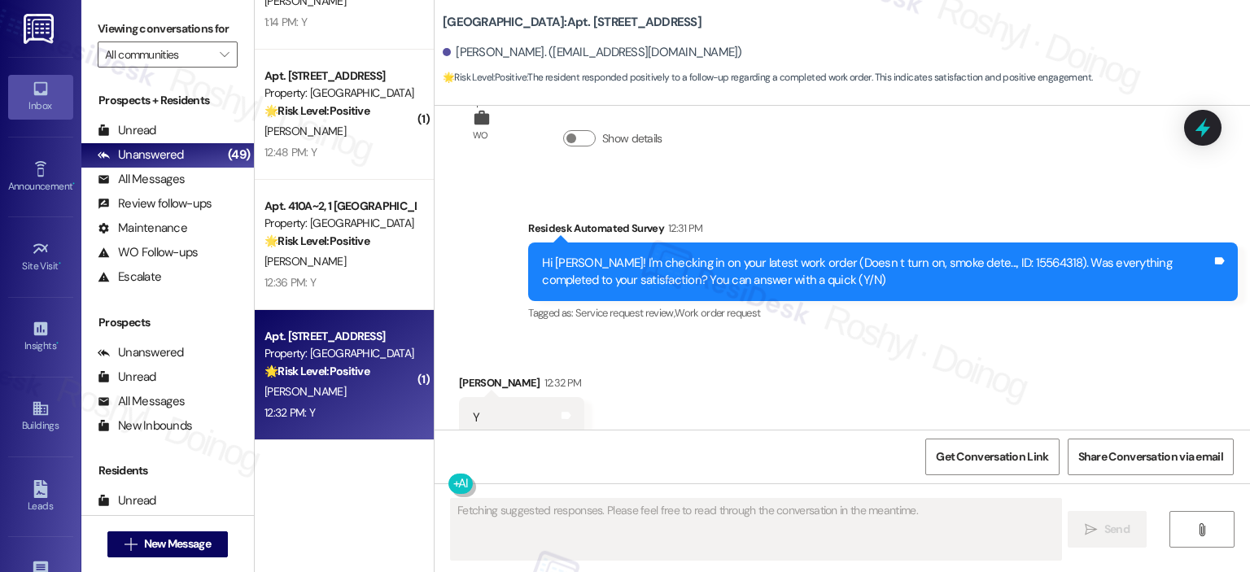
scroll to position [1566, 0]
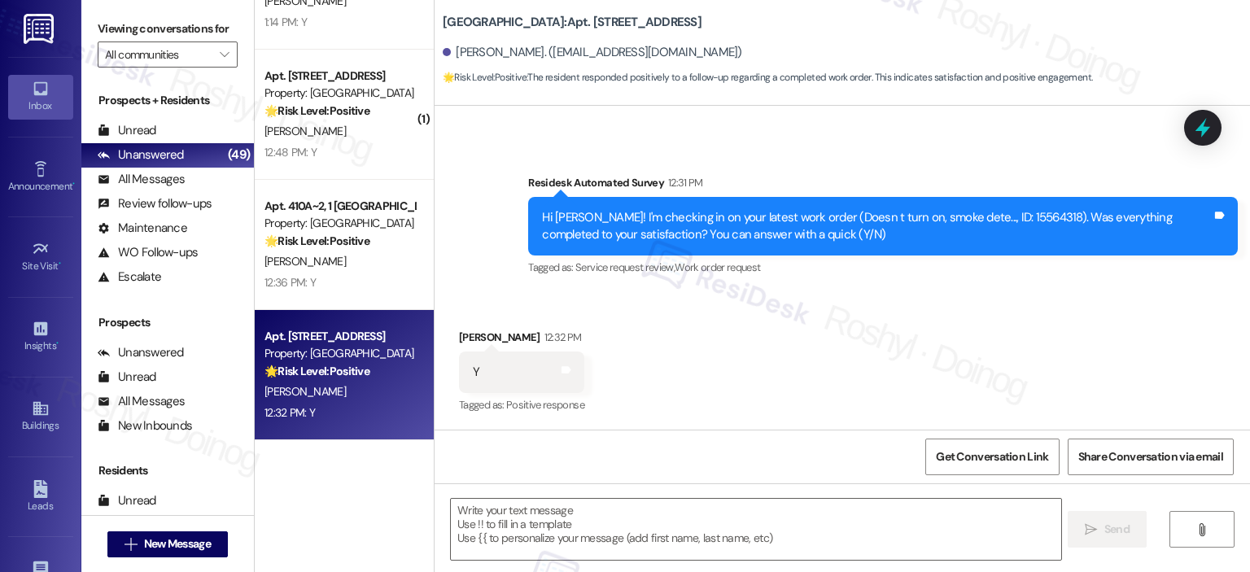
click at [572, 492] on div " Send " at bounding box center [843, 545] width 816 height 122
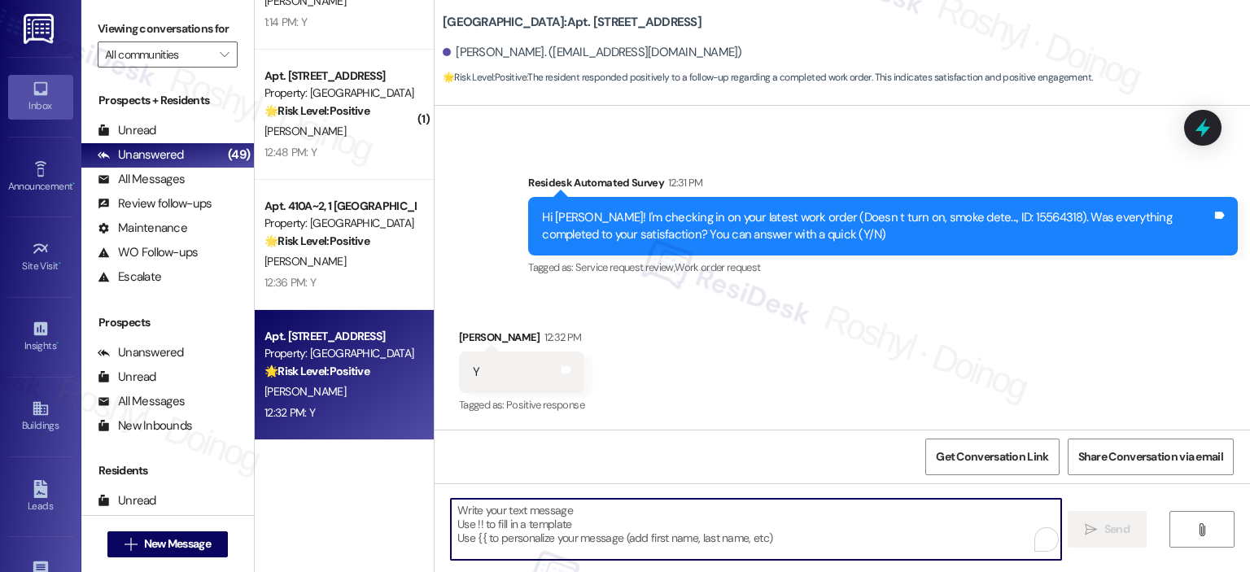
click at [568, 510] on textarea "To enrich screen reader interactions, please activate Accessibility in Grammarl…" at bounding box center [756, 529] width 610 height 61
paste textarea "I'm happy the work order was completed to your satisfaction! We'd also love to …"
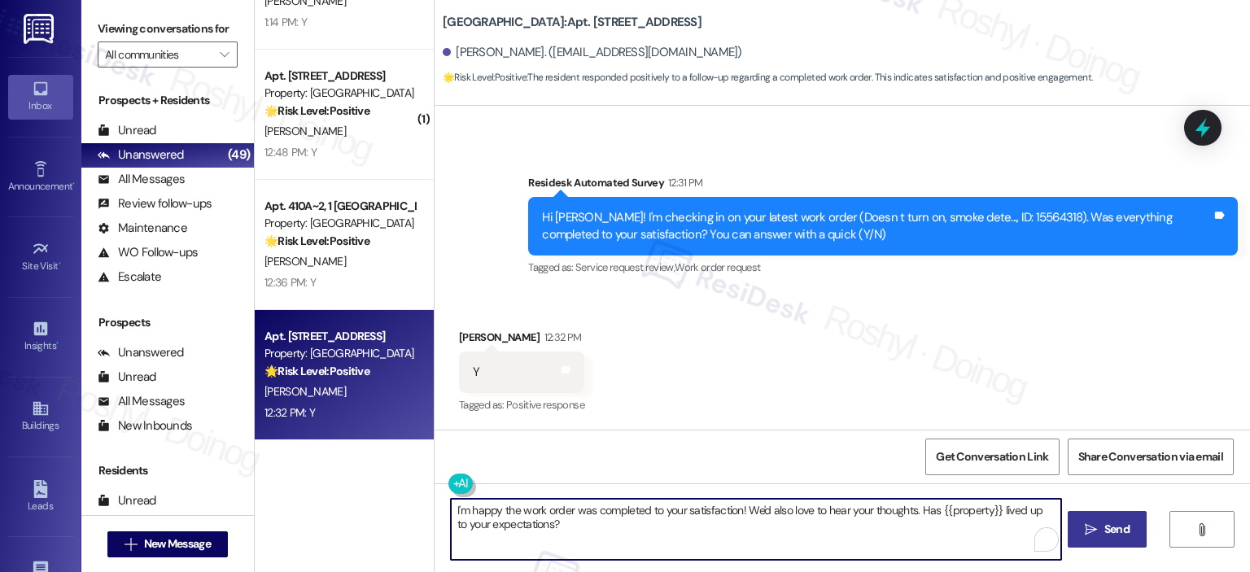
type textarea "I'm happy the work order was completed to your satisfaction! We'd also love to …"
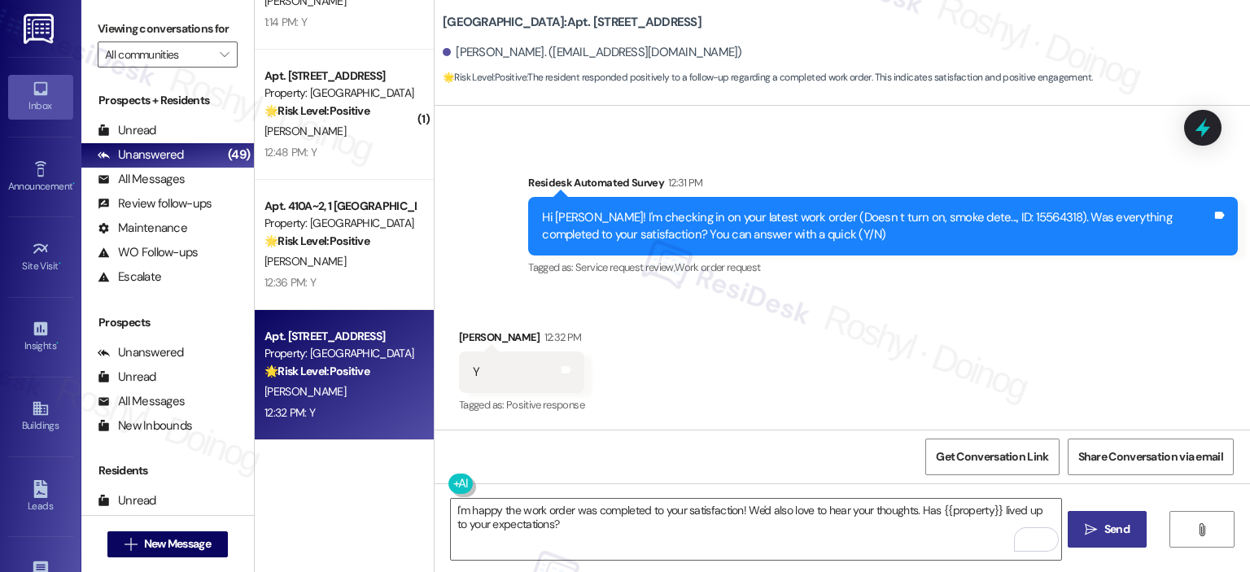
click at [1107, 521] on span "Send" at bounding box center [1117, 529] width 25 height 17
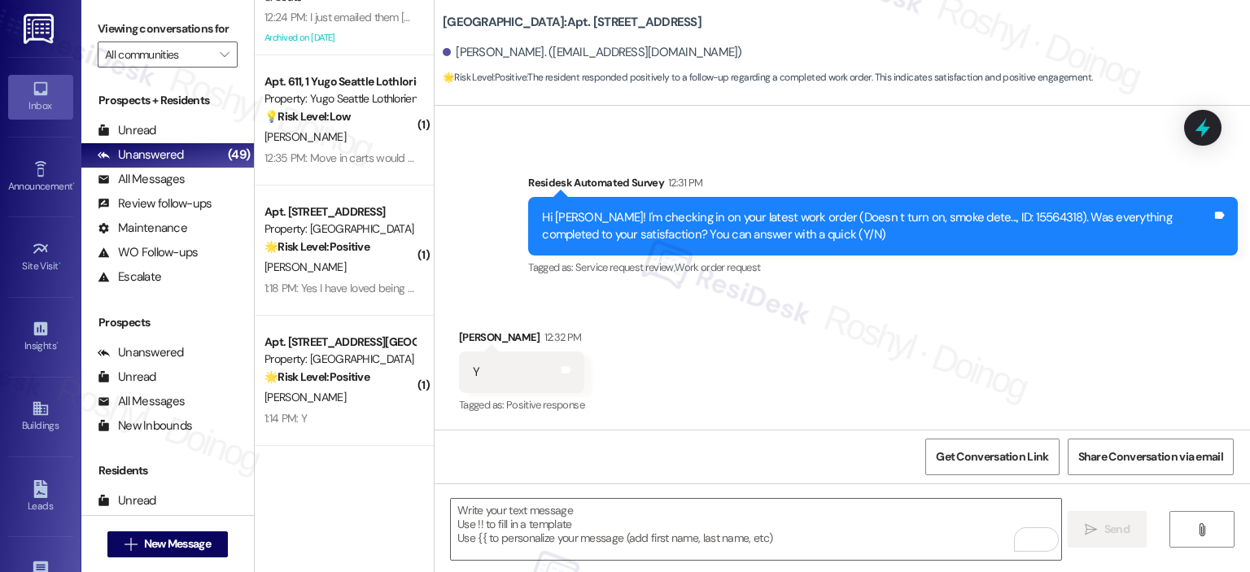
scroll to position [4623, 0]
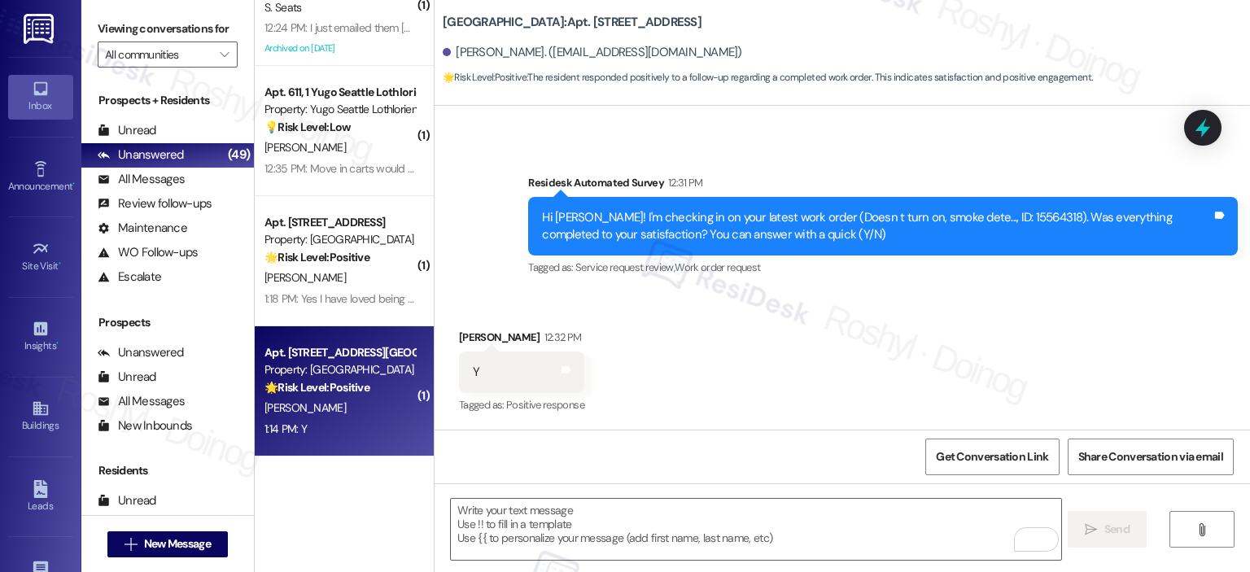
click at [322, 378] on div "Property: [GEOGRAPHIC_DATA]" at bounding box center [340, 369] width 151 height 17
type textarea "Fetching suggested responses. Please feel free to read through the conversation…"
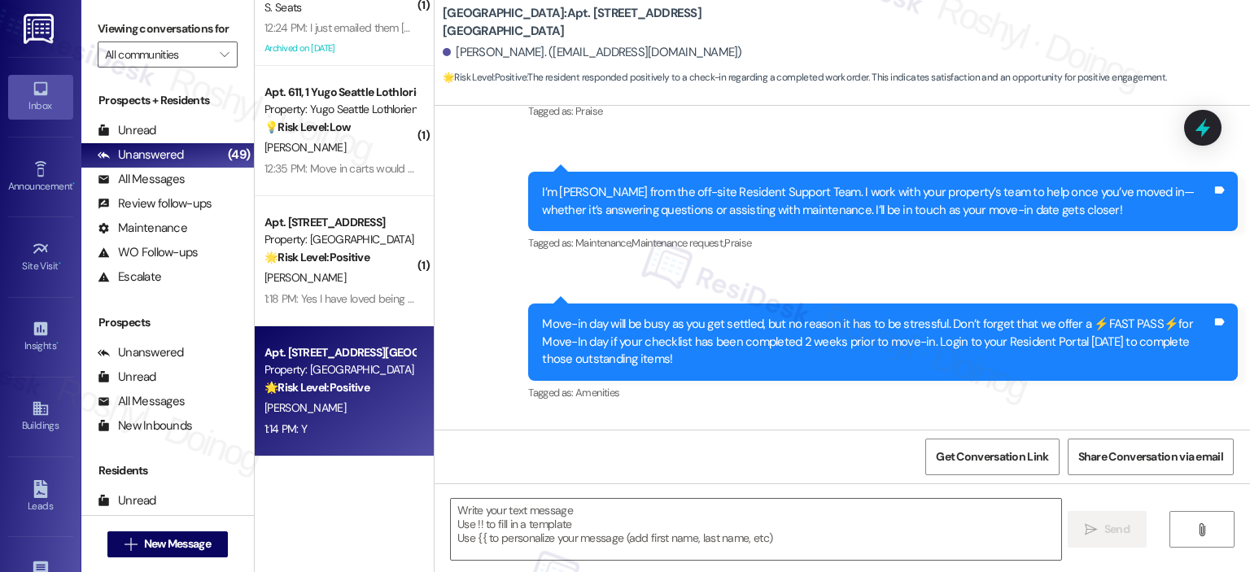
scroll to position [0, 0]
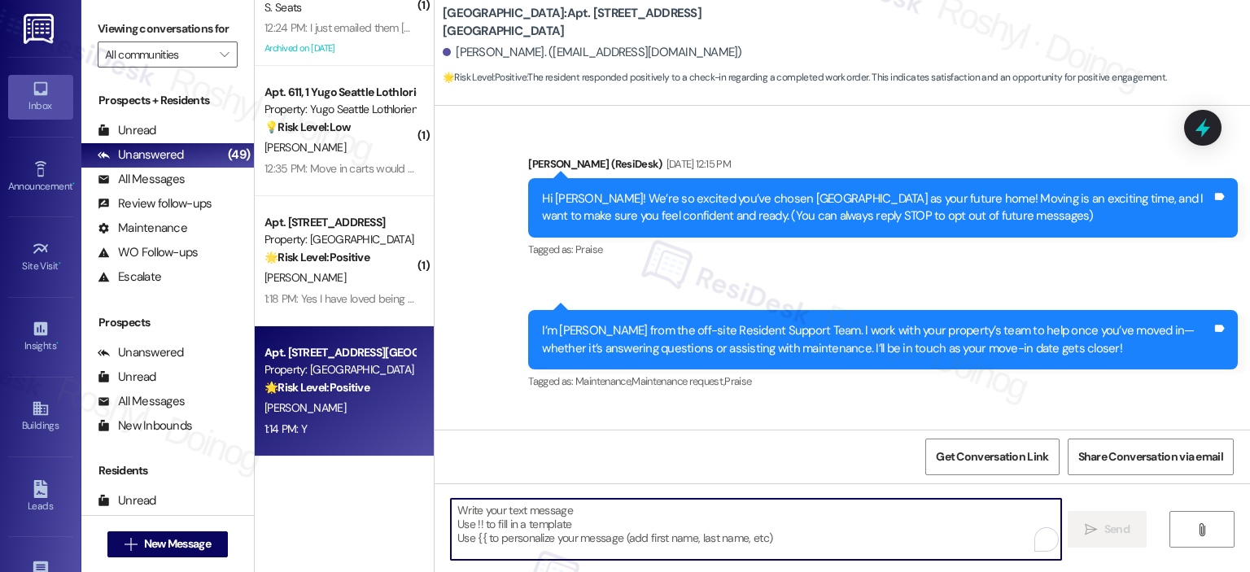
click at [524, 538] on textarea "To enrich screen reader interactions, please activate Accessibility in Grammarl…" at bounding box center [756, 529] width 610 height 61
paste textarea "I'm happy the work order was completed to your satisfaction! We'd also love to …"
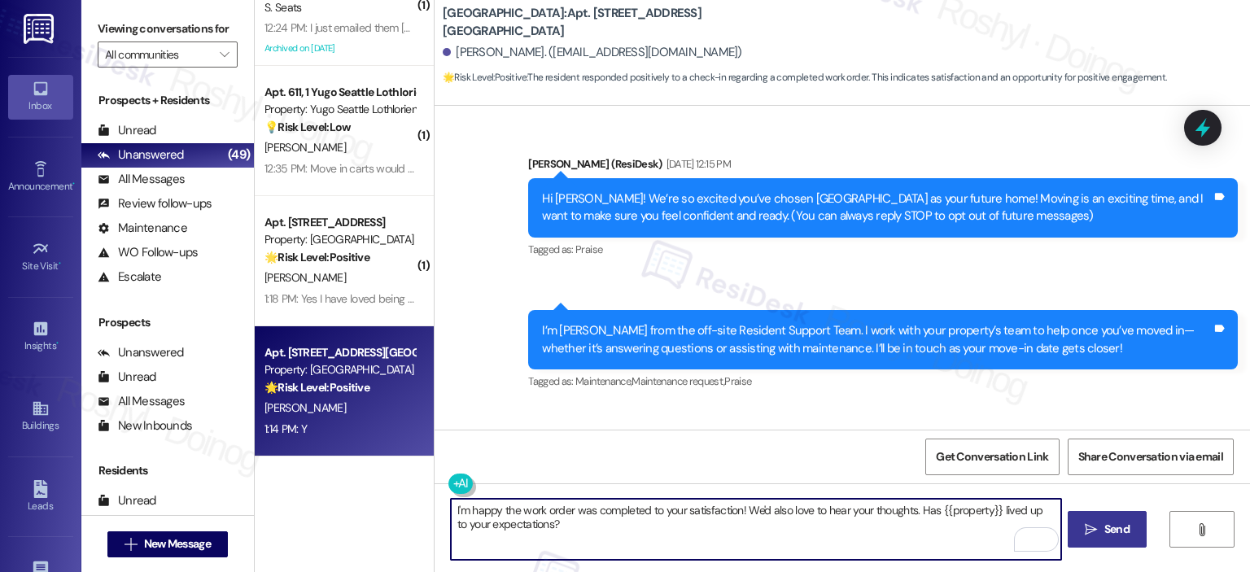
type textarea "I'm happy the work order was completed to your satisfaction! We'd also love to …"
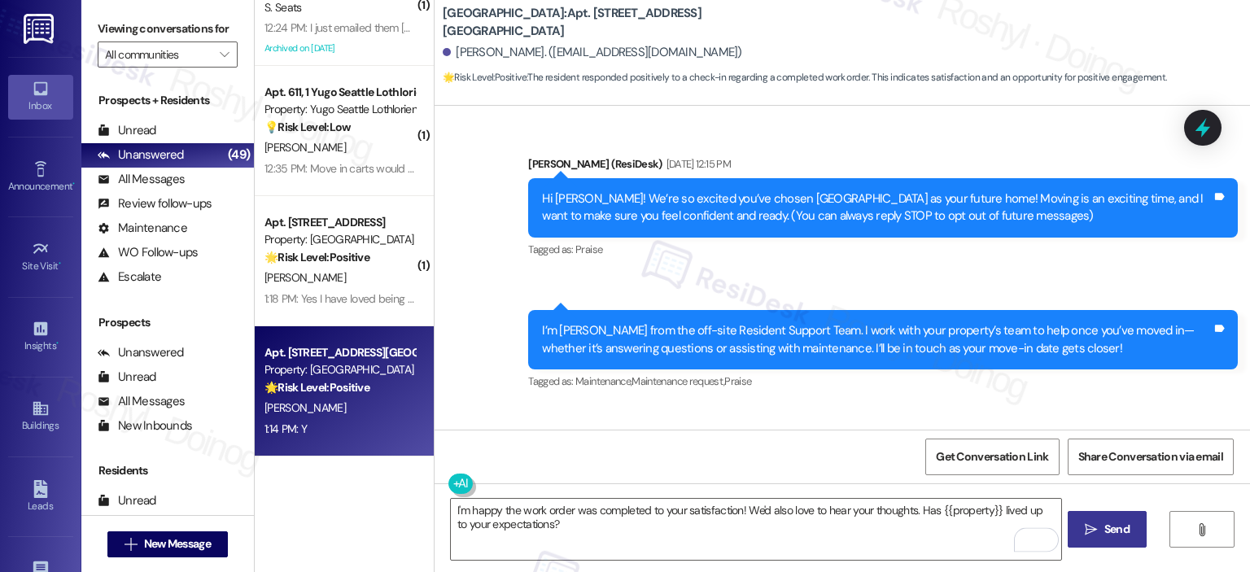
click at [1119, 523] on span "Send" at bounding box center [1117, 529] width 25 height 17
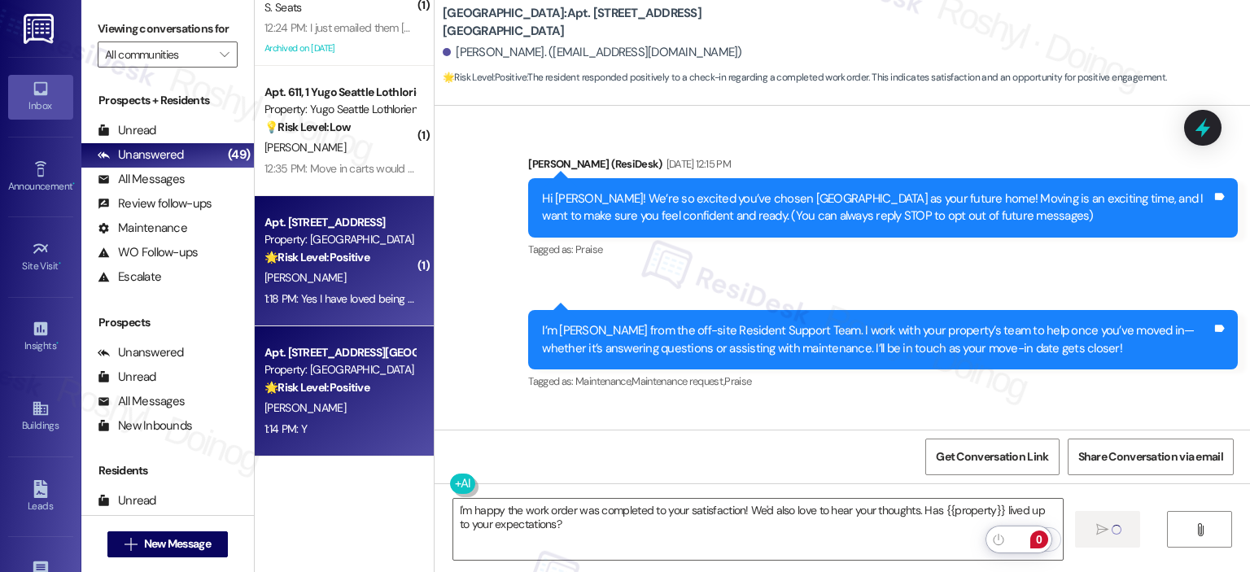
click at [369, 289] on div "1:18 PM: Yes I have loved being here so far! 1:18 PM: Yes I have loved being he…" at bounding box center [340, 299] width 154 height 20
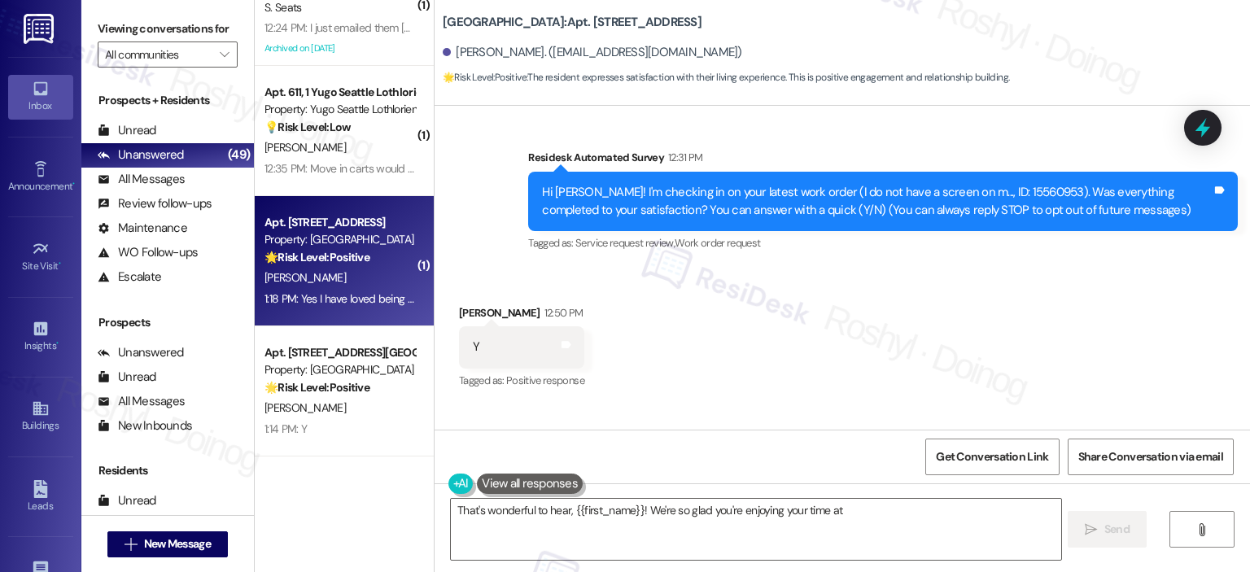
scroll to position [401, 0]
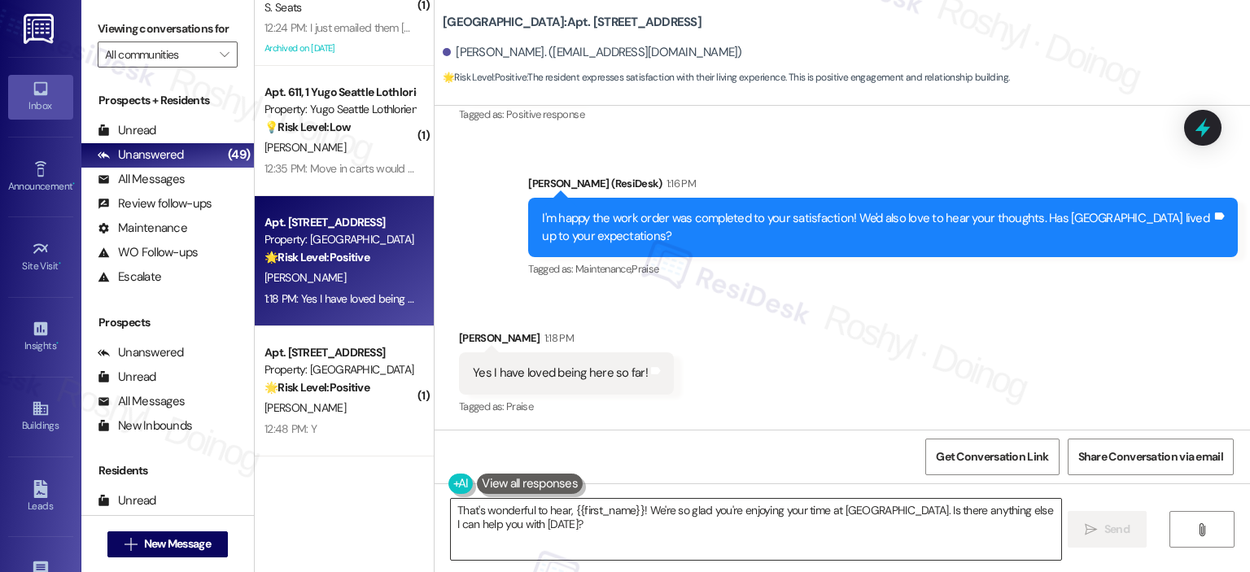
drag, startPoint x: 983, startPoint y: 508, endPoint x: 1020, endPoint y: 540, distance: 48.5
click at [1020, 540] on textarea "That's wonderful to hear, {{first_name}}! We're so glad you're enjoying your ti…" at bounding box center [756, 529] width 610 height 61
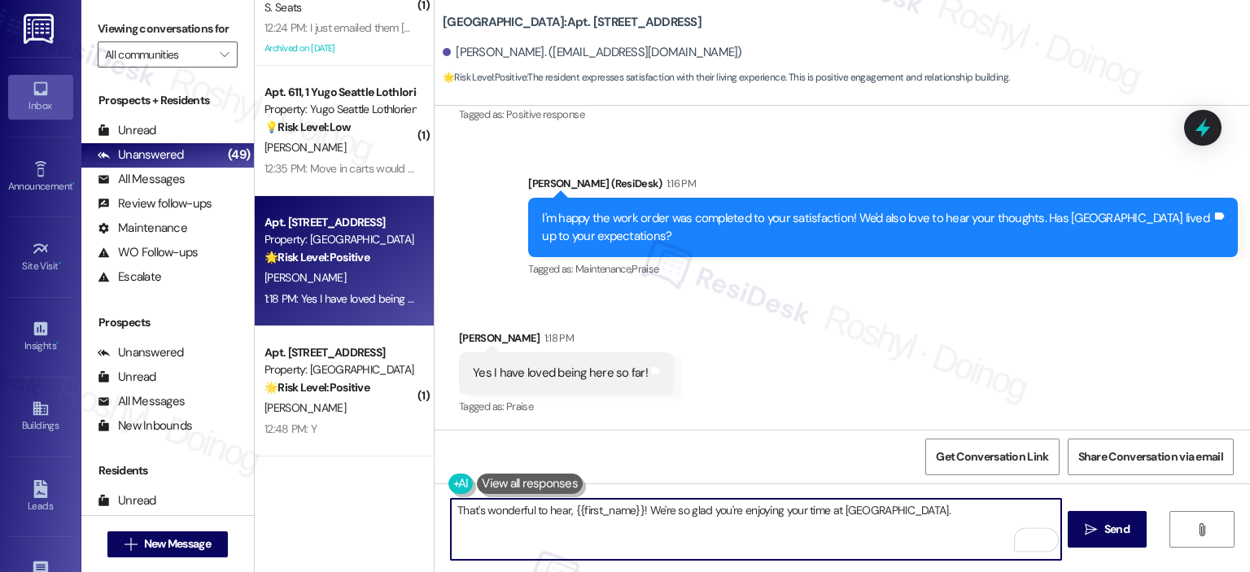
type textarea "That's wonderful to hear, {{first_name}}! We're so glad you're enjoying your ti…"
click at [1076, 532] on button " Send" at bounding box center [1107, 529] width 79 height 37
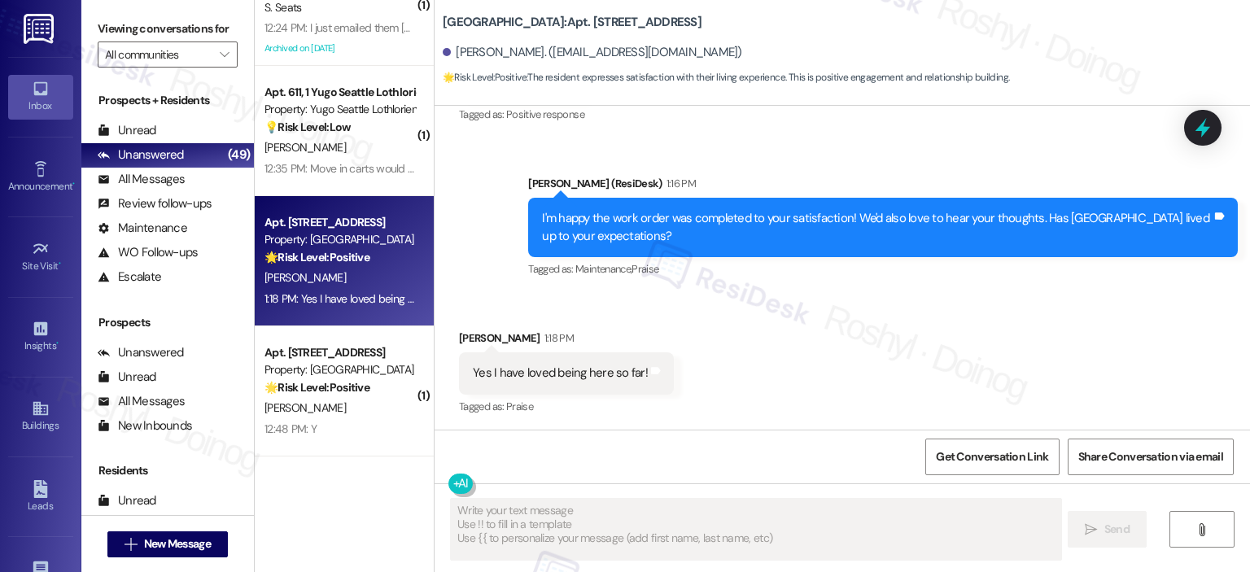
type textarea "Fetching suggested responses. Please feel free to read through the conversation…"
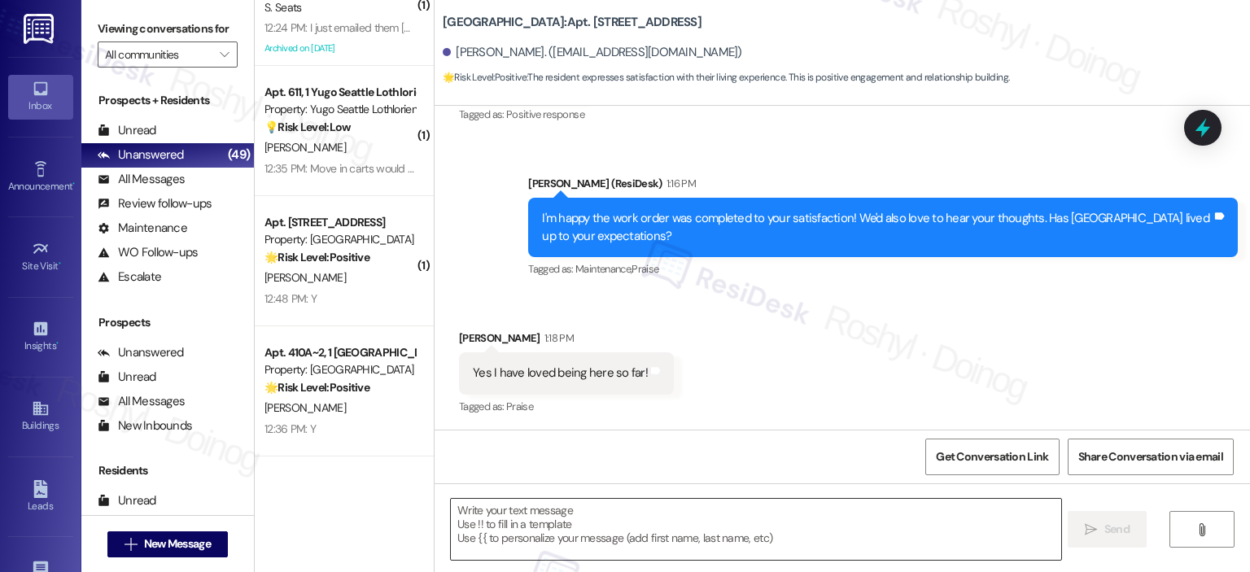
click at [616, 523] on textarea "To enrich screen reader interactions, please activate Accessibility in Grammarl…" at bounding box center [756, 529] width 610 height 61
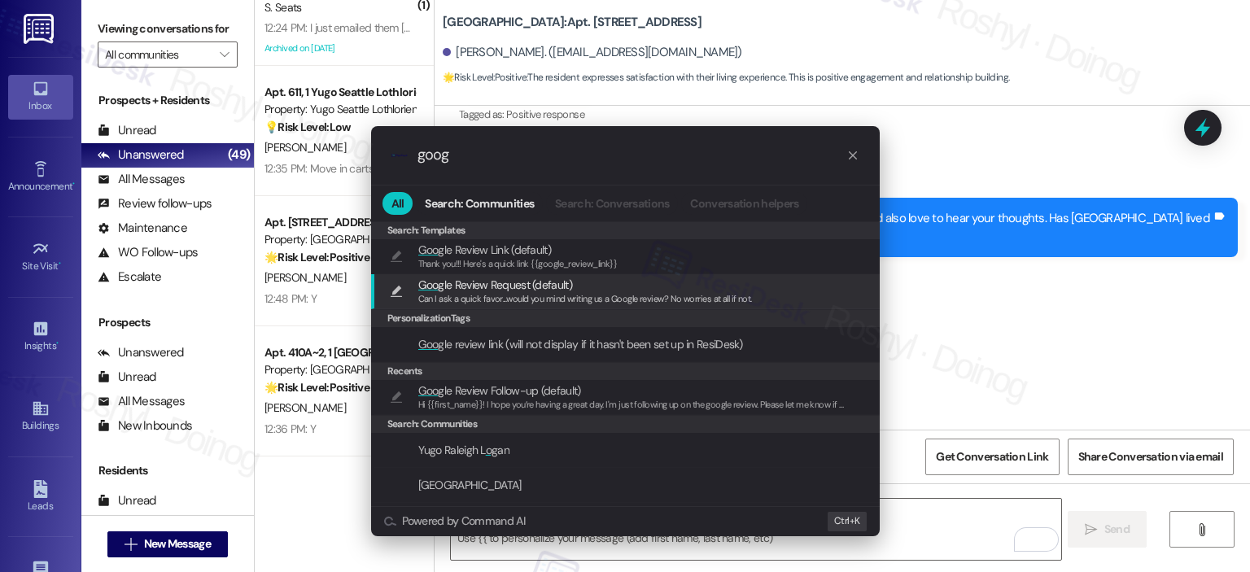
type input "goog"
click at [601, 300] on span "Can I ask a quick favor...would you mind writing us a Google review? No worries…" at bounding box center [585, 298] width 334 height 11
type textarea "Can I ask a quick favor...would you mind writing us a Google review? No worries…"
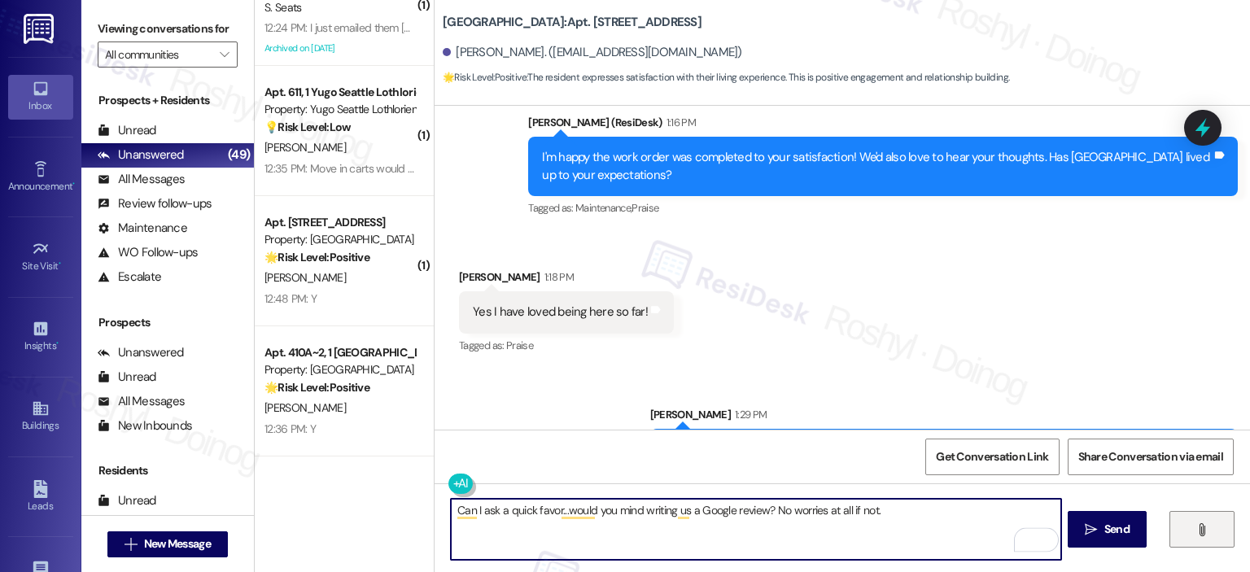
scroll to position [515, 0]
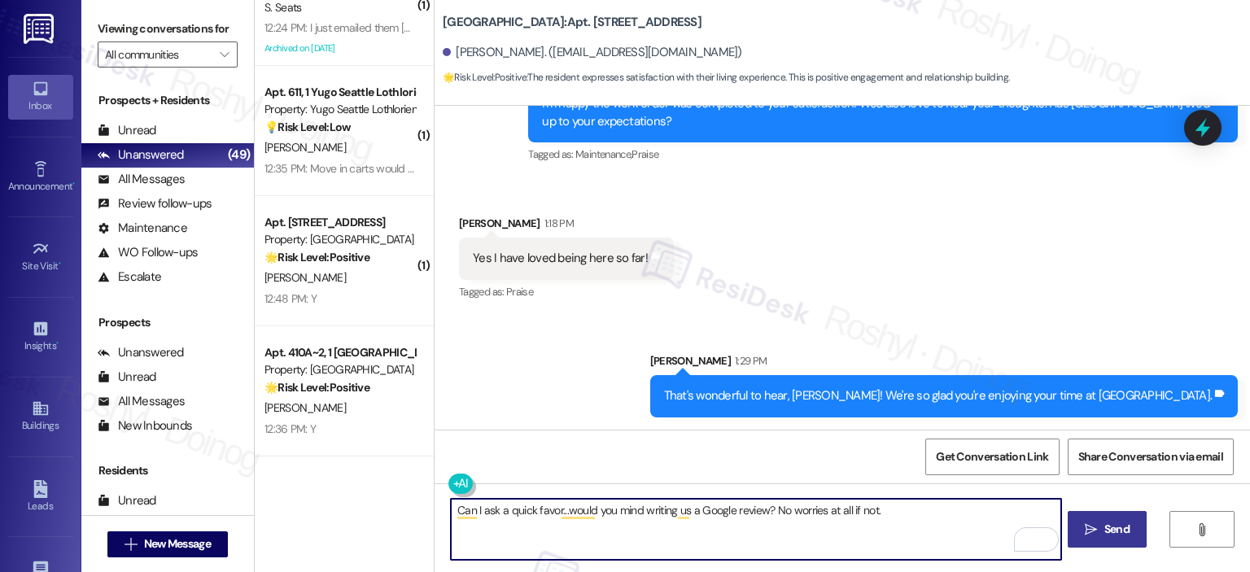
click at [1104, 539] on button " Send" at bounding box center [1107, 529] width 79 height 37
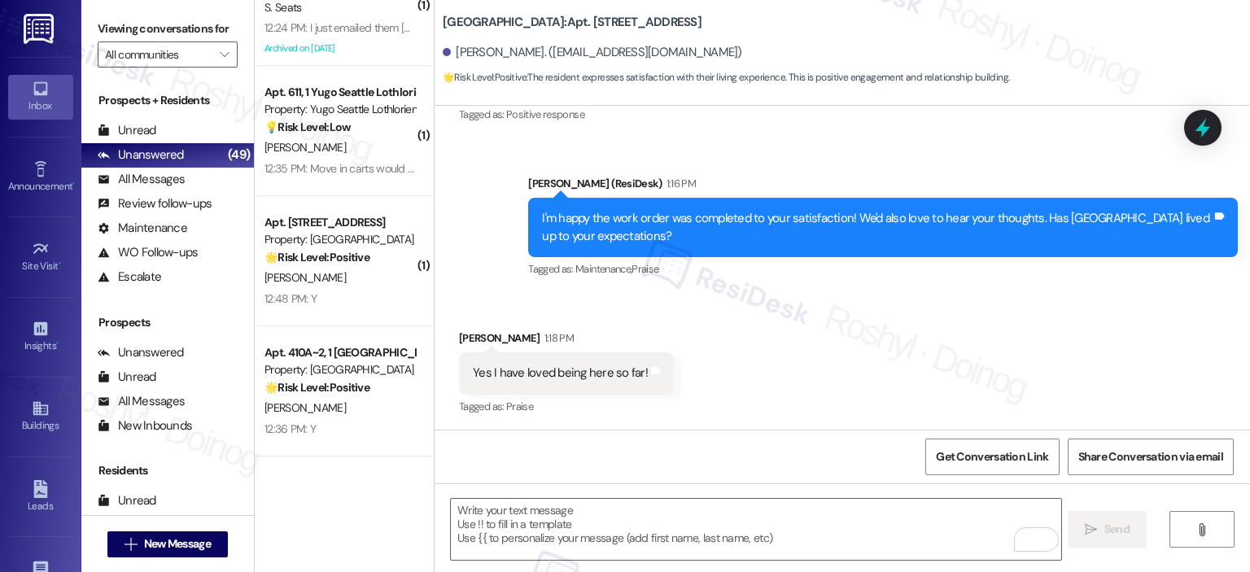
scroll to position [628, 0]
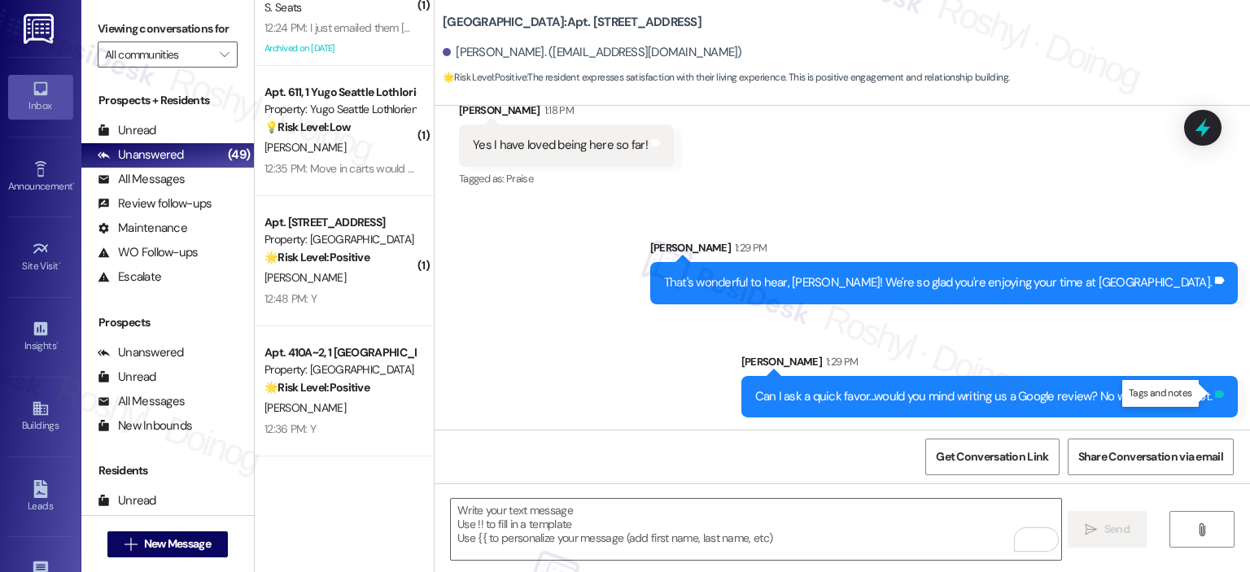
click at [1208, 393] on div at bounding box center [1198, 393] width 19 height 19
click at [1215, 394] on icon at bounding box center [1220, 394] width 10 height 7
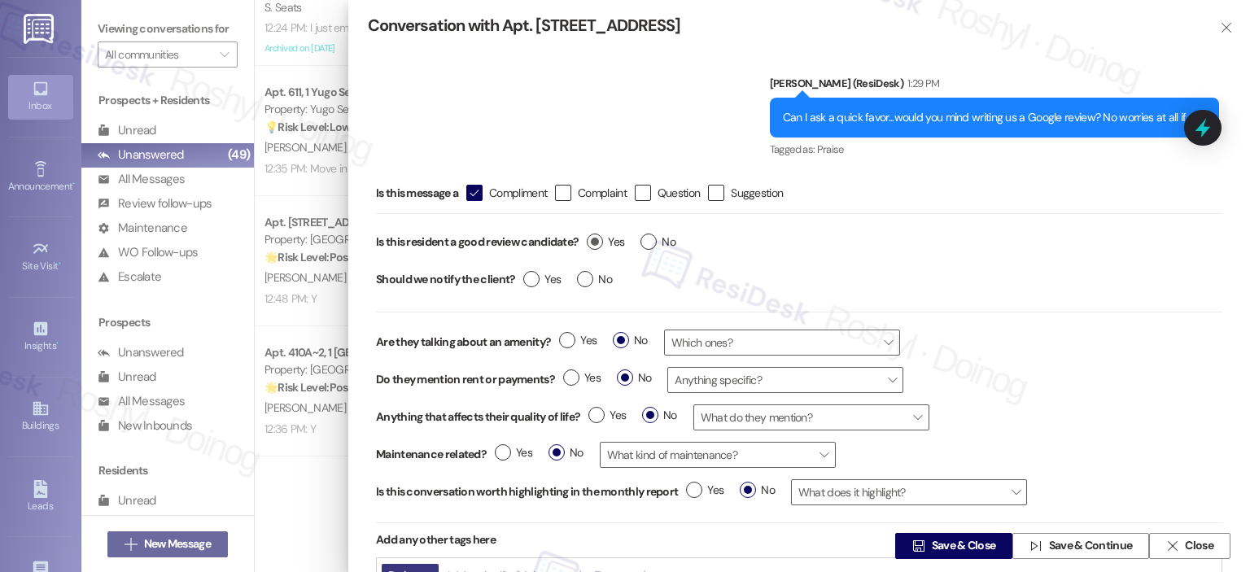
click at [589, 246] on label "Yes" at bounding box center [605, 242] width 37 height 17
click at [589, 246] on input "Yes" at bounding box center [605, 244] width 37 height 21
radio input "true"
click at [941, 541] on span "Save & Close" at bounding box center [964, 546] width 64 height 17
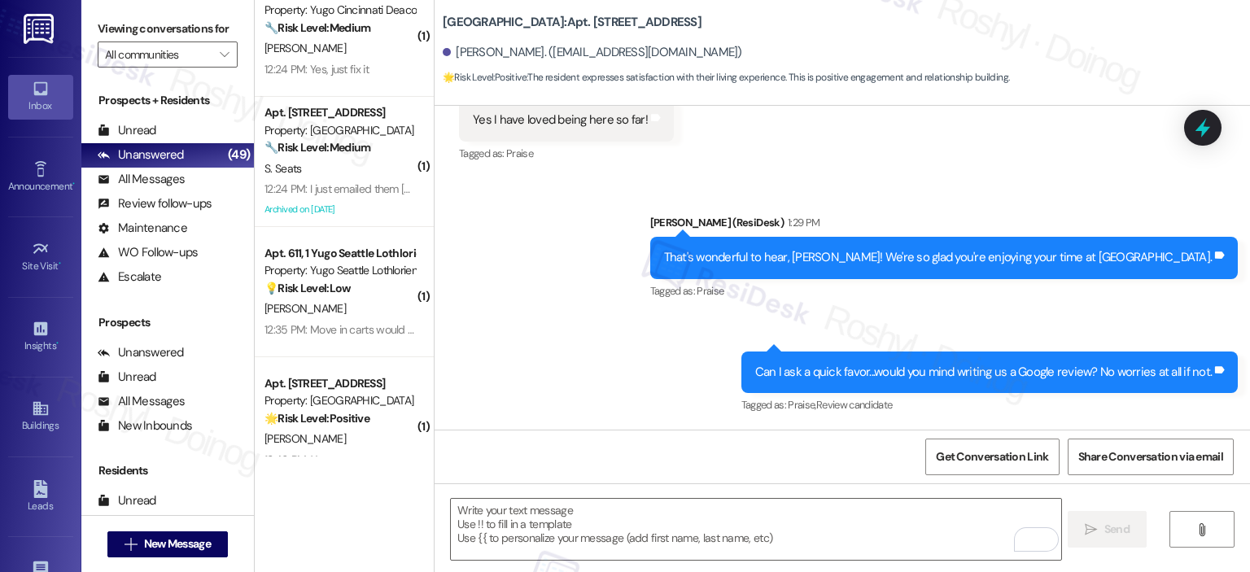
scroll to position [4460, 0]
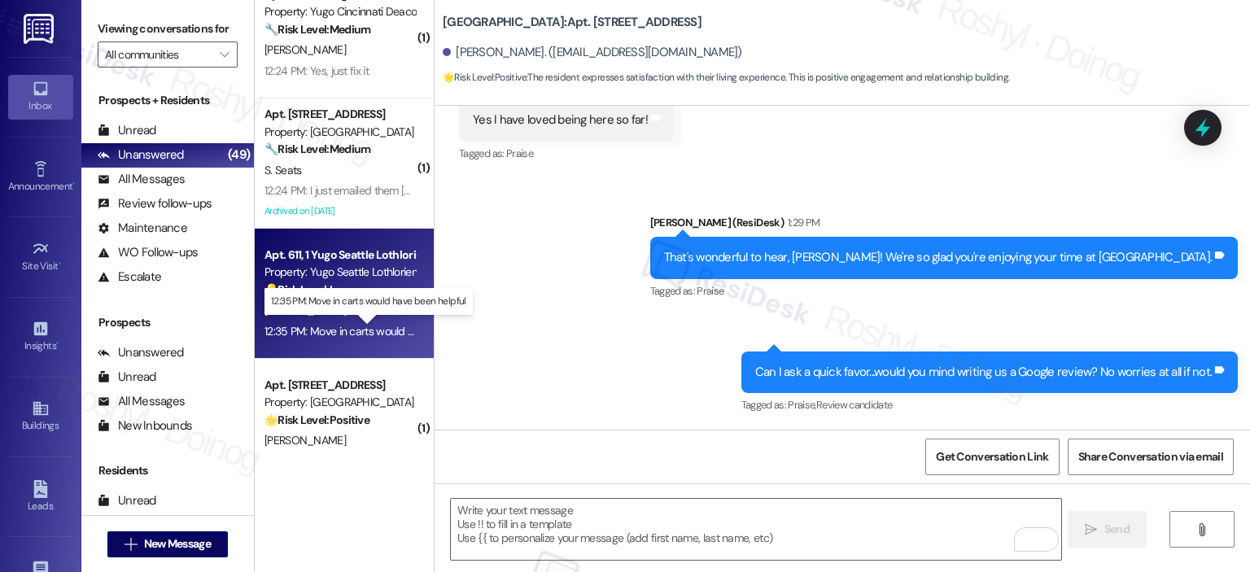
click at [356, 335] on div "12:35 PM: Move in carts would have been helpful 12:35 PM: Move in carts would h…" at bounding box center [379, 331] width 228 height 15
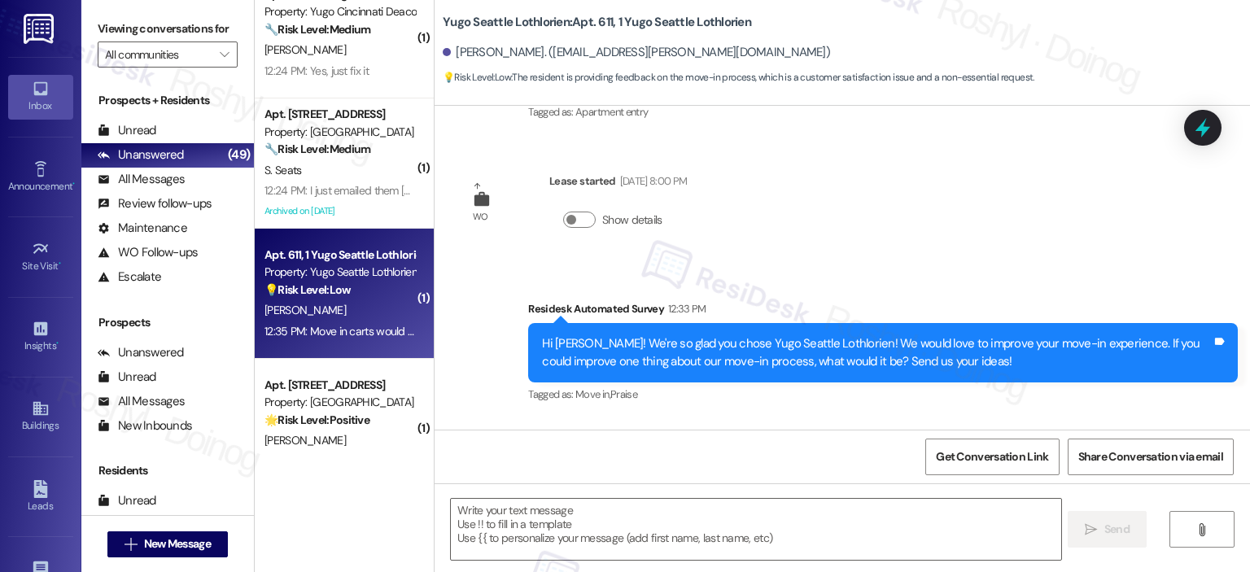
scroll to position [401, 0]
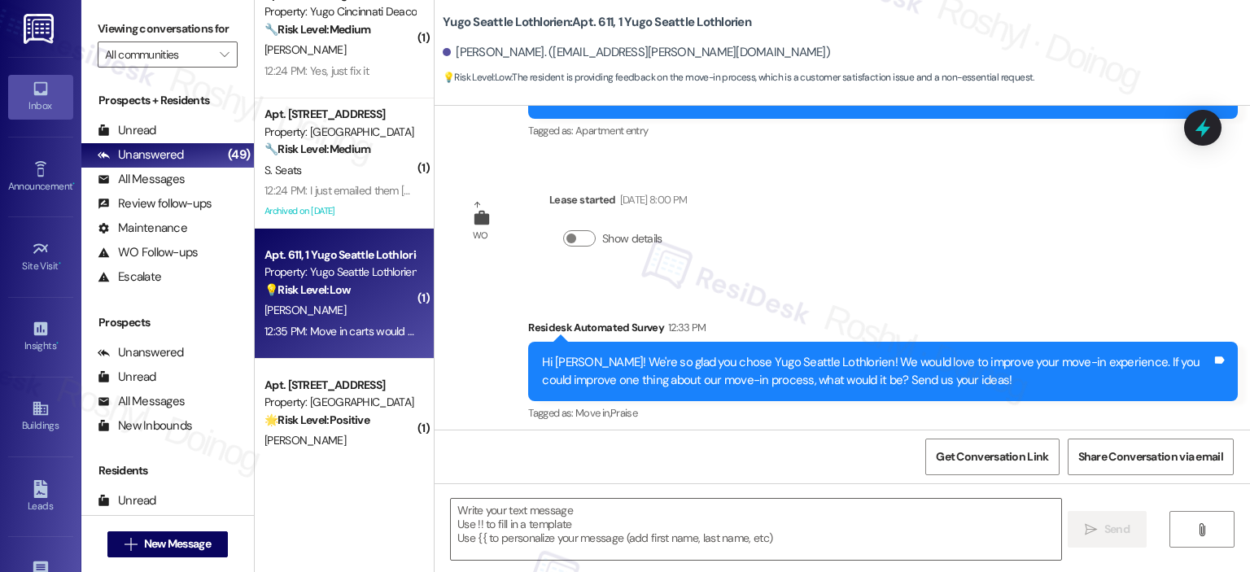
type textarea "Fetching suggested responses. Please feel free to read through the conversation…"
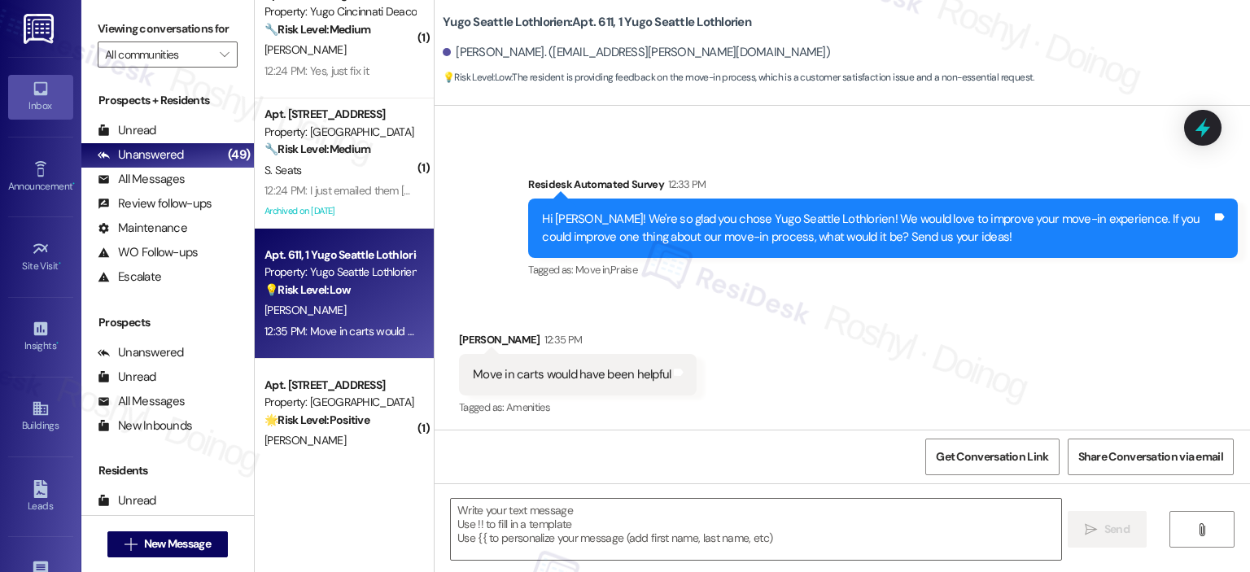
scroll to position [546, 0]
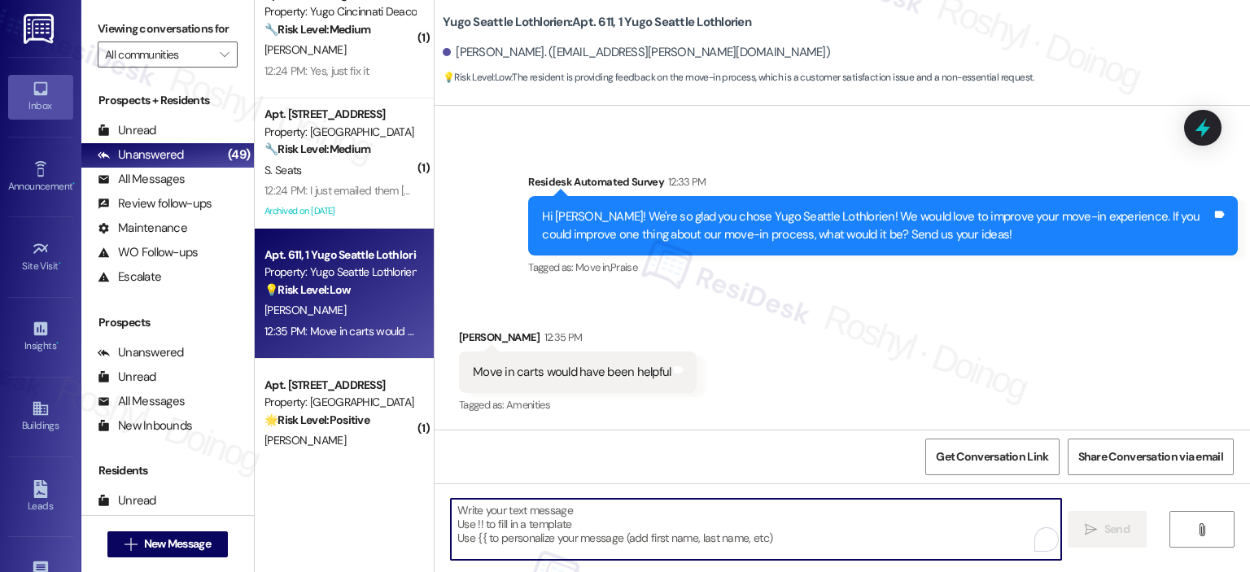
click at [600, 535] on textarea "To enrich screen reader interactions, please activate Accessibility in Grammarl…" at bounding box center [756, 529] width 610 height 61
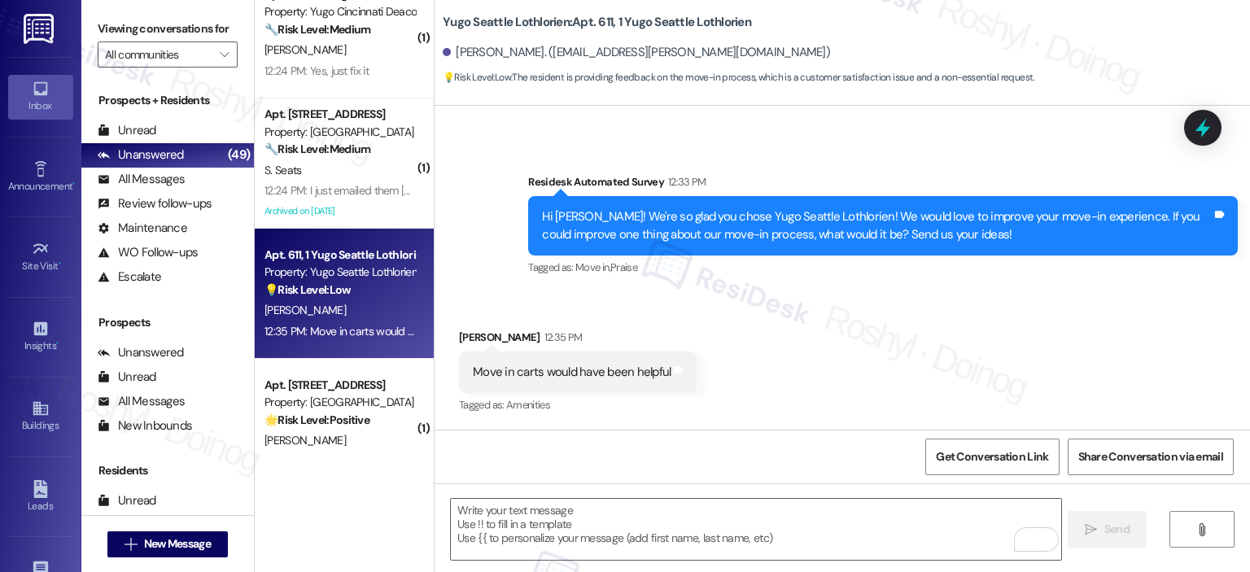
click at [501, 374] on div "Move in carts would have been helpful" at bounding box center [572, 372] width 198 height 17
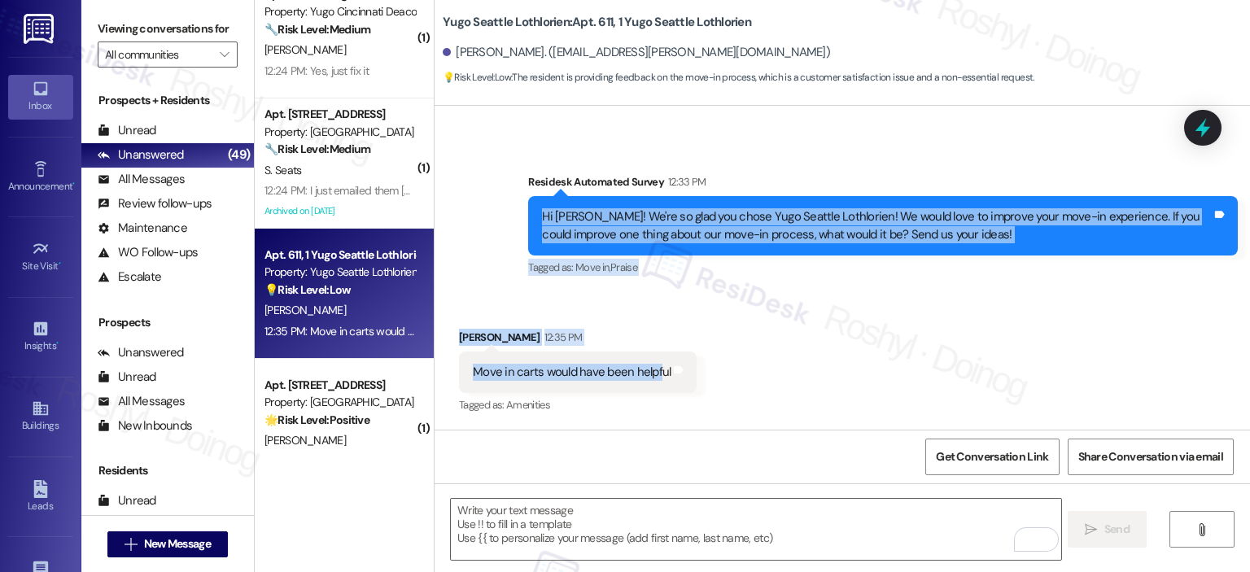
copy div "Hi Nyssa! We're so glad you chose Yugo Seattle Lothlorien! We would love to imp…"
drag, startPoint x: 536, startPoint y: 212, endPoint x: 657, endPoint y: 374, distance: 202.5
click at [657, 374] on div "Sent via SMS Sarah (ResiDesk) Jul 17, 2025 at 5:50 PM Hi Nyssa! We’re so excite…" at bounding box center [843, 268] width 816 height 324
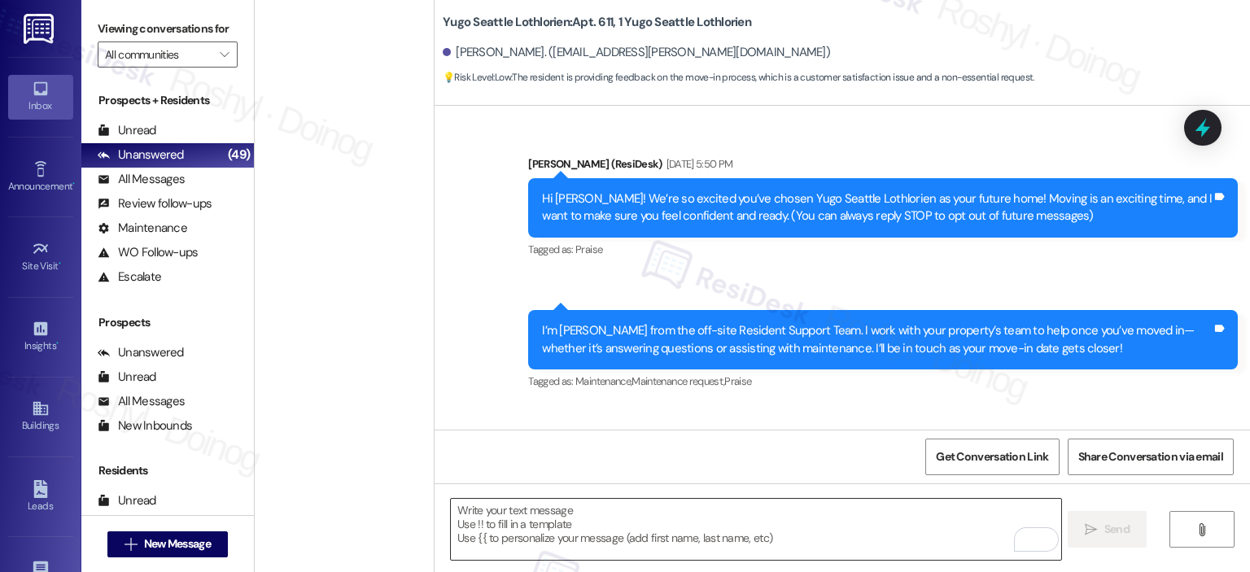
click at [572, 525] on textarea "To enrich screen reader interactions, please activate Accessibility in Grammarl…" at bounding box center [756, 529] width 610 height 61
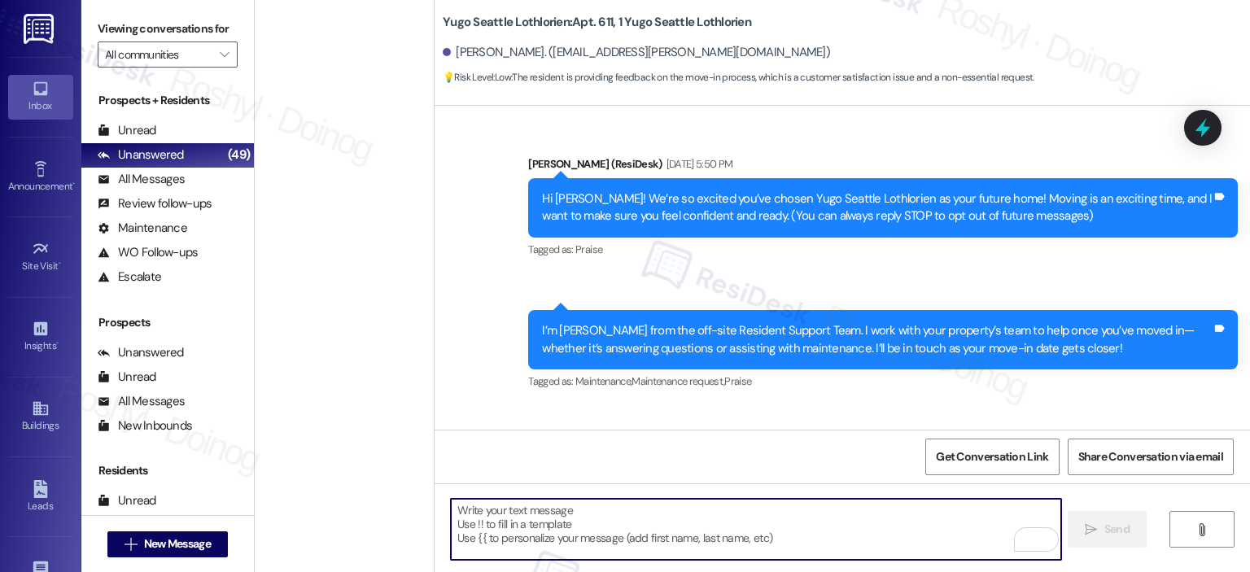
scroll to position [546, 0]
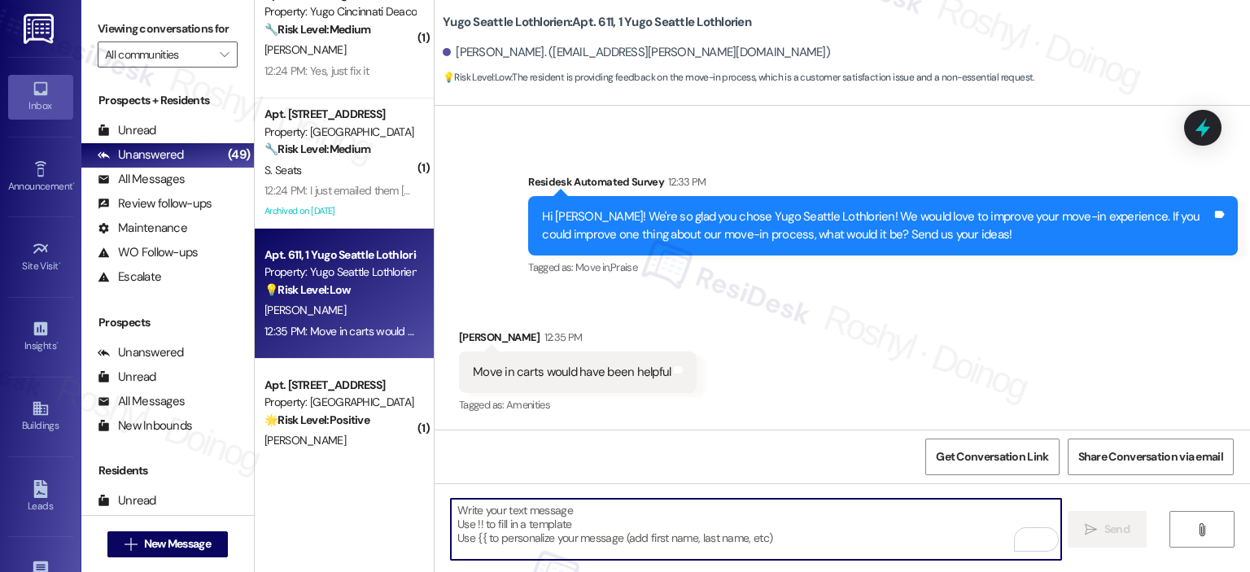
click at [532, 523] on textarea "To enrich screen reader interactions, please activate Accessibility in Grammarl…" at bounding box center [756, 529] width 610 height 61
paste textarea "Hi [PERSON_NAME], thank you for sharing your feedback! Move-in carts are a grea…"
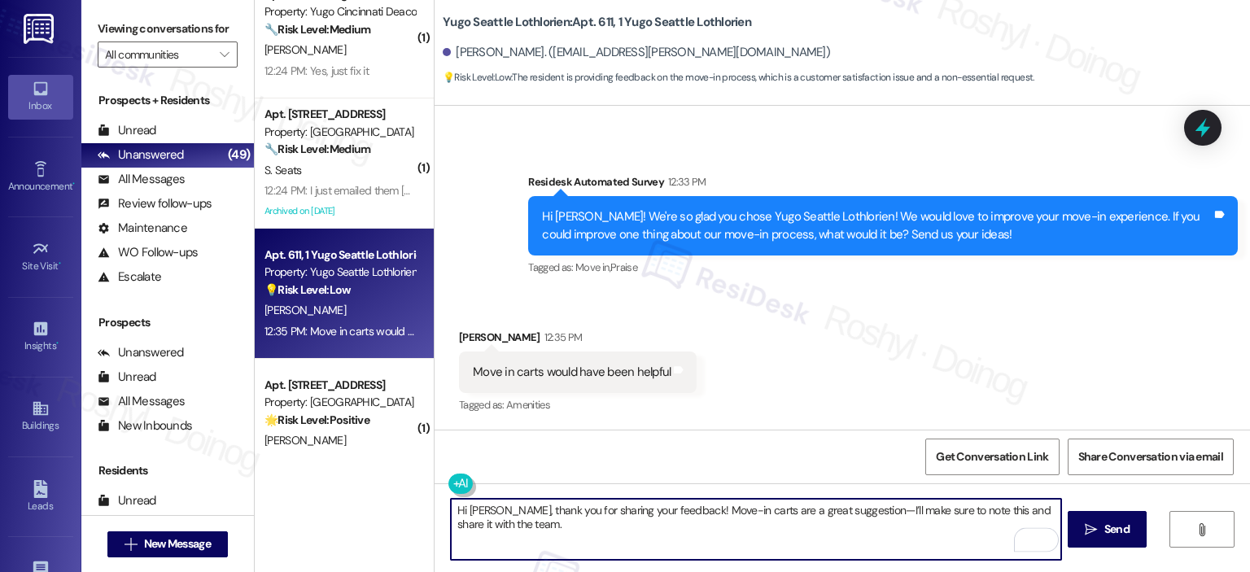
drag, startPoint x: 433, startPoint y: 504, endPoint x: 381, endPoint y: 487, distance: 54.8
click at [384, 488] on div "( 1 ) Apt. 105~C, 1 Yugo Tallahassee Catalyst Property: [PERSON_NAME] Catalyst …" at bounding box center [753, 286] width 996 height 572
drag, startPoint x: 806, startPoint y: 514, endPoint x: 625, endPoint y: 506, distance: 180.9
click at [625, 506] on textarea "Thank you for sharing your feedback! Move-in carts are a great suggestion—I’ll …" at bounding box center [756, 529] width 610 height 61
click at [889, 515] on textarea "Thank you for sharing your feedback! I’ll make sure to note this and share it w…" at bounding box center [756, 529] width 610 height 61
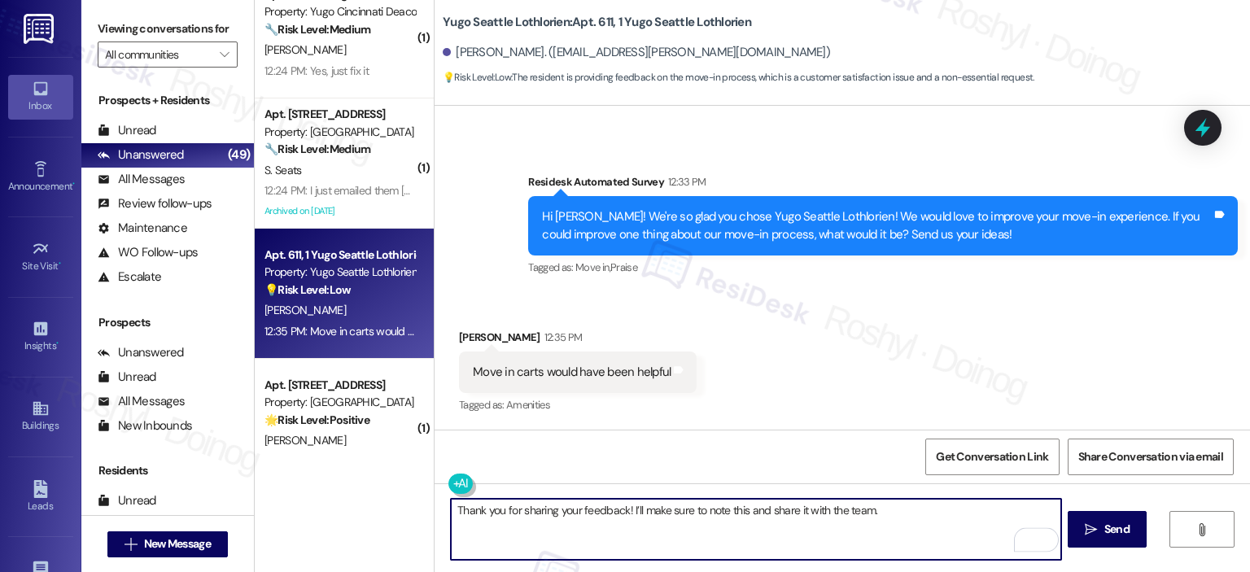
type textarea "Thank you for sharing your feedback! I’ll make sure to note this and share it w…"
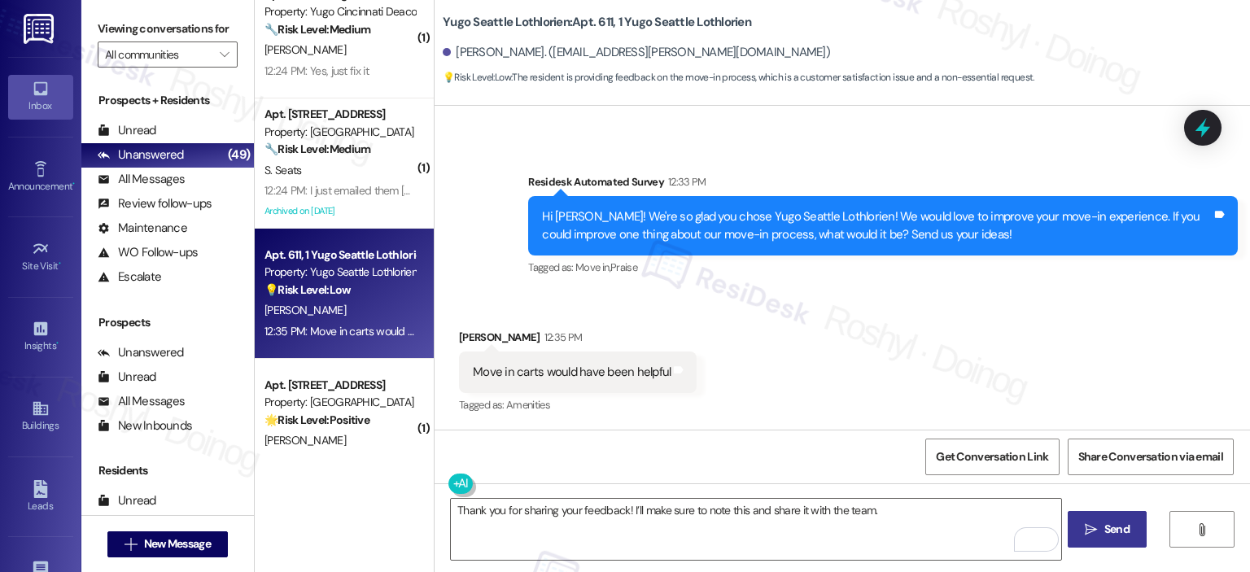
click at [1106, 540] on button " Send" at bounding box center [1107, 529] width 79 height 37
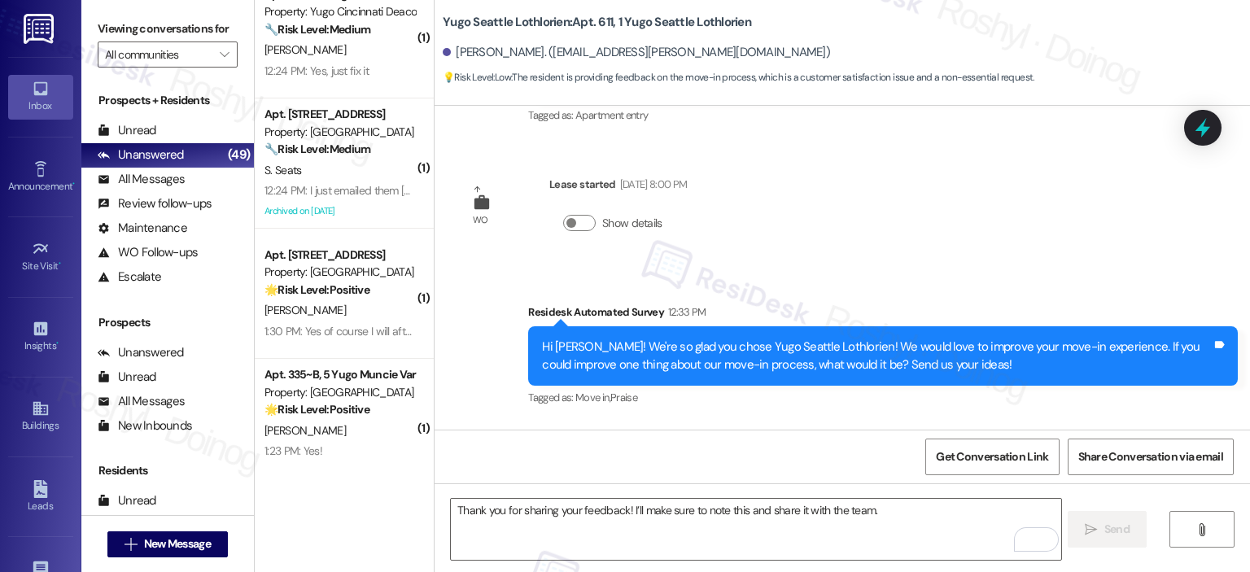
scroll to position [659, 0]
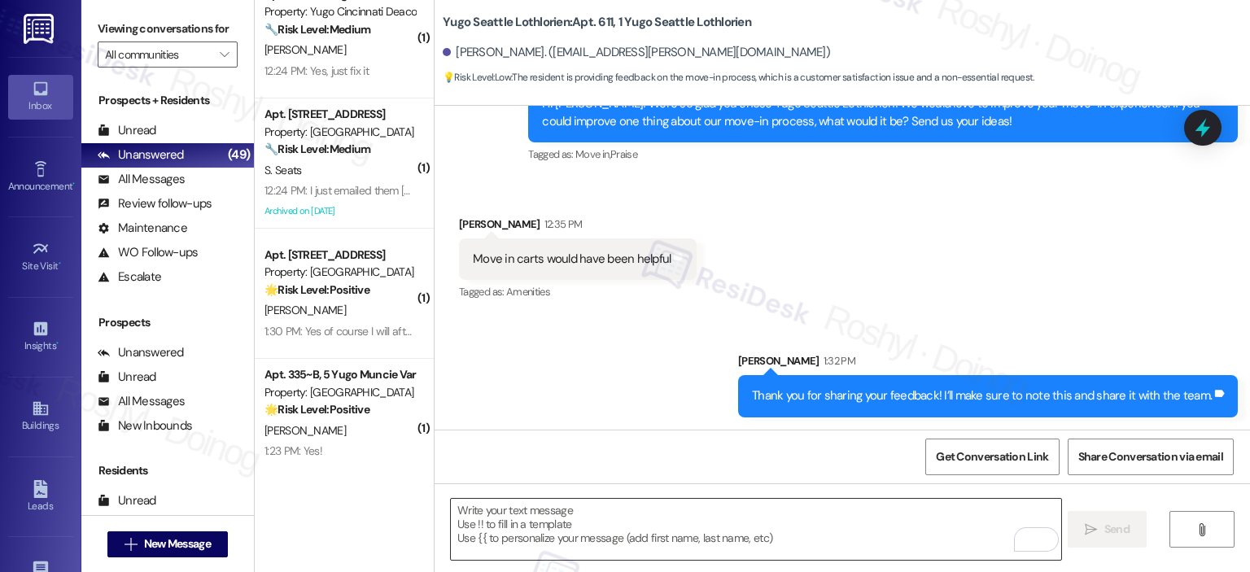
click at [584, 535] on textarea "To enrich screen reader interactions, please activate Accessibility in Grammarl…" at bounding box center [756, 529] width 610 height 61
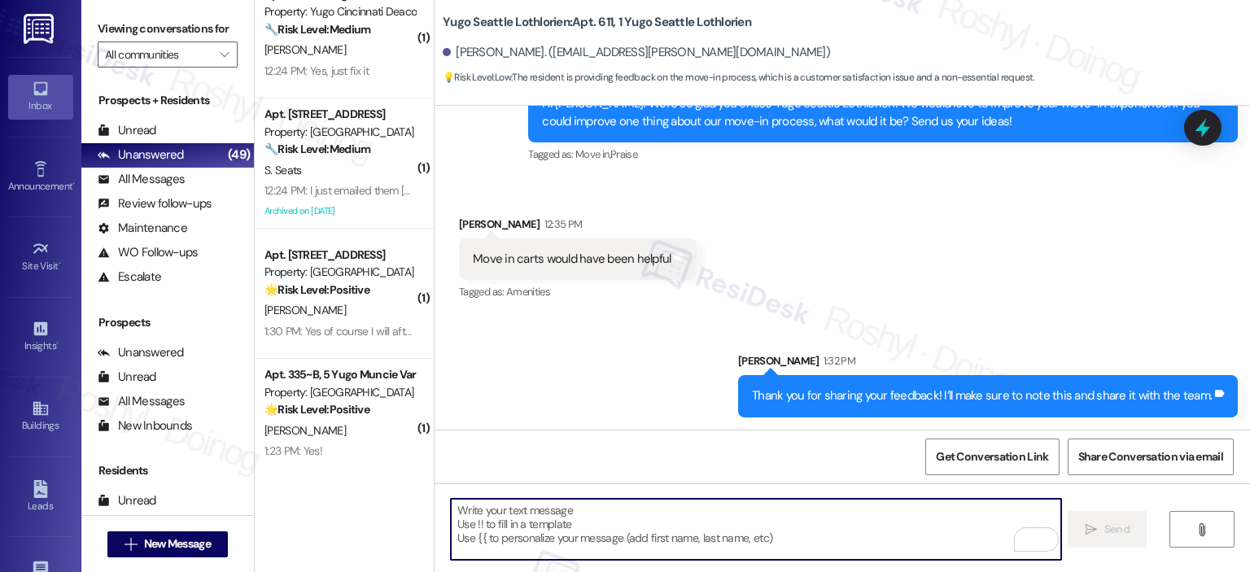
paste textarea "In the meantime, if there's anything else I can assist you with, let me know."
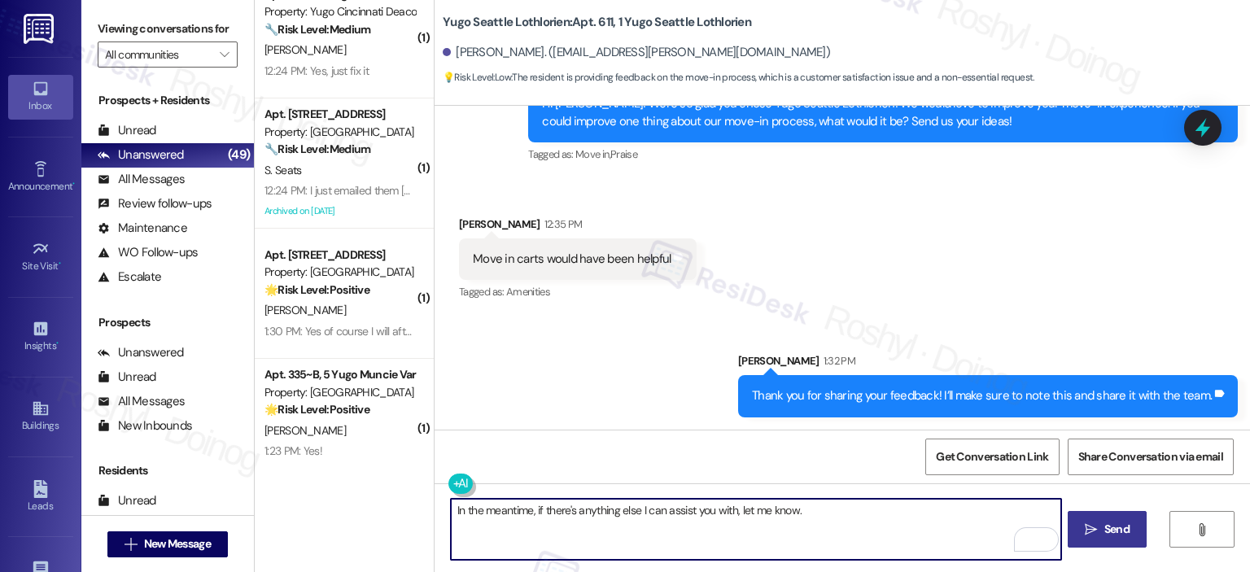
type textarea "In the meantime, if there's anything else I can assist you with, let me know."
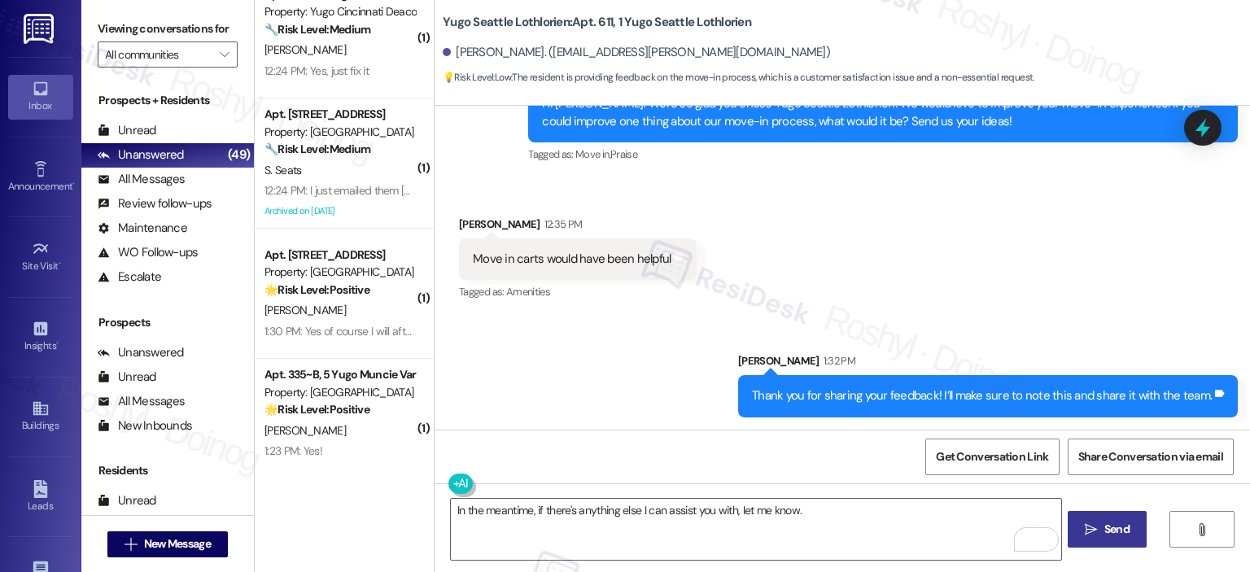
click at [1113, 545] on button " Send" at bounding box center [1107, 529] width 79 height 37
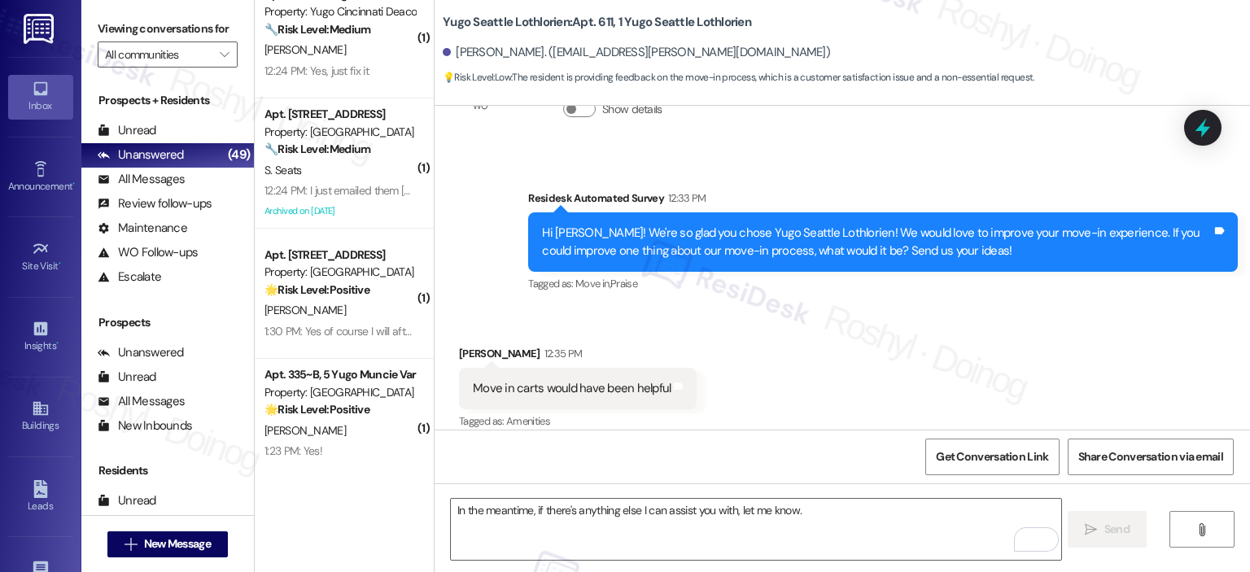
scroll to position [529, 0]
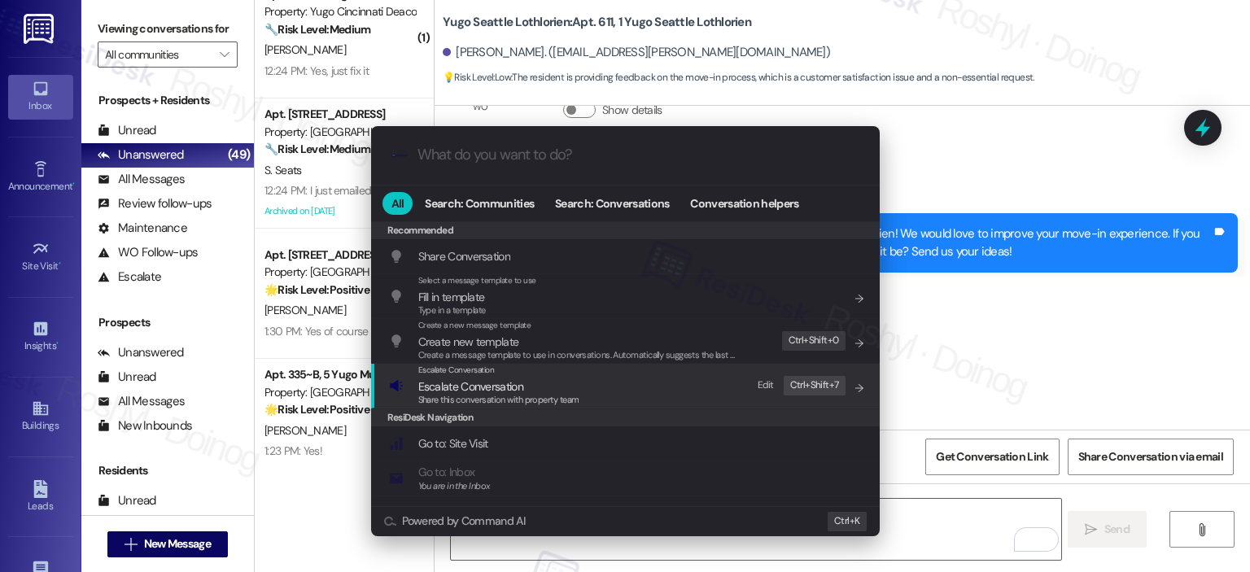
click at [699, 376] on div "Escalate Conversation Escalate Conversation Share this conversation with proper…" at bounding box center [627, 386] width 476 height 44
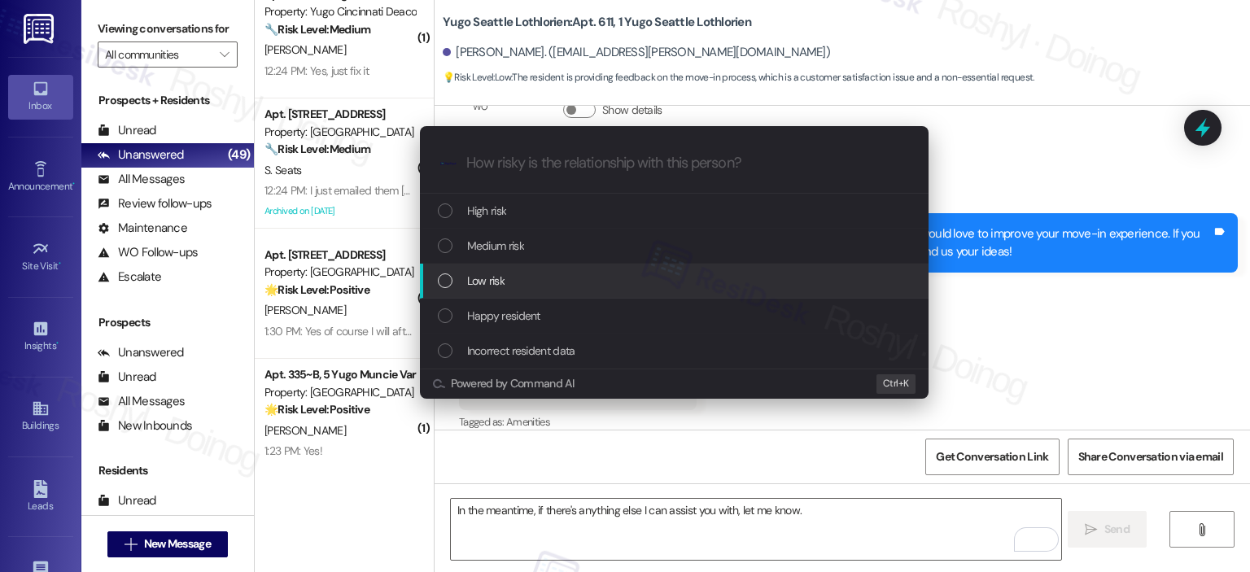
click at [502, 292] on div "Low risk" at bounding box center [674, 281] width 509 height 35
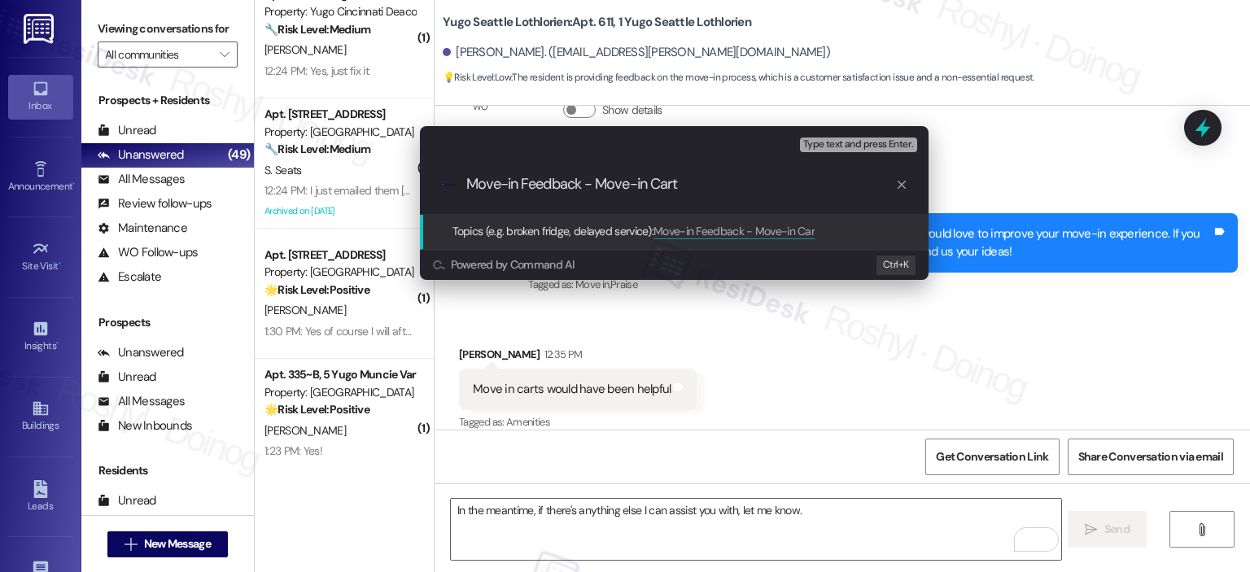
type input "Move-in Feedback - Move-in Carts"
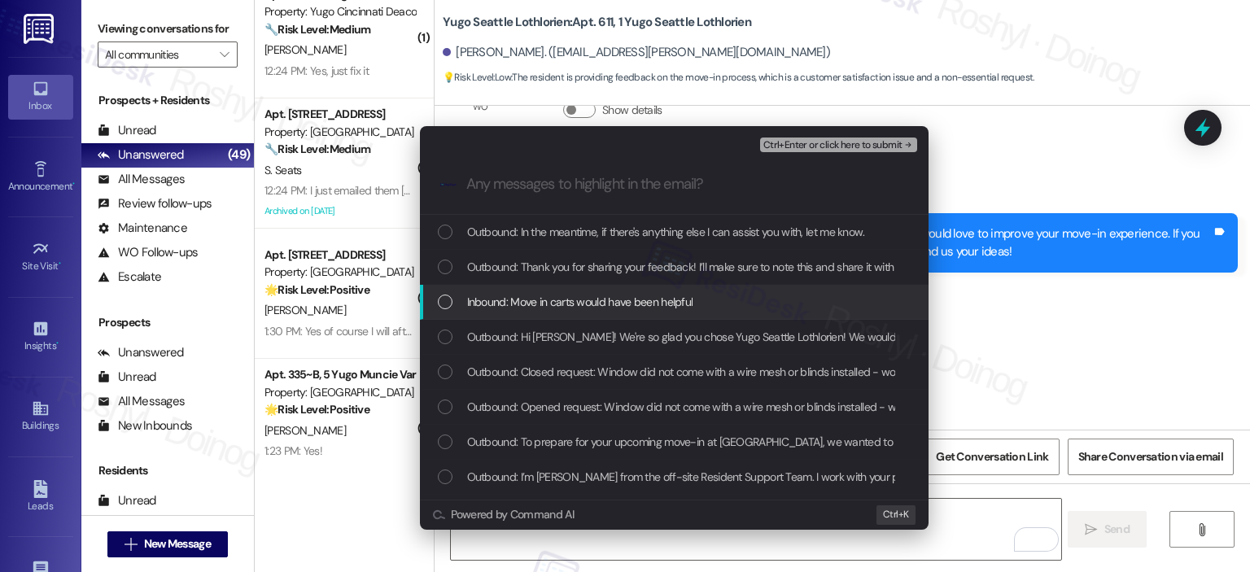
click at [596, 303] on span "Inbound: Move in carts would have been helpful" at bounding box center [580, 302] width 226 height 18
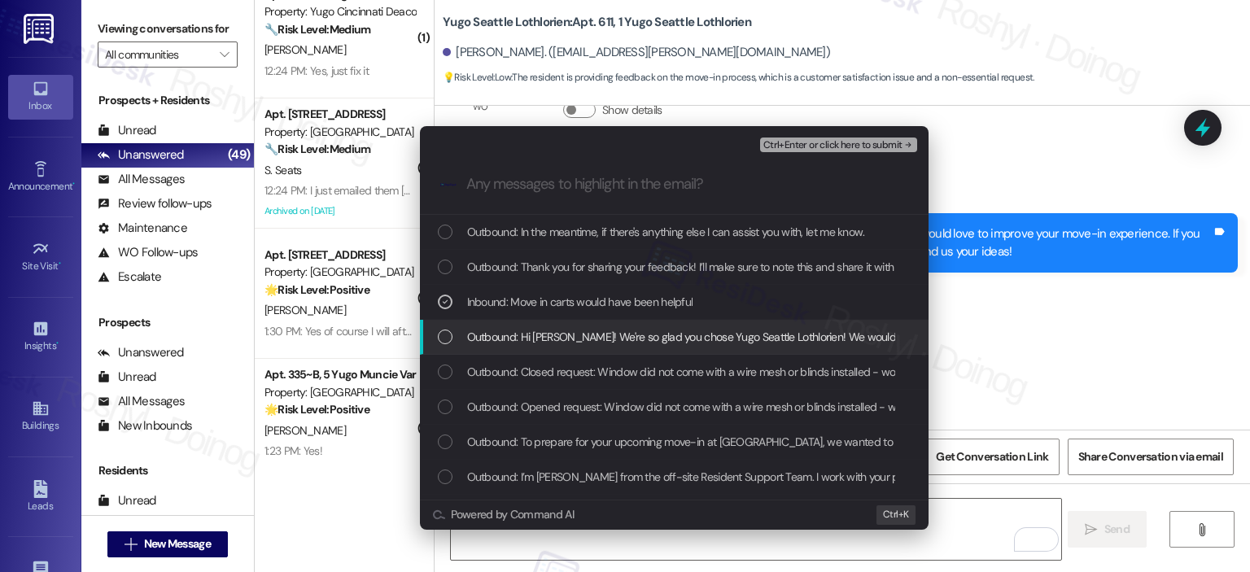
click at [661, 336] on span "Outbound: Hi [PERSON_NAME]! We're so glad you chose Yugo Seattle Lothlorien! We…" at bounding box center [1011, 337] width 1088 height 18
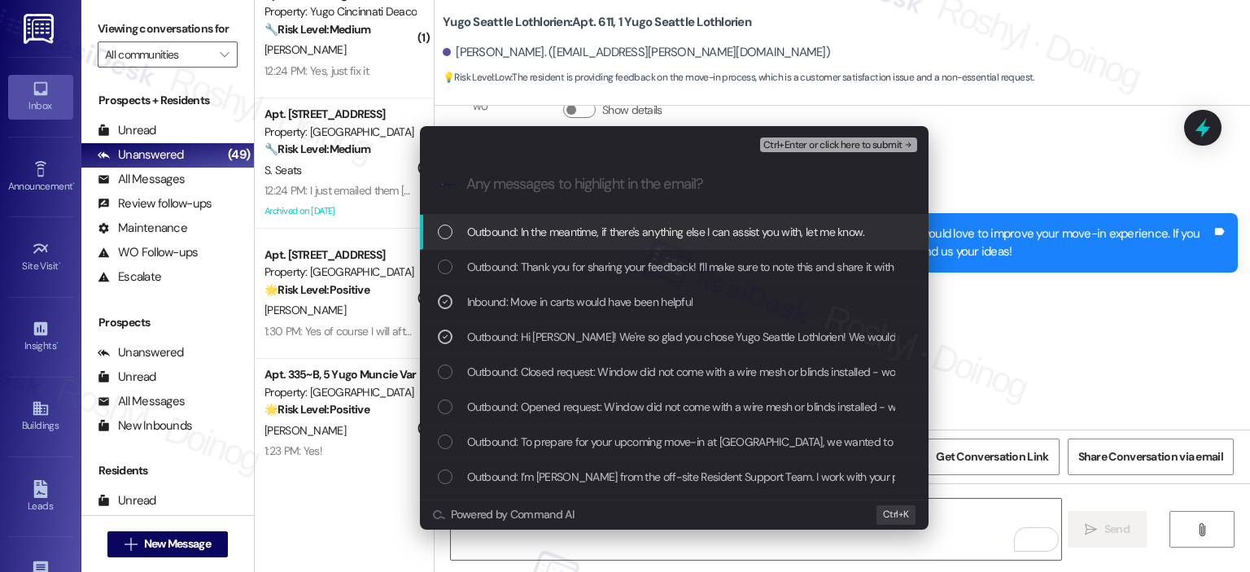
click at [878, 142] on span "Ctrl+Enter or click here to submit" at bounding box center [833, 145] width 139 height 11
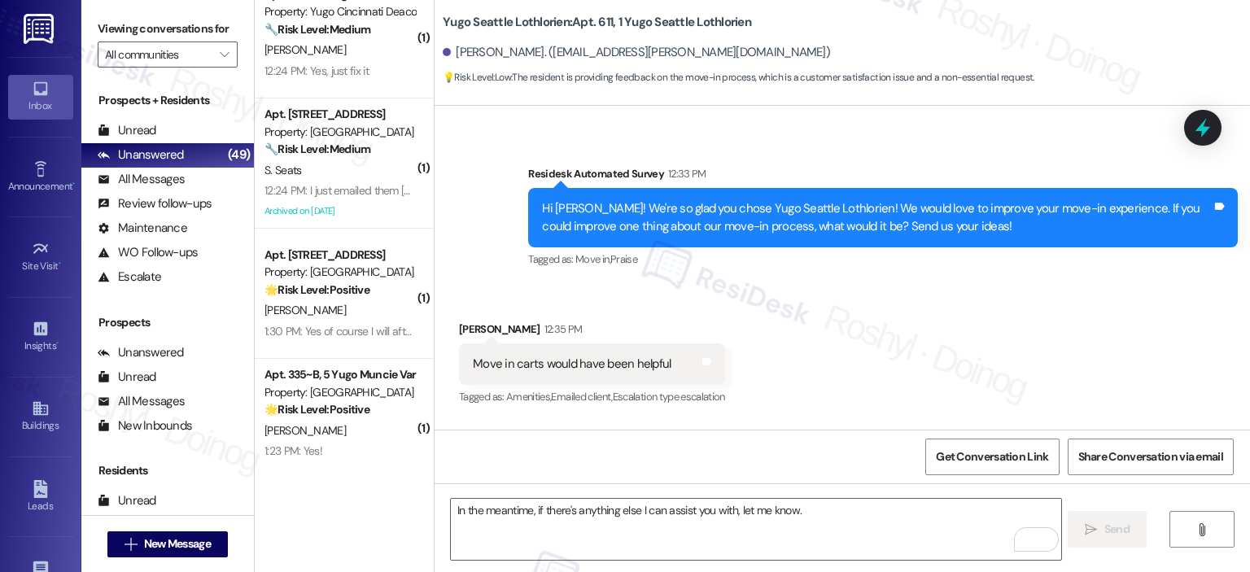
scroll to position [798, 0]
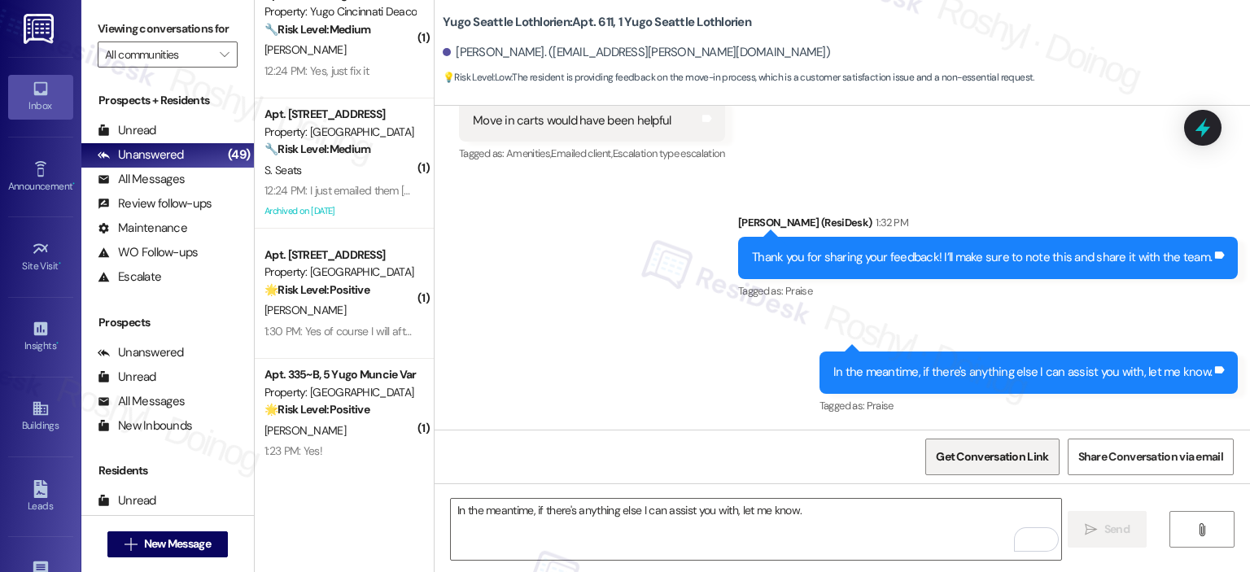
drag, startPoint x: 824, startPoint y: 479, endPoint x: 957, endPoint y: 458, distance: 135.3
click at [824, 479] on div "Get Conversation Link Share Conversation via email" at bounding box center [843, 457] width 816 height 54
click at [966, 458] on span "Get Conversation Link" at bounding box center [992, 457] width 112 height 17
click at [1009, 449] on span "Get Conversation Link" at bounding box center [992, 457] width 112 height 17
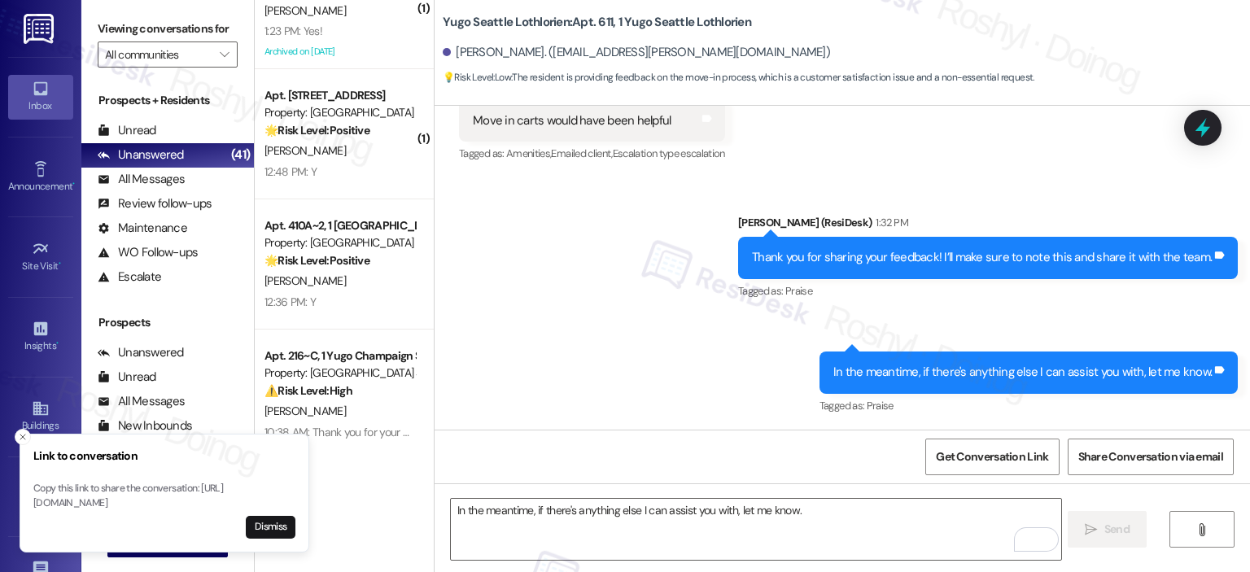
scroll to position [4884, 0]
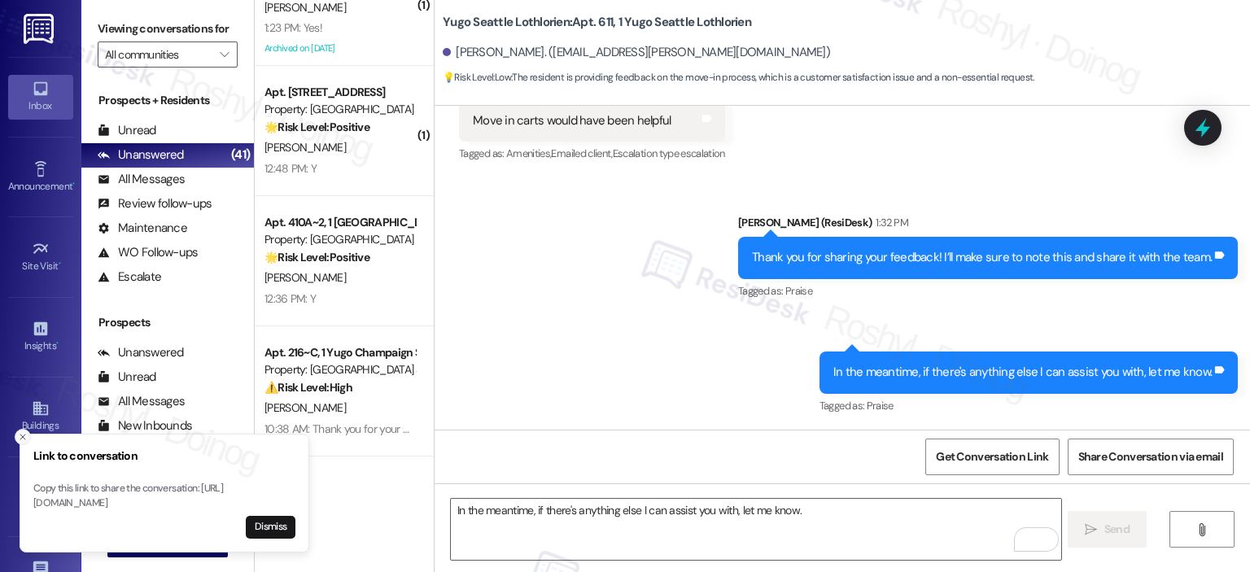
click at [16, 429] on button "Close toast" at bounding box center [23, 437] width 16 height 16
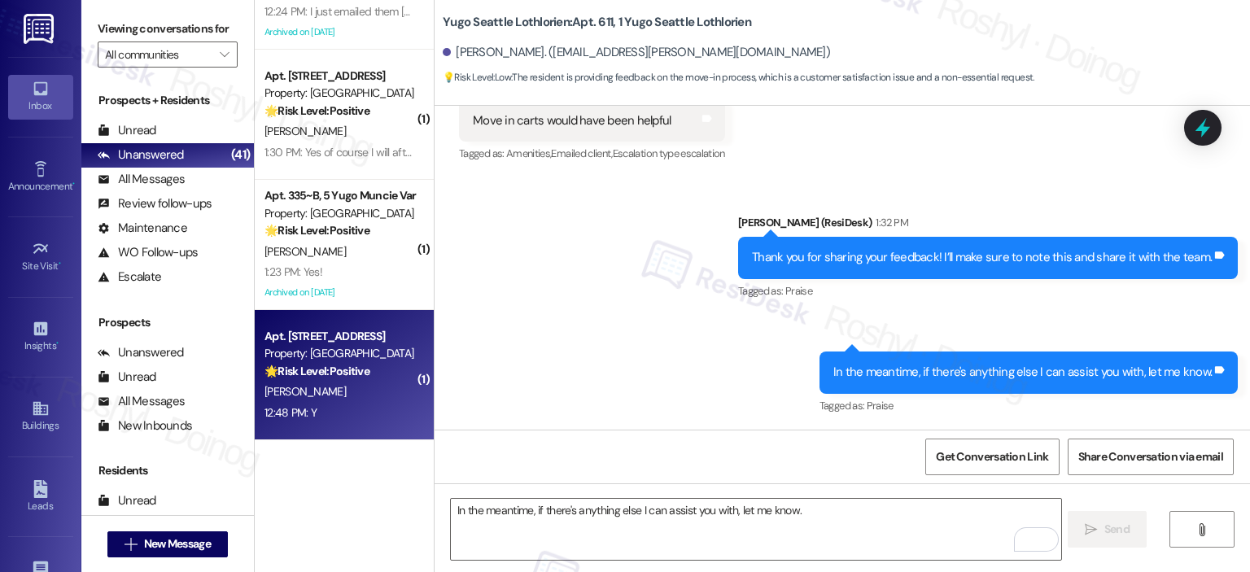
scroll to position [4558, 0]
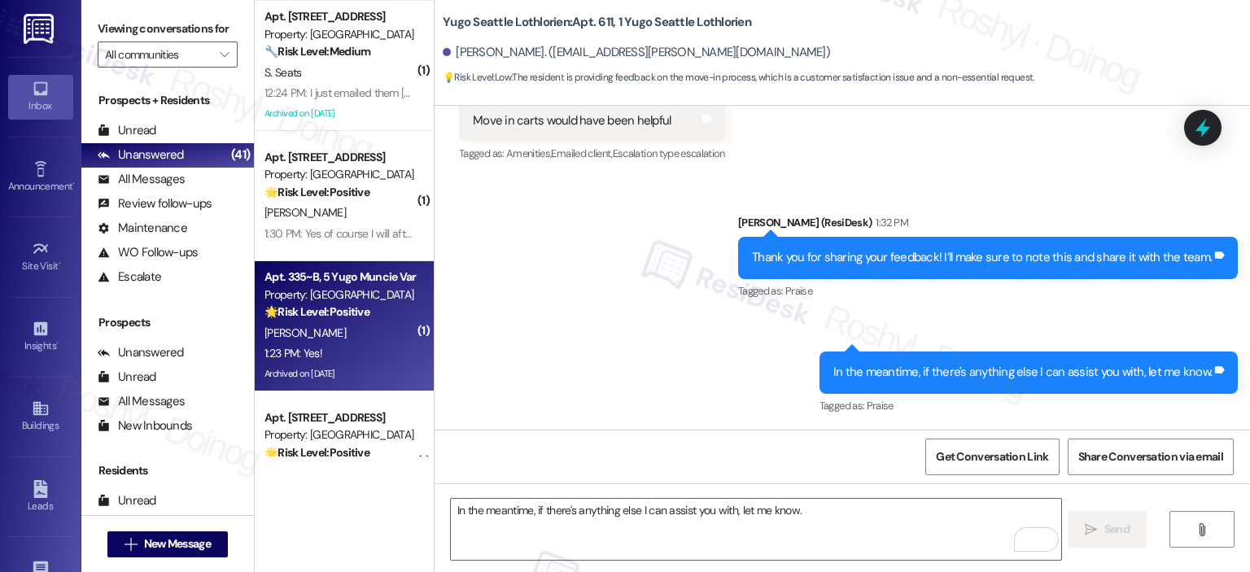
click at [392, 338] on div "[PERSON_NAME]" at bounding box center [340, 333] width 154 height 20
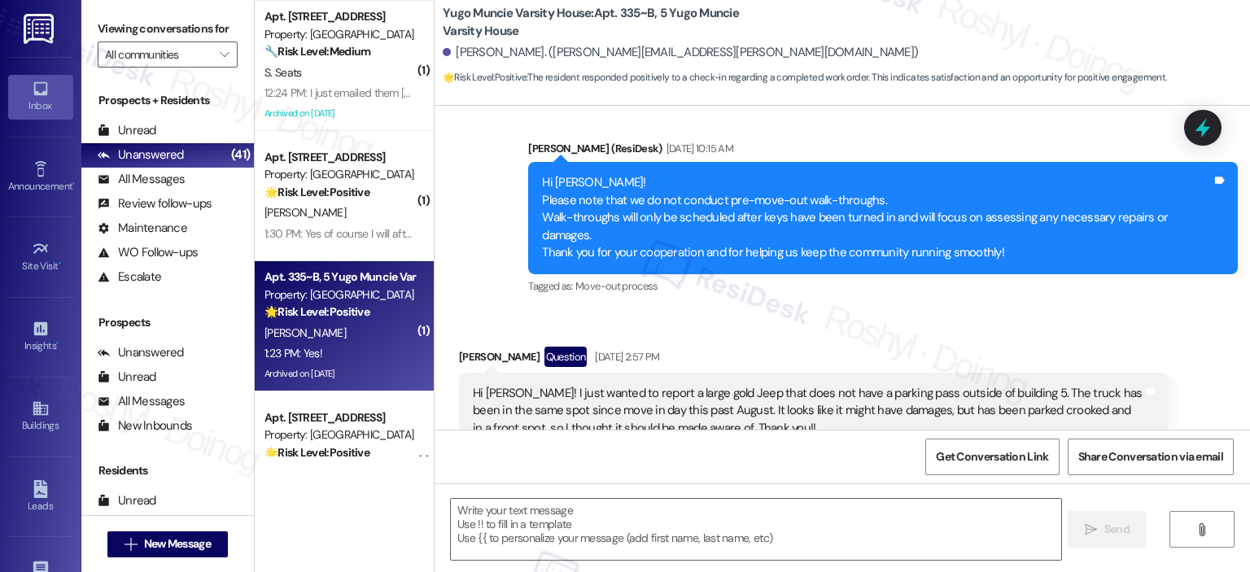
type textarea "Fetching suggested responses. Please feel free to read through the conversation…"
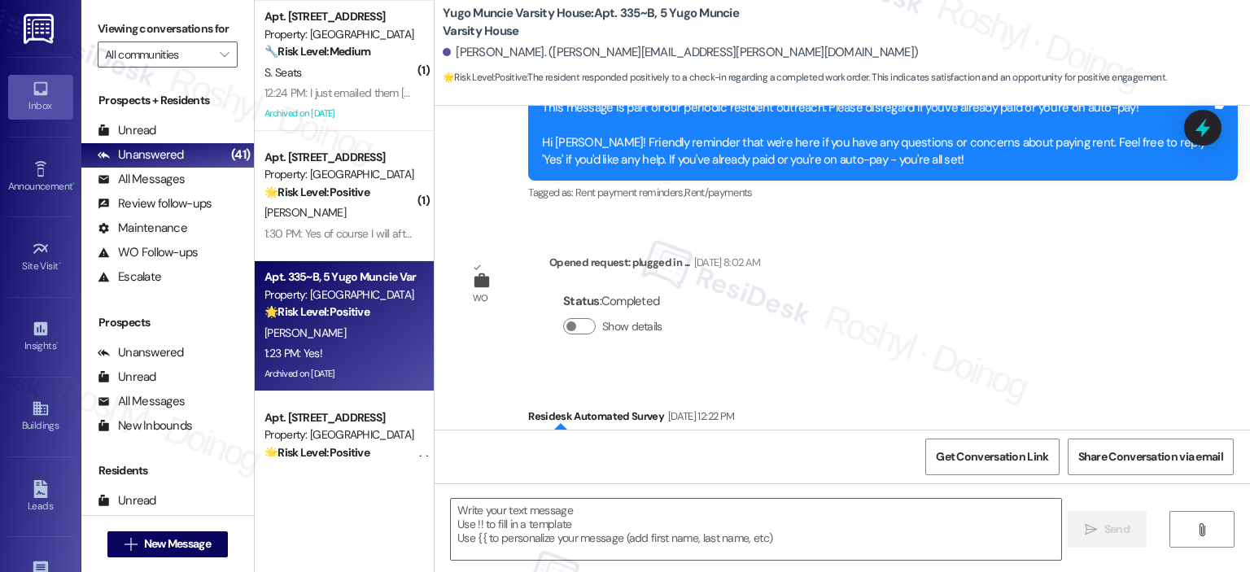
scroll to position [4670, 0]
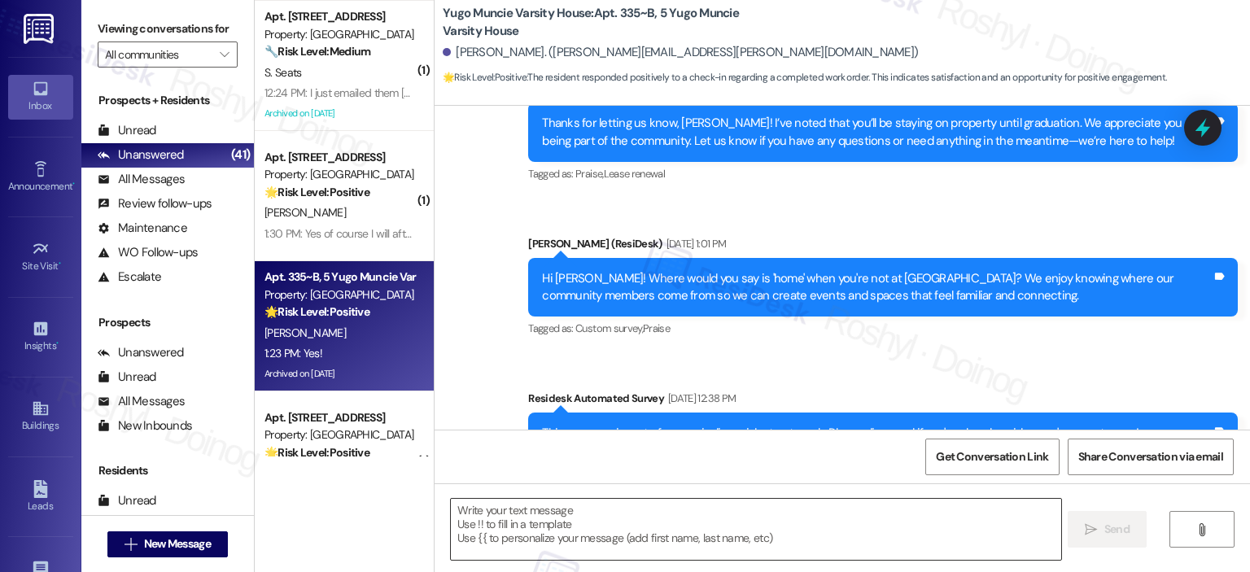
click at [638, 548] on textarea at bounding box center [756, 529] width 610 height 61
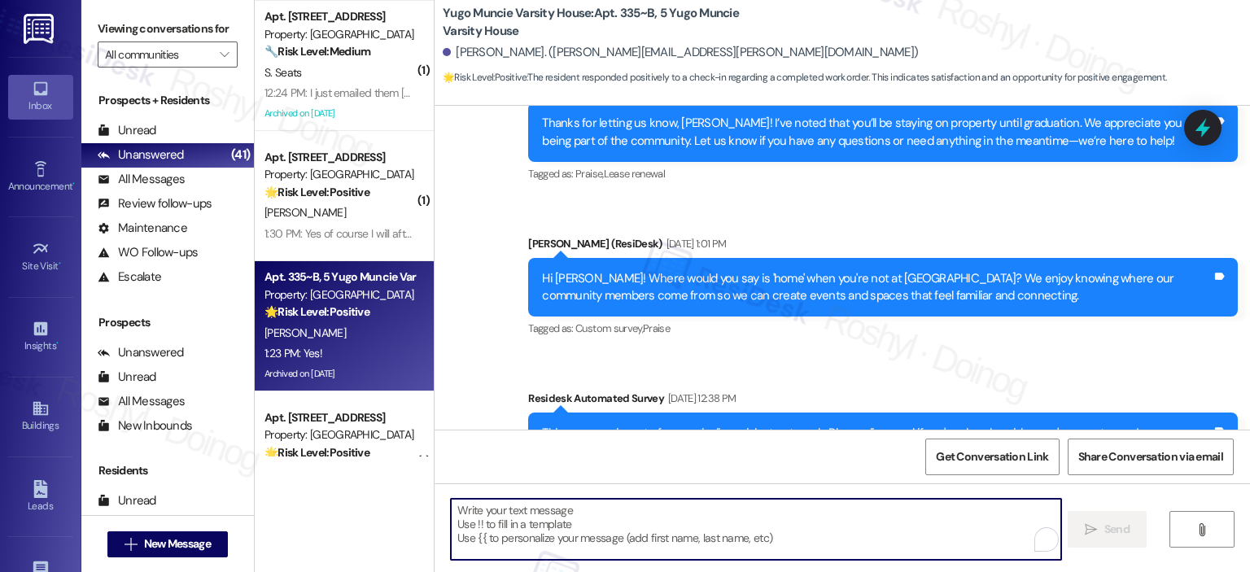
paste textarea "I'm happy the work order was completed to your satisfaction! We'd also love to …"
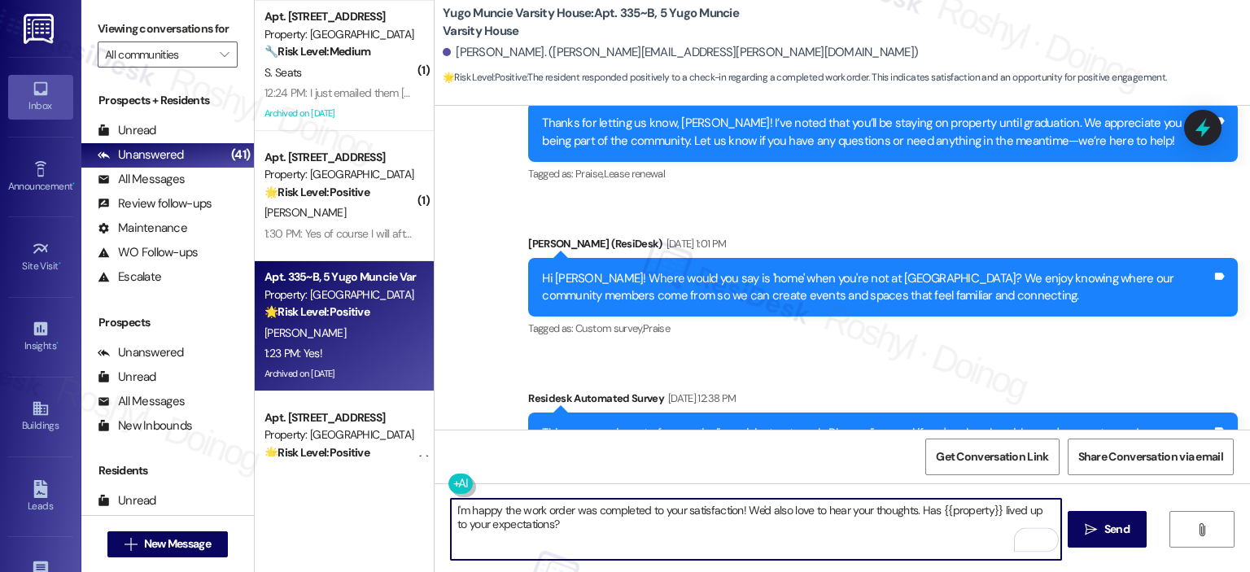
scroll to position [5646, 0]
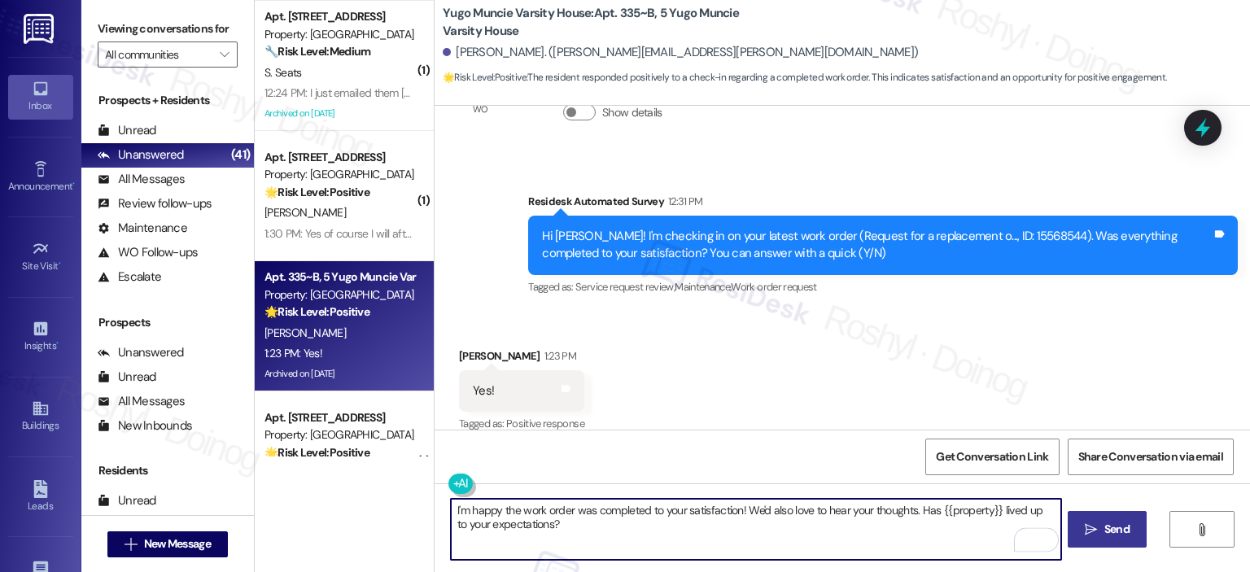
type textarea "I'm happy the work order was completed to your satisfaction! We'd also love to …"
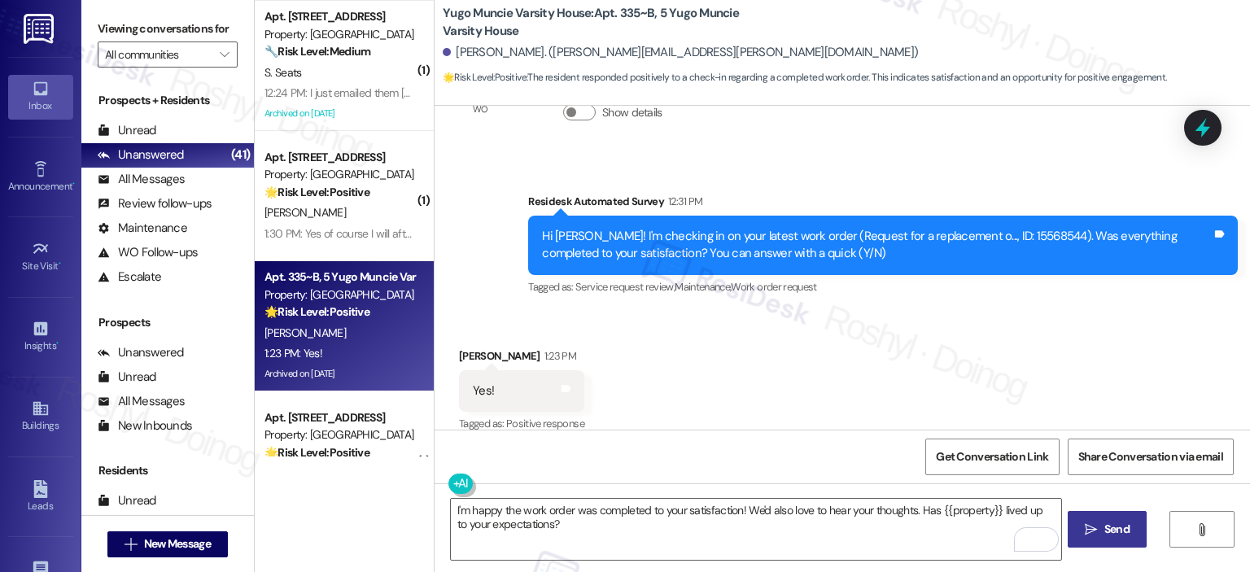
click at [1119, 530] on span "Send" at bounding box center [1117, 529] width 25 height 17
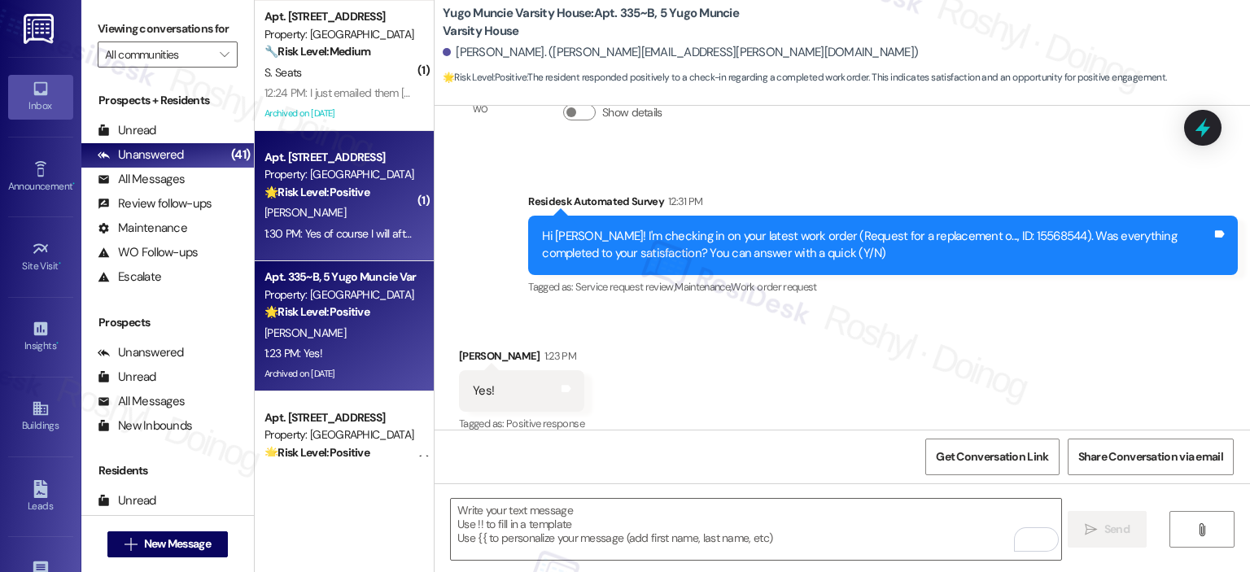
click at [355, 206] on div "[PERSON_NAME]" at bounding box center [340, 213] width 154 height 20
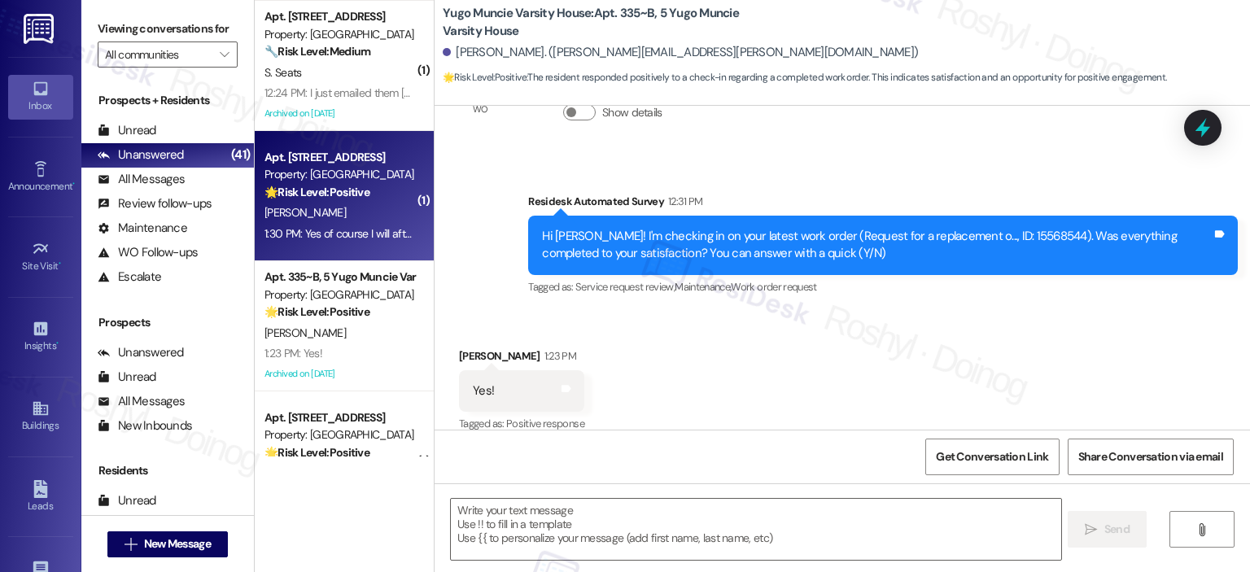
type textarea "Fetching suggested responses. Please feel free to read through the conversation…"
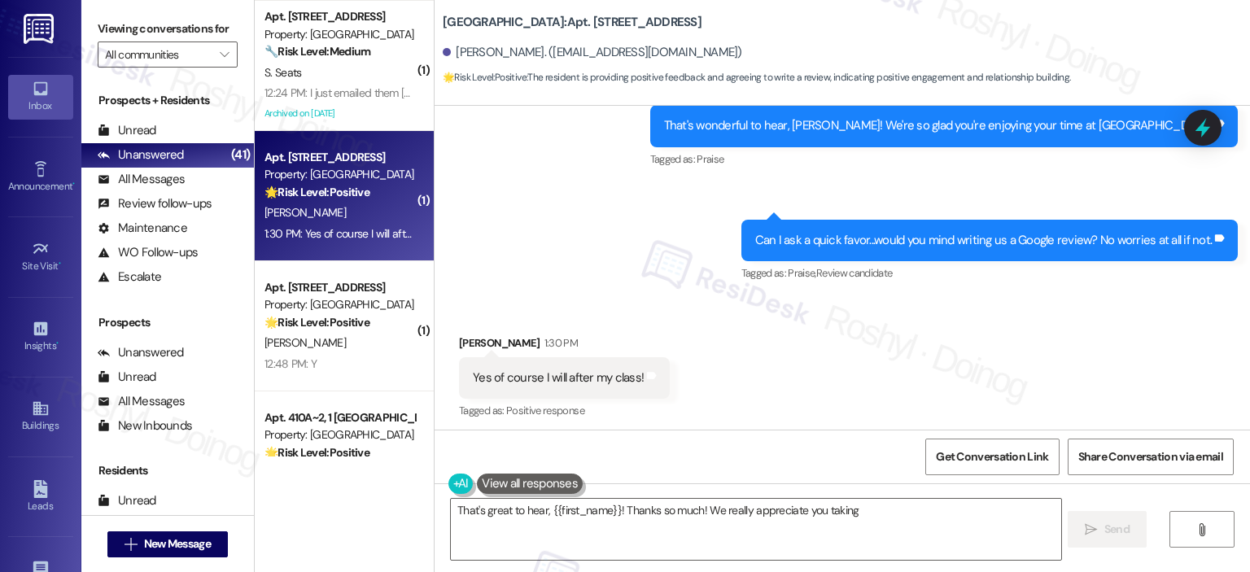
scroll to position [790, 0]
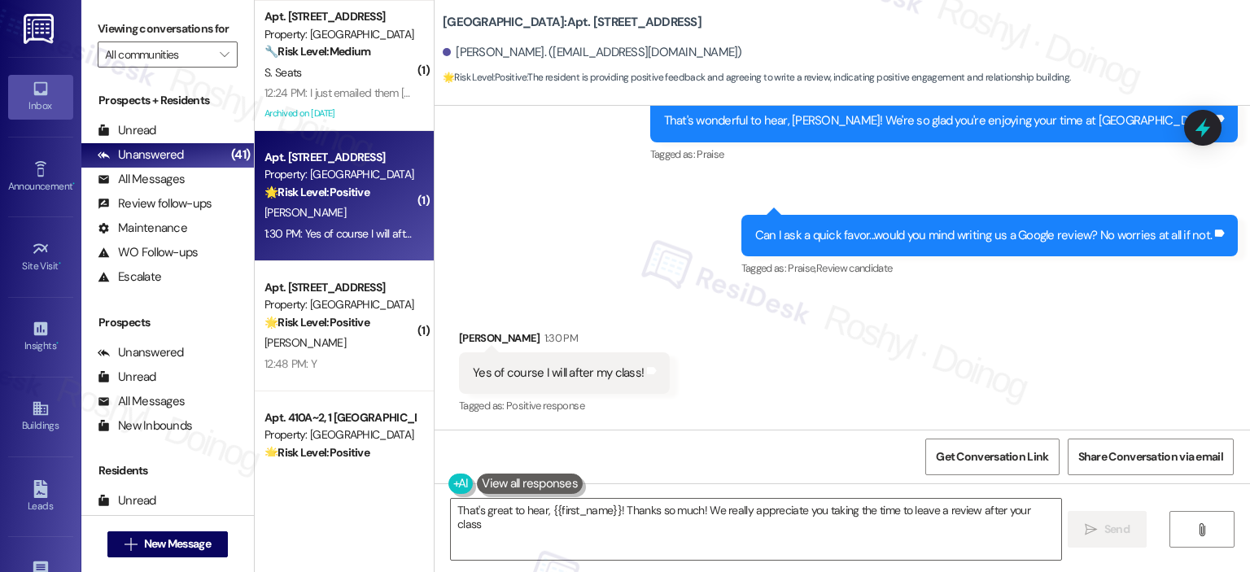
type textarea "That's great to hear, {{first_name}}! Thanks so much! We really appreciate you …"
click at [833, 506] on textarea "That's great to hear, {{first_name}}! Thanks so much! We really appreciate you …" at bounding box center [756, 529] width 610 height 61
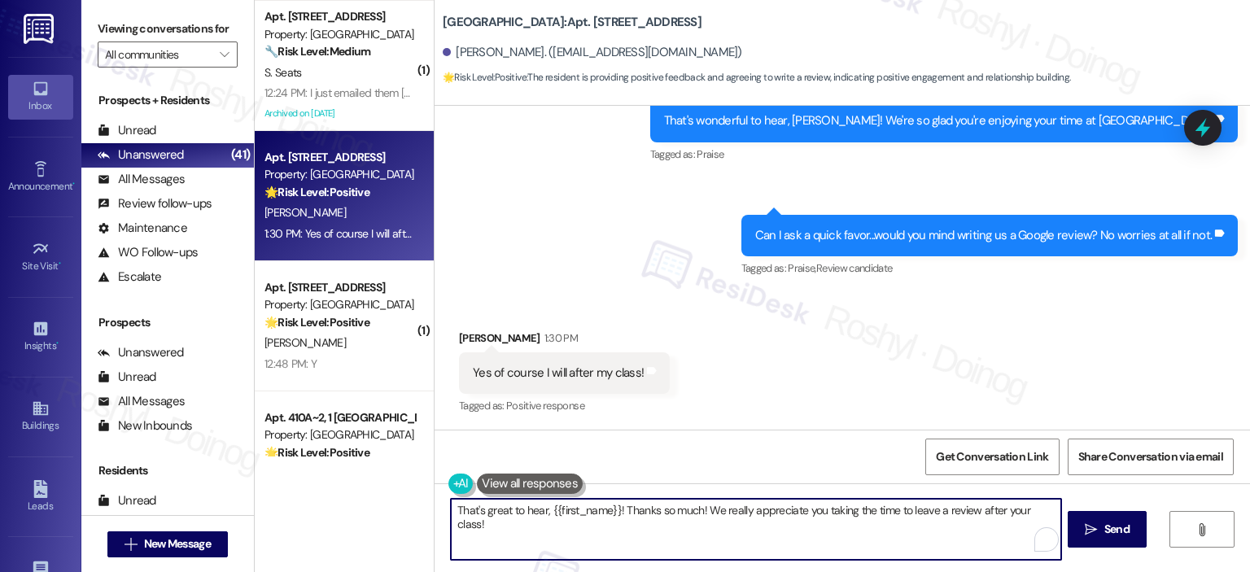
click at [1087, 523] on icon "" at bounding box center [1091, 529] width 12 height 13
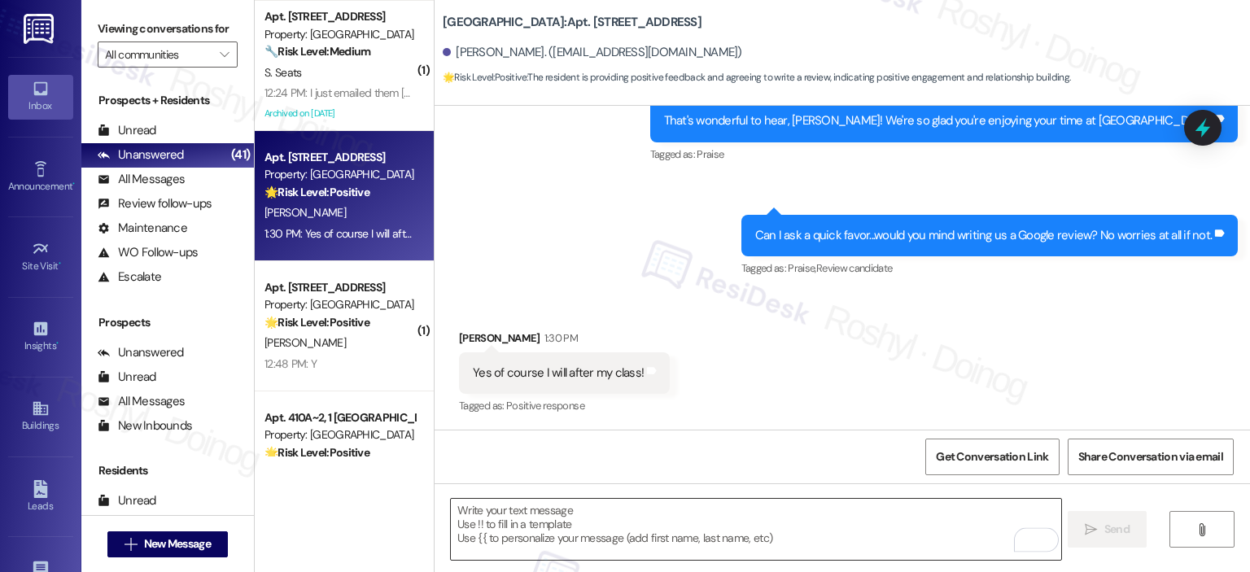
click at [518, 502] on textarea "To enrich screen reader interactions, please activate Accessibility in Grammarl…" at bounding box center [756, 529] width 610 height 61
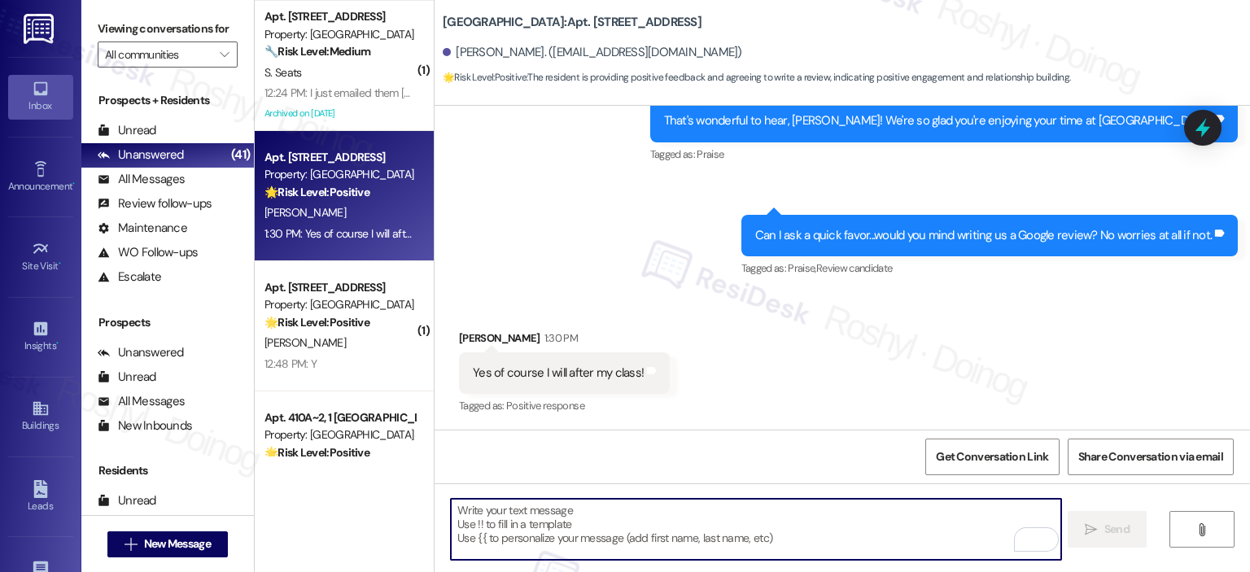
click at [506, 517] on textarea "To enrich screen reader interactions, please activate Accessibility in Grammarl…" at bounding box center [756, 529] width 610 height 61
type textarea "Fetching suggested responses. Please feel free to read through the conversation…"
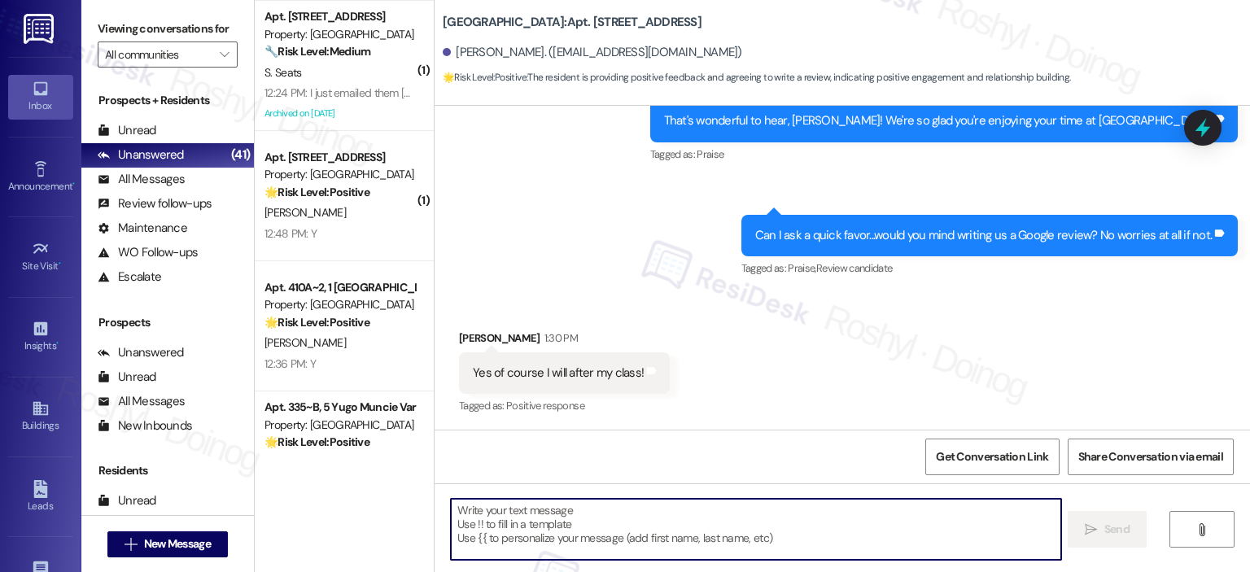
click at [506, 514] on textarea "To enrich screen reader interactions, please activate Accessibility in Grammarl…" at bounding box center [756, 529] width 610 height 61
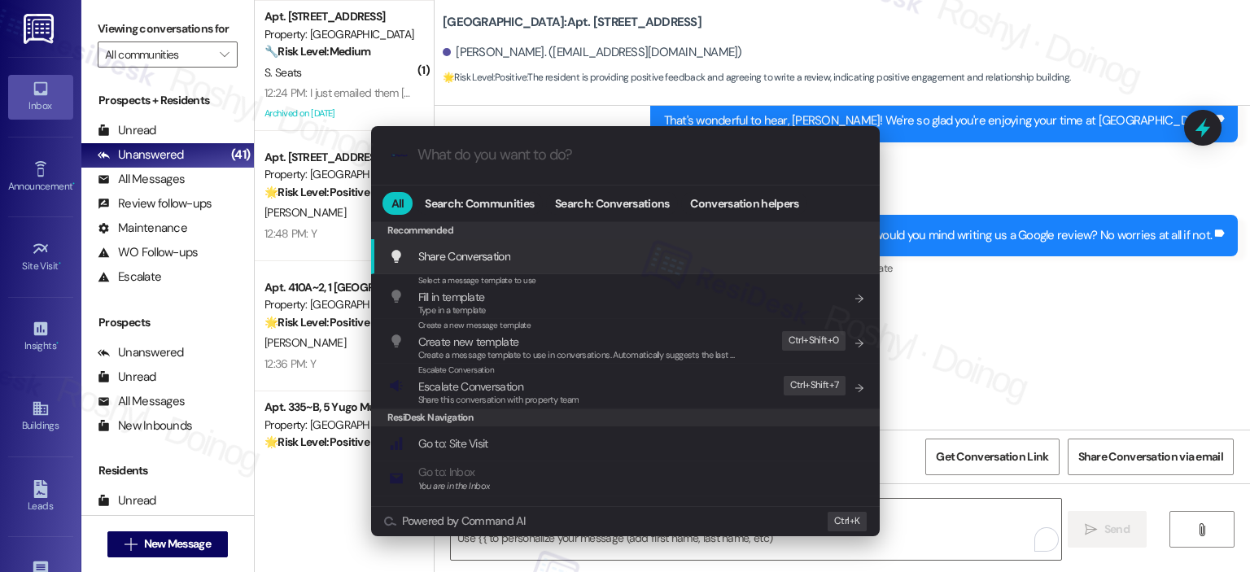
click at [580, 523] on button "Powered by Command AI" at bounding box center [597, 521] width 427 height 13
click at [570, 519] on button "Powered by Command AI" at bounding box center [597, 521] width 427 height 13
click at [567, 537] on div ".cls-1{fill:#0a055f;}.cls-2{fill:#0cc4c4;} resideskLogoBlueOrange All Search: C…" at bounding box center [626, 331] width 550 height 442
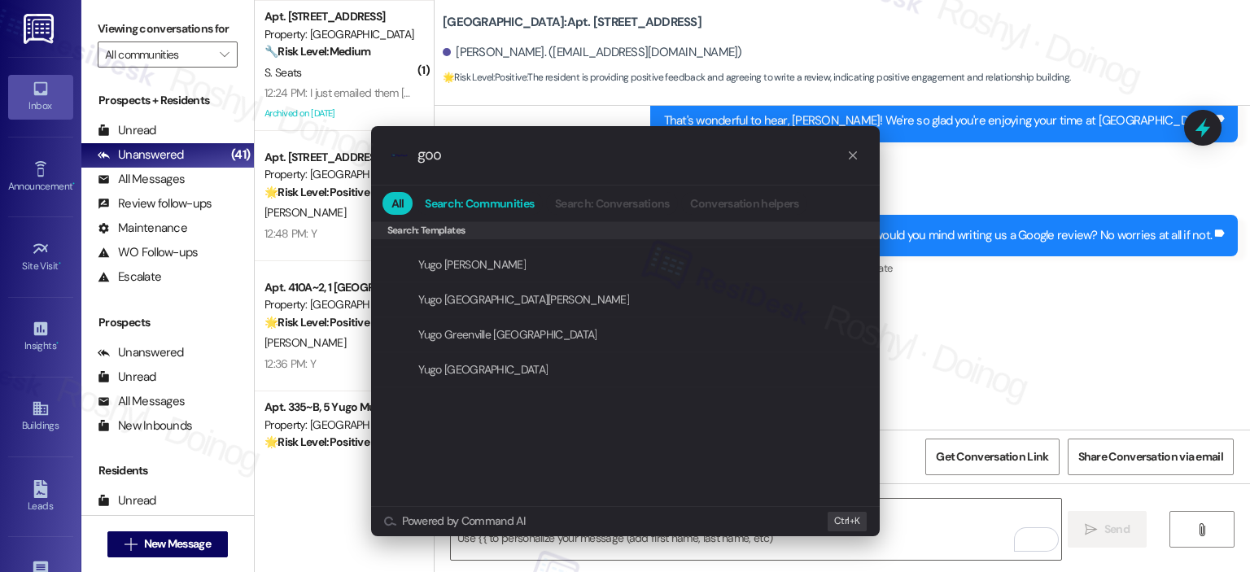
scroll to position [0, 0]
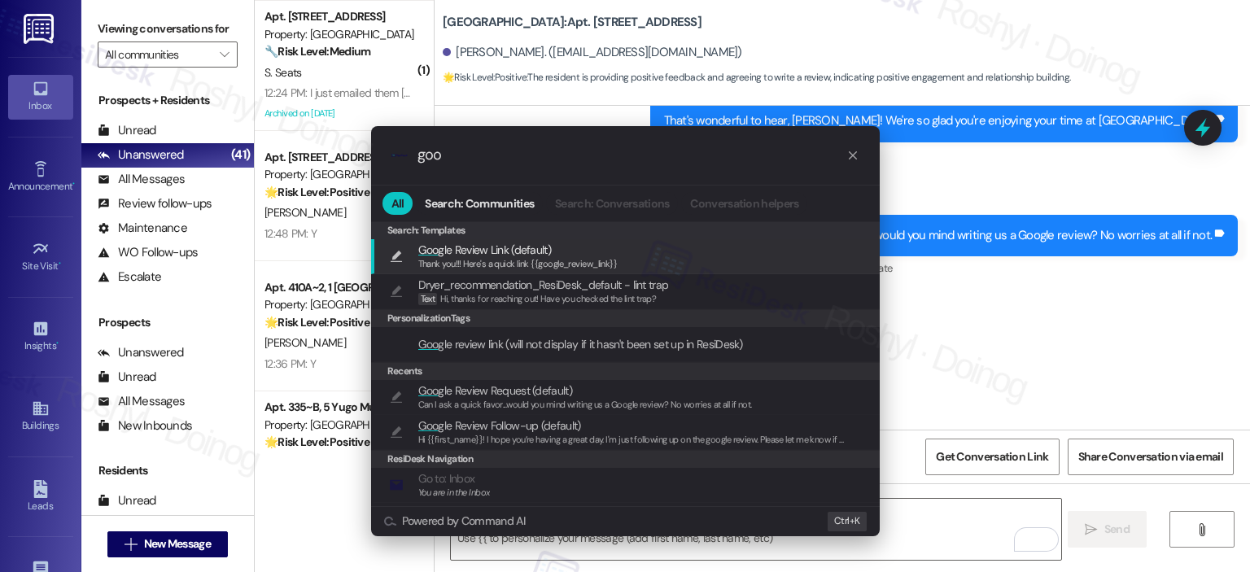
type input "goo"
click at [519, 257] on div "Thank you!!! Here's a quick link {{google_review_link}}" at bounding box center [517, 264] width 199 height 15
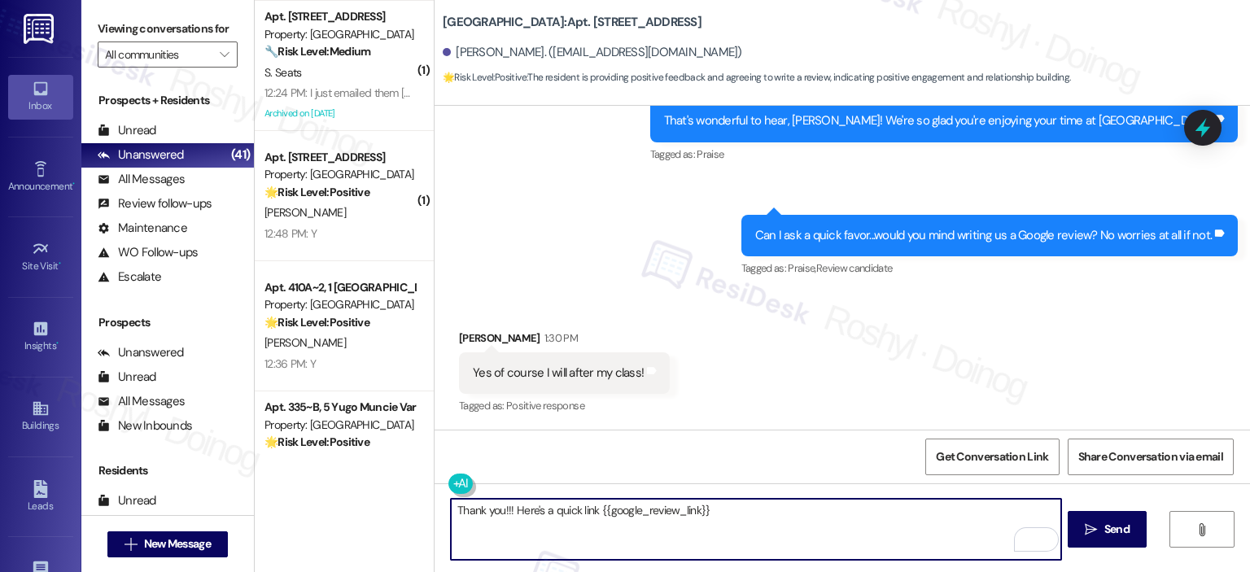
scroll to position [905, 0]
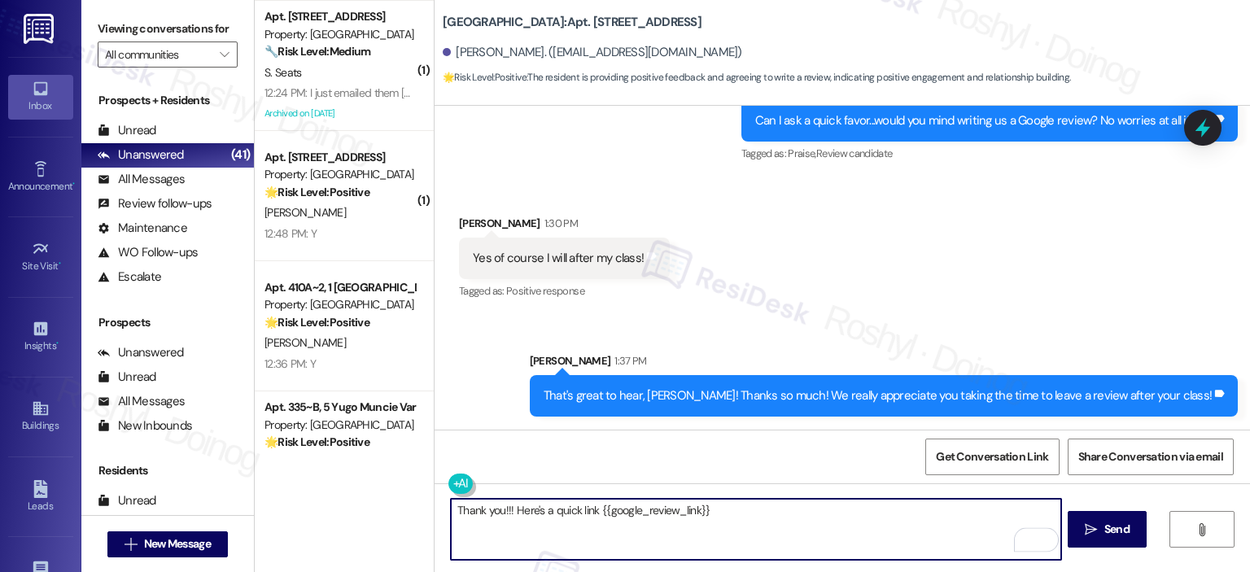
drag, startPoint x: 505, startPoint y: 508, endPoint x: 348, endPoint y: 488, distance: 157.5
click at [348, 488] on div "( 1 ) Apt. 105~C, 1 Yugo Tallahassee Catalyst Property: Yugo Tallahassee Cataly…" at bounding box center [753, 286] width 996 height 572
type textarea "Here's a quick link {{google_review_link}}"
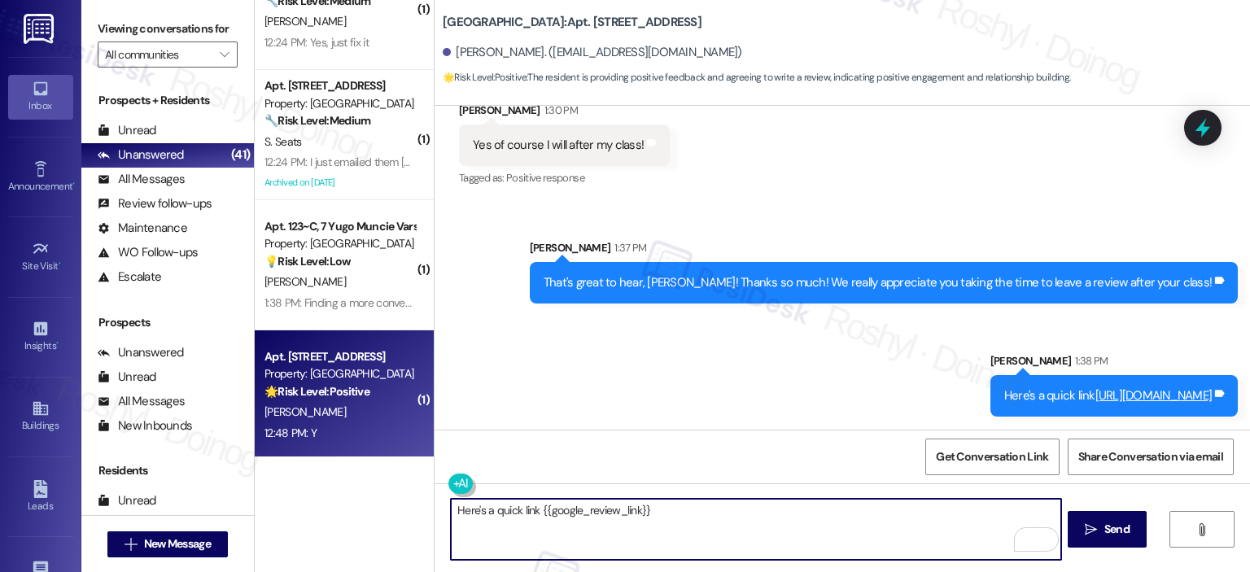
scroll to position [4721, 0]
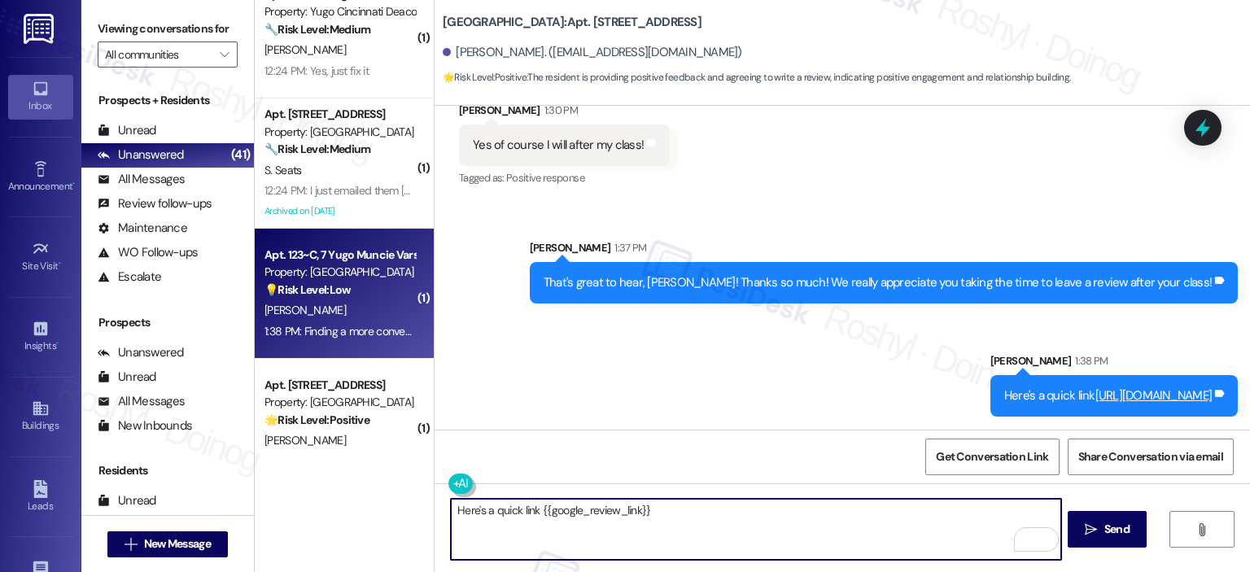
click at [363, 317] on div "M. Yetter" at bounding box center [340, 310] width 154 height 20
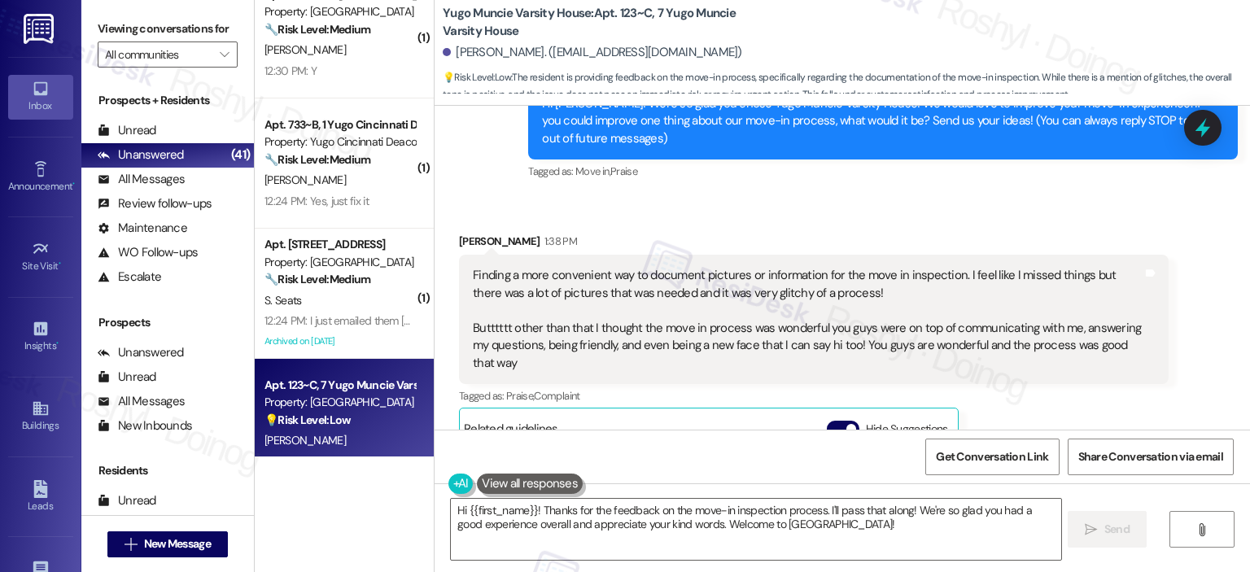
scroll to position [110, 0]
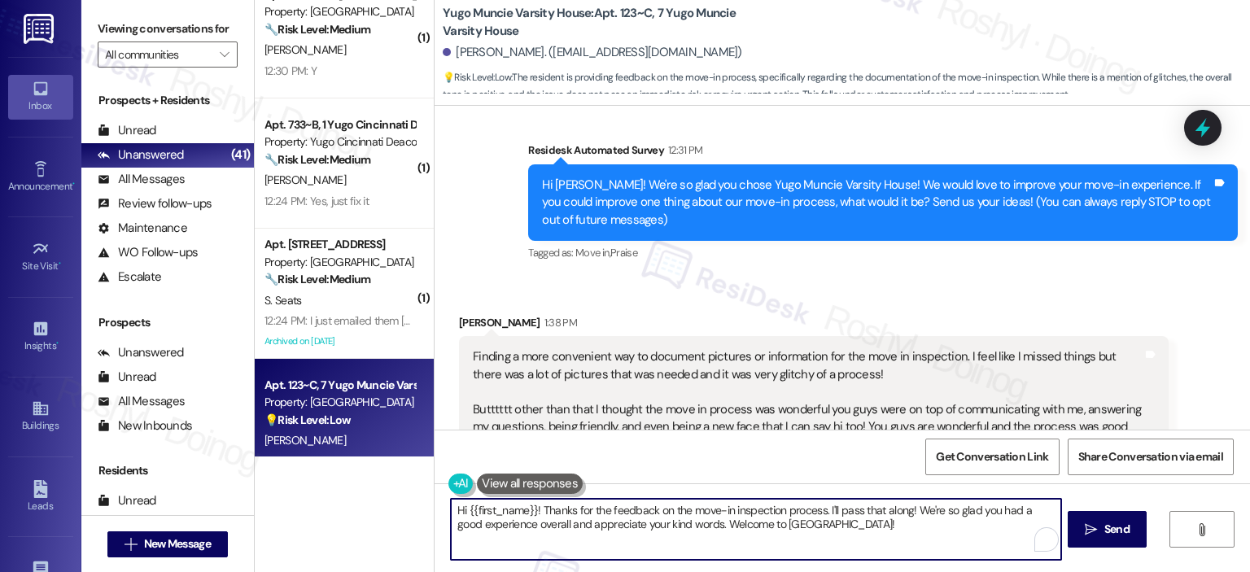
drag, startPoint x: 534, startPoint y: 510, endPoint x: 196, endPoint y: 465, distance: 340.9
click at [196, 465] on div "Viewing conversations for All communities  Prospects + Residents Unread (0) Un…" at bounding box center [665, 286] width 1169 height 572
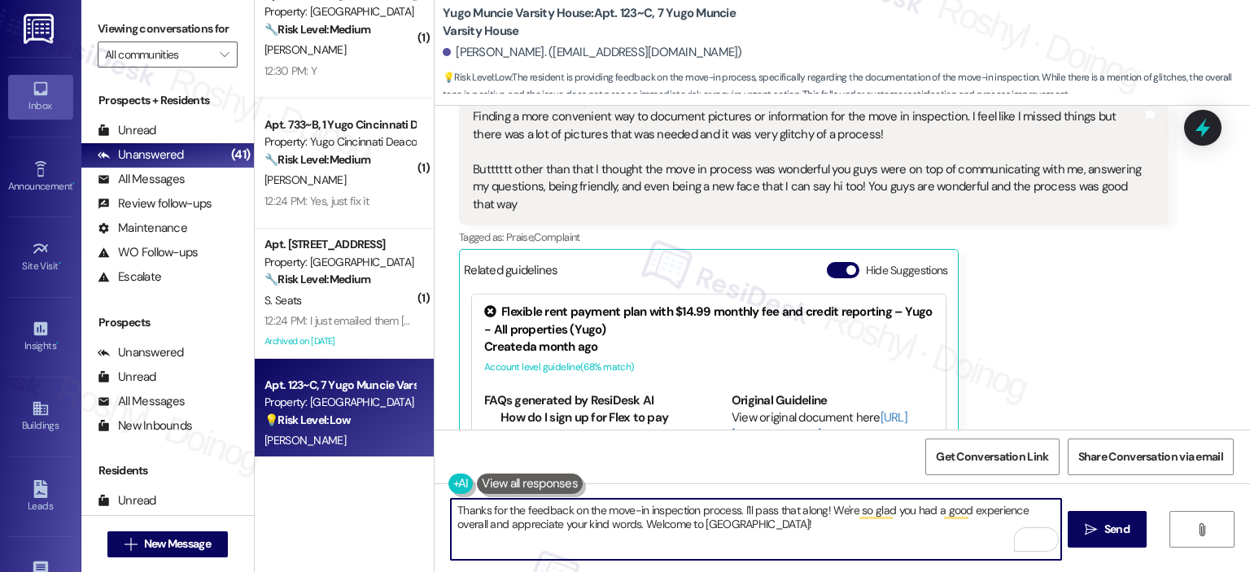
scroll to position [354, 0]
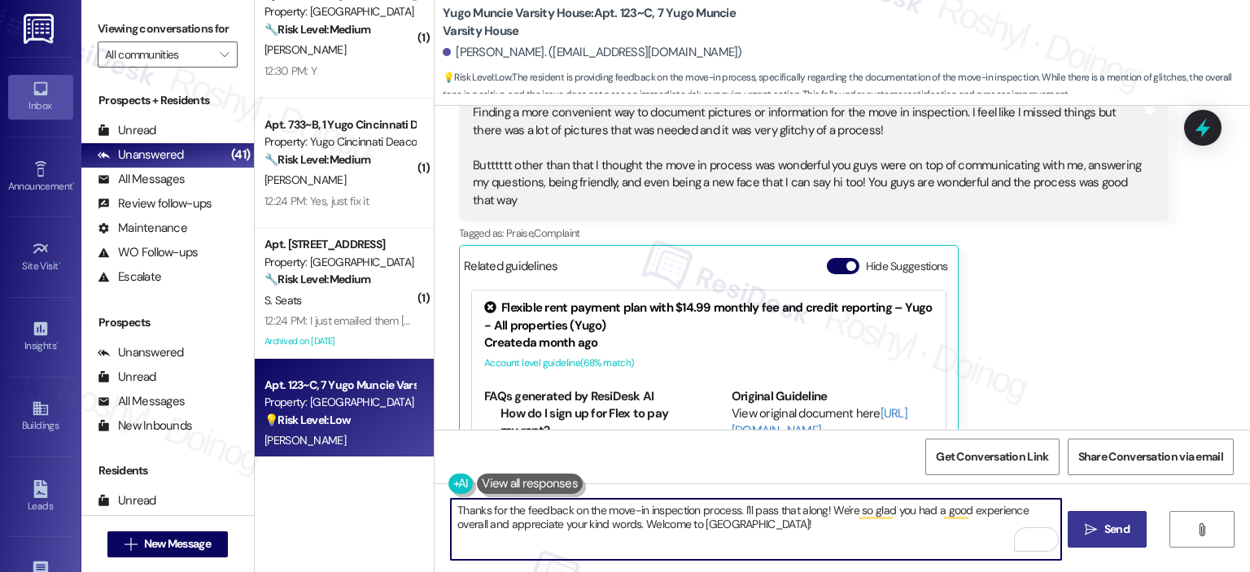
type textarea "Thanks for the feedback on the move-in inspection process. I'll pass that along…"
click at [1098, 530] on span " Send" at bounding box center [1107, 529] width 51 height 17
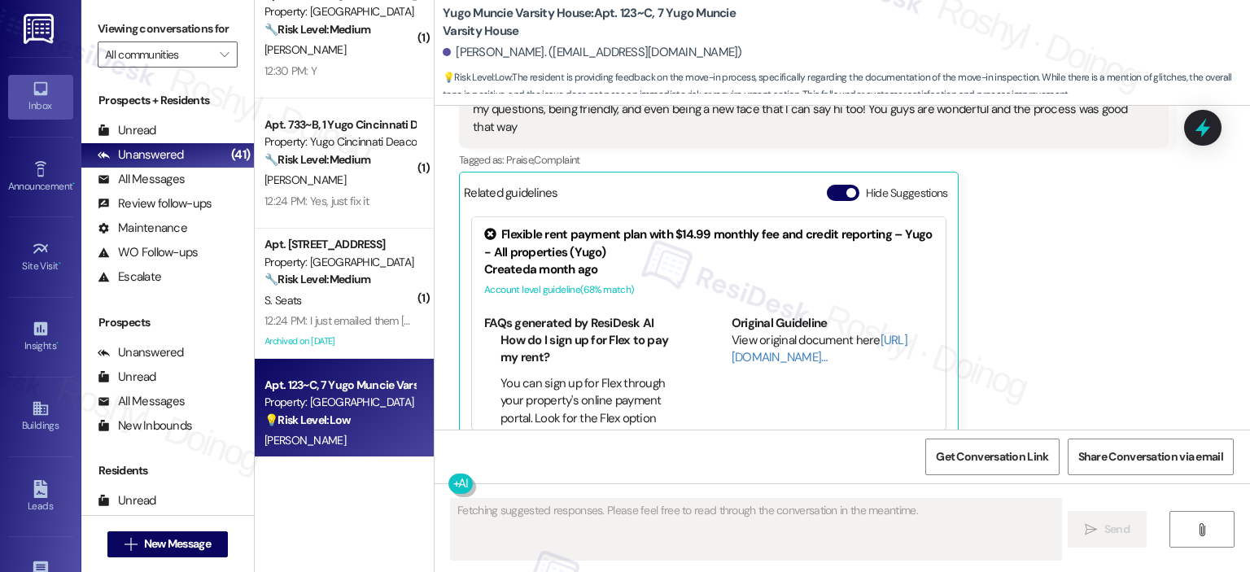
scroll to position [435, 0]
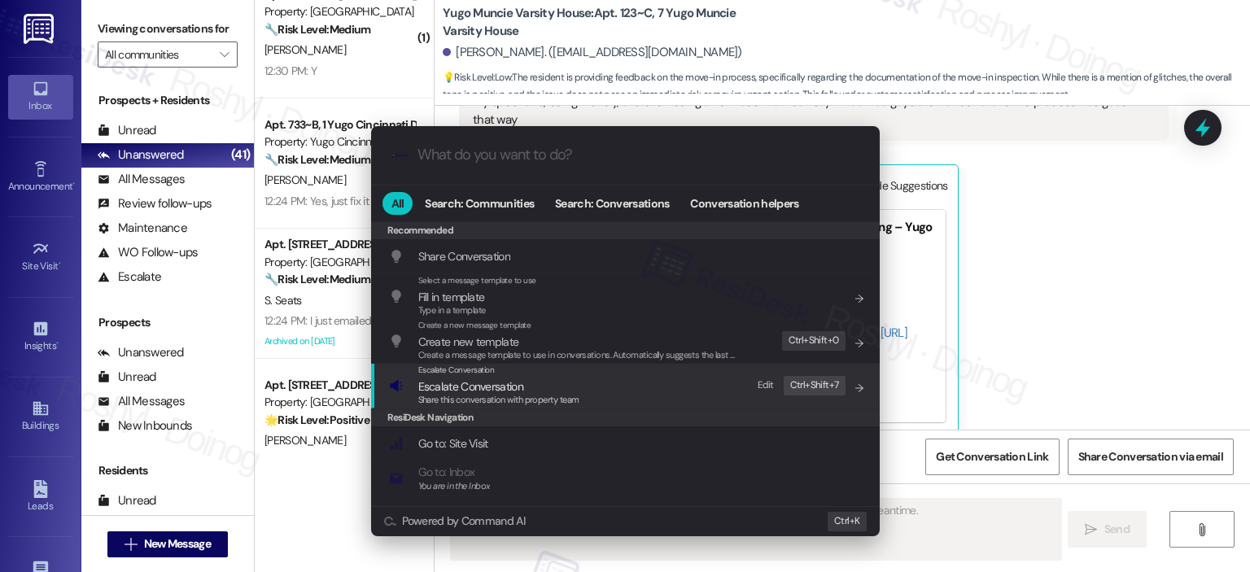
click at [639, 395] on div "Escalate Conversation Escalate Conversation Share this conversation with proper…" at bounding box center [627, 386] width 476 height 44
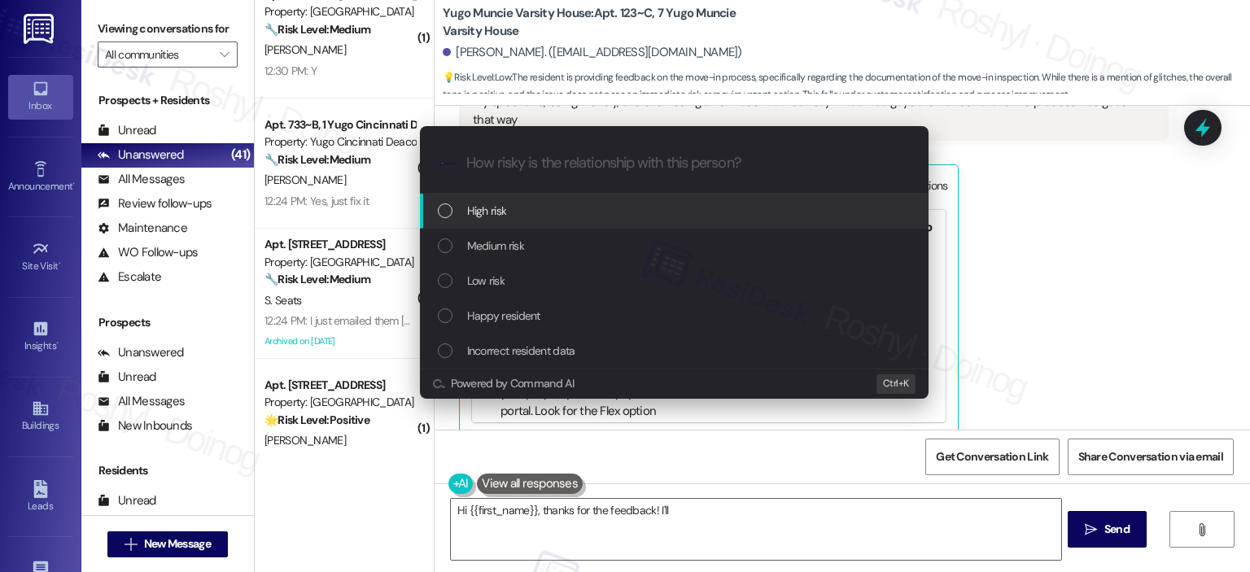
click at [603, 278] on div "Low risk" at bounding box center [676, 281] width 476 height 18
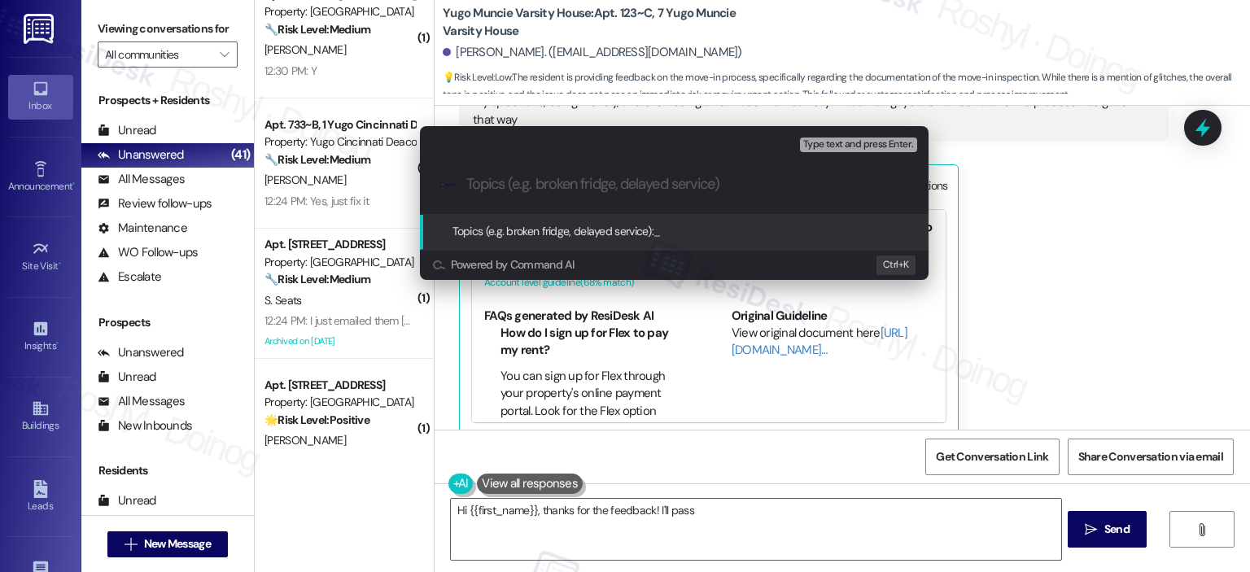
click at [445, 284] on div "Escalate Conversation Low risk Topics (e.g. broken fridge, delayed service) Any…" at bounding box center [675, 203] width 550 height 186
type textarea "Hi {{first_name}}, thanks for the feedback! I'll pass your"
type input "MK"
type textarea "Hi {{first_name}}, thanks for the feedback! I'll pass your comments"
type input "MKo"
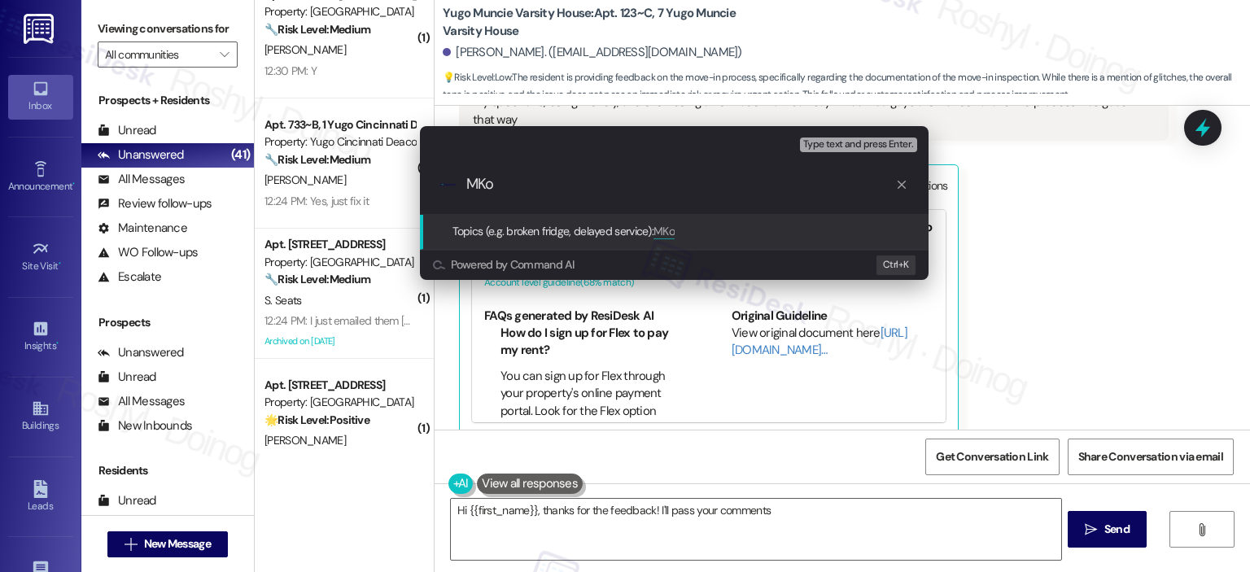
type textarea "Hi {{first_name}}, thanks for the feedback! I'll pass your comments about"
type input "M"
type textarea "Hi {{first_name}}, thanks for the feedback! I'll pass your comments about the"
type input "Mo"
type textarea "Hi {{first_name}}, thanks for the feedback! I'll pass your comments about the m…"
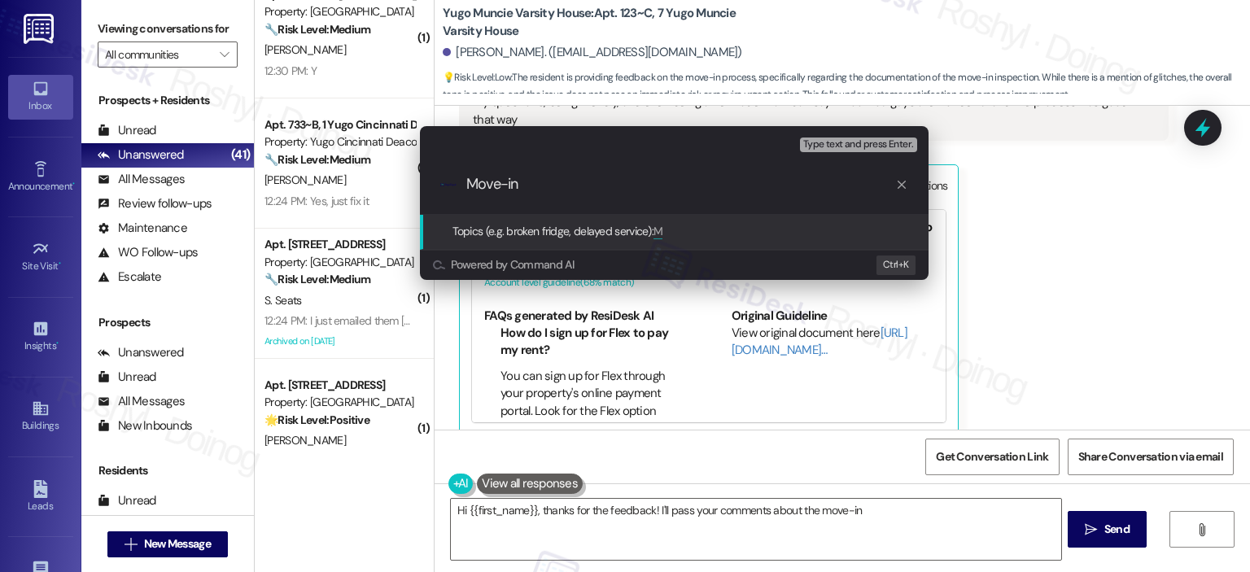
type input "Move-in"
type textarea "Hi {{first_name}}, thanks for the feedback! I'll pass your comments about the m…"
type input "Move-in Feedback"
type textarea "Hi {{first_name}}, thanks for the feedback! I'll pass your comments about the m…"
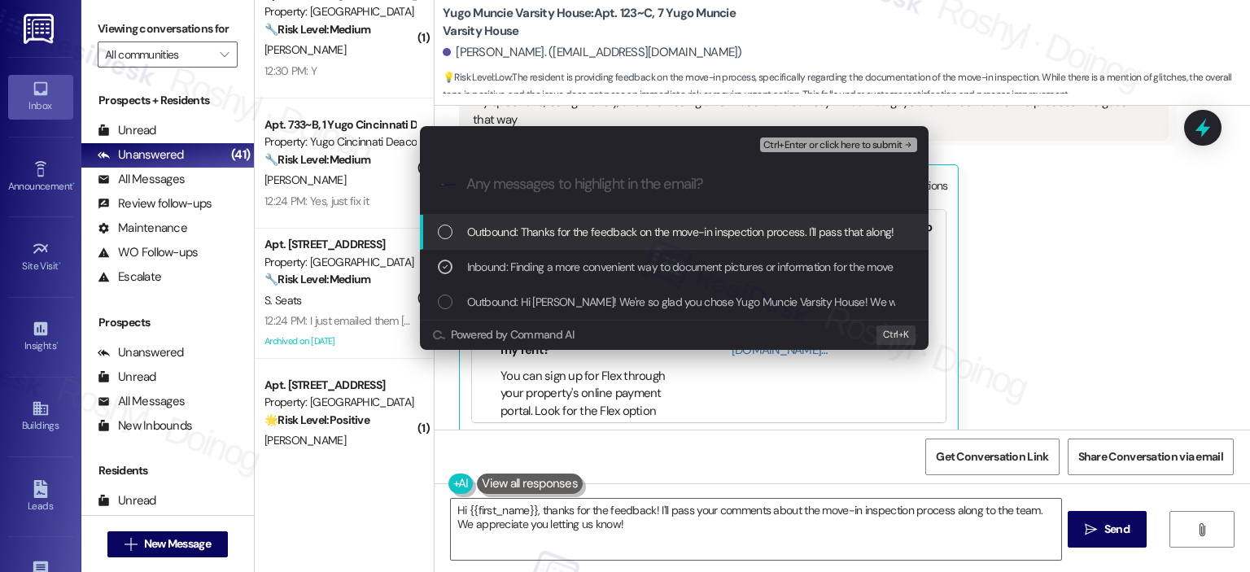
click at [830, 149] on span "Ctrl+Enter or click here to submit" at bounding box center [833, 145] width 139 height 11
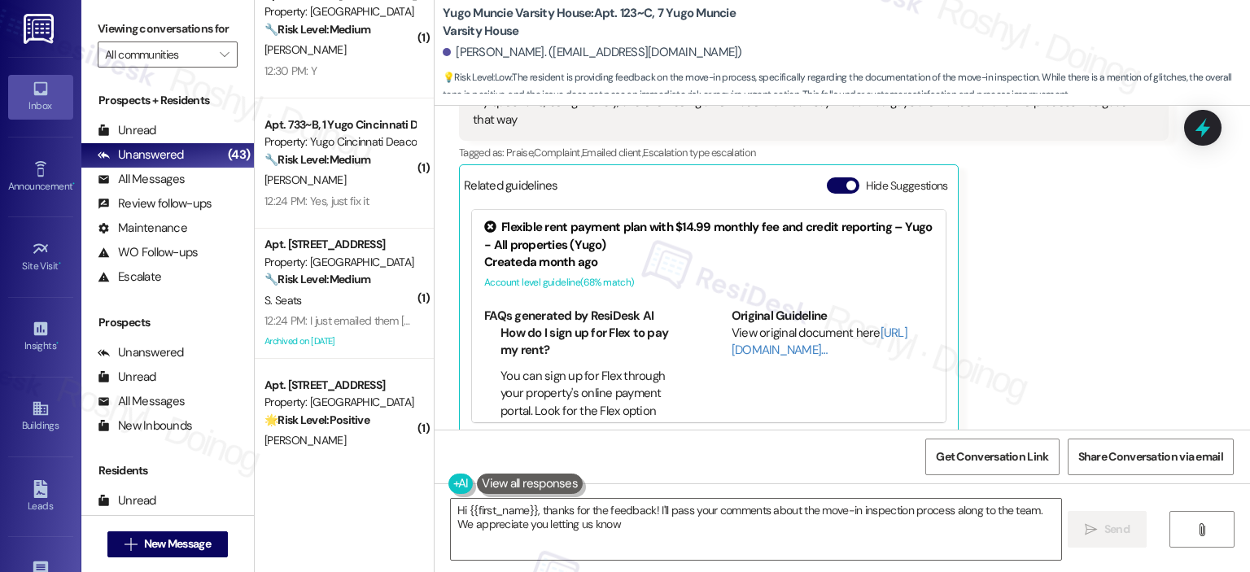
type textarea "Hi {{first_name}}, thanks for the feedback! I'll pass your comments about the m…"
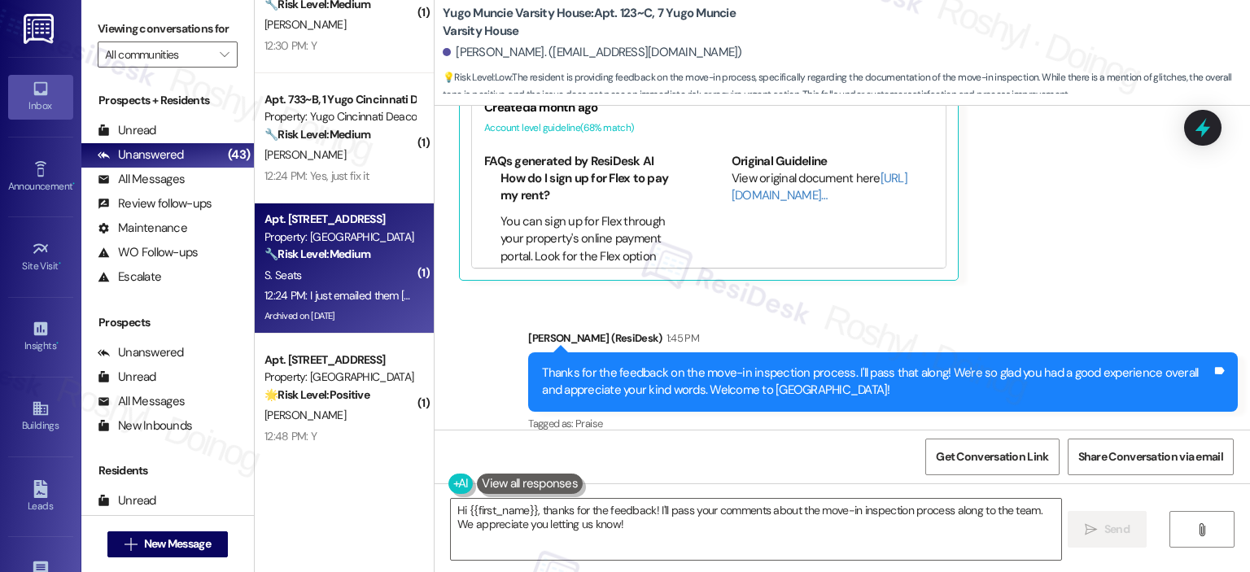
scroll to position [4721, 0]
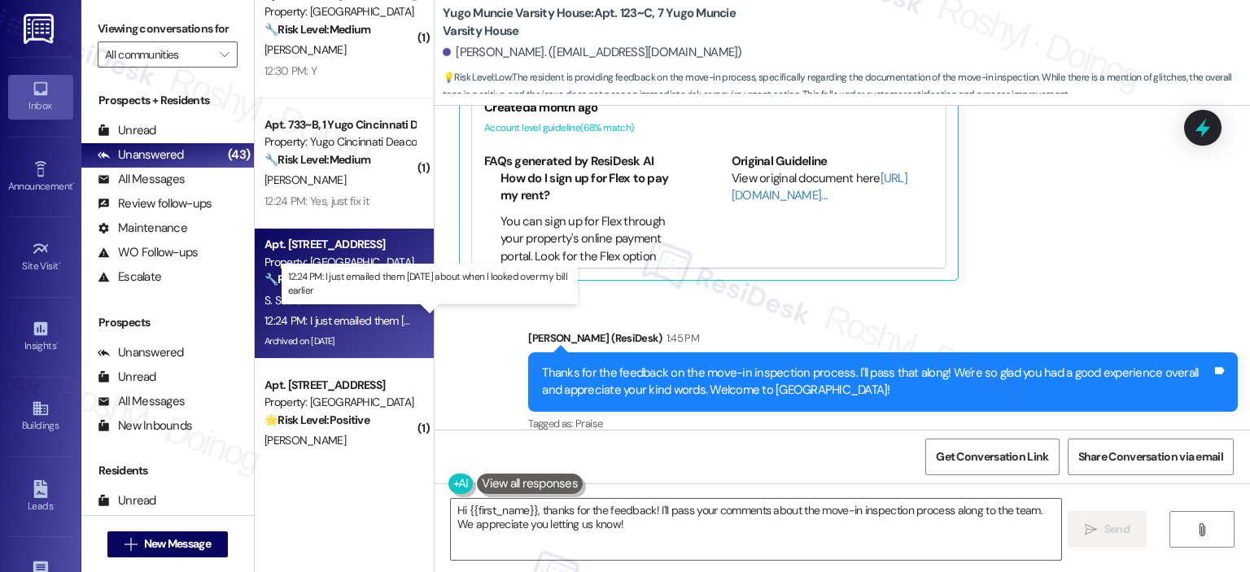
click at [352, 321] on div "12:24 PM: I just emailed them today about when I looked over my bill earlier 12…" at bounding box center [441, 320] width 352 height 15
type textarea "Hi {{first_name}}, thanks for the feedback! I'll pass your comments about the m…"
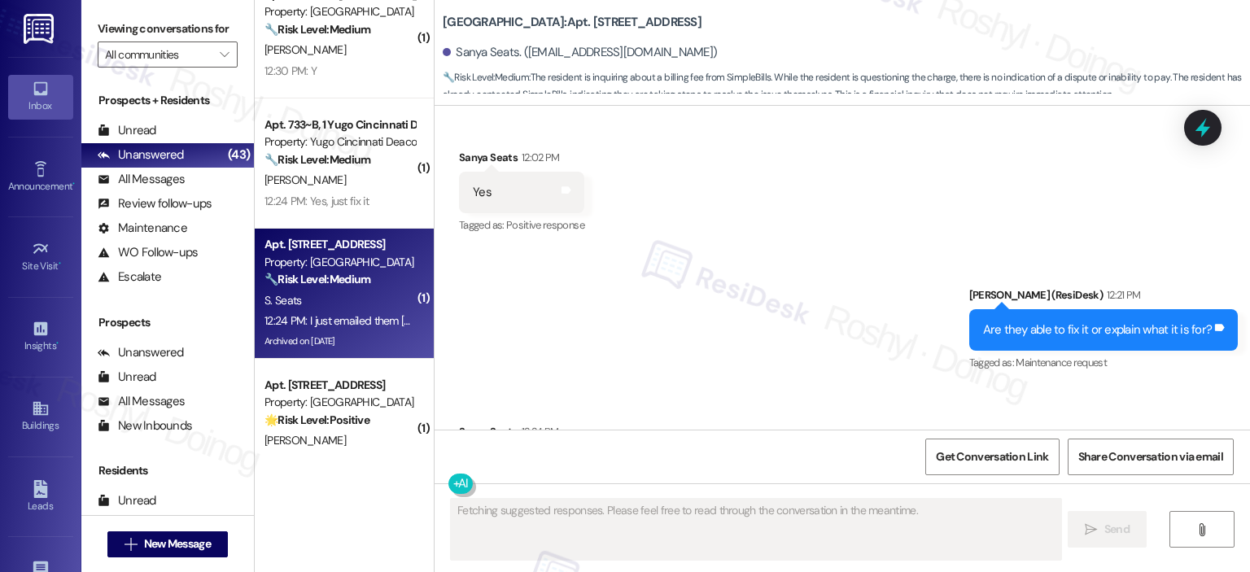
scroll to position [5156, 0]
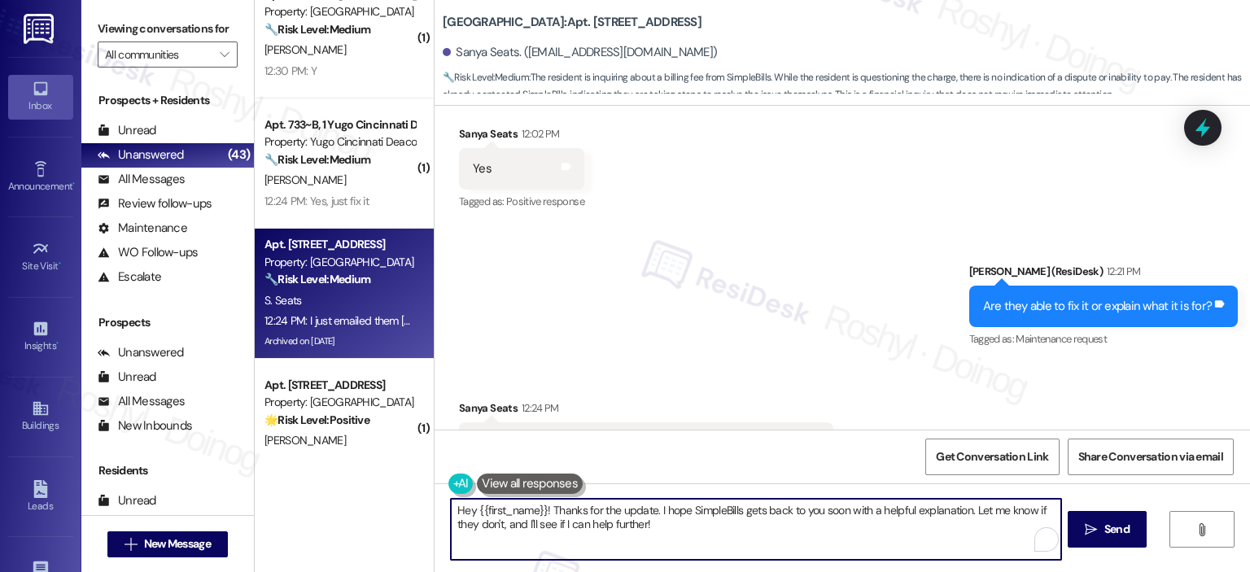
drag, startPoint x: 545, startPoint y: 509, endPoint x: 422, endPoint y: 492, distance: 124.1
click at [408, 495] on div "( 1 ) Apt. 2210~B, 1 Yugo Austin Waterloo Property: Yugo Austin Waterloo 🔧 Risk…" at bounding box center [753, 286] width 996 height 572
drag, startPoint x: 872, startPoint y: 510, endPoint x: 980, endPoint y: 532, distance: 110.5
click at [980, 532] on textarea "Thanks for the update. I hope SimpleBills gets back to you soon with a helpful …" at bounding box center [756, 529] width 610 height 61
paste textarea "If you need any further assistance, I’m here to help."
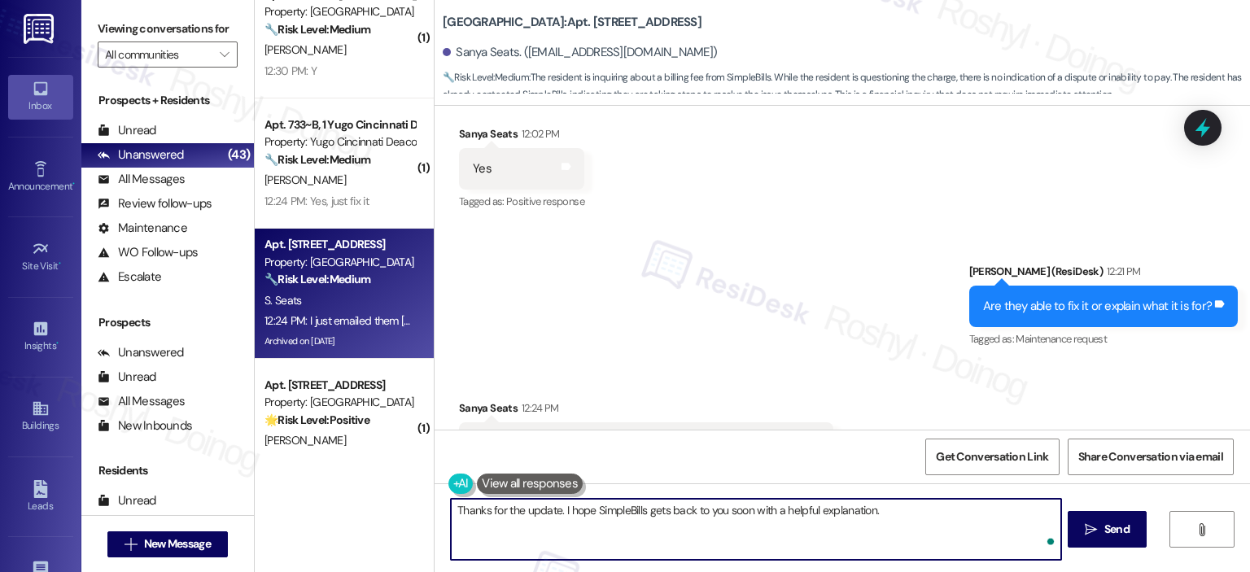
type textarea "Thanks for the update. I hope SimpleBills gets back to you soon with a helpful …"
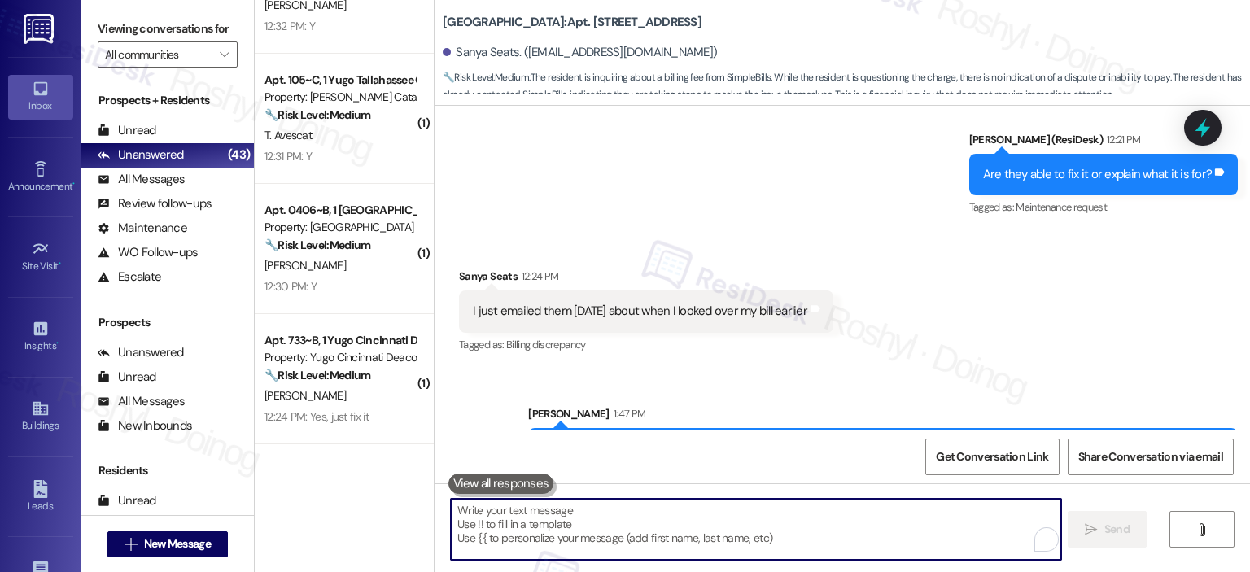
scroll to position [4477, 0]
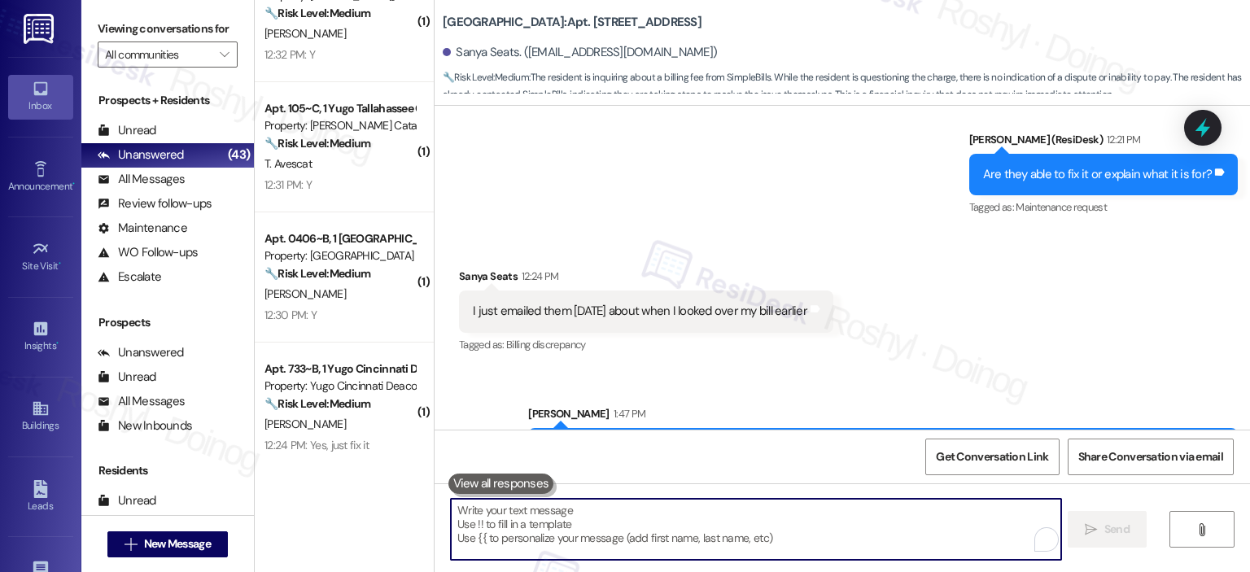
click at [384, 302] on div "M. Dean" at bounding box center [340, 294] width 154 height 20
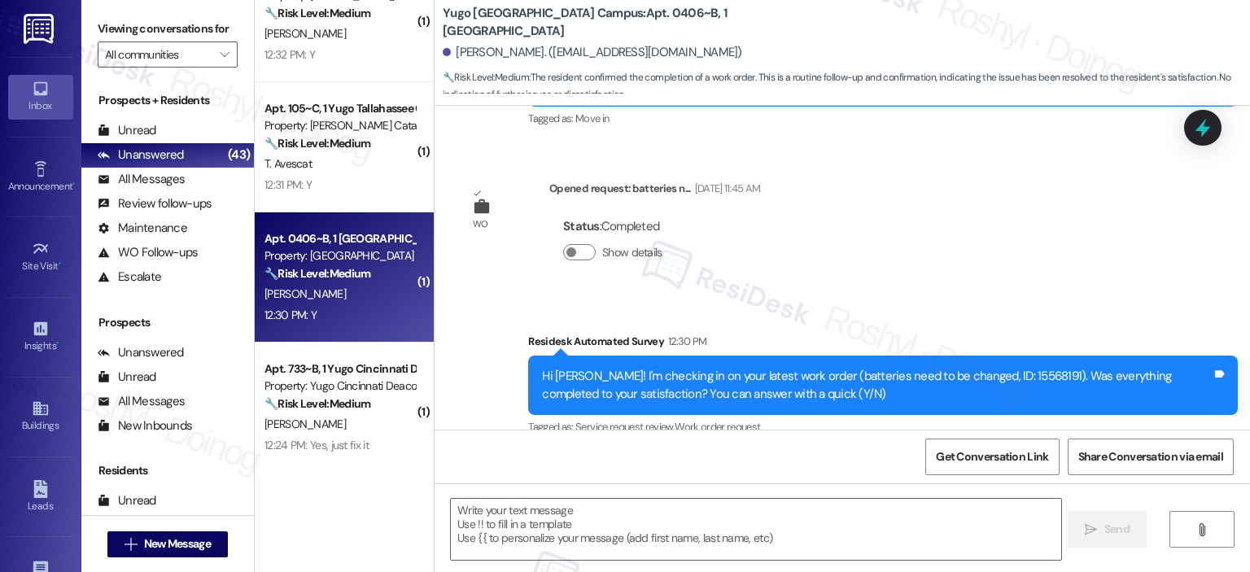
type textarea "Fetching suggested responses. Please feel free to read through the conversation…"
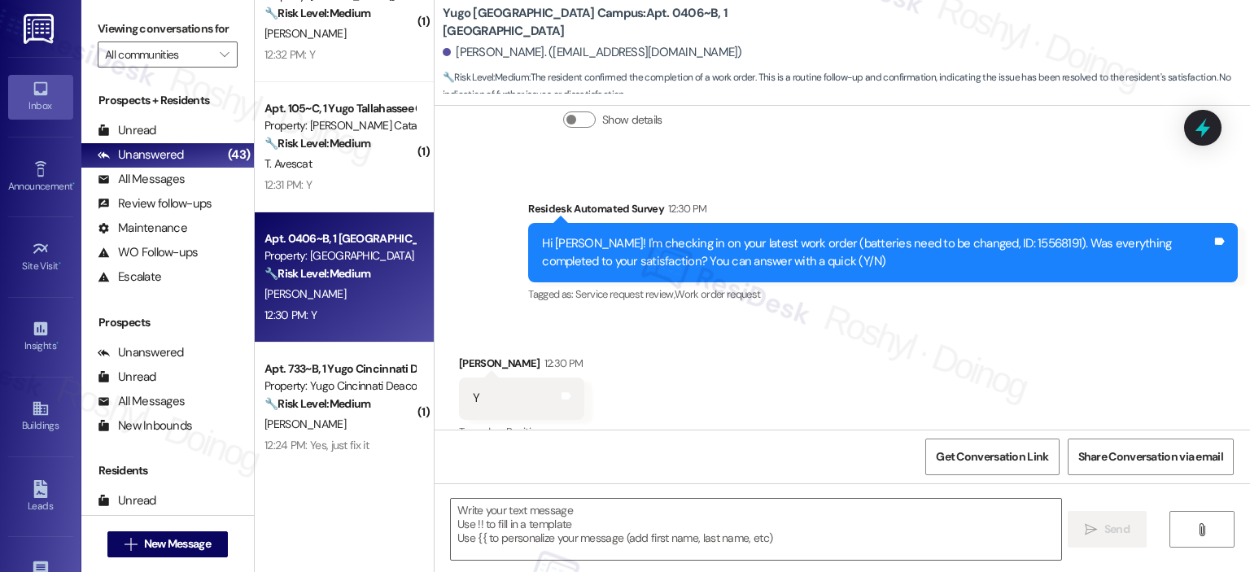
scroll to position [404, 0]
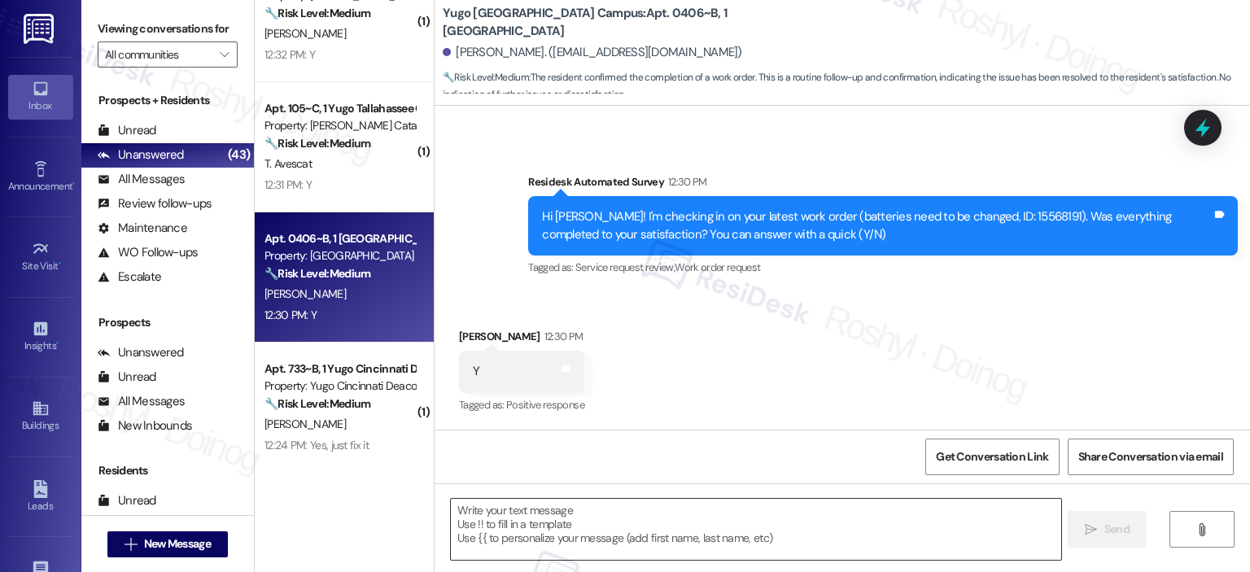
click at [639, 520] on textarea at bounding box center [756, 529] width 610 height 61
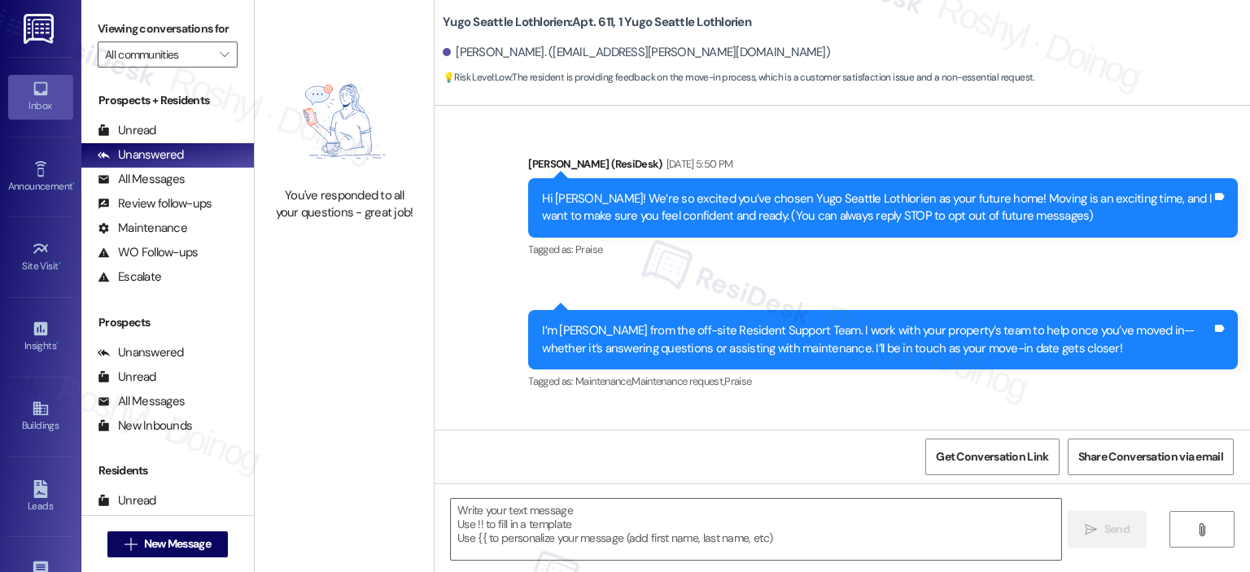
scroll to position [65, 0]
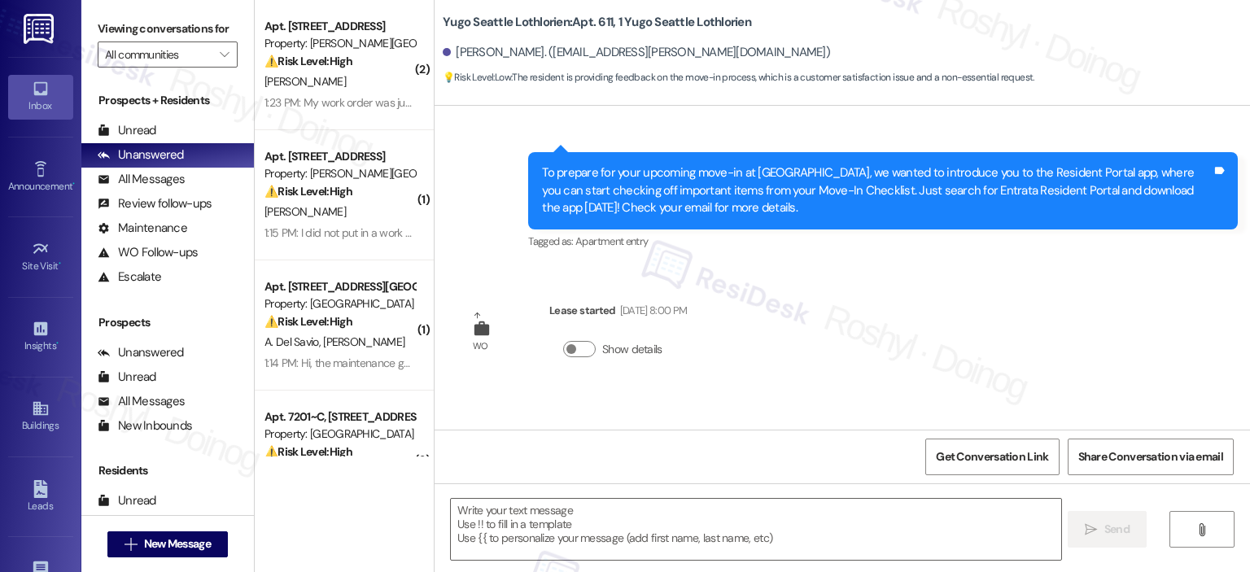
type textarea "Fetching suggested responses. Please feel free to read through the conversation…"
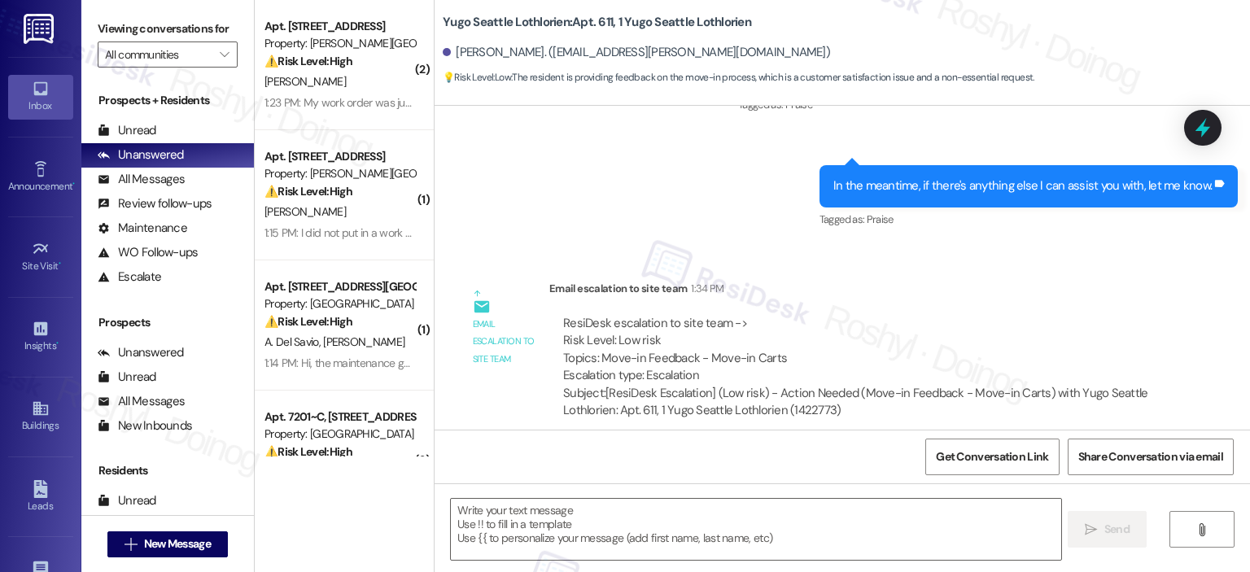
scroll to position [999, 0]
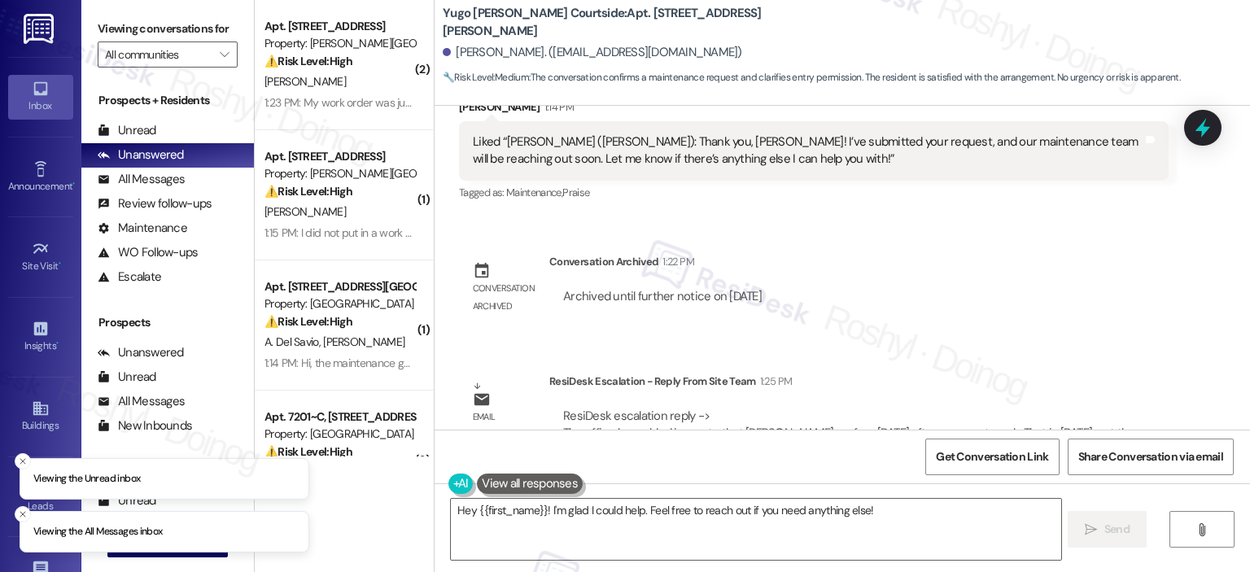
scroll to position [6866, 0]
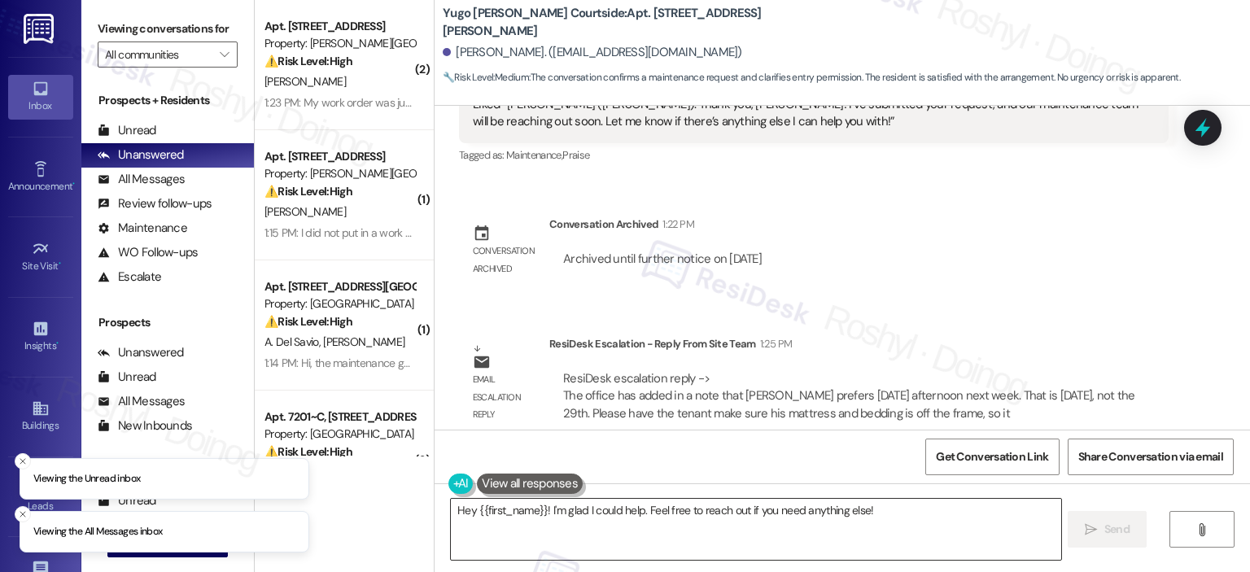
click at [545, 518] on textarea "Hey {{first_name}}! I'm glad I could help. Feel free to reach out if you need a…" at bounding box center [756, 529] width 610 height 61
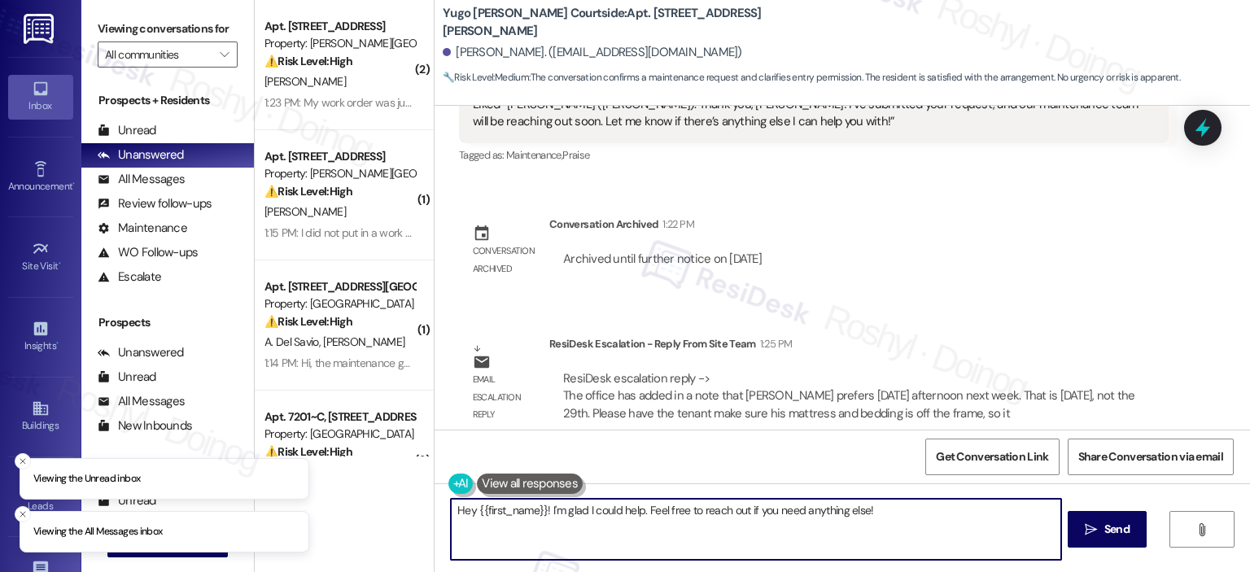
click at [545, 518] on textarea "Hey {{first_name}}! I'm glad I could help. Feel free to reach out if you need a…" at bounding box center [756, 529] width 610 height 61
paste textarea "i {{first_name}}, I got an update from the team—the office has noted that [PERS…"
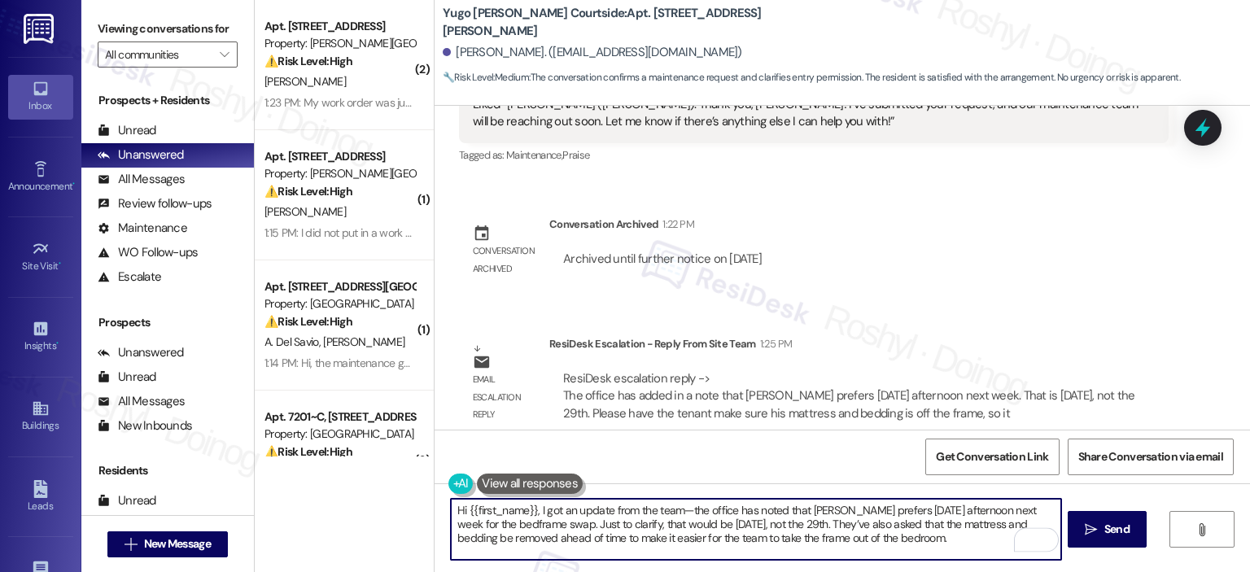
click at [451, 512] on textarea "Hi {{first_name}}, I got an update from the team—the office has noted that [PER…" at bounding box center [756, 529] width 610 height 61
click at [530, 514] on textarea "Hi {{first_name}}, I got an update from the team—the office has noted that [PER…" at bounding box center [756, 529] width 610 height 61
click at [677, 510] on textarea "Hi {{first_name}}, I got an update from the team—the office has noted that [PER…" at bounding box center [756, 529] width 610 height 61
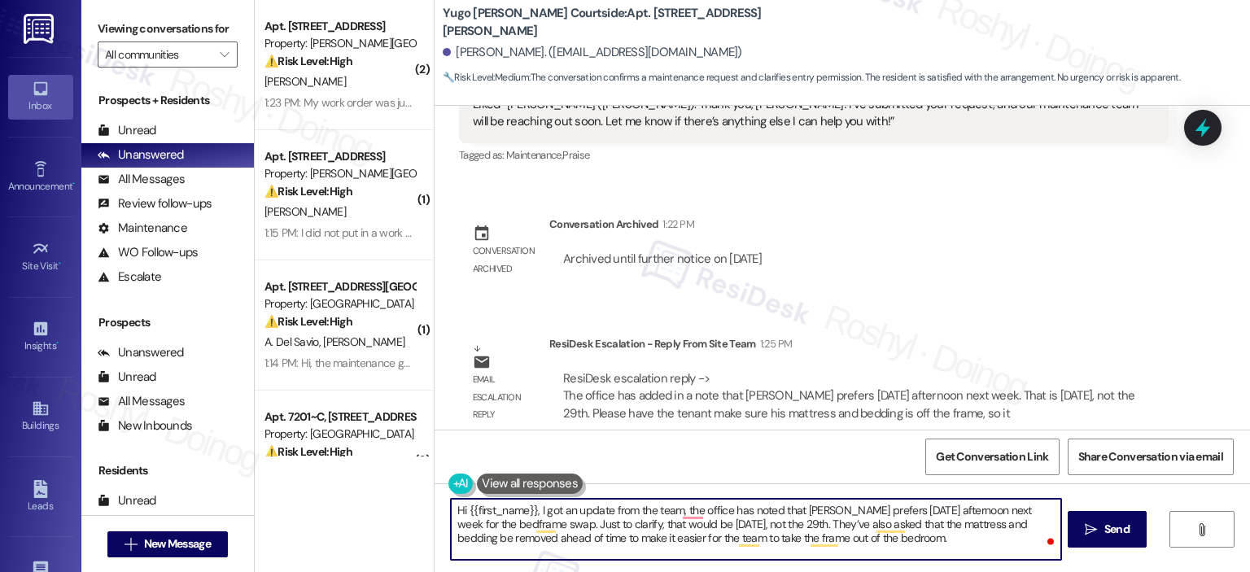
click at [799, 510] on textarea "Hi {{first_name}}, I got an update from the team, the office has noted that [PE…" at bounding box center [756, 529] width 610 height 61
click at [837, 510] on textarea "Hi {{first_name}}, I got an update from the team, the office has noted that you…" at bounding box center [756, 529] width 610 height 61
type textarea "Hi {{first_name}}, I got an update from the team, the office has noted that you…"
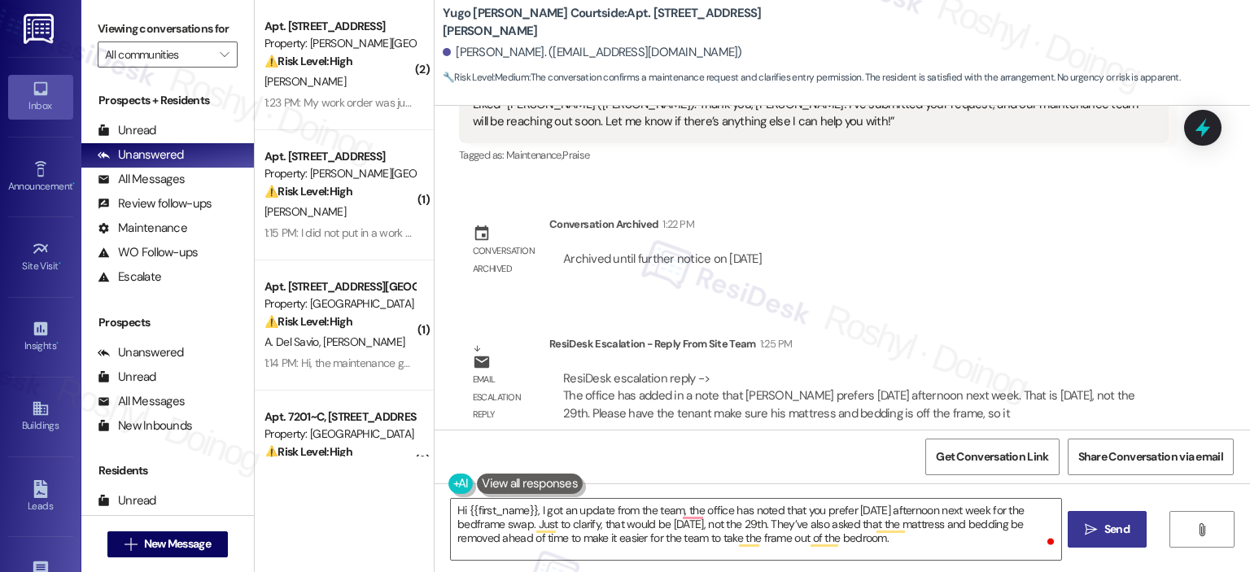
click at [1110, 536] on span "Send" at bounding box center [1117, 529] width 25 height 17
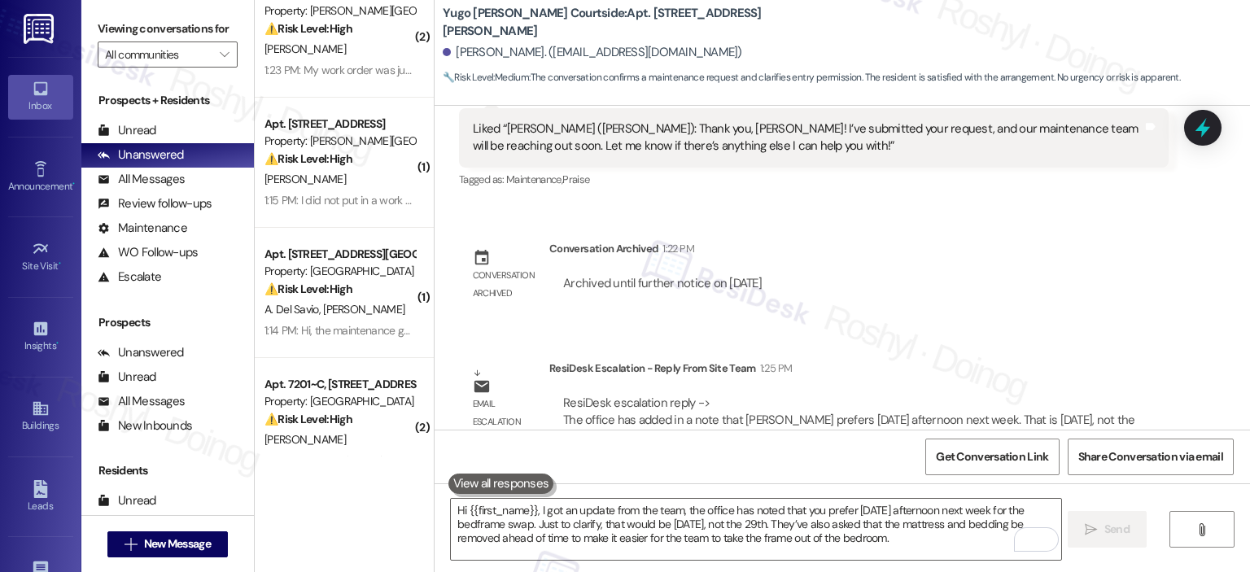
scroll to position [7014, 0]
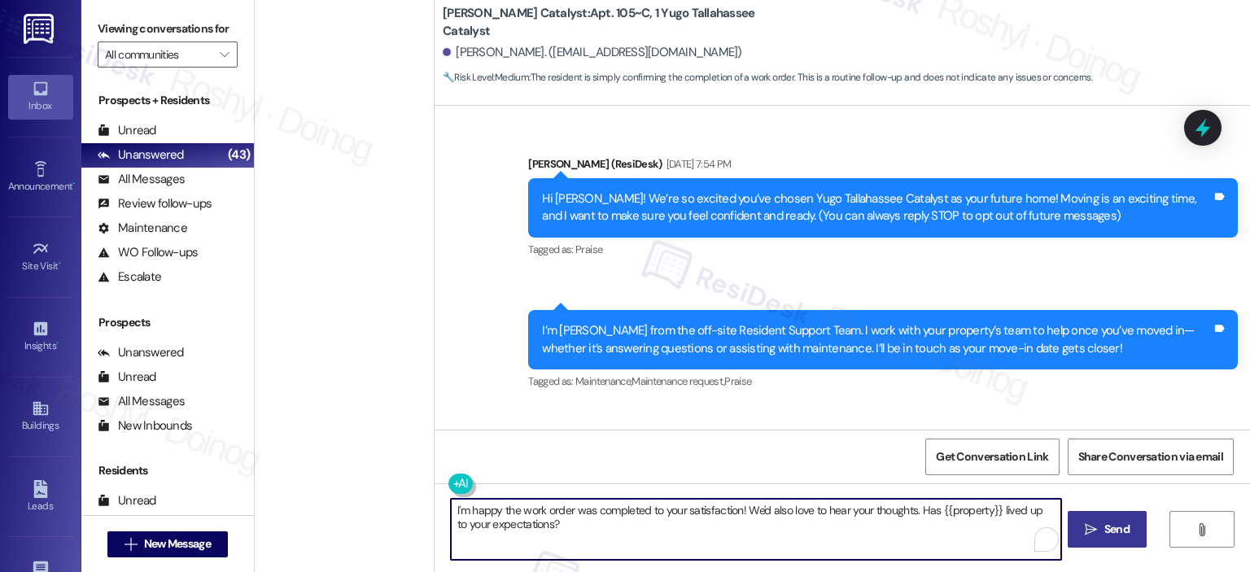
scroll to position [545, 0]
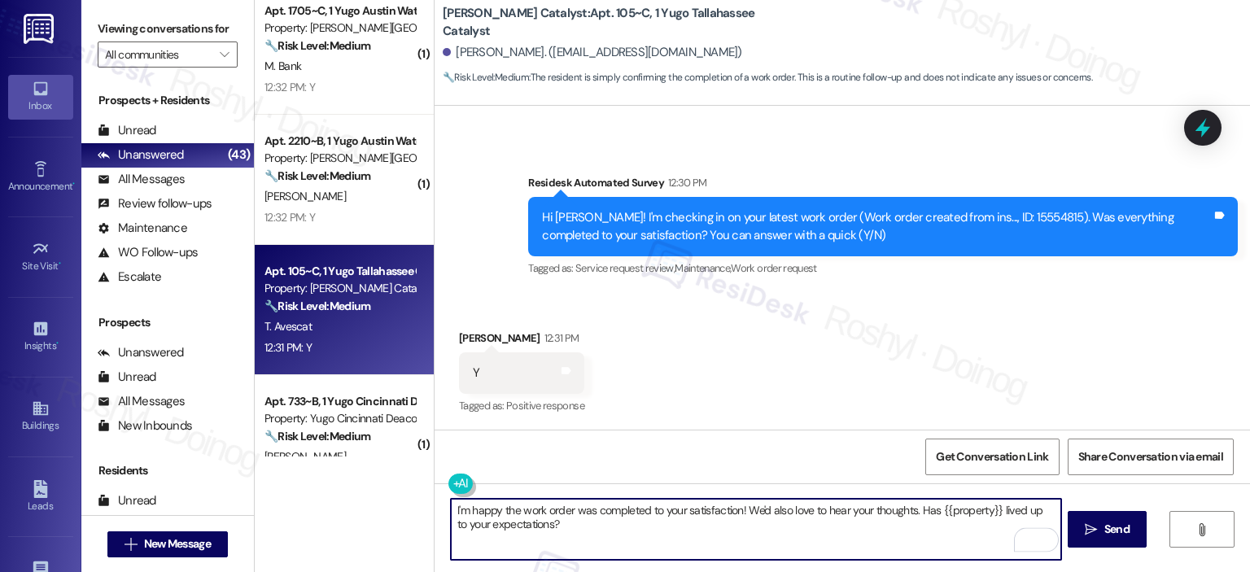
type textarea "I'm happy the work order was completed to your satisfaction! We'd also love to …"
click at [1088, 536] on span " Send" at bounding box center [1107, 529] width 51 height 17
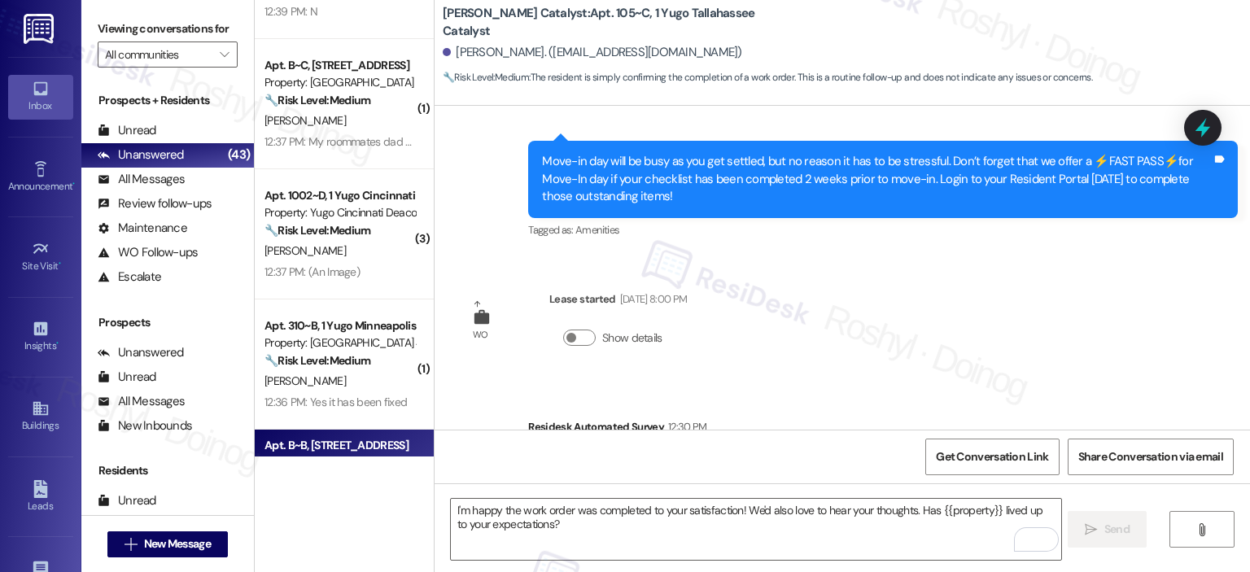
scroll to position [3174, 0]
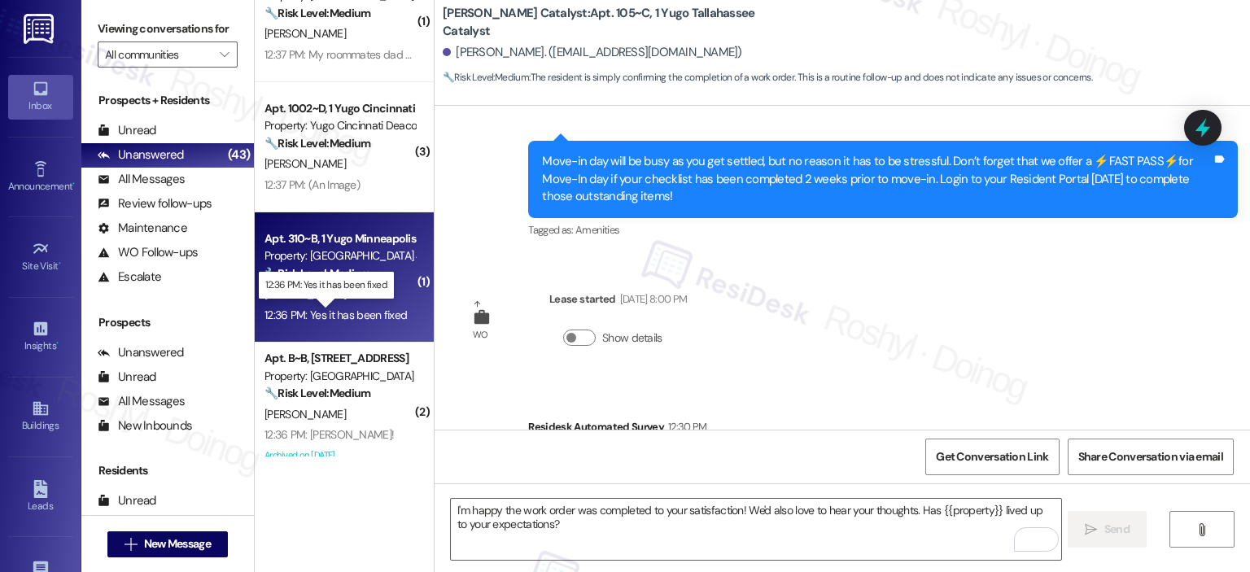
click at [367, 315] on div "12:36 PM: Yes it has been fixed 12:36 PM: Yes it has been fixed" at bounding box center [336, 315] width 142 height 15
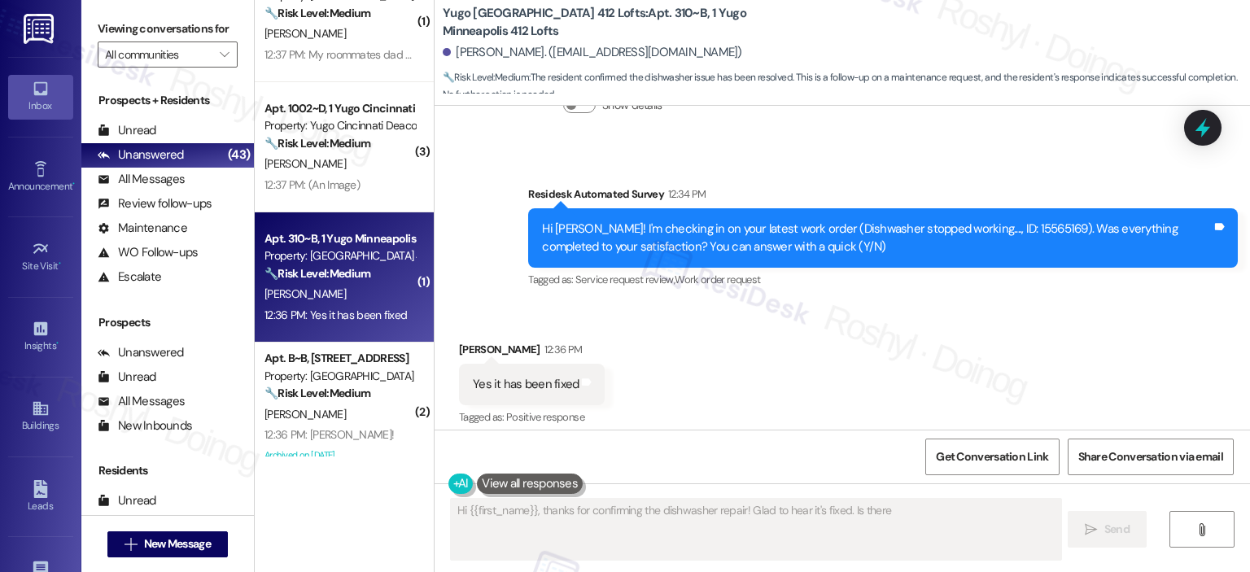
scroll to position [854, 0]
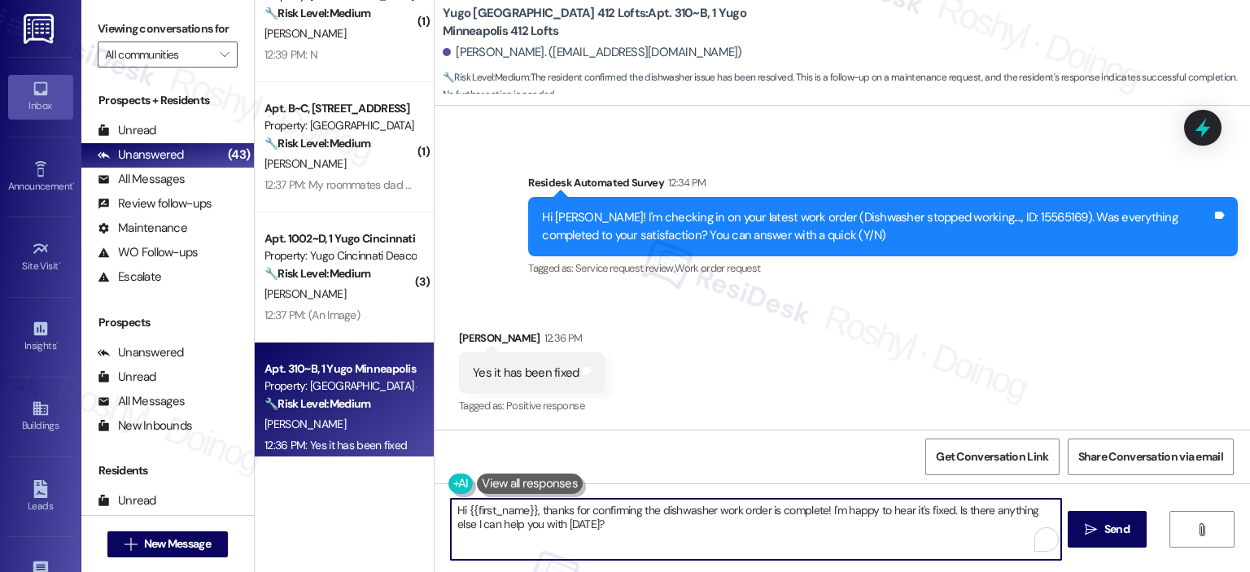
drag, startPoint x: 612, startPoint y: 540, endPoint x: 368, endPoint y: 502, distance: 247.1
click at [368, 502] on div "Apt. 119~B, 1 [GEOGRAPHIC_DATA] Flats Property: [GEOGRAPHIC_DATA] Flats 🔧 Risk …" at bounding box center [753, 286] width 996 height 572
paste textarea "I'm happy the work order was completed to your satisfaction! We'd also love to …"
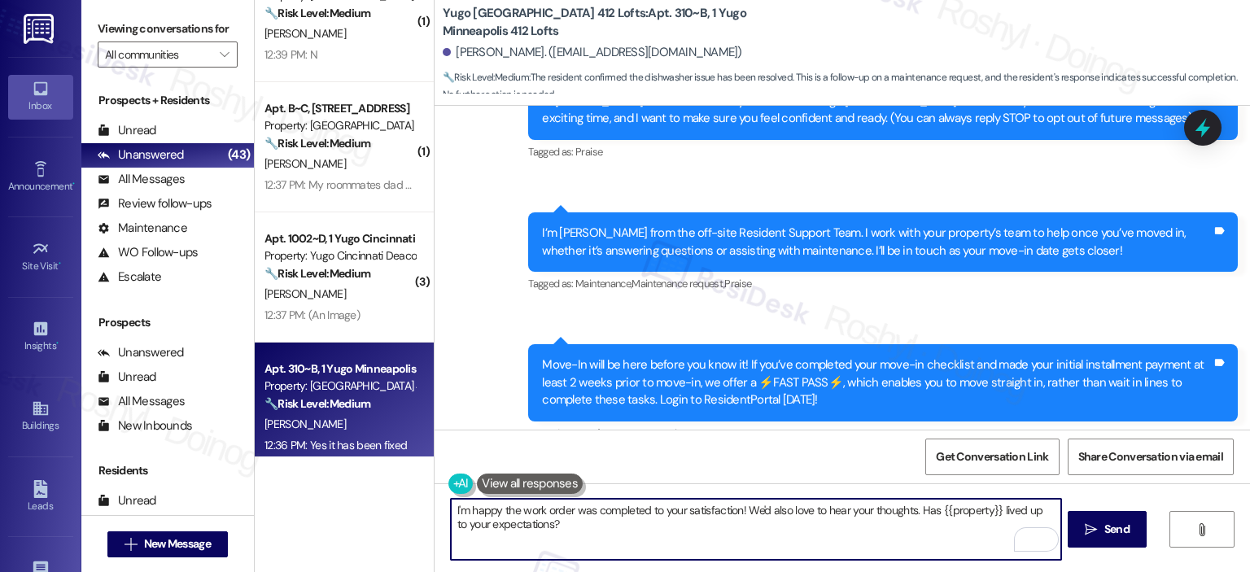
scroll to position [0, 0]
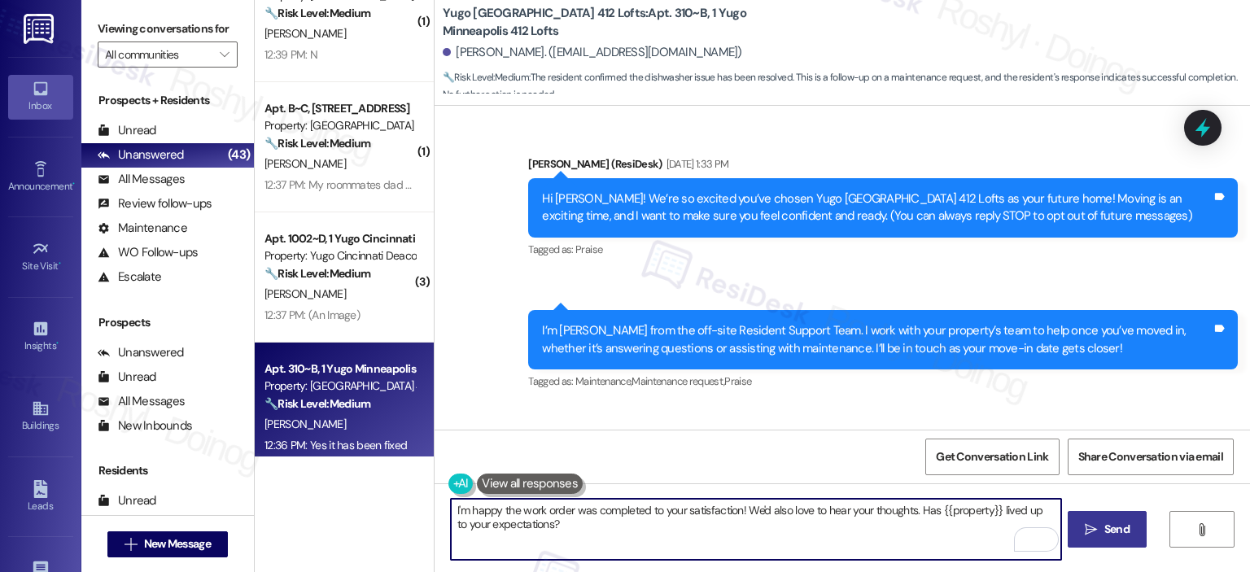
type textarea "I'm happy the work order was completed to your satisfaction! We'd also love to …"
click at [1105, 527] on span "Send" at bounding box center [1117, 529] width 25 height 17
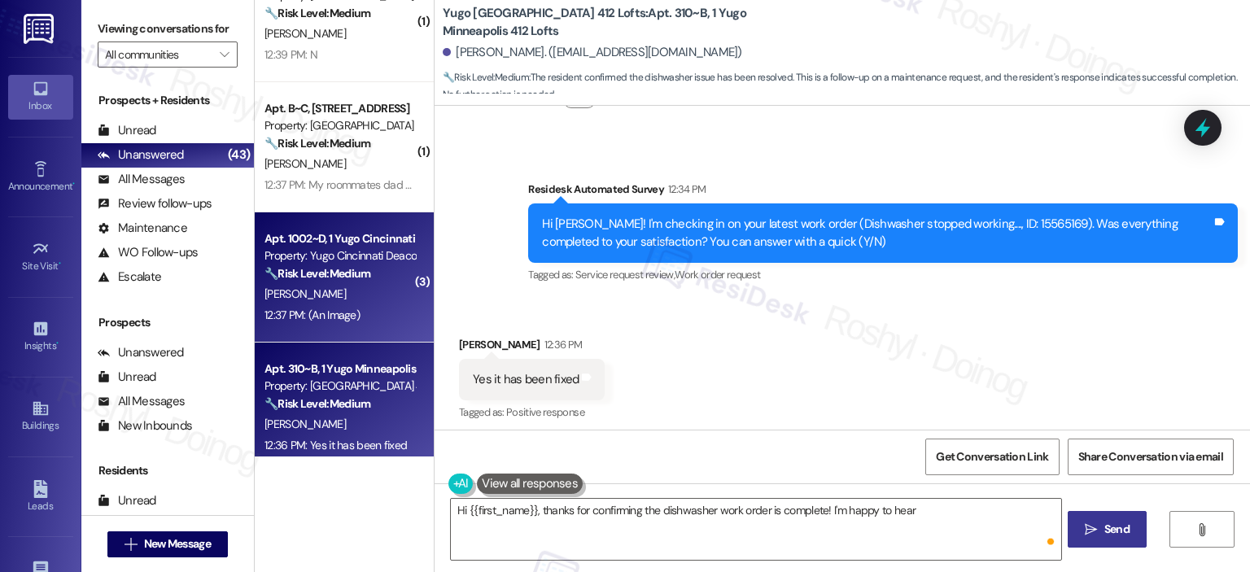
scroll to position [854, 0]
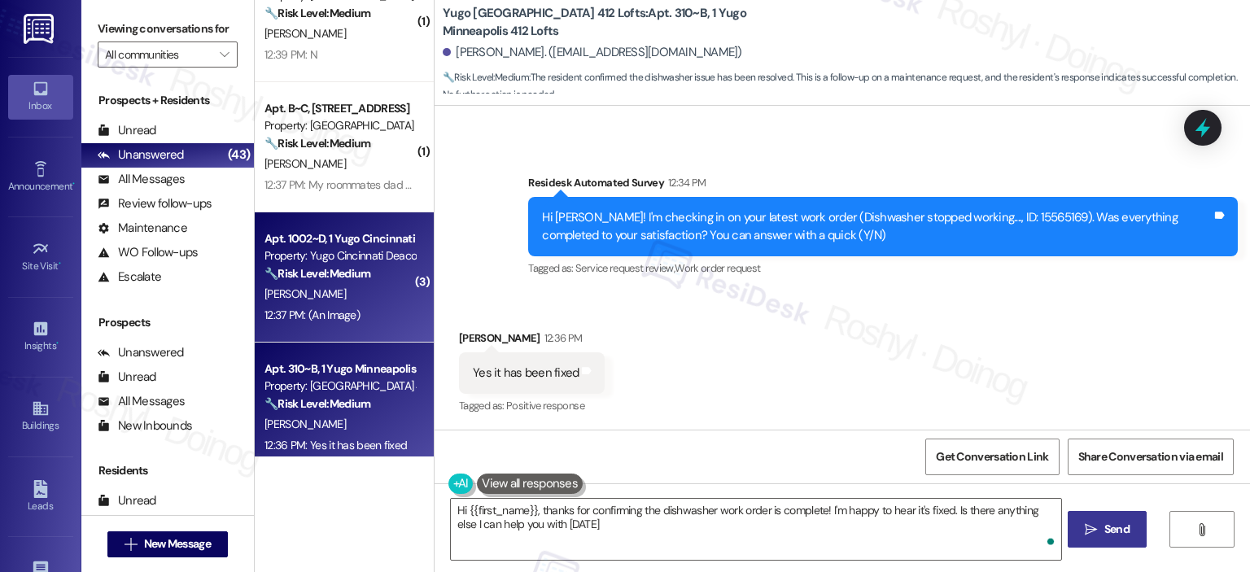
type textarea "Hi {{first_name}}, thanks for confirming the dishwasher work order is complete!…"
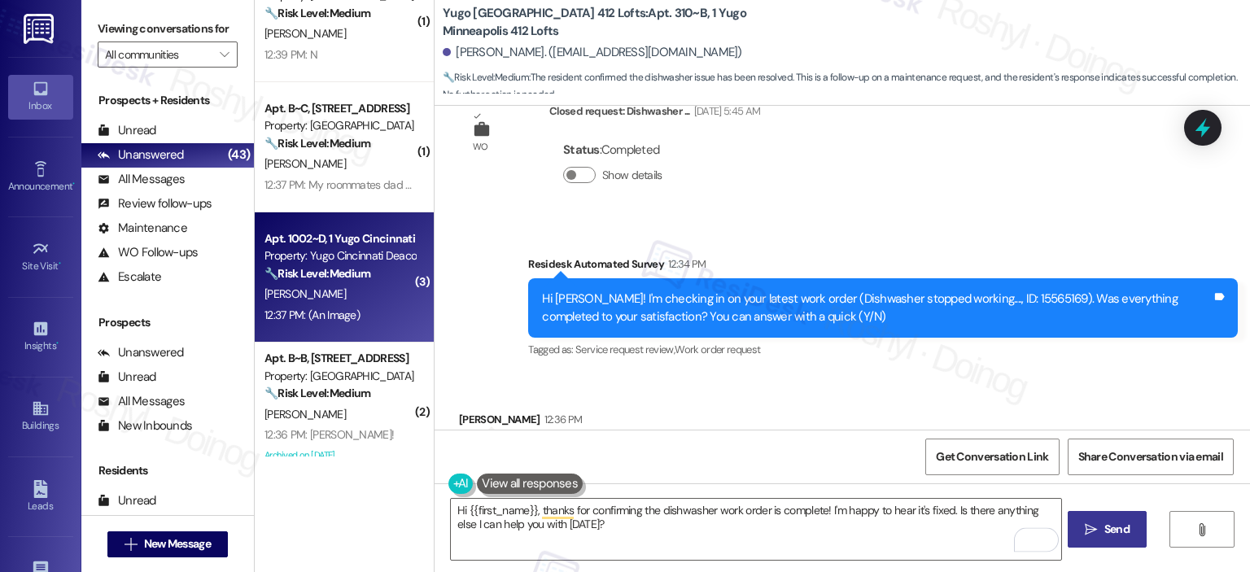
scroll to position [3093, 0]
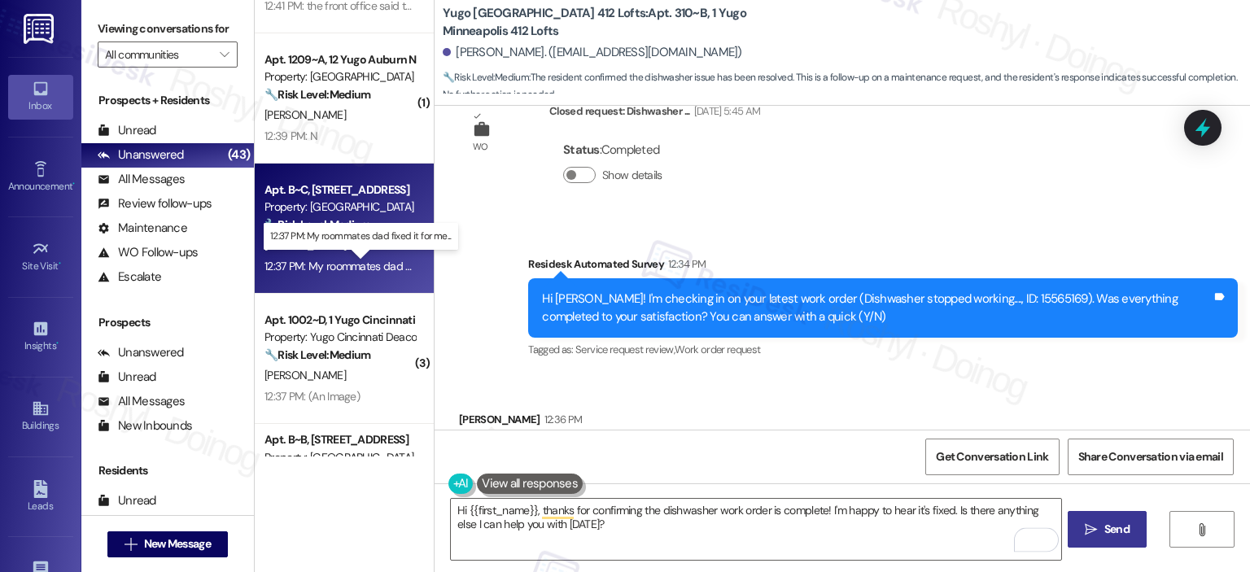
click at [335, 265] on div "12:37 PM: My roommates dad fixed it for me.... 12:37 PM: My roommates dad fixed…" at bounding box center [371, 266] width 213 height 15
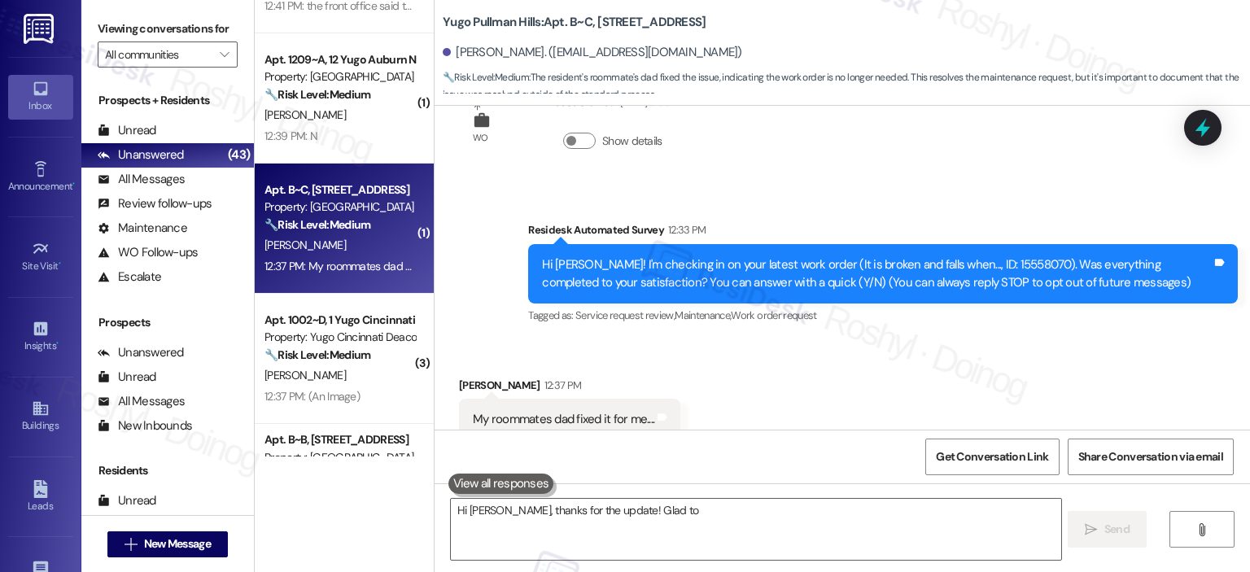
scroll to position [109, 0]
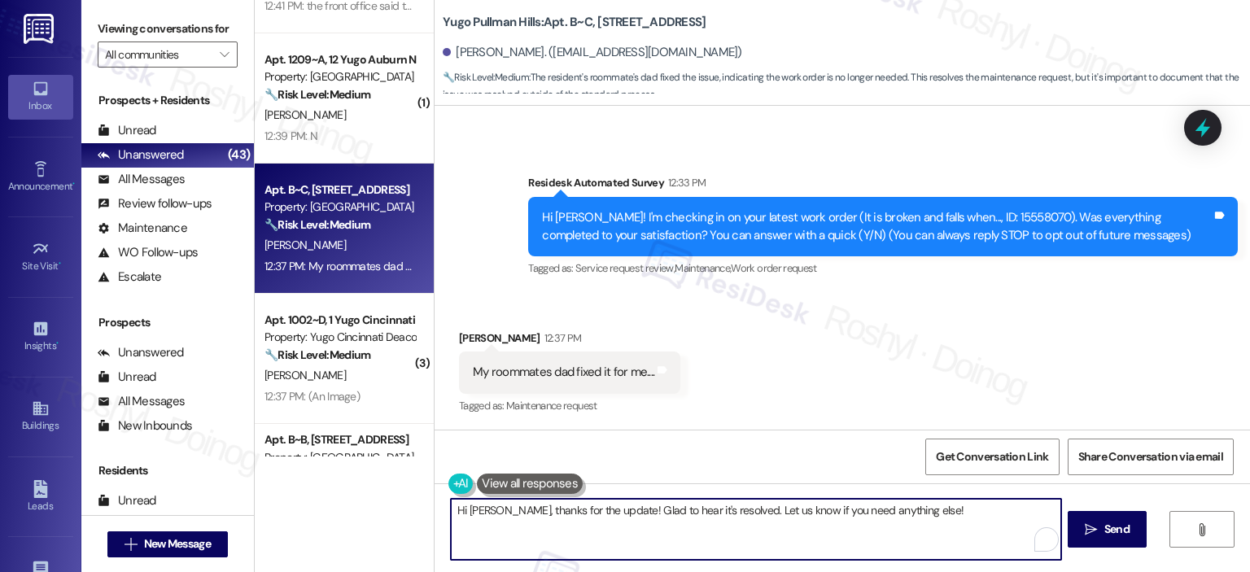
drag, startPoint x: 889, startPoint y: 514, endPoint x: 236, endPoint y: 487, distance: 653.4
click at [236, 487] on div "Viewing conversations for All communities  Prospects + Residents Unread (0) Un…" at bounding box center [665, 286] width 1169 height 572
paste textarea "Good day, Helena. Thank you for letting me know. I understand it’s not ideal th…"
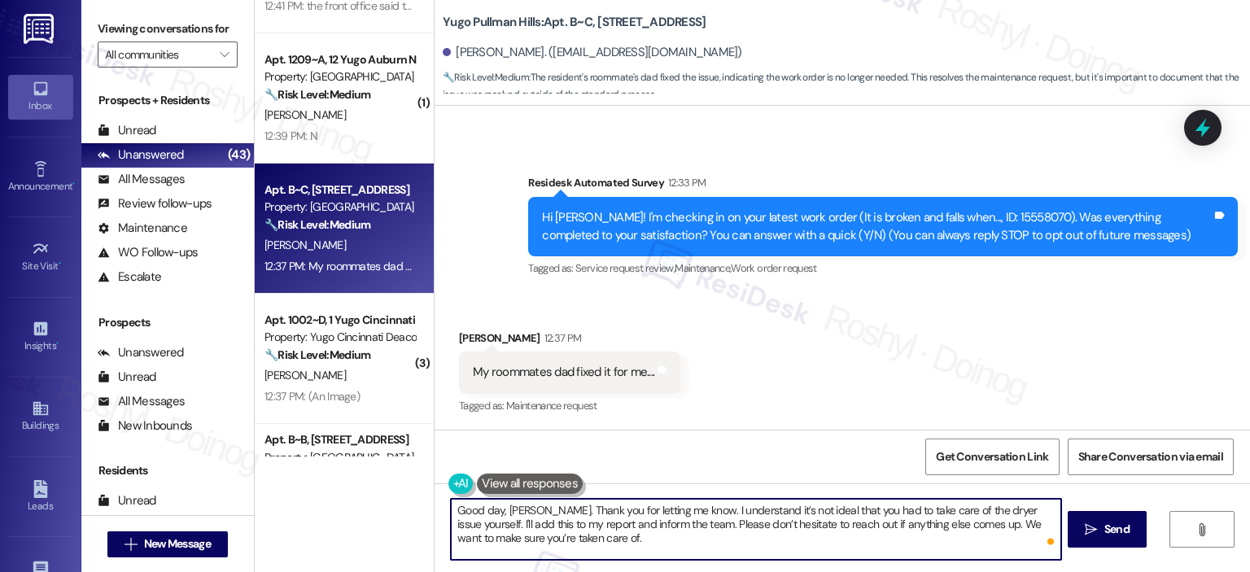
click at [536, 504] on textarea "Good day, Helena. Thank you for letting me know. I understand it’s not ideal th…" at bounding box center [756, 529] width 610 height 61
click at [536, 506] on textarea "Good day, Helena. Thank you for letting me know. I understand it’s not ideal th…" at bounding box center [756, 529] width 610 height 61
click at [329, 506] on div "( 1 ) Apt. 1042~B, 10 Yugo Flagstaff Grove Property: Yugo Flagstaff Grove 🔧 Ris…" at bounding box center [753, 286] width 996 height 572
click at [873, 509] on textarea "Thank you for letting me know. I understand it’s not ideal that you had to take…" at bounding box center [756, 529] width 610 height 61
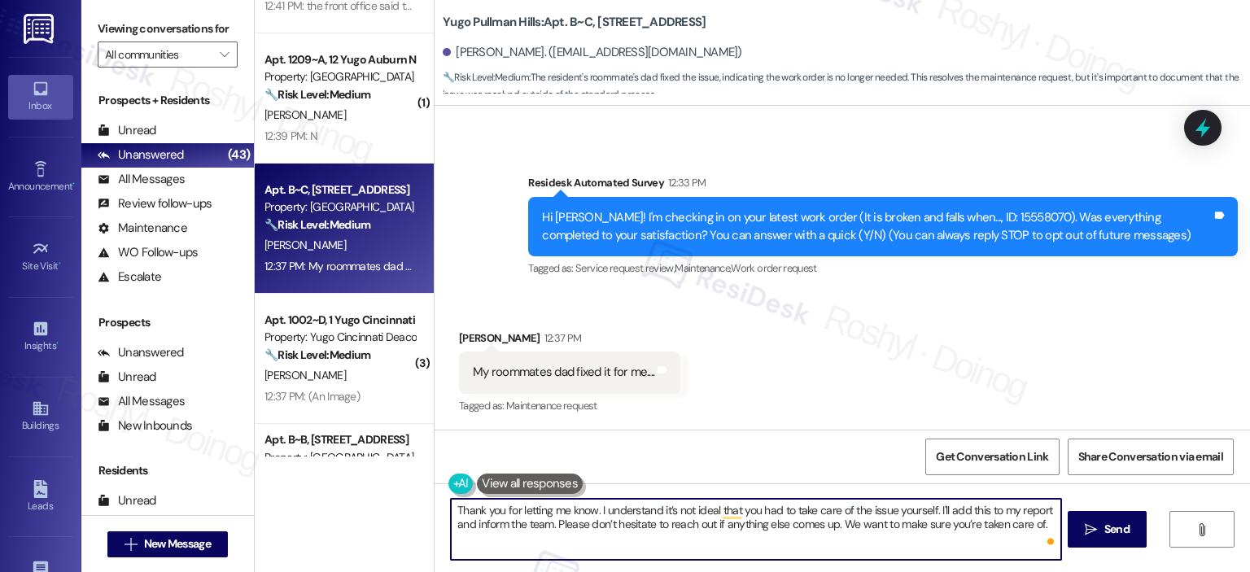
type textarea "Thank you for letting me know. I understand it’s not ideal that you had to take…"
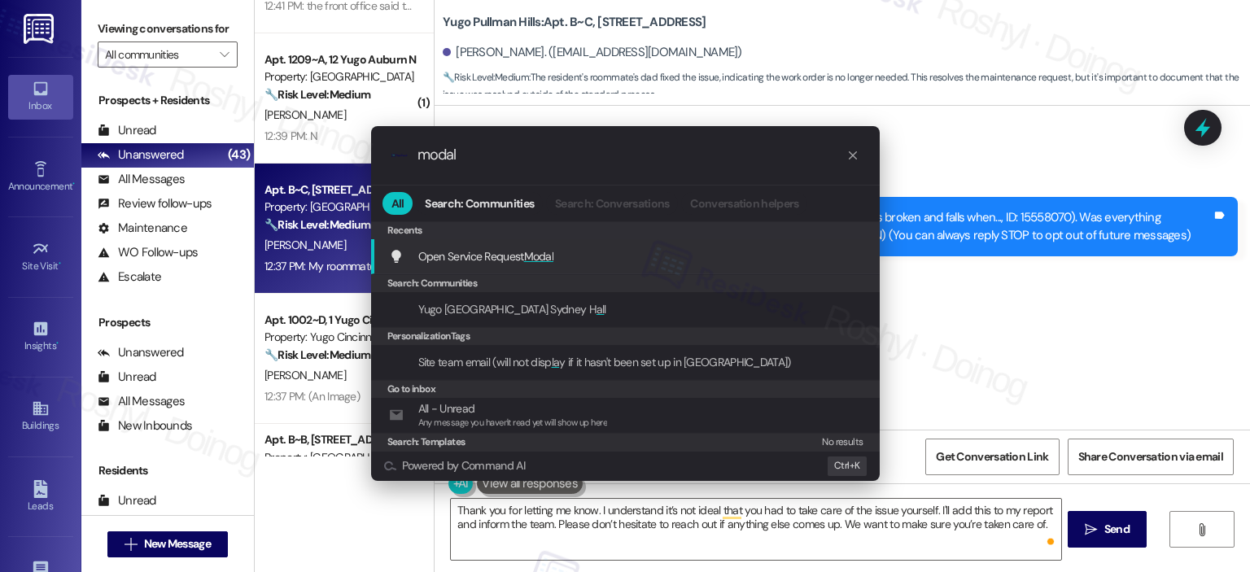
type input "modal"
click at [634, 256] on div "Open Service Request Modal Add shortcut" at bounding box center [627, 256] width 476 height 18
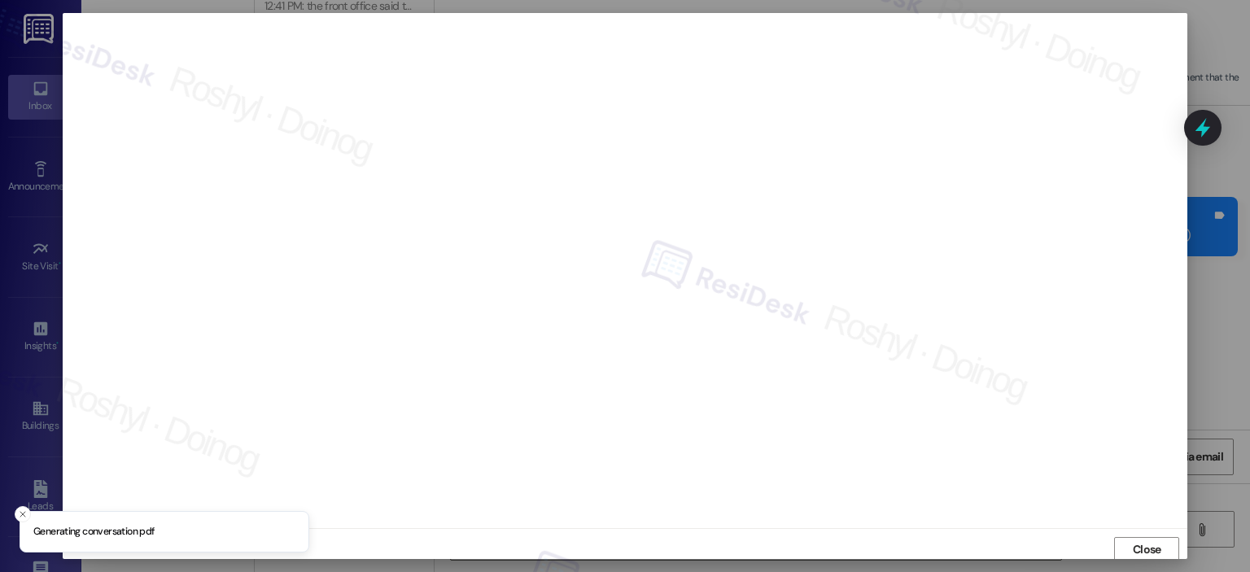
scroll to position [3, 0]
click at [1143, 542] on span "Close" at bounding box center [1147, 546] width 28 height 17
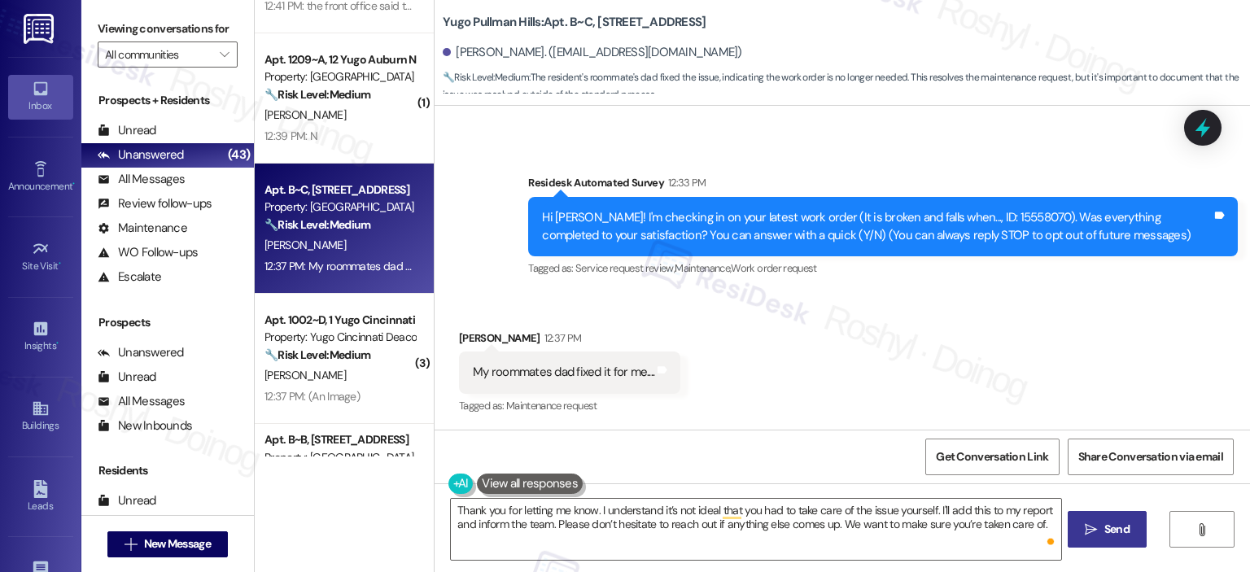
click at [1098, 524] on span " Send" at bounding box center [1107, 529] width 51 height 17
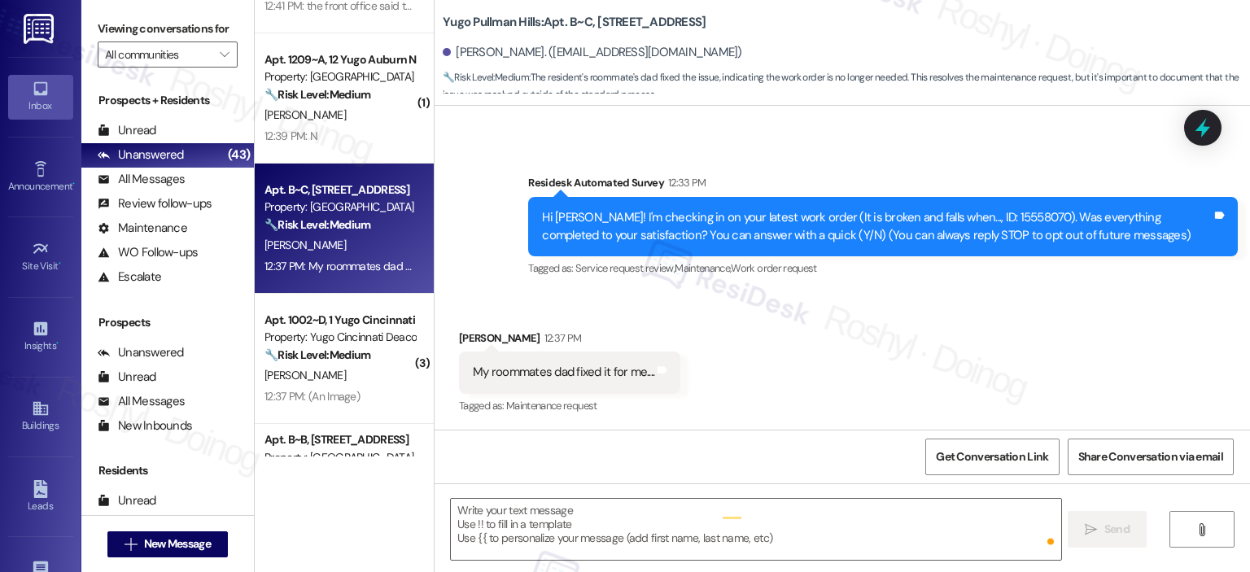
type textarea "Fetching suggested responses. Please feel free to read through the conversation…"
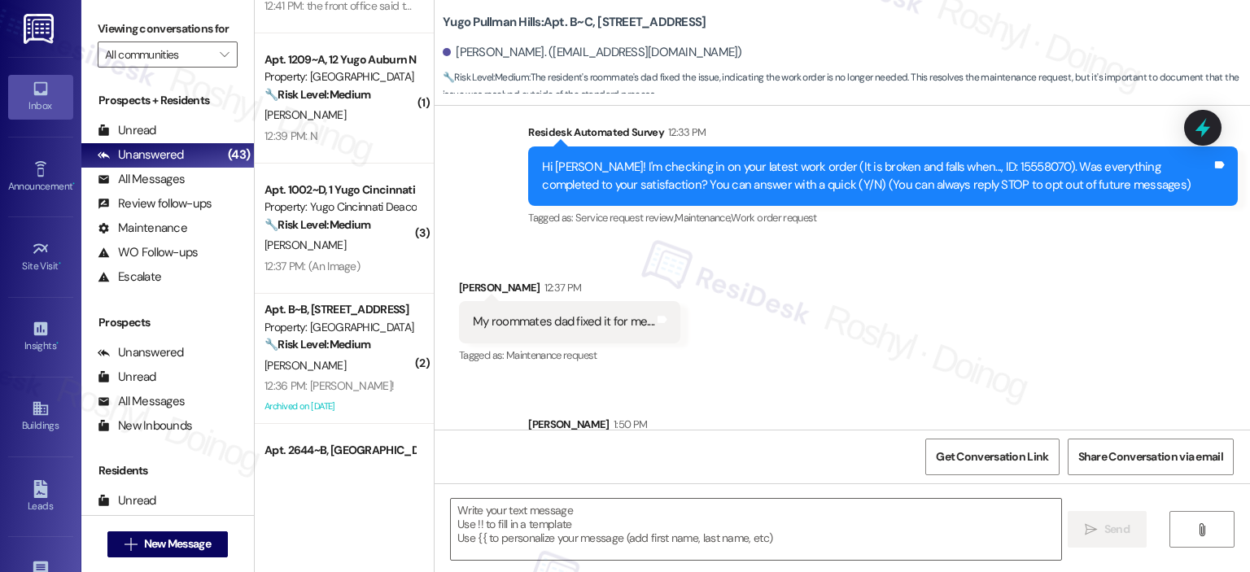
scroll to position [241, 0]
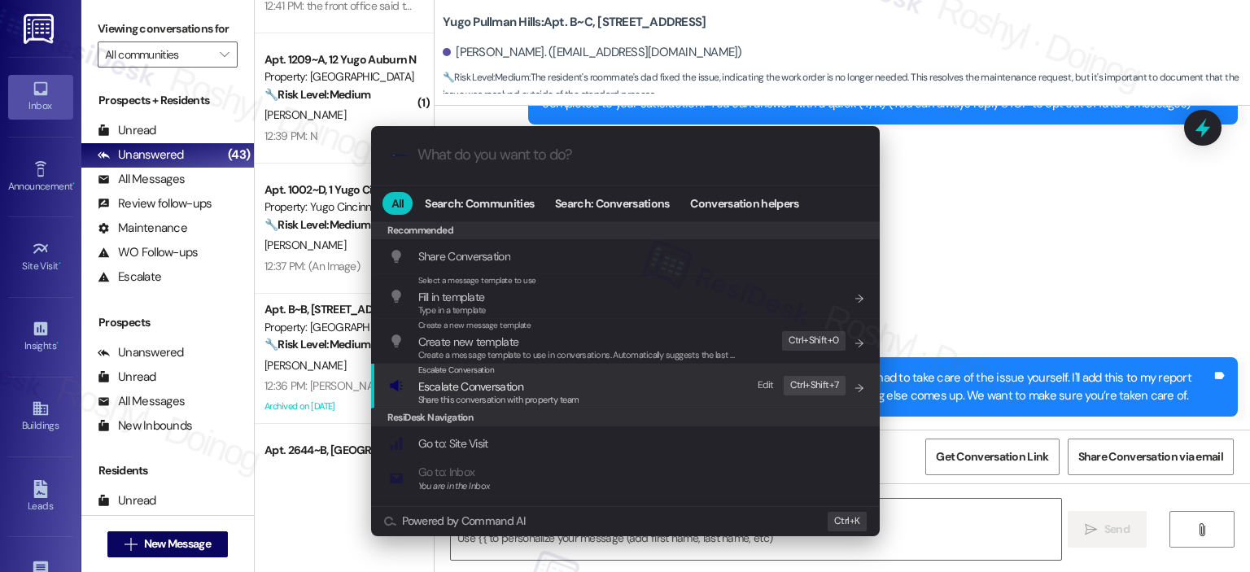
click at [534, 383] on span "Escalate Conversation" at bounding box center [498, 387] width 161 height 18
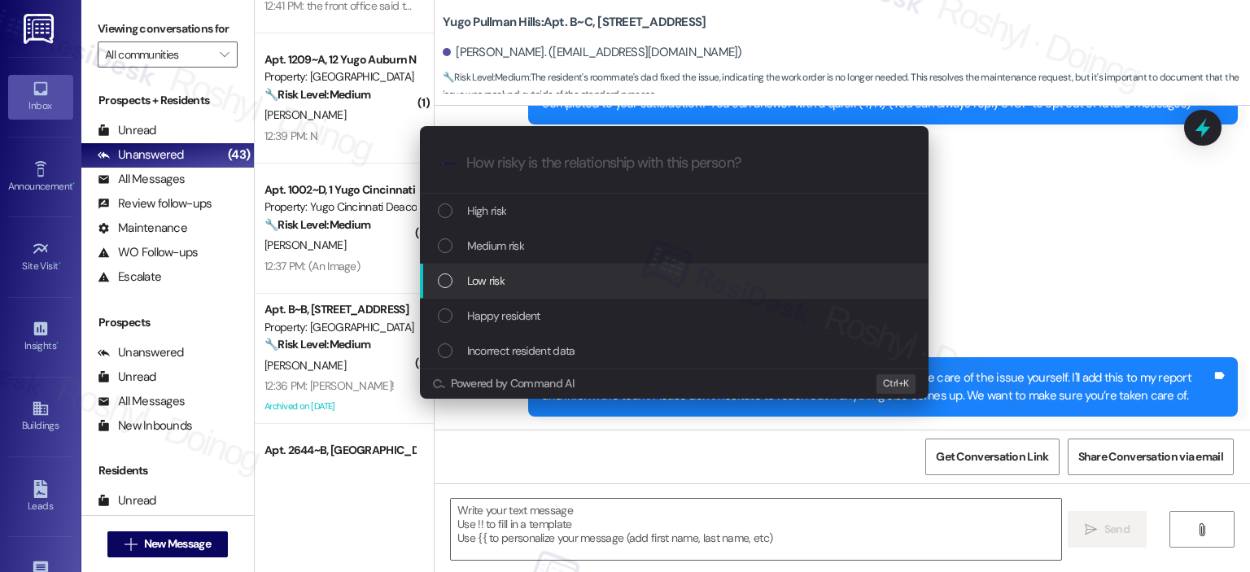
click at [517, 282] on div "Low risk" at bounding box center [676, 281] width 476 height 18
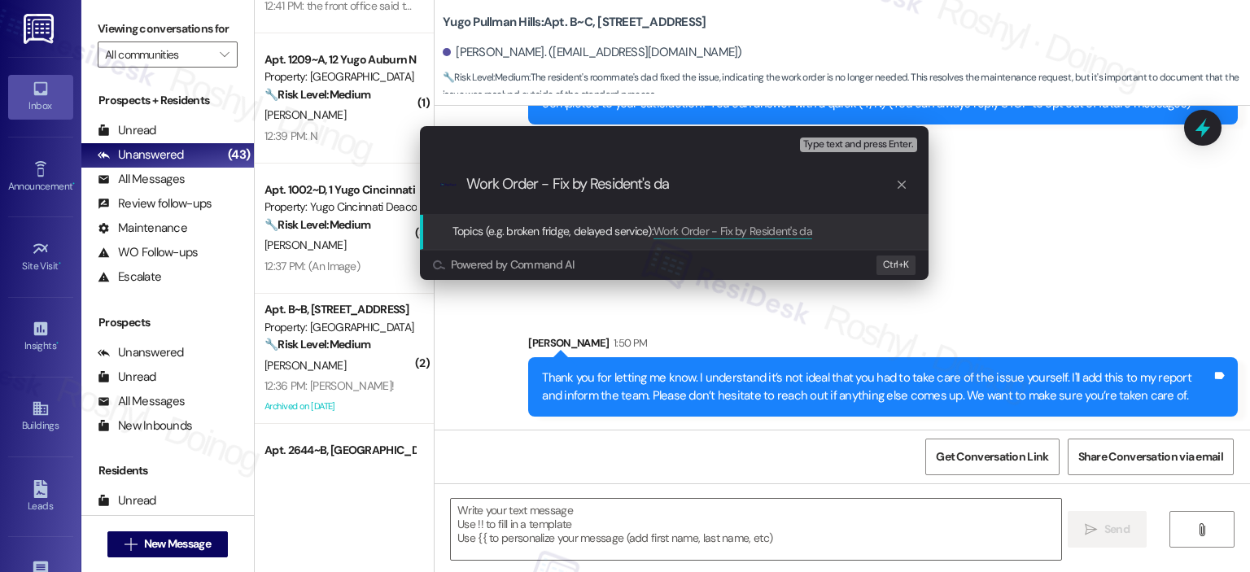
type input "Work Order - Fix by Resident's dad"
click at [562, 186] on input "Work Order - Fix by Resident's dad" at bounding box center [680, 184] width 429 height 17
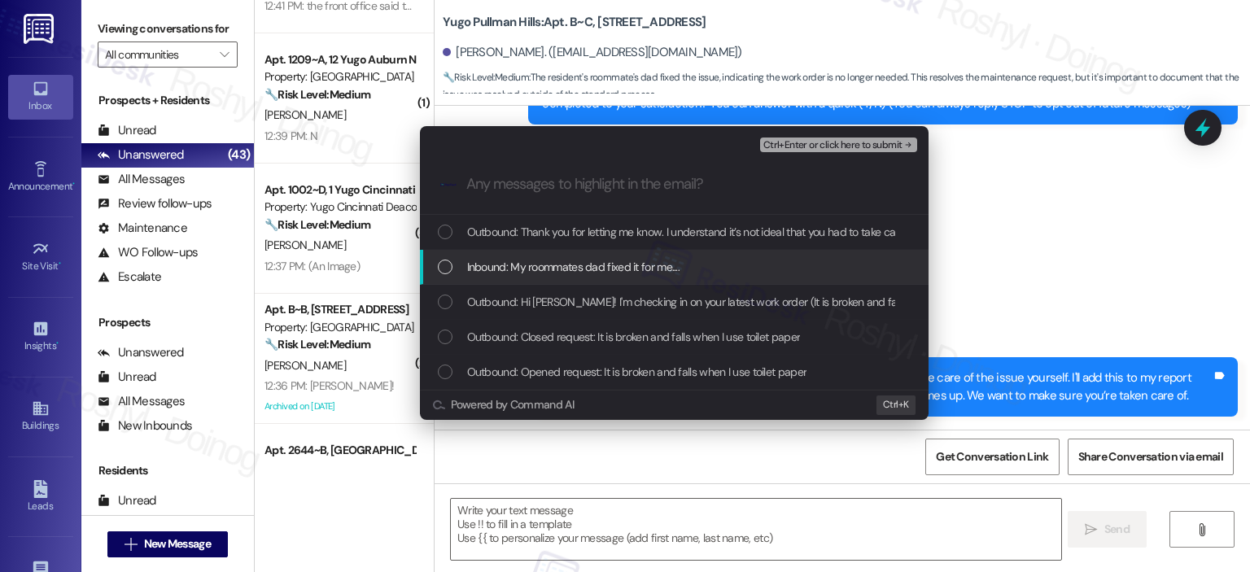
click at [619, 266] on span "Inbound: My roommates dad fixed it for me...." at bounding box center [573, 267] width 213 height 18
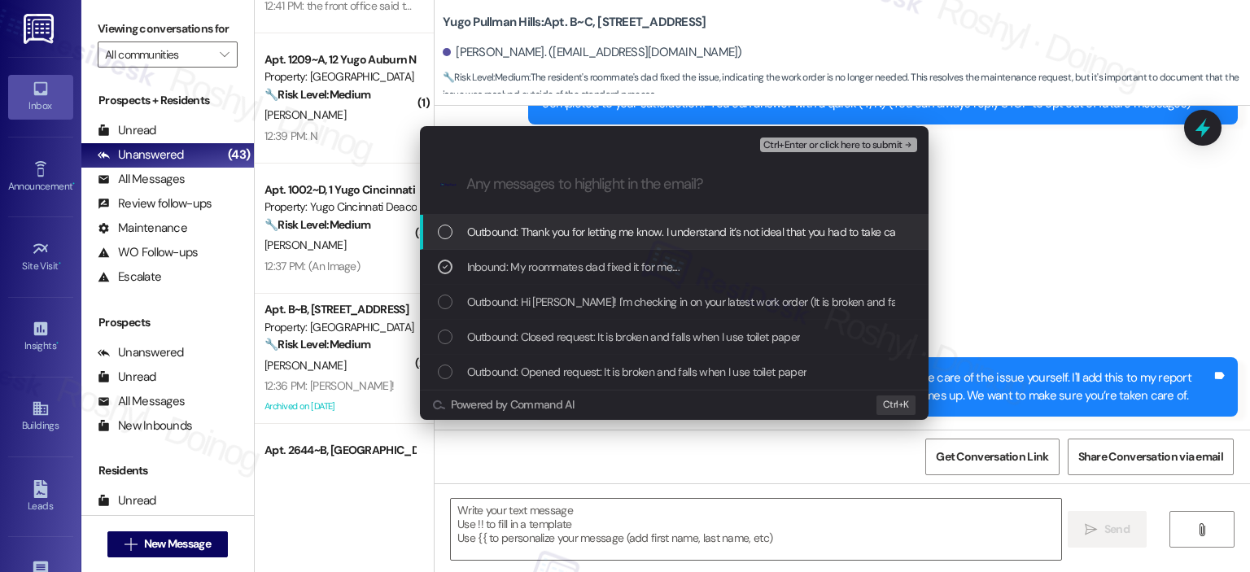
click at [850, 142] on span "Ctrl+Enter or click here to submit" at bounding box center [833, 145] width 139 height 11
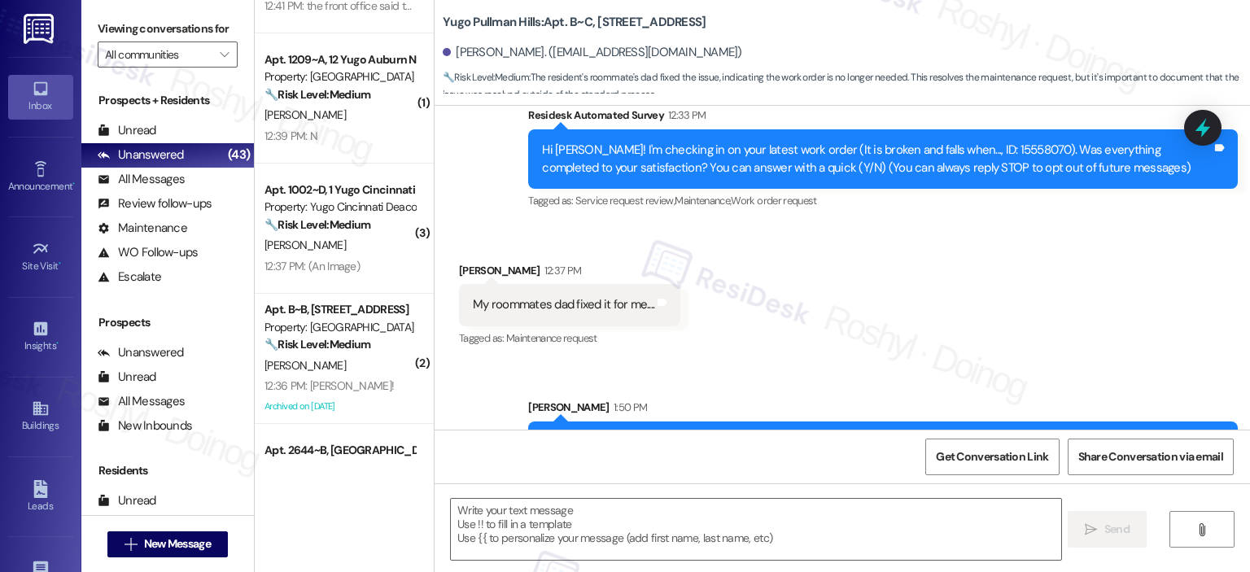
scroll to position [109, 0]
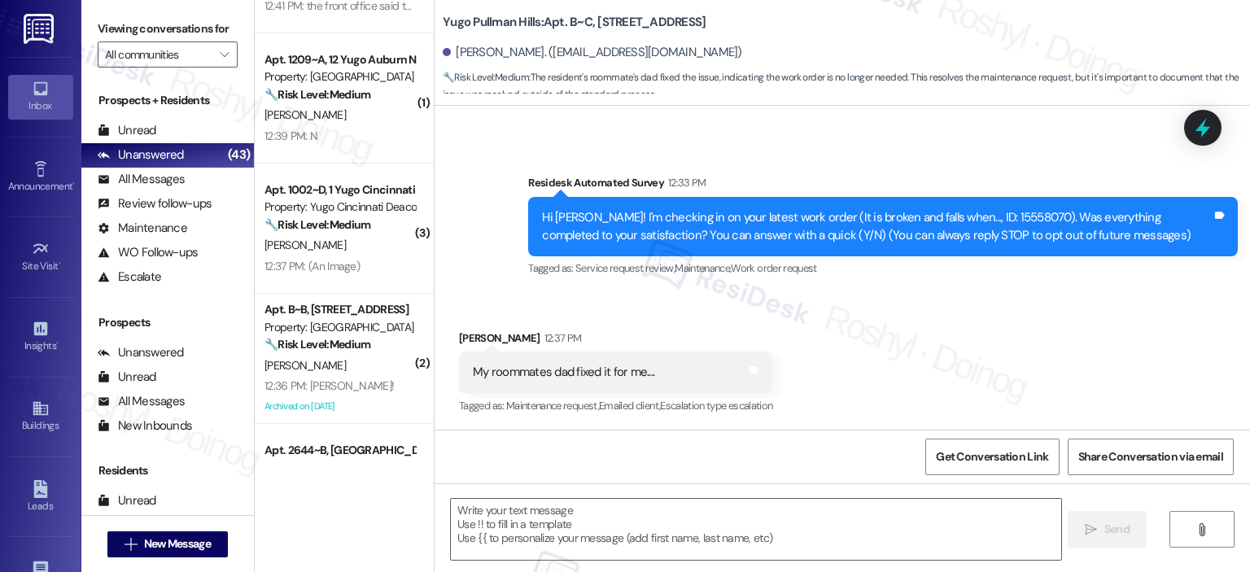
type textarea "Fetching suggested responses. Please feel free to read through the conversation…"
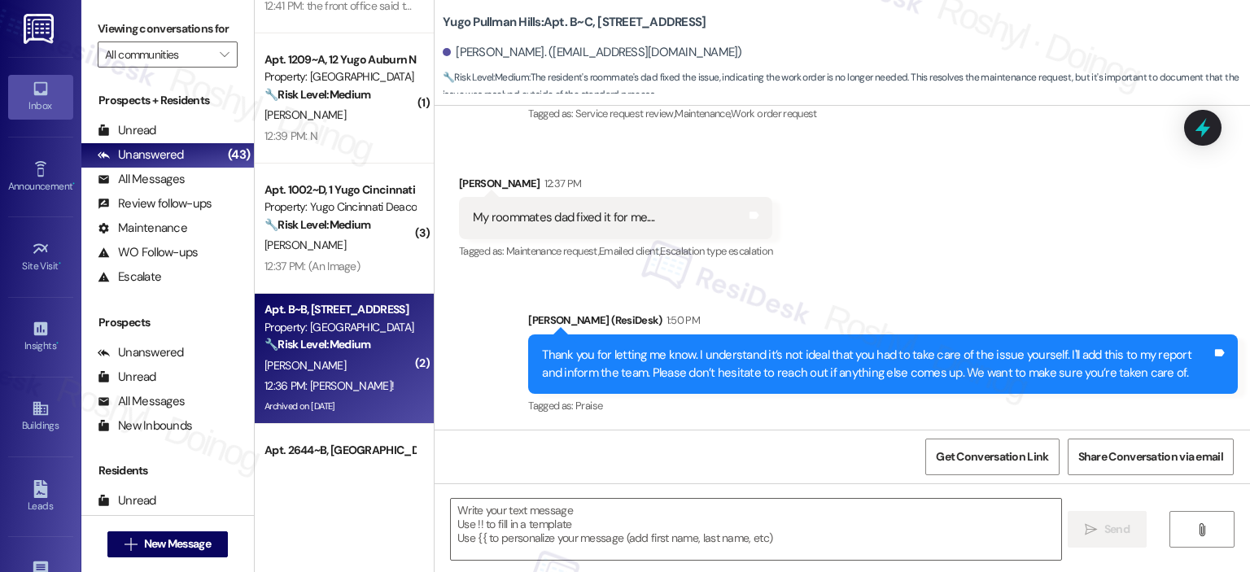
scroll to position [3174, 0]
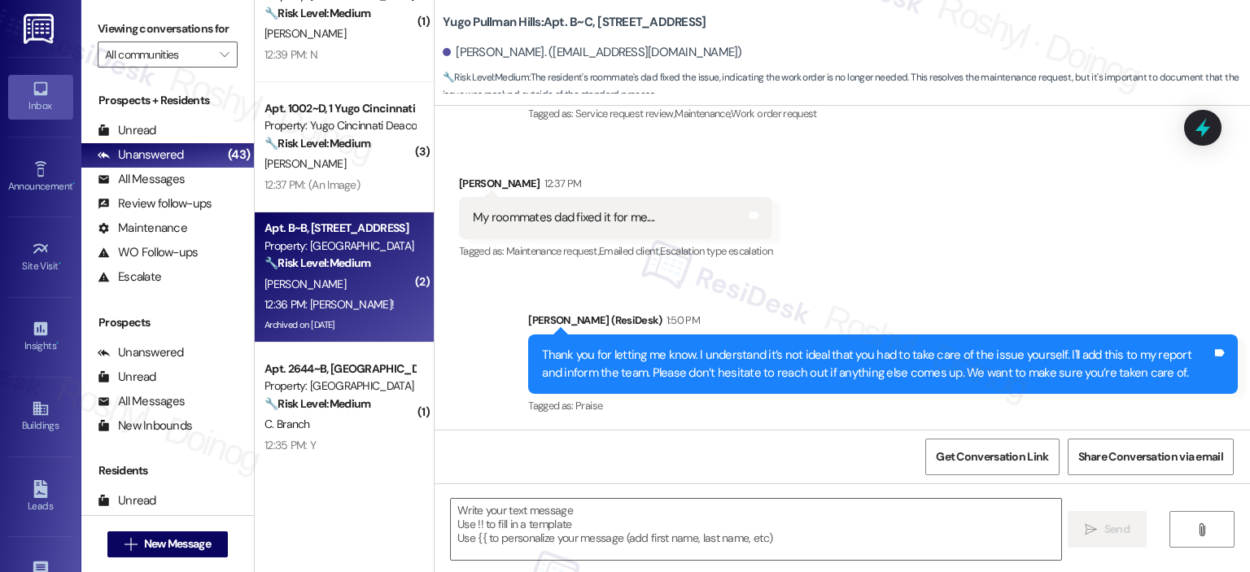
click at [357, 292] on div "A. Midtbo" at bounding box center [340, 284] width 154 height 20
type textarea "Fetching suggested responses. Please feel free to read through the conversation…"
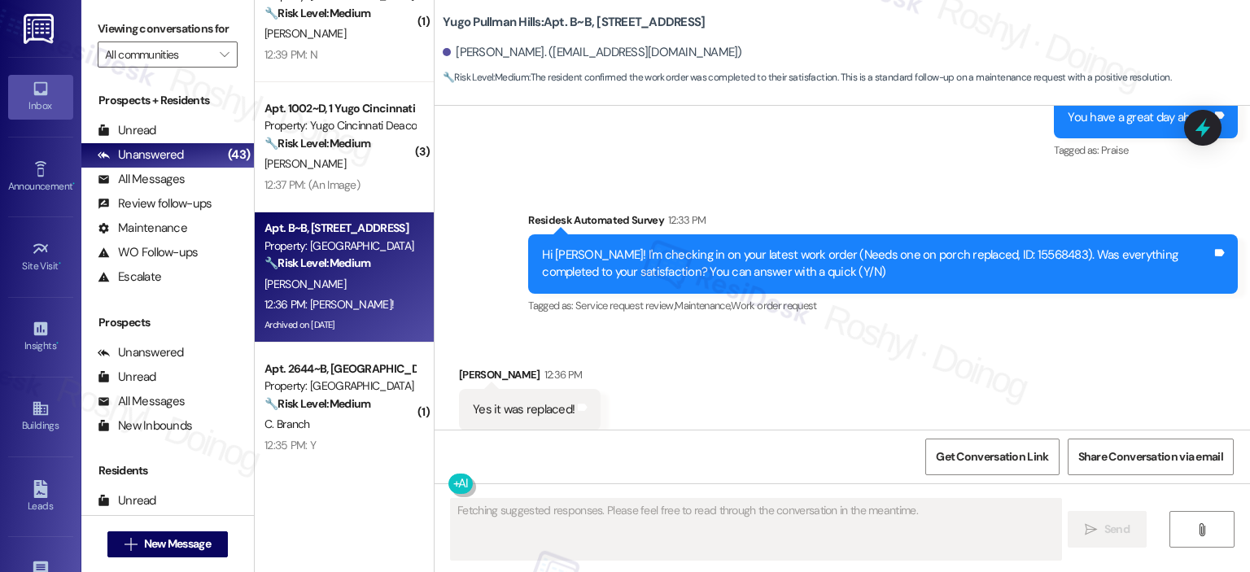
scroll to position [18550, 0]
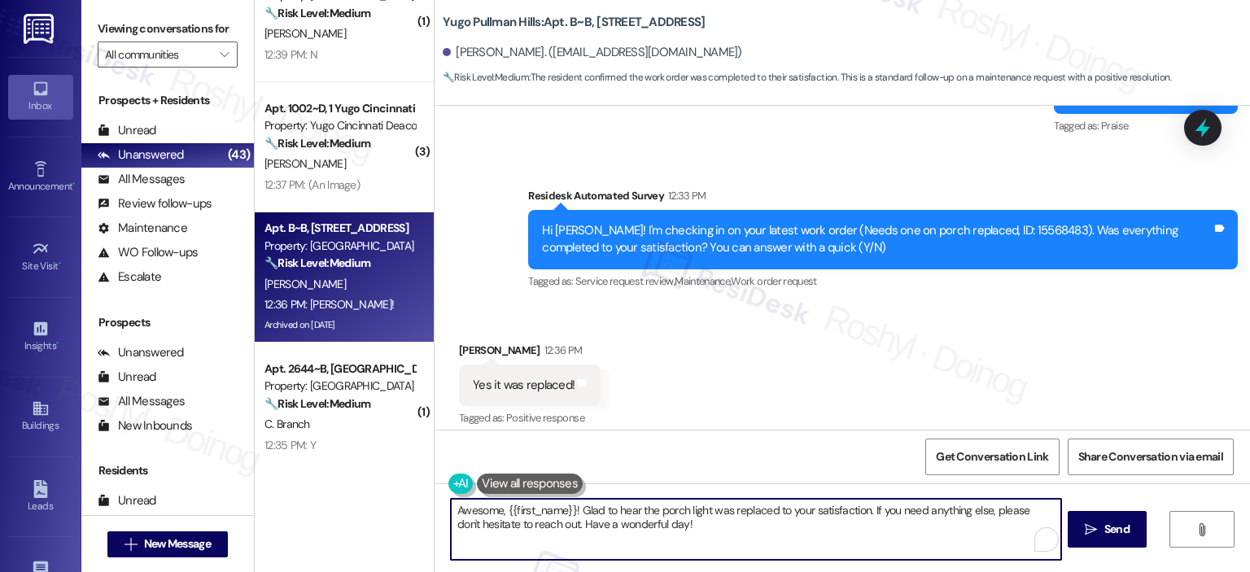
drag, startPoint x: 615, startPoint y: 532, endPoint x: 405, endPoint y: 497, distance: 213.7
click at [405, 497] on div "Apt. 119~B, 1 Yugo Columbia District Flats Property: Yugo Columbia District Fla…" at bounding box center [753, 286] width 996 height 572
paste textarea "I'm happy the work order was completed to your satisfaction! We'd also love to …"
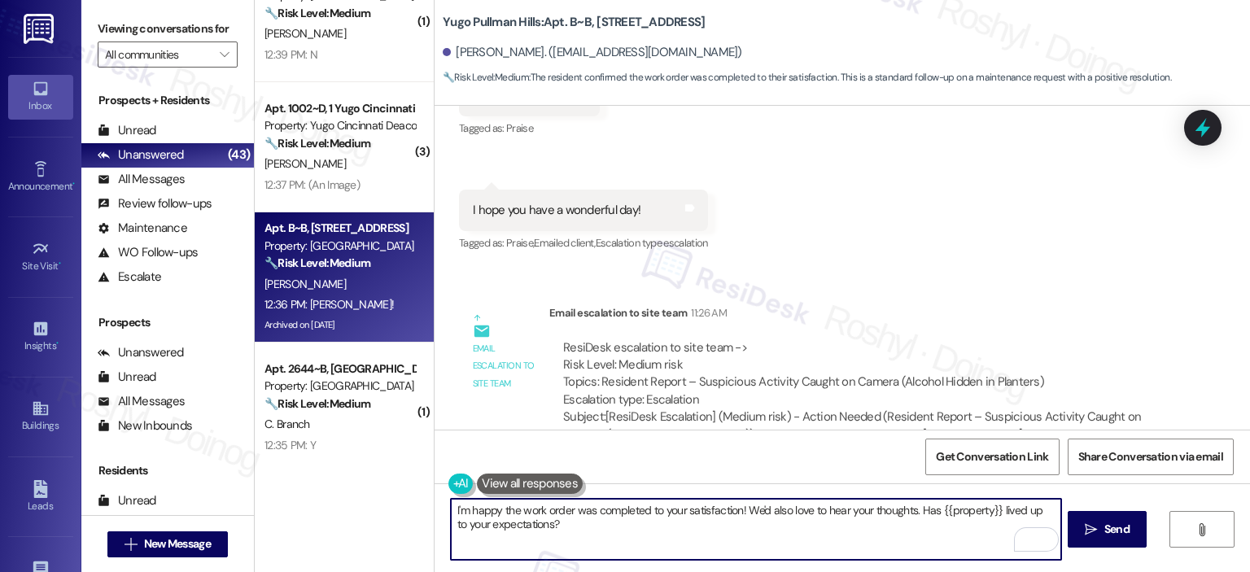
scroll to position [18224, 0]
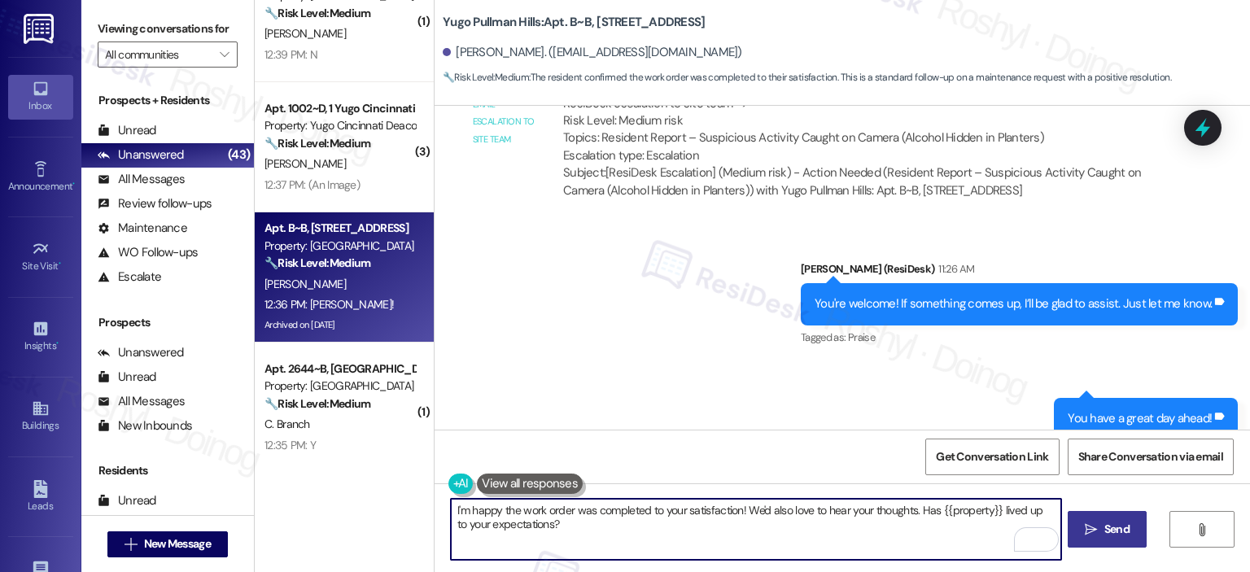
type textarea "I'm happy the work order was completed to your satisfaction! We'd also love to …"
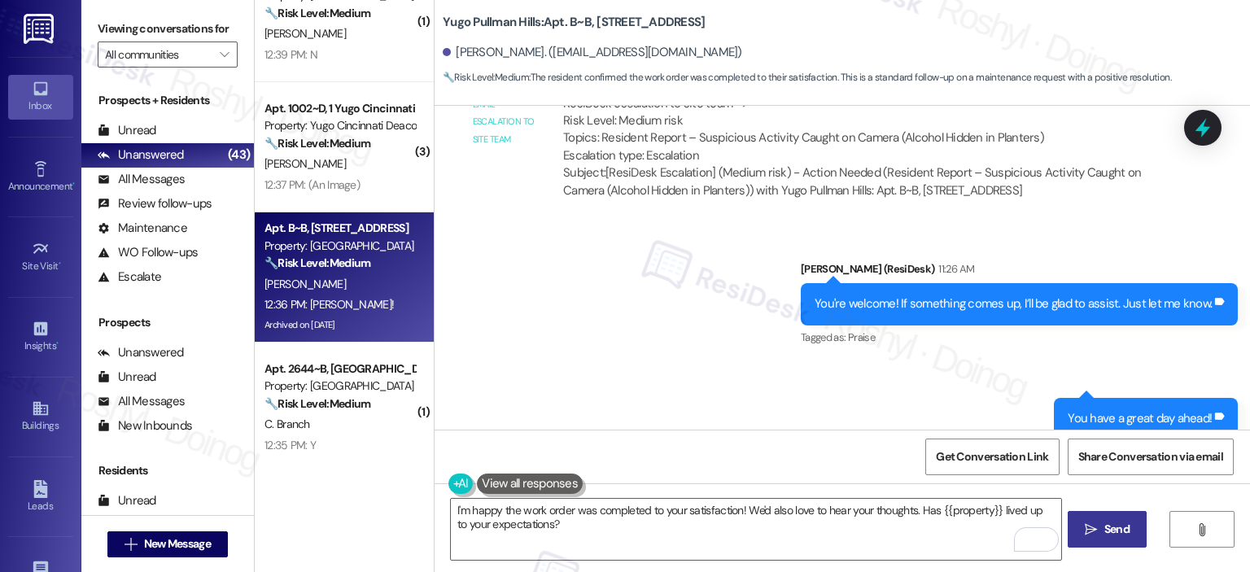
click at [1117, 534] on span "Send" at bounding box center [1117, 529] width 25 height 17
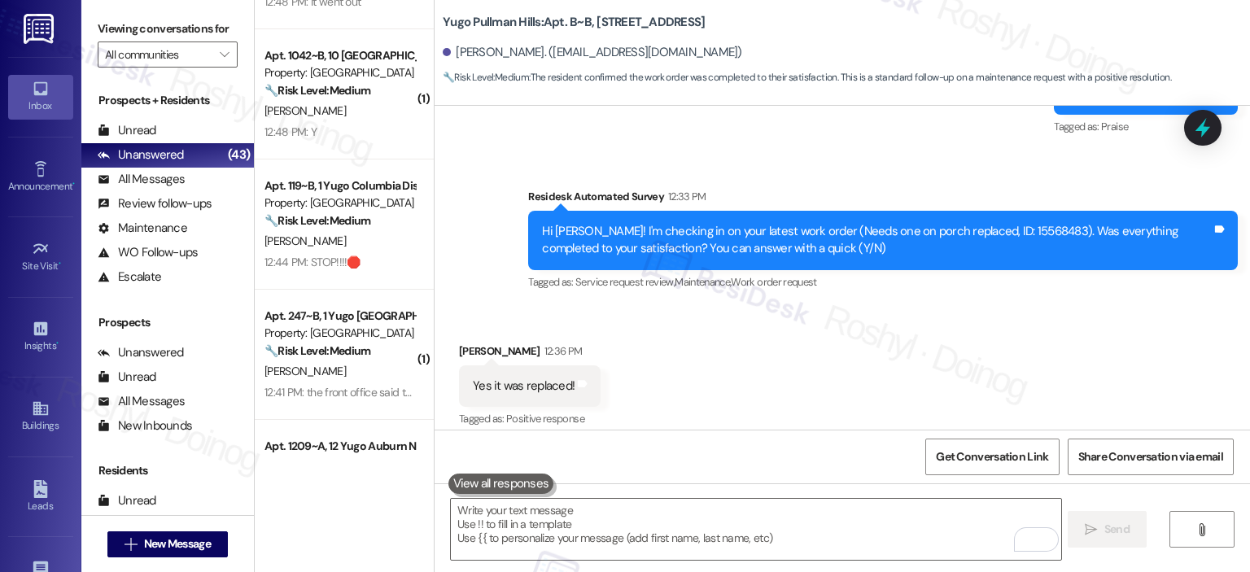
scroll to position [2686, 0]
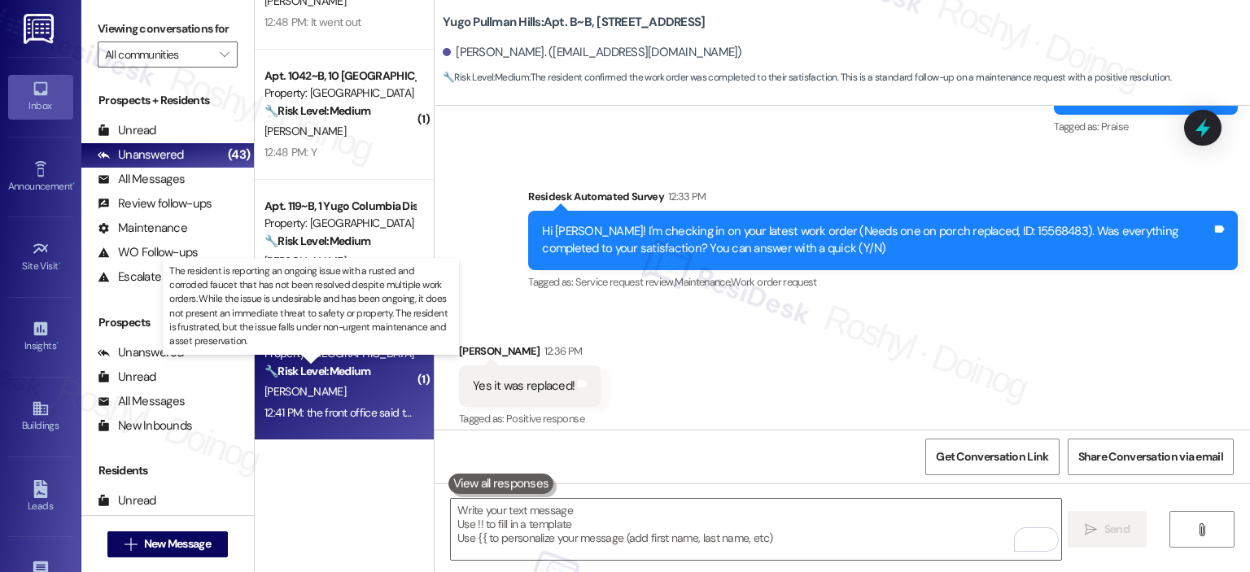
click at [345, 377] on strong "🔧 Risk Level: Medium" at bounding box center [318, 371] width 106 height 15
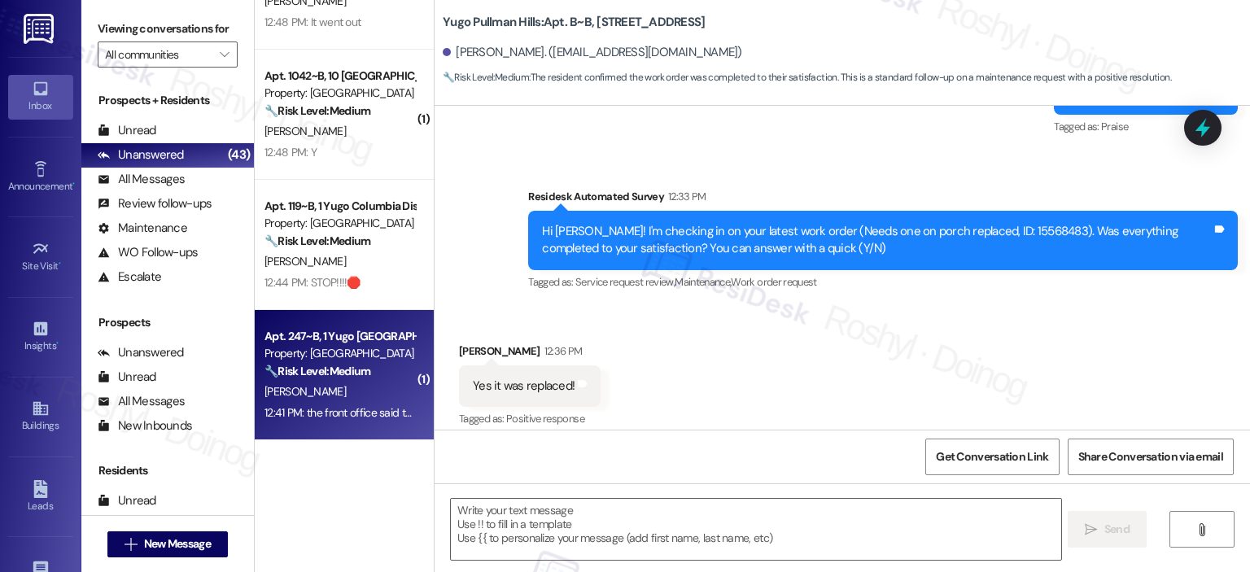
type textarea "Fetching suggested responses. Please feel free to read through the conversation…"
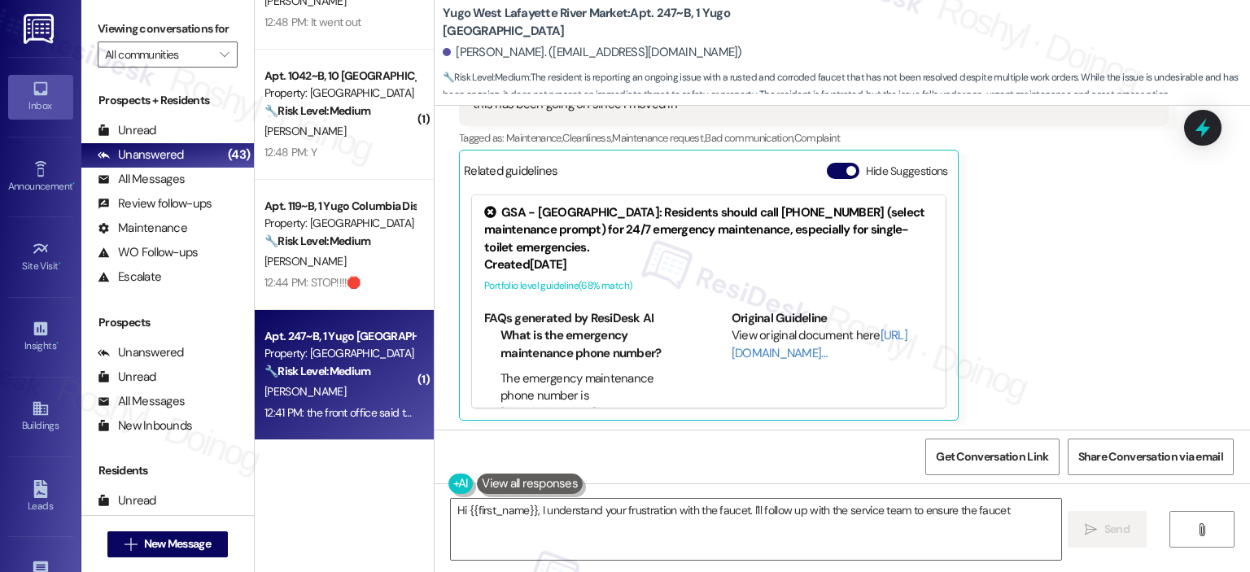
scroll to position [1465, 0]
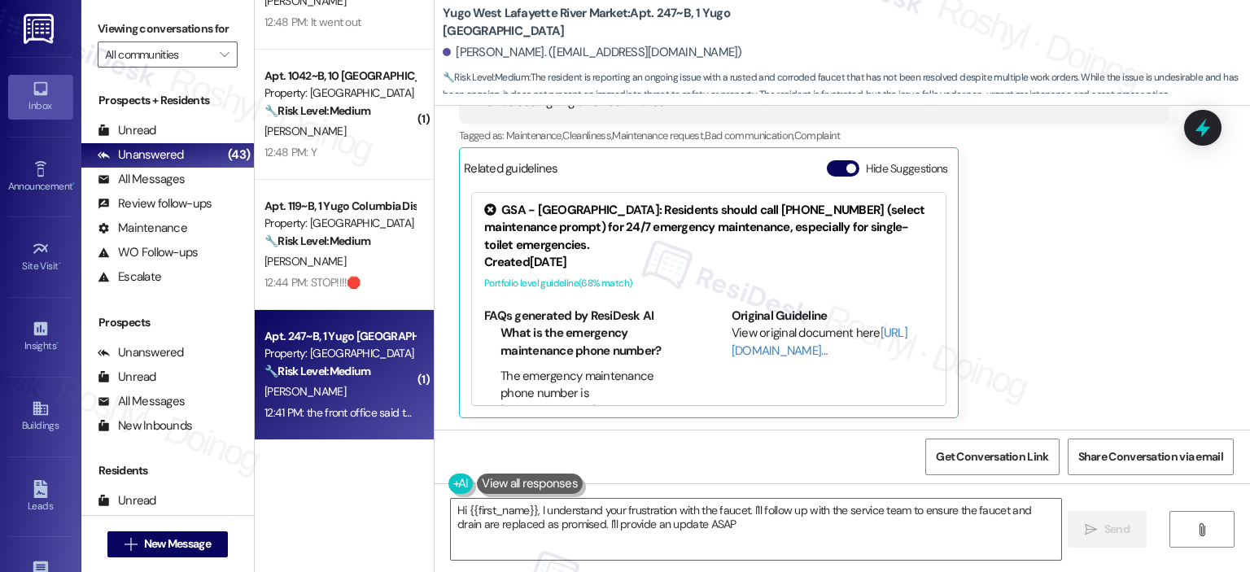
type textarea "Hi {{first_name}}, I understand your frustration with the faucet. I'll follow u…"
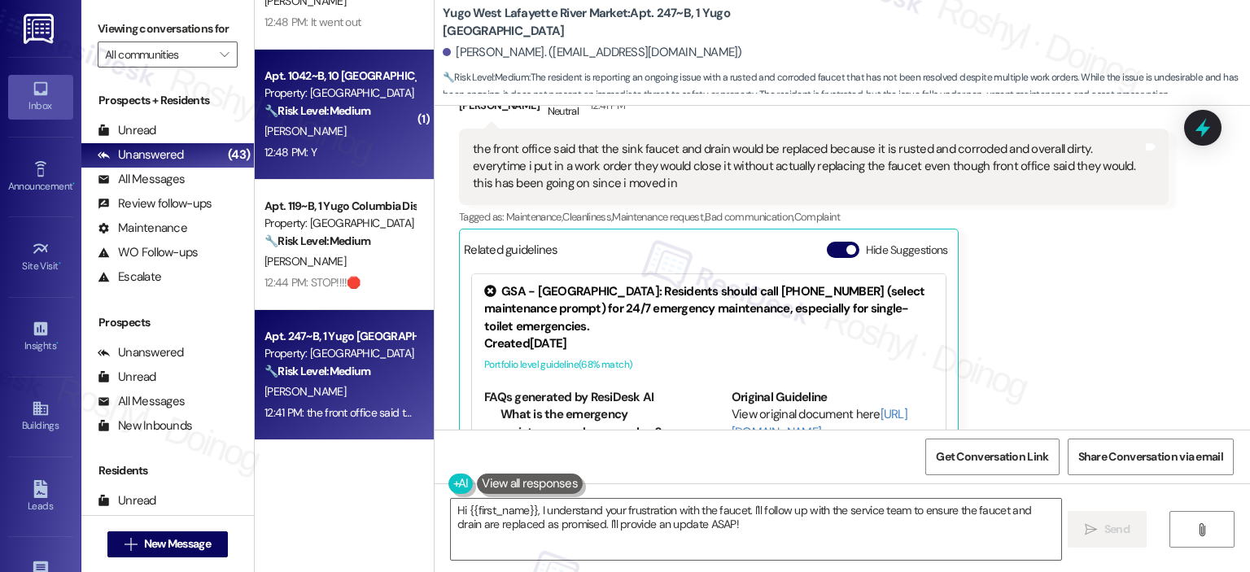
click at [292, 152] on div "12:48 PM: Y 12:48 PM: Y" at bounding box center [291, 152] width 52 height 15
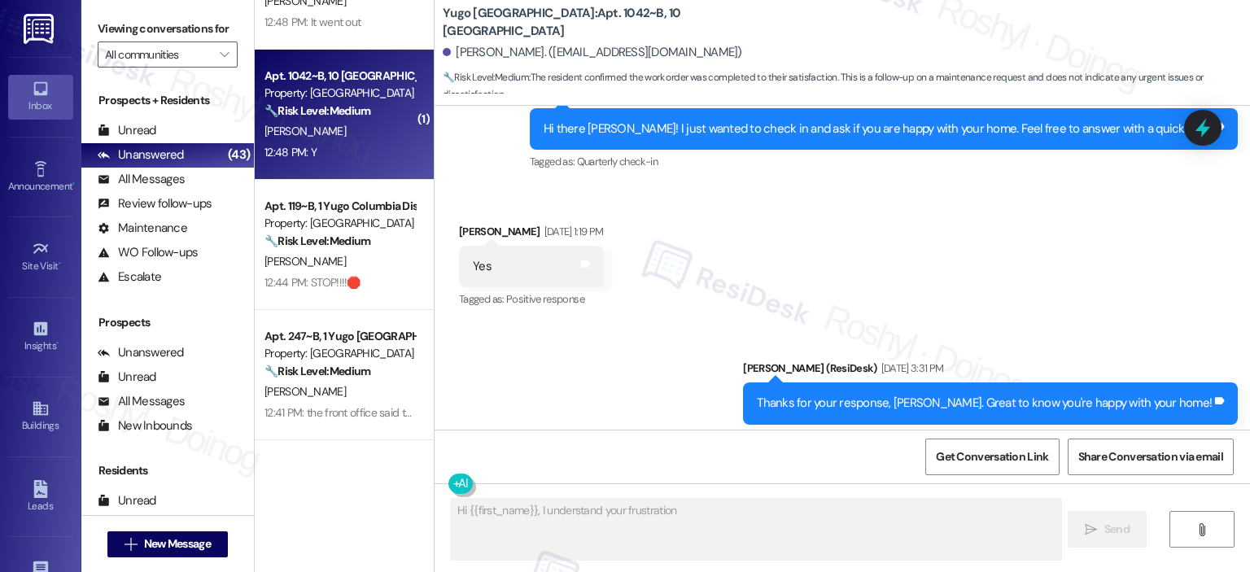
type textarea "Hi {{first_name}}, I understand your frustration with"
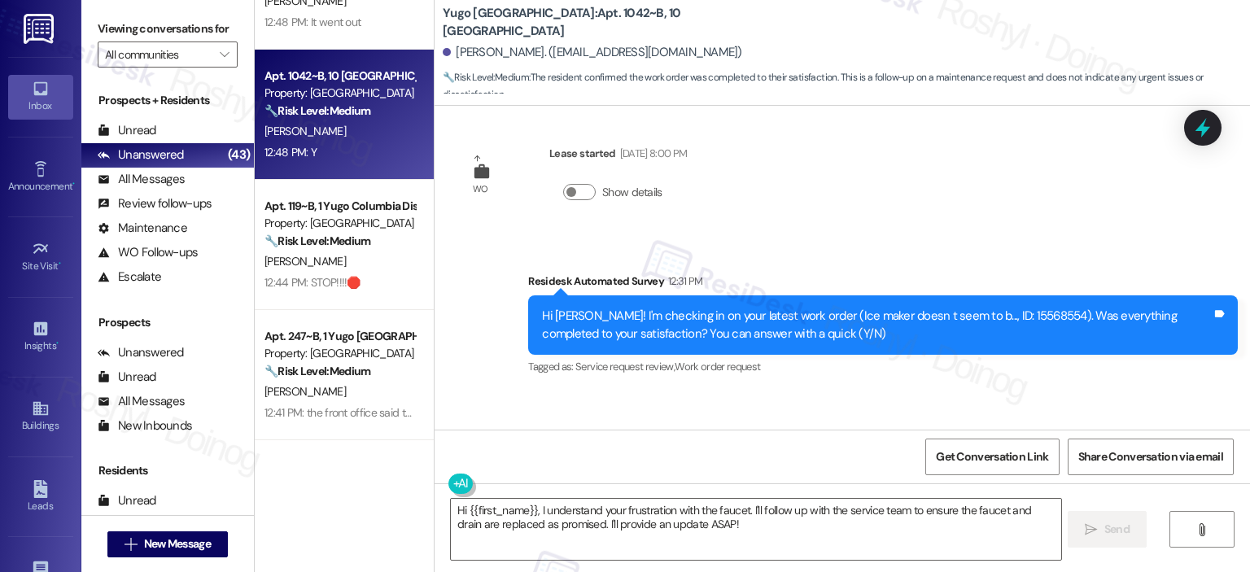
scroll to position [2163, 0]
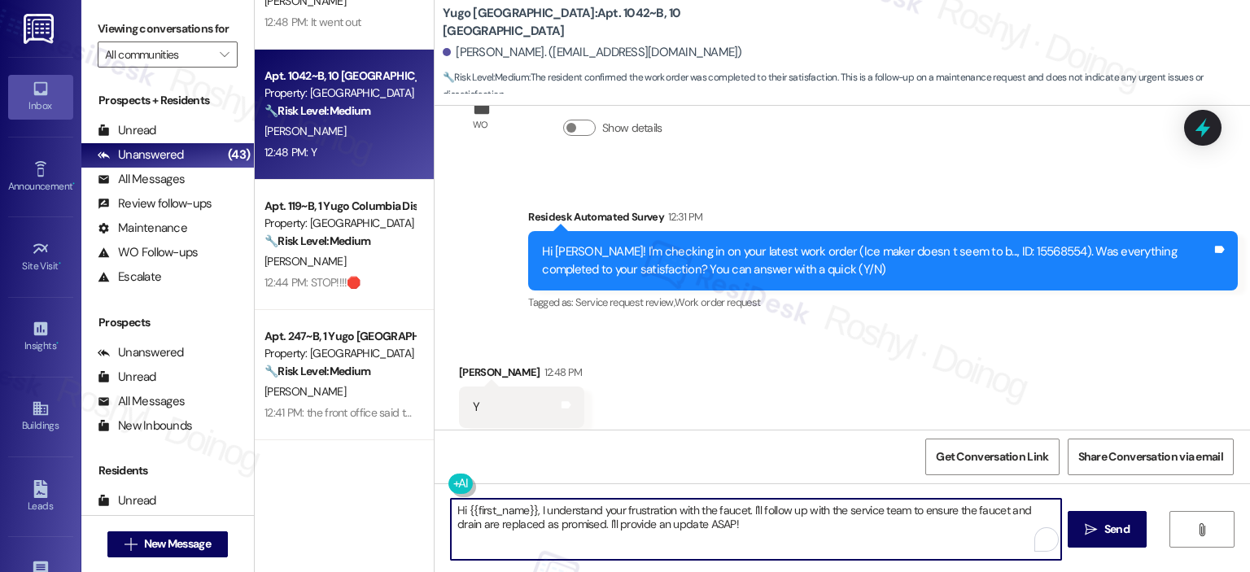
drag, startPoint x: 412, startPoint y: 497, endPoint x: 347, endPoint y: 484, distance: 66.4
click at [348, 486] on div "( 1 ) Apt. 107~A, 3 Yugo Starkville Campus Common Property: Yugo Starkville Cam…" at bounding box center [753, 286] width 996 height 572
paste textarea "Thanks so much for letting us know! I’m happy to hear everything was taken care…"
type textarea "Thanks so much for letting us know! I’m happy to hear everything was taken care…"
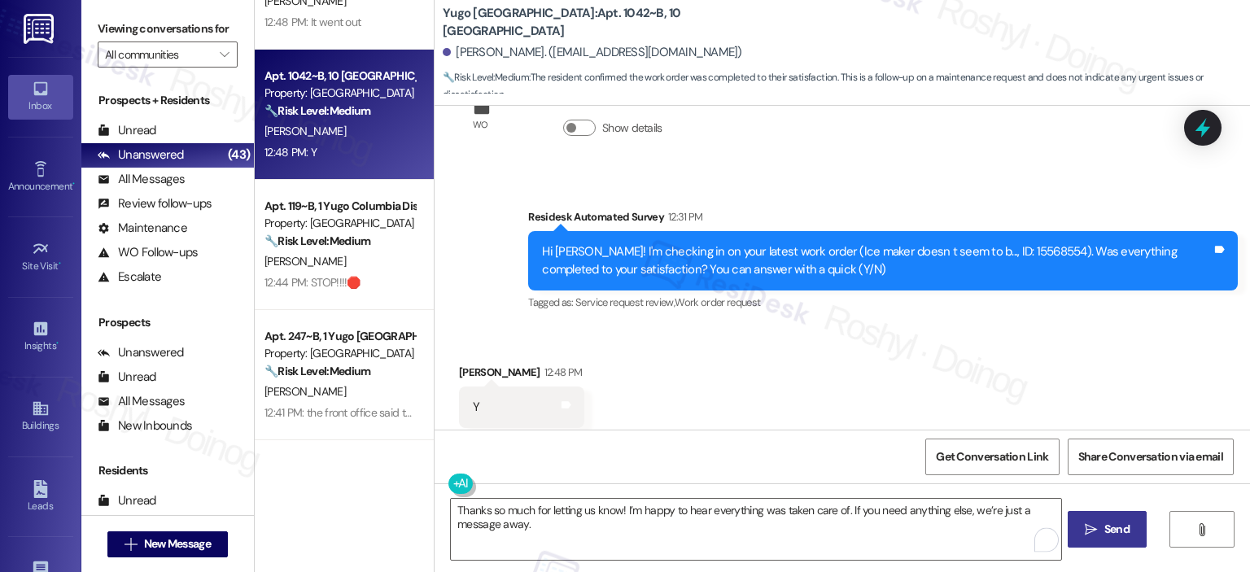
click at [1082, 523] on span " Send" at bounding box center [1107, 529] width 51 height 17
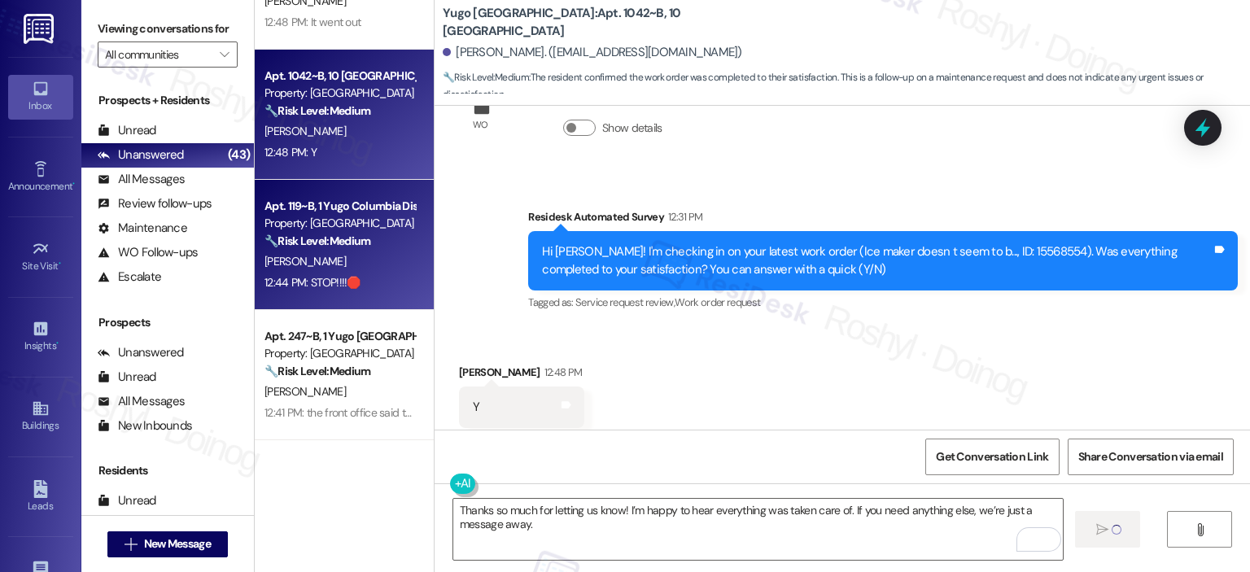
click at [309, 280] on div "12:44 PM: STOP!!!!🛑 12:44 PM: STOP!!!!🛑" at bounding box center [313, 282] width 96 height 15
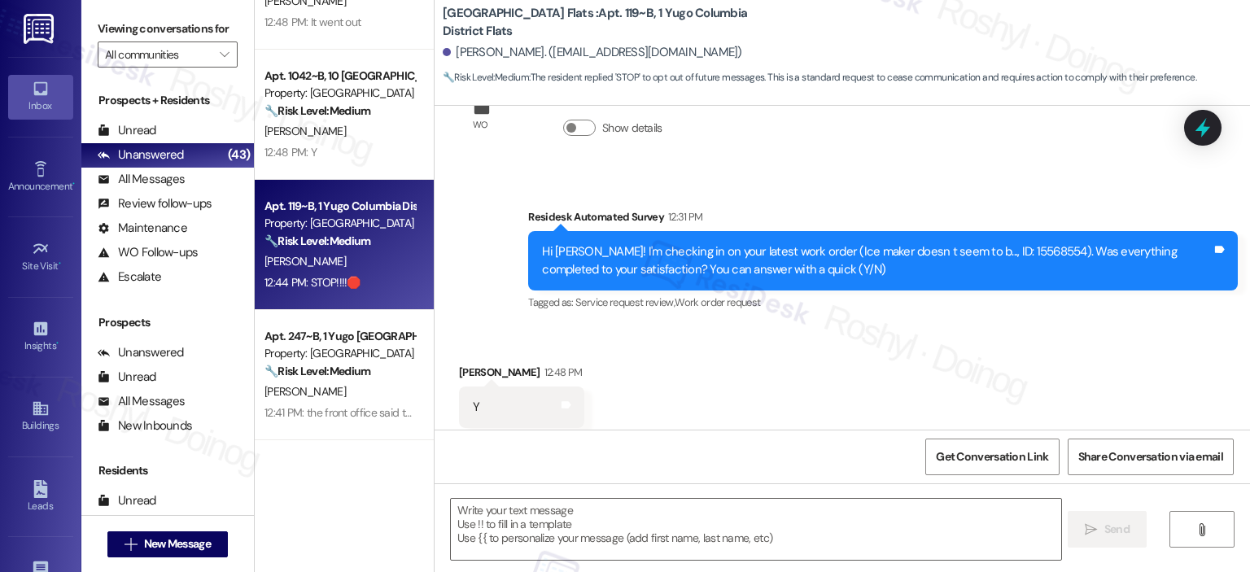
type textarea "Fetching suggested responses. Please feel free to read through the conversation…"
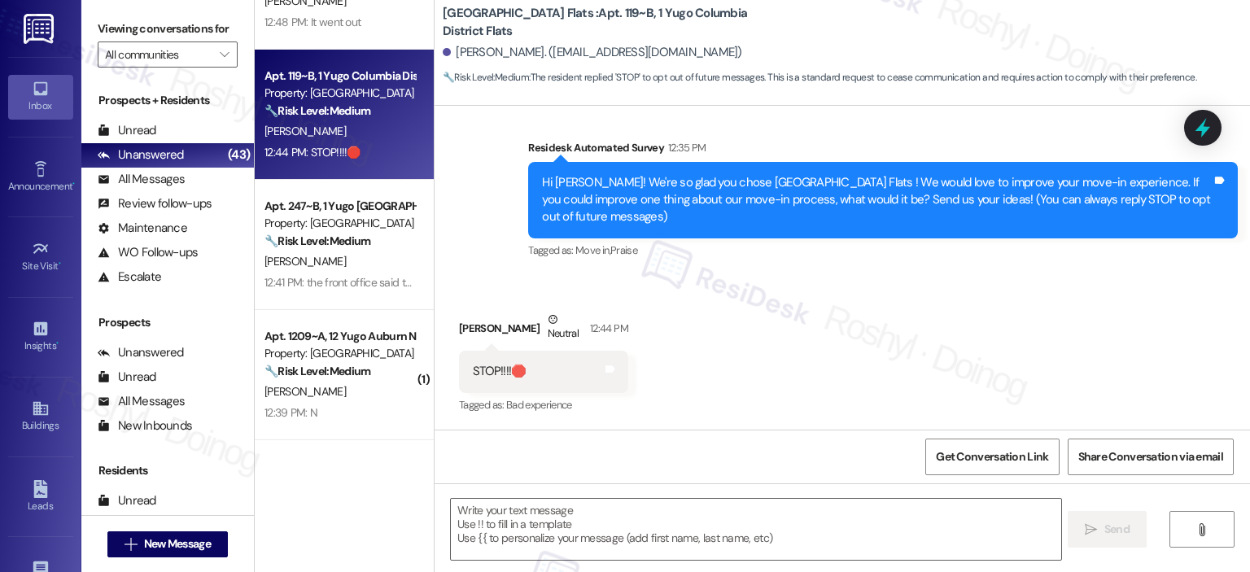
scroll to position [261, 0]
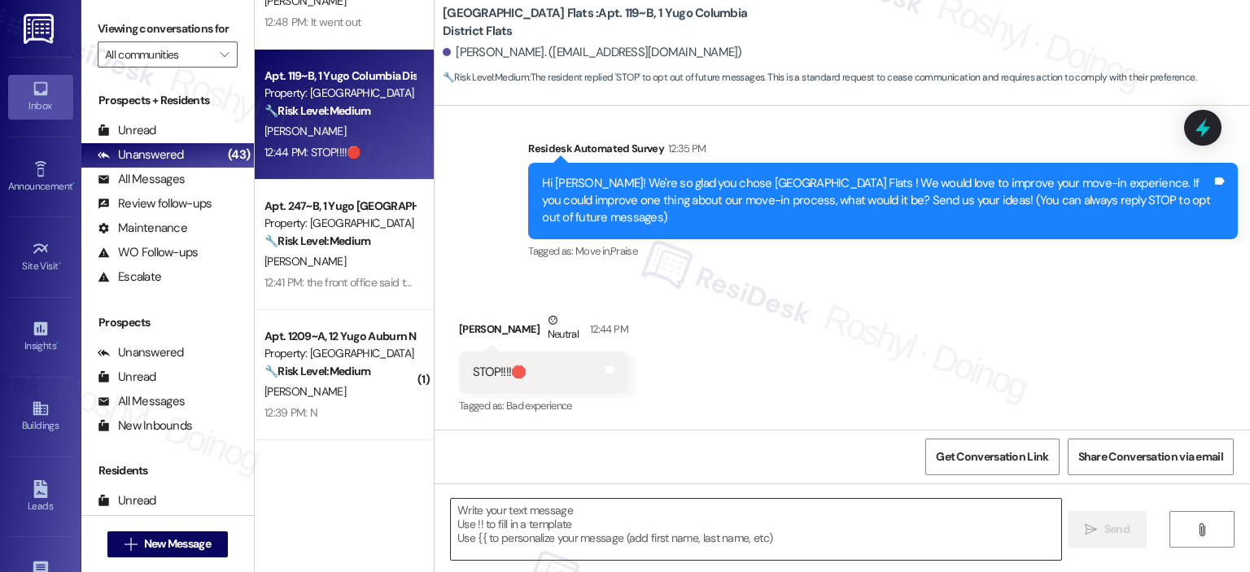
click at [655, 536] on textarea at bounding box center [756, 529] width 610 height 61
paste textarea "I understand you’d like to opt out of this service. Please reply with 'STOP' (i…"
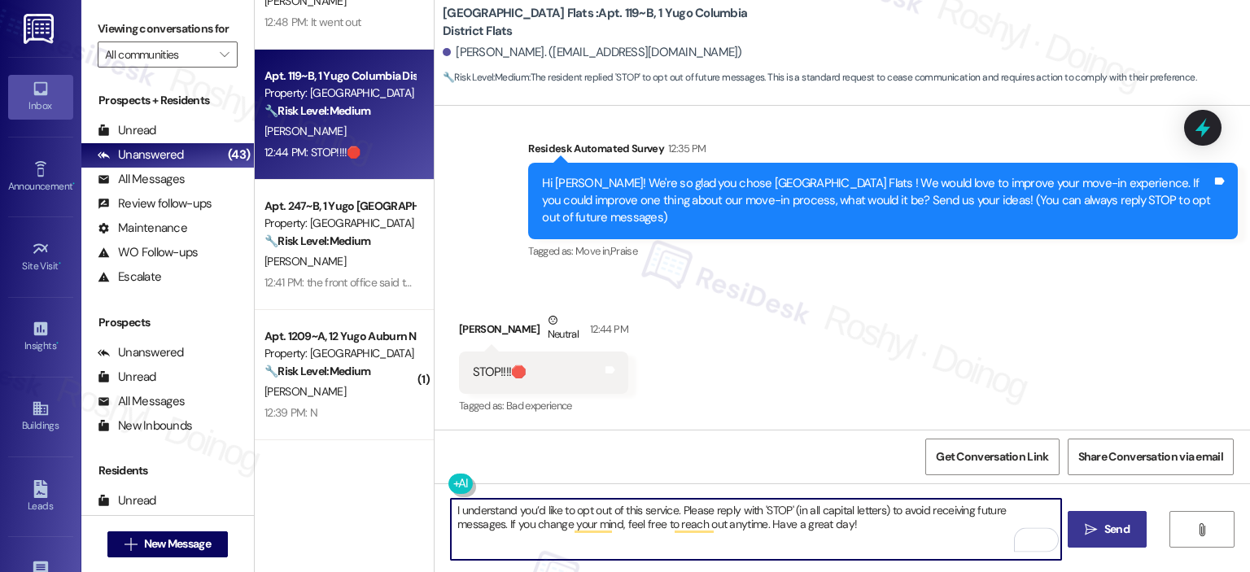
type textarea "I understand you’d like to opt out of this service. Please reply with 'STOP' (i…"
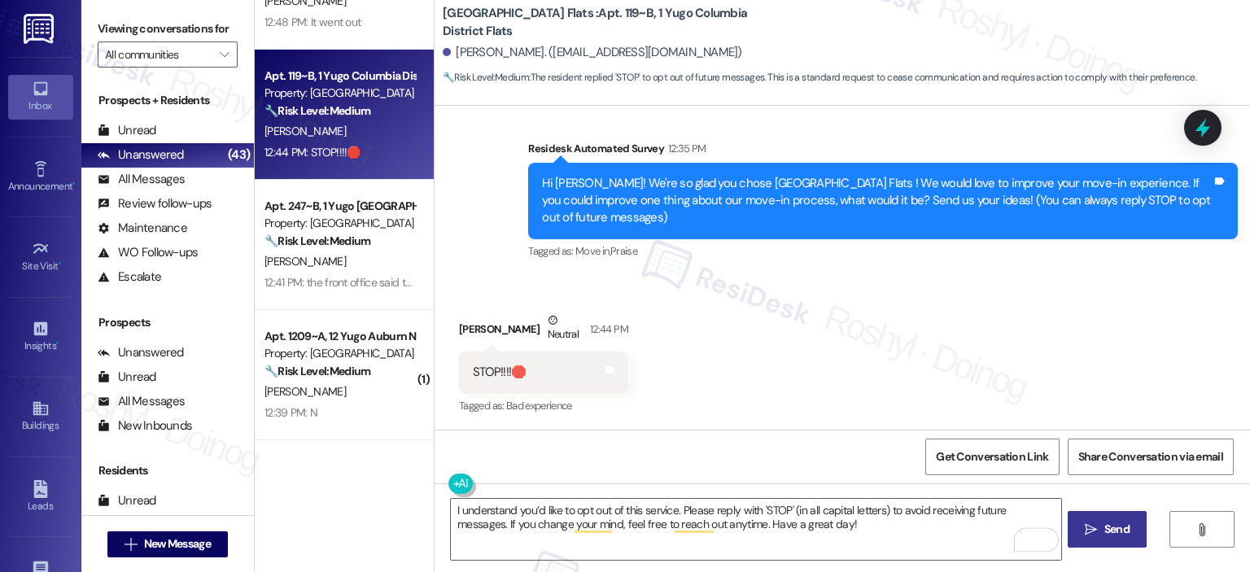
click at [1097, 521] on span " Send" at bounding box center [1107, 529] width 51 height 17
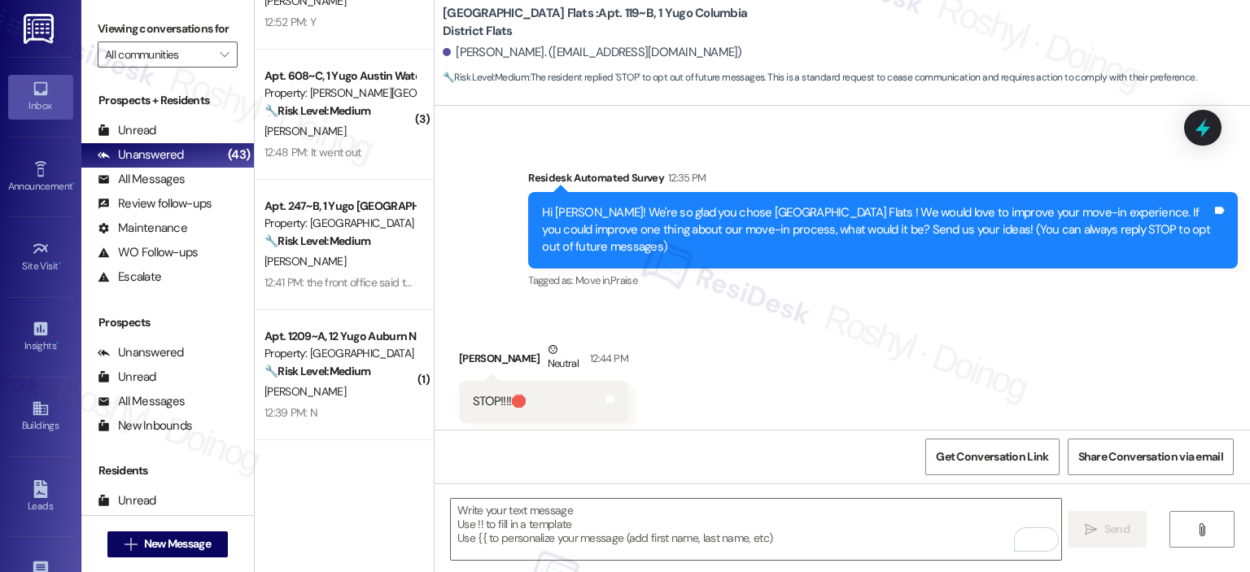
scroll to position [392, 0]
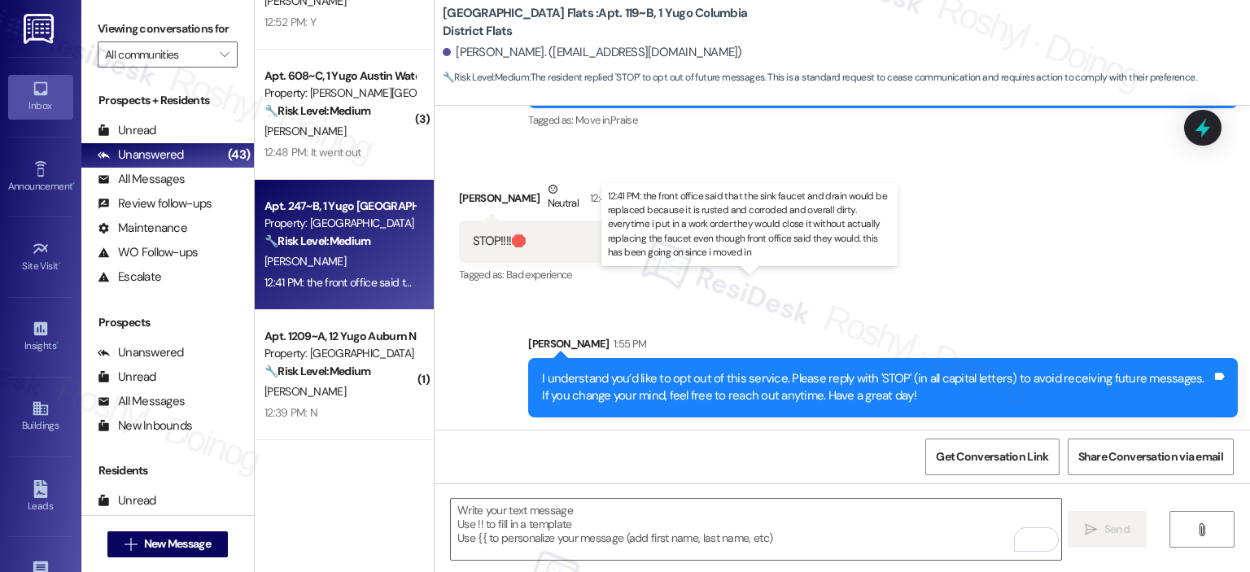
click at [334, 276] on div "12:41 PM: the front office said that the sink faucet and drain would be replace…" at bounding box center [969, 282] width 1408 height 15
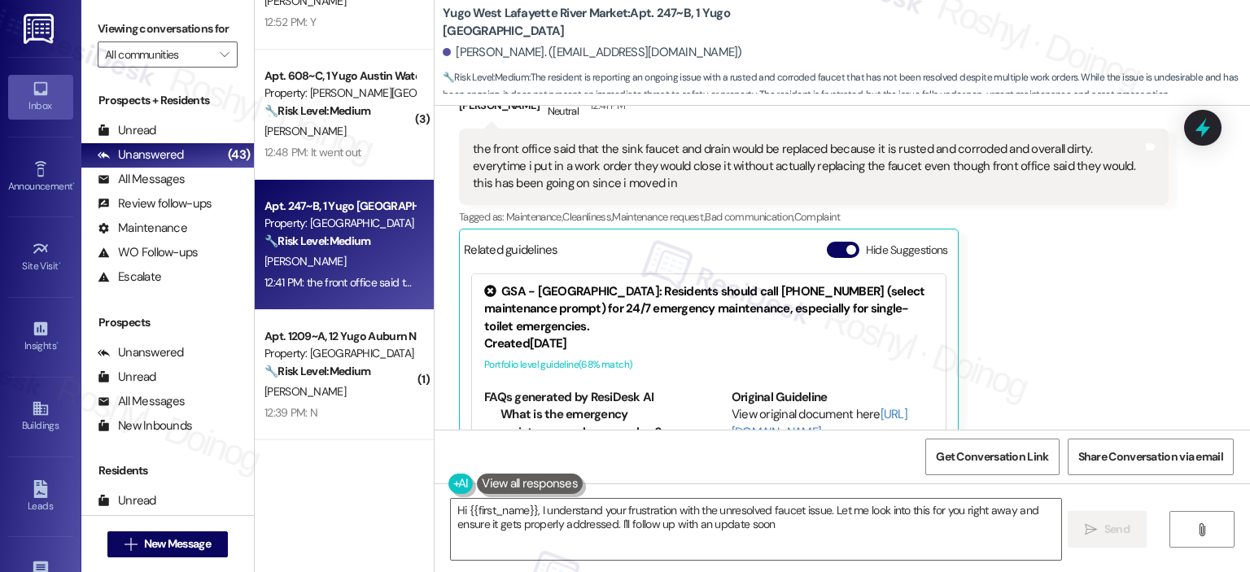
type textarea "Hi {{first_name}}, I understand your frustration with the unresolved faucet iss…"
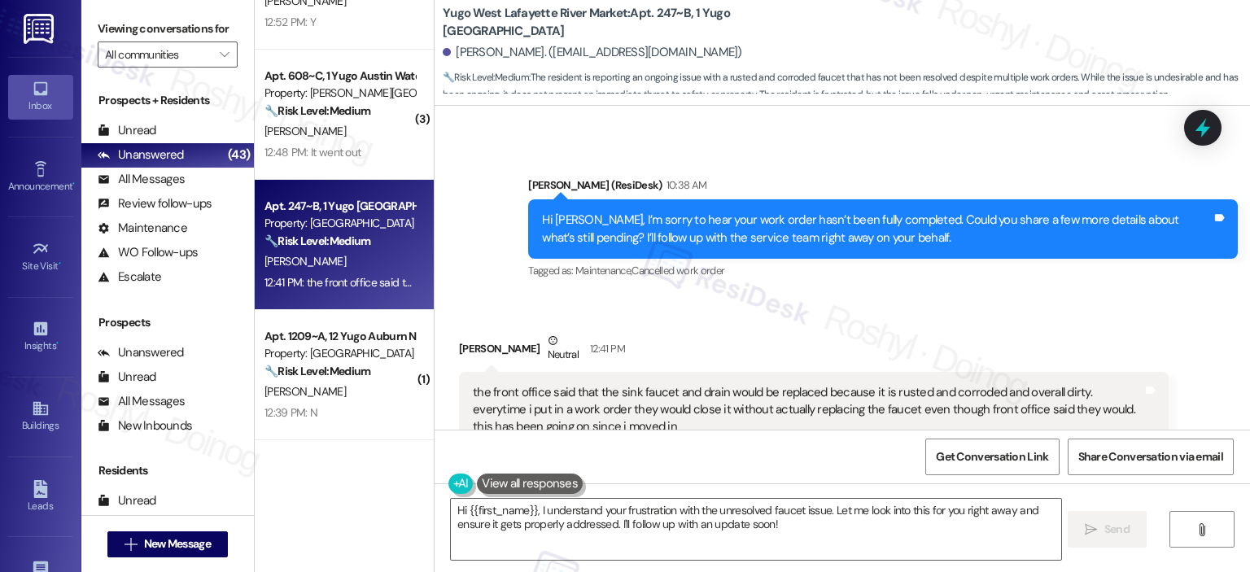
scroll to position [1220, 0]
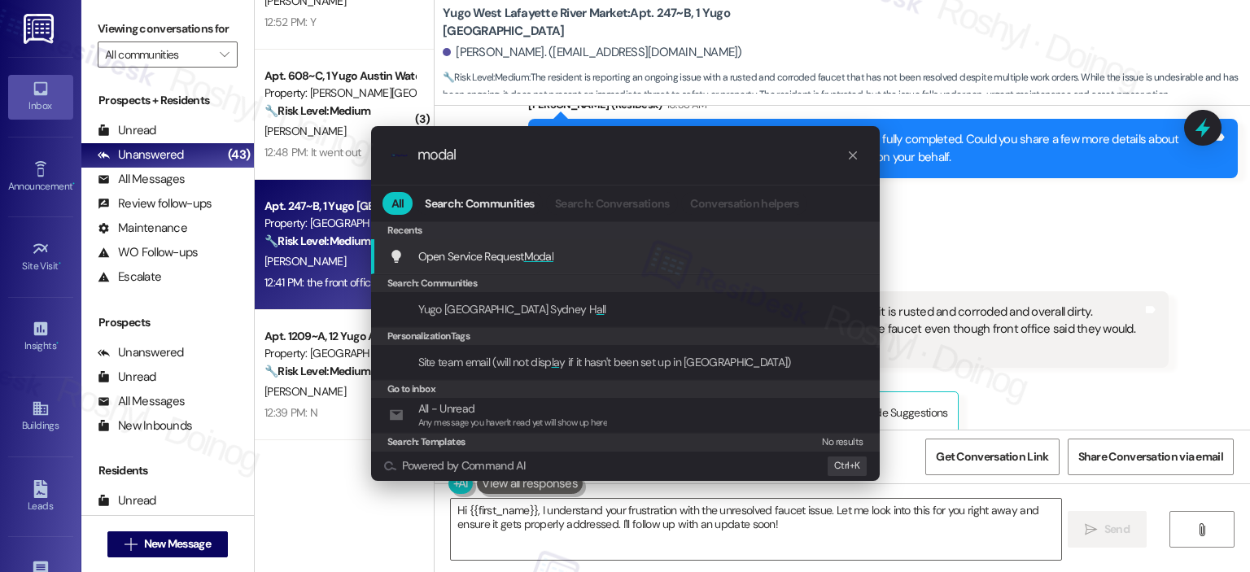
click at [545, 250] on span "Modal" at bounding box center [539, 256] width 30 height 15
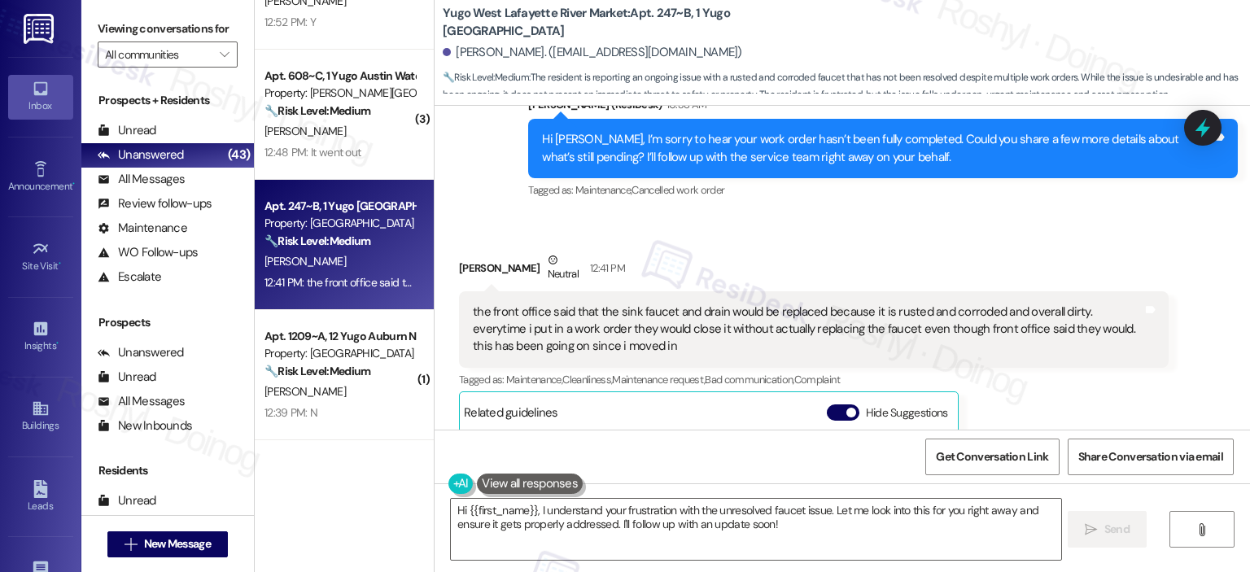
click at [657, 216] on div "Received via SMS Ayush Guhan Neutral 12:41 PM the front office said that the si…" at bounding box center [843, 445] width 816 height 460
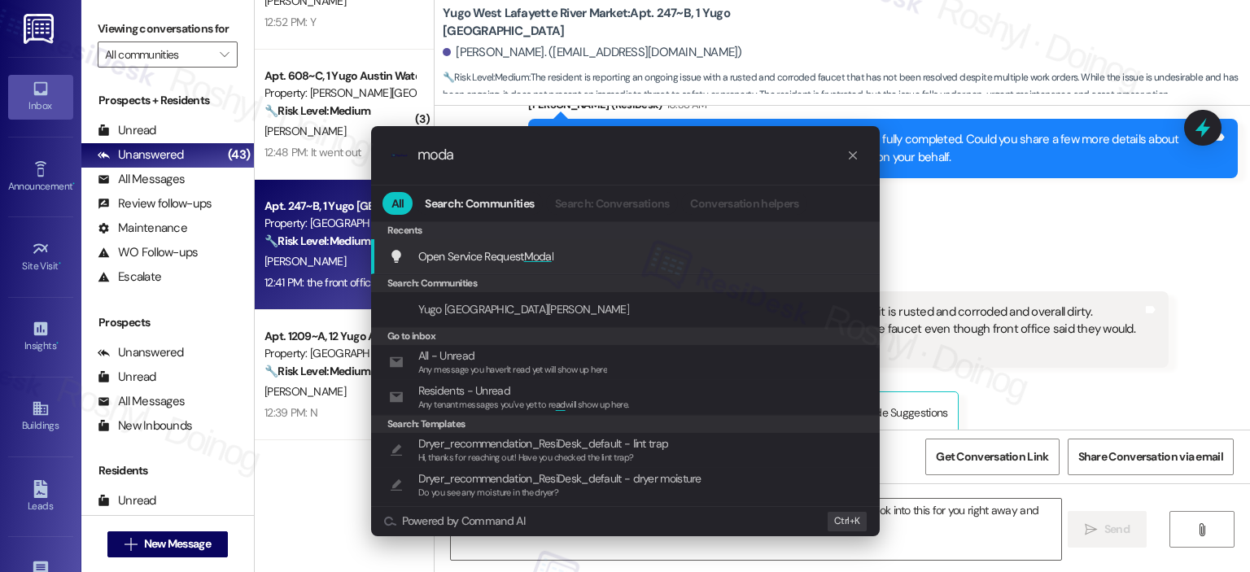
click at [587, 243] on div "Open Service Request Moda l Add shortcut" at bounding box center [625, 256] width 509 height 35
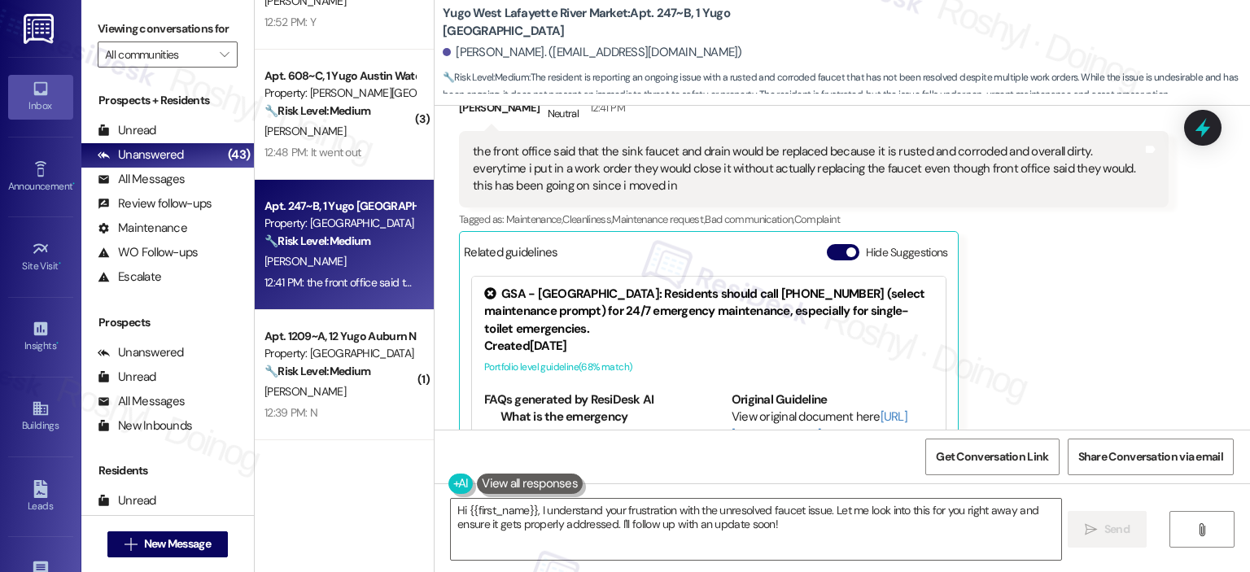
scroll to position [1383, 0]
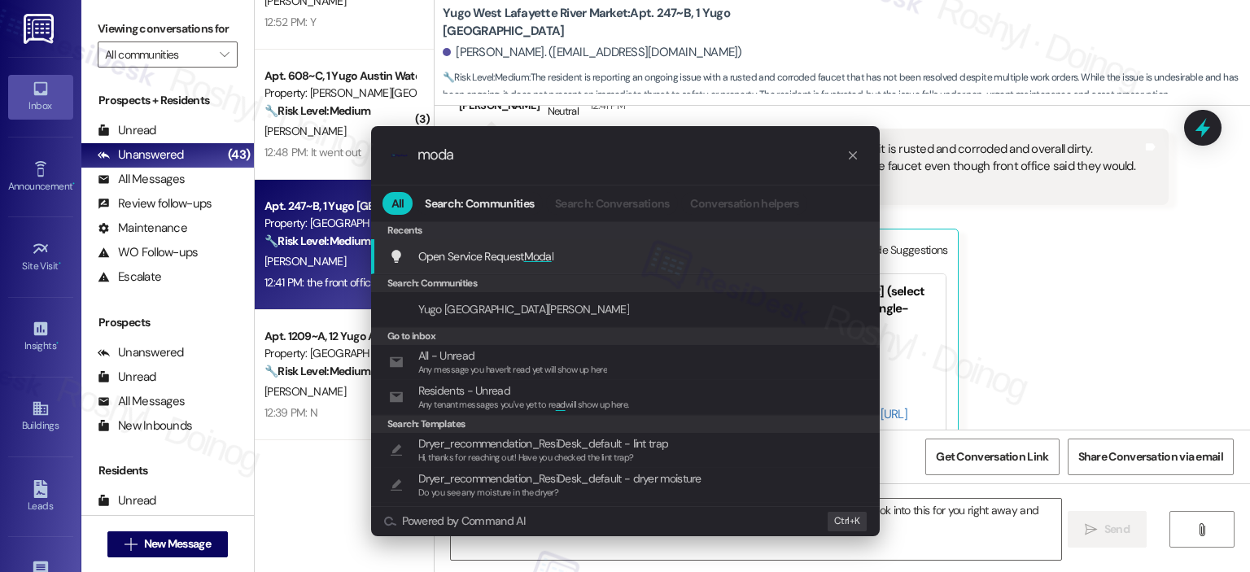
type input "moda"
click at [602, 247] on div "Open Service Request Moda l Add shortcut" at bounding box center [627, 256] width 476 height 18
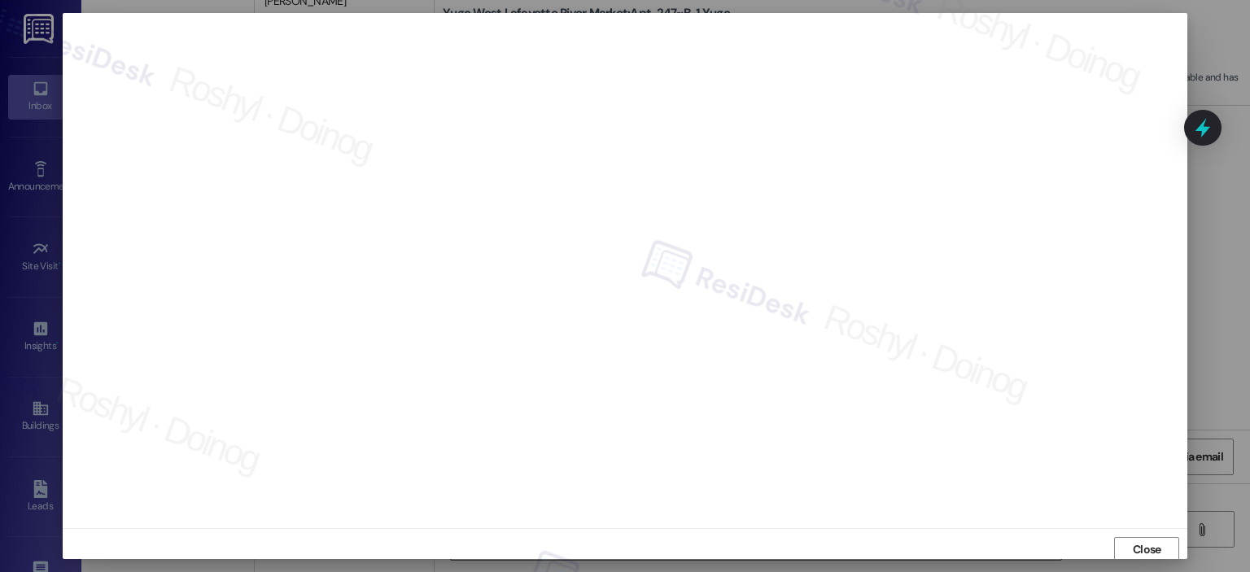
scroll to position [3, 0]
click at [1114, 540] on button "Close" at bounding box center [1146, 547] width 65 height 26
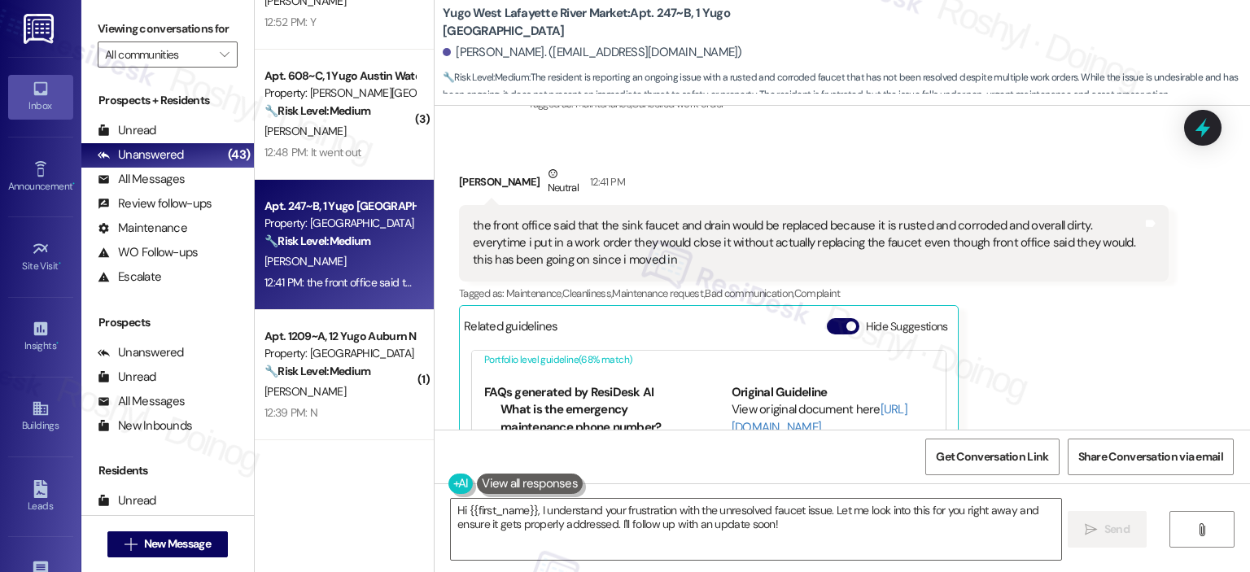
scroll to position [1220, 0]
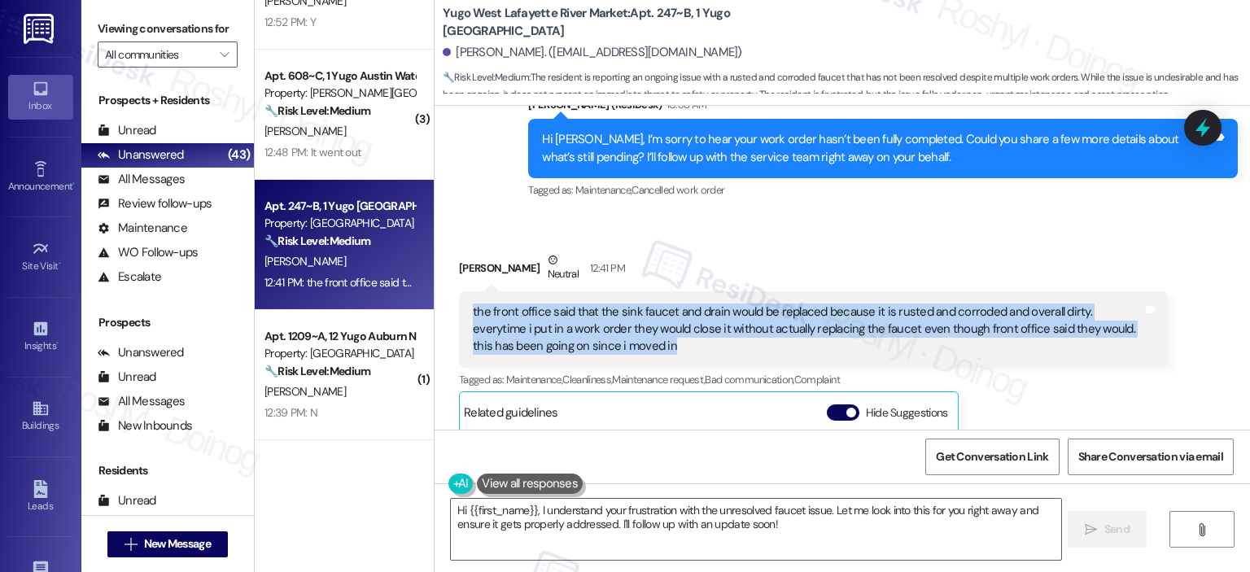
copy div "the front office said that the sink faucet and drain would be replaced because …"
drag, startPoint x: 475, startPoint y: 313, endPoint x: 459, endPoint y: 309, distance: 17.0
click at [459, 309] on div "the front office said that the sink faucet and drain would be replaced because …" at bounding box center [814, 329] width 710 height 77
click at [796, 523] on textarea "Hi {{first_name}}, I understand your frustration with the unresolved faucet iss…" at bounding box center [756, 529] width 610 height 61
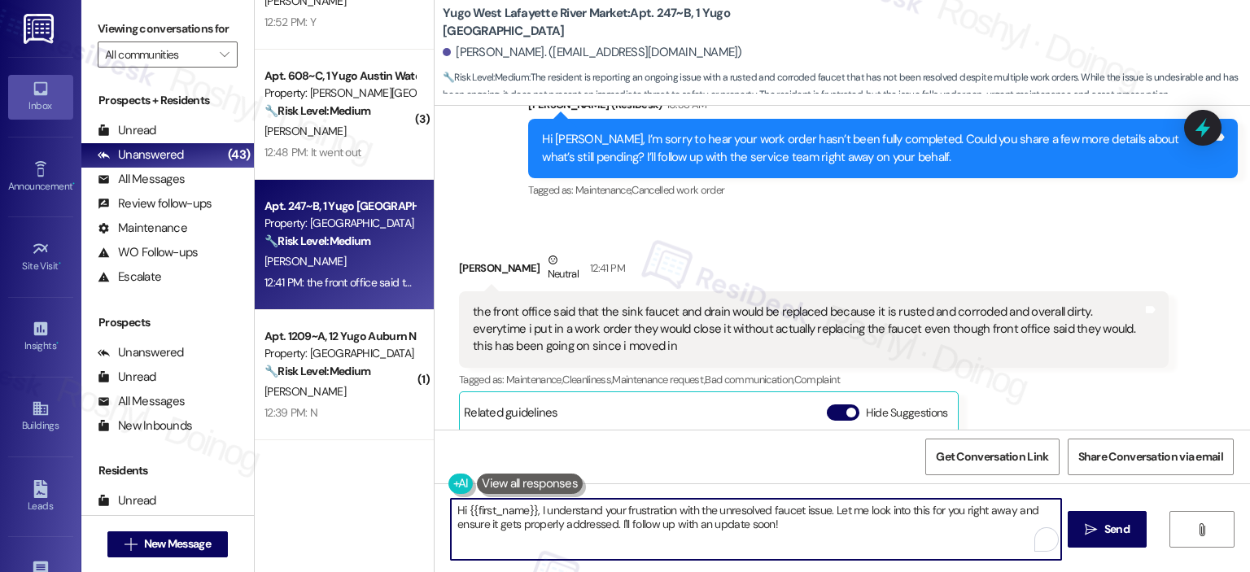
drag, startPoint x: 795, startPoint y: 523, endPoint x: 463, endPoint y: 519, distance: 331.4
click at [463, 519] on textarea "Hi {{first_name}}, I understand your frustration with the unresolved faucet iss…" at bounding box center [756, 529] width 610 height 61
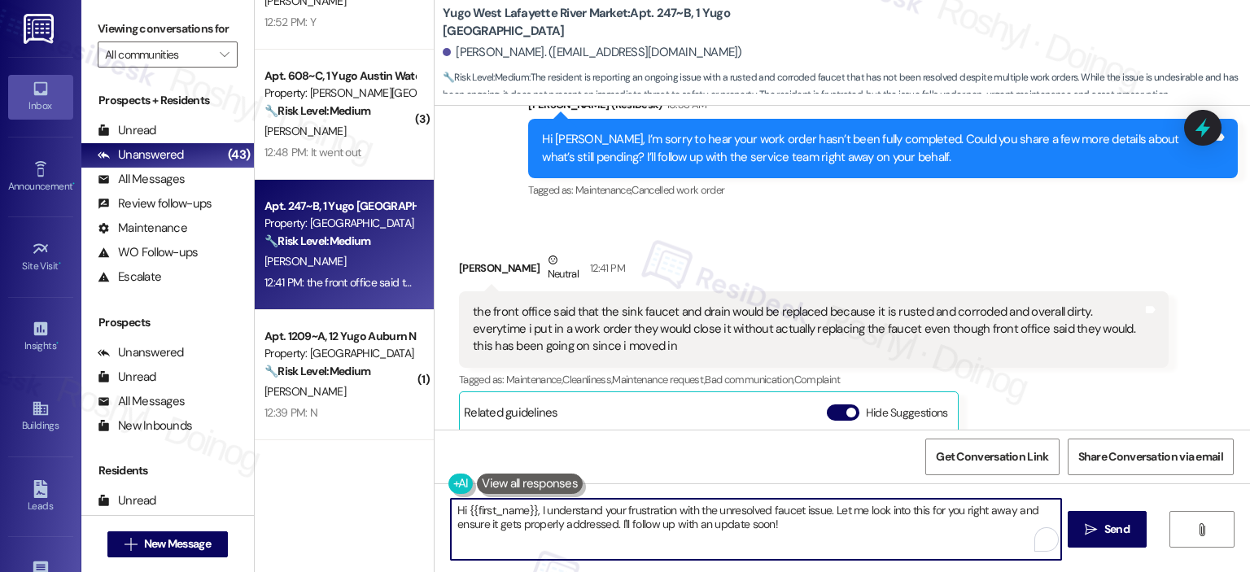
paste textarea ", thank you for sharing this with me. I see your concern about the sink faucet …"
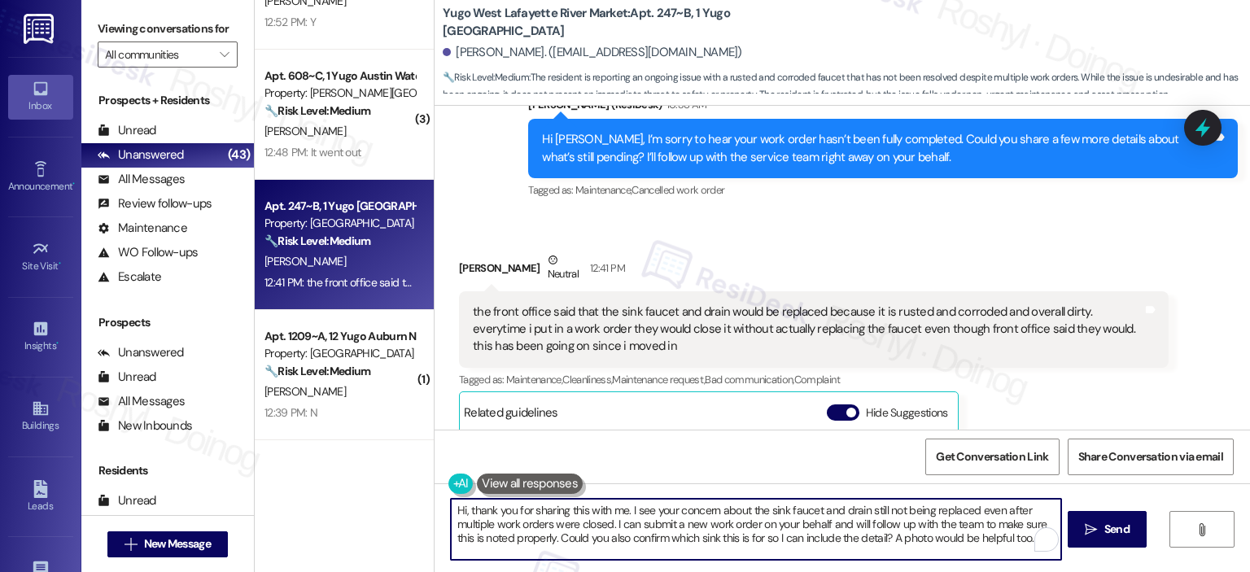
click at [435, 502] on div "Hi, thank you for sharing this with me. I see your concern about the sink fauce…" at bounding box center [843, 545] width 816 height 122
click at [462, 510] on textarea "Hi, thank you for sharing this with me. I see your concern about the sink fauce…" at bounding box center [756, 529] width 610 height 61
click at [463, 509] on textarea "Hi, thank you for sharing this with me. I see your concern about the sink fauce…" at bounding box center [756, 529] width 610 height 61
click at [475, 533] on textarea "Hi, thank you for sharing this with me. I see your concern about the sink fauce…" at bounding box center [756, 529] width 610 height 61
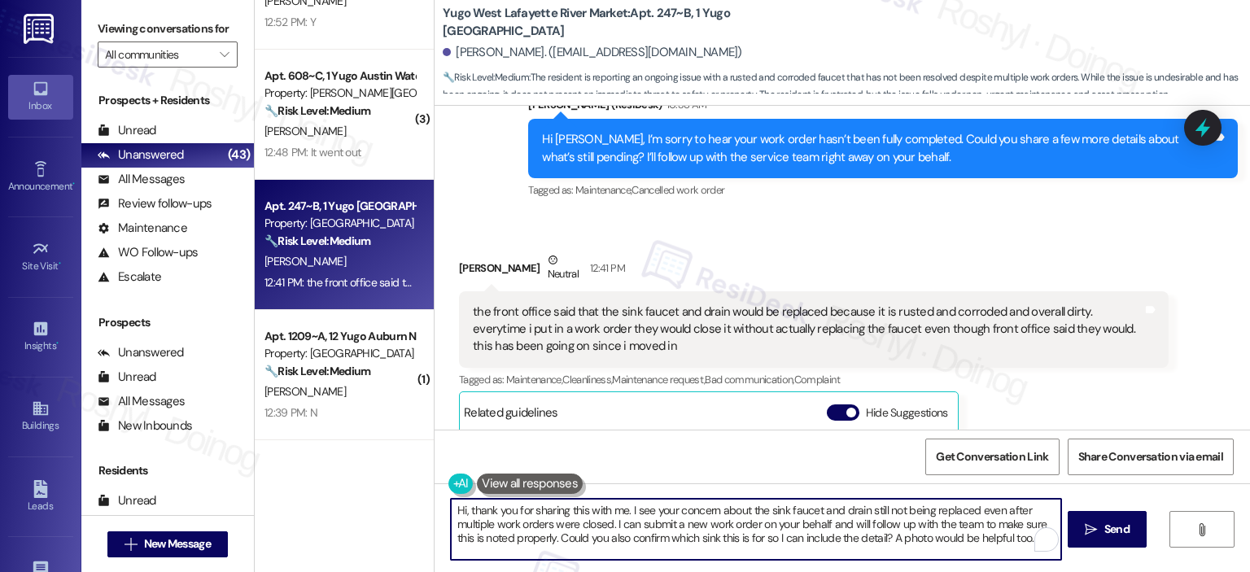
click at [475, 533] on textarea "Hi, thank you for sharing this with me. I see your concern about the sink fauce…" at bounding box center [756, 529] width 610 height 61
type textarea "Hi, thank you for sharing this with me. I see your concern about the sink fauce…"
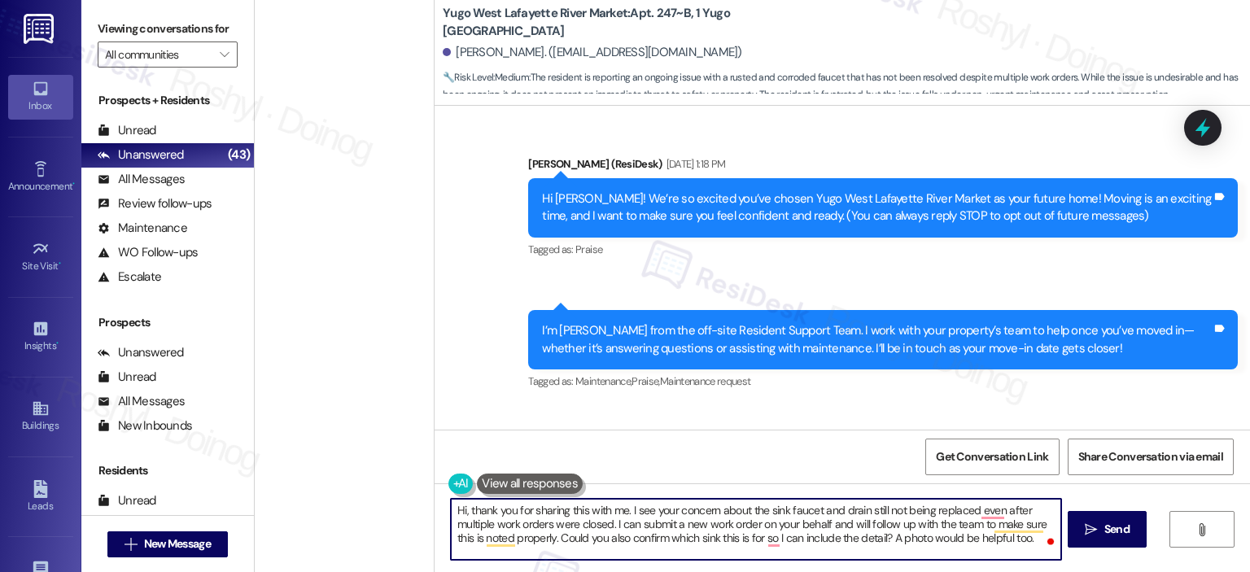
scroll to position [1220, 0]
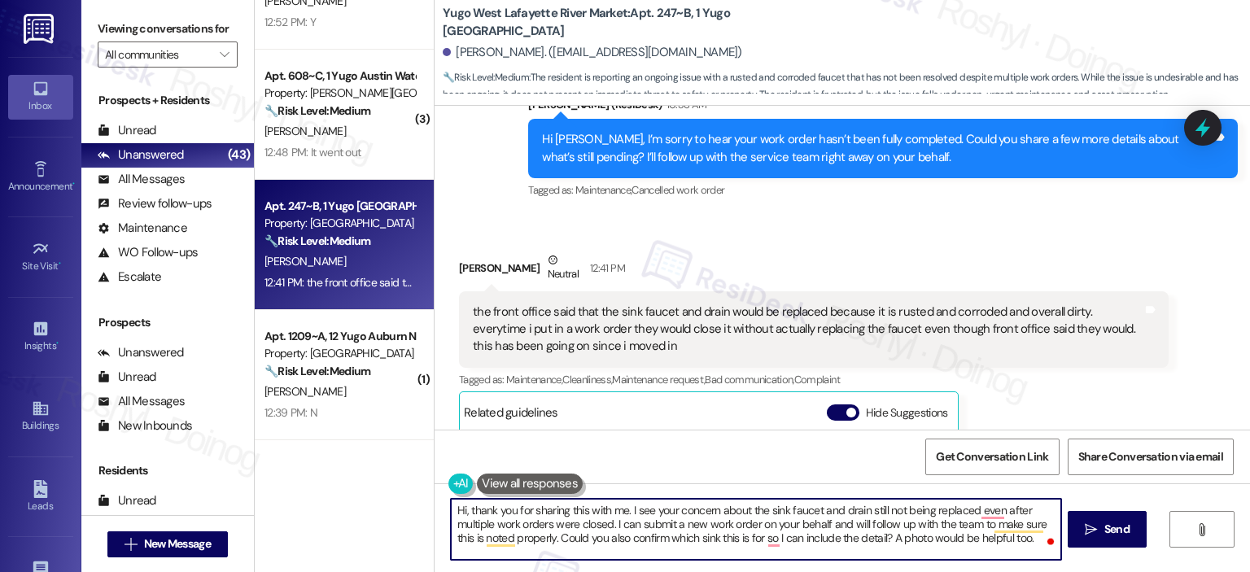
click at [468, 514] on textarea "Hi, thank you for sharing this with me. I see your concern about the sink fauce…" at bounding box center [756, 529] width 610 height 61
click at [465, 511] on textarea "Hi, thank you for sharing this with me. I see your concern about the sink fauce…" at bounding box center [756, 529] width 610 height 61
click at [462, 509] on textarea "Hi, thank you for sharing this with me. I see your concern about the sink fauce…" at bounding box center [756, 529] width 610 height 61
click at [464, 513] on textarea "thank you for sharing this with me. I see your concern about the sink faucet an…" at bounding box center [756, 529] width 610 height 61
drag, startPoint x: 591, startPoint y: 524, endPoint x: 818, endPoint y: 526, distance: 227.1
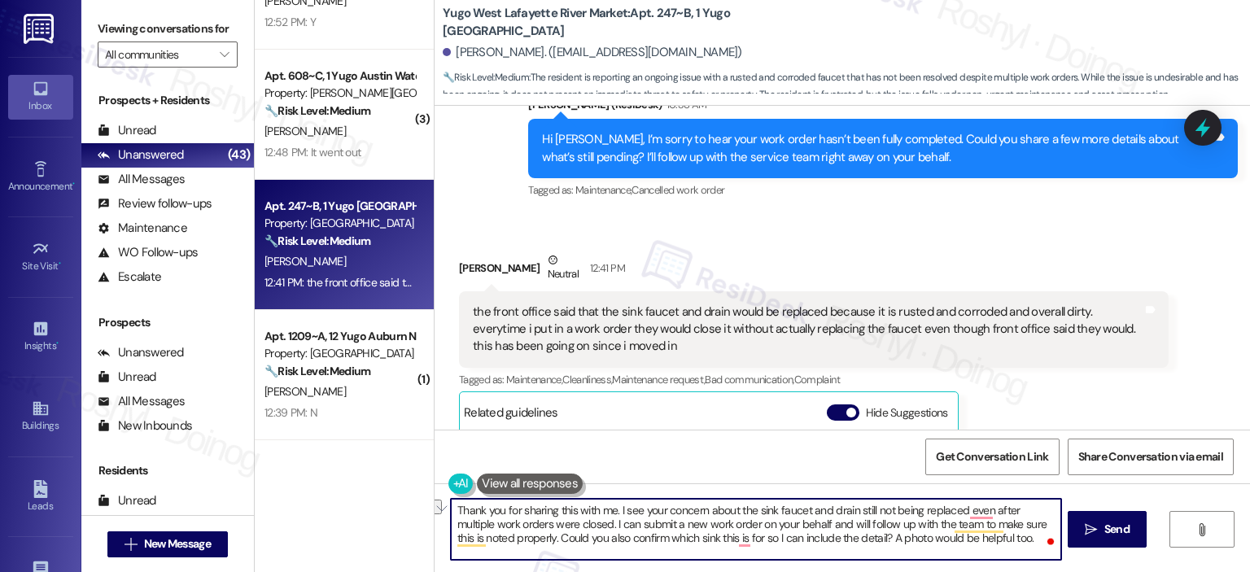
click at [818, 526] on textarea "Thank you for sharing this with me. I see your concern about the sink faucet an…" at bounding box center [756, 529] width 610 height 61
drag, startPoint x: 870, startPoint y: 520, endPoint x: 571, endPoint y: 523, distance: 298.8
click at [571, 523] on textarea "Thank you for sharing this with me. I see your concern about the sink faucet an…" at bounding box center [756, 529] width 610 height 61
click at [899, 527] on textarea "Thank you for sharing this with me. I see your concern about the sink faucet an…" at bounding box center [756, 529] width 610 height 61
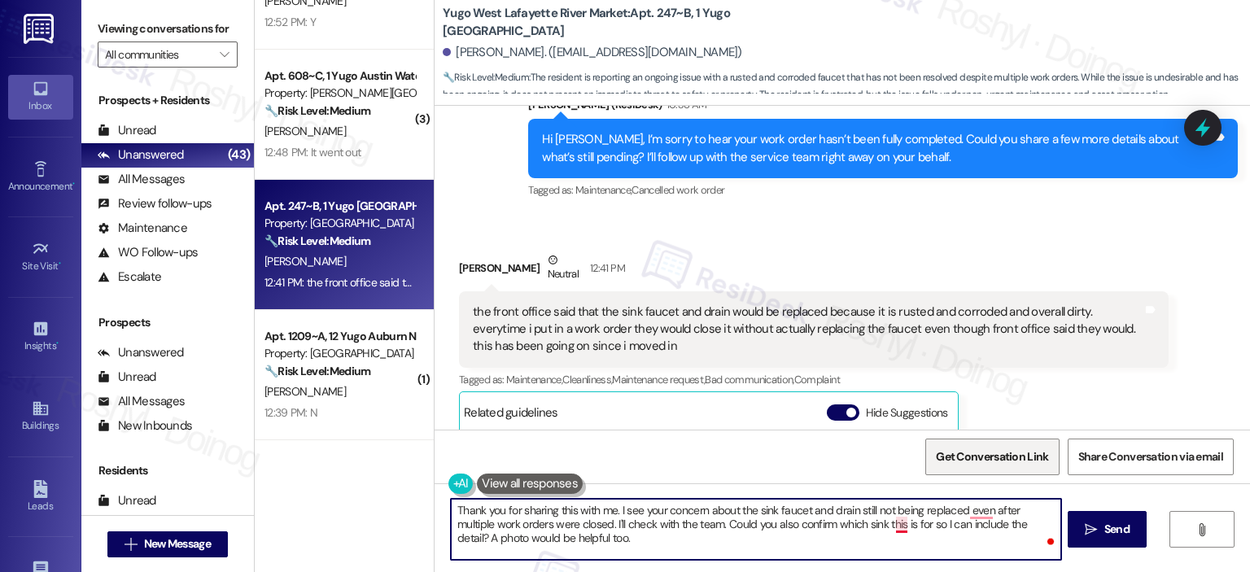
click at [891, 528] on textarea "Thank you for sharing this with me. I see your concern about the sink faucet an…" at bounding box center [756, 529] width 610 height 61
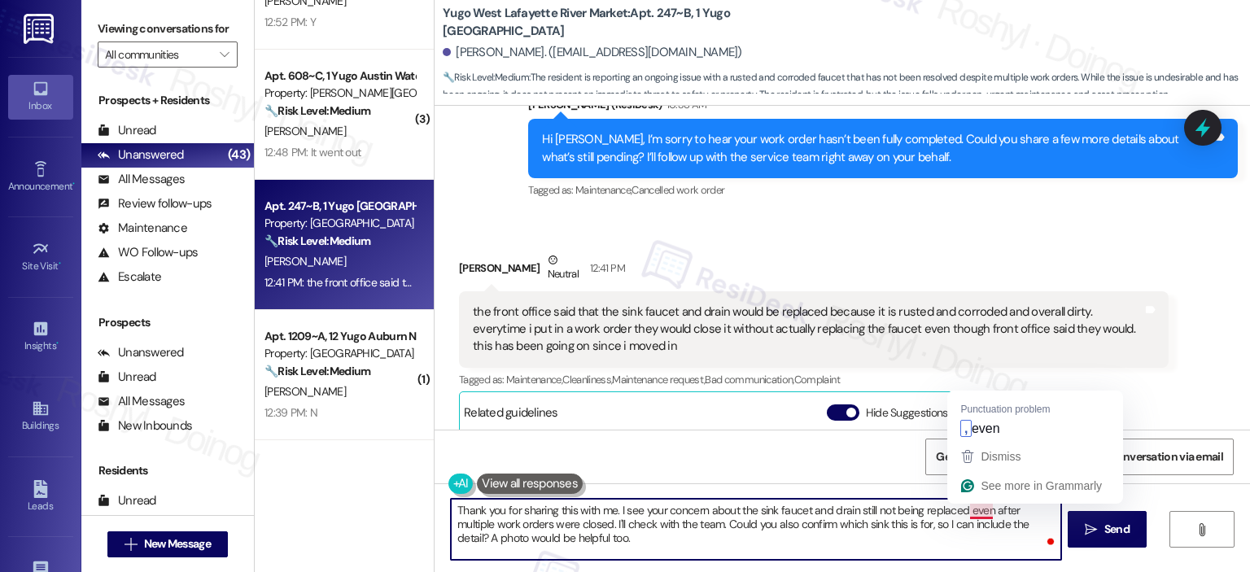
click at [970, 510] on textarea "Thank you for sharing this with me. I see your concern about the sink faucet an…" at bounding box center [756, 529] width 610 height 61
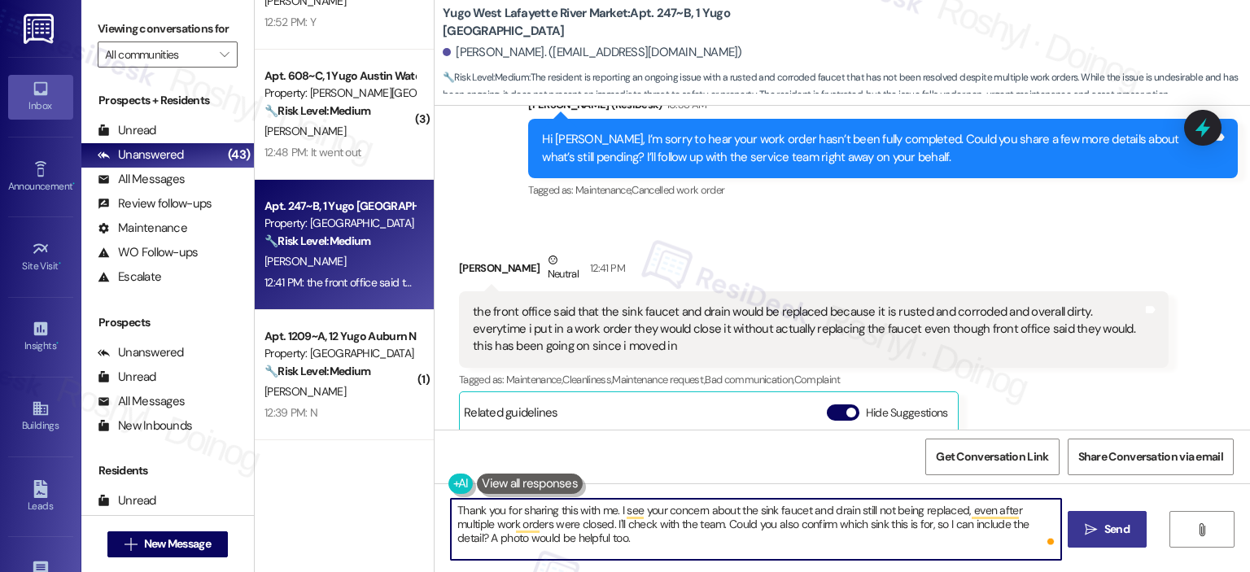
type textarea "Thank you for sharing this with me. I see your concern about the sink faucet an…"
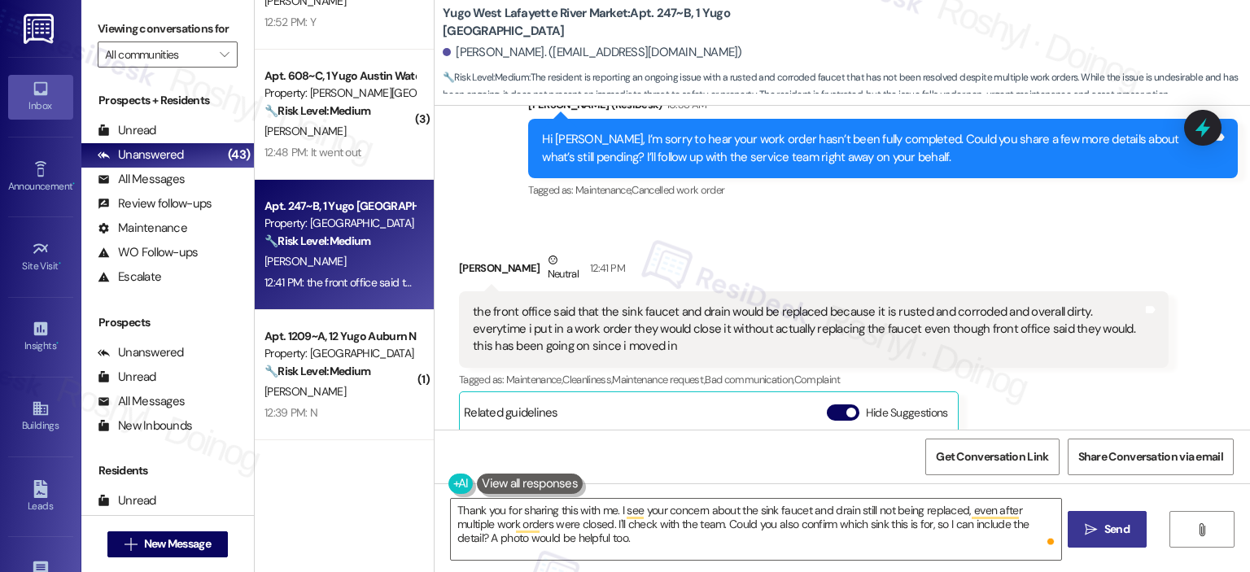
click at [1105, 535] on span "Send" at bounding box center [1117, 529] width 25 height 17
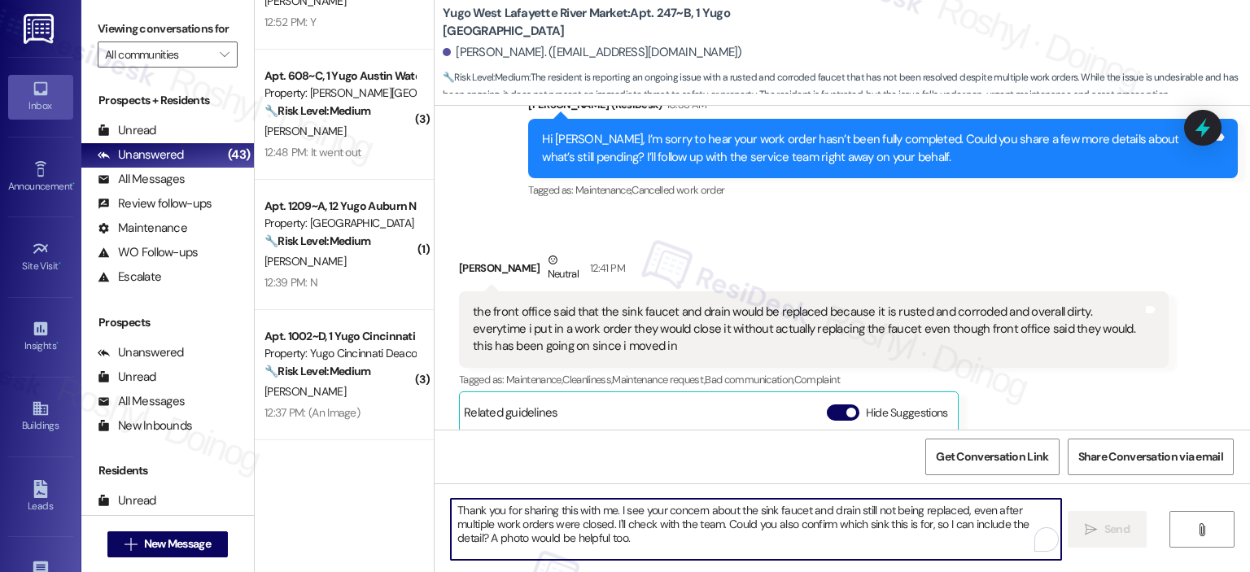
click at [515, 516] on textarea "Thank you for sharing this with me. I see your concern about the sink faucet an…" at bounding box center [756, 529] width 610 height 61
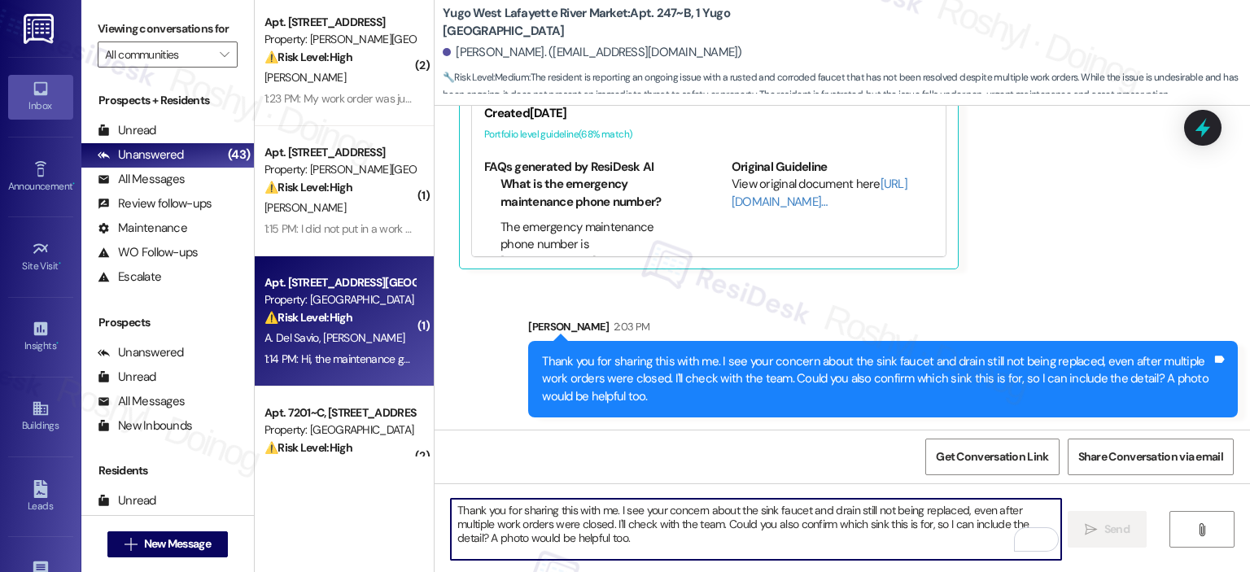
scroll to position [163, 0]
